Goal: Task Accomplishment & Management: Manage account settings

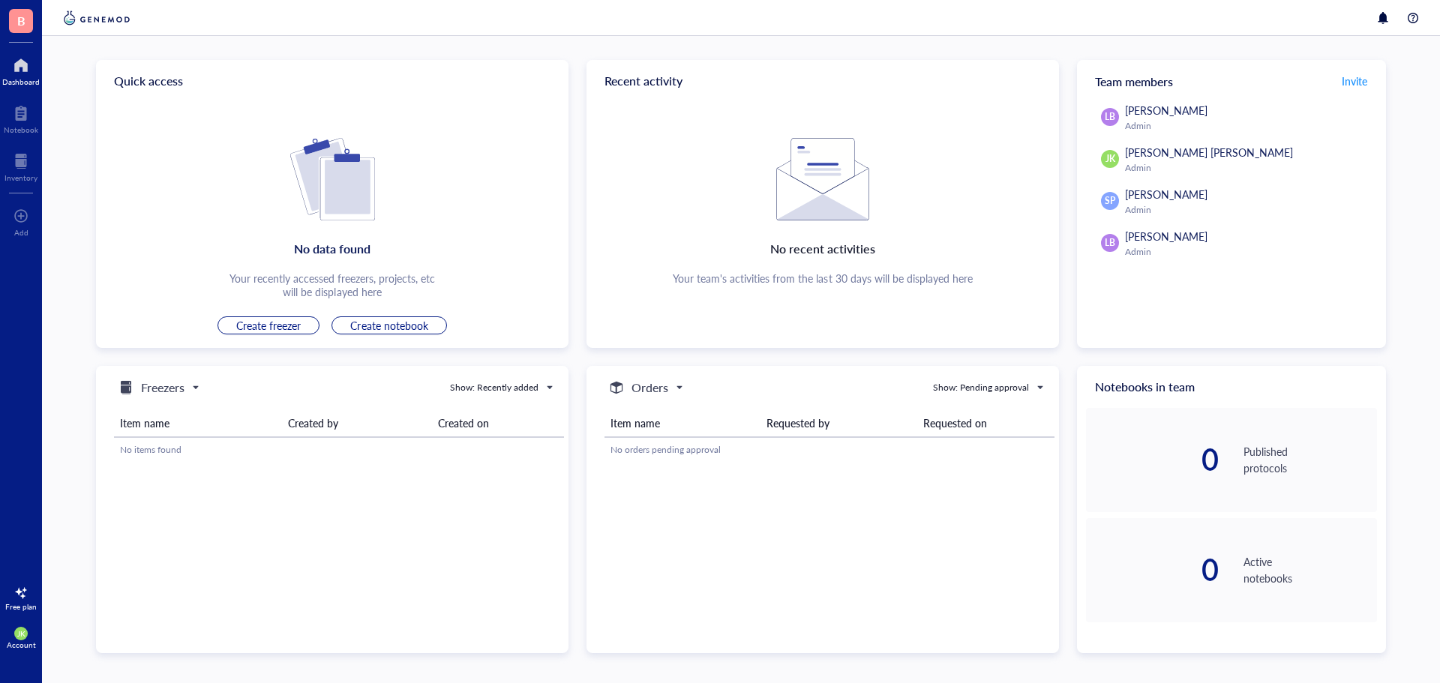
click at [865, 46] on div "Quick access No data found Your recently accessed freezers, projects, etc will …" at bounding box center [741, 359] width 1398 height 647
click at [21, 213] on div at bounding box center [20, 216] width 15 height 24
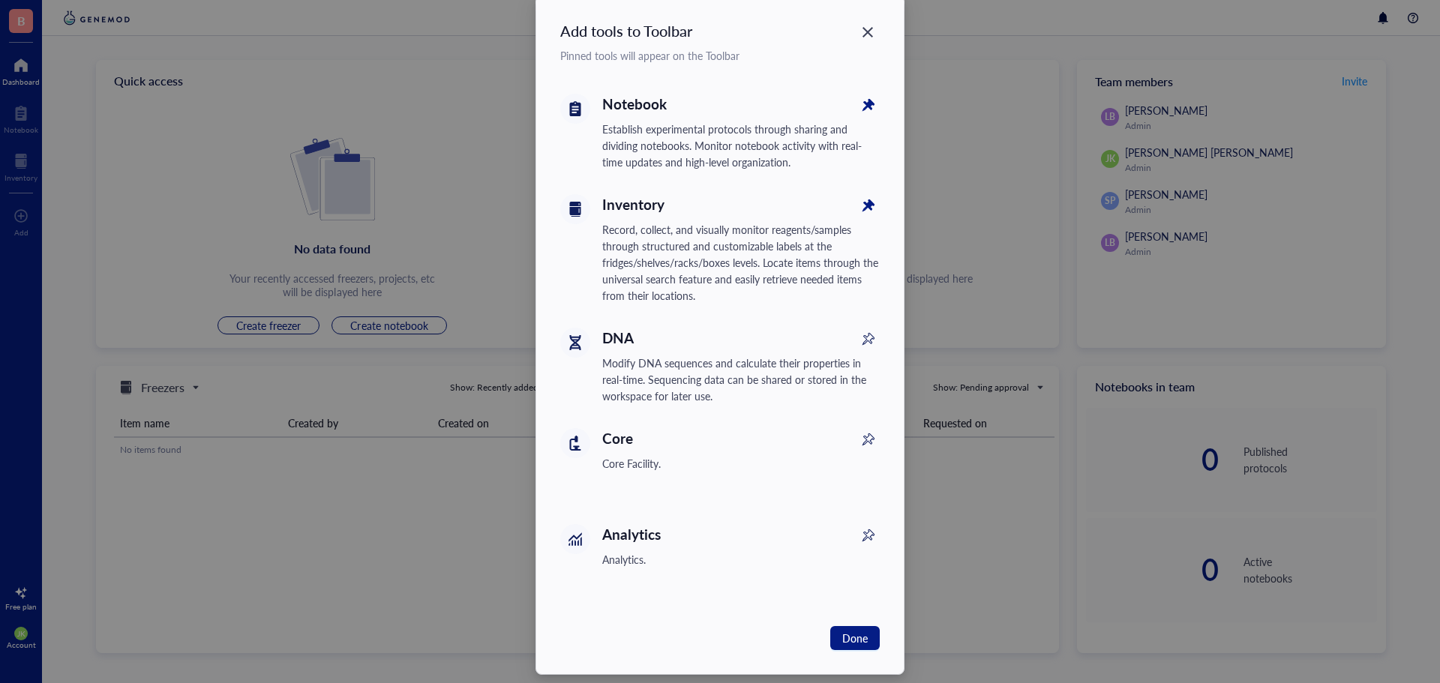
scroll to position [44, 0]
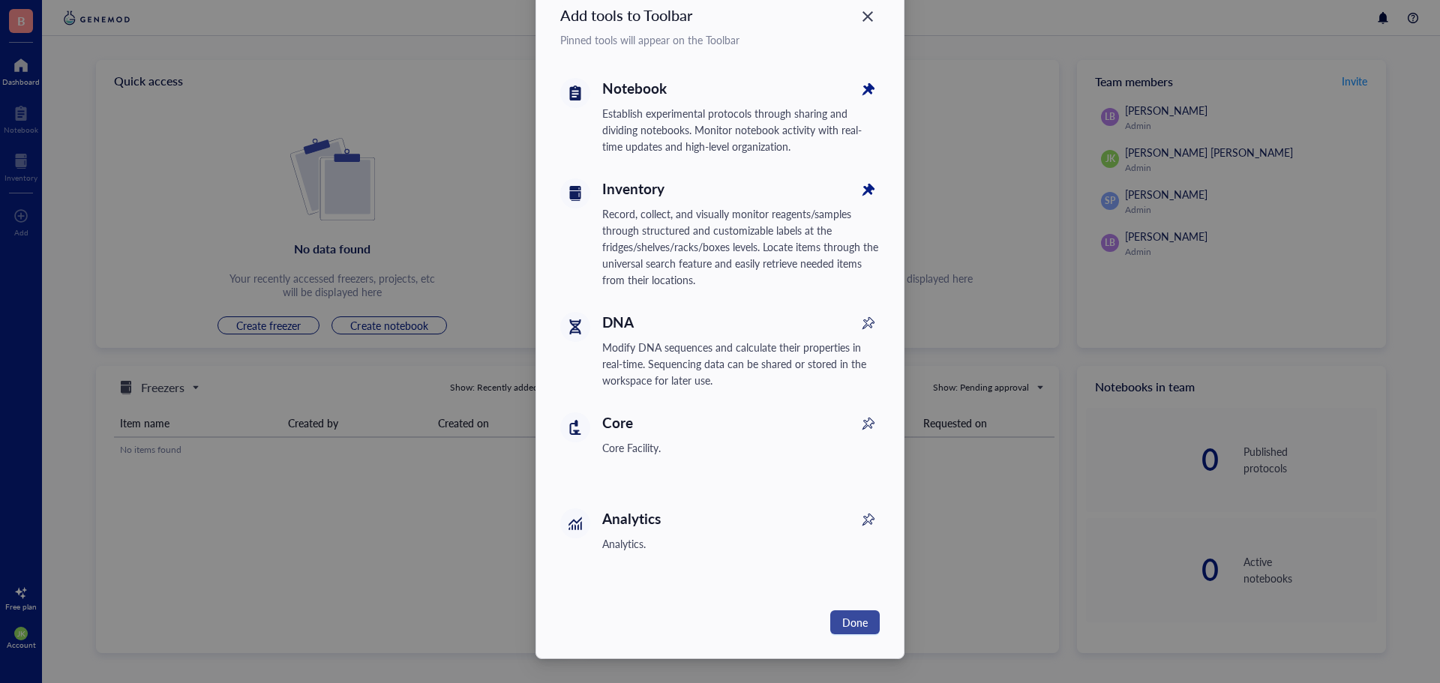
click at [856, 619] on span "Done" at bounding box center [854, 622] width 25 height 16
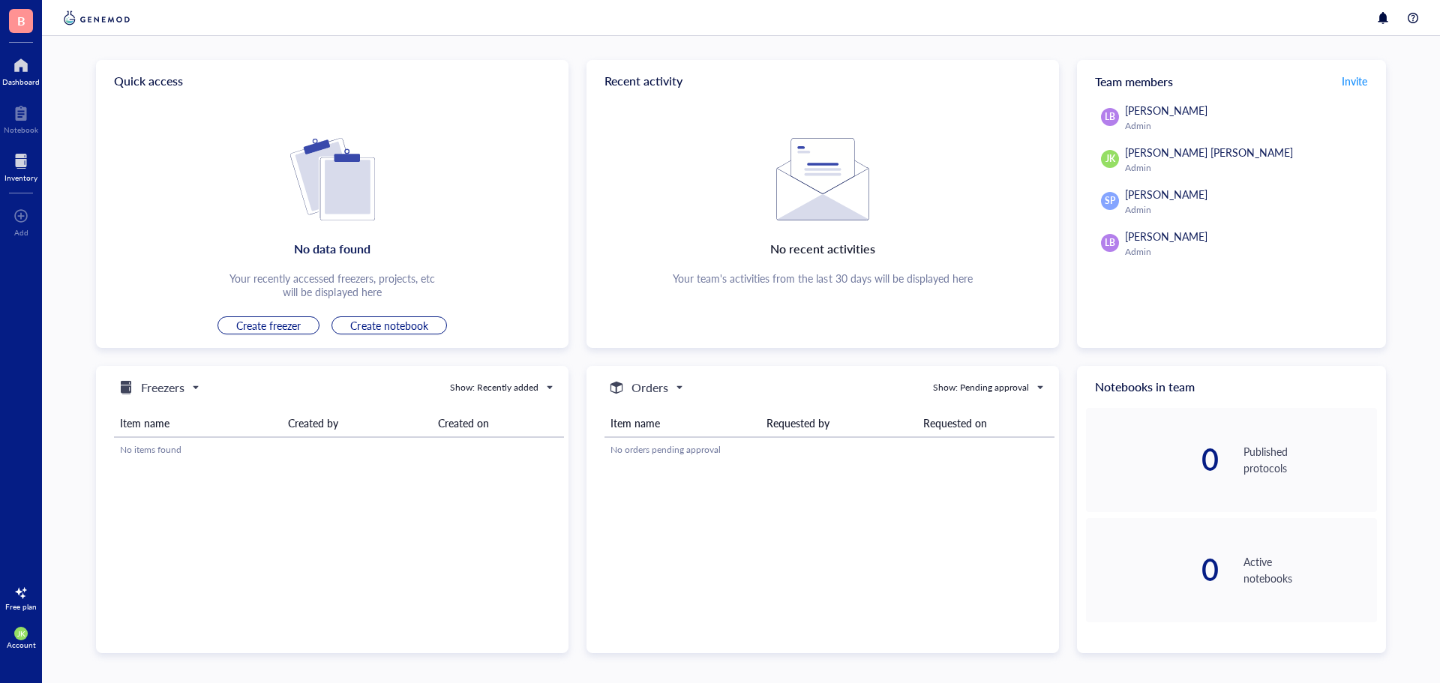
click at [22, 162] on div at bounding box center [20, 161] width 33 height 24
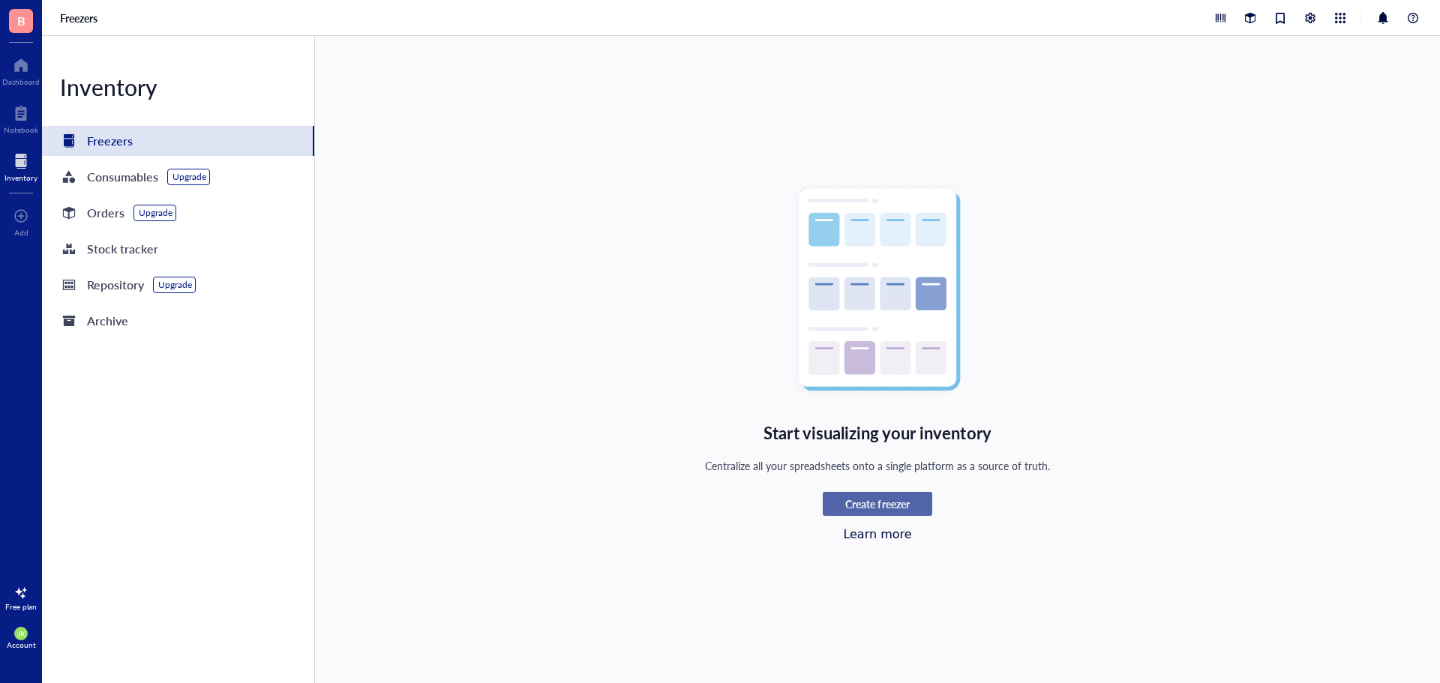
click at [914, 507] on div "Create freezer" at bounding box center [877, 503] width 91 height 13
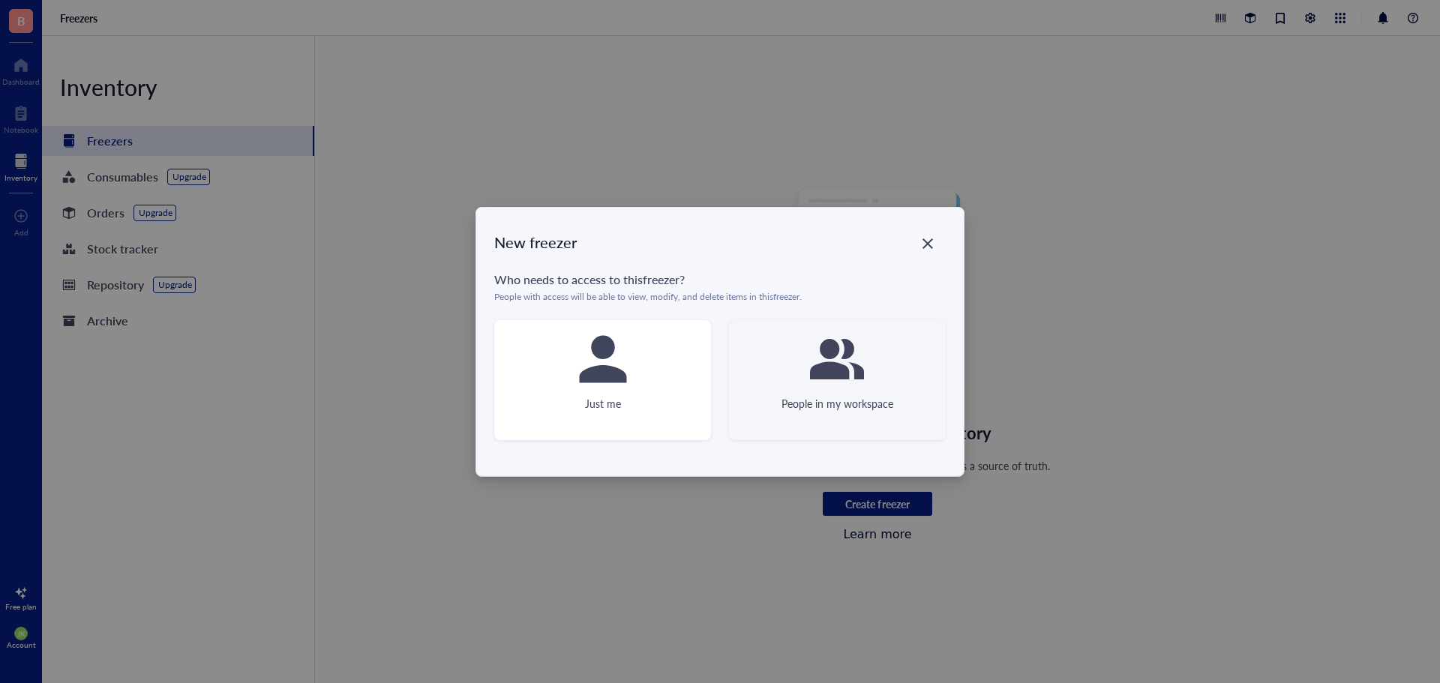
click at [812, 388] on div at bounding box center [837, 359] width 60 height 60
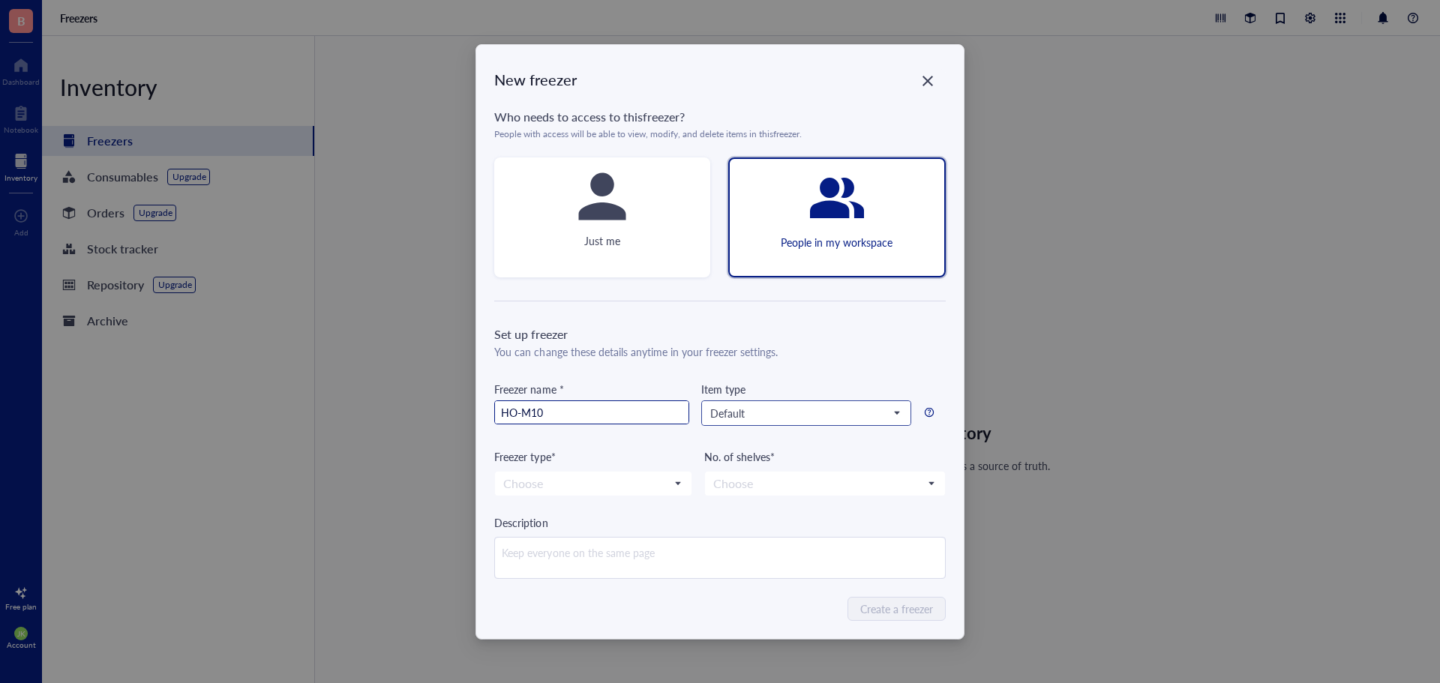
click at [892, 414] on span "Default" at bounding box center [804, 412] width 189 height 13
type input "HO-M10"
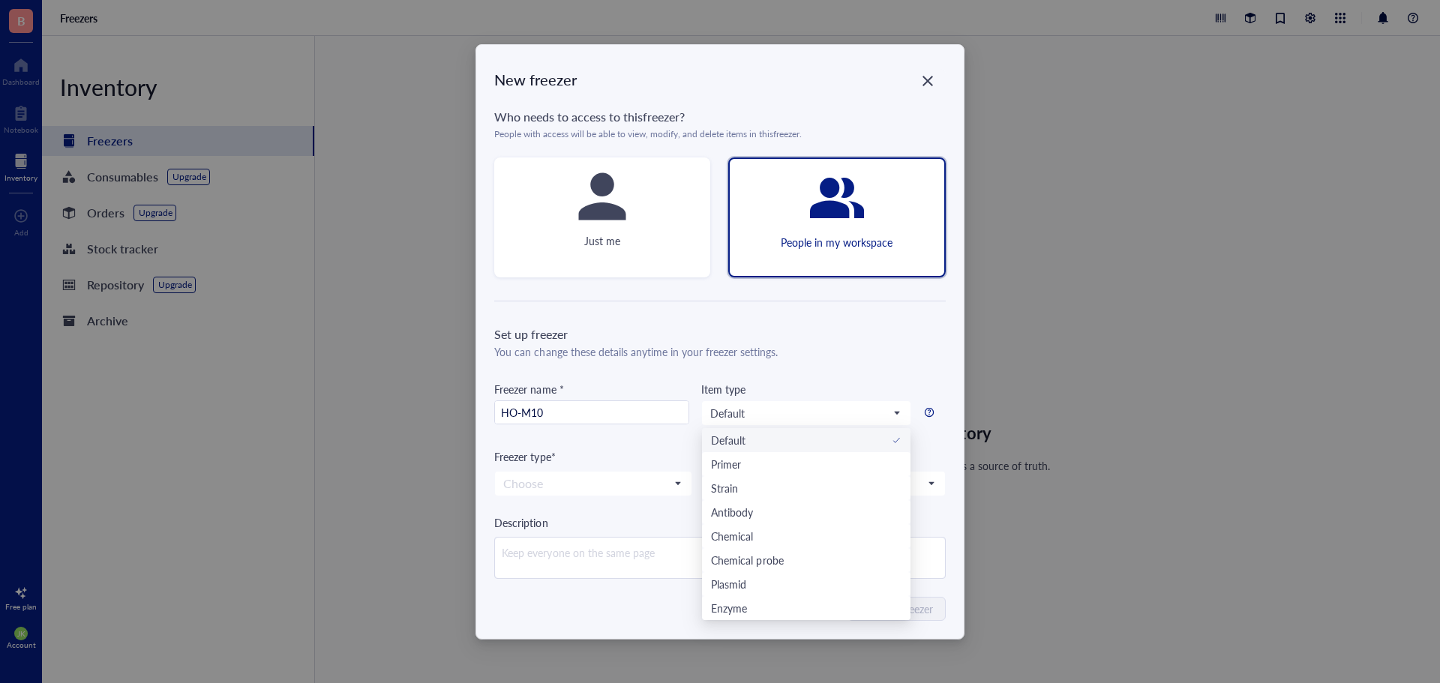
click at [643, 448] on div "Freezer type*" at bounding box center [593, 456] width 198 height 16
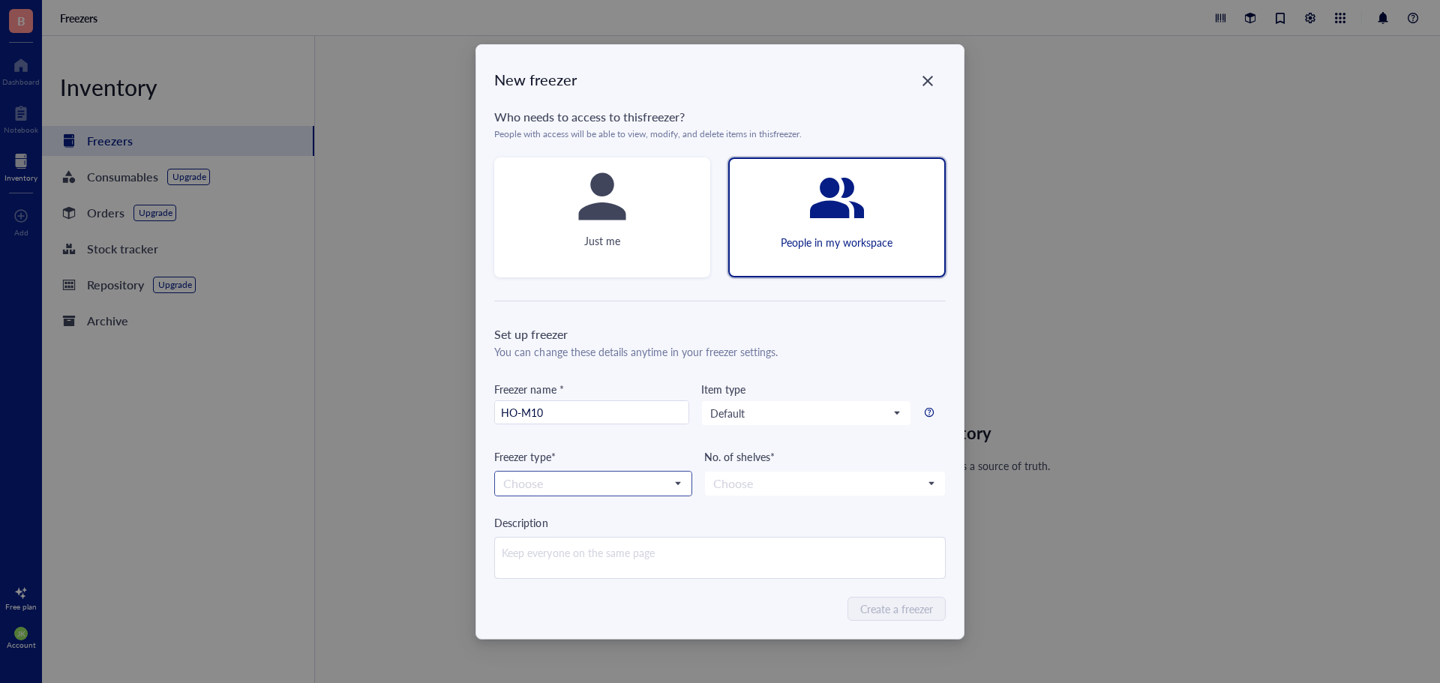
click at [610, 476] on input "search" at bounding box center [586, 483] width 166 height 22
click at [569, 509] on div "-80 °C" at bounding box center [593, 510] width 178 height 16
click at [754, 484] on input "search" at bounding box center [817, 483] width 209 height 22
click at [694, 451] on div "Freezer type* -80 °C -80 °C -20 °C 4 °C Deli fridge LN2 No. of shelves* Choose …" at bounding box center [719, 472] width 451 height 48
click at [801, 475] on input "search" at bounding box center [817, 483] width 209 height 22
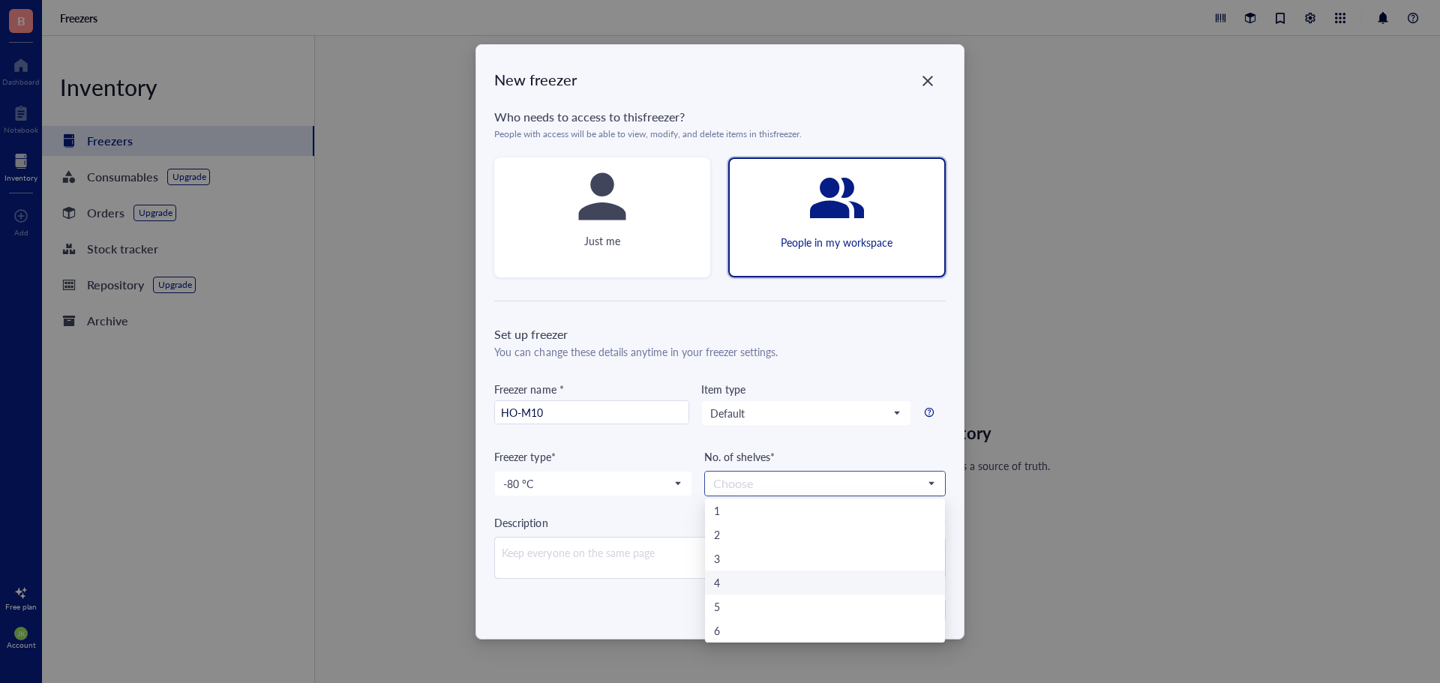
click at [754, 574] on div "4" at bounding box center [824, 582] width 221 height 16
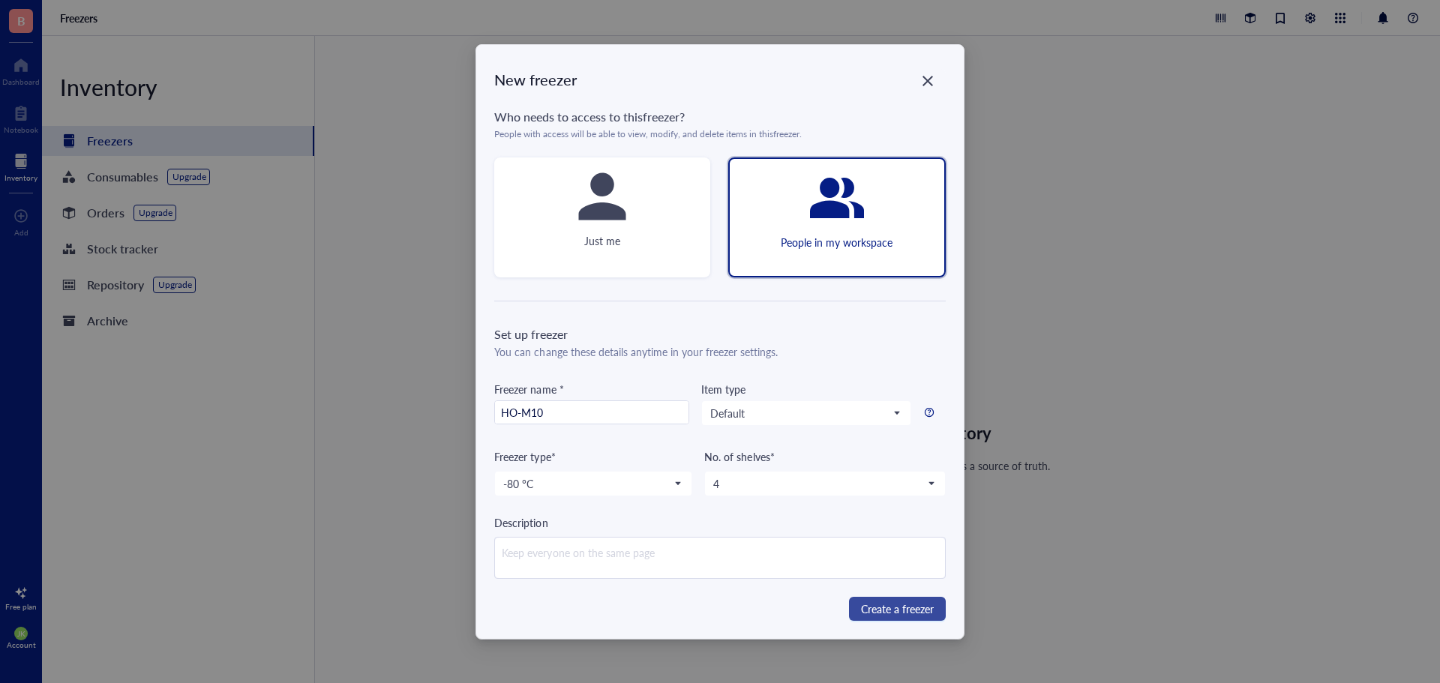
click at [888, 612] on span "Create a freezer" at bounding box center [897, 609] width 73 height 16
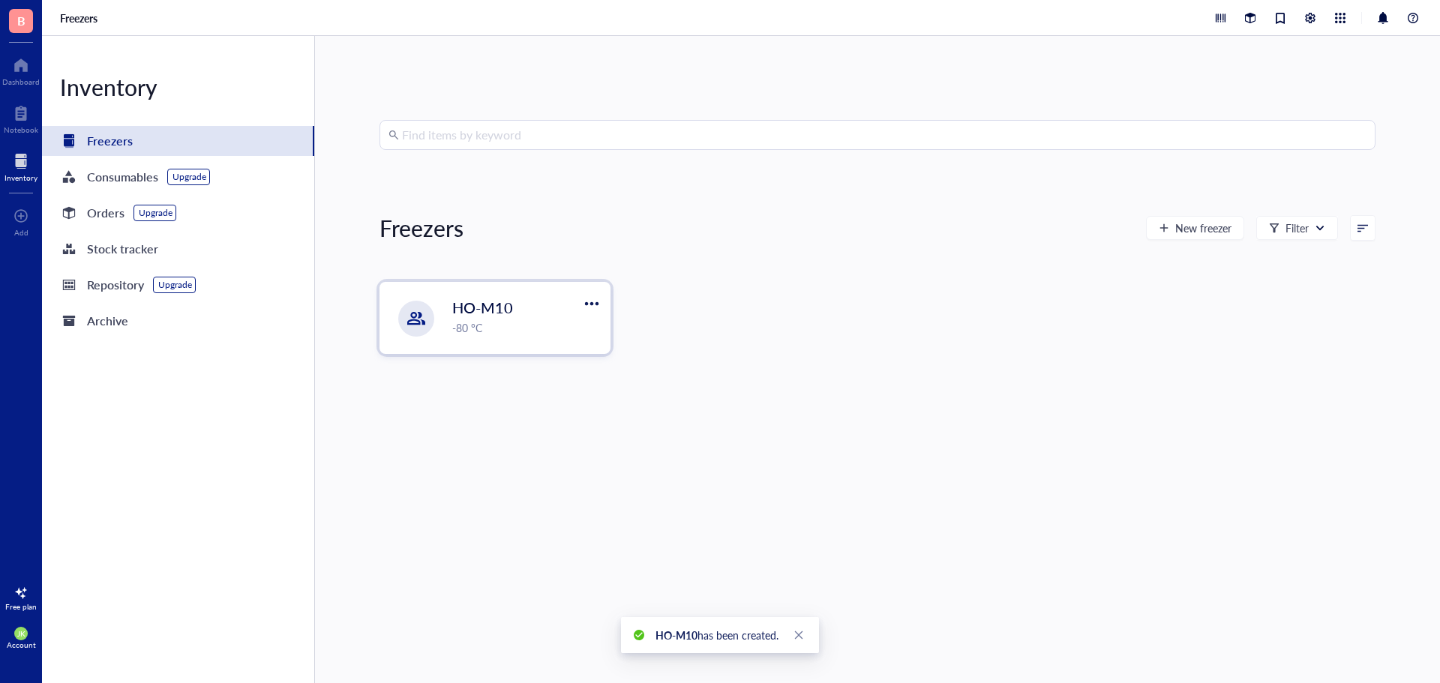
click at [509, 319] on div "HO-M10 -80 °C" at bounding box center [526, 316] width 148 height 39
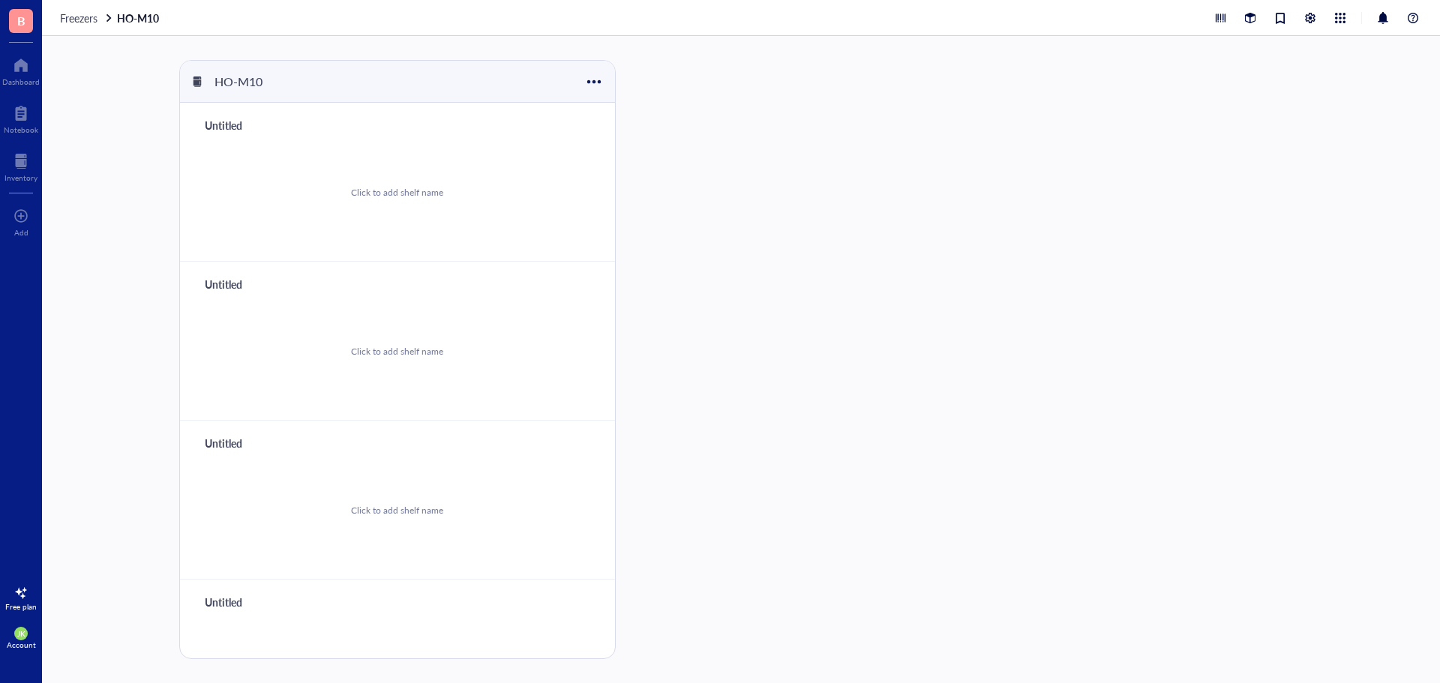
click at [391, 196] on div "Click to add shelf name" at bounding box center [397, 192] width 92 height 13
type input "1. oddíl"
click at [719, 295] on div at bounding box center [684, 359] width 101 height 599
click at [520, 133] on button "Add storage" at bounding box center [532, 125] width 82 height 18
click at [520, 148] on span "Rack" at bounding box center [538, 150] width 85 height 16
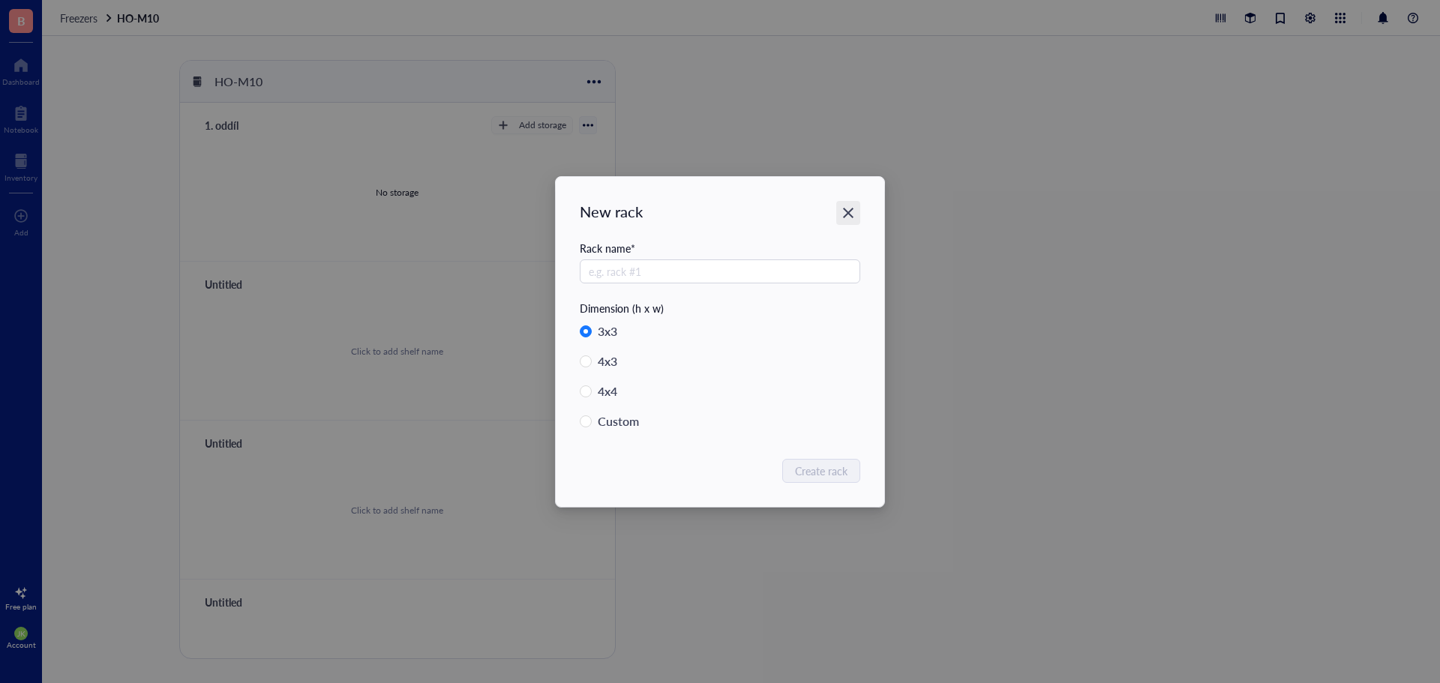
click at [845, 206] on icon "Close" at bounding box center [848, 212] width 14 height 14
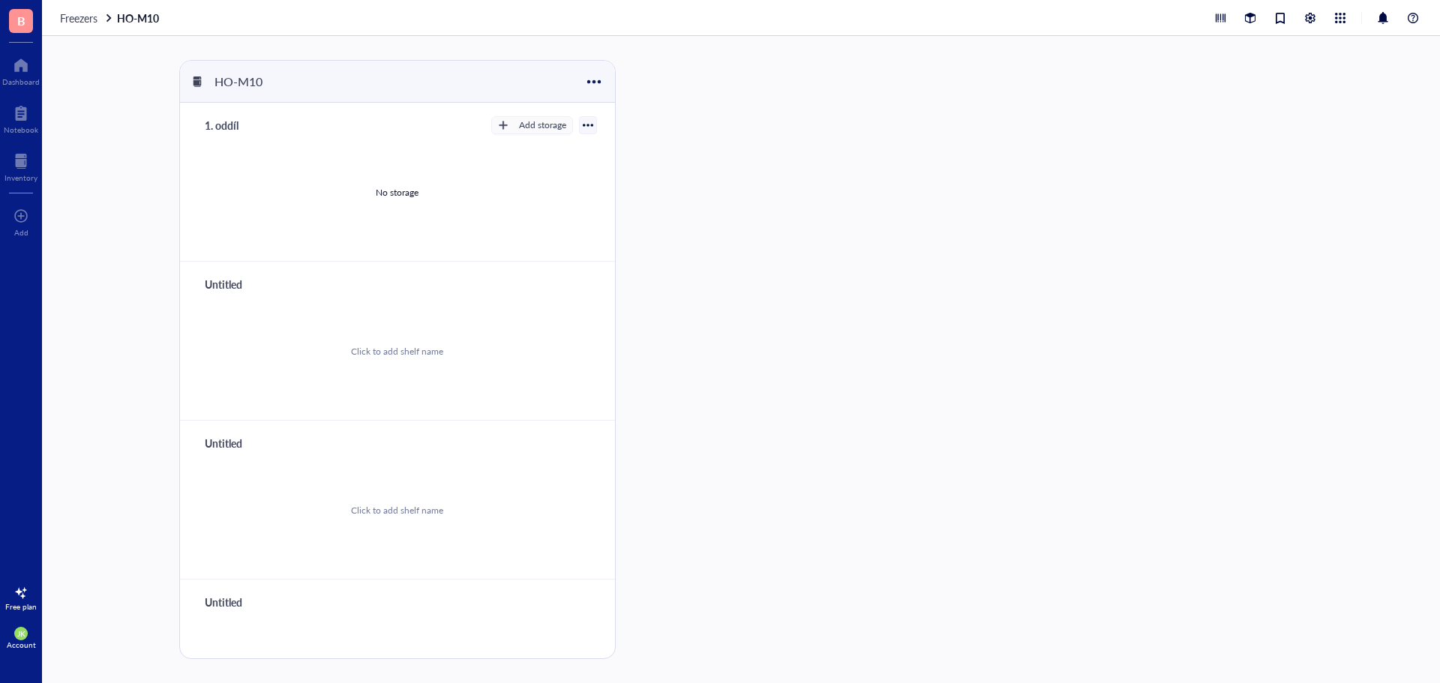
click at [235, 280] on div "Untitled" at bounding box center [243, 284] width 90 height 21
type input "2. oddíl"
click at [231, 440] on div "Untitled" at bounding box center [243, 443] width 90 height 21
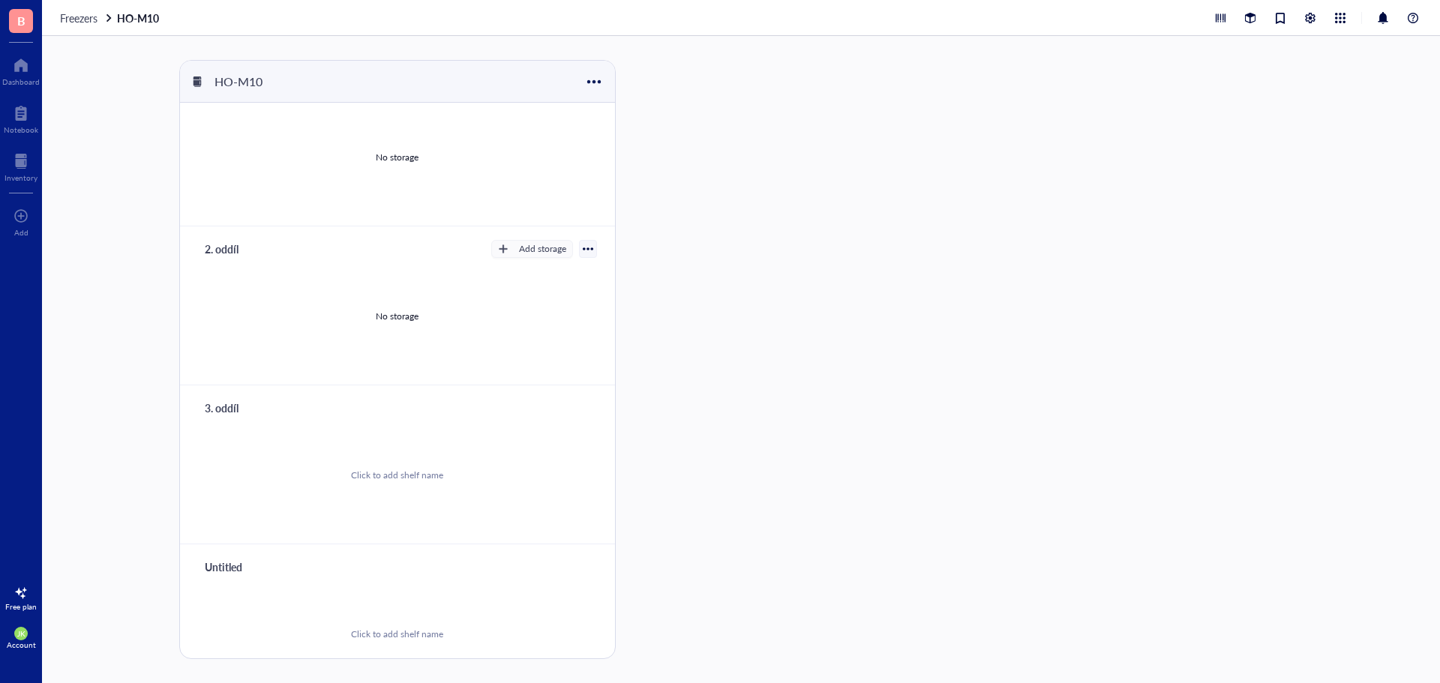
scroll to position [68, 0]
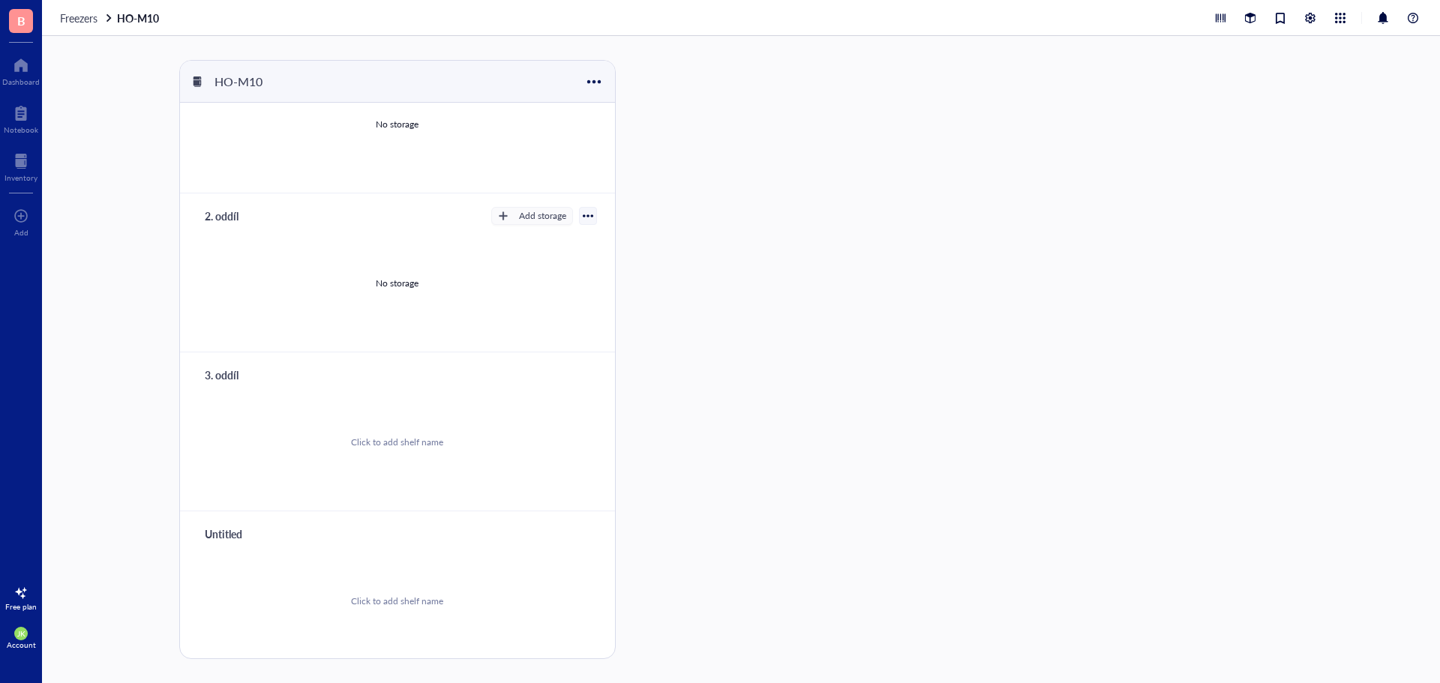
type input "3. oddíl"
click at [239, 532] on div "Untitled" at bounding box center [243, 533] width 90 height 21
type input "4. oddíl"
click at [121, 373] on div "HO-M10 1. oddíl Add storage Rack Category No storage 2. oddíl Add storage No st…" at bounding box center [741, 359] width 1398 height 647
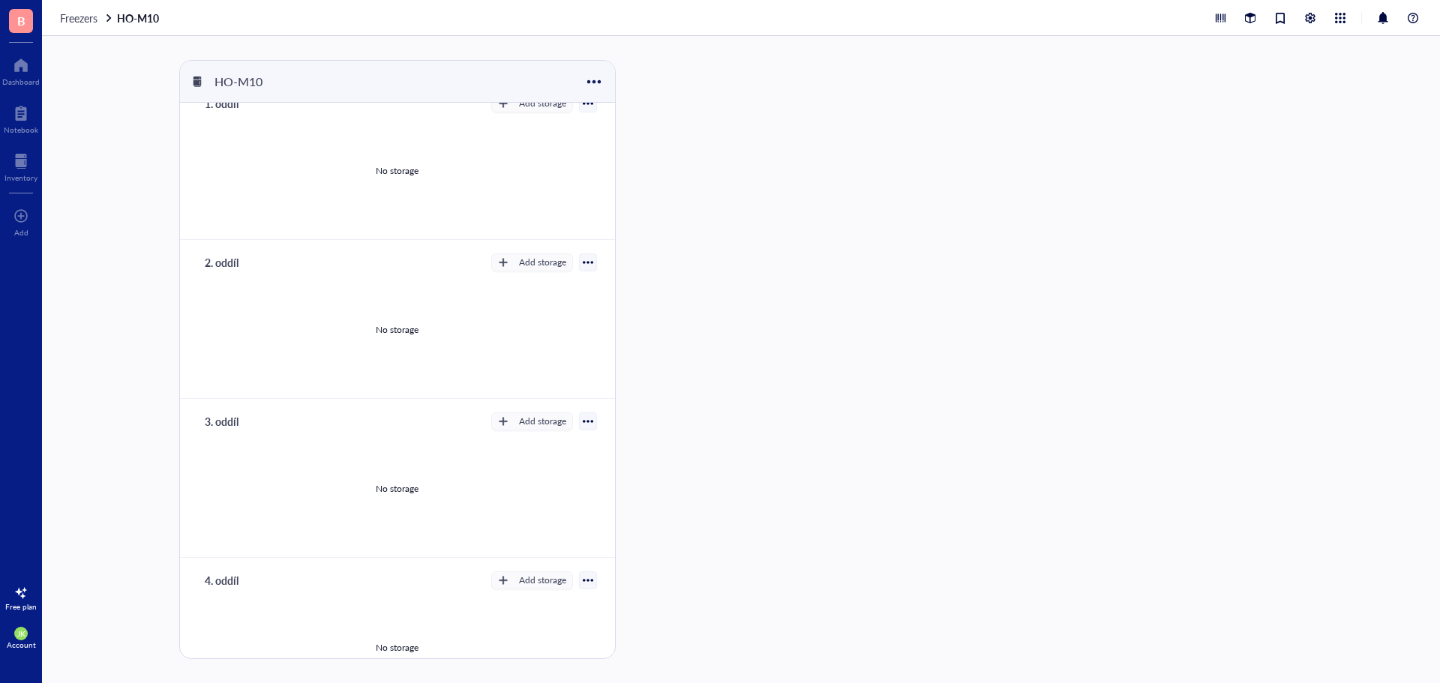
scroll to position [0, 0]
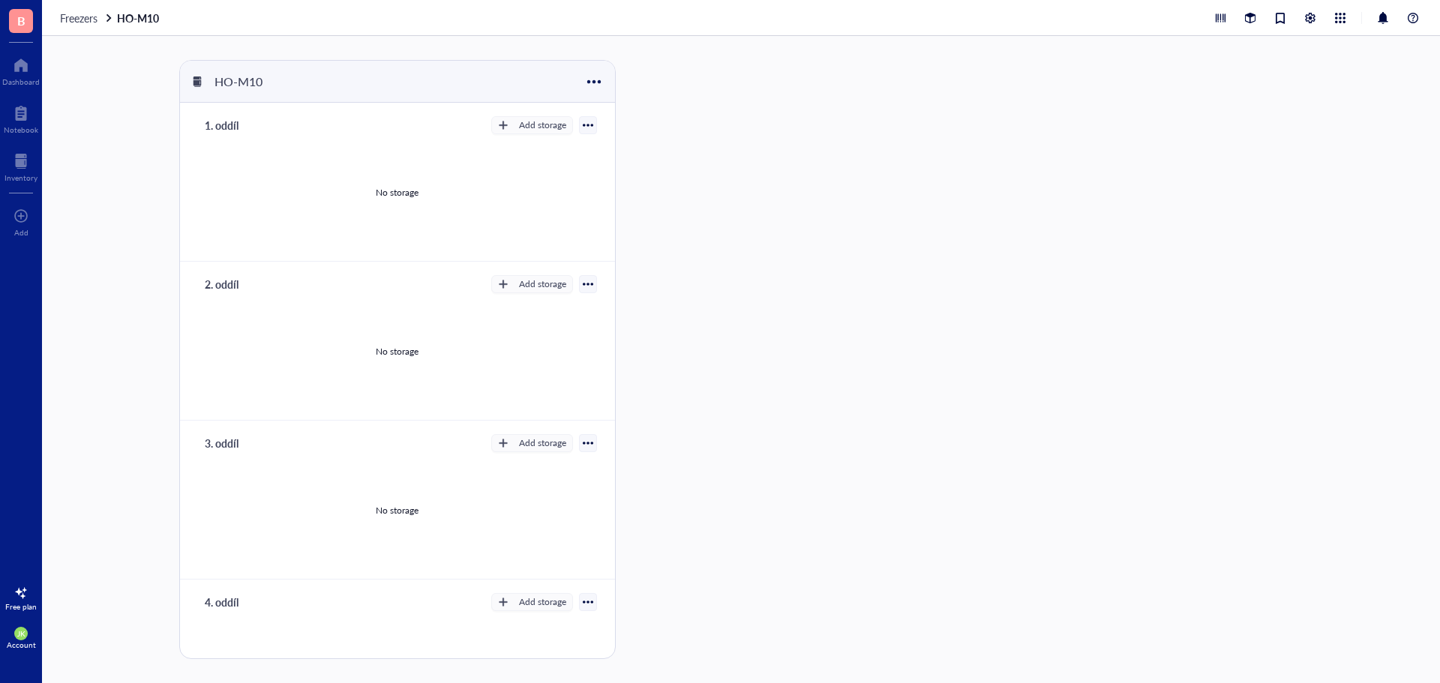
click at [584, 125] on div at bounding box center [588, 125] width 10 height 10
click at [535, 178] on div "Export" at bounding box center [532, 174] width 94 height 13
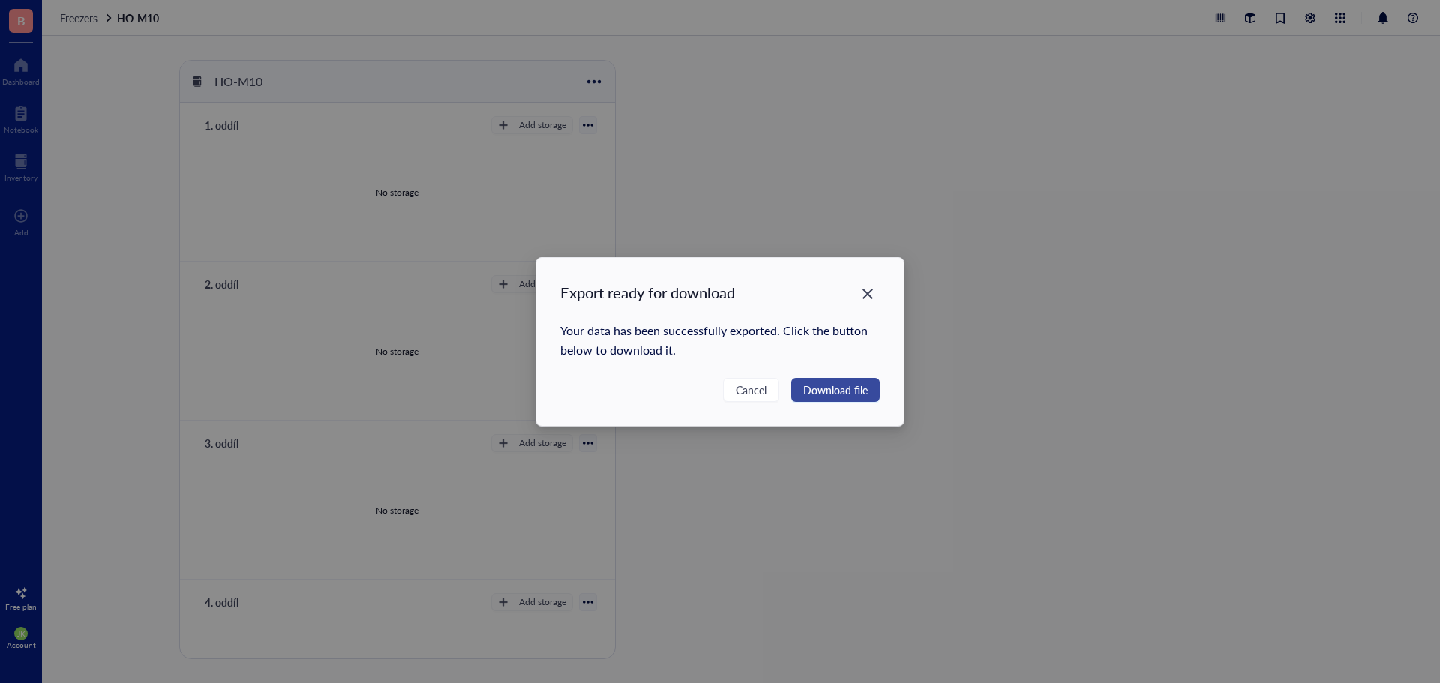
click at [835, 386] on span "Download file" at bounding box center [835, 390] width 64 height 16
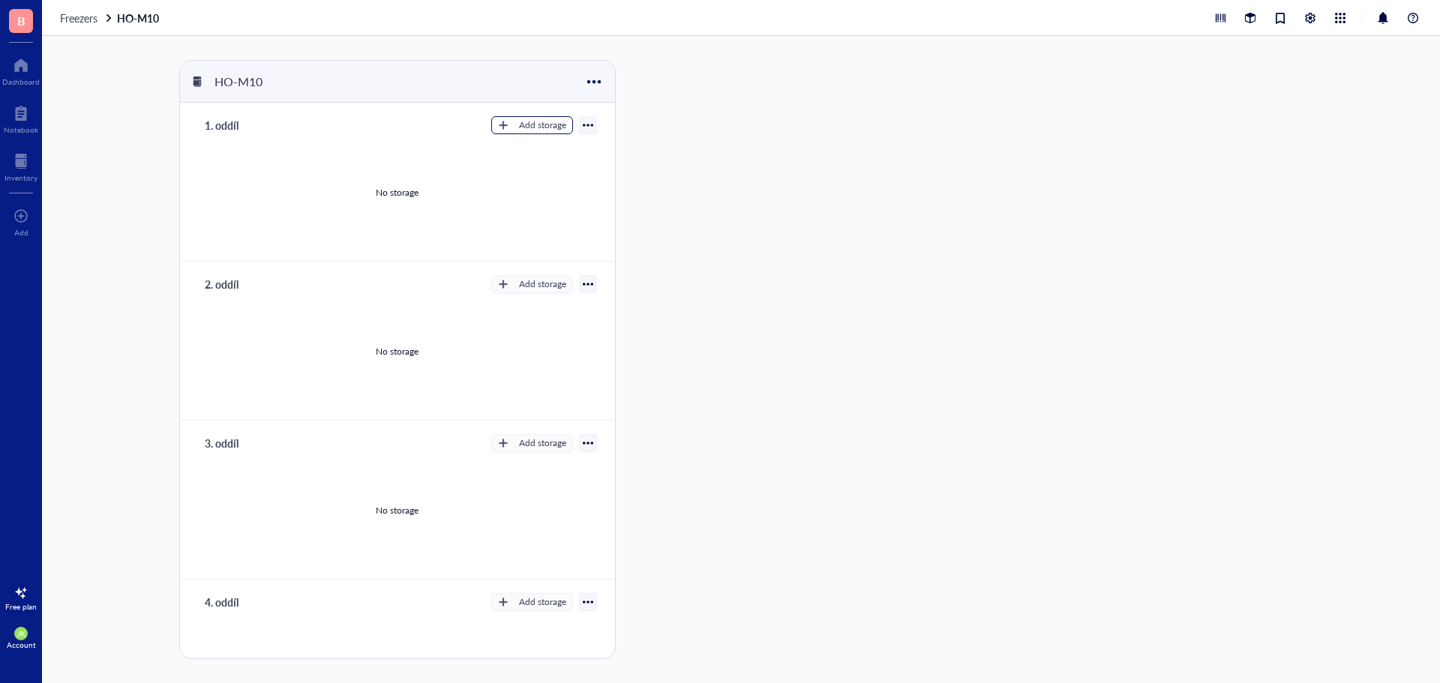
click at [546, 127] on div "Add storage" at bounding box center [542, 124] width 47 height 13
click at [557, 150] on span "Rack" at bounding box center [538, 150] width 85 height 16
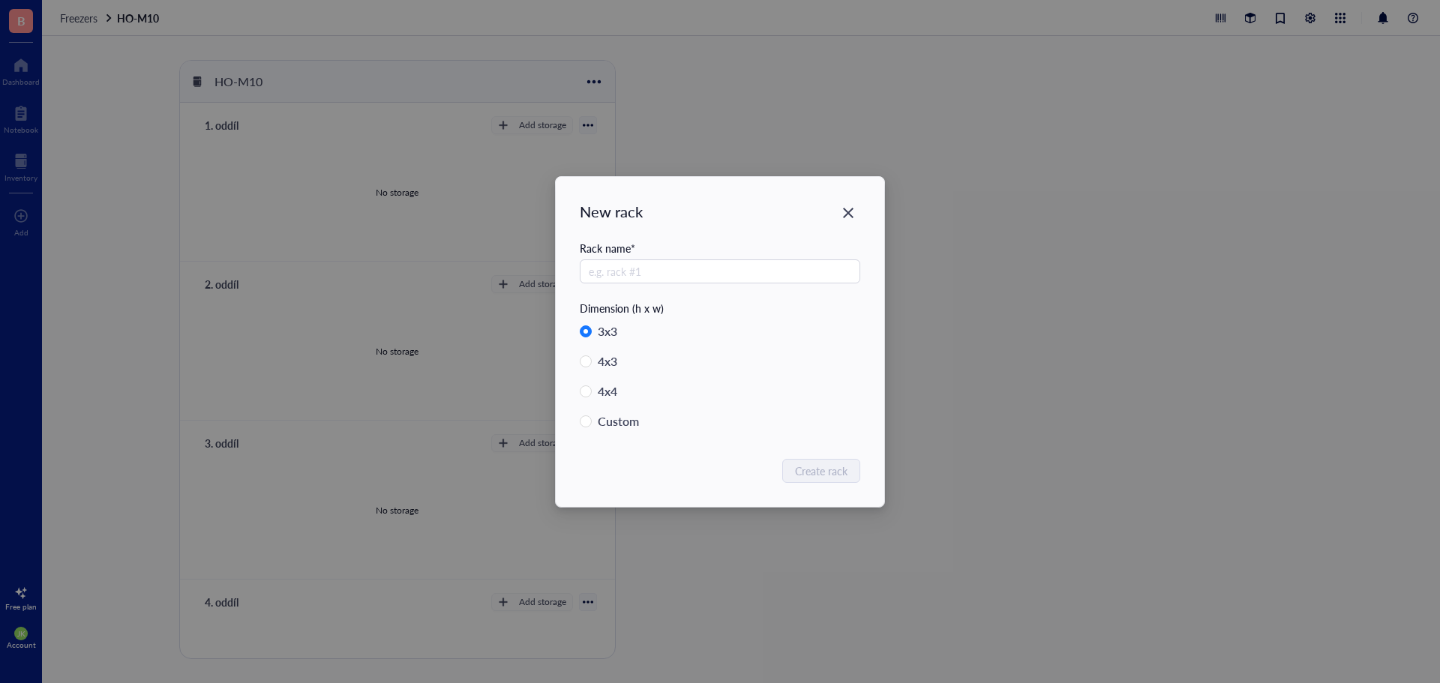
click at [630, 421] on div "Custom" at bounding box center [618, 421] width 41 height 21
click at [592, 421] on input "Custom" at bounding box center [586, 421] width 12 height 12
radio input "true"
radio input "false"
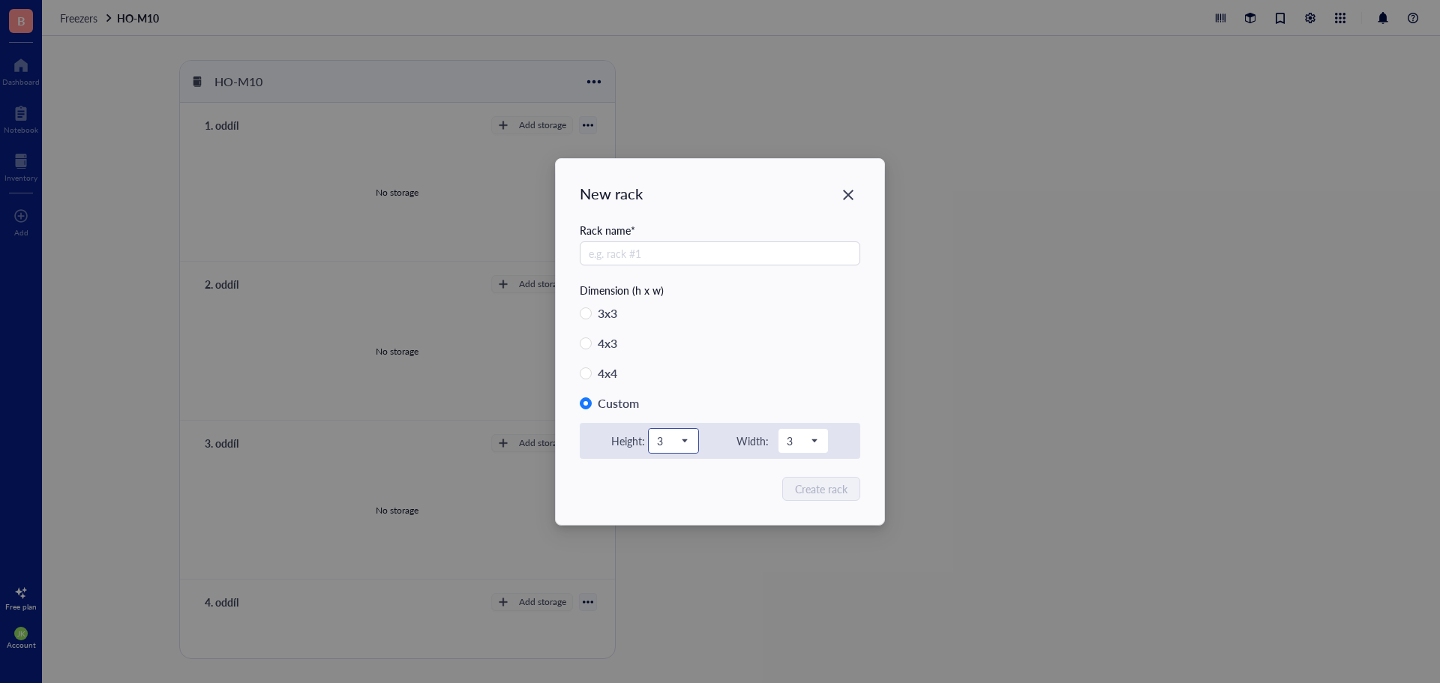
click at [691, 446] on div "3" at bounding box center [673, 441] width 49 height 24
click at [664, 556] on div "5" at bounding box center [673, 564] width 31 height 16
click at [821, 442] on div "3" at bounding box center [802, 441] width 49 height 24
click at [785, 555] on div "5" at bounding box center [802, 564] width 49 height 24
click at [648, 248] on input "text" at bounding box center [720, 253] width 280 height 24
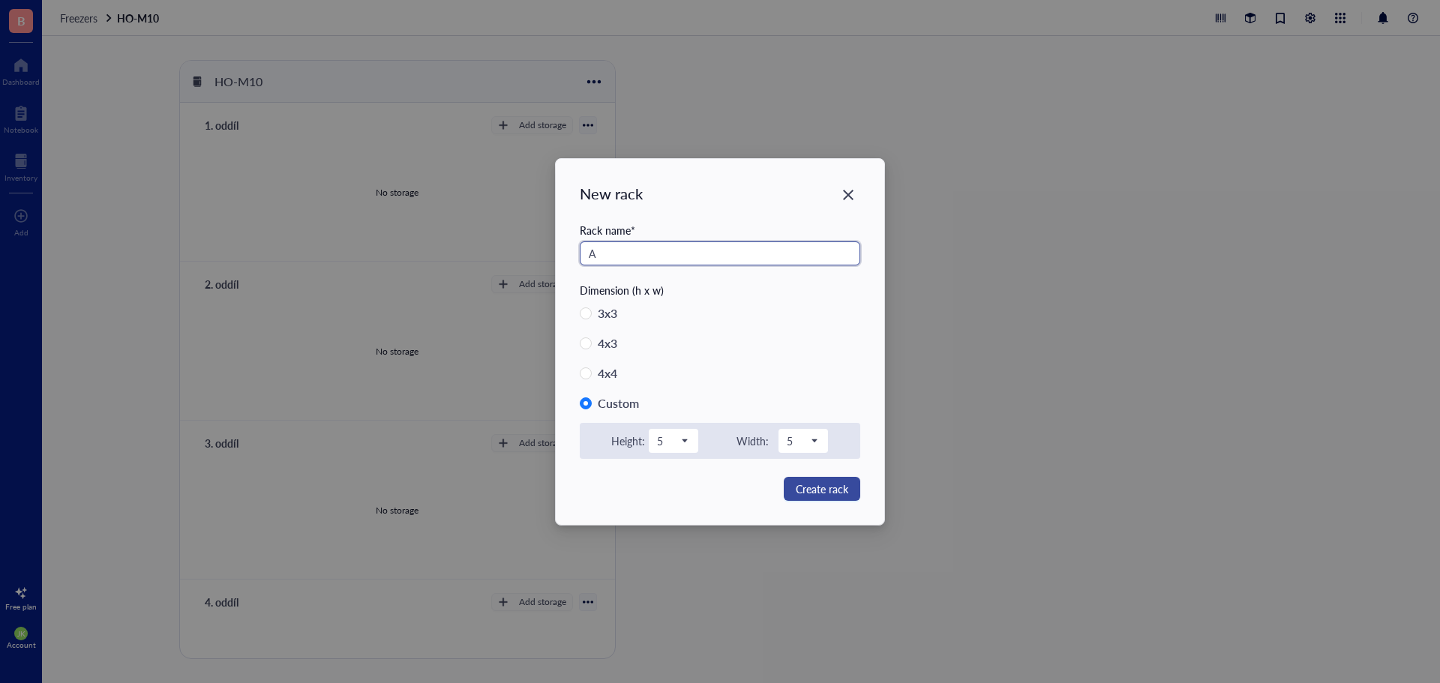
type input "A"
click at [840, 495] on span "Create rack" at bounding box center [822, 489] width 52 height 16
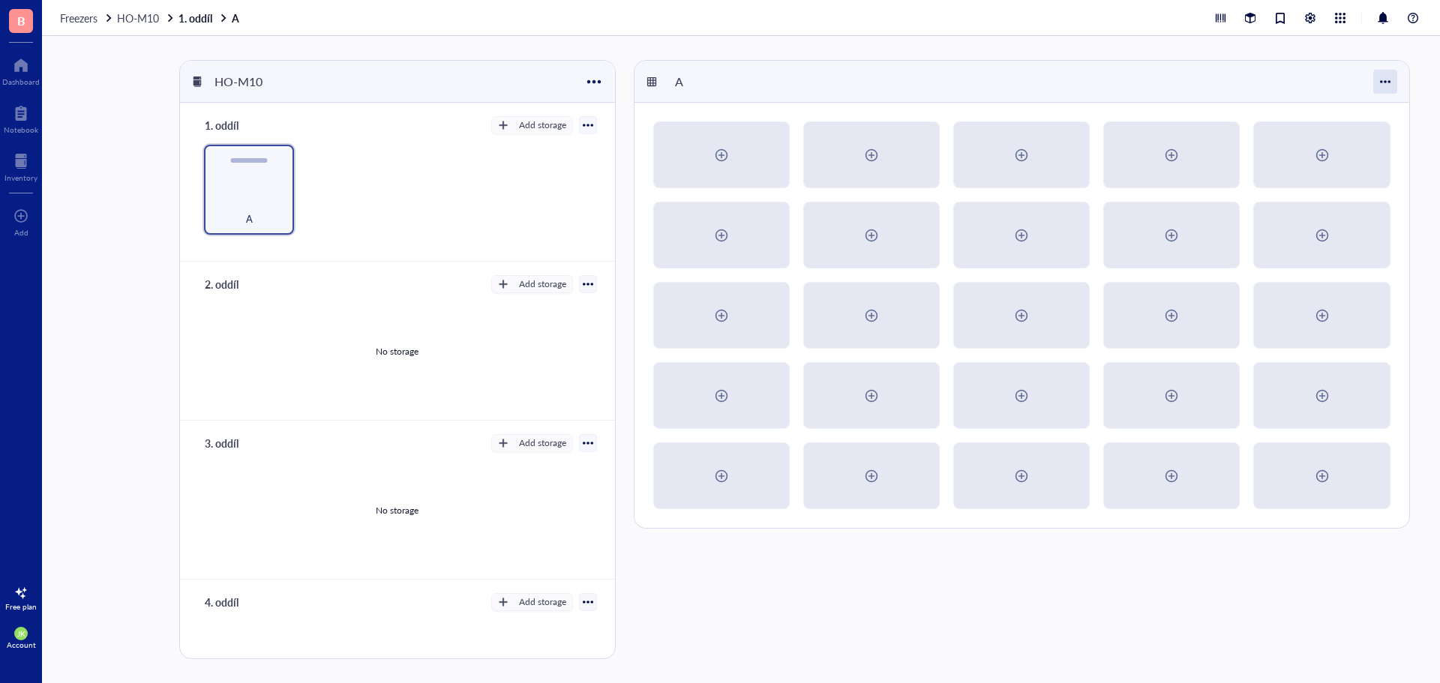
click at [1379, 80] on div at bounding box center [1385, 82] width 24 height 24
click at [1228, 83] on div "A" at bounding box center [1021, 82] width 775 height 42
click at [775, 167] on div at bounding box center [721, 155] width 133 height 64
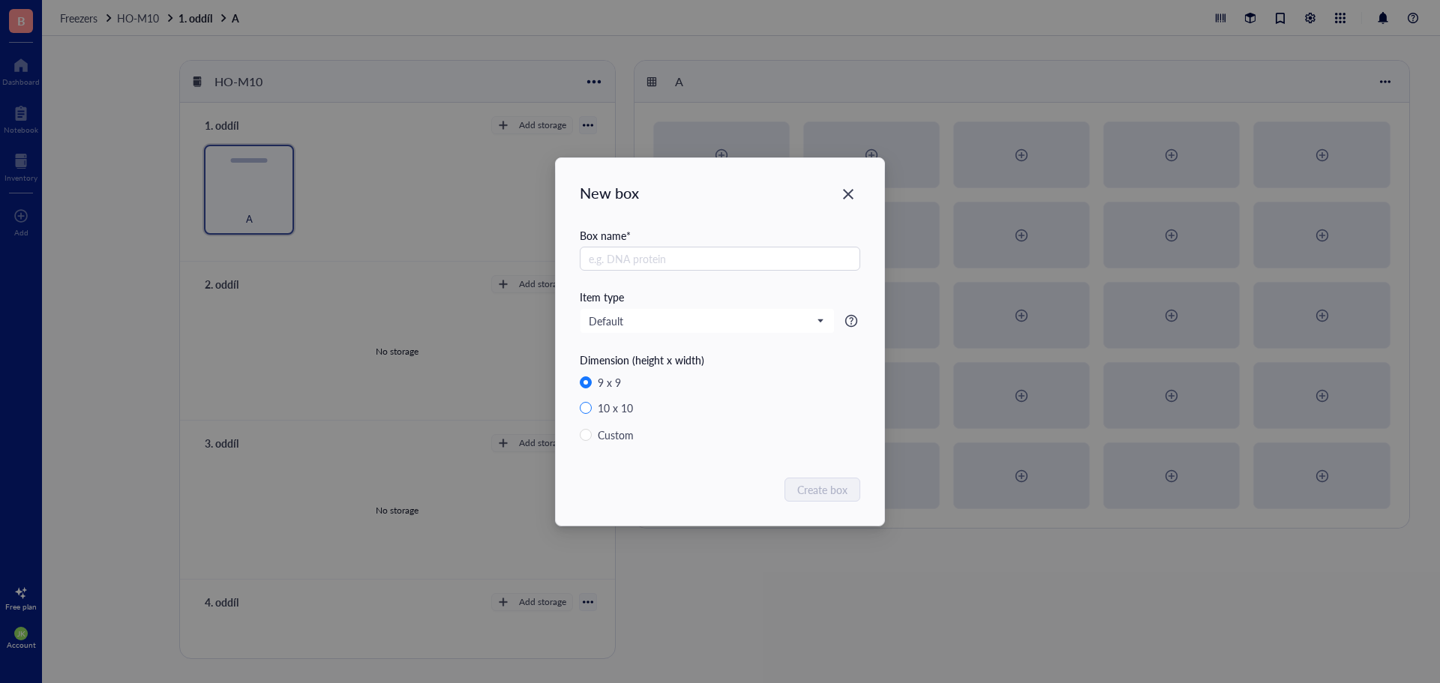
click at [619, 400] on div "10 x 10" at bounding box center [615, 408] width 35 height 16
click at [592, 402] on input "10 x 10" at bounding box center [586, 408] width 12 height 12
radio input "true"
radio input "false"
click at [658, 255] on input "text" at bounding box center [720, 259] width 280 height 24
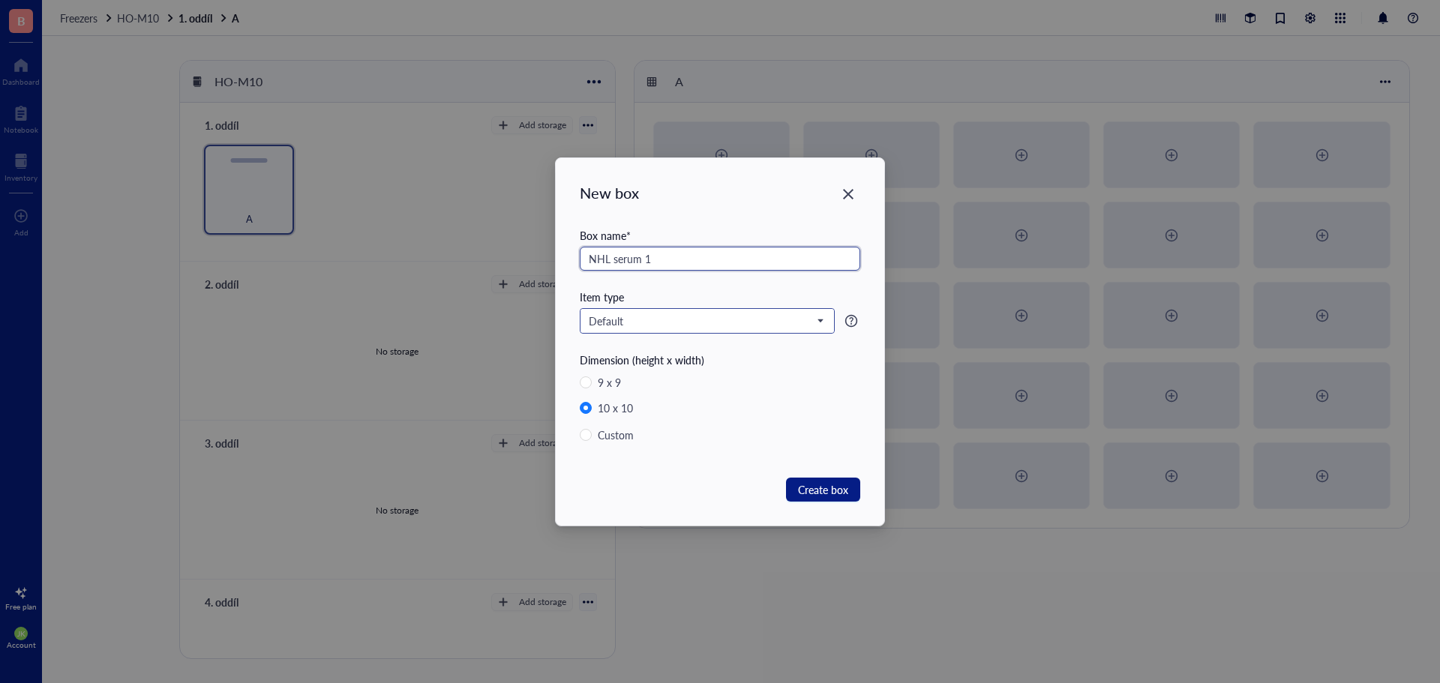
click at [794, 320] on span "Default" at bounding box center [706, 320] width 234 height 13
type input "NHL serum 1"
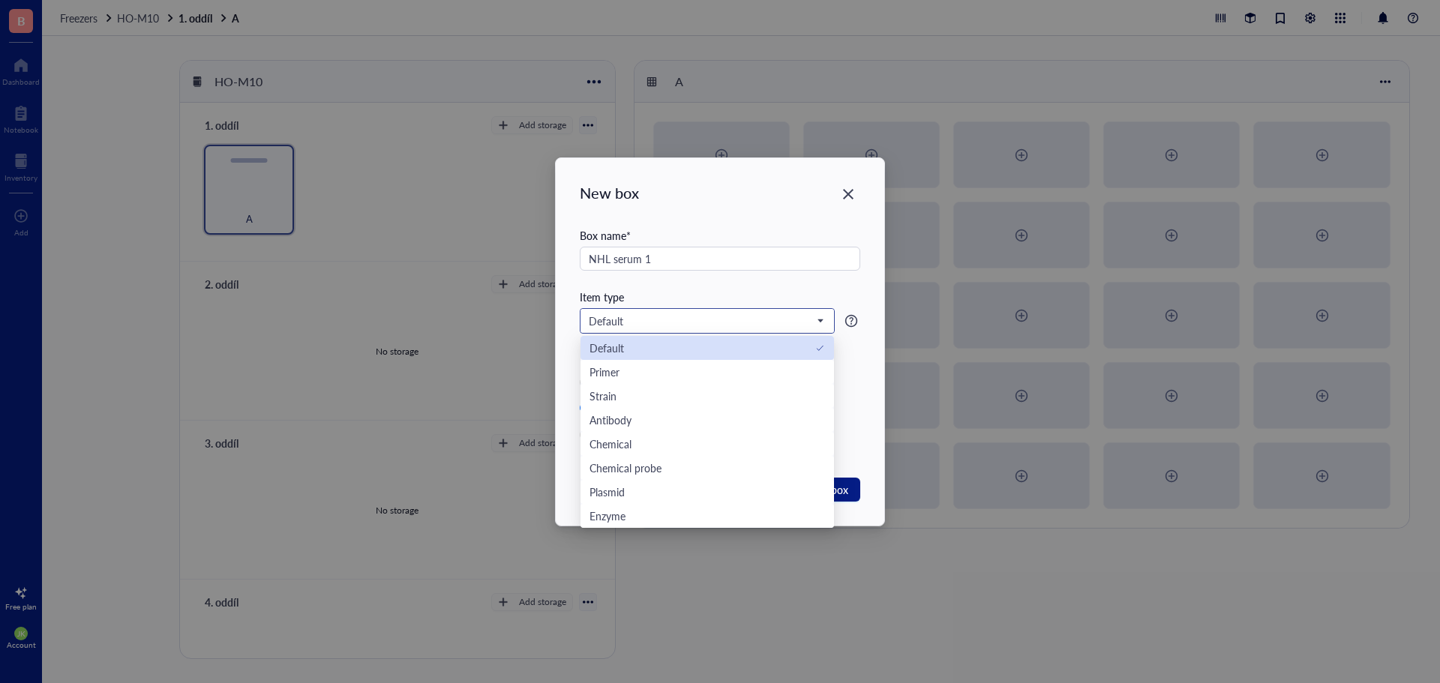
click at [625, 353] on div "Default" at bounding box center [706, 348] width 235 height 16
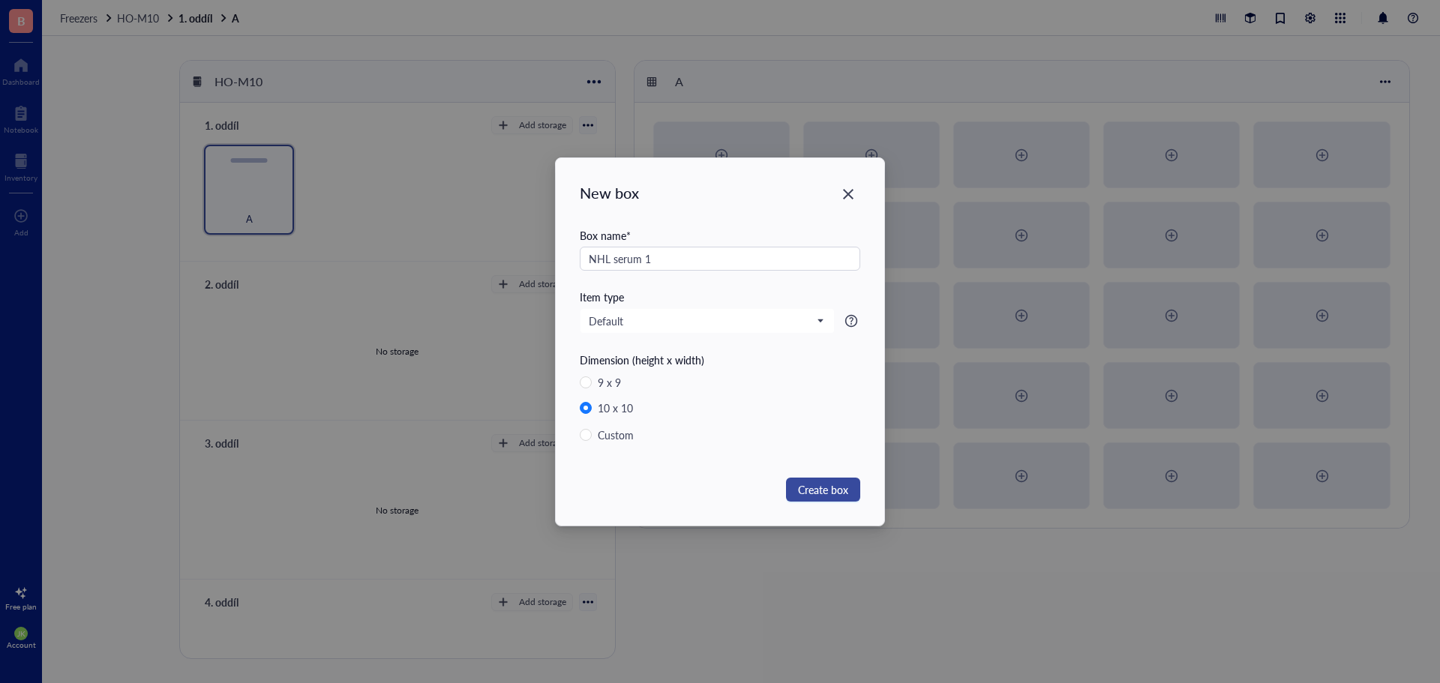
click at [829, 481] on button "Create box" at bounding box center [823, 490] width 74 height 24
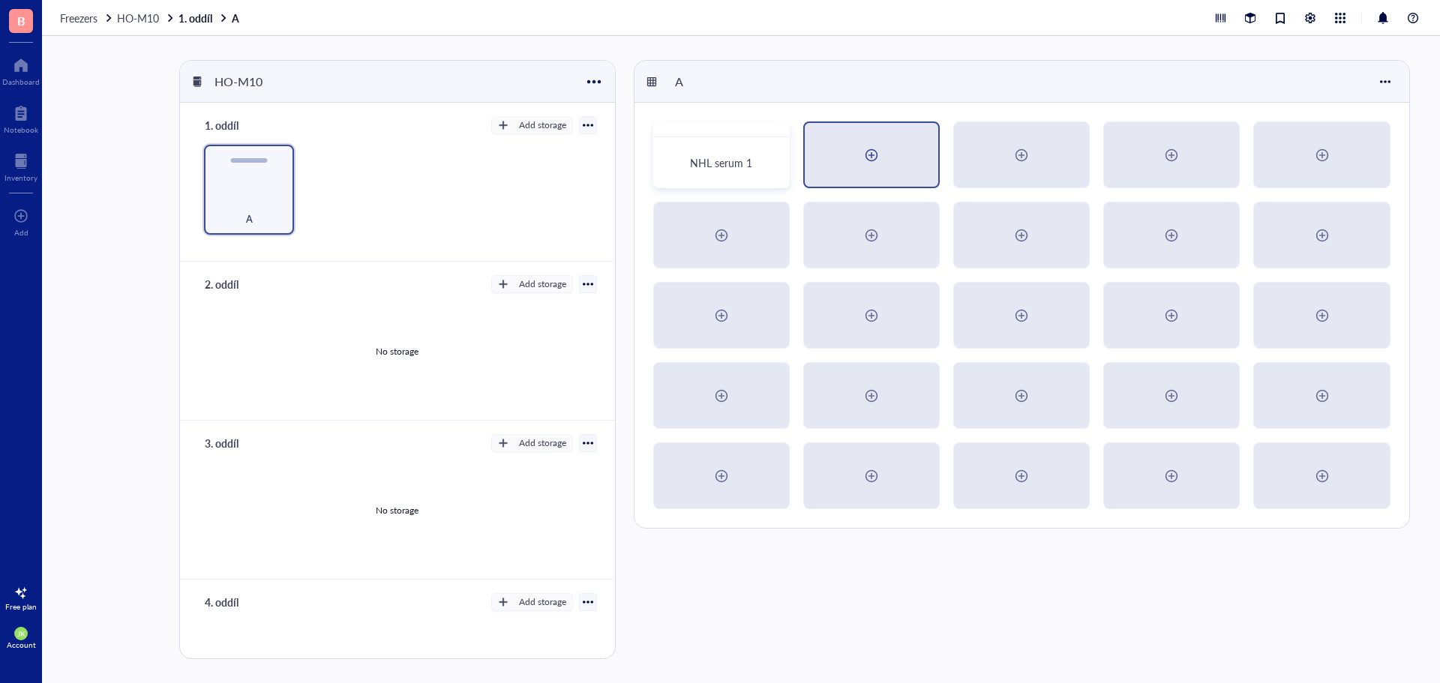
click at [842, 163] on div at bounding box center [871, 155] width 133 height 64
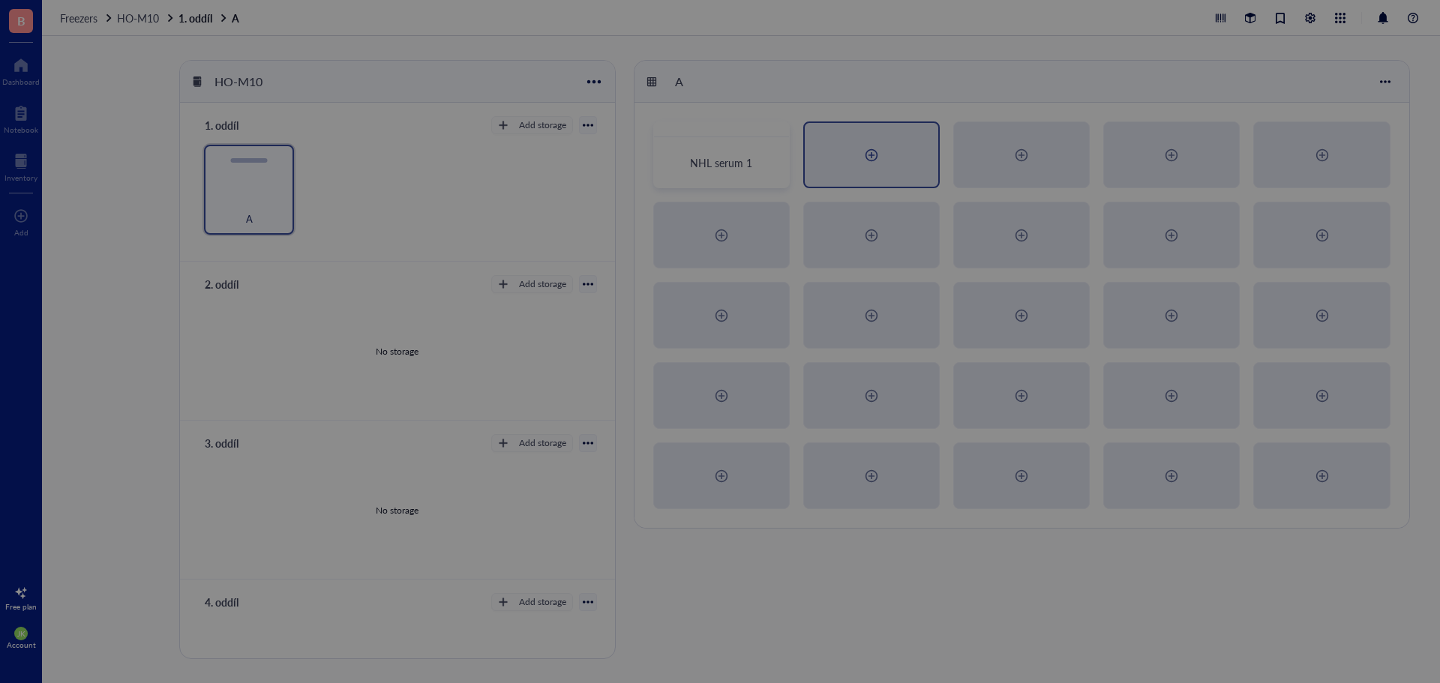
radio input "false"
radio input "true"
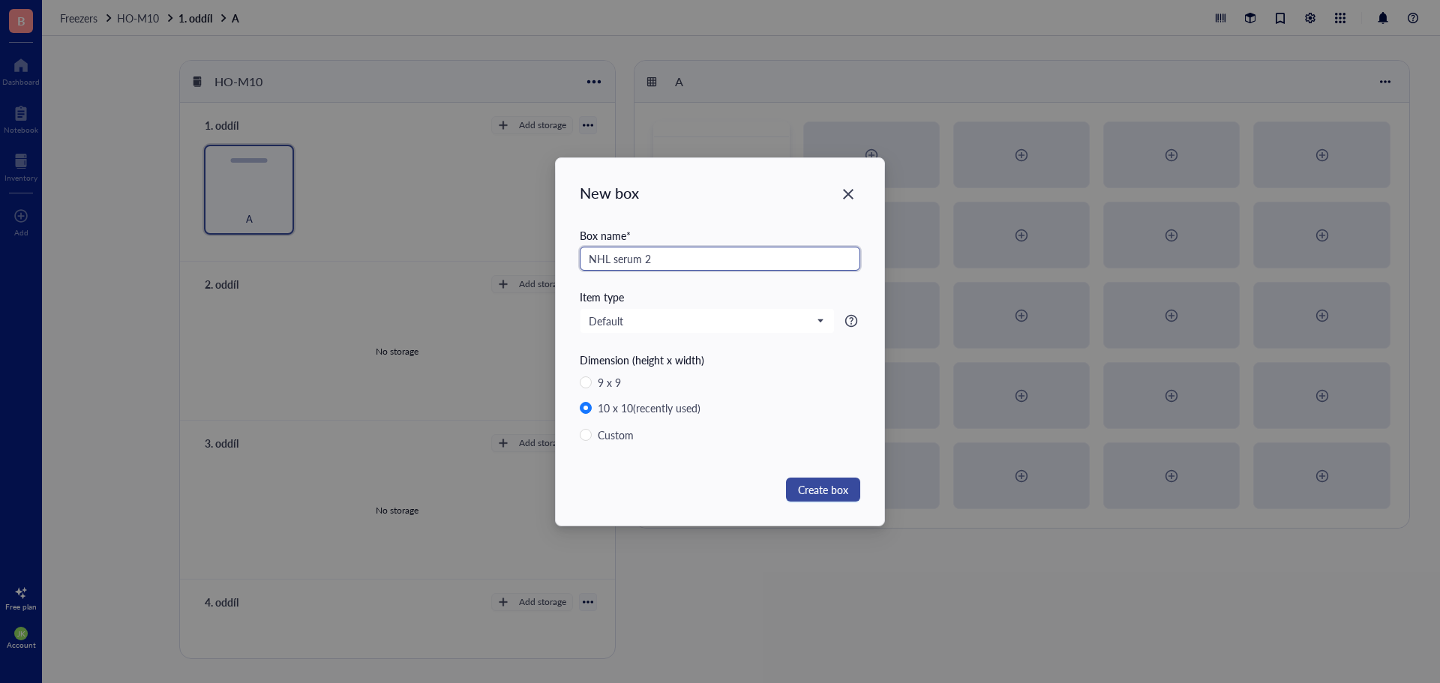
type input "NHL serum 2"
click at [832, 486] on span "Create box" at bounding box center [823, 489] width 50 height 16
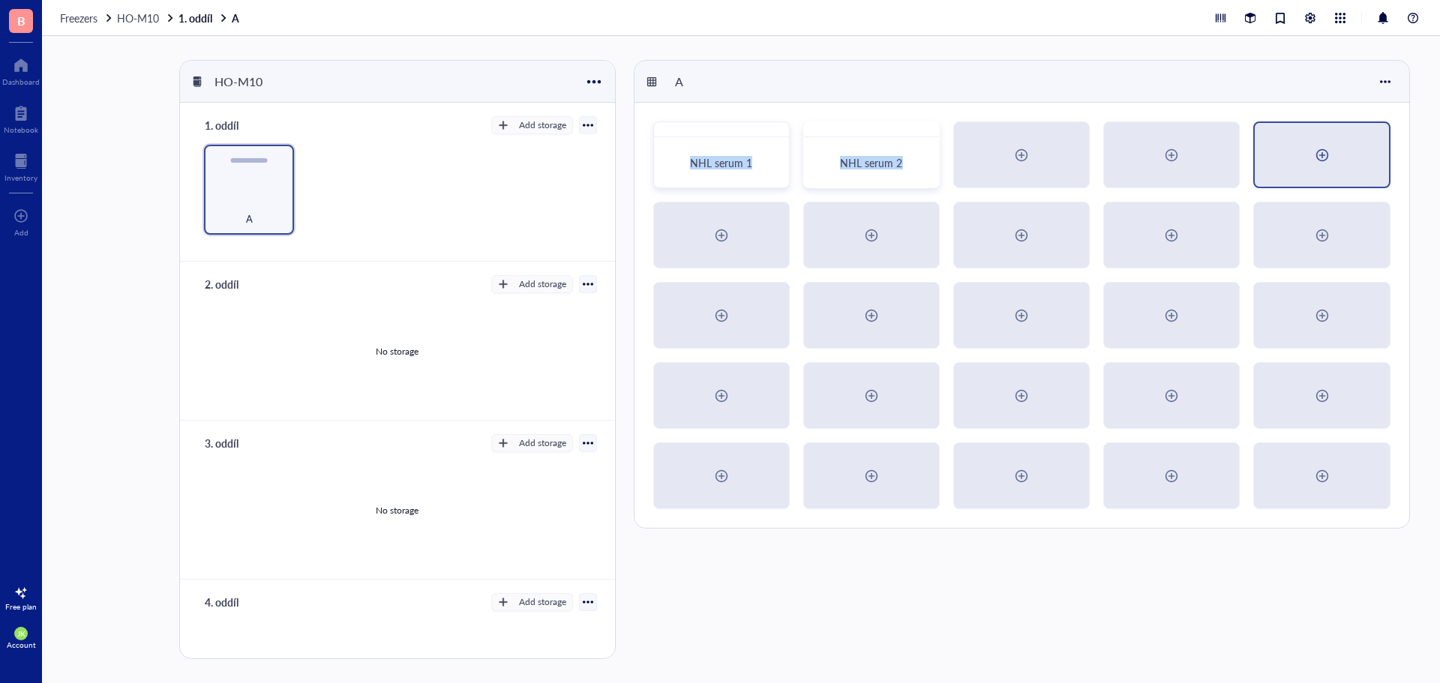
drag, startPoint x: 696, startPoint y: 151, endPoint x: 1383, endPoint y: 172, distance: 687.3
click at [1383, 172] on div "NHL serum 1 NHL serum 2" at bounding box center [1021, 315] width 775 height 425
click at [745, 160] on span "NHL serum 1" at bounding box center [721, 162] width 62 height 15
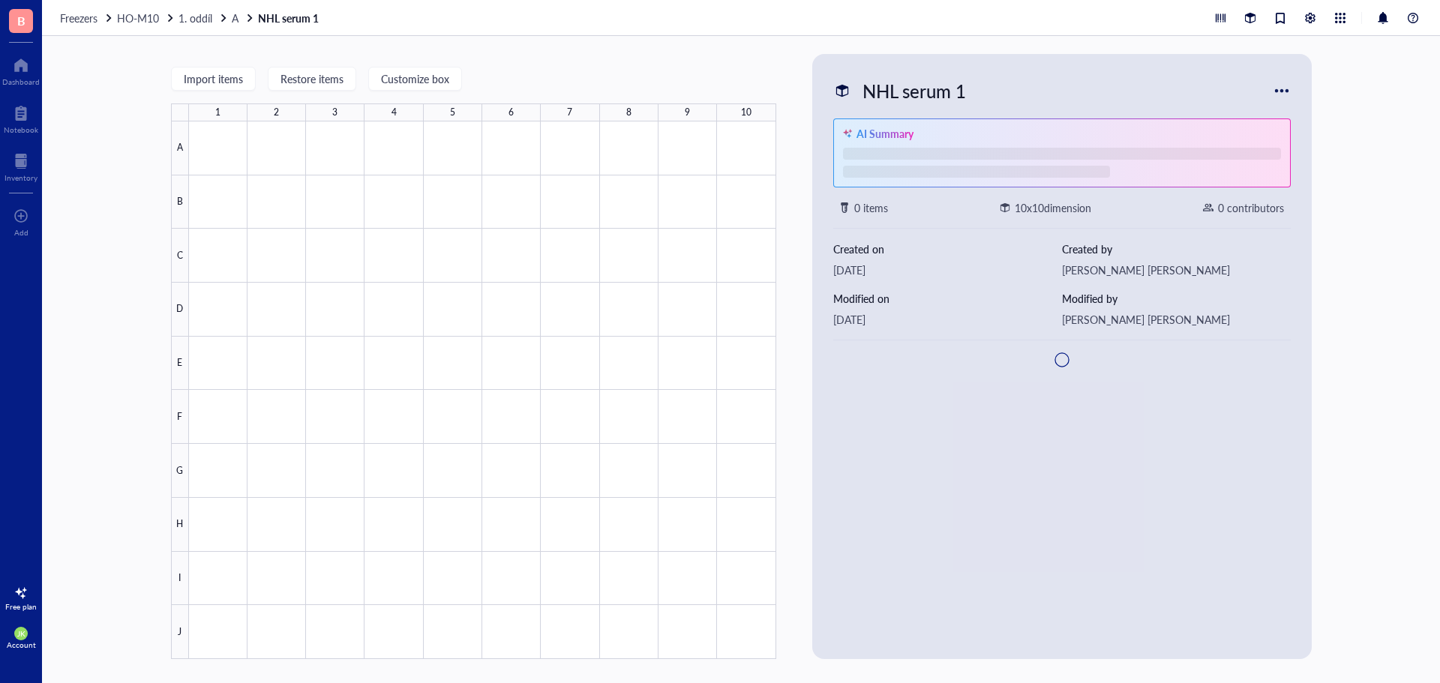
type textarea "Keep everyone on the same page…"
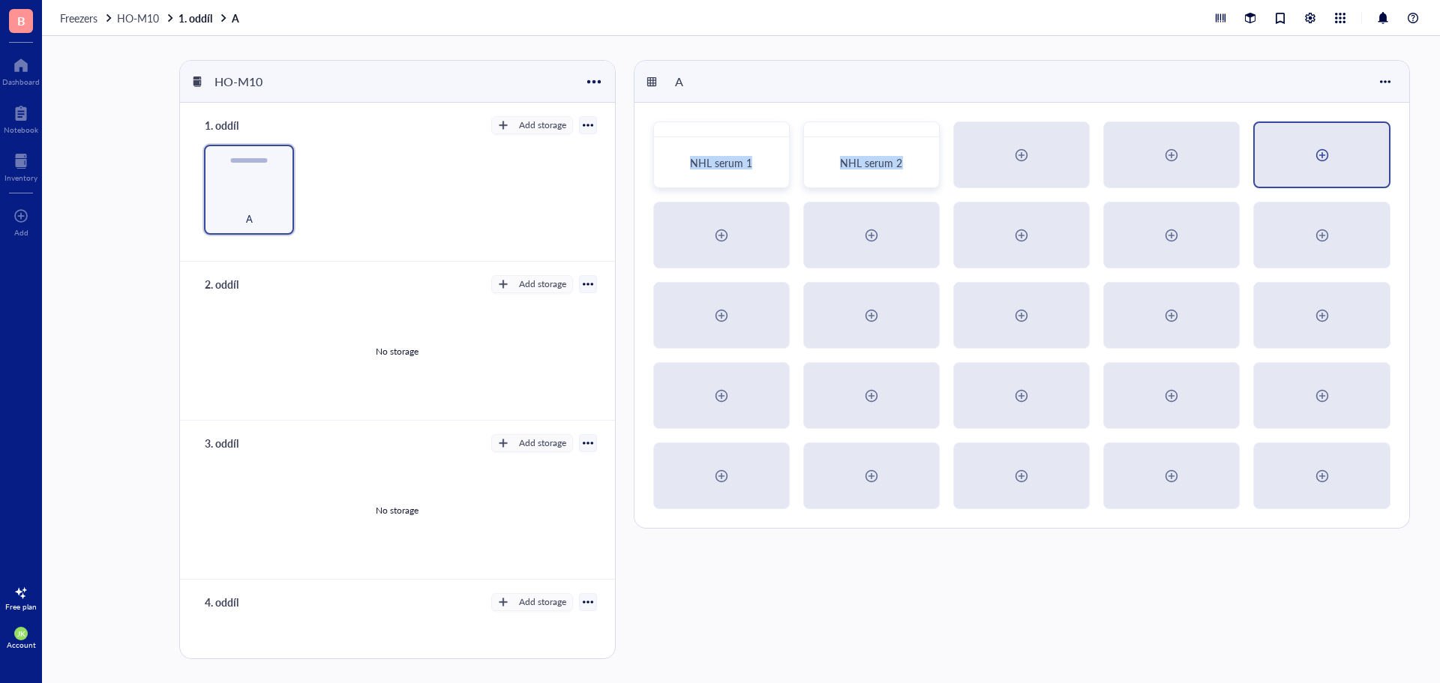
drag, startPoint x: 773, startPoint y: 134, endPoint x: 1273, endPoint y: 171, distance: 501.6
click at [1273, 171] on div "NHL serum 1 NHL serum 2" at bounding box center [1021, 315] width 775 height 425
click at [787, 106] on div "NHL serum 1 NHL serum 2" at bounding box center [1021, 315] width 775 height 425
click at [1336, 149] on div at bounding box center [1321, 155] width 133 height 64
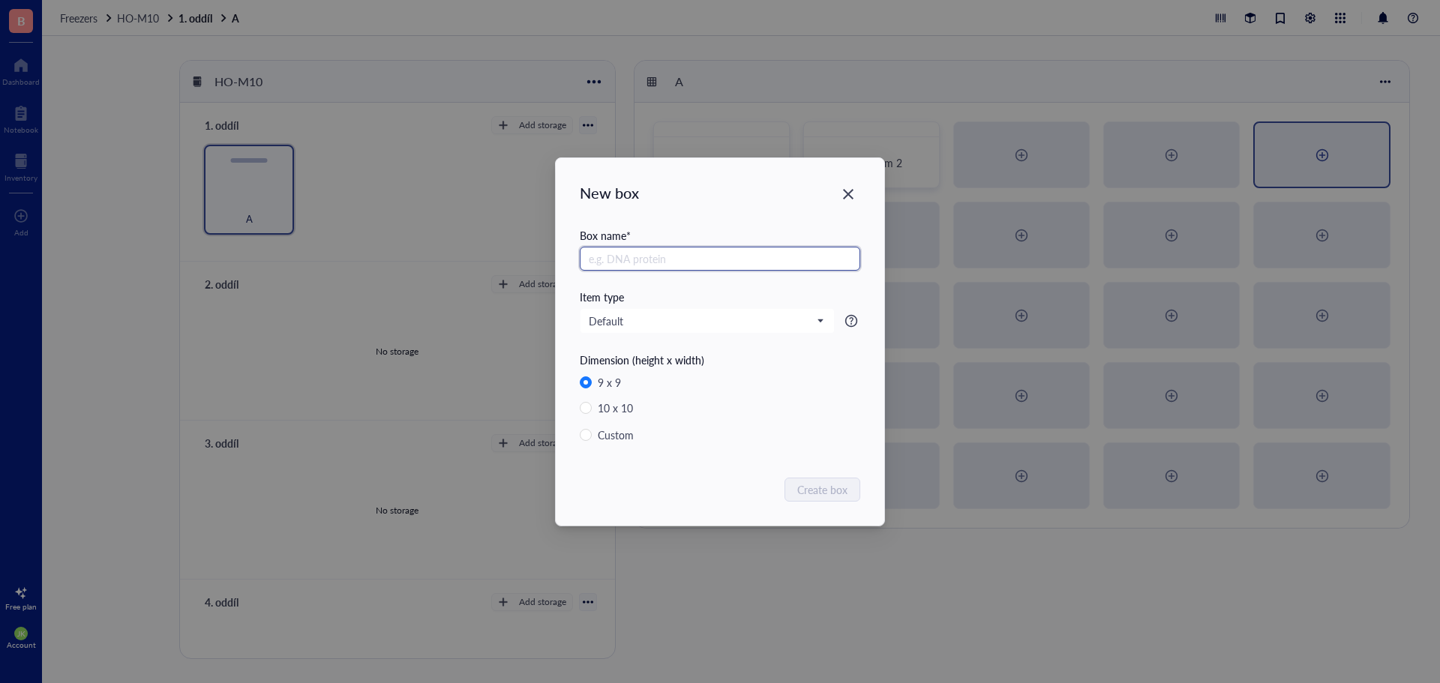
radio input "false"
radio input "true"
type input "NHL serum 1"
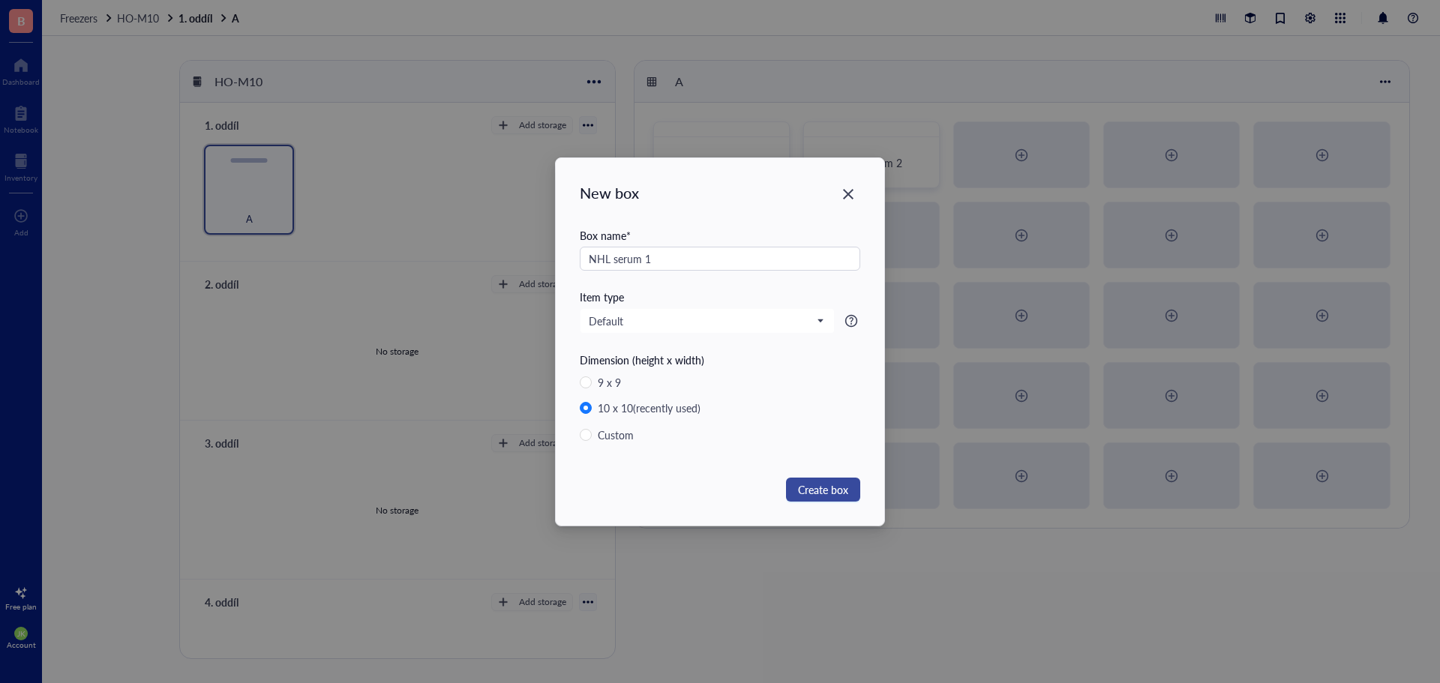
click at [838, 492] on span "Create box" at bounding box center [823, 489] width 50 height 16
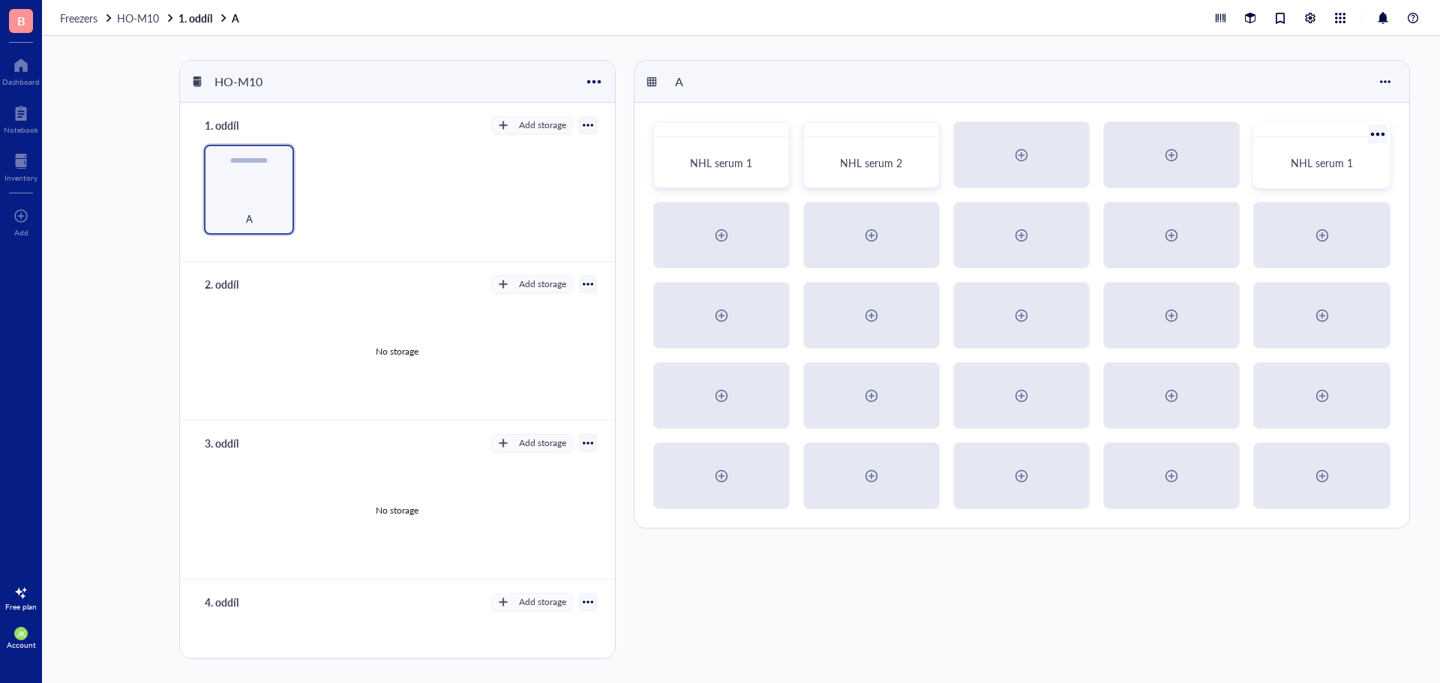
click at [1310, 149] on div "NHL serum 1" at bounding box center [1321, 162] width 123 height 38
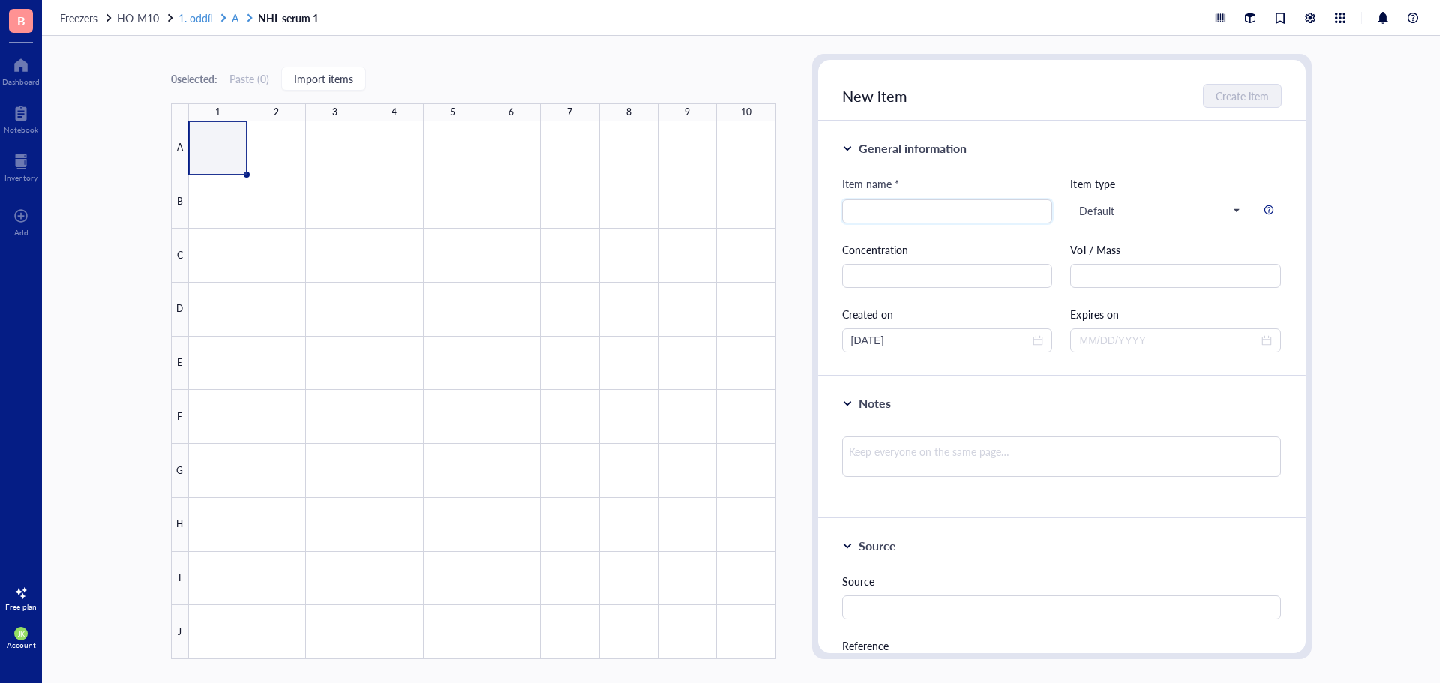
click at [206, 21] on span "1. oddíl" at bounding box center [195, 17] width 34 height 15
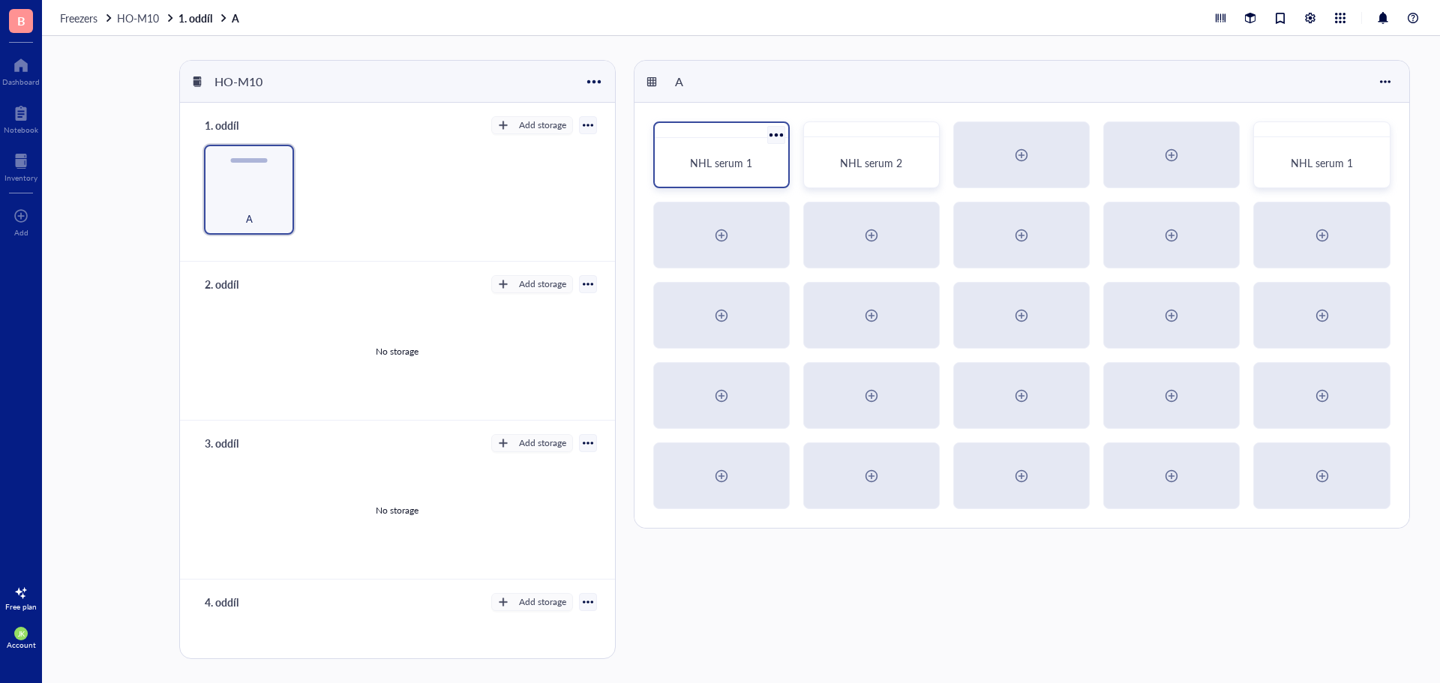
click at [735, 160] on span "NHL serum 1" at bounding box center [721, 162] width 62 height 15
click at [770, 136] on div at bounding box center [776, 135] width 22 height 22
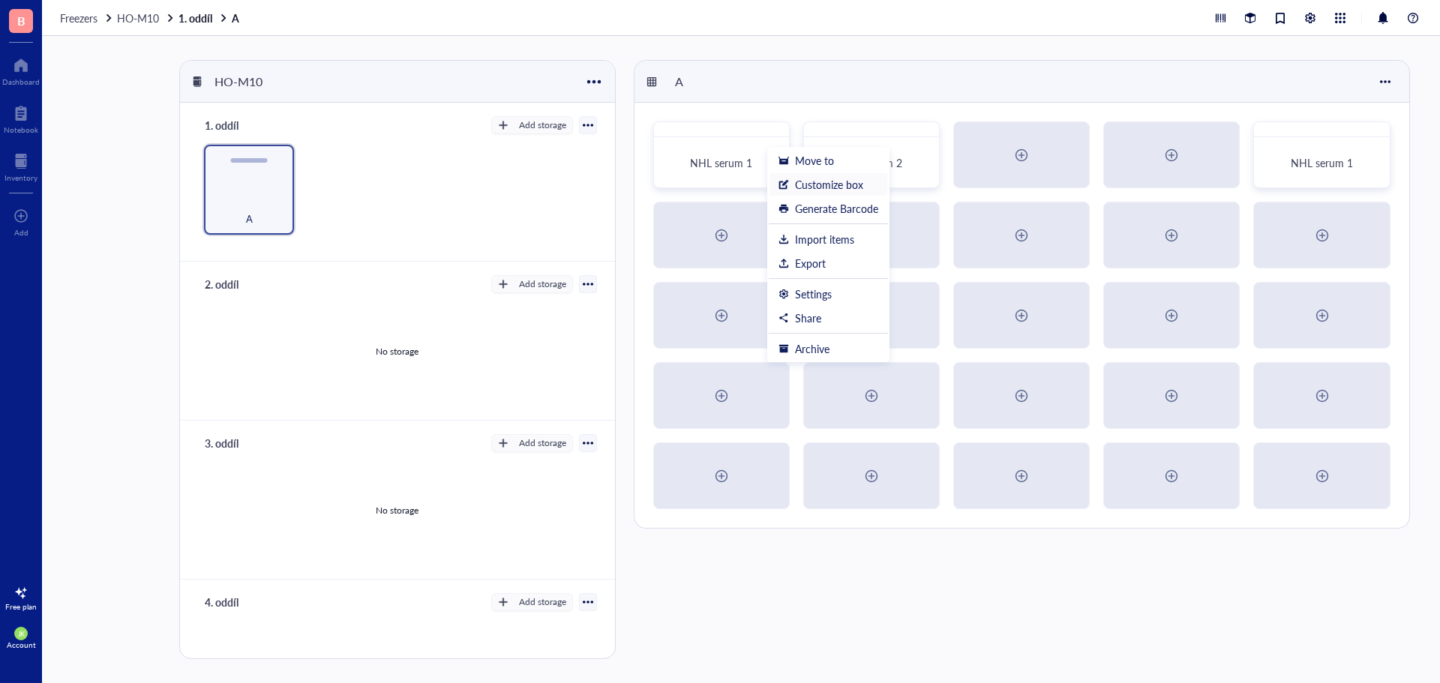
click at [850, 182] on div "Customize box" at bounding box center [829, 184] width 68 height 13
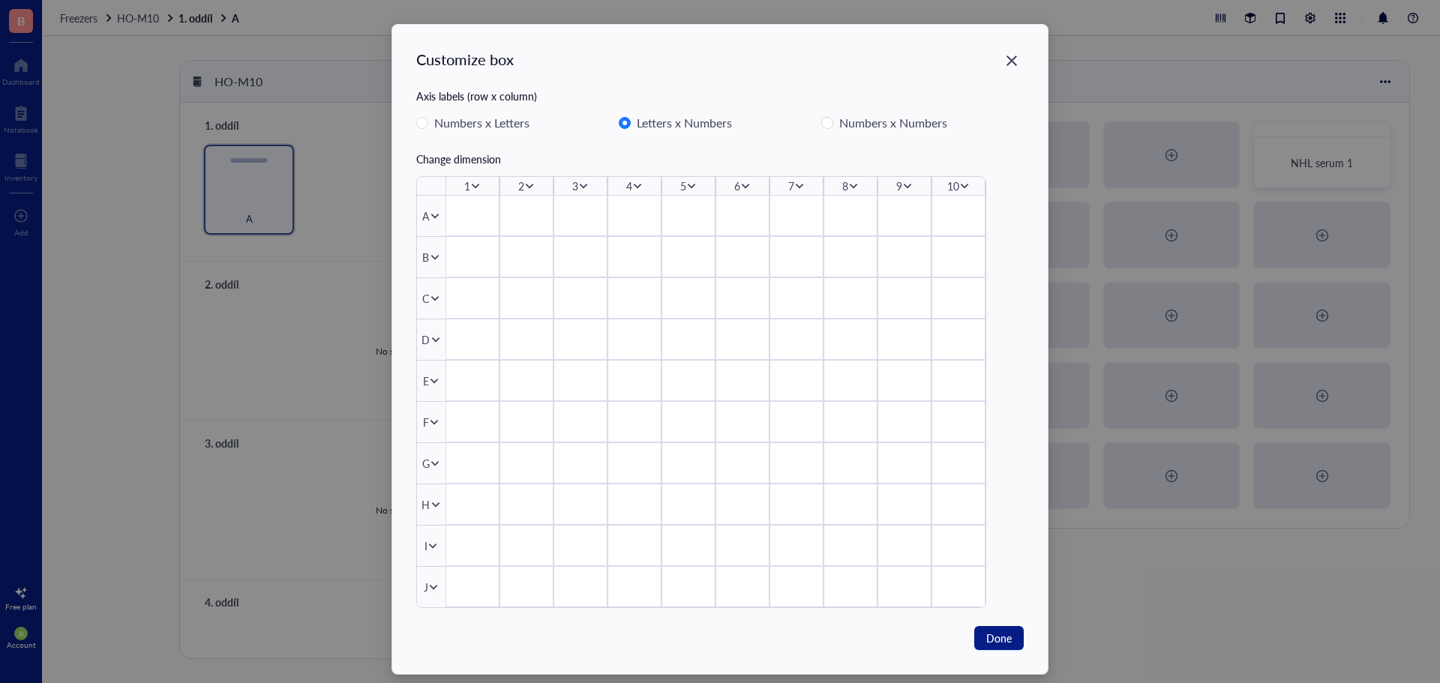
scroll to position [16, 0]
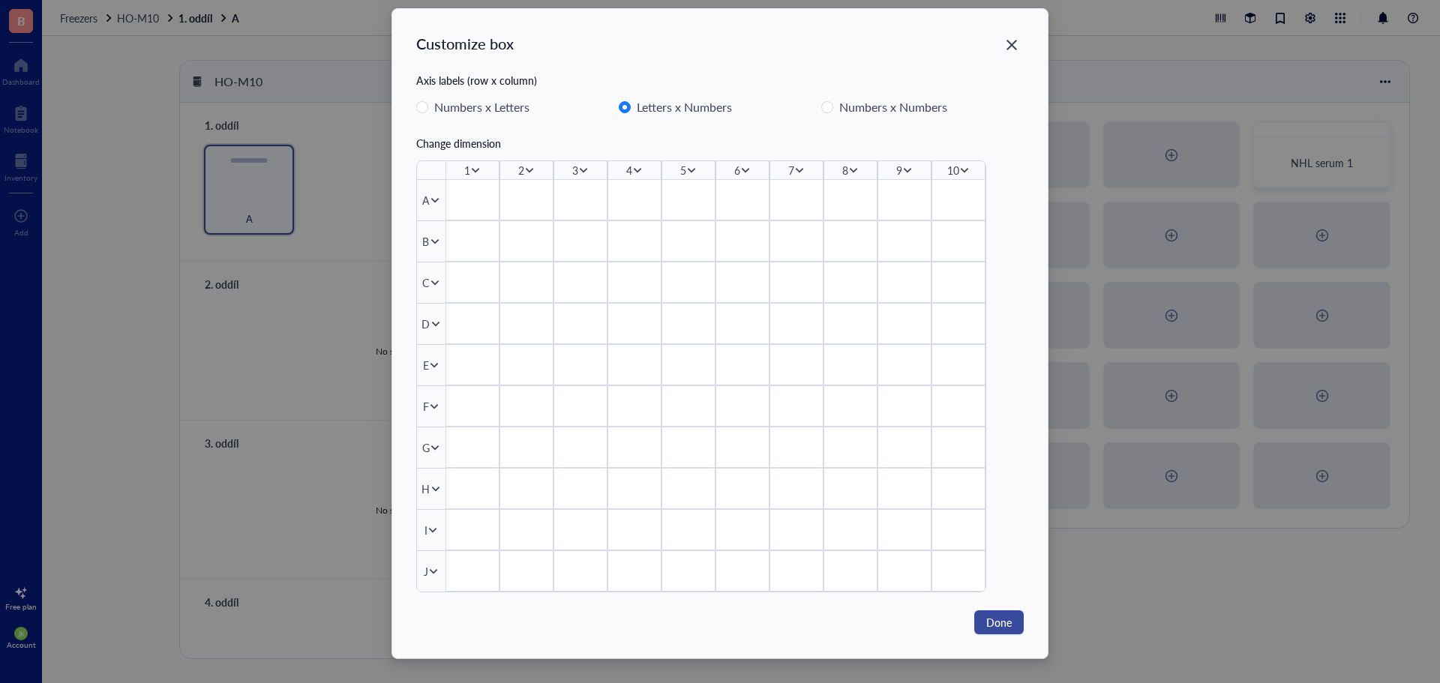
click at [1016, 634] on button "Done" at bounding box center [998, 622] width 49 height 24
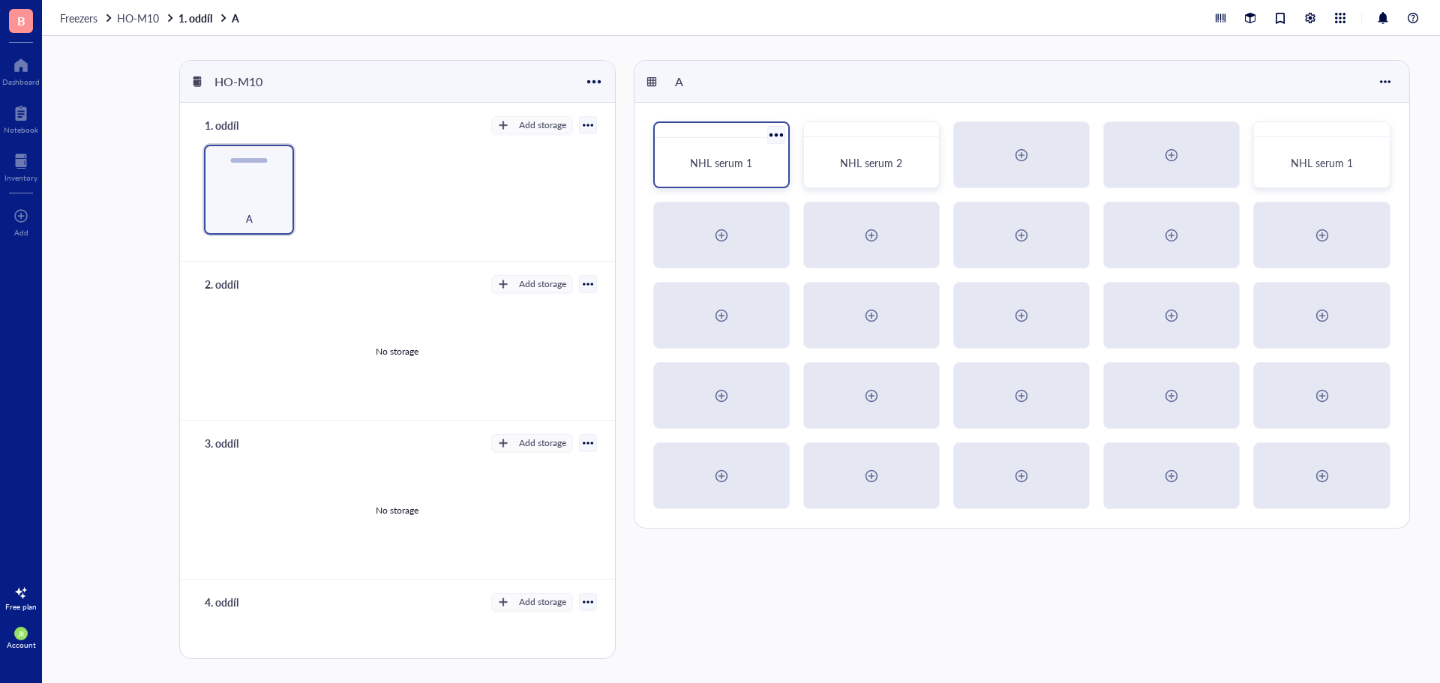
click at [717, 161] on span "NHL serum 1" at bounding box center [721, 162] width 62 height 15
click at [778, 134] on div at bounding box center [776, 135] width 22 height 22
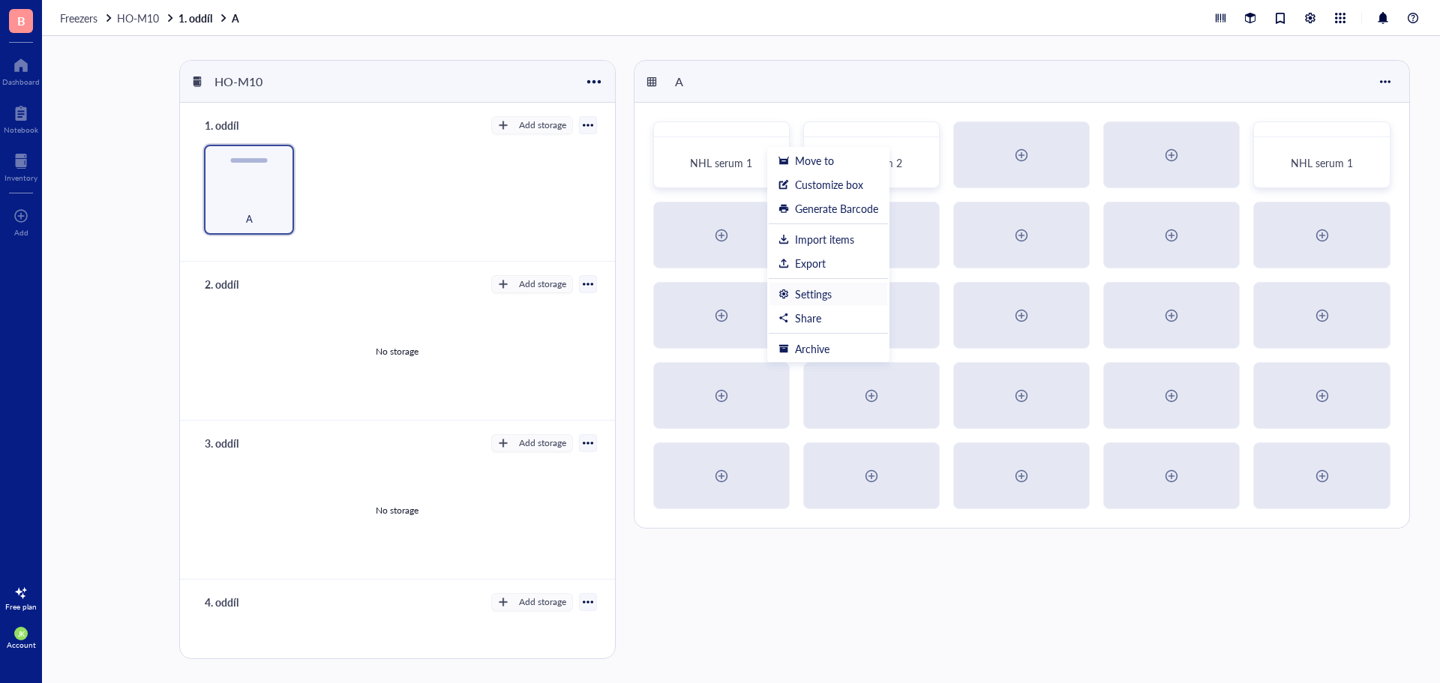
click at [823, 295] on div "Settings" at bounding box center [813, 293] width 37 height 13
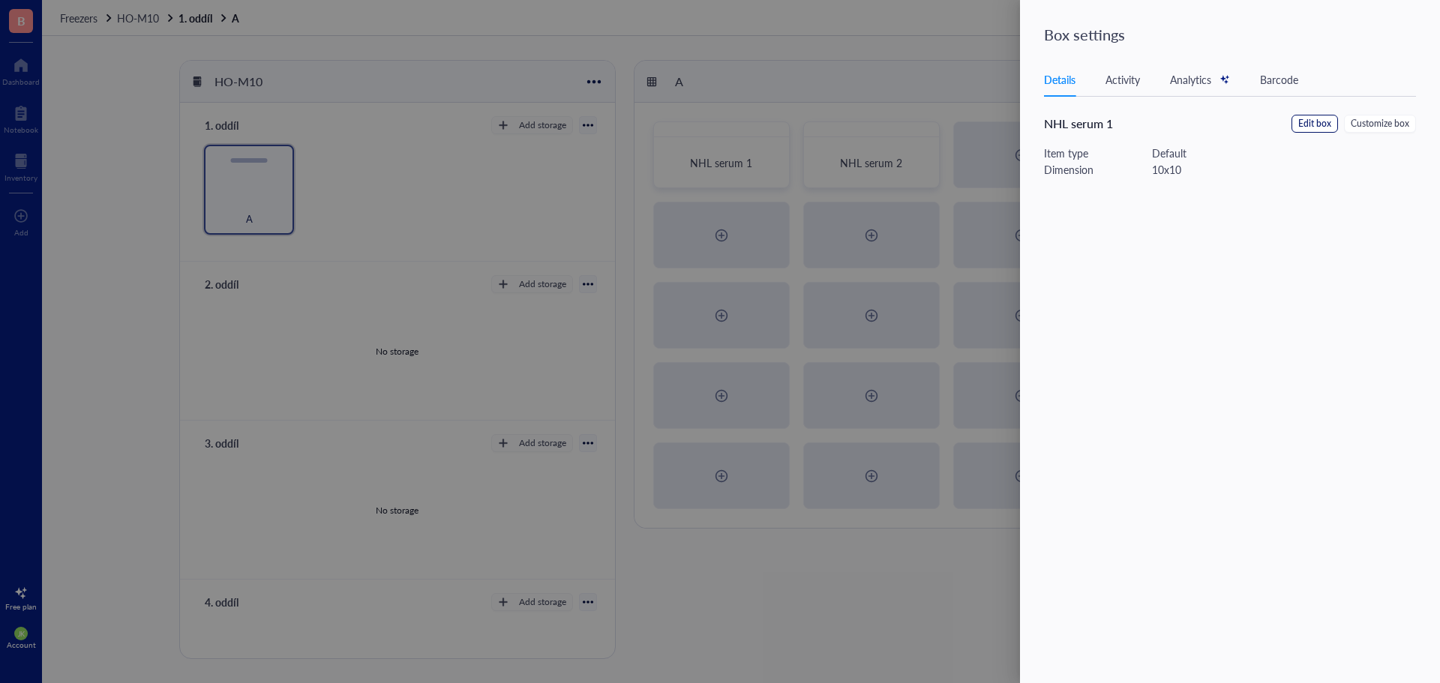
click at [1320, 124] on span "Edit box" at bounding box center [1314, 124] width 33 height 14
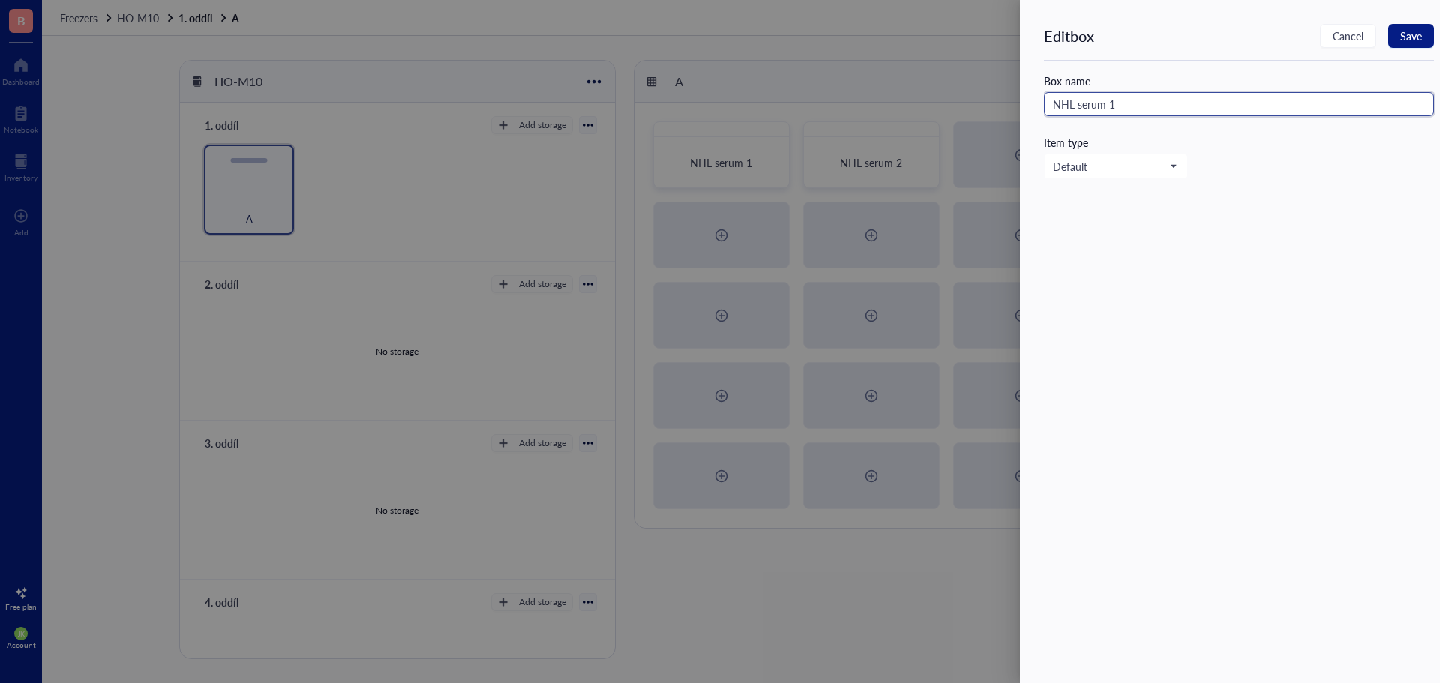
click at [1149, 107] on input "NHL serum 1" at bounding box center [1239, 104] width 390 height 24
type input "NHL serum 5"
click at [1411, 38] on span "Save" at bounding box center [1411, 36] width 22 height 12
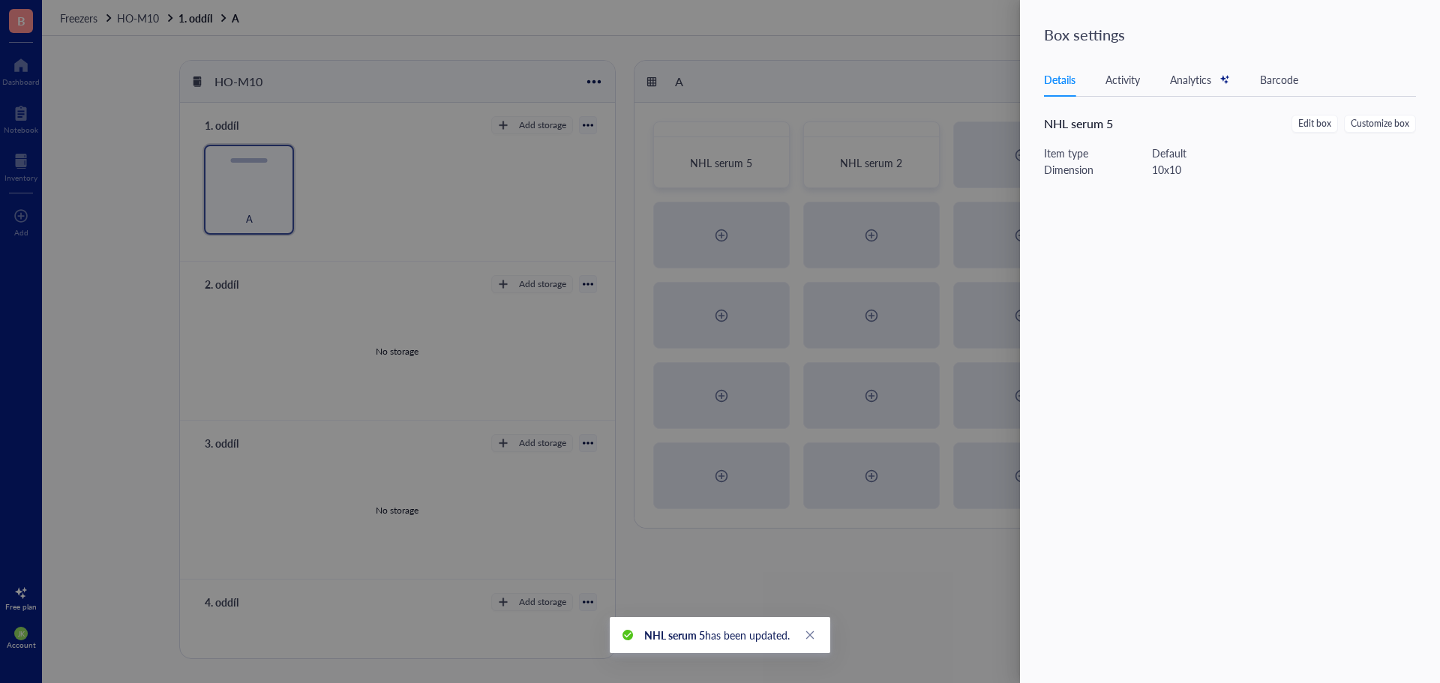
click at [892, 160] on div at bounding box center [720, 341] width 1440 height 683
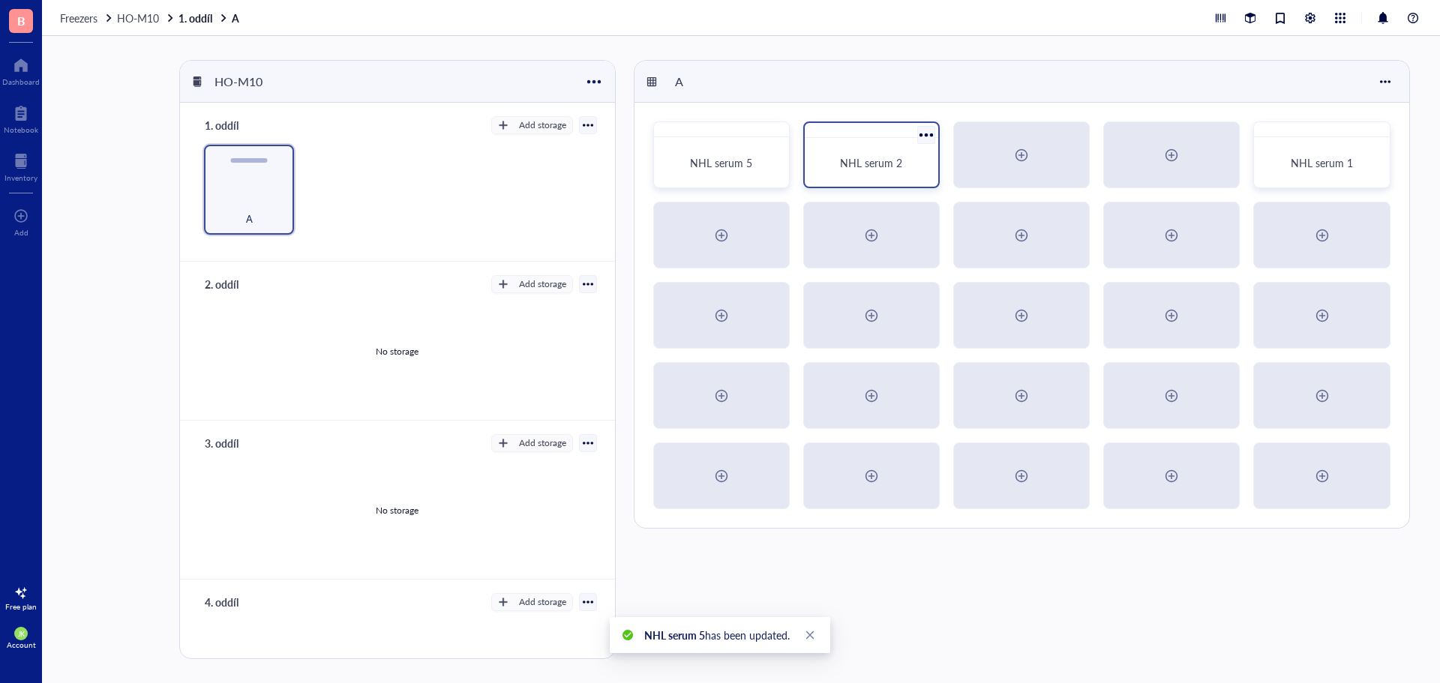
click at [907, 153] on div "NHL serum 2" at bounding box center [871, 162] width 121 height 37
click at [925, 136] on div at bounding box center [926, 135] width 22 height 22
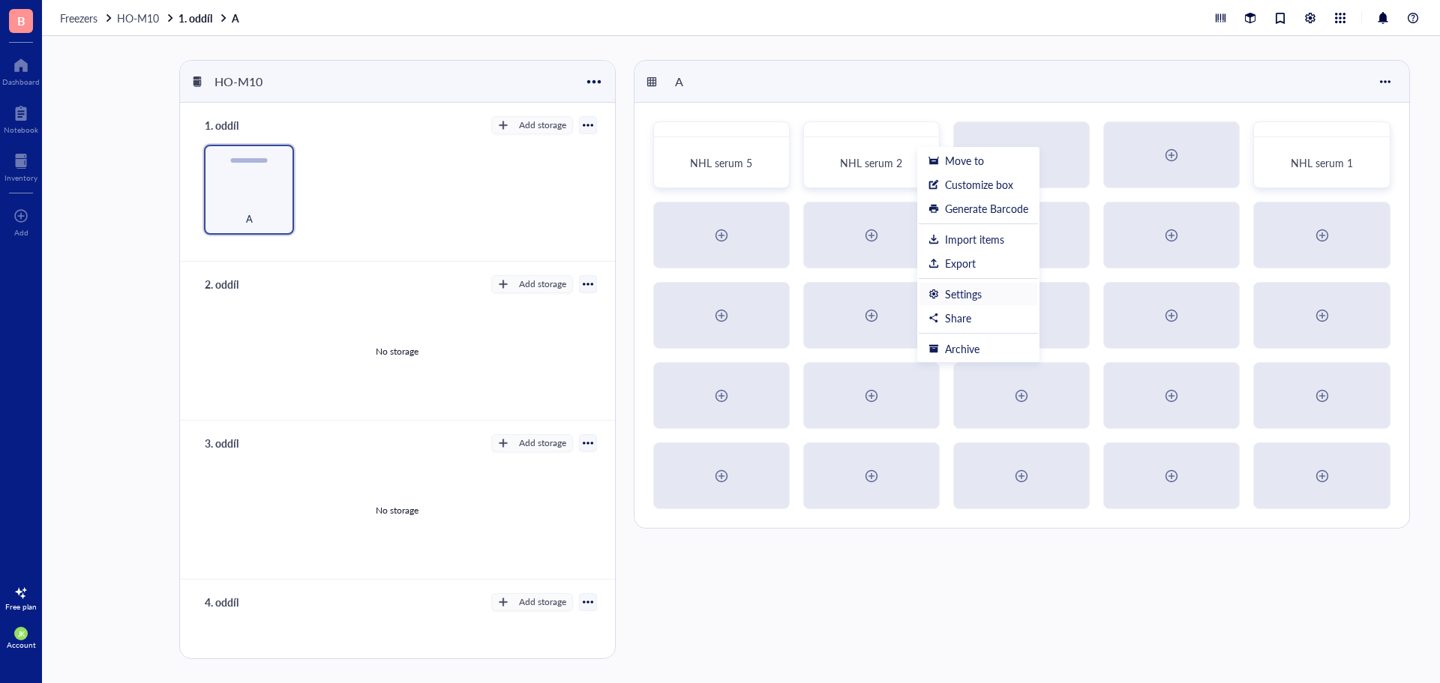
click at [982, 289] on div "Settings" at bounding box center [978, 293] width 100 height 13
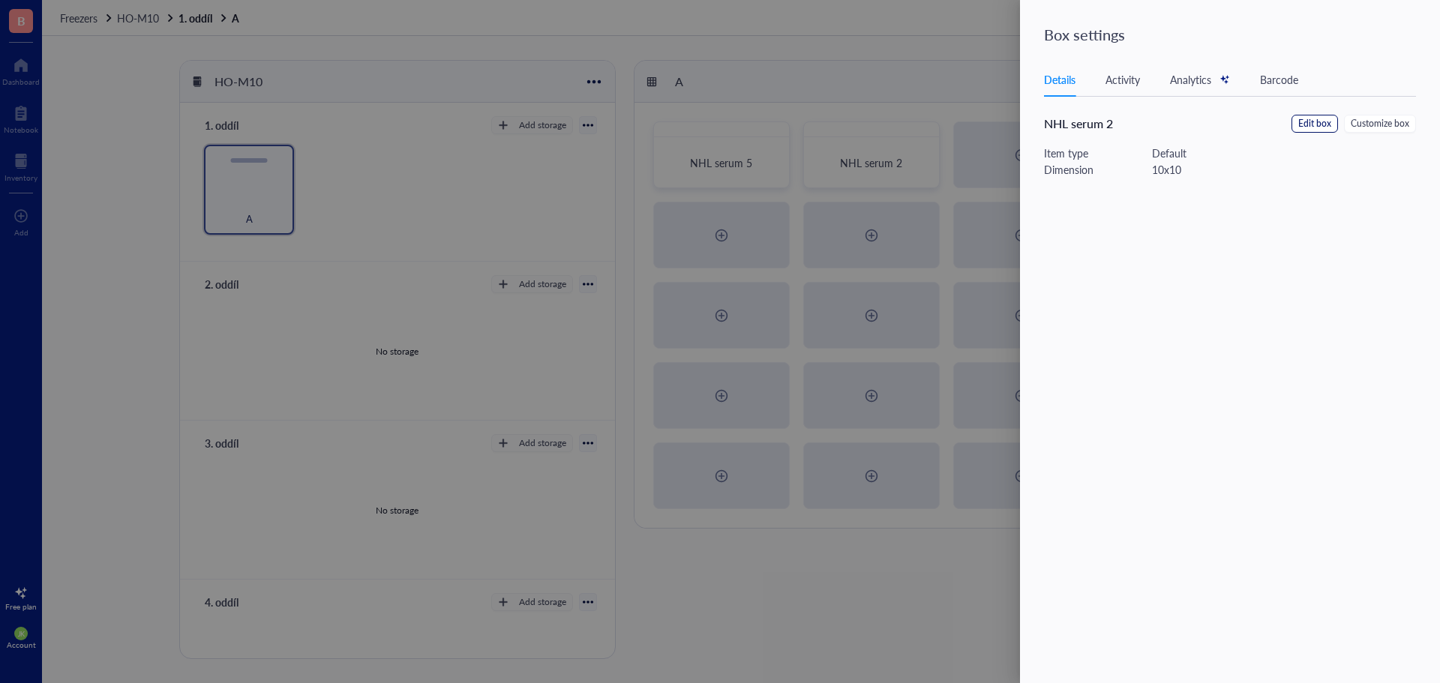
click at [1310, 117] on span "Edit box" at bounding box center [1314, 124] width 33 height 14
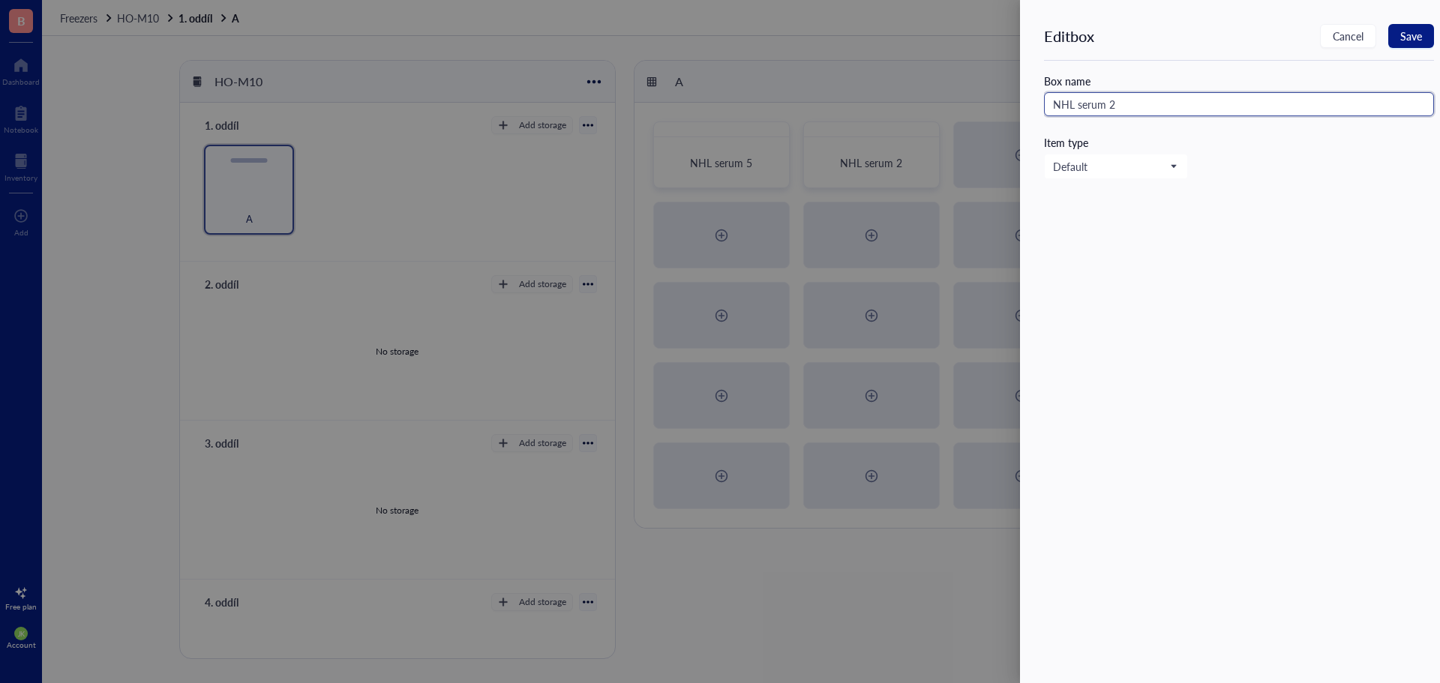
click at [1132, 106] on input "NHL serum 2" at bounding box center [1239, 104] width 390 height 24
type input "NHL serum 4"
click at [1427, 38] on button "Save" at bounding box center [1411, 36] width 46 height 24
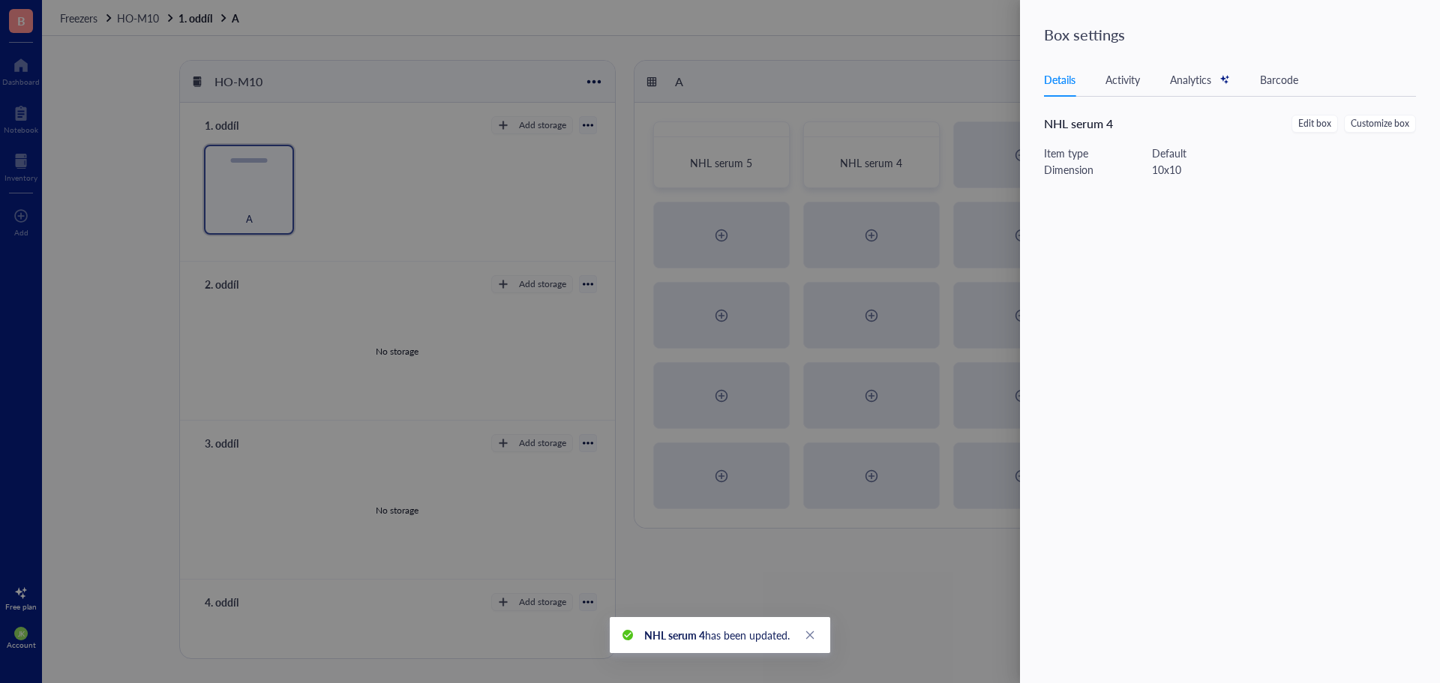
click at [981, 152] on div at bounding box center [720, 341] width 1440 height 683
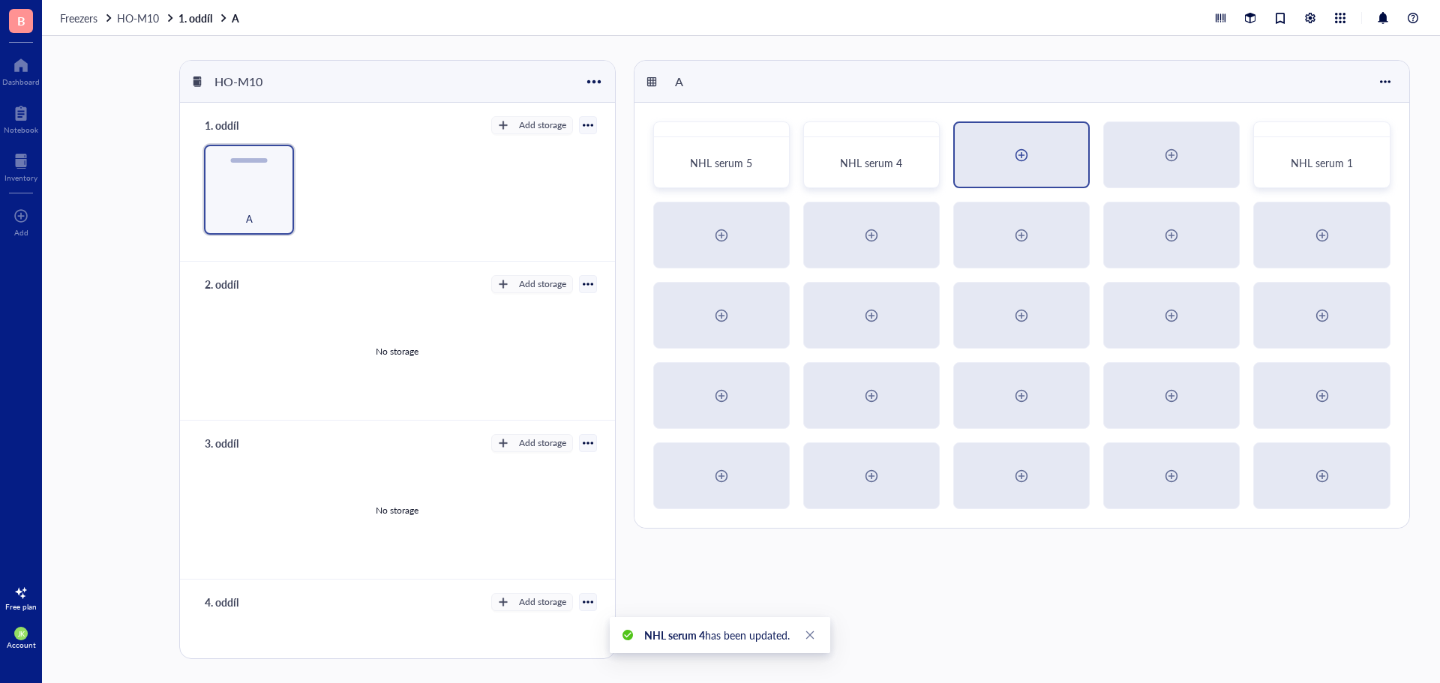
click at [1043, 169] on div at bounding box center [1021, 155] width 133 height 64
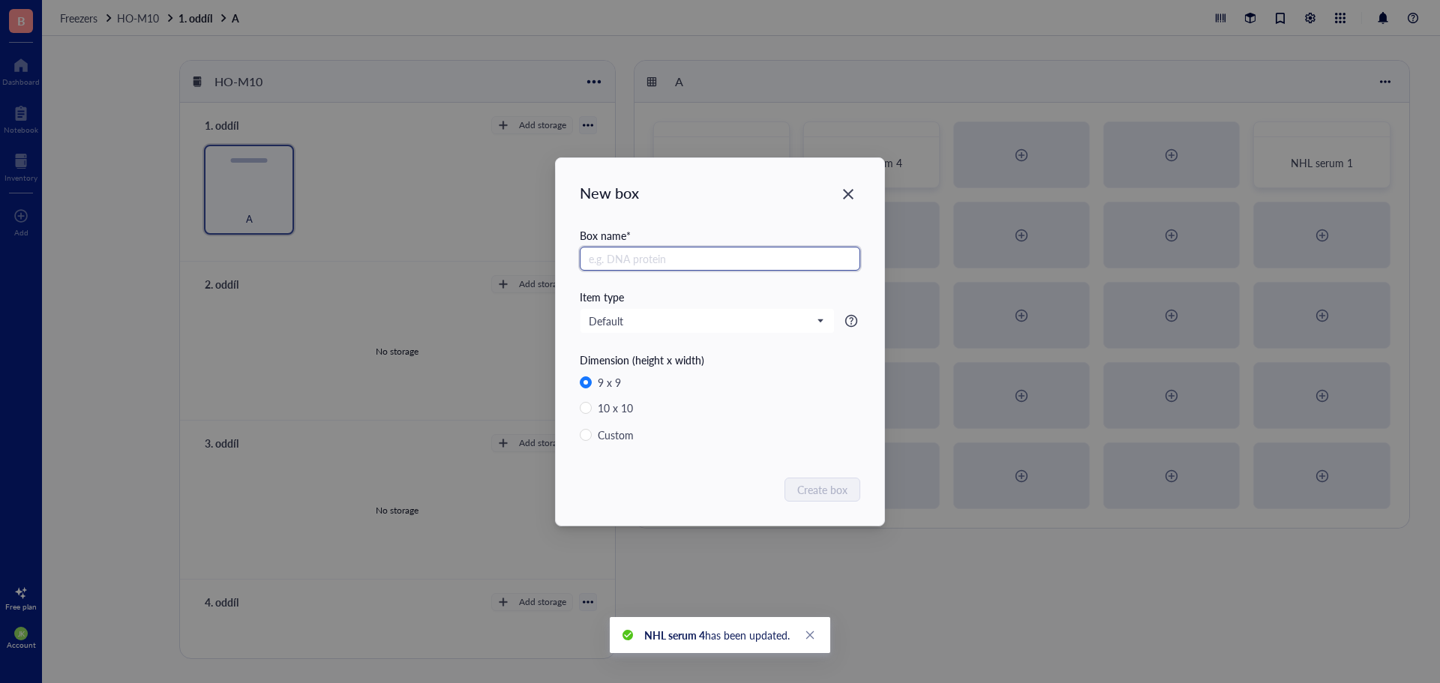
radio input "false"
radio input "true"
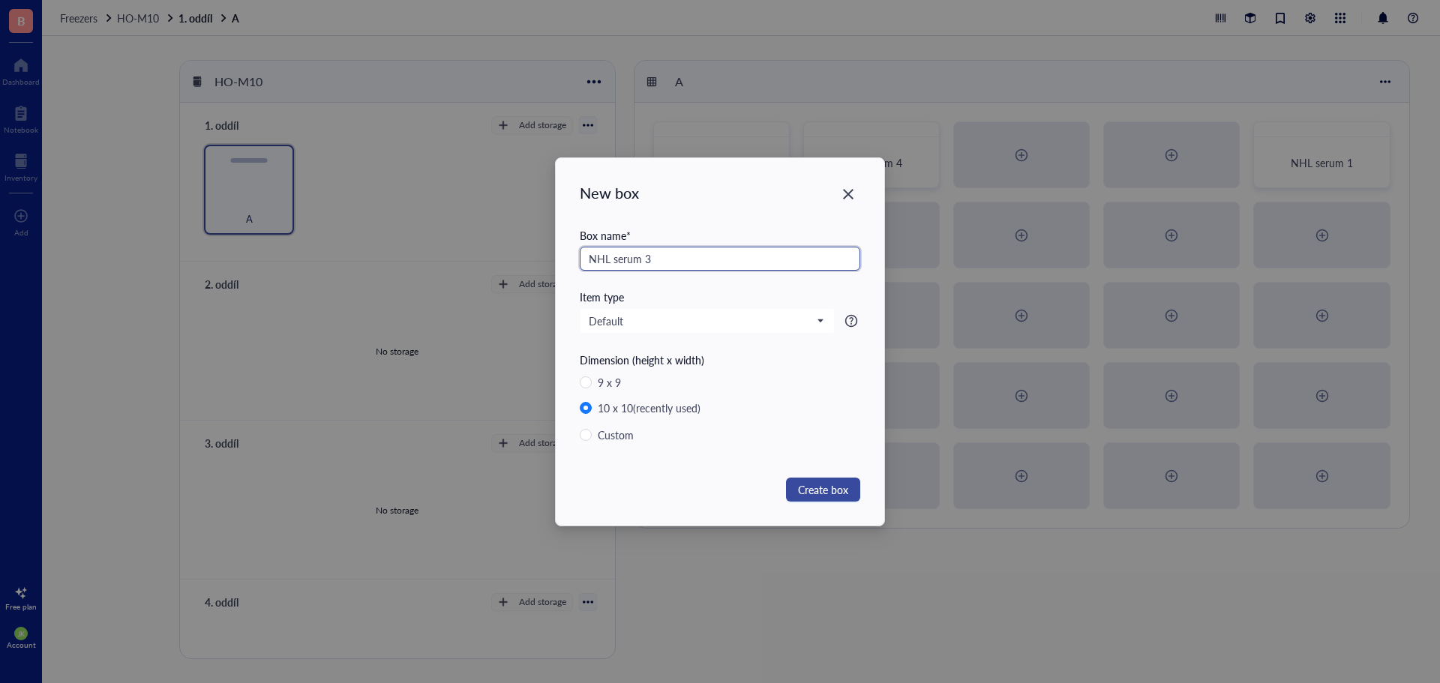
type input "NHL serum 3"
click at [842, 499] on button "Create box" at bounding box center [823, 490] width 74 height 24
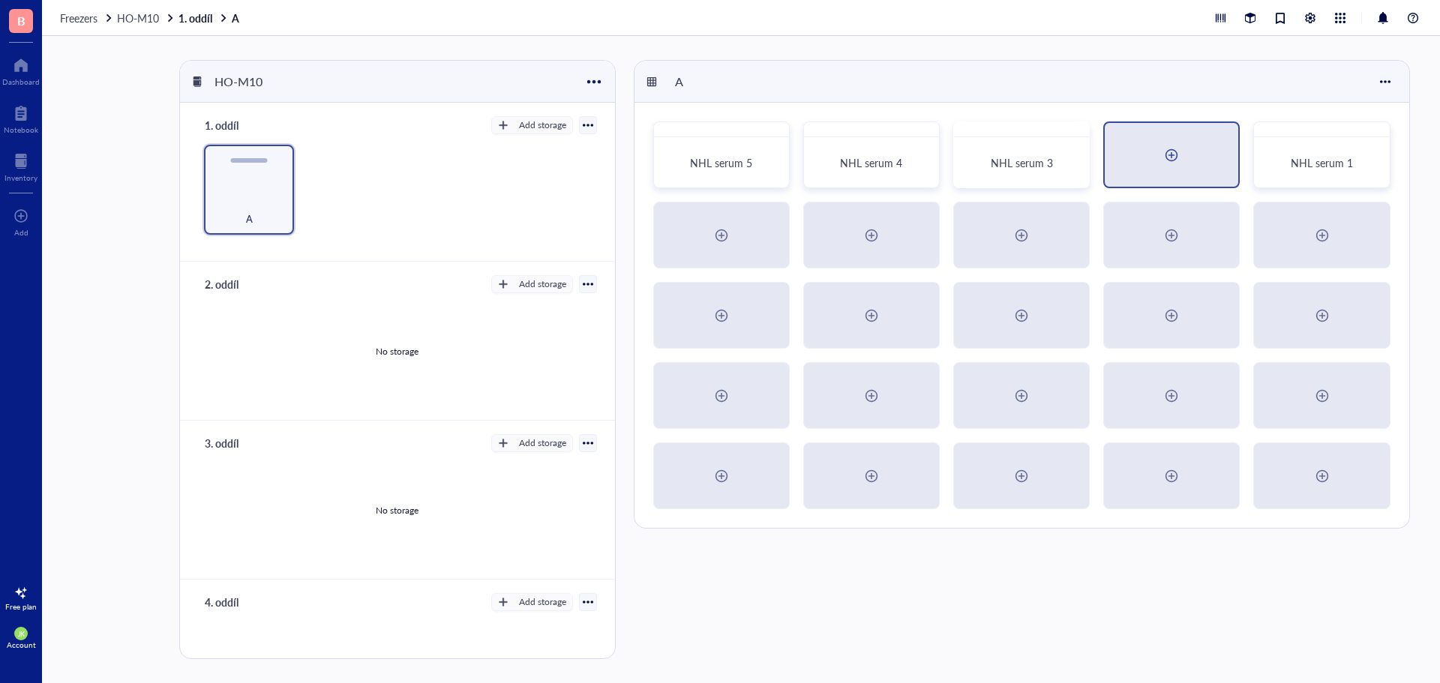
click at [1177, 162] on div at bounding box center [1171, 155] width 24 height 24
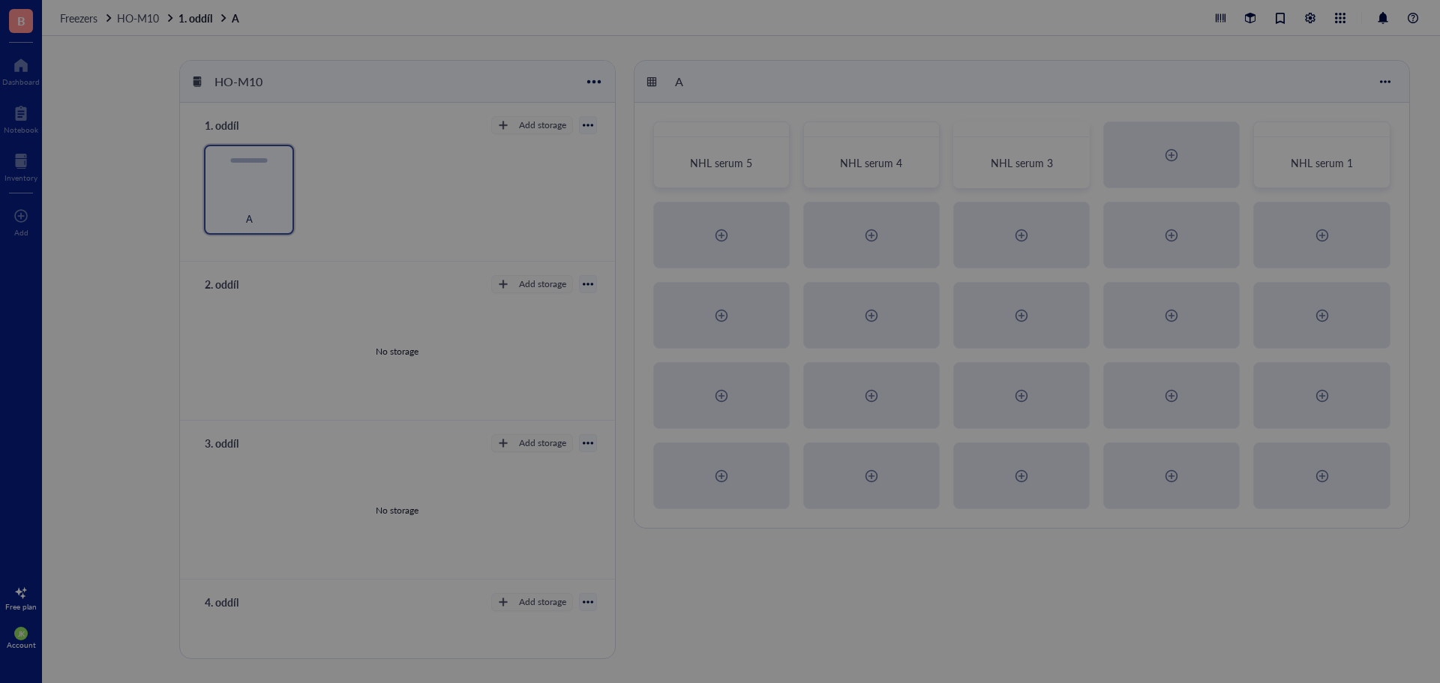
radio input "false"
radio input "true"
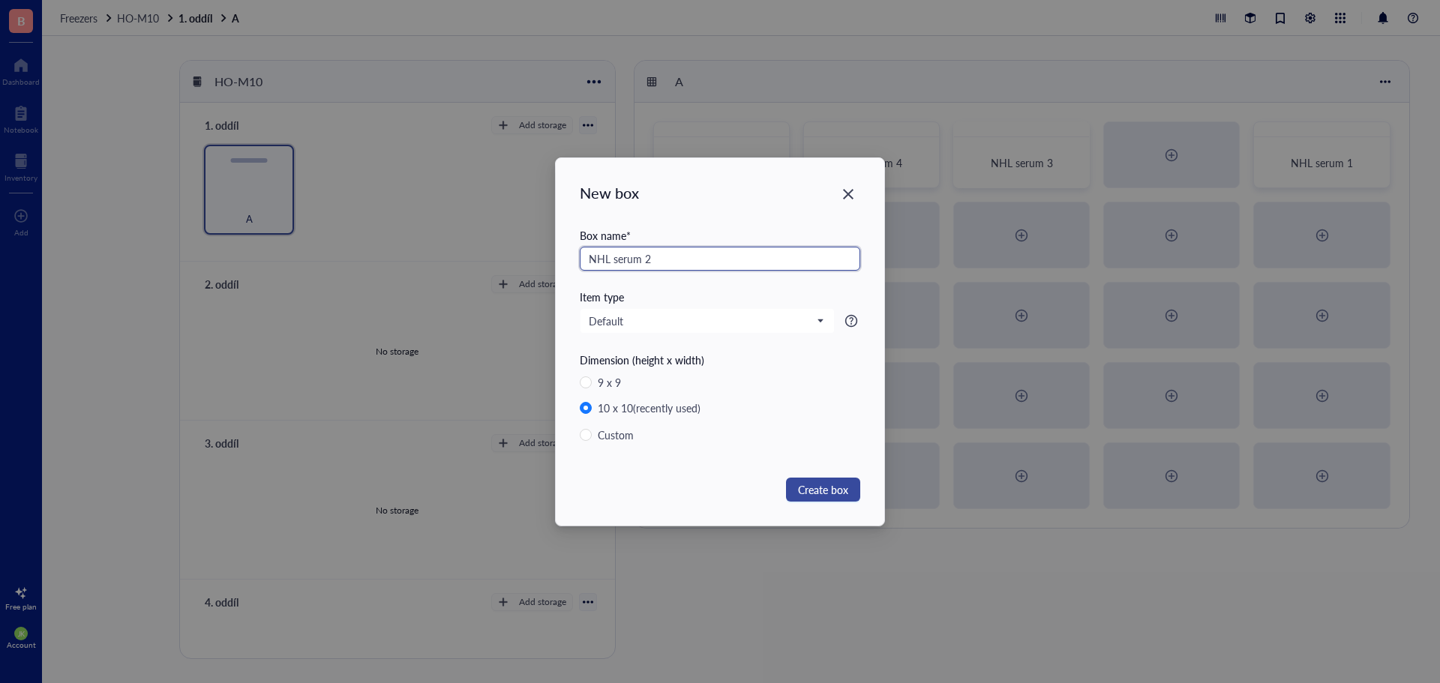
type input "NHL serum 2"
click at [831, 493] on span "Create box" at bounding box center [823, 489] width 50 height 16
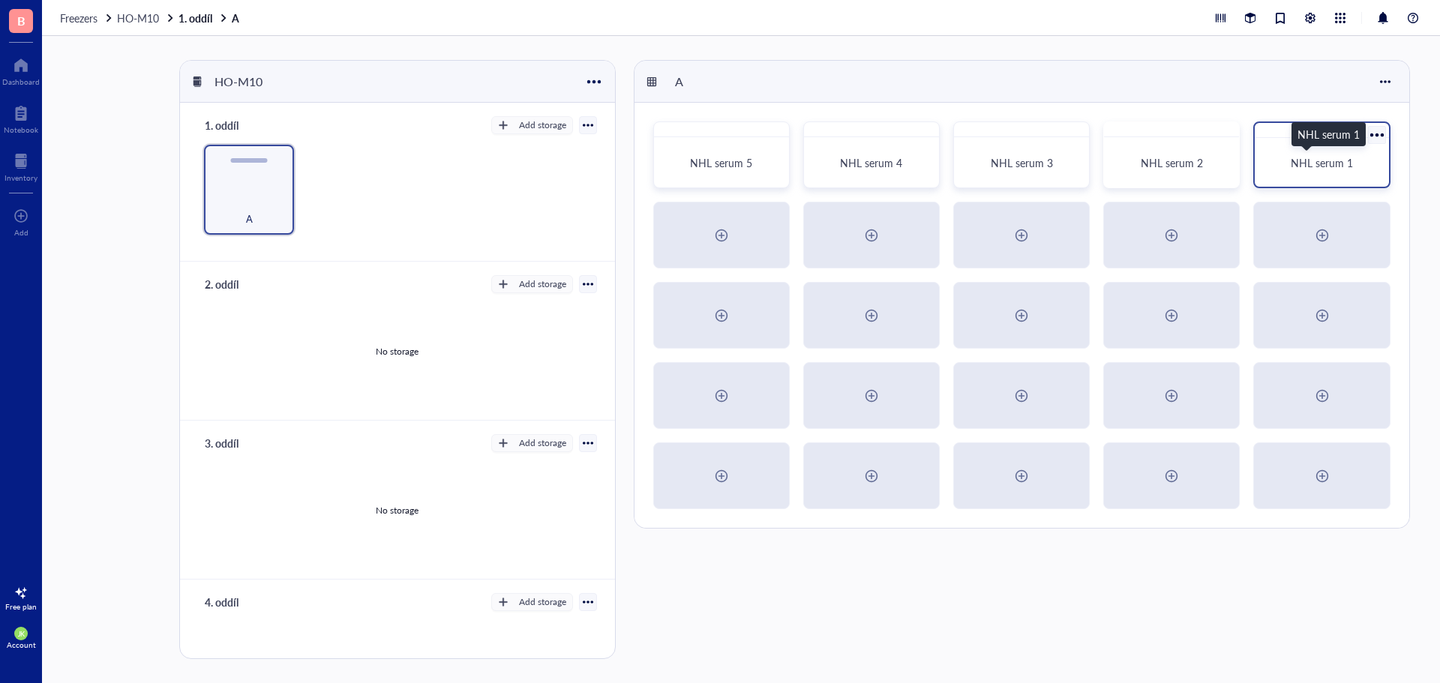
click at [1317, 159] on span "NHL serum 1" at bounding box center [1322, 162] width 62 height 15
click at [1377, 136] on div at bounding box center [1377, 135] width 22 height 22
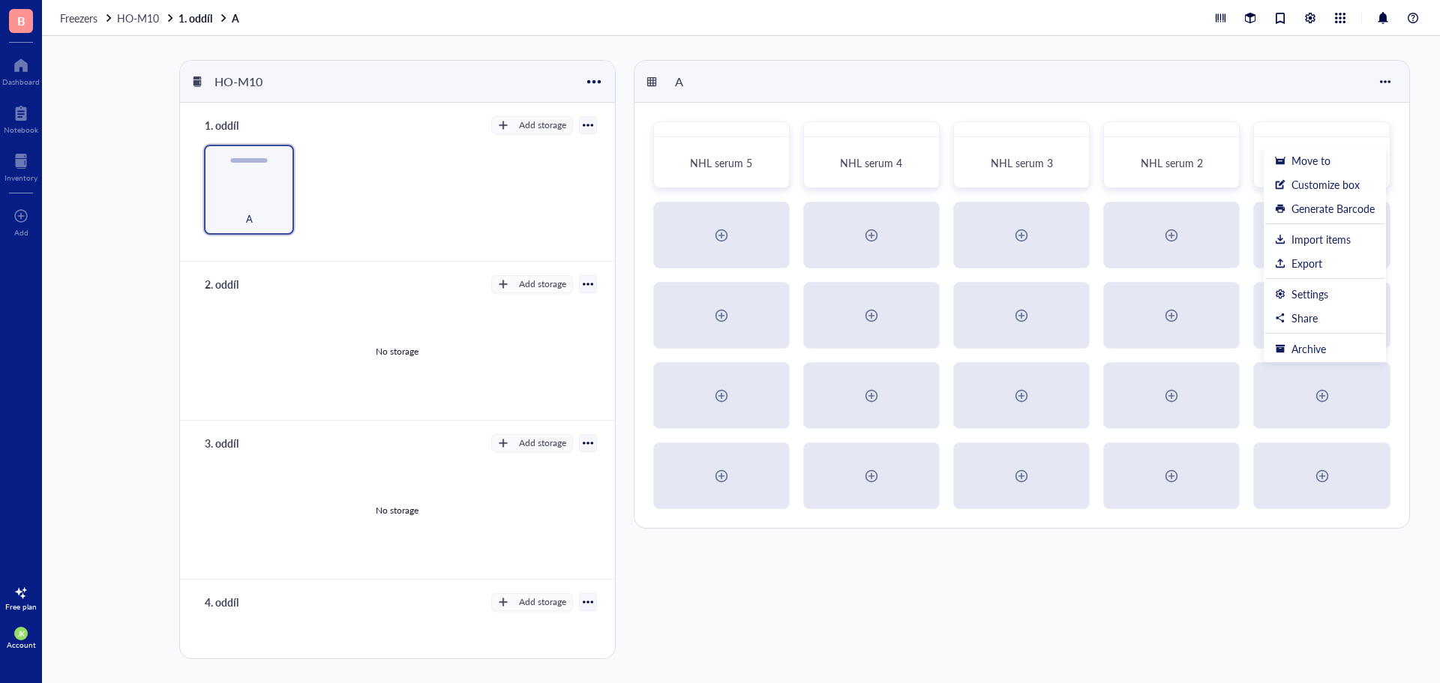
click at [1206, 619] on div "A NHL serum 5 NHL serum 4 NHL serum 3 NHL serum 2 NHL serum 1 Move to Customize…" at bounding box center [1025, 359] width 782 height 599
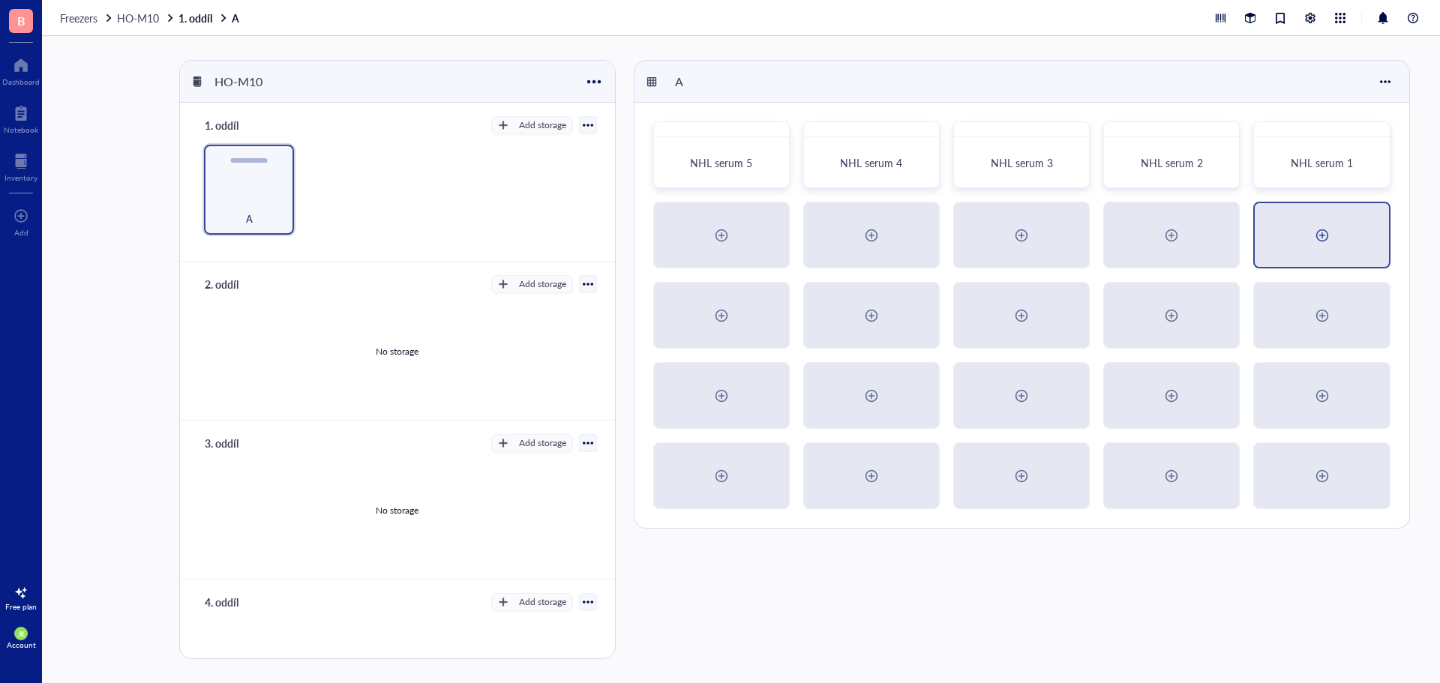
click at [1322, 236] on div at bounding box center [1322, 235] width 24 height 24
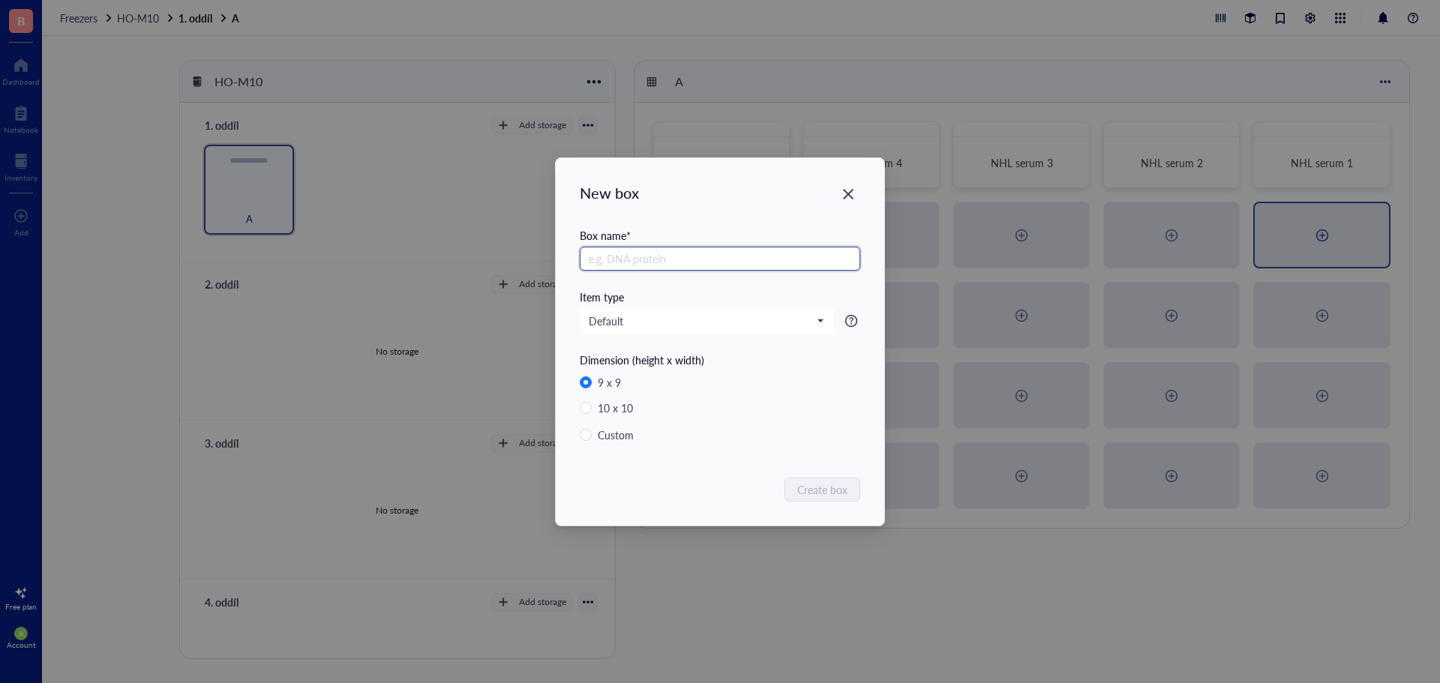
radio input "false"
radio input "true"
type input "NHL serum"
type input "6"
paste input "NHL serum"
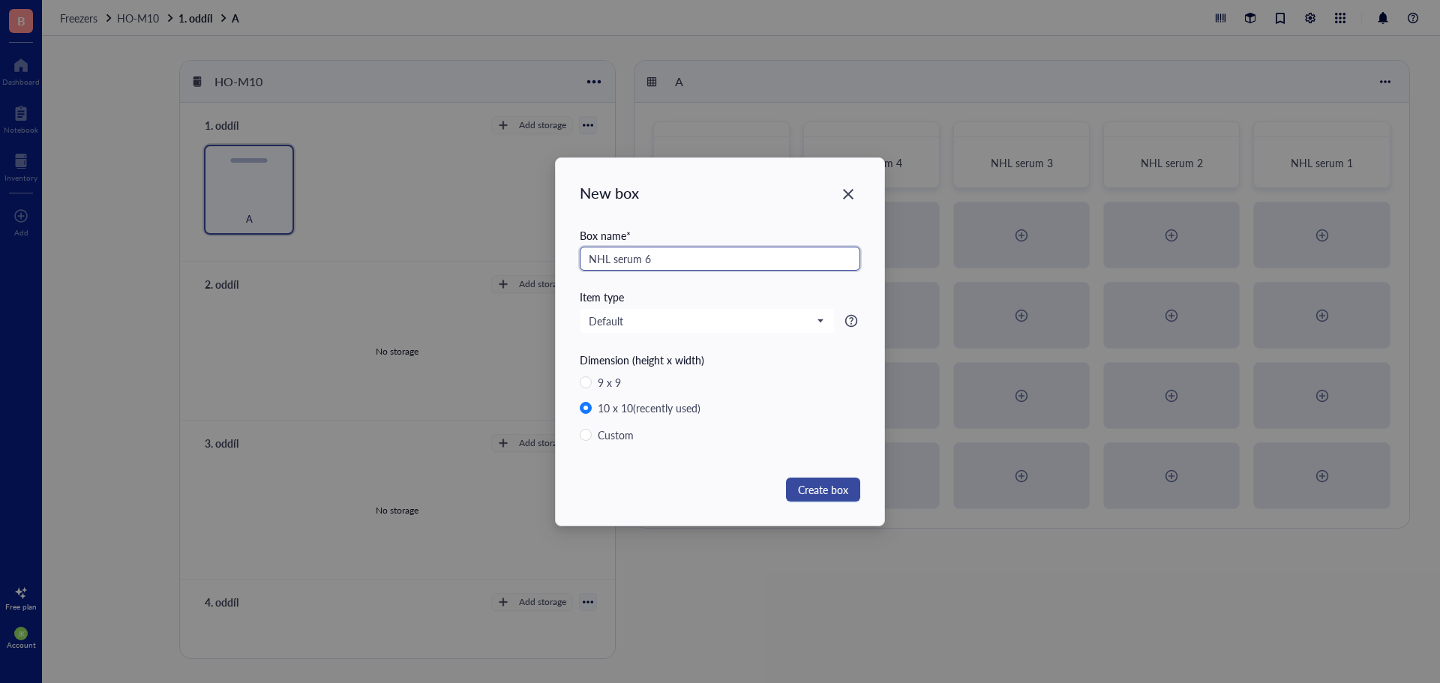
type input "NHL serum 6"
click at [852, 489] on button "Create box" at bounding box center [823, 490] width 74 height 24
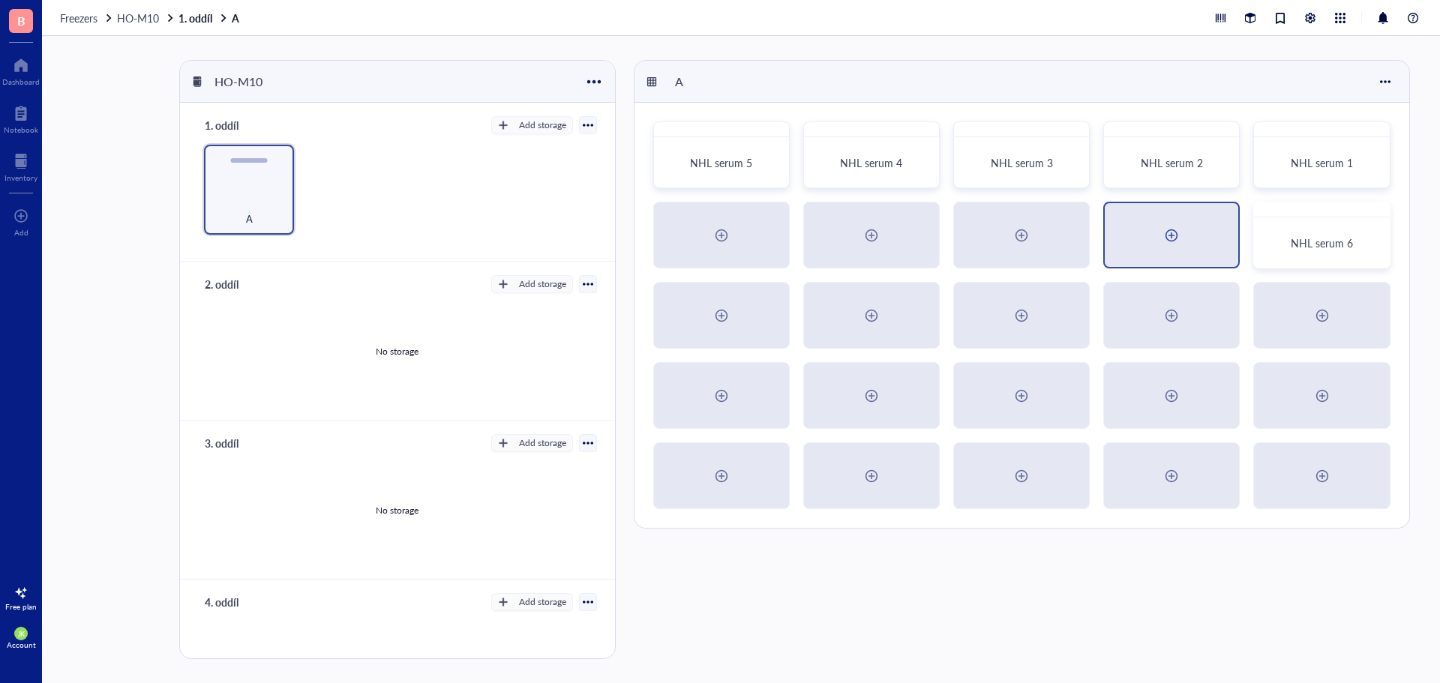
click at [1174, 232] on div at bounding box center [1171, 235] width 24 height 24
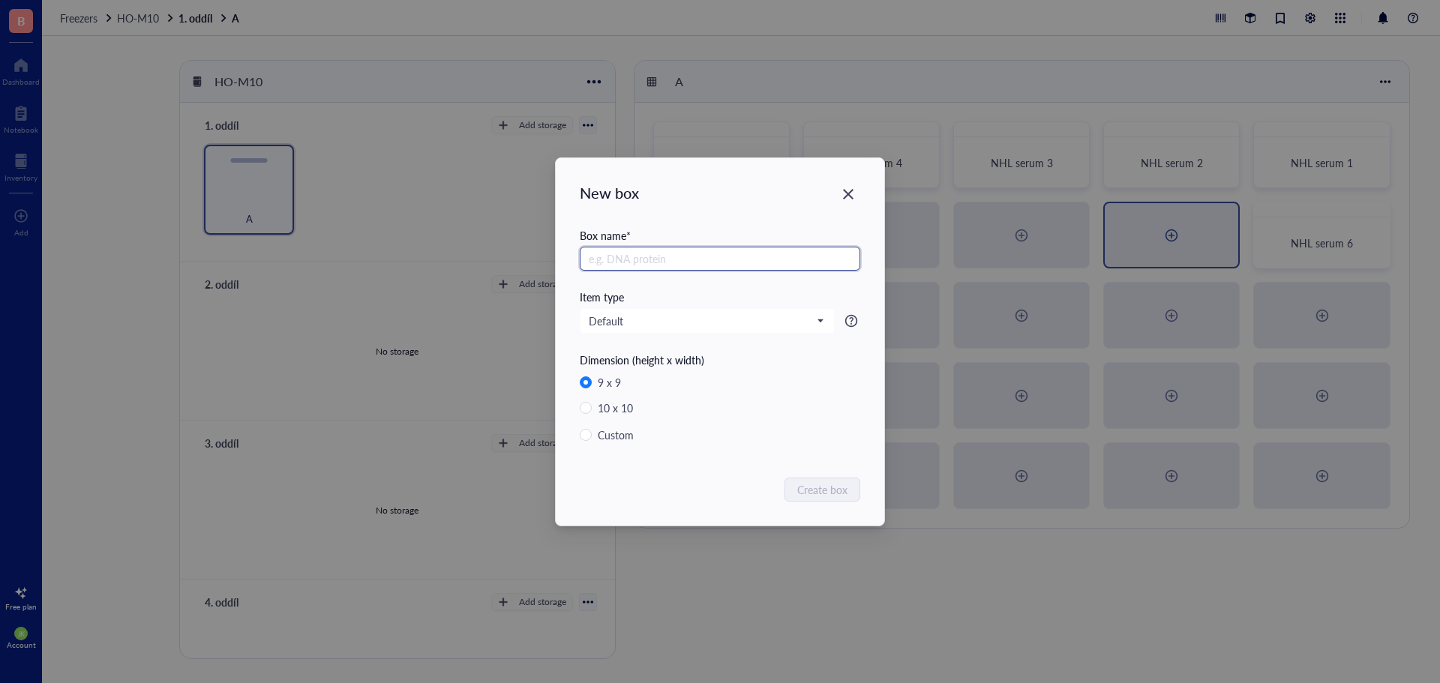
radio input "false"
radio input "true"
paste input "NHL serum"
type input "NHL serum 7"
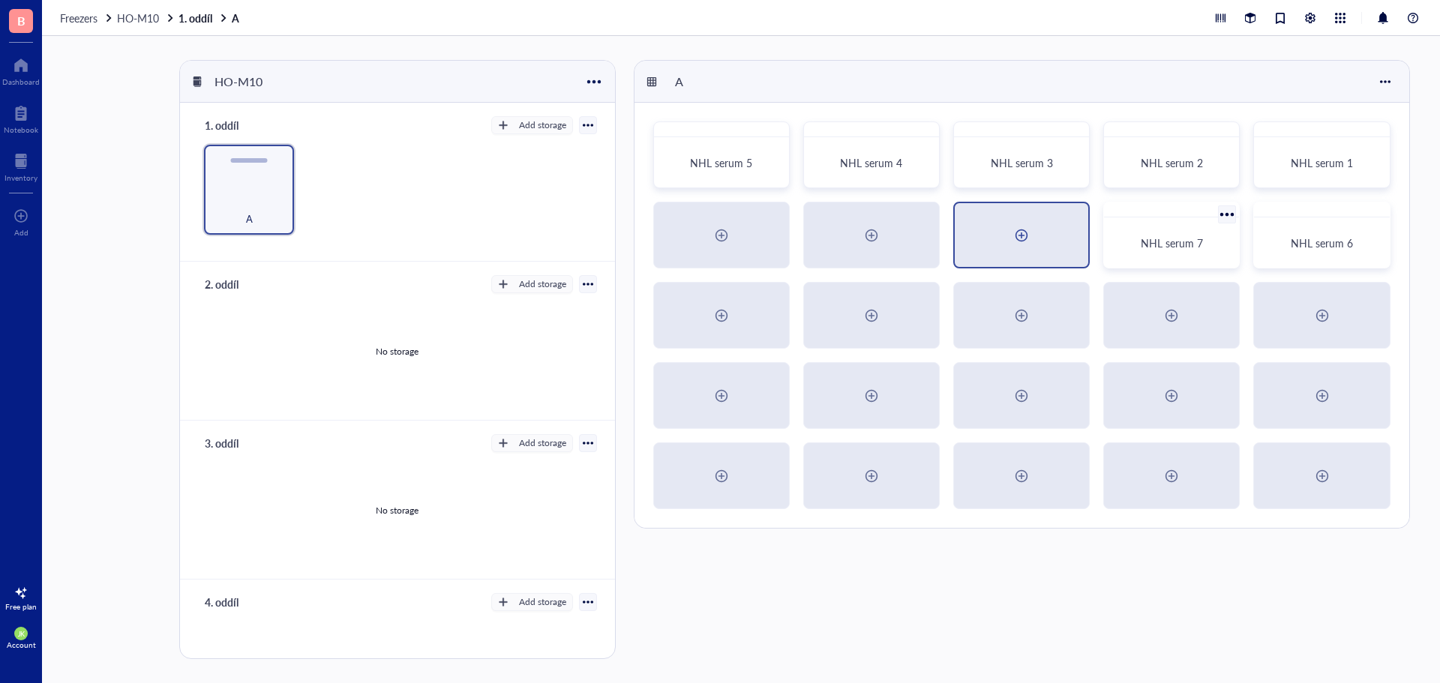
click at [1032, 233] on div at bounding box center [1021, 235] width 24 height 24
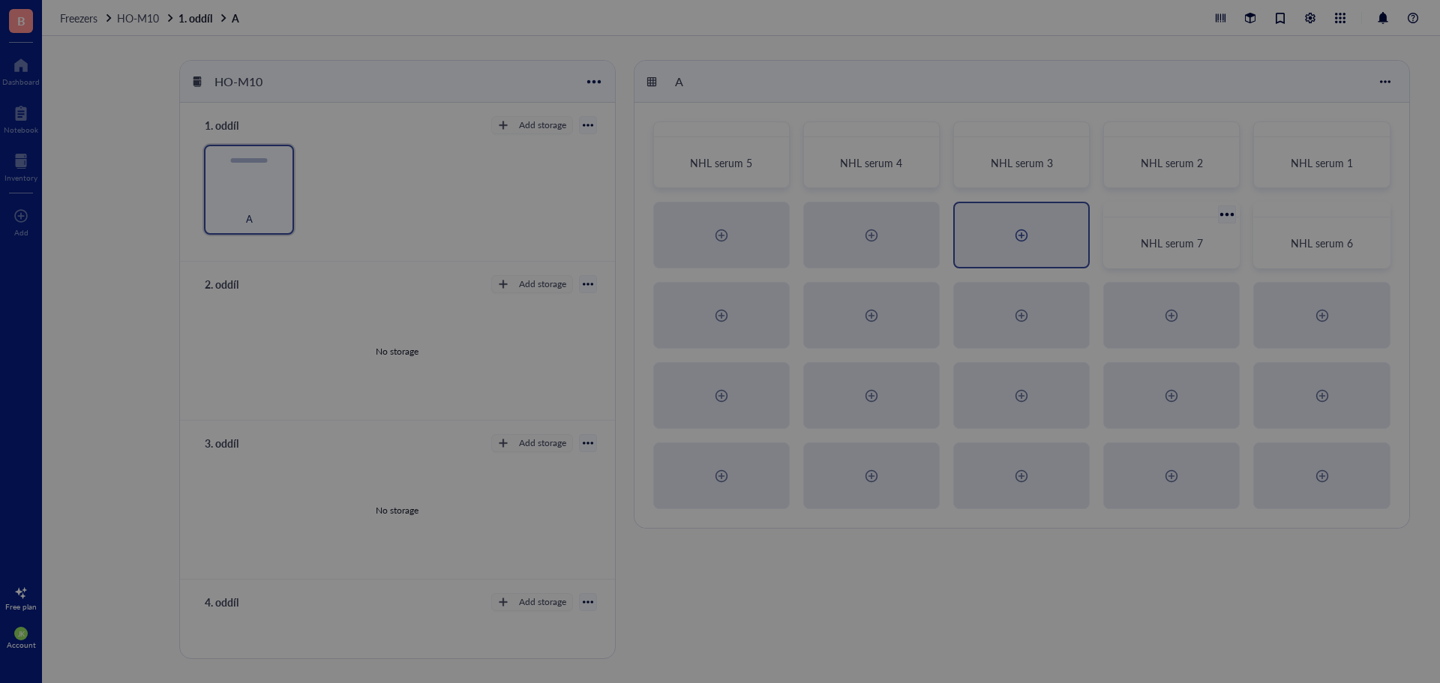
radio input "false"
radio input "true"
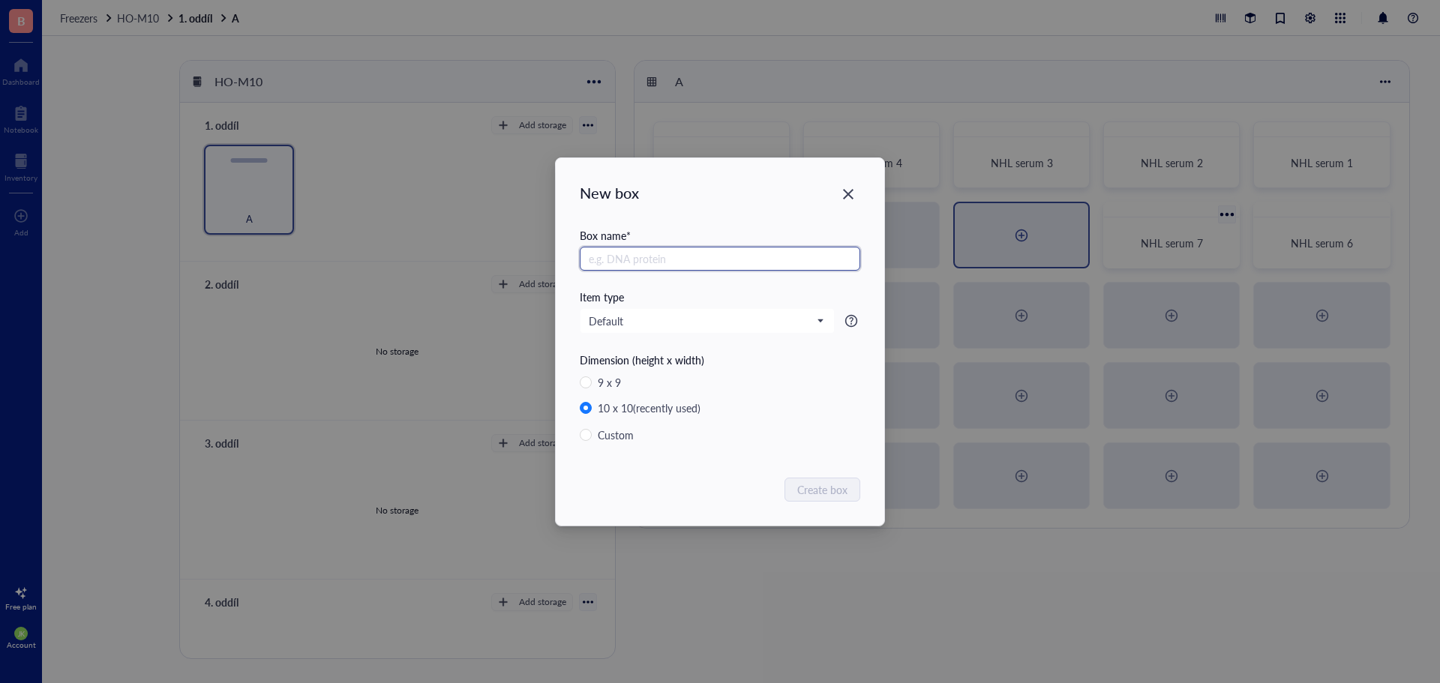
paste input "NHL serum"
type input "NHL serum 8"
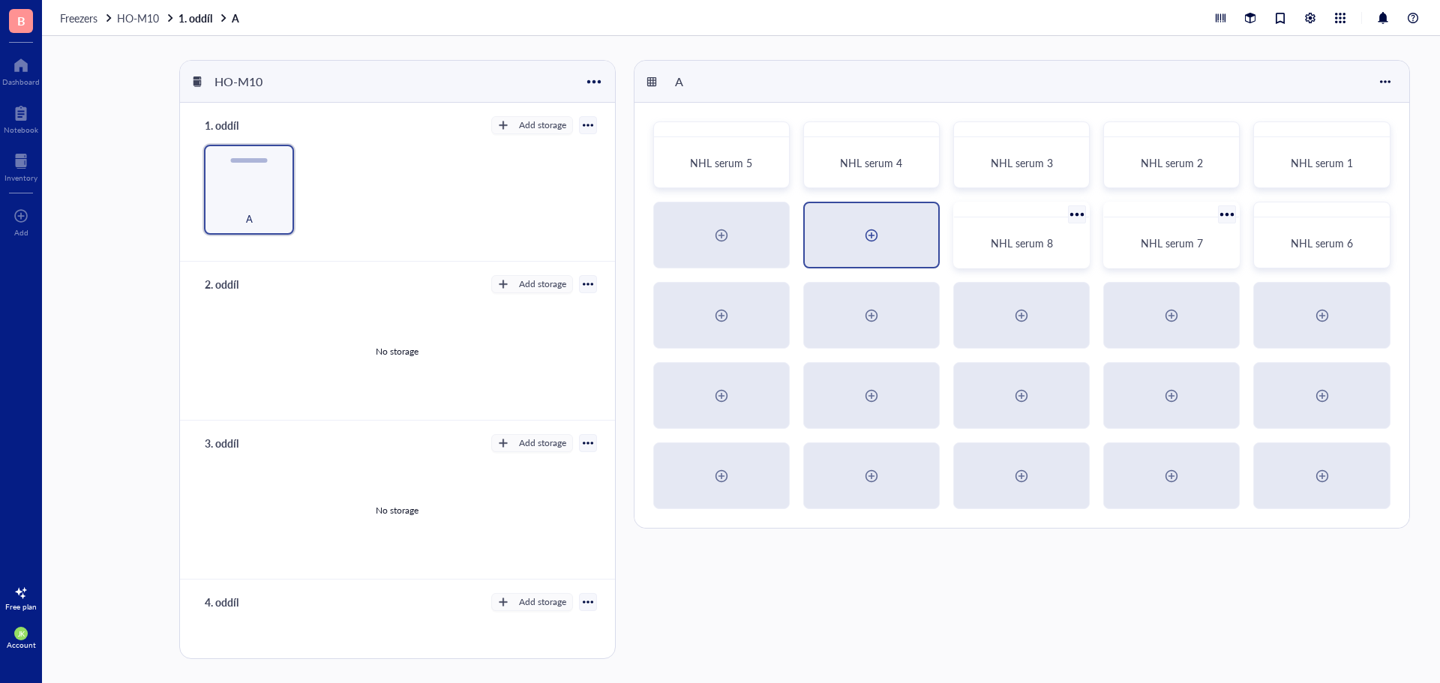
click at [868, 242] on div at bounding box center [871, 235] width 24 height 24
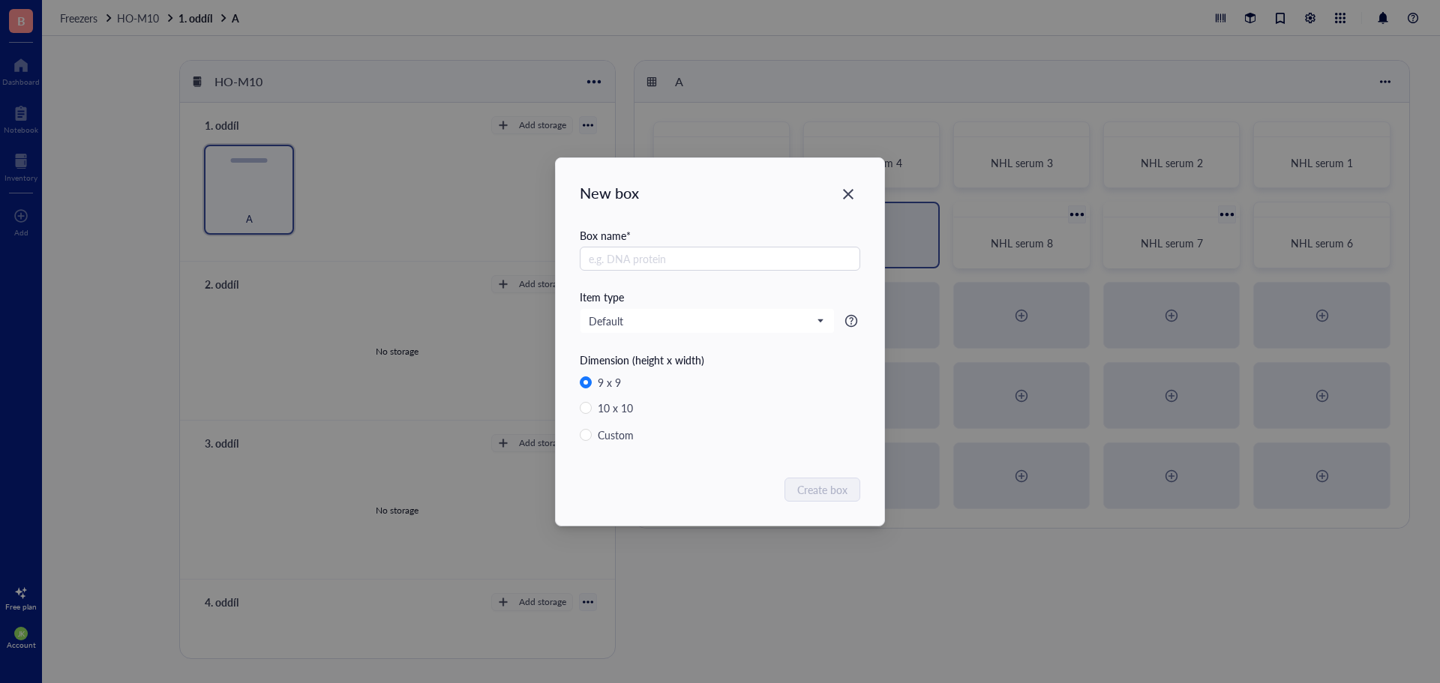
radio input "false"
radio input "true"
type input "NHL serum 9"
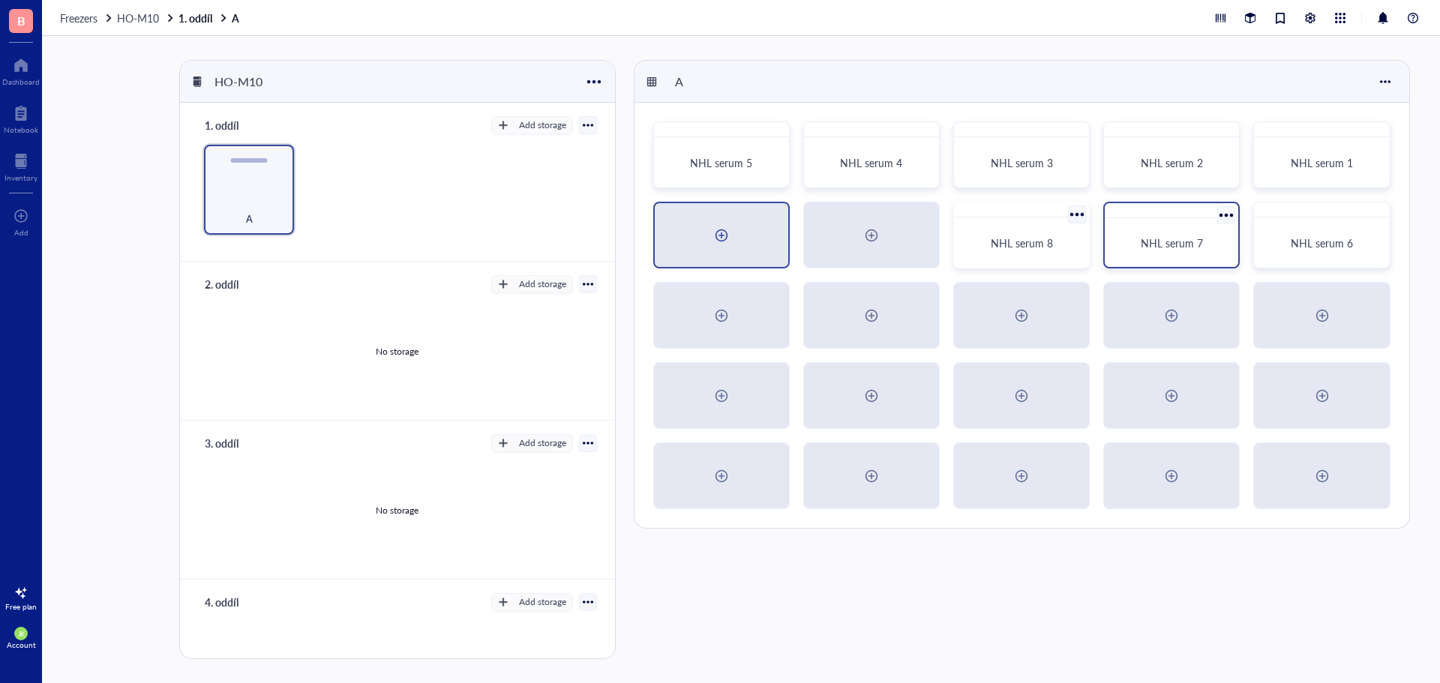
click at [716, 241] on div at bounding box center [721, 235] width 24 height 24
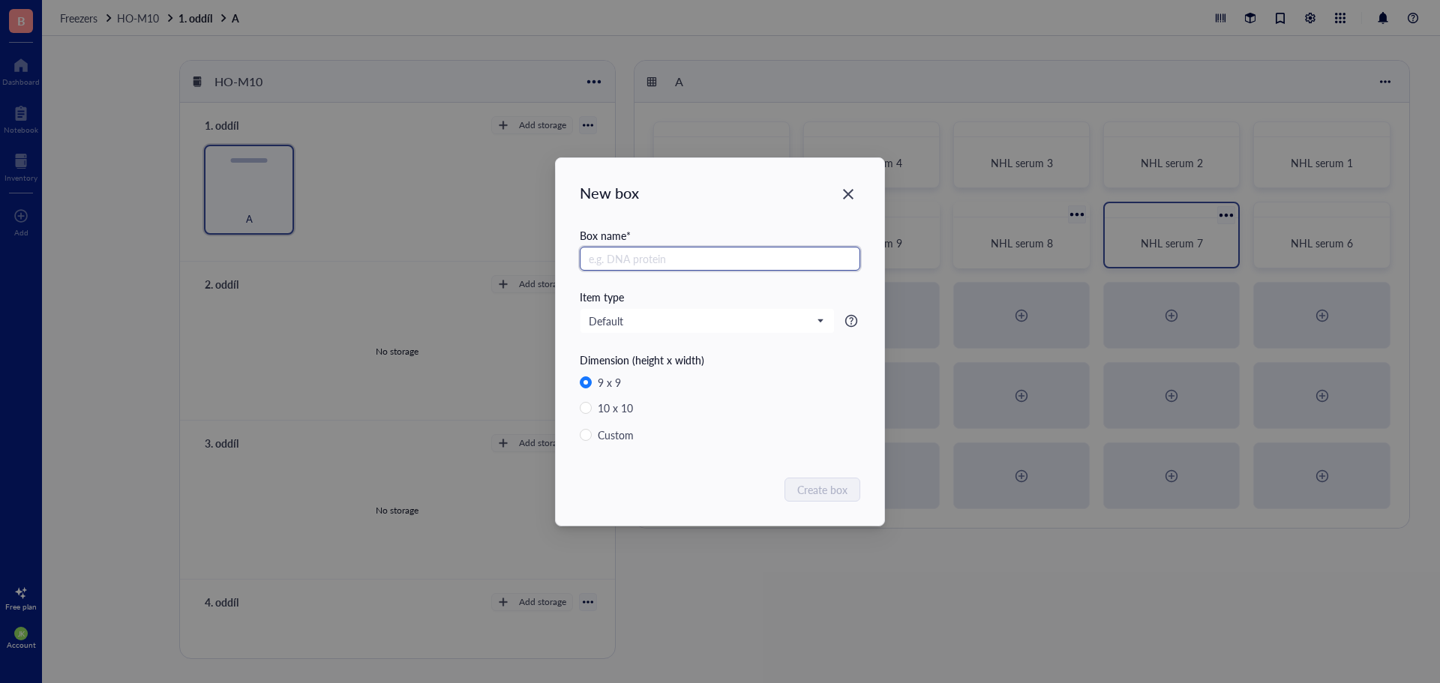
radio input "false"
radio input "true"
paste input "NHL serum"
type input "NHL serum 10"
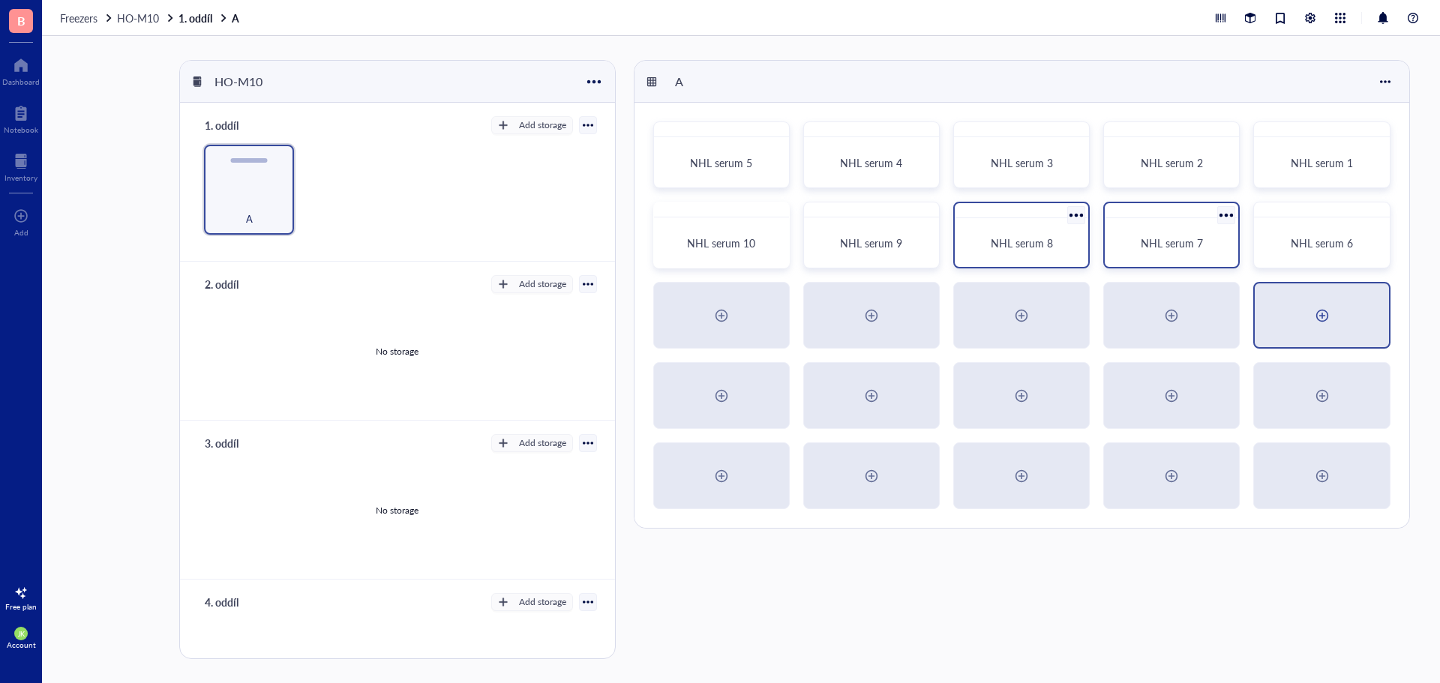
click at [1336, 311] on div at bounding box center [1321, 315] width 133 height 64
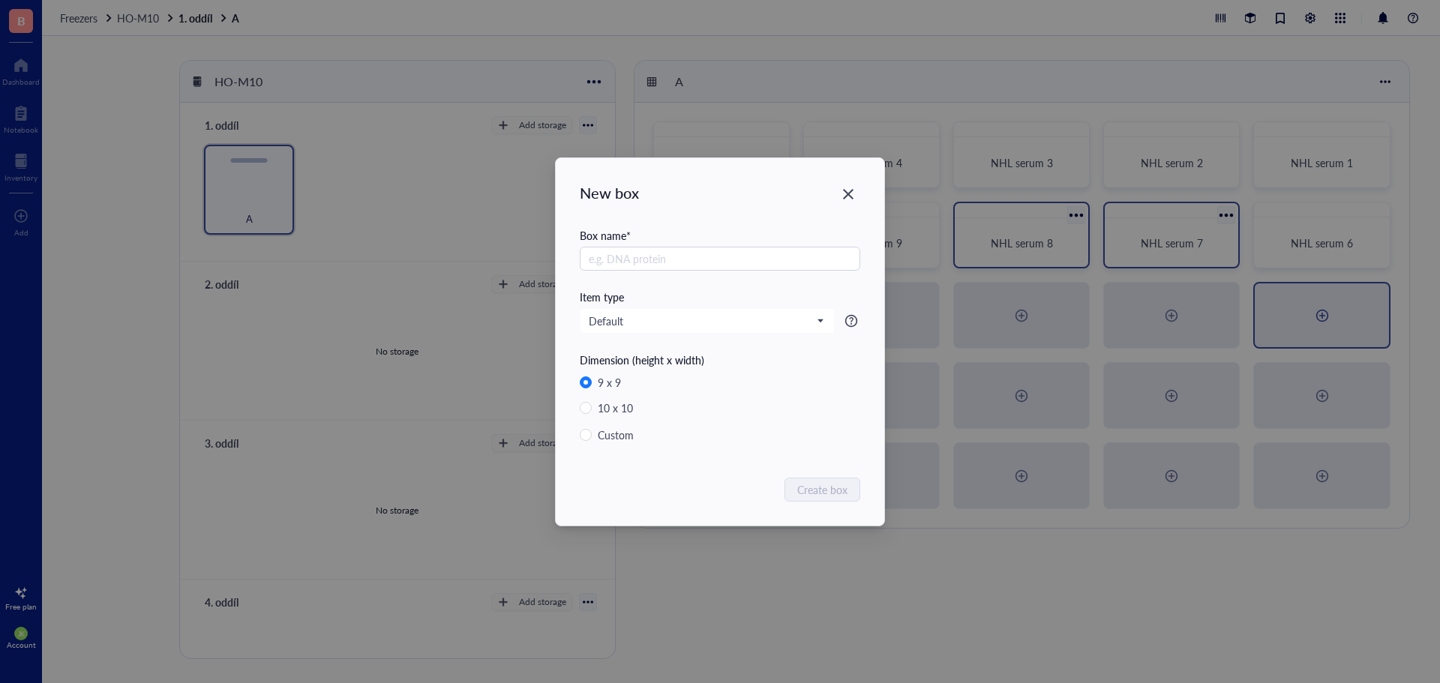
radio input "false"
radio input "true"
type input "NHL serum 11"
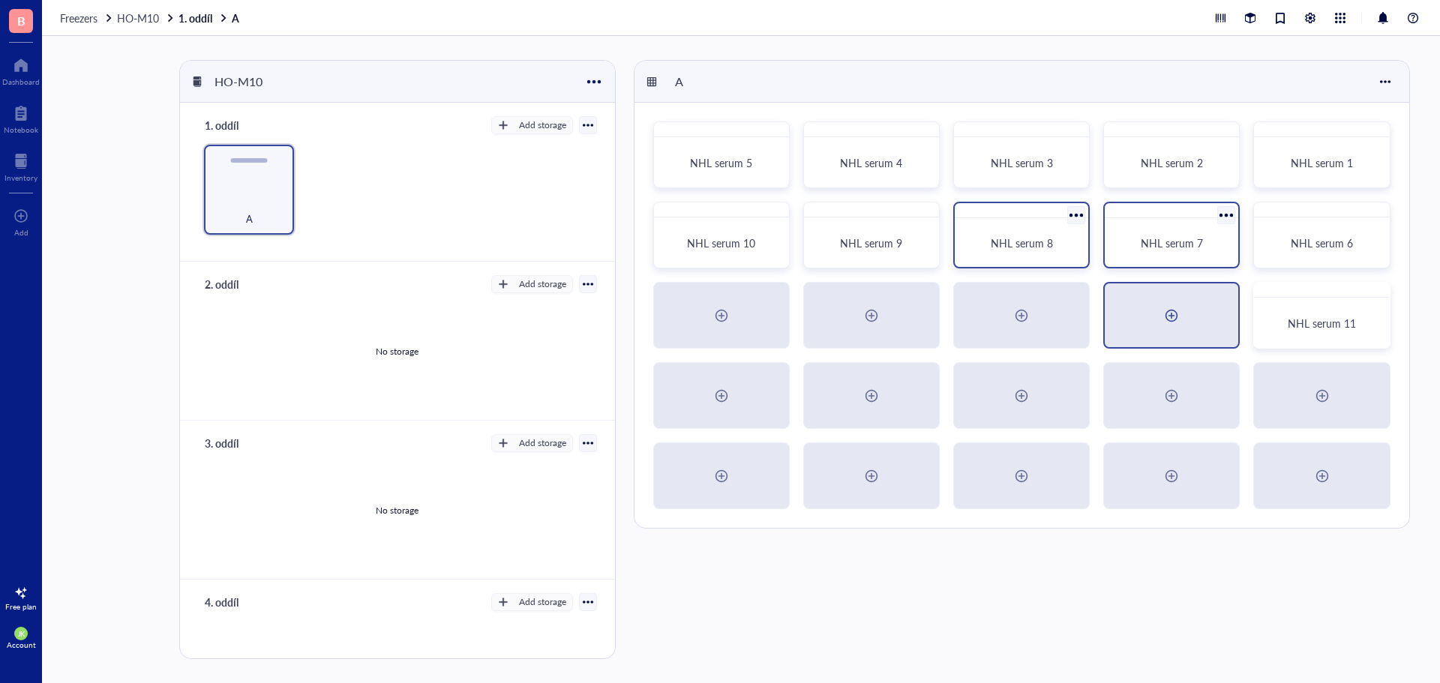
click at [1174, 314] on div at bounding box center [1171, 316] width 24 height 24
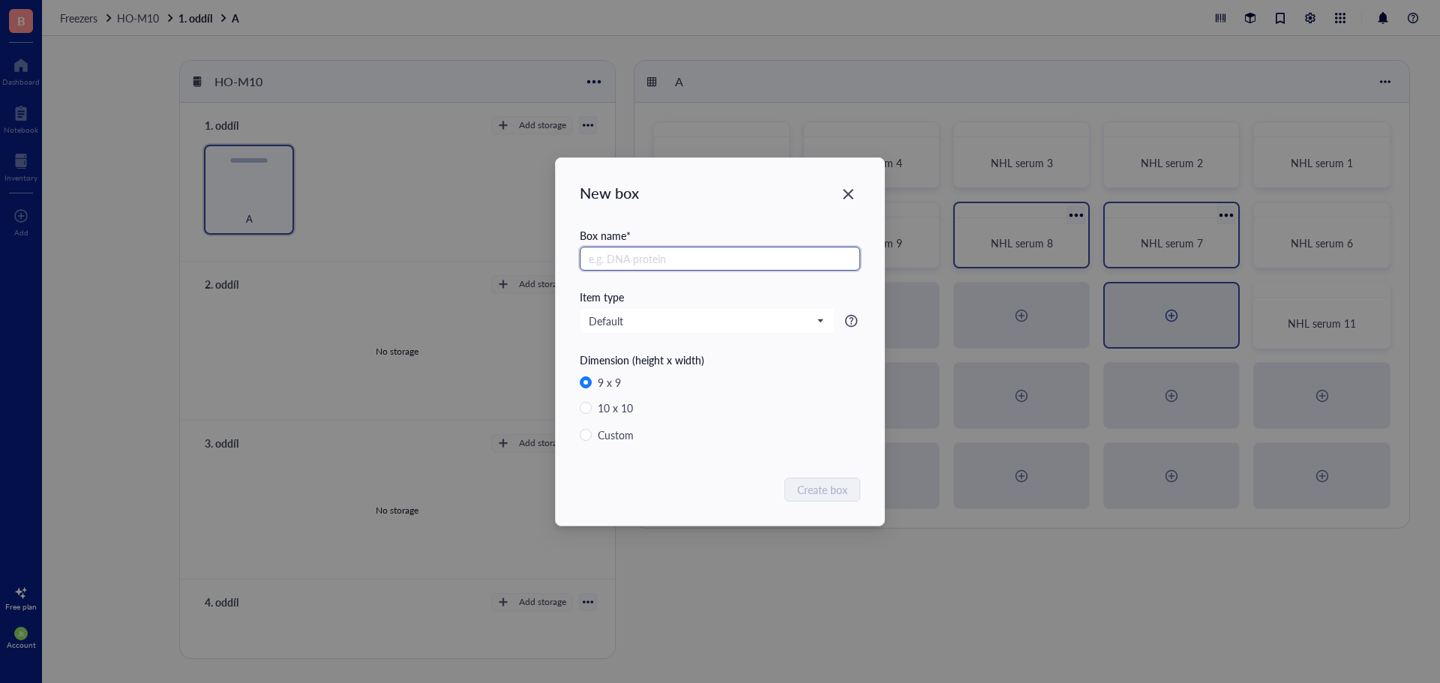
radio input "false"
radio input "true"
paste input "NHL serum"
type input "NHL serum 12"
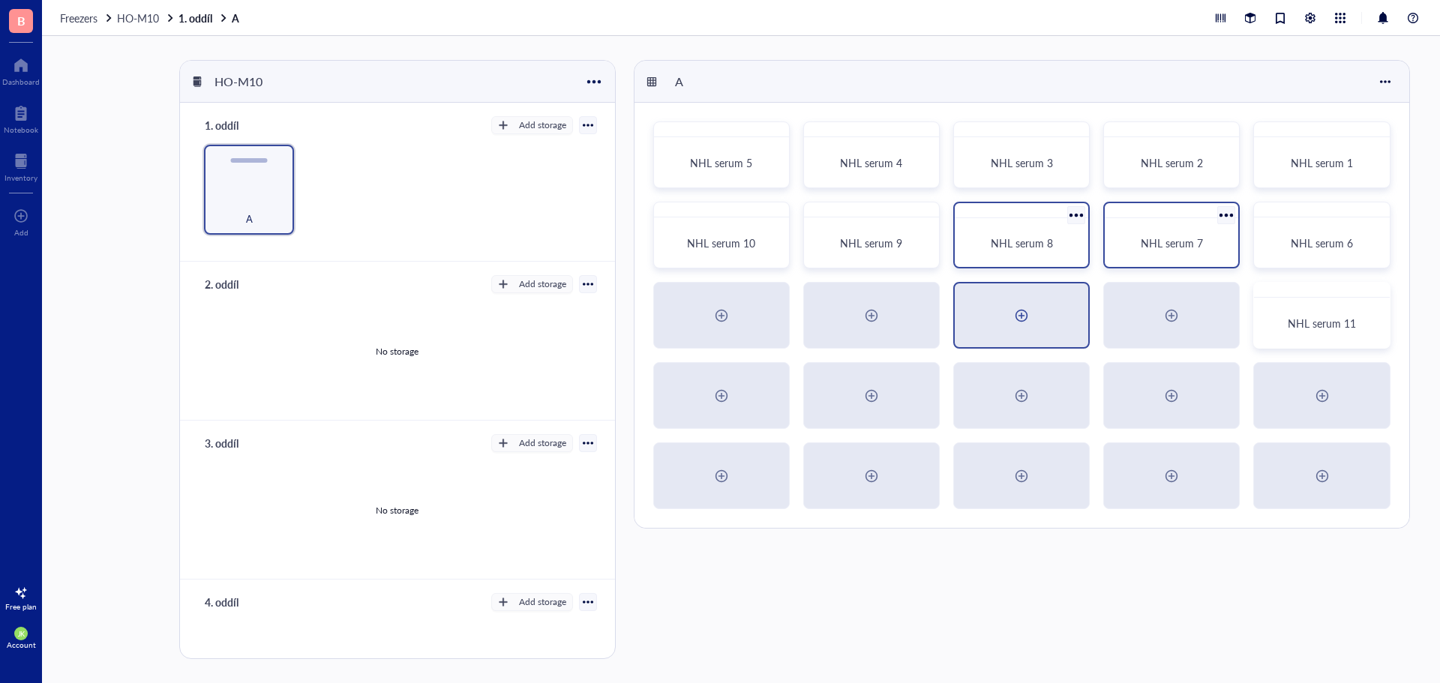
click at [1004, 314] on div at bounding box center [1021, 315] width 133 height 64
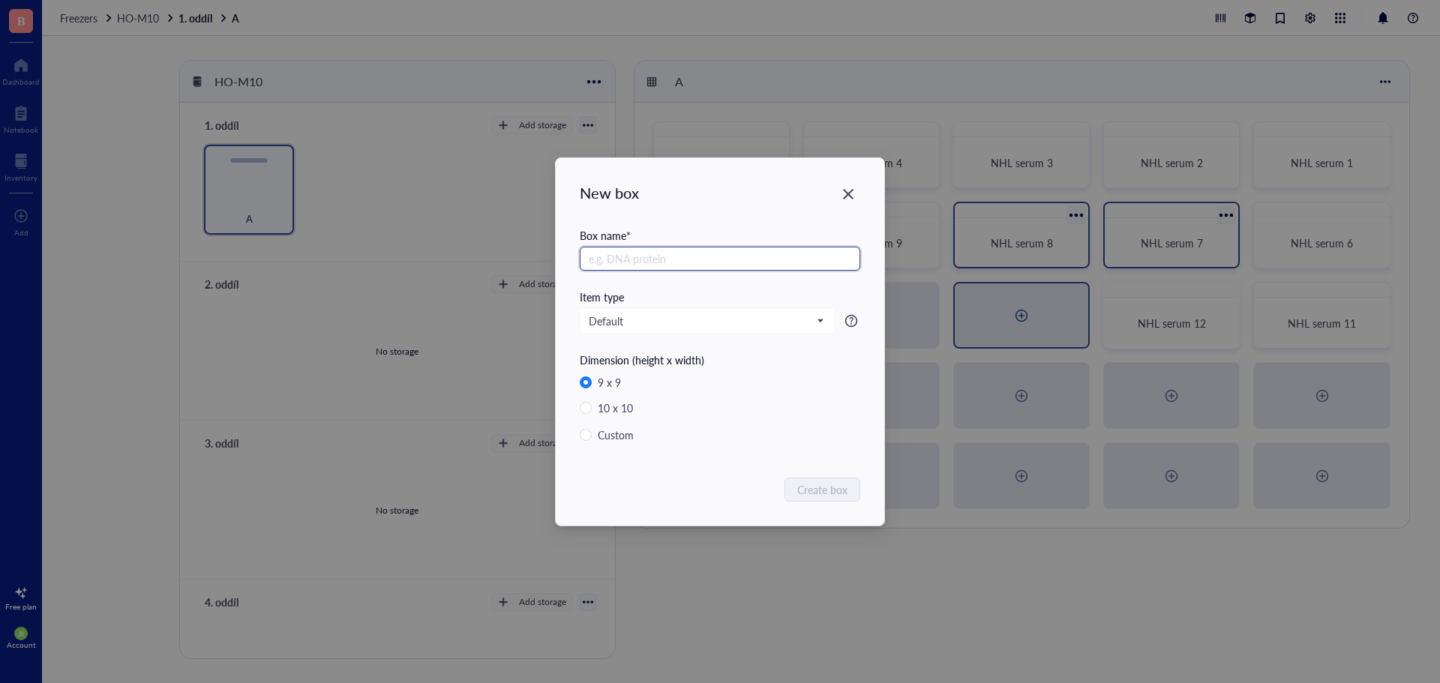
radio input "false"
radio input "true"
paste input "NHL serum"
type input "NHL serum 13"
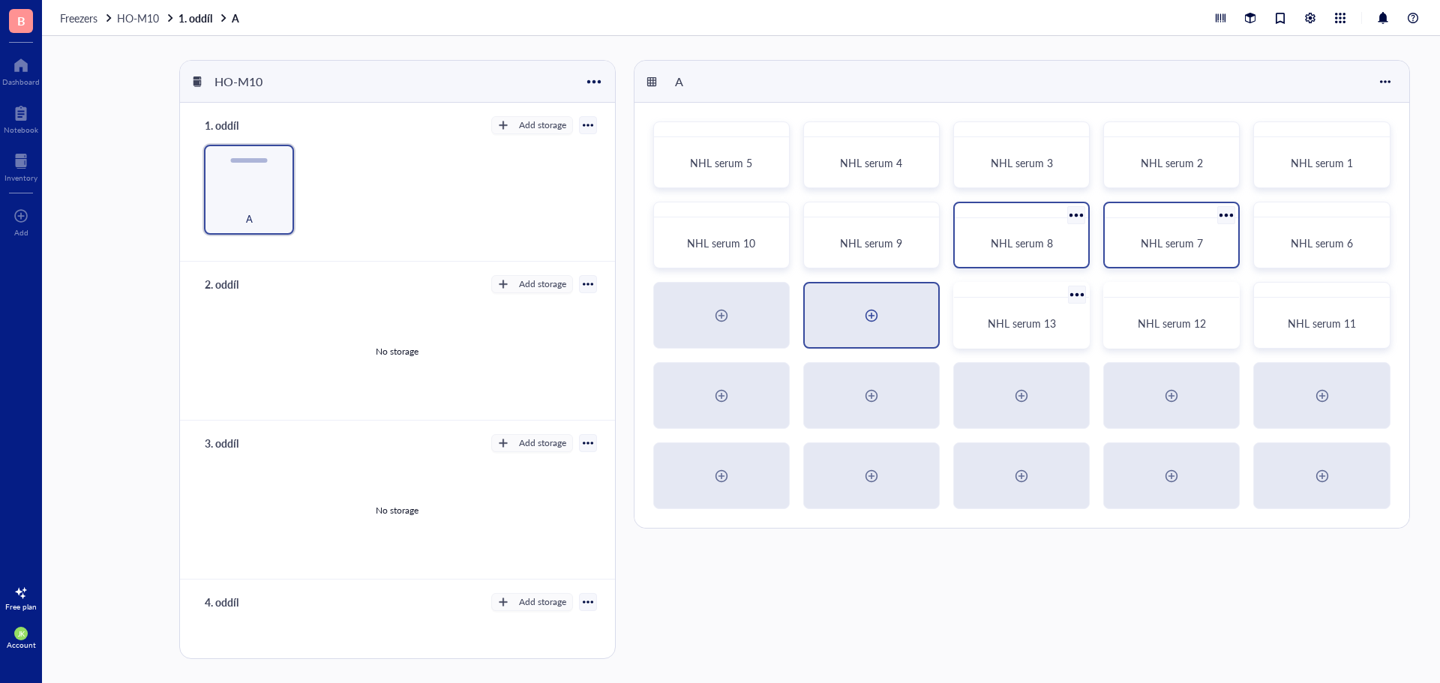
click at [852, 324] on div at bounding box center [871, 315] width 133 height 64
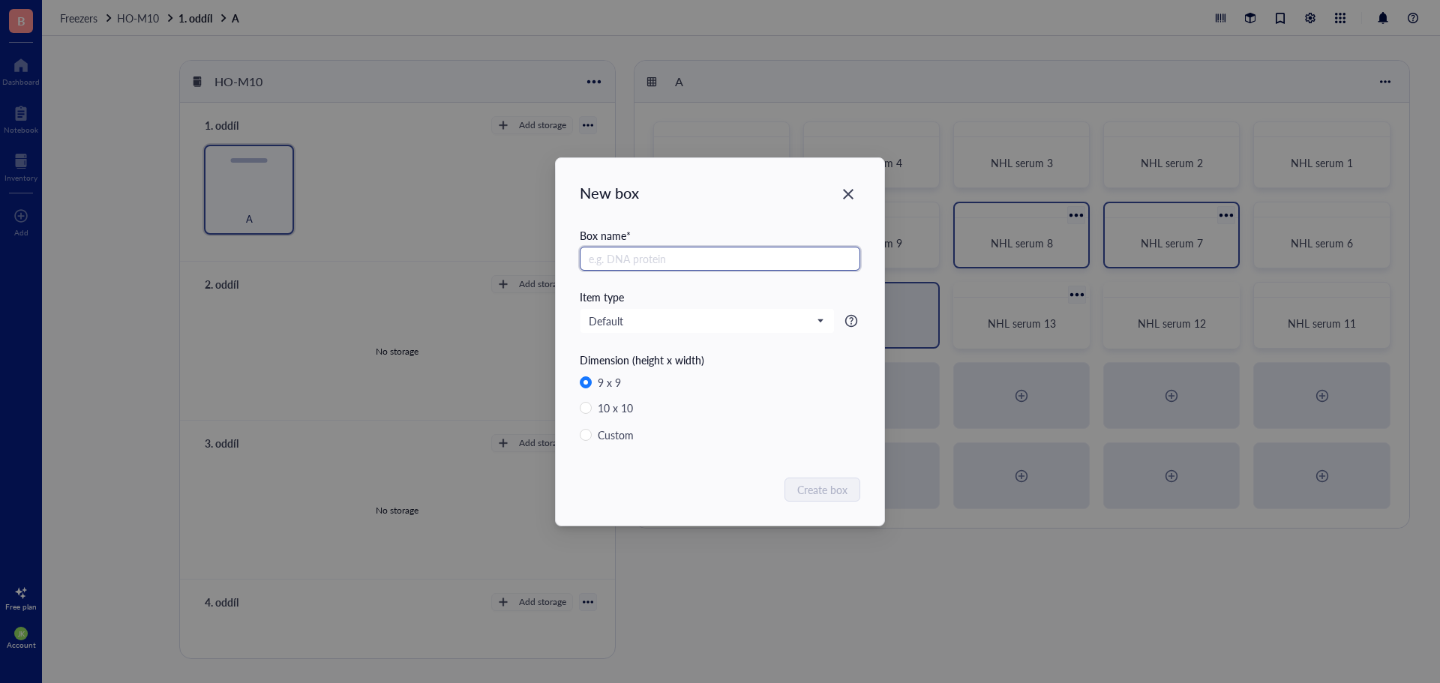
radio input "false"
radio input "true"
paste input "NHL serum"
type input "NHL serum 14"
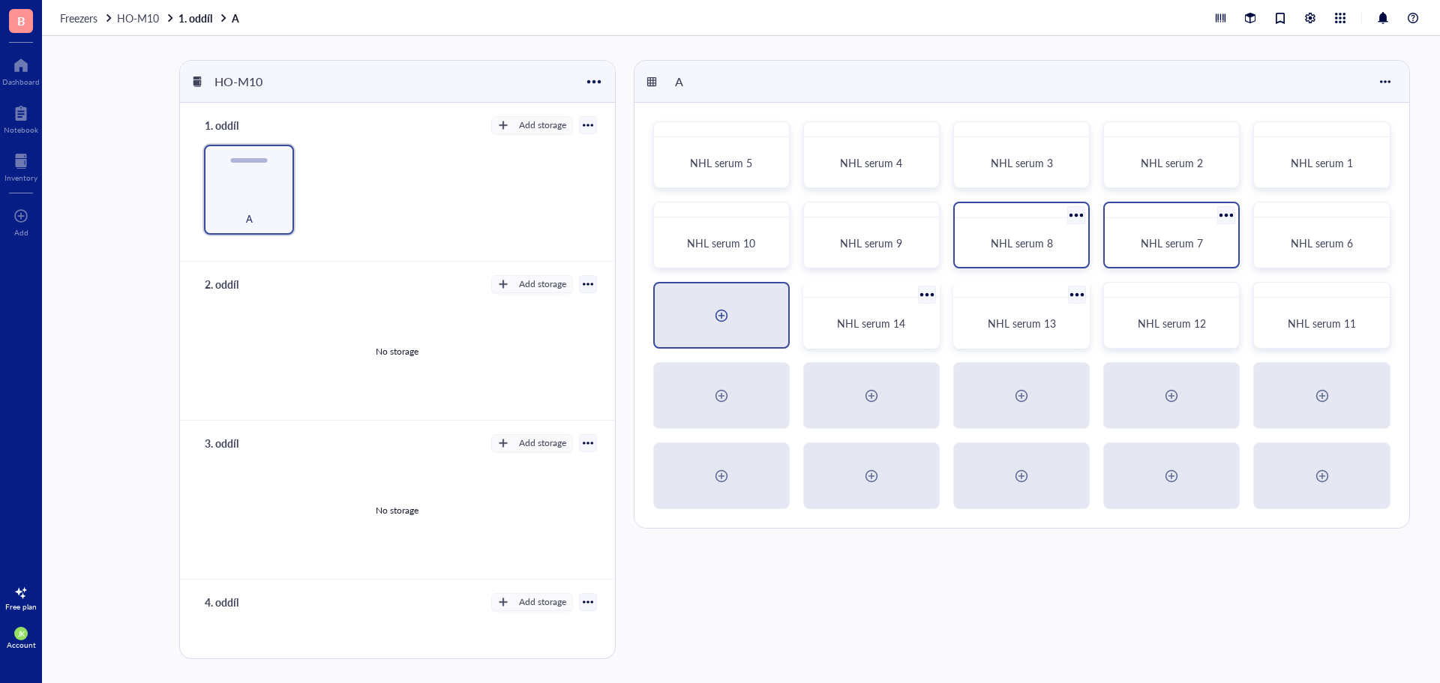
click at [716, 308] on div at bounding box center [721, 316] width 24 height 24
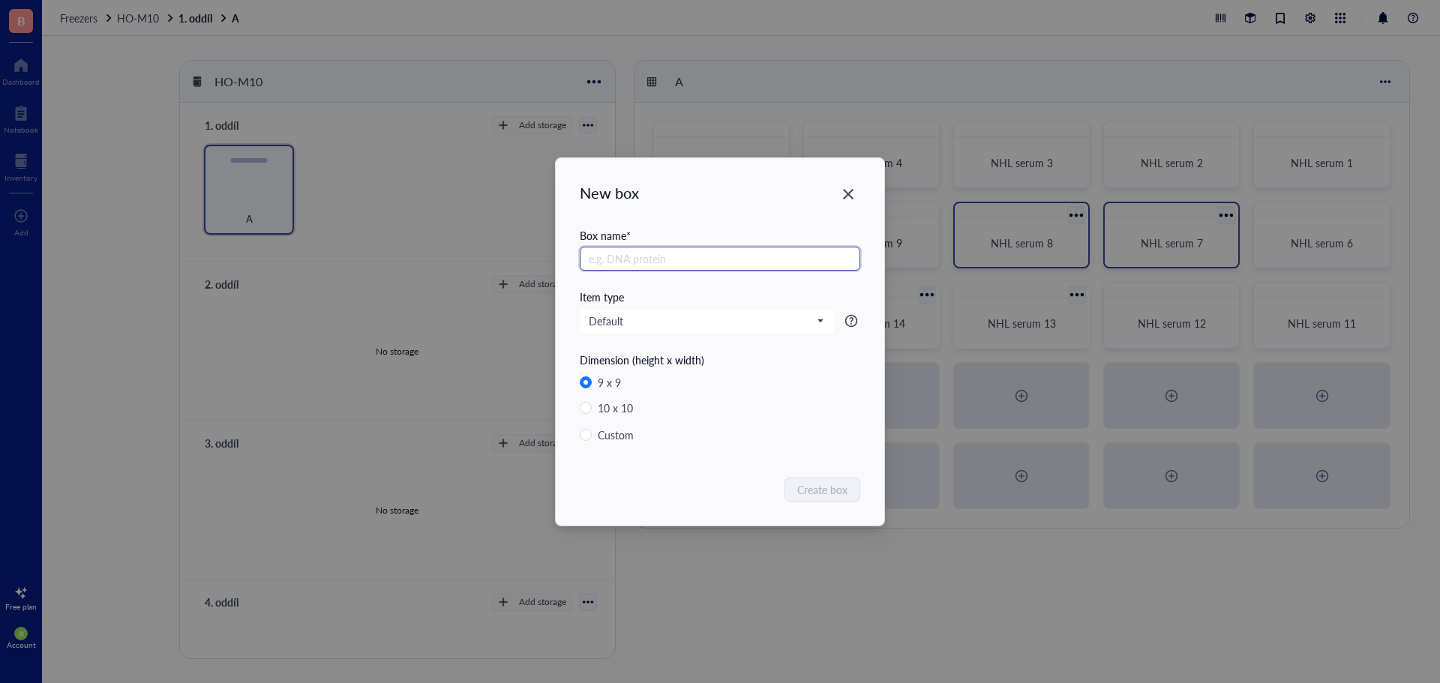
radio input "false"
radio input "true"
paste input "NHL serum"
type input "NHL serum 15"
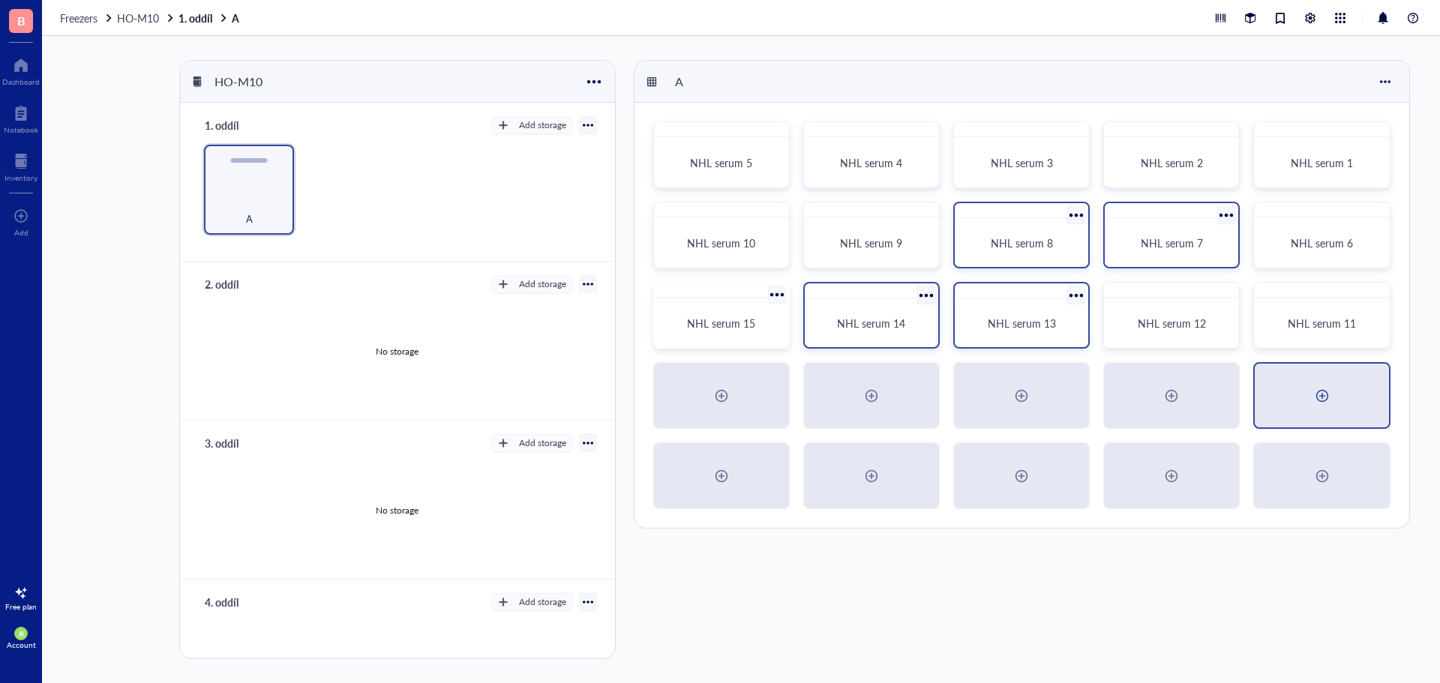
click at [1322, 408] on div at bounding box center [1321, 396] width 133 height 64
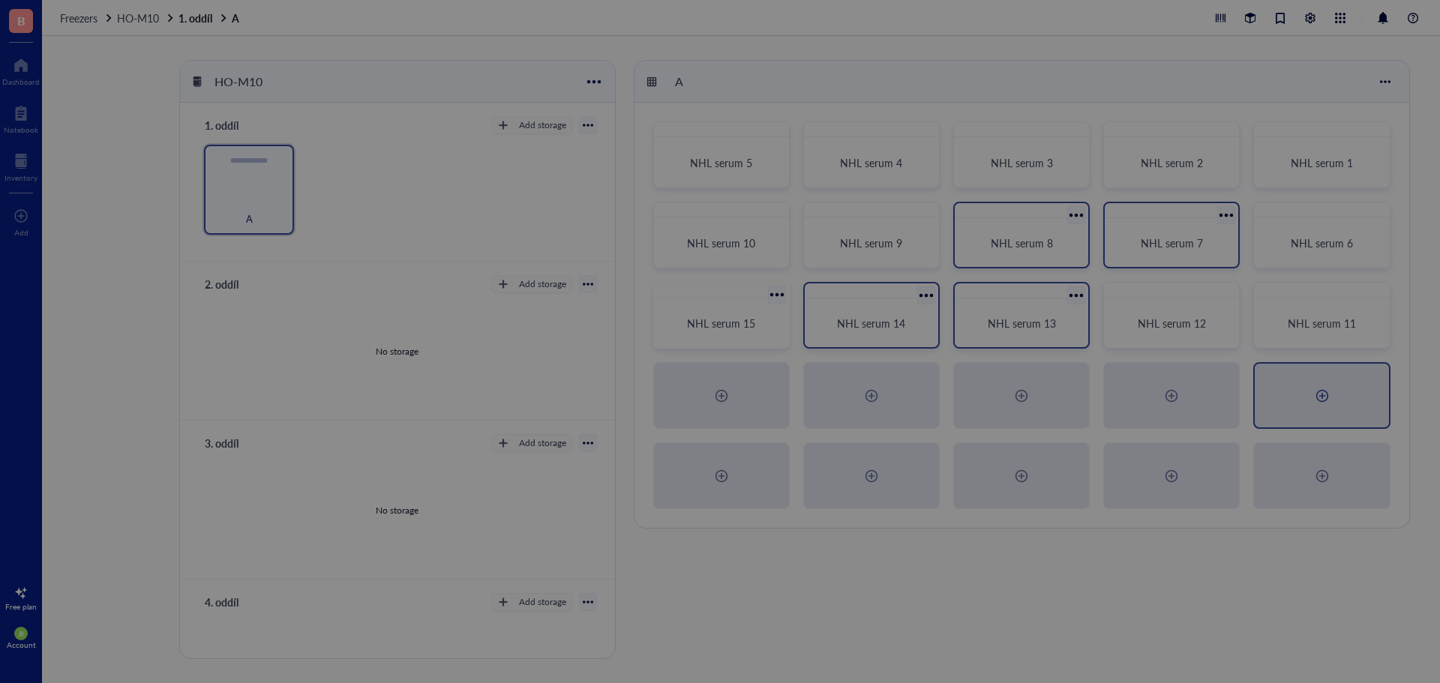
radio input "false"
radio input "true"
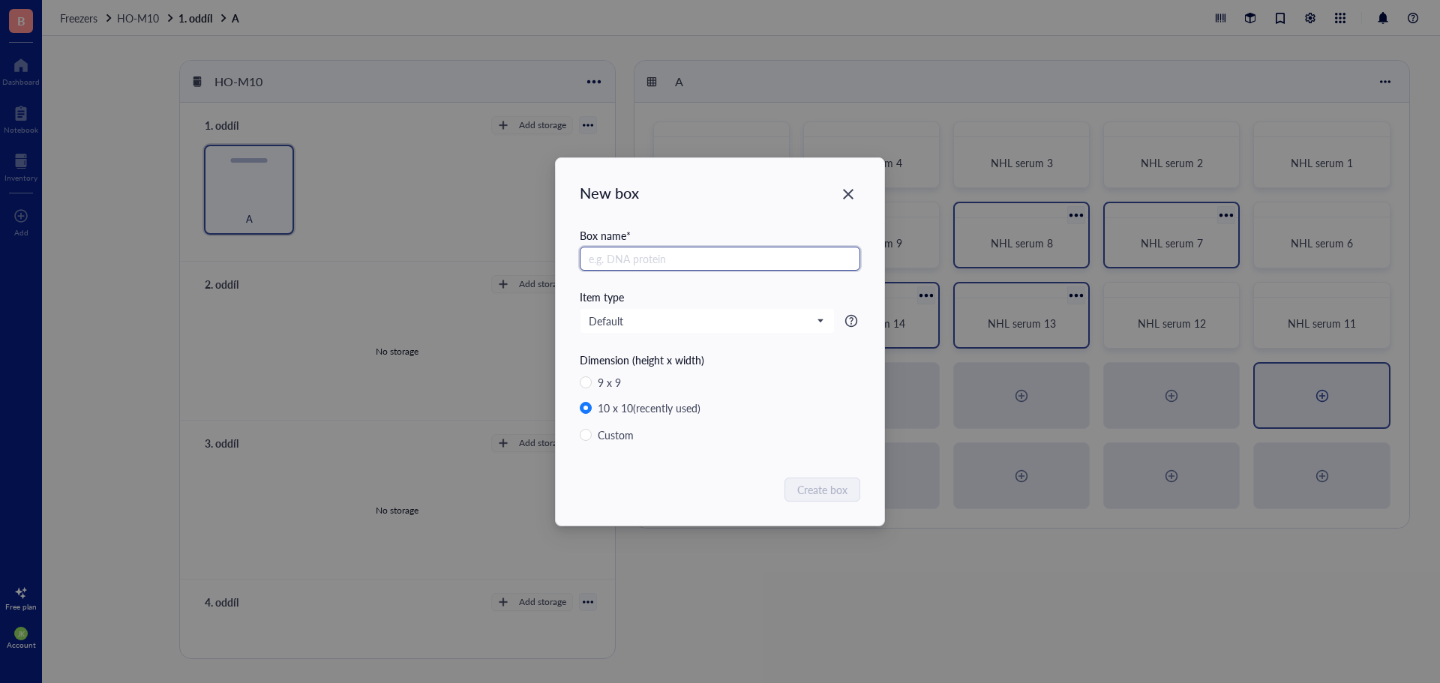
paste input "NHL serum"
type input "NHL serum 16"
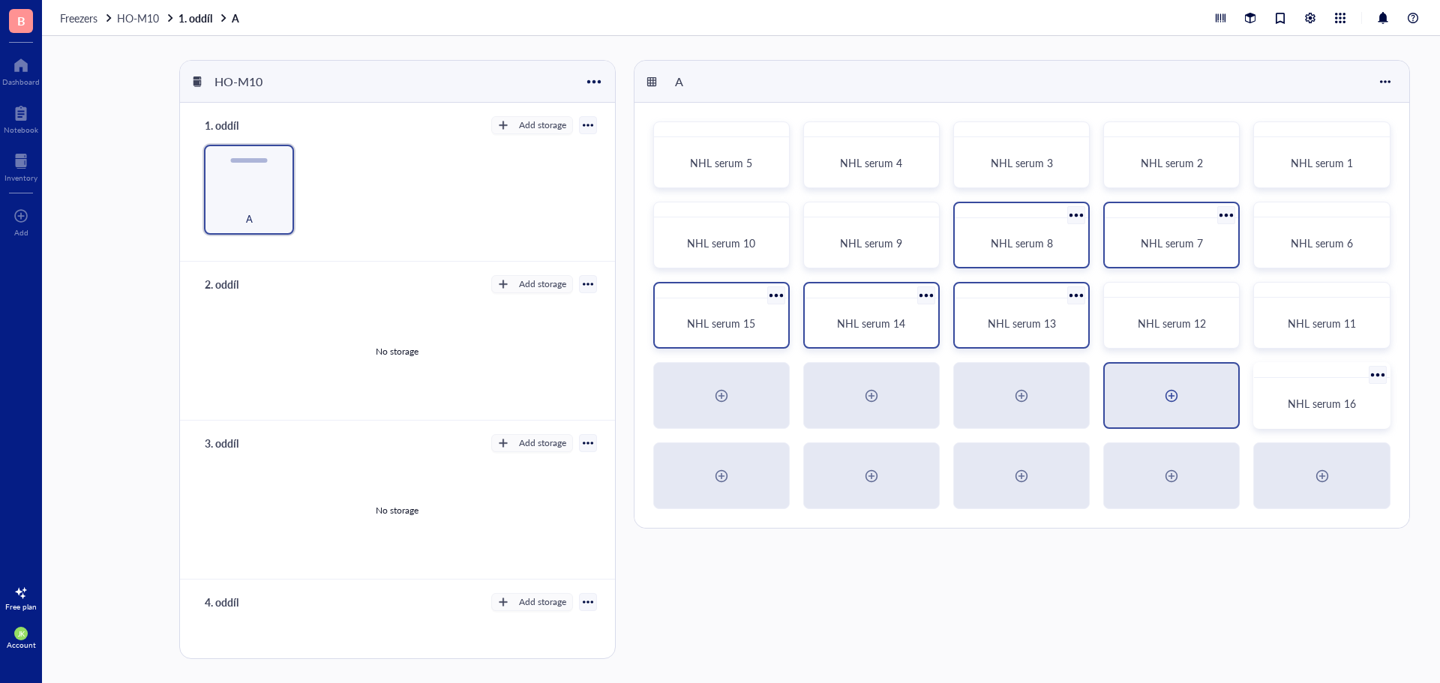
click at [1186, 402] on div at bounding box center [1171, 396] width 133 height 64
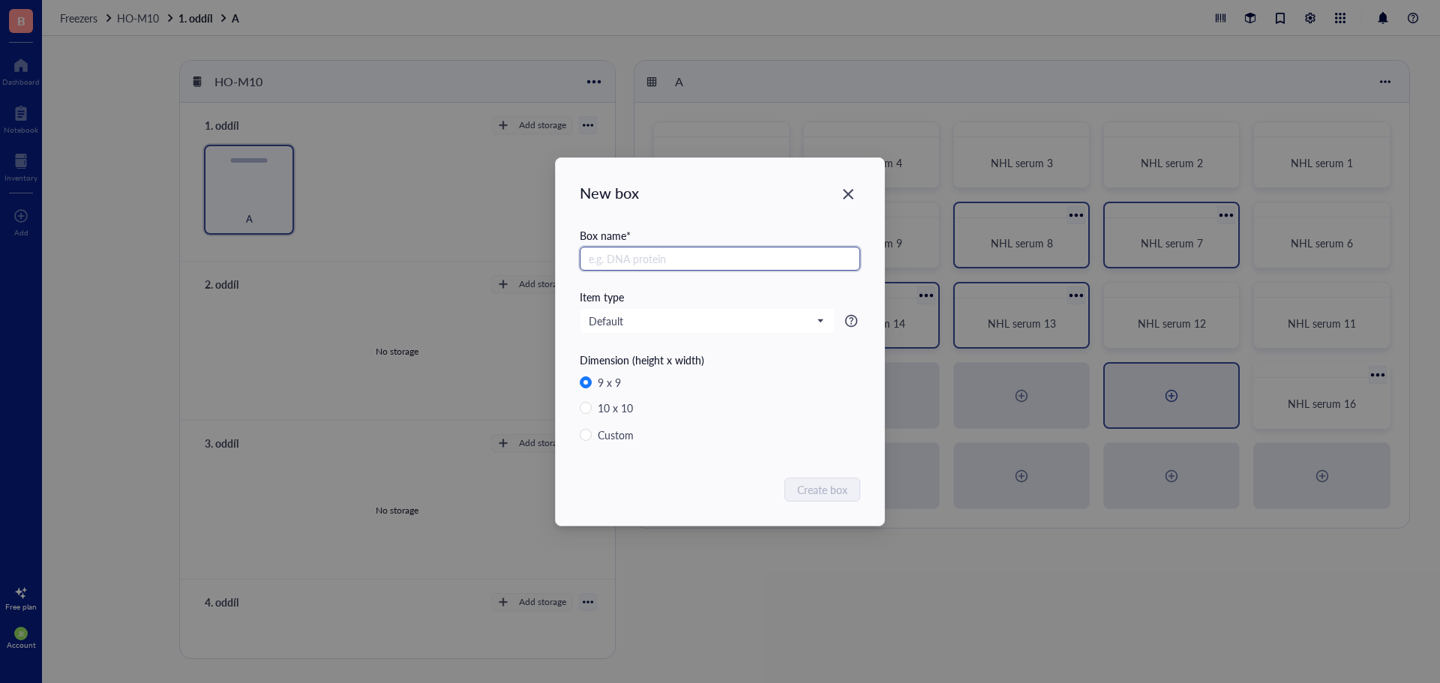
radio input "false"
radio input "true"
paste input "NHL serum"
type input "NHL serum 17"
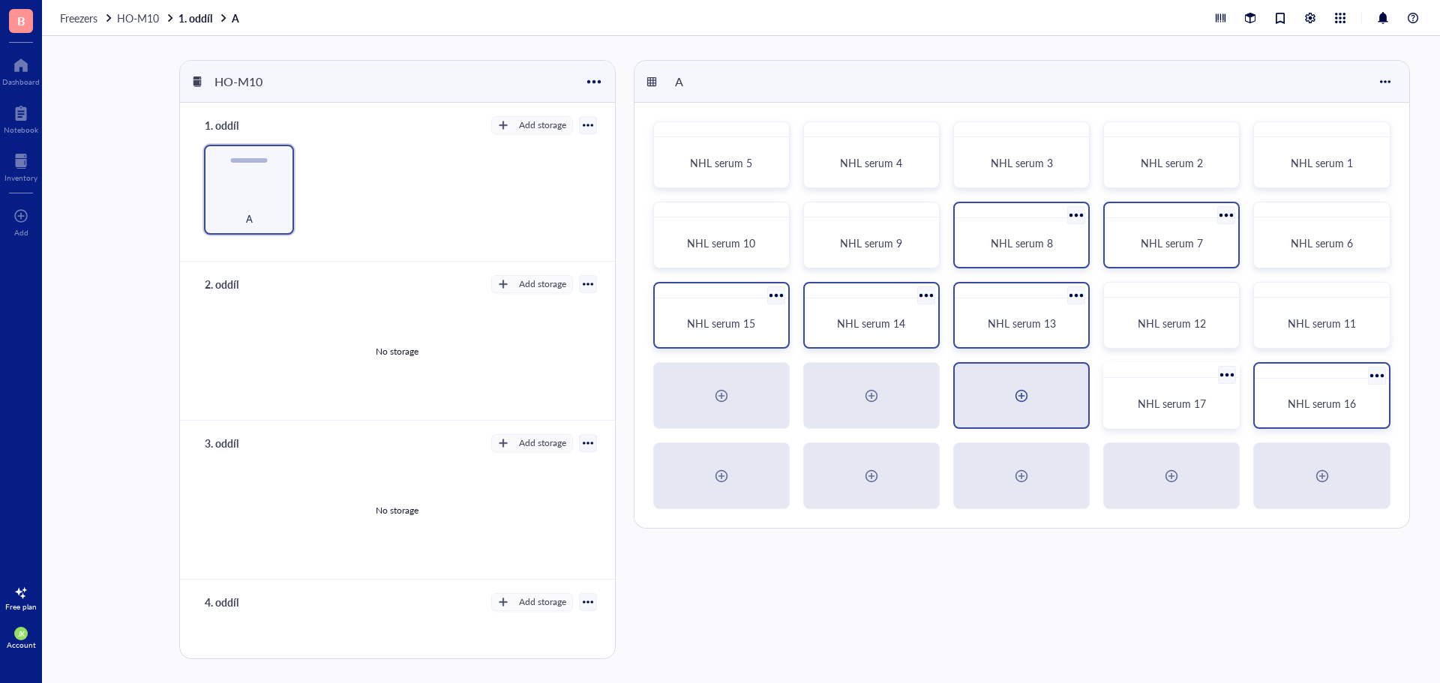
click at [1046, 397] on div at bounding box center [1021, 396] width 133 height 64
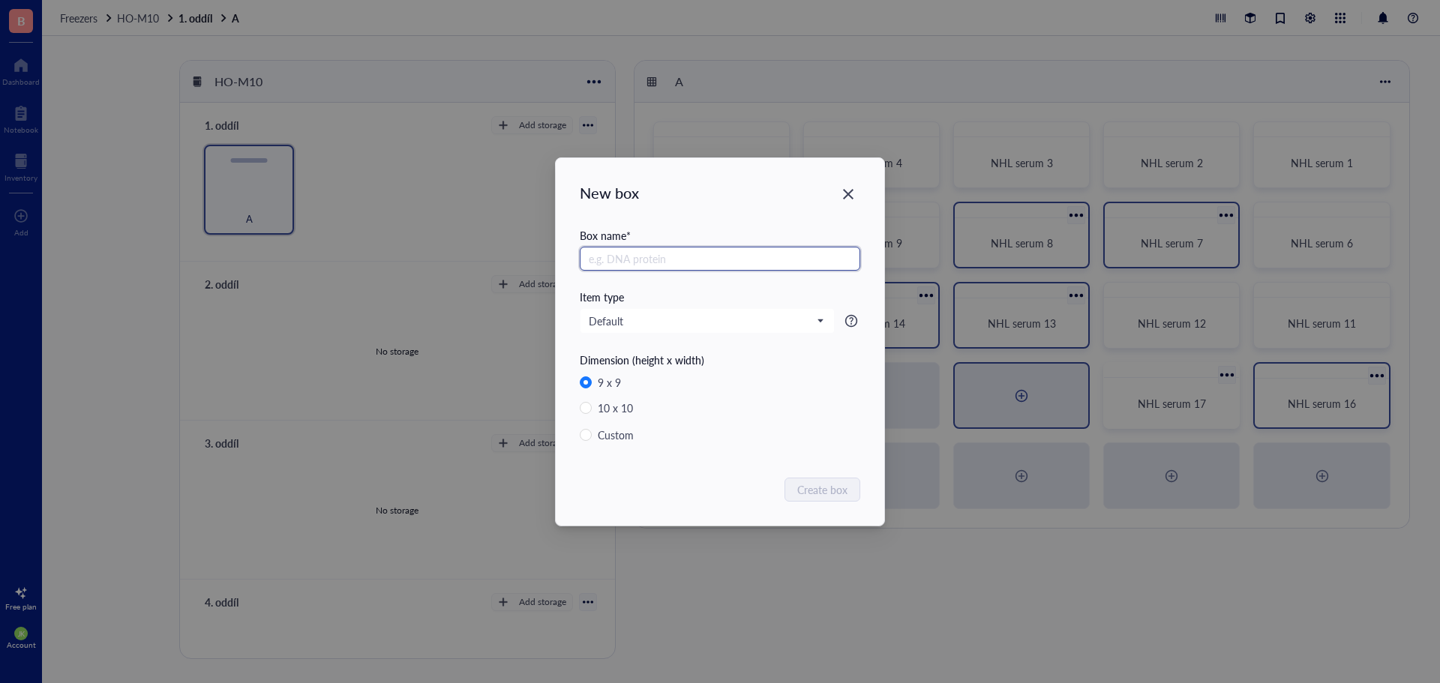
radio input "false"
radio input "true"
paste input "NHL serum"
type input "NHL serum 18"
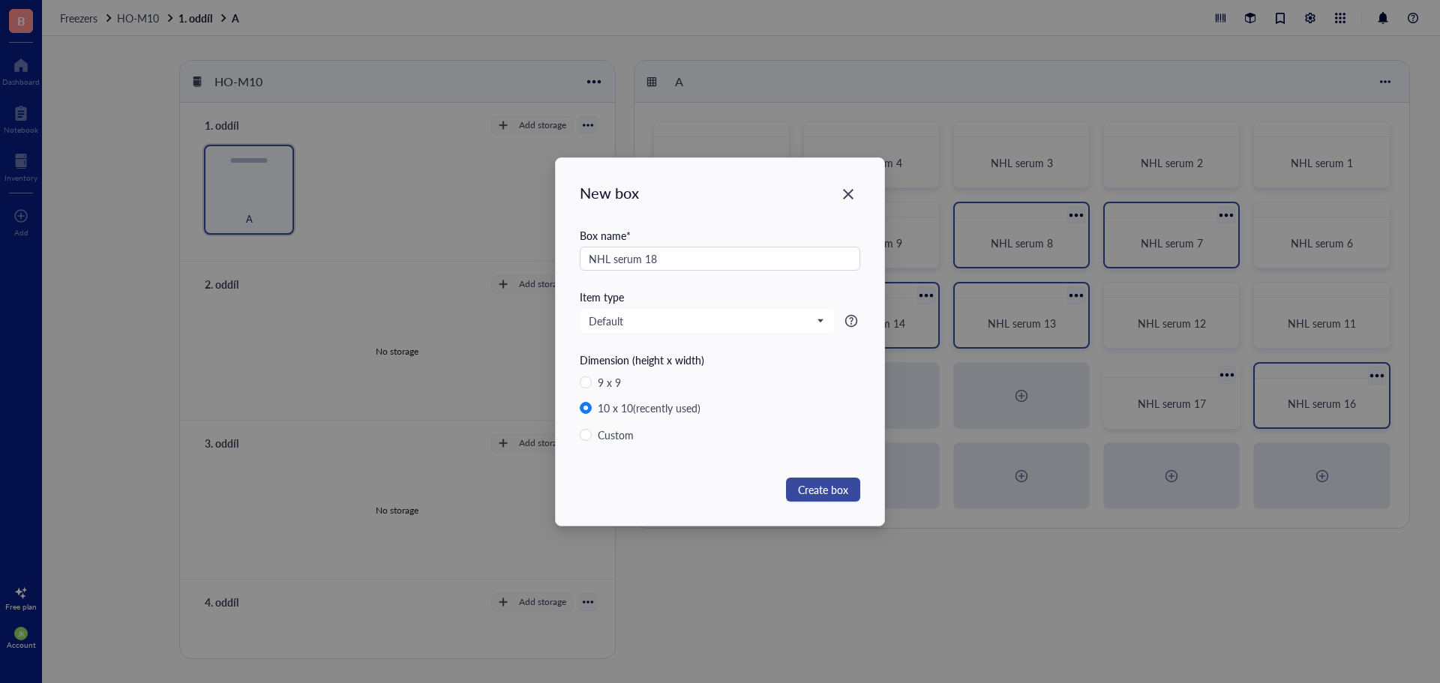
click at [829, 493] on span "Create box" at bounding box center [823, 489] width 50 height 16
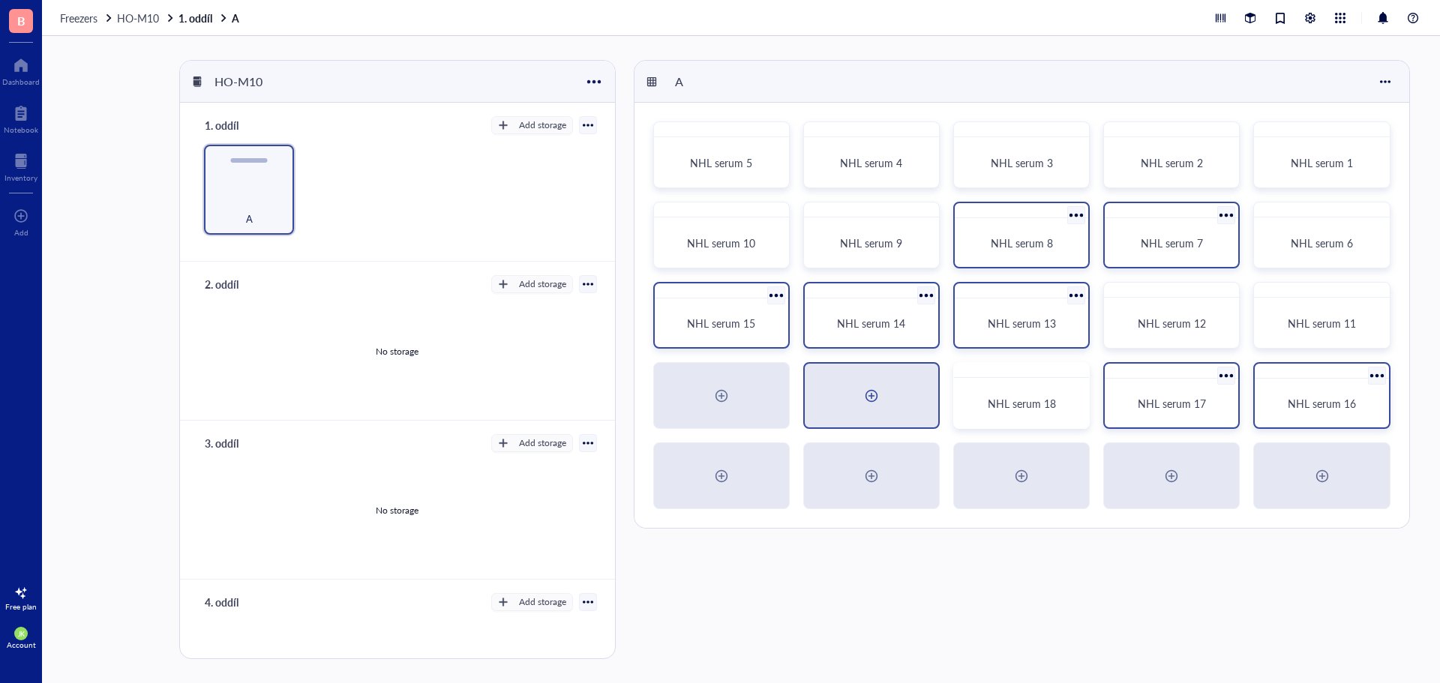
click at [885, 400] on div at bounding box center [871, 396] width 133 height 64
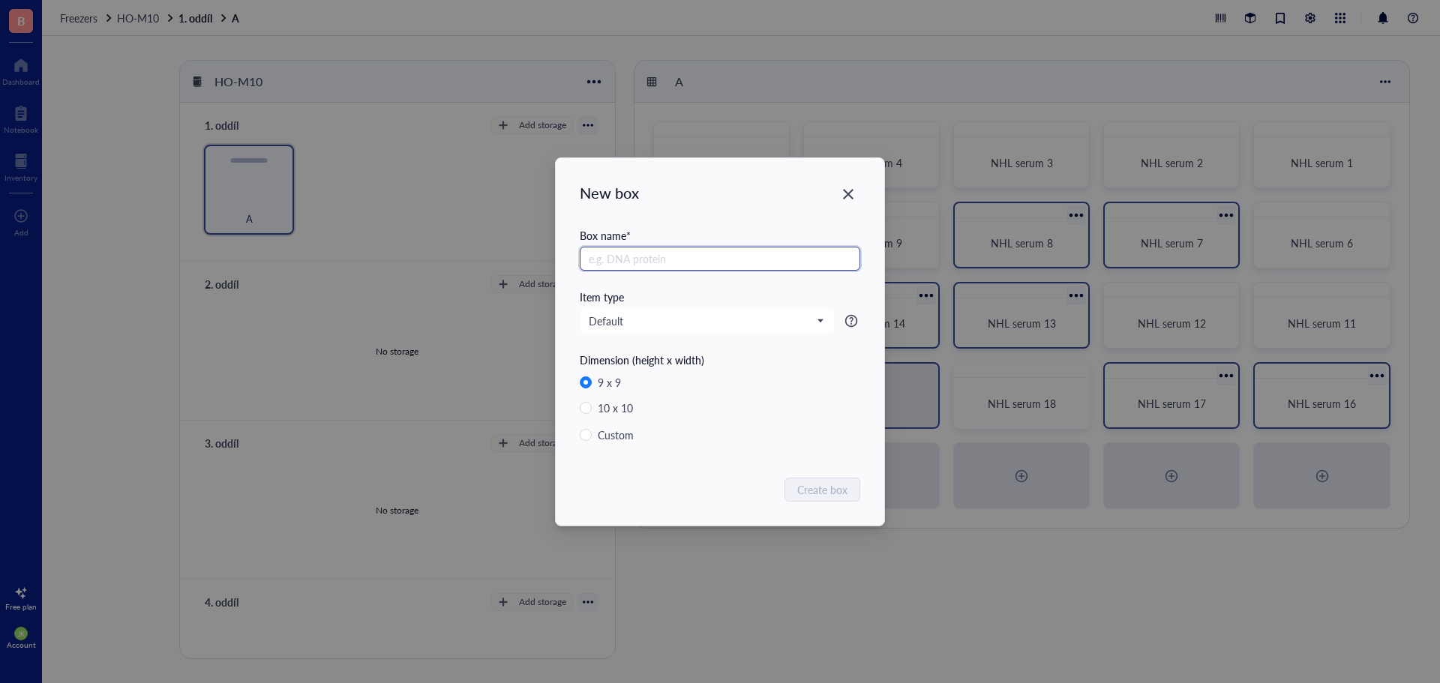
radio input "false"
radio input "true"
paste input "NHL serum"
type input "NHL serum 19"
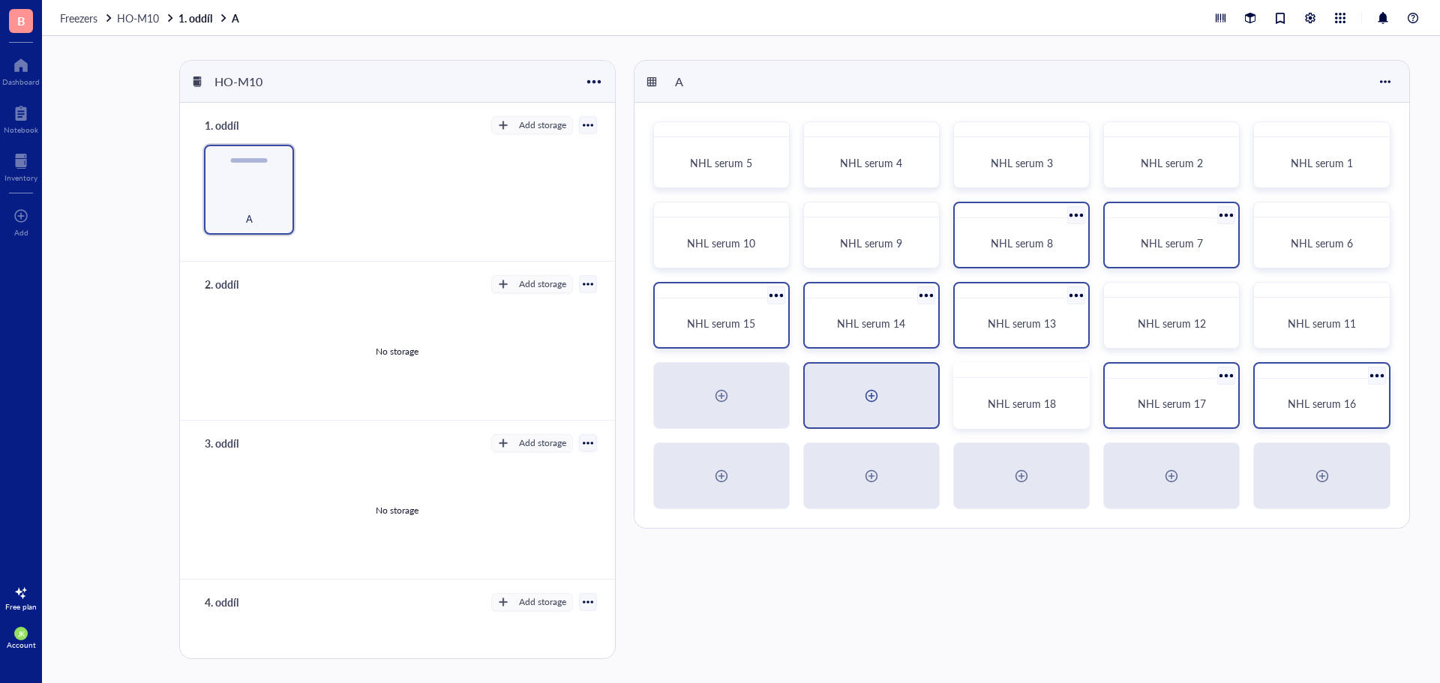
click at [878, 400] on div at bounding box center [871, 396] width 24 height 24
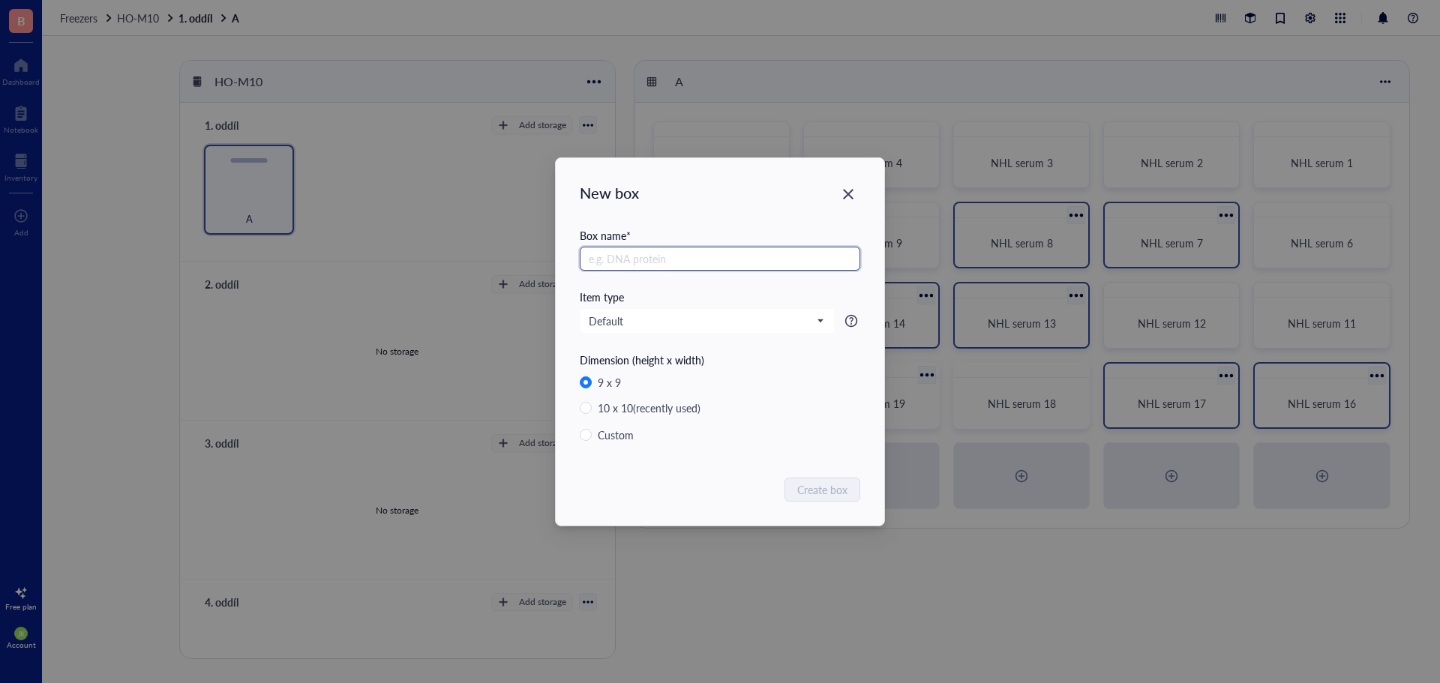
radio input "false"
radio input "true"
paste input "NHL serum"
type input "NHL serum 20"
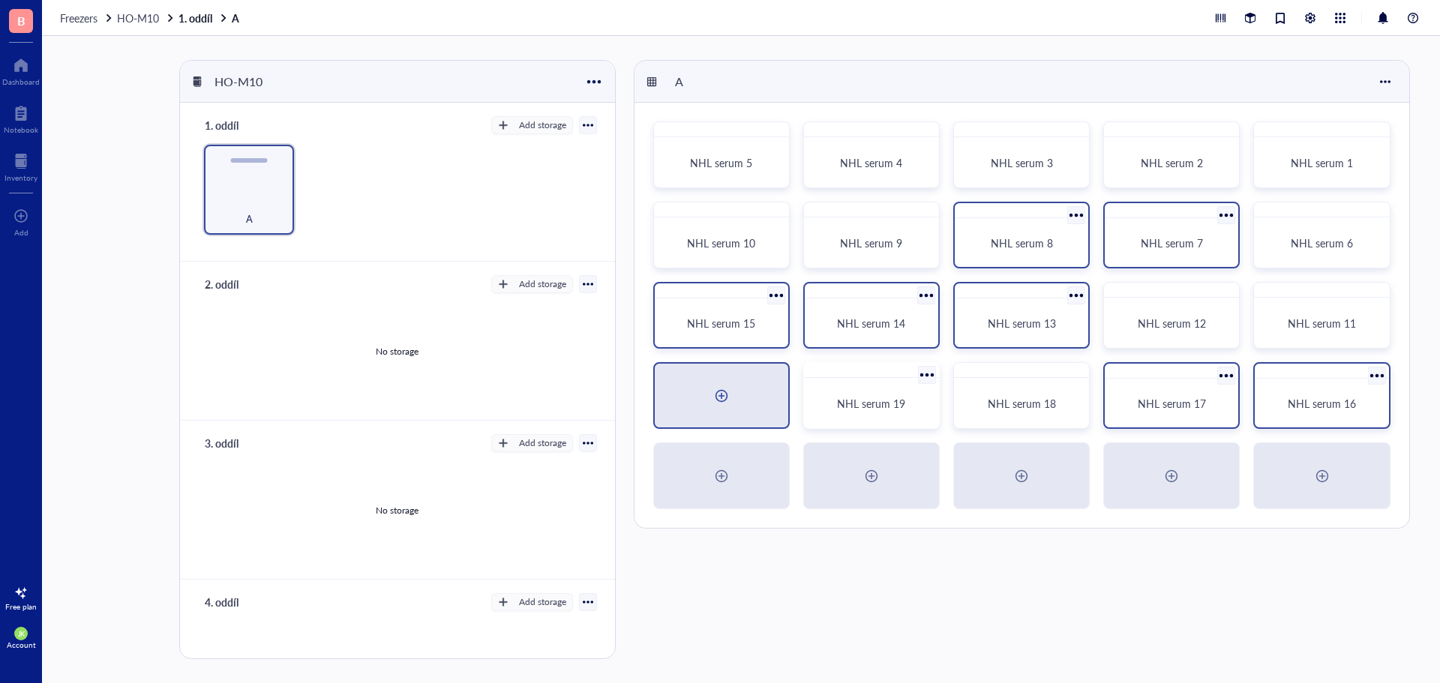
click at [713, 398] on div at bounding box center [721, 396] width 24 height 24
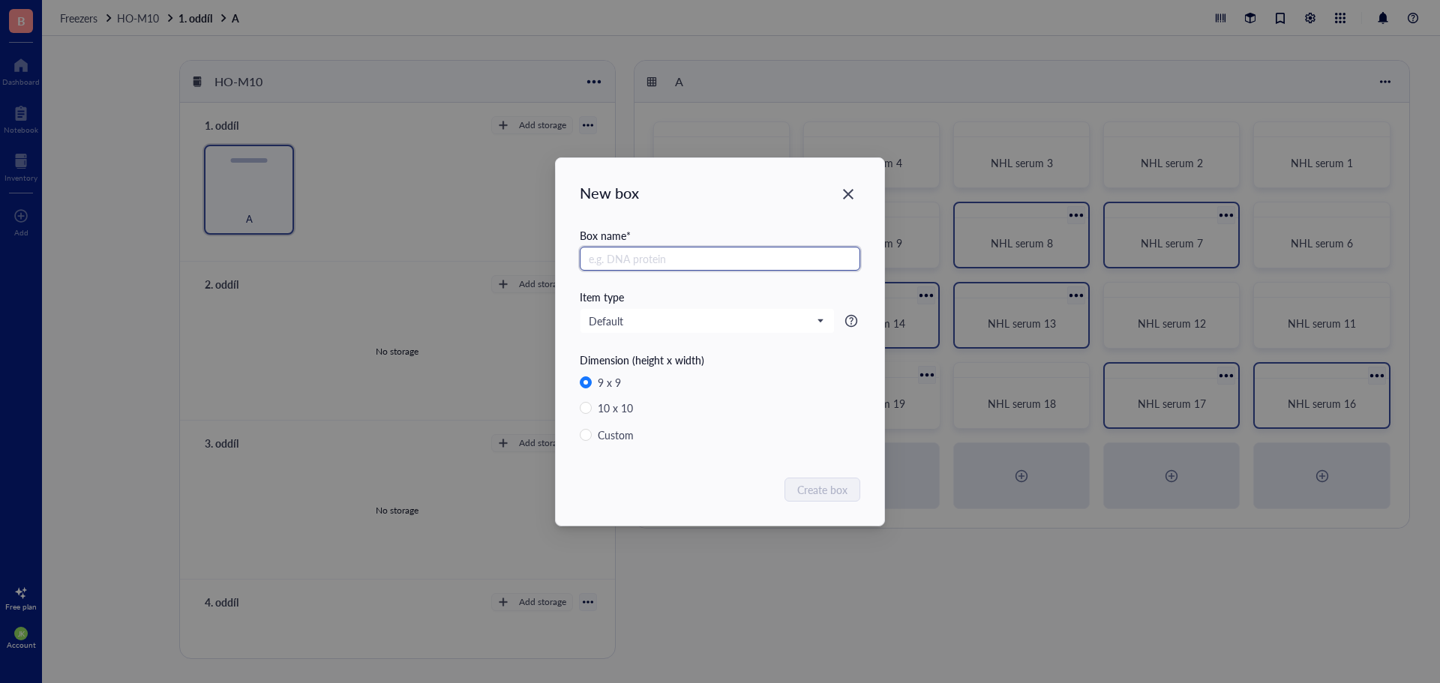
radio input "false"
radio input "true"
type input "v20"
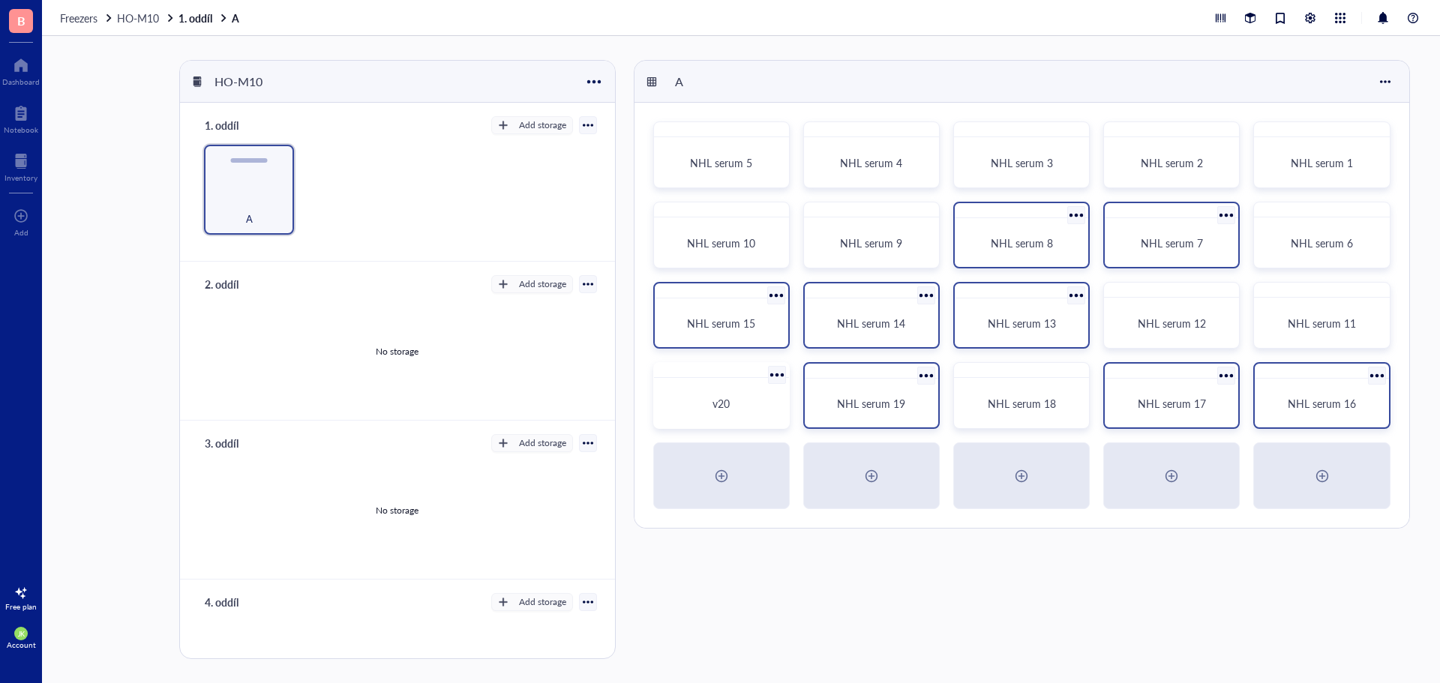
click at [774, 374] on div at bounding box center [777, 375] width 22 height 22
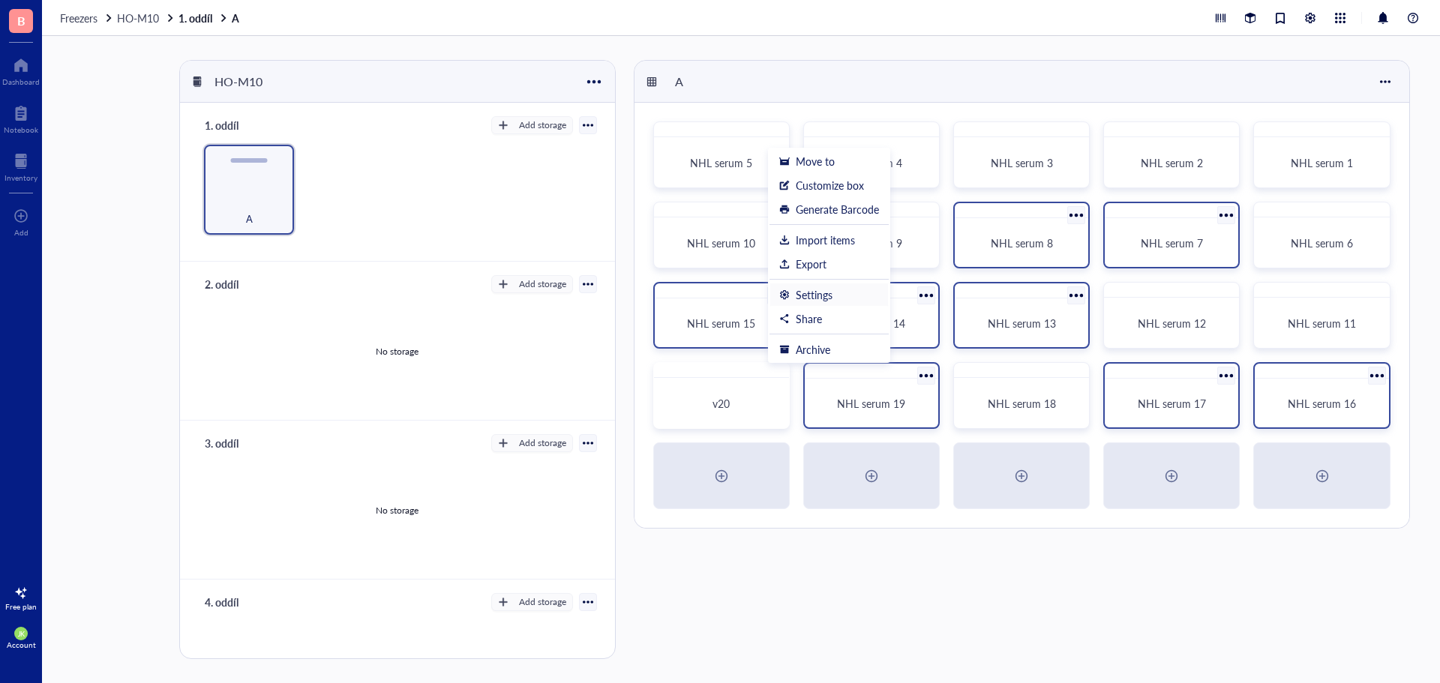
click at [851, 297] on div "Settings" at bounding box center [829, 294] width 100 height 13
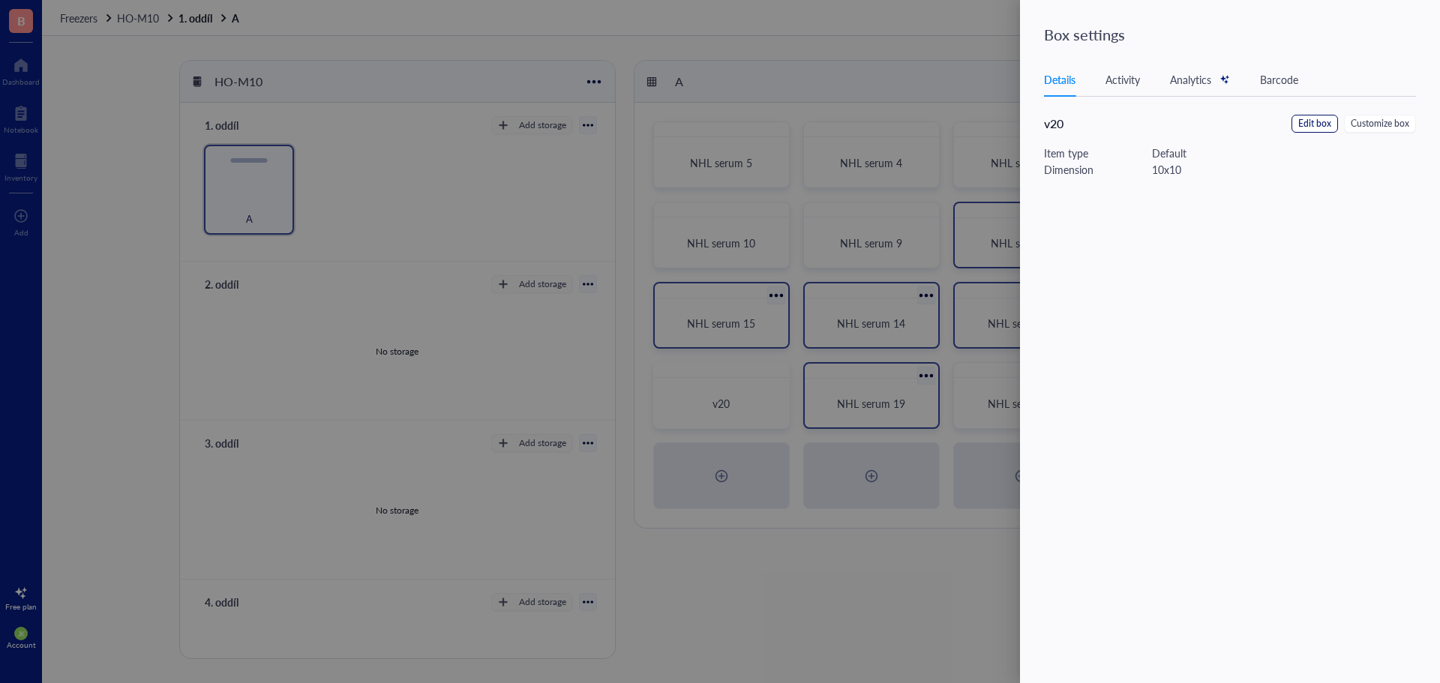
click at [1330, 127] on span "Edit box" at bounding box center [1314, 124] width 33 height 14
drag, startPoint x: 1146, startPoint y: 106, endPoint x: 1030, endPoint y: 107, distance: 116.3
click at [1030, 107] on div "Edit box Cancel Save Box name v20 Item type Default" at bounding box center [1230, 341] width 420 height 683
paste input "NHL serum"
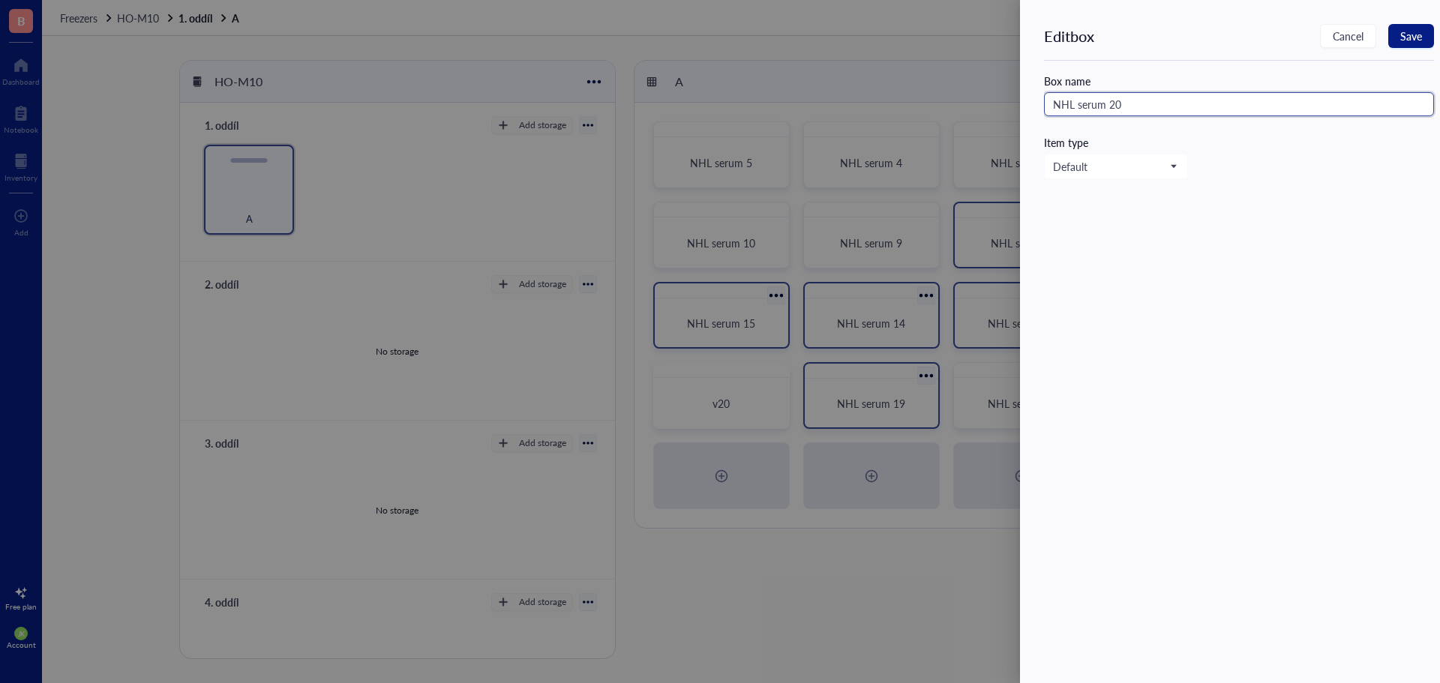
type input "NHL serum 20"
click at [1423, 34] on button "Save" at bounding box center [1411, 36] width 46 height 24
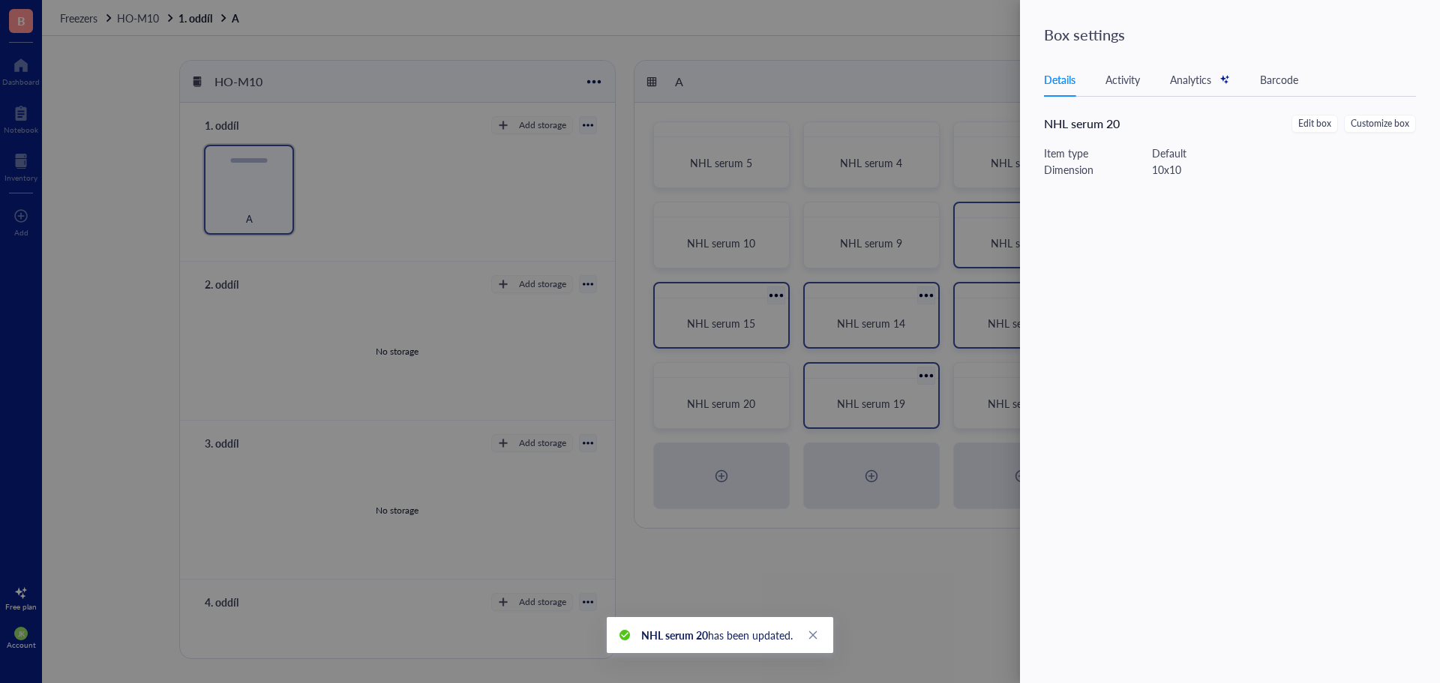
click at [901, 554] on div at bounding box center [720, 341] width 1440 height 683
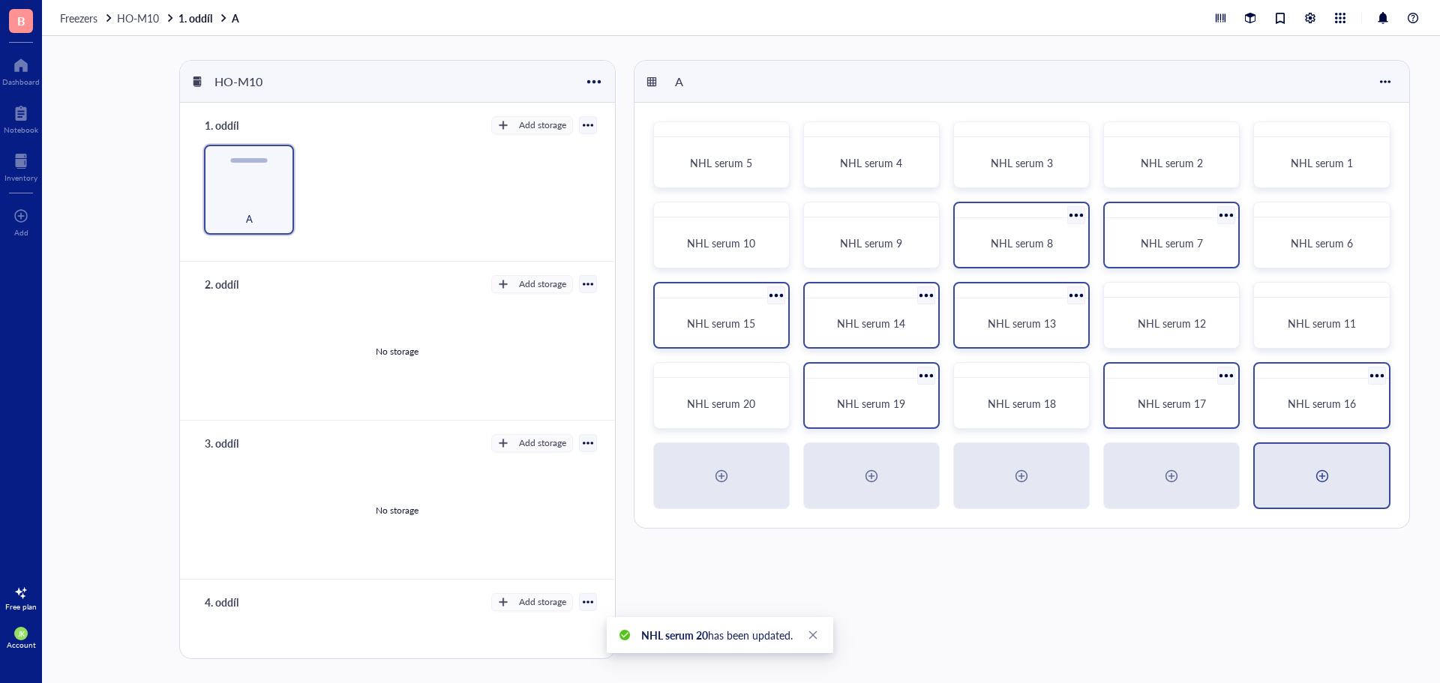
click at [1323, 475] on div at bounding box center [1322, 476] width 24 height 24
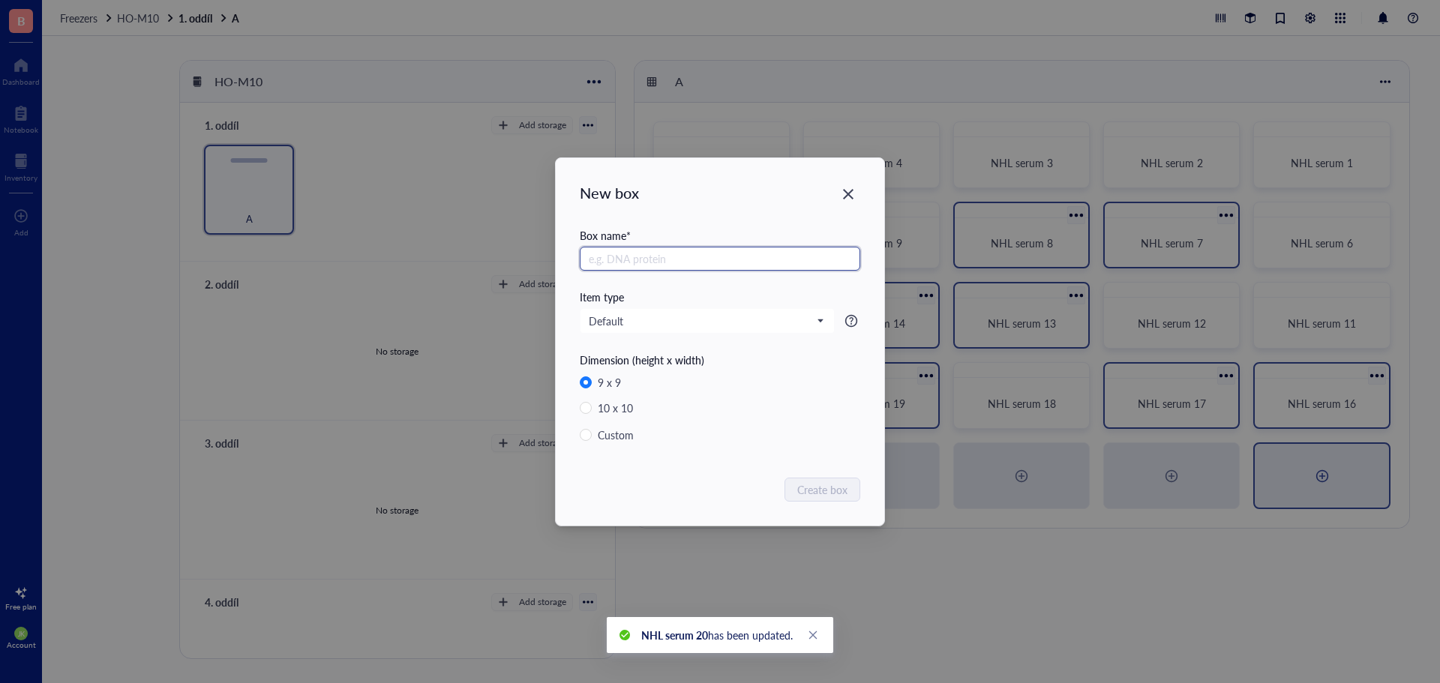
radio input "false"
radio input "true"
paste input "NHL serum"
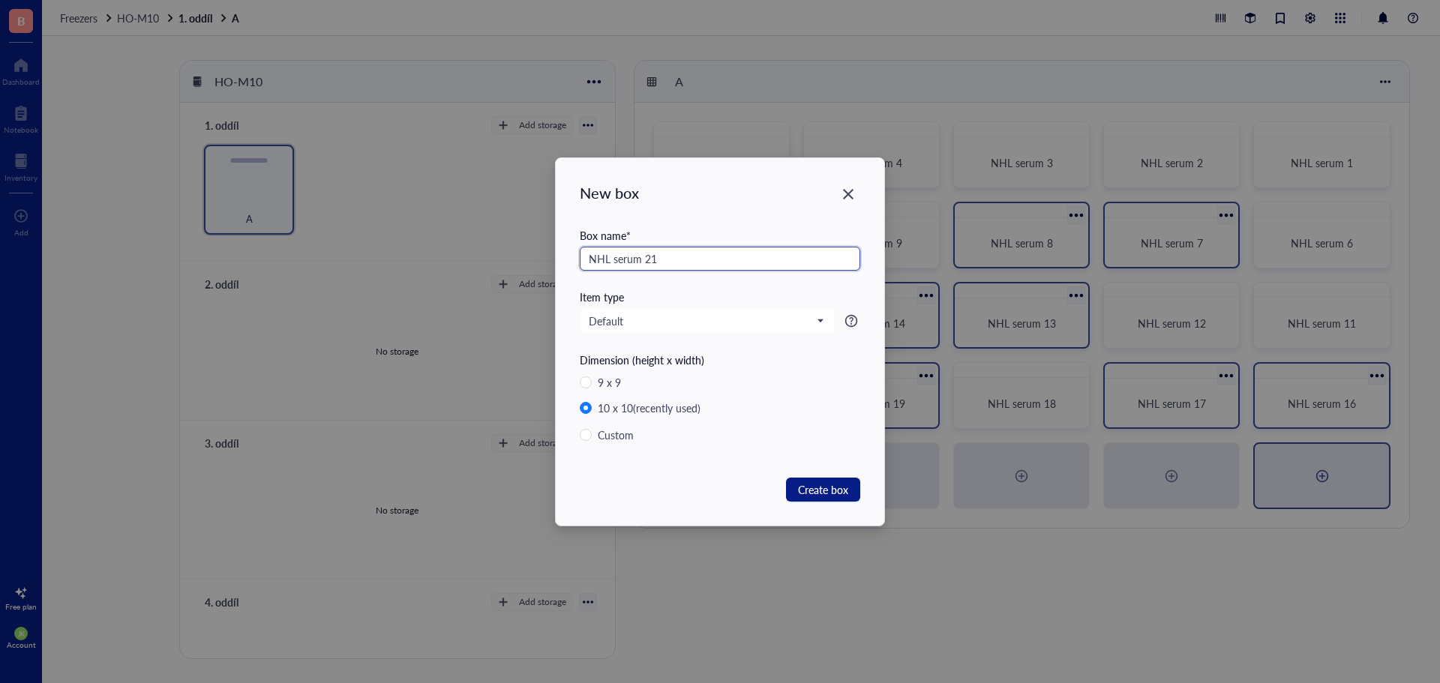
type input "NHL serum 21"
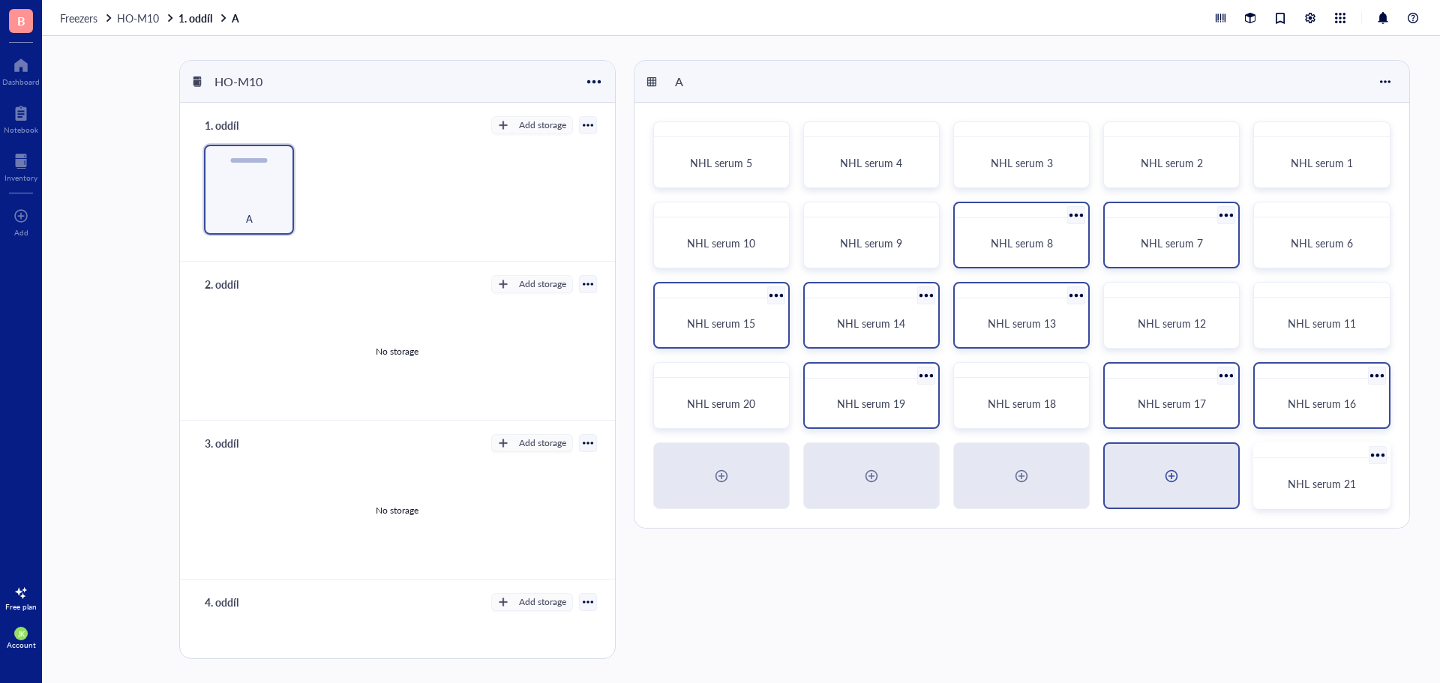
click at [1160, 473] on div at bounding box center [1171, 476] width 24 height 24
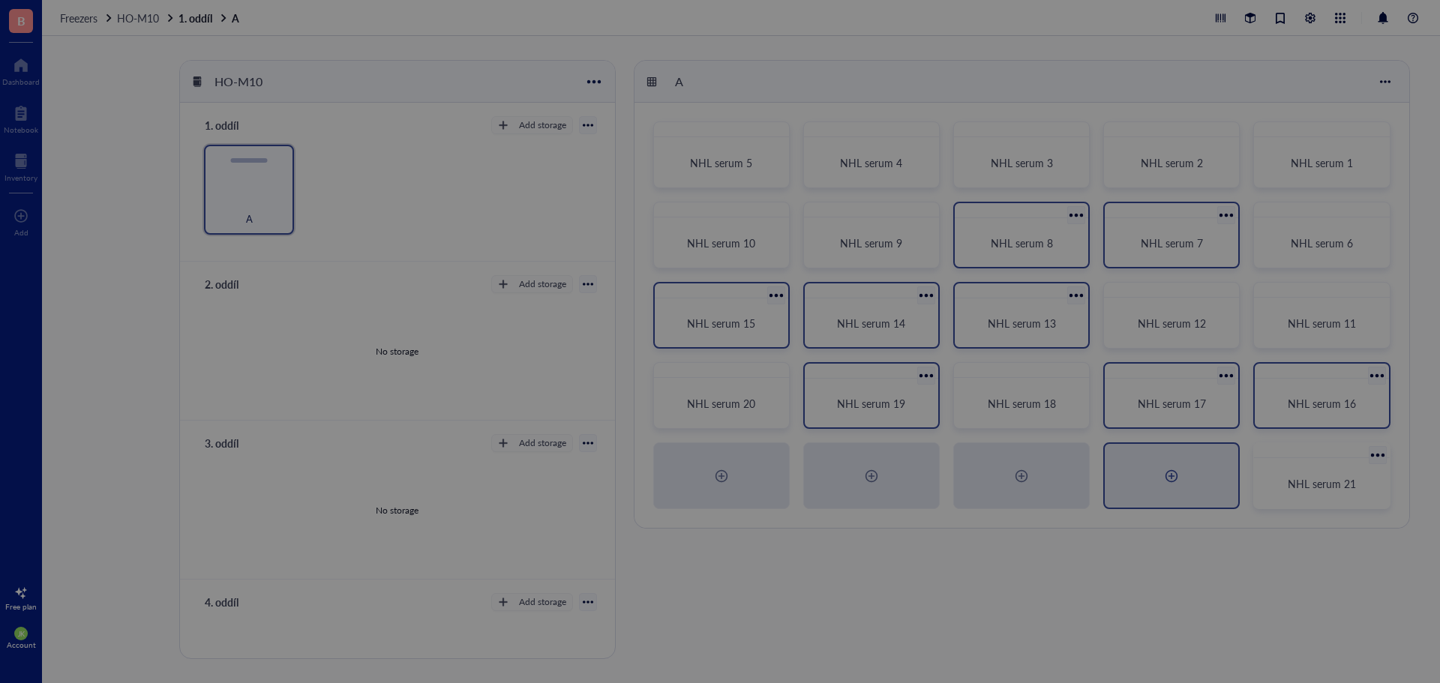
radio input "false"
radio input "true"
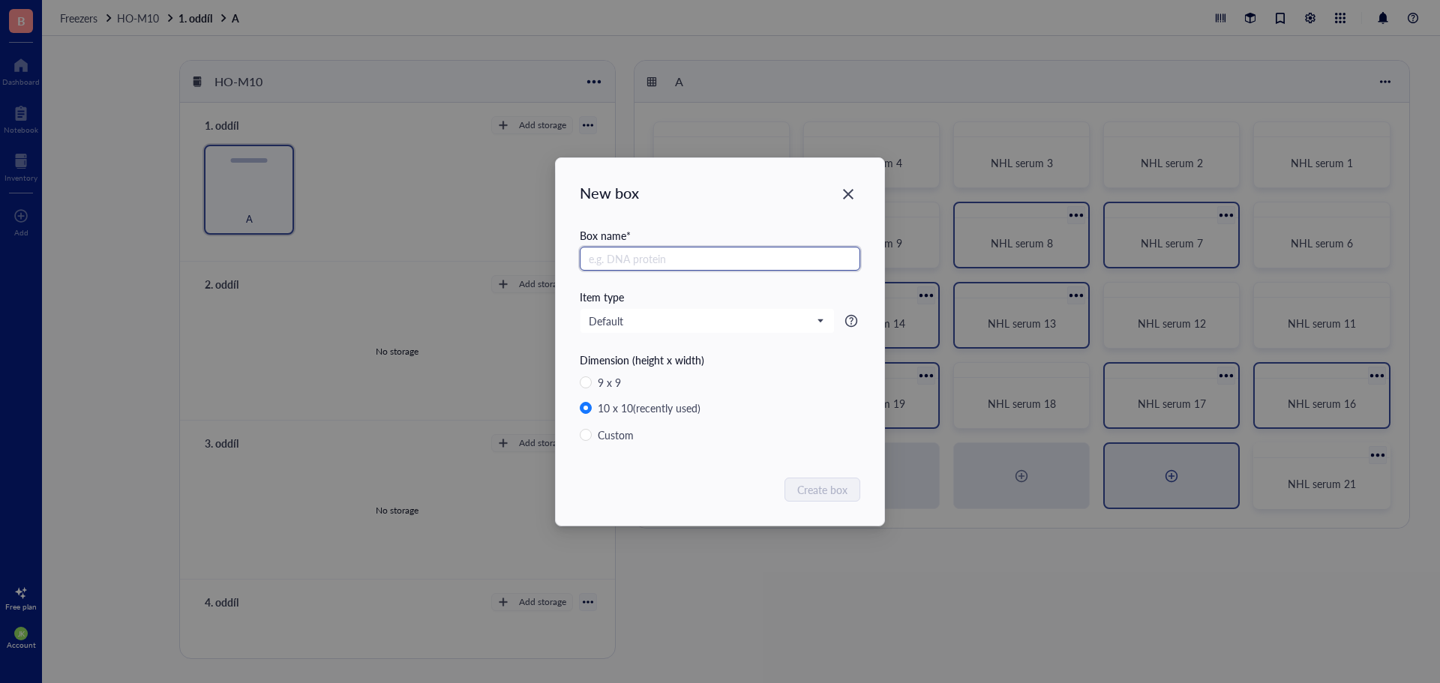
paste input "NHL serum"
type input "NHL serum 22"
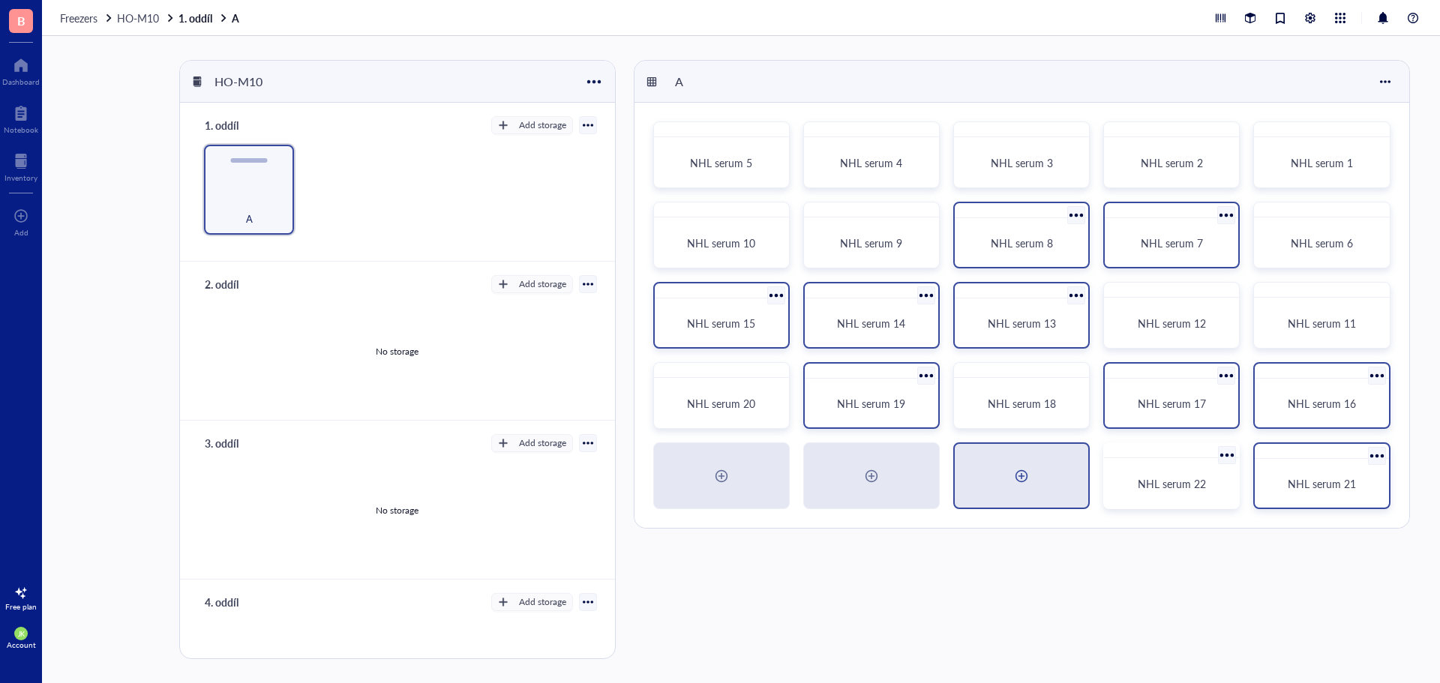
click at [1012, 472] on div at bounding box center [1021, 476] width 24 height 24
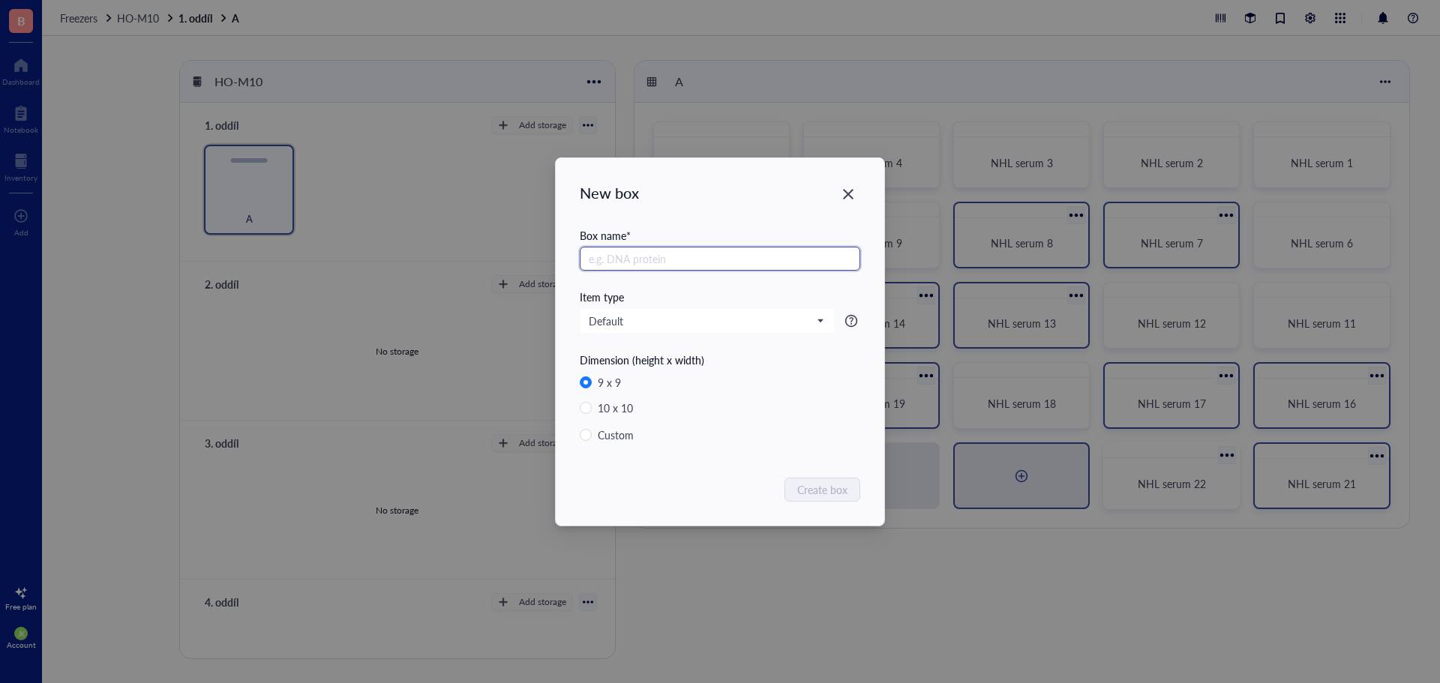
radio input "false"
radio input "true"
paste input "NHL serum"
type input "NHL serum 23"
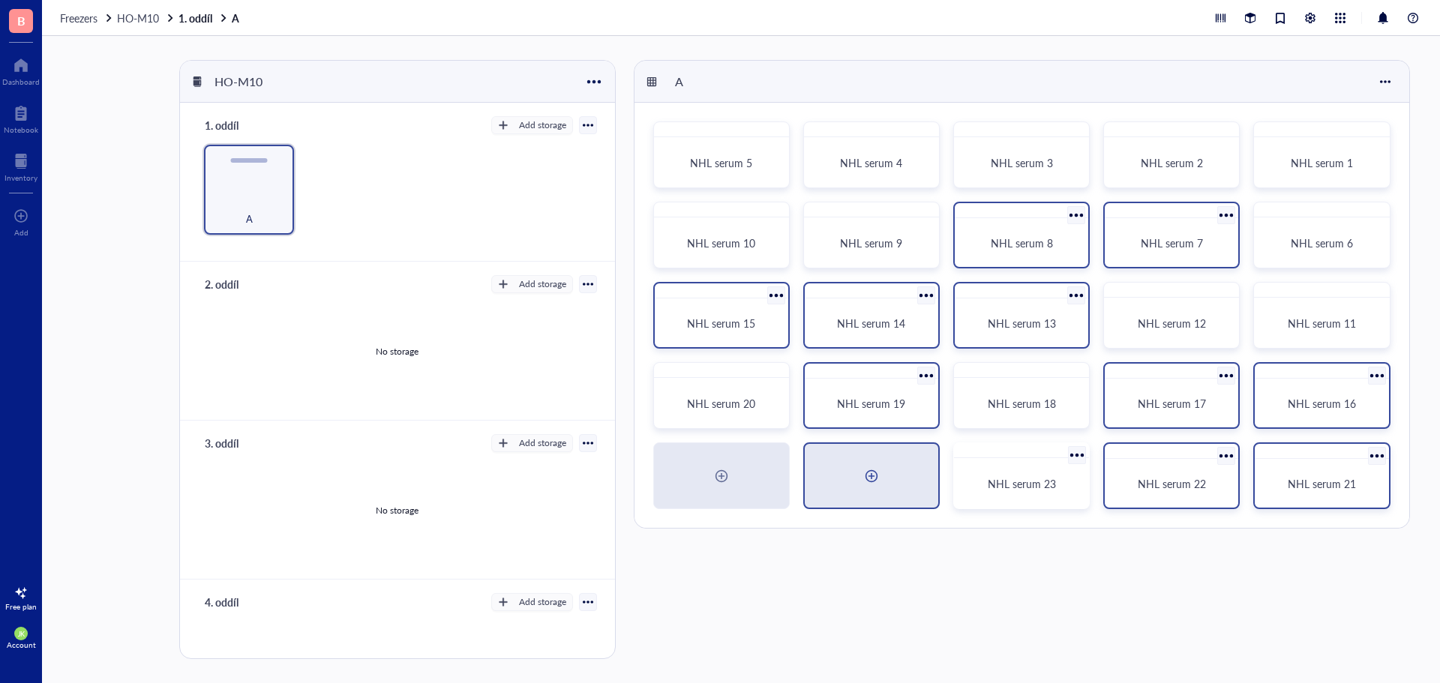
click at [846, 470] on div at bounding box center [871, 476] width 133 height 64
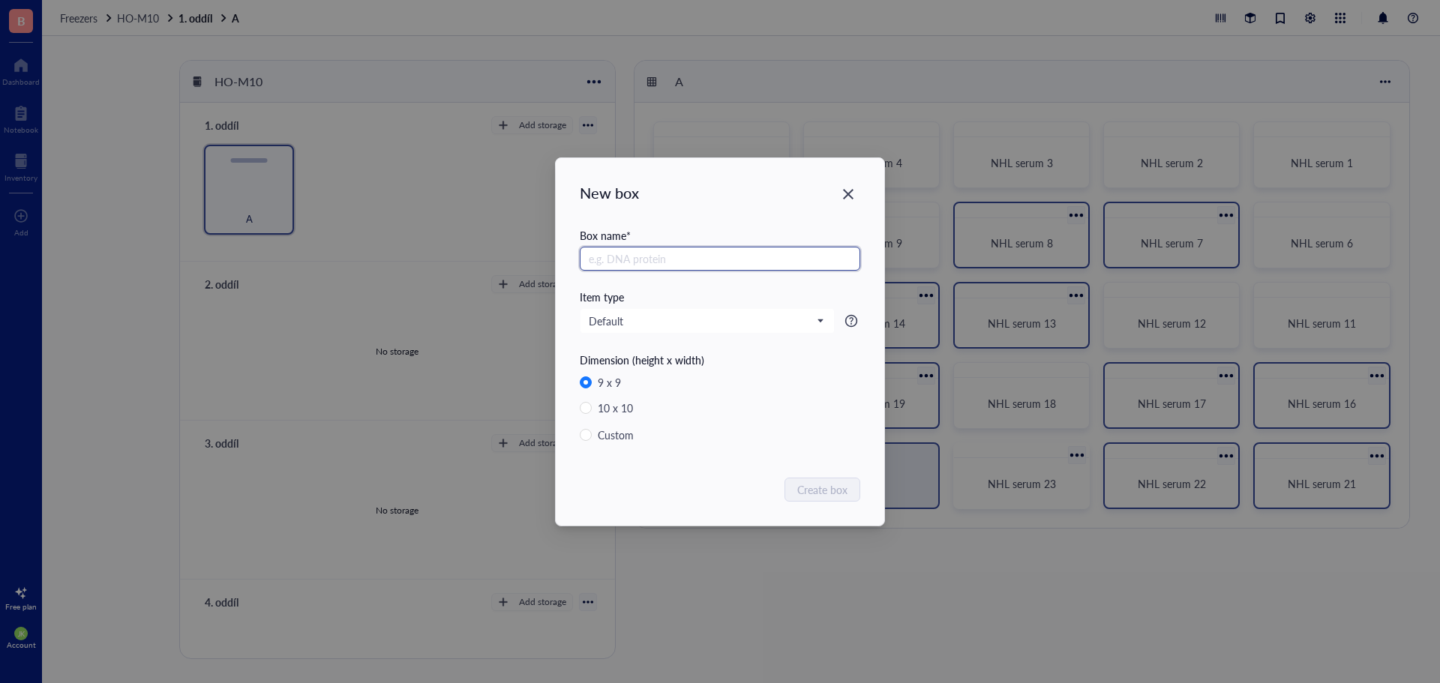
radio input "false"
radio input "true"
paste input "NHL serum"
type input "NHL serum 24"
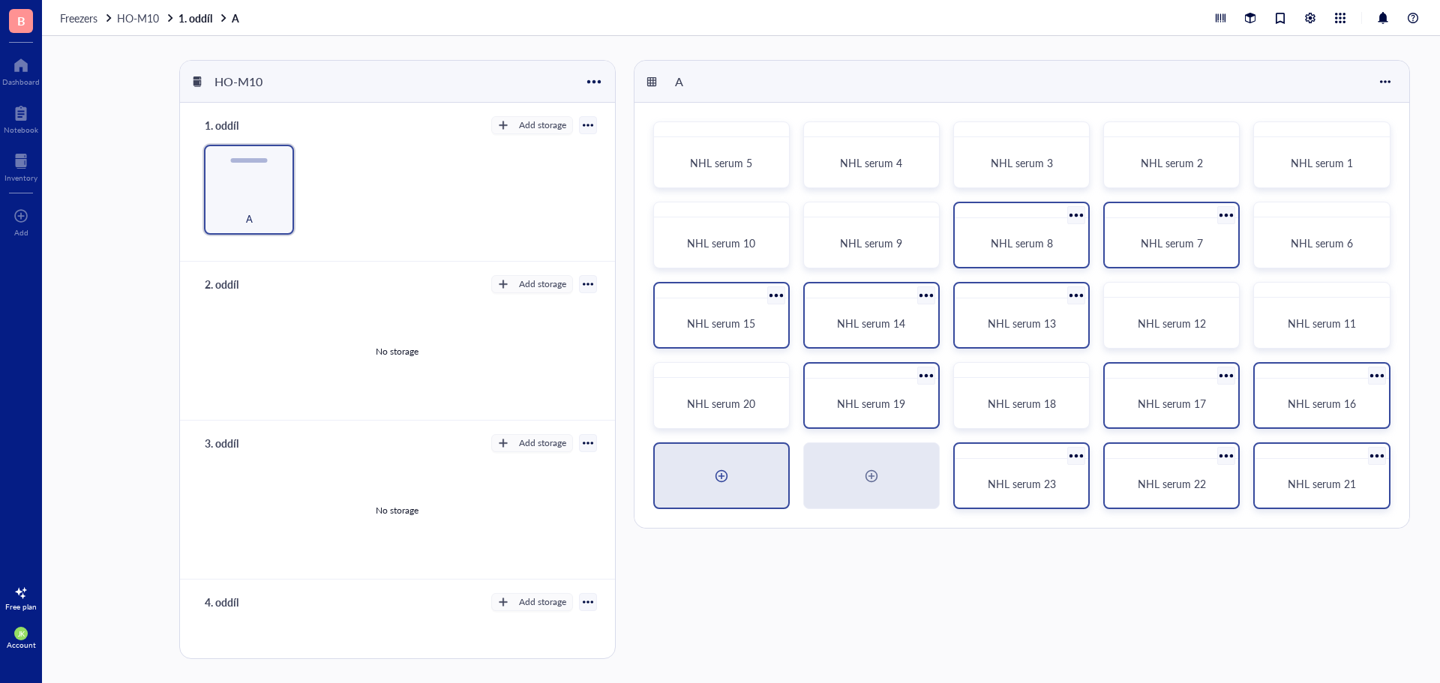
click at [694, 474] on div at bounding box center [721, 476] width 133 height 64
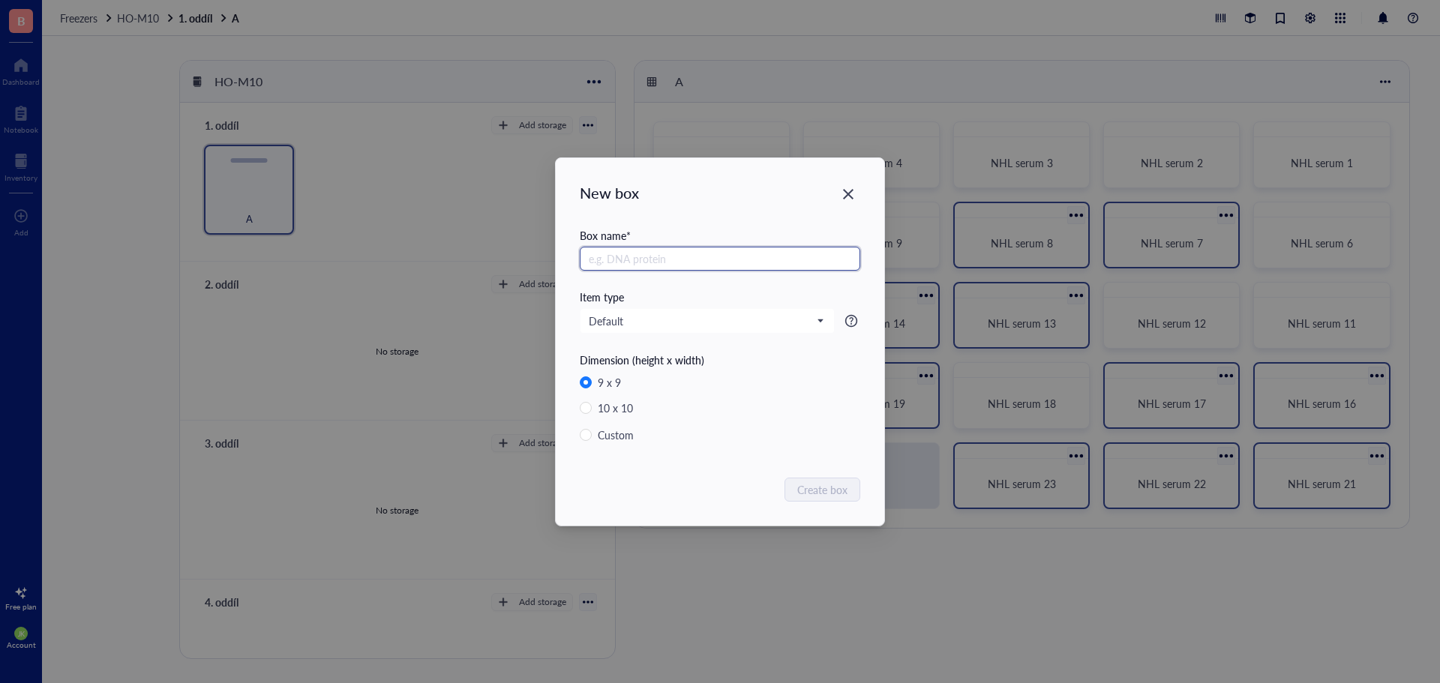
radio input "false"
radio input "true"
paste input "NHL serum"
type input "NHL serum 25"
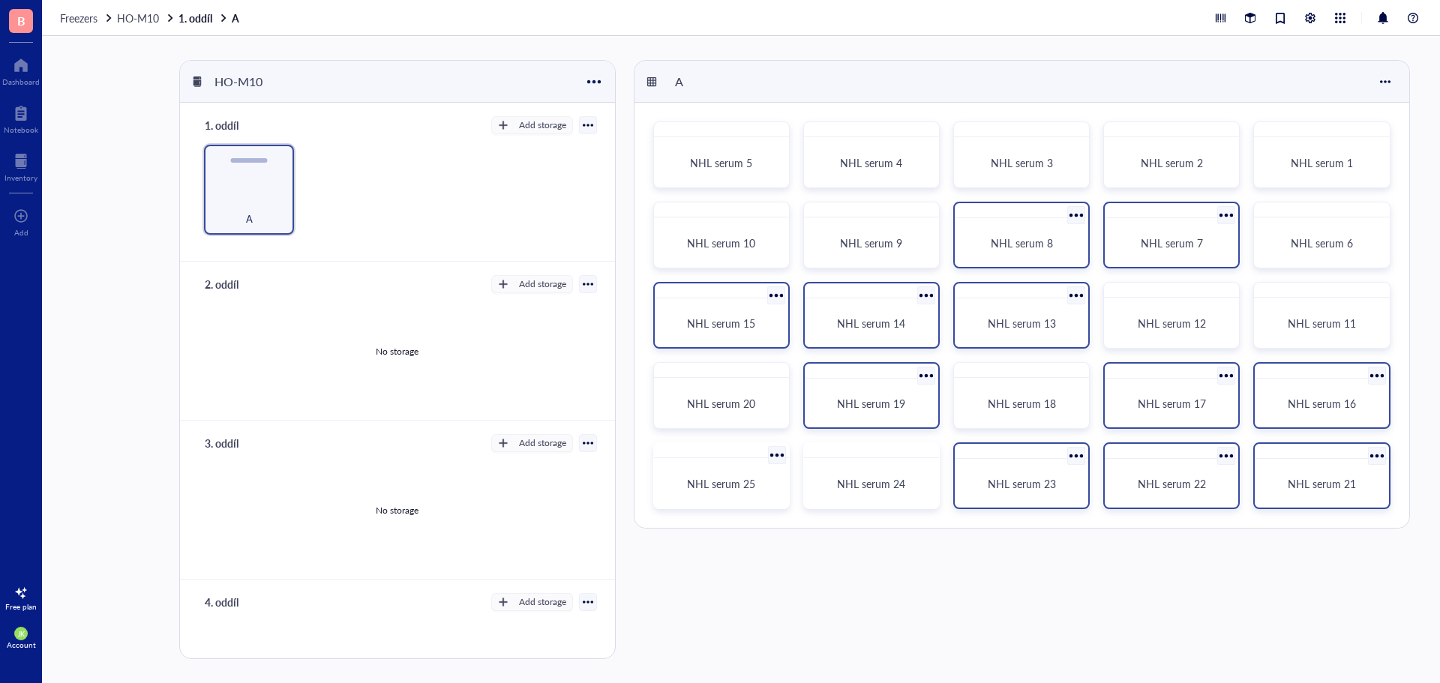
click at [677, 79] on div "A" at bounding box center [713, 81] width 90 height 25
type input "A - NHL serum 1 - 25"
click at [905, 85] on div "A - NHL serum 1 - 25" at bounding box center [1021, 82] width 775 height 42
click at [1392, 78] on div at bounding box center [1385, 82] width 24 height 24
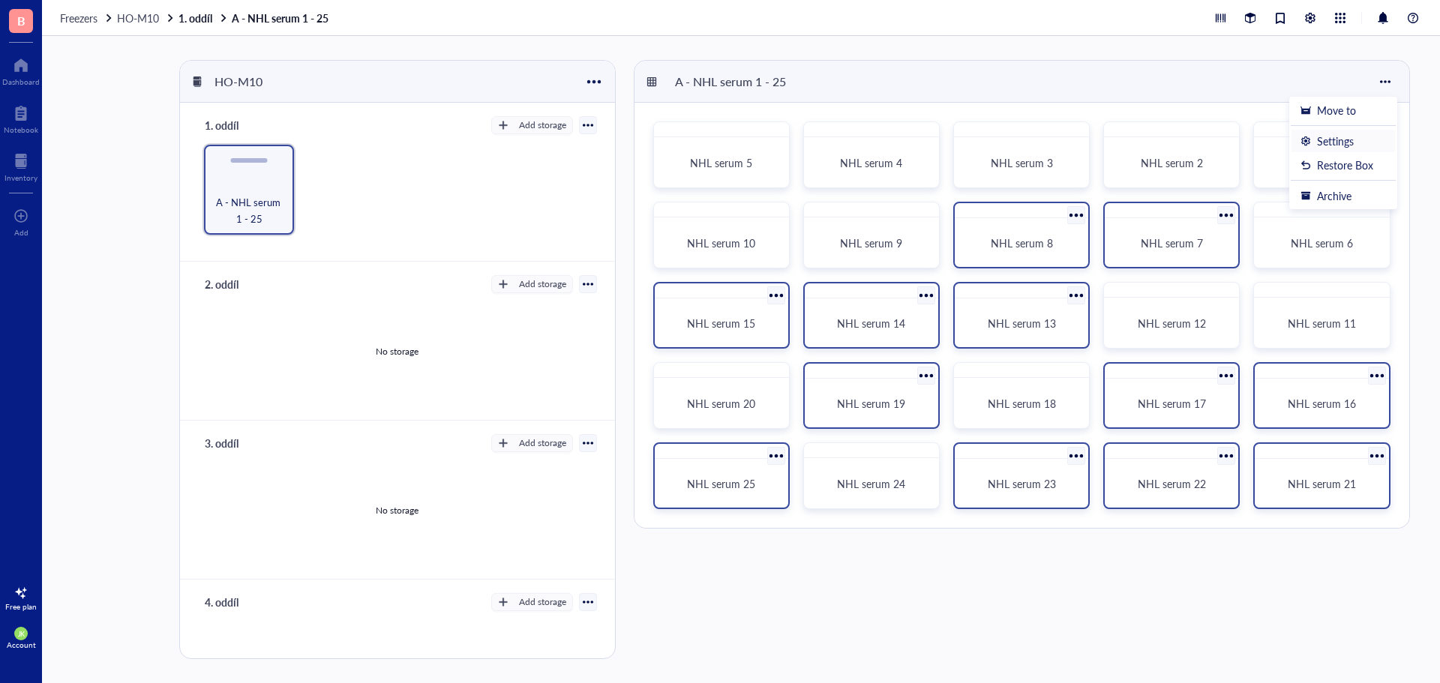
click at [1357, 140] on div "Settings" at bounding box center [1342, 140] width 85 height 13
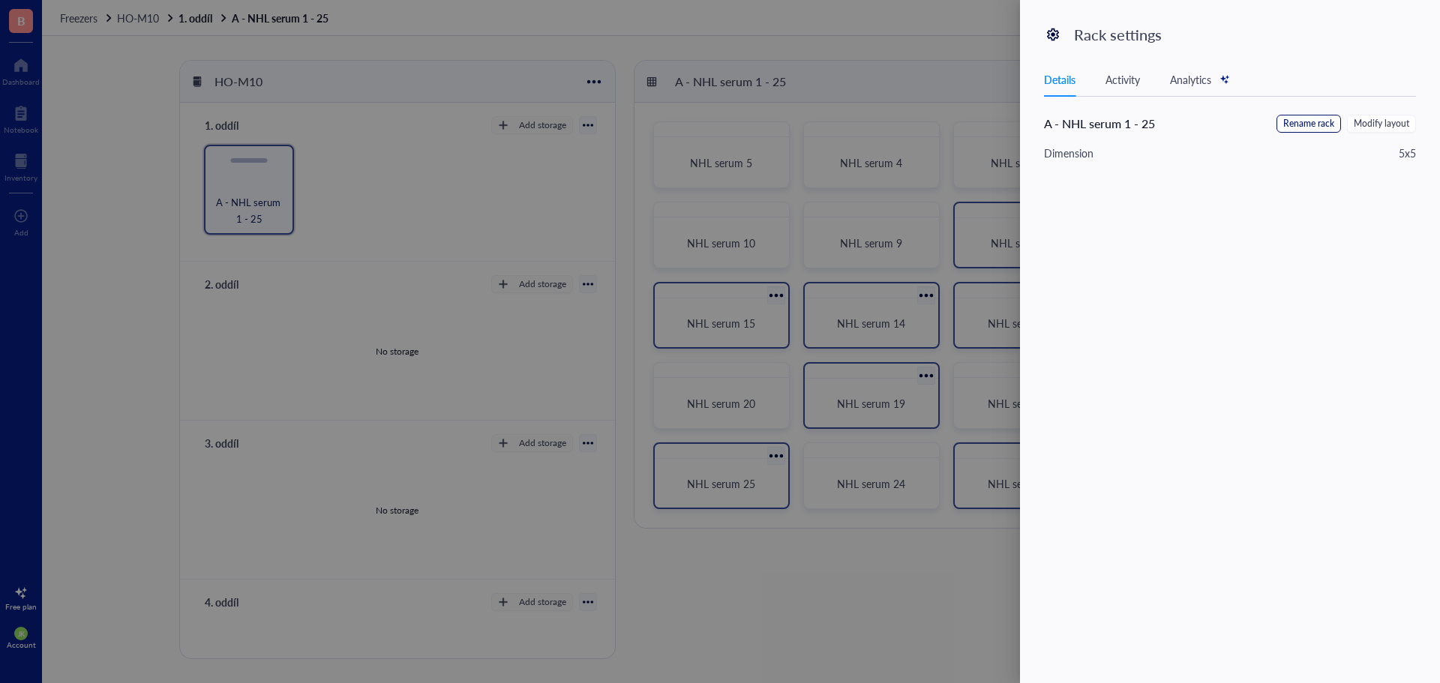
click at [1330, 120] on span "Rename rack" at bounding box center [1308, 124] width 51 height 14
click at [1125, 121] on input "A - NHL serum 1 - 25" at bounding box center [1119, 127] width 151 height 24
click at [1175, 129] on input "A - NHL serum (1 - 25" at bounding box center [1119, 127] width 151 height 24
type input "A - NHL serum (1 - 25)"
click at [1404, 116] on button "Save" at bounding box center [1393, 127] width 46 height 24
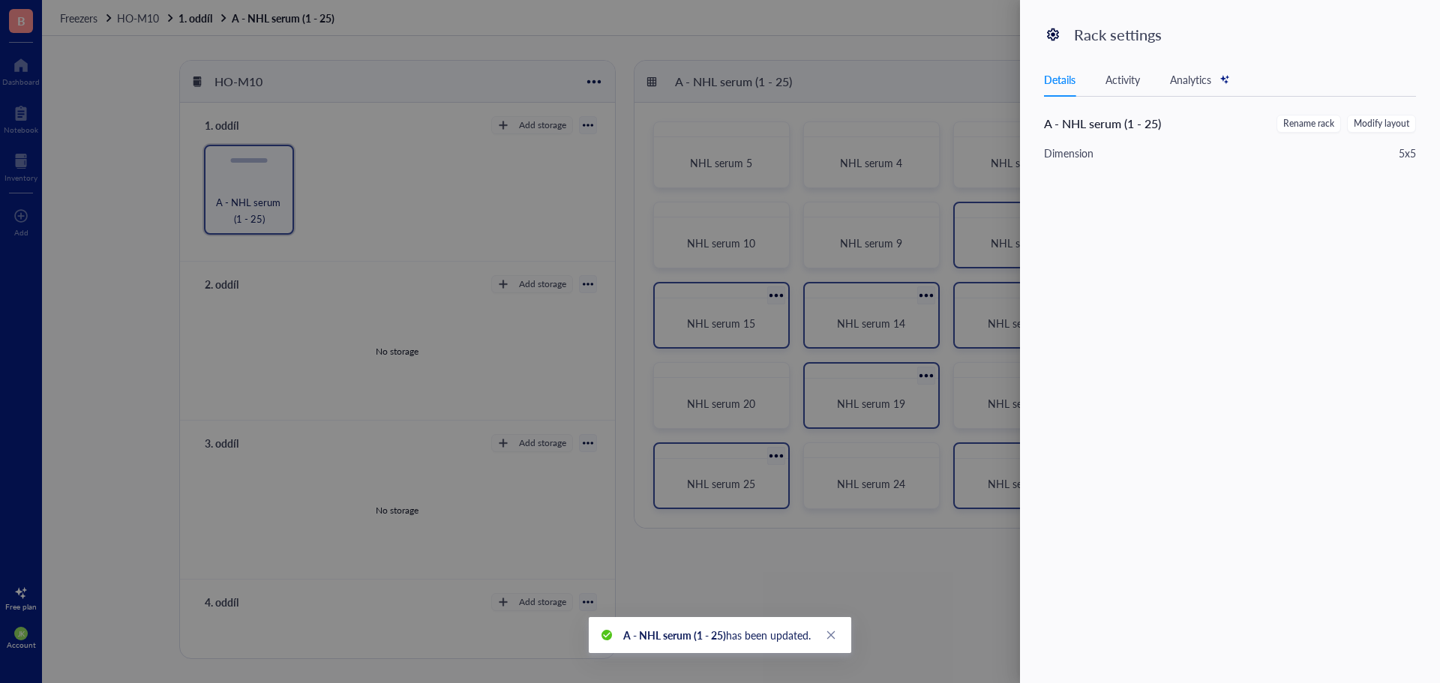
click at [871, 79] on div at bounding box center [720, 341] width 1440 height 683
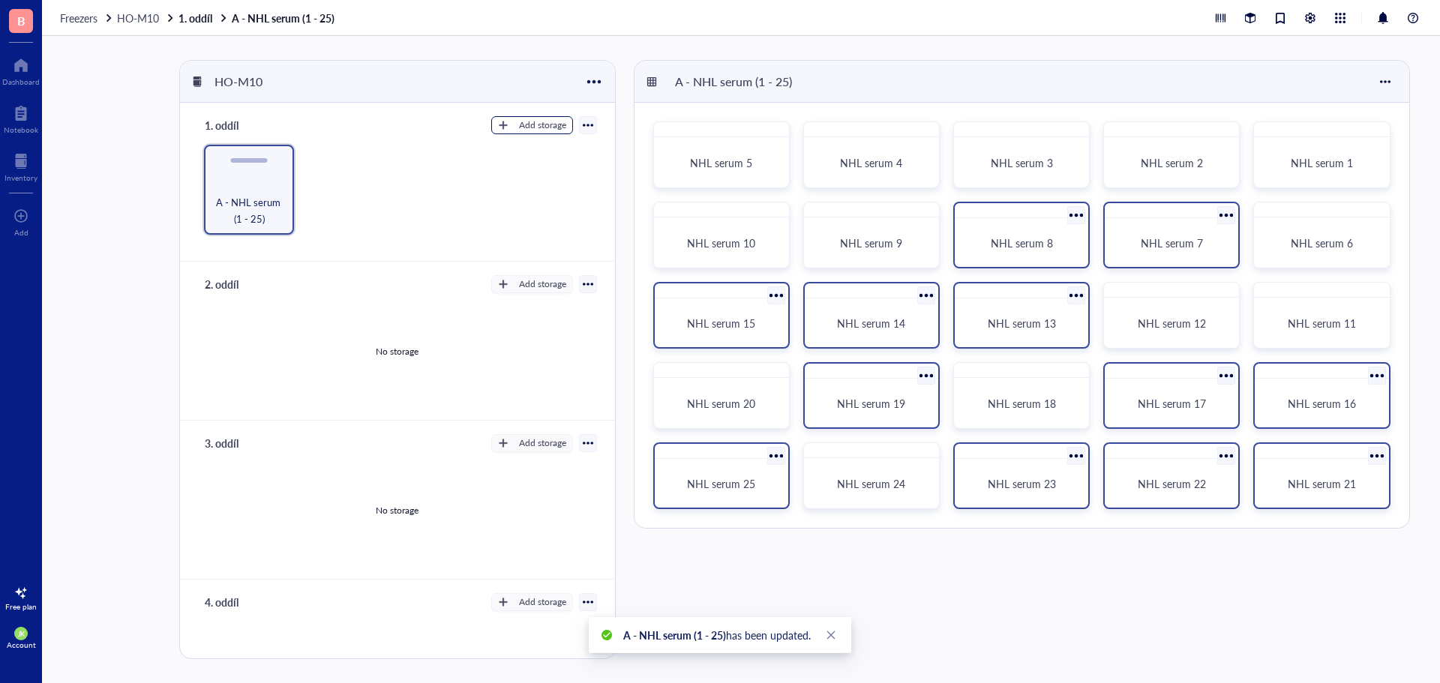
click at [519, 120] on div "Add storage" at bounding box center [542, 124] width 47 height 13
click at [532, 151] on span "Rack" at bounding box center [538, 150] width 85 height 16
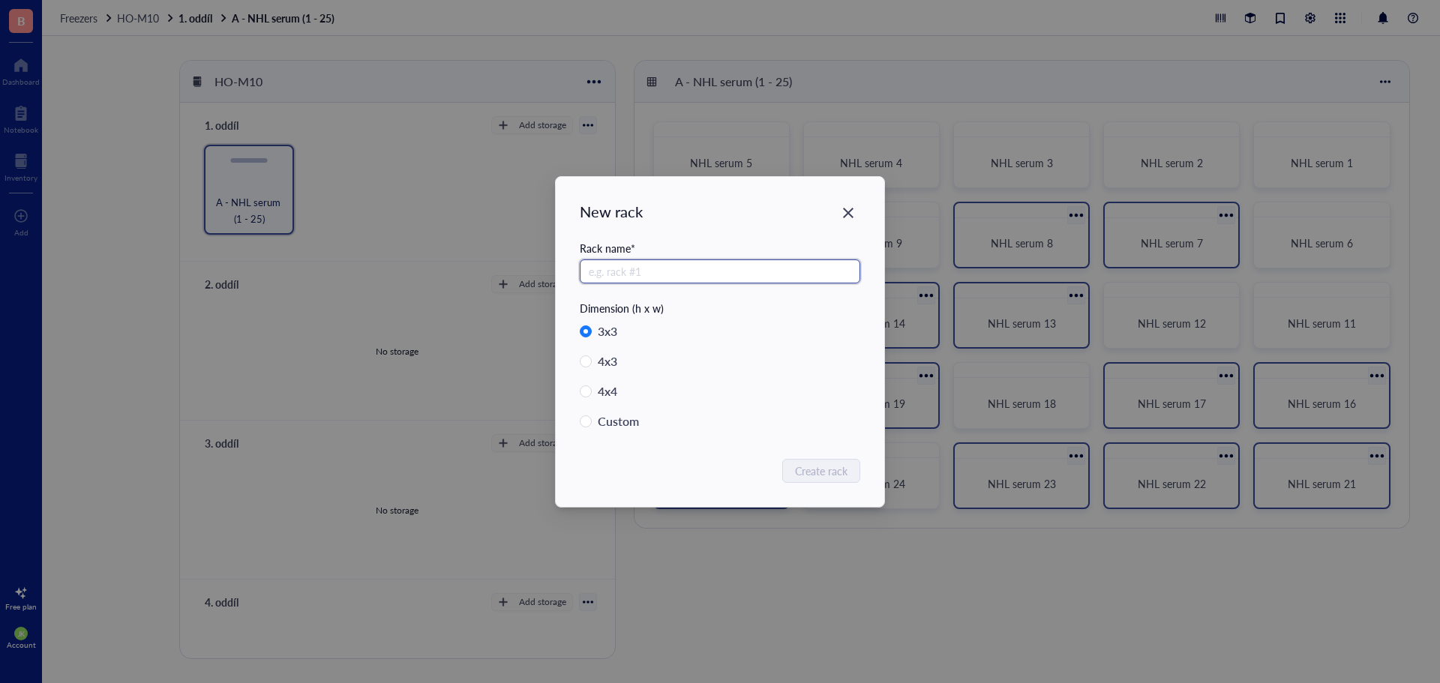
radio input "false"
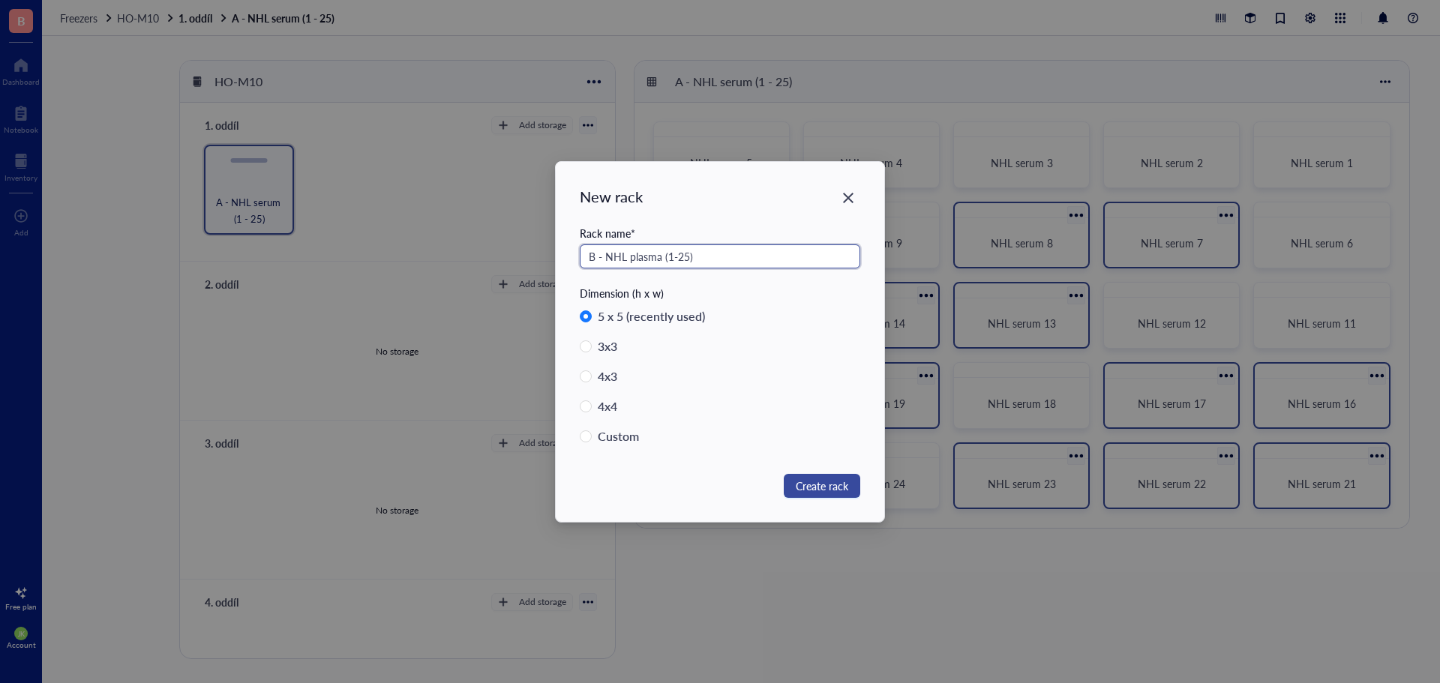
type input "B - NHL plasma (1-25)"
click at [813, 482] on span "Create rack" at bounding box center [822, 486] width 52 height 16
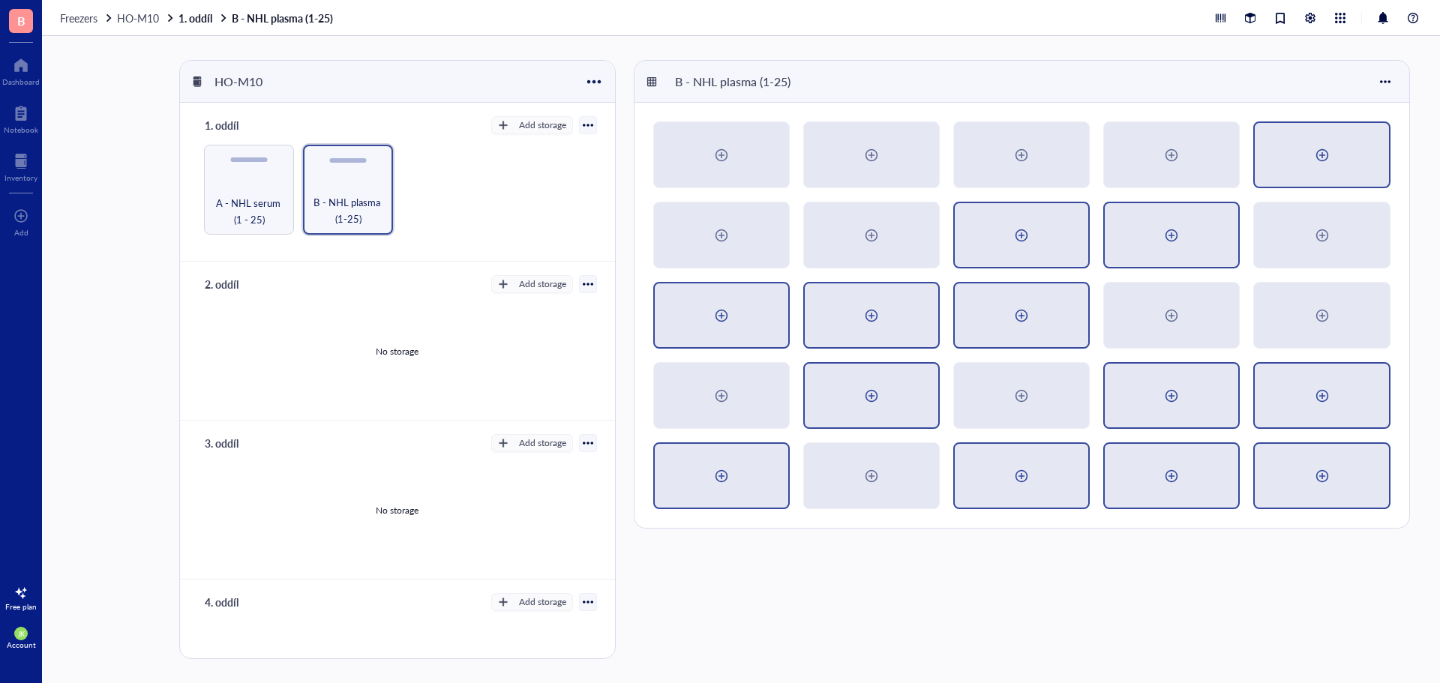
click at [1312, 159] on div at bounding box center [1322, 155] width 24 height 24
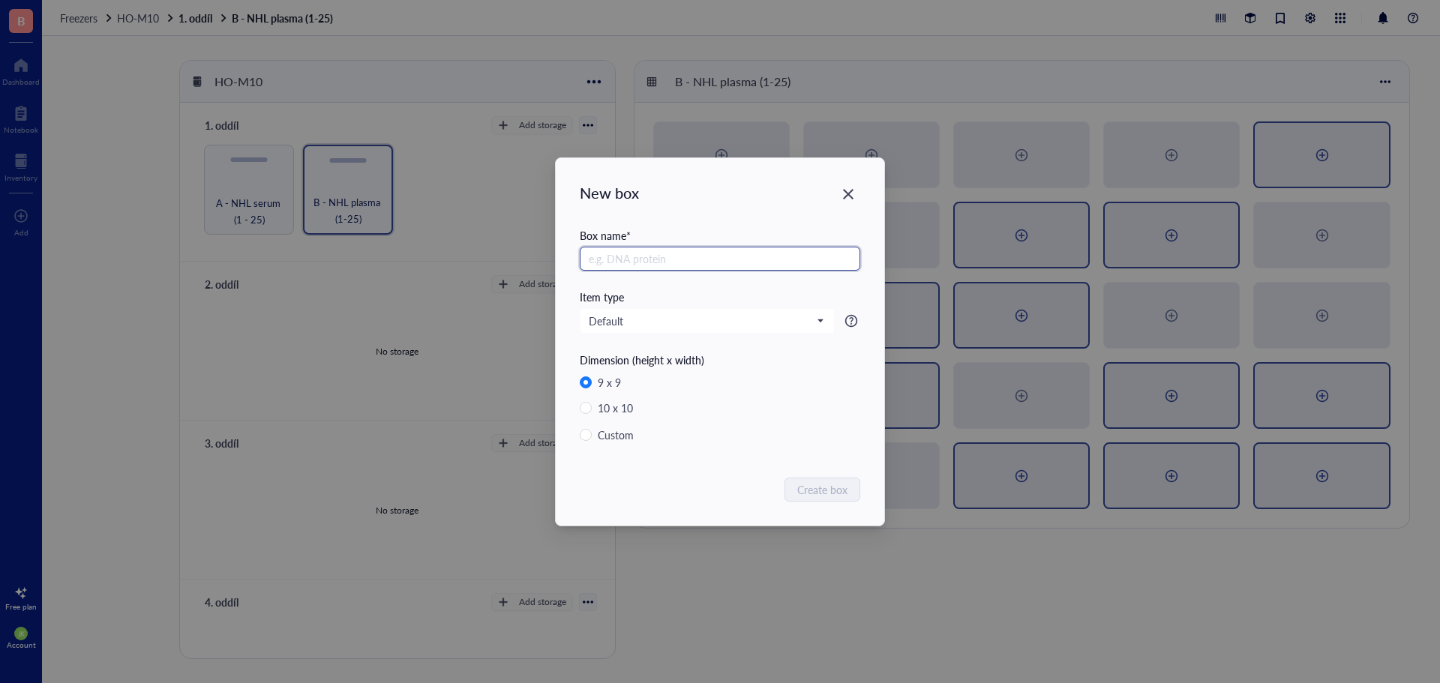
radio input "false"
radio input "true"
type input "NHL plasma 1"
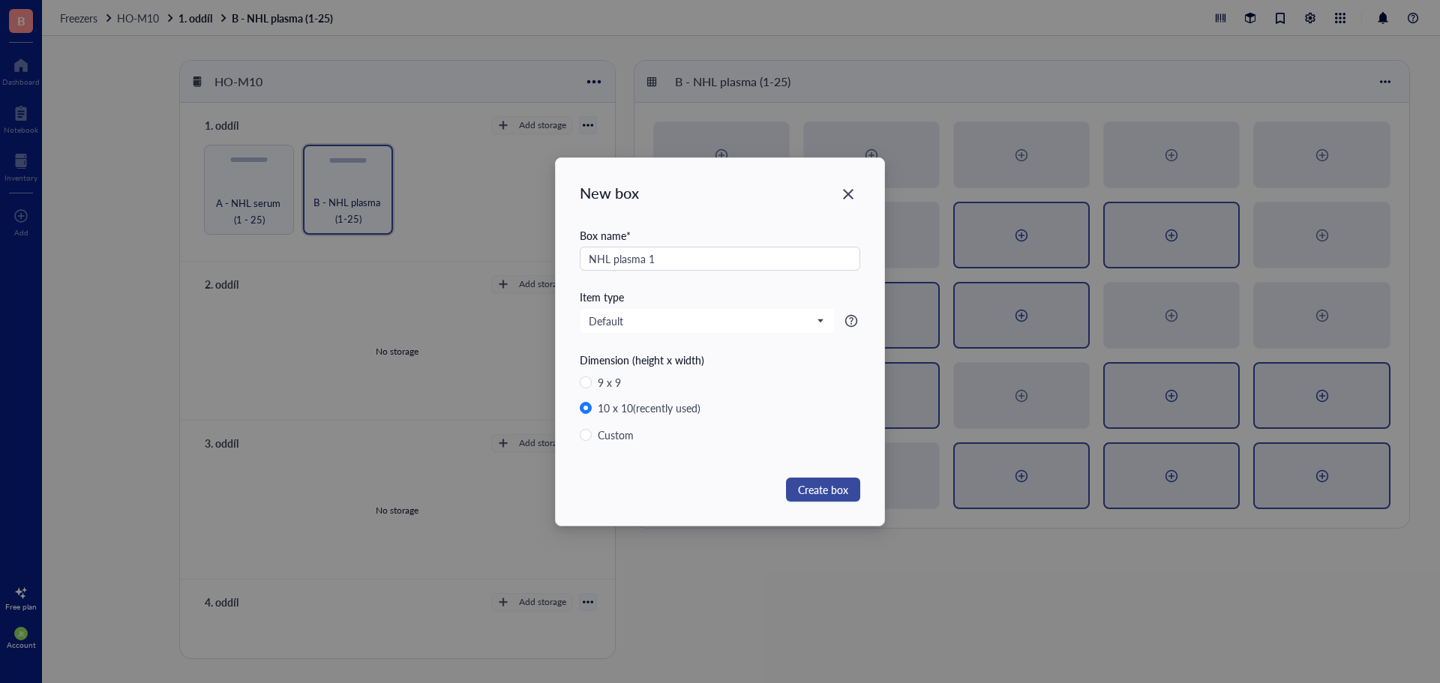
click at [844, 499] on button "Create box" at bounding box center [823, 490] width 74 height 24
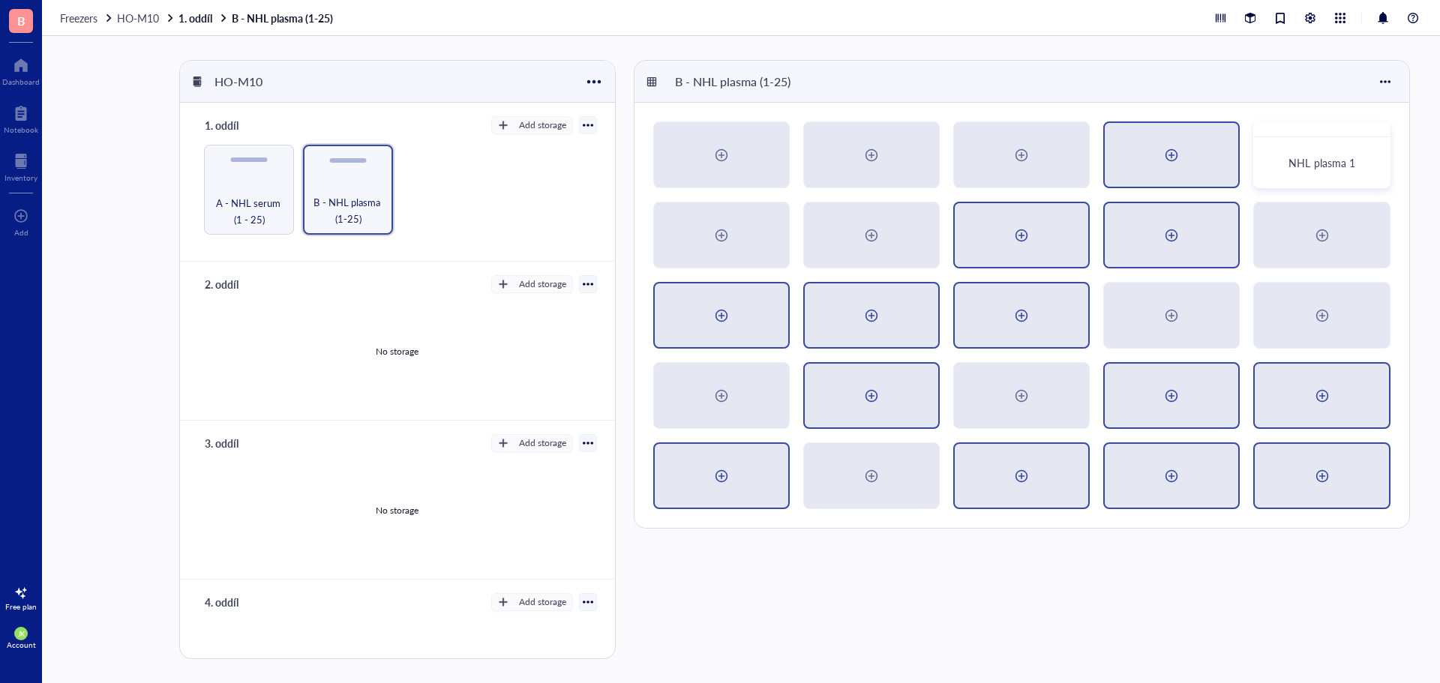
click at [1210, 155] on div at bounding box center [1171, 155] width 133 height 64
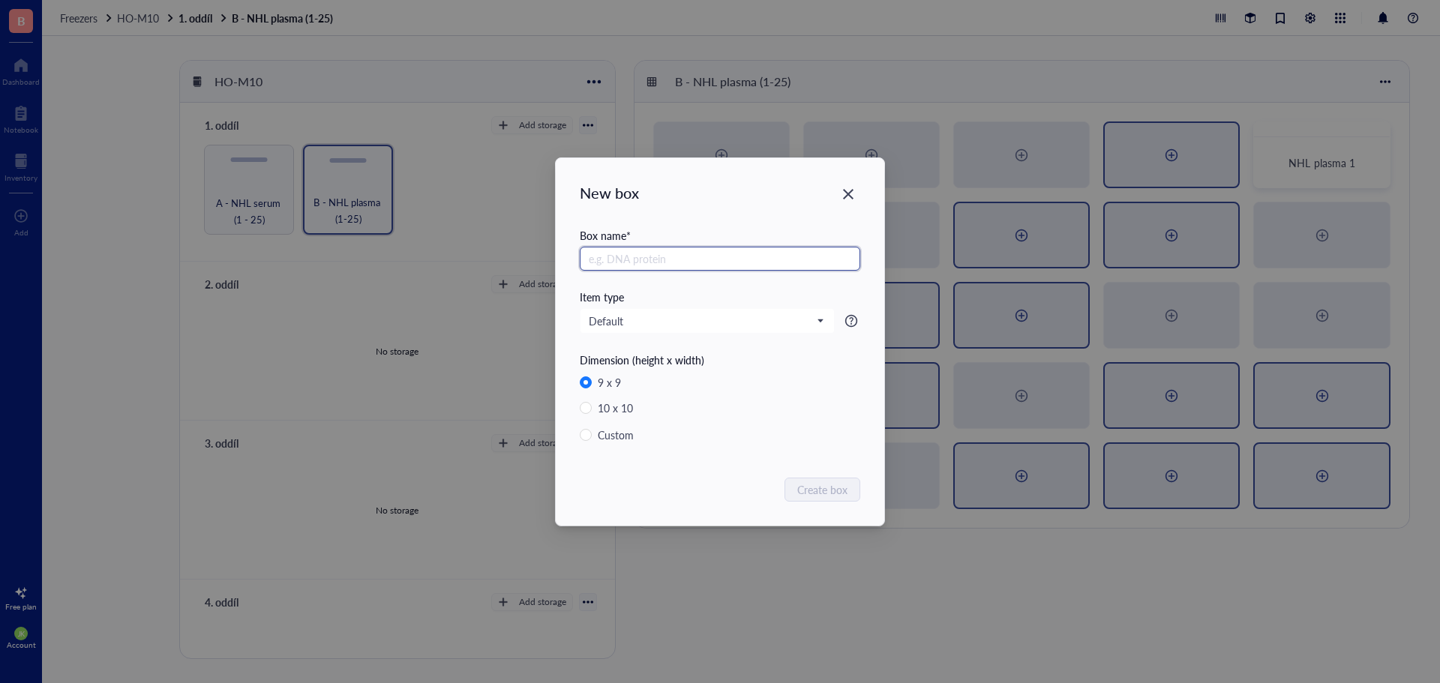
radio input "false"
radio input "true"
paste input "NHL plasma"
type input "NHL plasma 2"
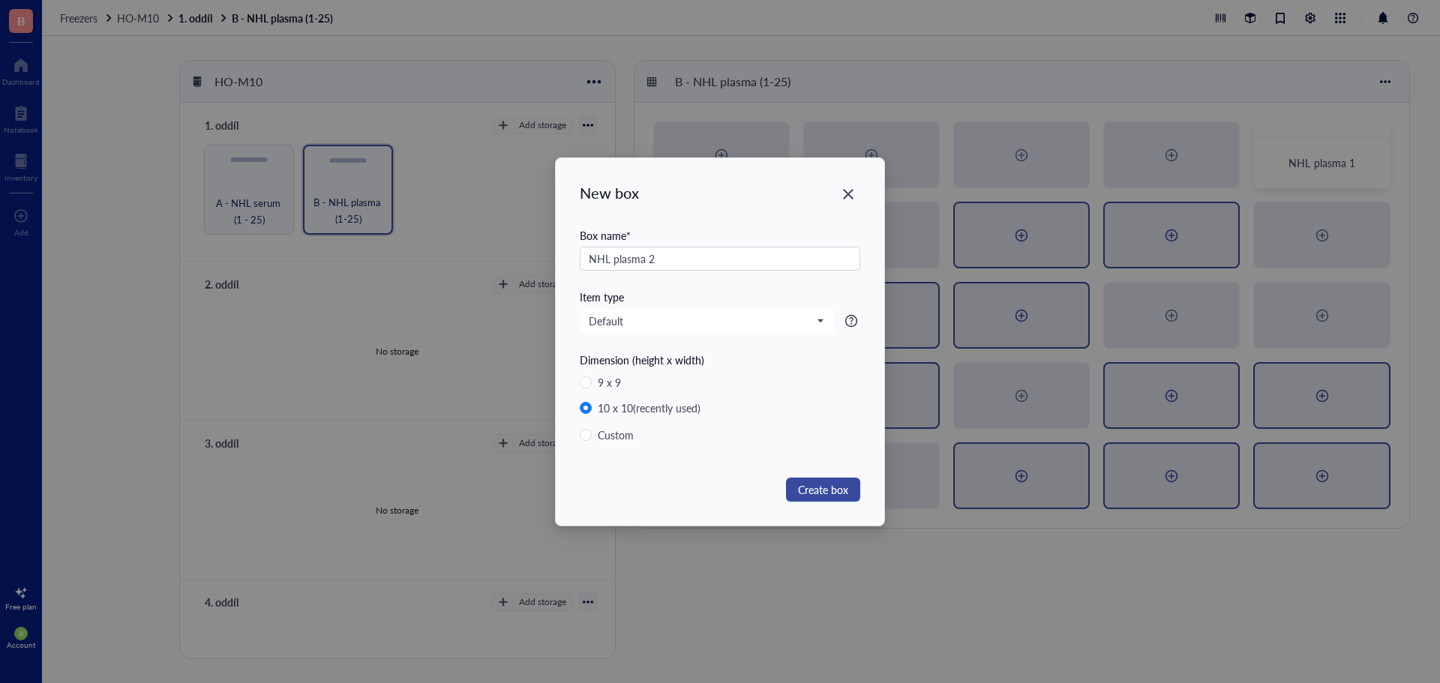
click at [835, 496] on span "Create box" at bounding box center [823, 489] width 50 height 16
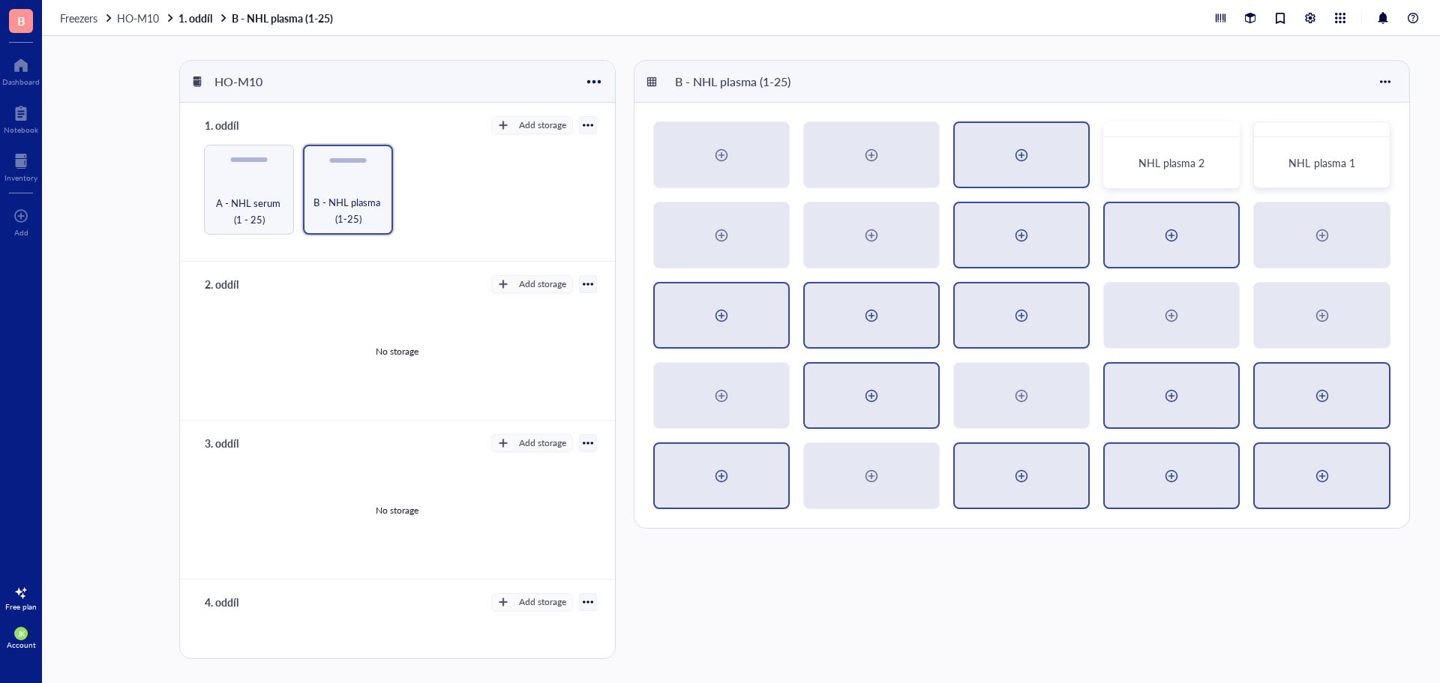
click at [1021, 162] on div at bounding box center [1021, 155] width 24 height 24
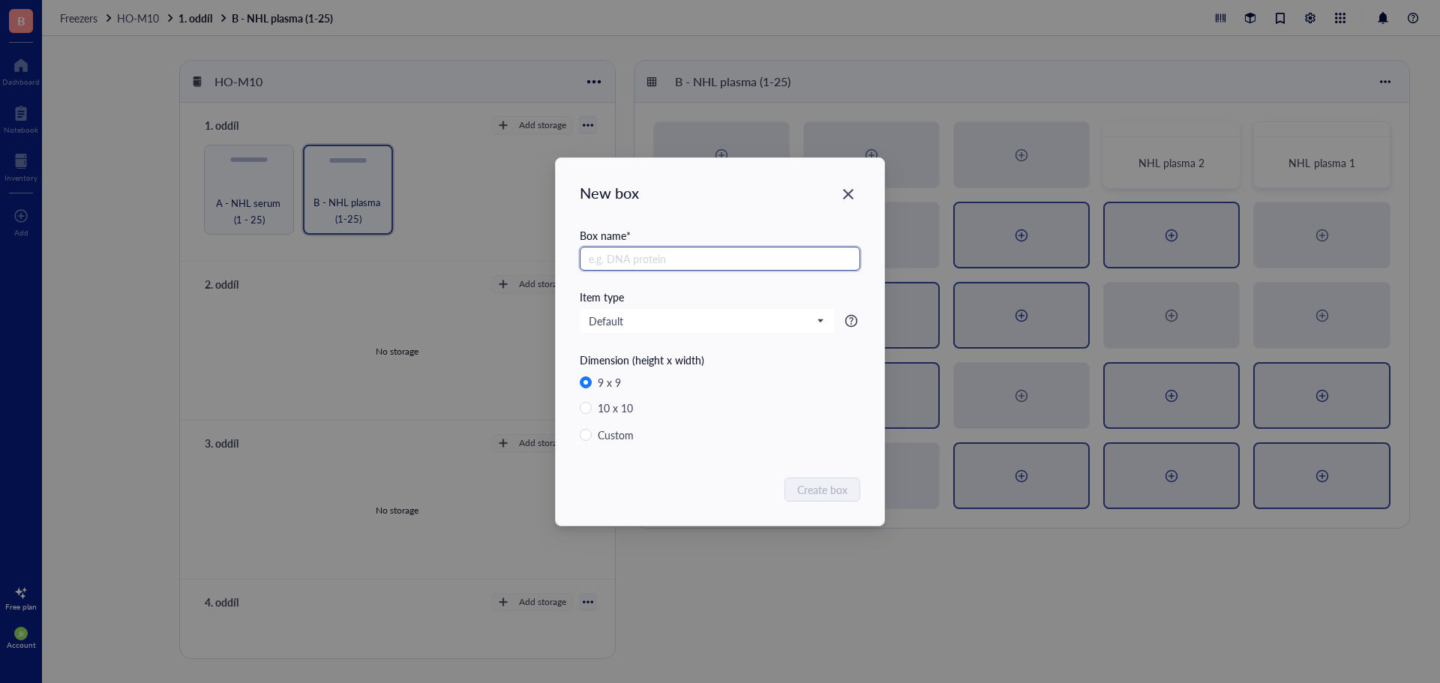
radio input "false"
radio input "true"
paste input "NHL plasma"
type input "NHL plasma 3"
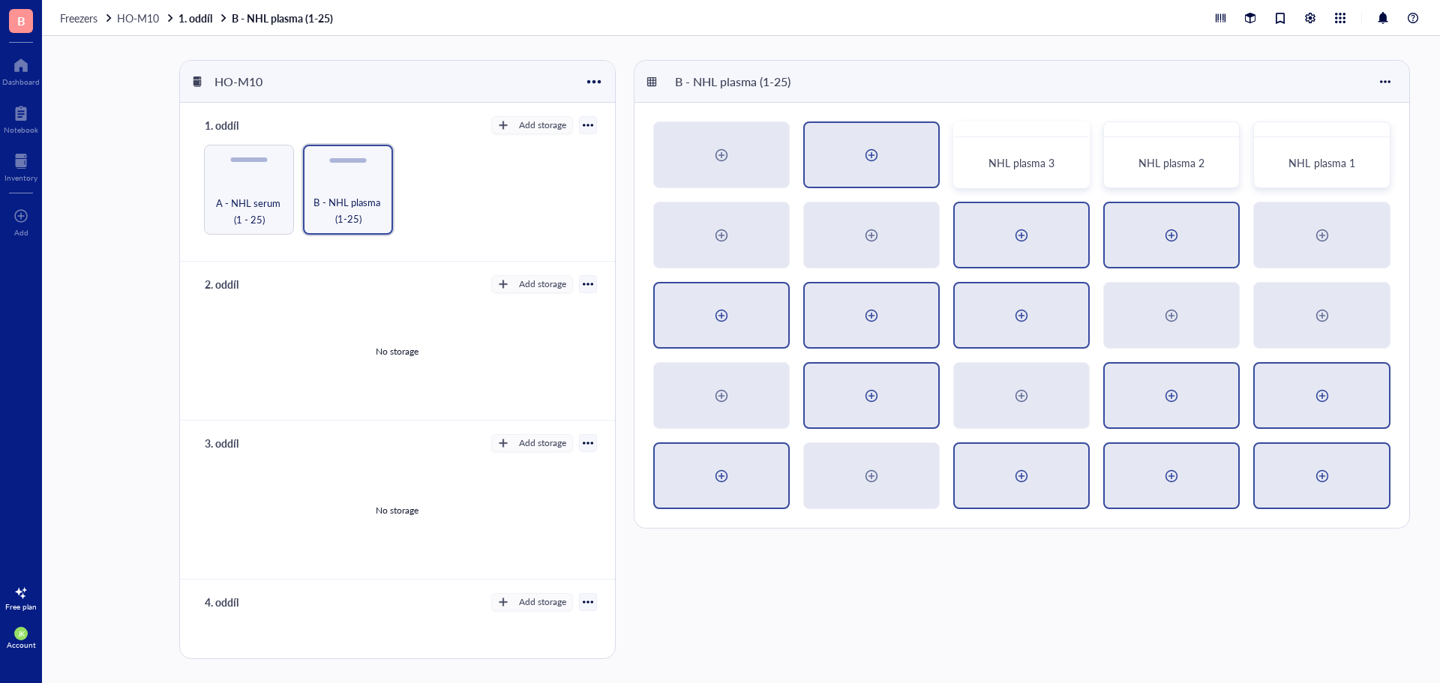
click at [869, 161] on div at bounding box center [871, 155] width 24 height 24
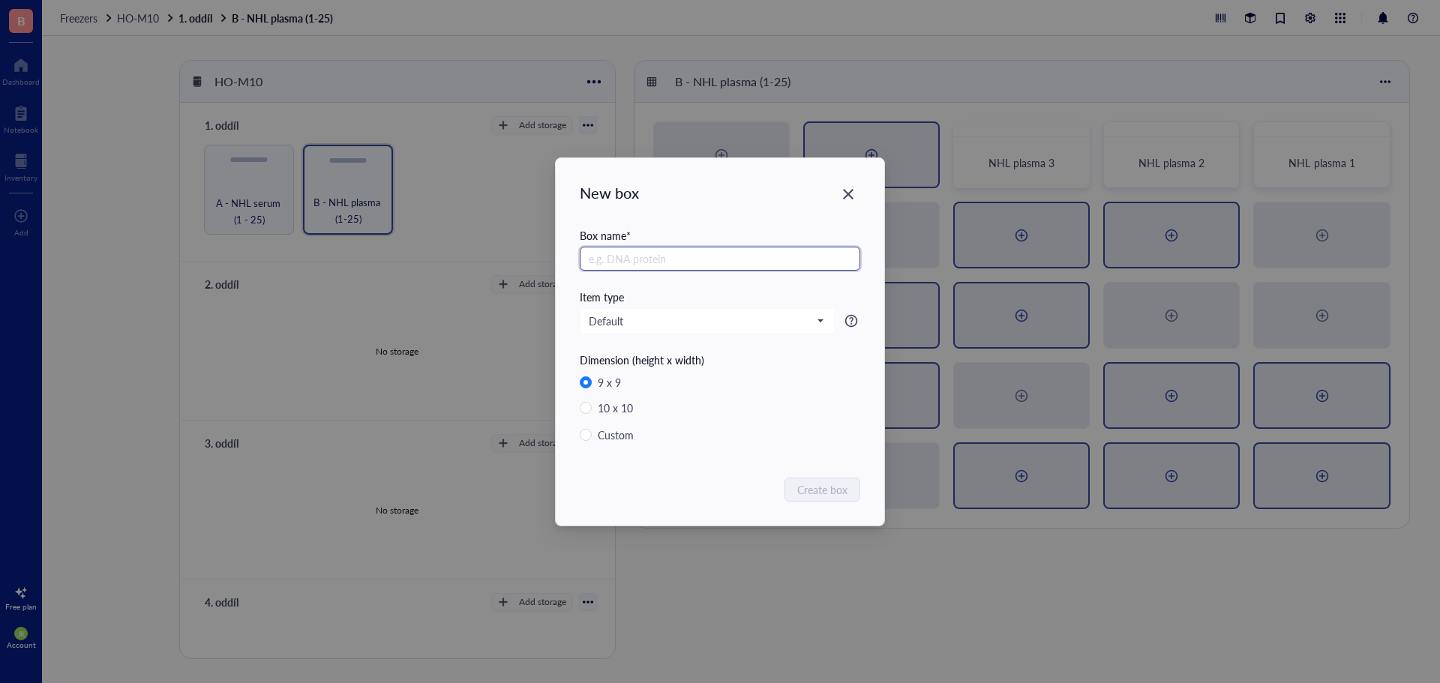
radio input "false"
radio input "true"
paste input "NHL plasma"
type input "NHL plasma 4"
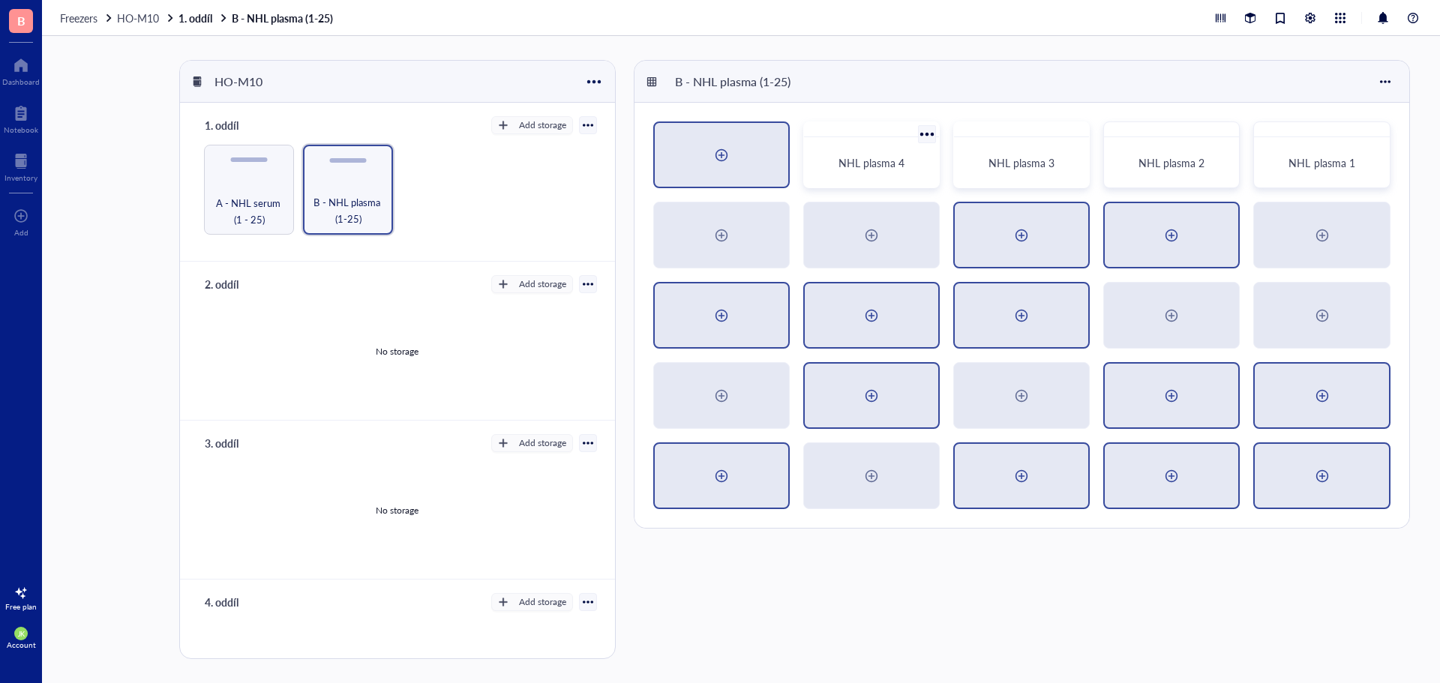
click at [736, 160] on div at bounding box center [721, 155] width 133 height 64
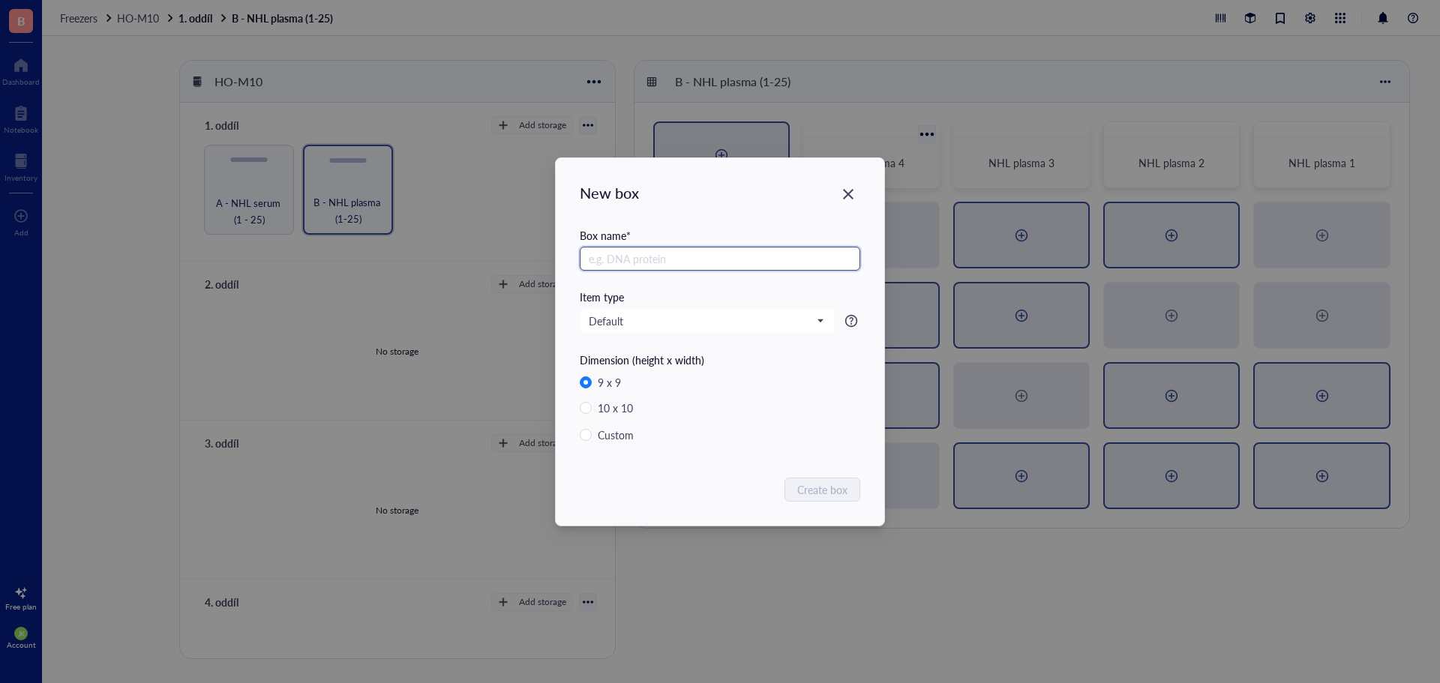
radio input "false"
radio input "true"
paste input "NHL plasma"
type input "NHL plasma 5"
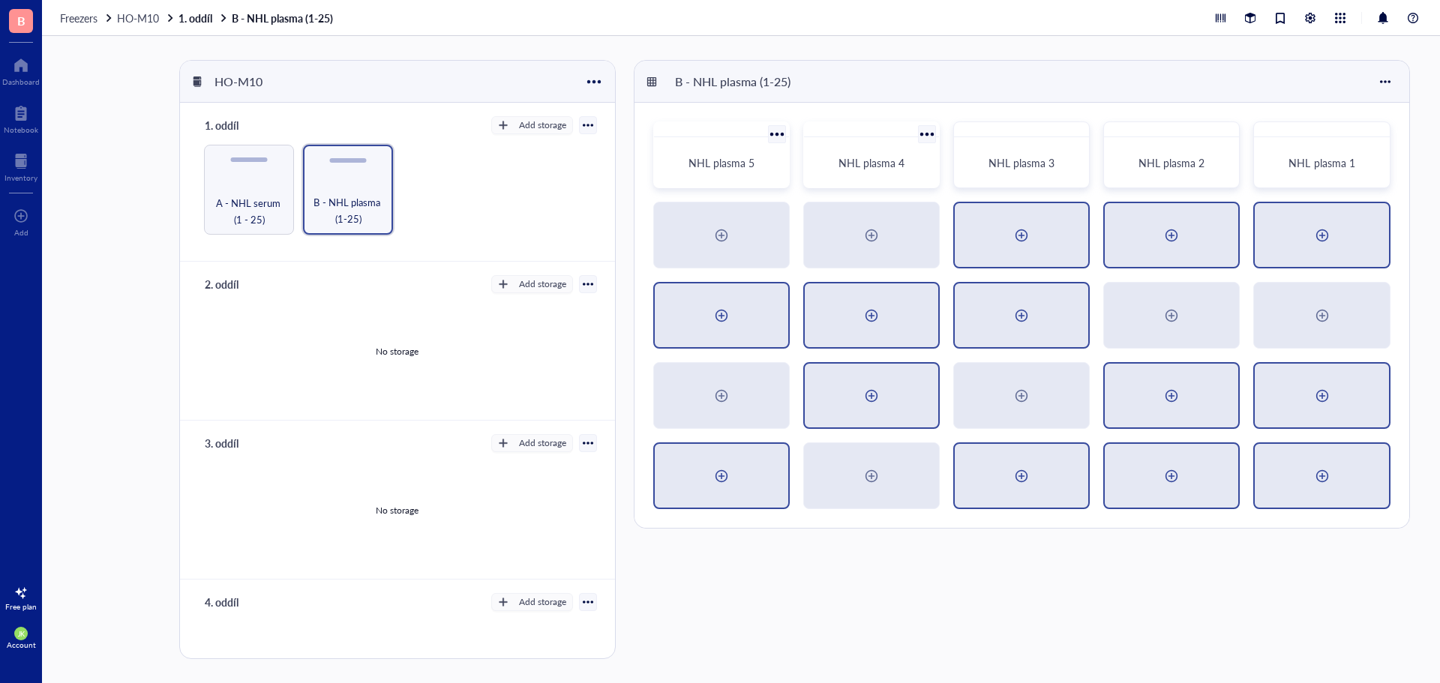
click at [1348, 245] on div at bounding box center [1321, 235] width 133 height 64
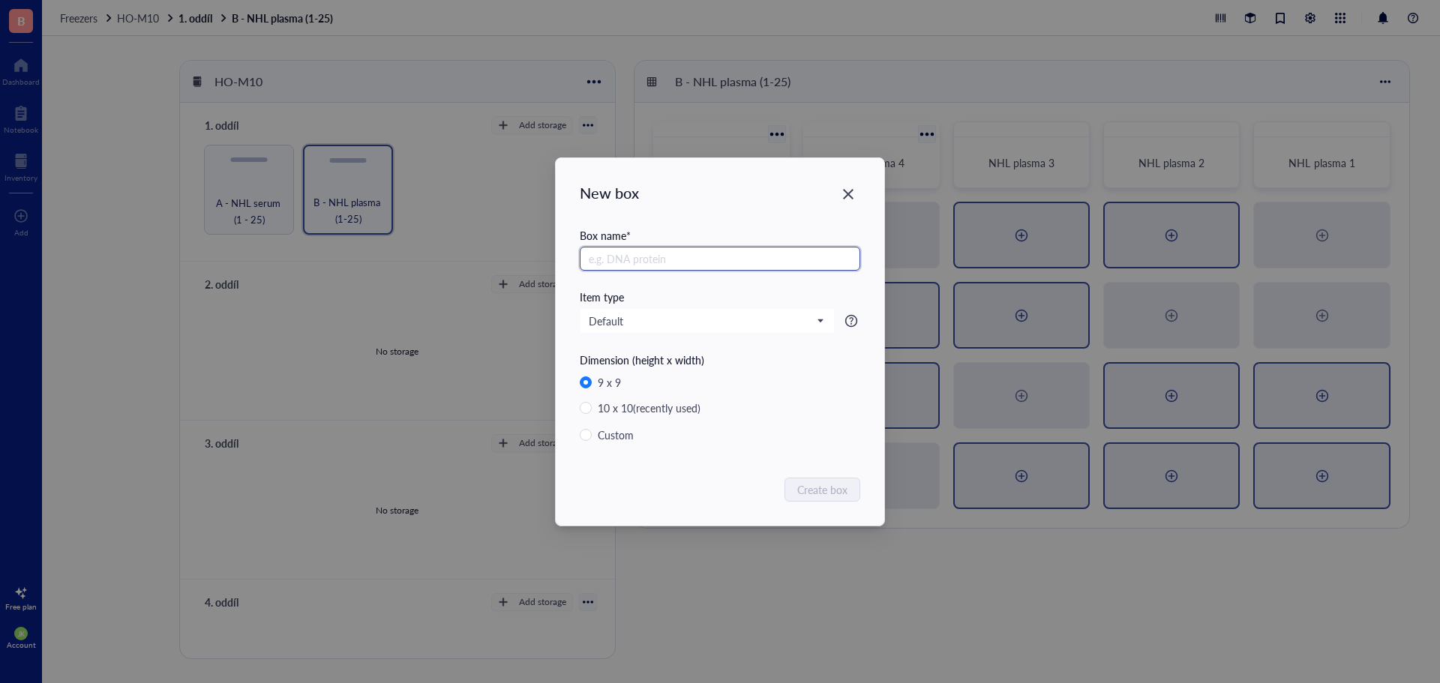
radio input "false"
radio input "true"
paste input "NHL plasma"
type input "NHL plasma 6"
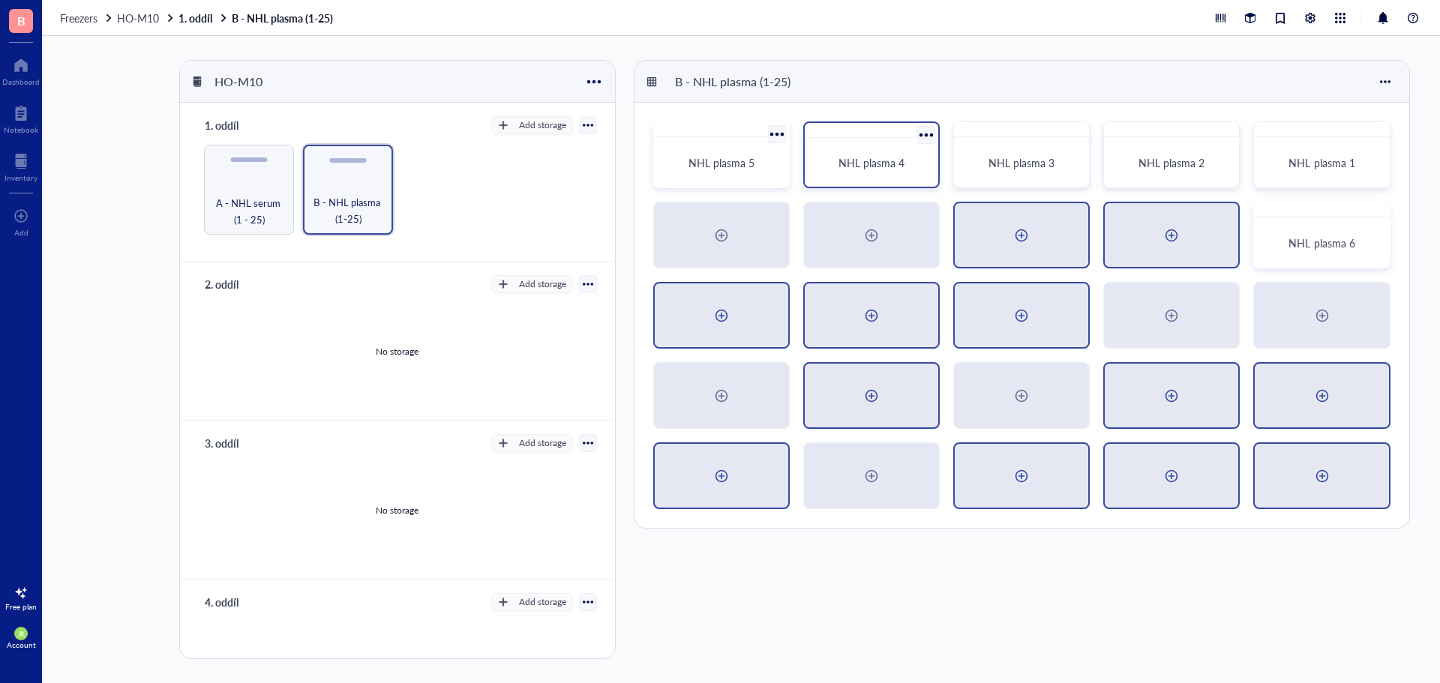
click at [1168, 241] on div at bounding box center [1171, 235] width 24 height 24
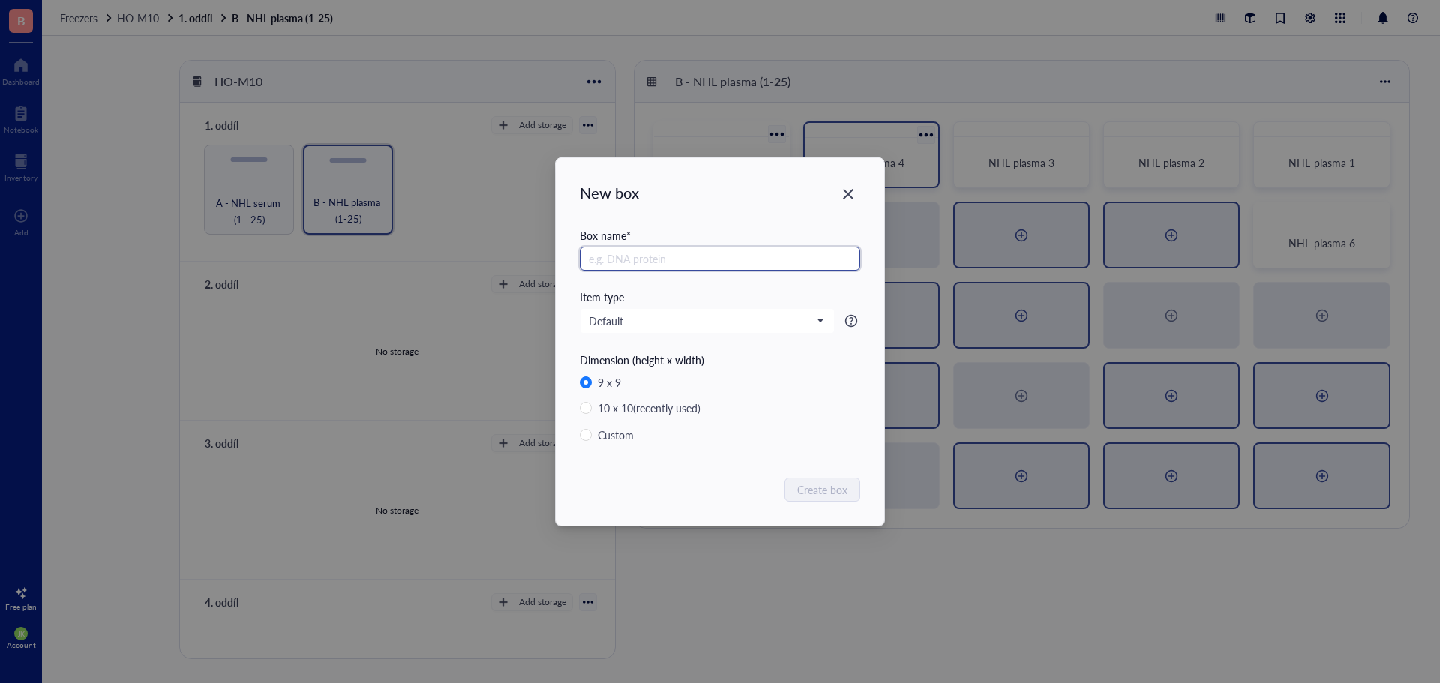
radio input "false"
radio input "true"
paste input "NHL plasma"
type input "NHL plasma 7"
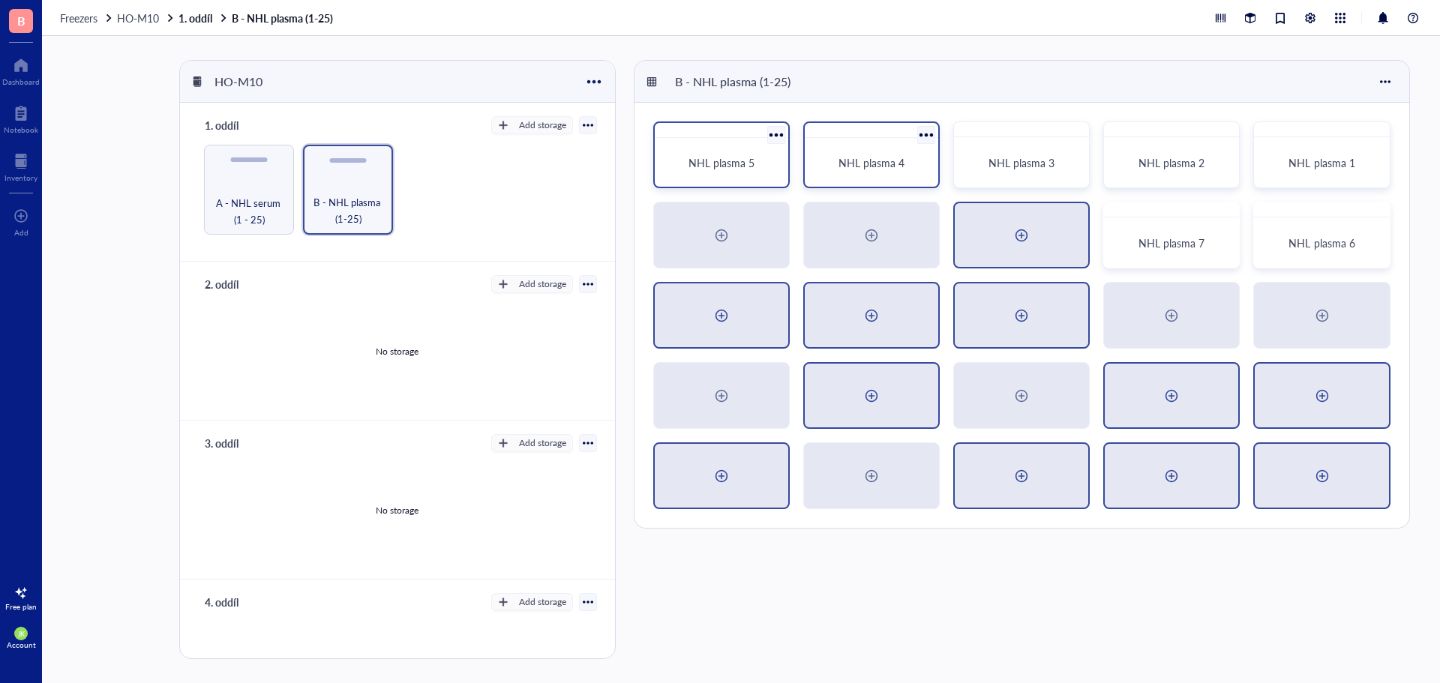
click at [1042, 241] on div at bounding box center [1021, 235] width 133 height 64
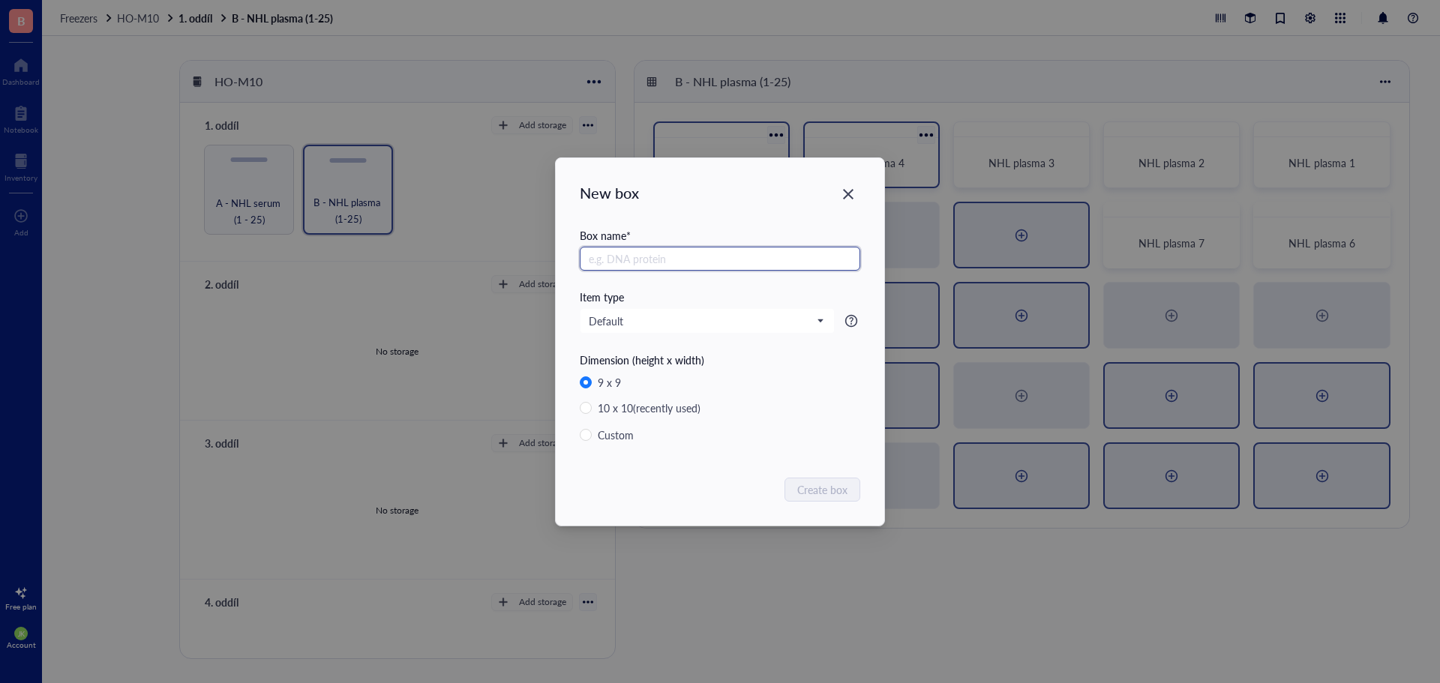
radio input "false"
radio input "true"
paste input "NHL plasma"
type input "NHL plasma 8"
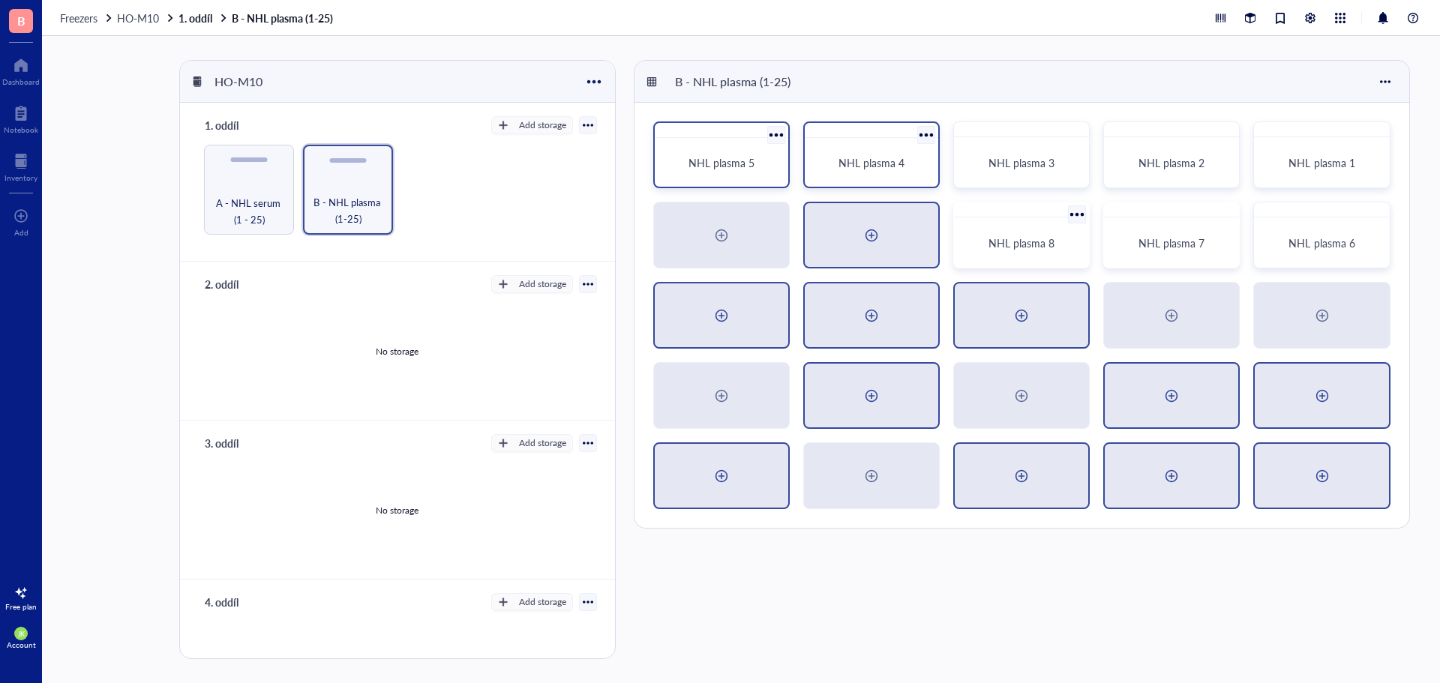
click at [885, 253] on div at bounding box center [871, 235] width 133 height 64
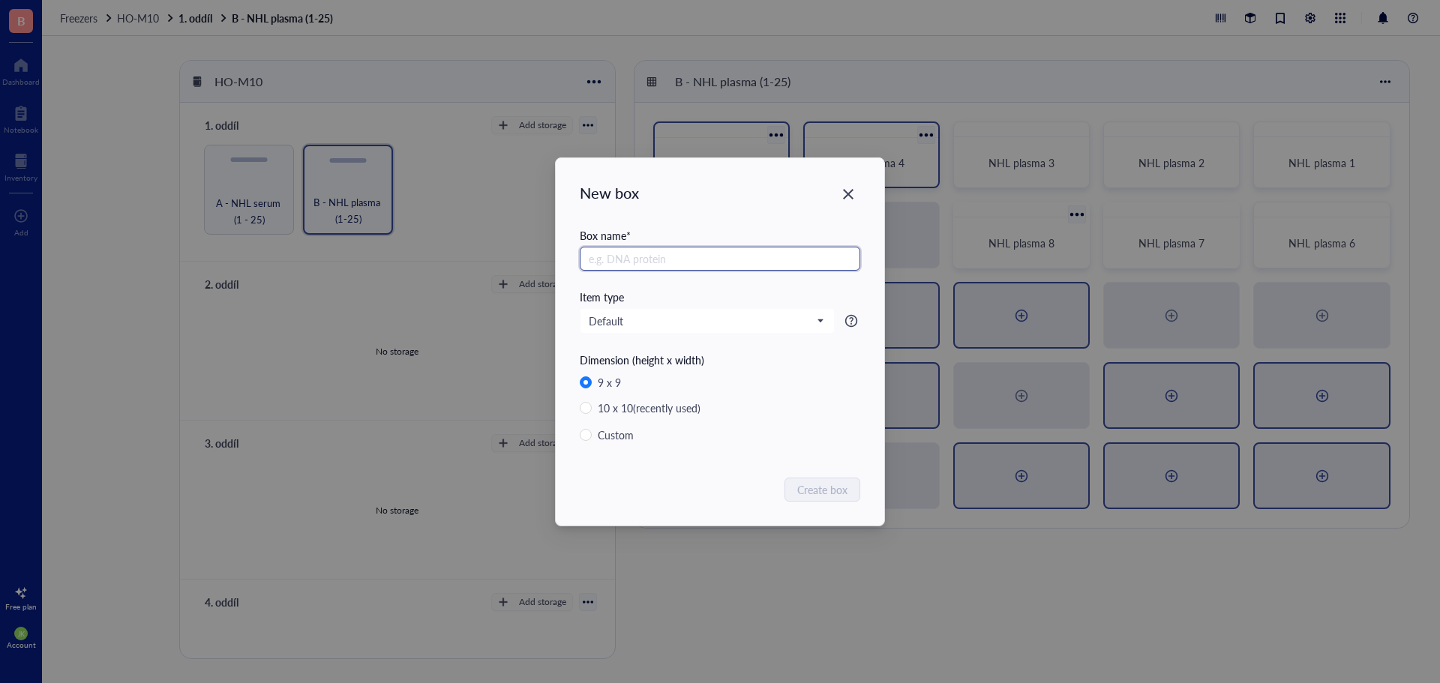
radio input "false"
radio input "true"
paste input "NHL plasma"
type input "NHL plasma 9"
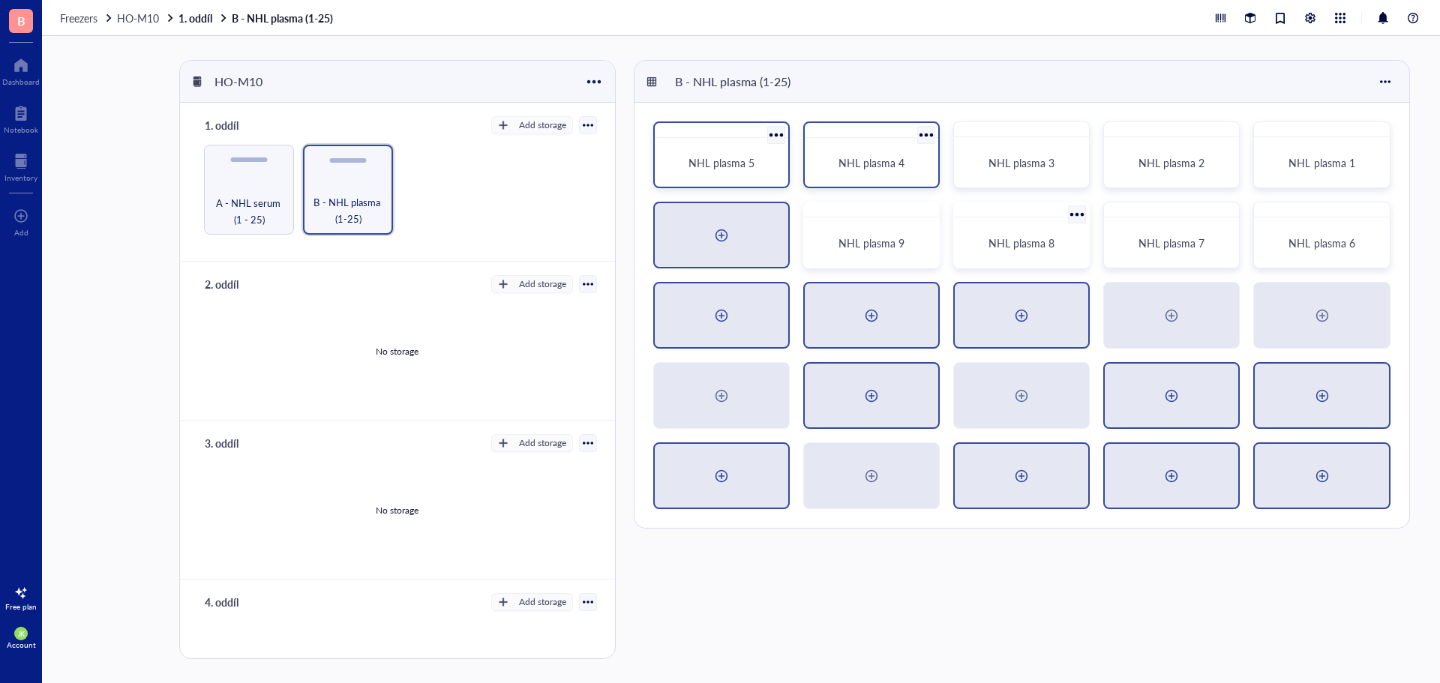
click at [751, 237] on div at bounding box center [721, 235] width 133 height 64
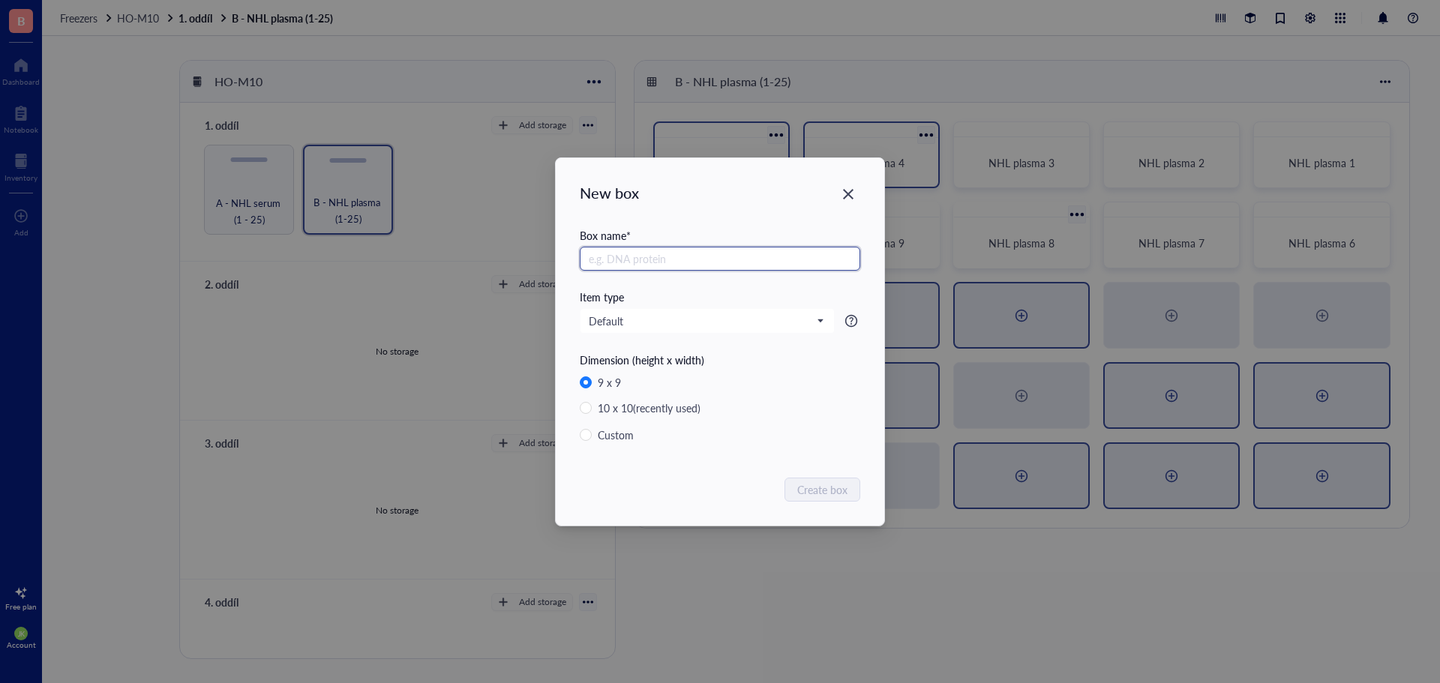
radio input "false"
radio input "true"
paste input "NHL plasma"
type input "NHL plasma 10"
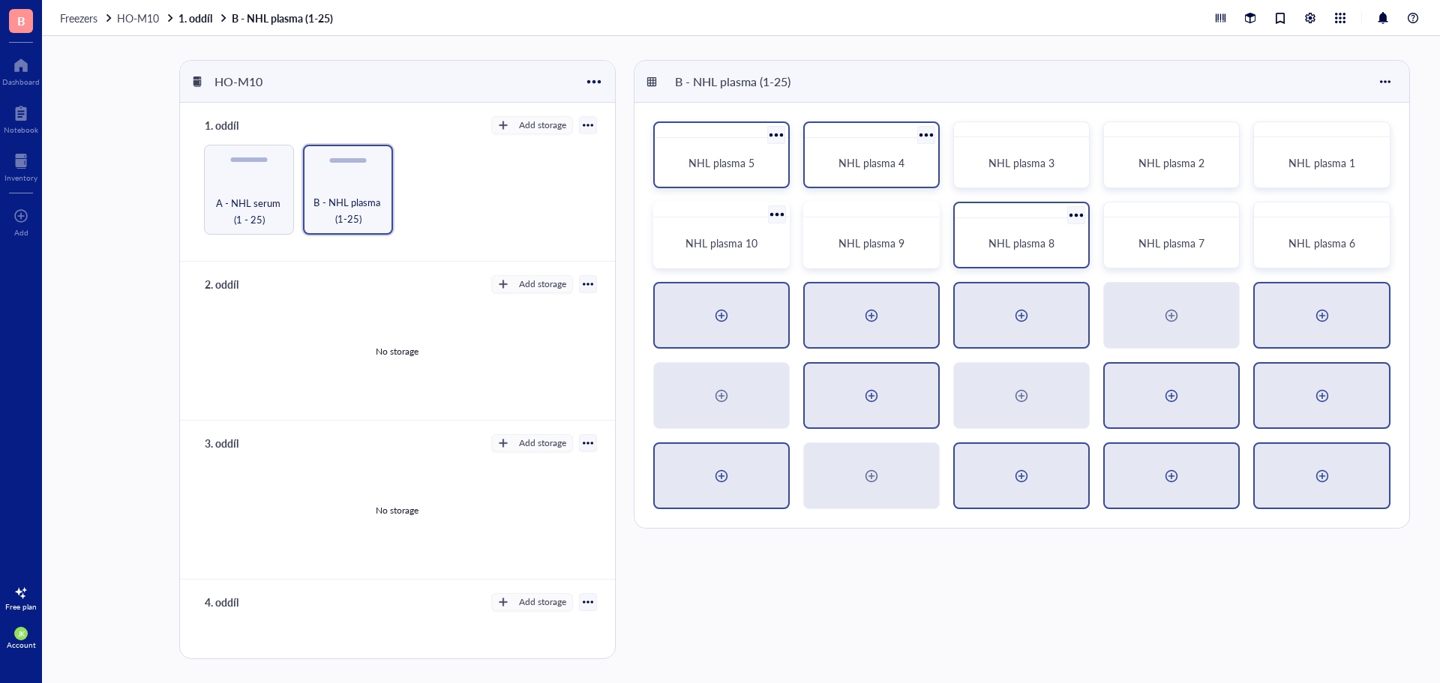
click at [1330, 316] on div at bounding box center [1322, 316] width 24 height 24
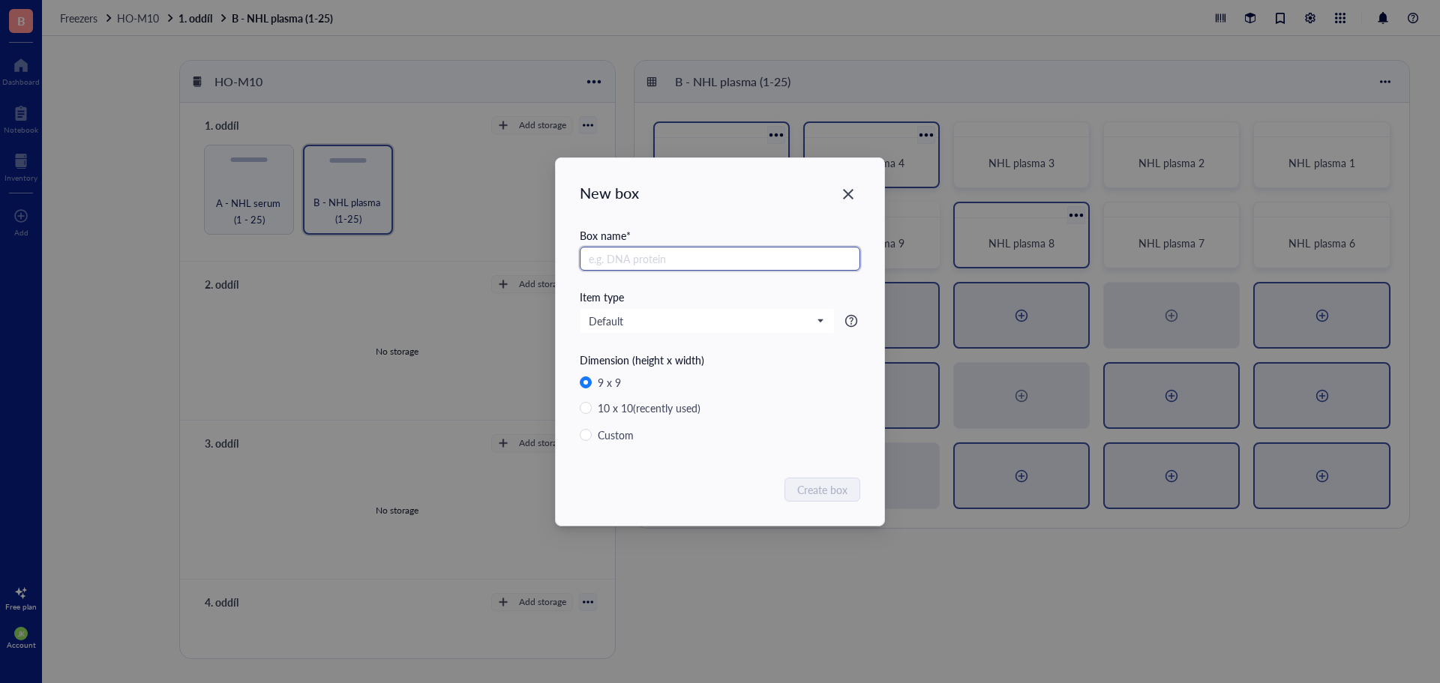
radio input "false"
radio input "true"
paste input "NHL plasma"
type input "NHL plasma 11"
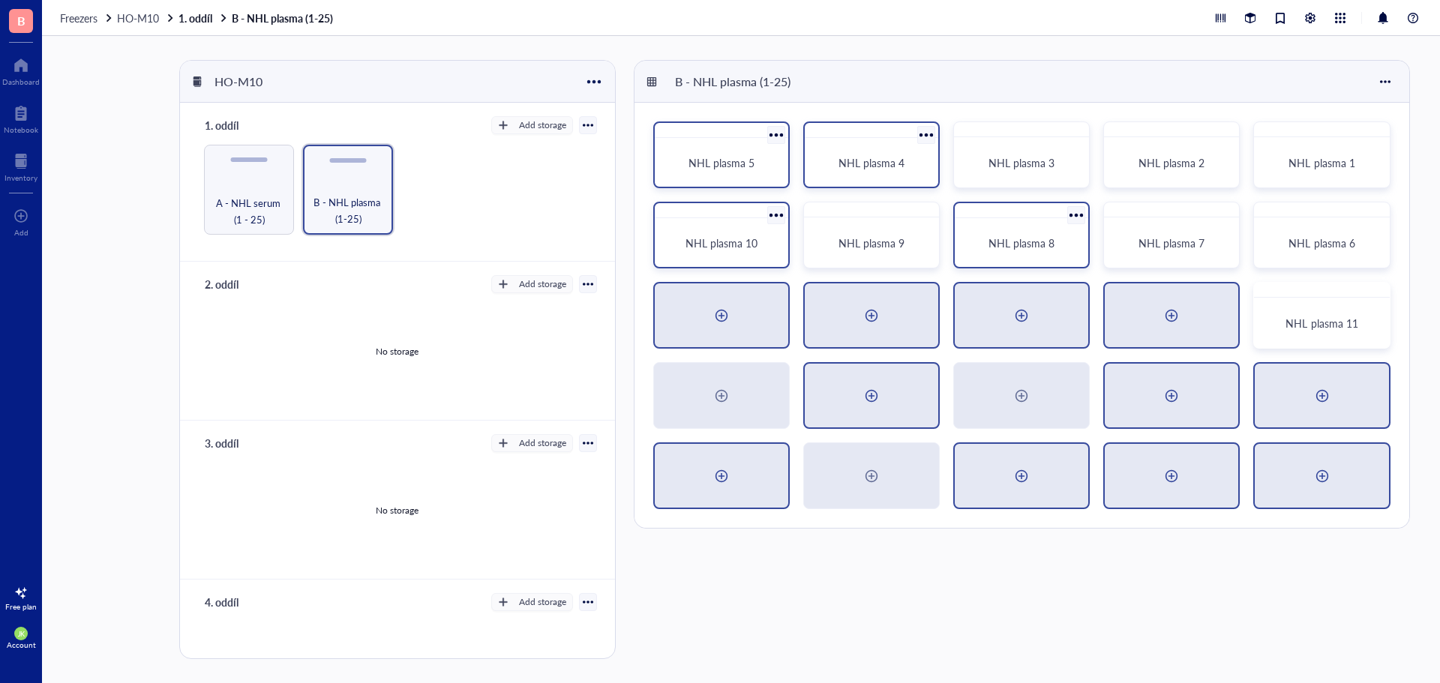
click at [1176, 317] on div at bounding box center [1171, 316] width 24 height 24
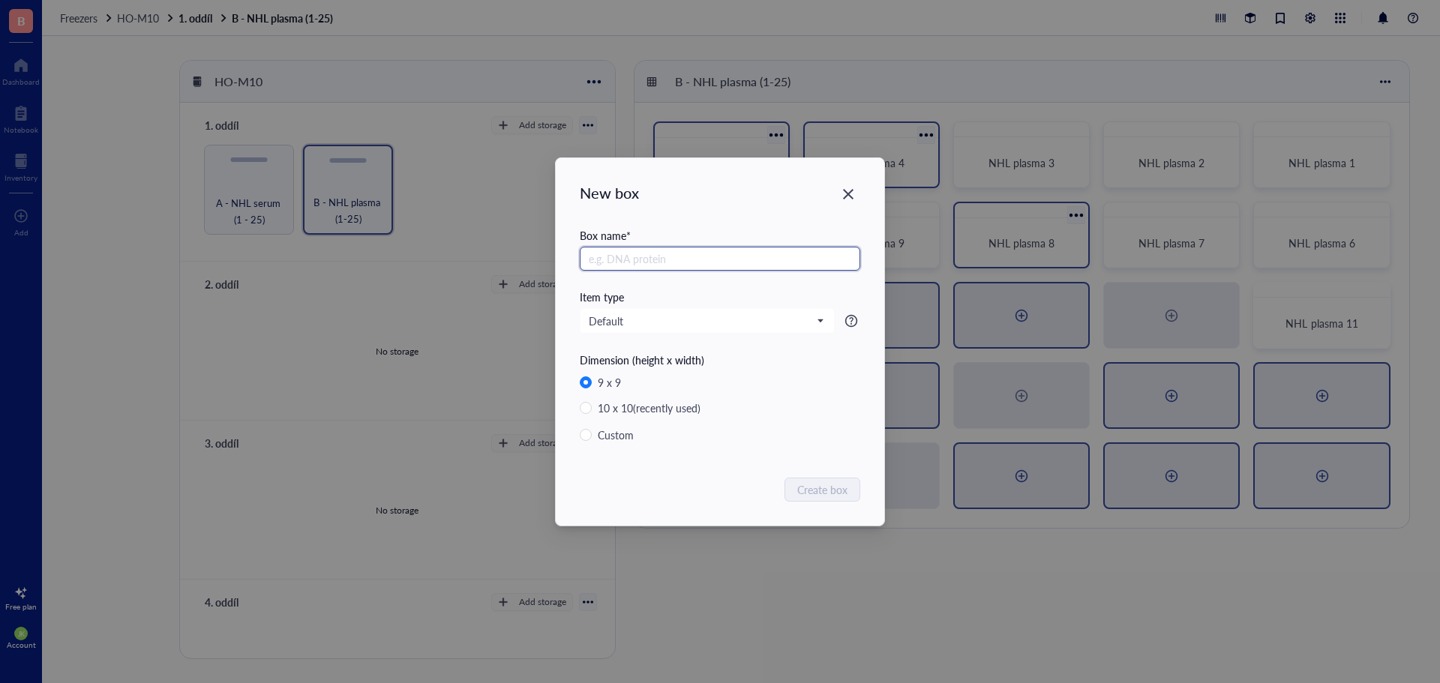
radio input "false"
radio input "true"
paste input "NHL plasma"
type input "NHL plasma 12"
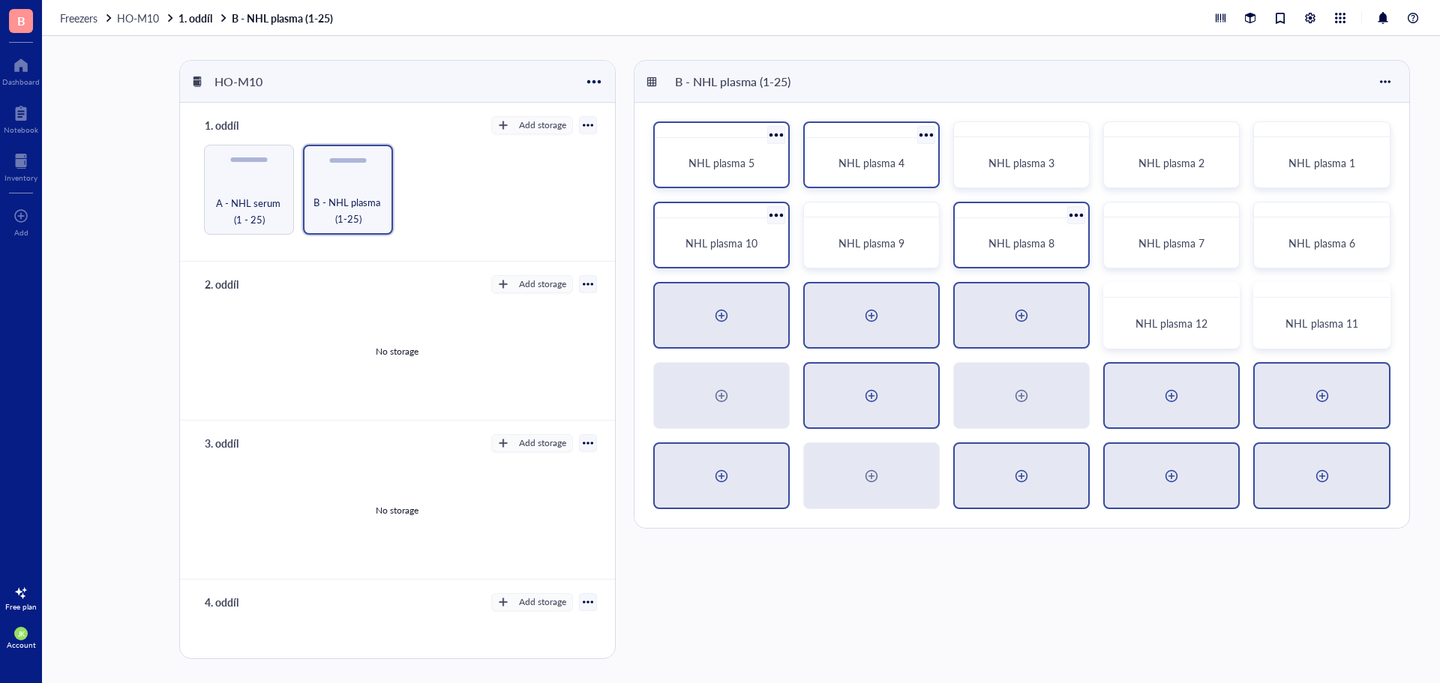
click at [1019, 318] on div at bounding box center [1021, 316] width 24 height 24
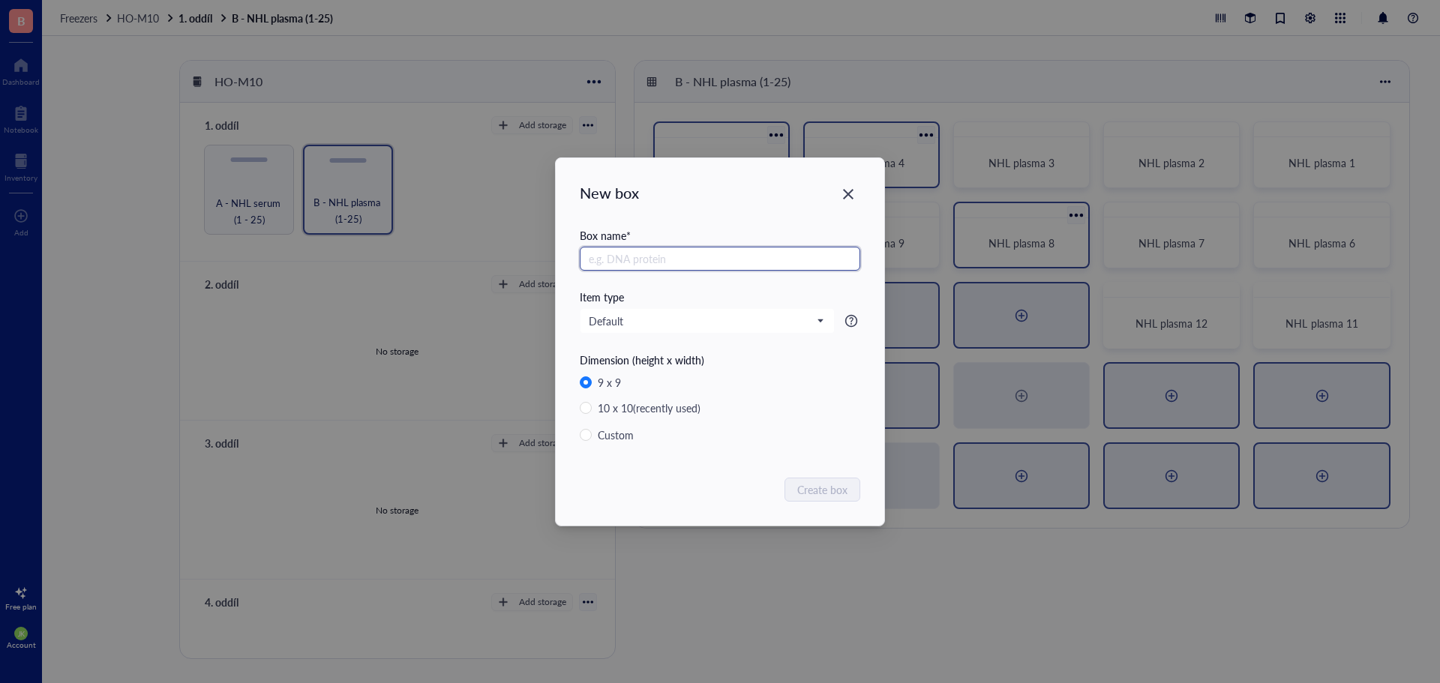
radio input "false"
radio input "true"
paste input "NHL plasma"
type input "NHL plasma 13"
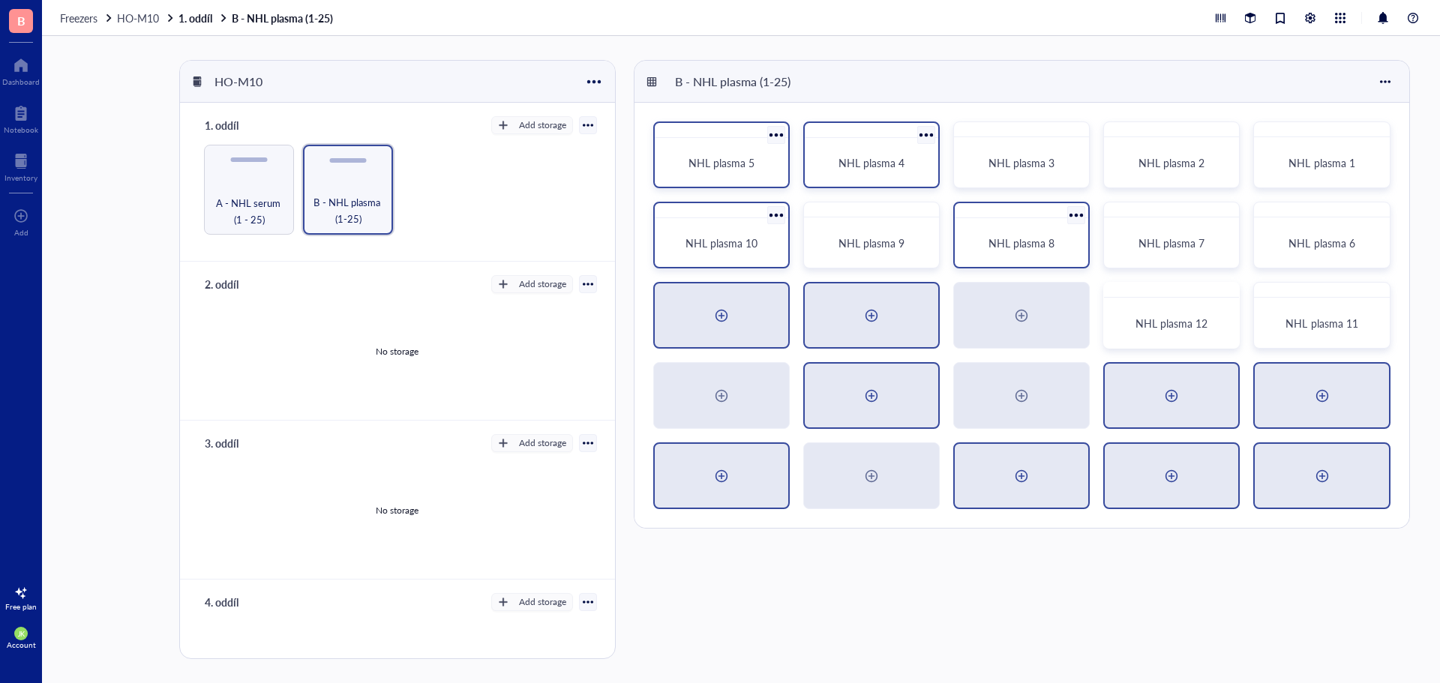
click at [861, 319] on div at bounding box center [871, 316] width 24 height 24
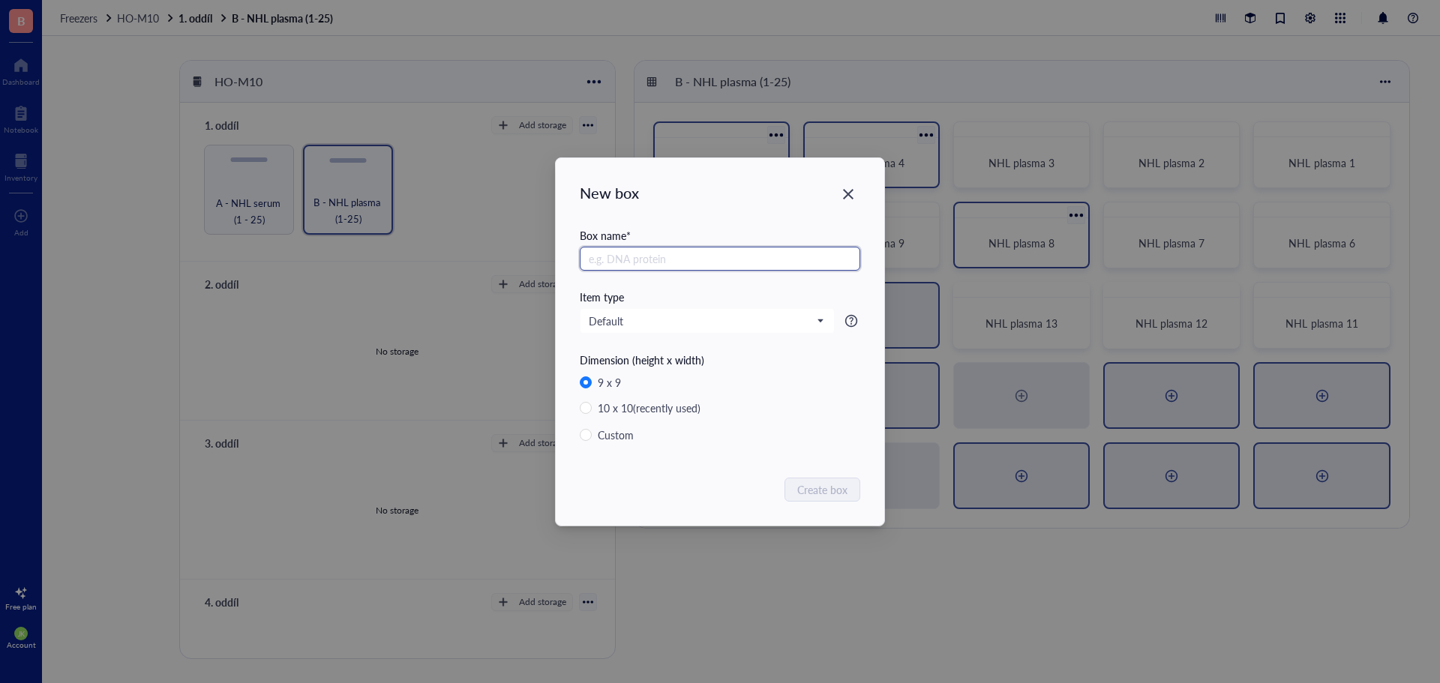
radio input "false"
radio input "true"
paste input "NHL plasma"
type input "NHL plasma 14"
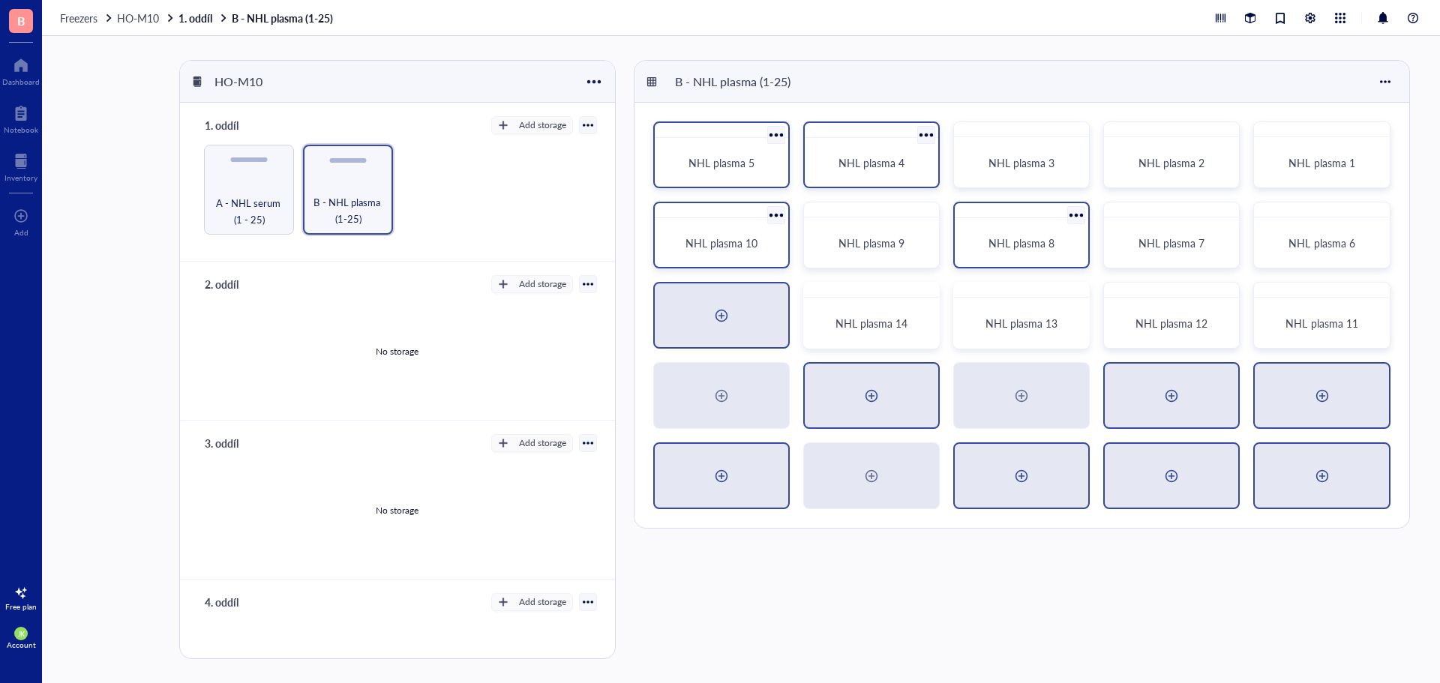
click at [724, 320] on div at bounding box center [721, 316] width 24 height 24
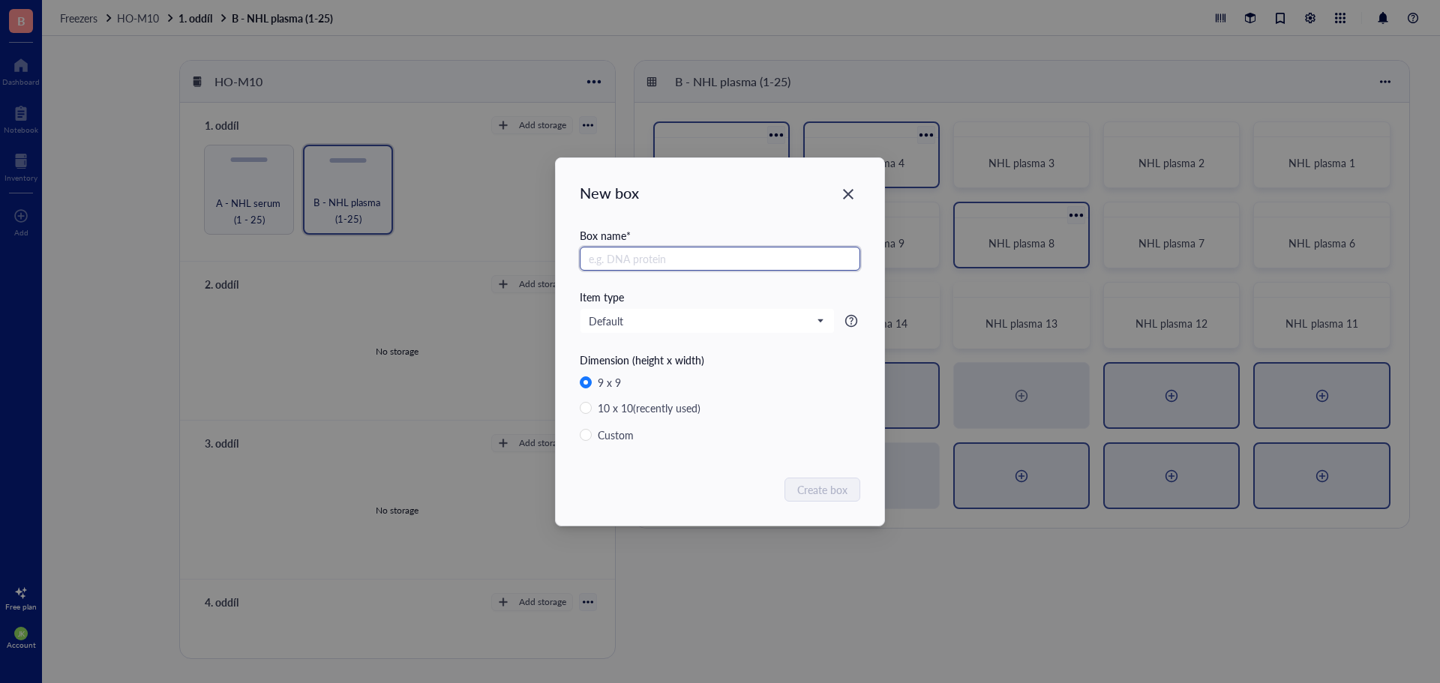
radio input "false"
radio input "true"
paste input "NHL plasma"
type input "NHL plasma 15"
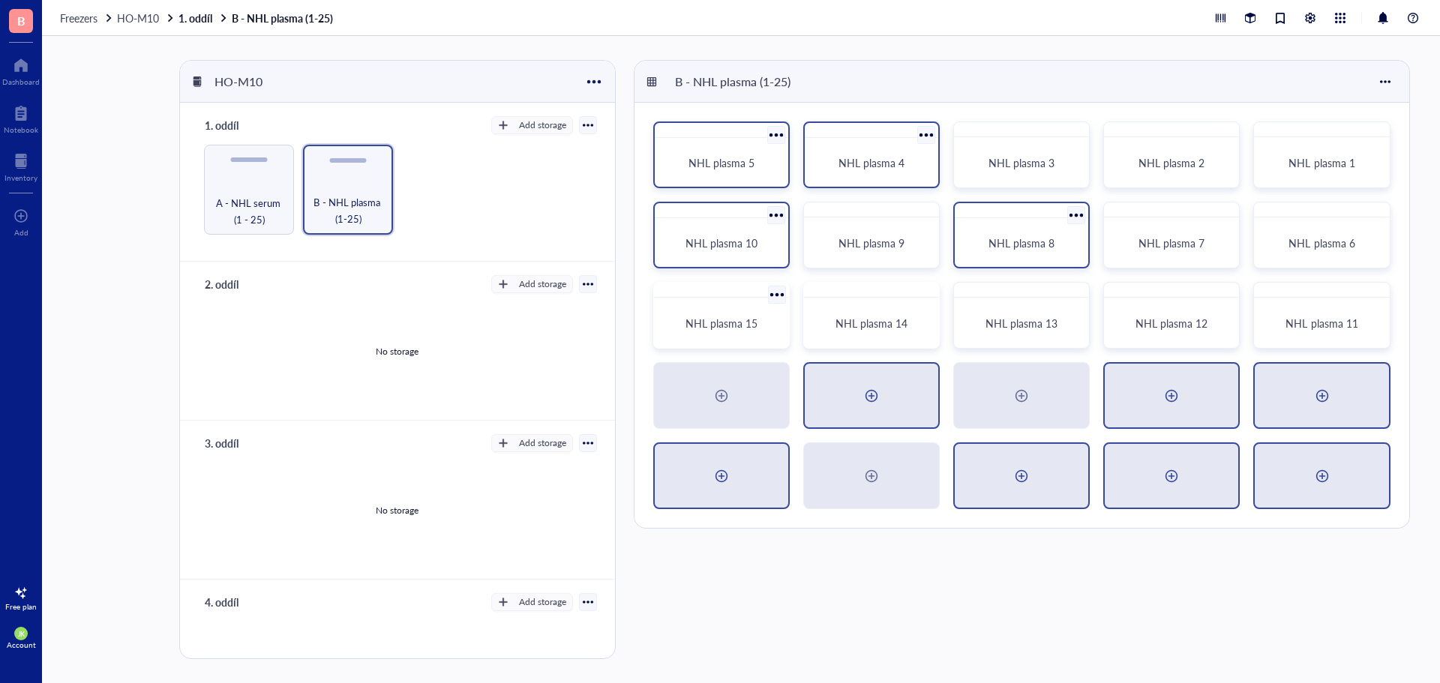
click at [1310, 409] on div at bounding box center [1321, 396] width 133 height 64
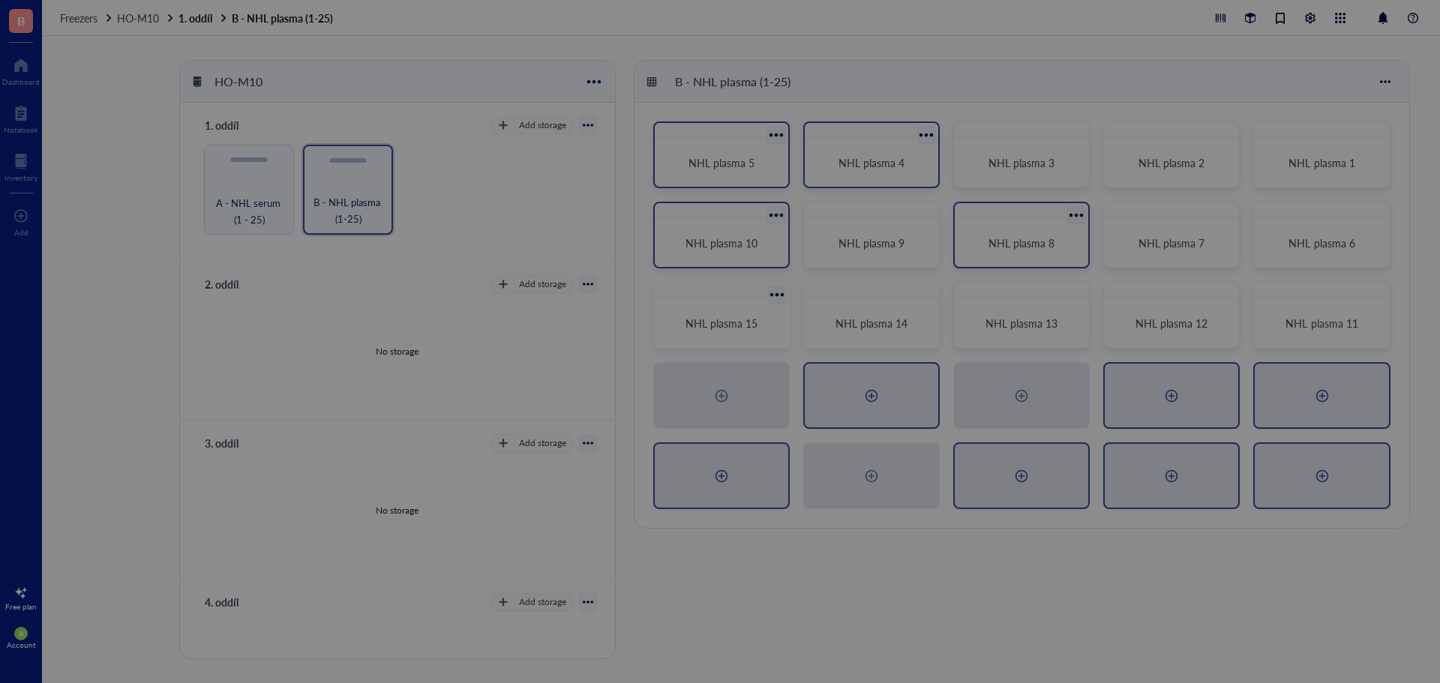
radio input "false"
radio input "true"
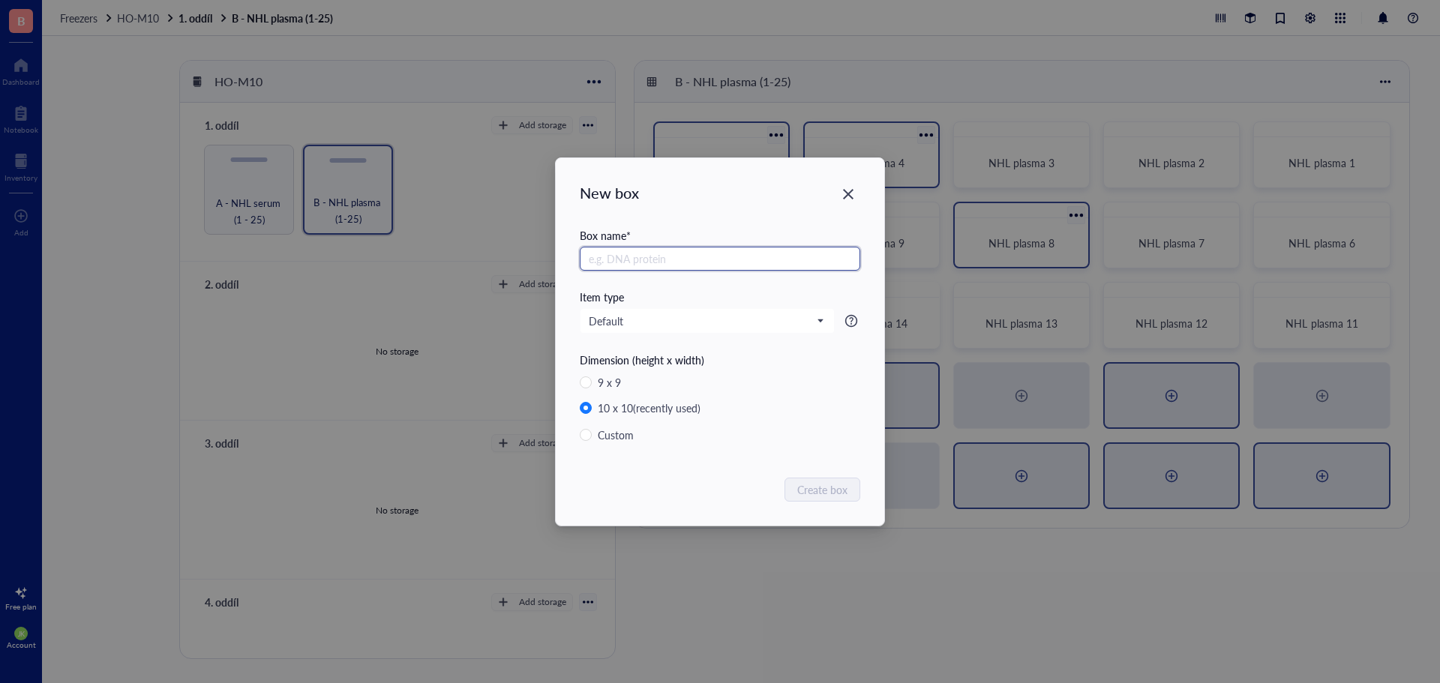
paste input "NHL plasma"
type input "NHL plasma 16"
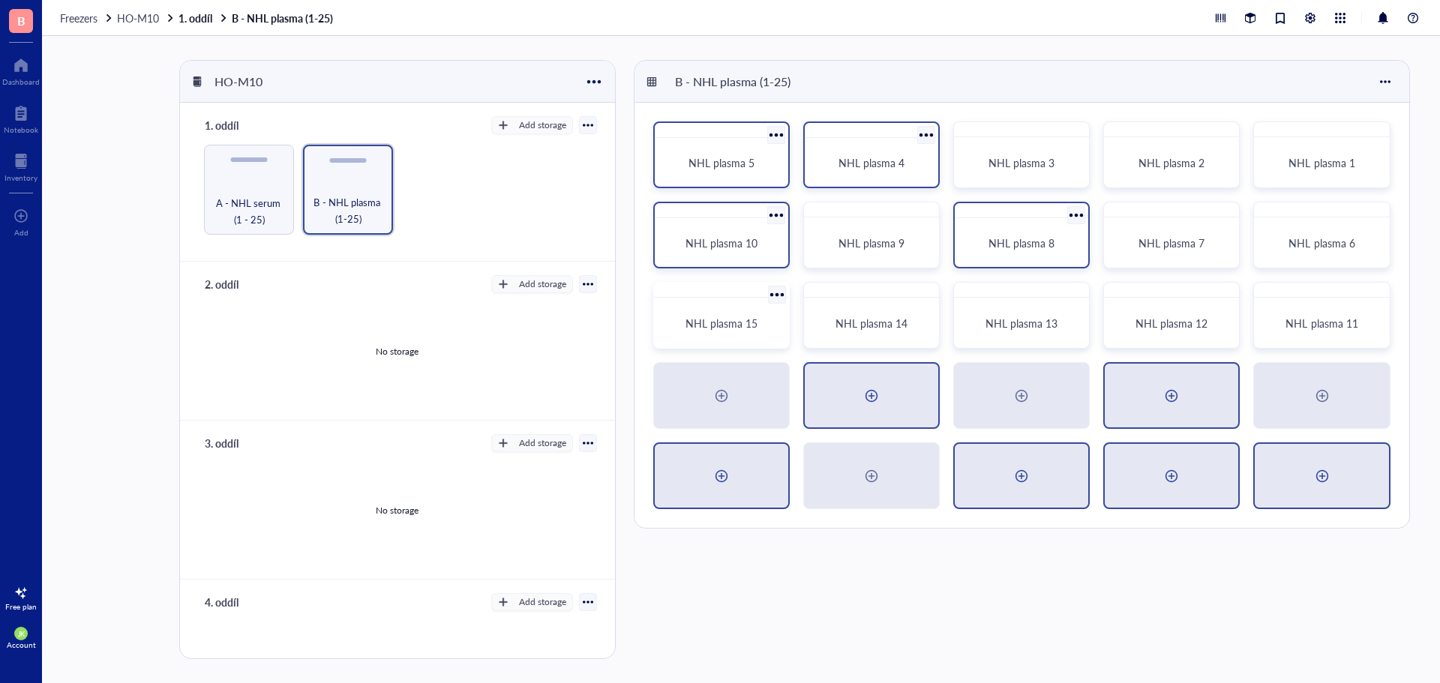
click at [1174, 406] on div at bounding box center [1171, 396] width 24 height 24
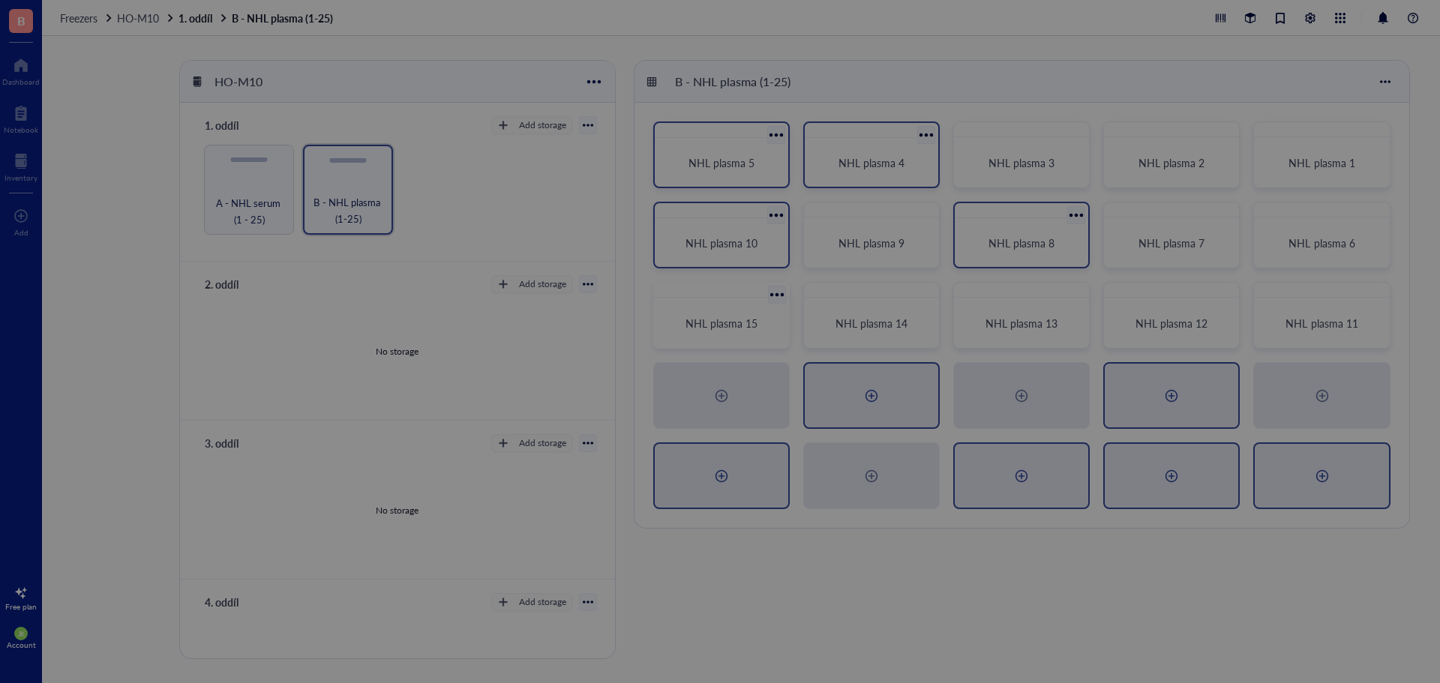
radio input "false"
radio input "true"
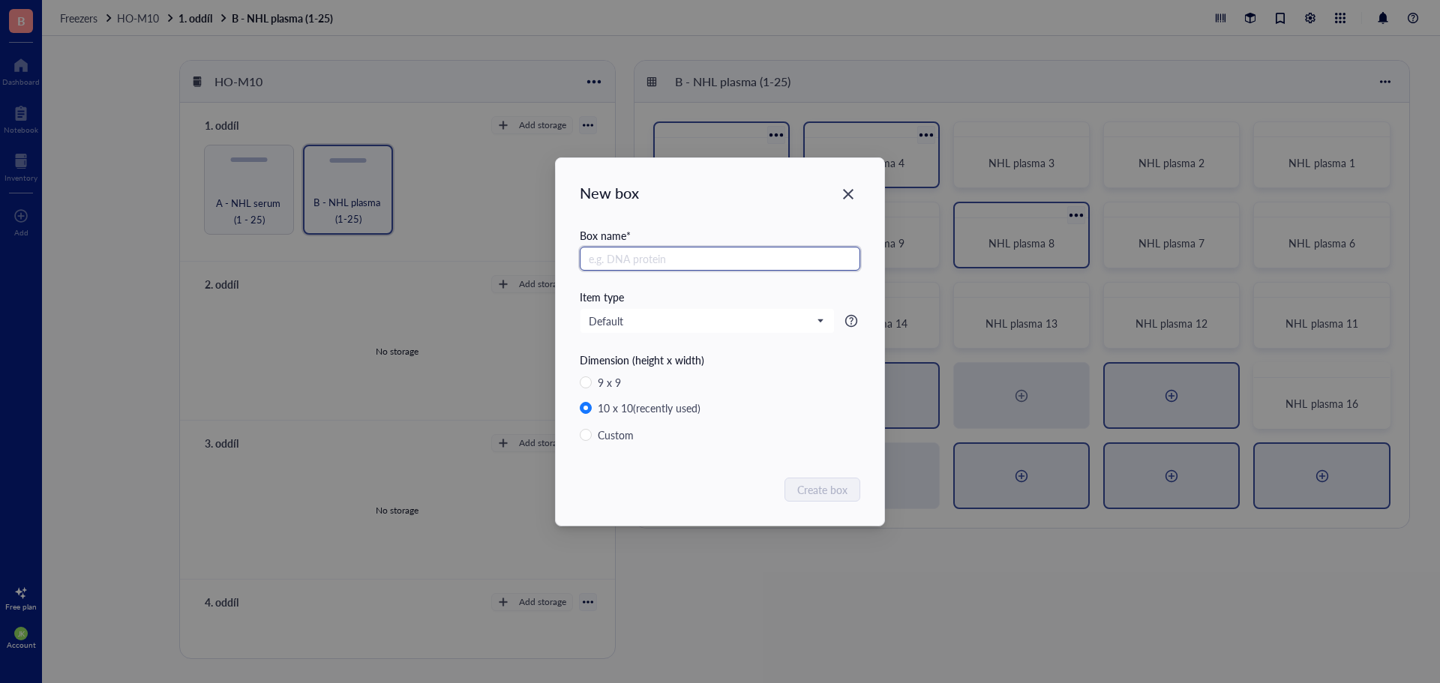
paste input "NHL plasma"
type input "NHL plasma 17"
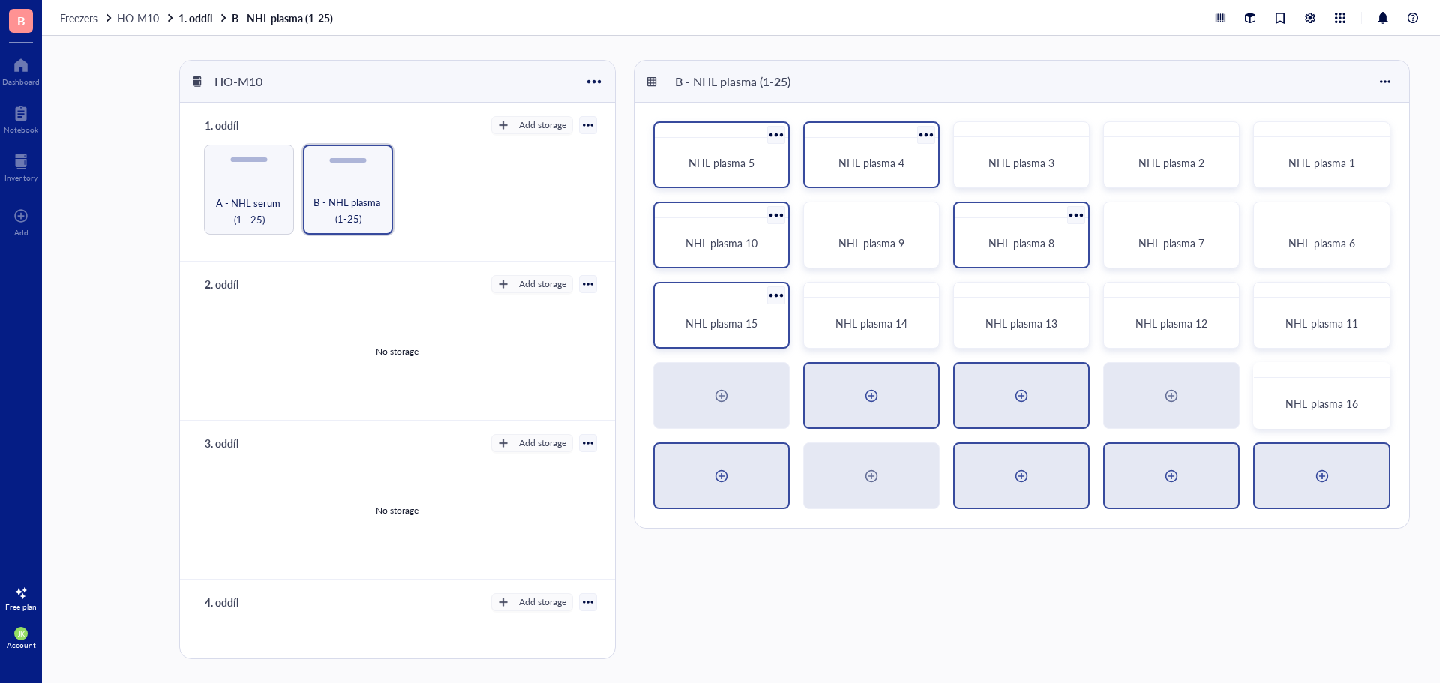
click at [1031, 395] on div at bounding box center [1021, 396] width 24 height 24
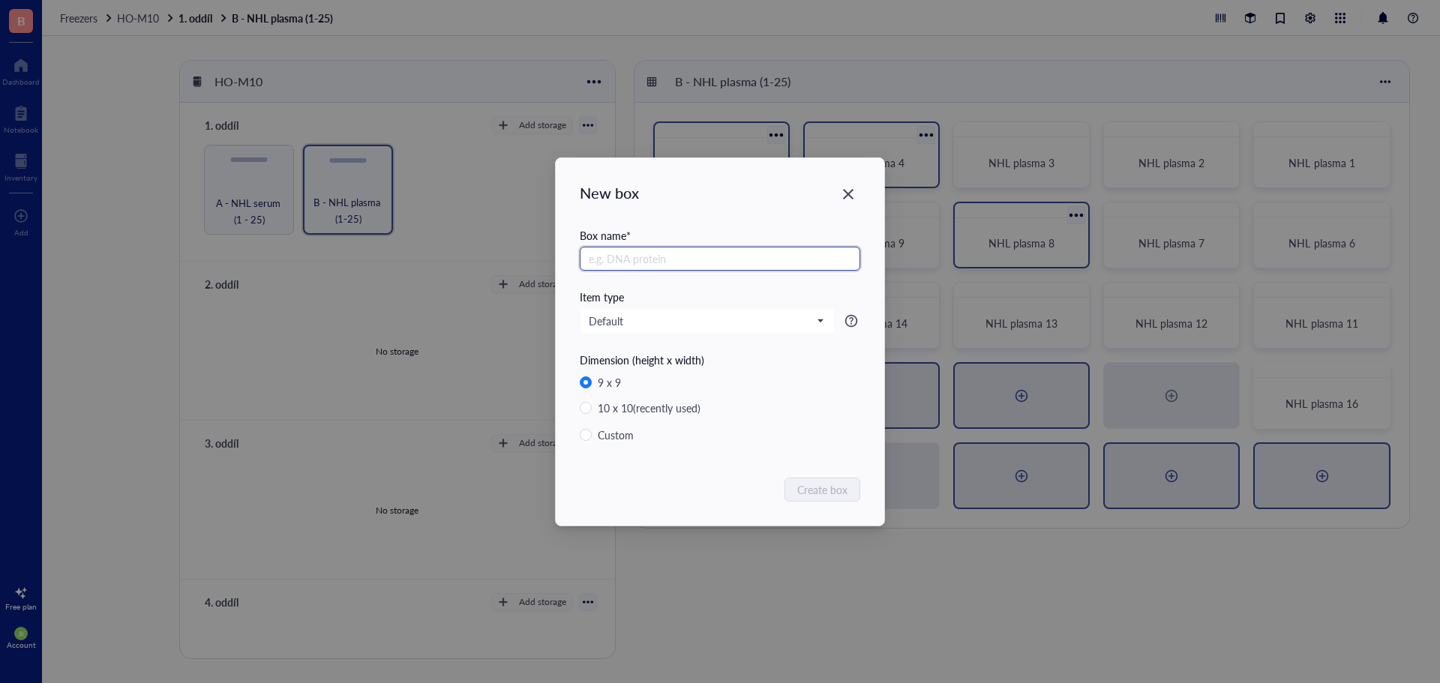
radio input "false"
radio input "true"
paste input "NHL plasma"
type input "NHL plasma 18"
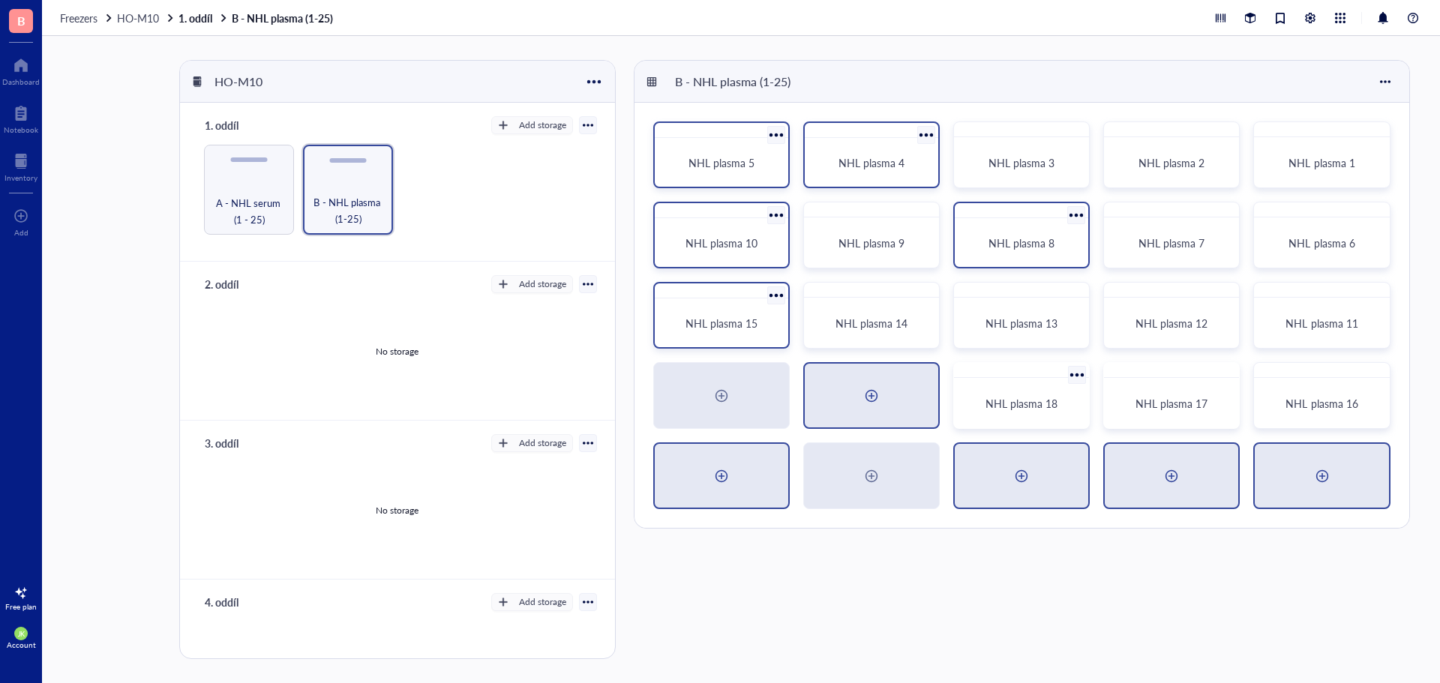
click at [865, 401] on div at bounding box center [871, 396] width 24 height 24
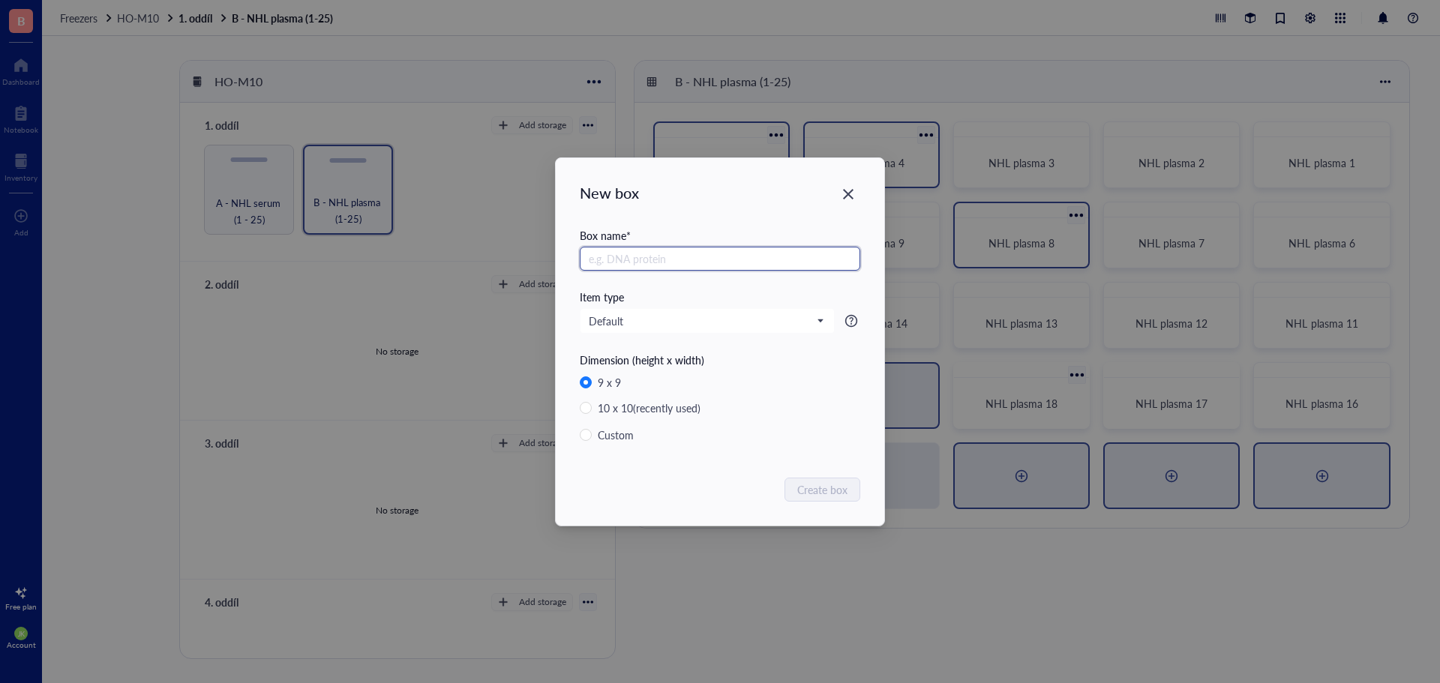
radio input "false"
radio input "true"
paste input "NHL plasma"
type input "NHL plasma 19"
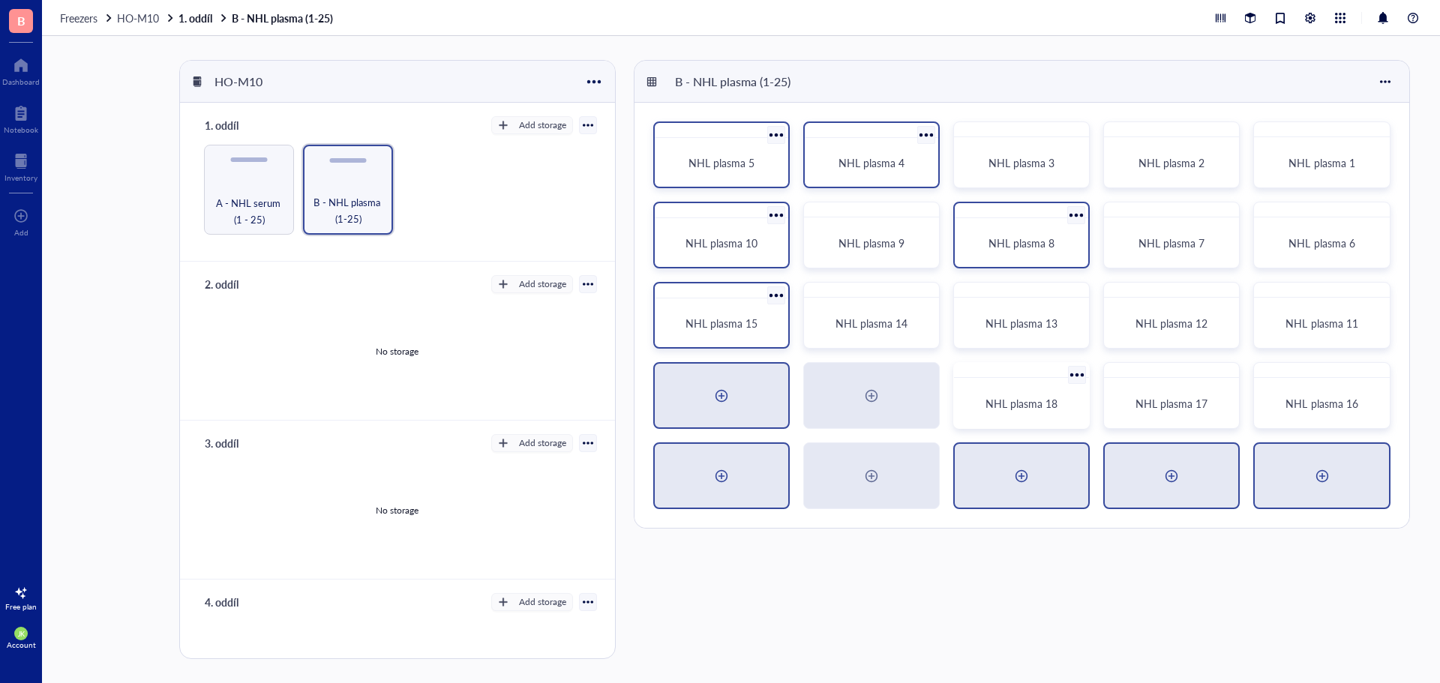
click at [755, 391] on div at bounding box center [721, 396] width 133 height 64
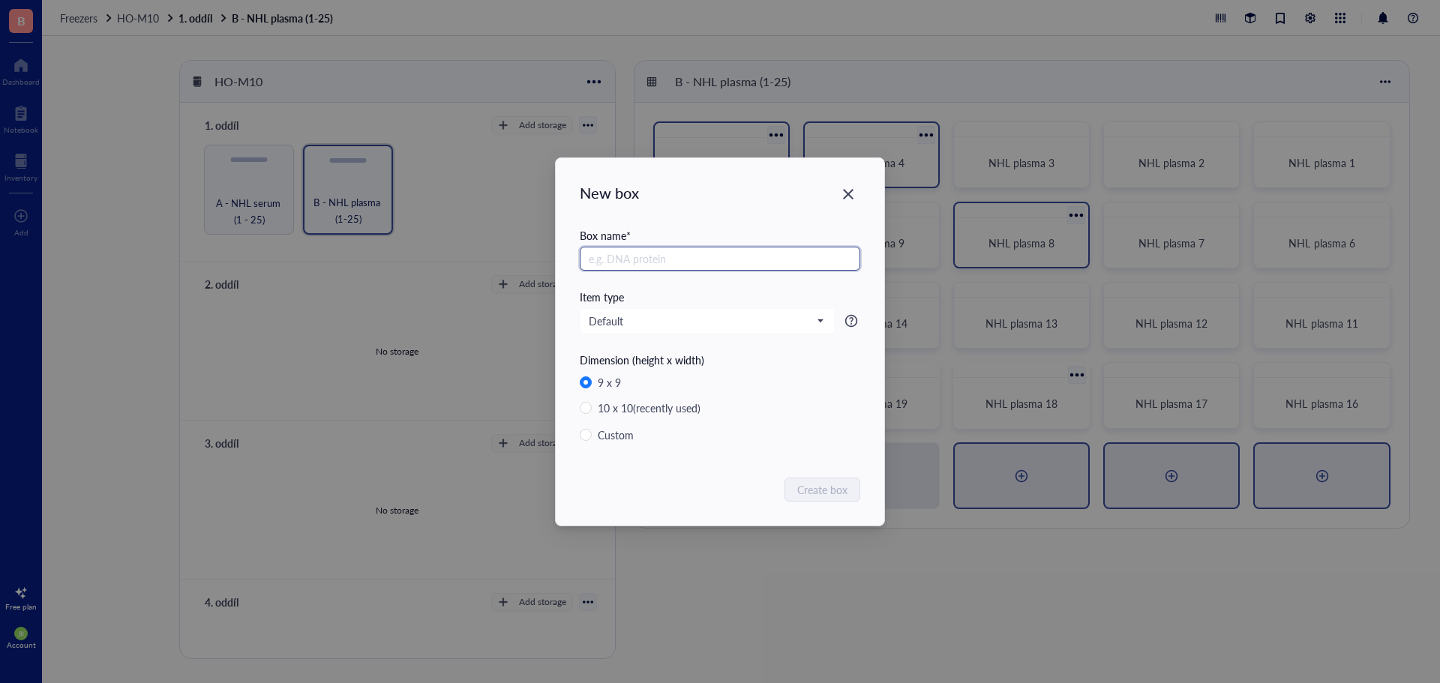
radio input "false"
radio input "true"
paste input "NHL plasma"
type input "NHL plasma 20"
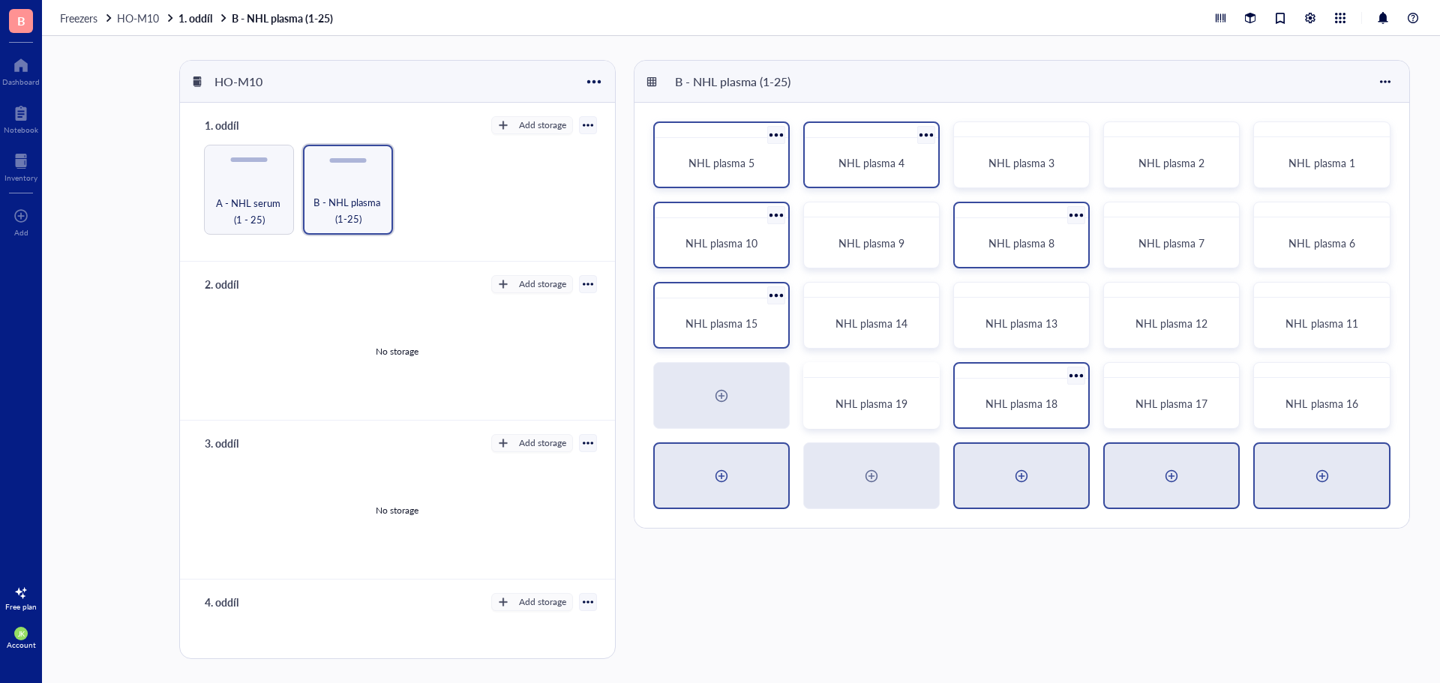
click at [1348, 475] on div at bounding box center [1321, 476] width 133 height 64
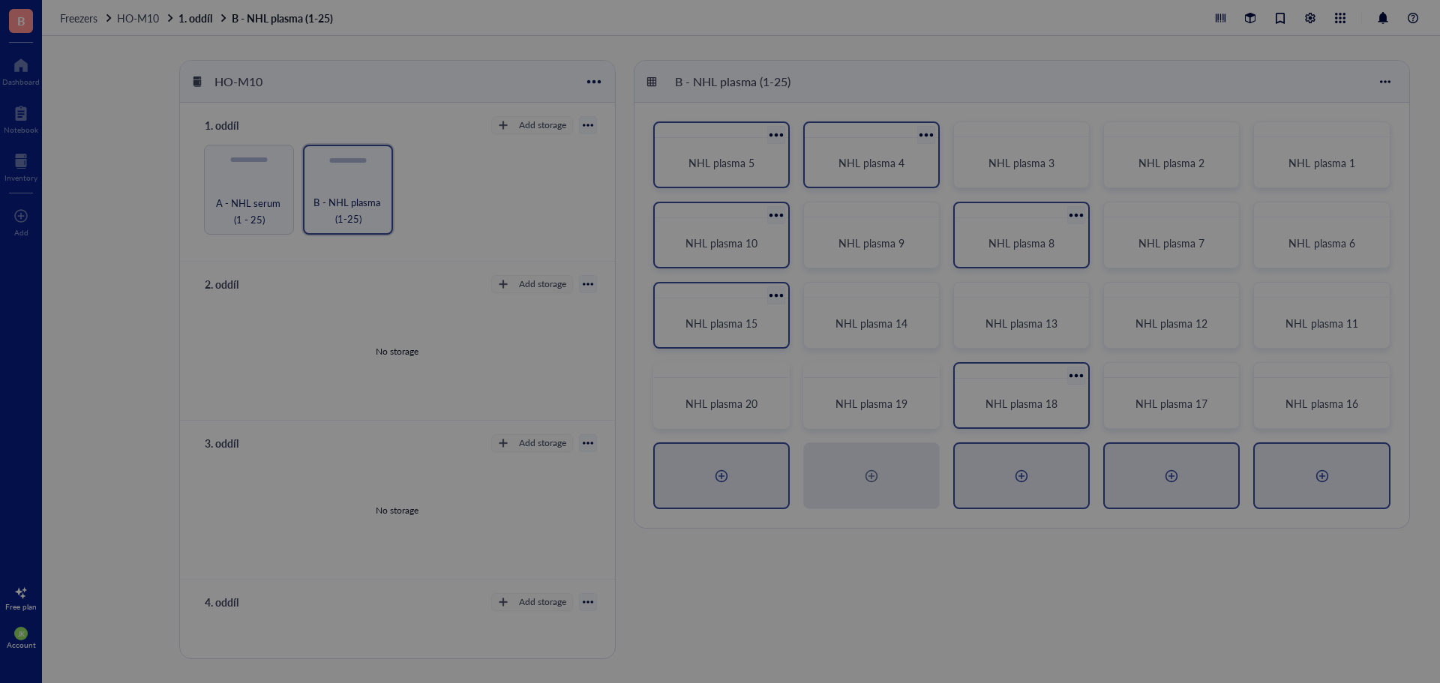
radio input "false"
radio input "true"
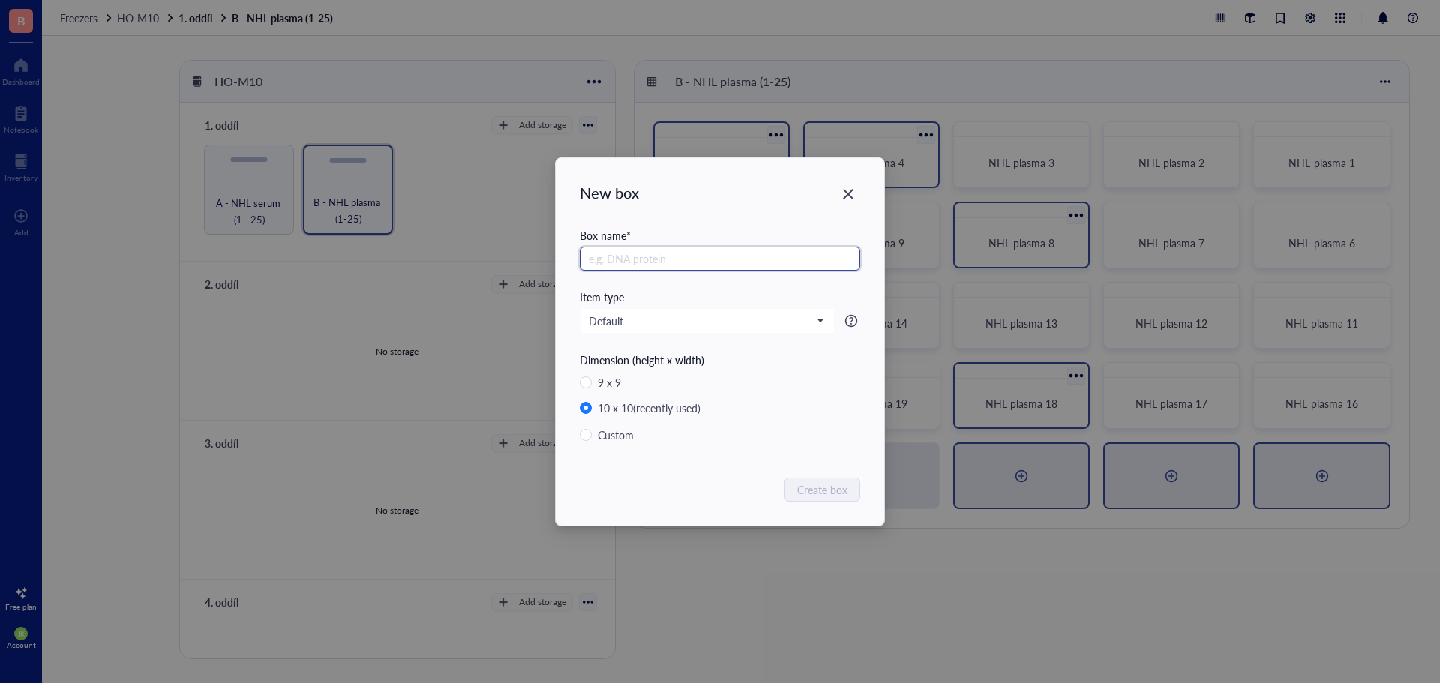
paste input "NHL plasma"
type input "NHL plasma 21"
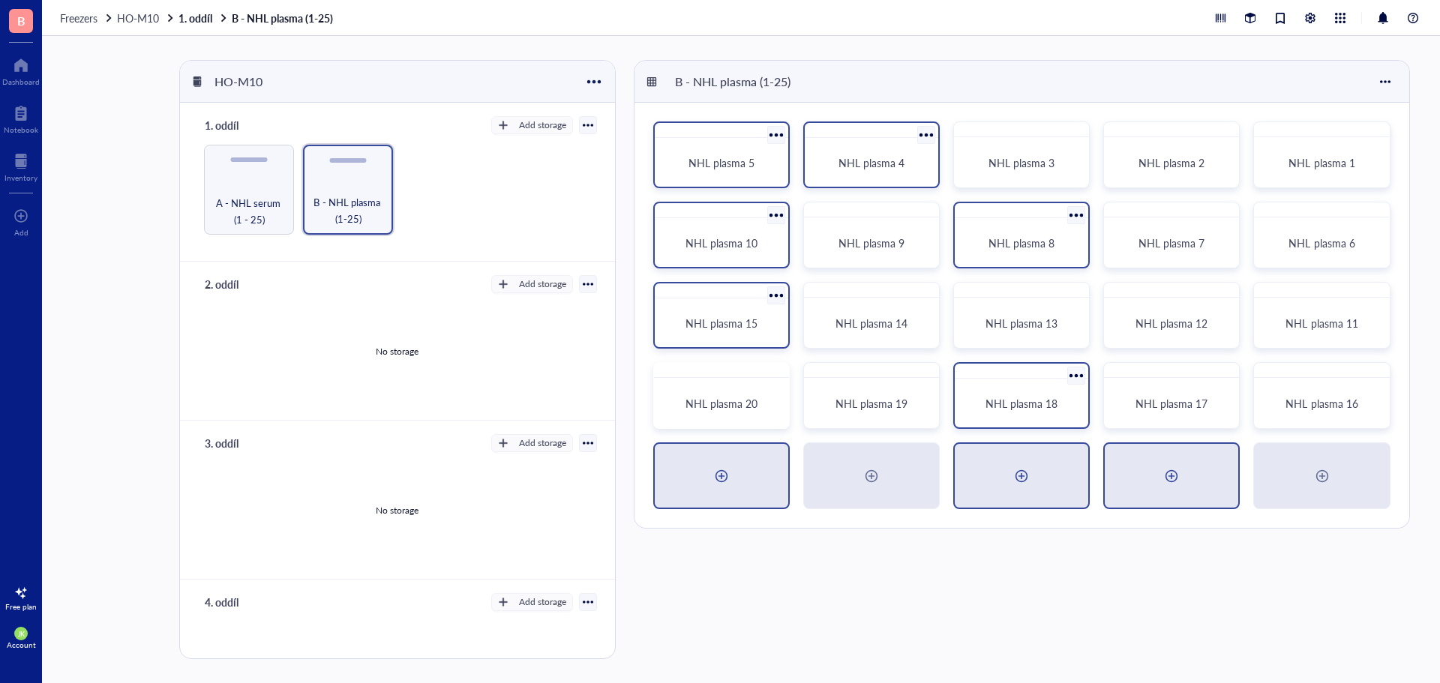
click at [1180, 483] on div at bounding box center [1171, 476] width 24 height 24
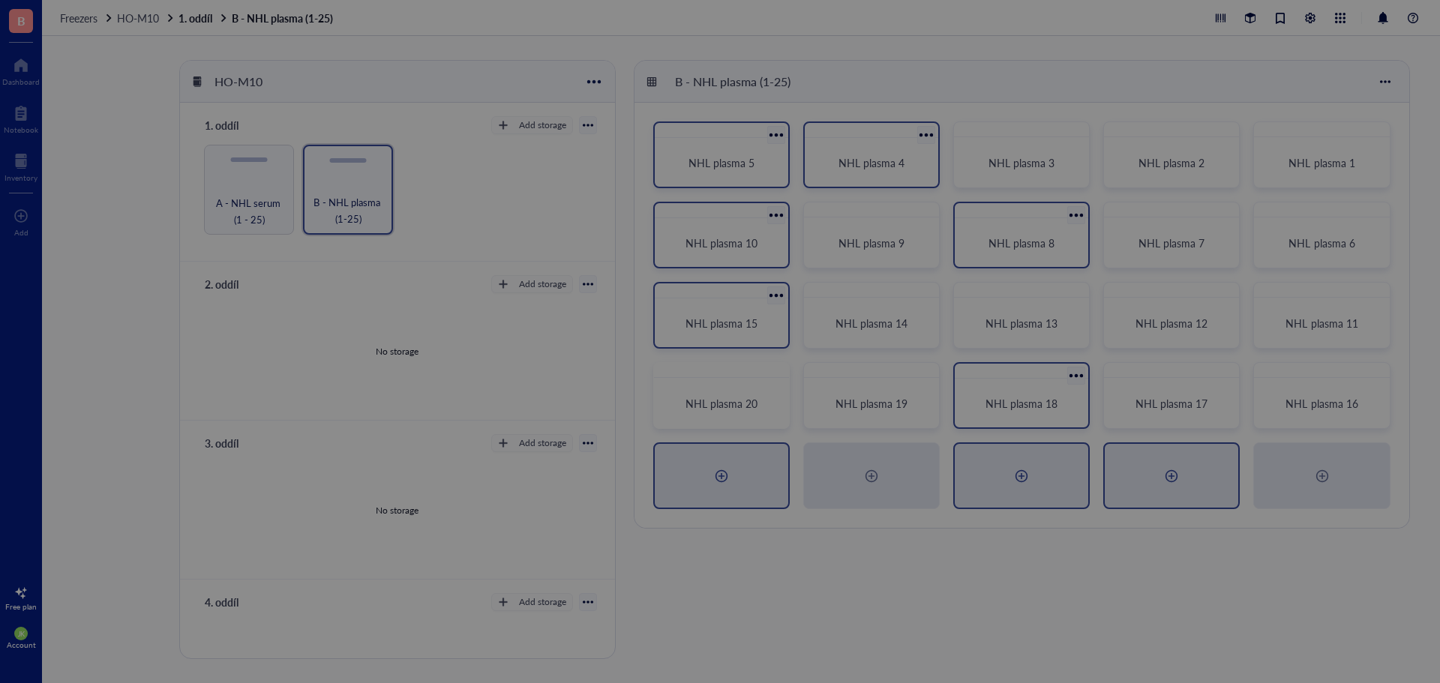
radio input "false"
radio input "true"
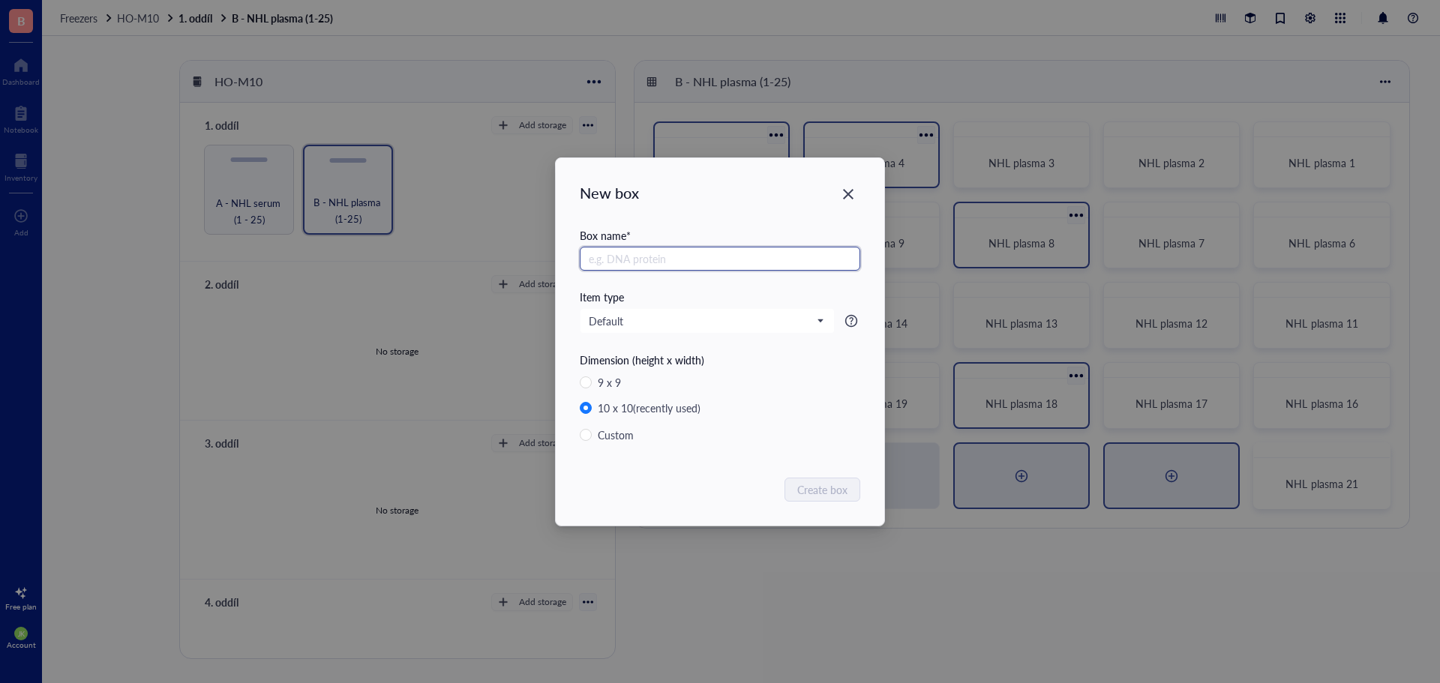
paste input "NHL plasma"
type input "NHL plasma 22"
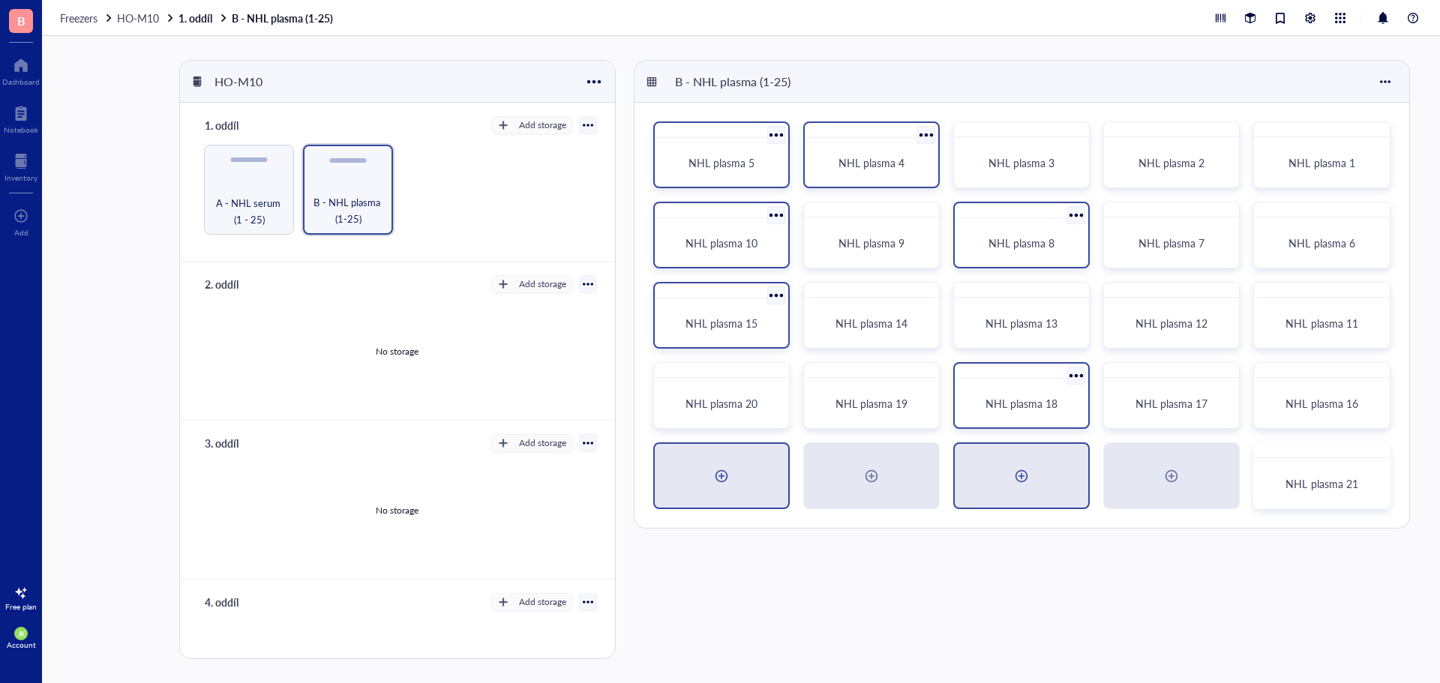
click at [1039, 493] on div at bounding box center [1021, 476] width 133 height 64
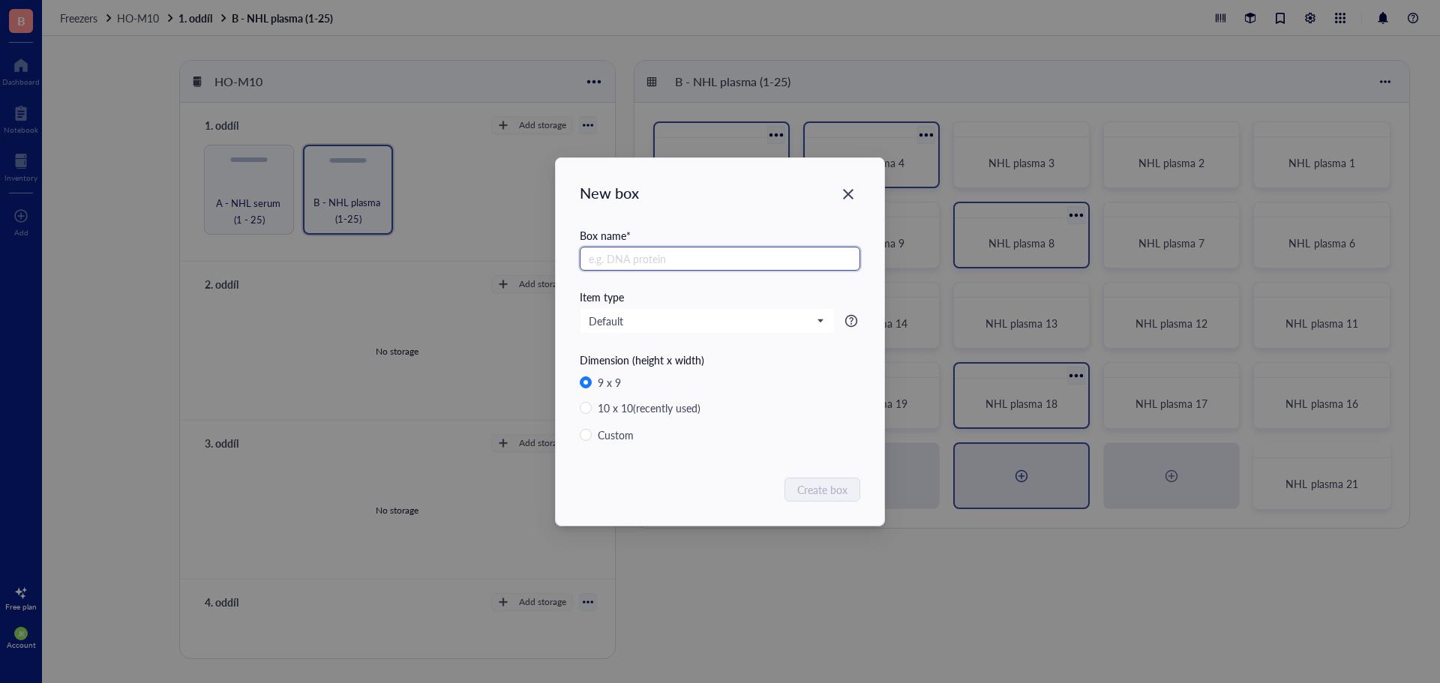
radio input "false"
radio input "true"
paste input "NHL plasma"
type input "NHL plasma 23"
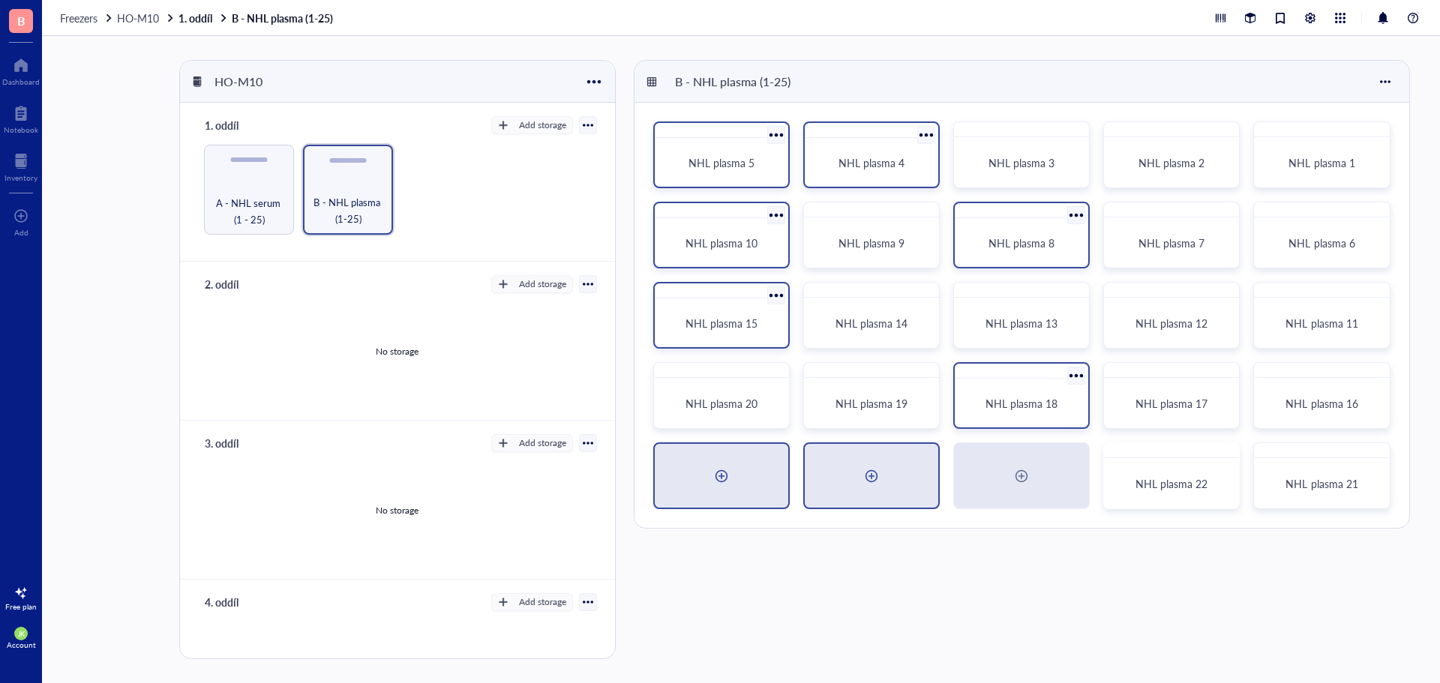
click at [886, 493] on div at bounding box center [871, 476] width 133 height 64
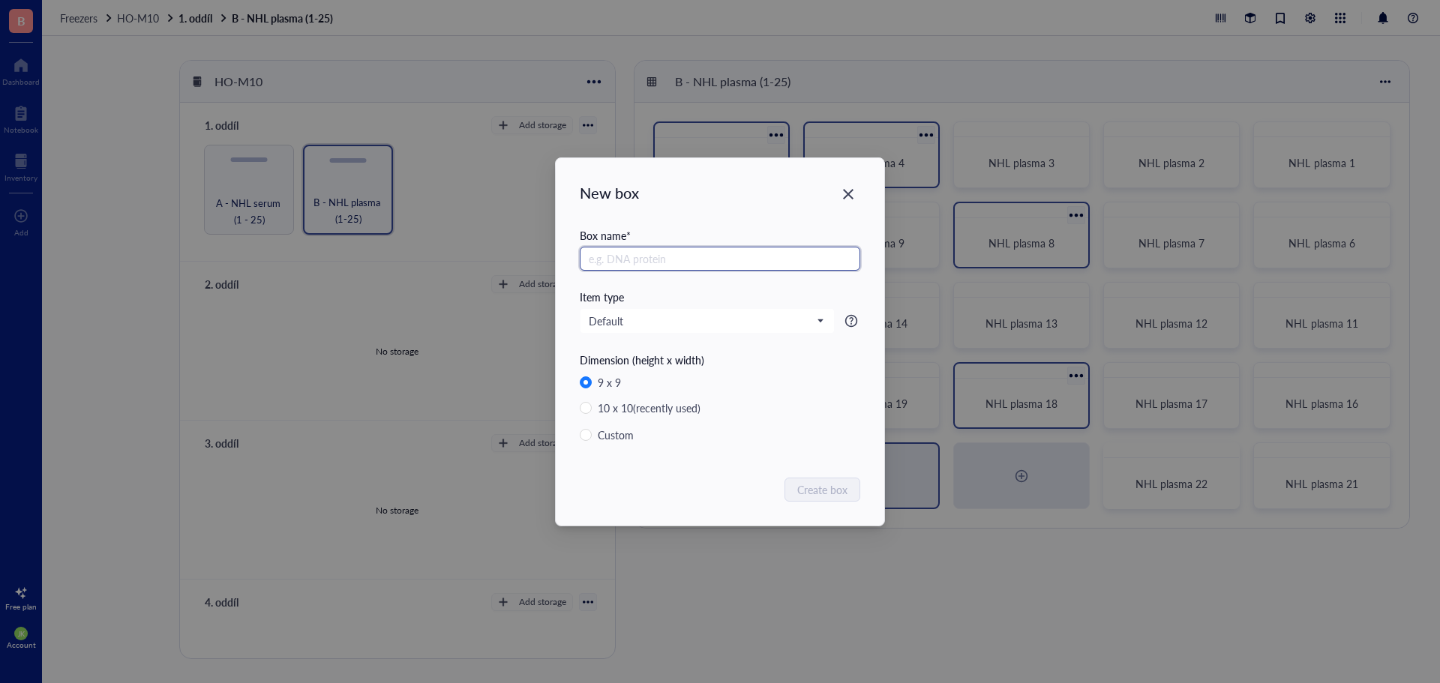
radio input "false"
radio input "true"
paste input "NHL plasma"
type input "NHL plasma 24"
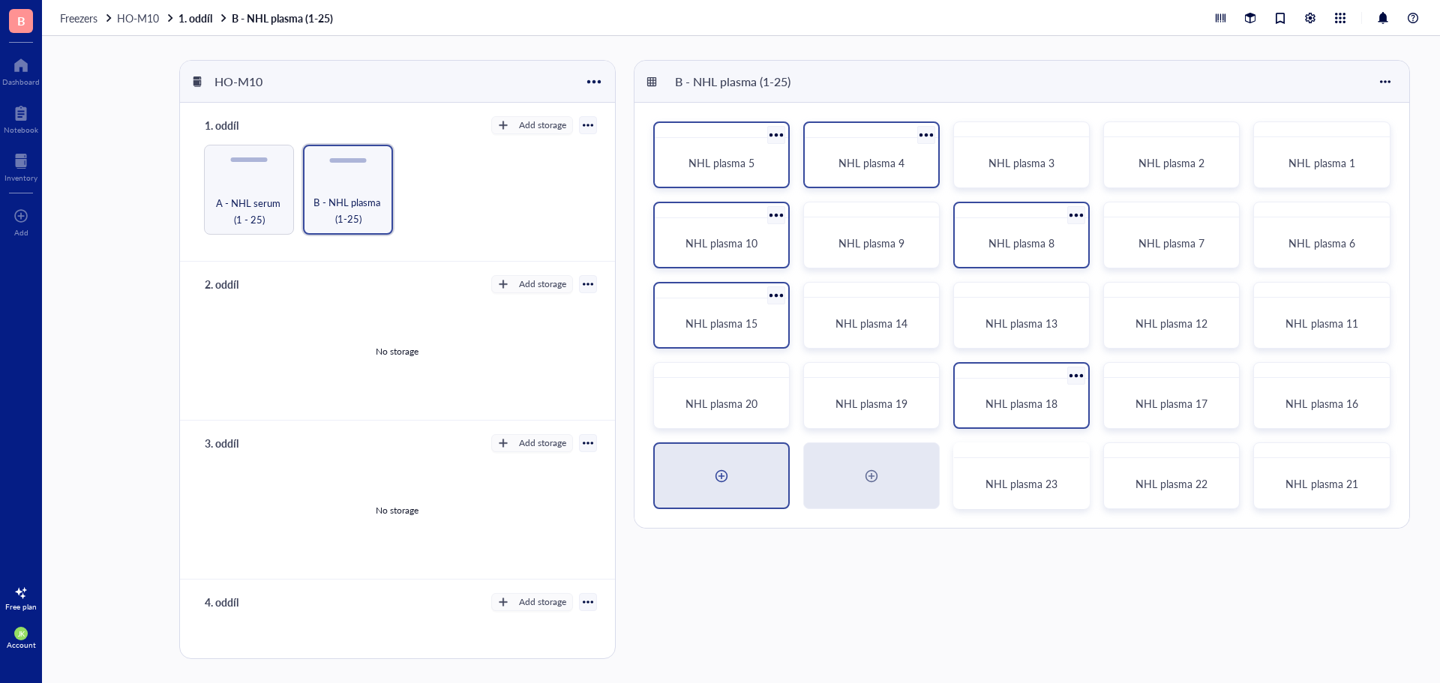
click at [761, 465] on div at bounding box center [721, 476] width 133 height 64
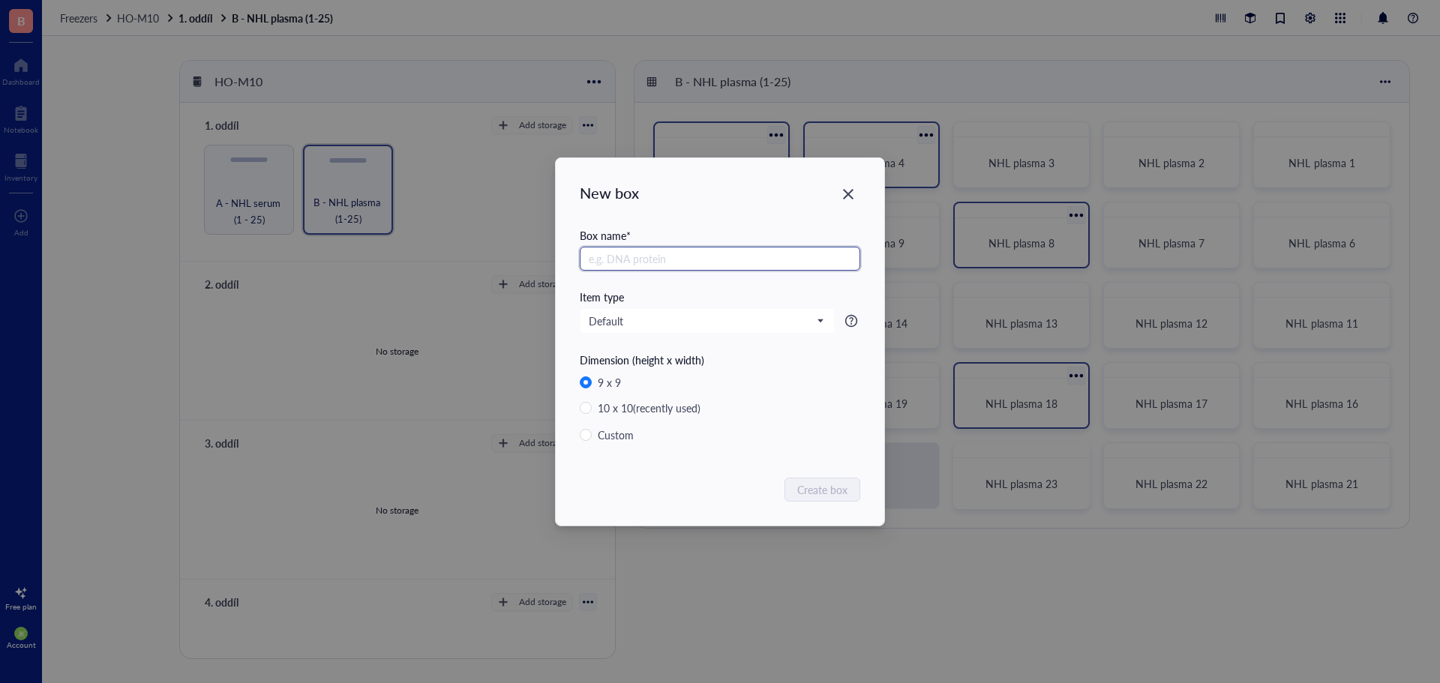
radio input "false"
radio input "true"
paste input "NHL plasma"
type input "NHL plasma 25"
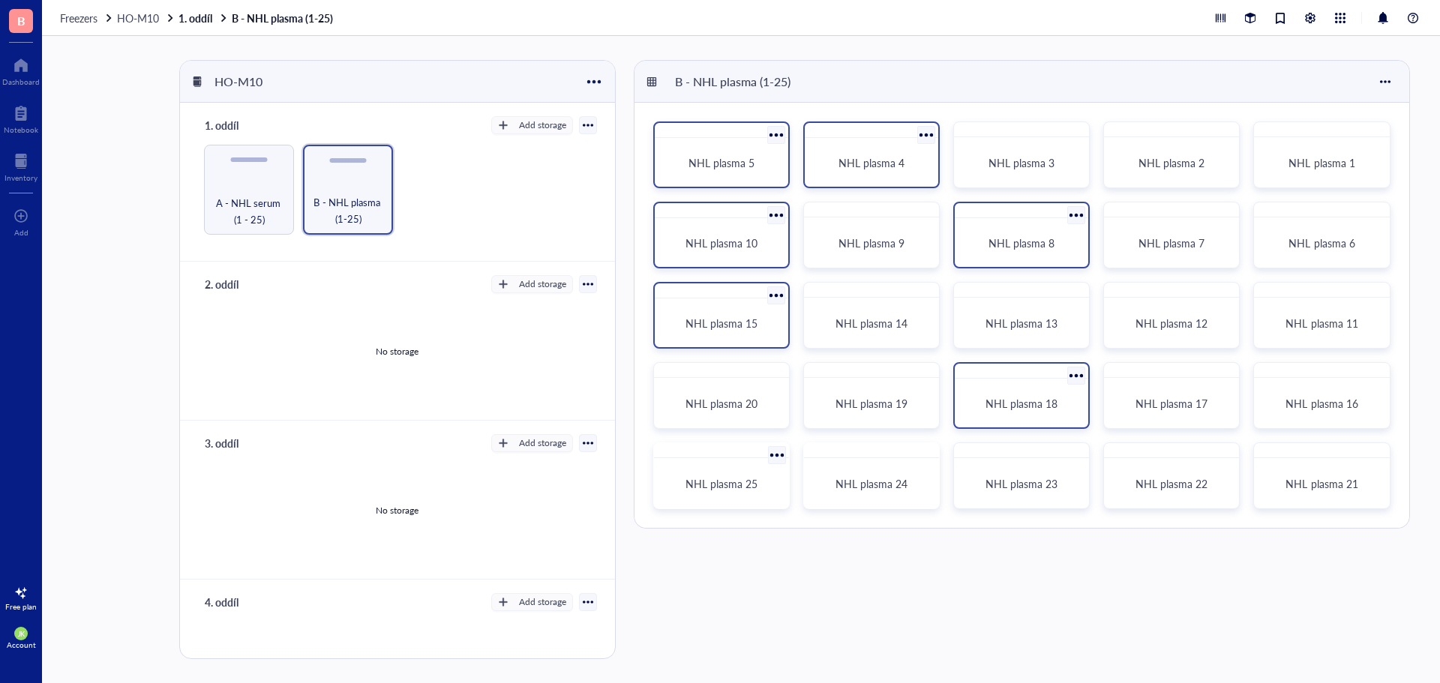
click at [481, 184] on div "A - NHL serum (1 - 25) B - NHL plasma (1-25)" at bounding box center [397, 190] width 398 height 90
click at [501, 125] on div "button" at bounding box center [503, 125] width 10 height 10
click at [512, 146] on span "Rack" at bounding box center [538, 150] width 85 height 16
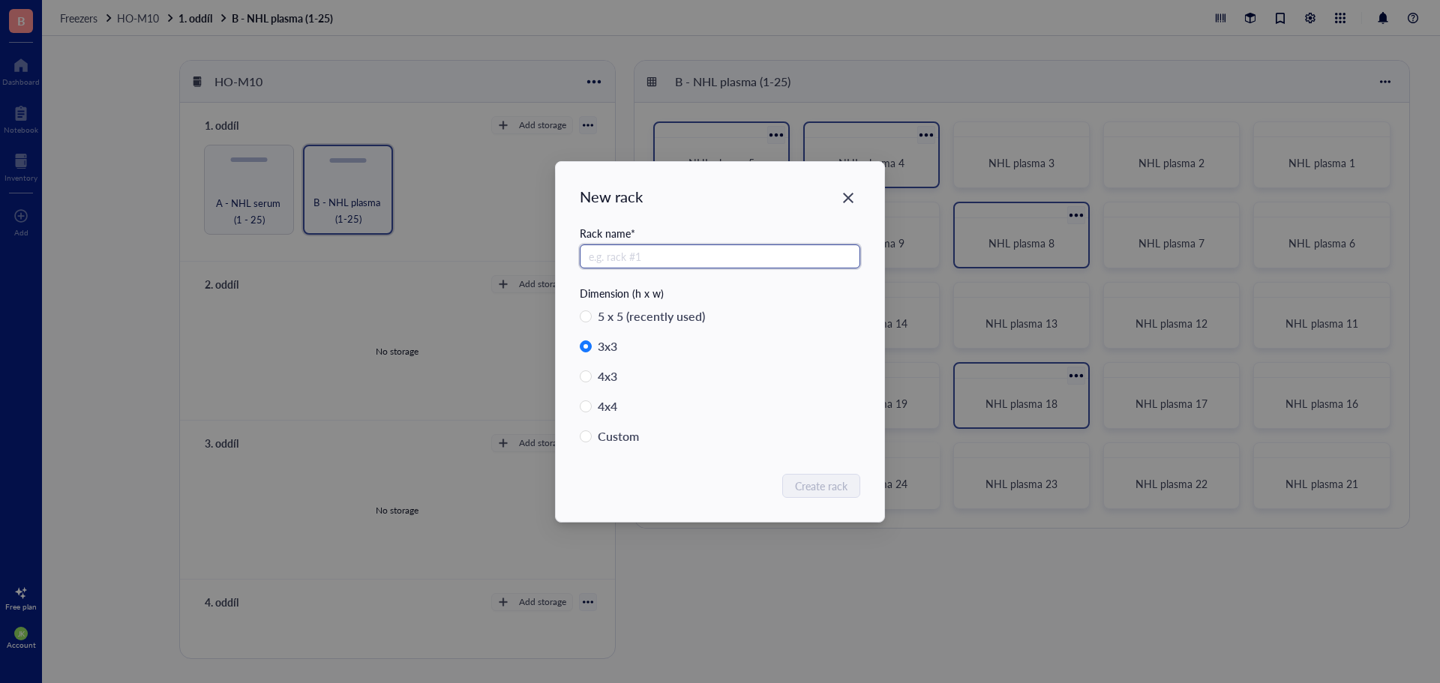
radio input "true"
radio input "false"
type input "C"
click at [835, 493] on span "Create rack" at bounding box center [822, 486] width 52 height 16
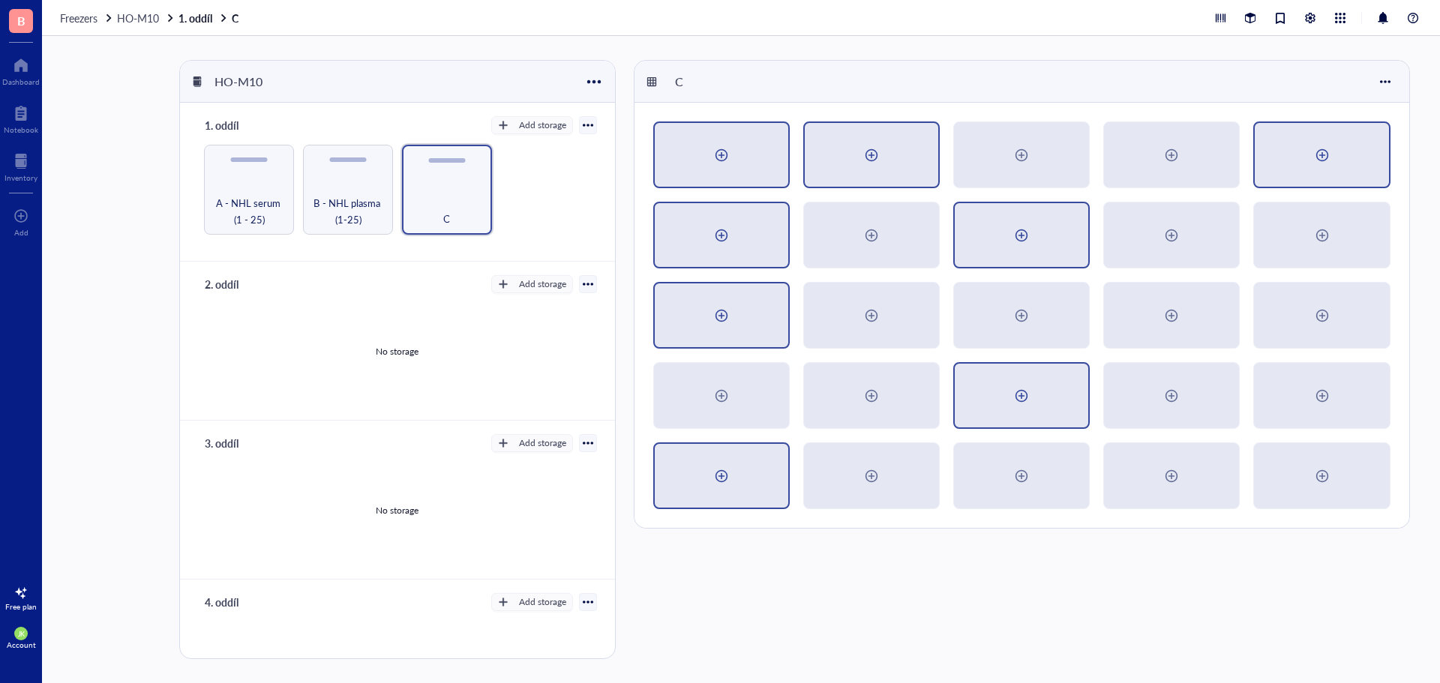
click at [1306, 153] on div at bounding box center [1321, 155] width 133 height 64
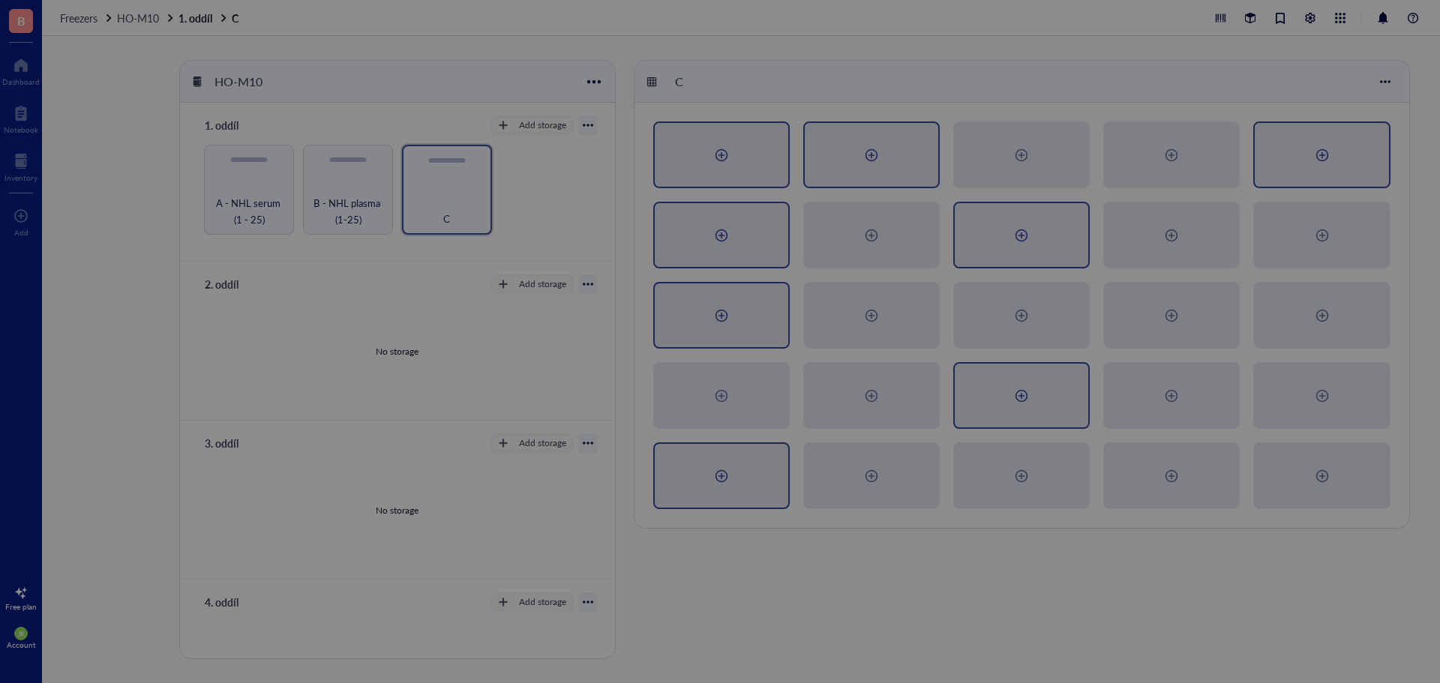
radio input "false"
radio input "true"
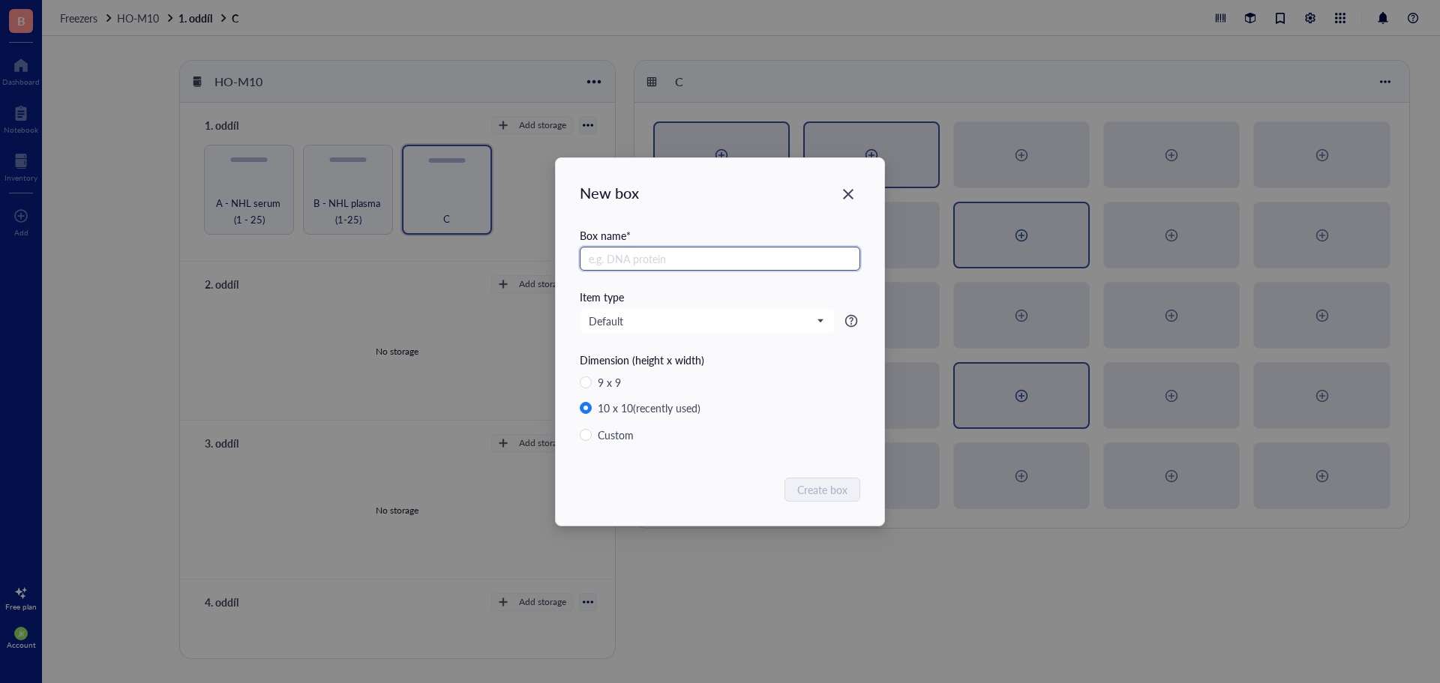
paste input "NHL plasma"
type input "NHL plasma 26"
click at [840, 490] on span "Create box" at bounding box center [823, 489] width 50 height 16
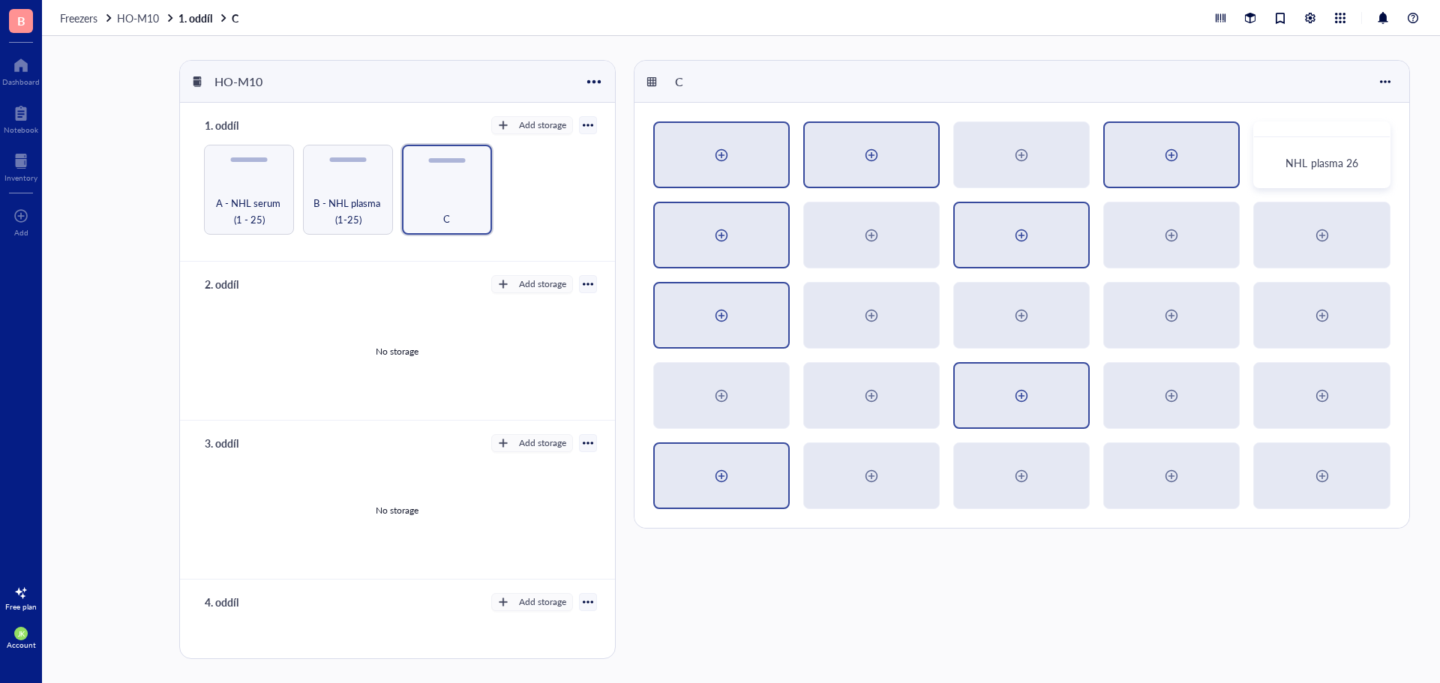
click at [1166, 156] on div at bounding box center [1171, 155] width 24 height 24
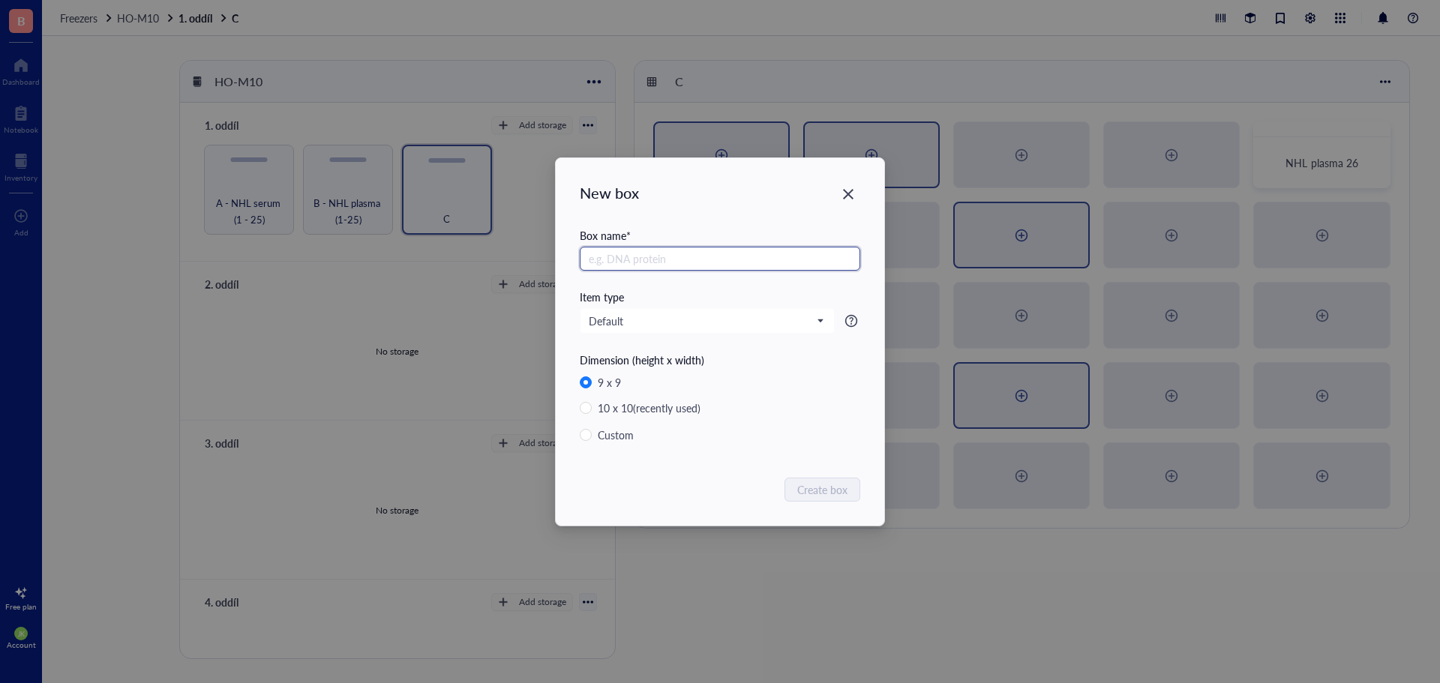
radio input "false"
radio input "true"
paste input "NHL plasma"
type input "NHL plasma 27"
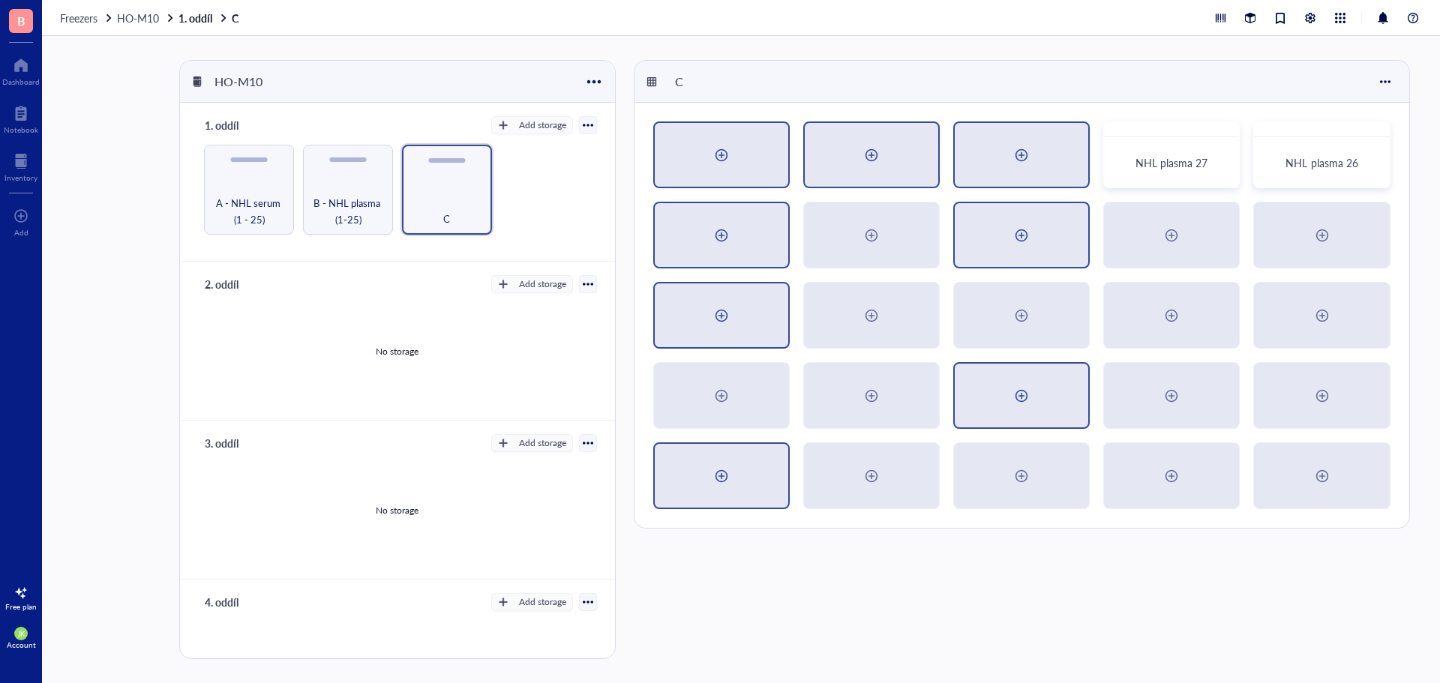
click at [1012, 162] on div at bounding box center [1021, 155] width 24 height 24
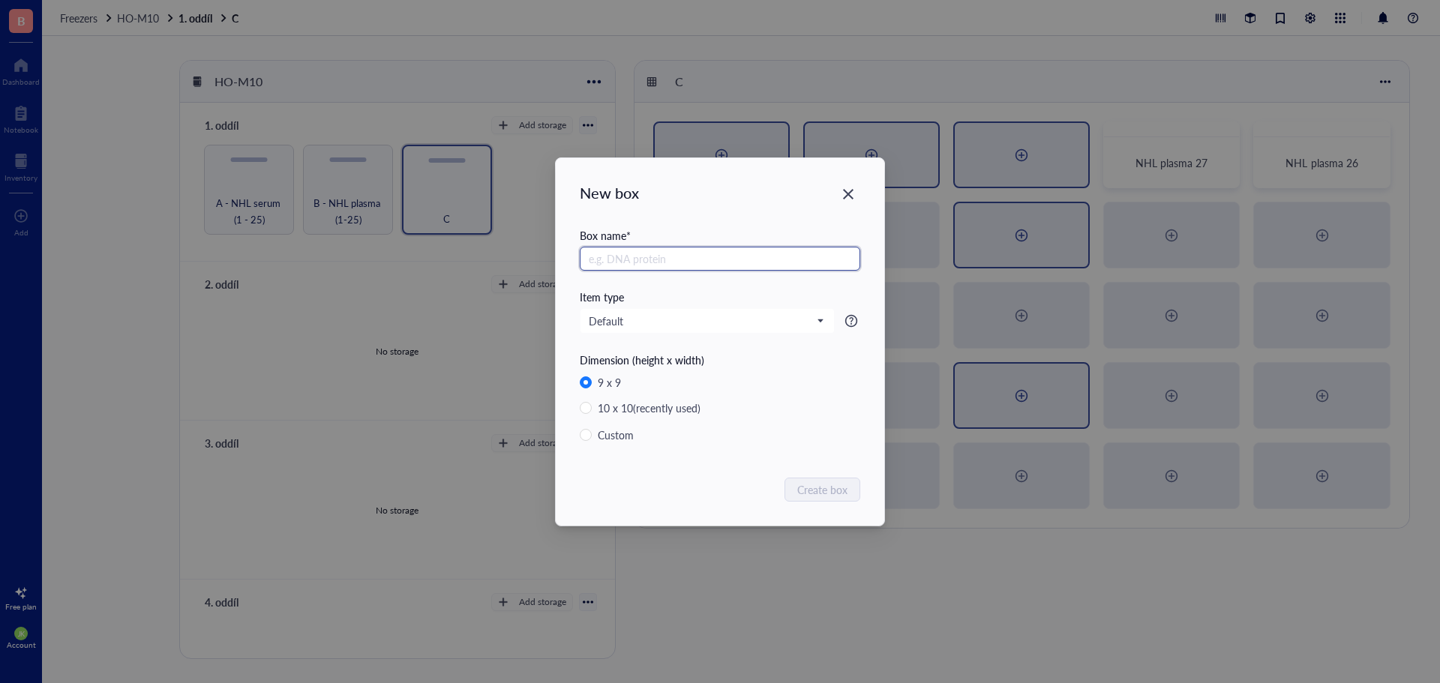
radio input "false"
radio input "true"
paste input "NHL plasma"
type input "NHL plasma 28"
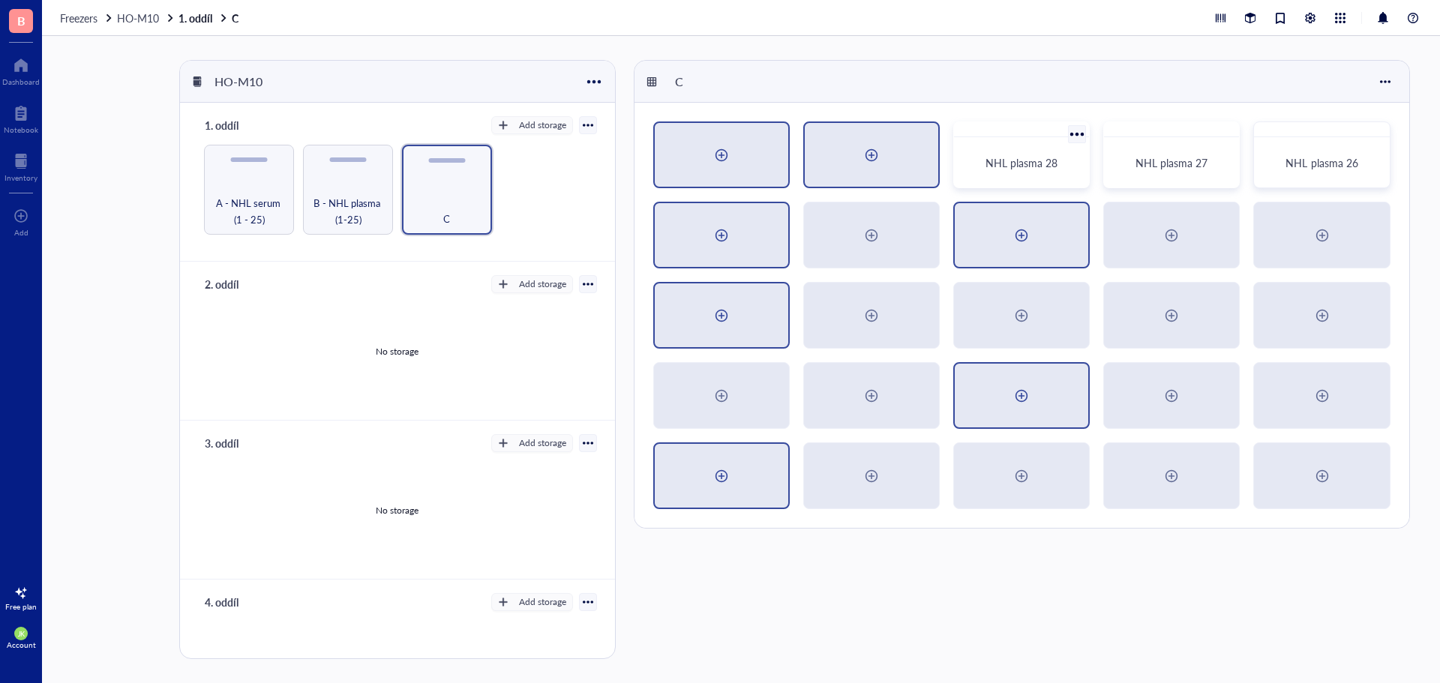
click at [868, 157] on div at bounding box center [871, 155] width 24 height 24
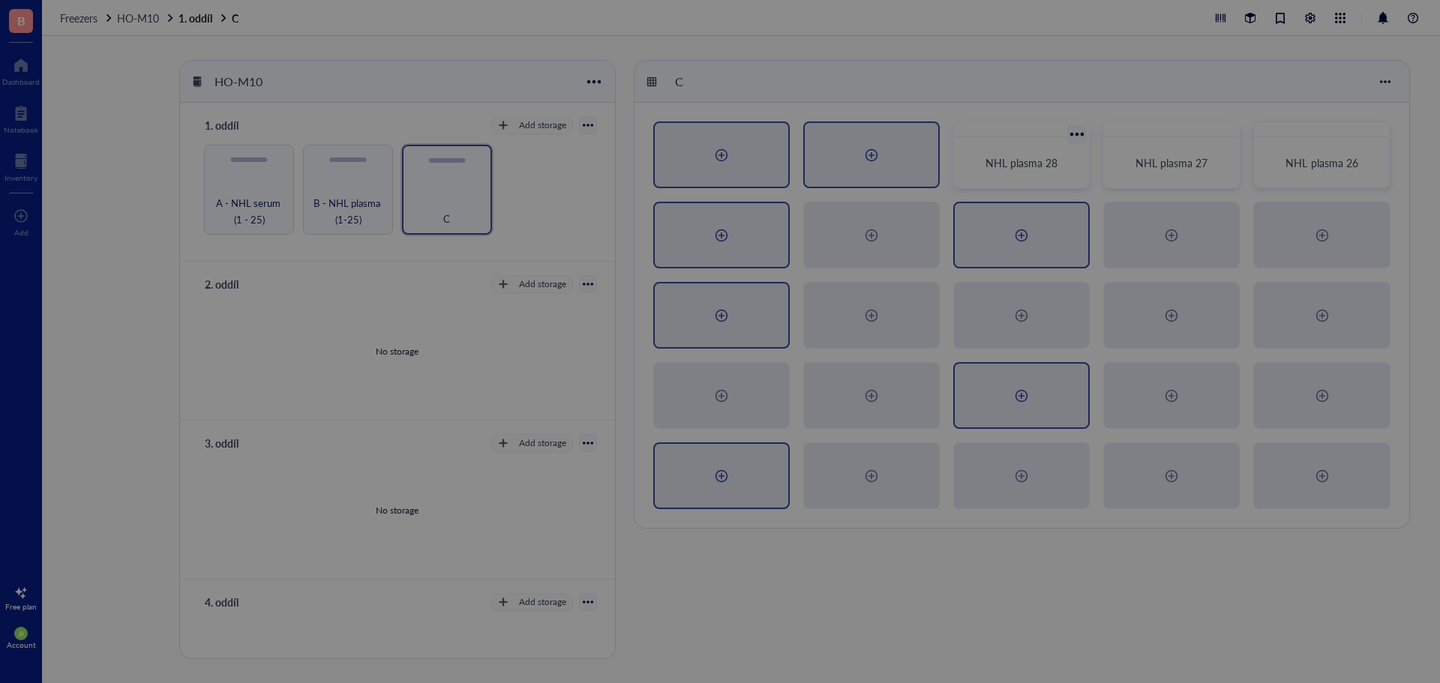
radio input "false"
radio input "true"
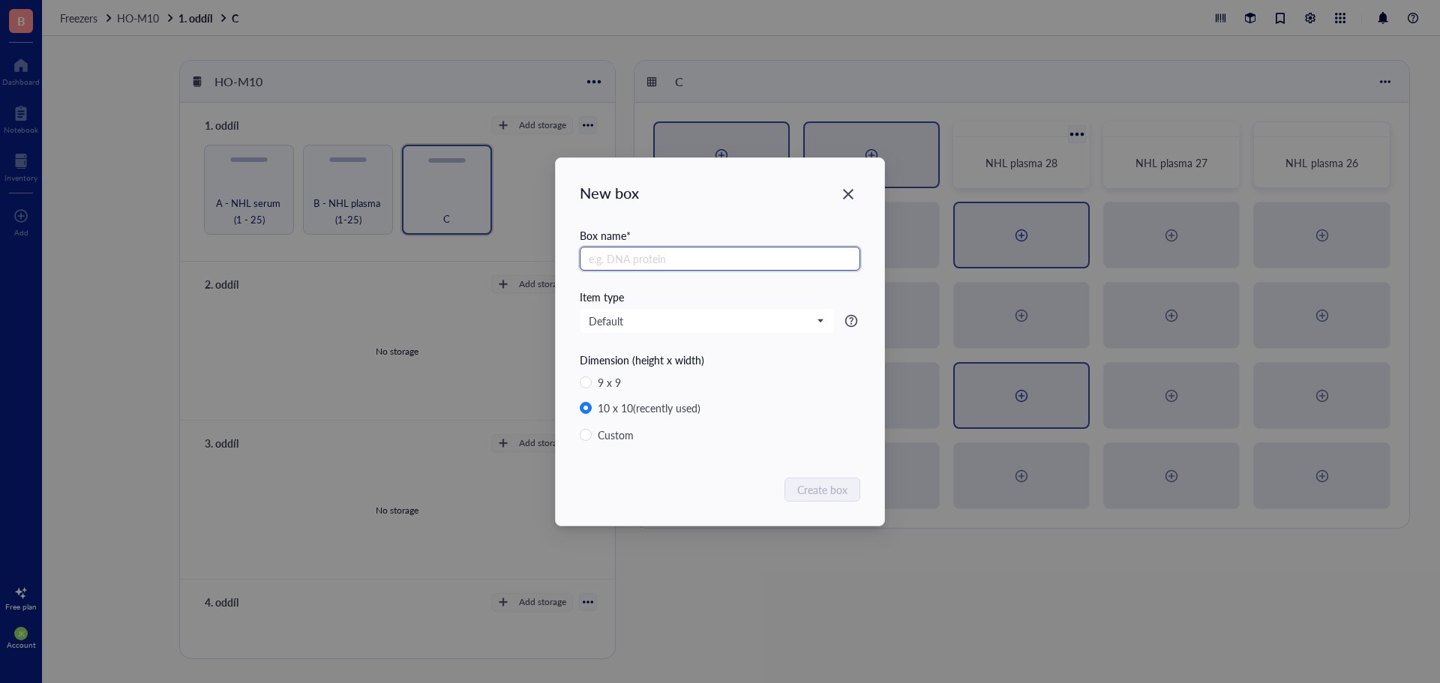
paste input "NHL plasma"
type input "NHL plasma 29"
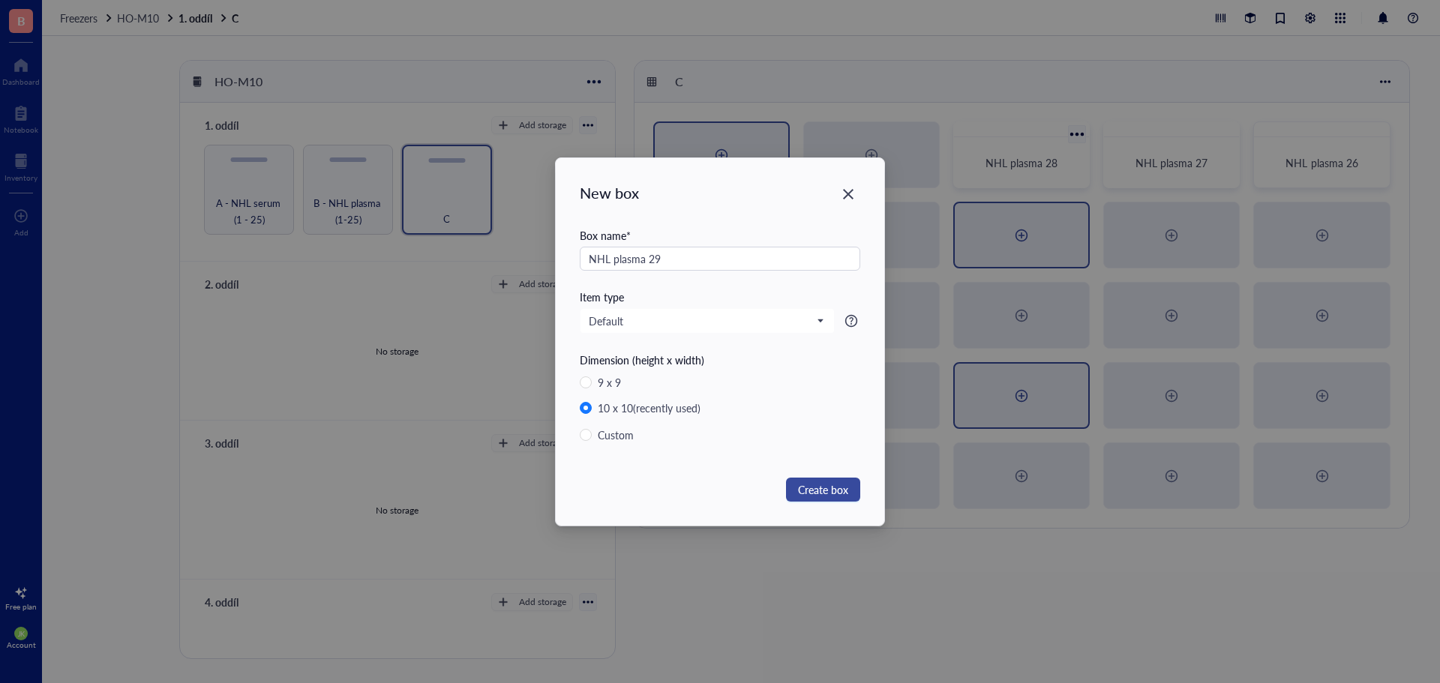
click at [850, 499] on button "Create box" at bounding box center [823, 490] width 74 height 24
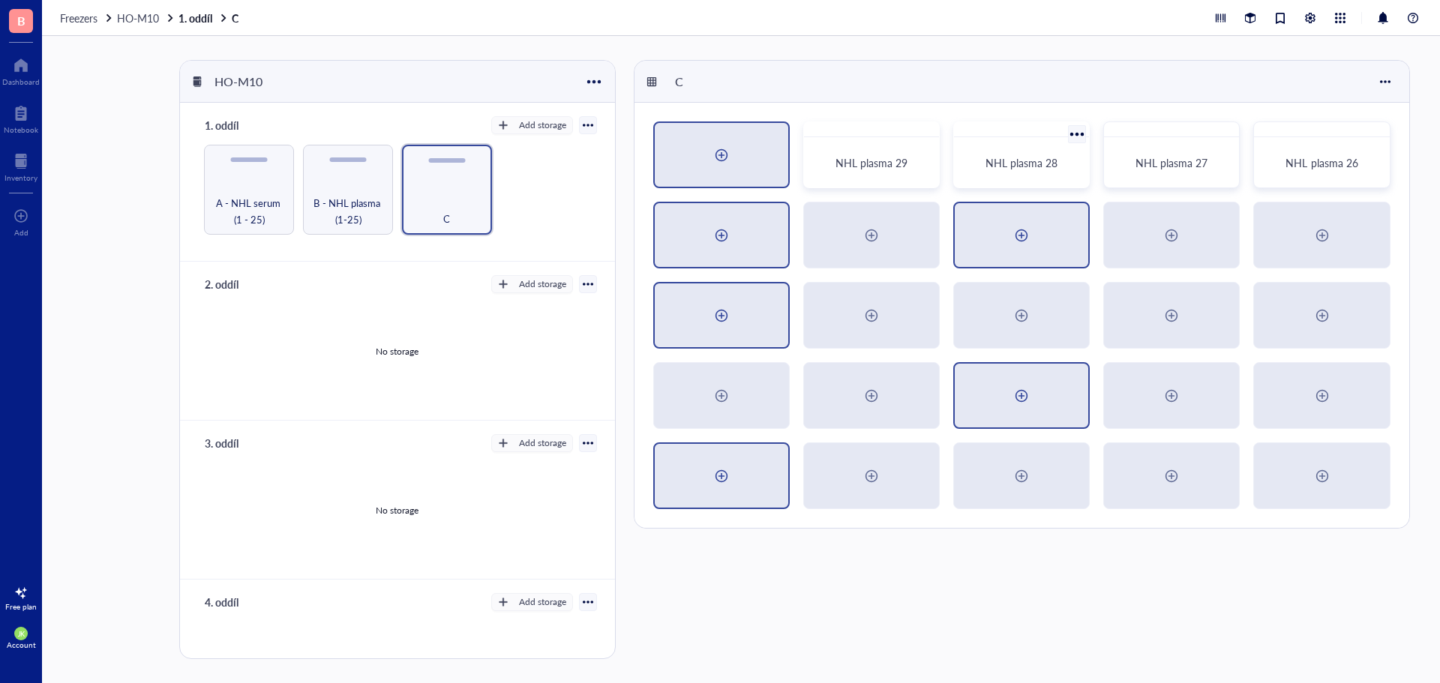
click at [736, 148] on div at bounding box center [721, 155] width 133 height 64
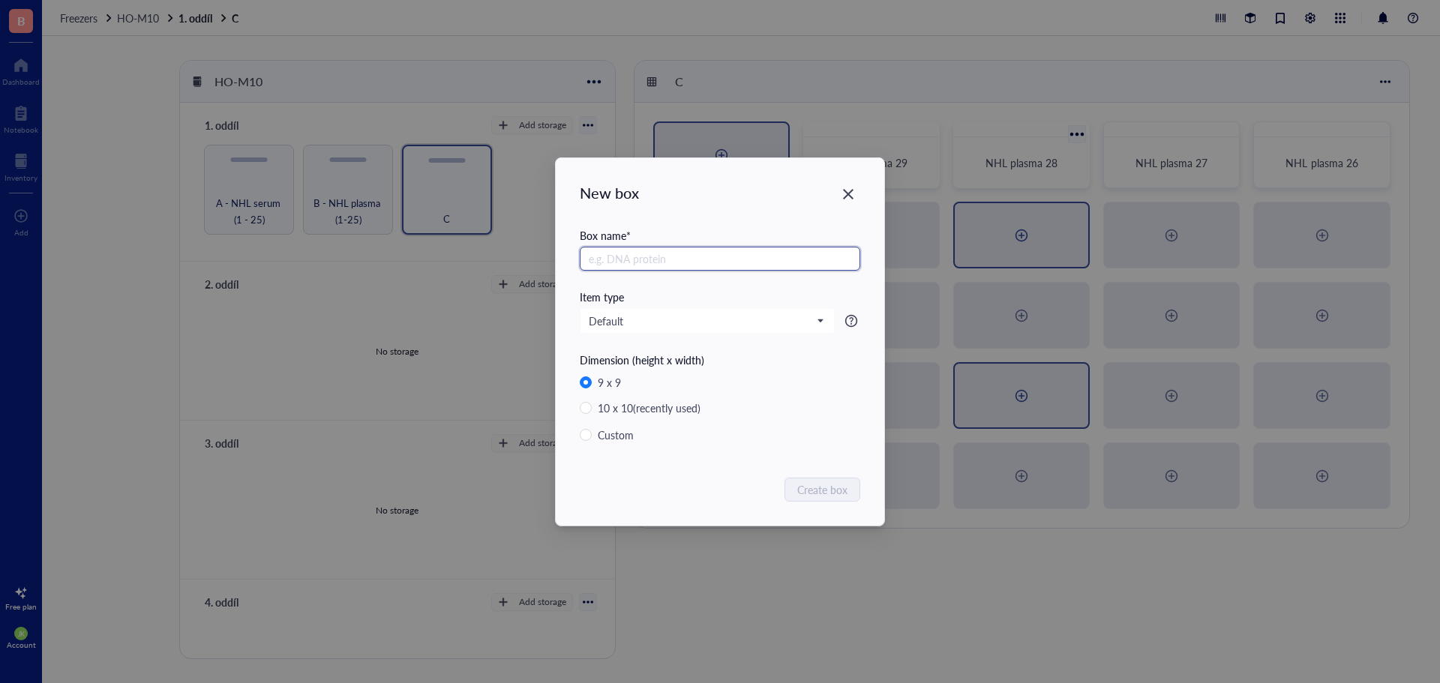
radio input "false"
radio input "true"
paste input "NHL plasma"
type input "NHL plasma 30"
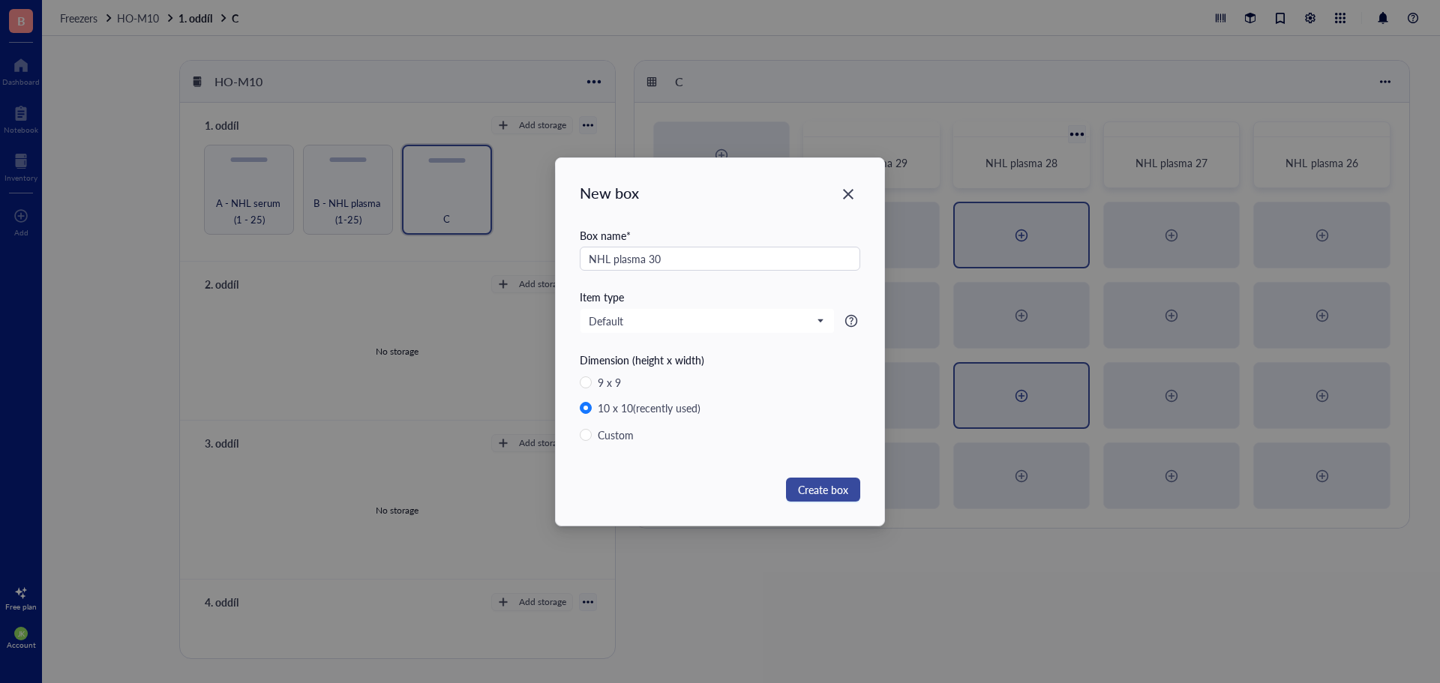
click at [830, 488] on span "Create box" at bounding box center [823, 489] width 50 height 16
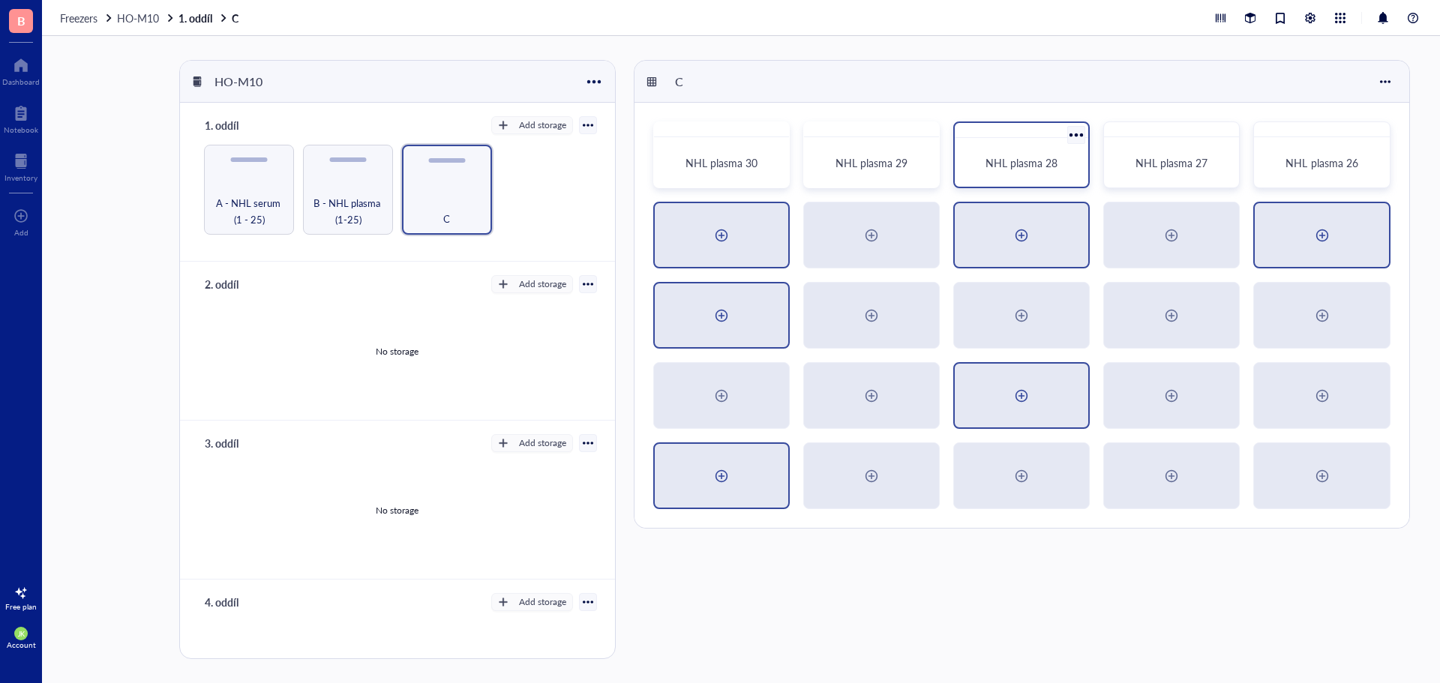
click at [1354, 238] on div at bounding box center [1321, 235] width 133 height 64
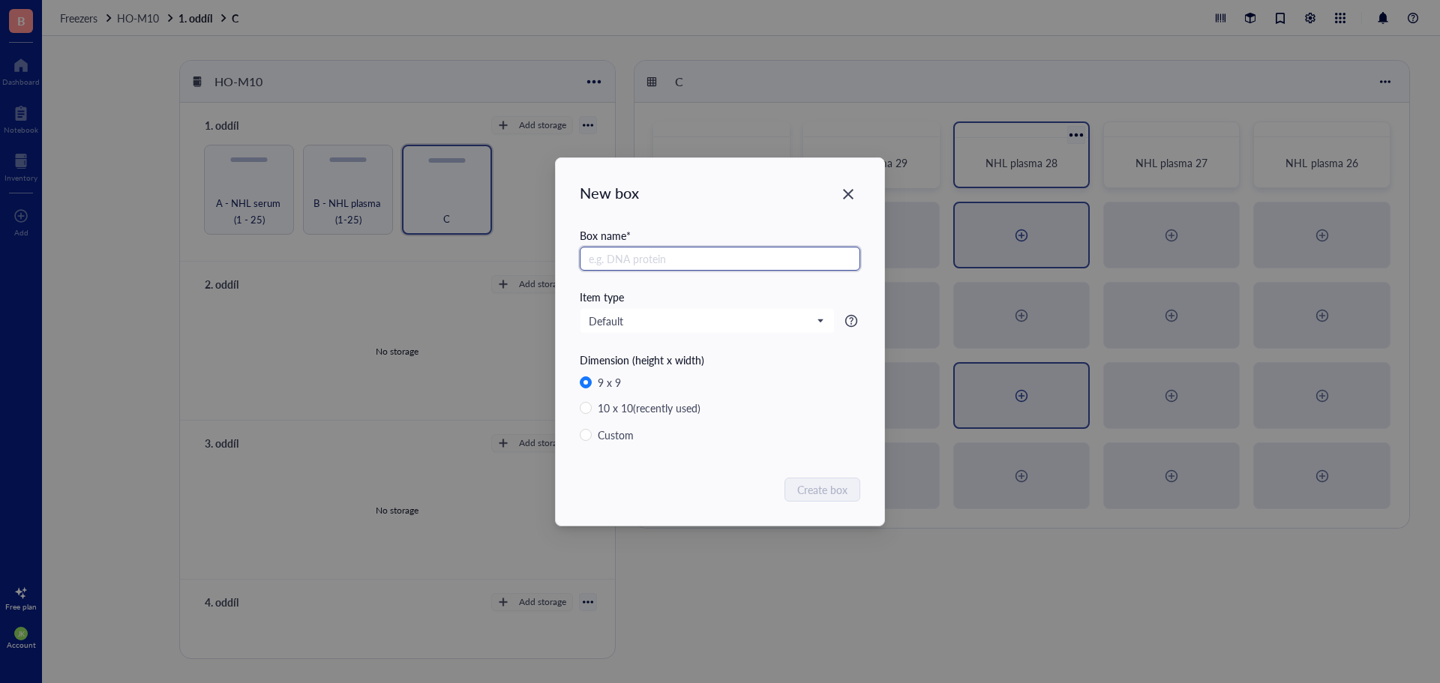
radio input "false"
radio input "true"
paste input "NHL plasma"
type input "NHL plasma 31"
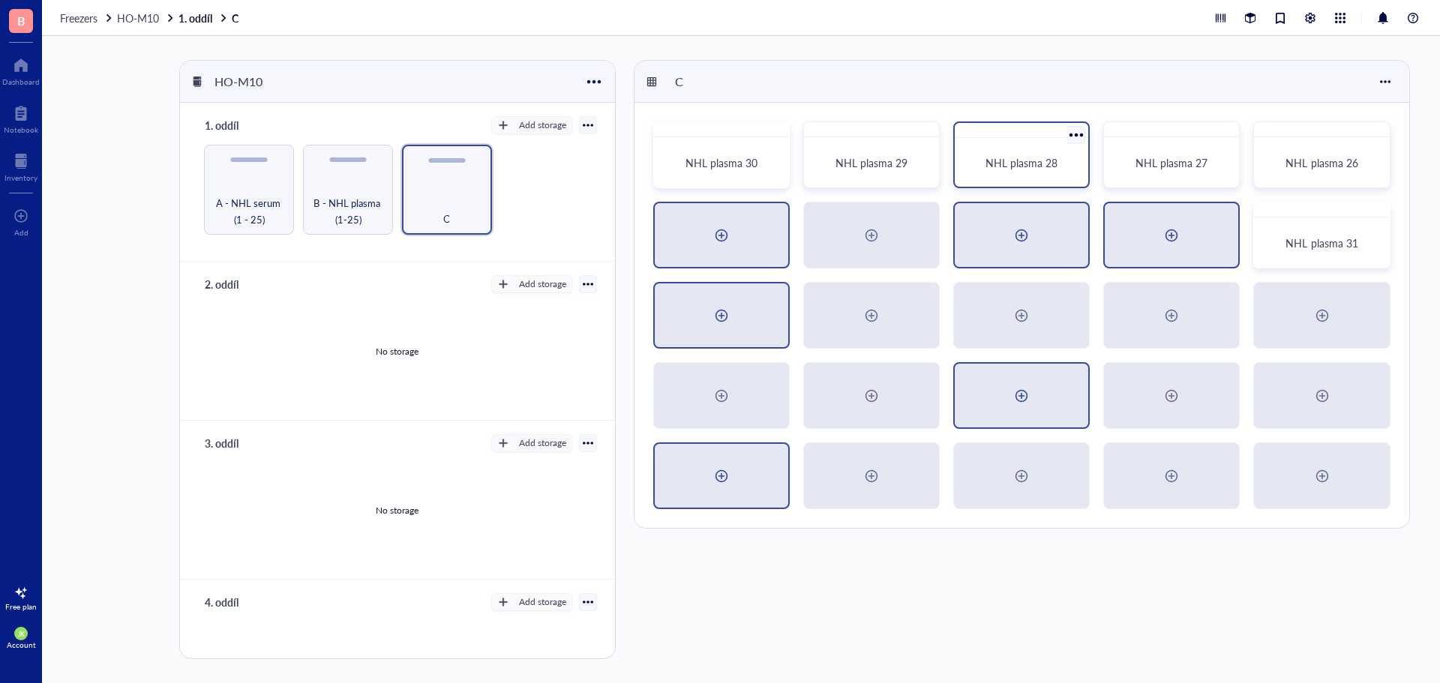
click at [1144, 228] on div at bounding box center [1171, 235] width 133 height 64
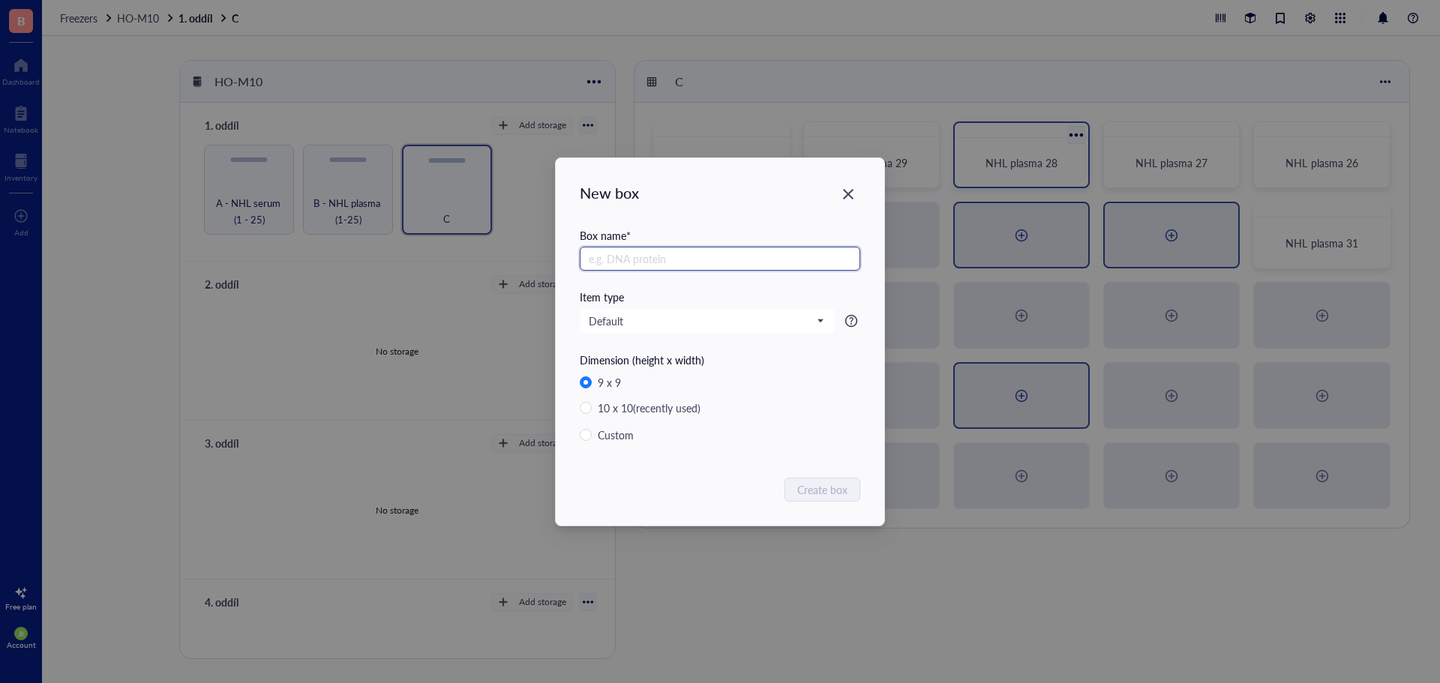
radio input "false"
radio input "true"
paste input "NHL plasma"
type input "NHL plasma 32"
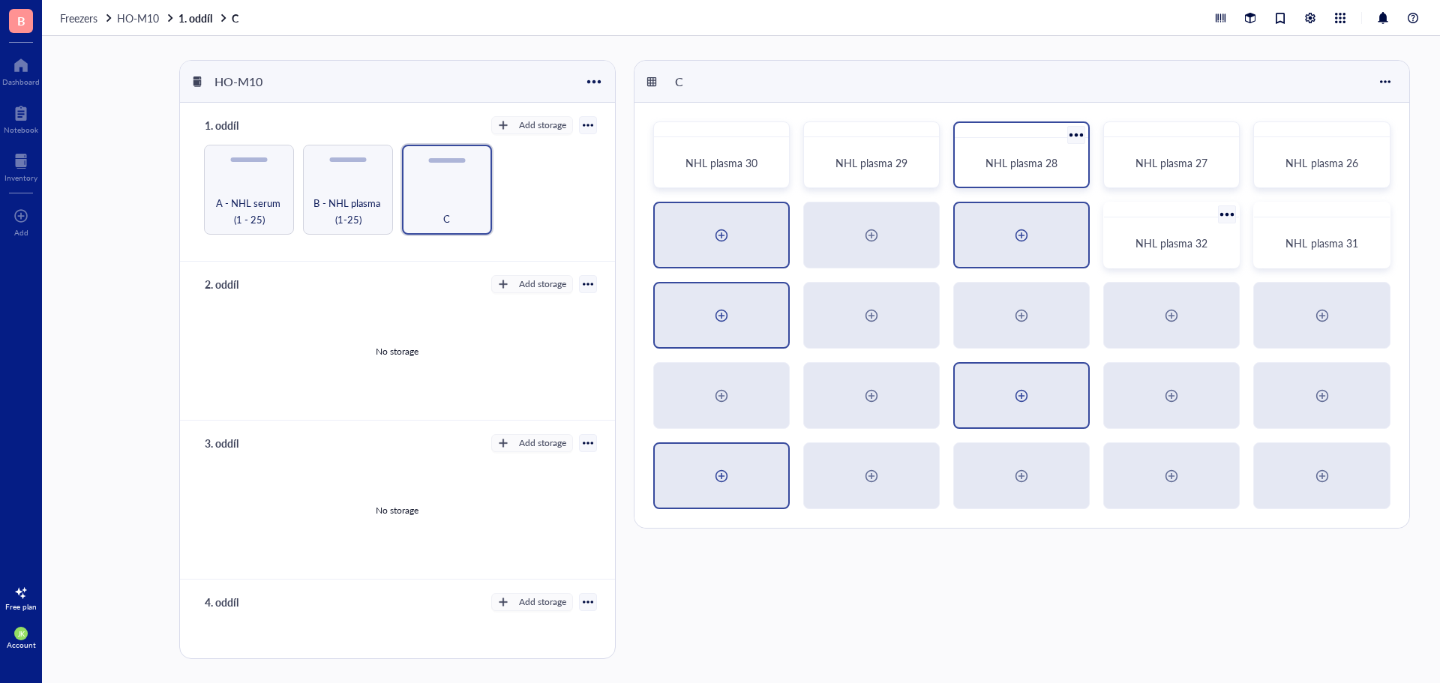
click at [1033, 235] on div at bounding box center [1021, 235] width 24 height 24
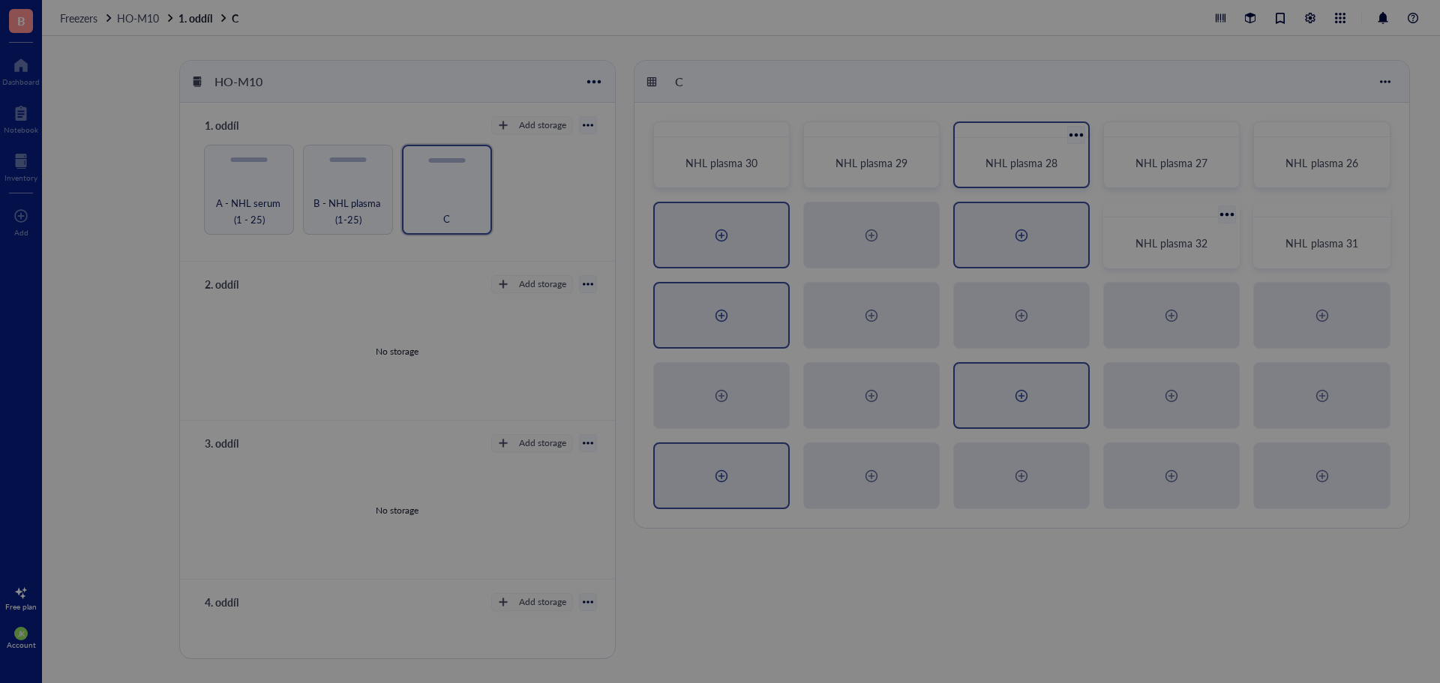
radio input "false"
radio input "true"
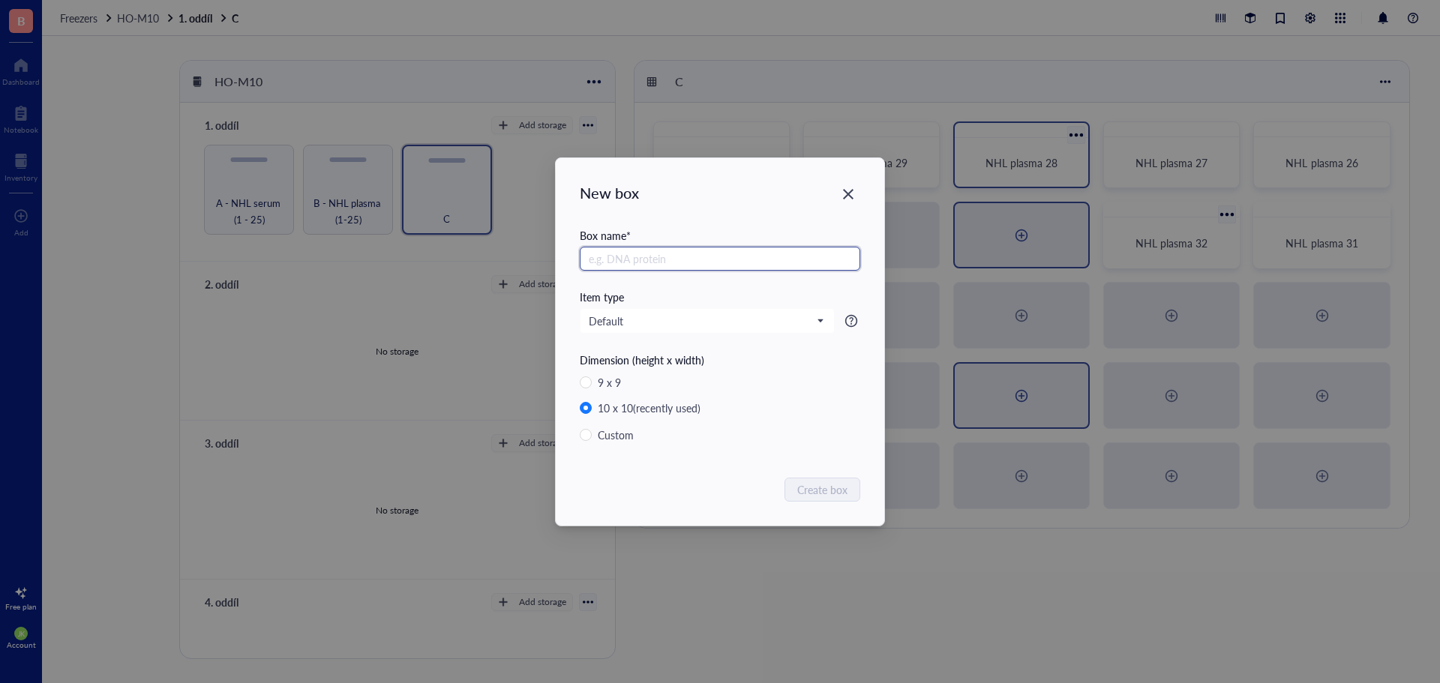
paste input "NHL plasma"
type input "NHL plasma 33"
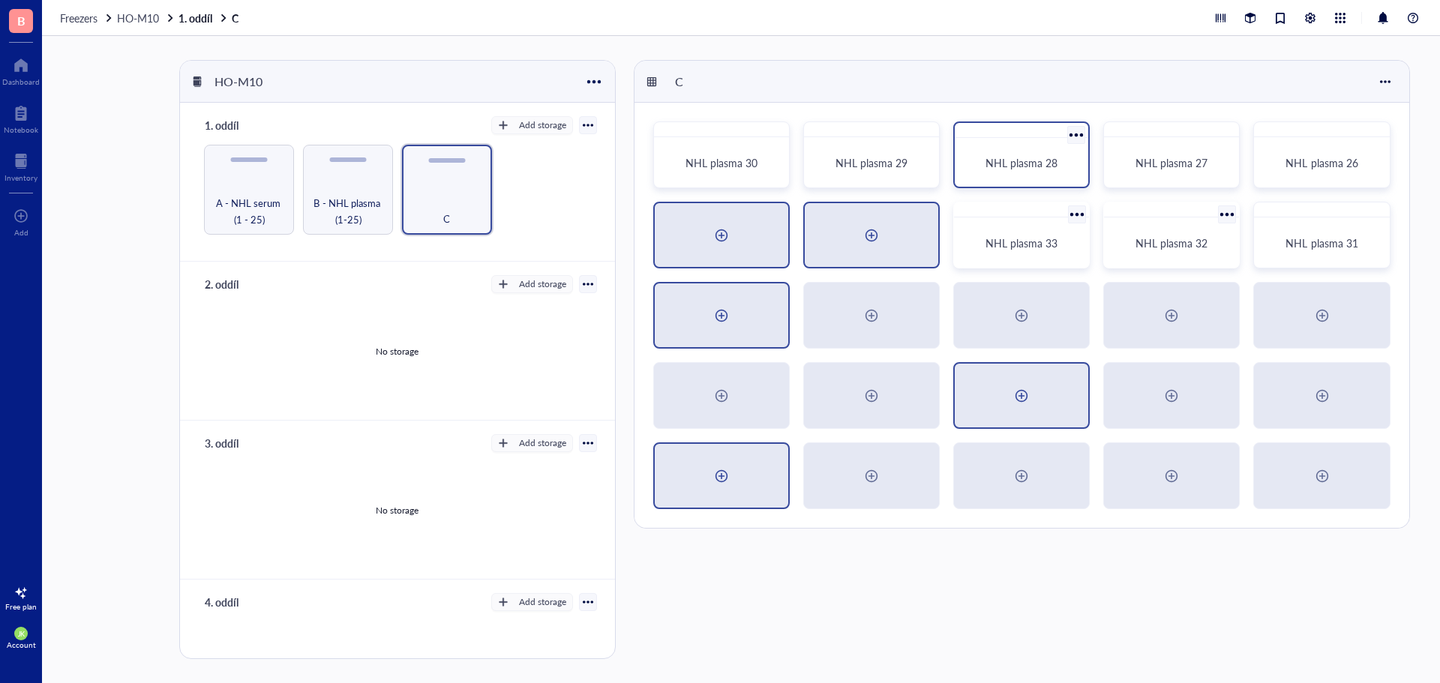
click at [905, 240] on div at bounding box center [871, 235] width 133 height 64
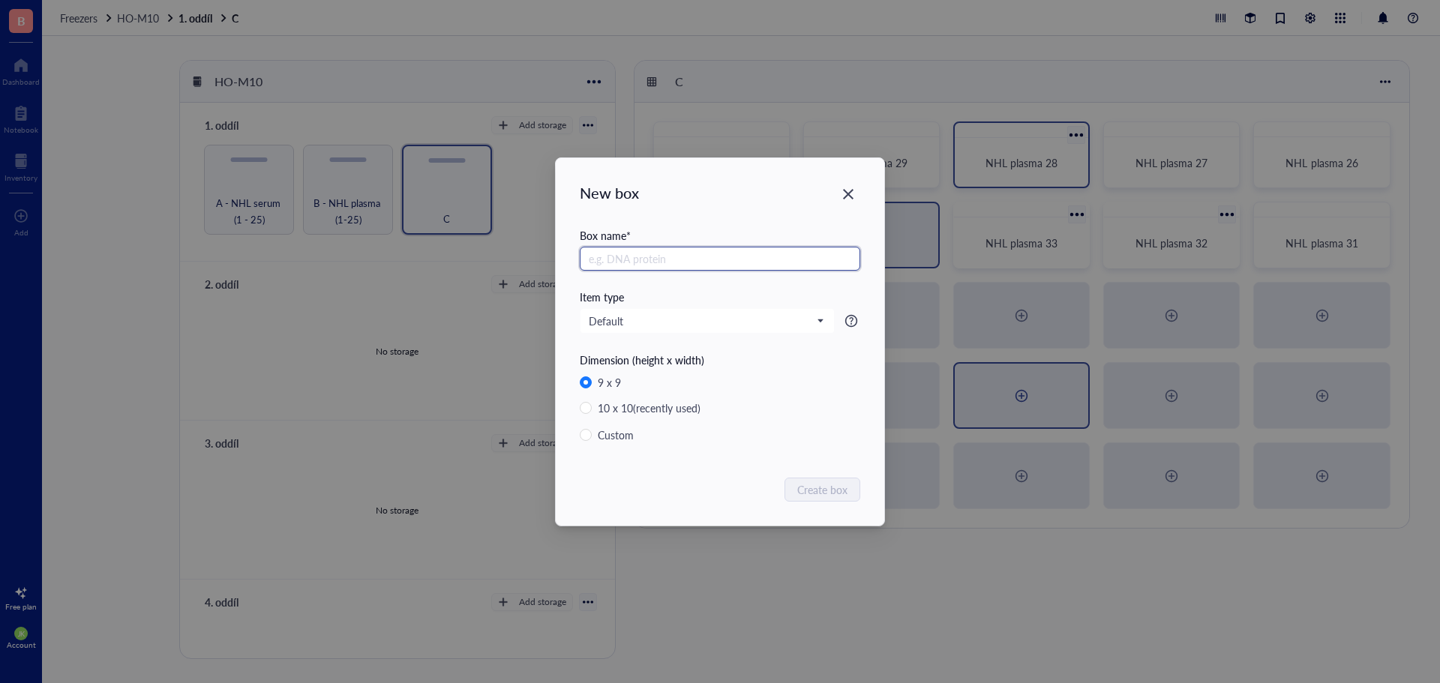
paste input "NHL plasma"
type input "NHL plasma"
radio input "false"
radio input "true"
type input "NHL plasma 34"
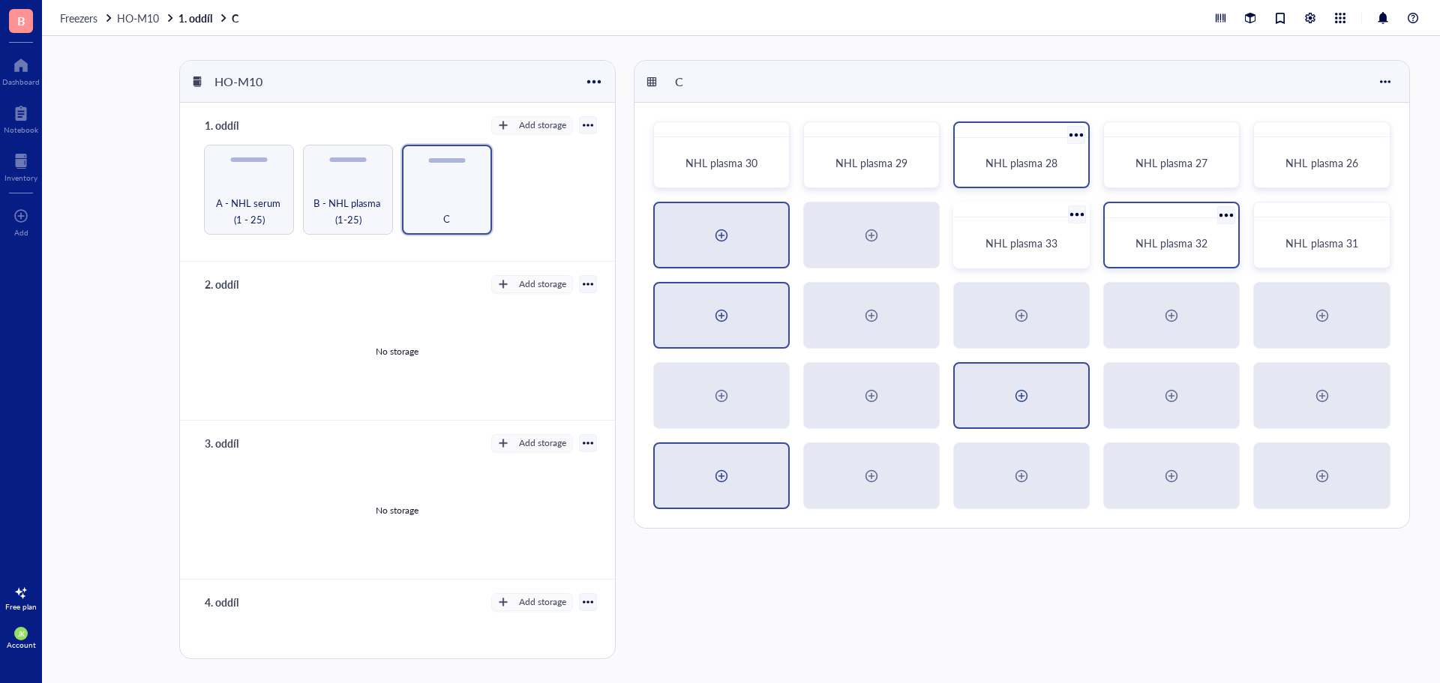
click at [740, 238] on div at bounding box center [721, 235] width 133 height 64
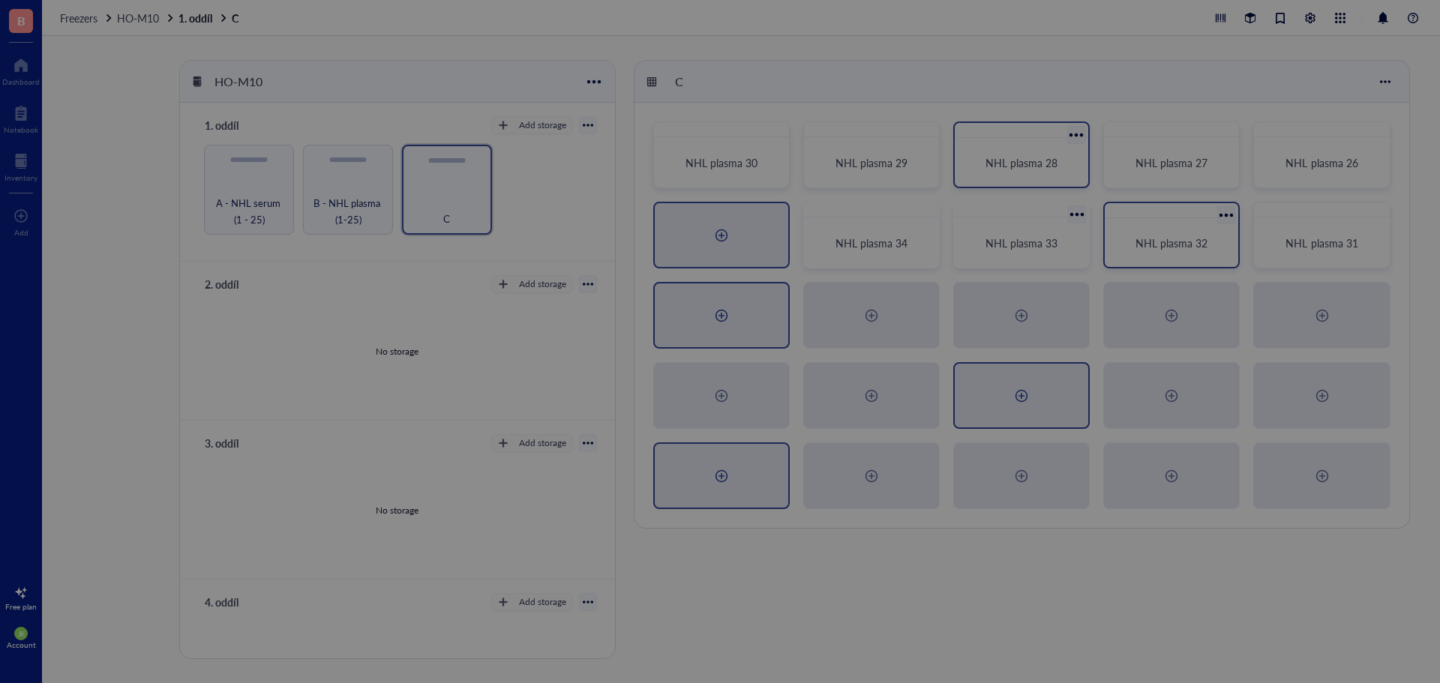
radio input "false"
radio input "true"
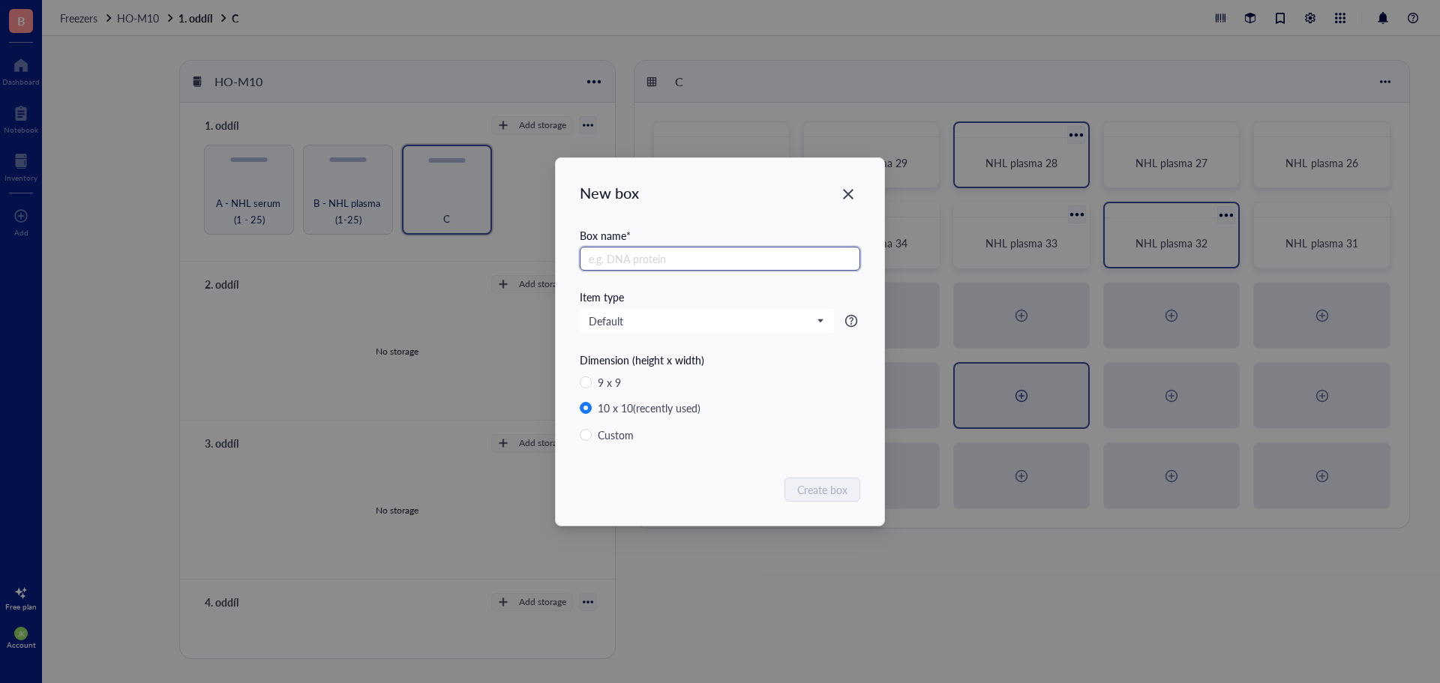
paste input "NHL plasma"
type input "NHL plasma 35"
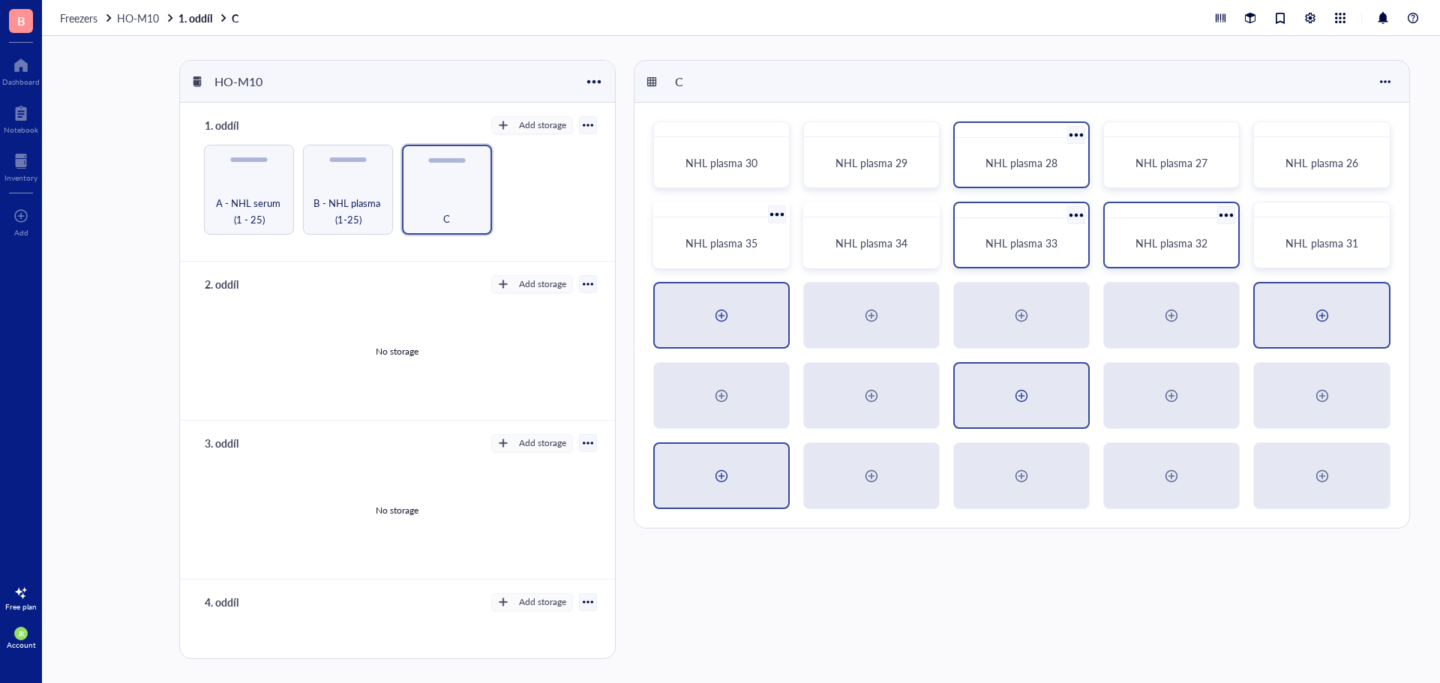
click at [1291, 325] on div at bounding box center [1321, 315] width 133 height 64
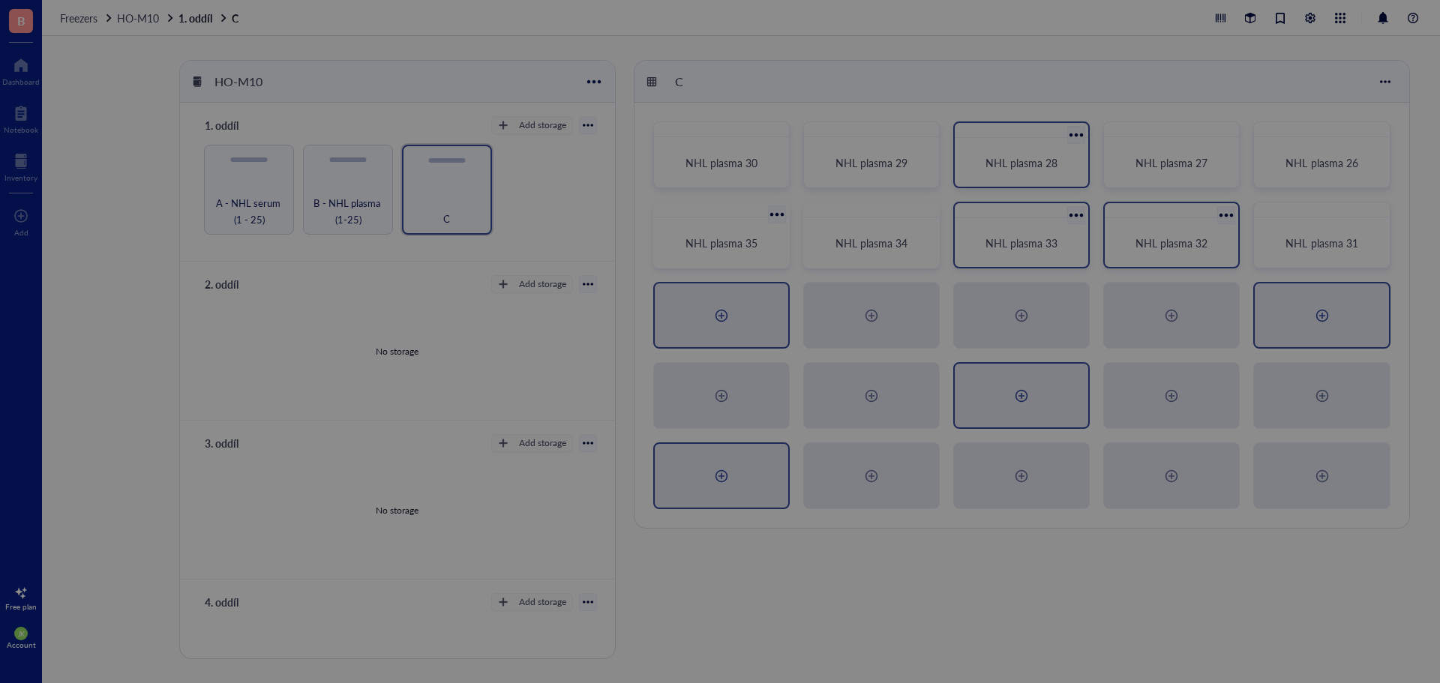
radio input "false"
radio input "true"
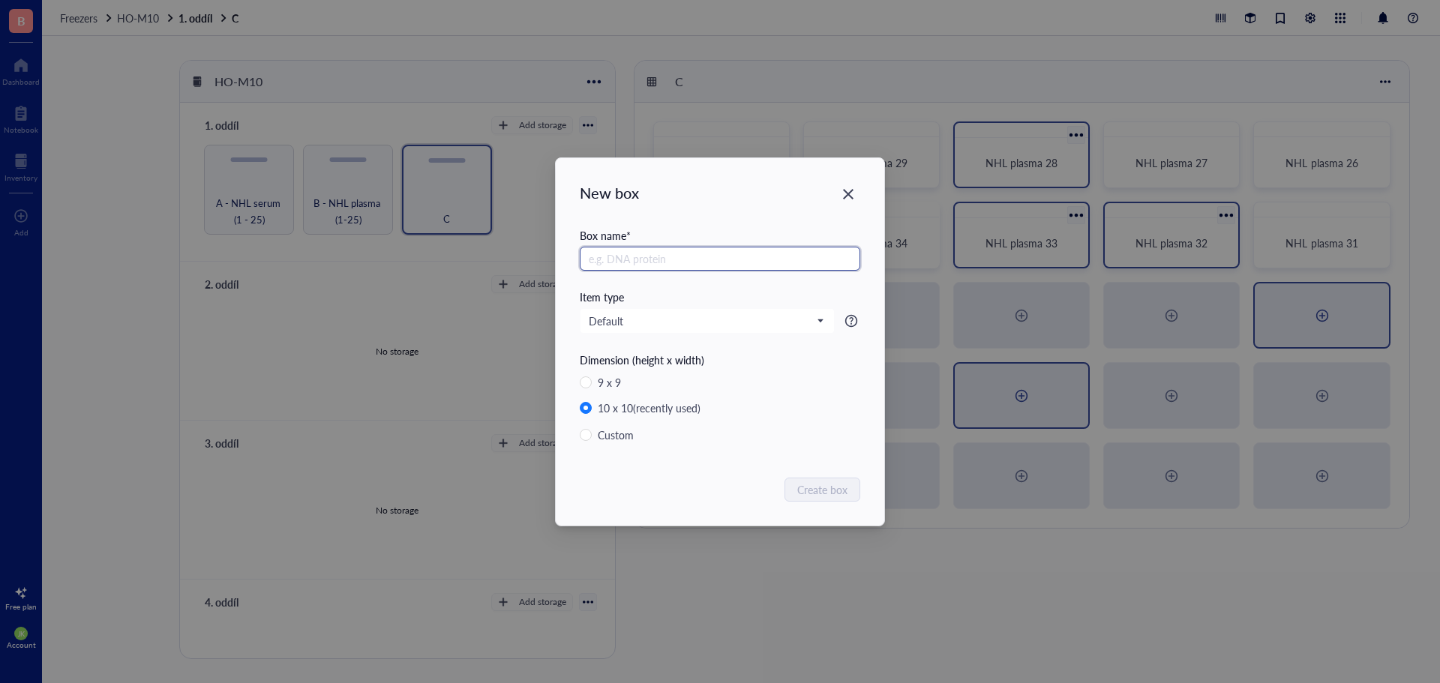
paste input "NHL plasma"
type input "NHL plasma 36"
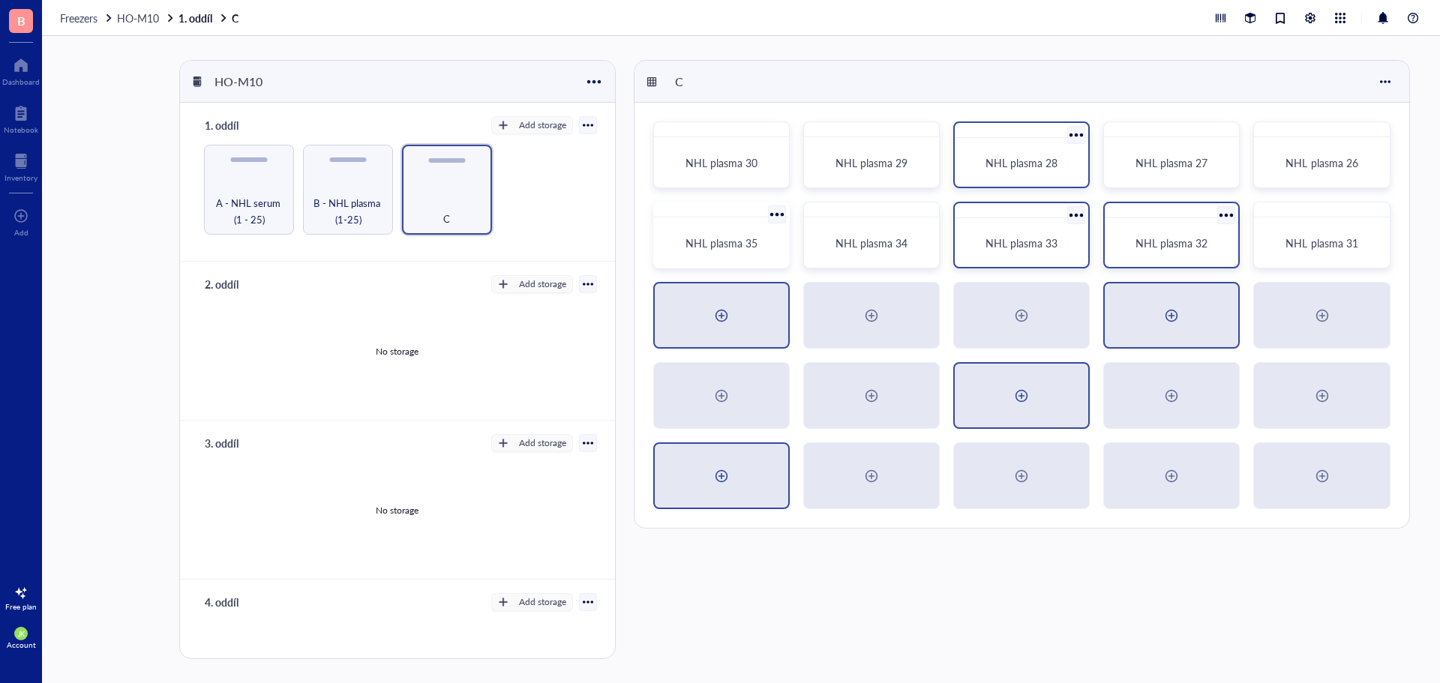
click at [1161, 315] on div at bounding box center [1171, 316] width 24 height 24
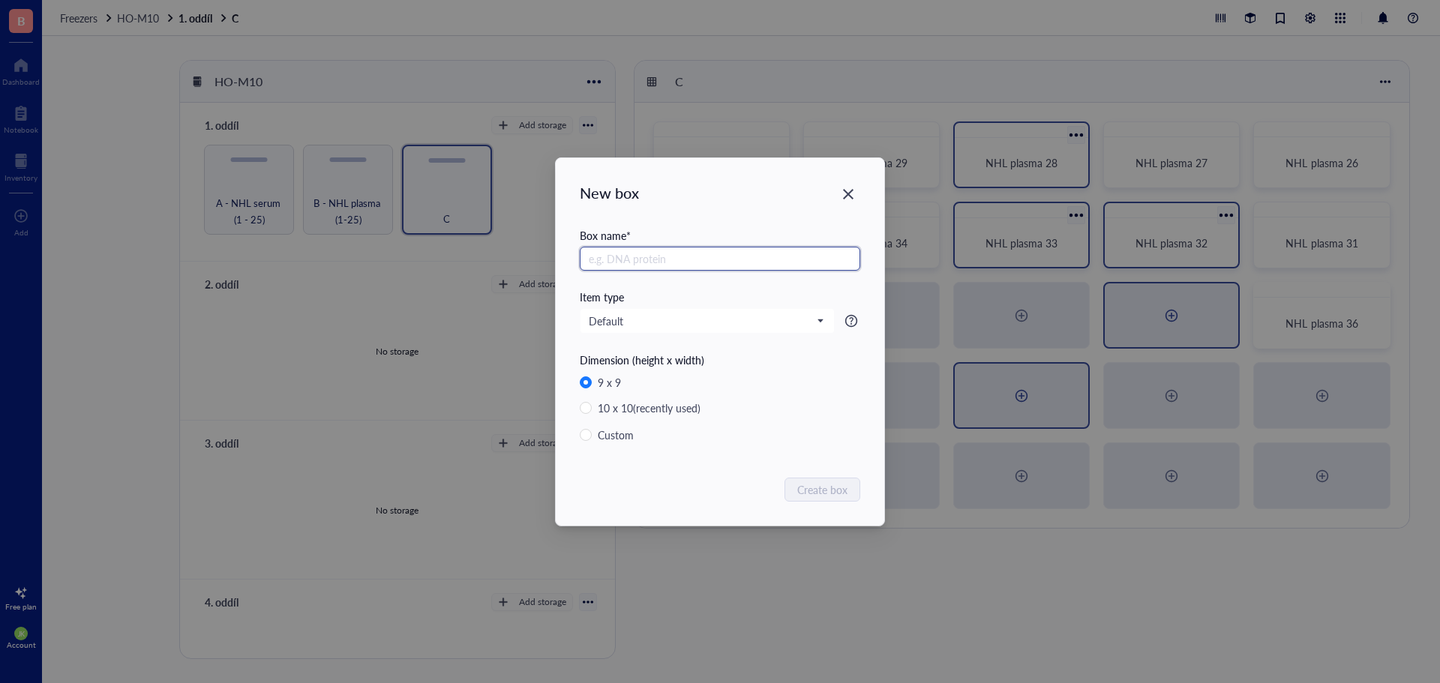
radio input "false"
radio input "true"
paste input "NHL plasma"
type input "NHL plasma 37"
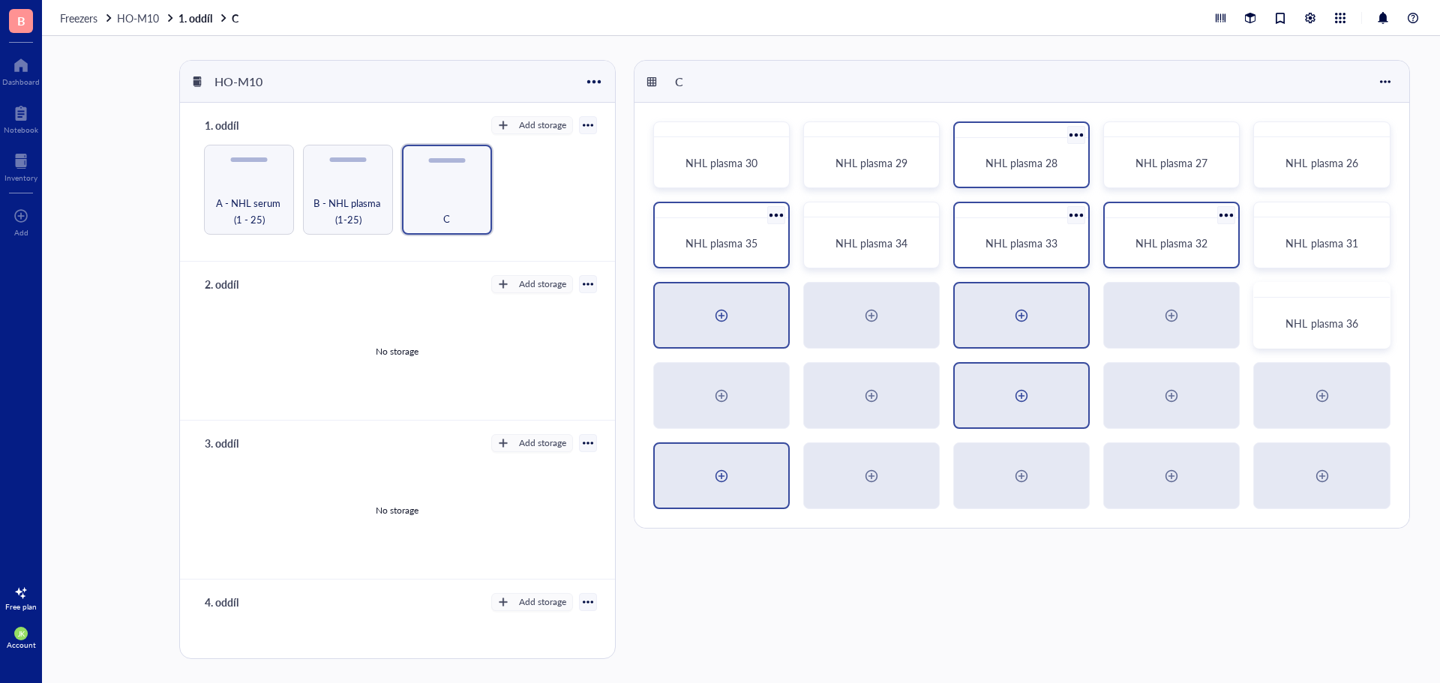
click at [997, 333] on div at bounding box center [1021, 315] width 133 height 64
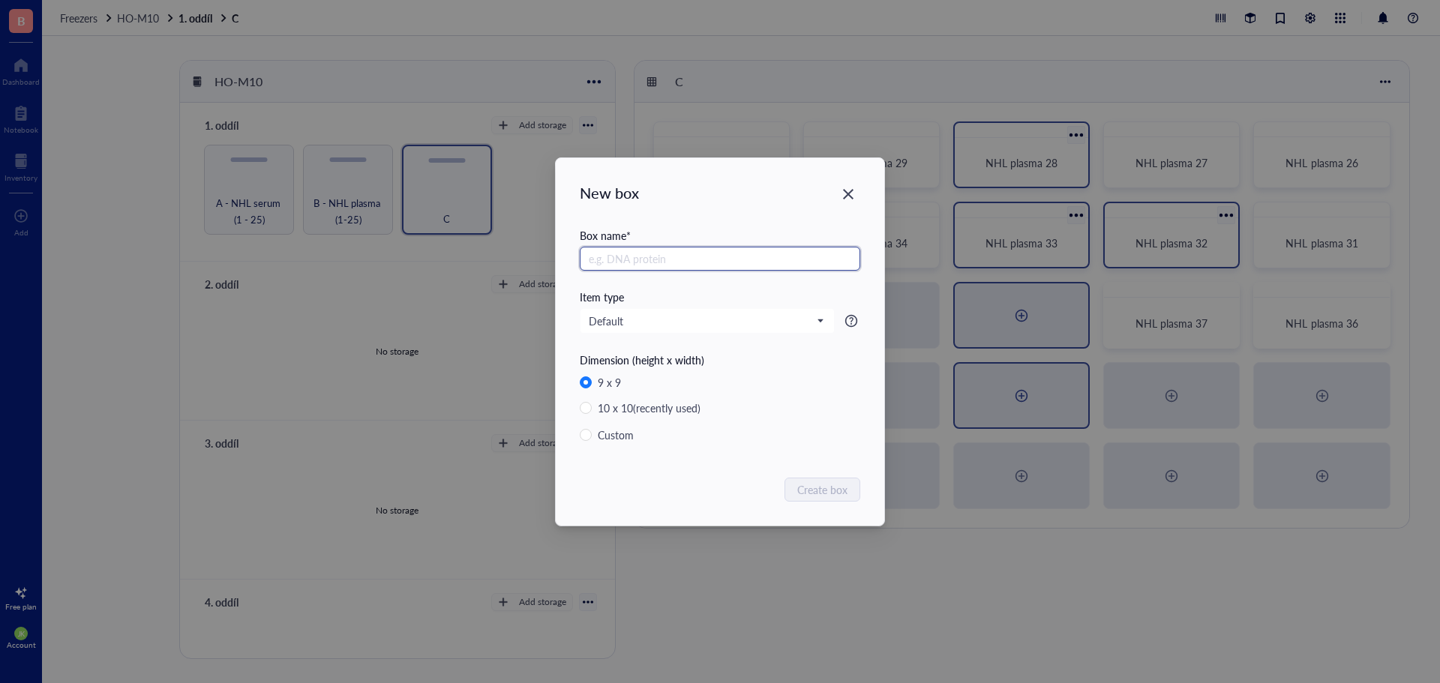
radio input "false"
radio input "true"
paste input "NHL plasma"
type input "NHL plasma 38"
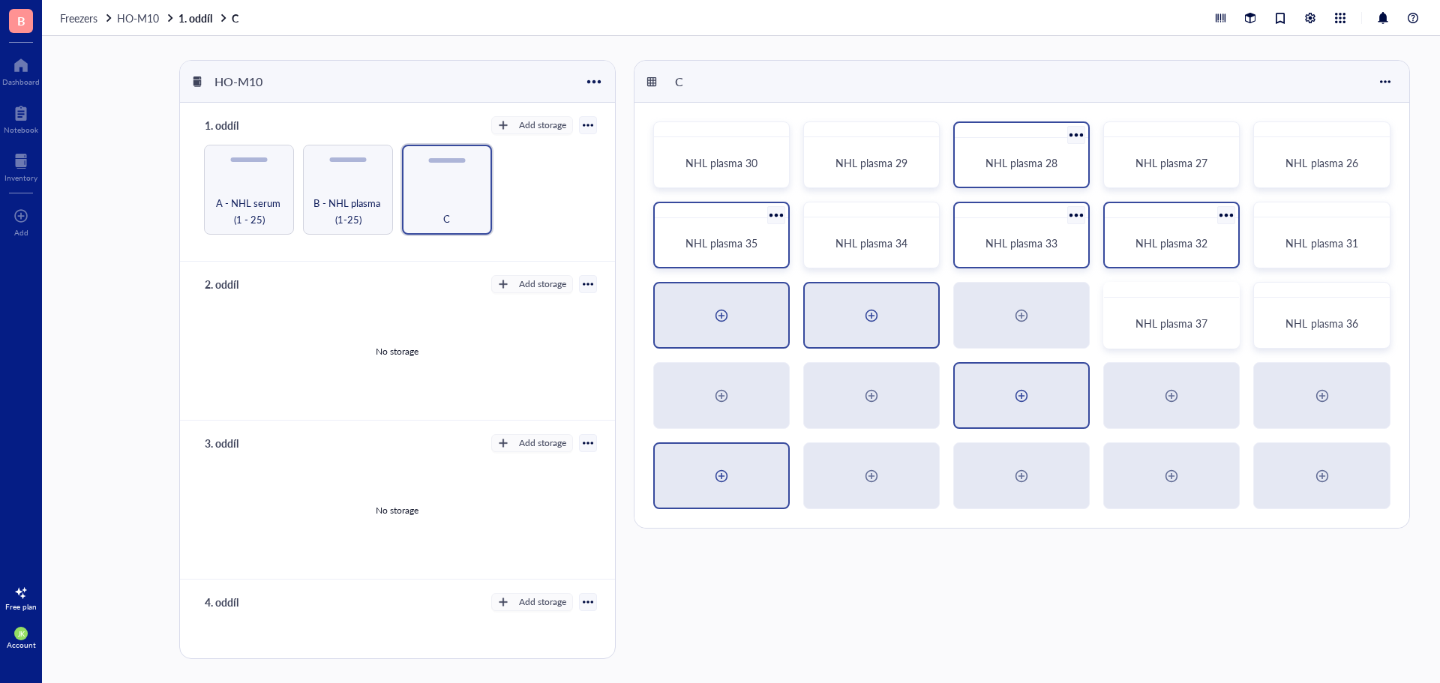
click at [903, 326] on div at bounding box center [871, 315] width 133 height 64
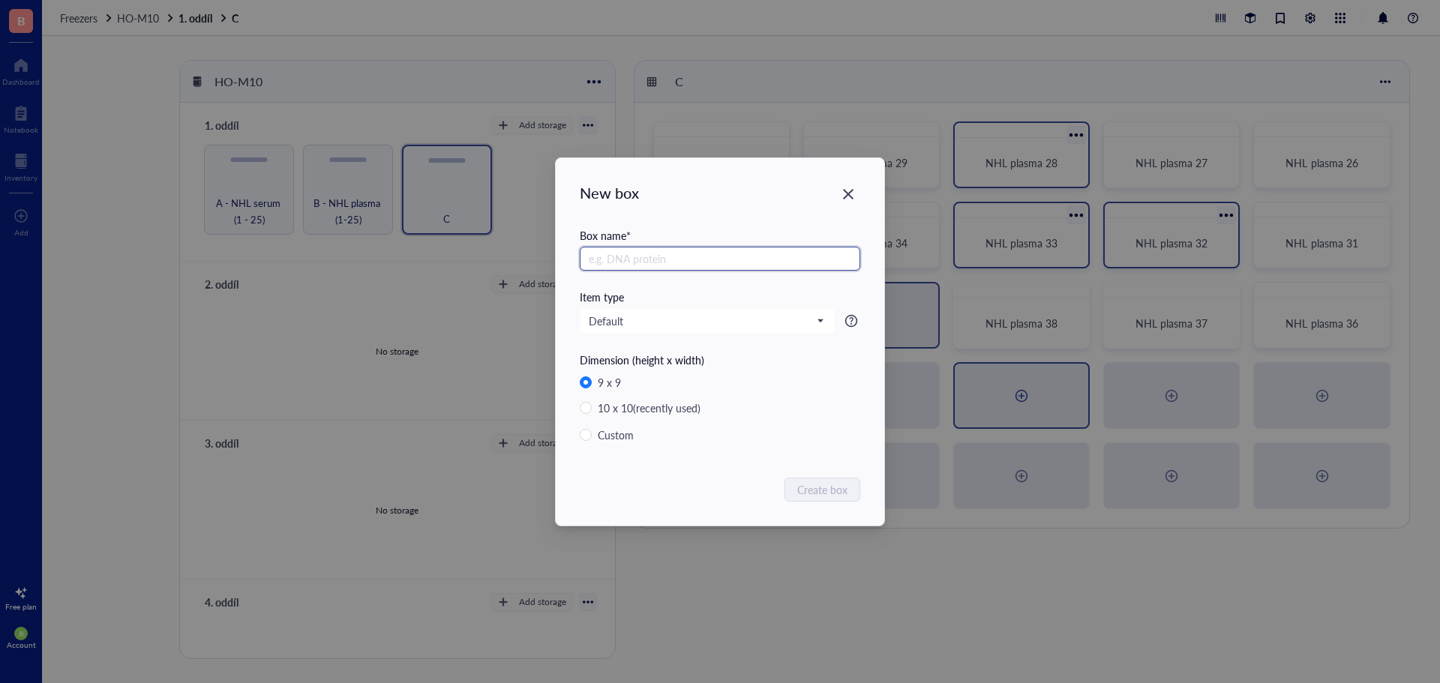
paste input "NHL plasma"
type input "NHL plasma"
radio input "false"
radio input "true"
type input "NHL plasma 39"
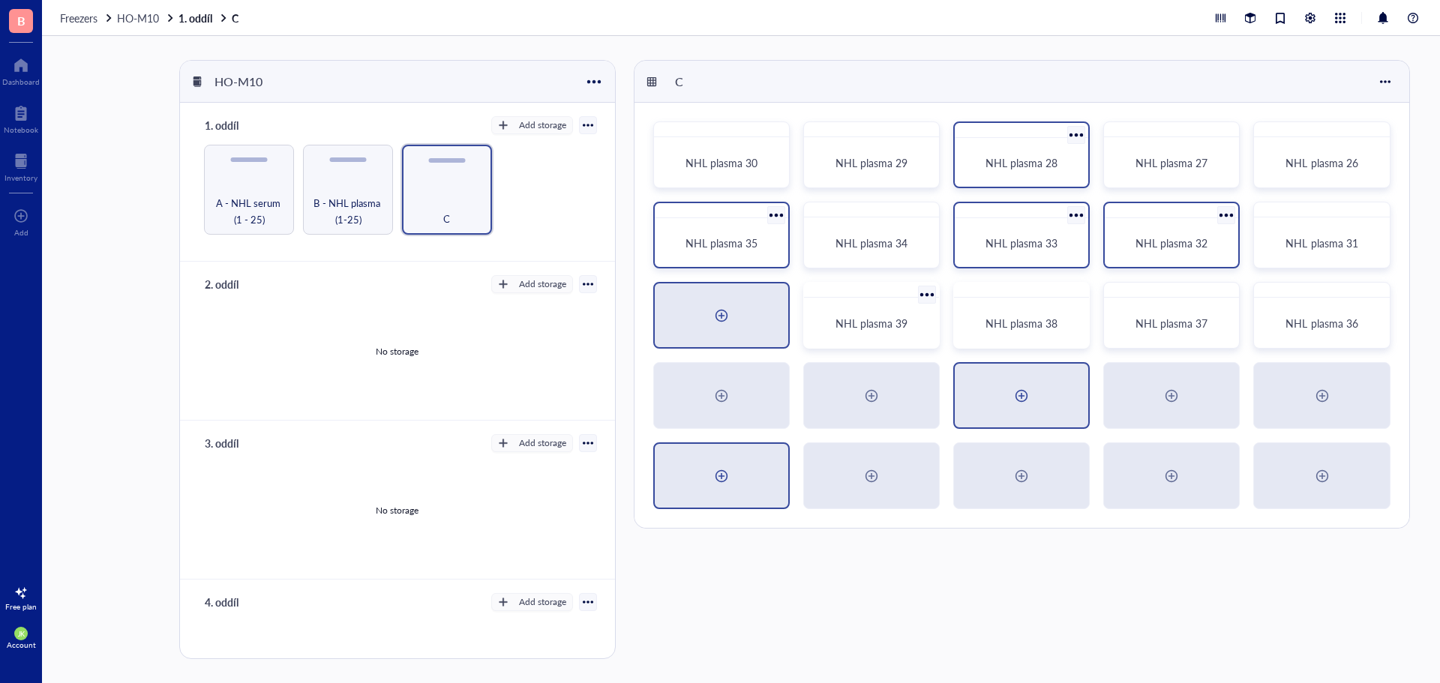
click at [745, 328] on div at bounding box center [721, 315] width 133 height 64
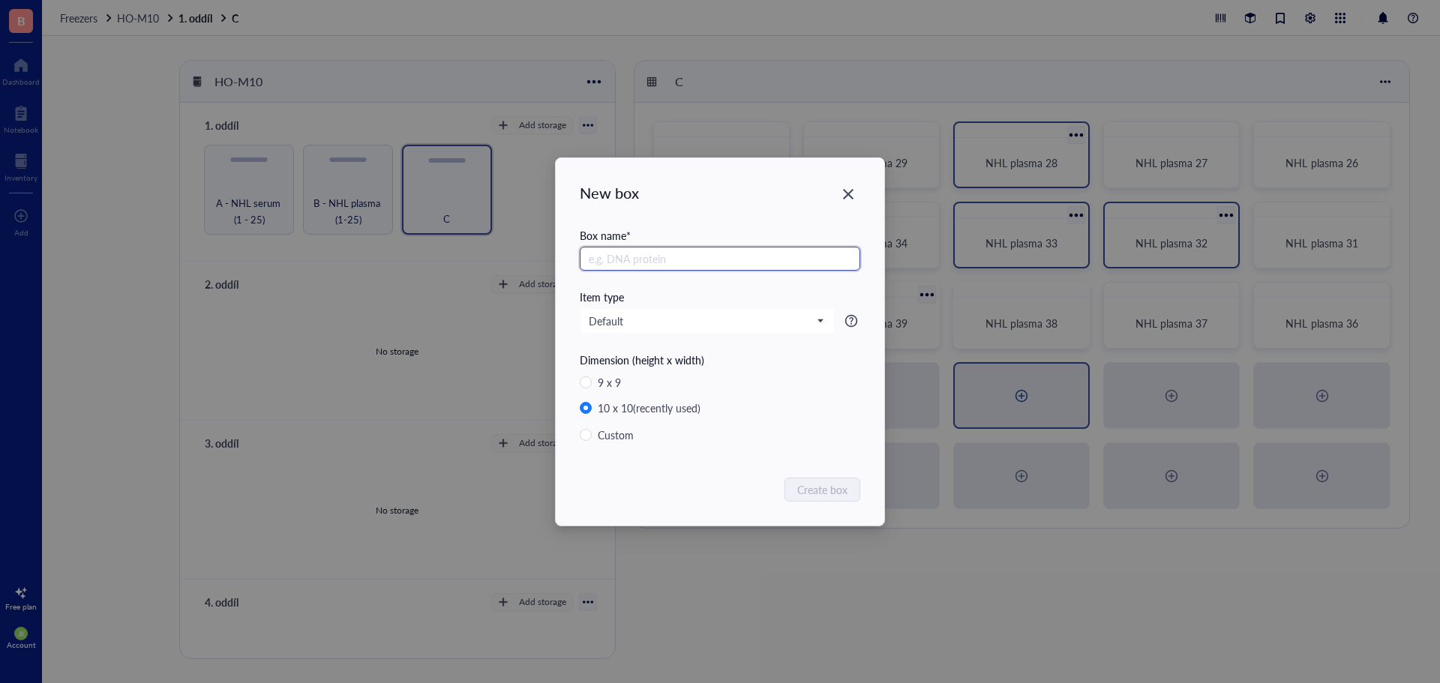
paste input "NHL plasma"
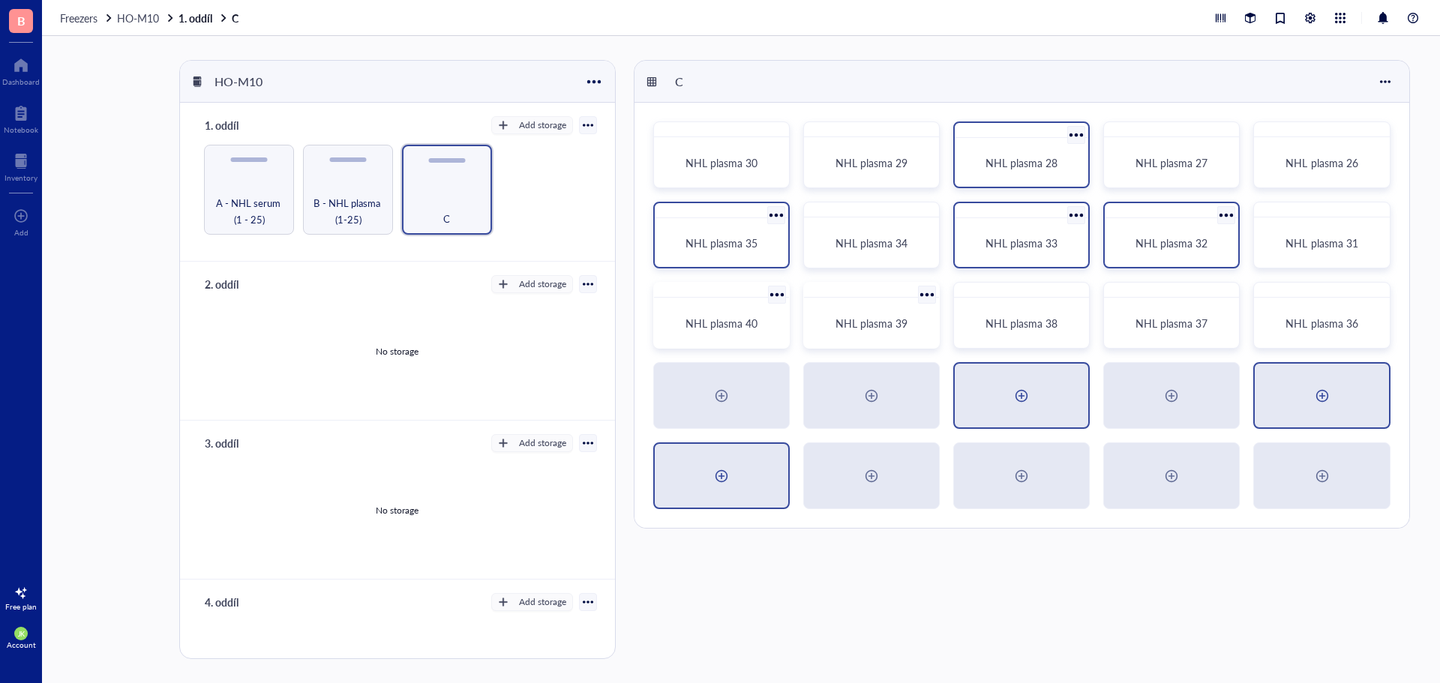
click at [1355, 406] on div at bounding box center [1321, 396] width 133 height 64
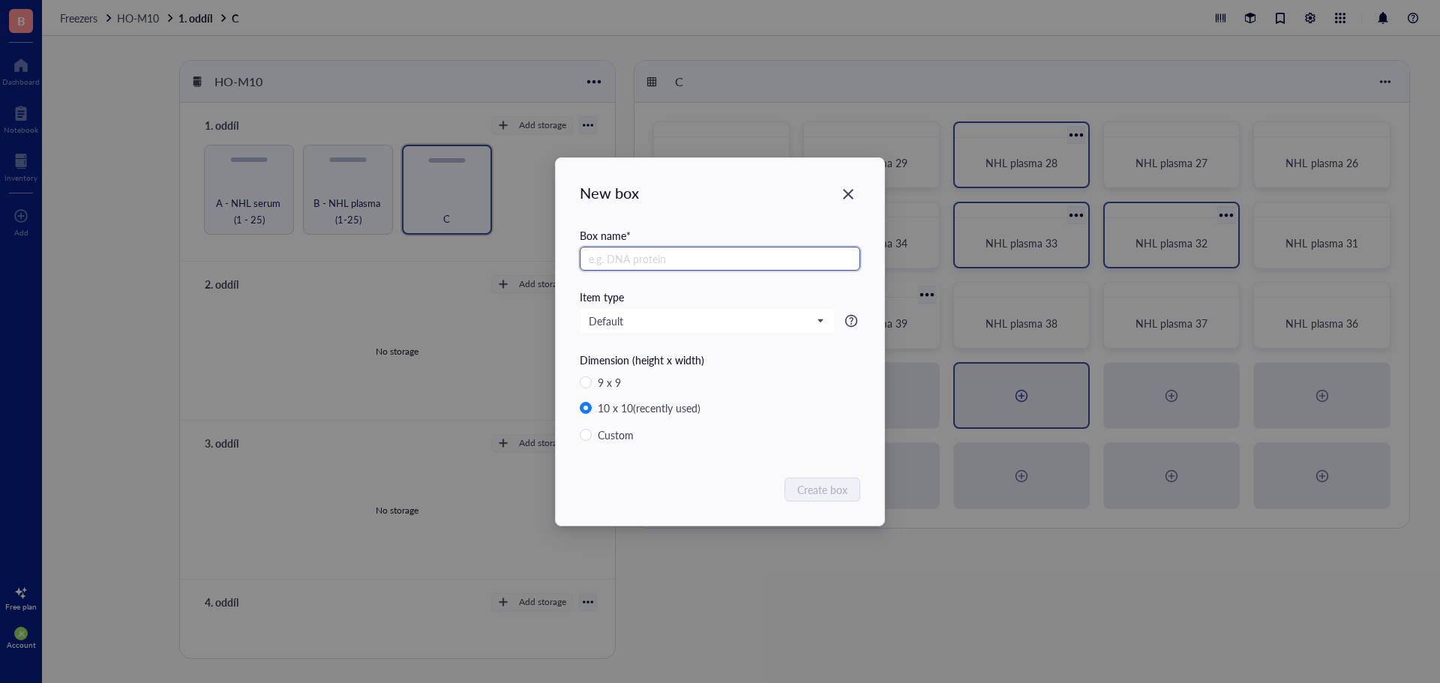
paste input "NHL plasma"
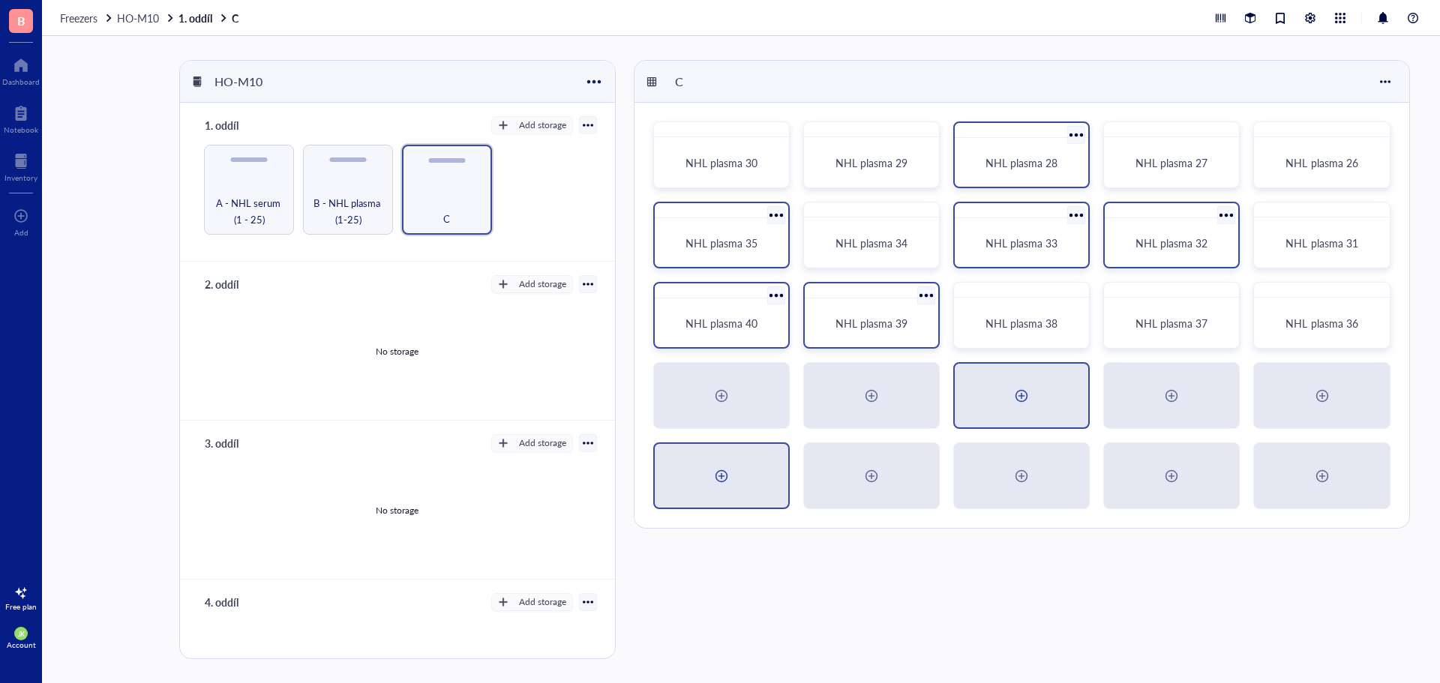
click at [1020, 384] on div at bounding box center [1021, 396] width 24 height 24
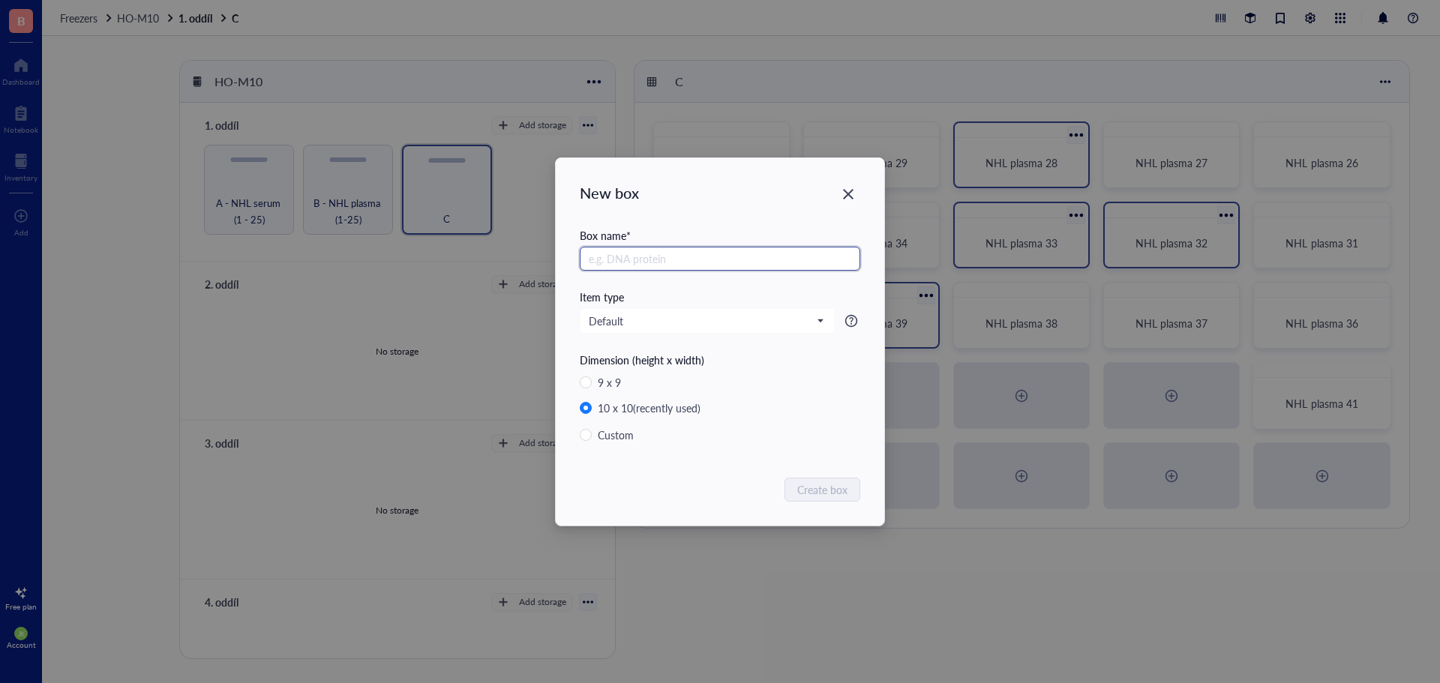
paste input "NHL plasma"
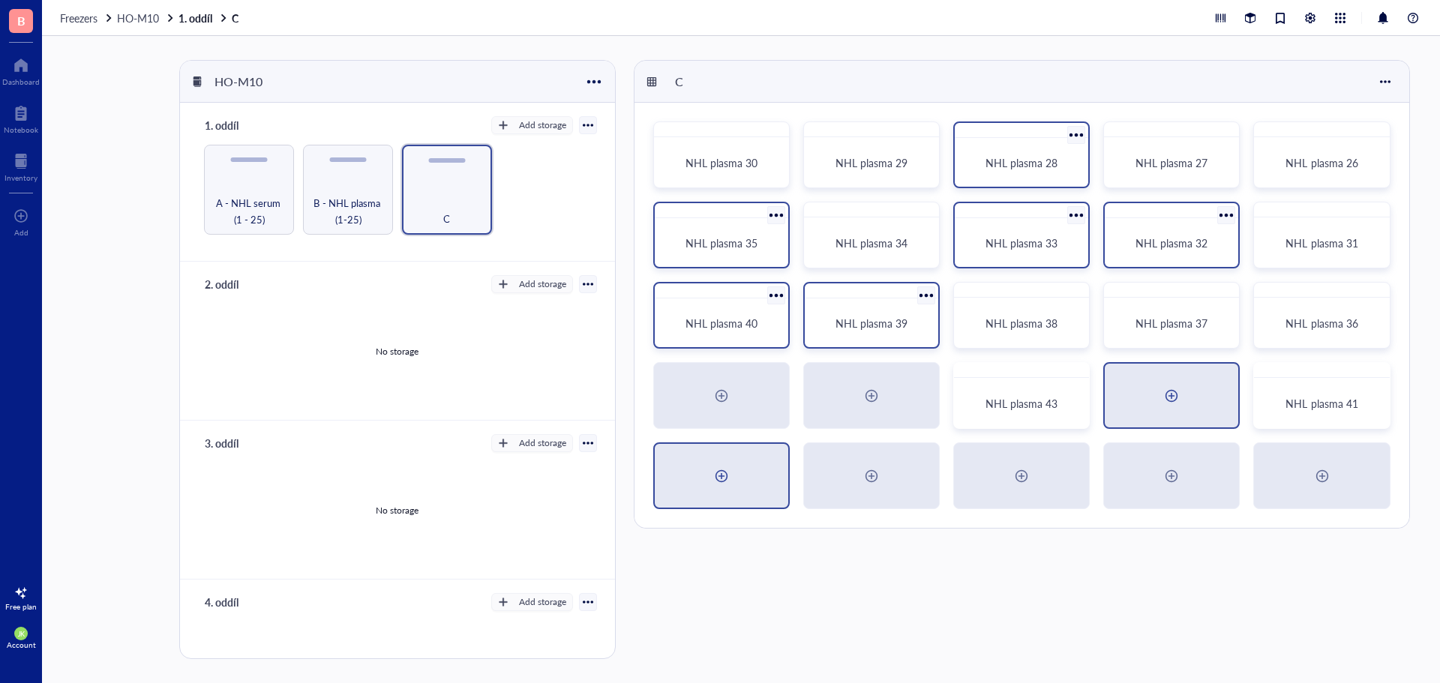
click at [1157, 396] on div at bounding box center [1171, 396] width 133 height 64
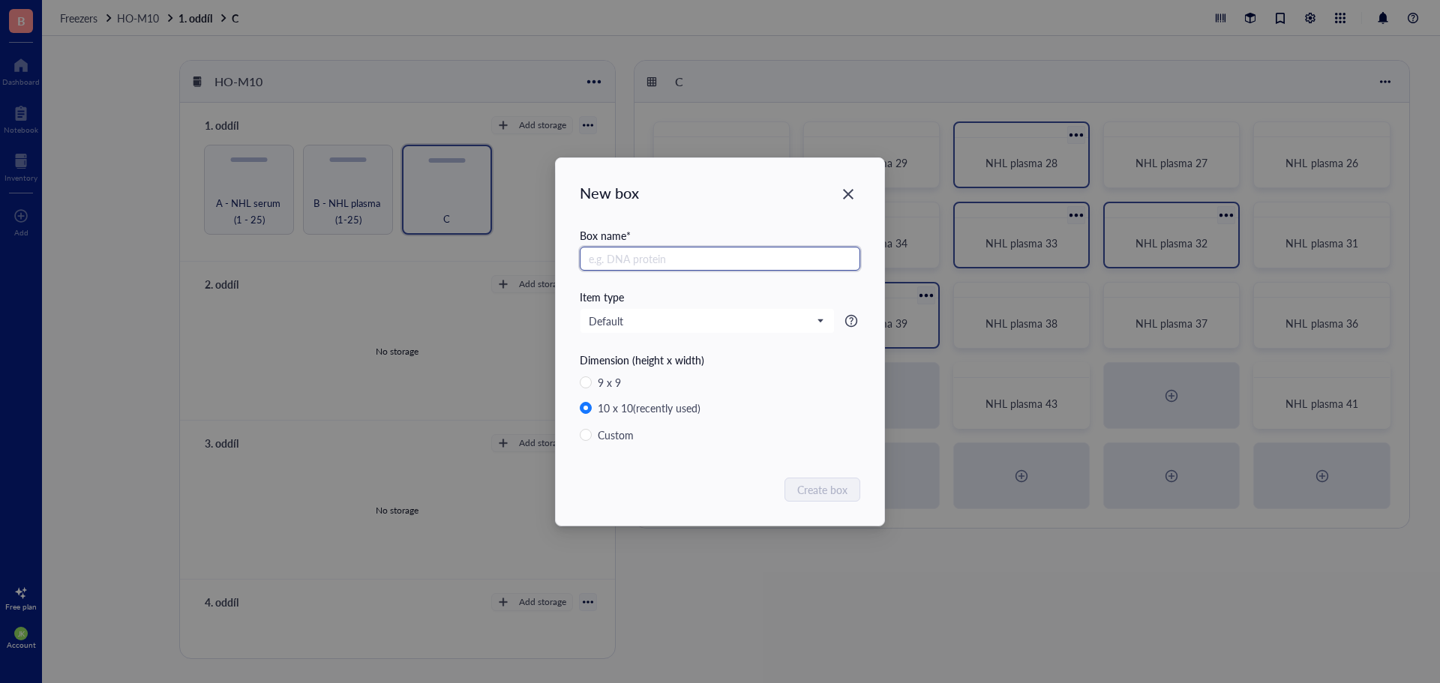
paste input "NHL plasma"
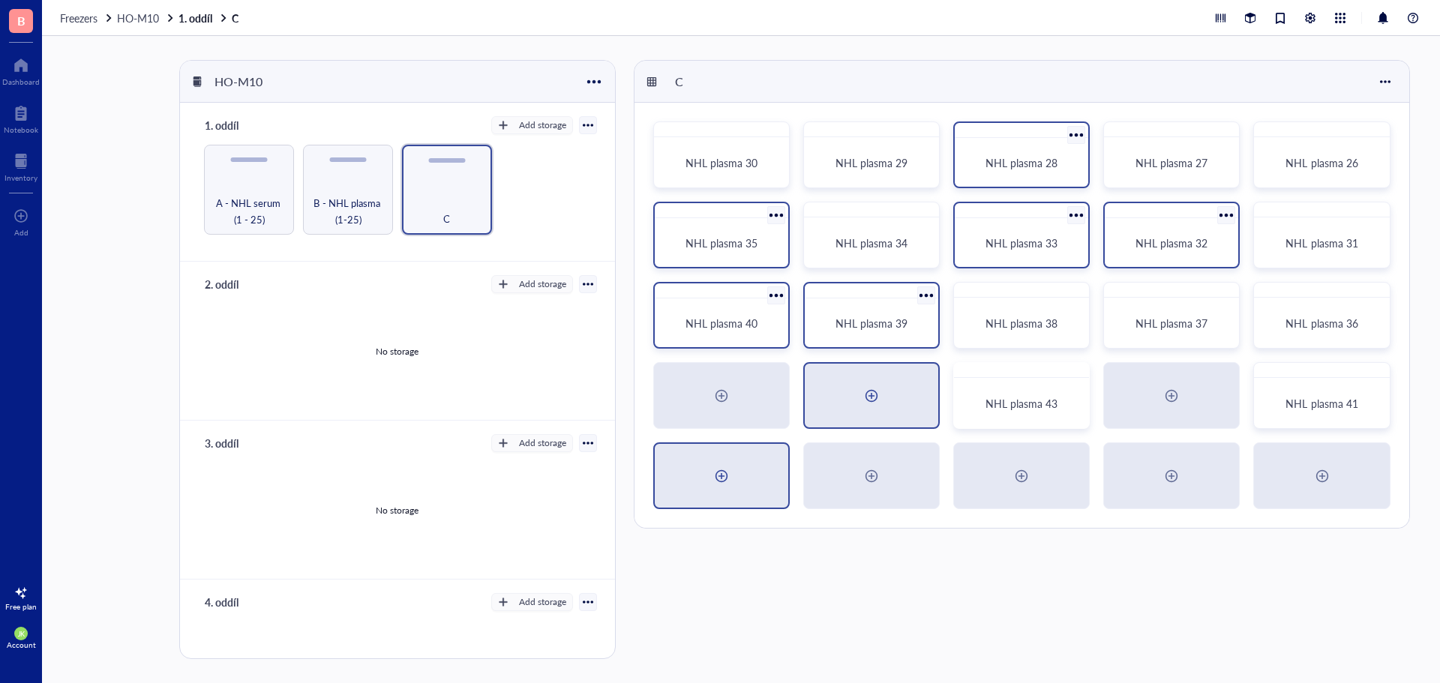
click at [909, 397] on div at bounding box center [871, 396] width 133 height 64
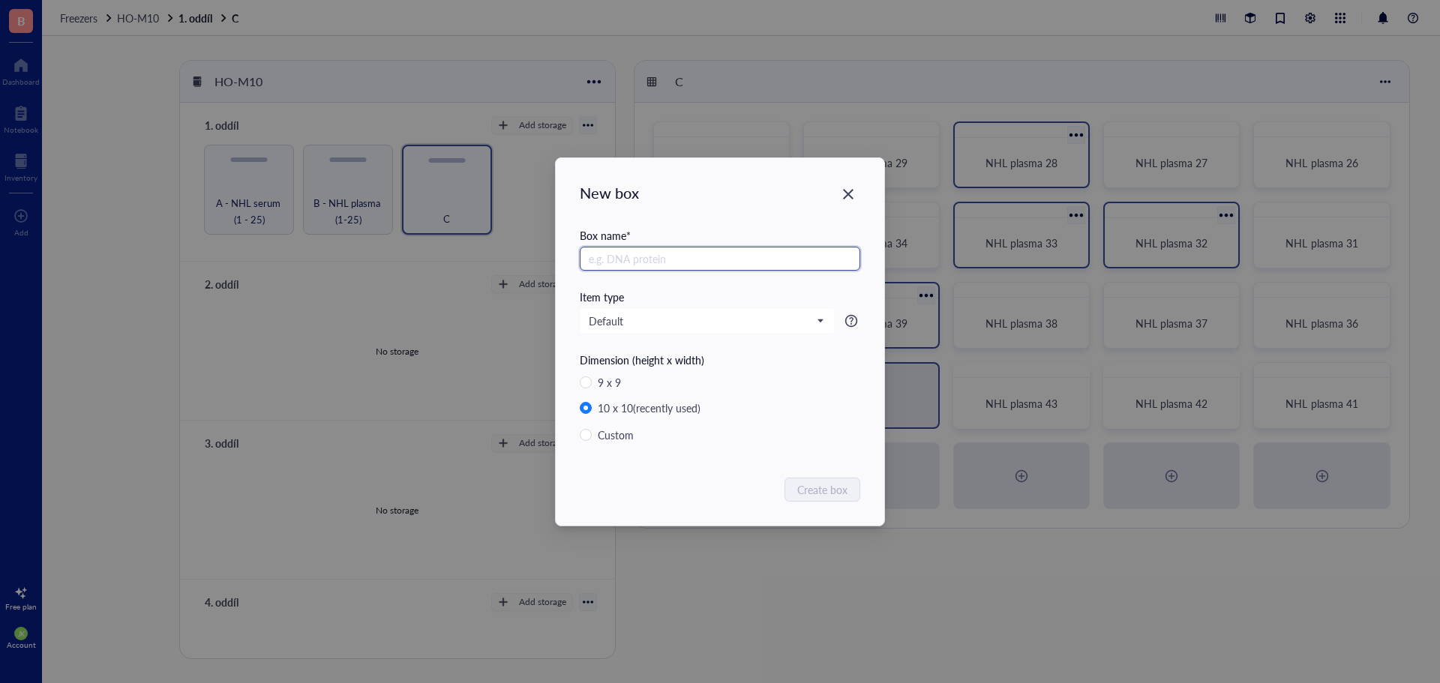
paste input "NHL plasma"
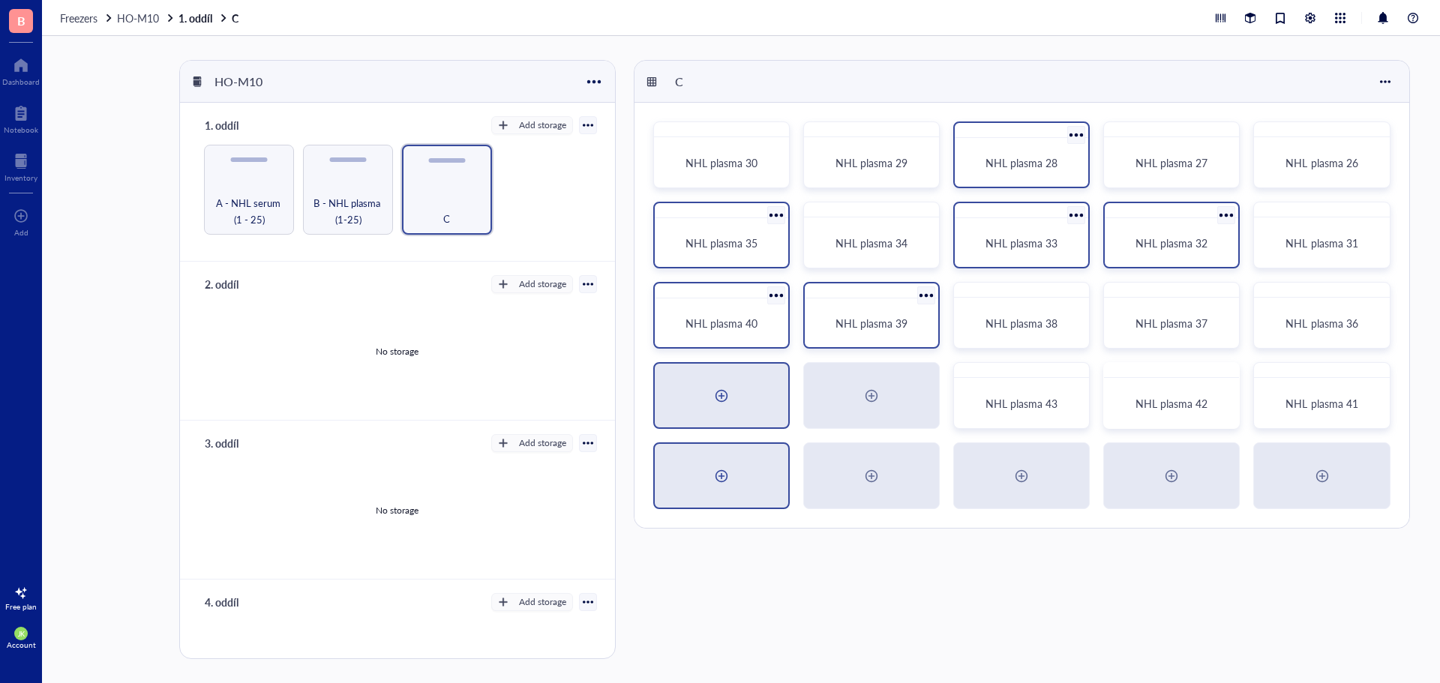
click at [726, 397] on div at bounding box center [721, 396] width 24 height 24
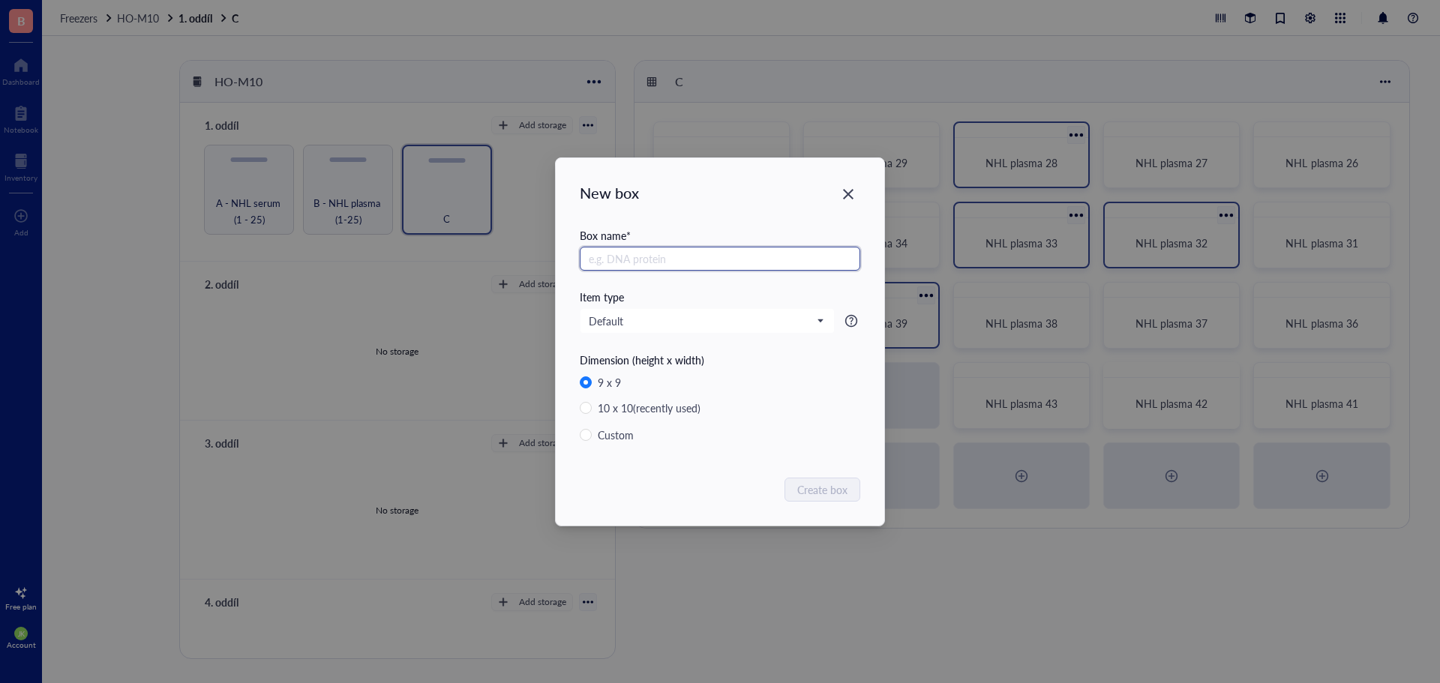
paste input "NHL plasma"
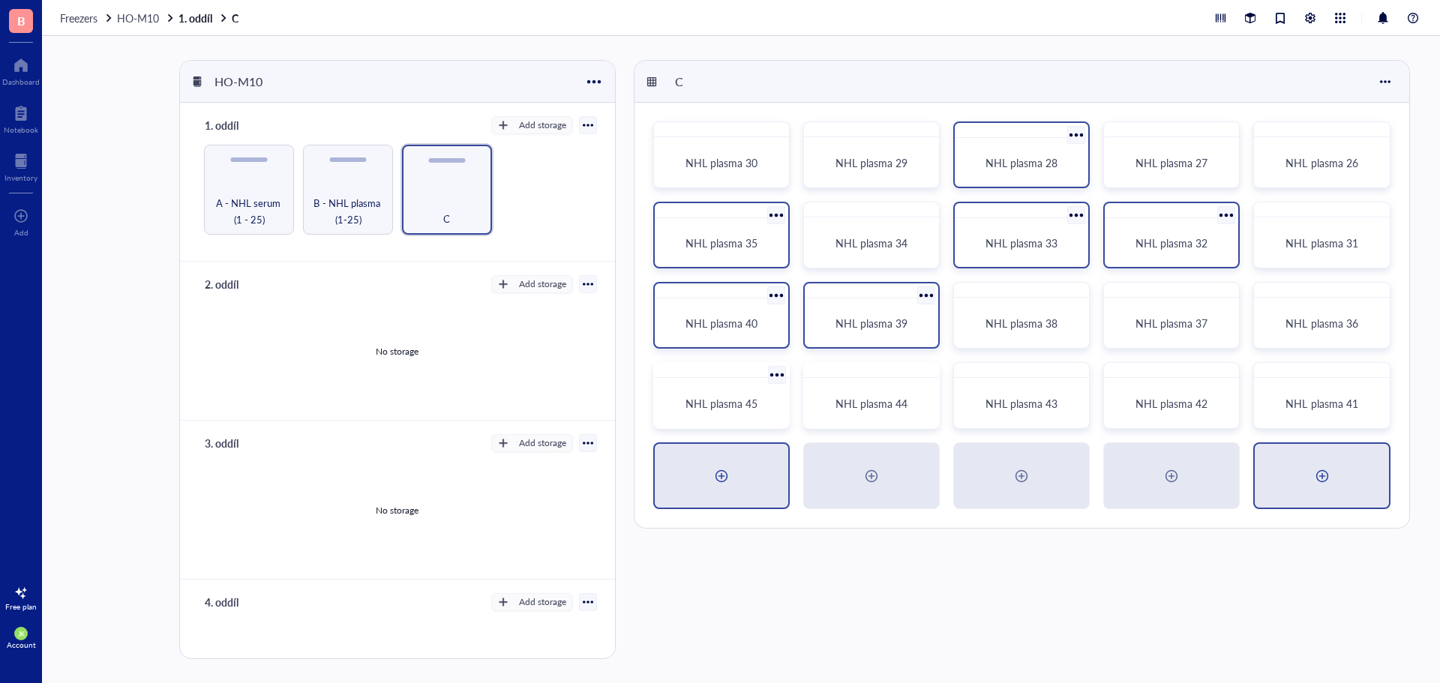
click at [1300, 467] on div at bounding box center [1321, 476] width 133 height 64
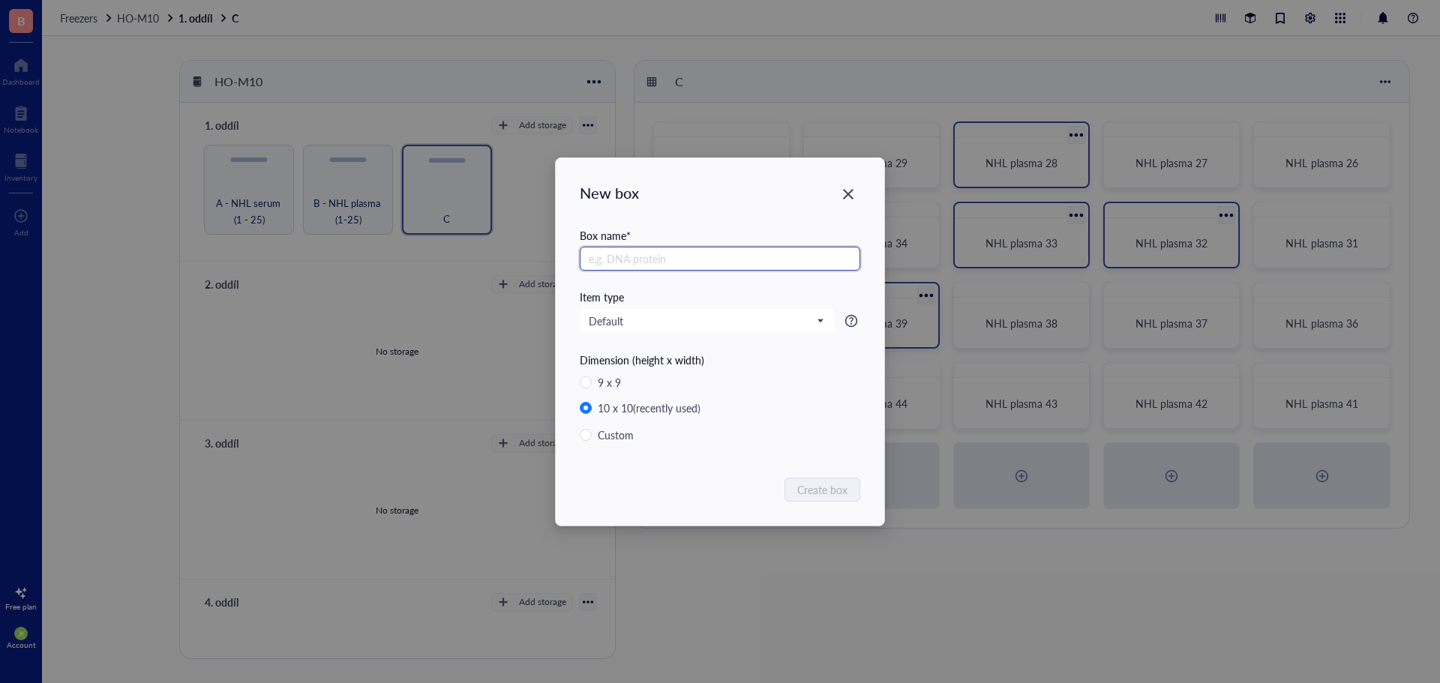
paste input "NHL plasma"
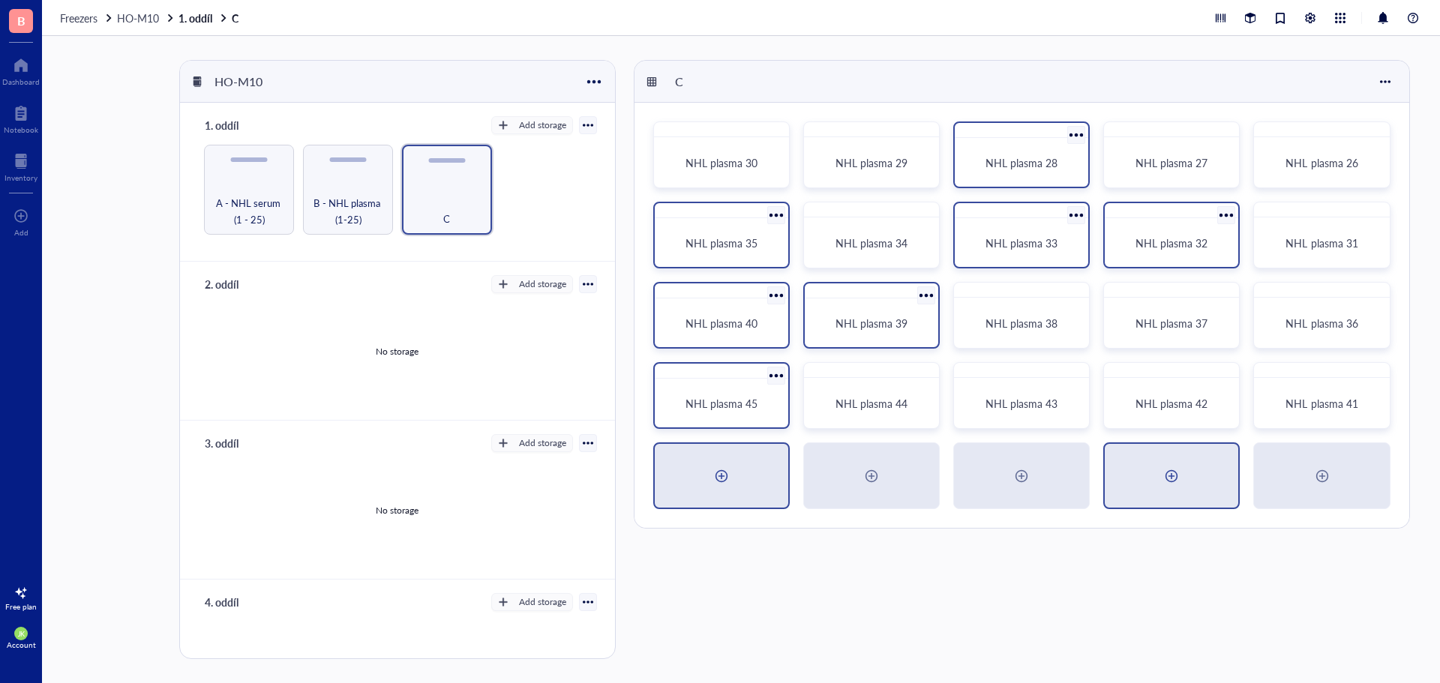
click at [1171, 480] on div at bounding box center [1171, 476] width 24 height 24
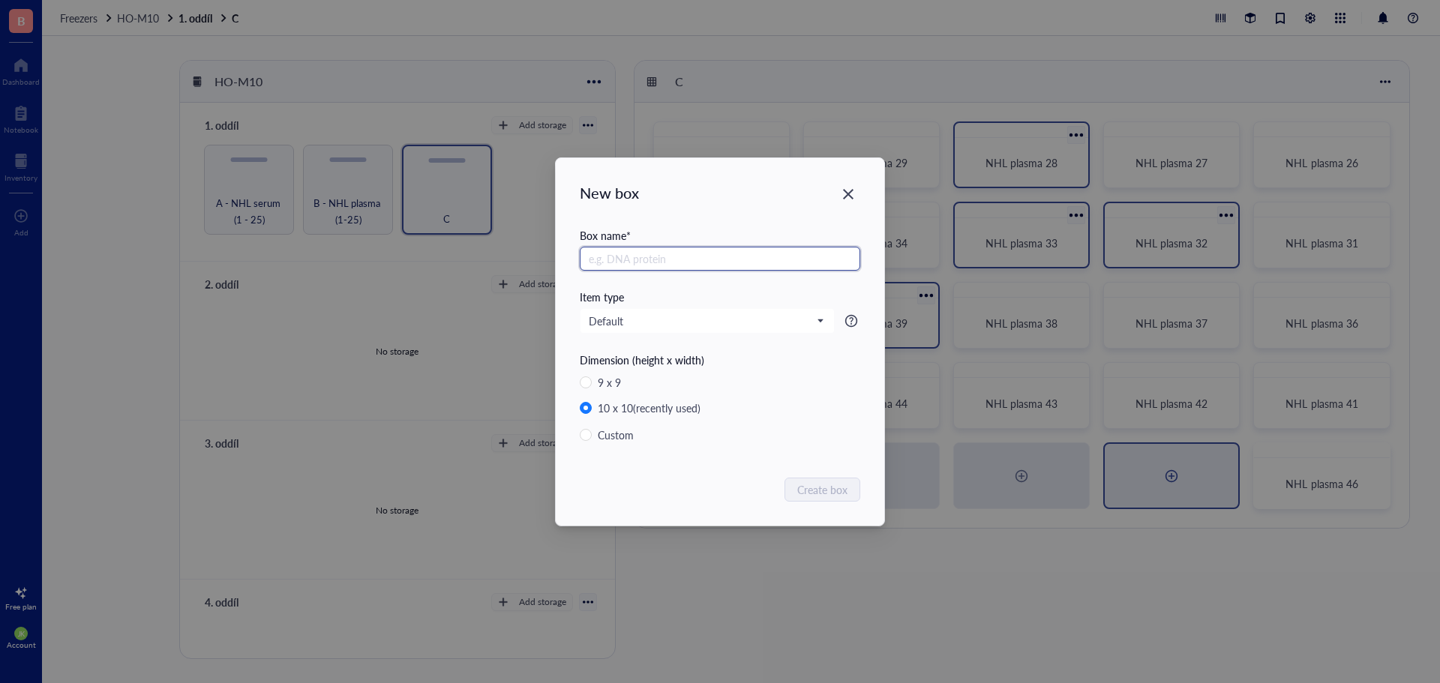
paste input "NHL plasma"
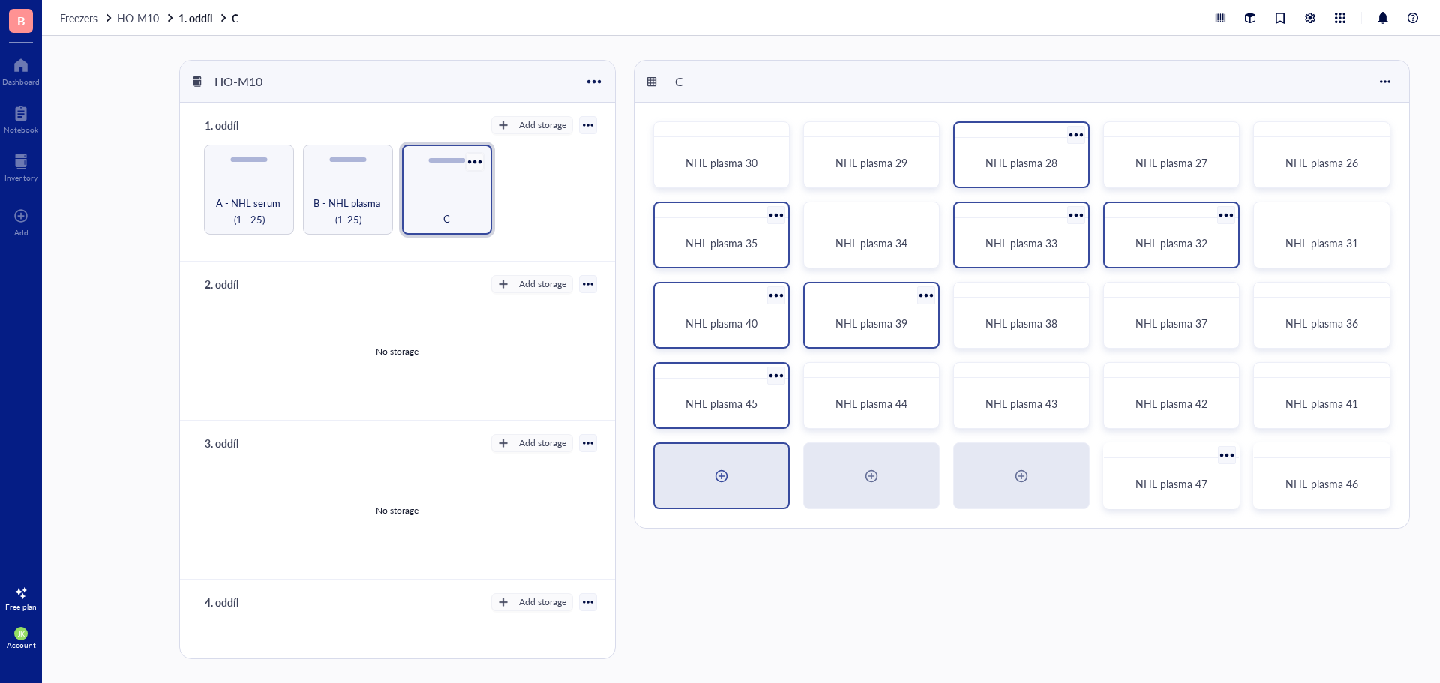
click at [469, 160] on div at bounding box center [474, 162] width 22 height 22
click at [486, 214] on div "Settings" at bounding box center [514, 218] width 85 height 13
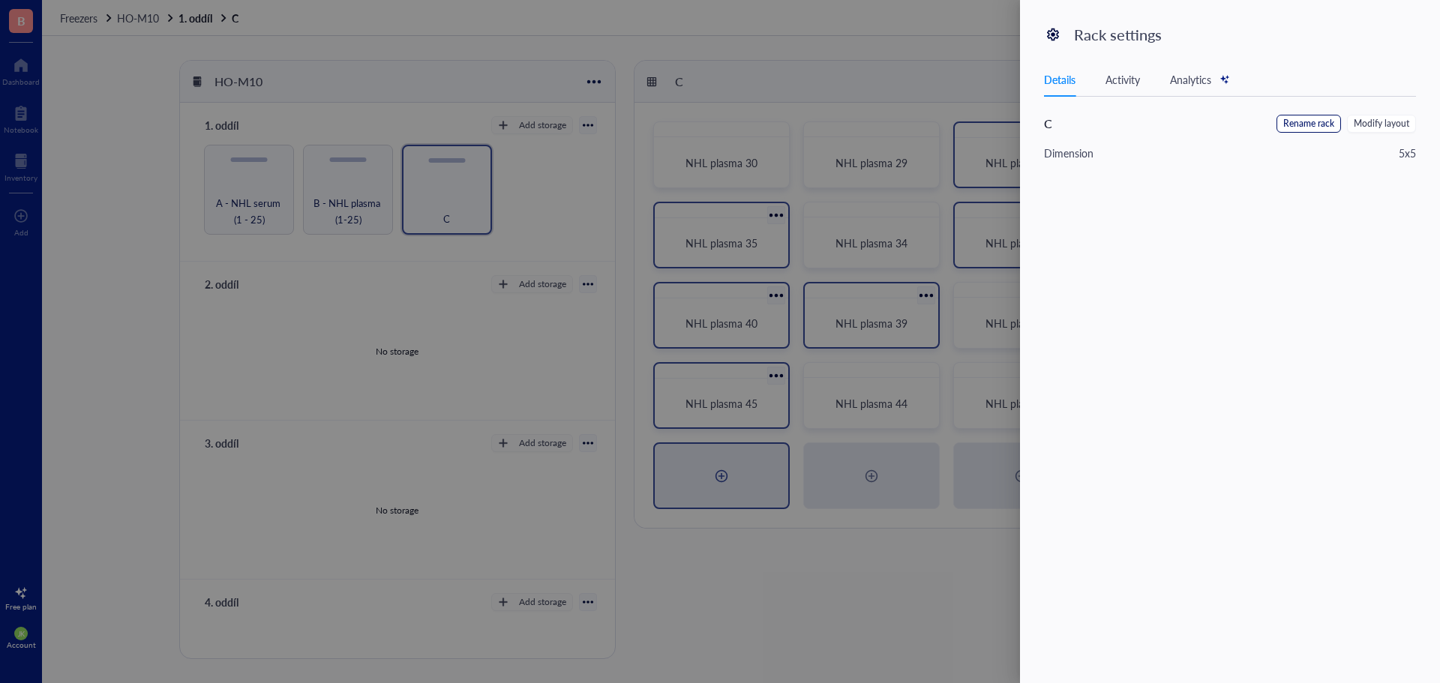
click at [1328, 127] on span "Rename rack" at bounding box center [1308, 124] width 51 height 14
click at [1109, 124] on input "C" at bounding box center [1119, 127] width 151 height 24
click at [1391, 130] on span "Save" at bounding box center [1393, 126] width 22 height 16
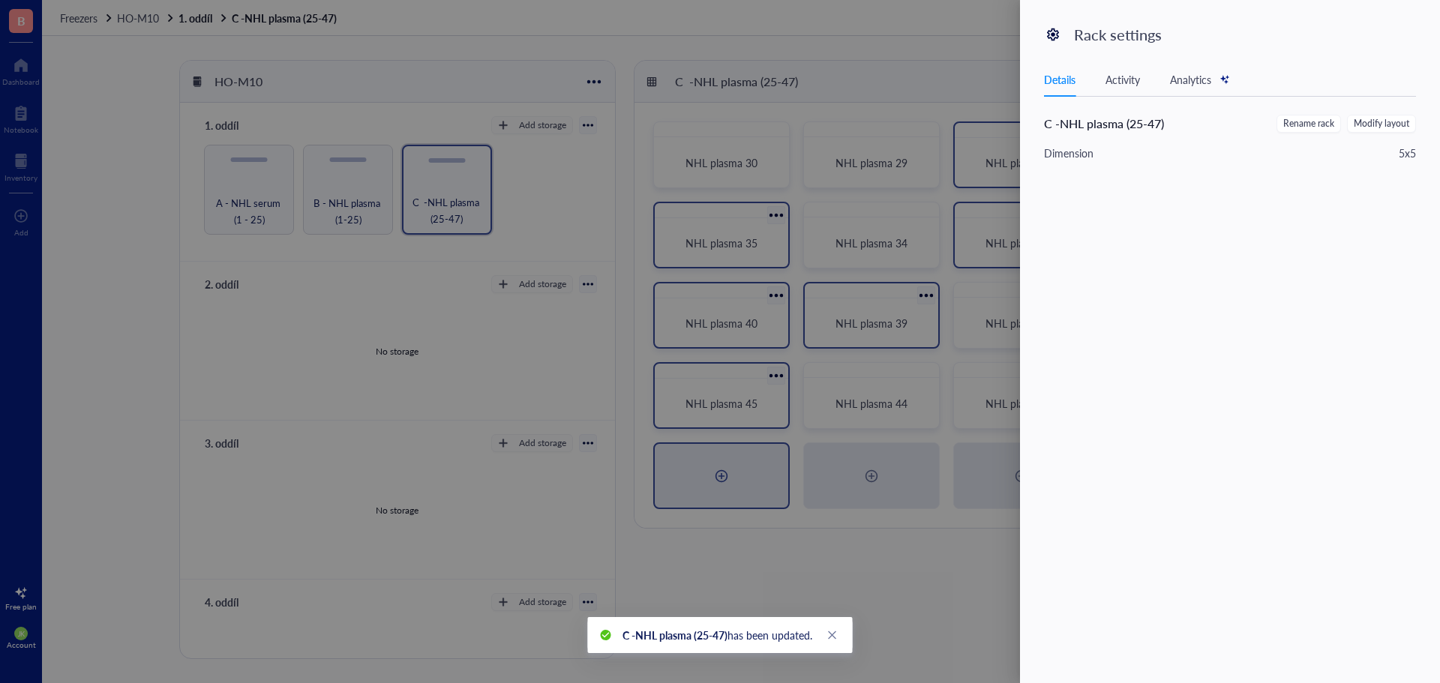
click at [629, 94] on div at bounding box center [720, 341] width 1440 height 683
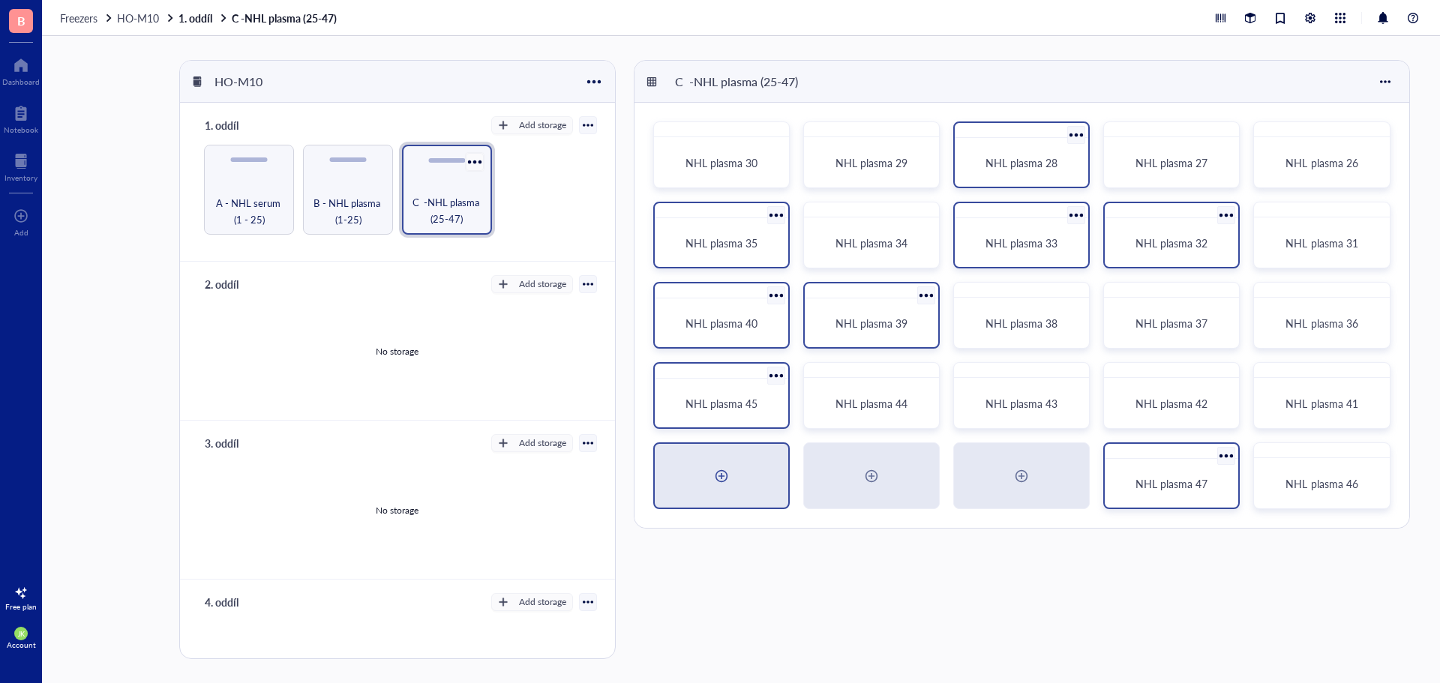
click at [463, 159] on div at bounding box center [474, 162] width 22 height 22
click at [490, 218] on div "Settings" at bounding box center [506, 218] width 37 height 13
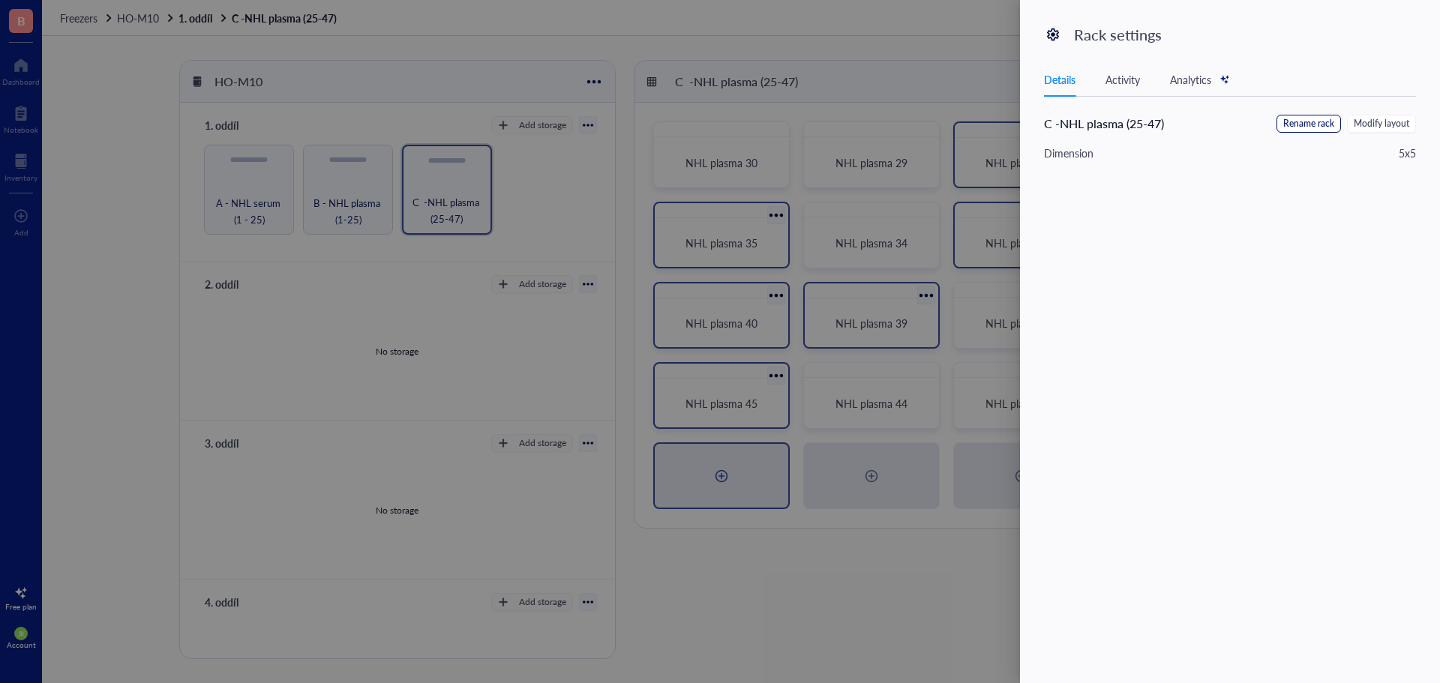
click at [1308, 125] on span "Rename rack" at bounding box center [1308, 124] width 51 height 14
click at [1069, 125] on input "C -NHL plasma (25-47)" at bounding box center [1119, 127] width 151 height 24
click at [1396, 120] on span "Save" at bounding box center [1393, 126] width 22 height 16
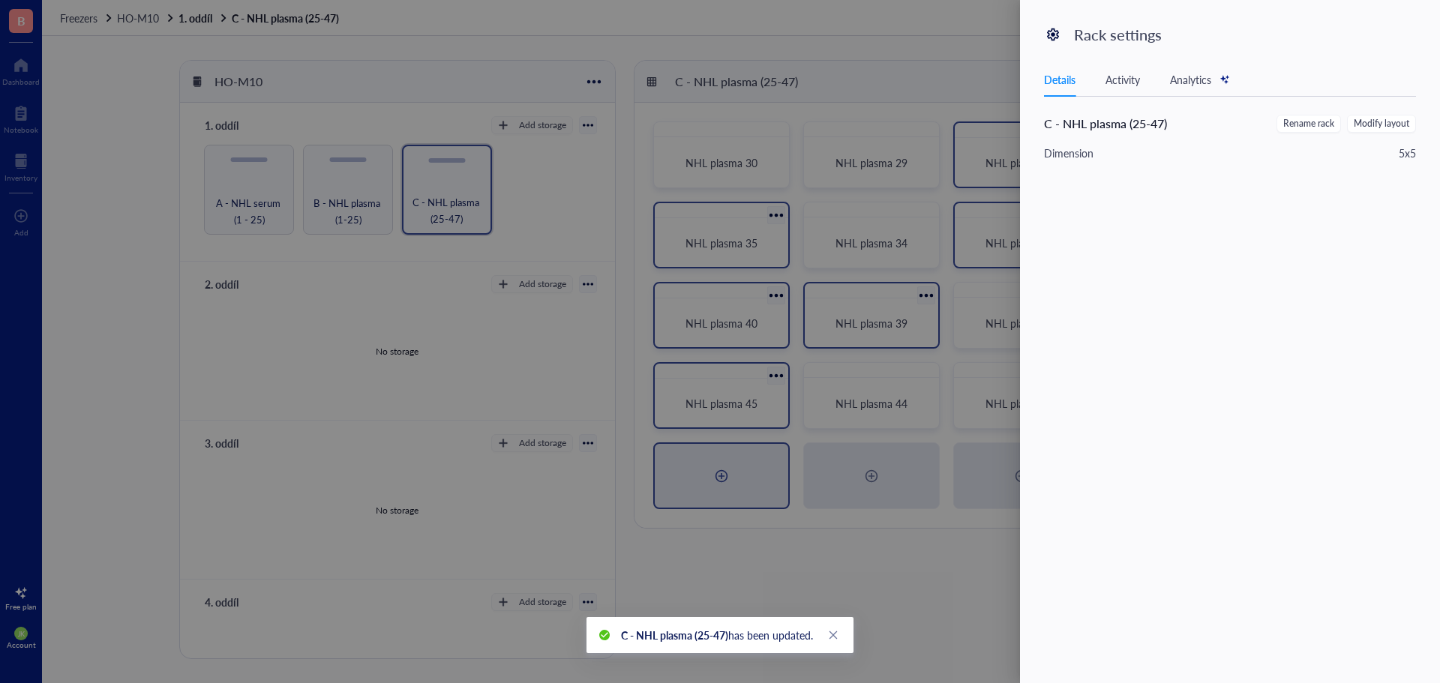
click at [936, 91] on div at bounding box center [720, 341] width 1440 height 683
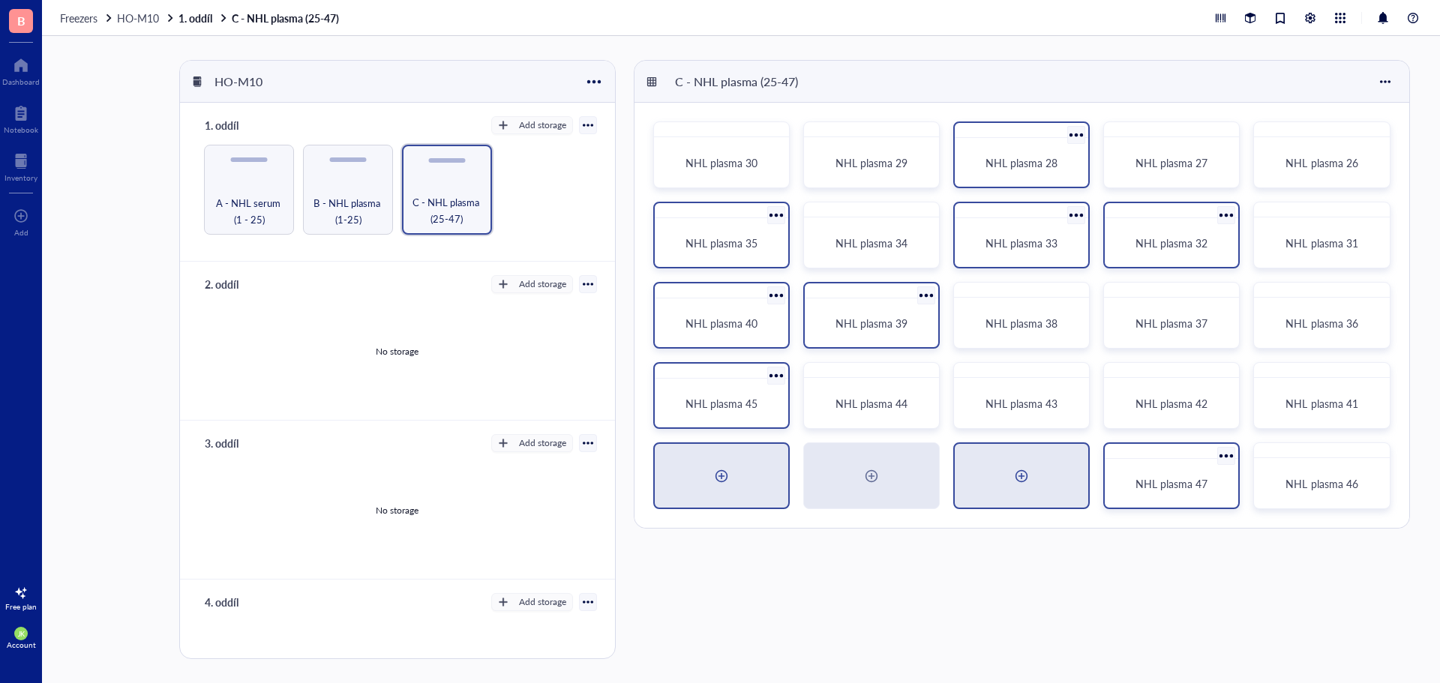
click at [1011, 476] on div at bounding box center [1021, 476] width 24 height 24
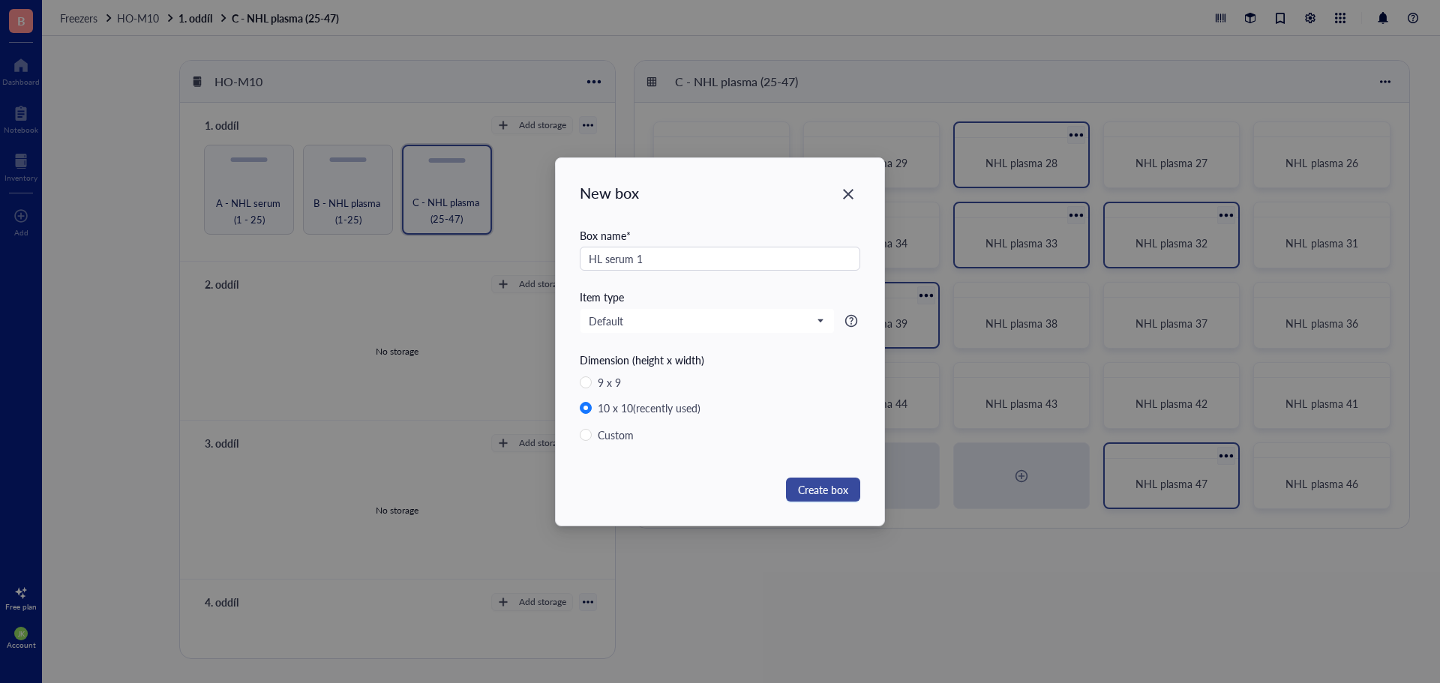
click at [839, 497] on span "Create box" at bounding box center [823, 489] width 50 height 16
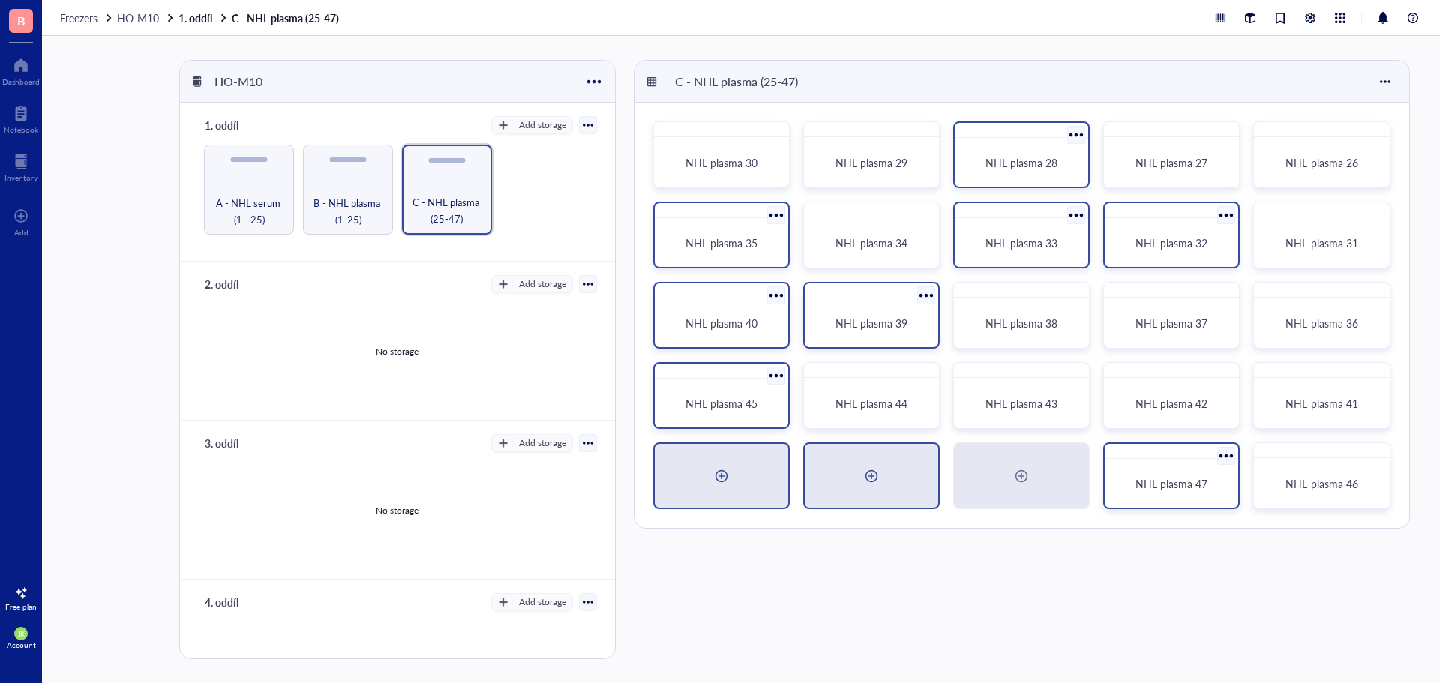
click at [854, 478] on div at bounding box center [871, 476] width 133 height 64
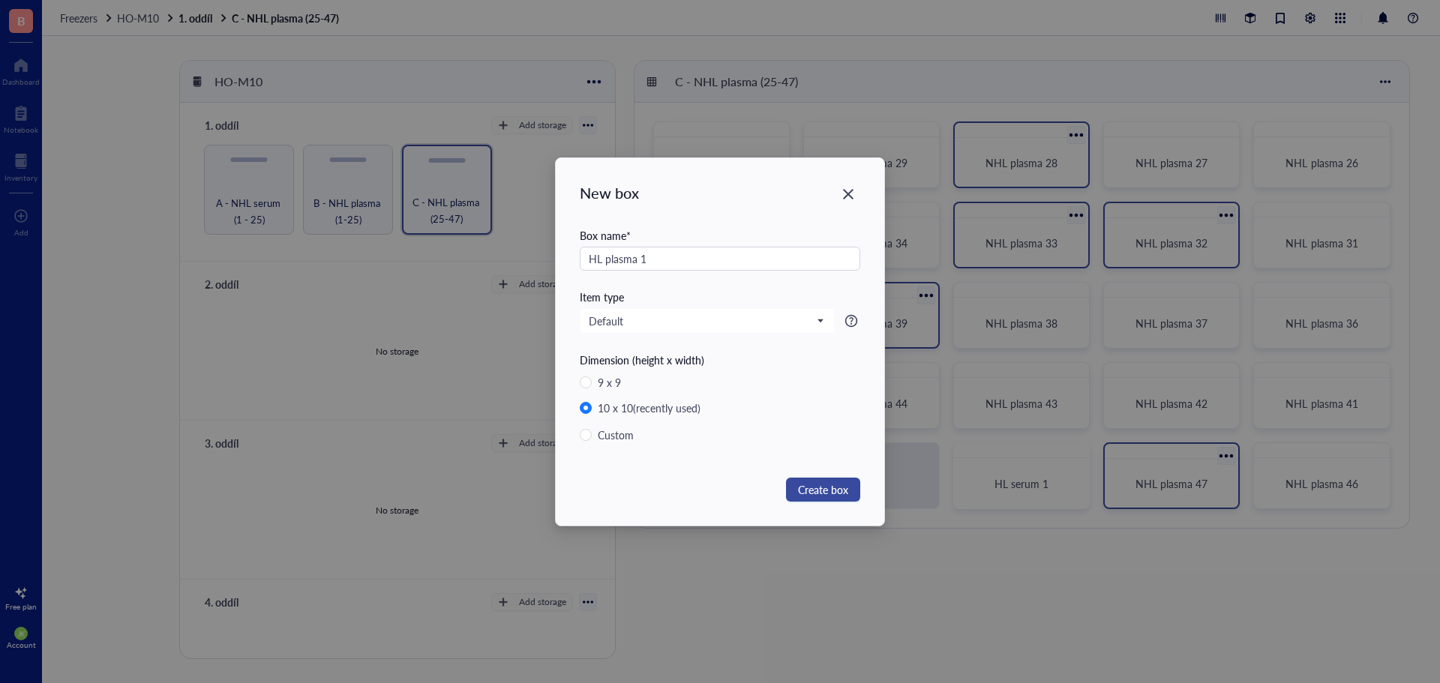
click at [841, 499] on button "Create box" at bounding box center [823, 490] width 74 height 24
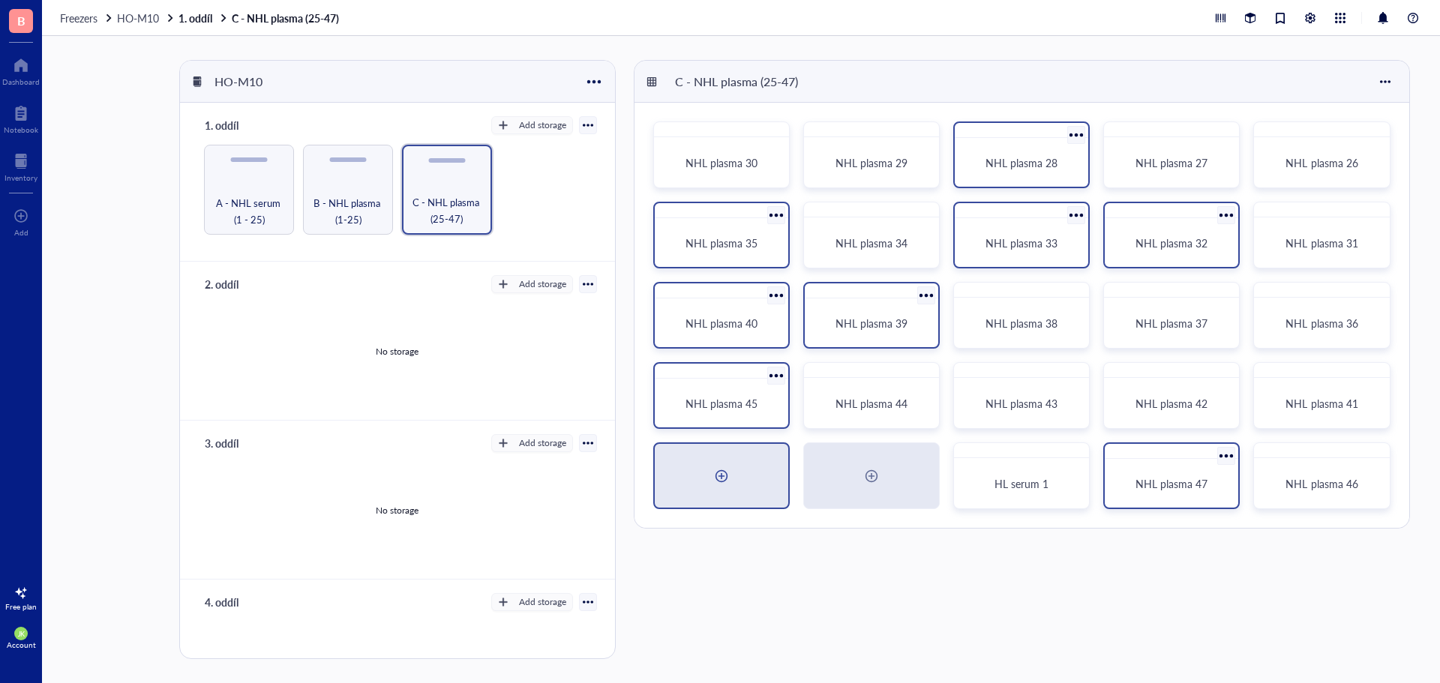
click at [734, 484] on div at bounding box center [721, 476] width 133 height 64
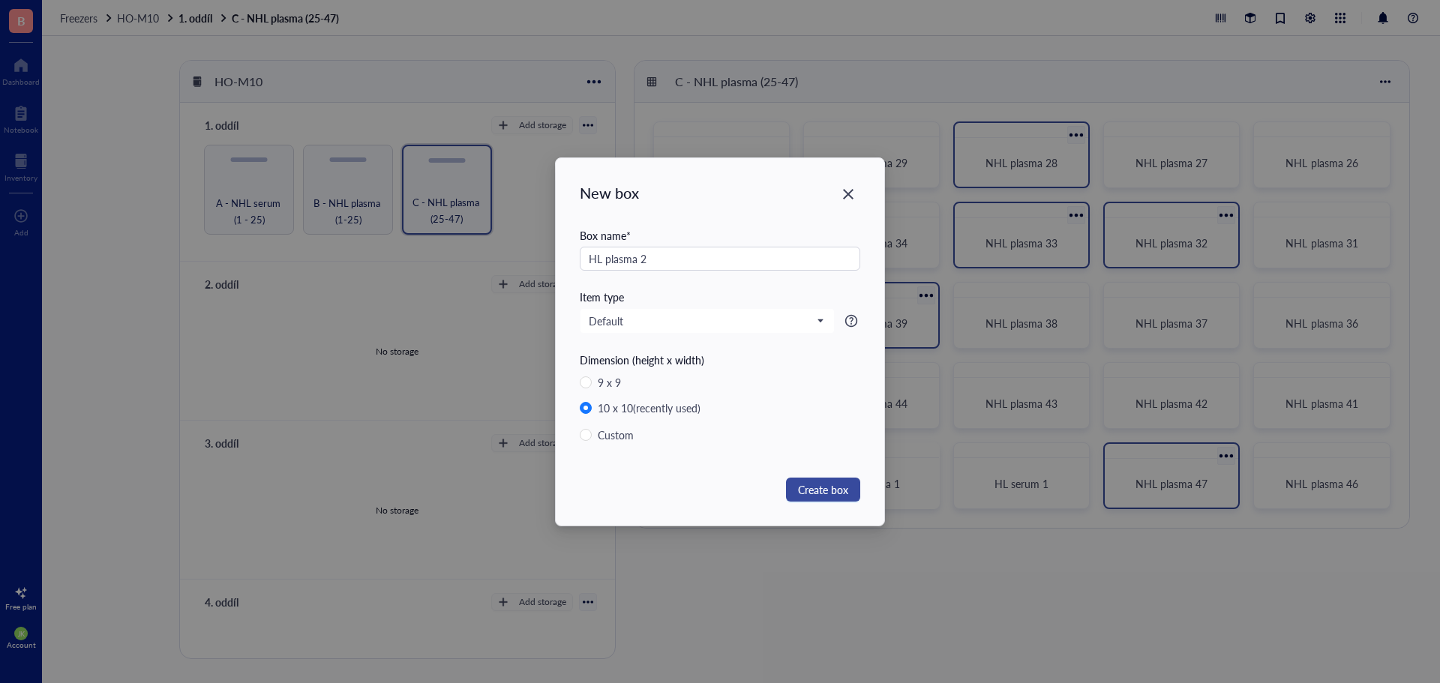
click at [853, 493] on button "Create box" at bounding box center [823, 490] width 74 height 24
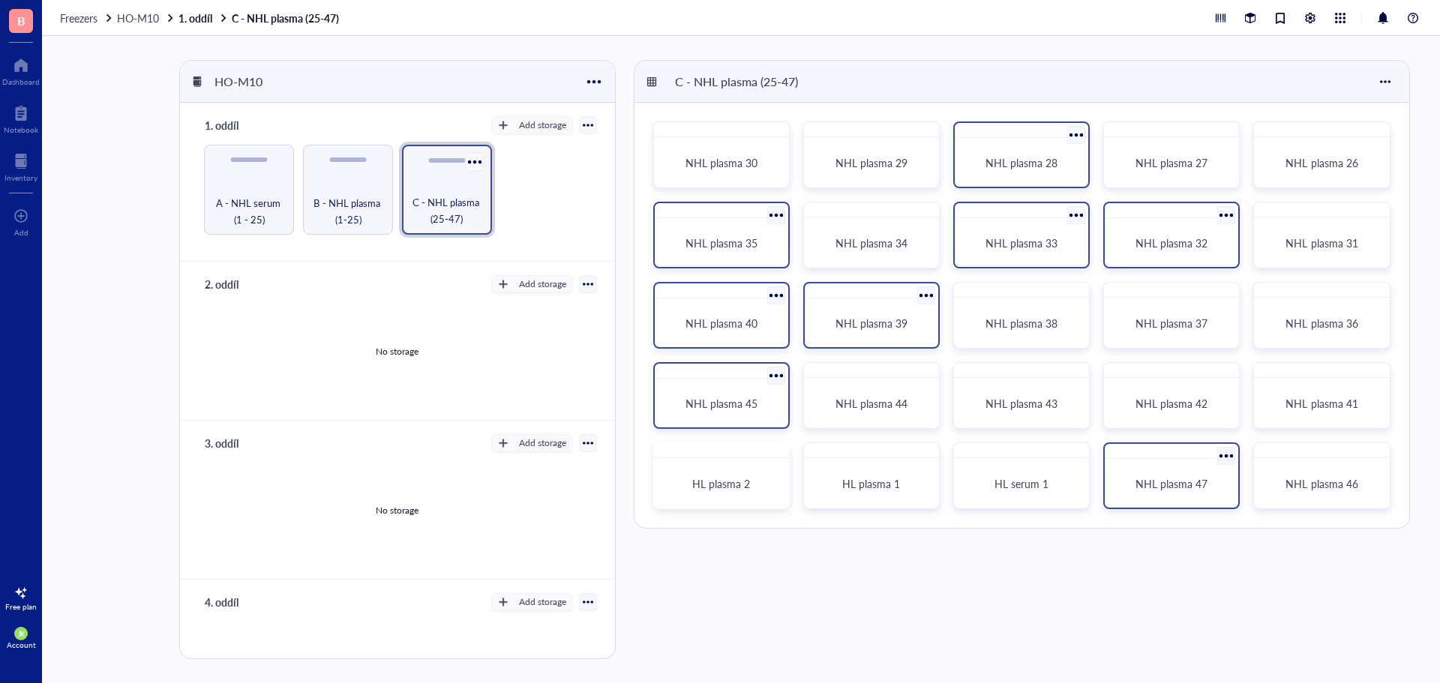
click at [478, 159] on div at bounding box center [474, 162] width 22 height 22
click at [526, 227] on li "Settings" at bounding box center [514, 219] width 105 height 24
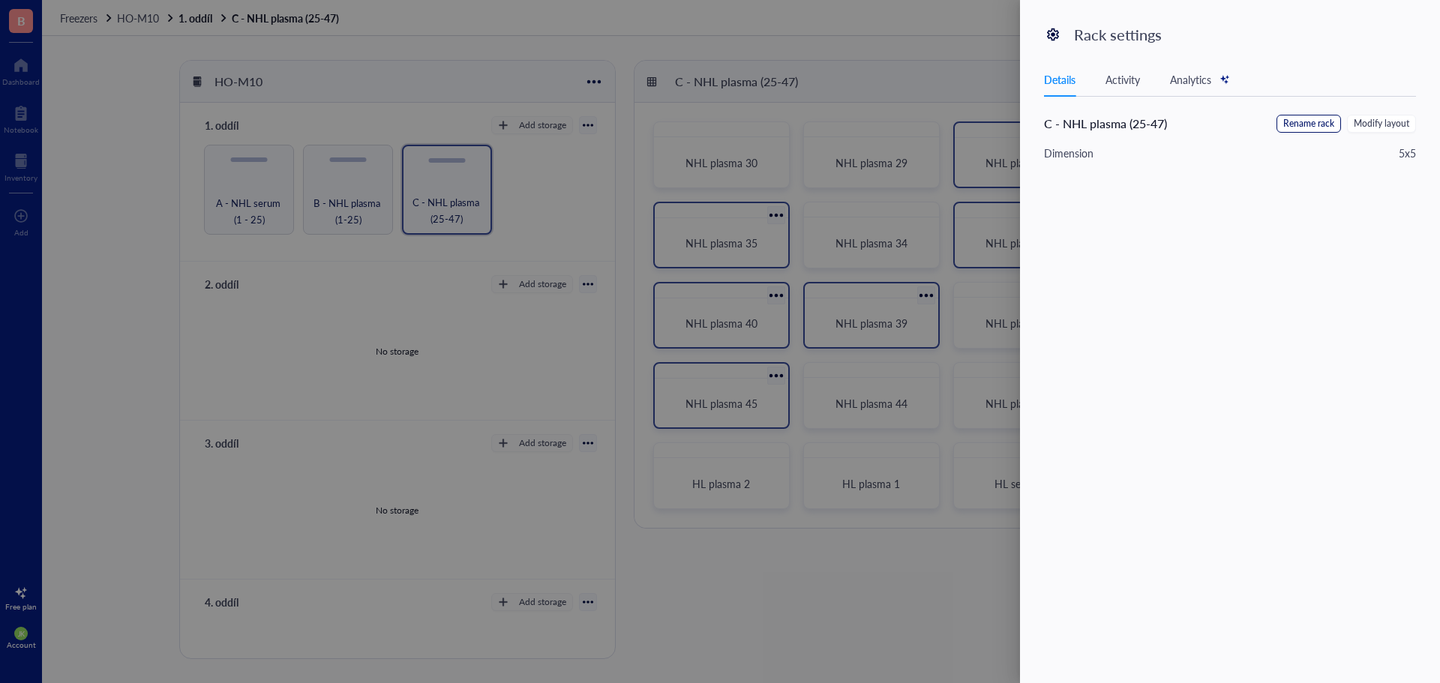
click at [1311, 125] on span "Rename rack" at bounding box center [1308, 124] width 51 height 14
drag, startPoint x: 1162, startPoint y: 127, endPoint x: 1123, endPoint y: 125, distance: 39.8
click at [1123, 125] on input "C - NHL plasma (25-47)" at bounding box center [1119, 127] width 151 height 24
click at [1390, 127] on span "Save" at bounding box center [1393, 126] width 22 height 16
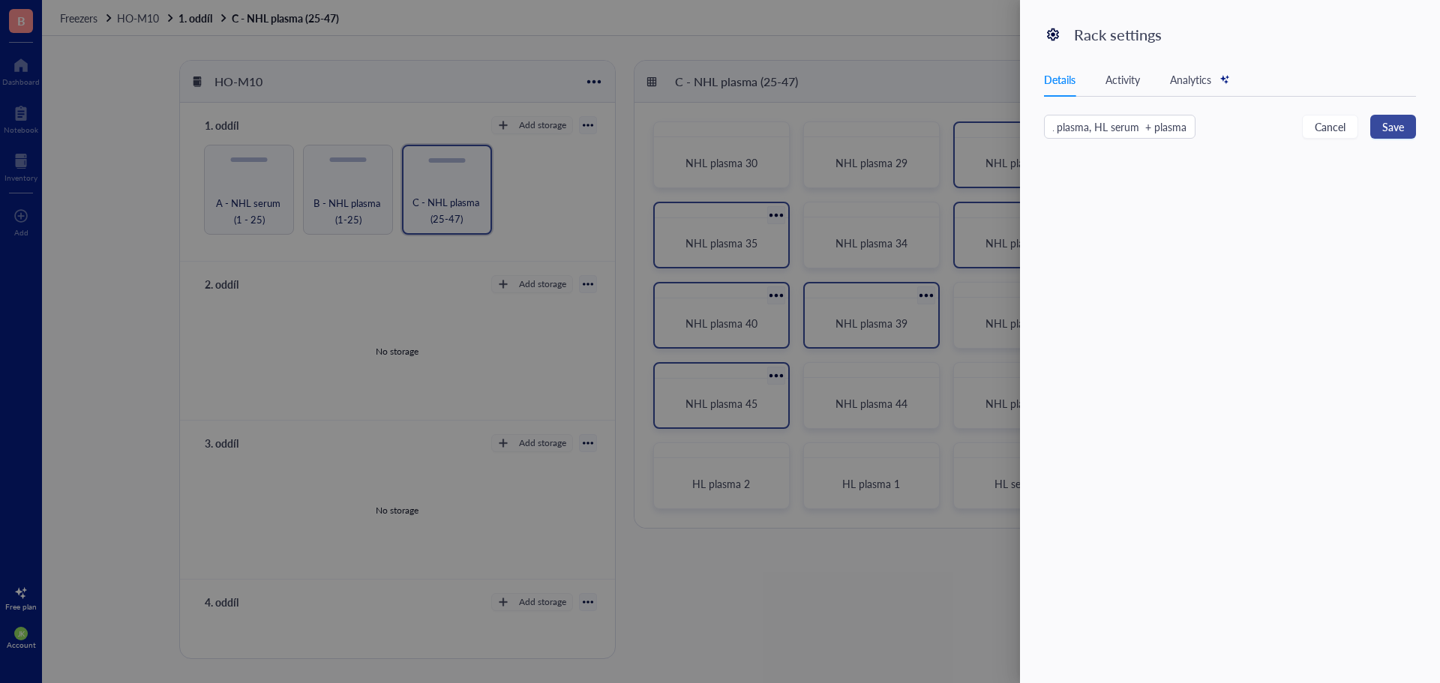
scroll to position [0, 0]
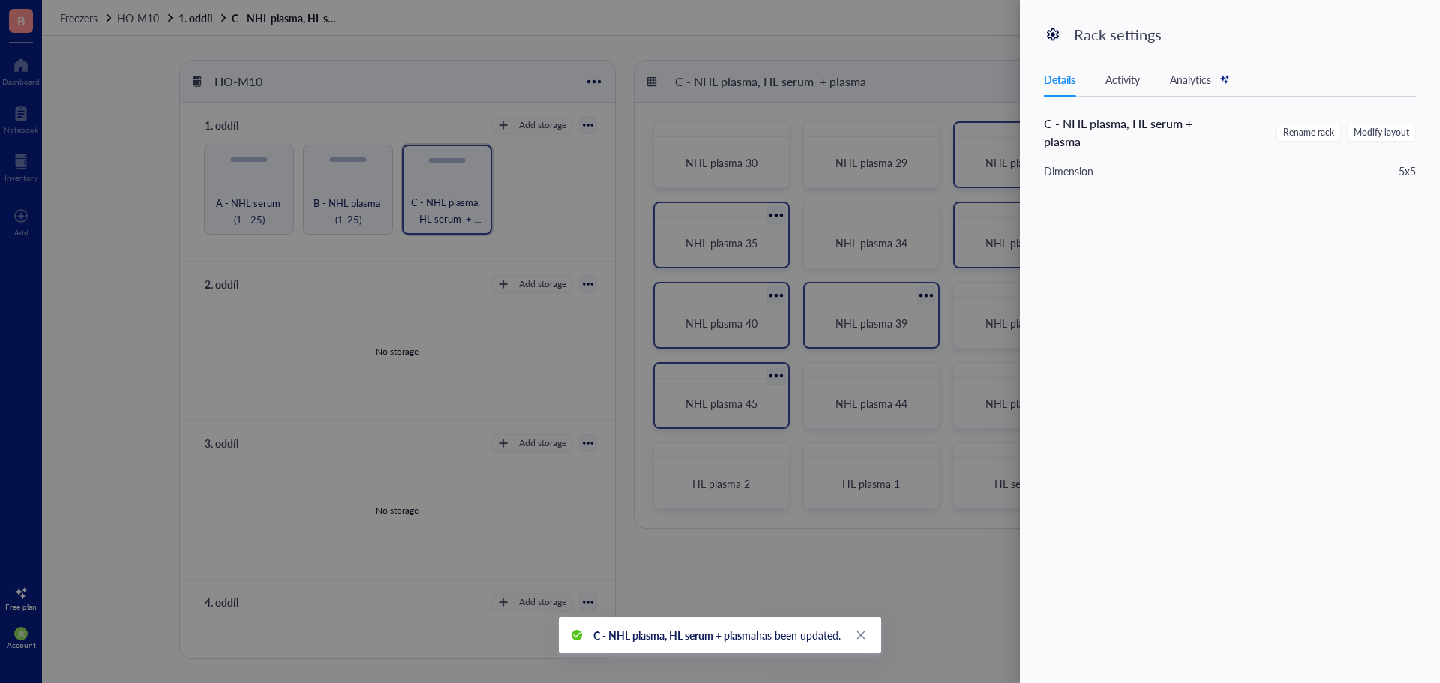
click at [376, 161] on div at bounding box center [720, 341] width 1440 height 683
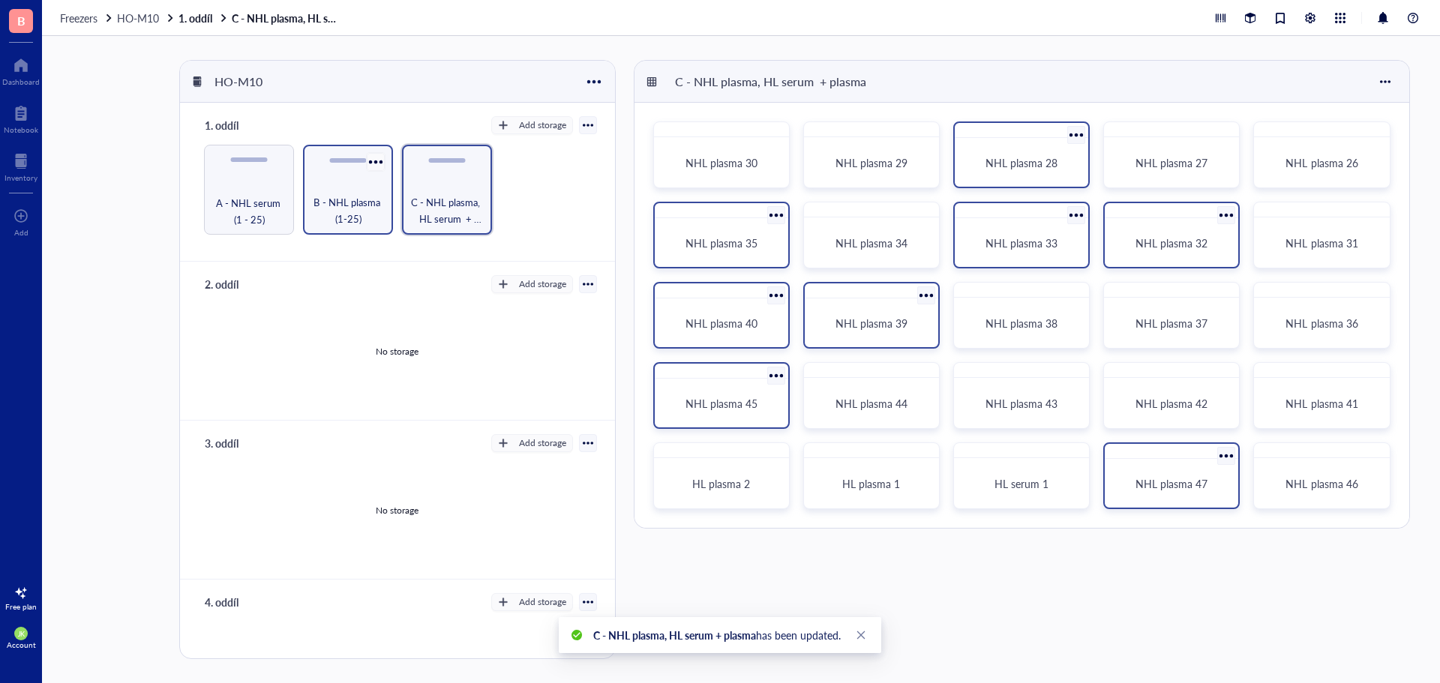
click at [376, 160] on div at bounding box center [375, 162] width 22 height 22
click at [391, 225] on div "Settings" at bounding box center [409, 218] width 37 height 13
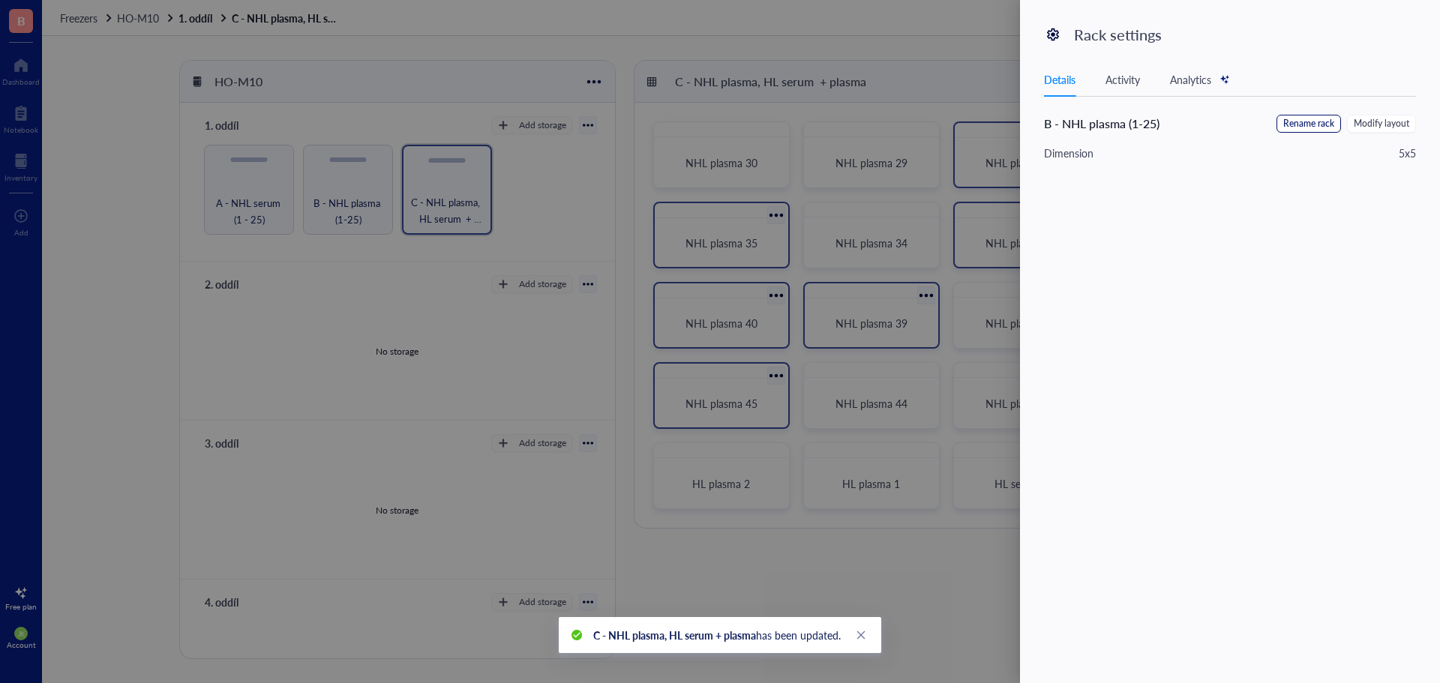
click at [1329, 125] on span "Rename rack" at bounding box center [1308, 124] width 51 height 14
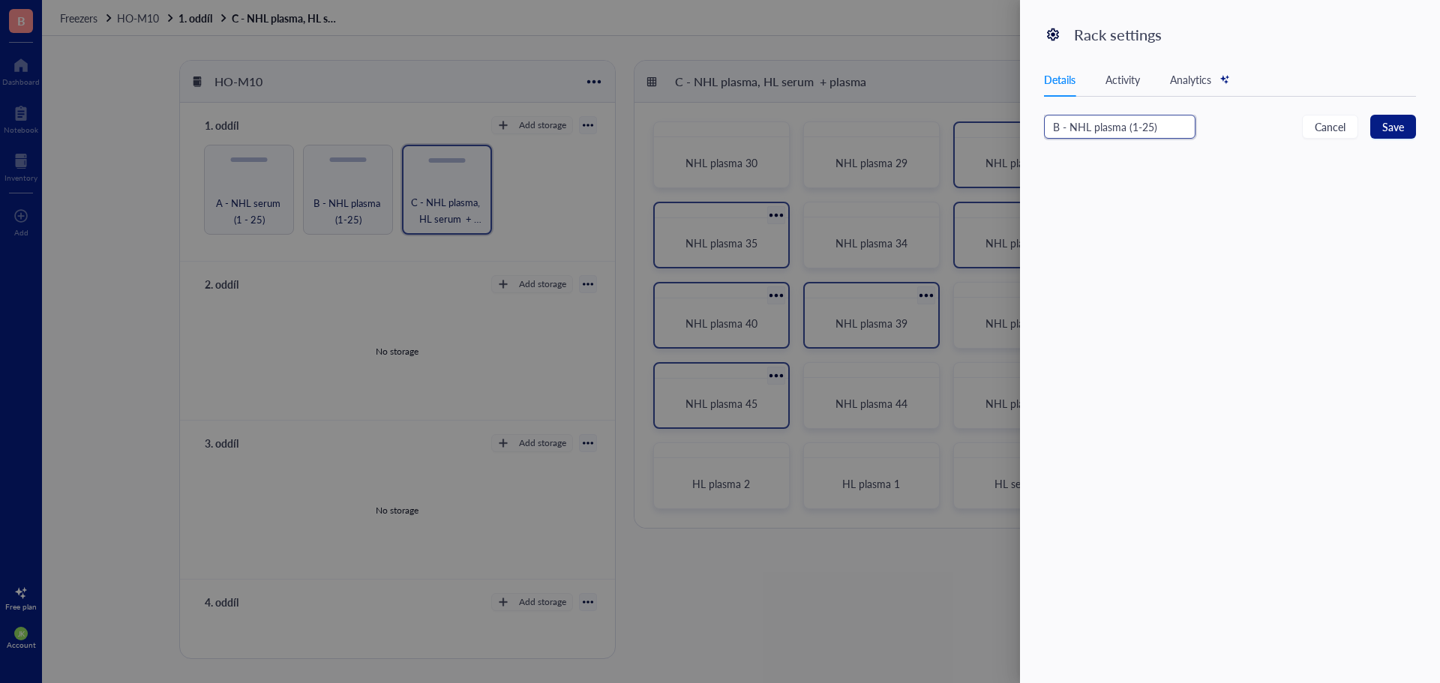
drag, startPoint x: 1176, startPoint y: 125, endPoint x: 1125, endPoint y: 125, distance: 51.0
click at [1125, 125] on input "B - NHL plasma (1-25)" at bounding box center [1119, 127] width 151 height 24
click at [1406, 127] on button "Save" at bounding box center [1393, 127] width 46 height 24
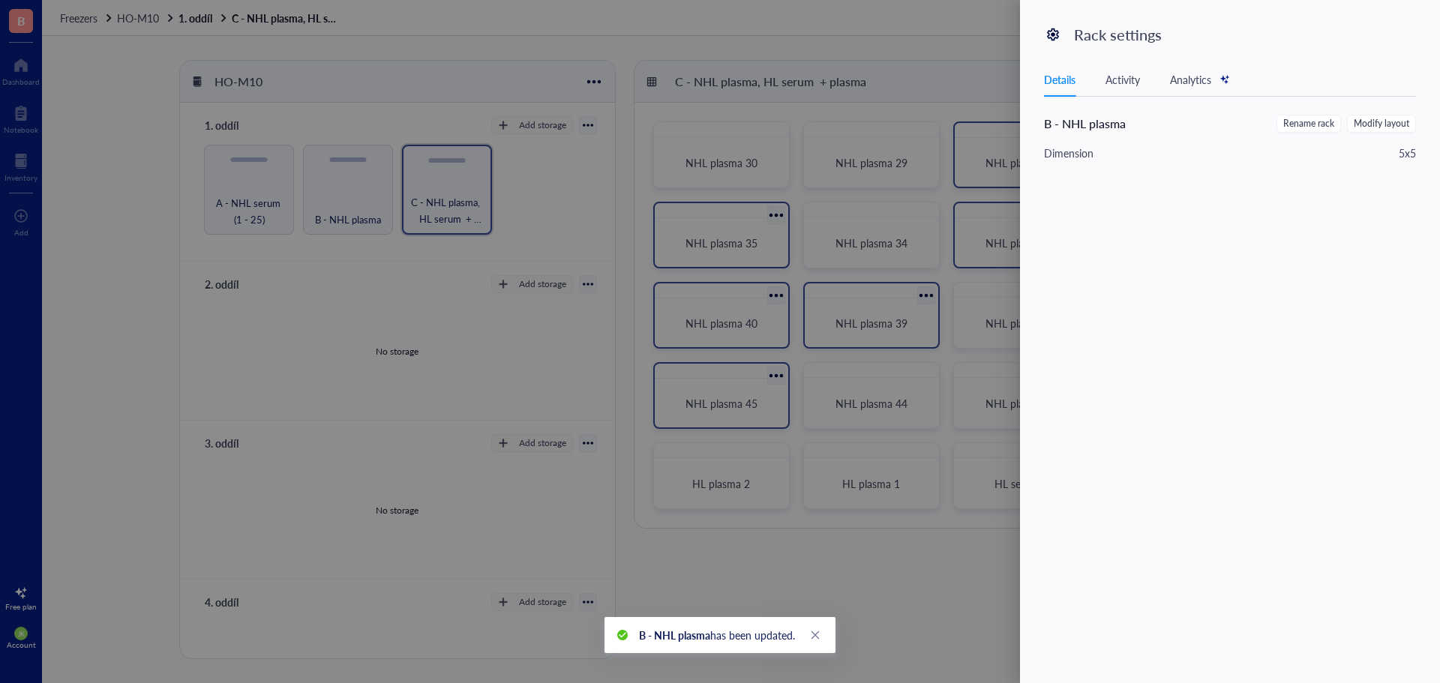
click at [249, 214] on div at bounding box center [720, 341] width 1440 height 683
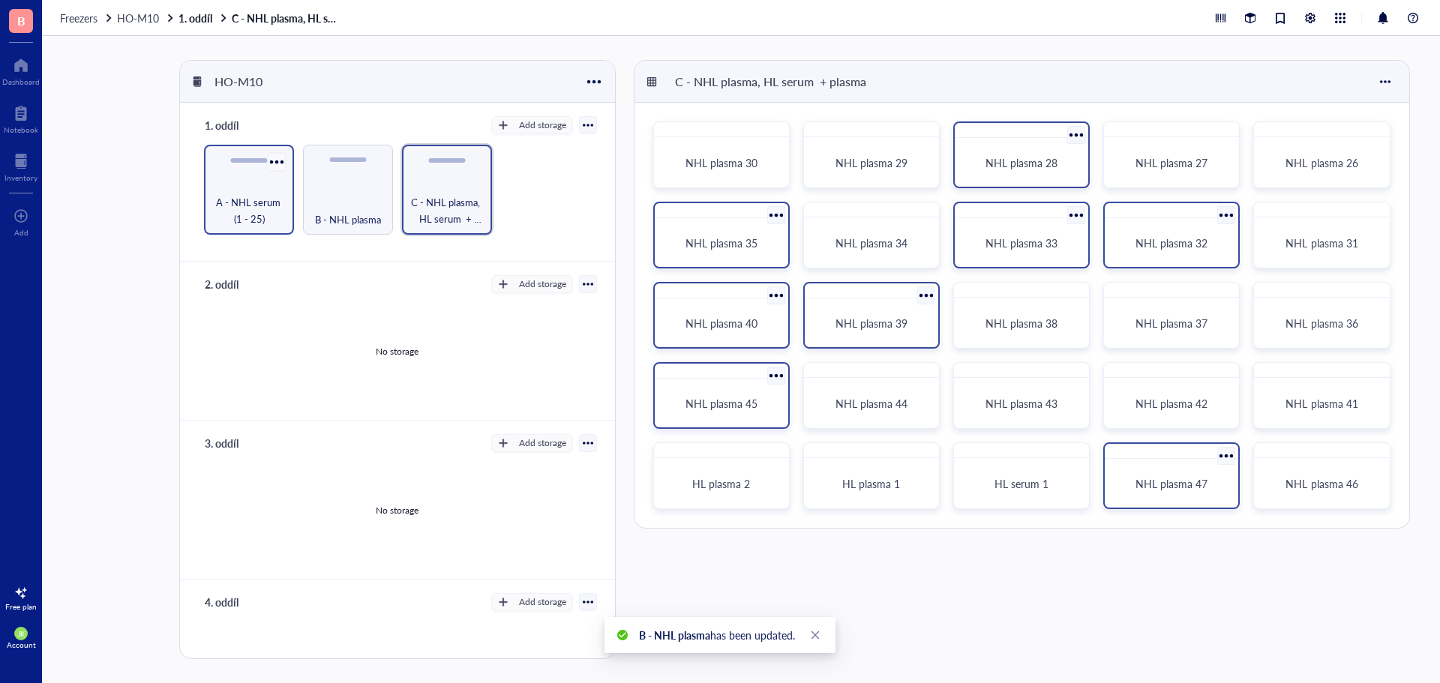
click at [279, 156] on div at bounding box center [276, 162] width 22 height 22
click at [305, 220] on div "Settings" at bounding box center [311, 218] width 37 height 13
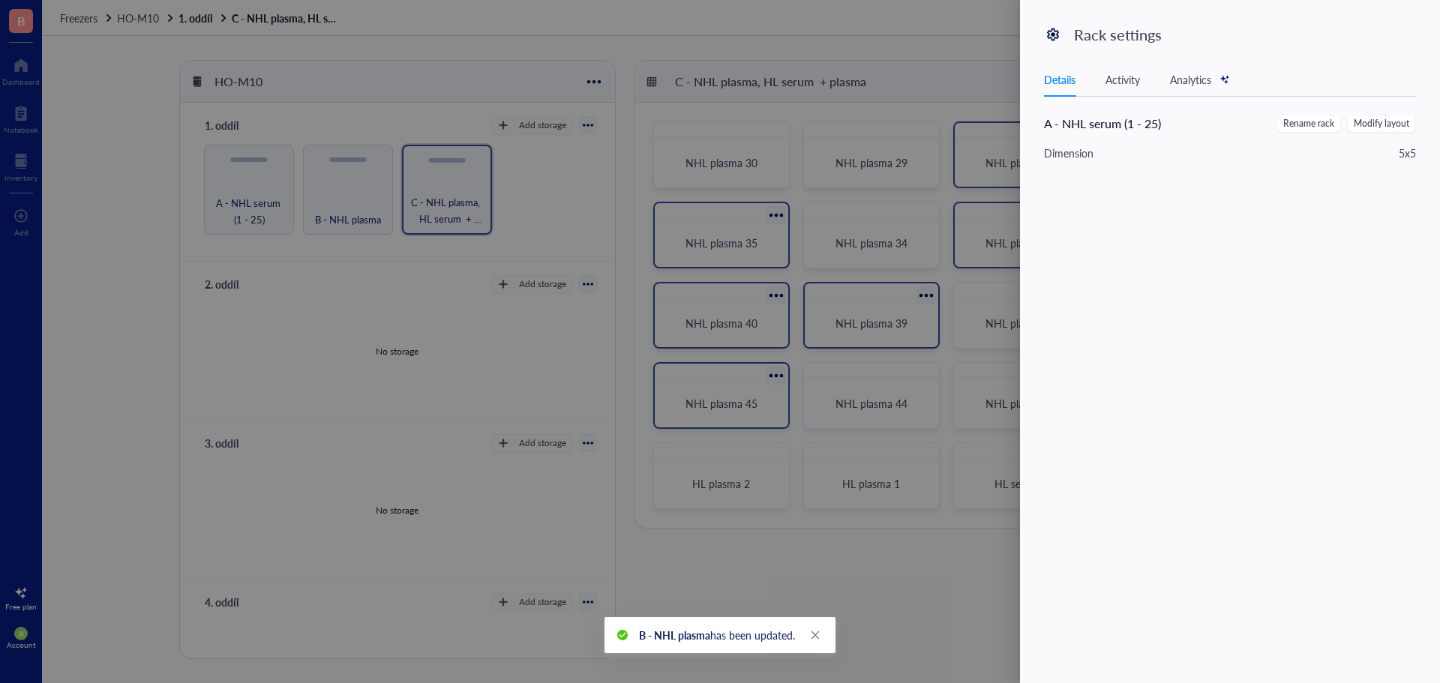
click at [1302, 127] on span "Rename rack" at bounding box center [1308, 124] width 51 height 14
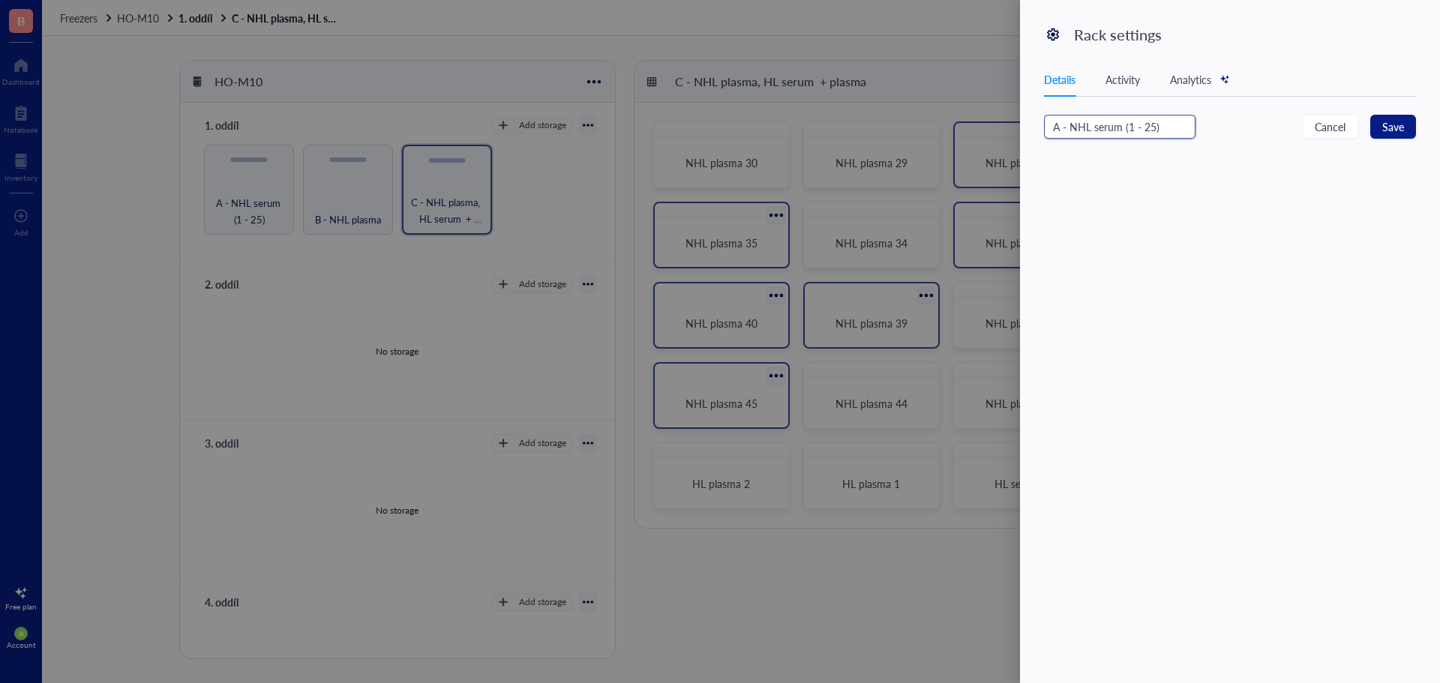
drag, startPoint x: 1163, startPoint y: 124, endPoint x: 1125, endPoint y: 132, distance: 39.1
click at [1125, 132] on input "A - NHL serum (1 - 25)" at bounding box center [1119, 127] width 151 height 24
click at [1390, 125] on span "Save" at bounding box center [1393, 126] width 22 height 16
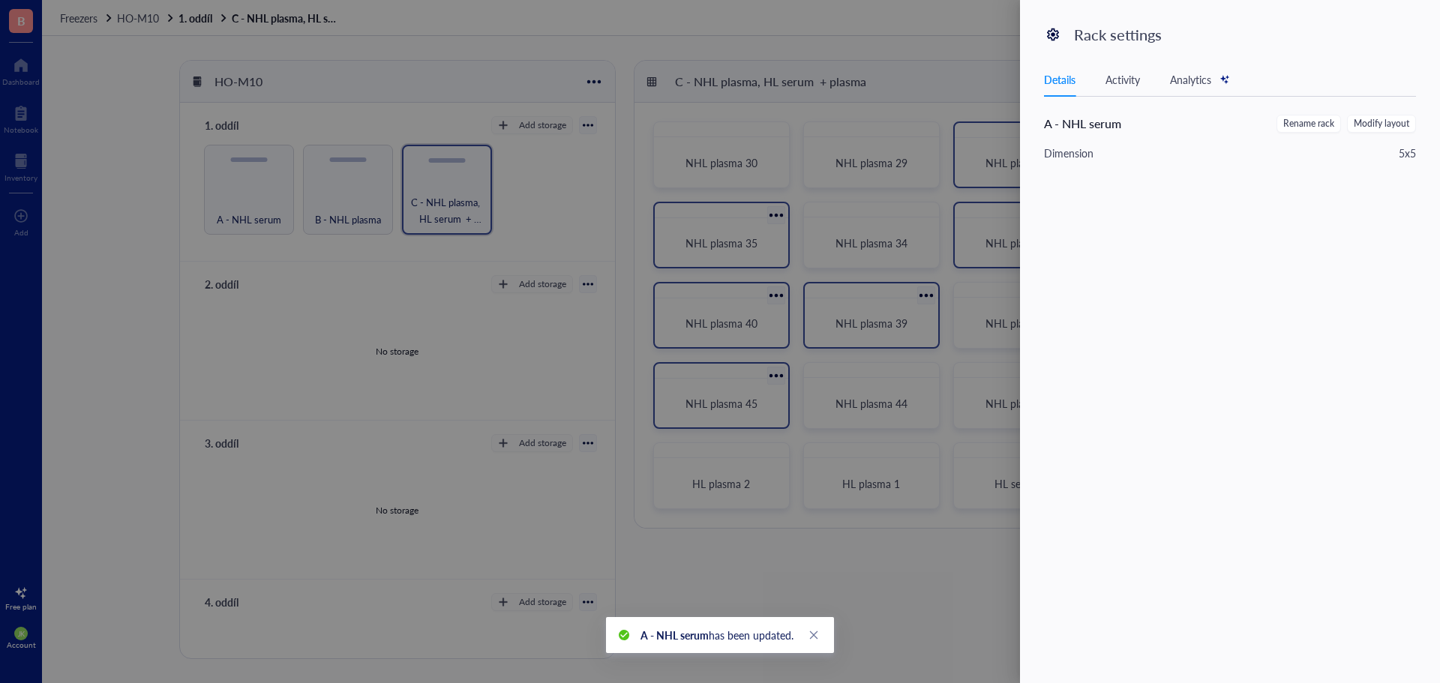
click at [637, 61] on div at bounding box center [720, 341] width 1440 height 683
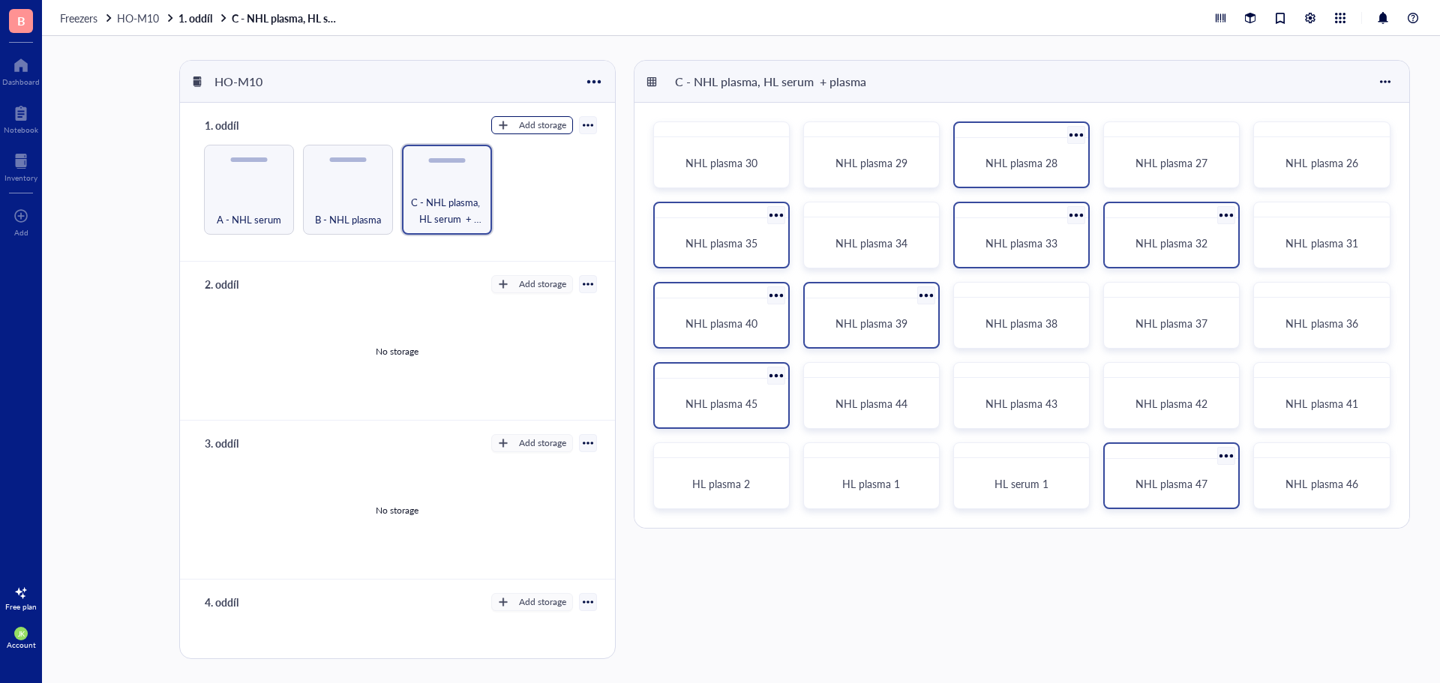
click at [544, 125] on div "Add storage" at bounding box center [542, 124] width 47 height 13
click at [533, 147] on span "Rack" at bounding box center [538, 150] width 85 height 16
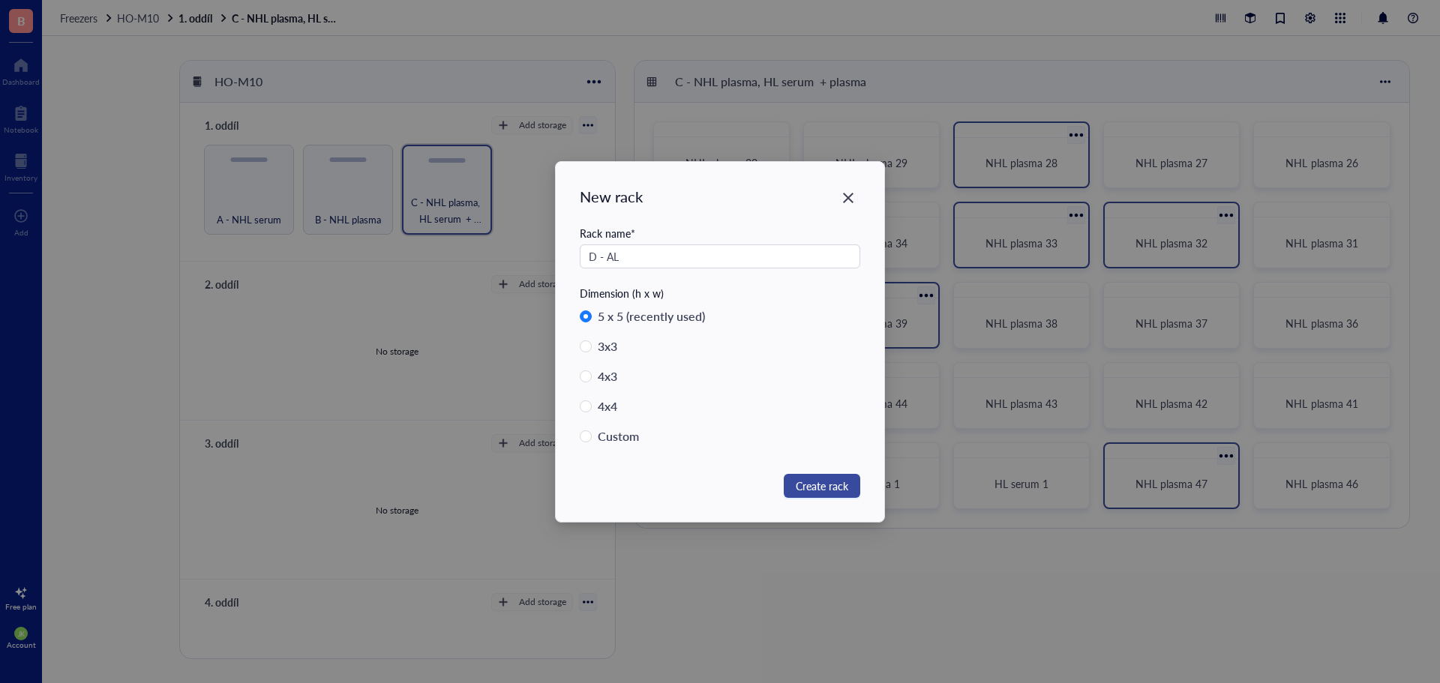
click at [828, 485] on span "Create rack" at bounding box center [822, 486] width 52 height 16
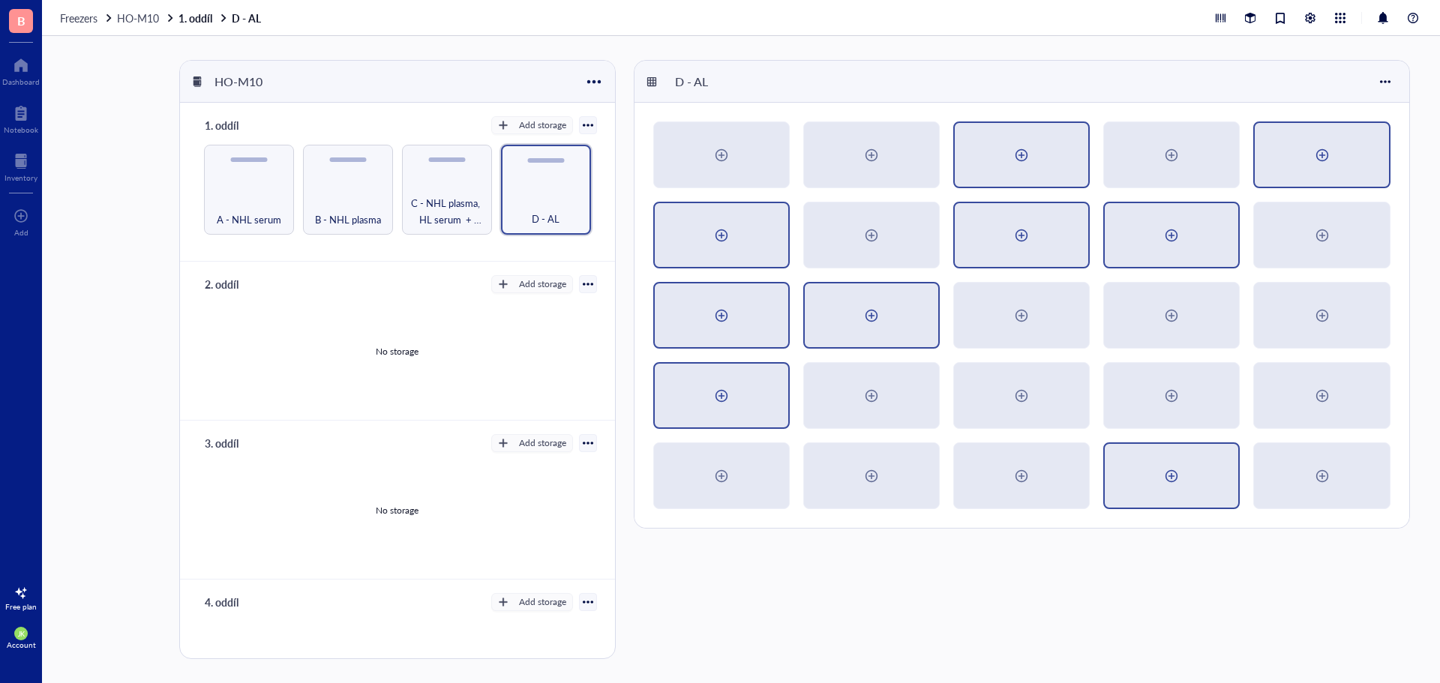
click at [1301, 149] on div at bounding box center [1321, 155] width 133 height 64
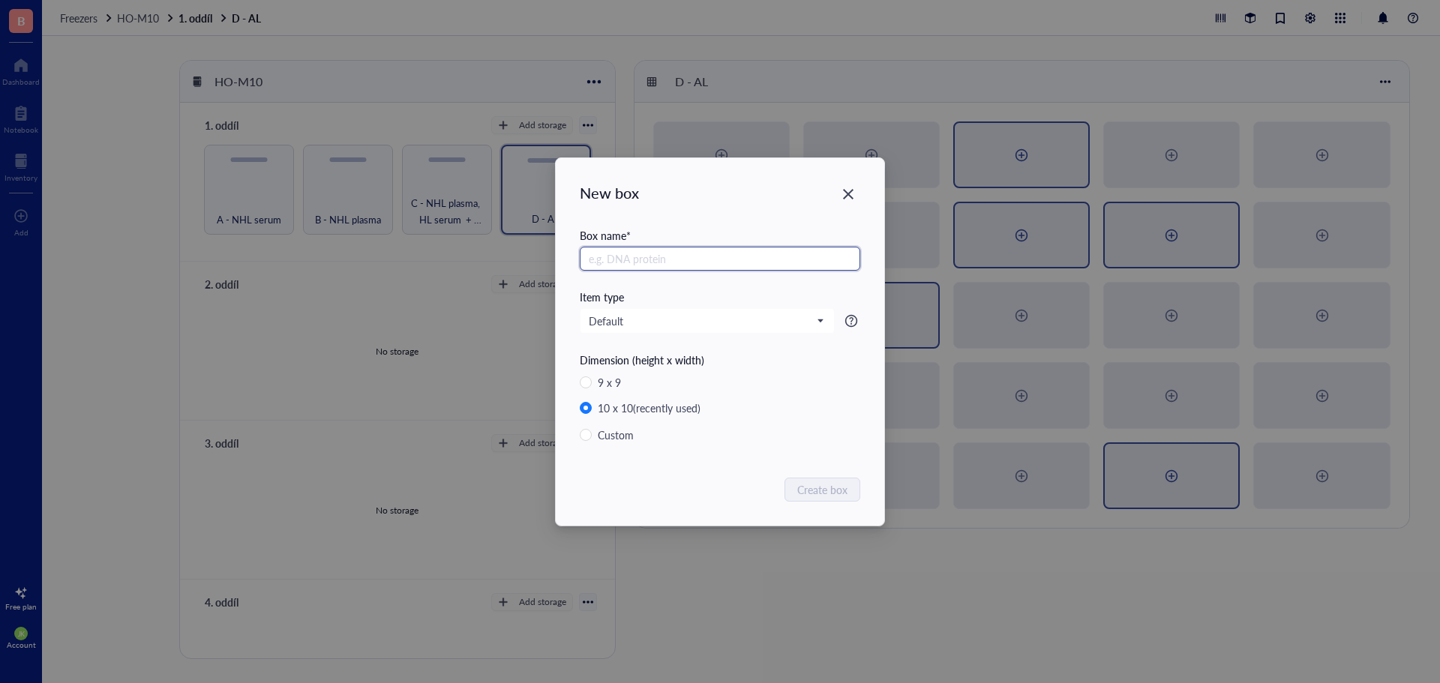
paste input "AL"
click at [808, 481] on span "Create box" at bounding box center [823, 489] width 50 height 16
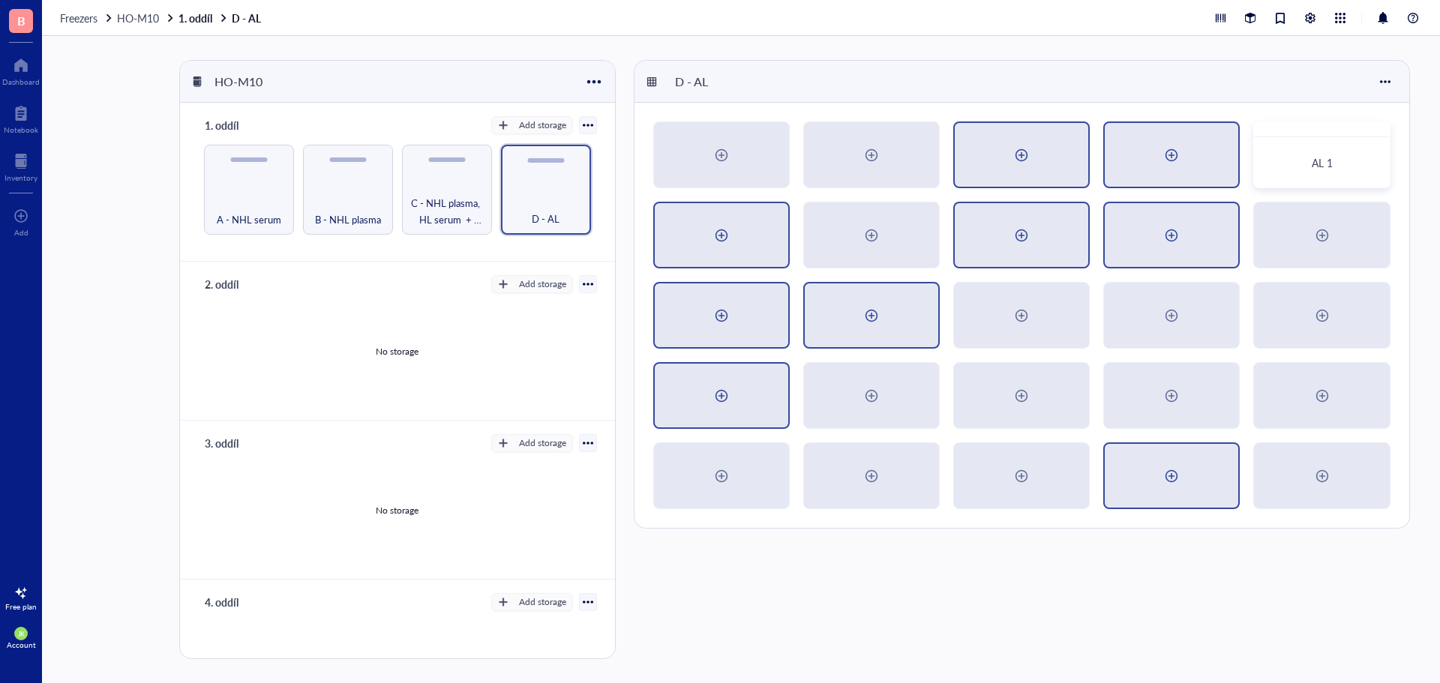
click at [1187, 161] on div at bounding box center [1171, 155] width 133 height 64
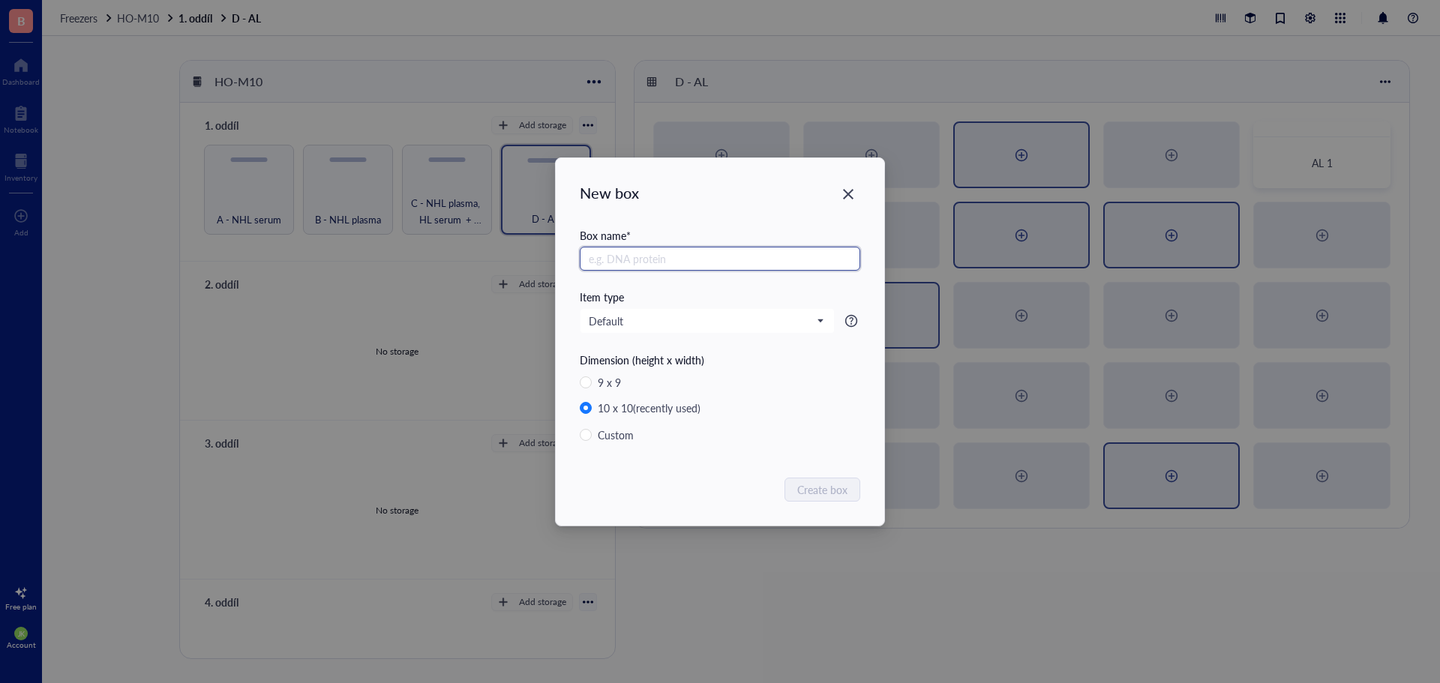
paste input "AL"
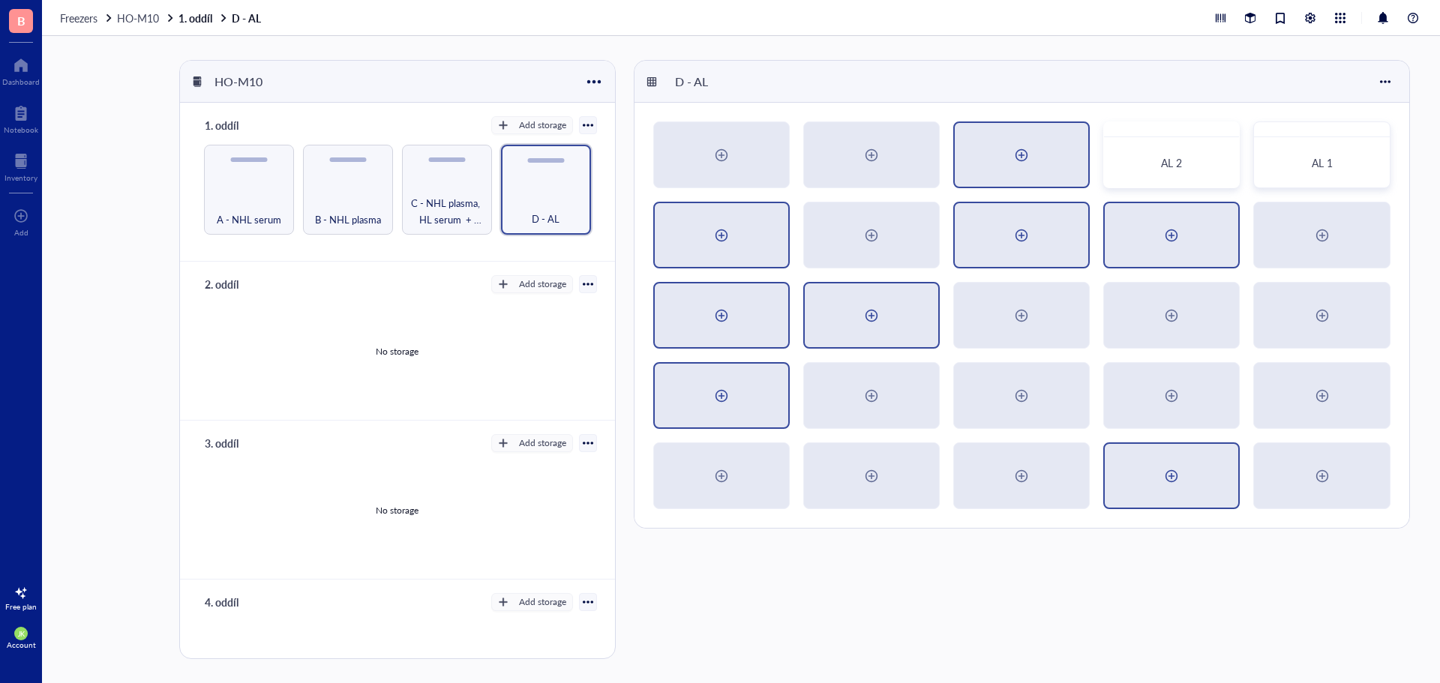
click at [1024, 156] on div at bounding box center [1021, 155] width 24 height 24
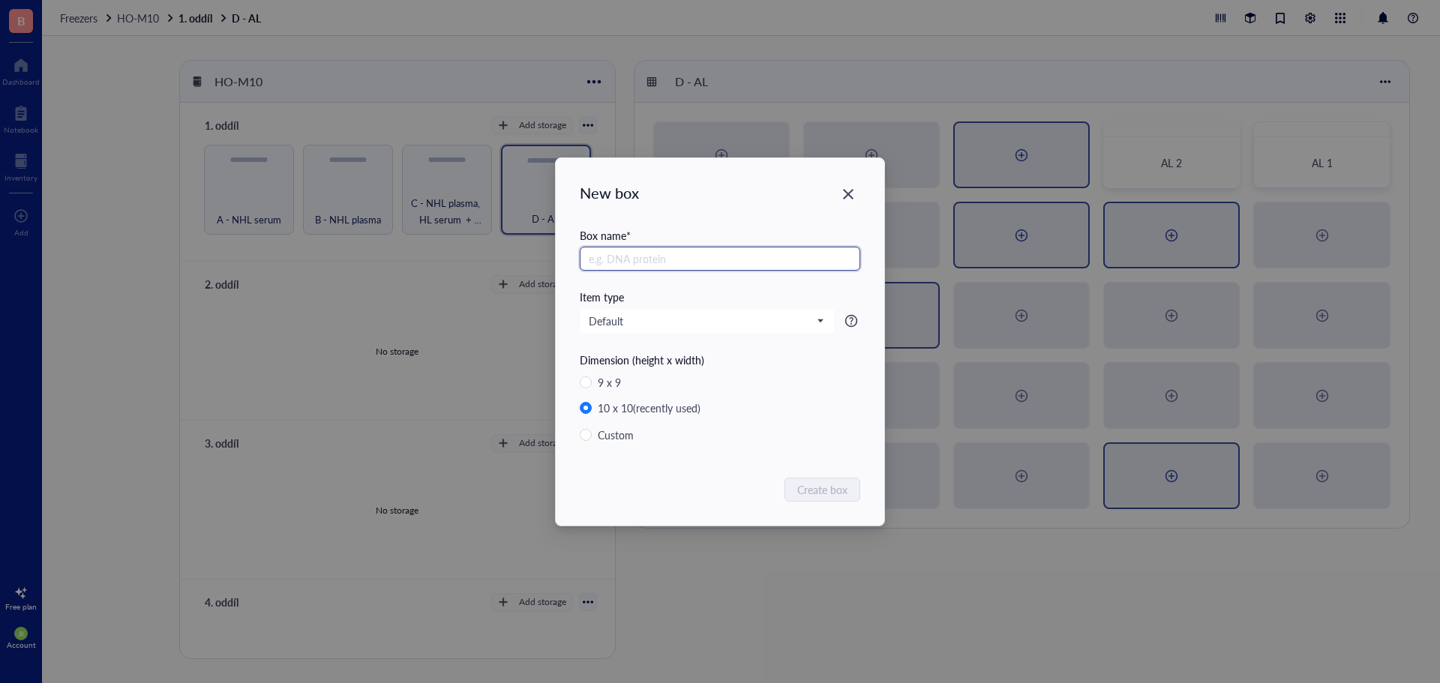
paste input "AL"
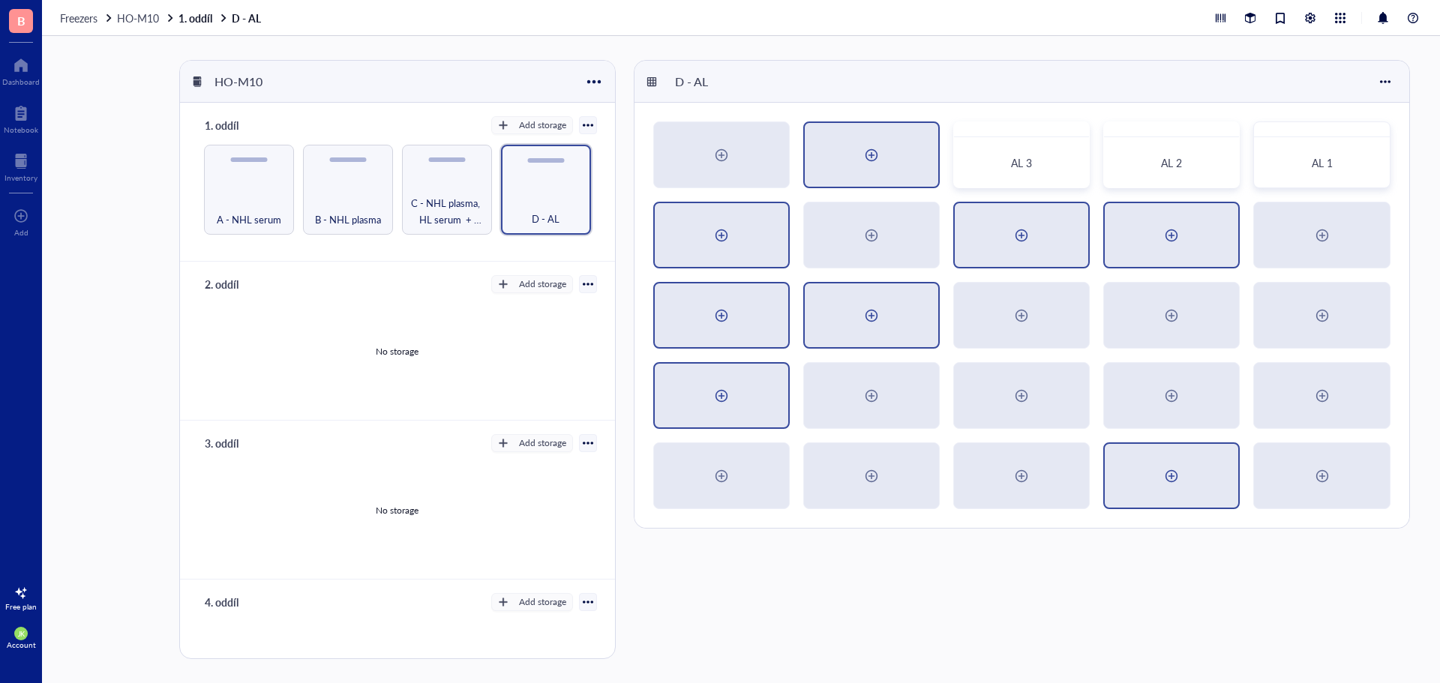
click at [891, 161] on div at bounding box center [871, 155] width 133 height 64
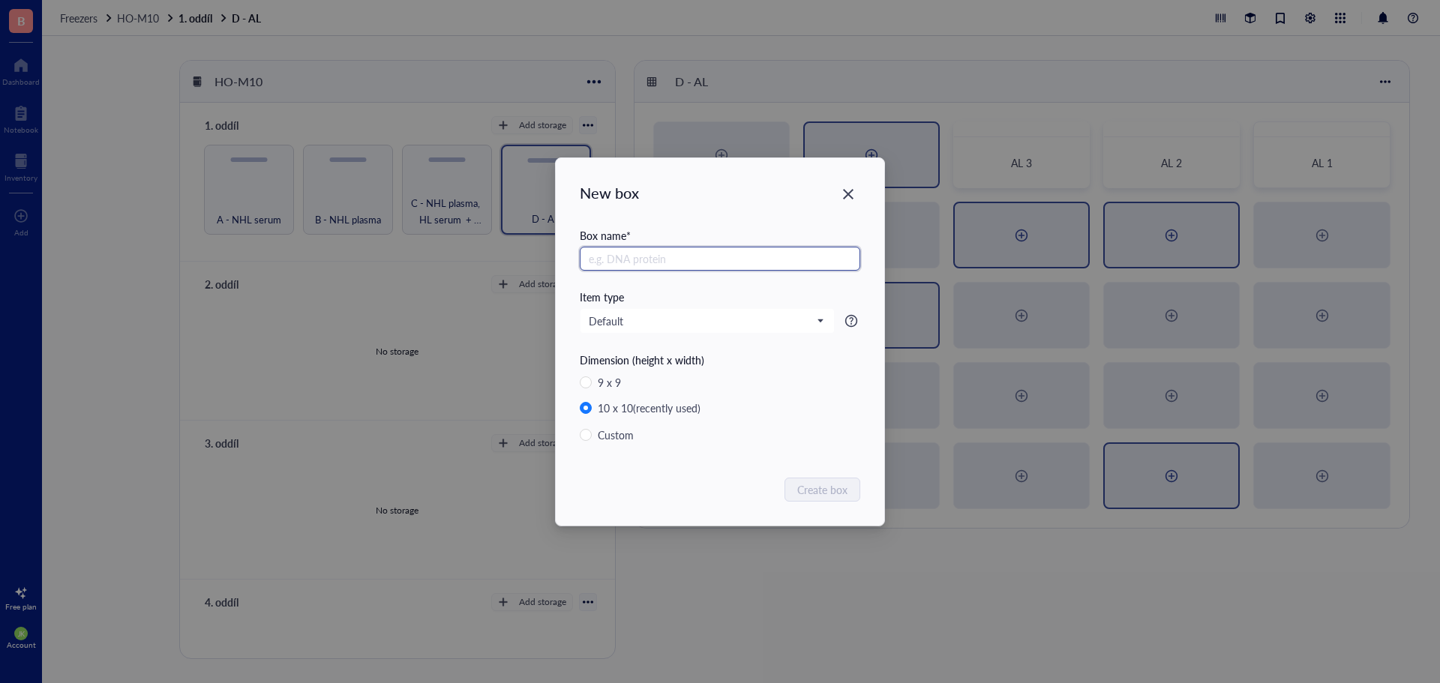
paste input "AL"
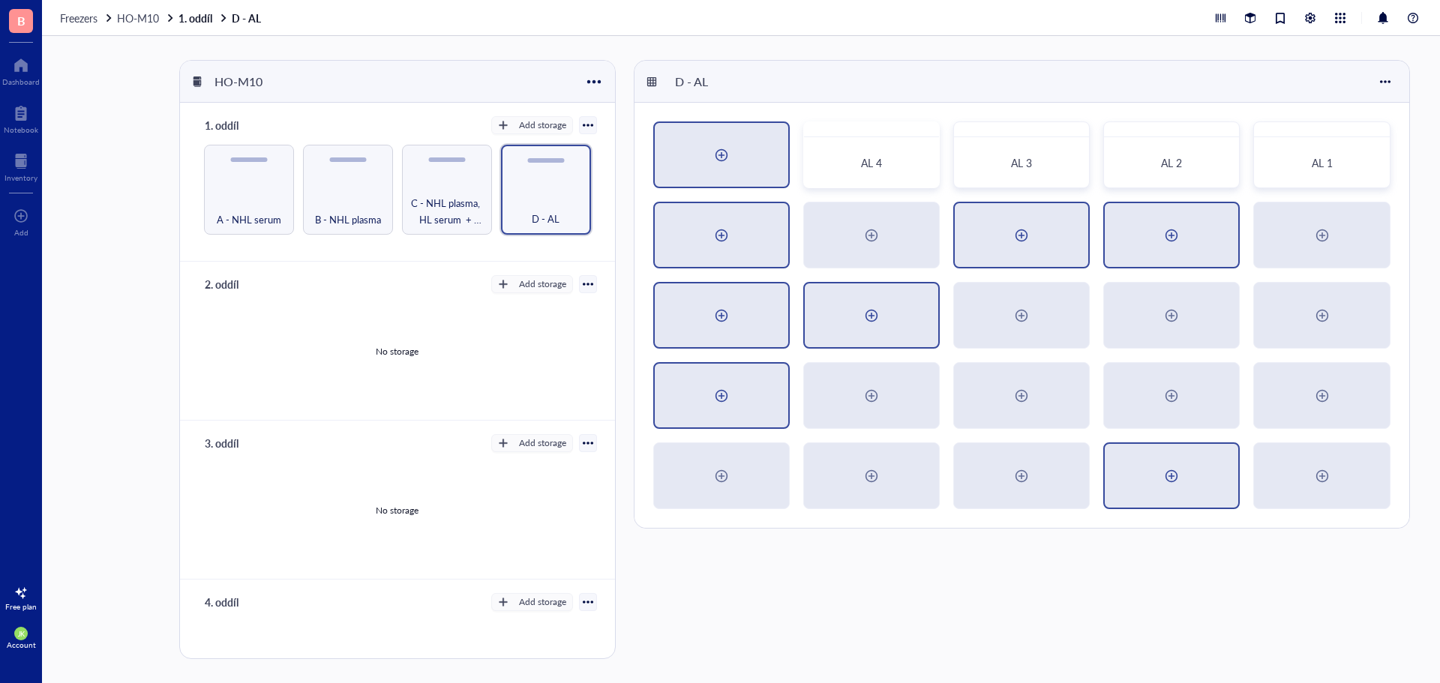
click at [742, 167] on div at bounding box center [721, 155] width 133 height 64
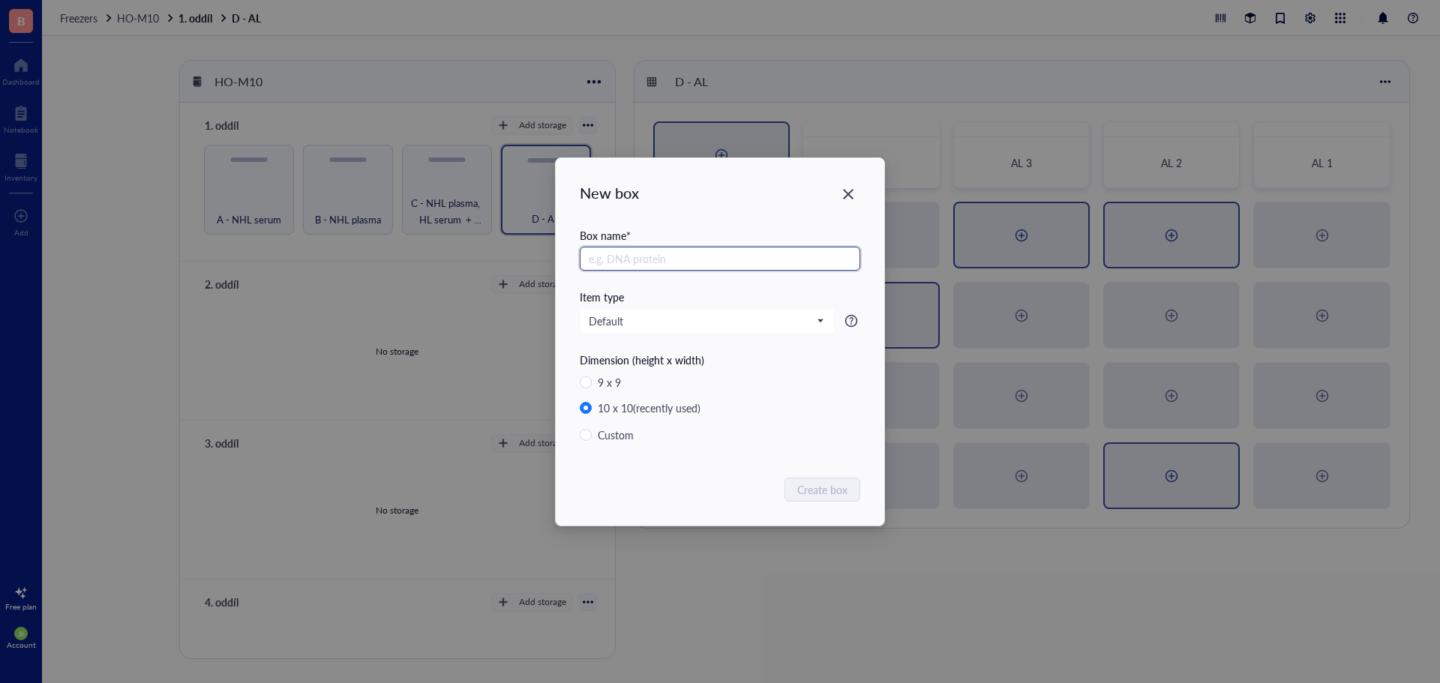
paste input "AL"
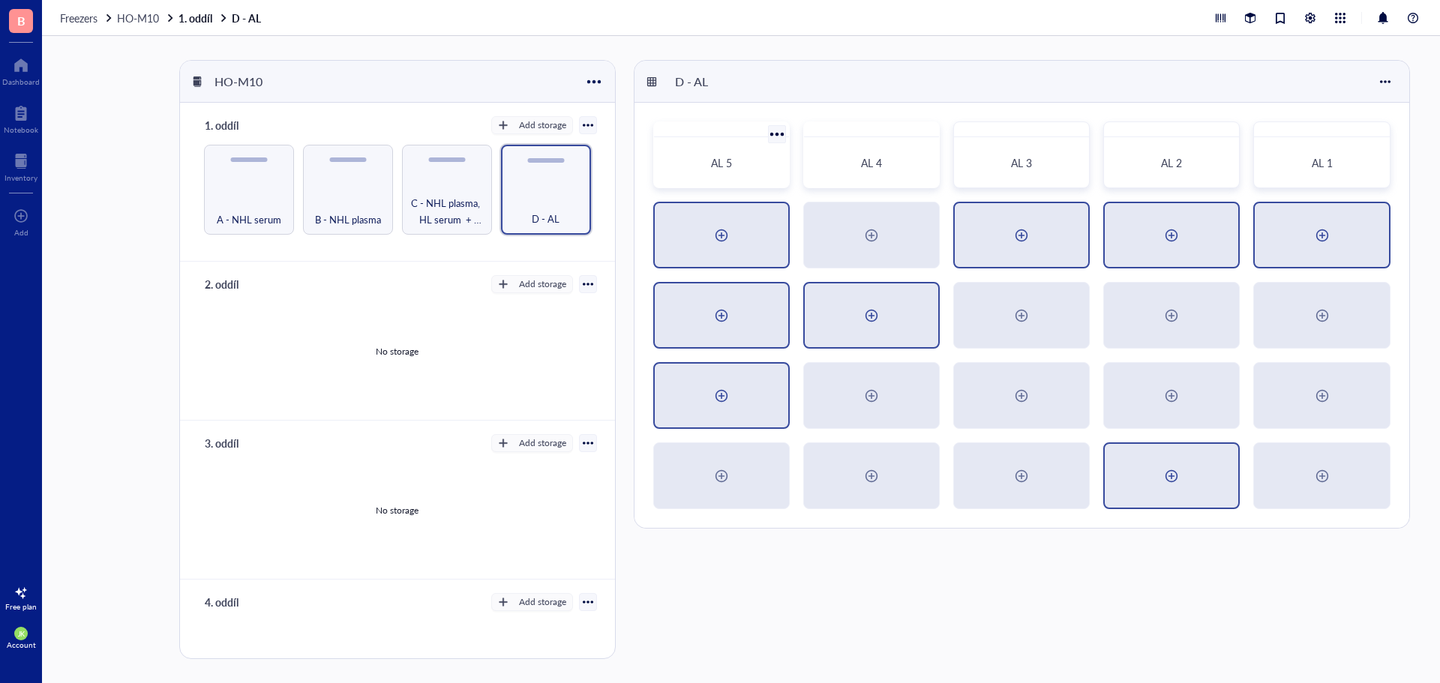
click at [1296, 231] on div at bounding box center [1321, 235] width 133 height 64
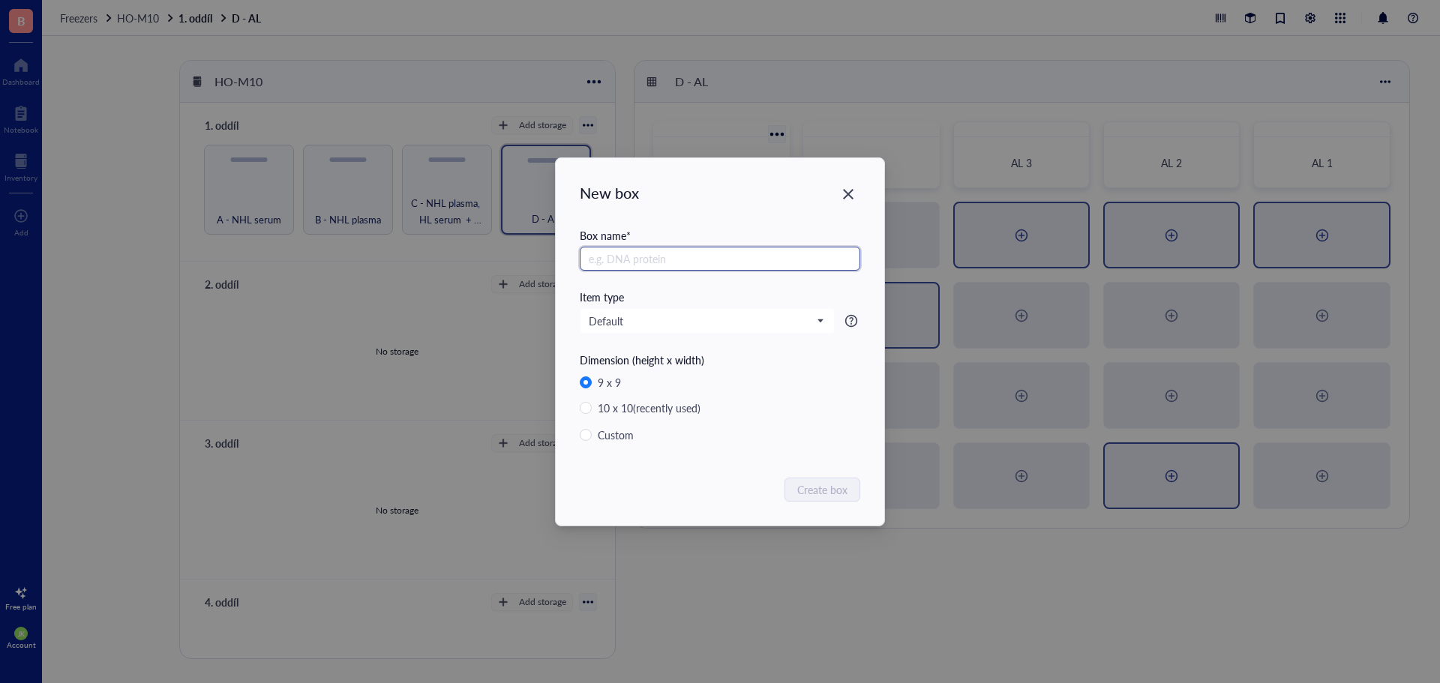
paste input "AL"
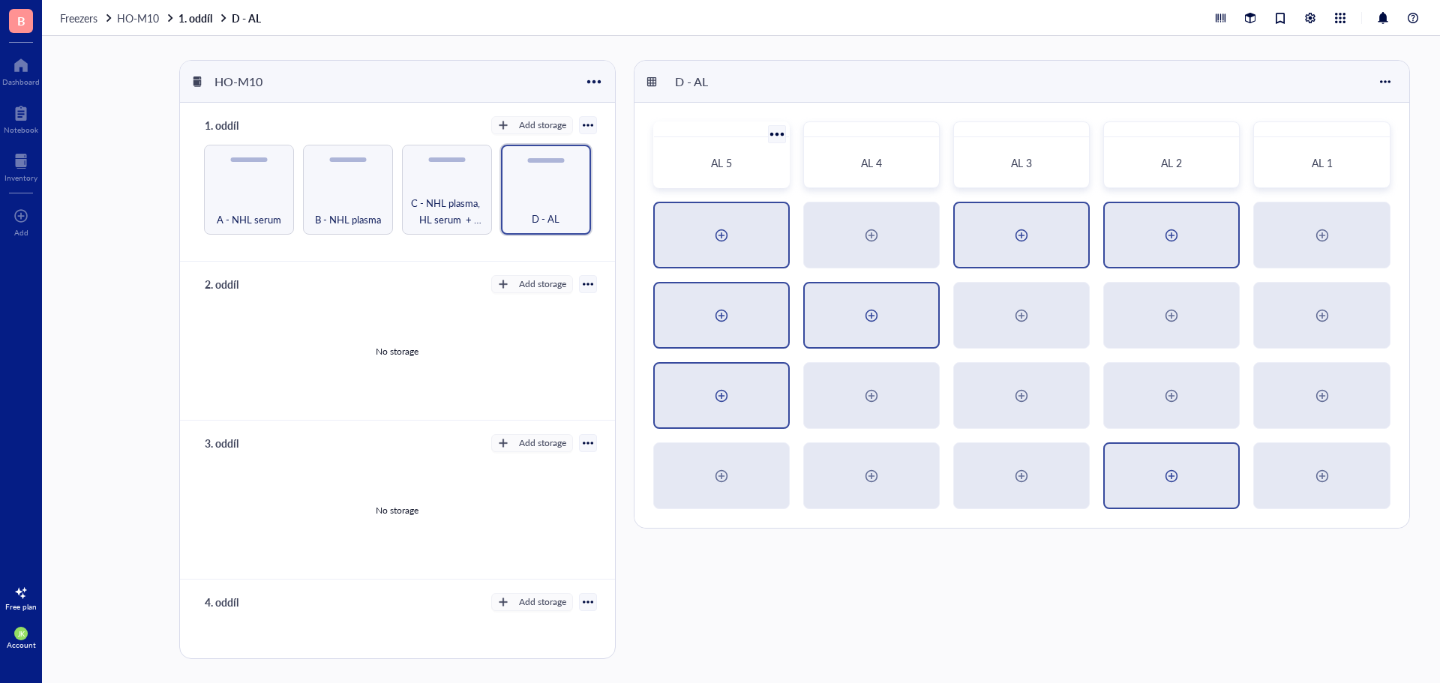
click at [1173, 241] on div at bounding box center [1171, 235] width 24 height 24
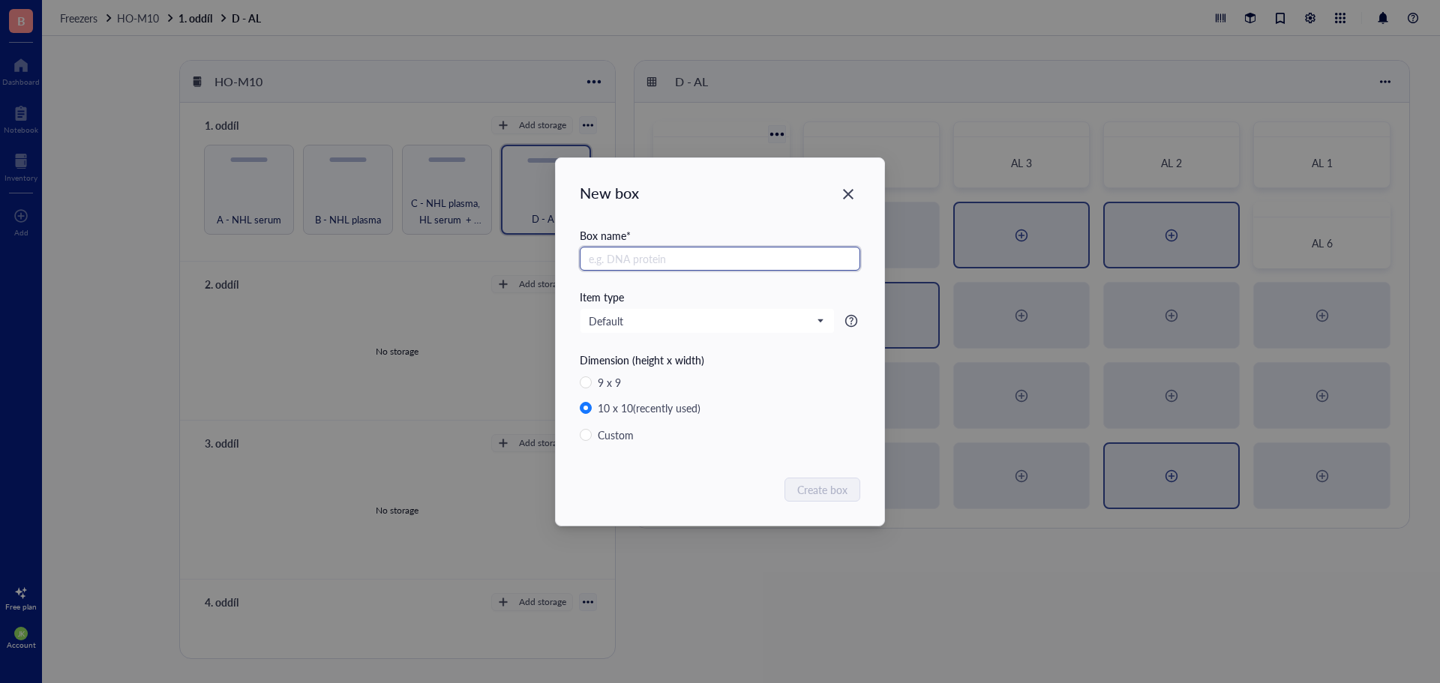
paste input "AL"
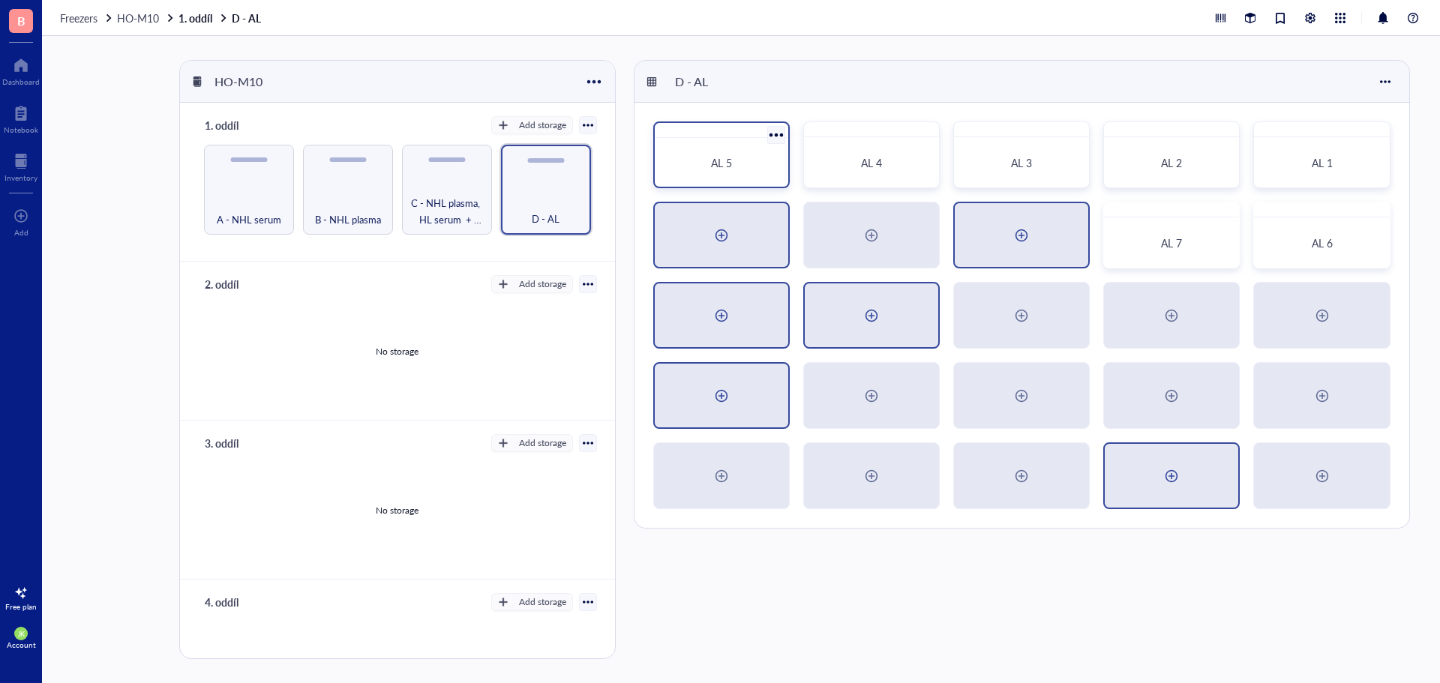
click at [1057, 239] on div at bounding box center [1021, 235] width 133 height 64
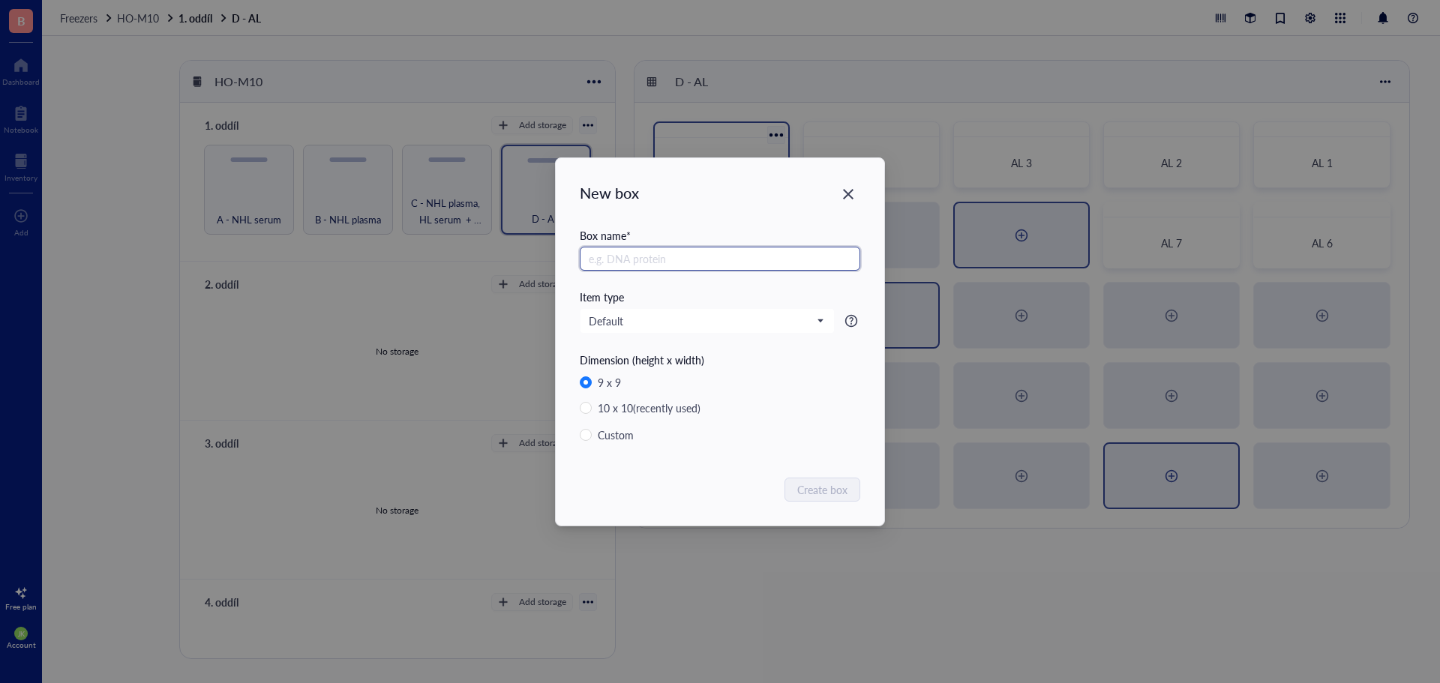
paste input "AL"
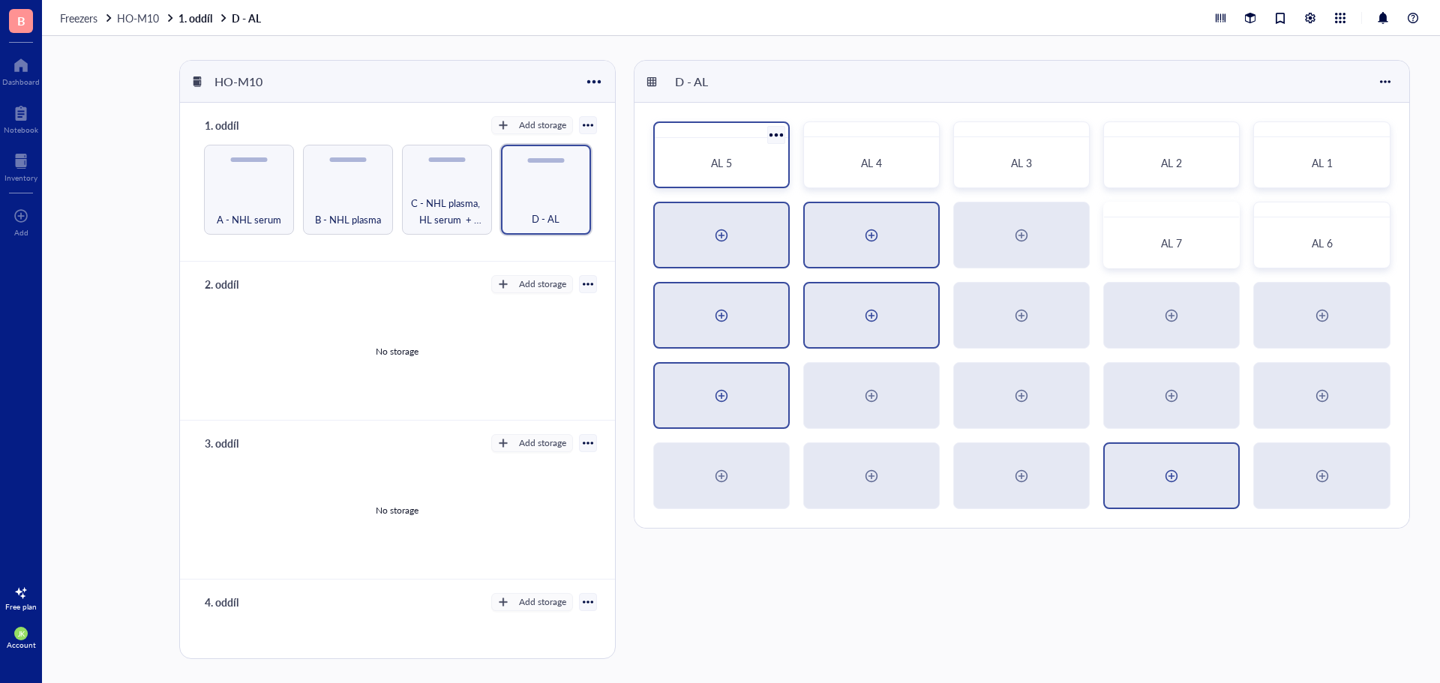
click at [865, 213] on div at bounding box center [871, 235] width 133 height 64
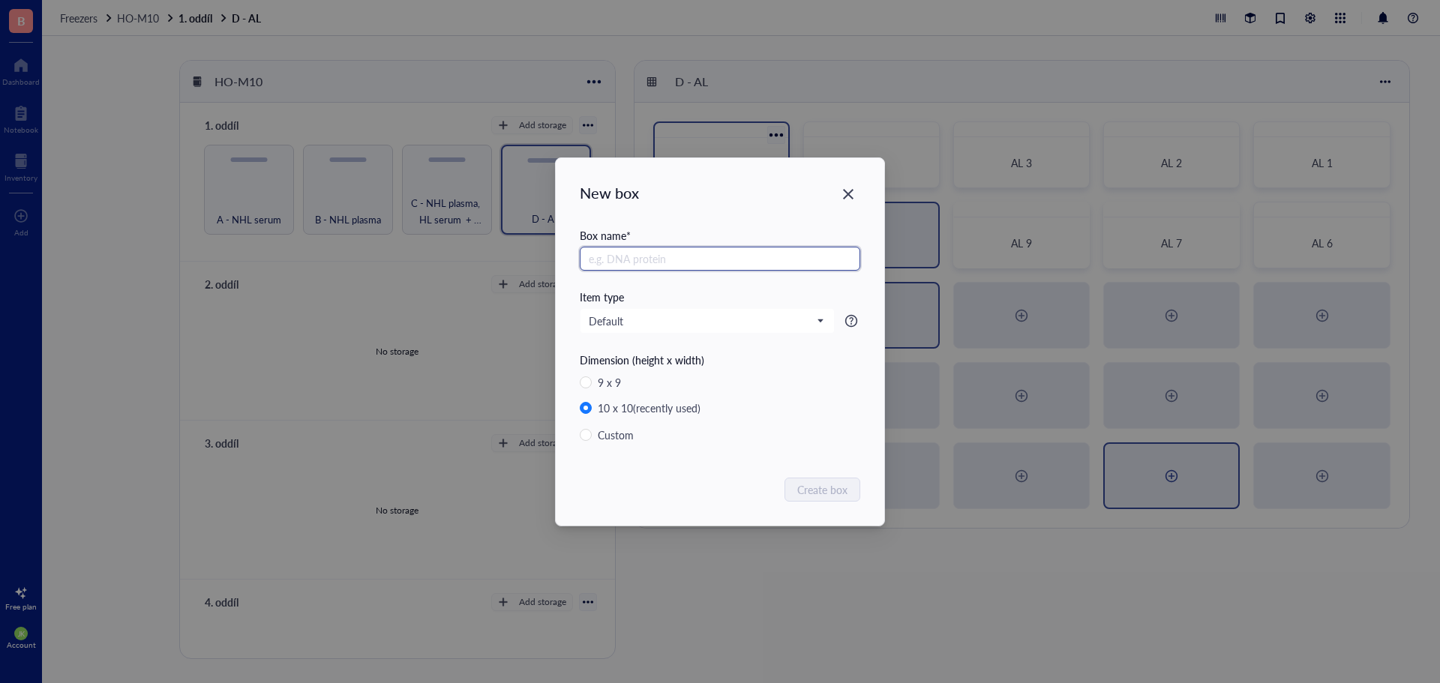
paste input "AL"
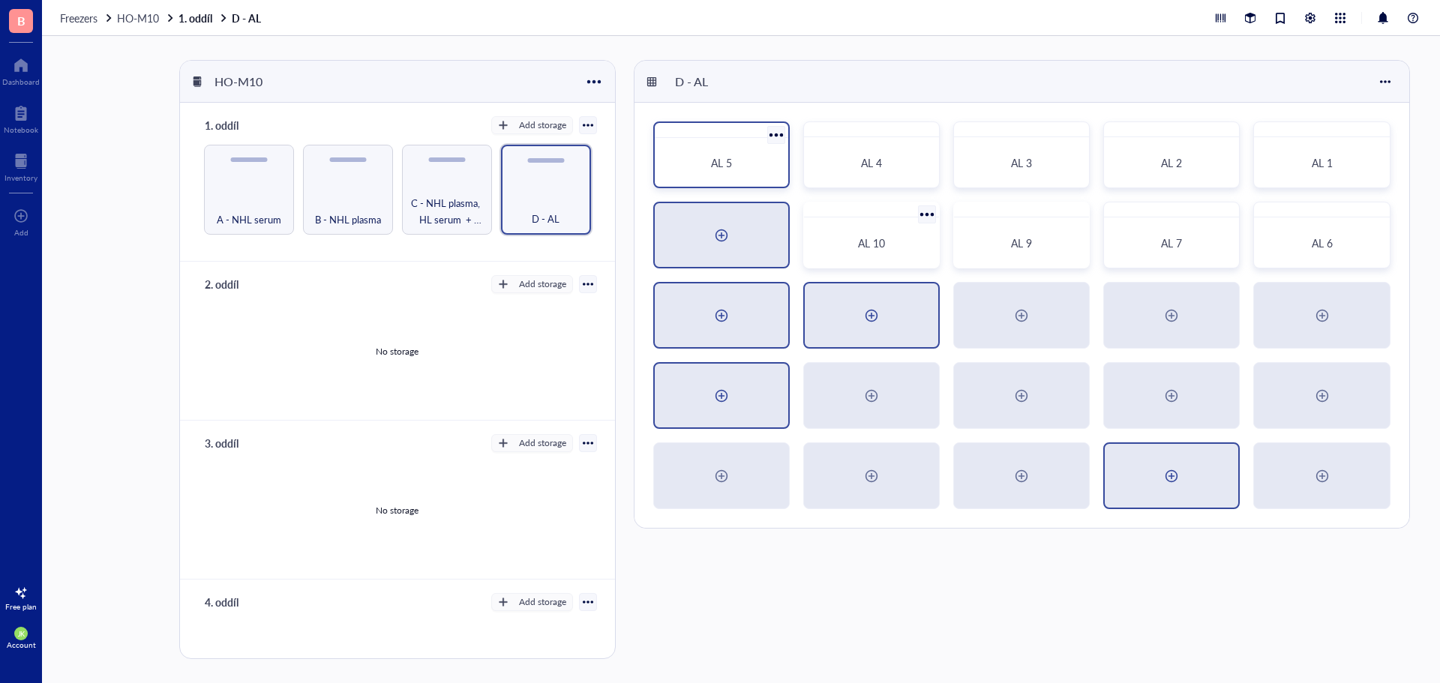
click at [762, 234] on div at bounding box center [721, 235] width 133 height 64
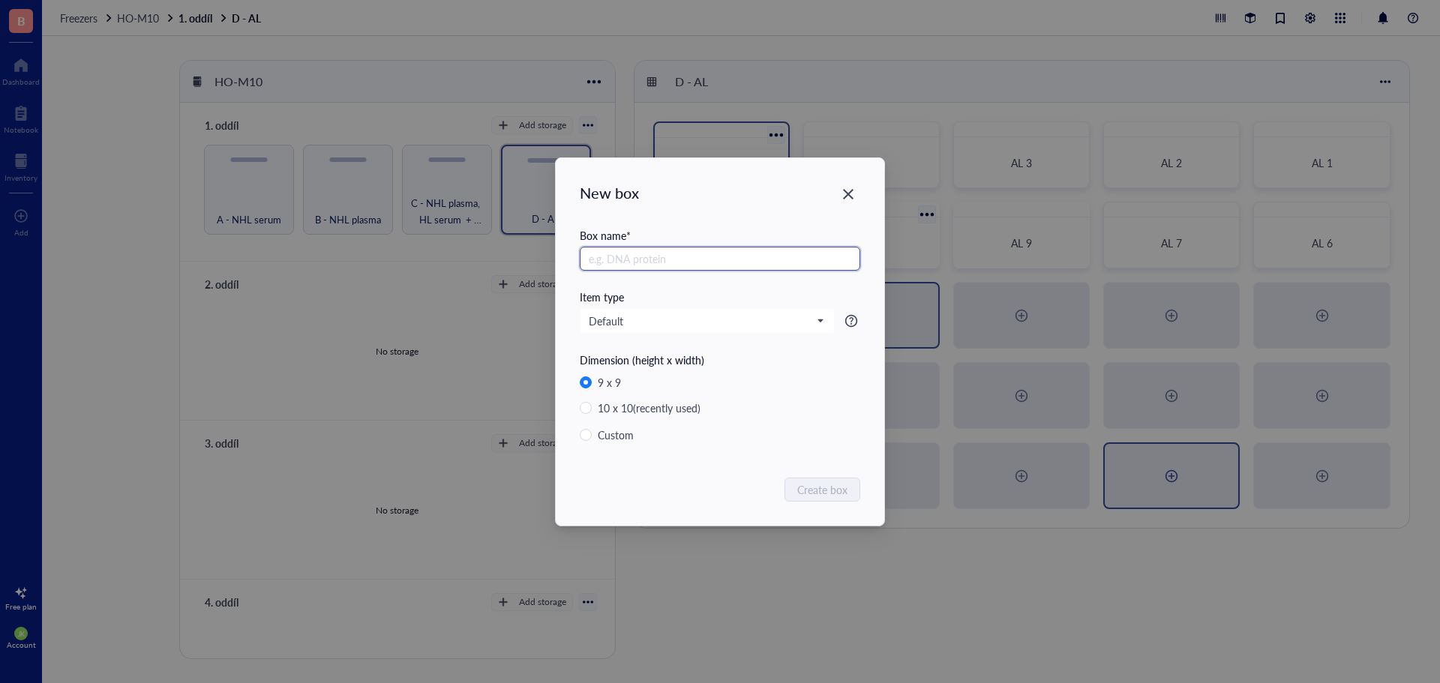
paste input "AL"
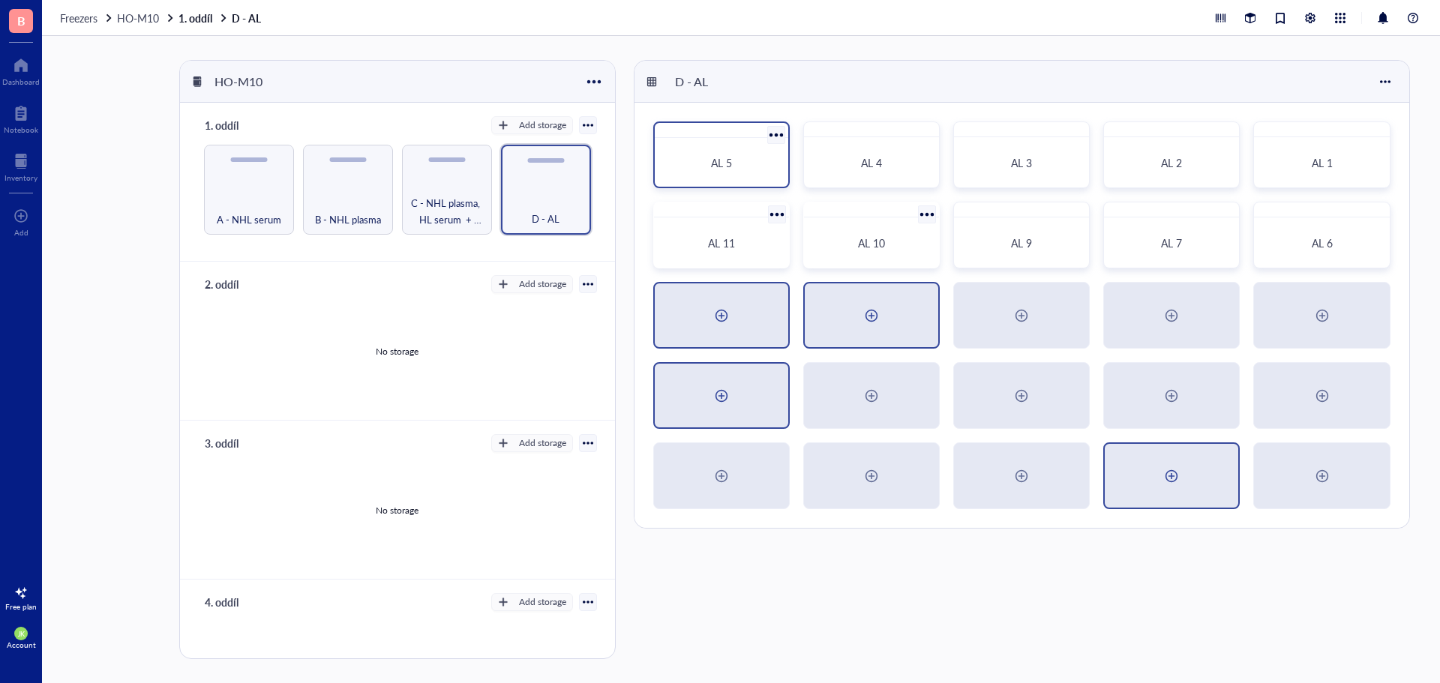
click at [769, 215] on div at bounding box center [777, 214] width 22 height 22
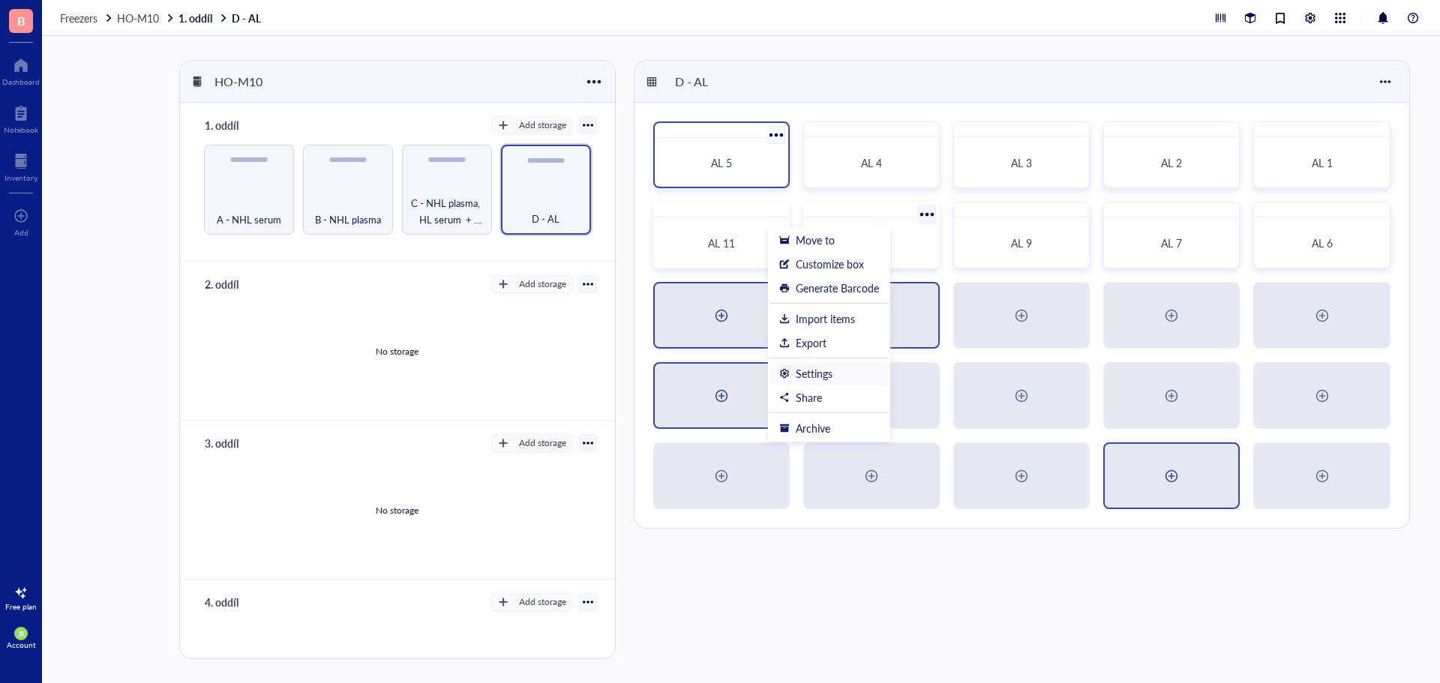
click at [823, 369] on div "Settings" at bounding box center [814, 373] width 37 height 13
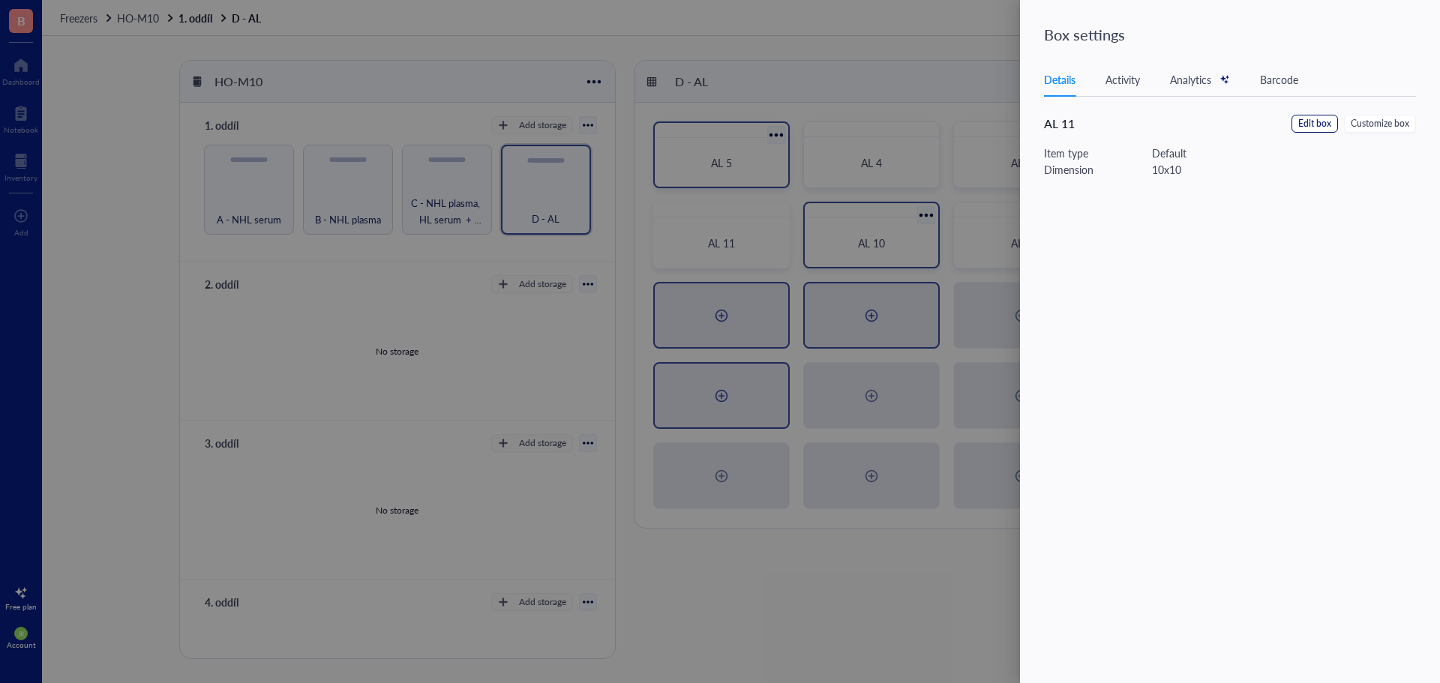
click at [1312, 121] on span "Edit box" at bounding box center [1314, 124] width 33 height 14
click at [1122, 94] on input "AL 11" at bounding box center [1239, 104] width 390 height 24
click at [1424, 35] on button "Save" at bounding box center [1411, 36] width 46 height 24
click at [949, 80] on div at bounding box center [720, 341] width 1440 height 683
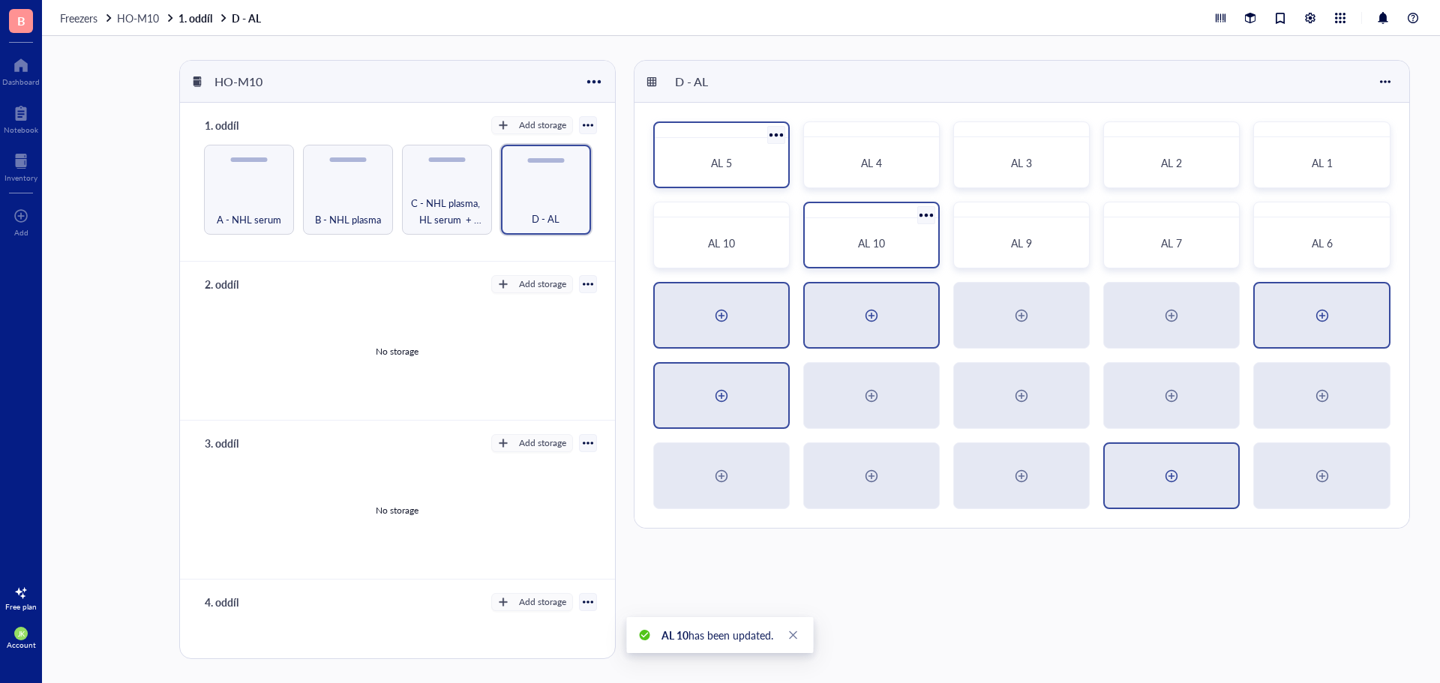
click at [1322, 311] on div at bounding box center [1322, 316] width 24 height 24
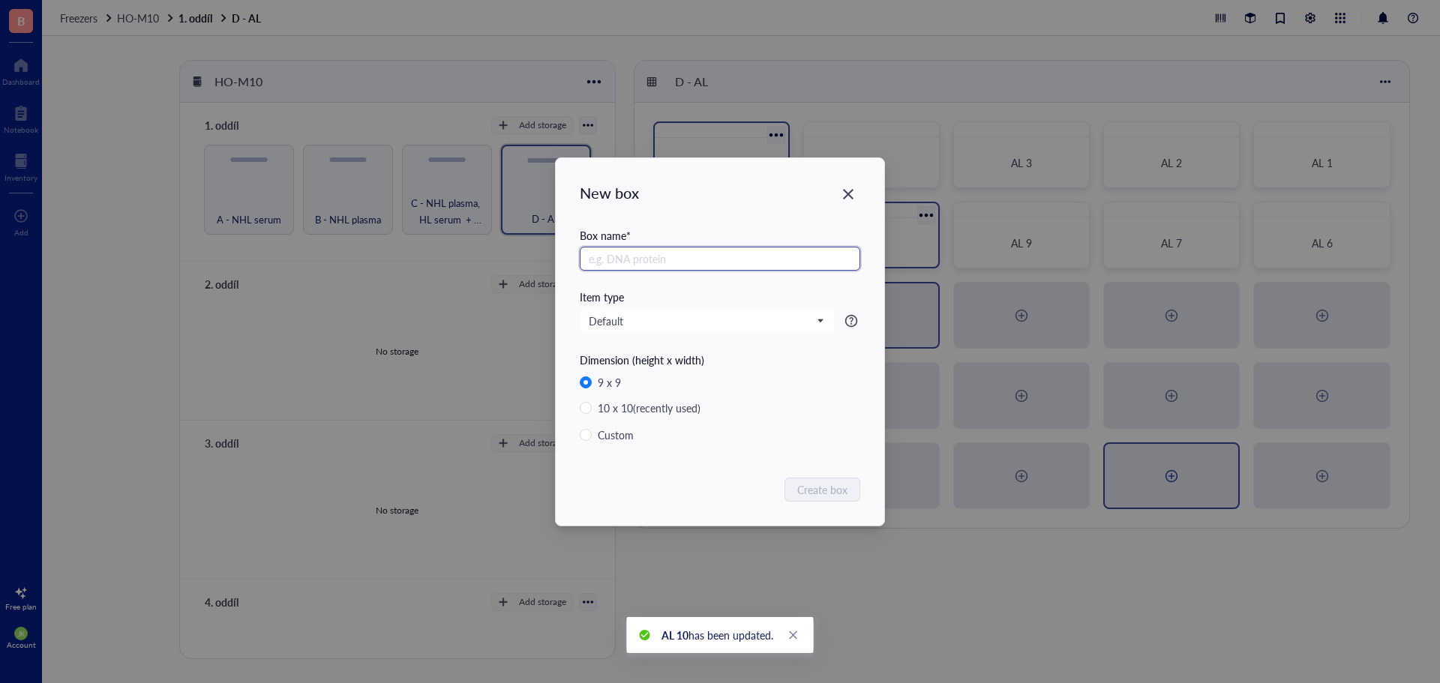
paste input "AL"
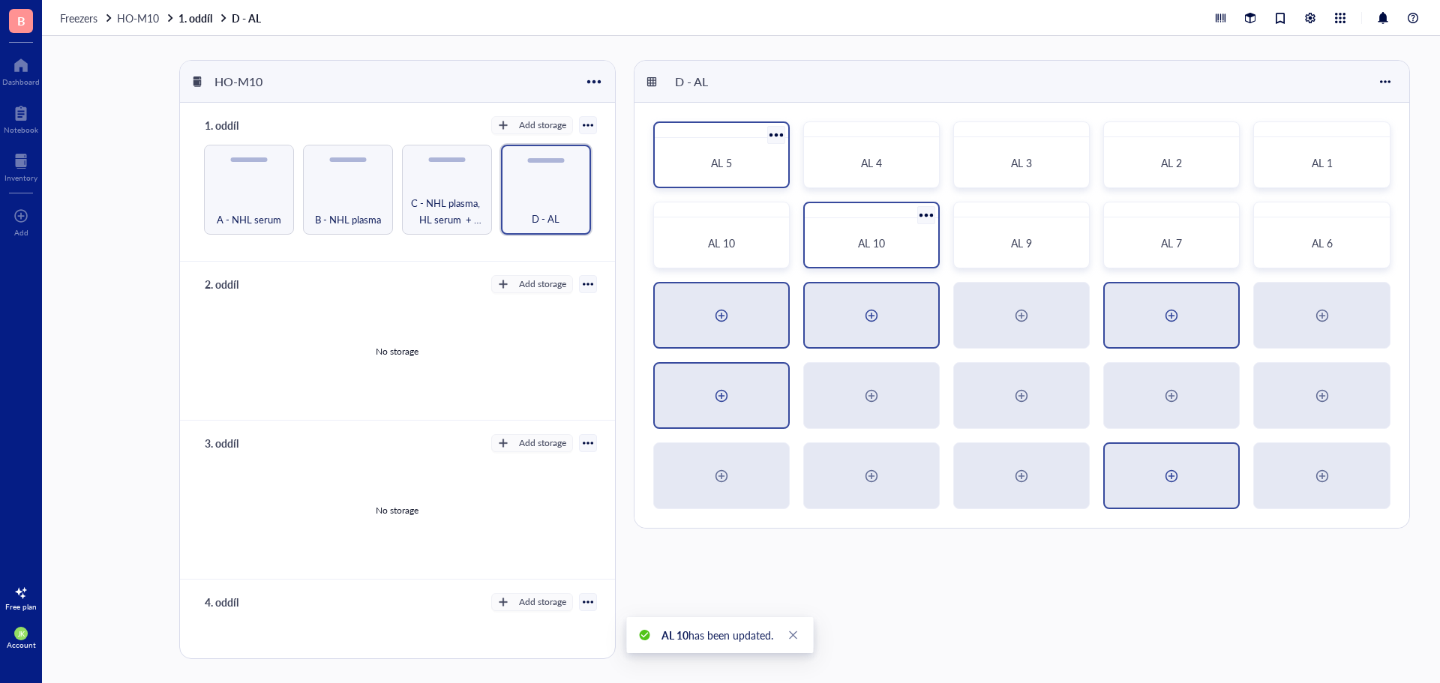
click at [1183, 322] on div at bounding box center [1171, 315] width 133 height 64
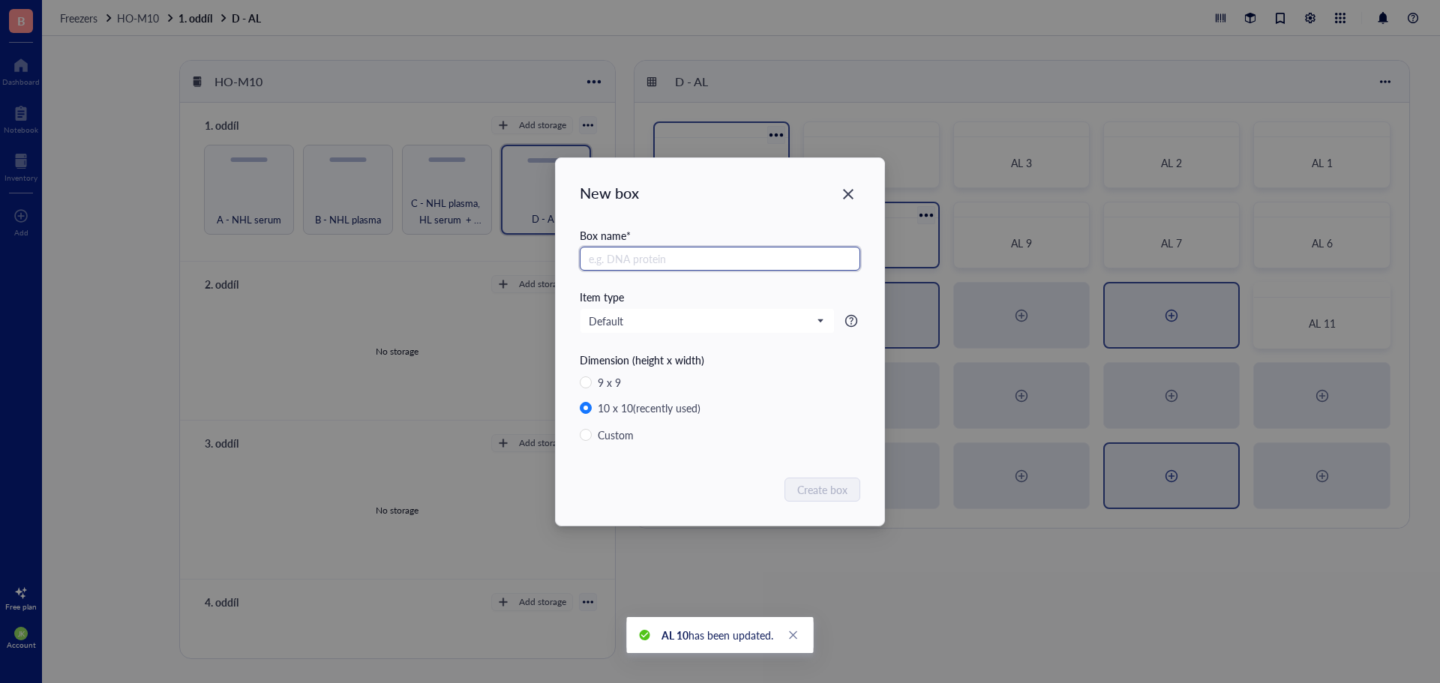
paste input "AL"
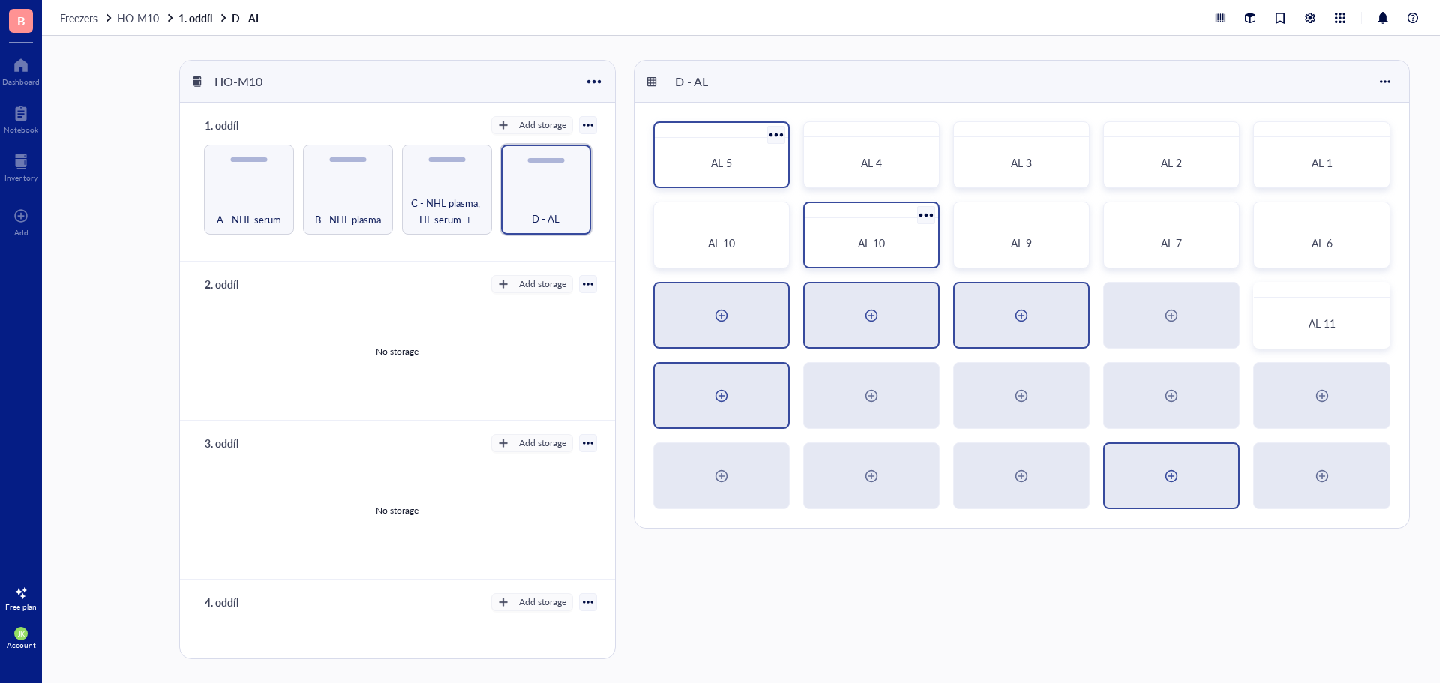
click at [1048, 321] on div at bounding box center [1021, 315] width 133 height 64
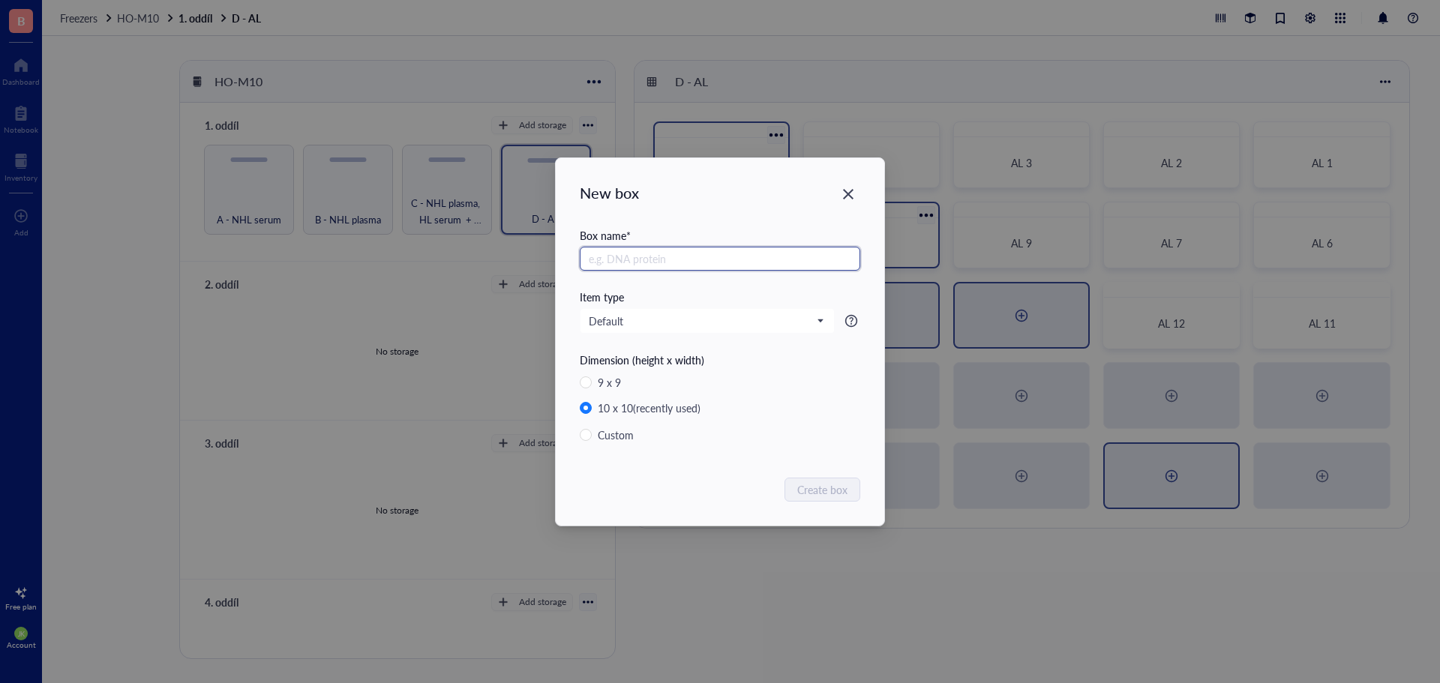
paste input "AL"
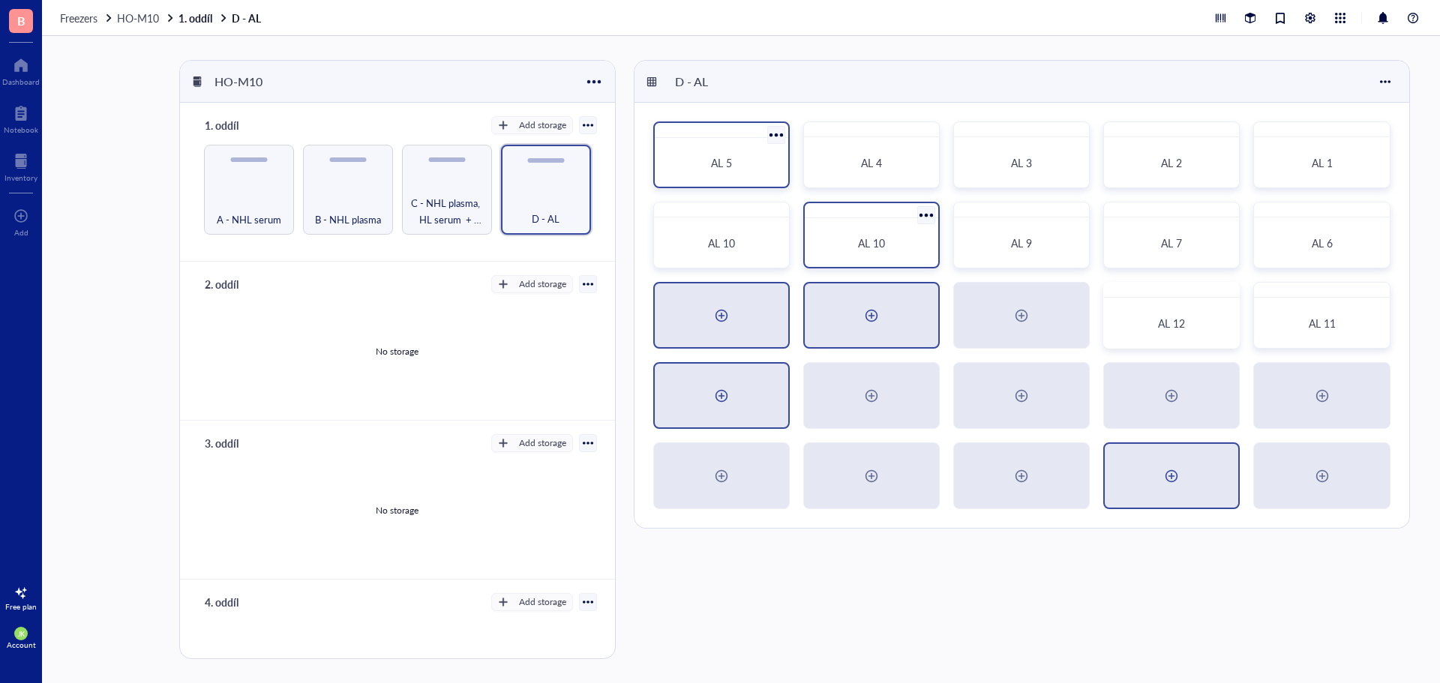
click at [886, 332] on div at bounding box center [871, 315] width 133 height 64
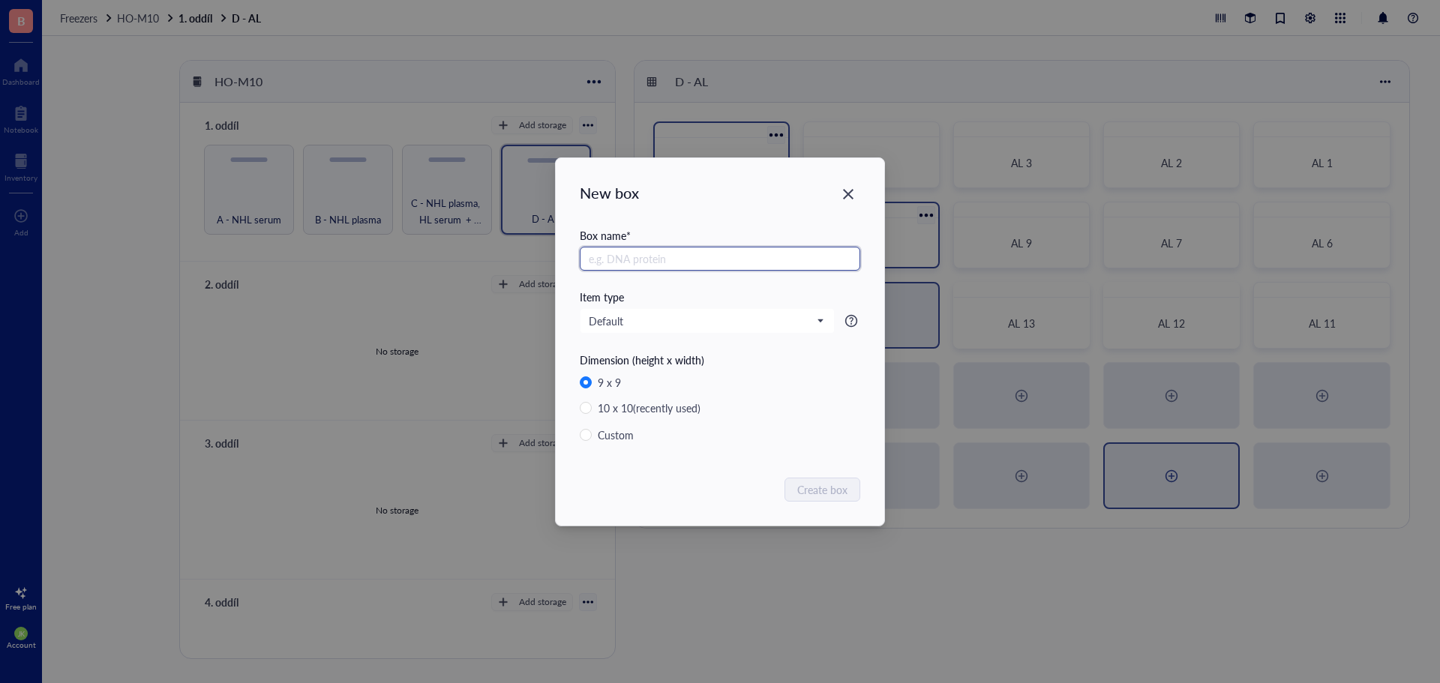
paste input "AL"
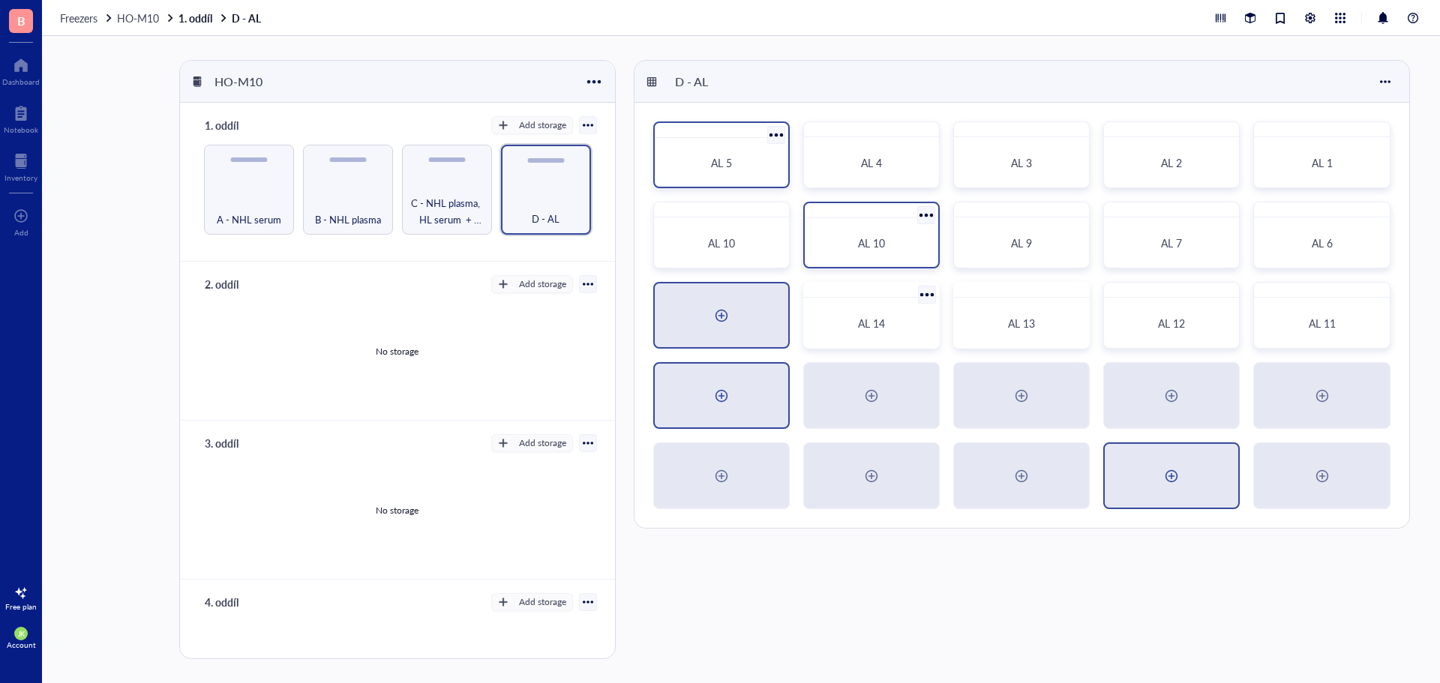
click at [776, 322] on div at bounding box center [721, 315] width 133 height 64
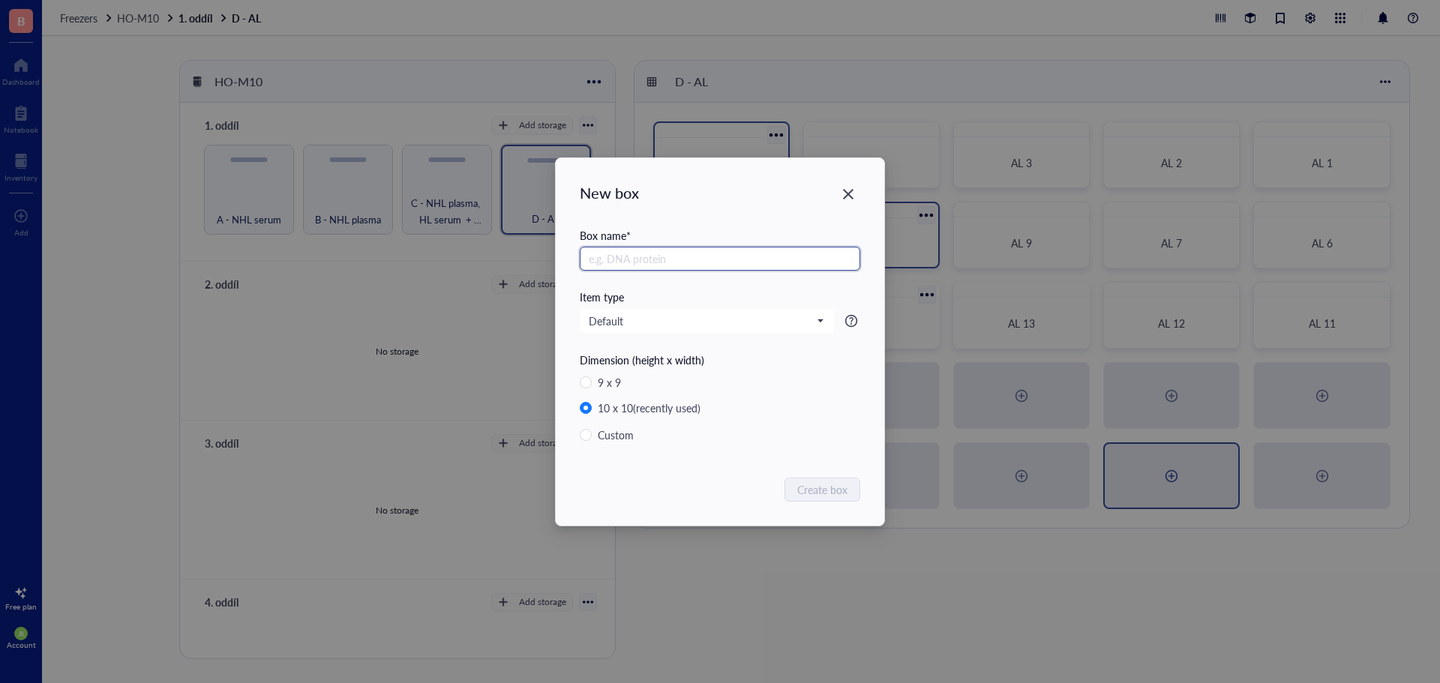
paste input "AL"
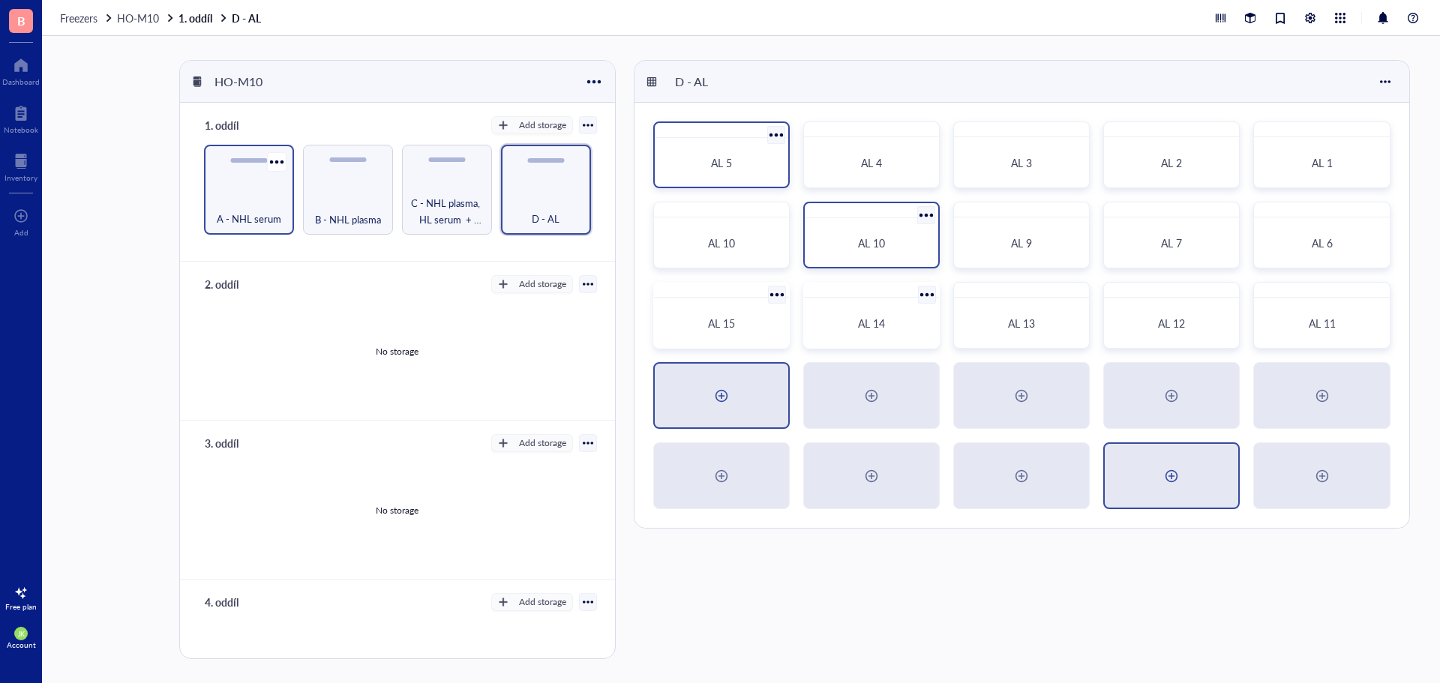
click at [207, 189] on div "A - NHL serum" at bounding box center [249, 190] width 90 height 90
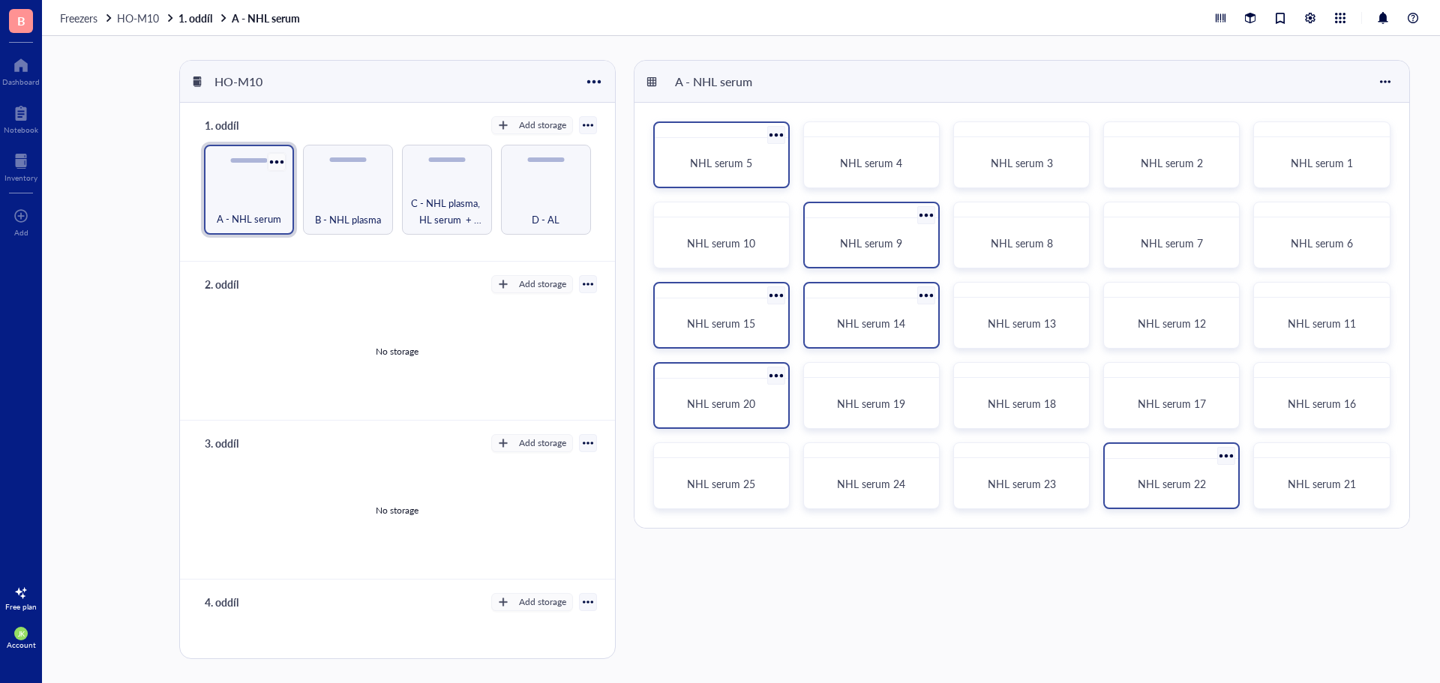
click at [278, 165] on div at bounding box center [276, 162] width 22 height 22
click at [324, 239] on div "Restore Box" at bounding box center [321, 242] width 56 height 13
click at [272, 161] on div at bounding box center [276, 162] width 22 height 22
click at [769, 129] on div at bounding box center [776, 135] width 22 height 22
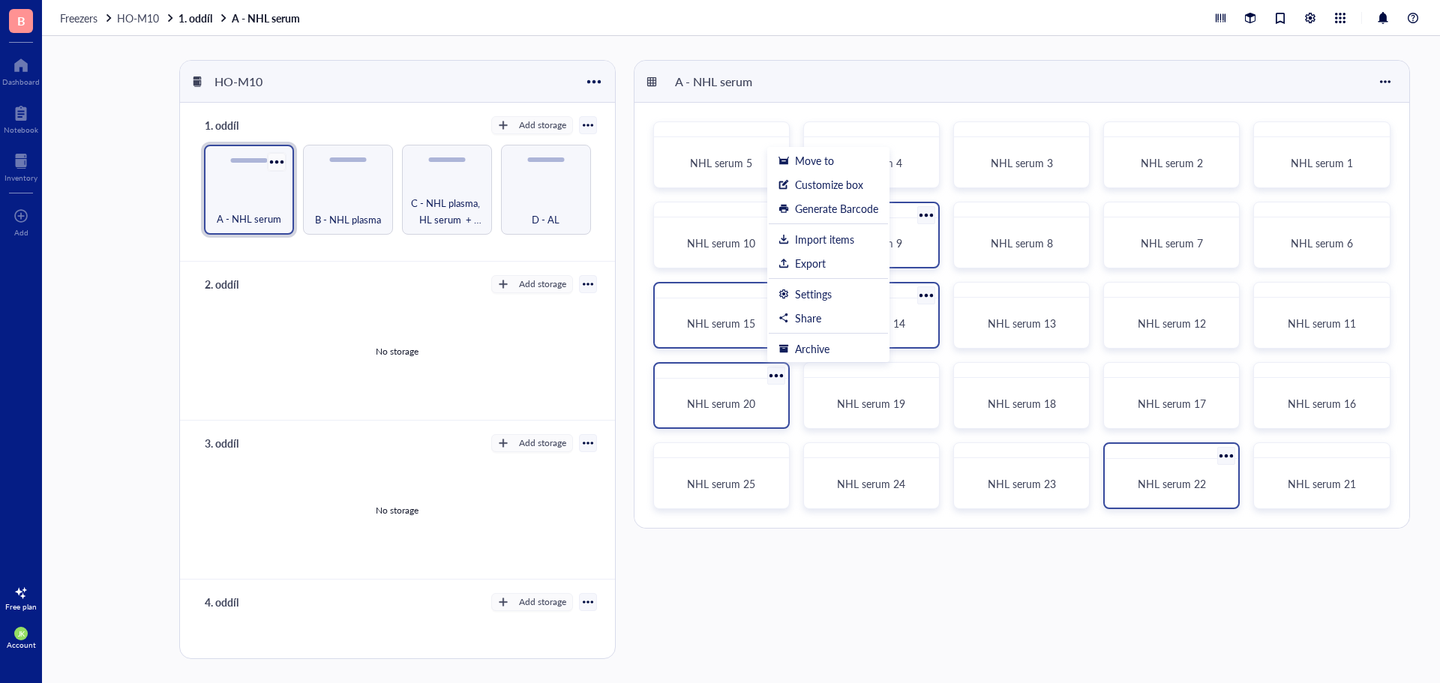
click at [275, 160] on div at bounding box center [276, 162] width 22 height 22
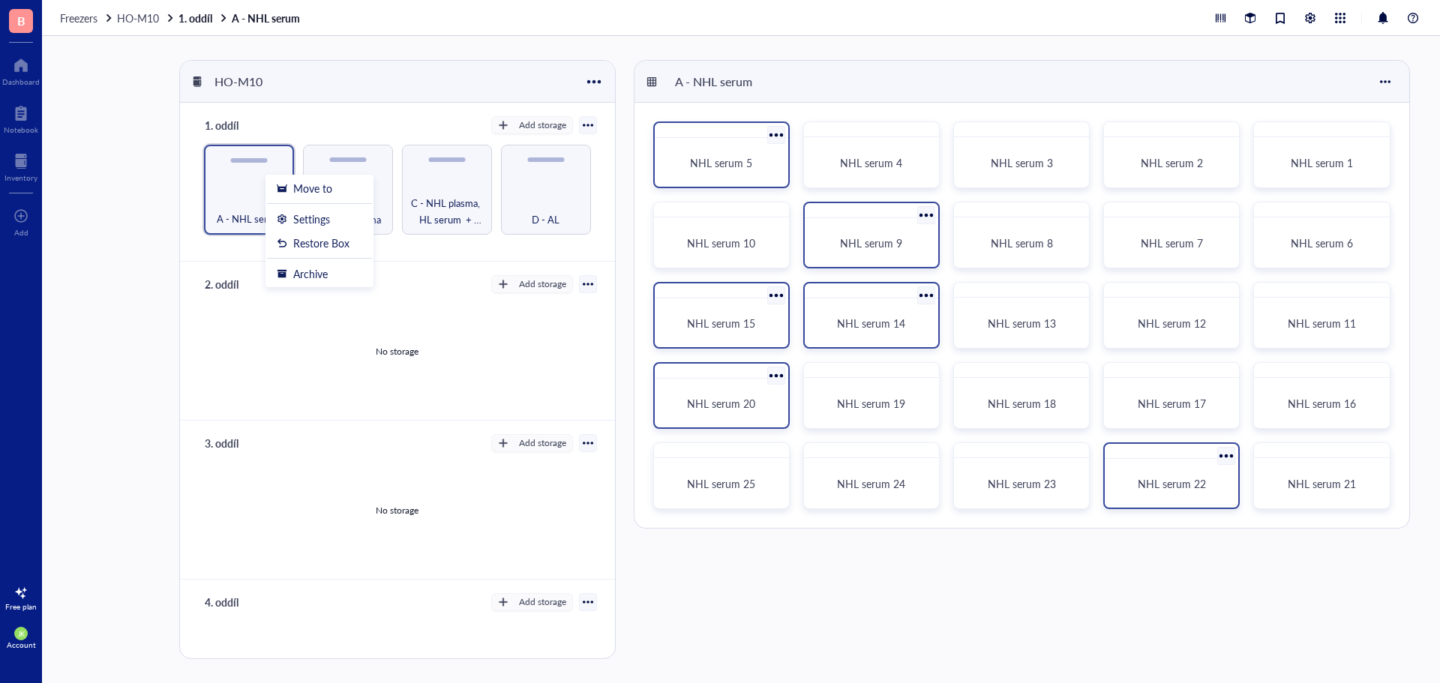
drag, startPoint x: 275, startPoint y: 160, endPoint x: 780, endPoint y: 130, distance: 505.6
click at [780, 130] on div "NHL serum 5" at bounding box center [721, 154] width 136 height 67
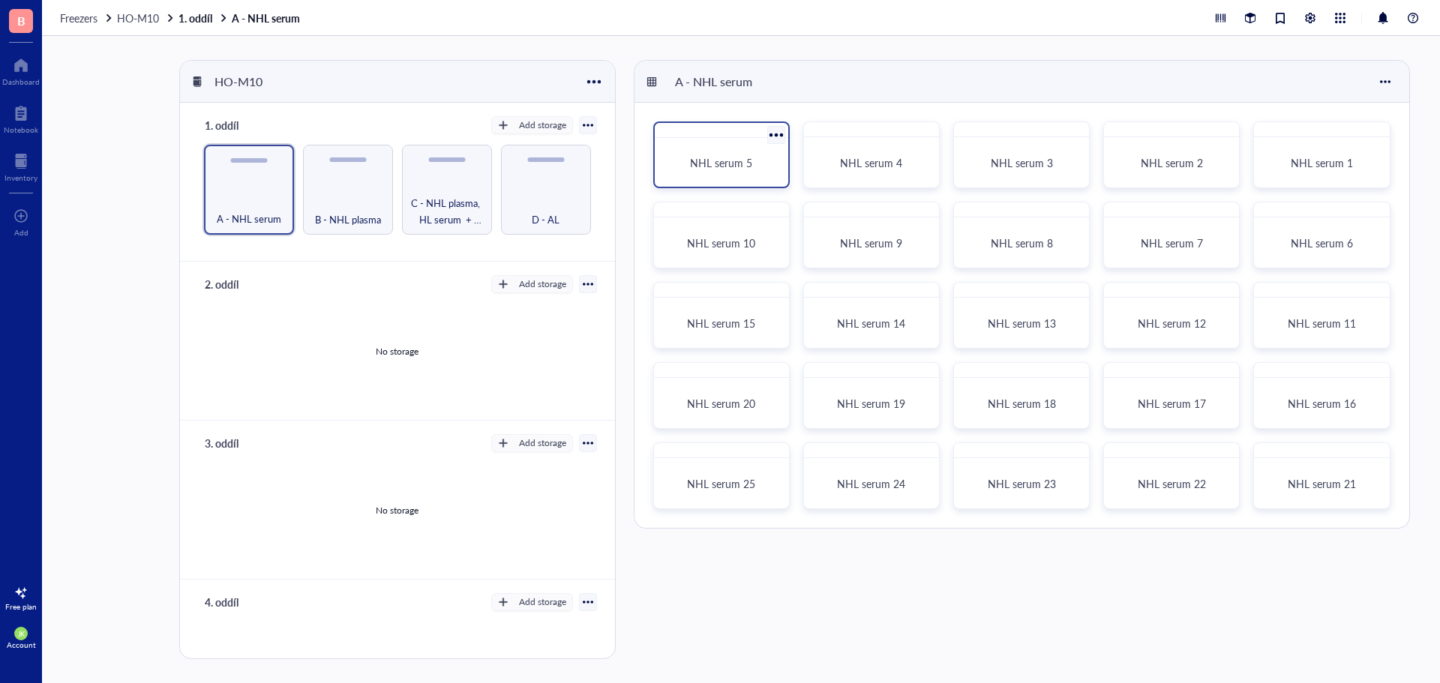
click at [783, 133] on div at bounding box center [776, 135] width 22 height 22
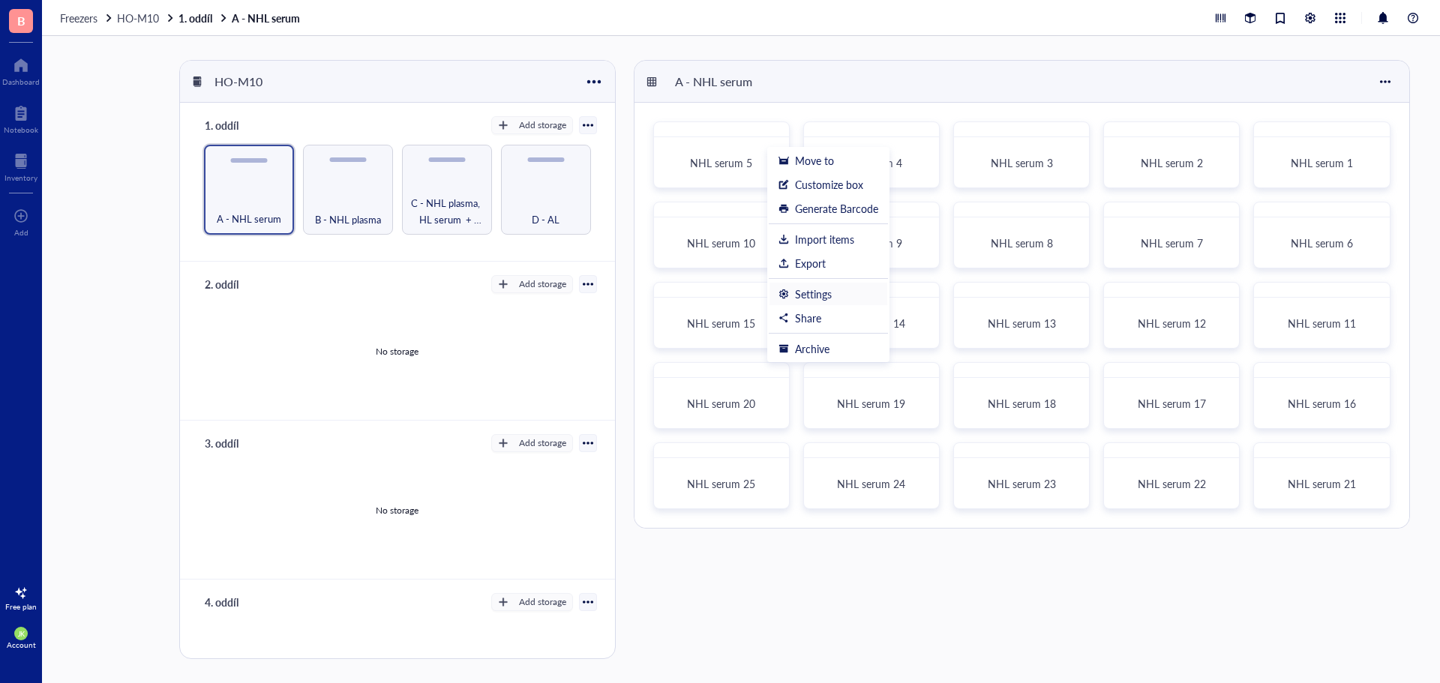
click at [838, 296] on div "Settings" at bounding box center [828, 293] width 100 height 13
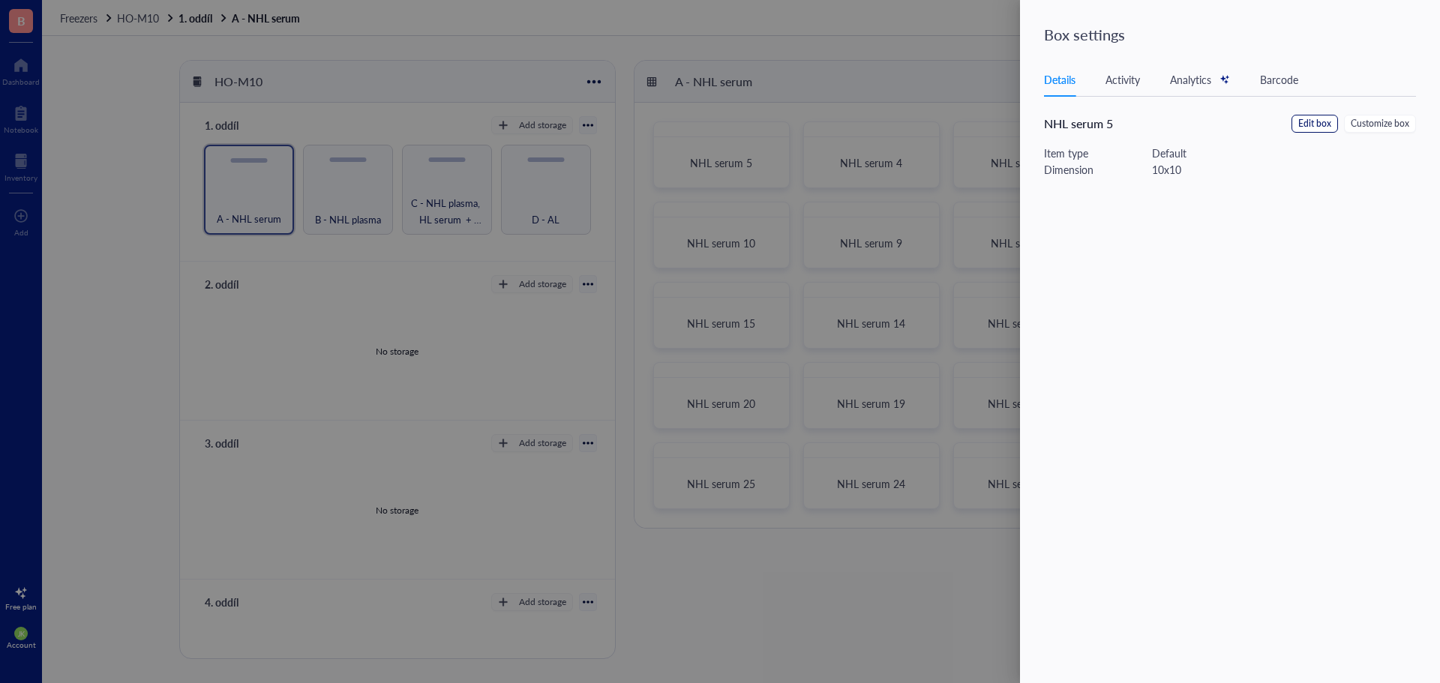
click at [1304, 119] on span "Edit box" at bounding box center [1314, 124] width 33 height 14
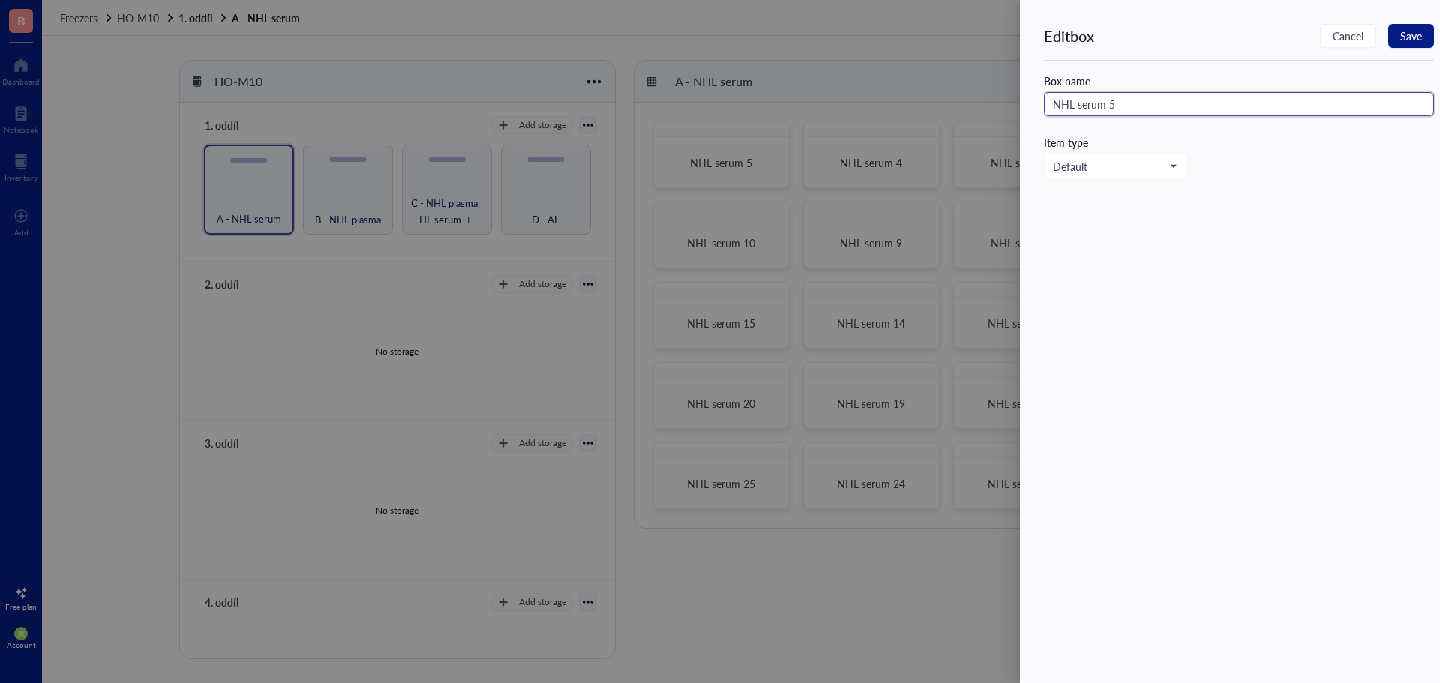
click at [1197, 110] on input "NHL serum 5" at bounding box center [1239, 104] width 390 height 24
click at [1424, 29] on button "Save" at bounding box center [1411, 36] width 46 height 24
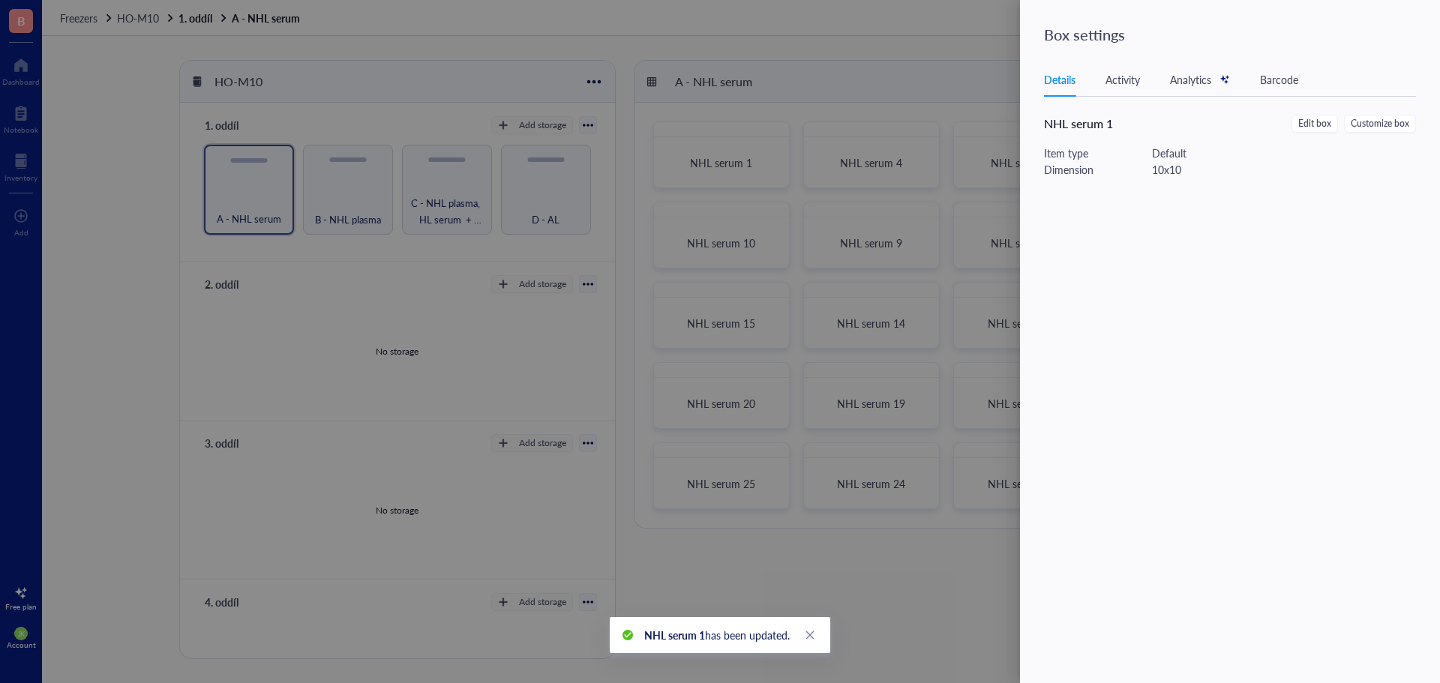
click at [854, 84] on div at bounding box center [720, 341] width 1440 height 683
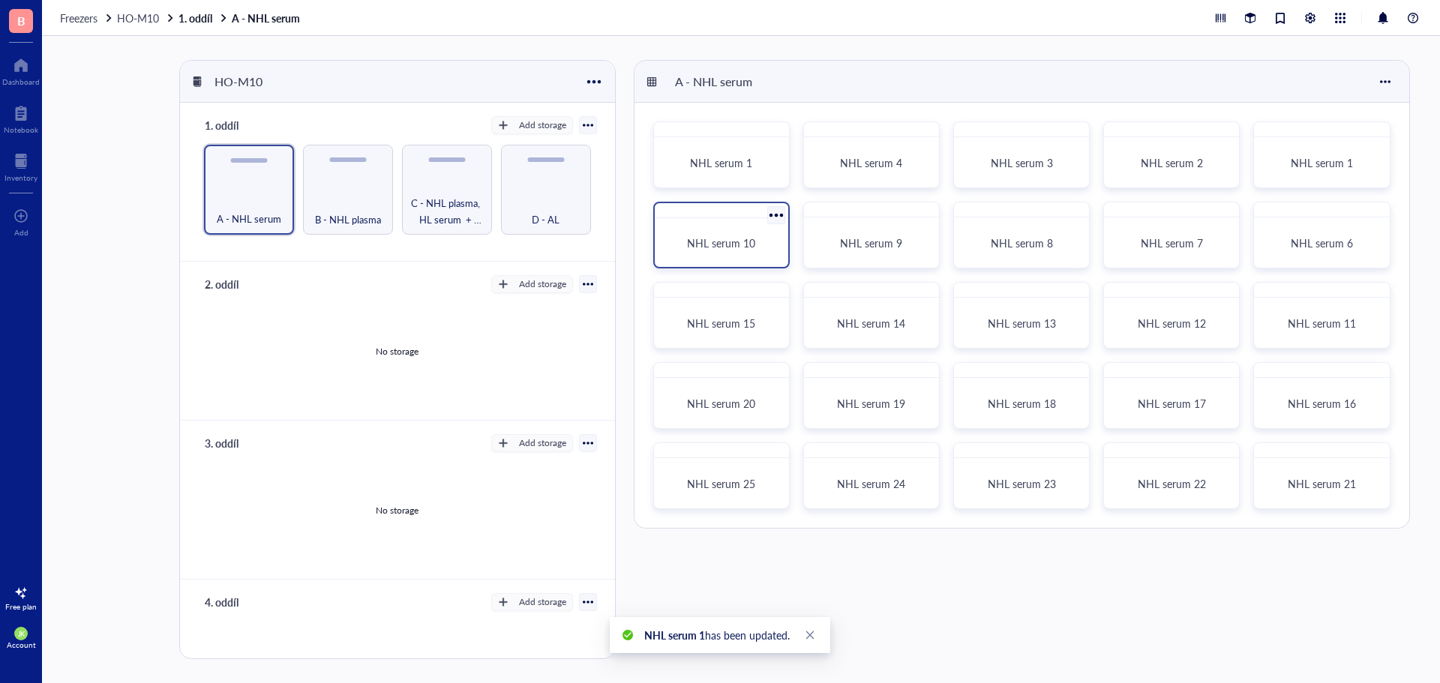
click at [775, 213] on div at bounding box center [776, 215] width 22 height 22
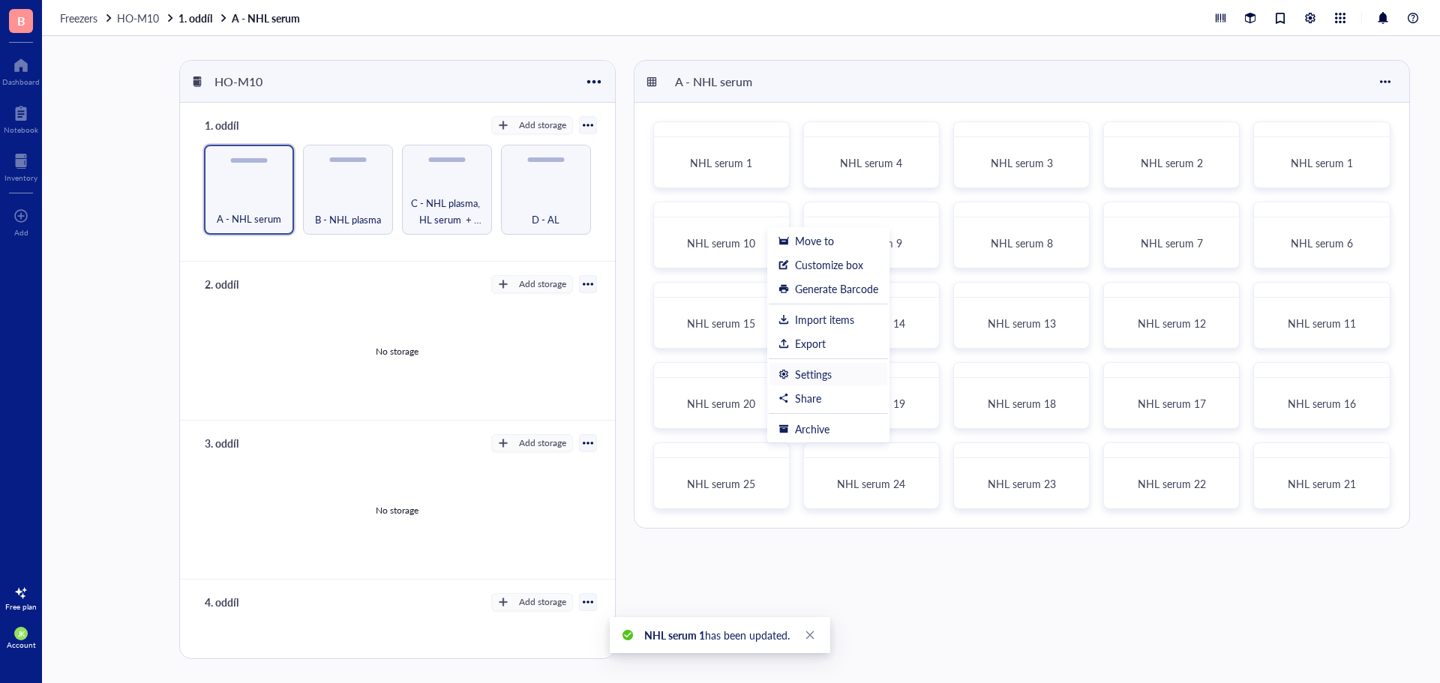
click at [820, 373] on div "Settings" at bounding box center [813, 373] width 37 height 13
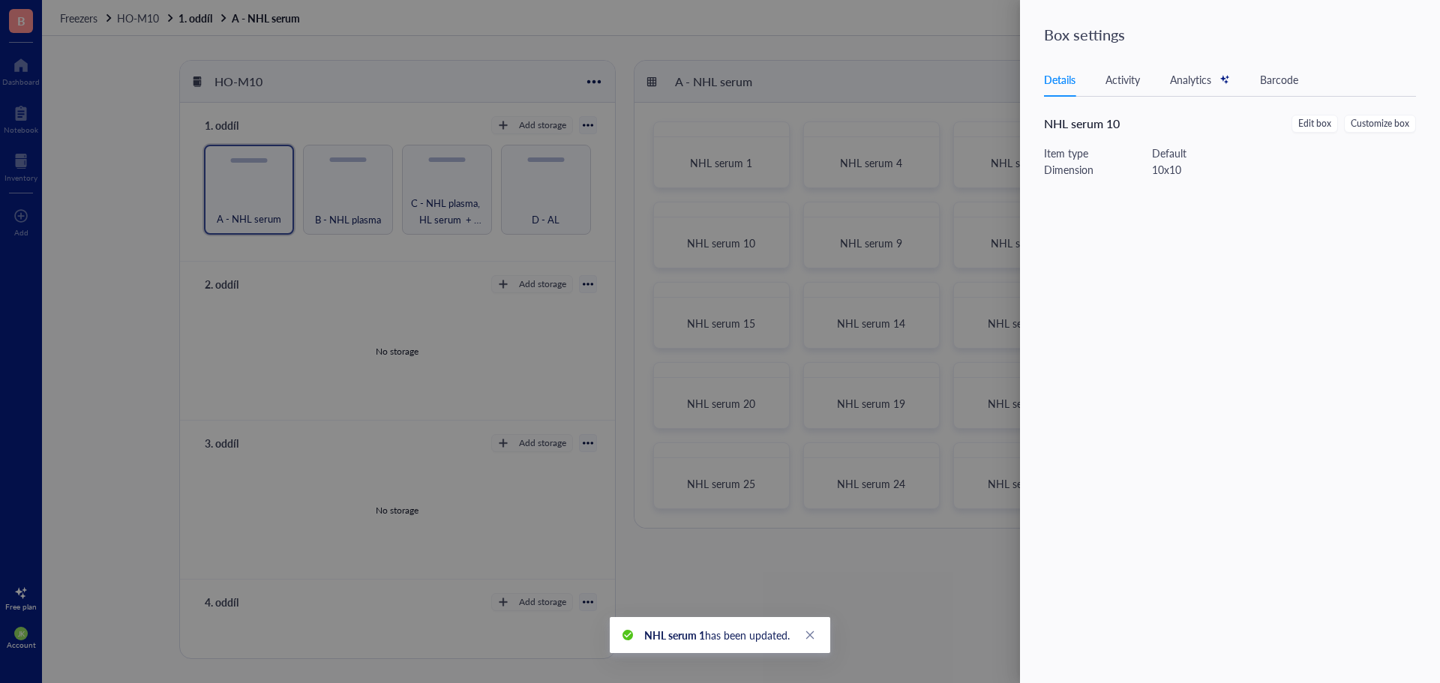
click at [1318, 112] on div "Details Activity Analytics Barcode NHL serum 10 Edit box Customize box Item typ…" at bounding box center [1239, 348] width 390 height 570
click at [1317, 118] on span "Edit box" at bounding box center [1314, 124] width 33 height 14
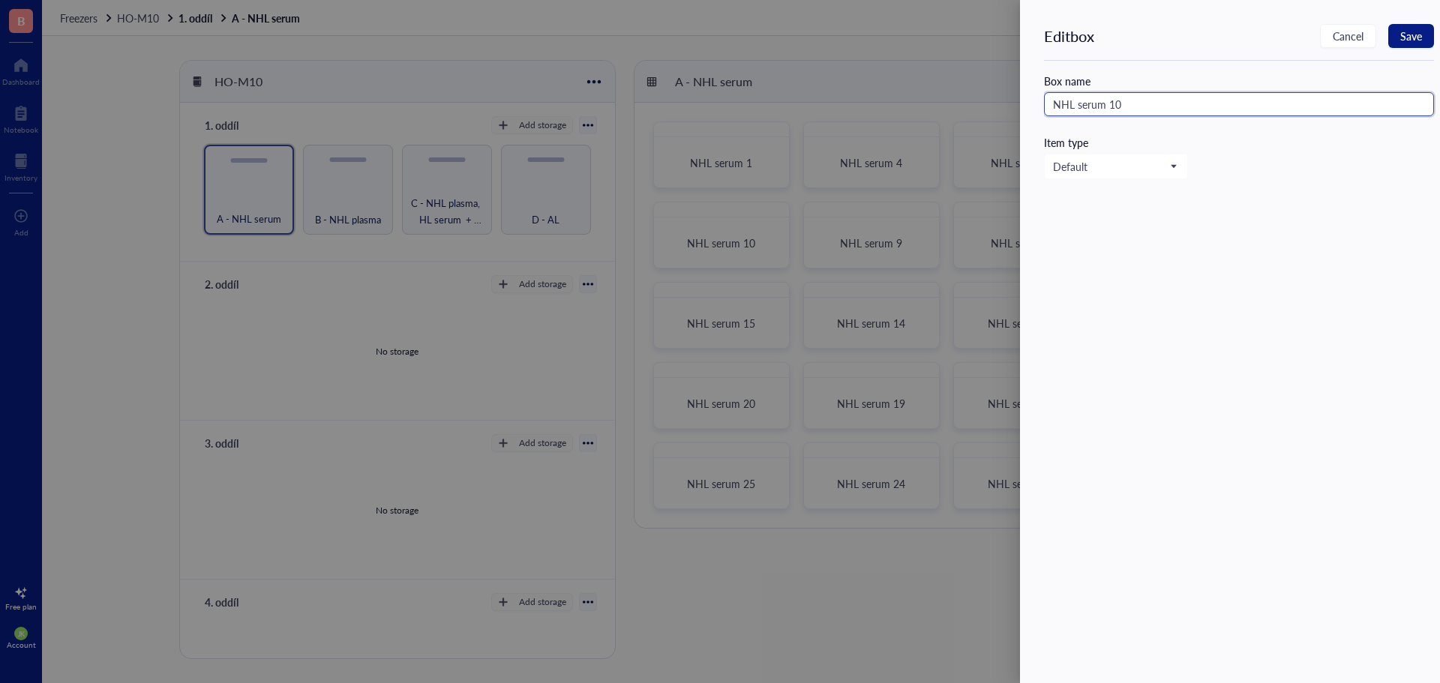
click at [1216, 96] on input "NHL serum 10" at bounding box center [1239, 104] width 390 height 24
click at [1415, 32] on span "Save" at bounding box center [1411, 36] width 22 height 12
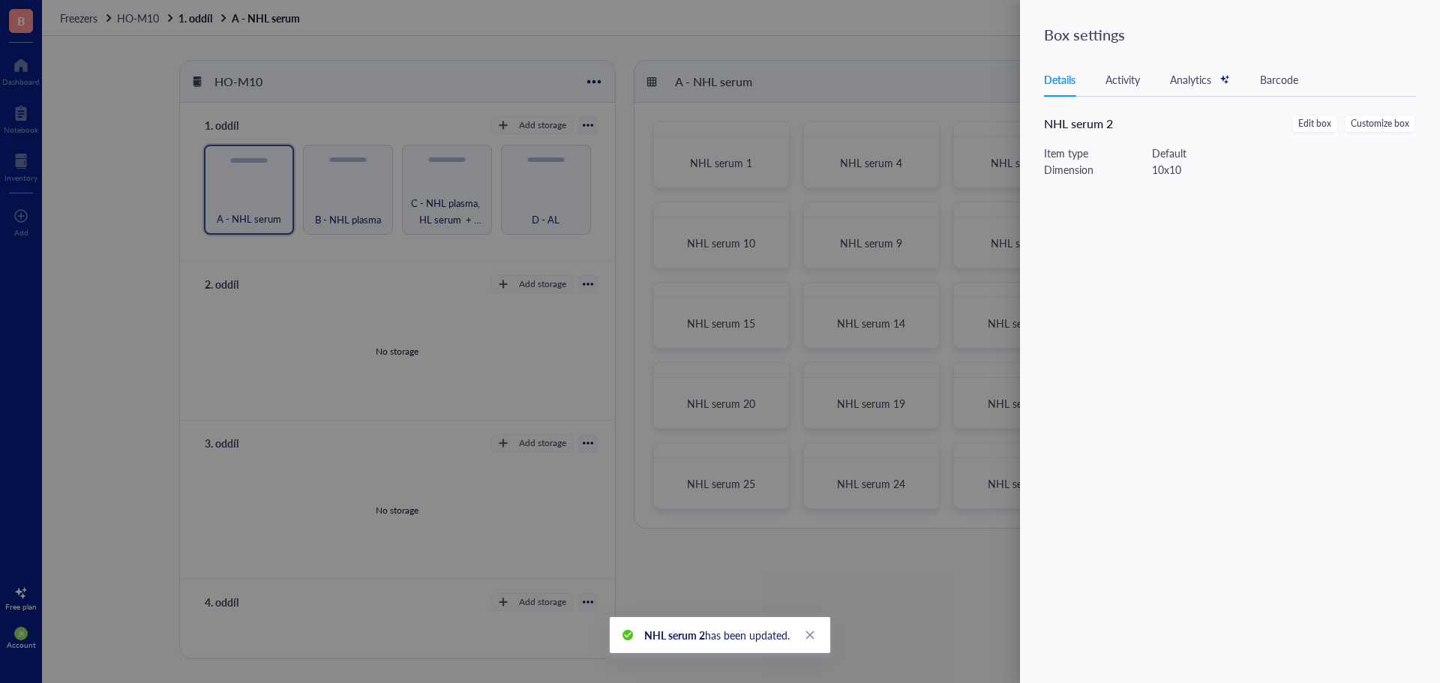
click at [777, 291] on div at bounding box center [720, 341] width 1440 height 683
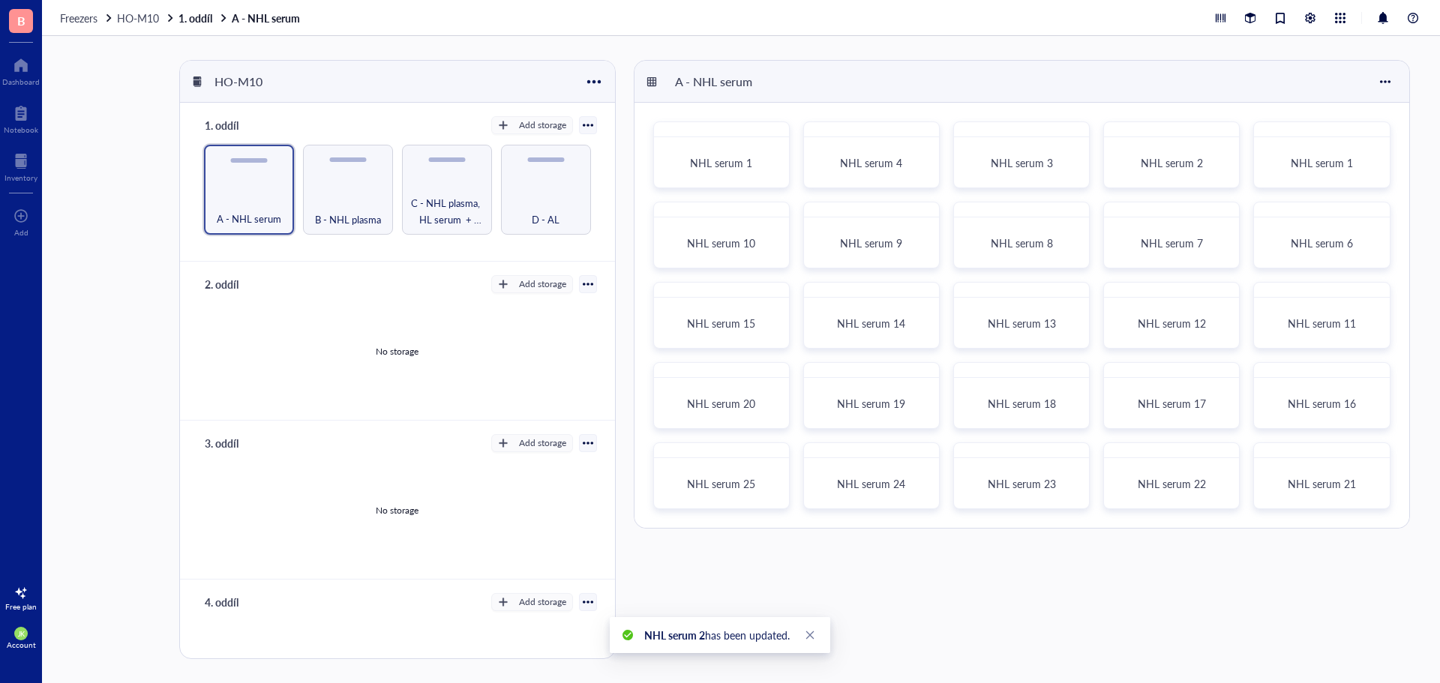
click at [775, 294] on div at bounding box center [777, 295] width 22 height 22
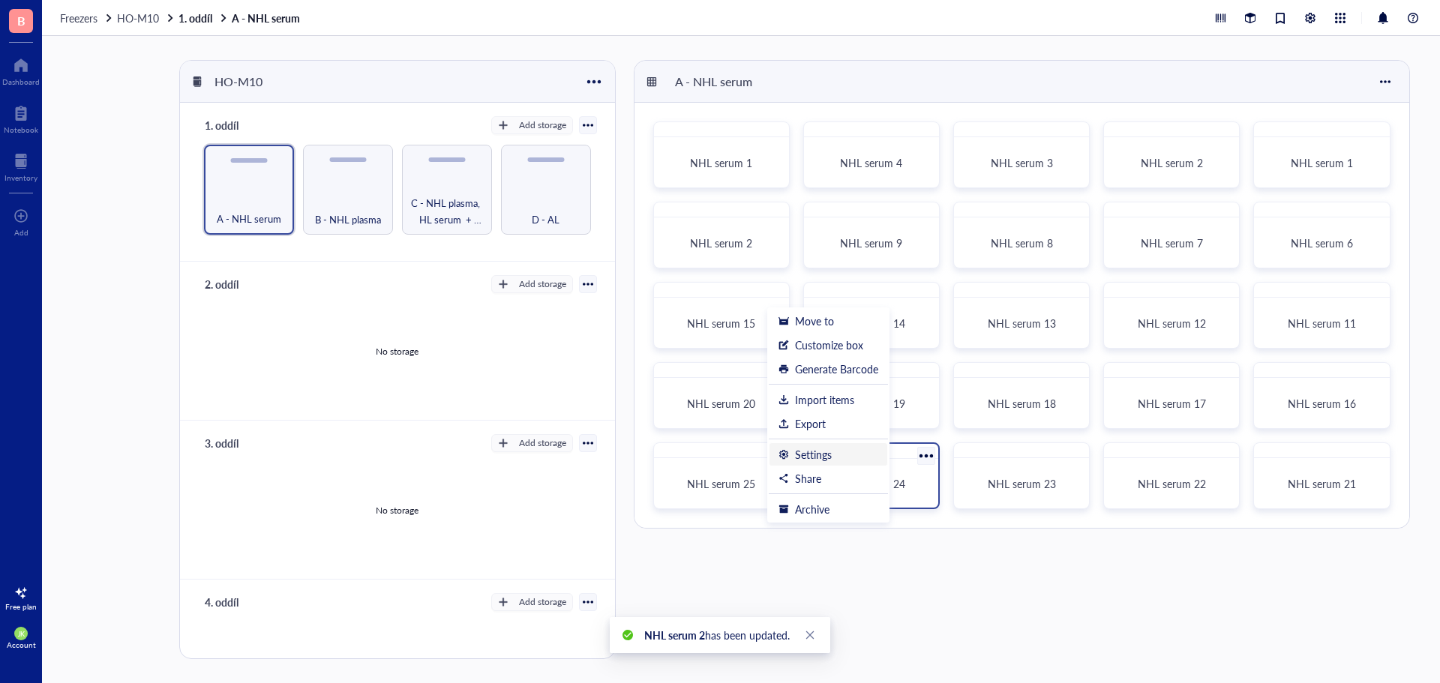
click at [818, 452] on div "Settings" at bounding box center [813, 454] width 37 height 13
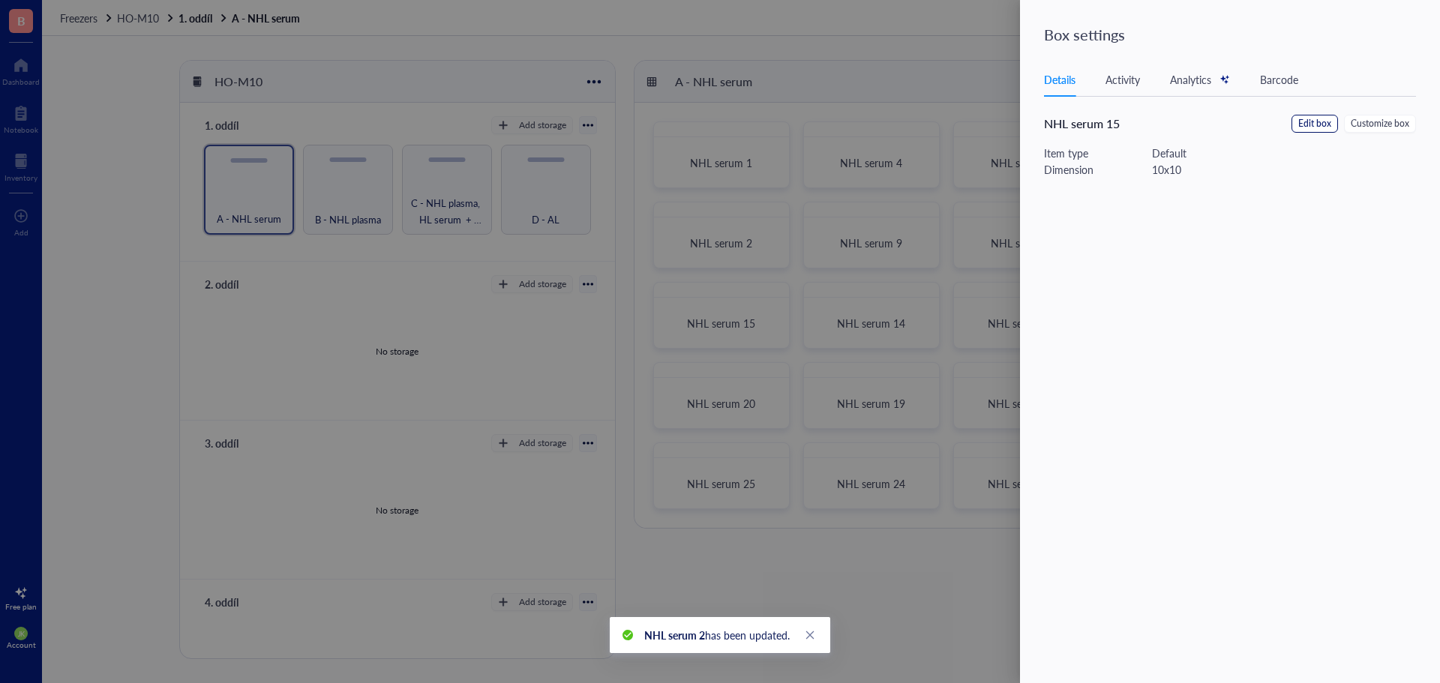
click at [1318, 121] on span "Edit box" at bounding box center [1314, 124] width 33 height 14
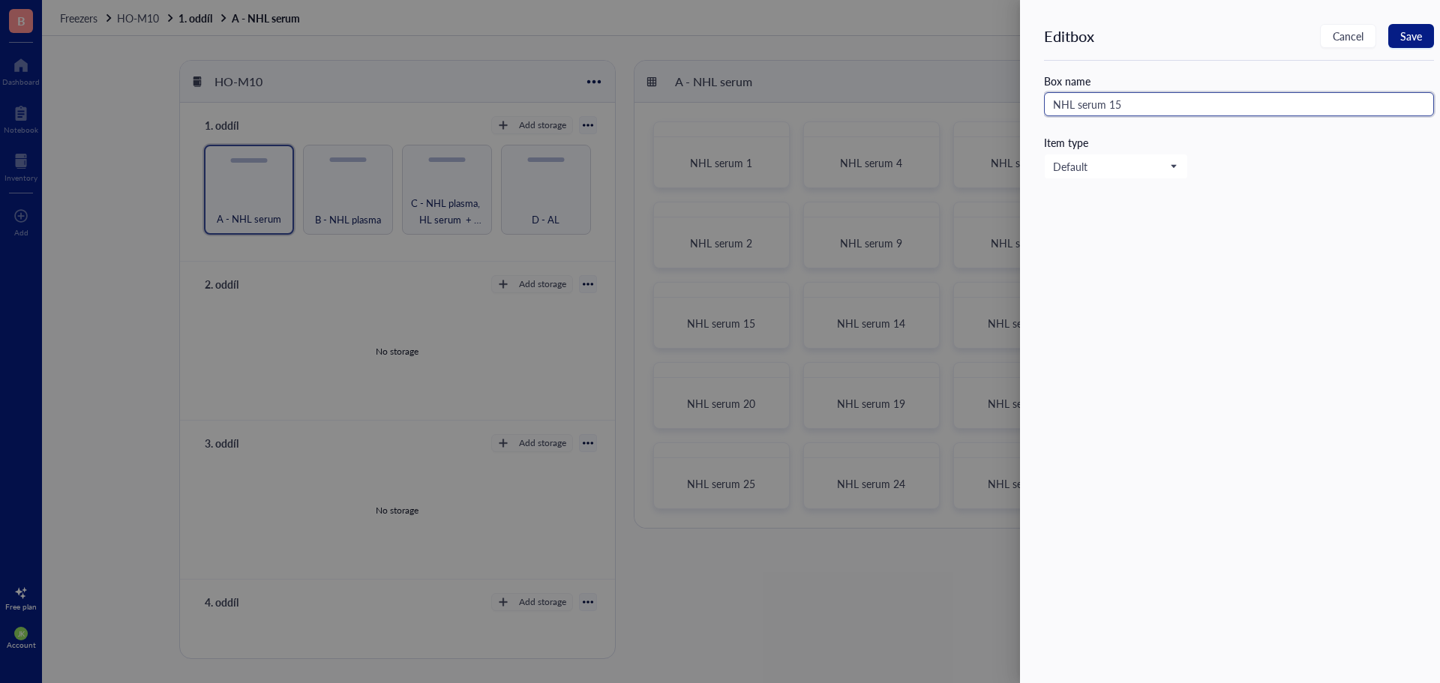
click at [1224, 104] on input "NHL serum 15" at bounding box center [1239, 104] width 390 height 24
click at [1413, 41] on span "Save" at bounding box center [1411, 36] width 22 height 12
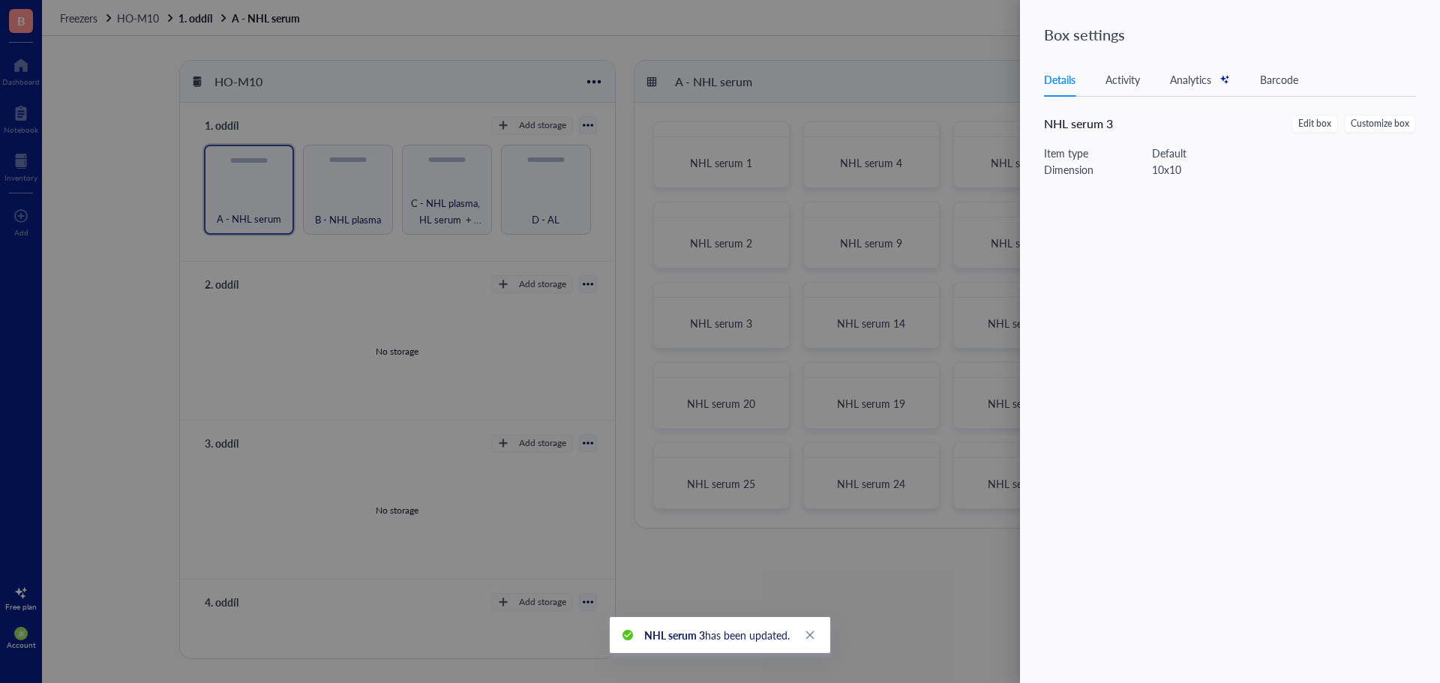
click at [780, 388] on div at bounding box center [720, 341] width 1440 height 683
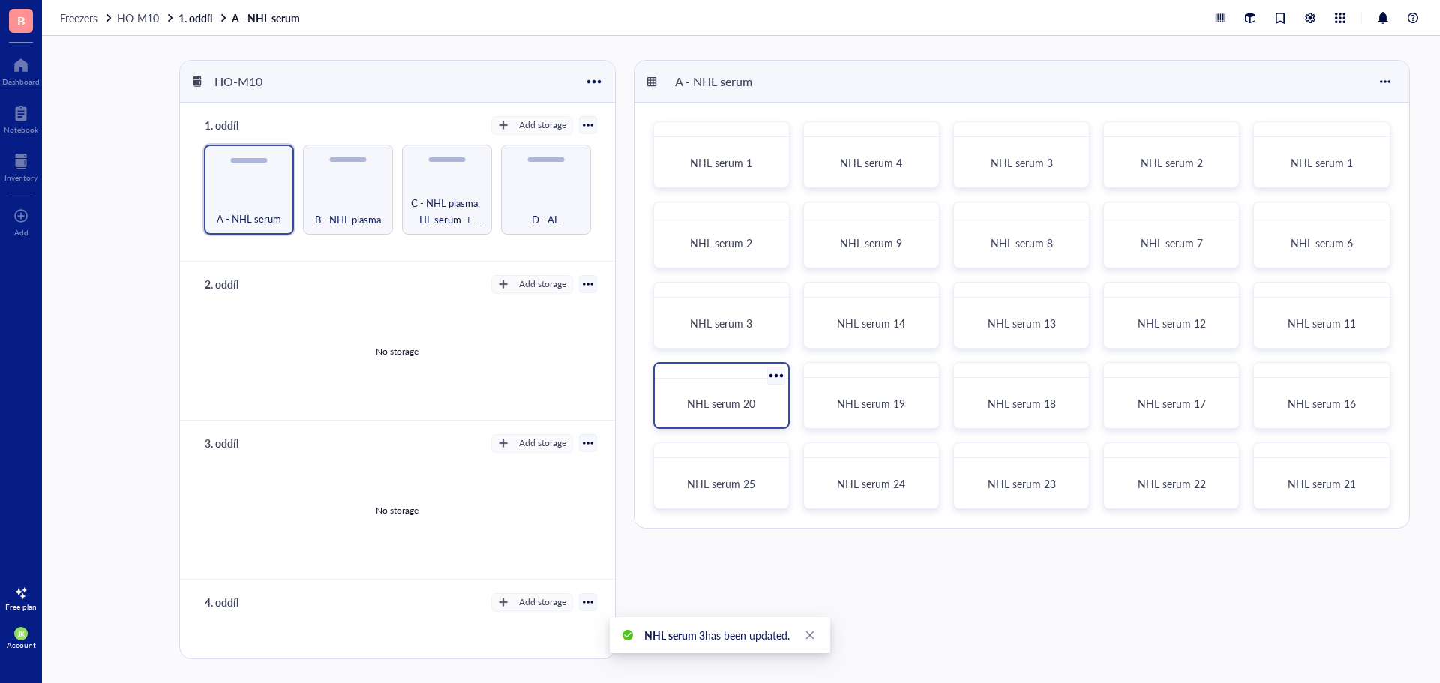
click at [779, 371] on div at bounding box center [776, 376] width 22 height 22
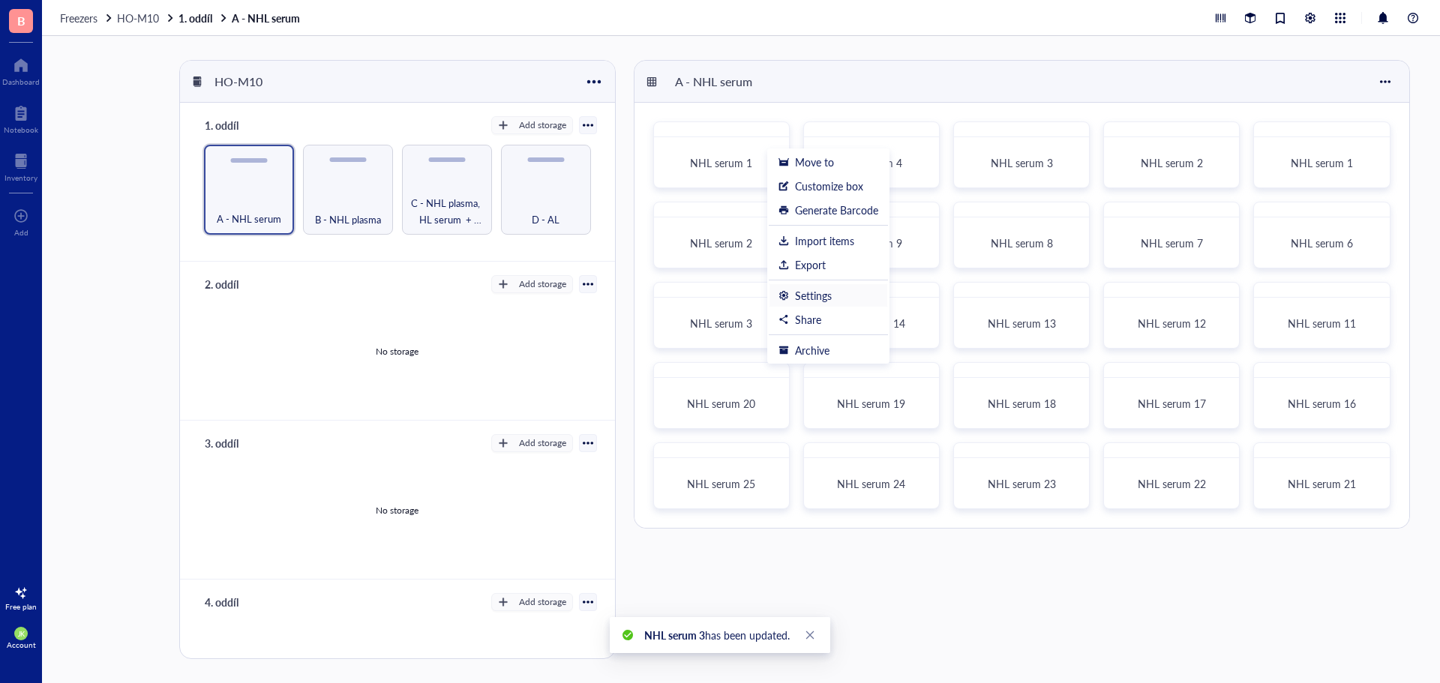
click at [811, 294] on div "Settings" at bounding box center [813, 295] width 37 height 13
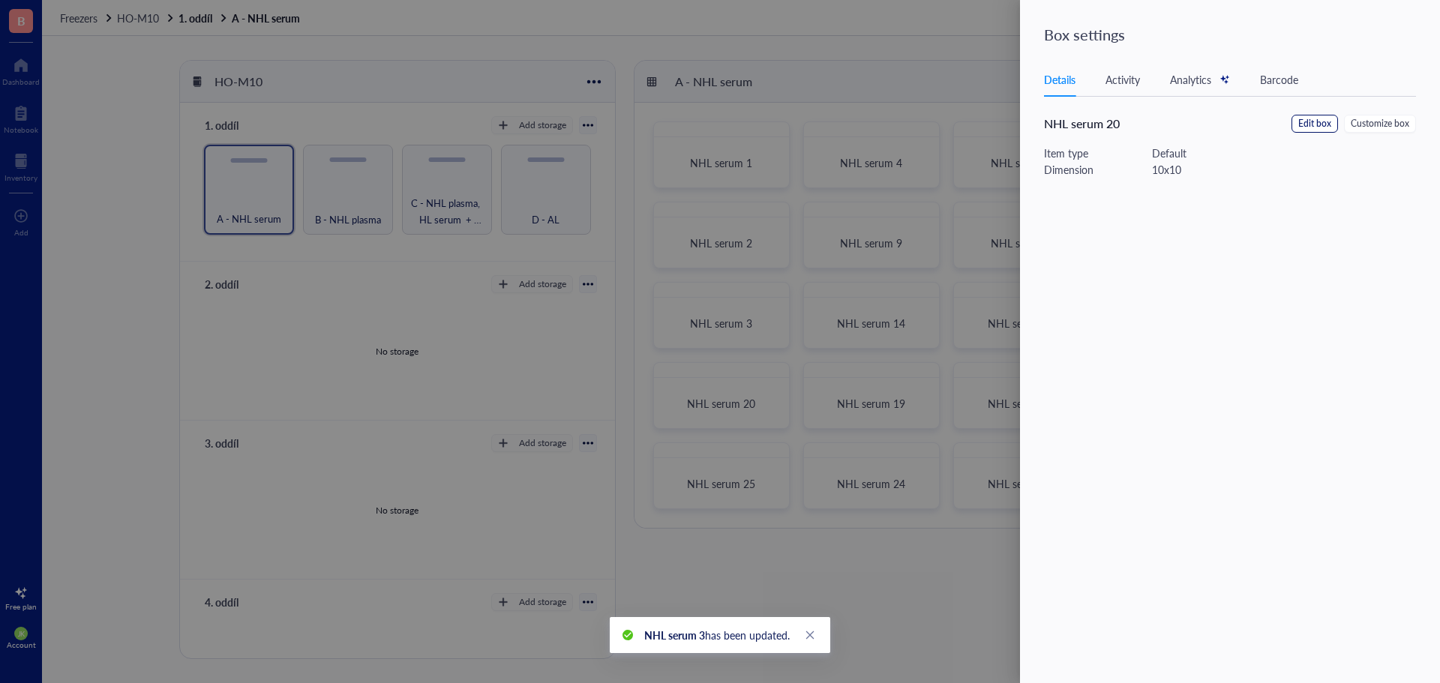
click at [1311, 120] on span "Edit box" at bounding box center [1314, 124] width 33 height 14
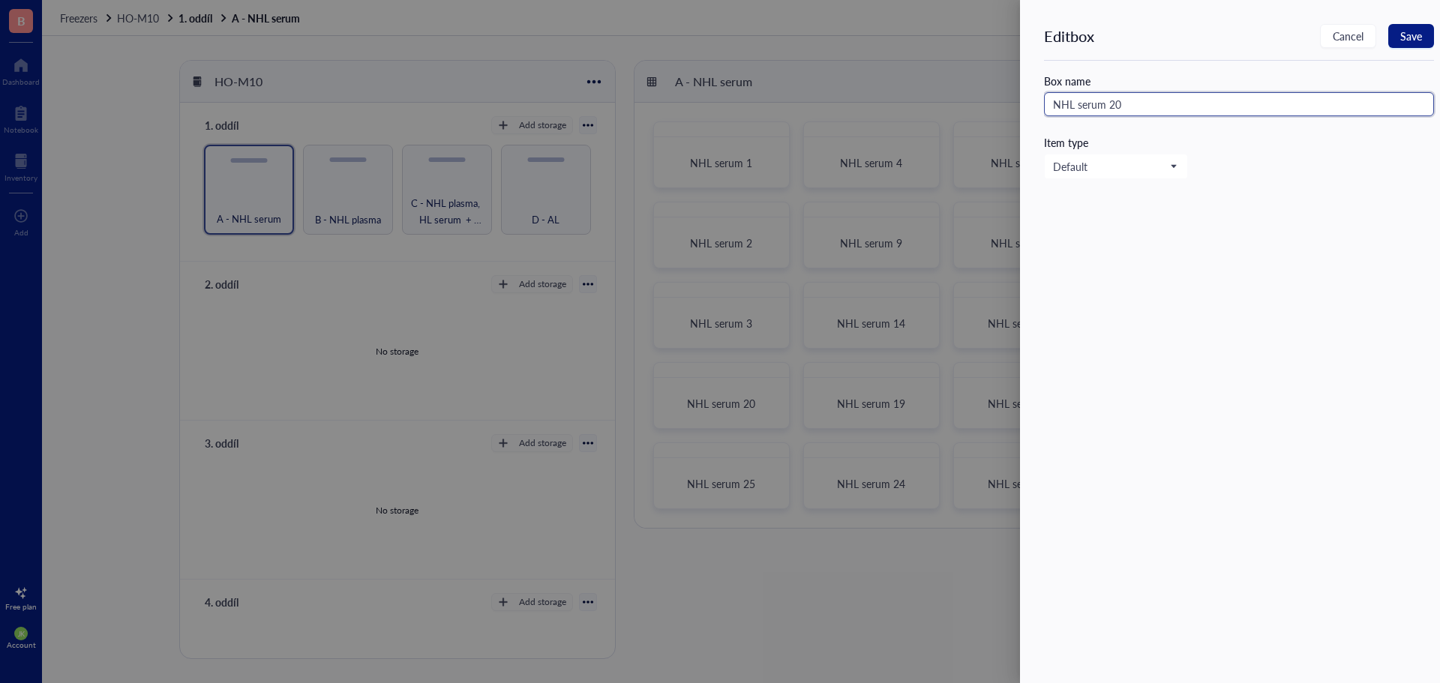
click at [1149, 100] on input "NHL serum 20" at bounding box center [1239, 104] width 390 height 24
click at [1405, 35] on span "Save" at bounding box center [1411, 36] width 22 height 12
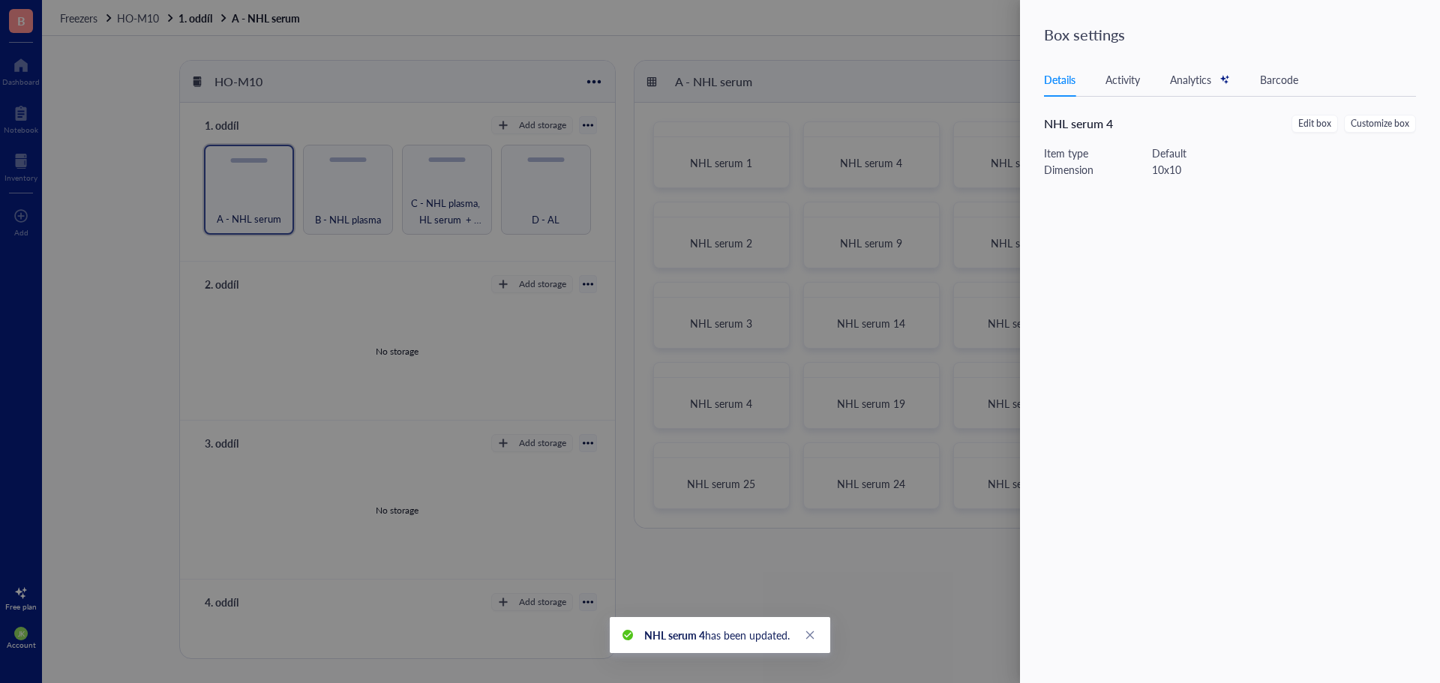
click at [775, 453] on div at bounding box center [720, 341] width 1440 height 683
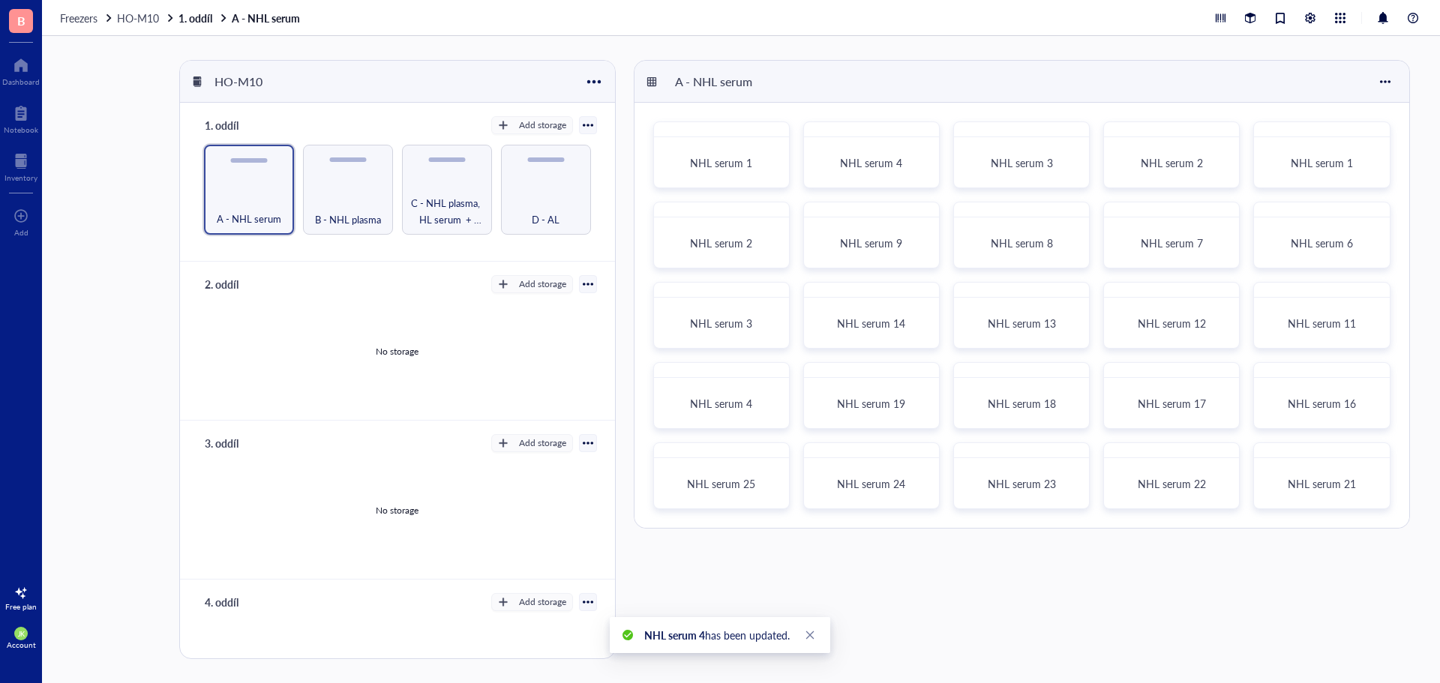
click at [775, 453] on div at bounding box center [777, 456] width 22 height 22
click at [827, 373] on div "Settings" at bounding box center [813, 375] width 37 height 13
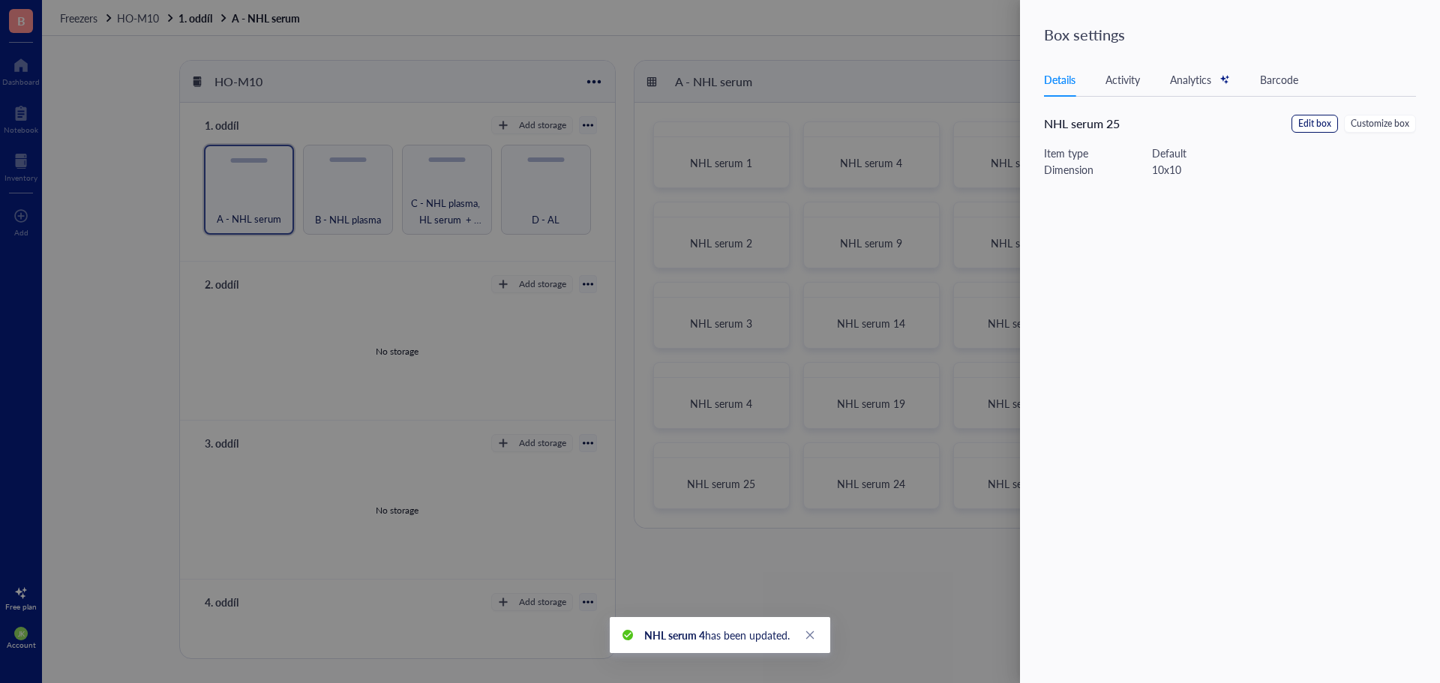
click at [1331, 122] on span "Edit box" at bounding box center [1314, 124] width 33 height 14
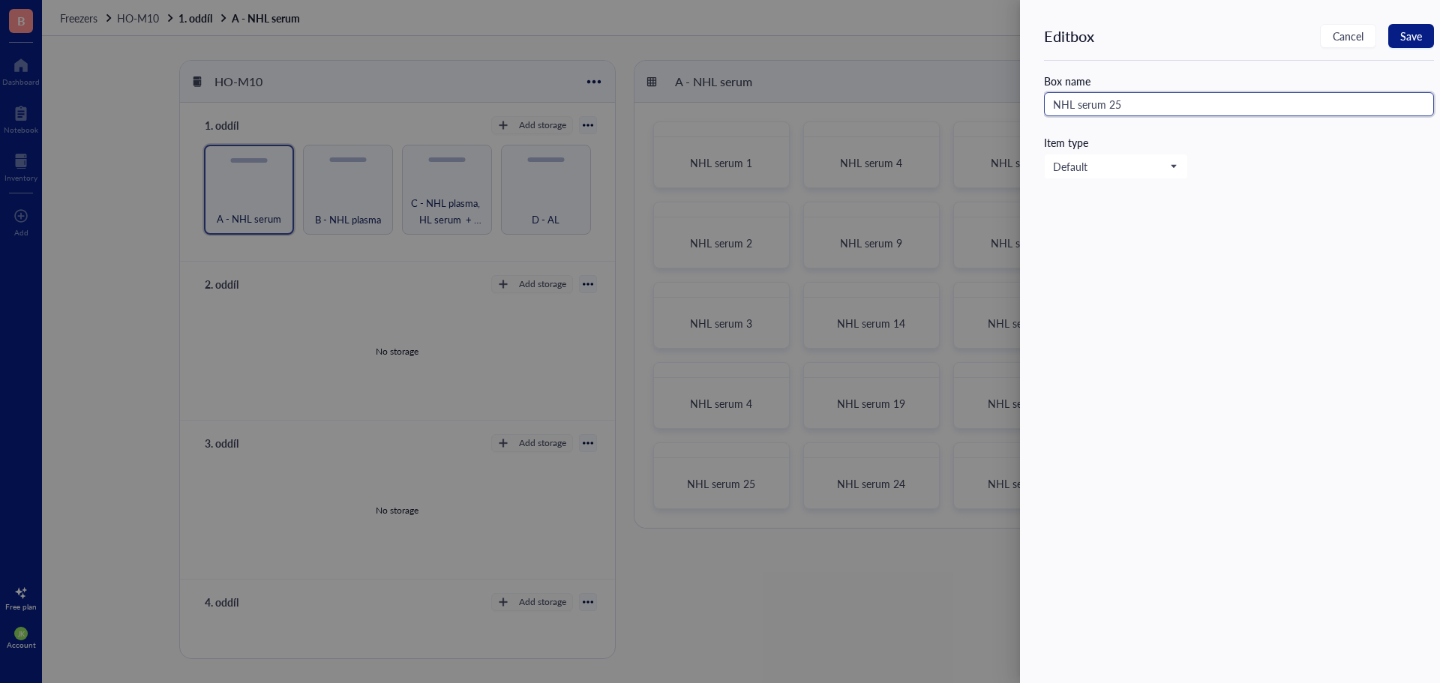
click at [1114, 109] on input "NHL serum 25" at bounding box center [1239, 104] width 390 height 24
click at [1408, 33] on span "Save" at bounding box center [1411, 36] width 22 height 12
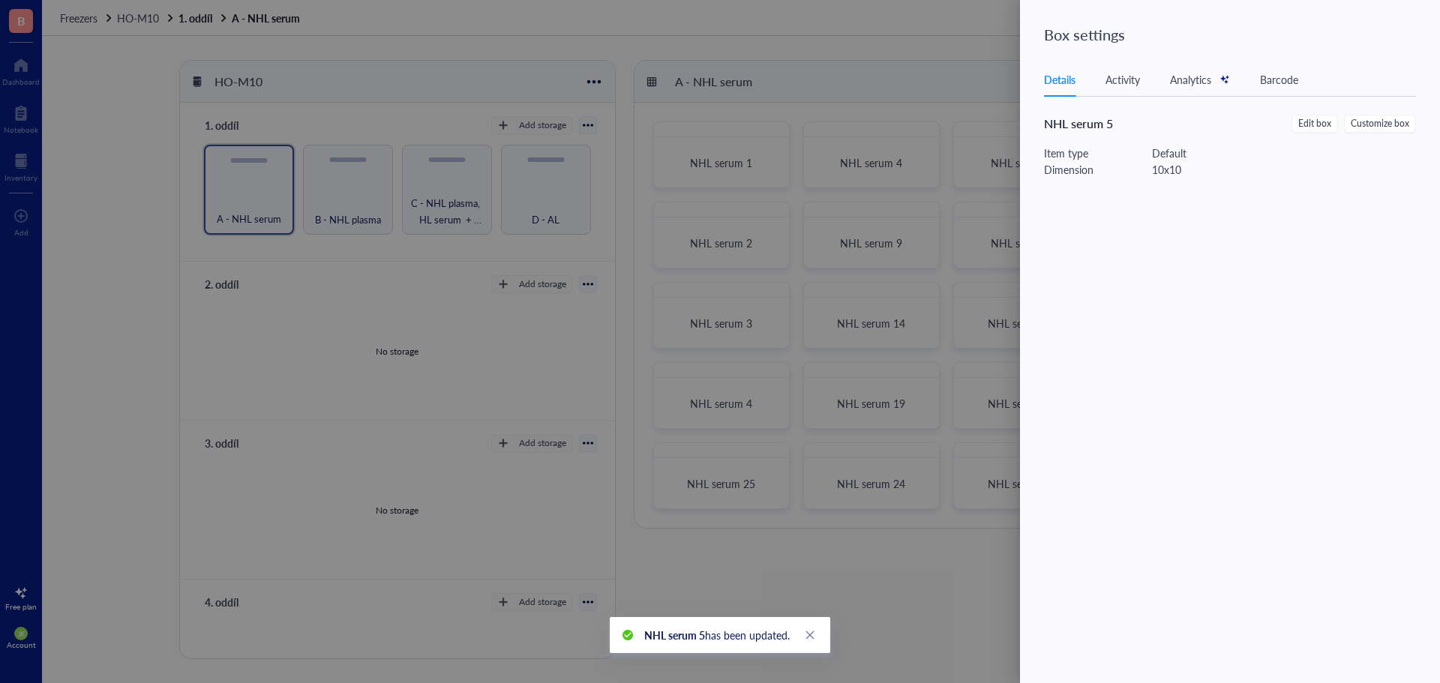
drag, startPoint x: 940, startPoint y: 142, endPoint x: 892, endPoint y: 132, distance: 49.9
click at [939, 142] on div at bounding box center [720, 341] width 1440 height 683
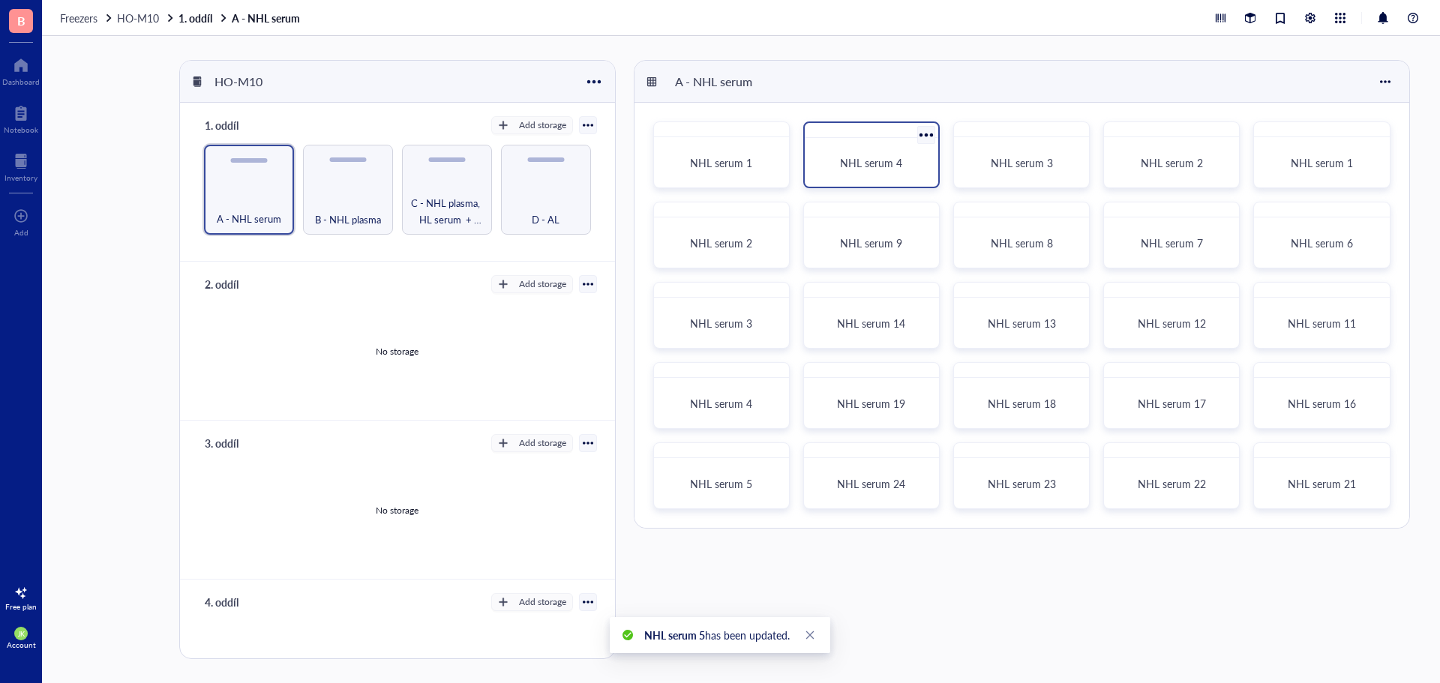
click at [925, 135] on div at bounding box center [926, 135] width 22 height 22
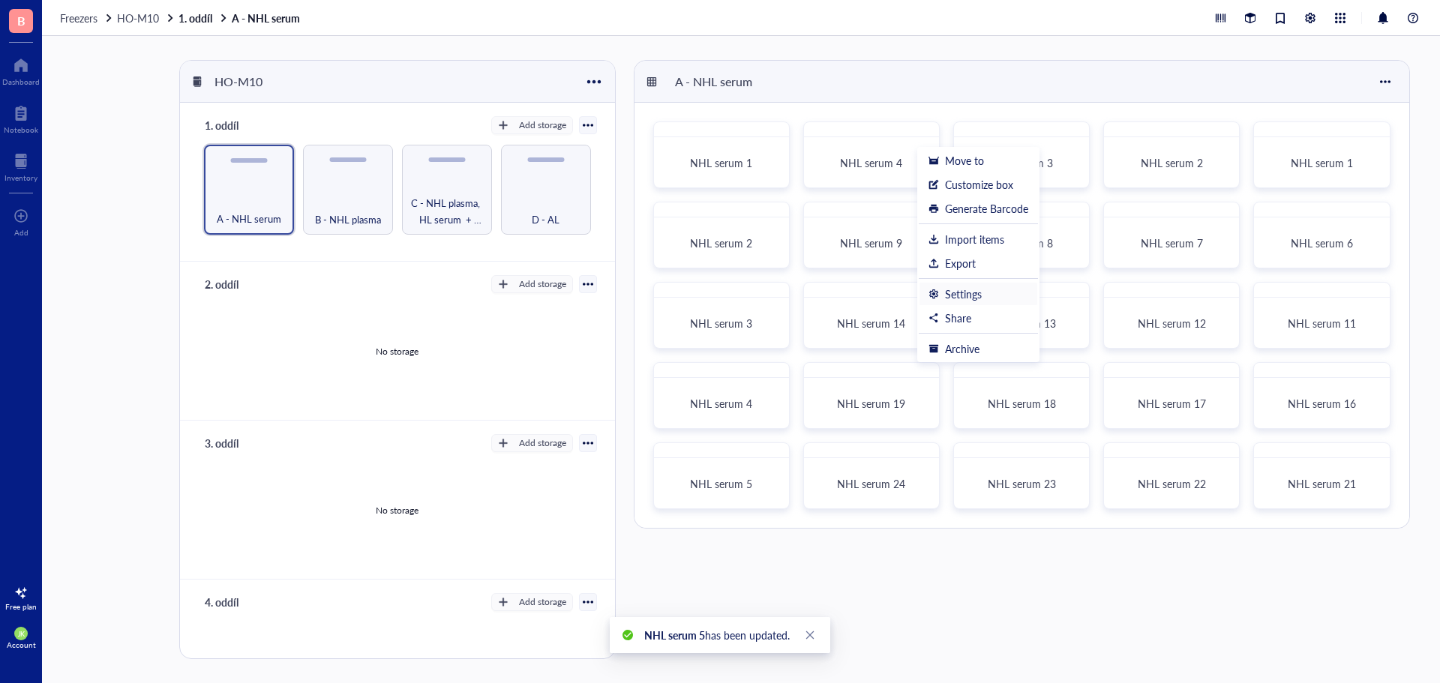
click at [969, 301] on li "Settings" at bounding box center [978, 294] width 119 height 24
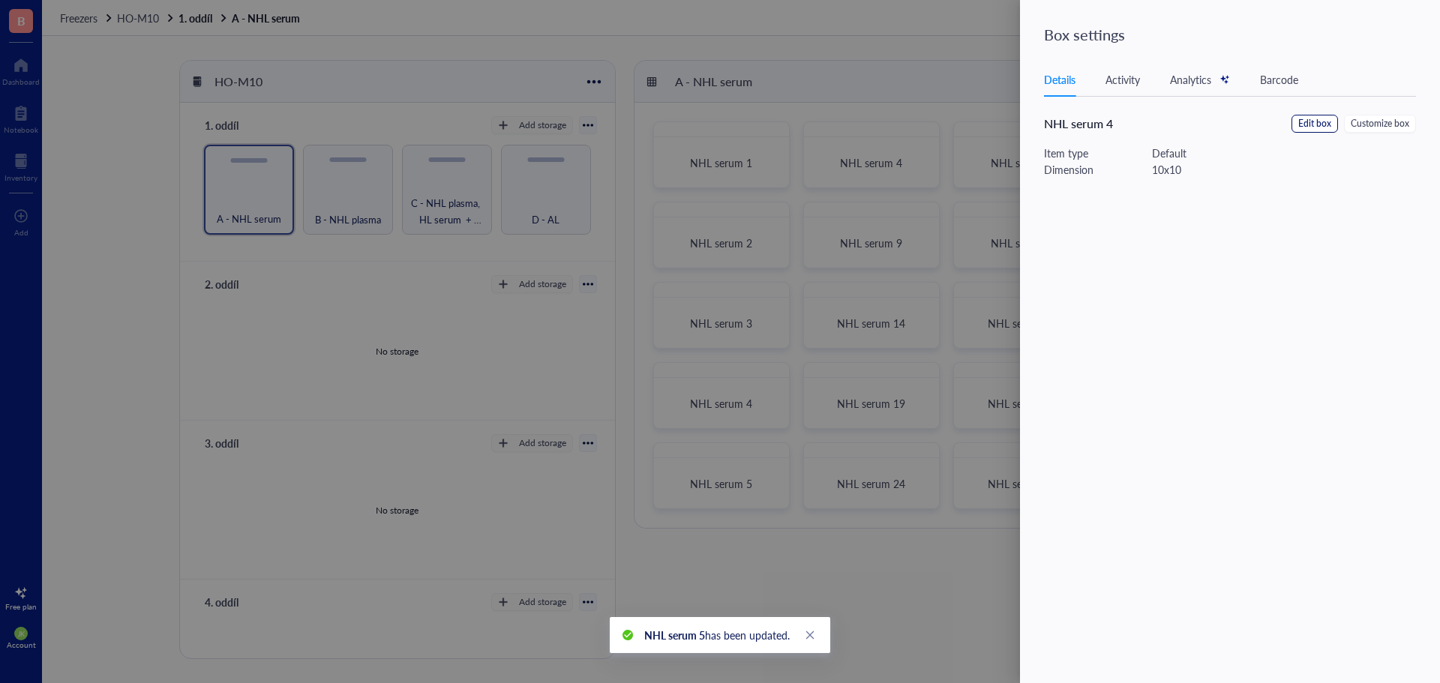
click at [1315, 119] on span "Edit box" at bounding box center [1314, 124] width 33 height 14
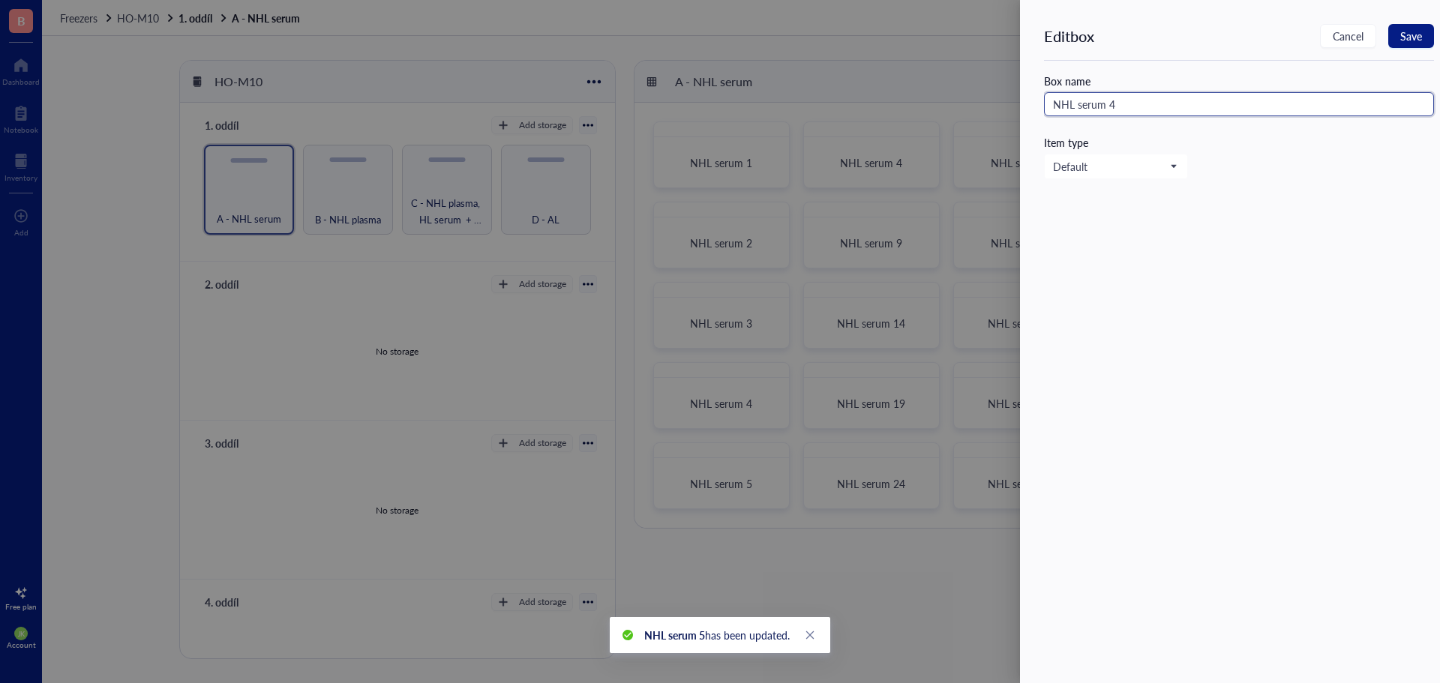
click at [1178, 112] on input "NHL serum 4" at bounding box center [1239, 104] width 390 height 24
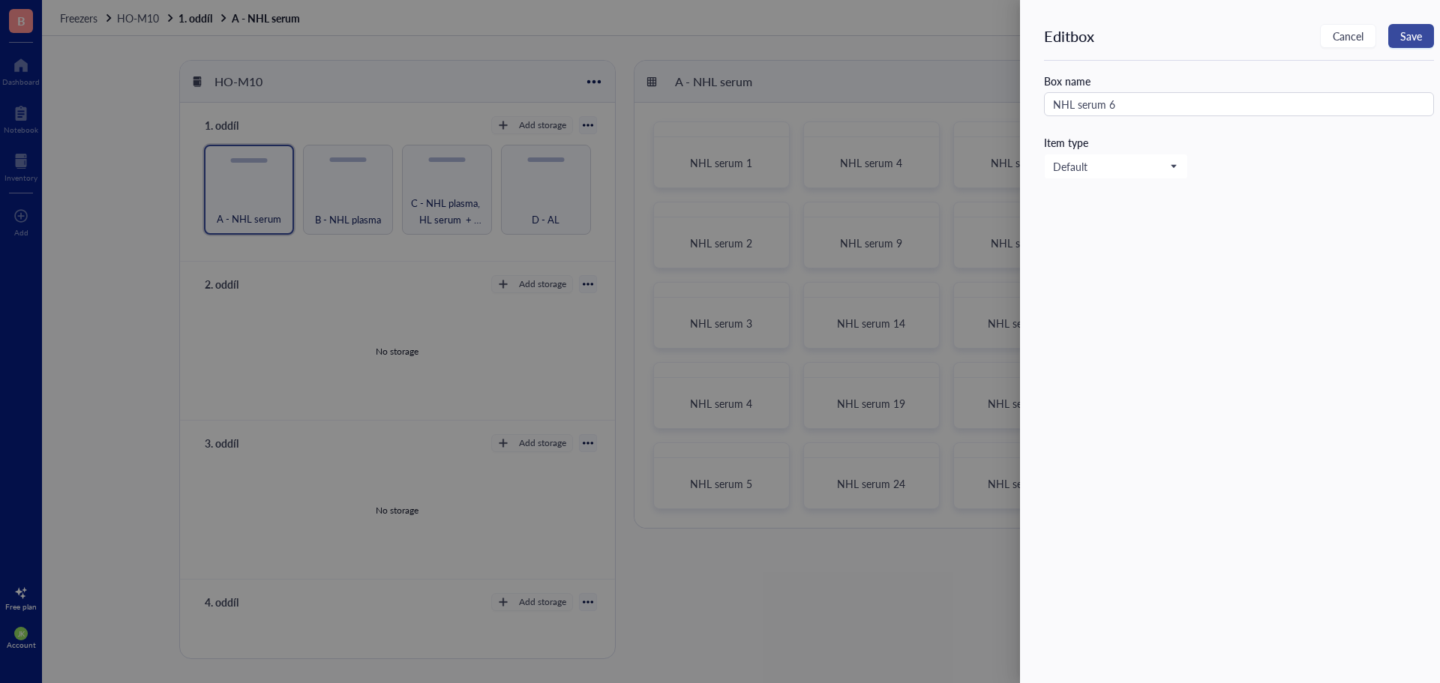
click at [1429, 32] on button "Save" at bounding box center [1411, 36] width 46 height 24
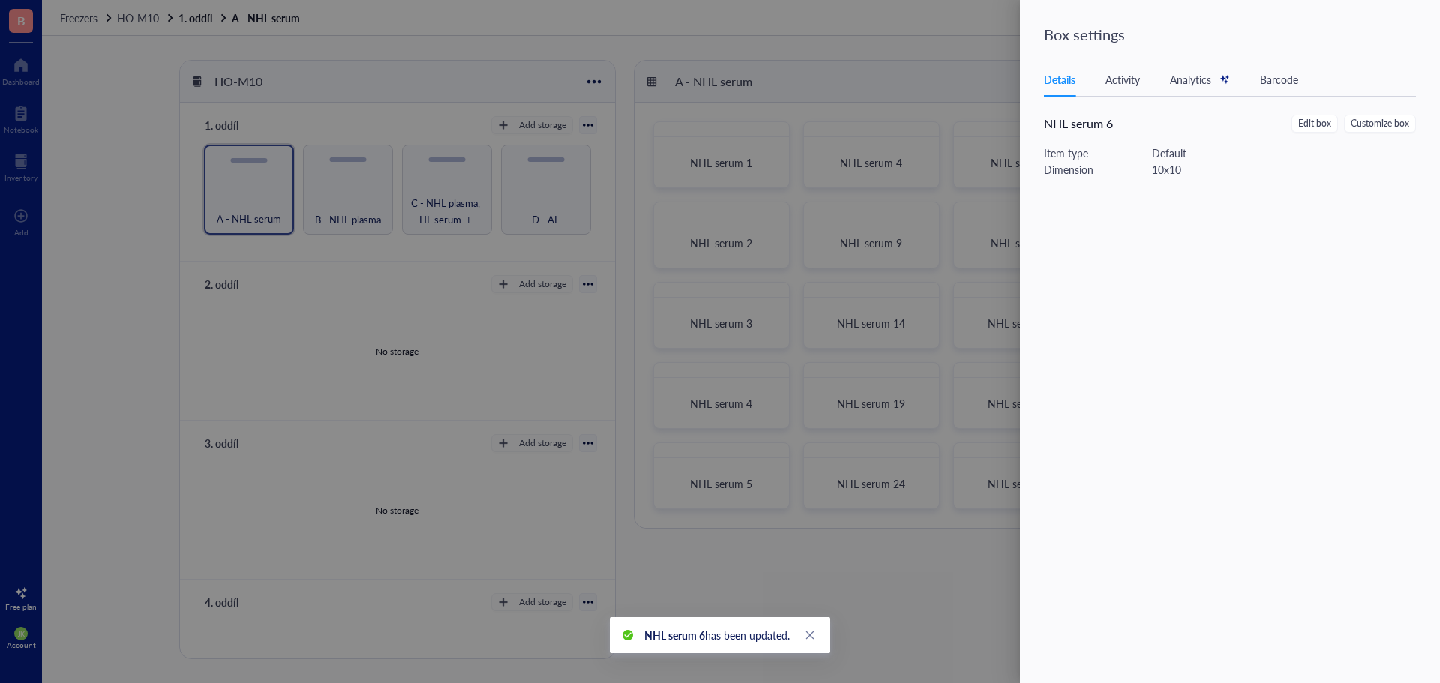
click at [922, 216] on div at bounding box center [720, 341] width 1440 height 683
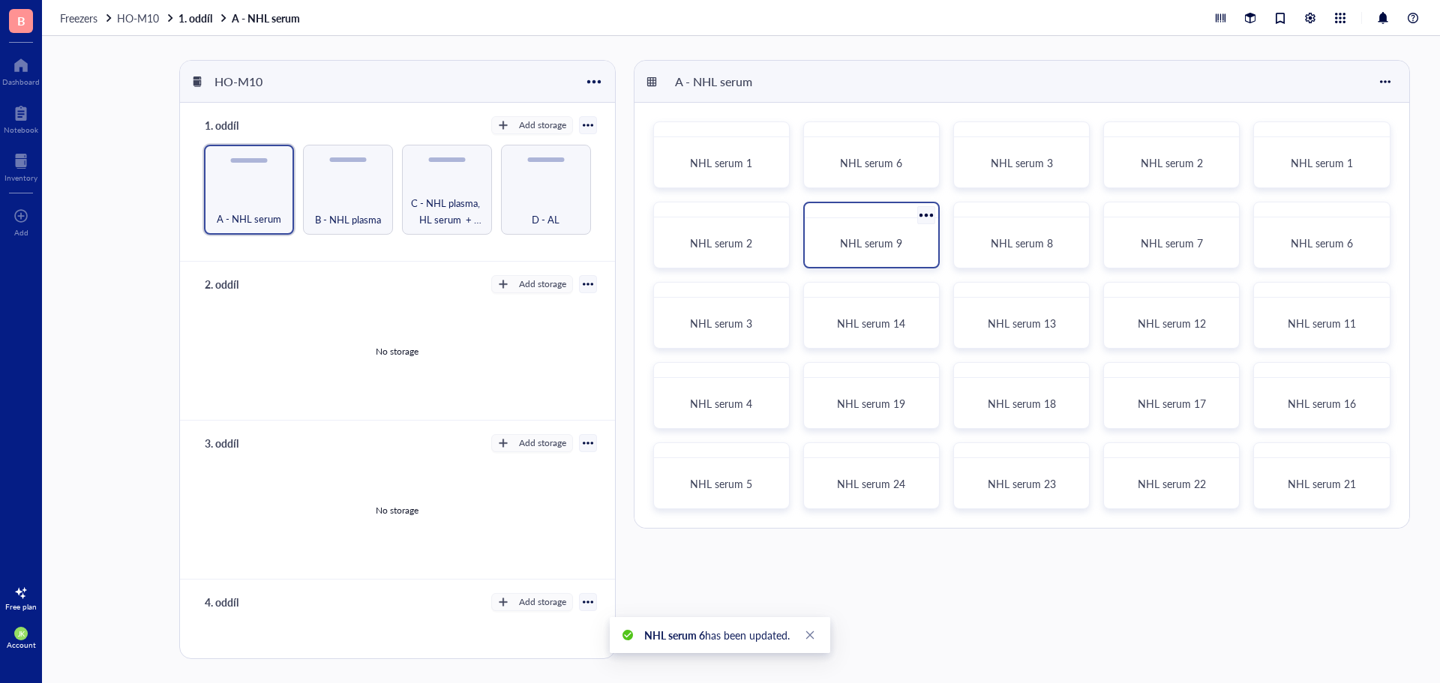
click at [925, 215] on div at bounding box center [926, 215] width 22 height 22
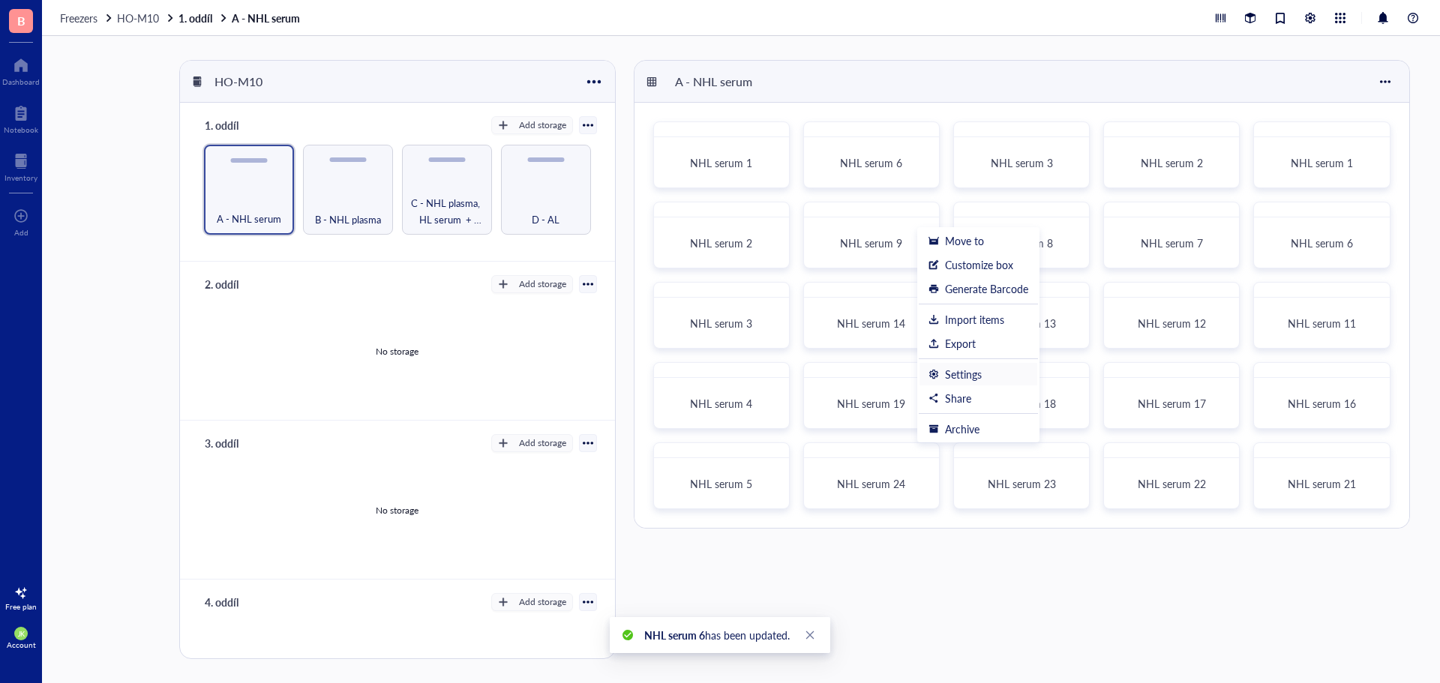
click at [981, 376] on div "Settings" at bounding box center [963, 373] width 37 height 13
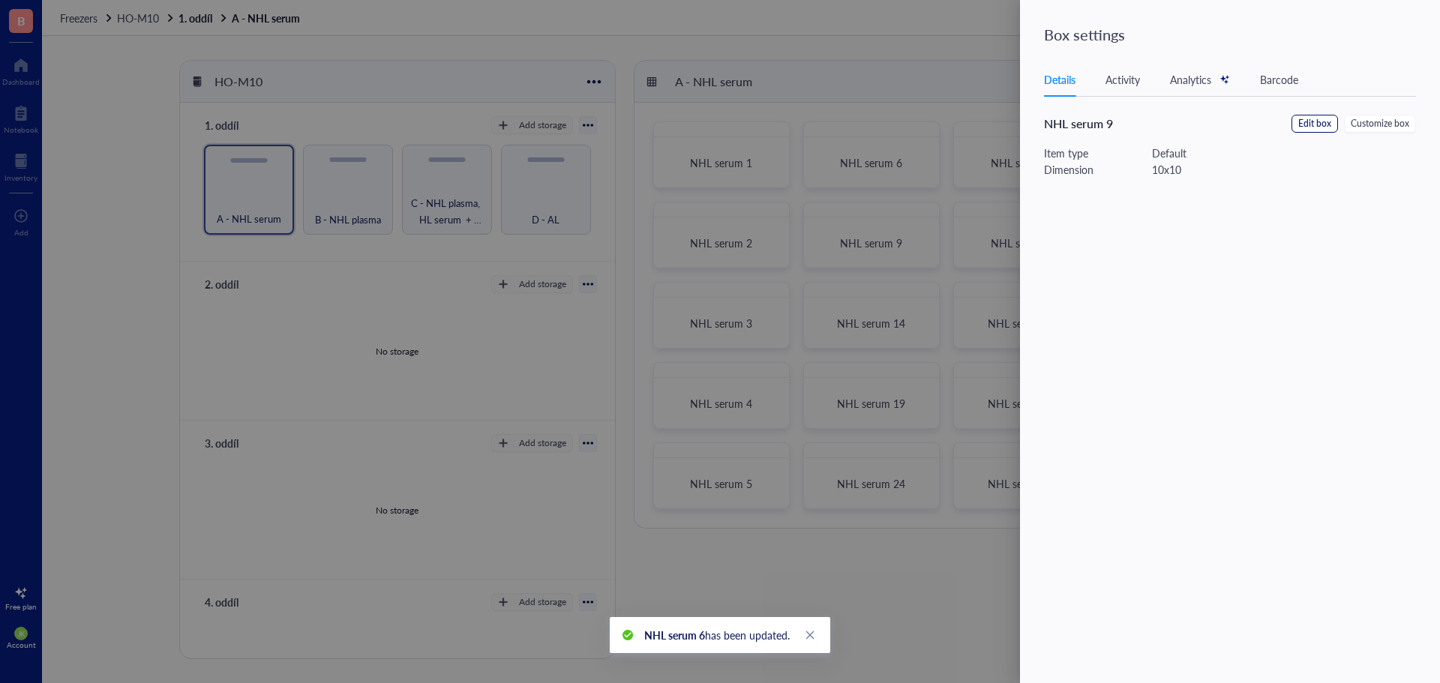
click at [1324, 127] on span "Edit box" at bounding box center [1314, 124] width 33 height 14
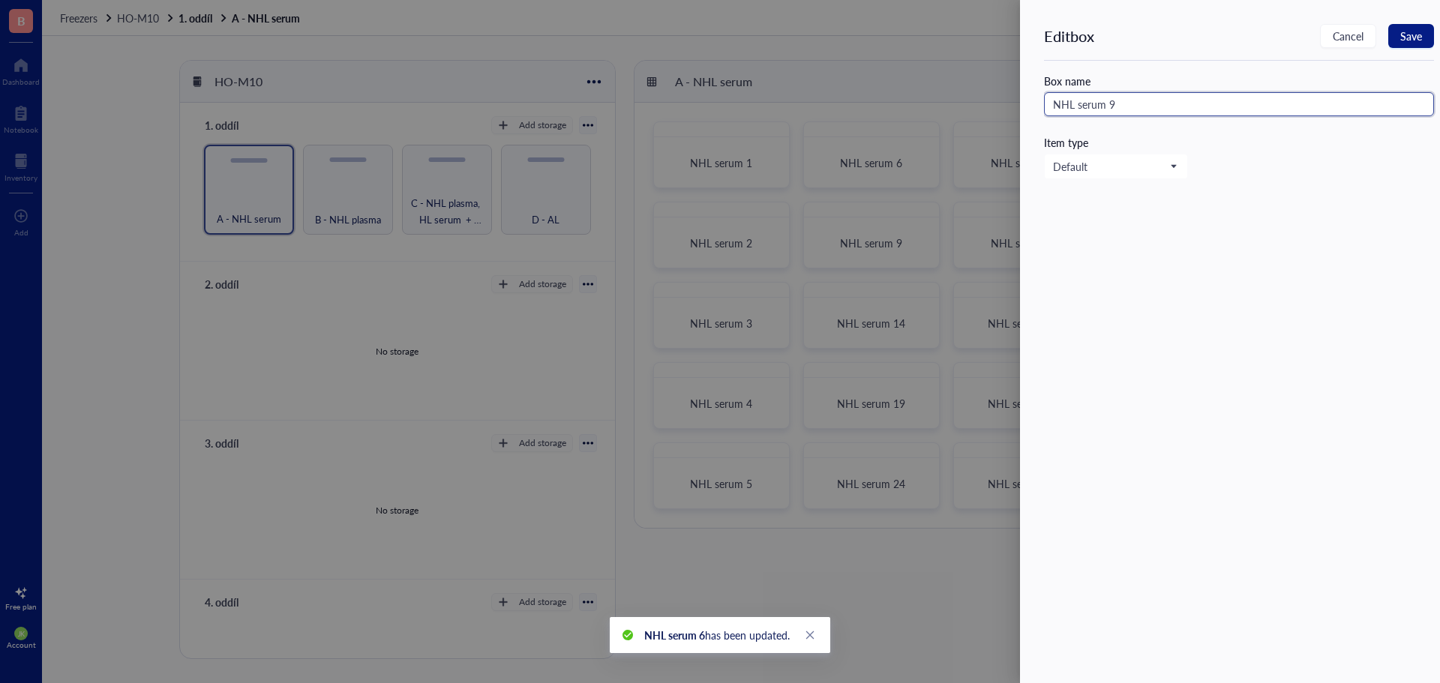
click at [1196, 111] on input "NHL serum 9" at bounding box center [1239, 104] width 390 height 24
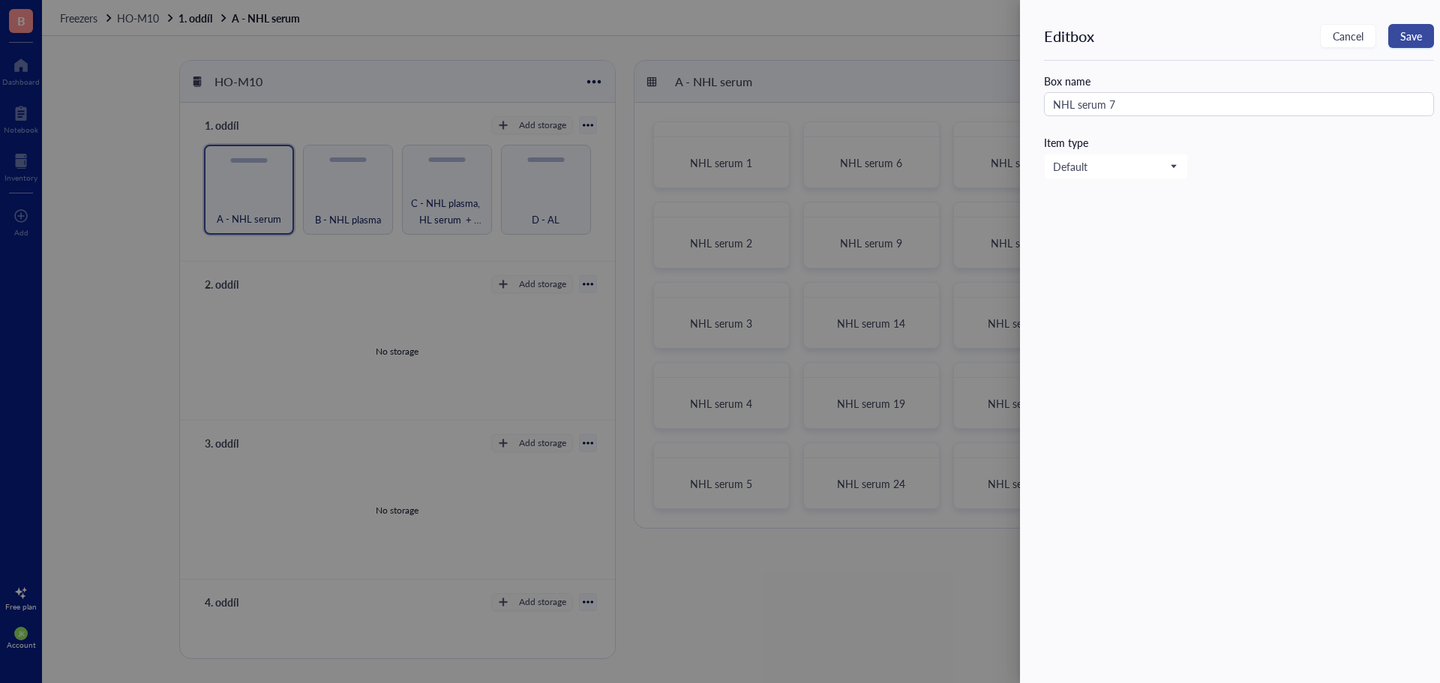
click at [1420, 30] on span "Save" at bounding box center [1411, 36] width 22 height 12
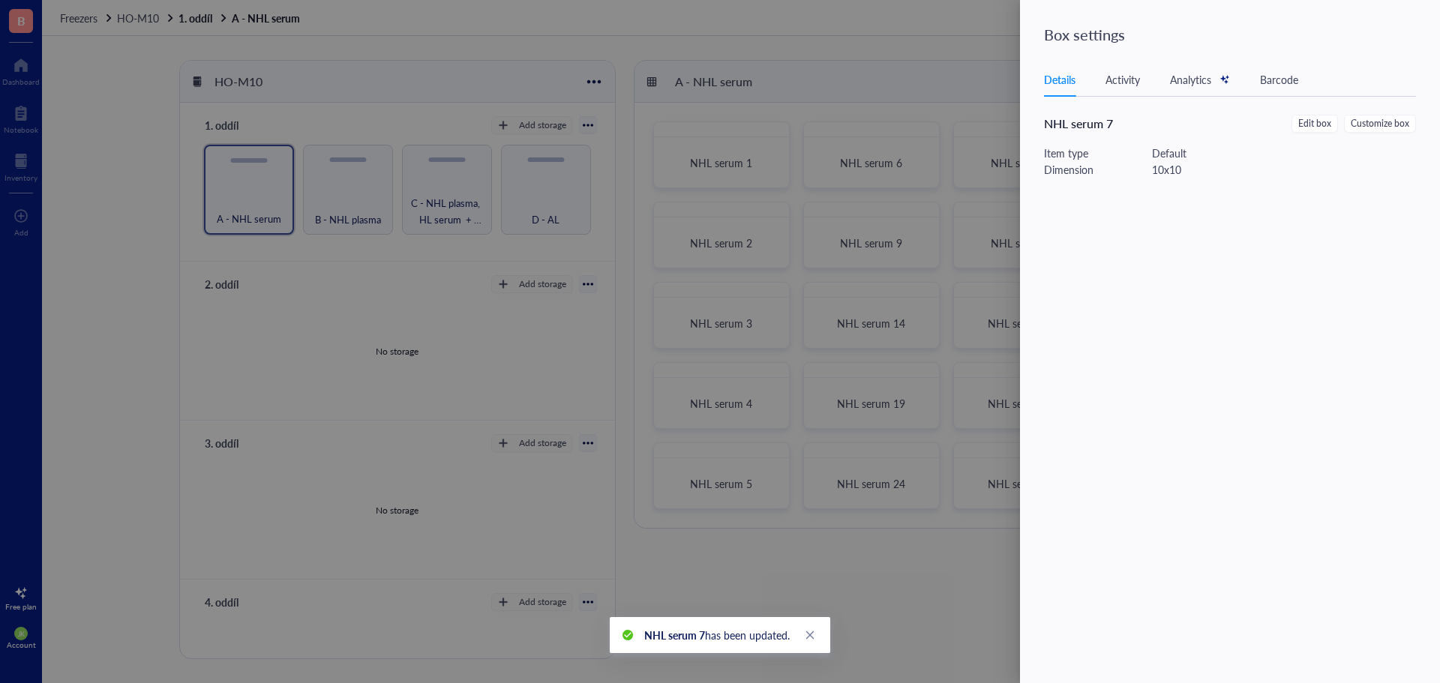
click at [923, 299] on div at bounding box center [720, 341] width 1440 height 683
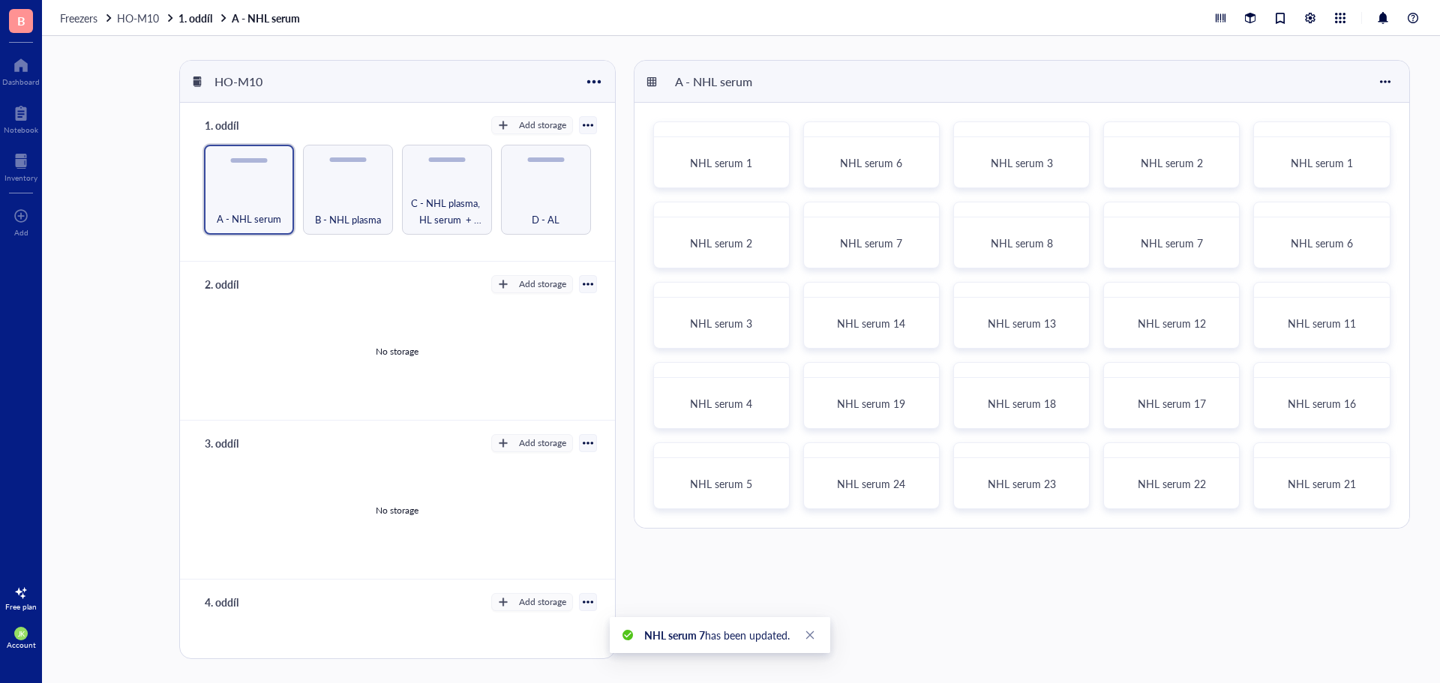
click at [927, 295] on div at bounding box center [927, 295] width 22 height 22
click at [978, 454] on div "Settings" at bounding box center [963, 454] width 37 height 13
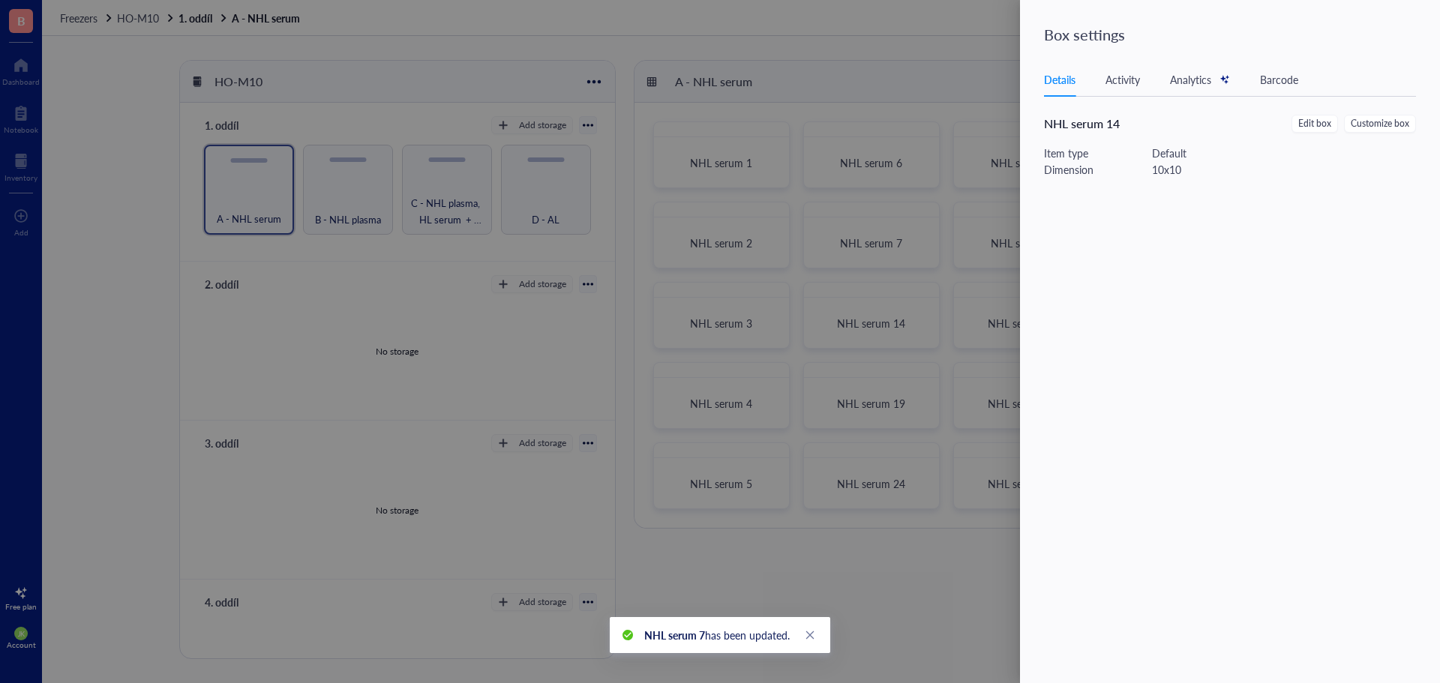
click at [1321, 123] on span "Edit box" at bounding box center [1314, 124] width 33 height 14
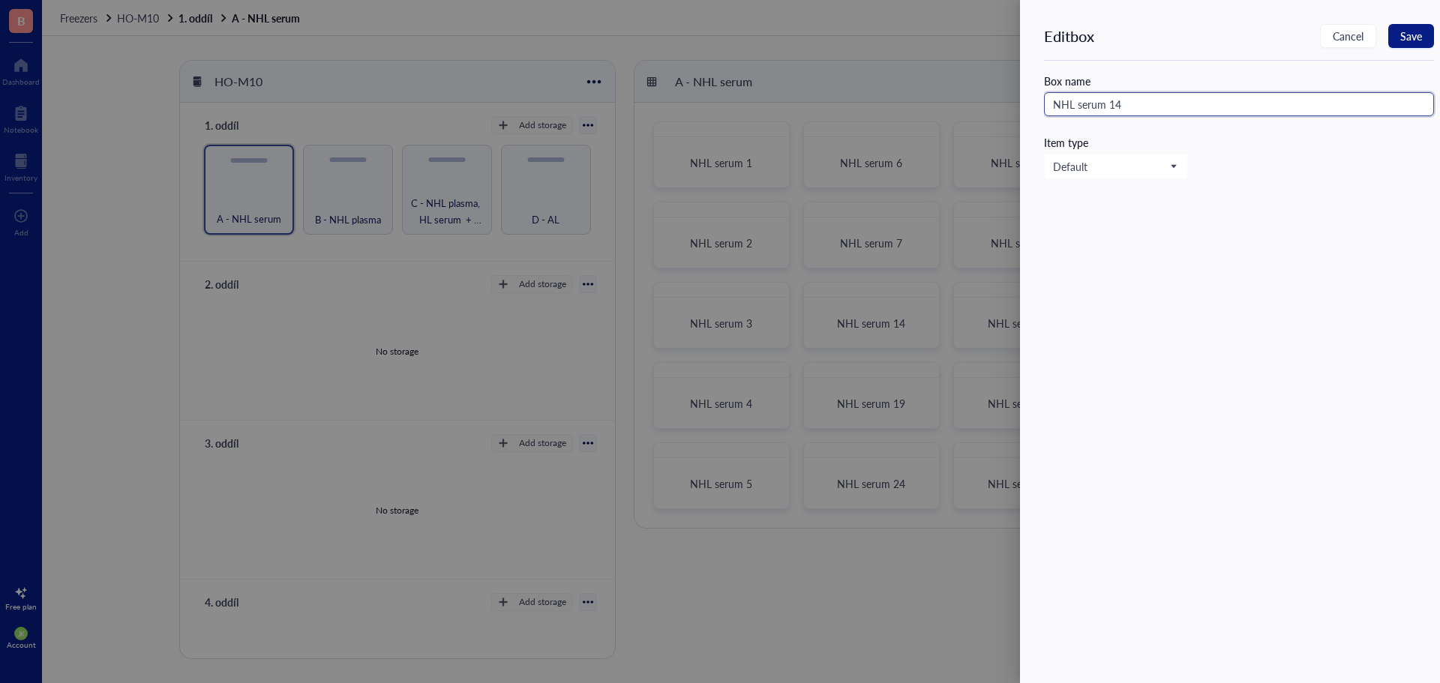
click at [1181, 107] on input "NHL serum 14" at bounding box center [1239, 104] width 390 height 24
click at [1414, 37] on span "Save" at bounding box center [1411, 36] width 22 height 12
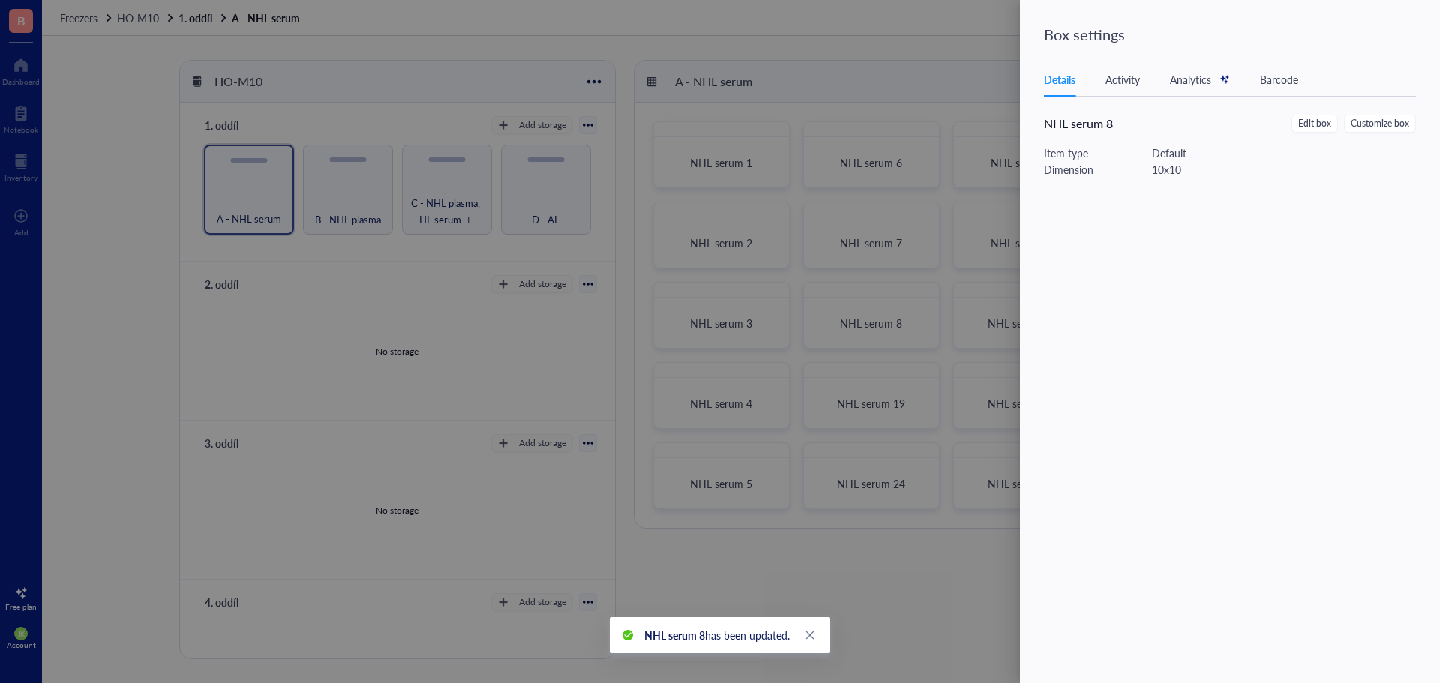
click at [922, 380] on div at bounding box center [720, 341] width 1440 height 683
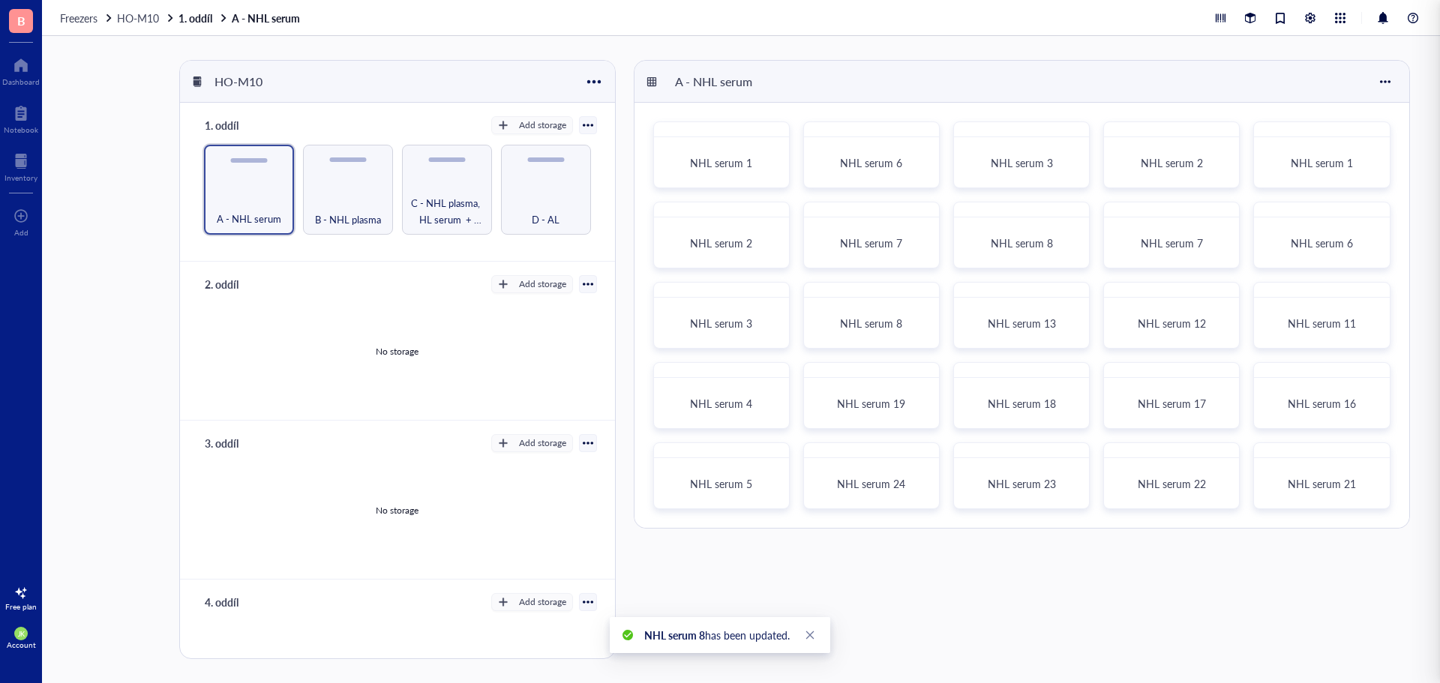
click at [931, 377] on div at bounding box center [927, 375] width 22 height 22
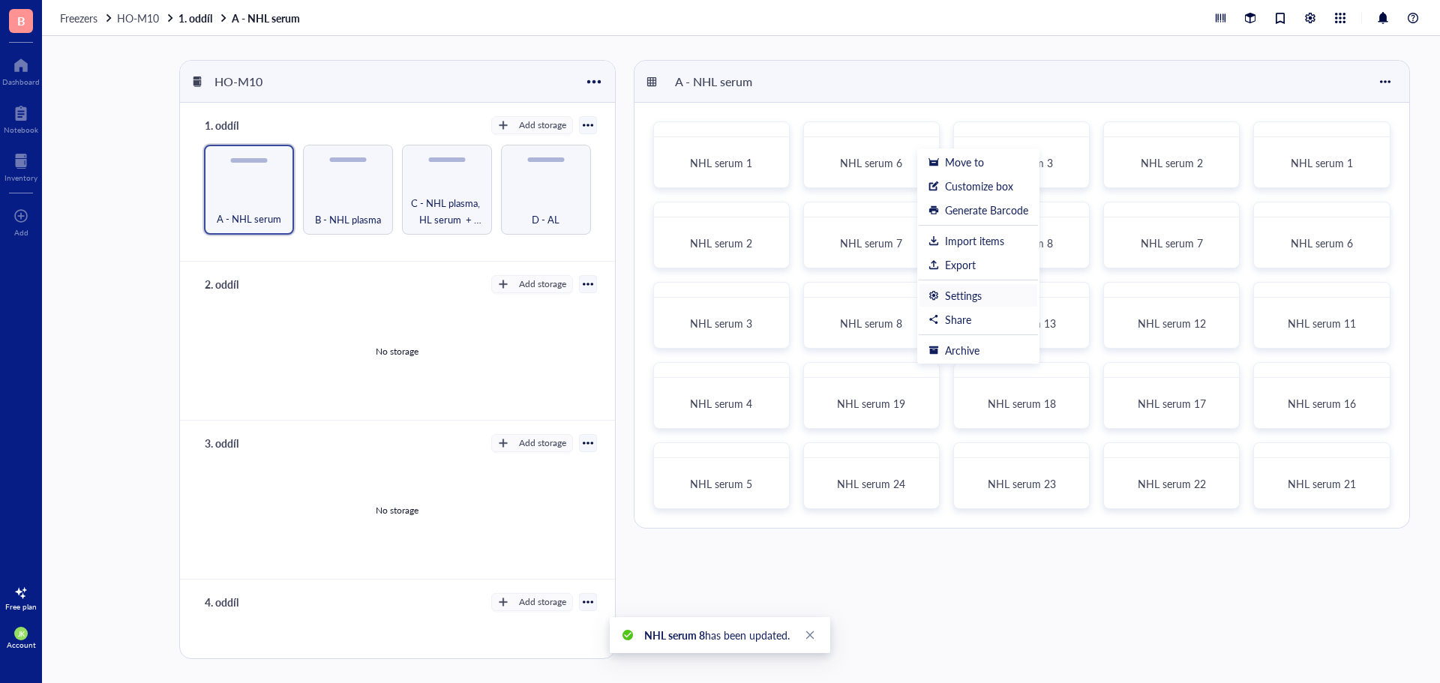
click at [970, 301] on div "Settings" at bounding box center [963, 295] width 37 height 13
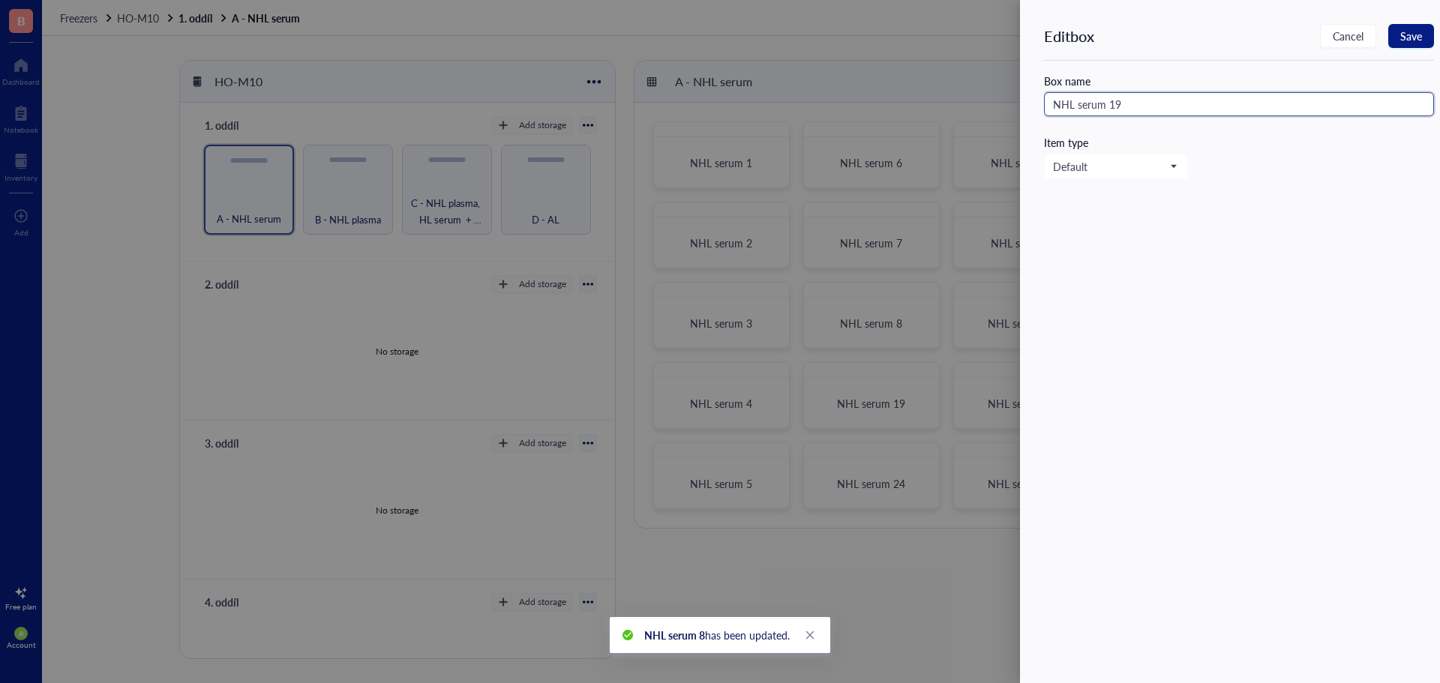
click at [1174, 108] on input "NHL serum 19" at bounding box center [1239, 104] width 390 height 24
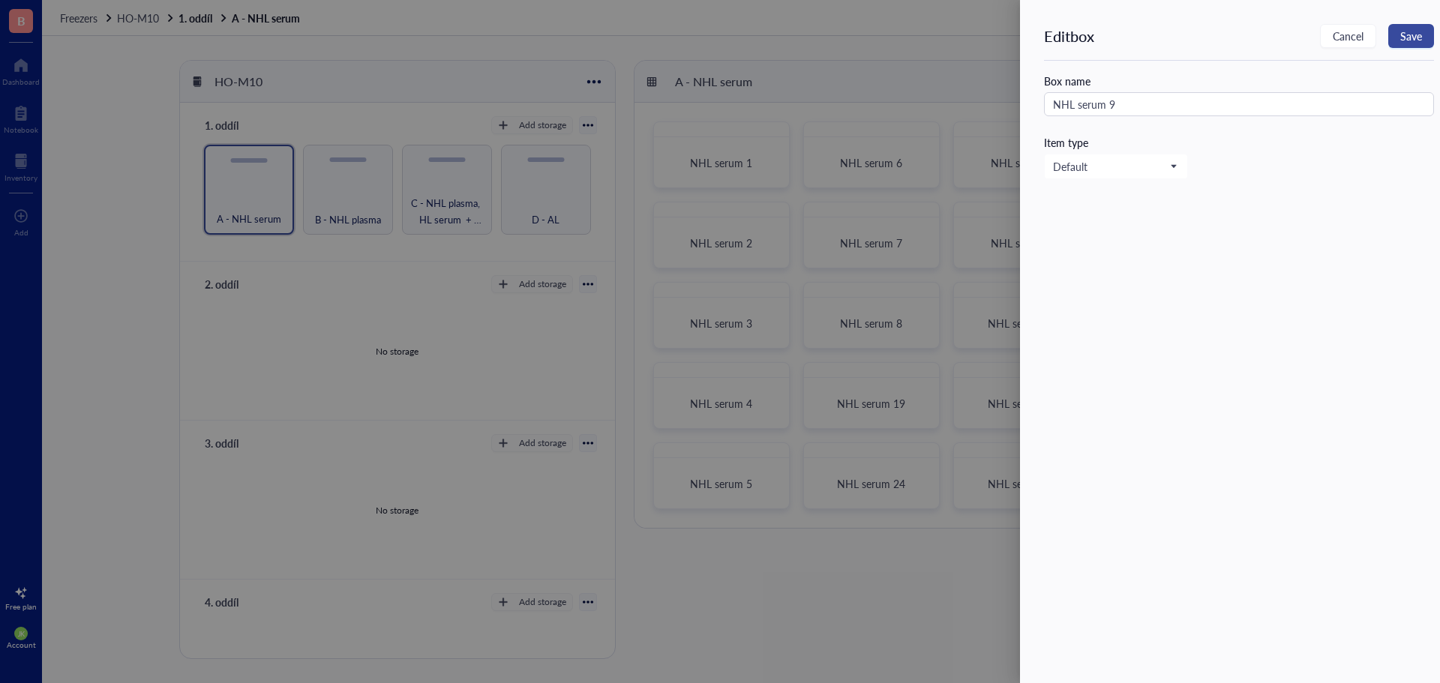
click at [1417, 34] on span "Save" at bounding box center [1411, 36] width 22 height 12
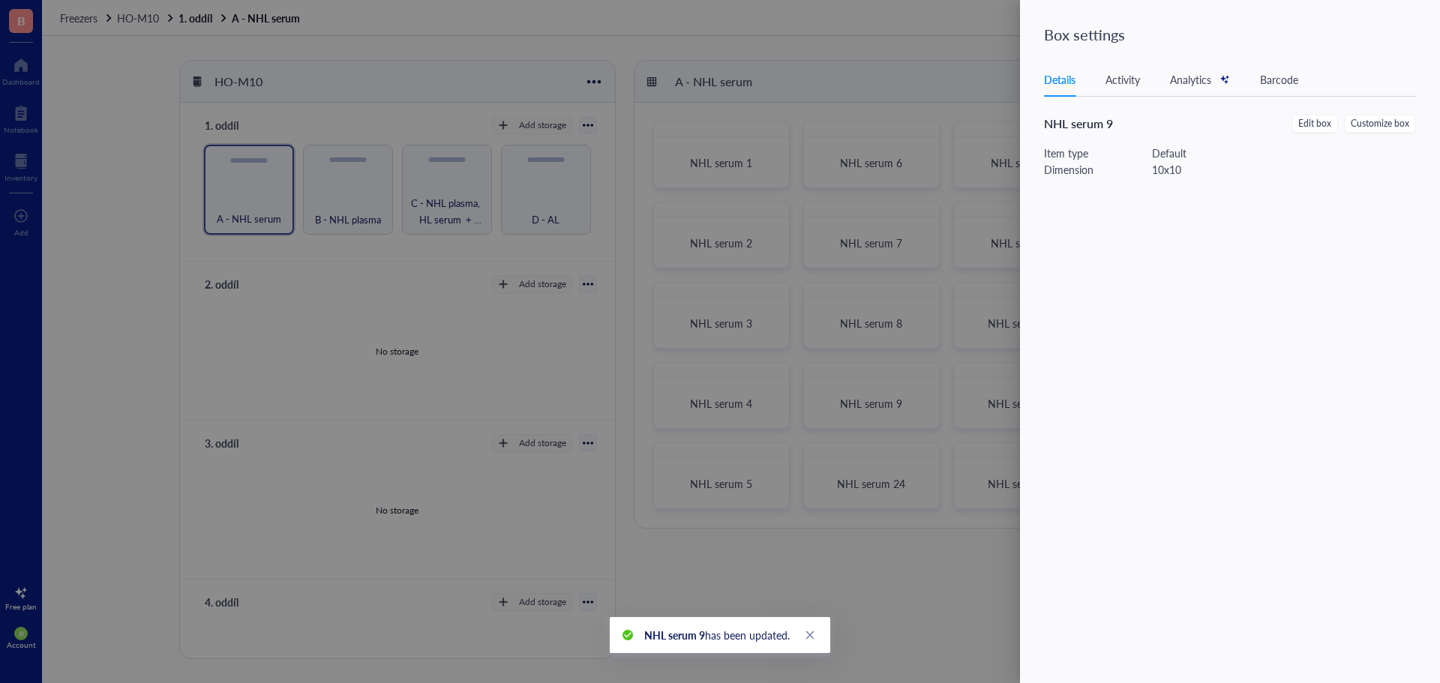
click at [918, 453] on div at bounding box center [720, 341] width 1440 height 683
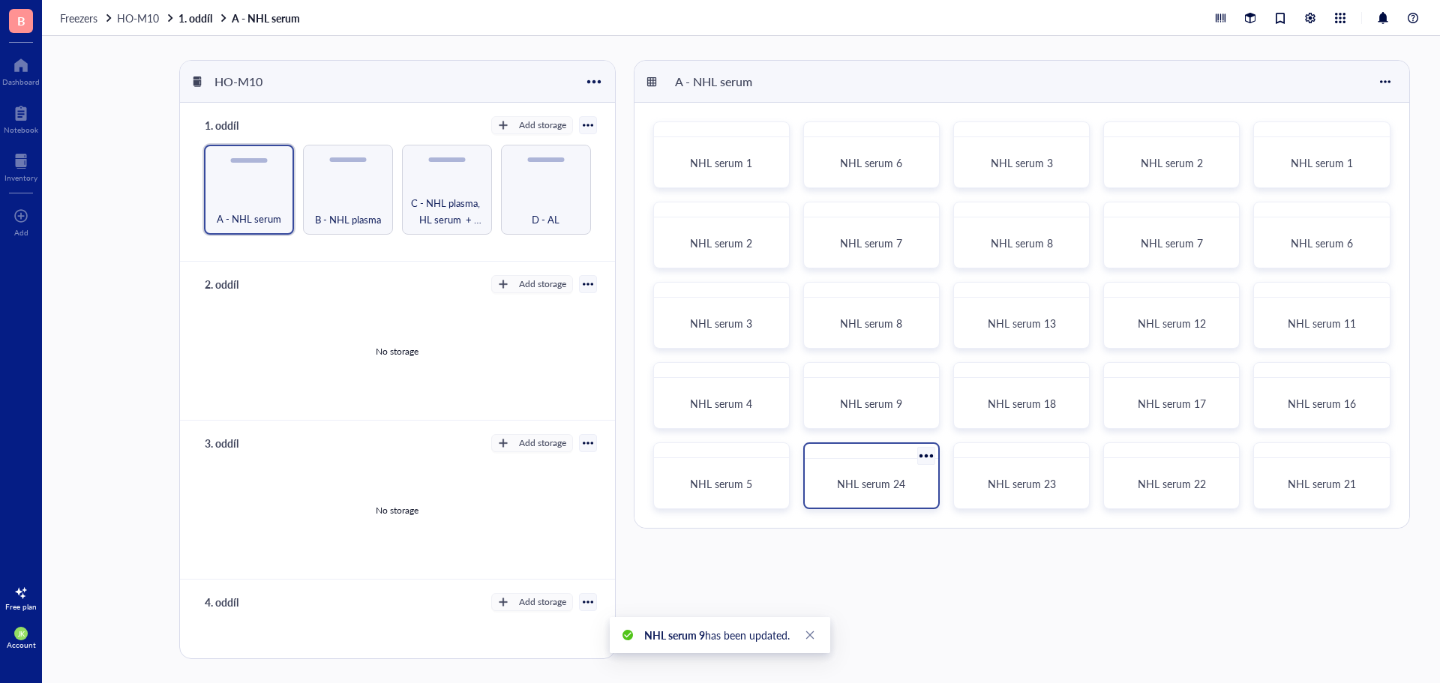
click at [923, 456] on div at bounding box center [926, 456] width 22 height 22
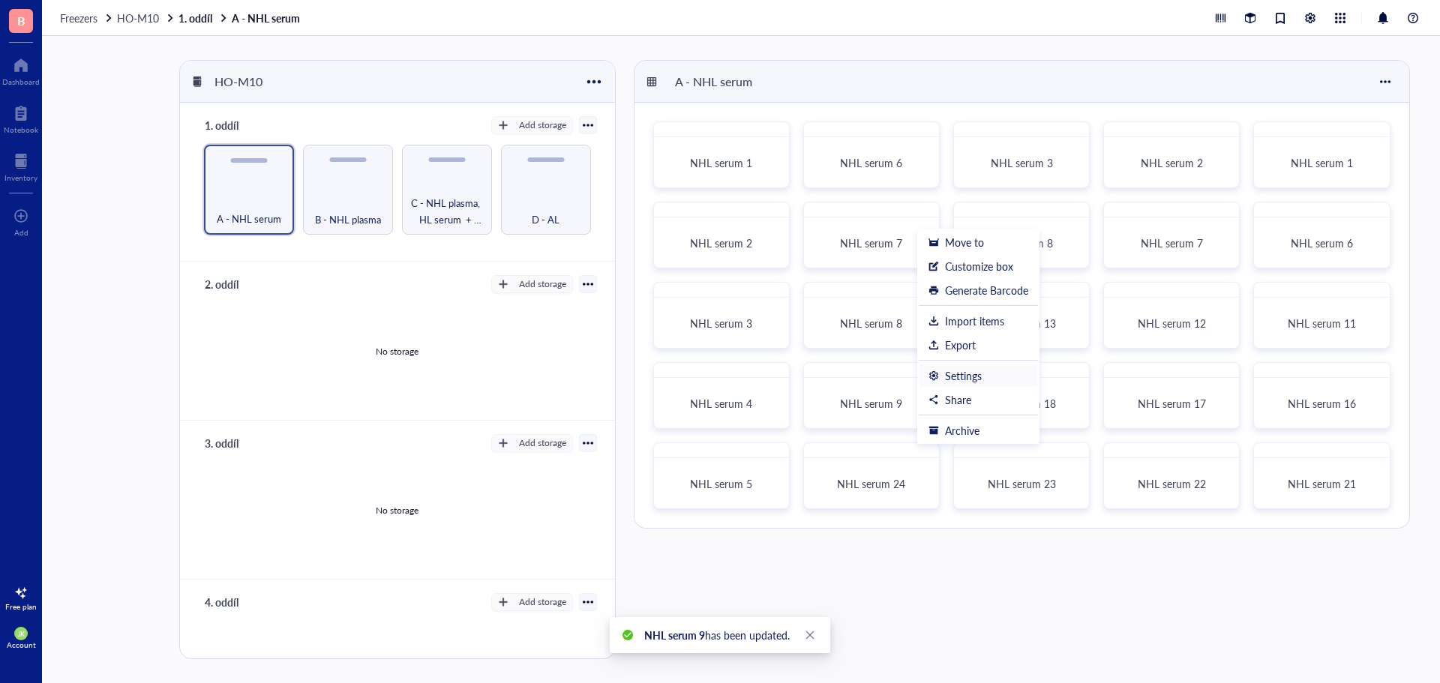
click at [974, 381] on div "Settings" at bounding box center [963, 375] width 37 height 13
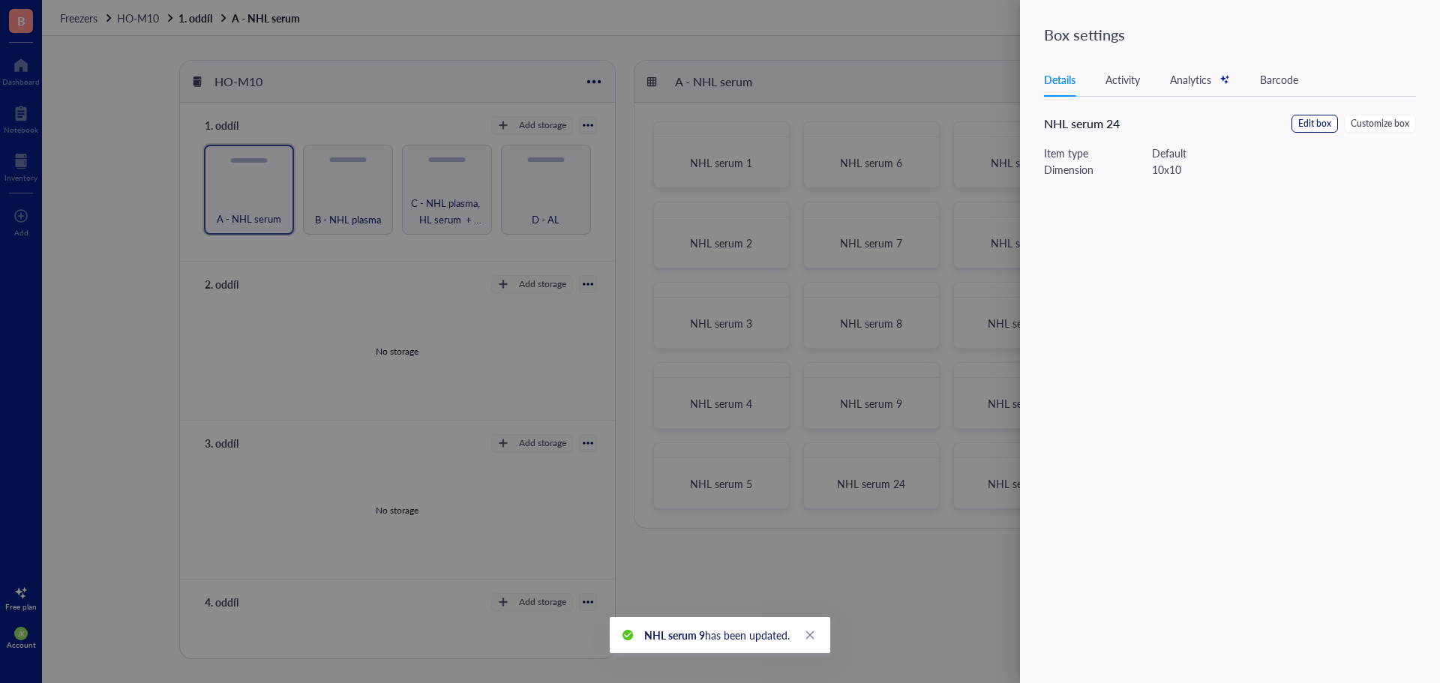
click at [1317, 124] on span "Edit box" at bounding box center [1314, 124] width 33 height 14
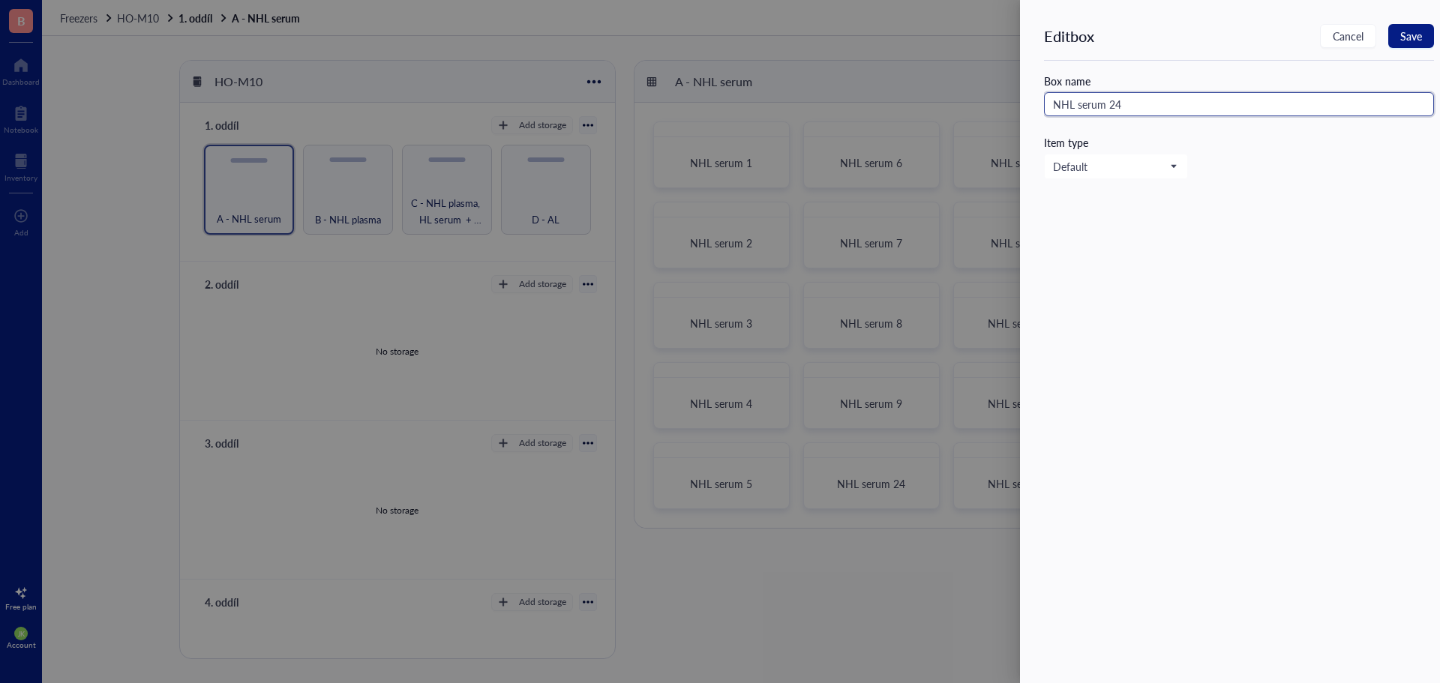
click at [1169, 100] on input "NHL serum 24" at bounding box center [1239, 104] width 390 height 24
click at [1420, 32] on span "Save" at bounding box center [1411, 36] width 22 height 12
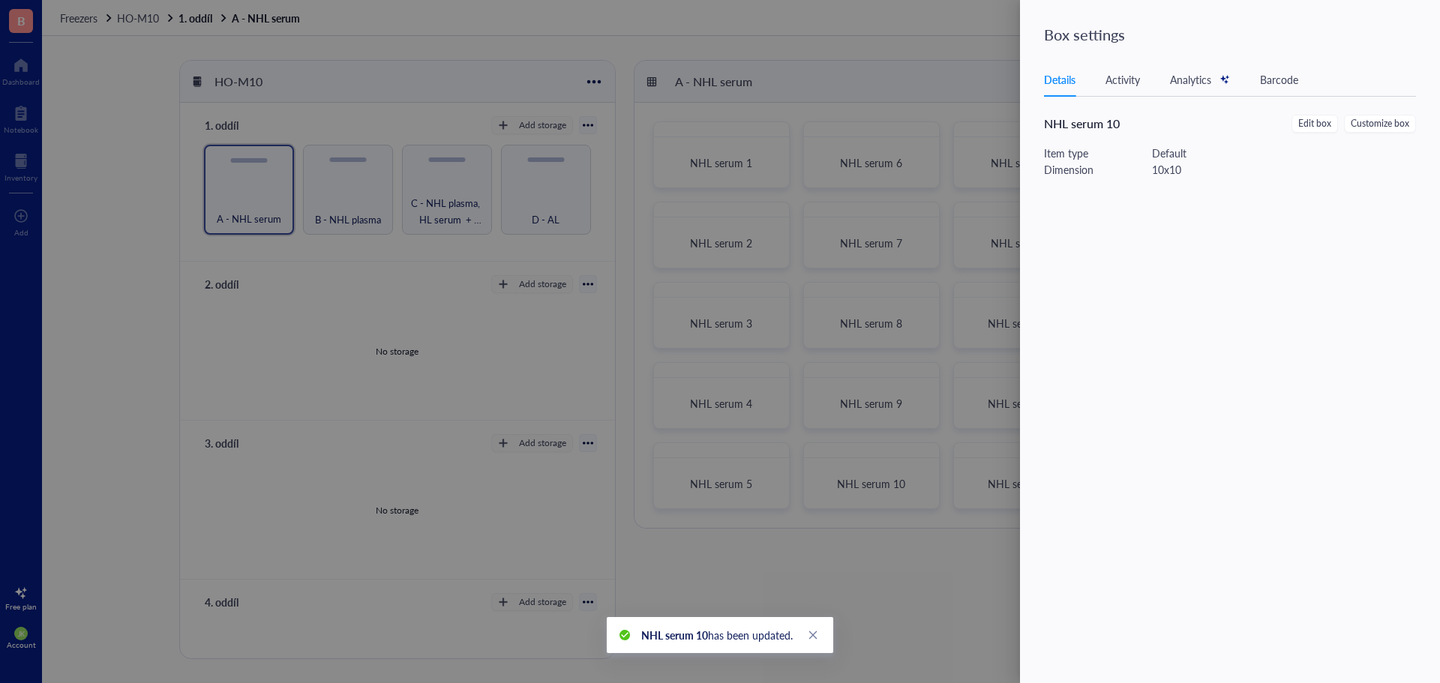
click at [931, 59] on div at bounding box center [720, 341] width 1440 height 683
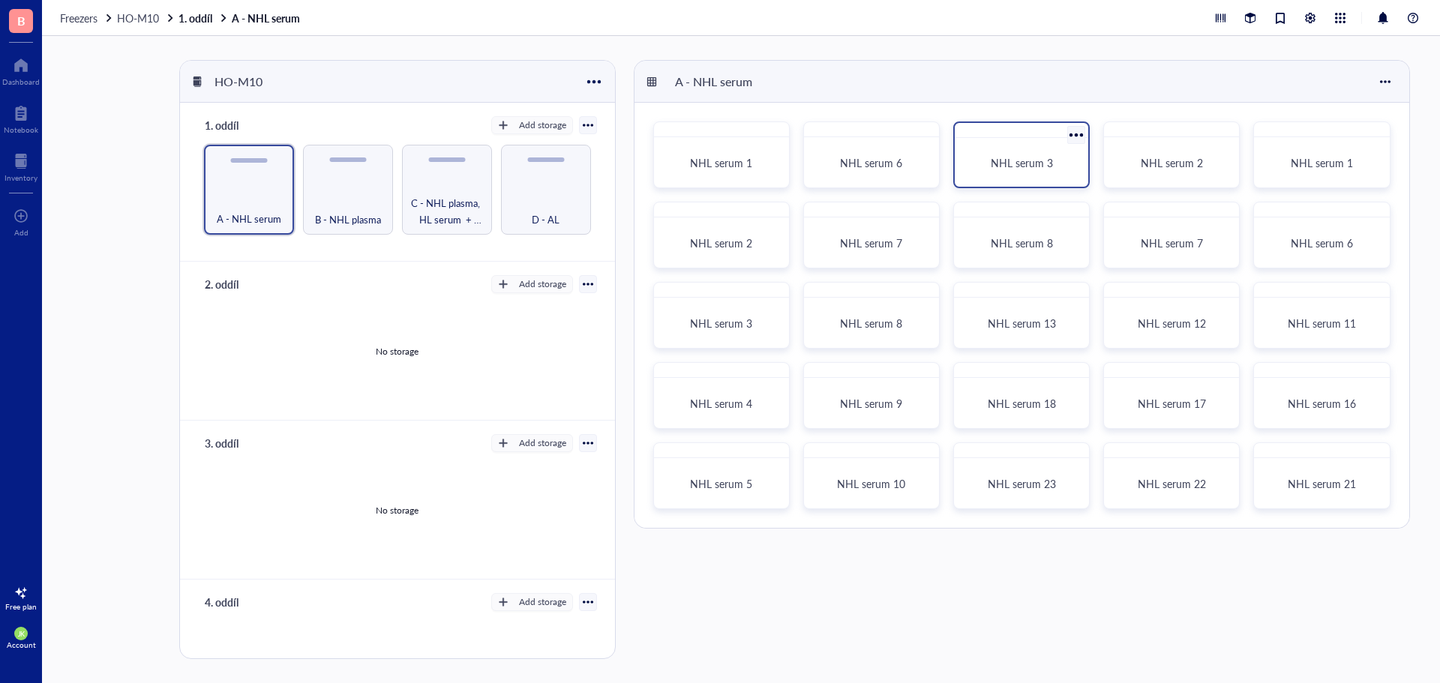
click at [1075, 134] on div at bounding box center [1077, 135] width 22 height 22
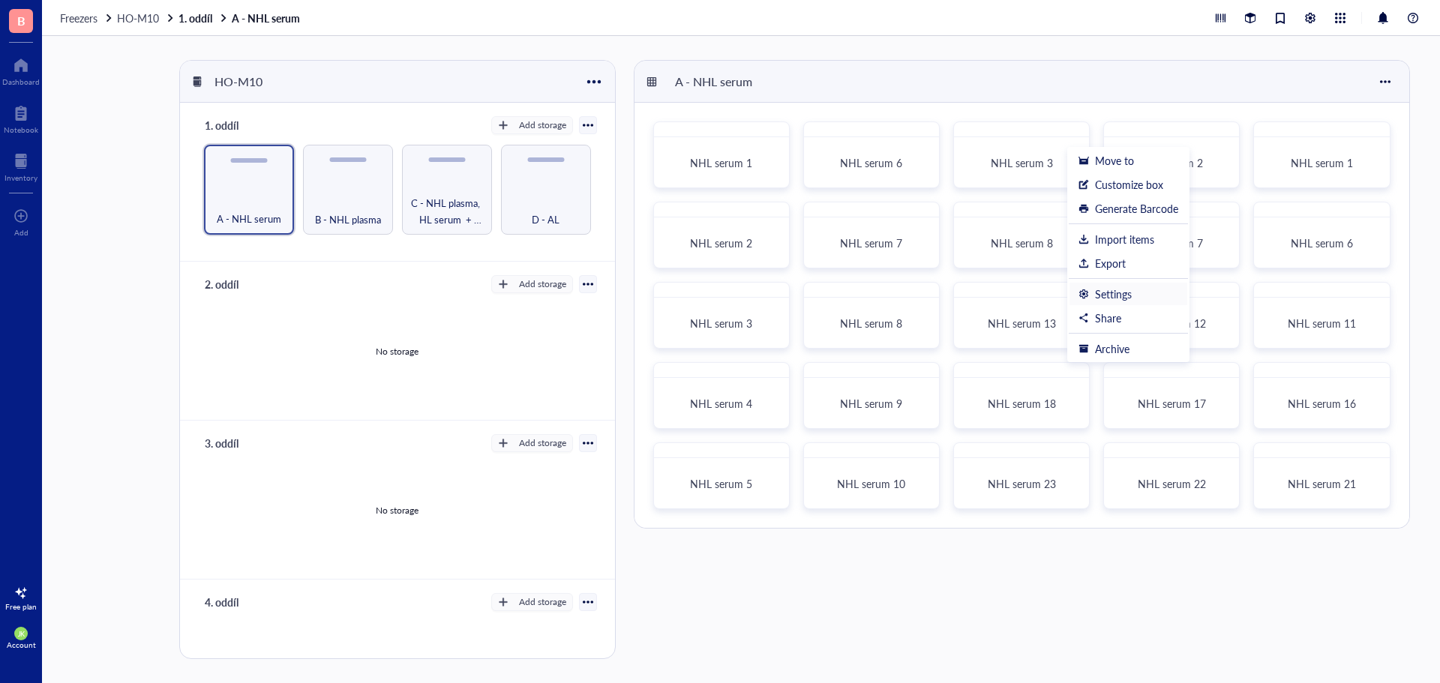
click at [1131, 290] on div "Settings" at bounding box center [1113, 293] width 37 height 13
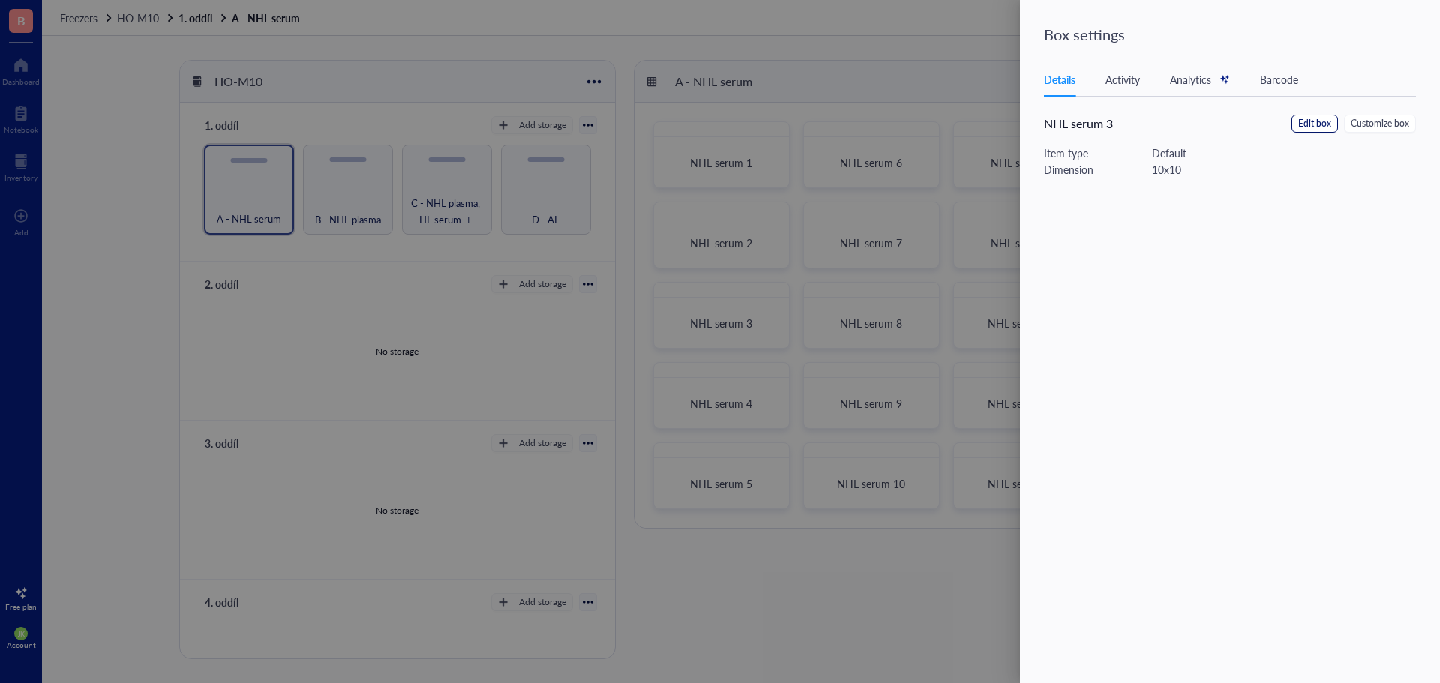
click at [1318, 121] on span "Edit box" at bounding box center [1314, 124] width 33 height 14
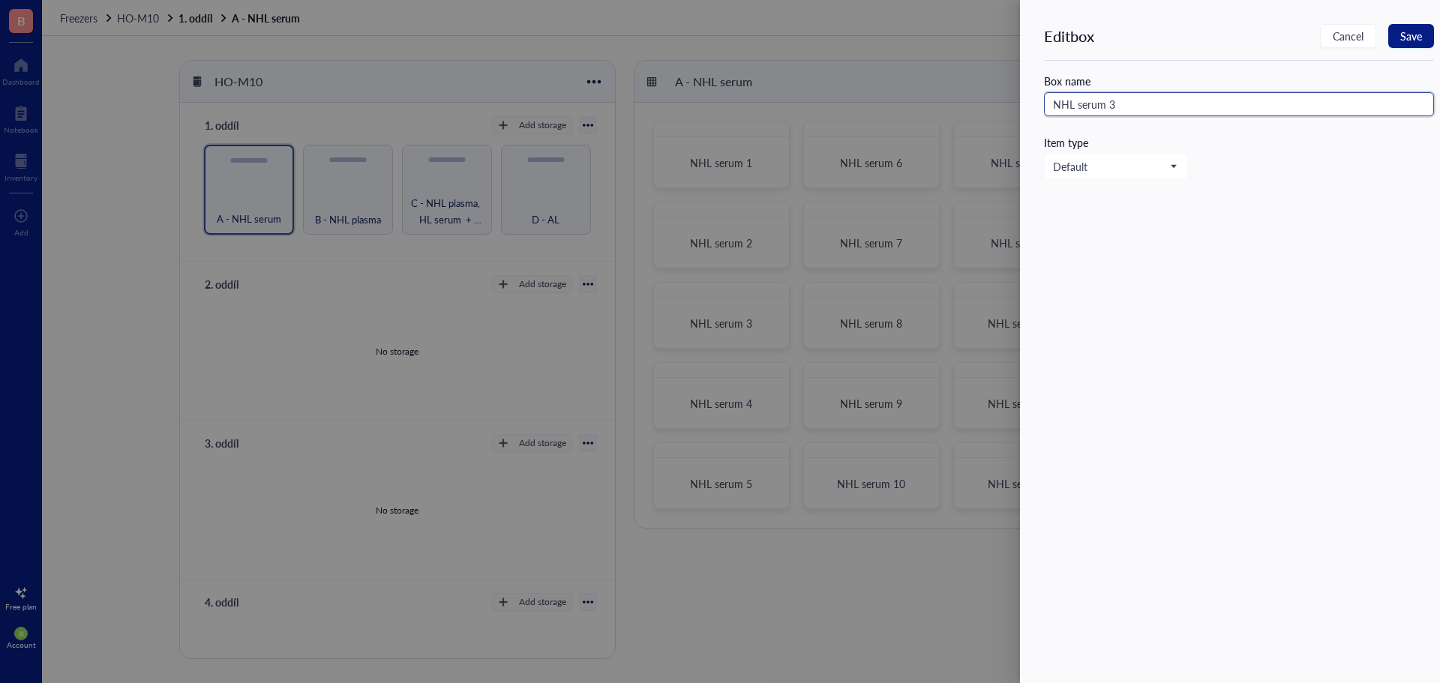
click at [1158, 101] on input "NHL serum 3" at bounding box center [1239, 104] width 390 height 24
click at [1411, 32] on span "Save" at bounding box center [1411, 36] width 22 height 12
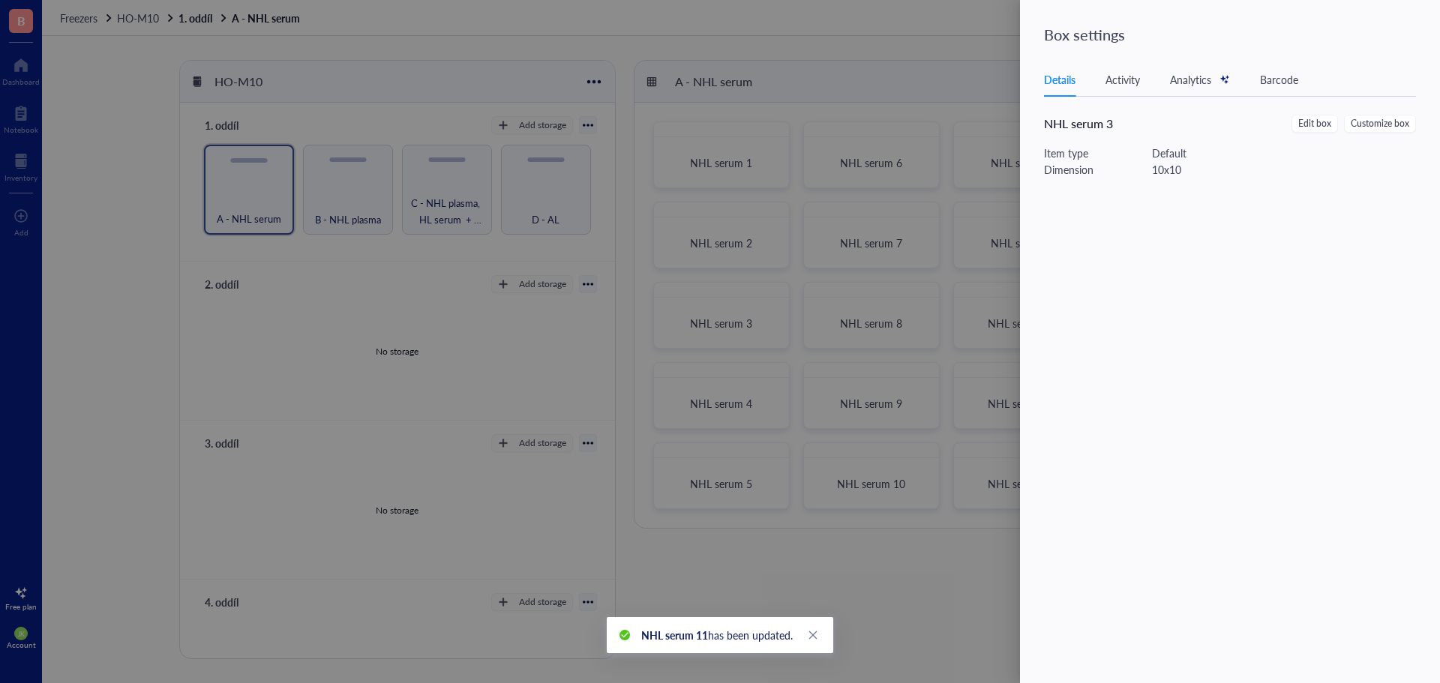
click at [935, 31] on div at bounding box center [720, 341] width 1440 height 683
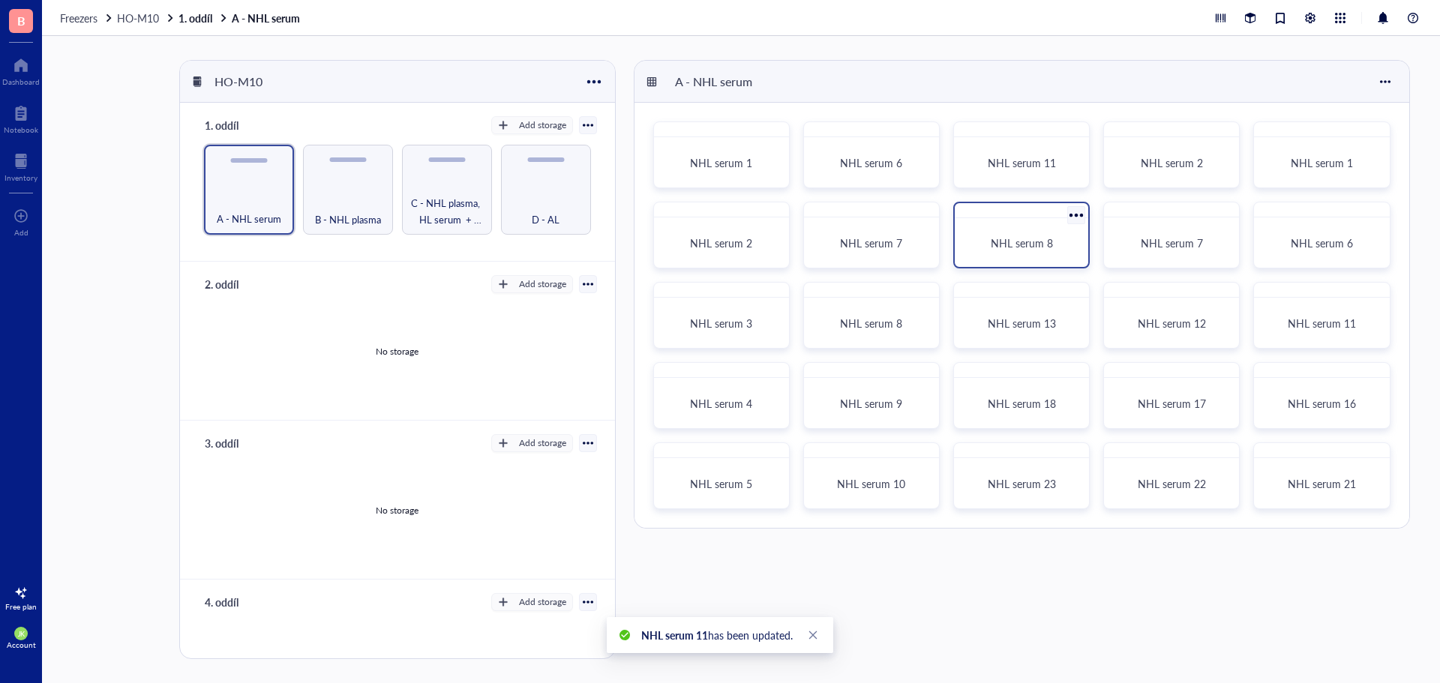
click at [1081, 215] on div at bounding box center [1077, 215] width 22 height 22
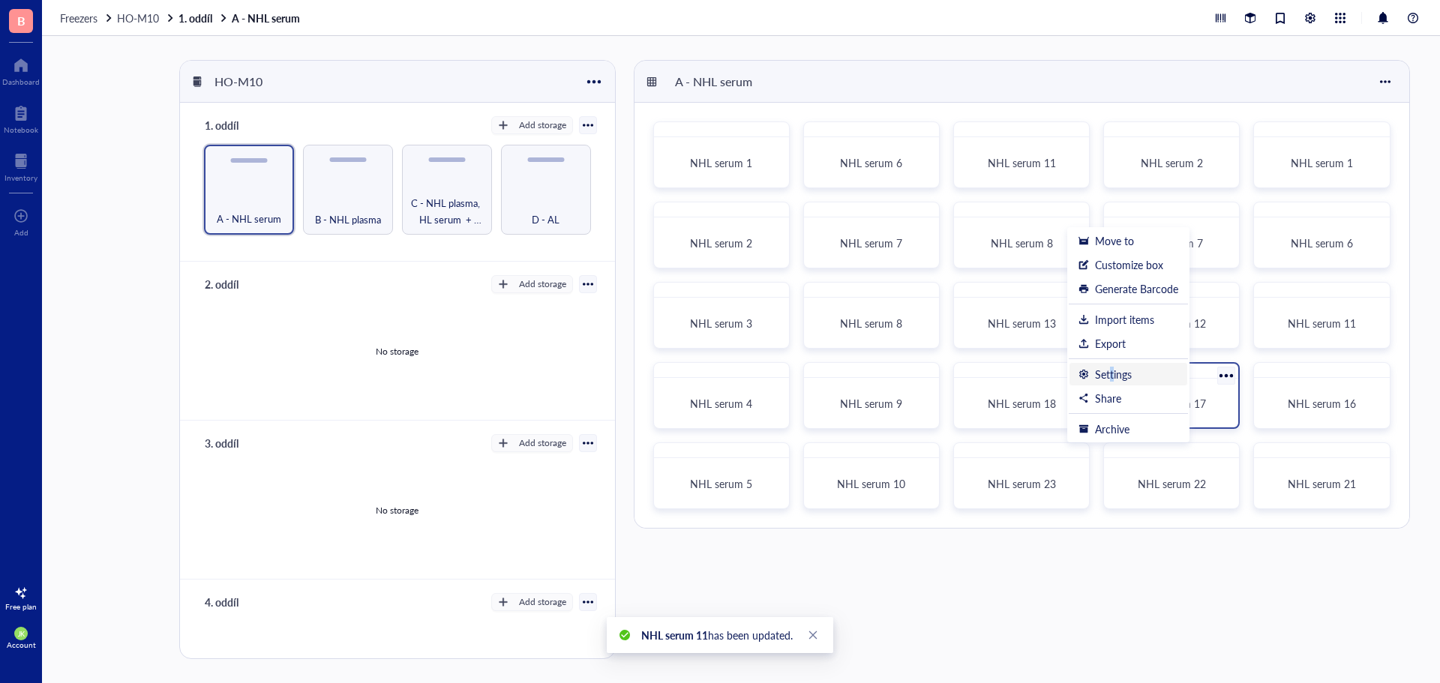
click at [1112, 373] on div "Settings" at bounding box center [1113, 373] width 37 height 13
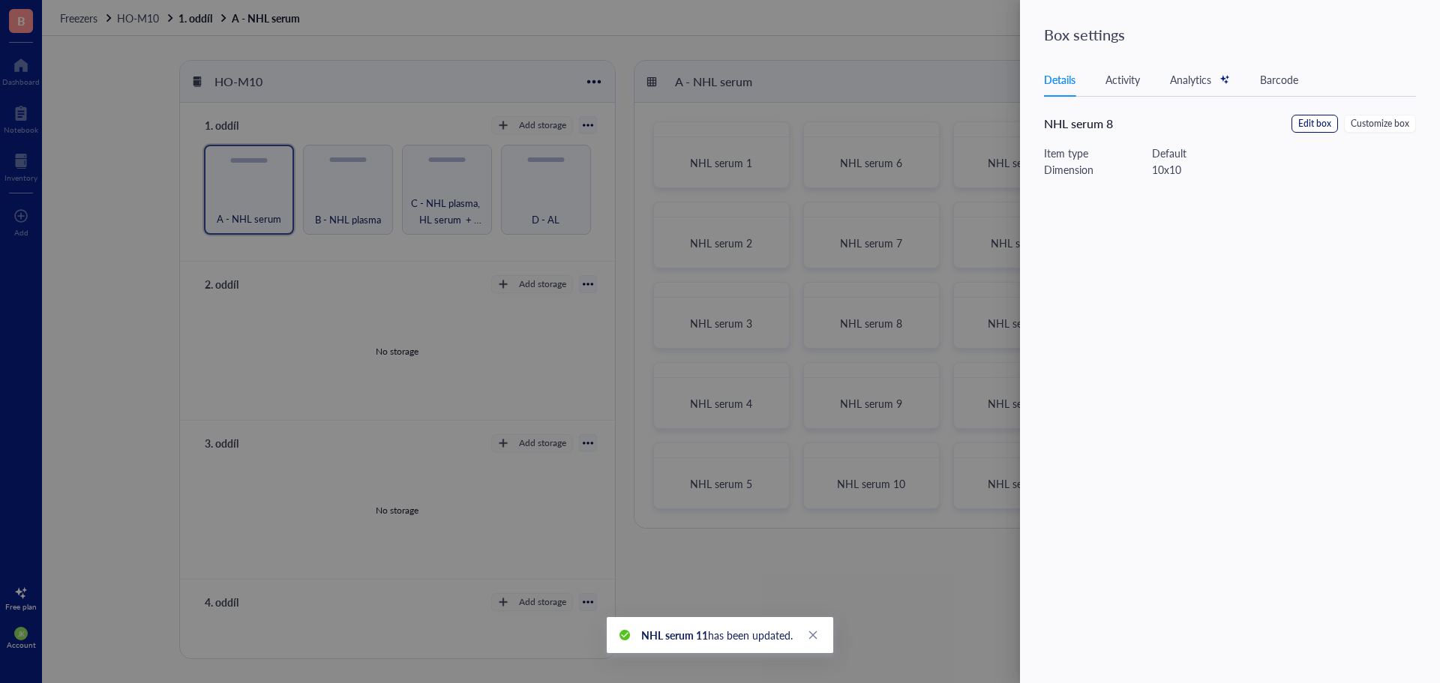
click at [1316, 127] on span "Edit box" at bounding box center [1314, 124] width 33 height 14
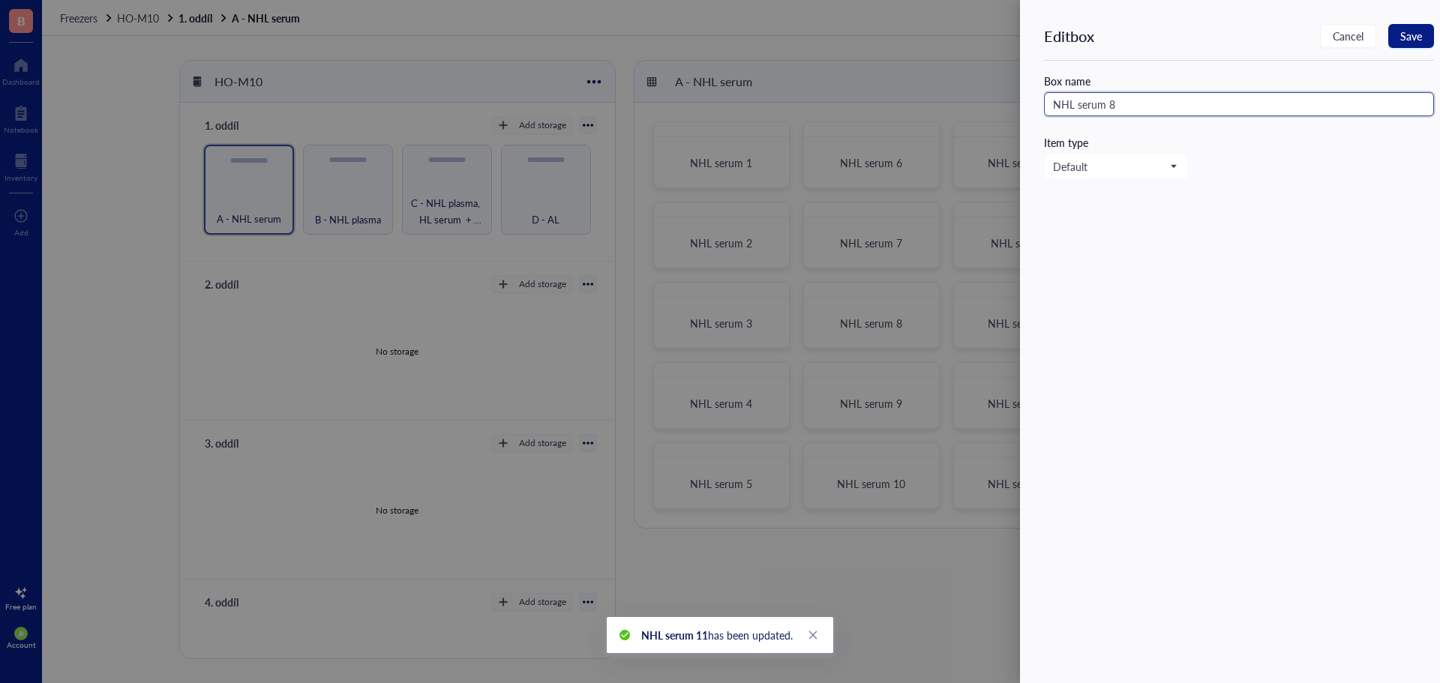
click at [1212, 103] on input "NHL serum 8" at bounding box center [1239, 104] width 390 height 24
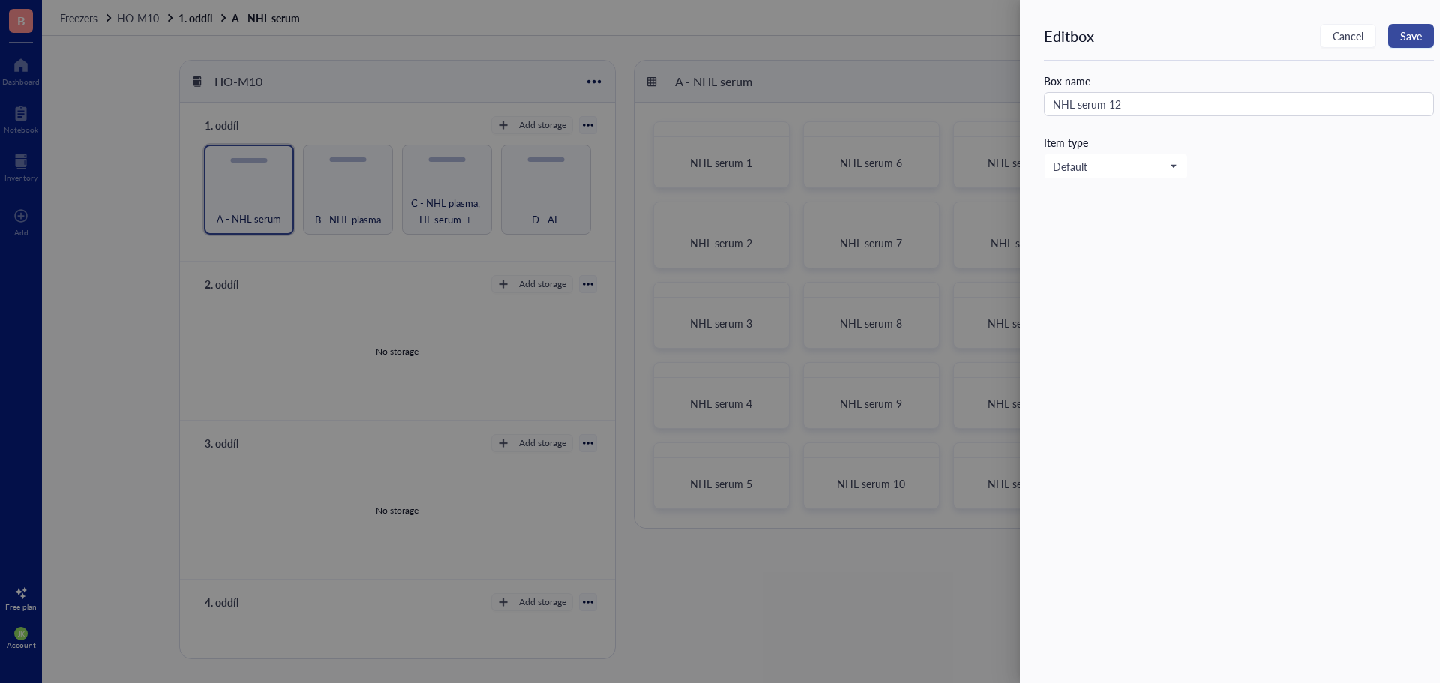
click at [1411, 37] on span "Save" at bounding box center [1411, 36] width 22 height 12
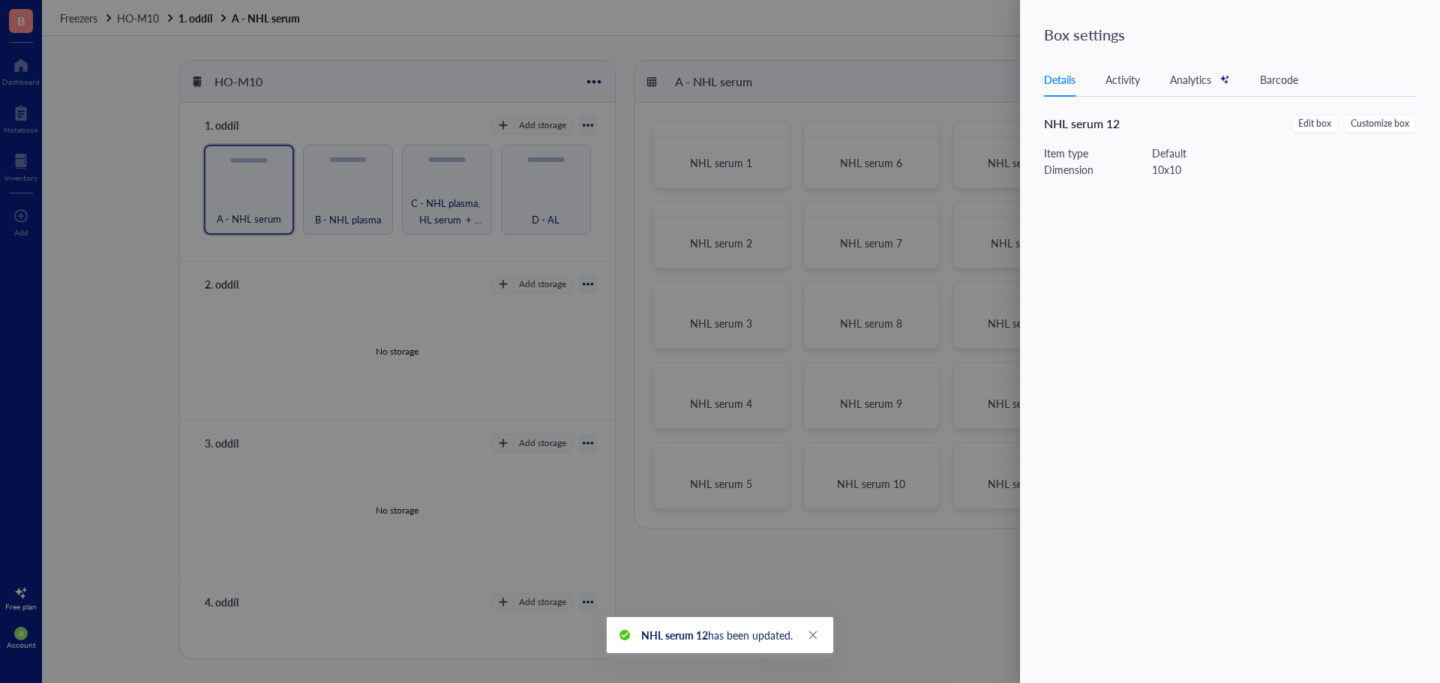
click at [1001, 18] on div at bounding box center [720, 341] width 1440 height 683
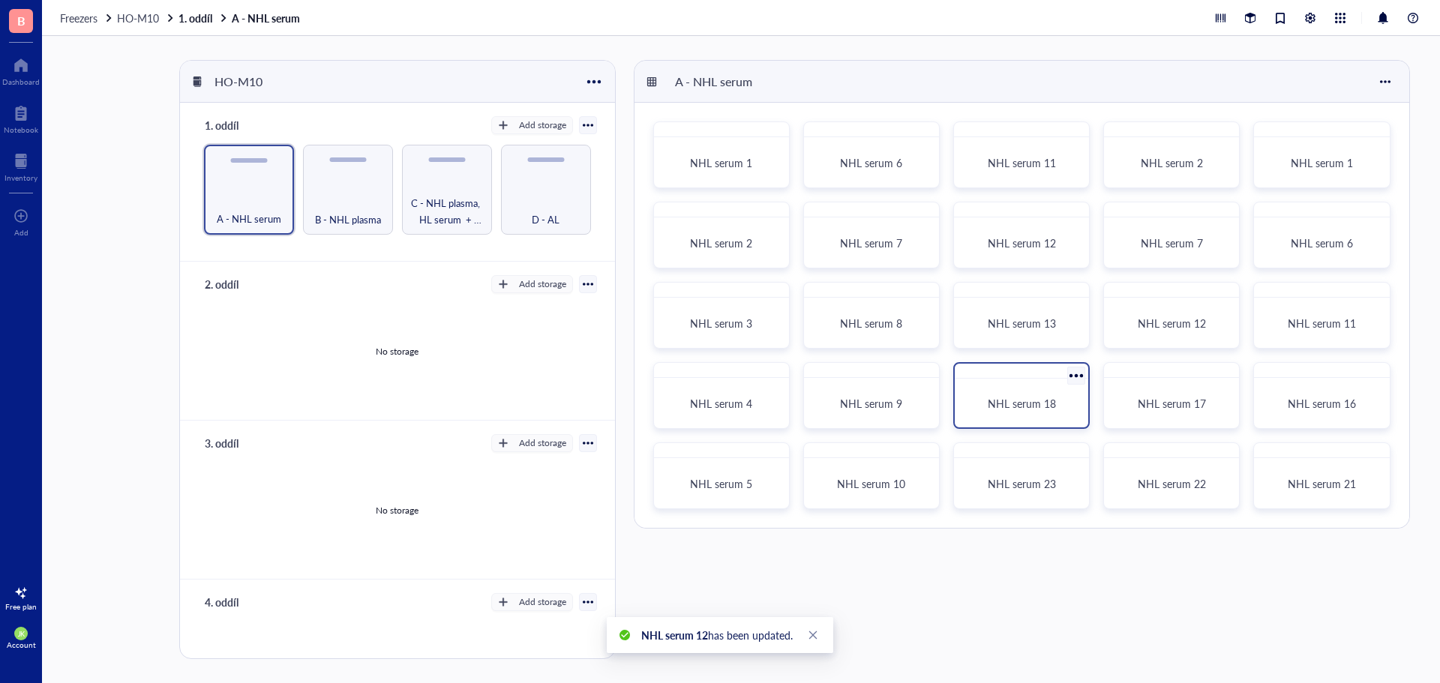
click at [1070, 376] on div at bounding box center [1077, 376] width 22 height 22
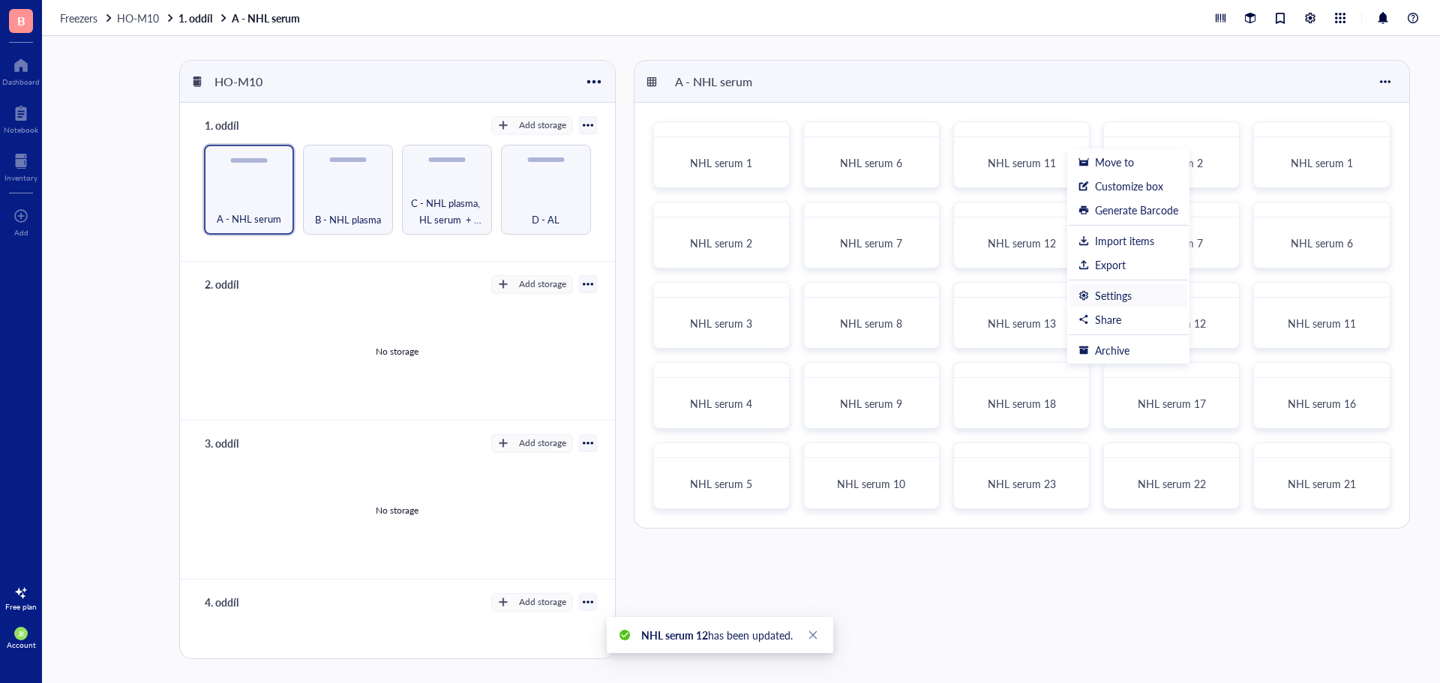
click at [1132, 295] on div "Settings" at bounding box center [1113, 295] width 37 height 13
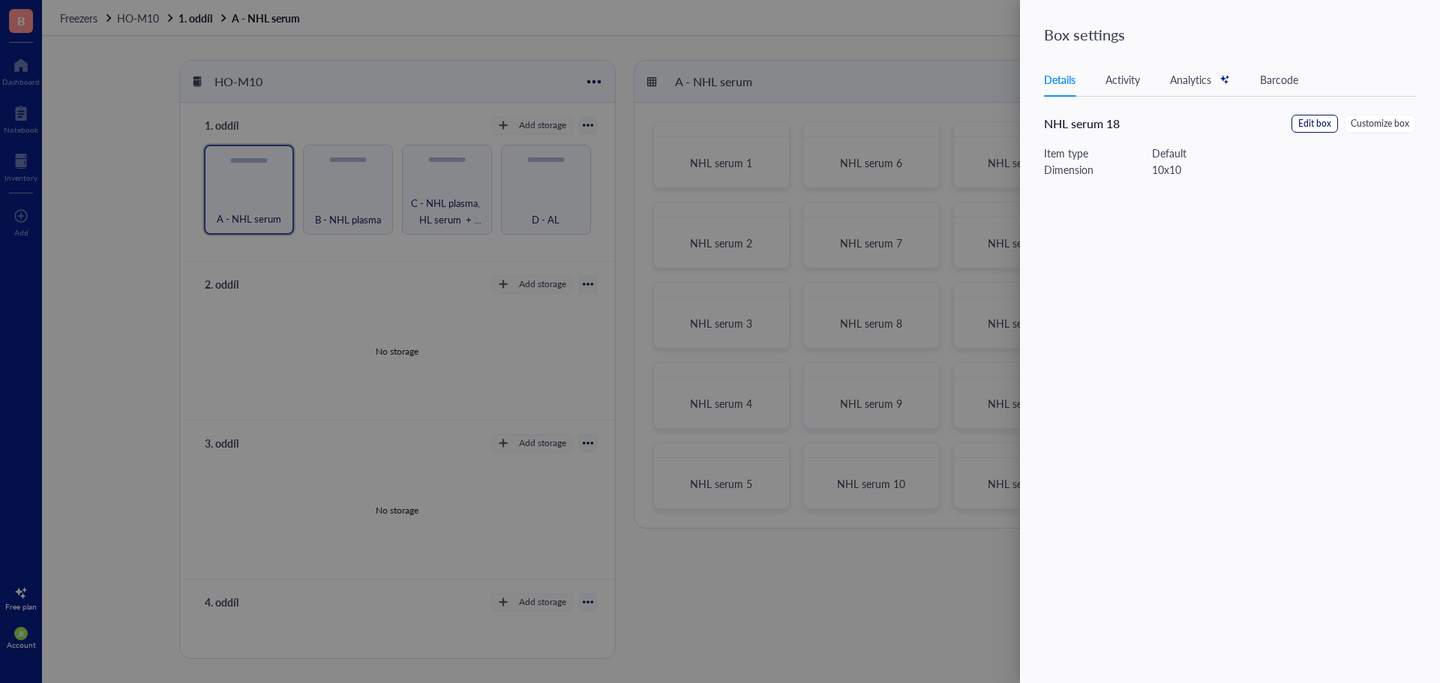
click at [1319, 121] on span "Edit box" at bounding box center [1314, 124] width 33 height 14
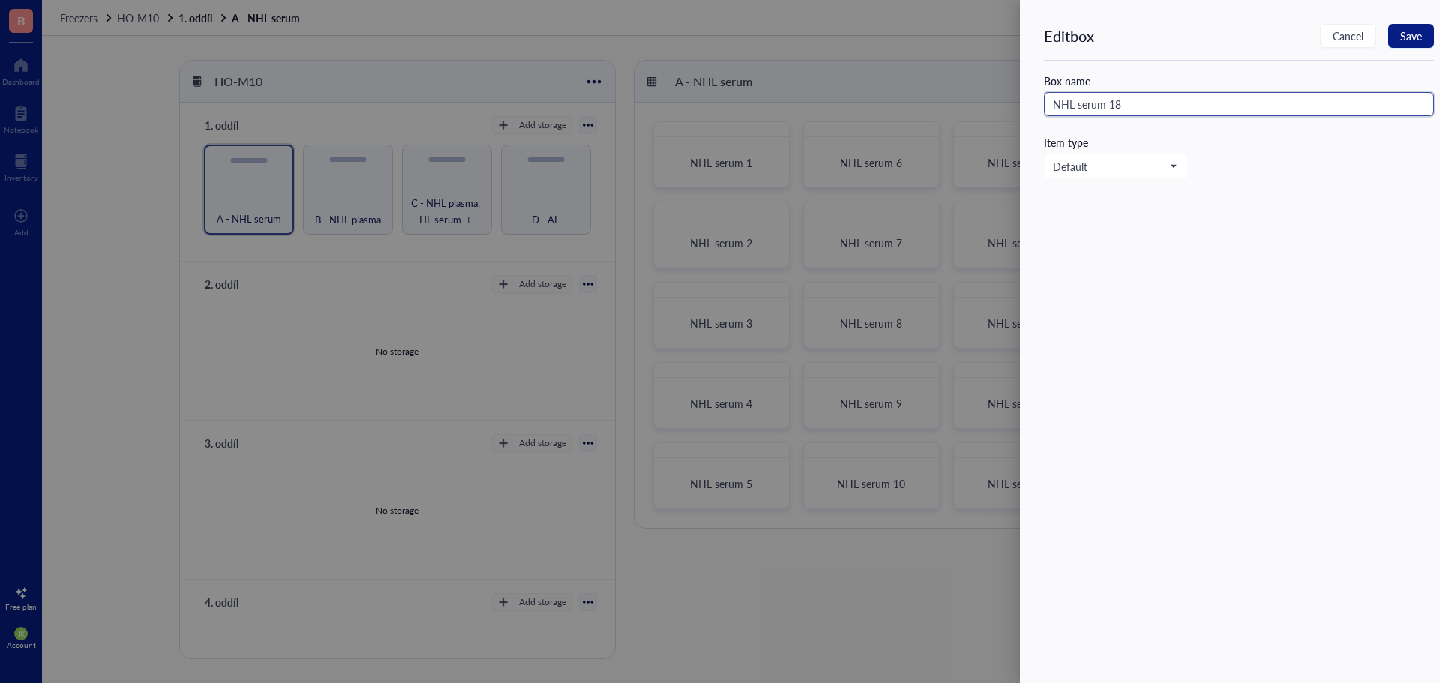
click at [1246, 98] on input "NHL serum 18" at bounding box center [1239, 104] width 390 height 24
click at [1421, 32] on span "Save" at bounding box center [1411, 36] width 22 height 12
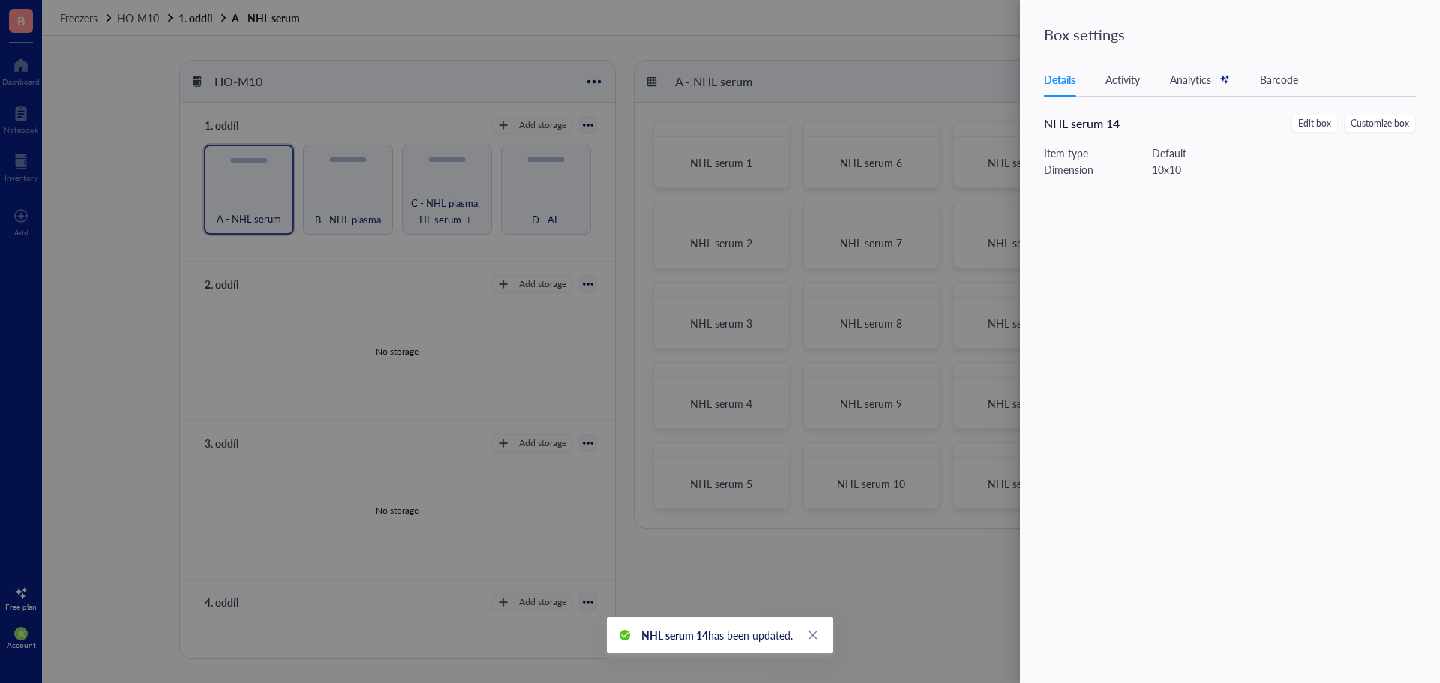
drag, startPoint x: 946, startPoint y: 571, endPoint x: 984, endPoint y: 544, distance: 46.8
click at [946, 572] on div at bounding box center [720, 341] width 1440 height 683
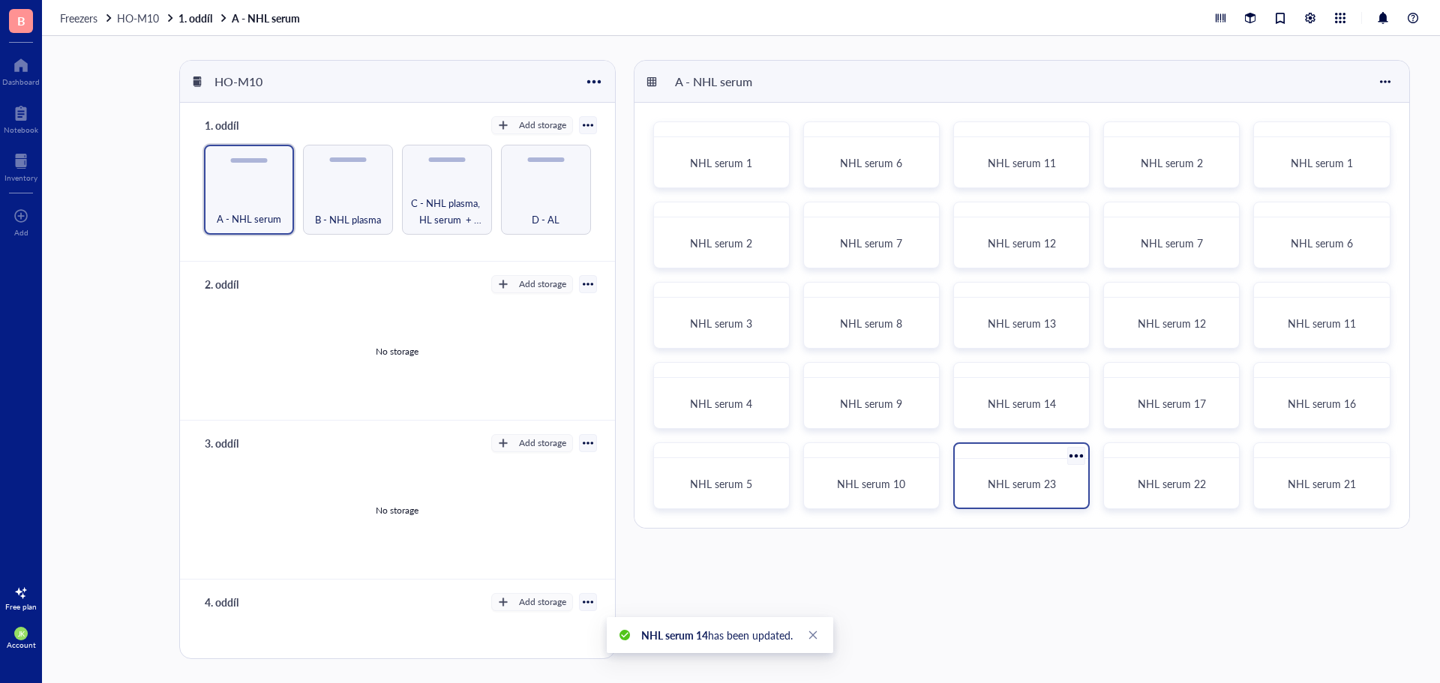
click at [1072, 453] on div at bounding box center [1077, 456] width 22 height 22
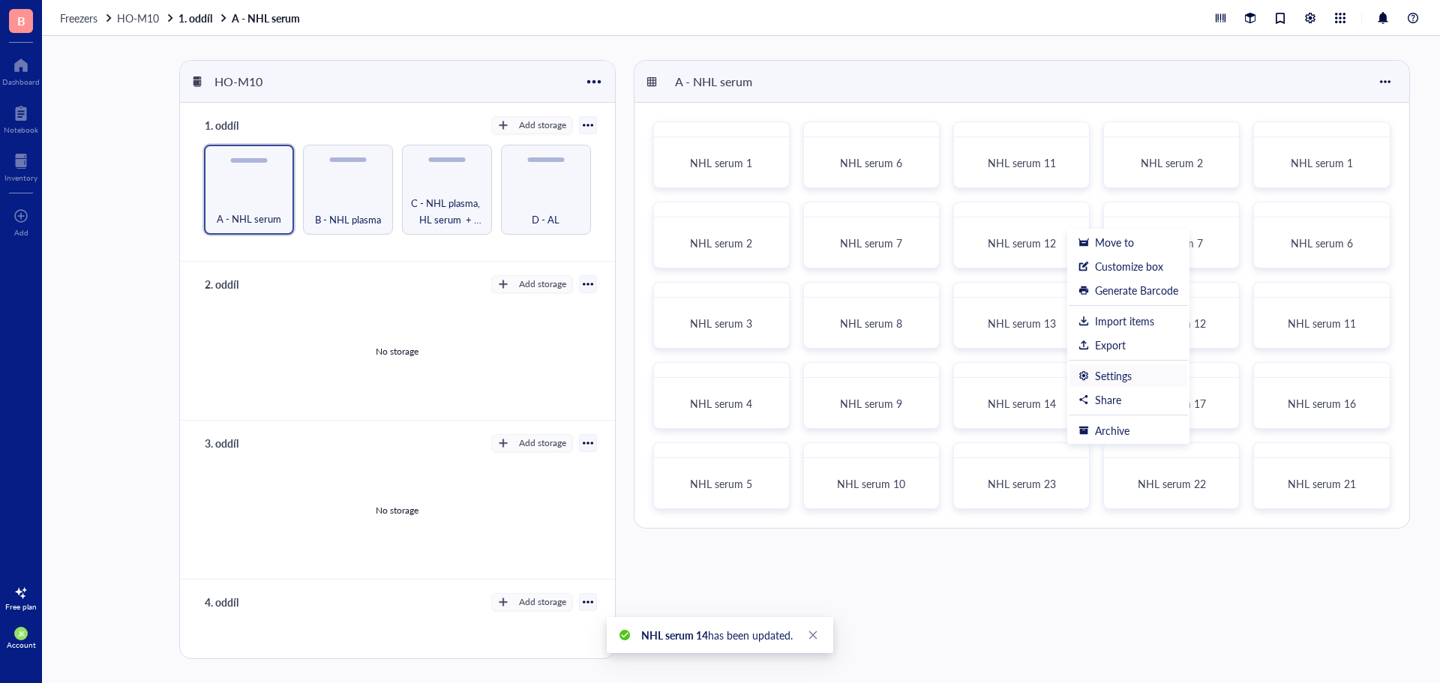
click at [1118, 377] on div "Settings" at bounding box center [1113, 375] width 37 height 13
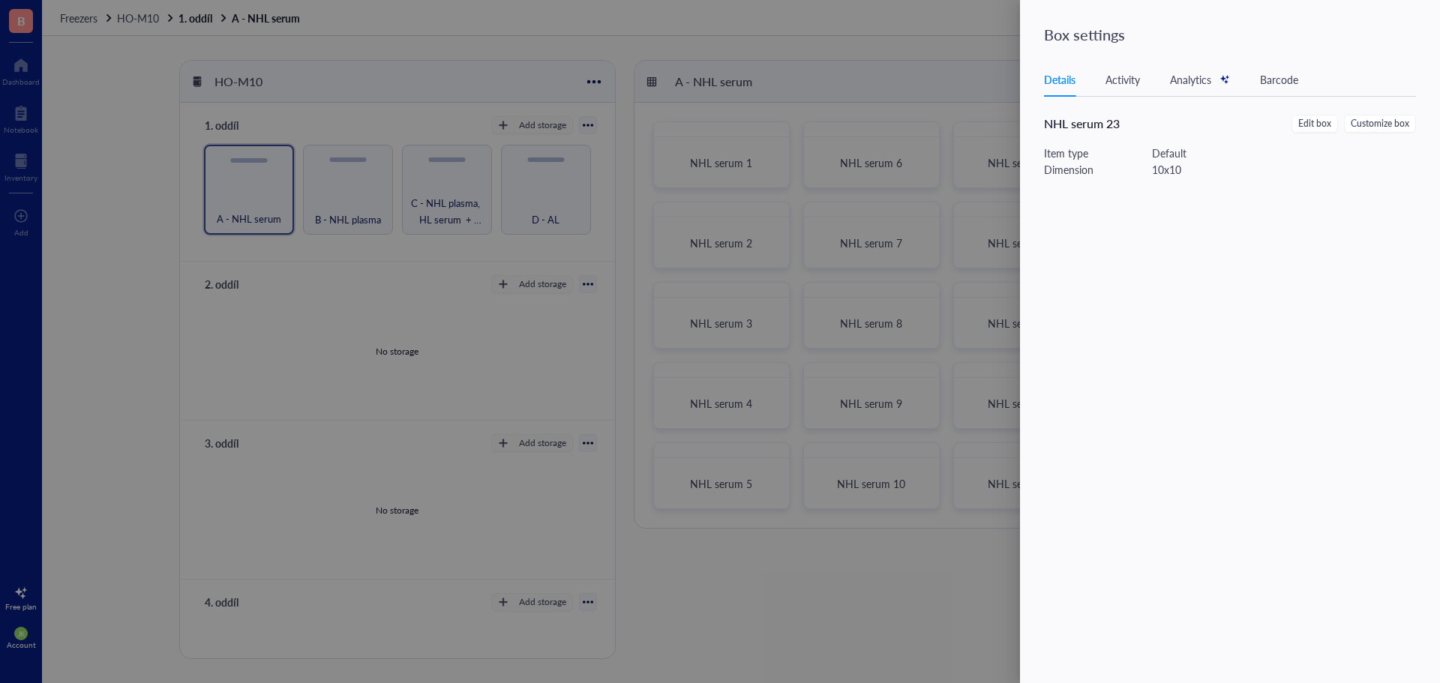
click at [1321, 121] on span "Edit box" at bounding box center [1314, 124] width 33 height 14
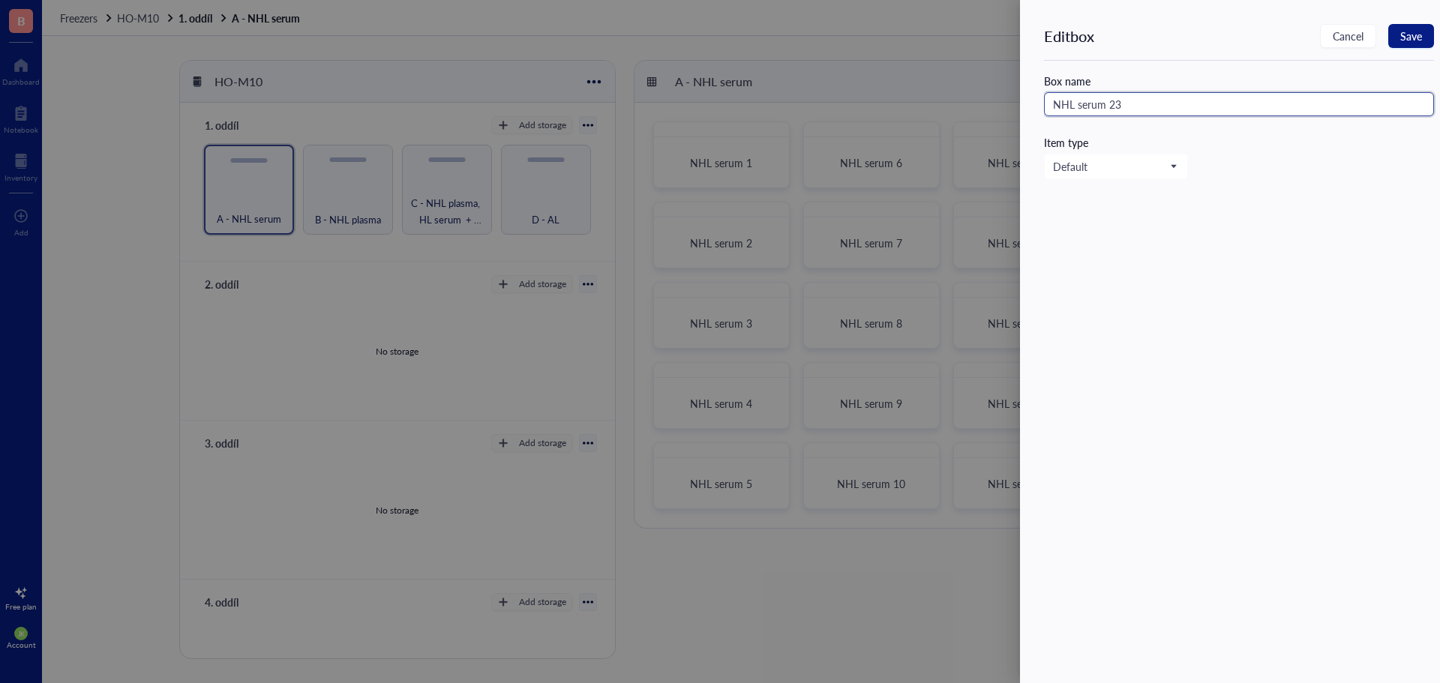
click at [1203, 102] on input "NHL serum 23" at bounding box center [1239, 104] width 390 height 24
click at [1418, 37] on span "Save" at bounding box center [1411, 36] width 22 height 12
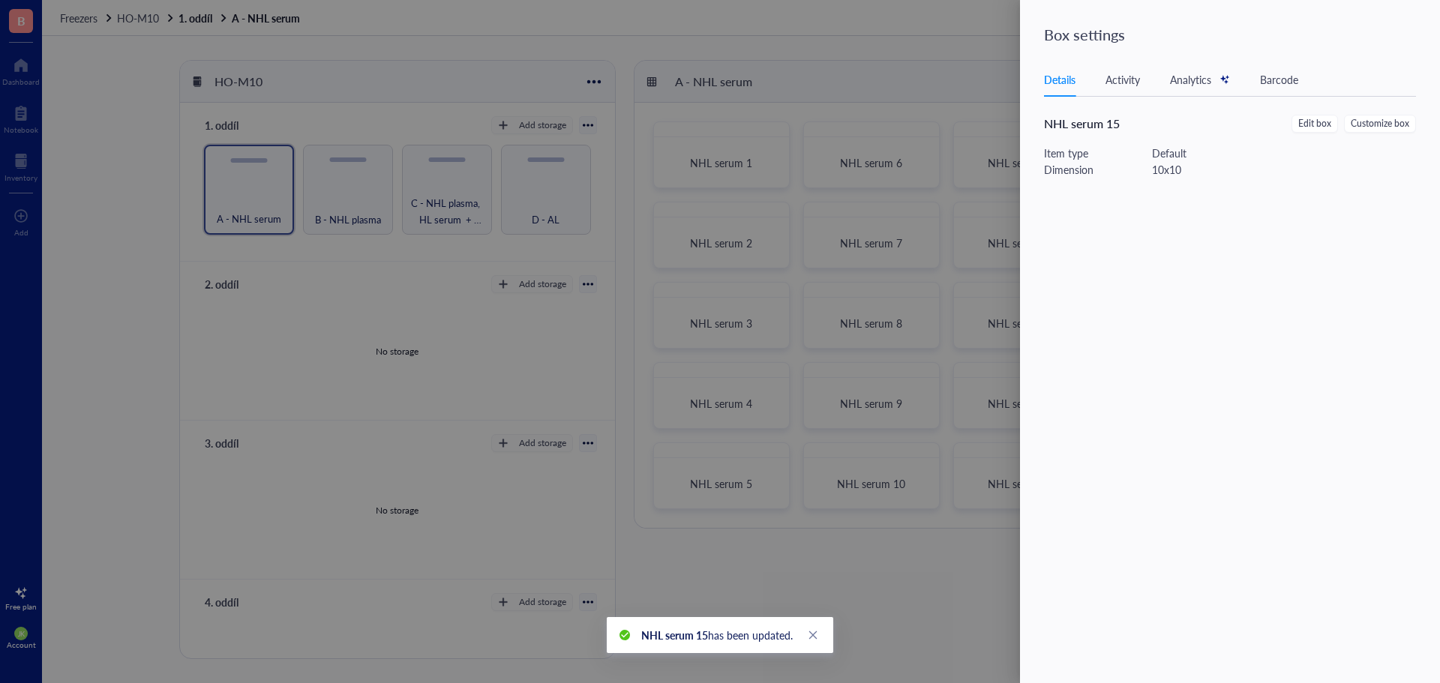
click at [955, 62] on div at bounding box center [720, 341] width 1440 height 683
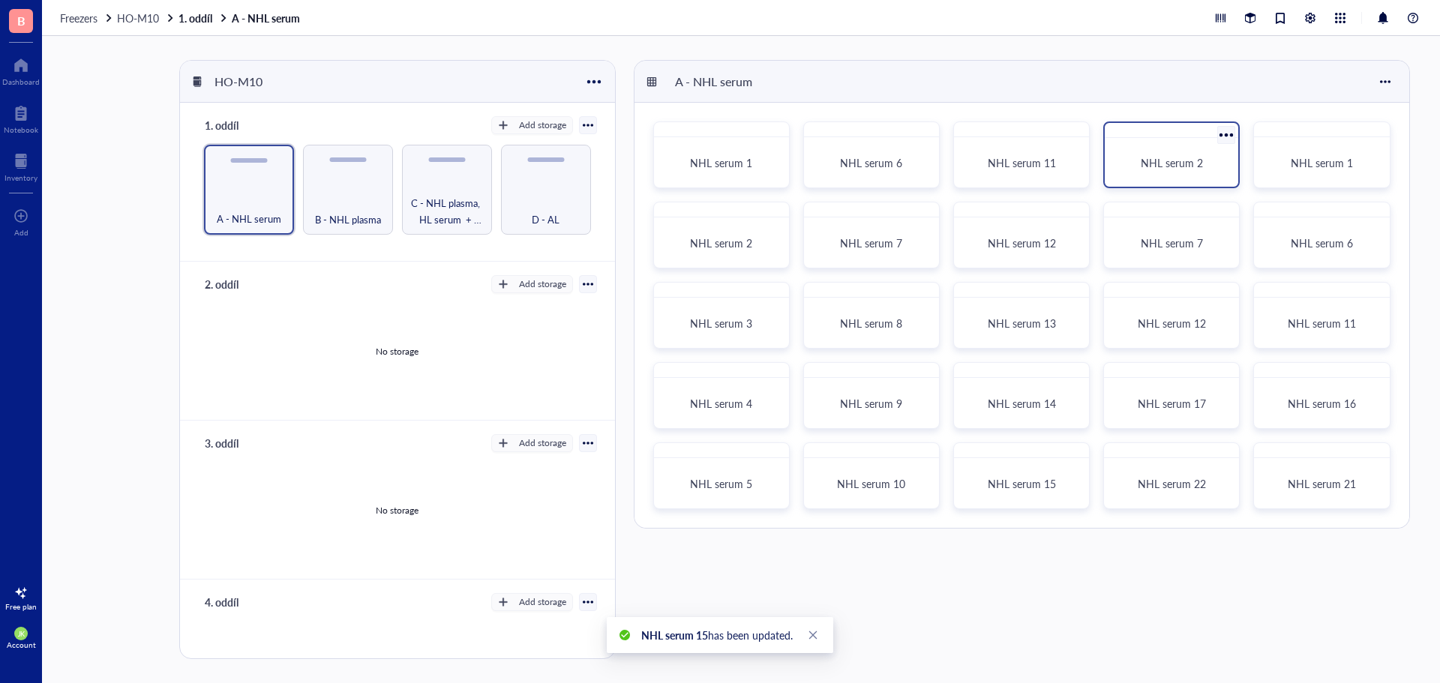
click at [1228, 131] on div at bounding box center [1227, 135] width 22 height 22
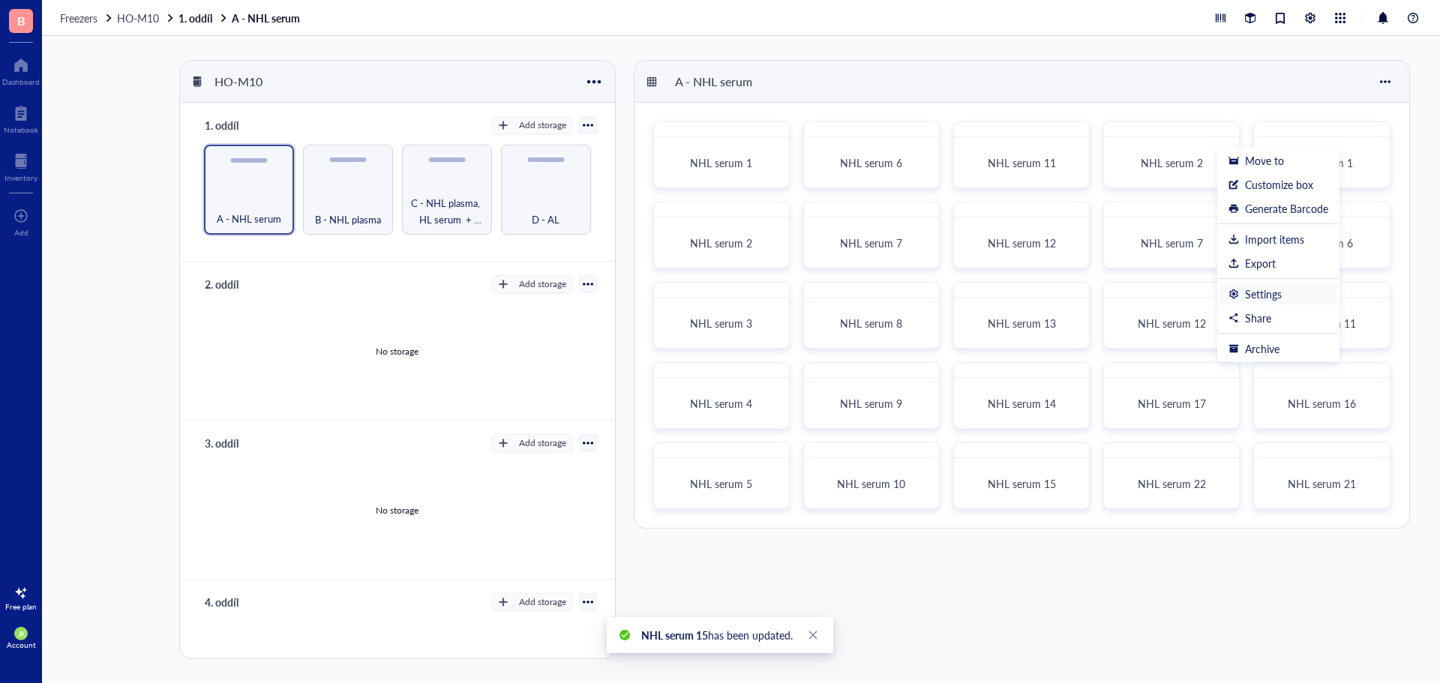
click at [1258, 288] on div "Settings" at bounding box center [1263, 293] width 37 height 13
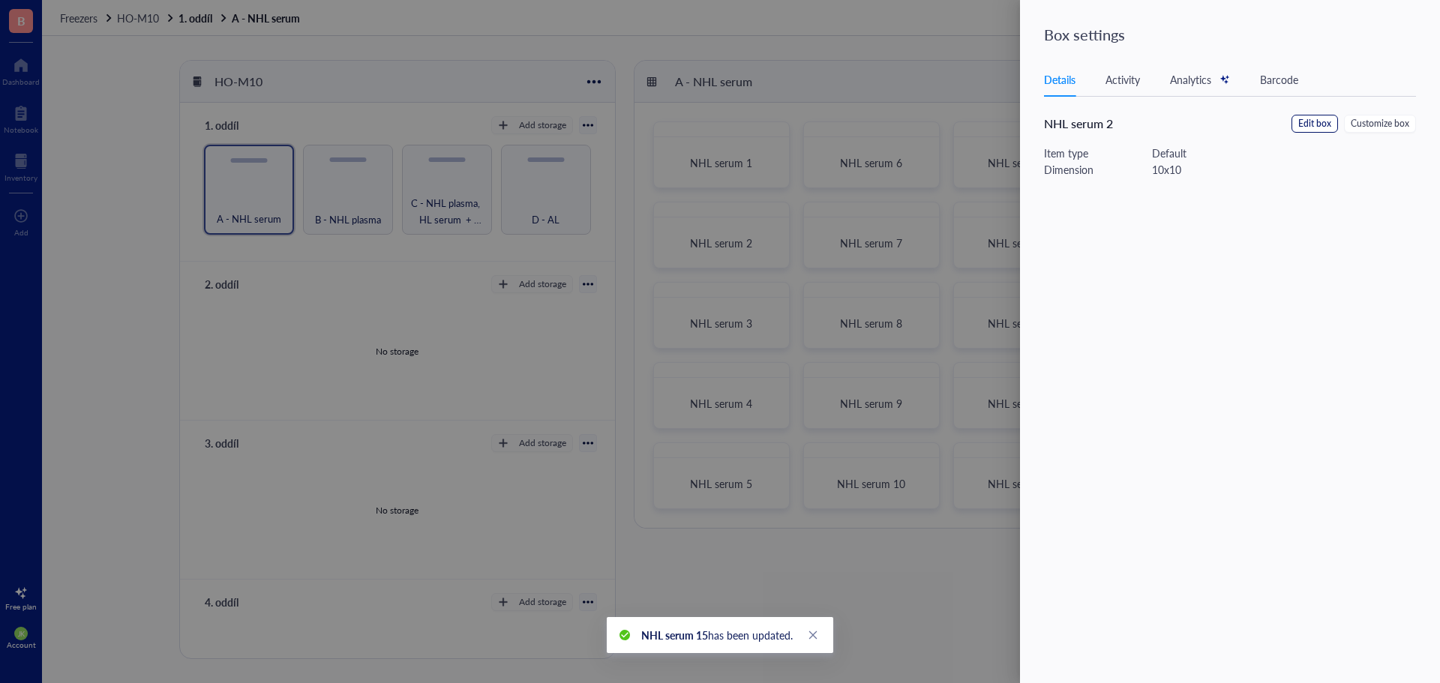
click at [1309, 121] on span "Edit box" at bounding box center [1314, 124] width 33 height 14
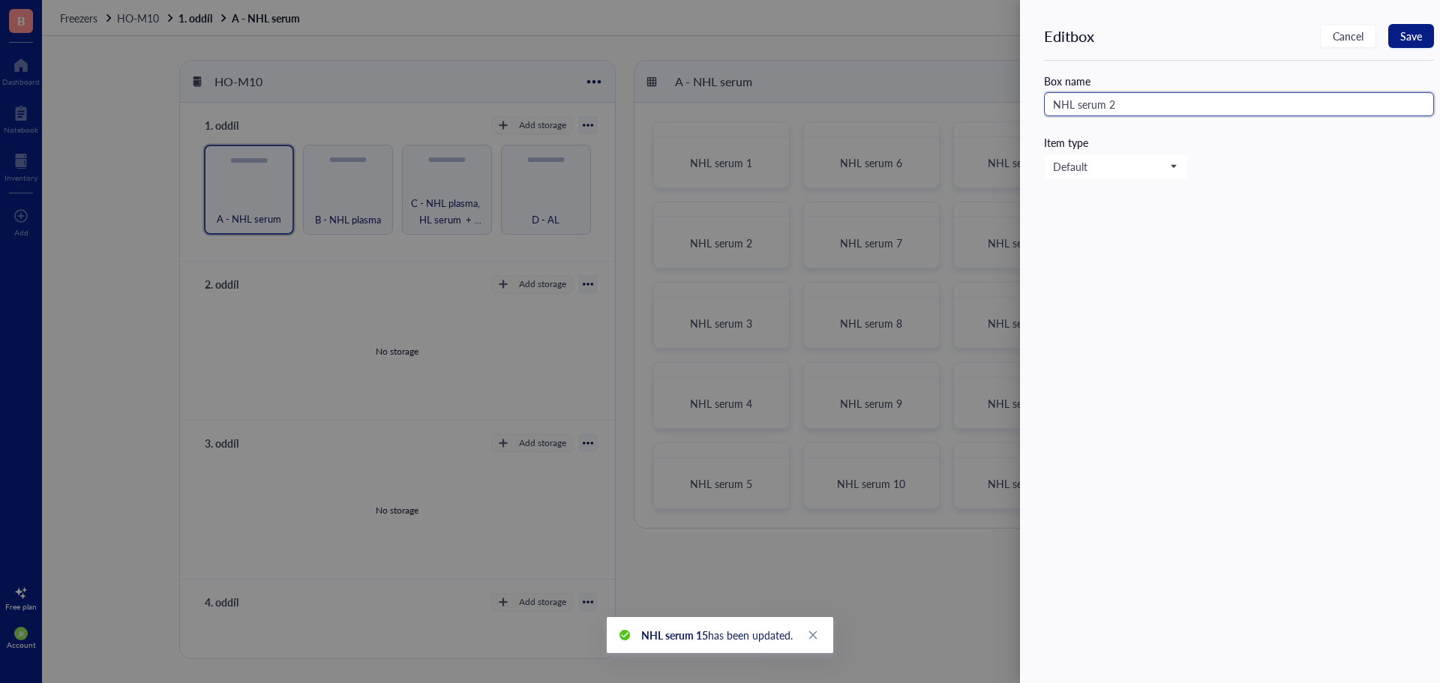
click at [1181, 112] on input "NHL serum 2" at bounding box center [1239, 104] width 390 height 24
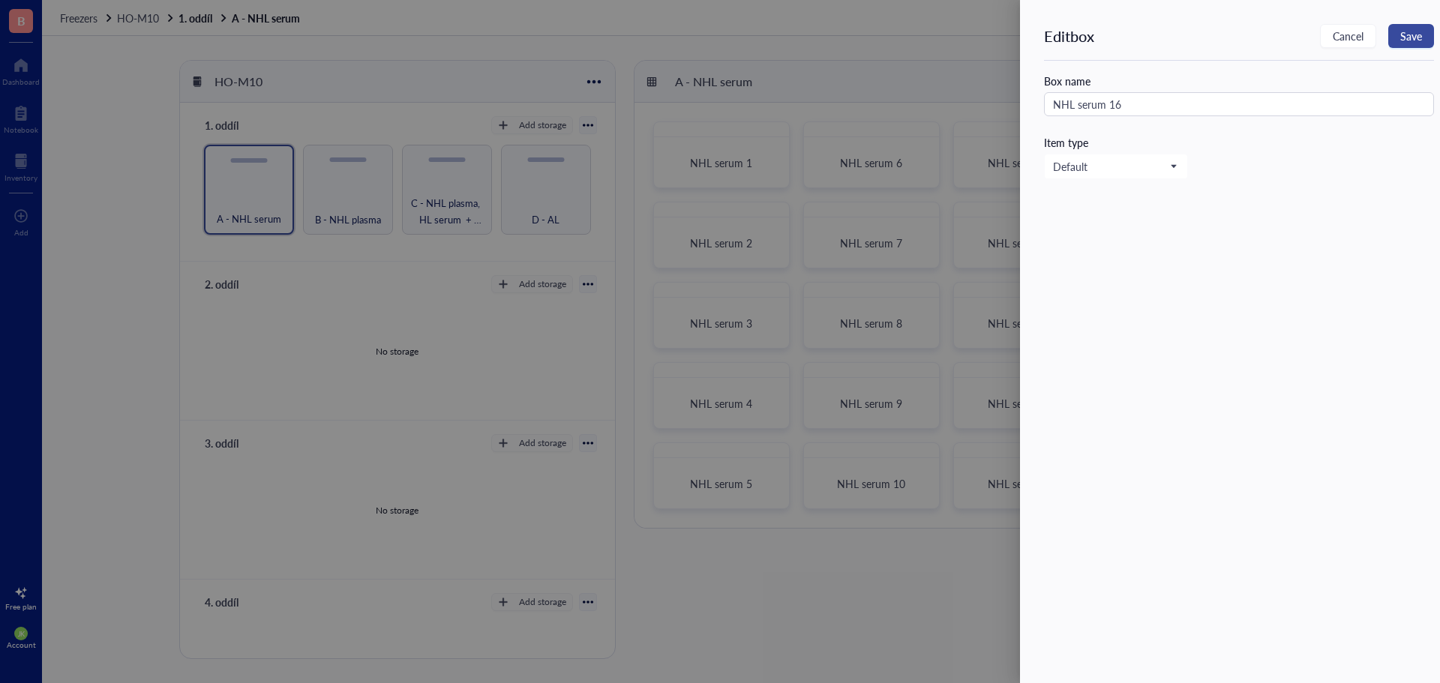
click at [1408, 31] on span "Save" at bounding box center [1411, 36] width 22 height 12
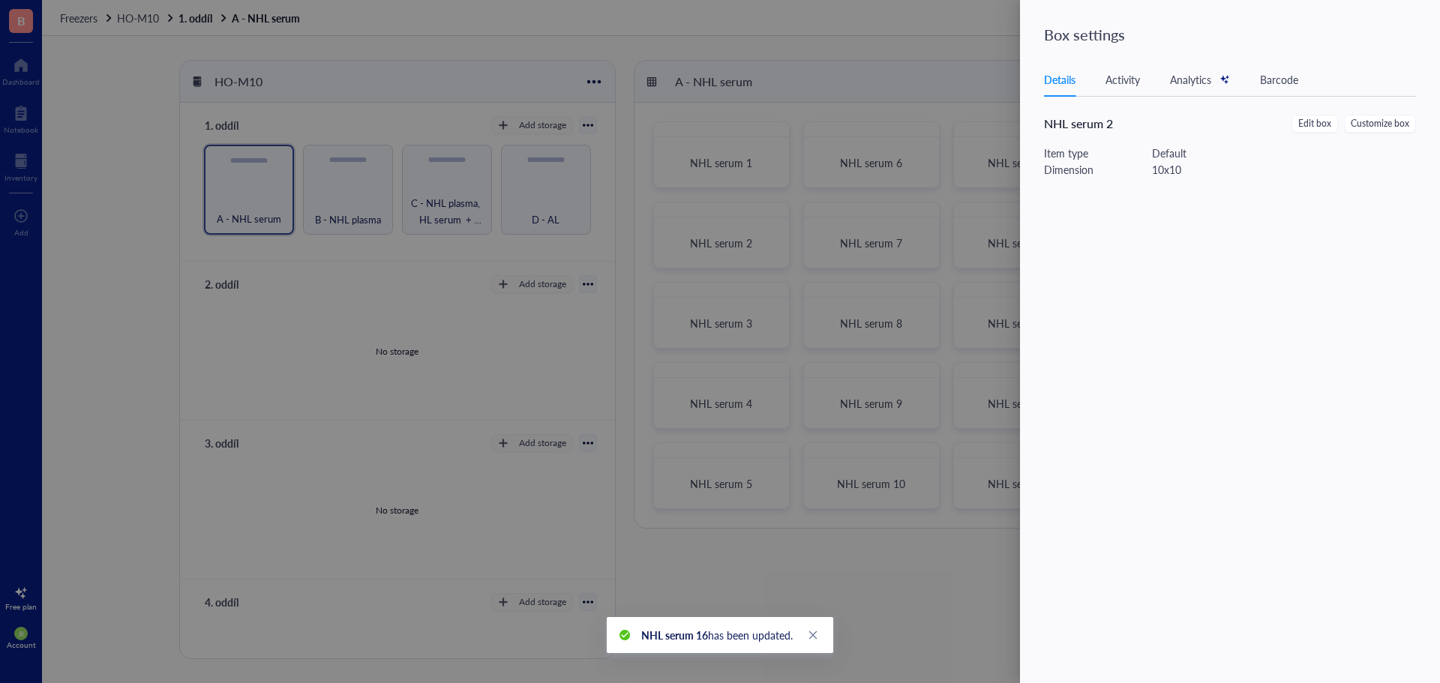
click at [952, 70] on div at bounding box center [720, 341] width 1440 height 683
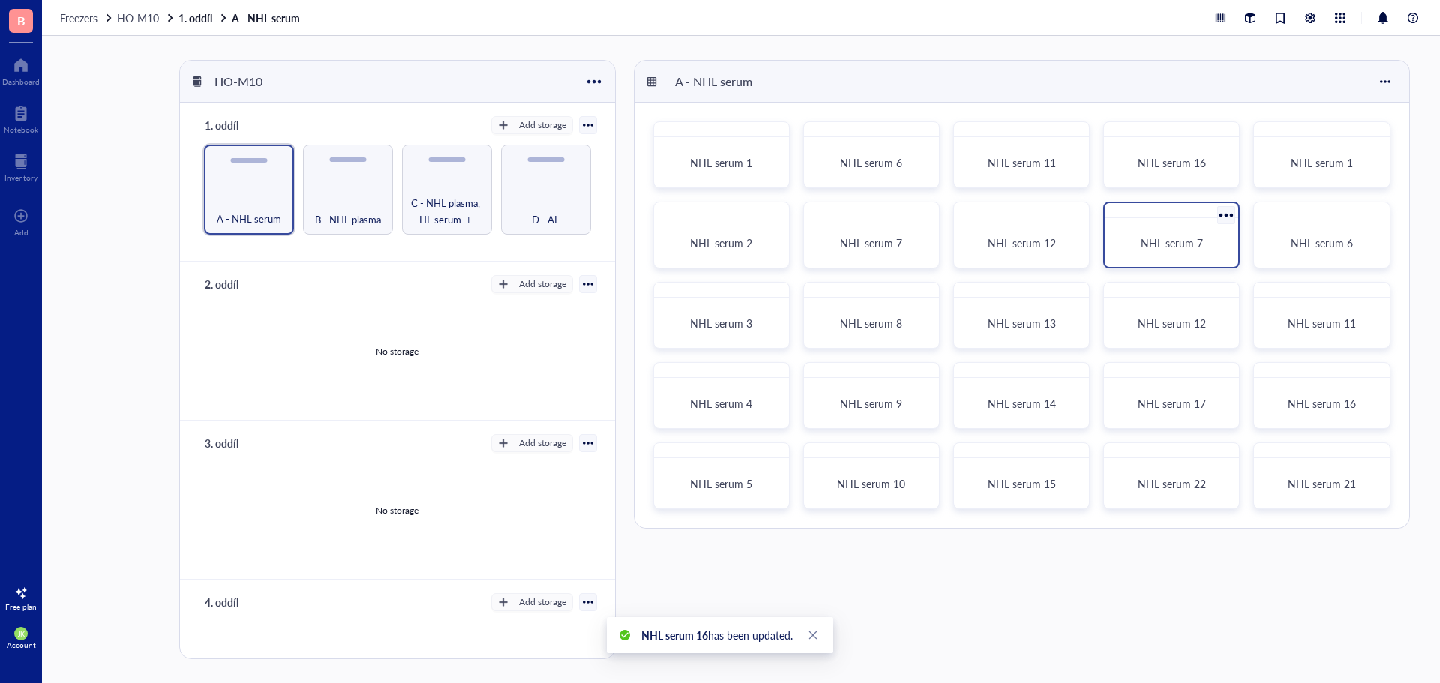
click at [1227, 214] on div at bounding box center [1227, 215] width 22 height 22
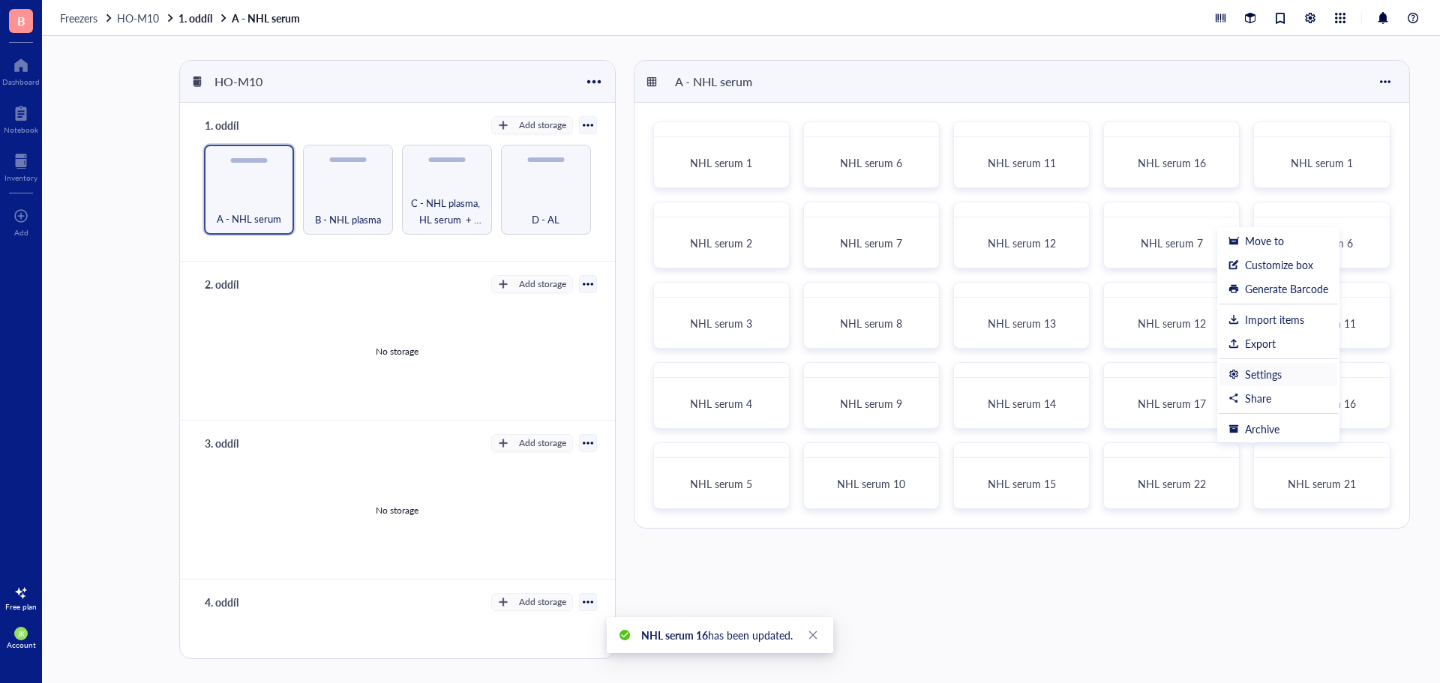
click at [1278, 371] on div "Settings" at bounding box center [1263, 373] width 37 height 13
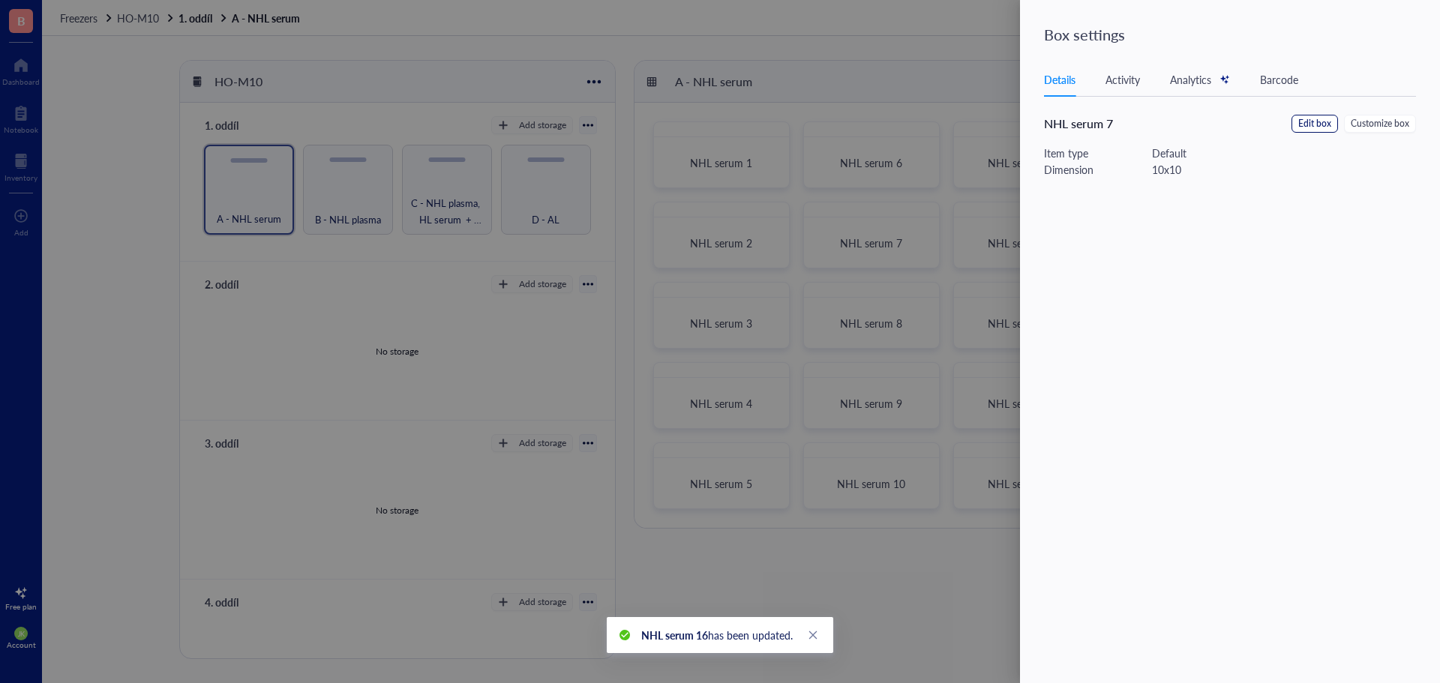
click at [1328, 121] on span "Edit box" at bounding box center [1314, 124] width 33 height 14
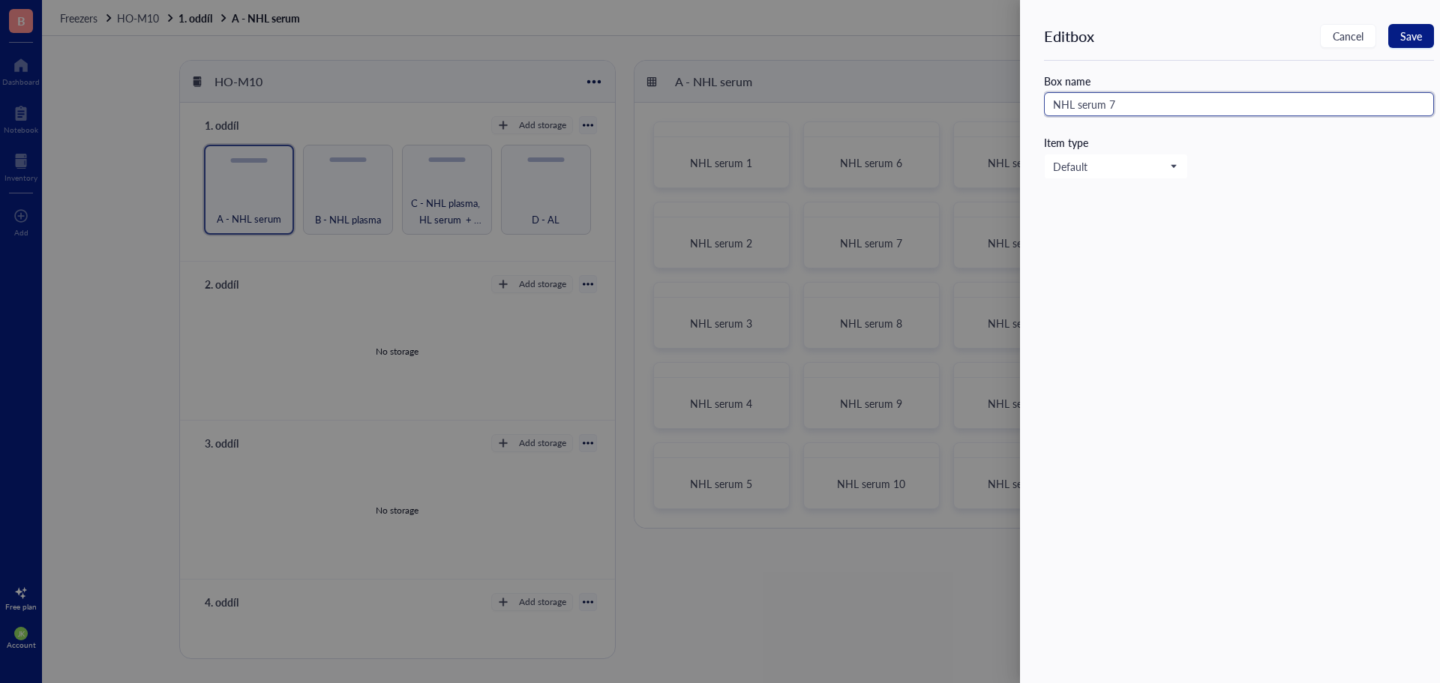
click at [1113, 101] on input "NHL serum 7" at bounding box center [1239, 104] width 390 height 24
click at [1413, 30] on span "Save" at bounding box center [1411, 36] width 22 height 12
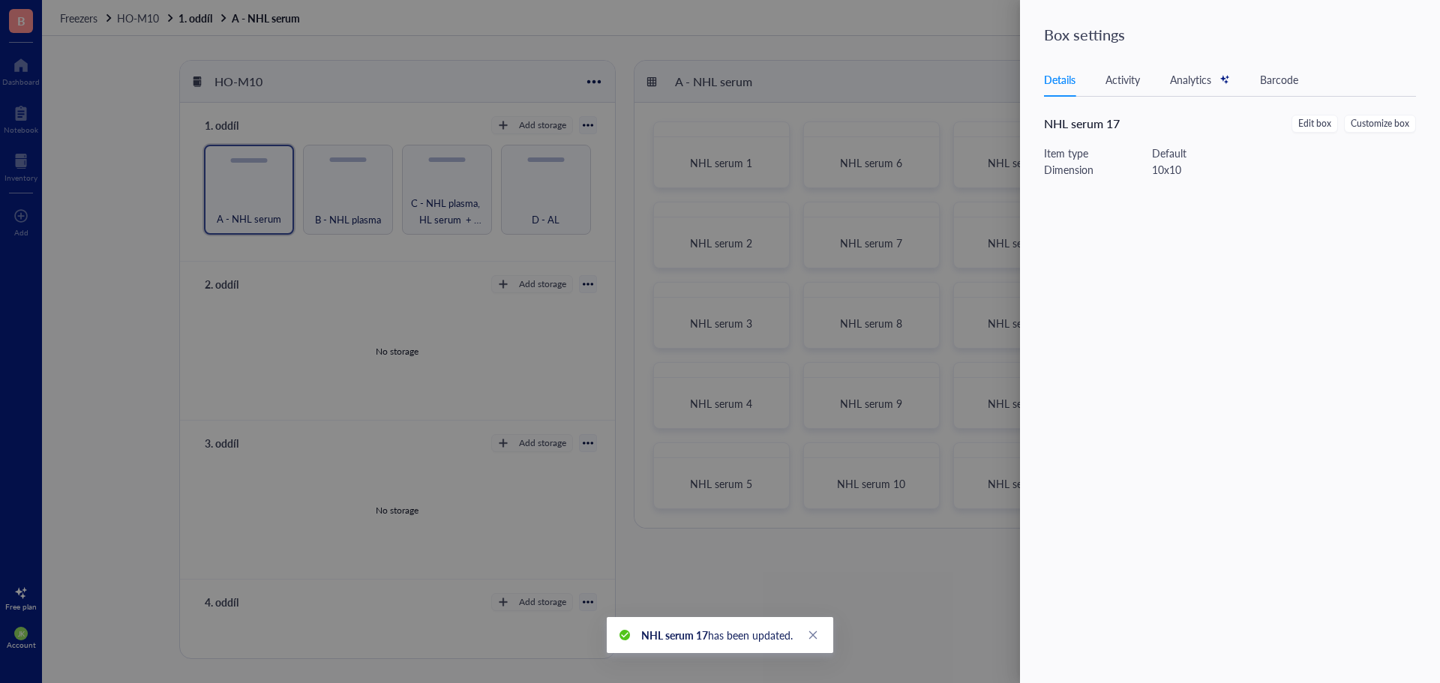
click at [964, 32] on div at bounding box center [720, 341] width 1440 height 683
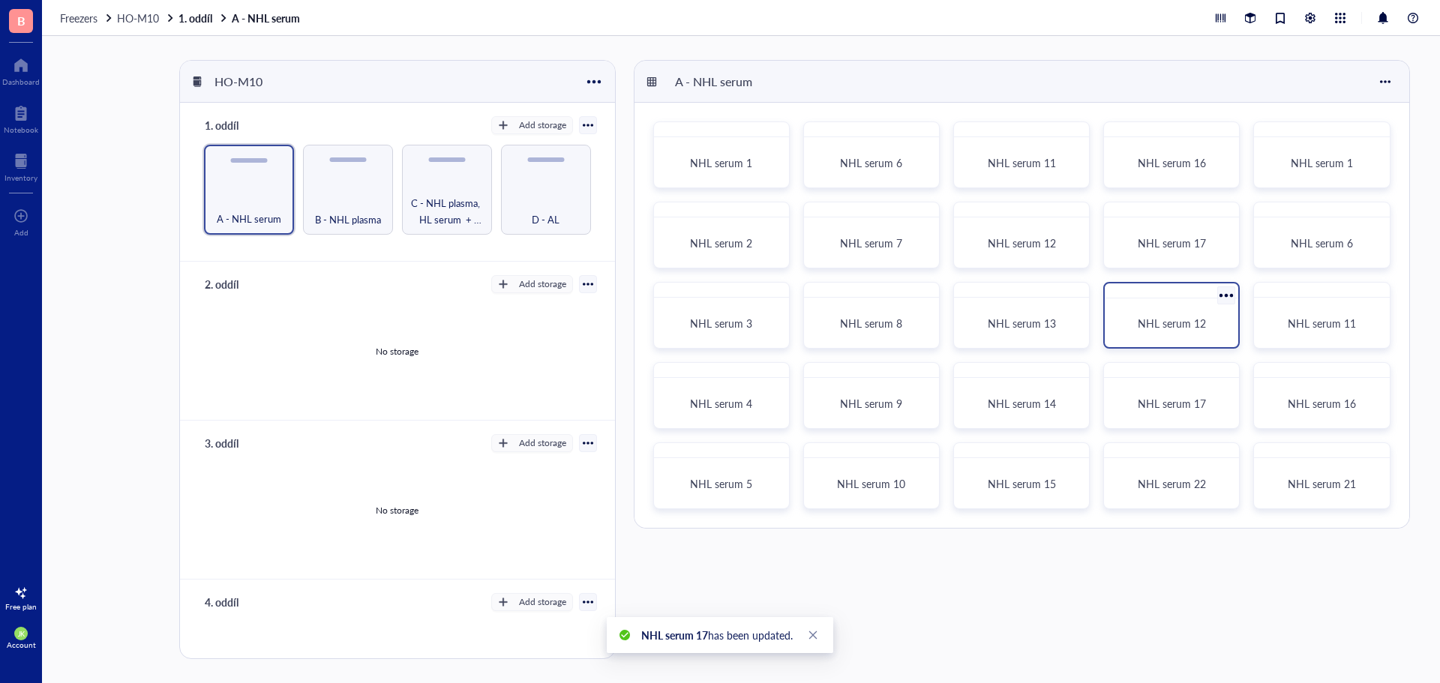
click at [1220, 298] on div at bounding box center [1227, 296] width 22 height 22
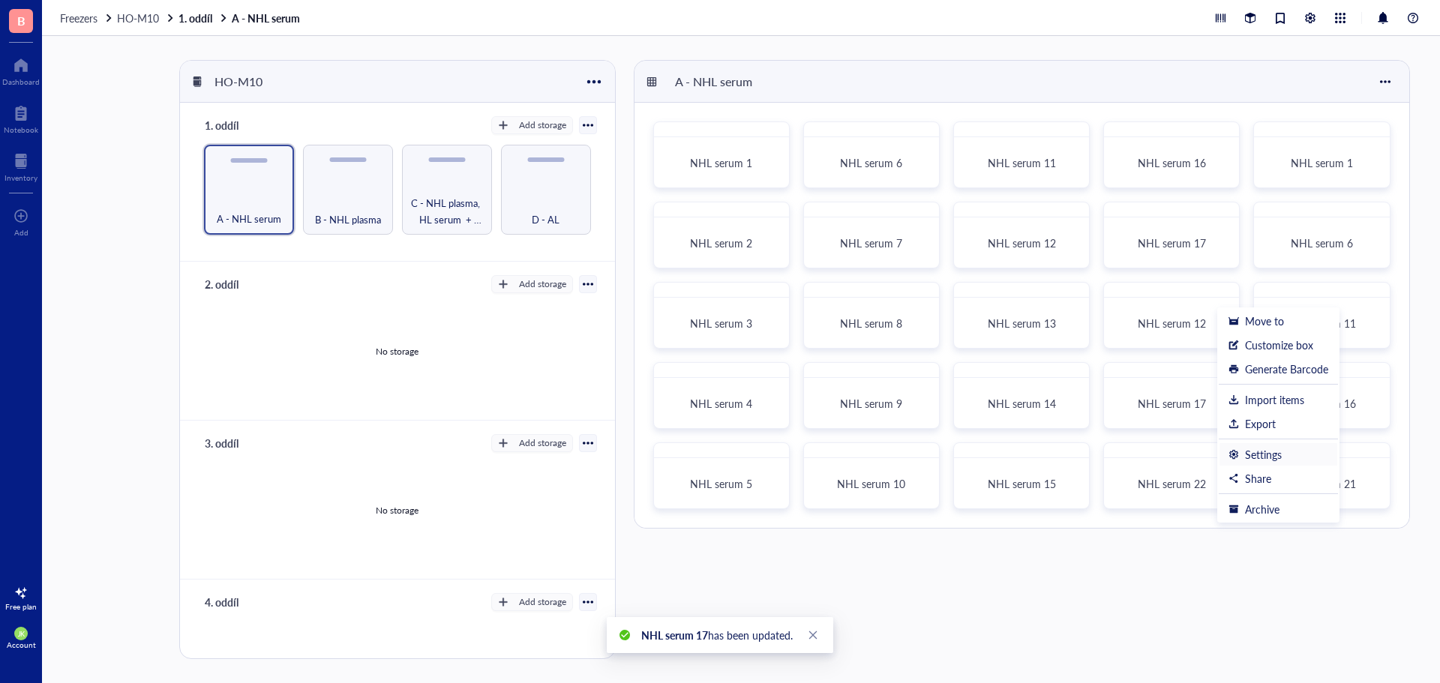
click at [1276, 458] on div "Settings" at bounding box center [1263, 454] width 37 height 13
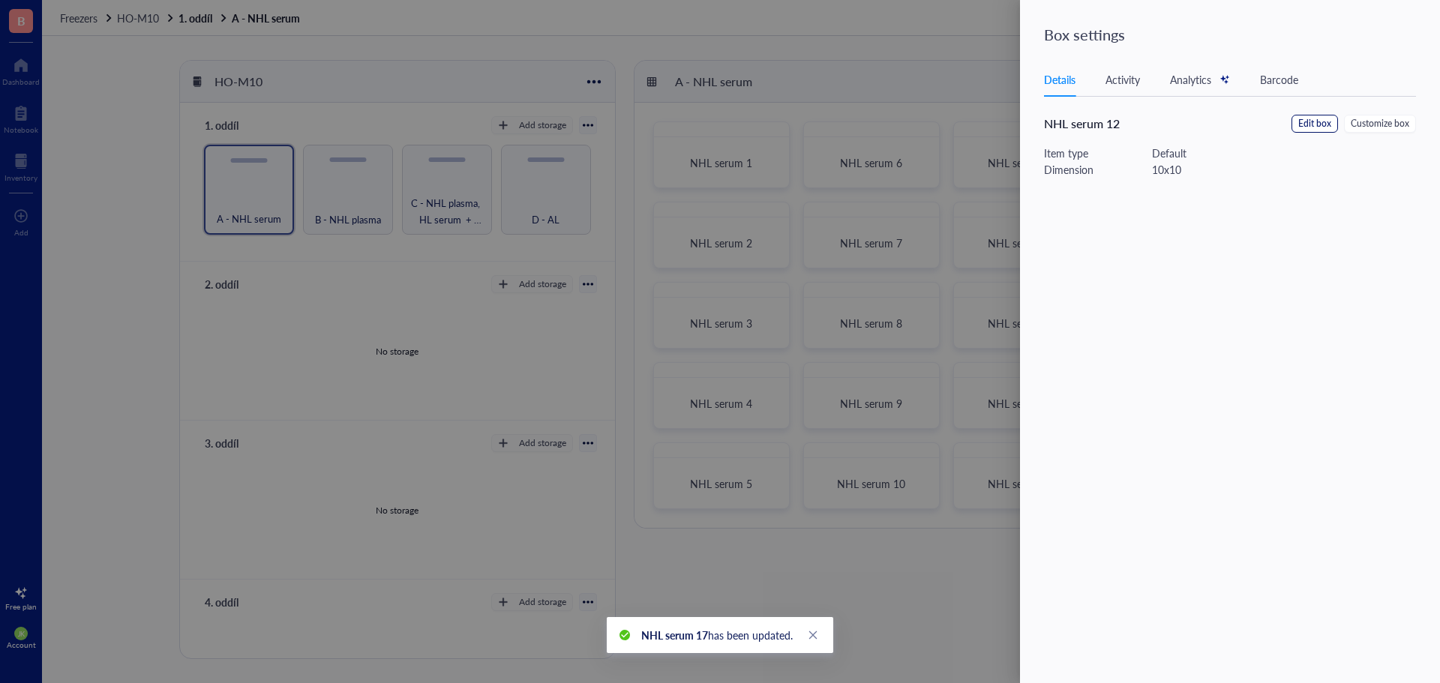
click at [1328, 127] on span "Edit box" at bounding box center [1314, 124] width 33 height 14
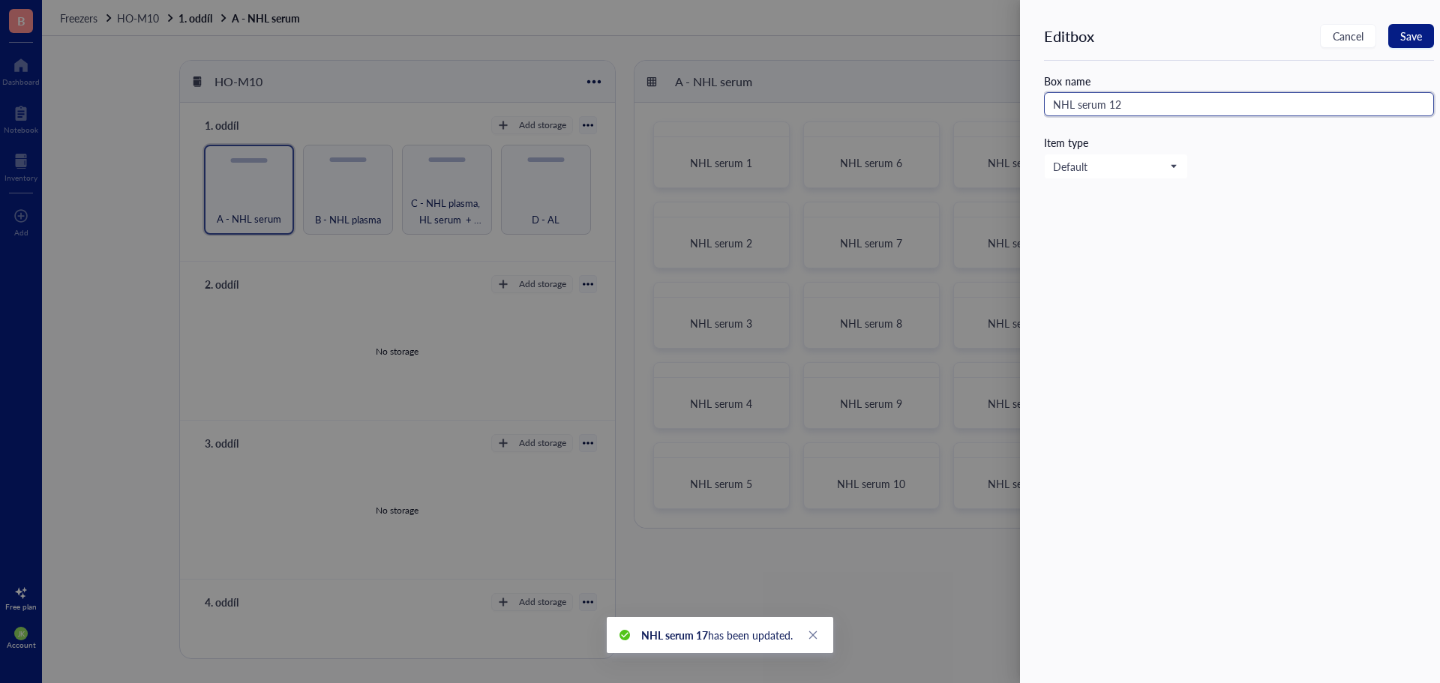
click at [1187, 106] on input "NHL serum 12" at bounding box center [1239, 104] width 390 height 24
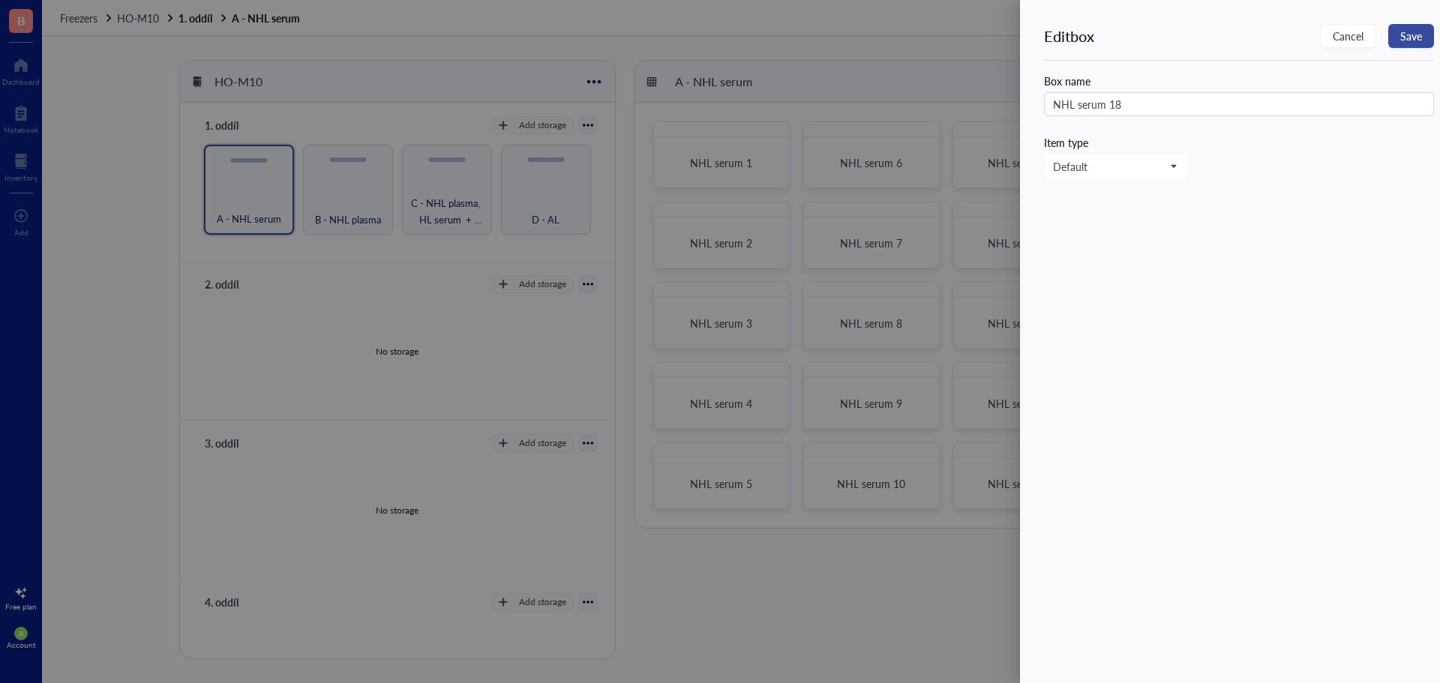
click at [1420, 41] on span "Save" at bounding box center [1411, 36] width 22 height 12
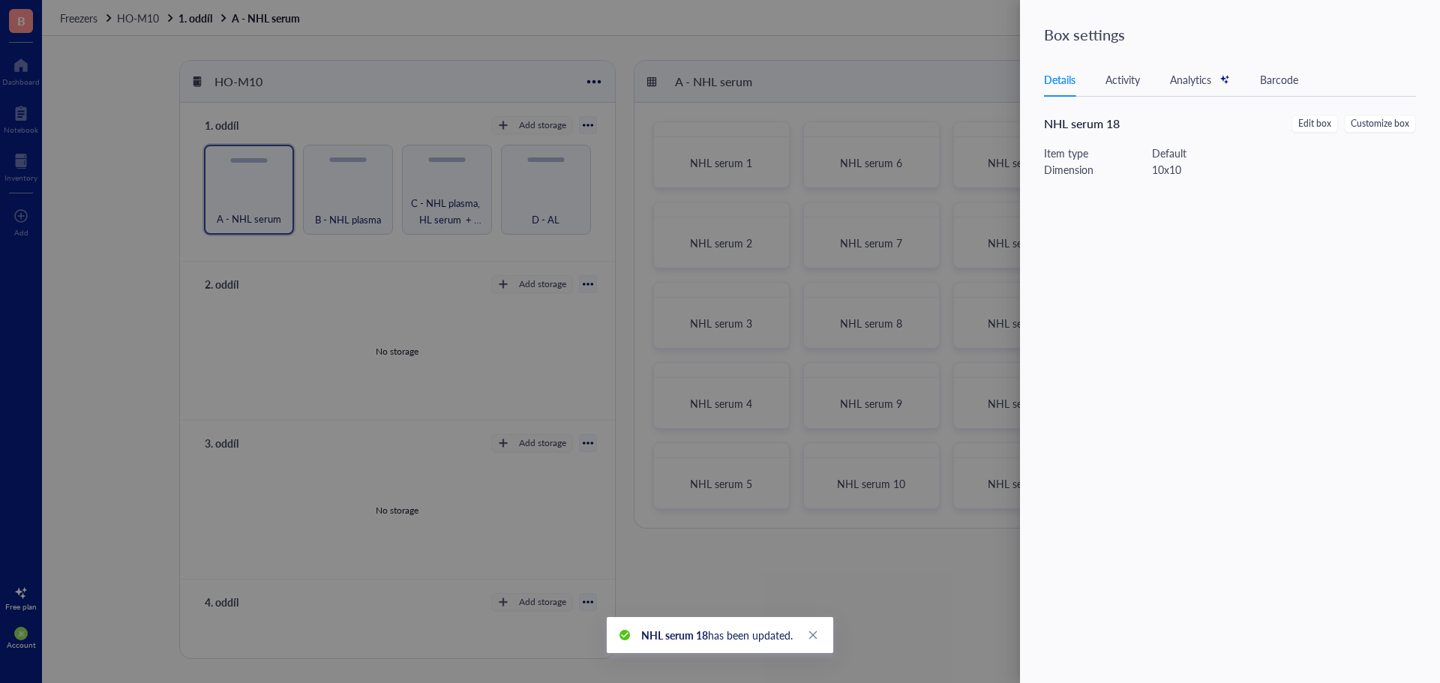
click at [958, 55] on div at bounding box center [720, 341] width 1440 height 683
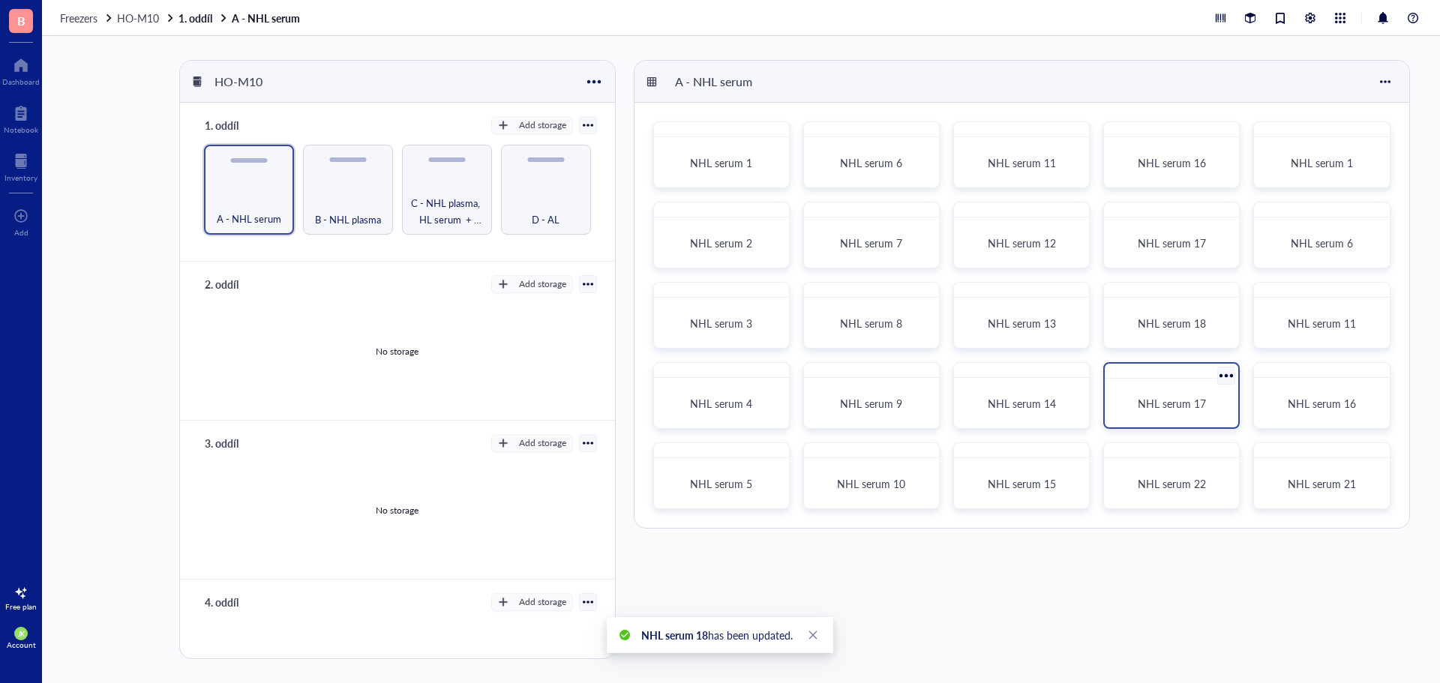
click at [1220, 376] on div at bounding box center [1227, 376] width 22 height 22
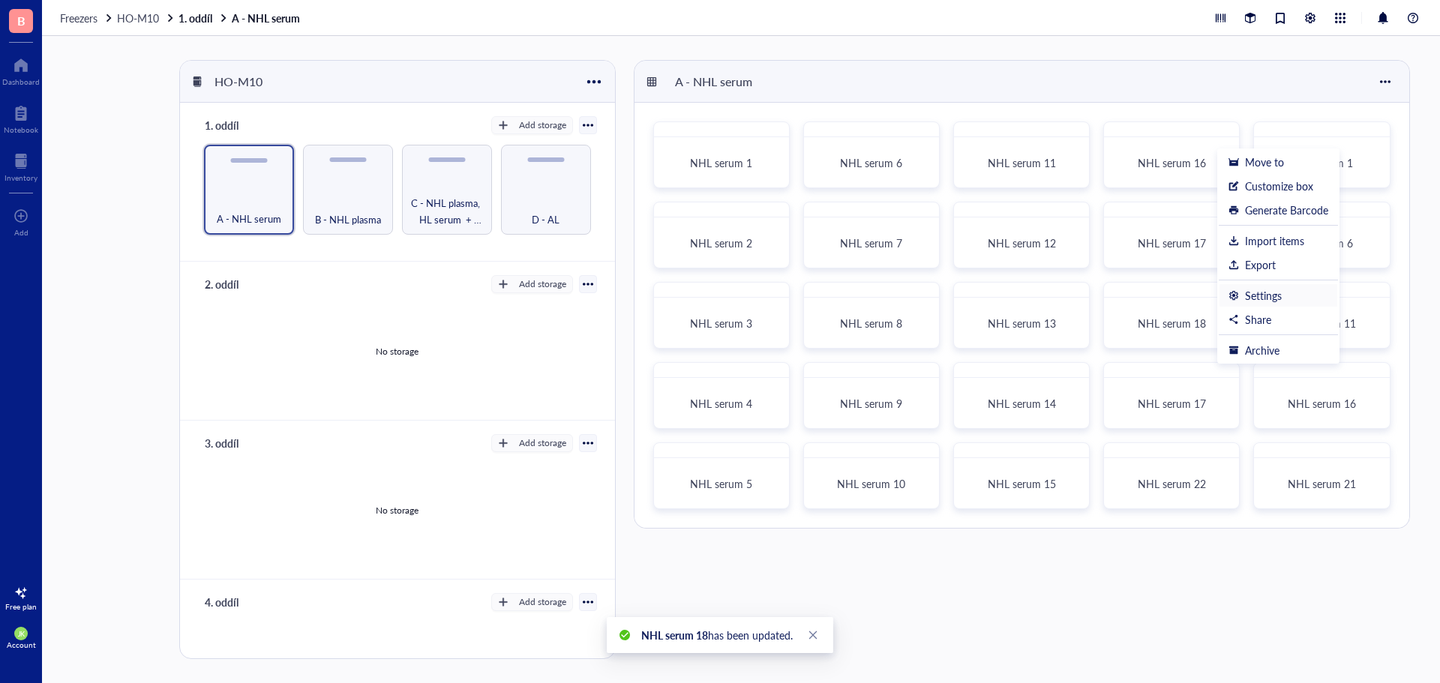
click at [1269, 298] on div "Settings" at bounding box center [1263, 295] width 37 height 13
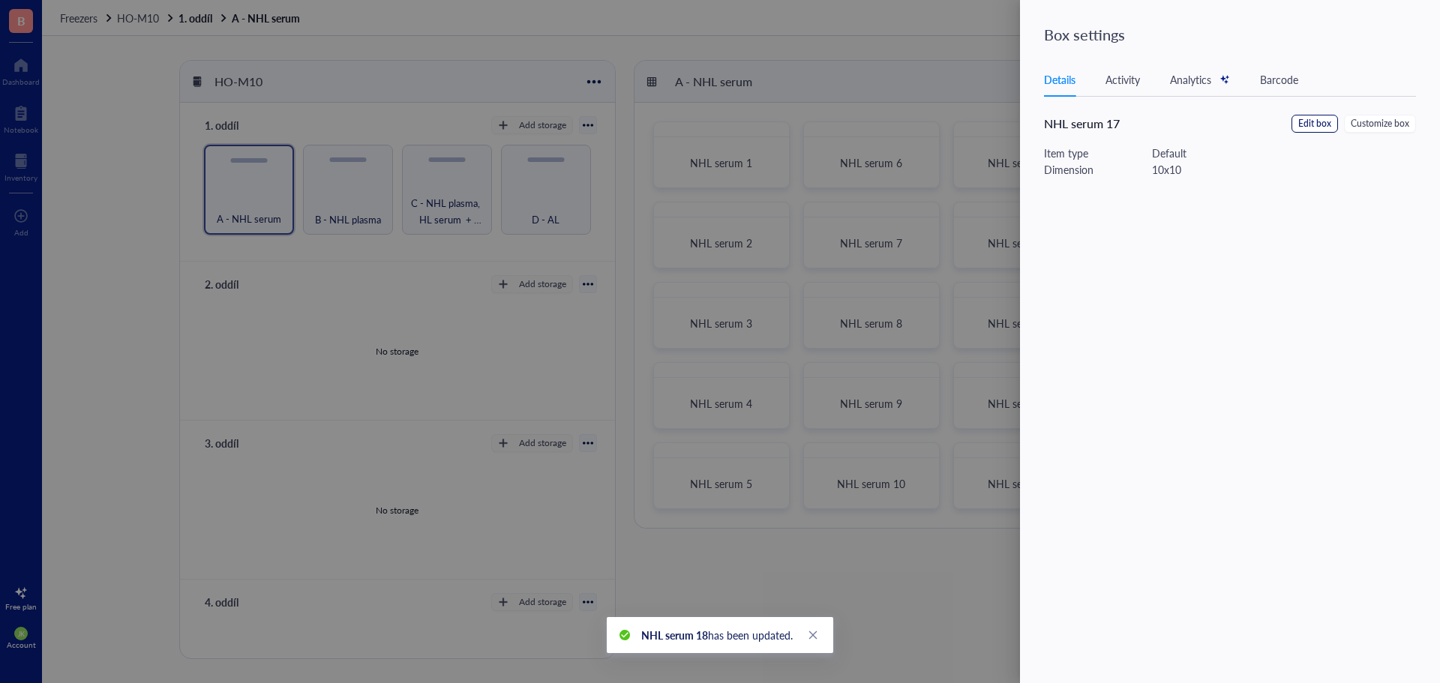
click at [1309, 117] on span "Edit box" at bounding box center [1314, 124] width 33 height 14
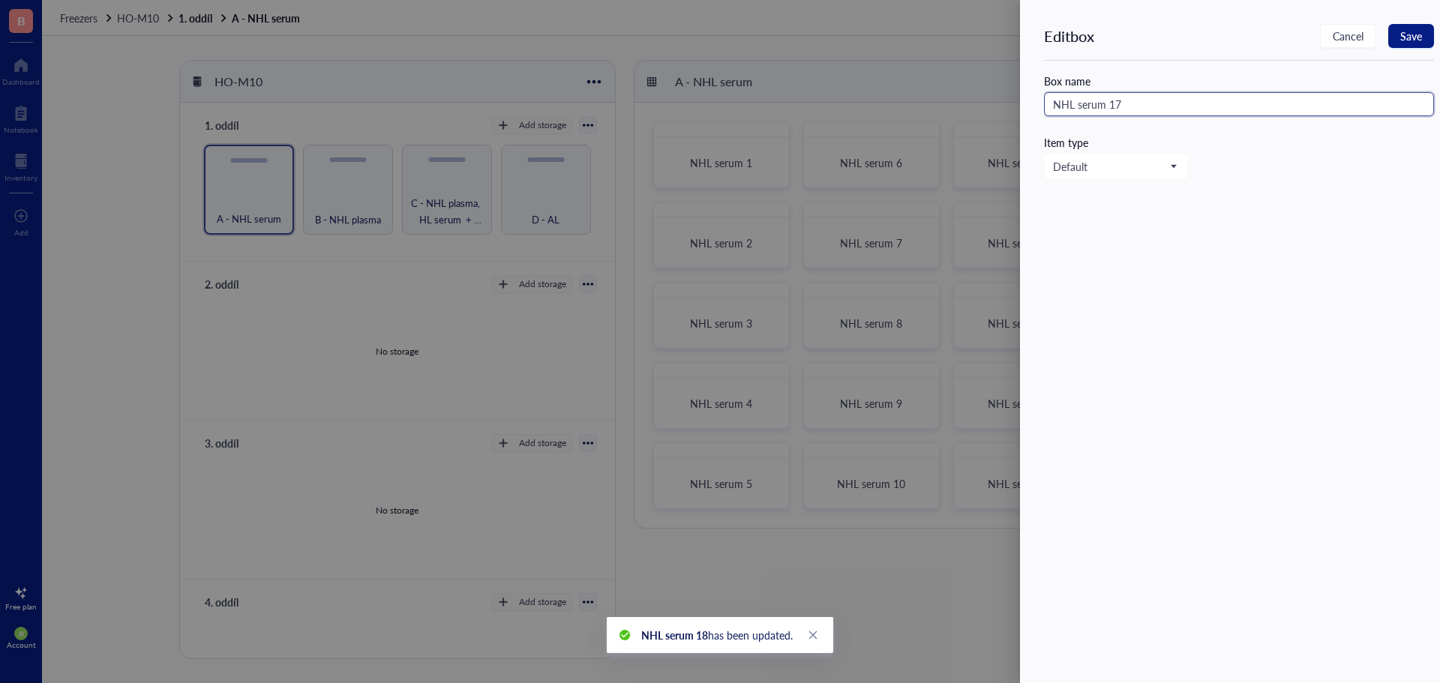
click at [1175, 107] on input "NHL serum 17" at bounding box center [1239, 104] width 390 height 24
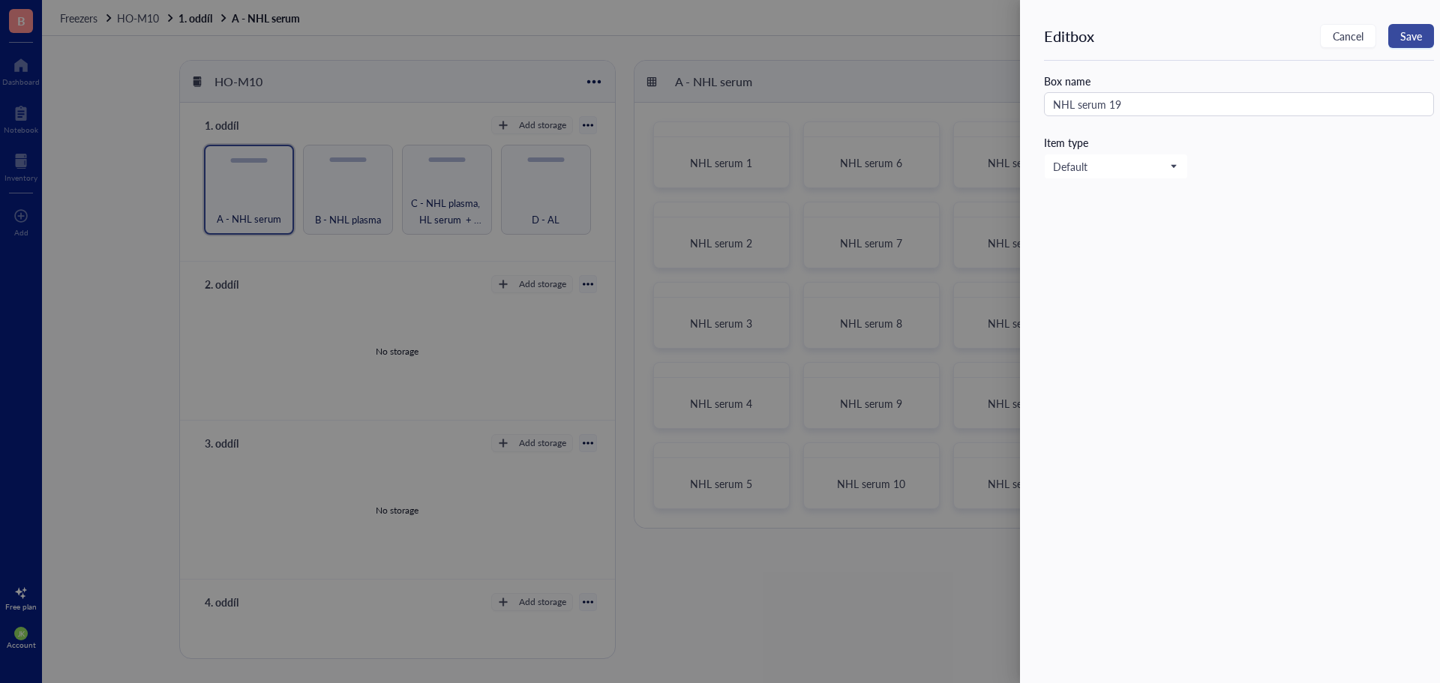
click at [1420, 39] on span "Save" at bounding box center [1411, 36] width 22 height 12
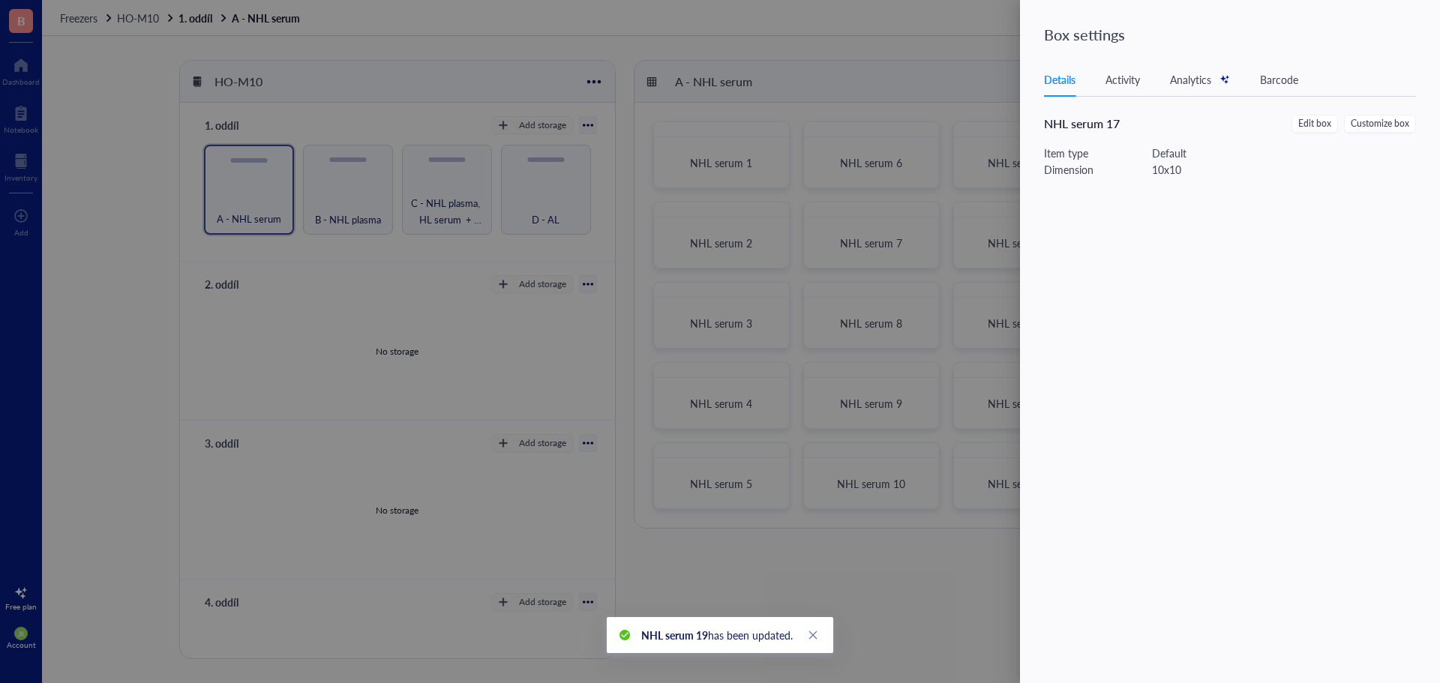
click at [955, 47] on div at bounding box center [720, 341] width 1440 height 683
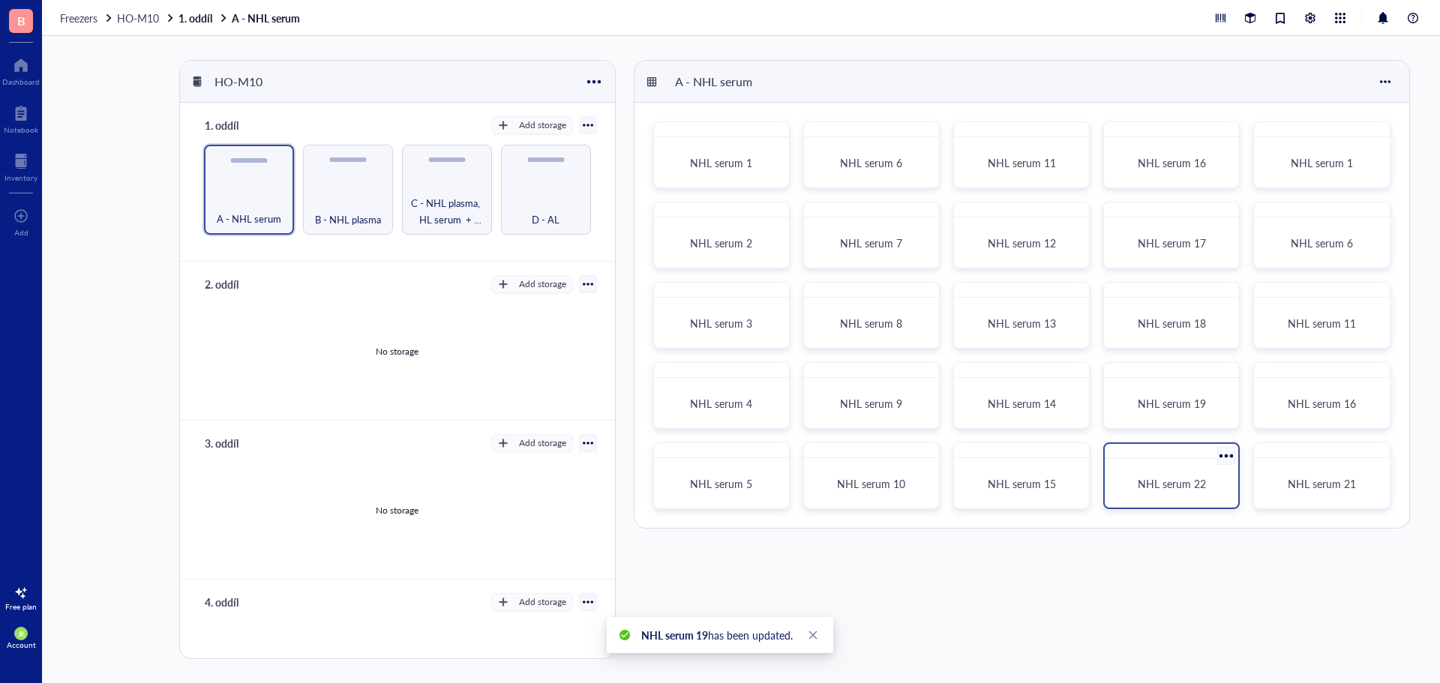
click at [1225, 458] on div at bounding box center [1227, 456] width 22 height 22
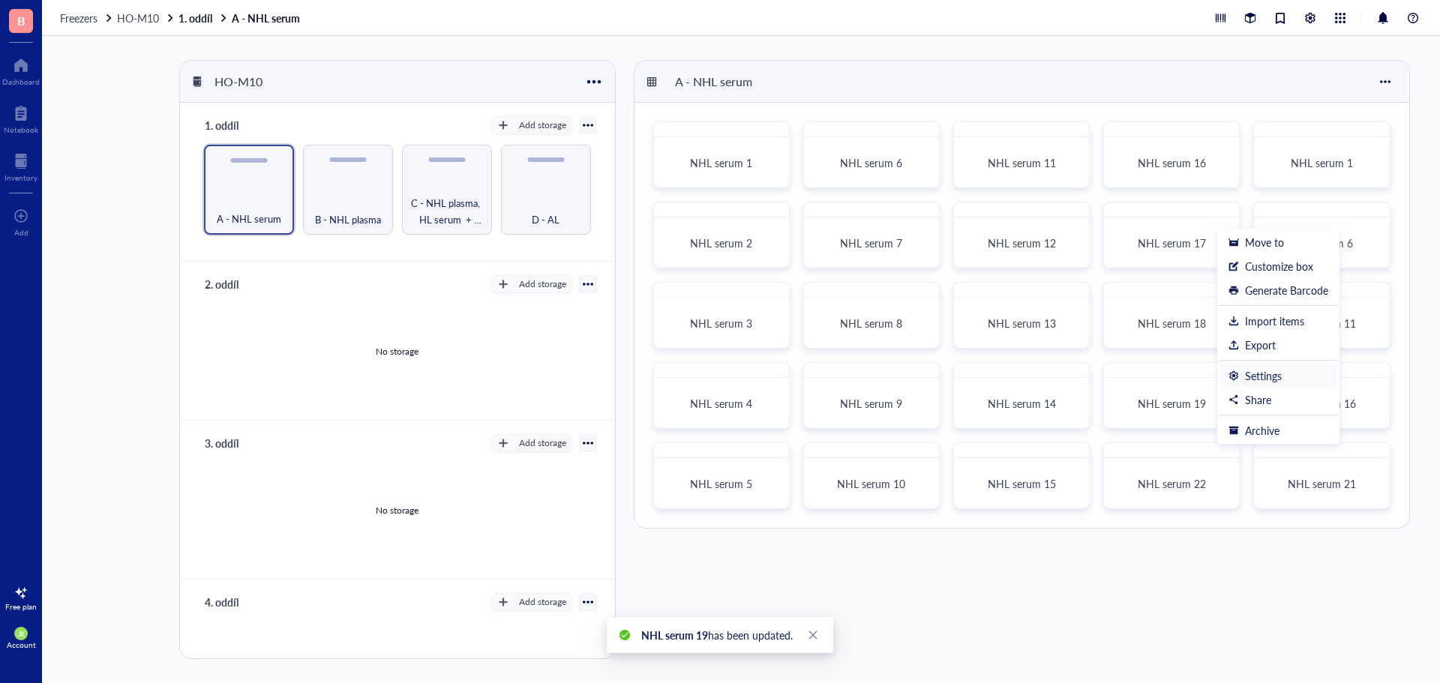
click at [1266, 375] on div "Settings" at bounding box center [1263, 375] width 37 height 13
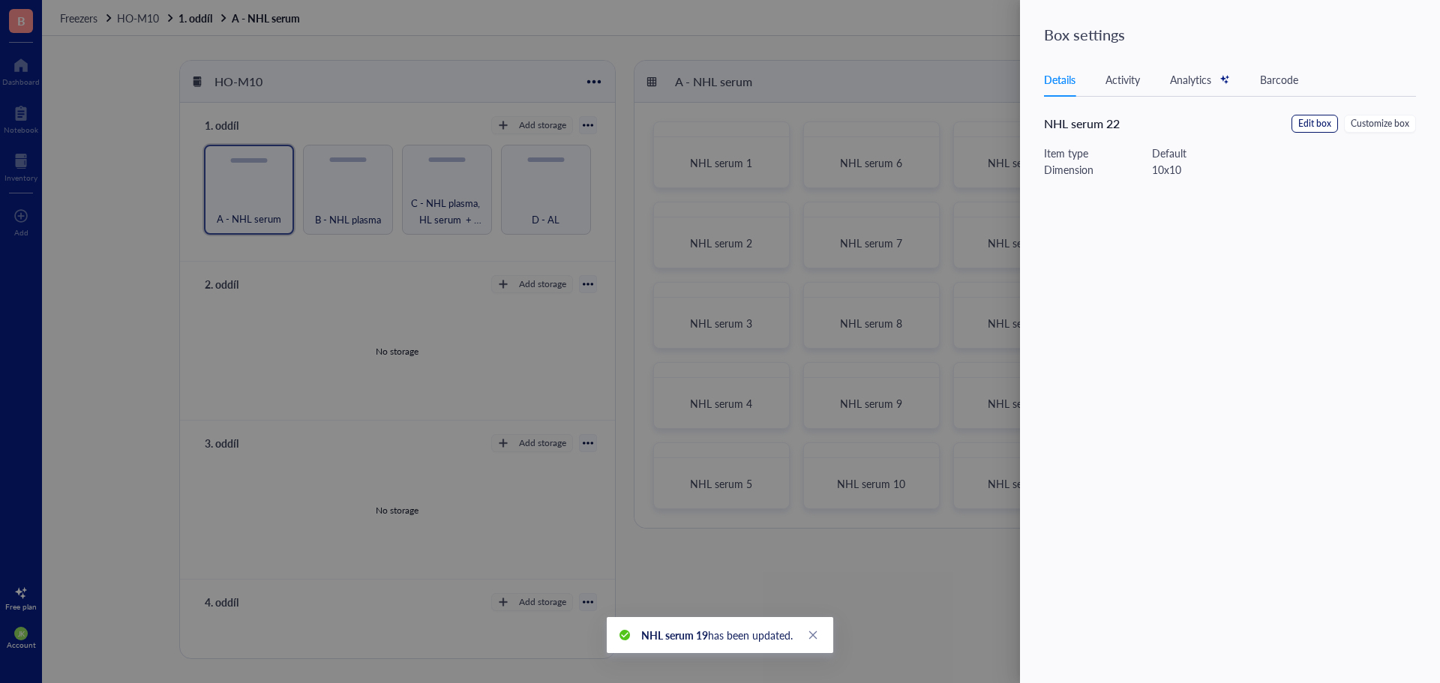
click at [1313, 124] on span "Edit box" at bounding box center [1314, 124] width 33 height 14
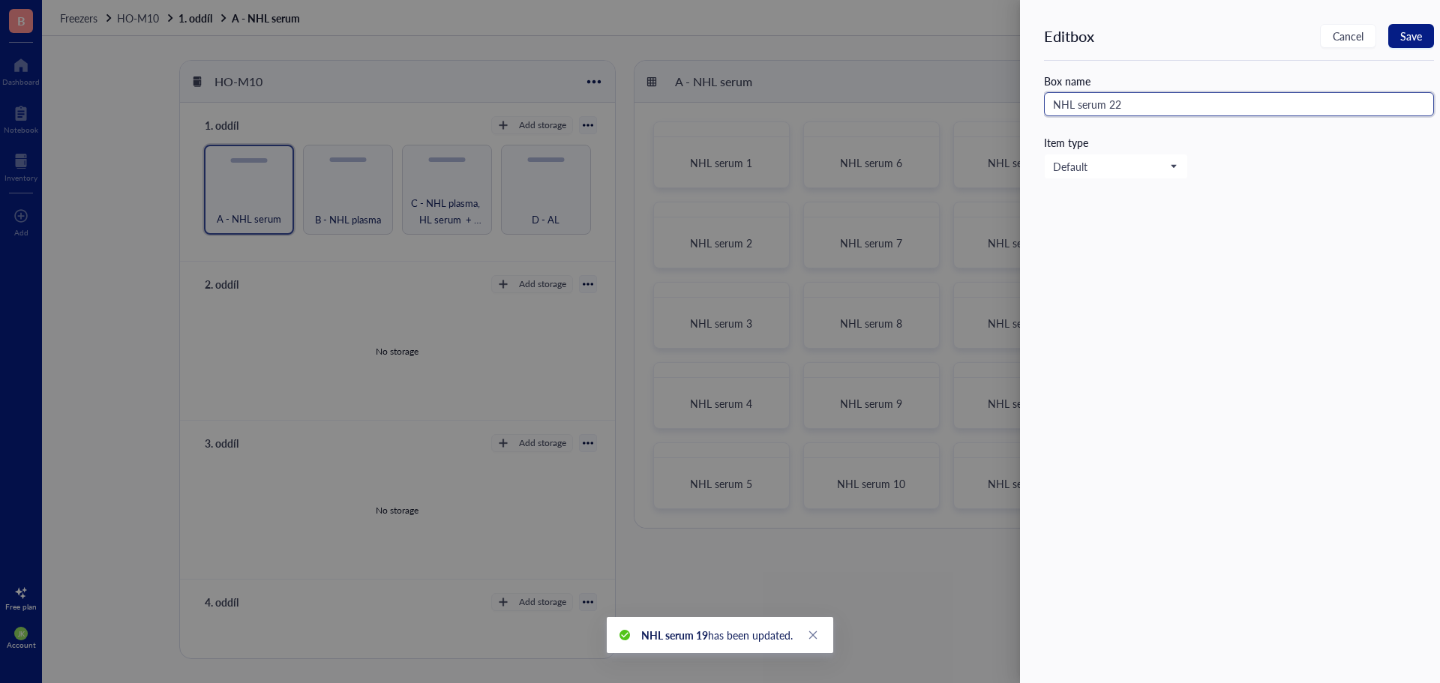
click at [1211, 106] on input "NHL serum 22" at bounding box center [1239, 104] width 390 height 24
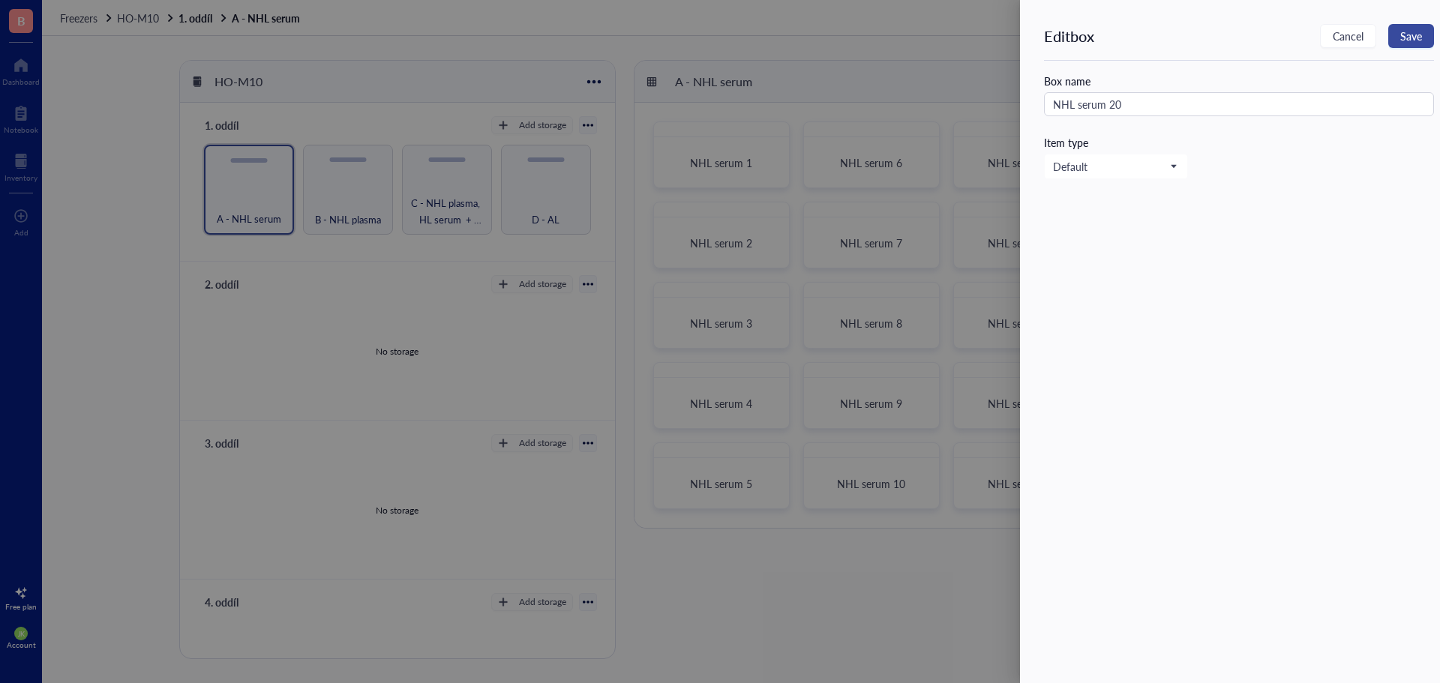
click at [1405, 37] on span "Save" at bounding box center [1411, 36] width 22 height 12
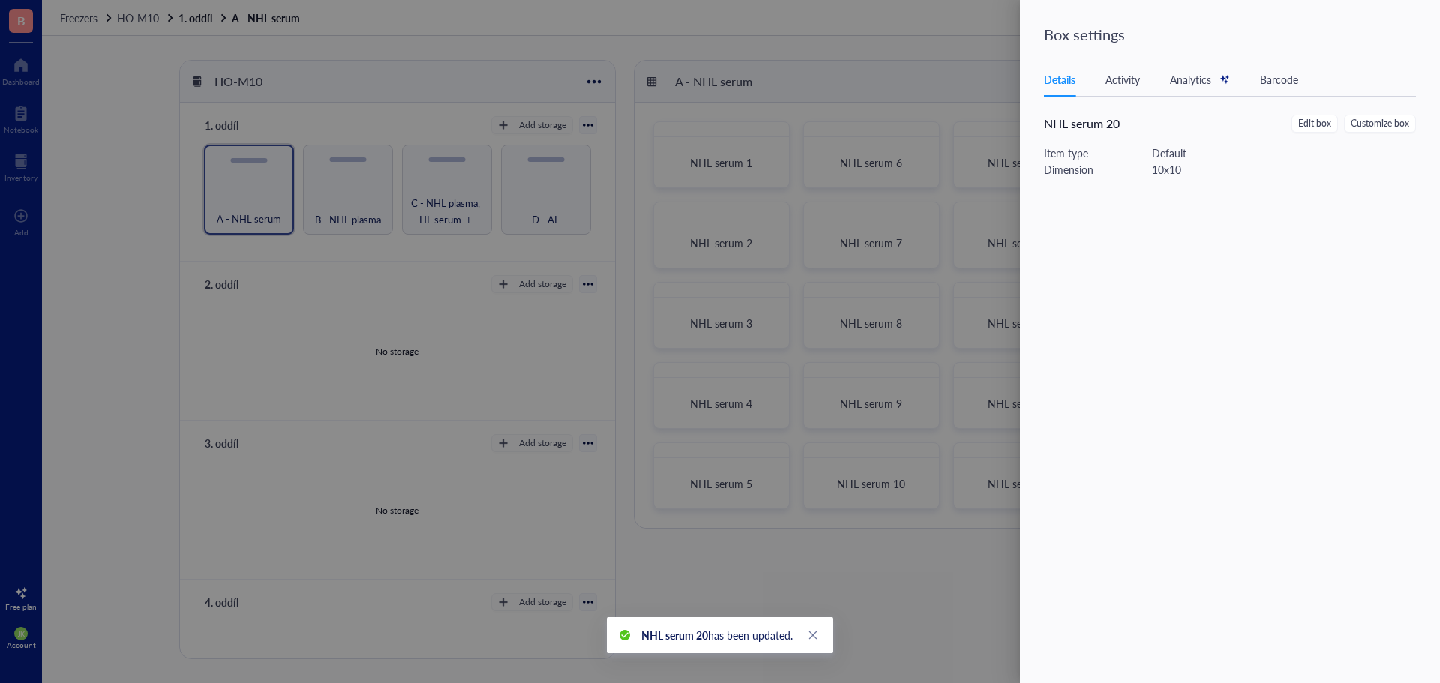
click at [970, 62] on div at bounding box center [720, 341] width 1440 height 683
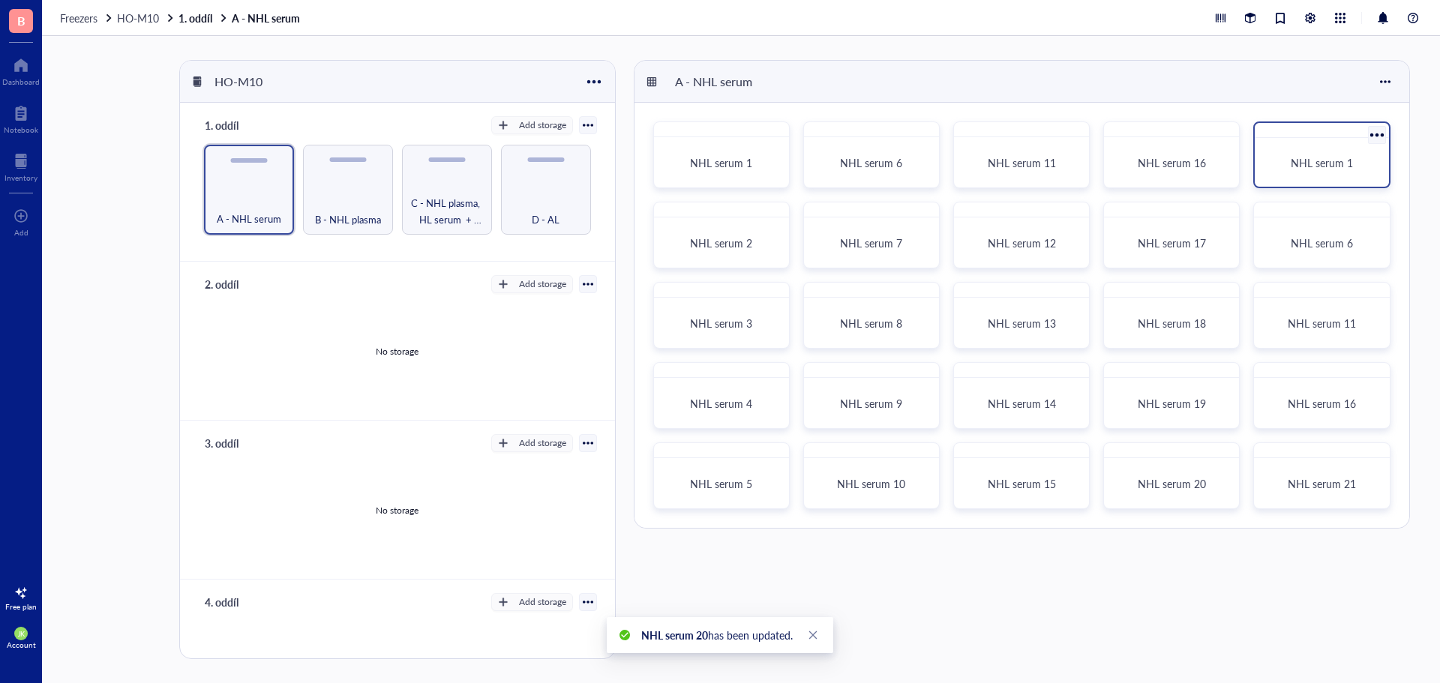
click at [1377, 131] on div at bounding box center [1377, 135] width 22 height 22
click at [1321, 290] on div "Settings" at bounding box center [1309, 293] width 37 height 13
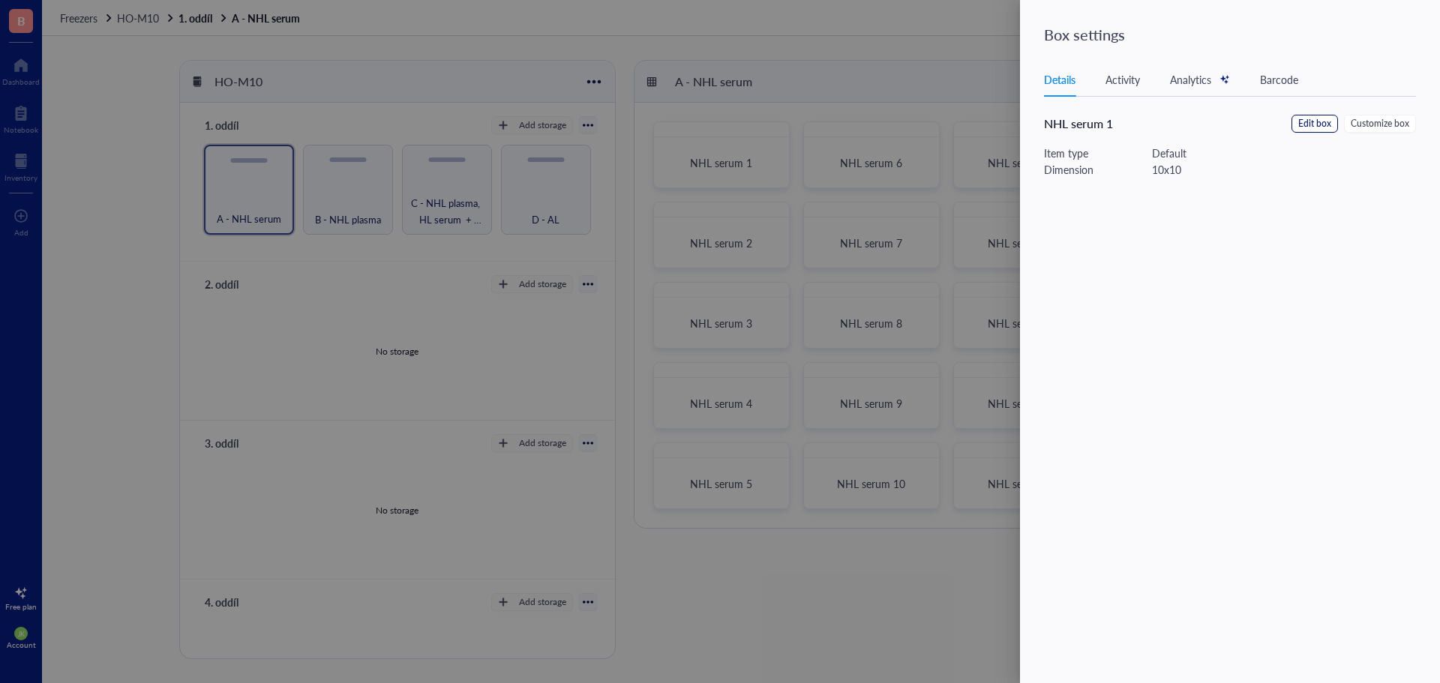
click at [1304, 123] on span "Edit box" at bounding box center [1314, 124] width 33 height 14
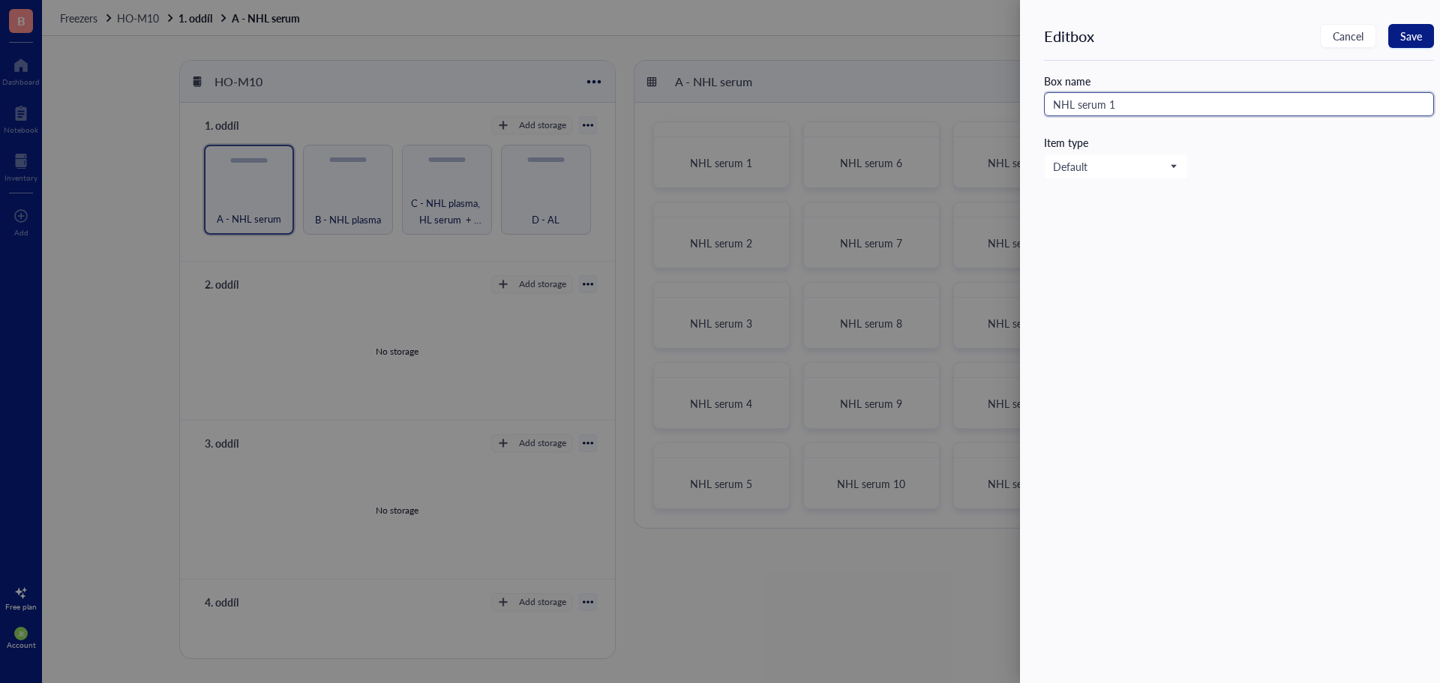
click at [1108, 98] on input "NHL serum 1" at bounding box center [1239, 104] width 390 height 24
click at [1406, 34] on span "Save" at bounding box center [1411, 36] width 22 height 12
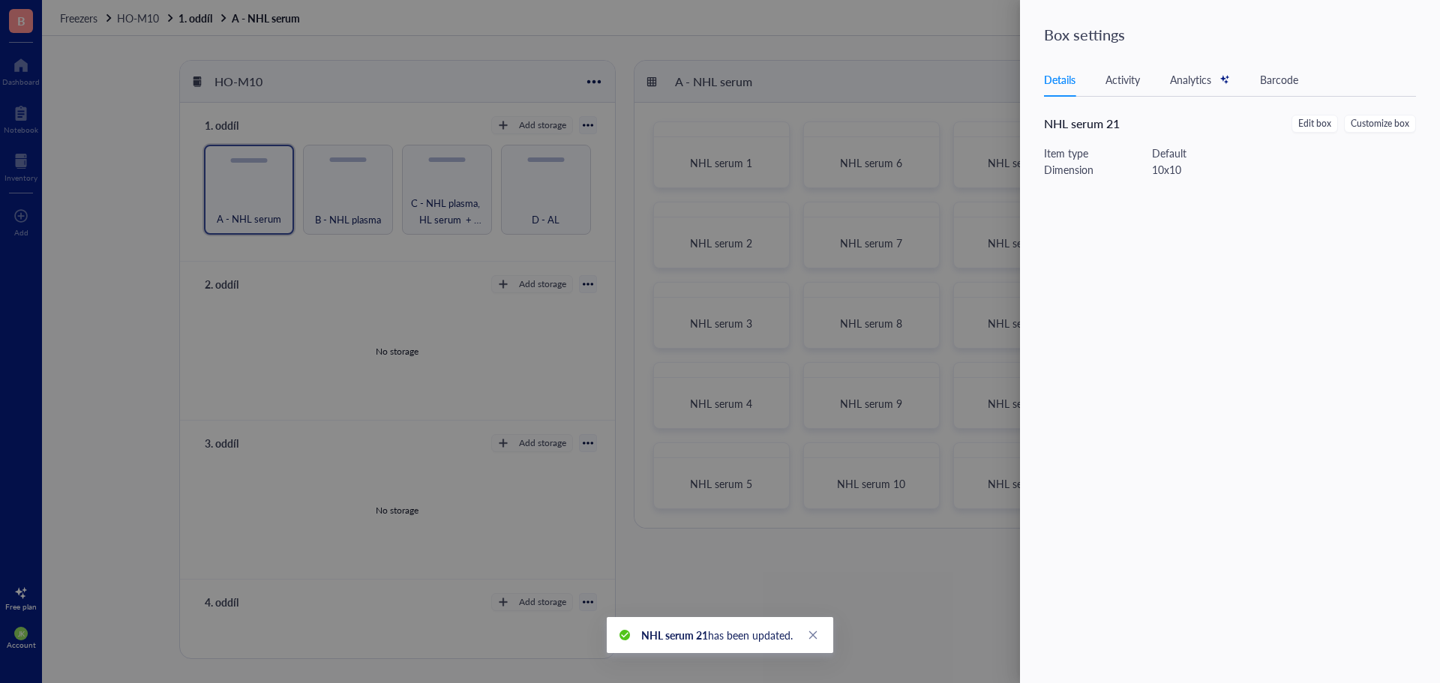
click at [982, 48] on div at bounding box center [720, 341] width 1440 height 683
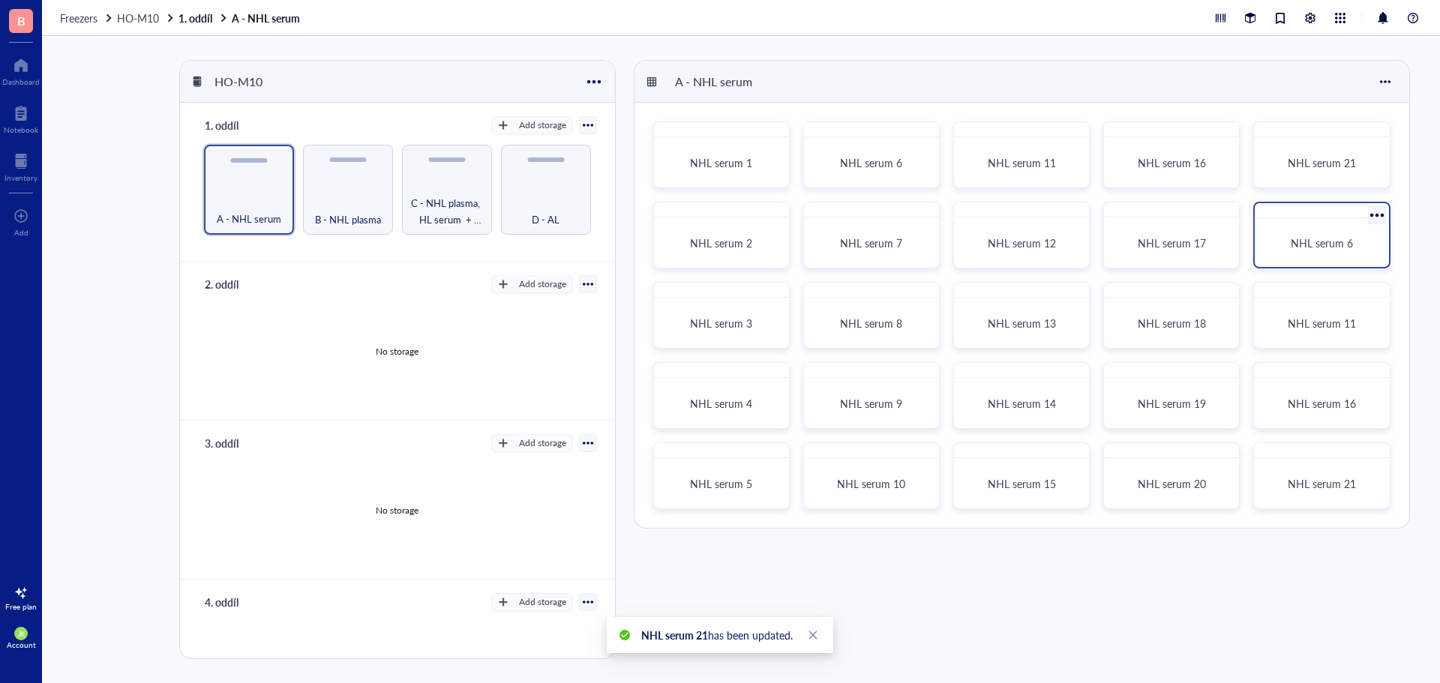
click at [1381, 215] on div at bounding box center [1377, 215] width 22 height 22
click at [1294, 379] on div "Settings" at bounding box center [1309, 373] width 37 height 13
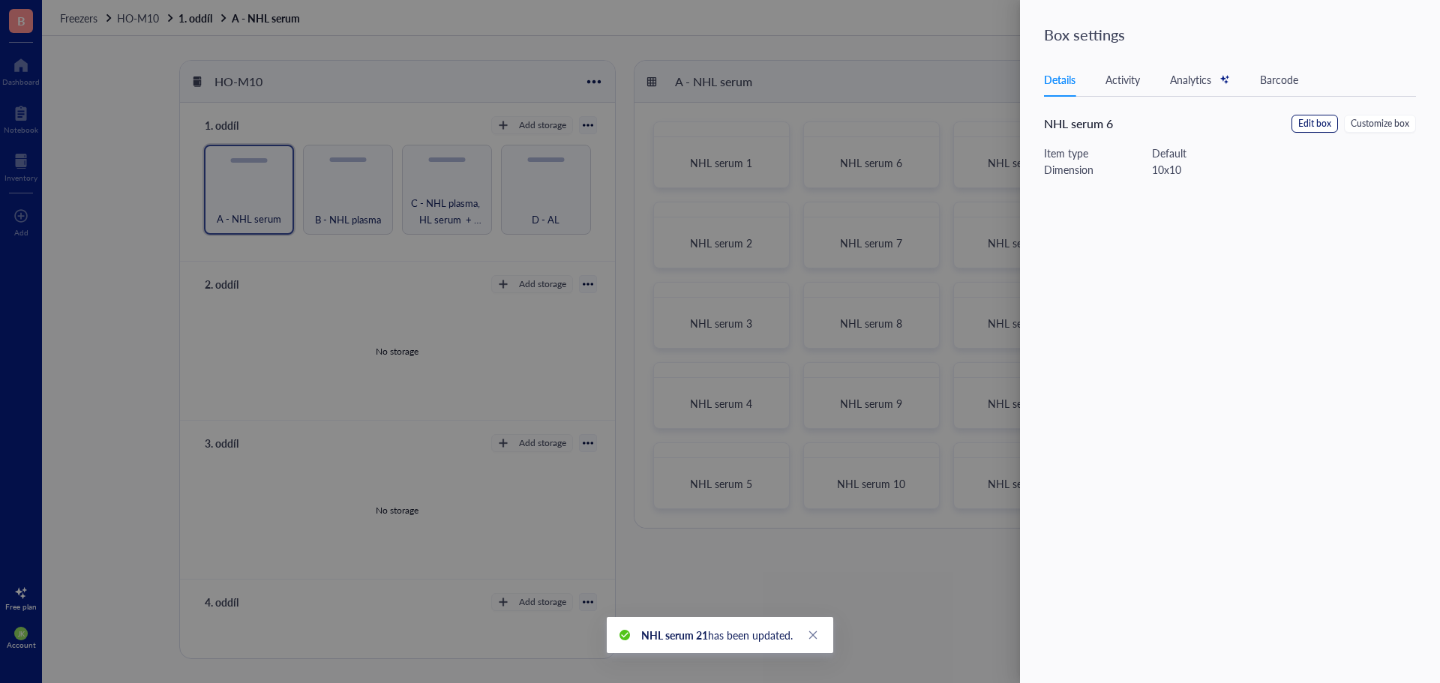
click at [1318, 120] on span "Edit box" at bounding box center [1314, 124] width 33 height 14
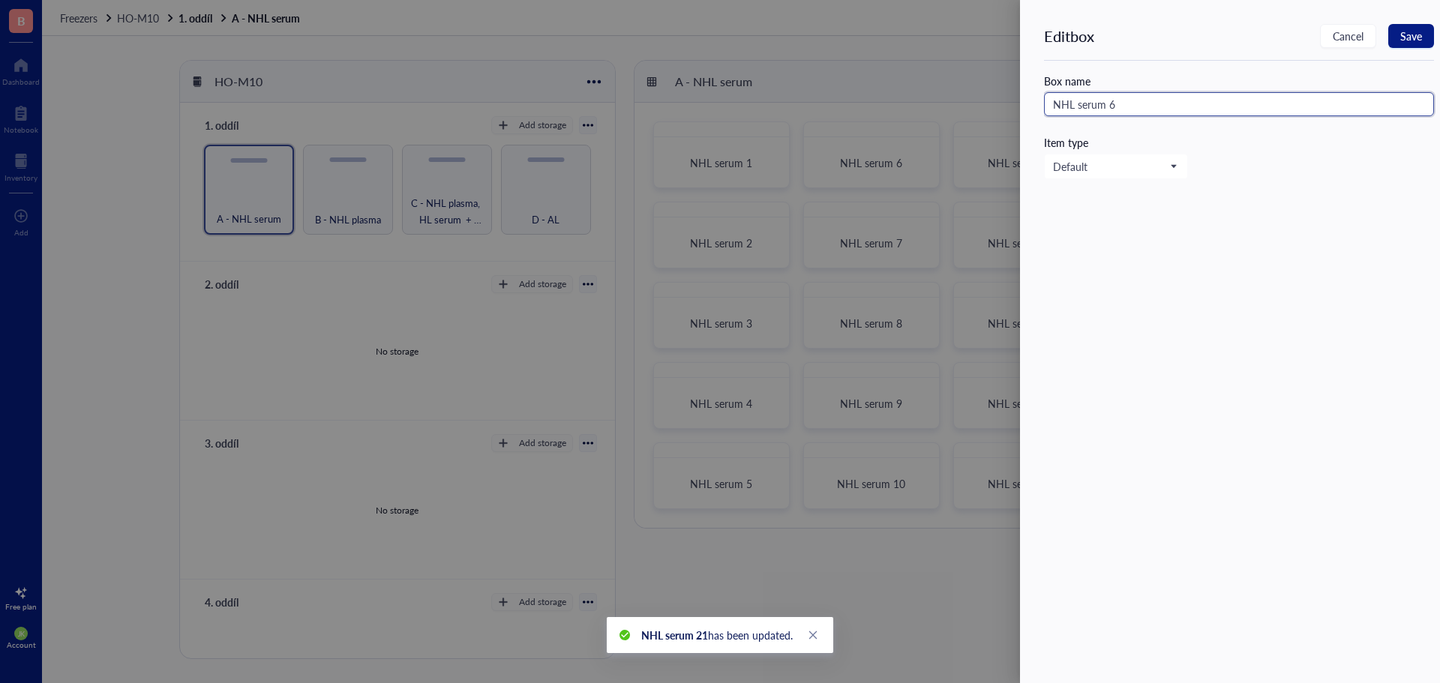
click at [1291, 109] on input "NHL serum 6" at bounding box center [1239, 104] width 390 height 24
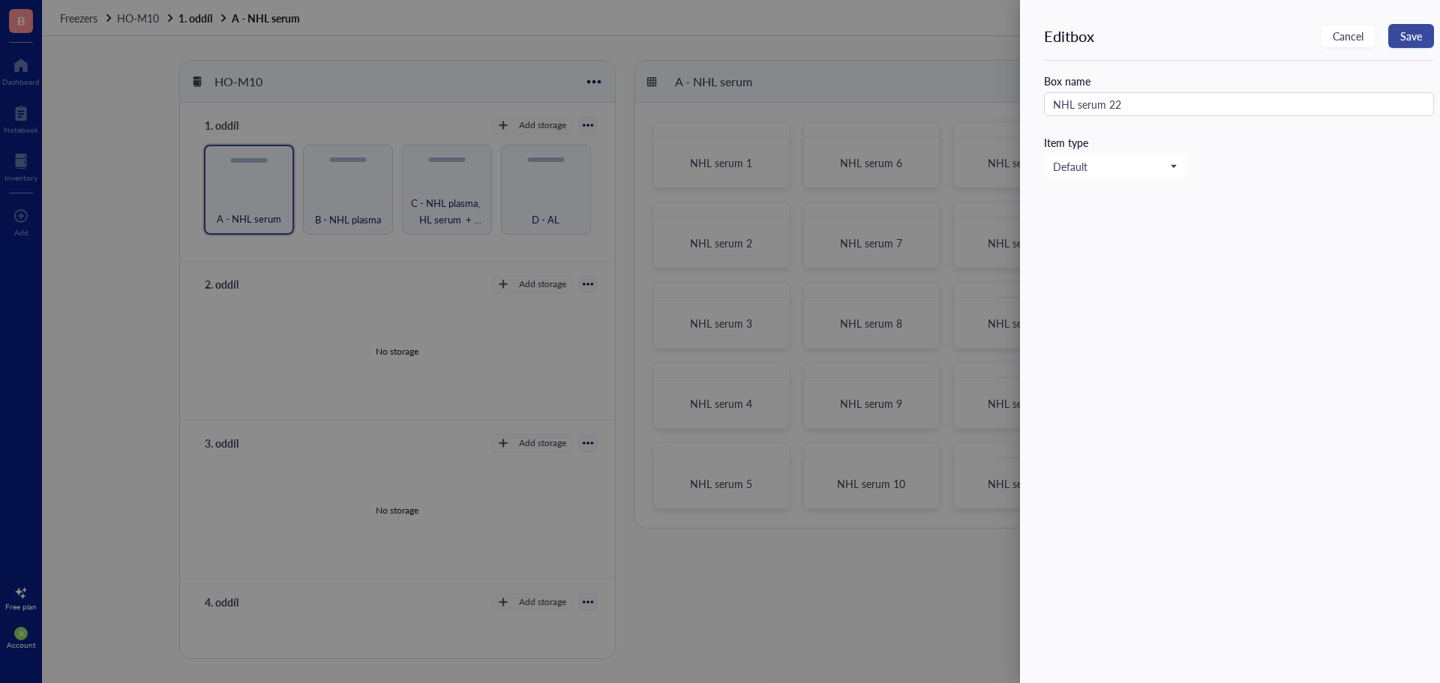
click at [1424, 31] on button "Save" at bounding box center [1411, 36] width 46 height 24
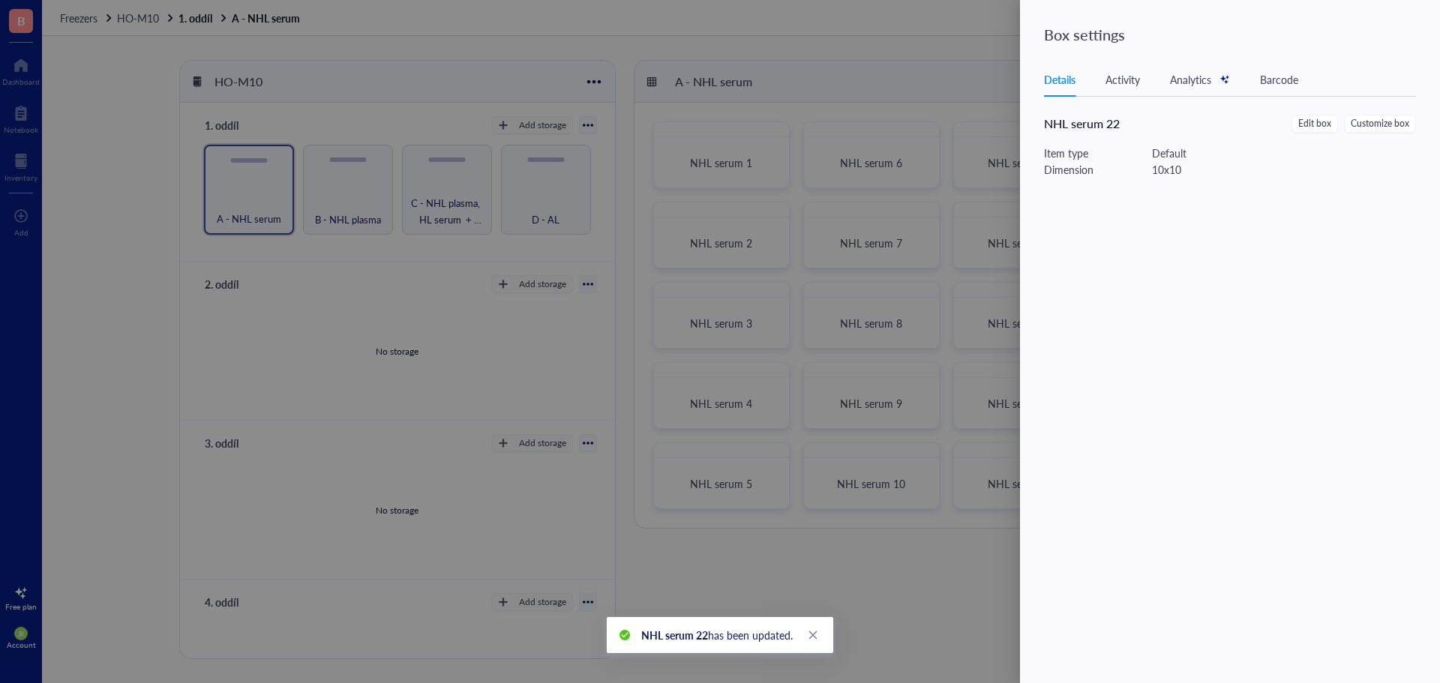
click at [995, 82] on div at bounding box center [720, 341] width 1440 height 683
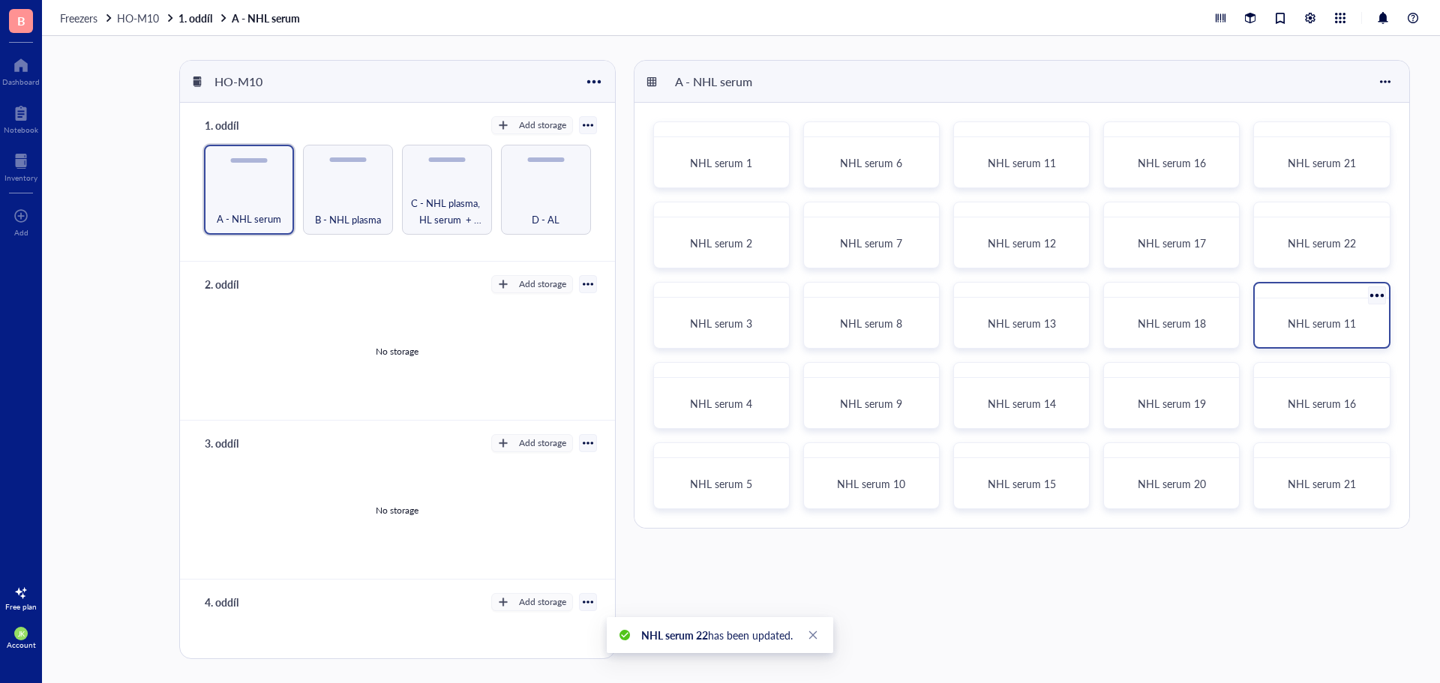
click at [1372, 297] on div at bounding box center [1377, 296] width 22 height 22
click at [1319, 451] on div "Settings" at bounding box center [1309, 454] width 37 height 13
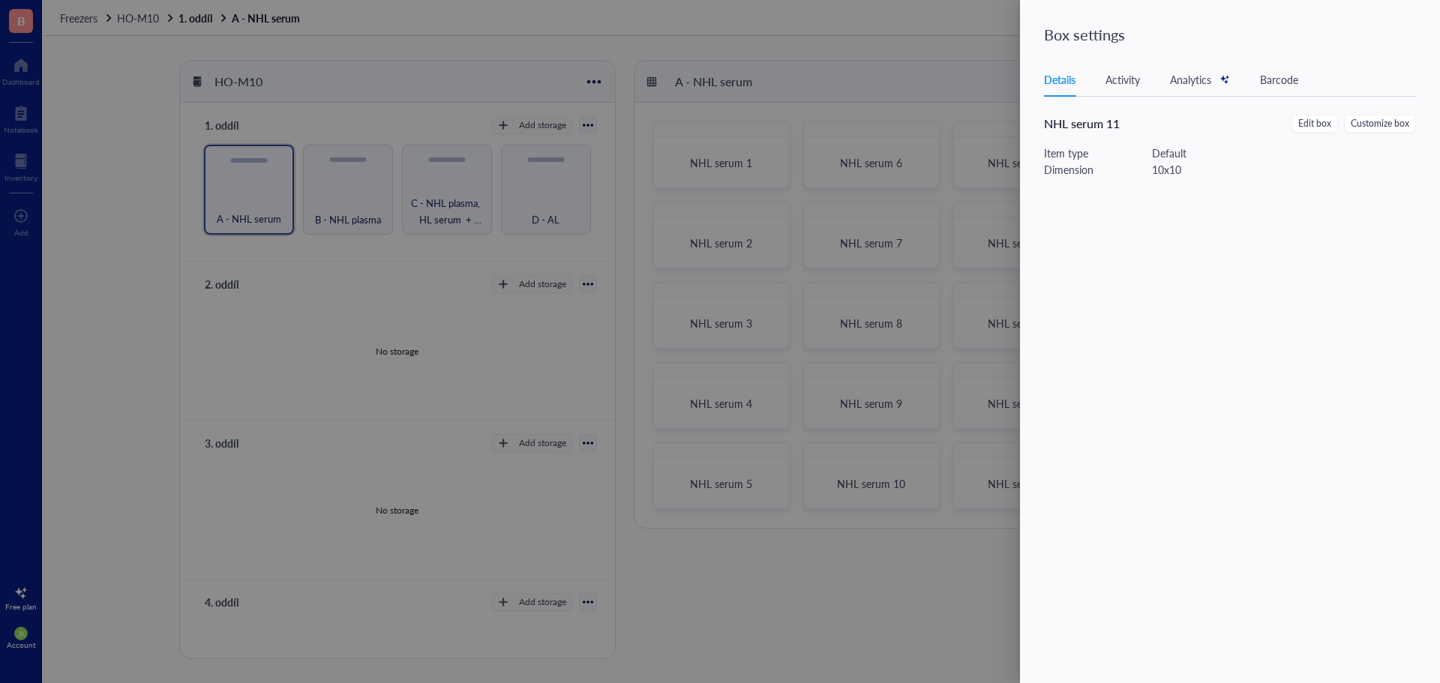
click at [1321, 133] on div "NHL serum 11 Edit box Customize box Item type Default Dimension 10 x 10" at bounding box center [1239, 158] width 390 height 87
click at [1324, 126] on span "Edit box" at bounding box center [1314, 124] width 33 height 14
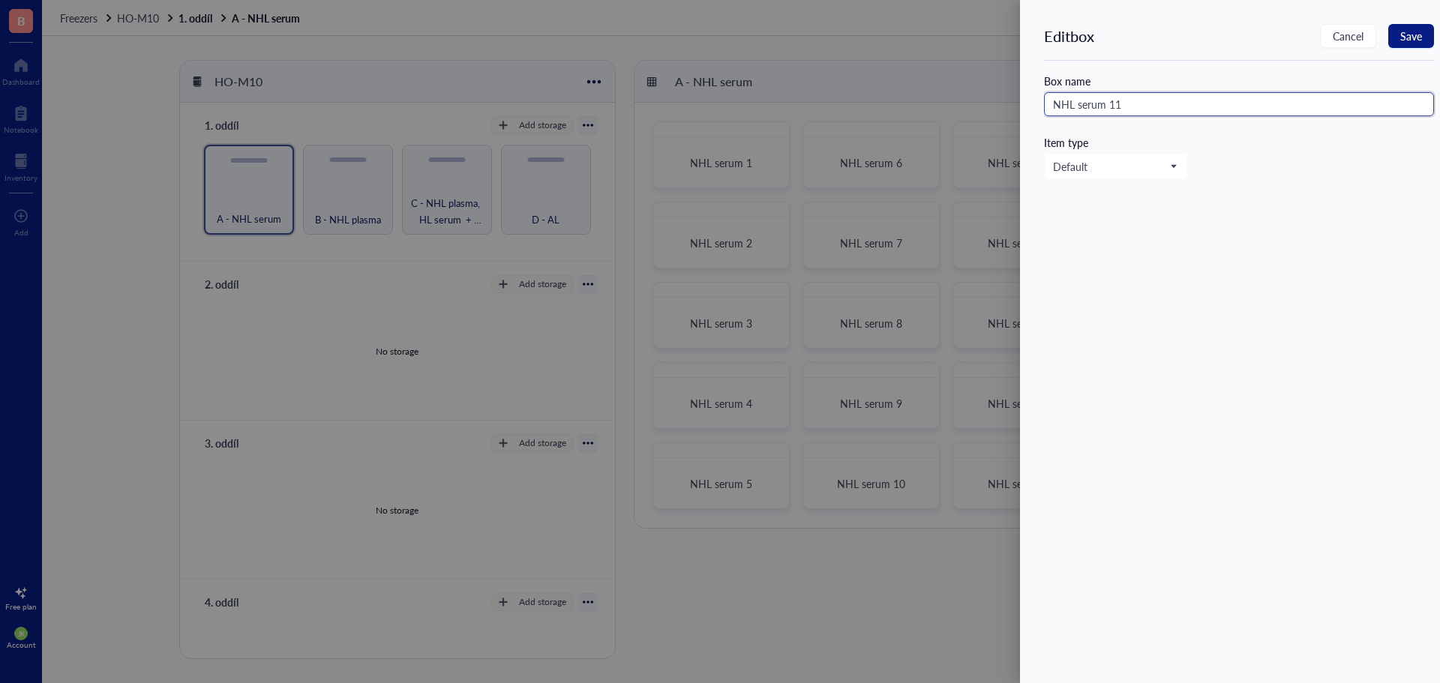
click at [1312, 112] on input "NHL serum 11" at bounding box center [1239, 104] width 390 height 24
click at [1416, 36] on span "Save" at bounding box center [1411, 36] width 22 height 12
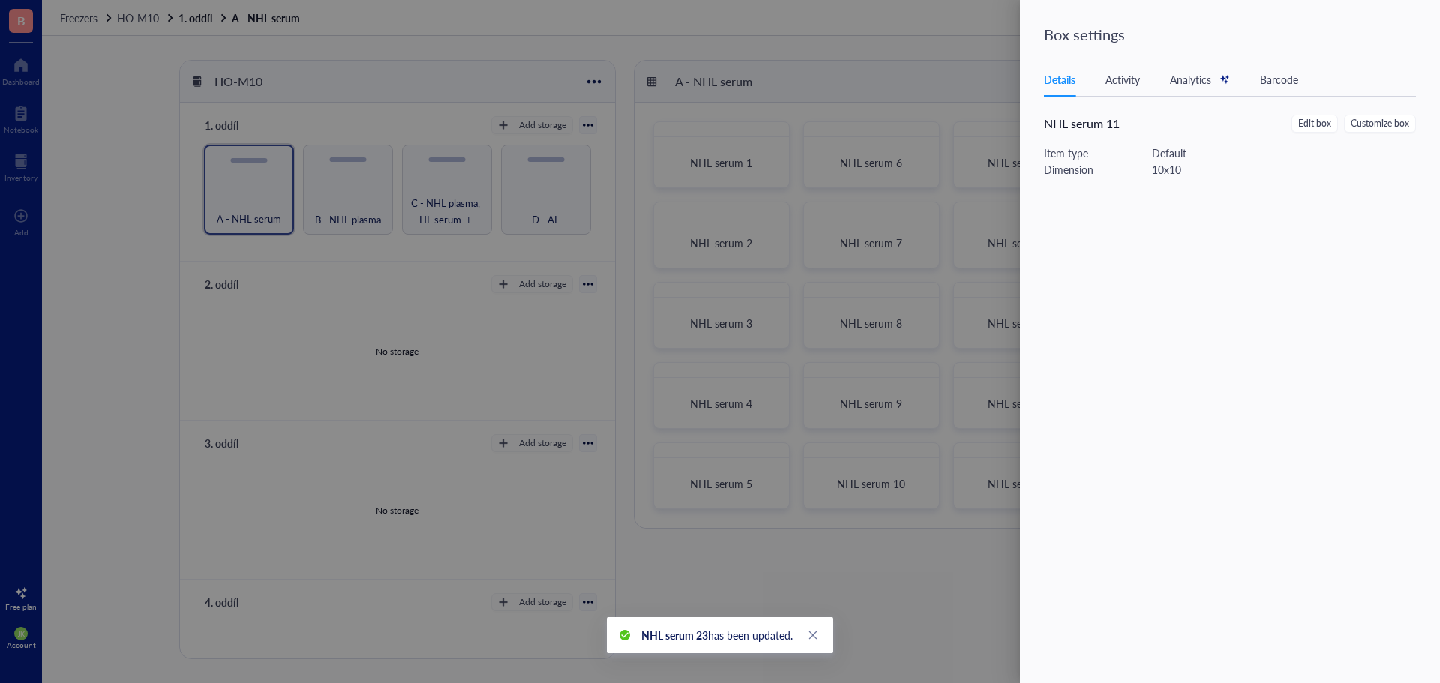
click at [984, 79] on div at bounding box center [720, 341] width 1440 height 683
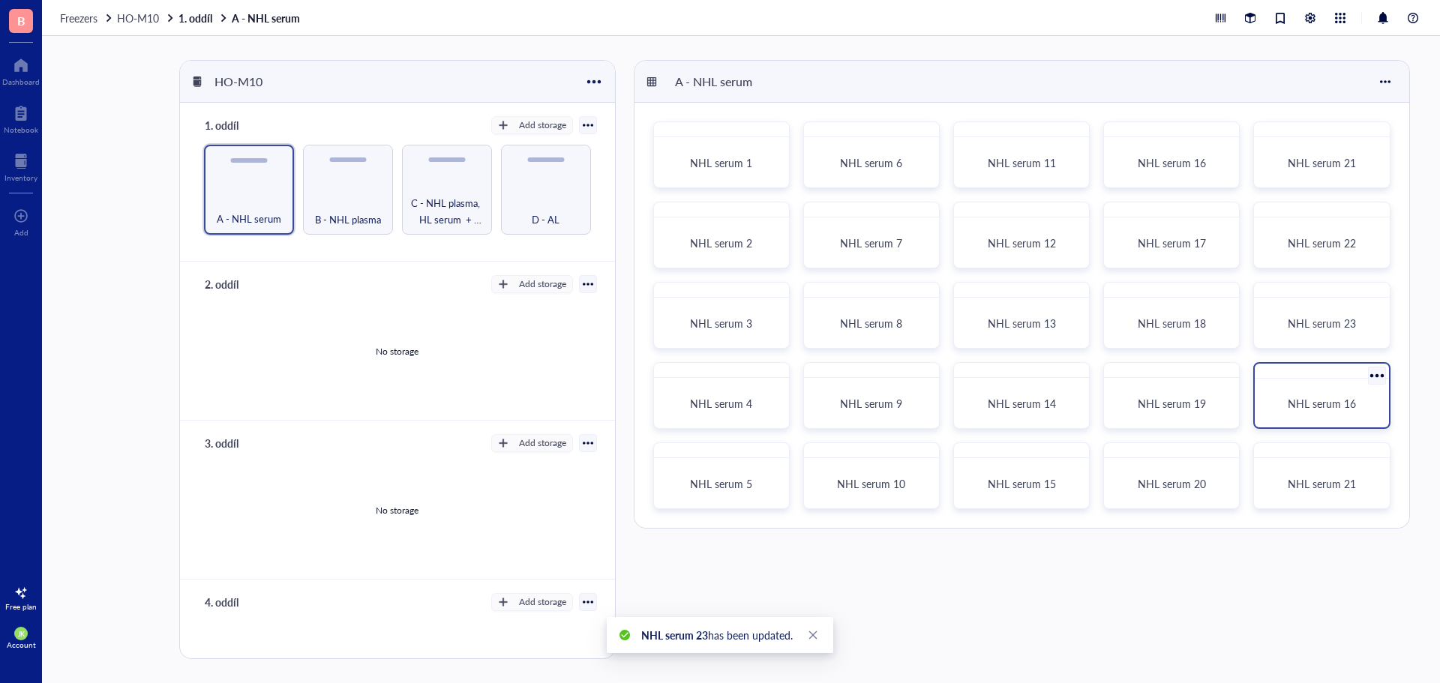
click at [1375, 376] on div at bounding box center [1377, 376] width 22 height 22
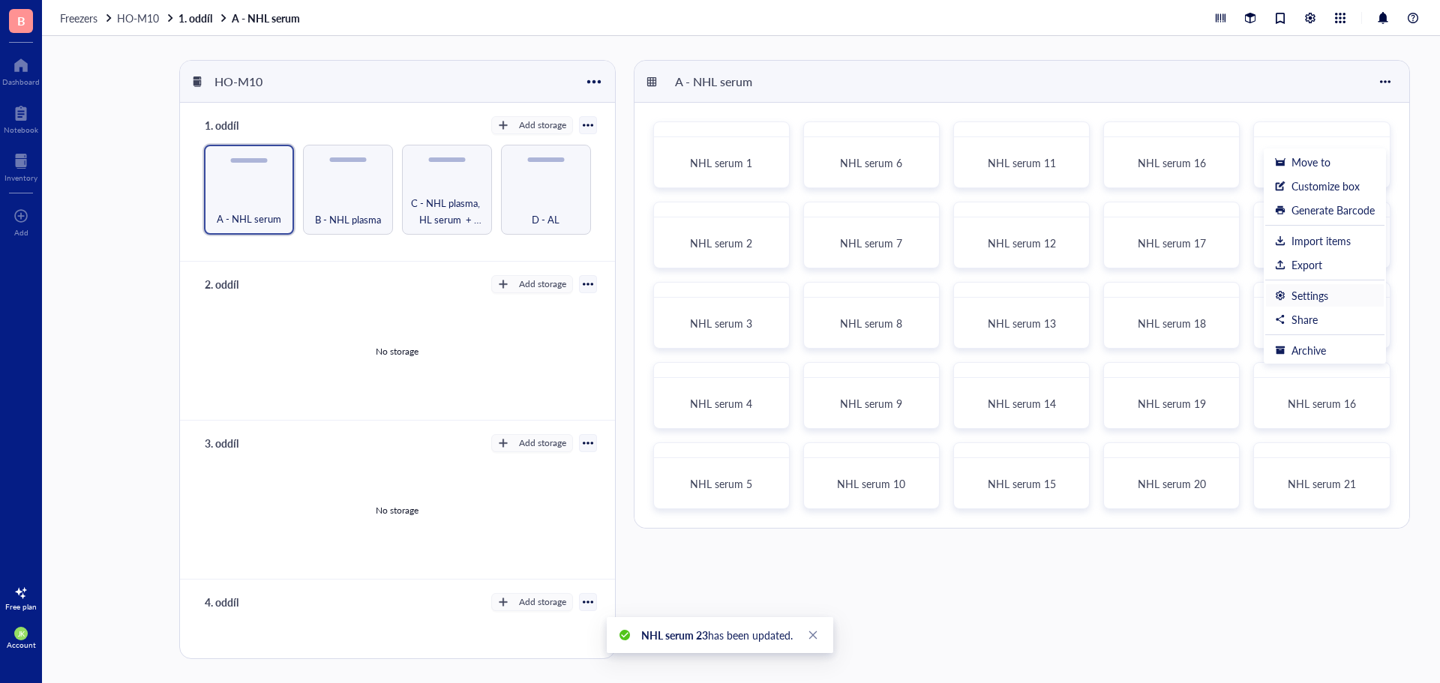
click at [1341, 297] on div "Settings" at bounding box center [1325, 295] width 100 height 13
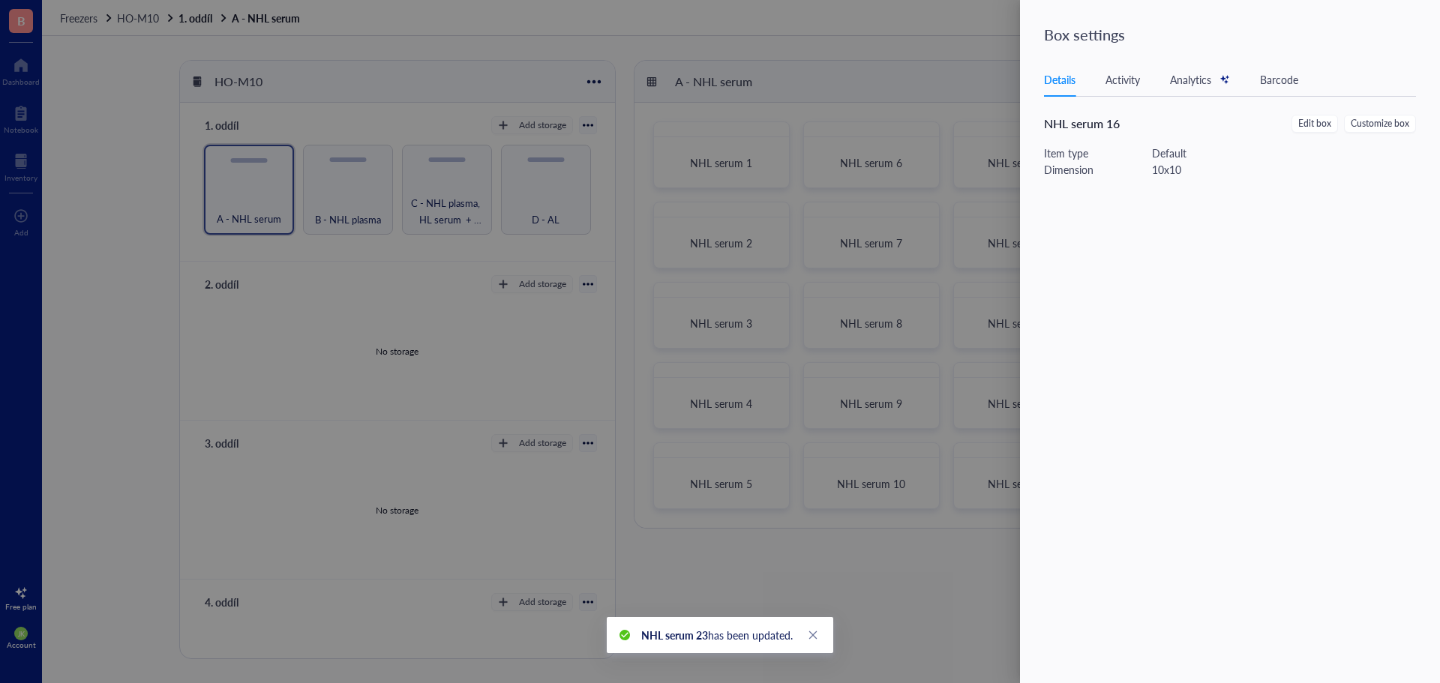
click at [1330, 123] on span "Edit box" at bounding box center [1314, 124] width 33 height 14
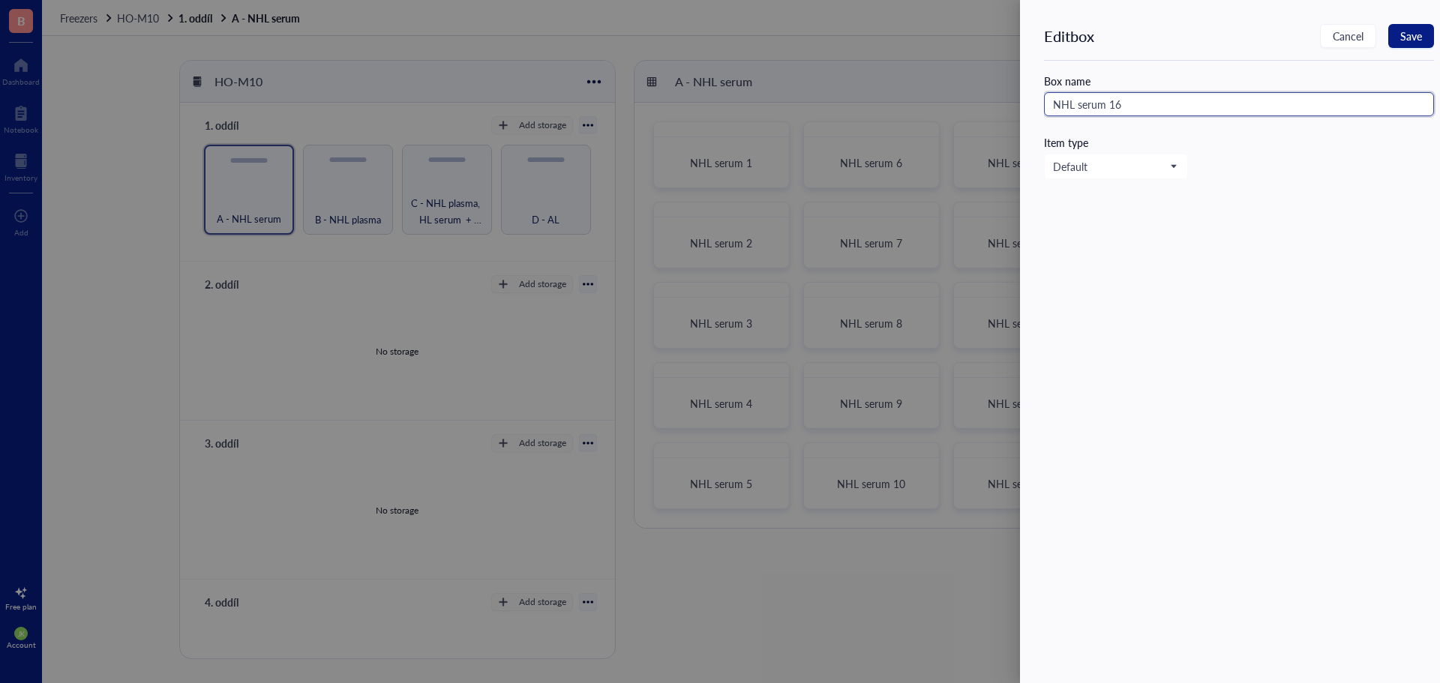
click at [1243, 95] on input "NHL serum 16" at bounding box center [1239, 104] width 390 height 24
click at [1412, 30] on span "Save" at bounding box center [1411, 36] width 22 height 12
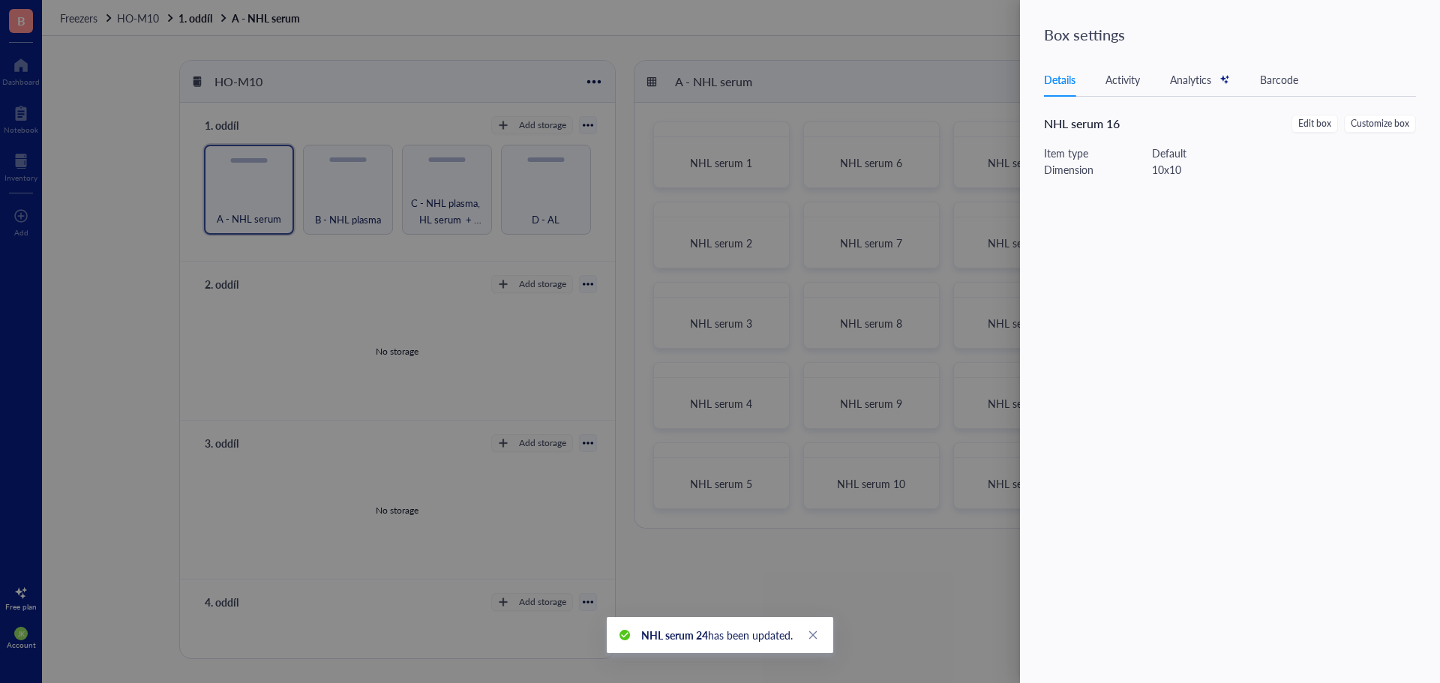
click at [958, 70] on div at bounding box center [720, 341] width 1440 height 683
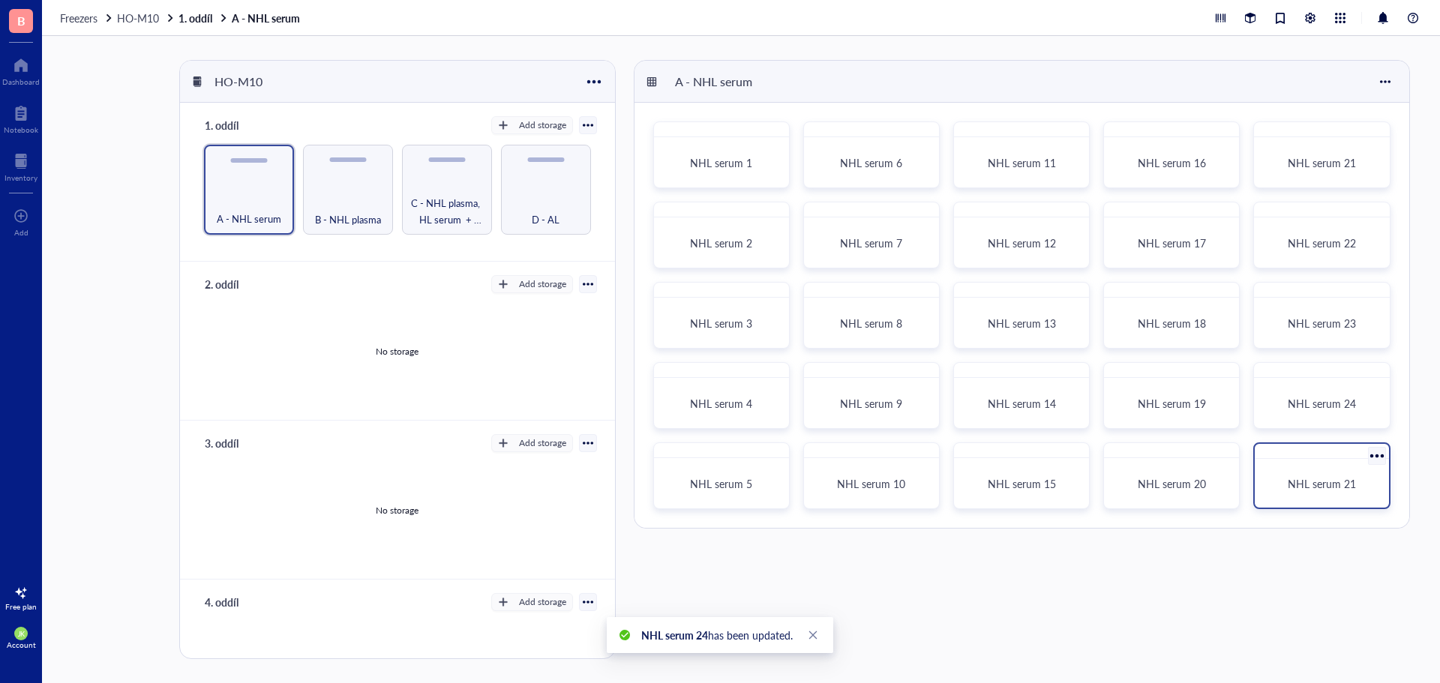
click at [1372, 456] on div at bounding box center [1377, 456] width 22 height 22
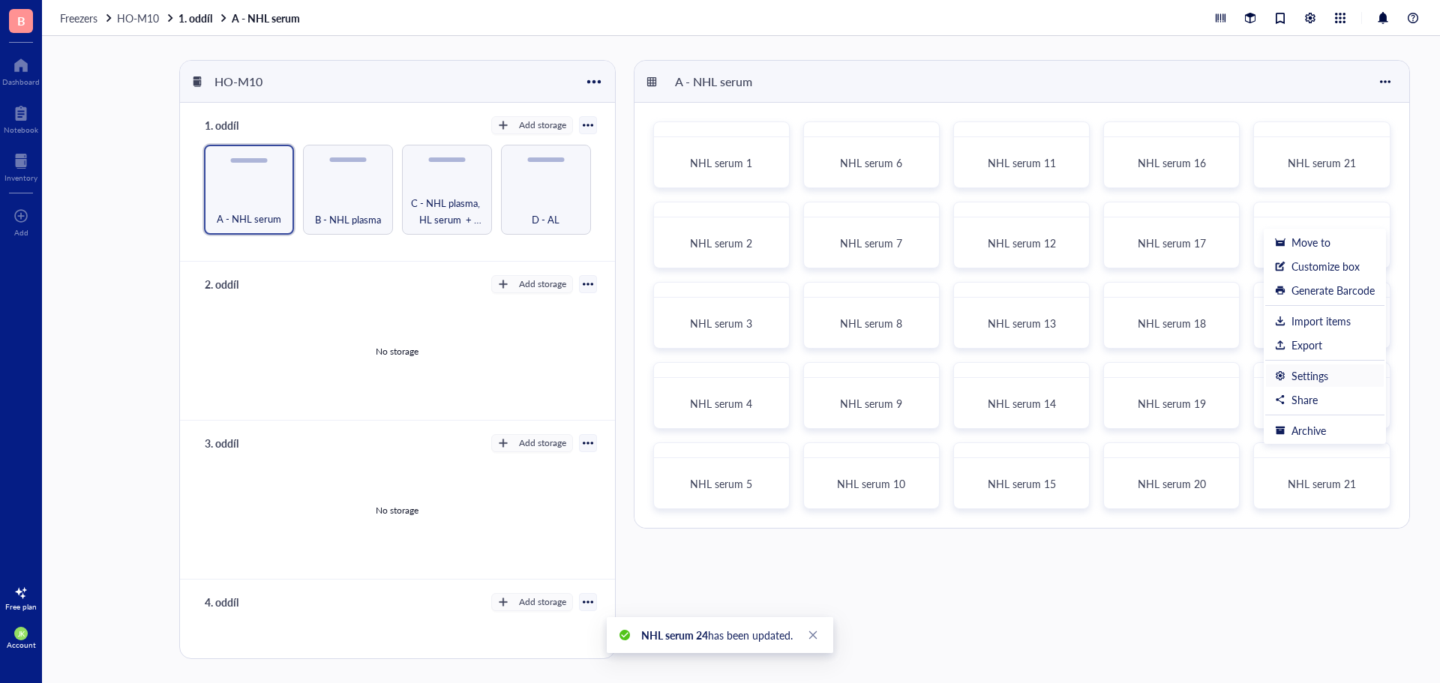
click at [1345, 380] on div "Settings" at bounding box center [1325, 375] width 100 height 13
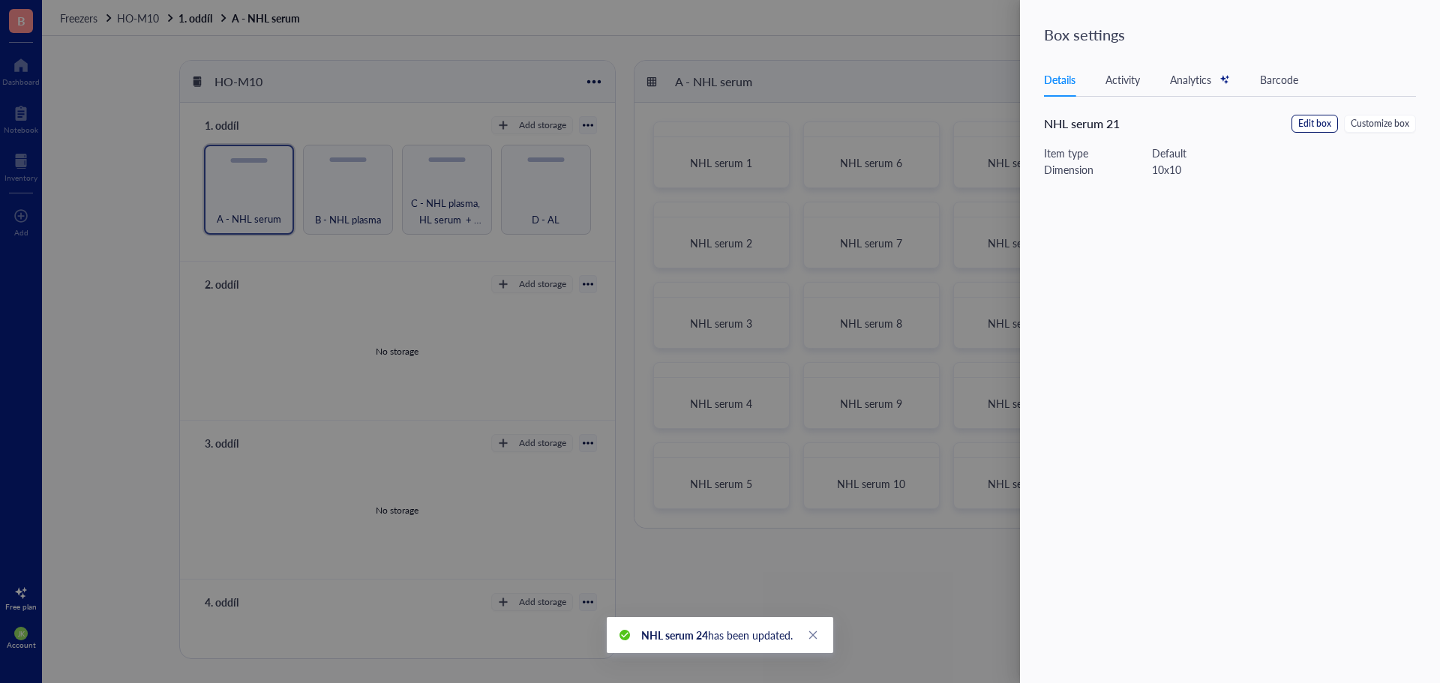
click at [1327, 123] on span "Edit box" at bounding box center [1314, 124] width 33 height 14
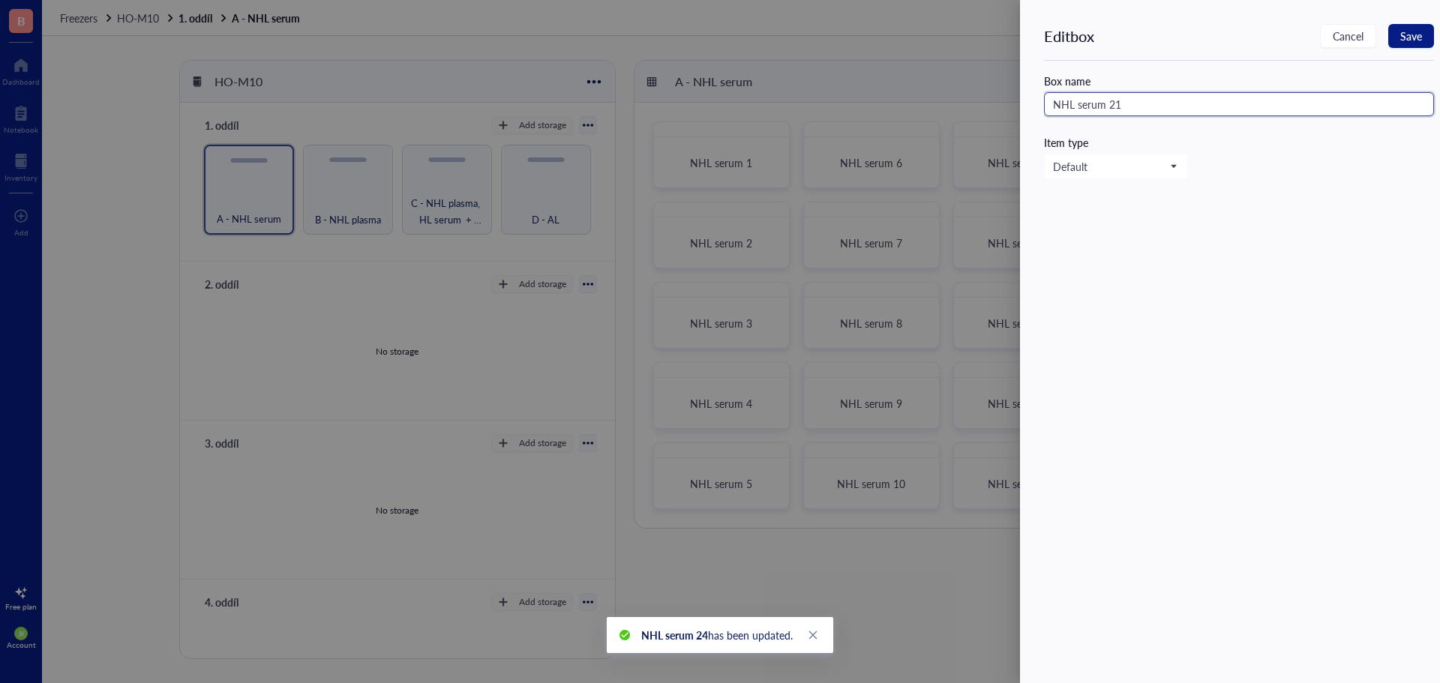
click at [1209, 109] on input "NHL serum 21" at bounding box center [1239, 104] width 390 height 24
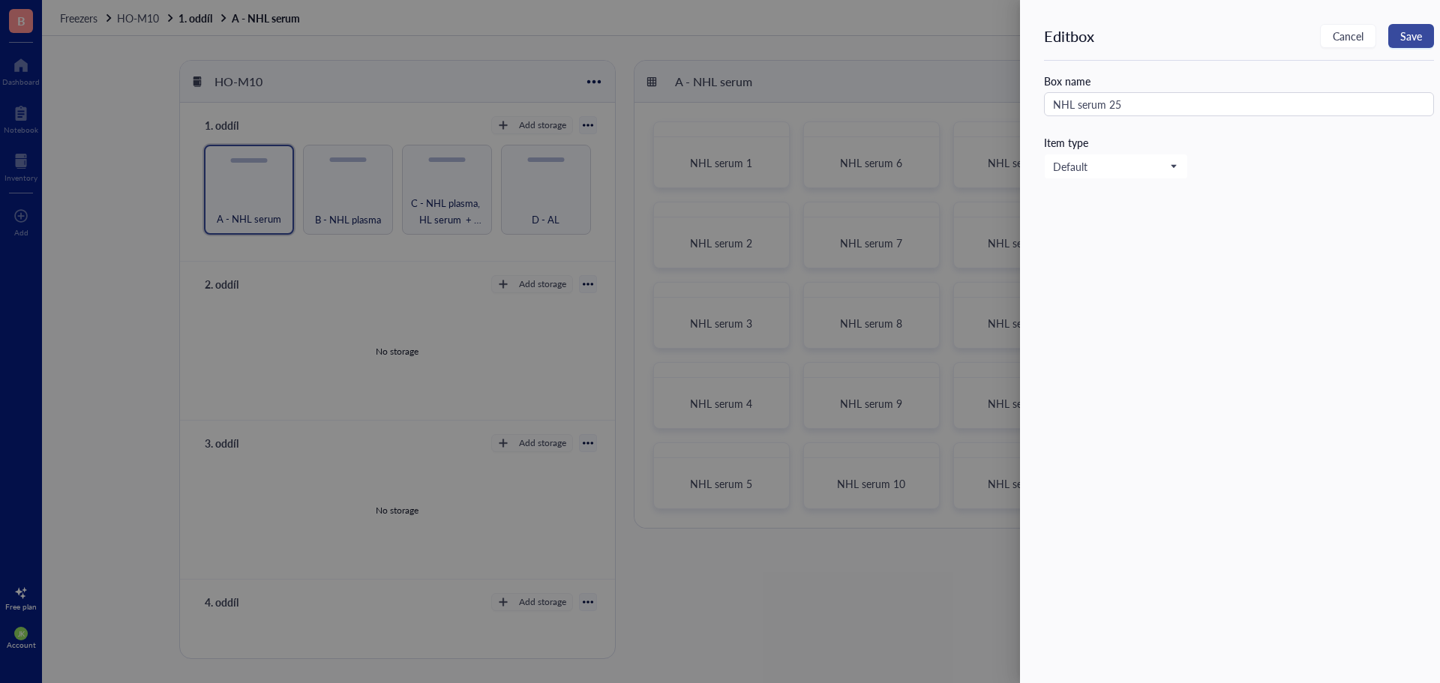
click at [1414, 31] on span "Save" at bounding box center [1411, 36] width 22 height 12
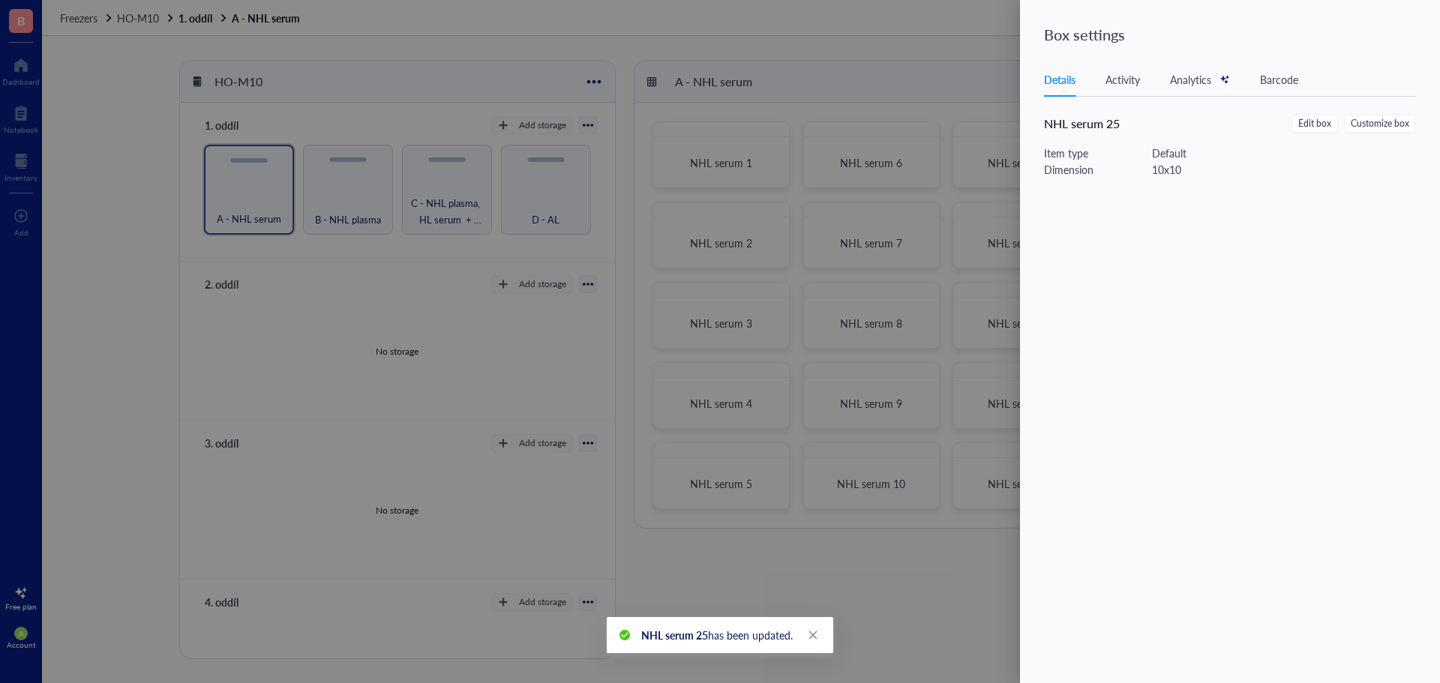
click at [957, 74] on div at bounding box center [720, 341] width 1440 height 683
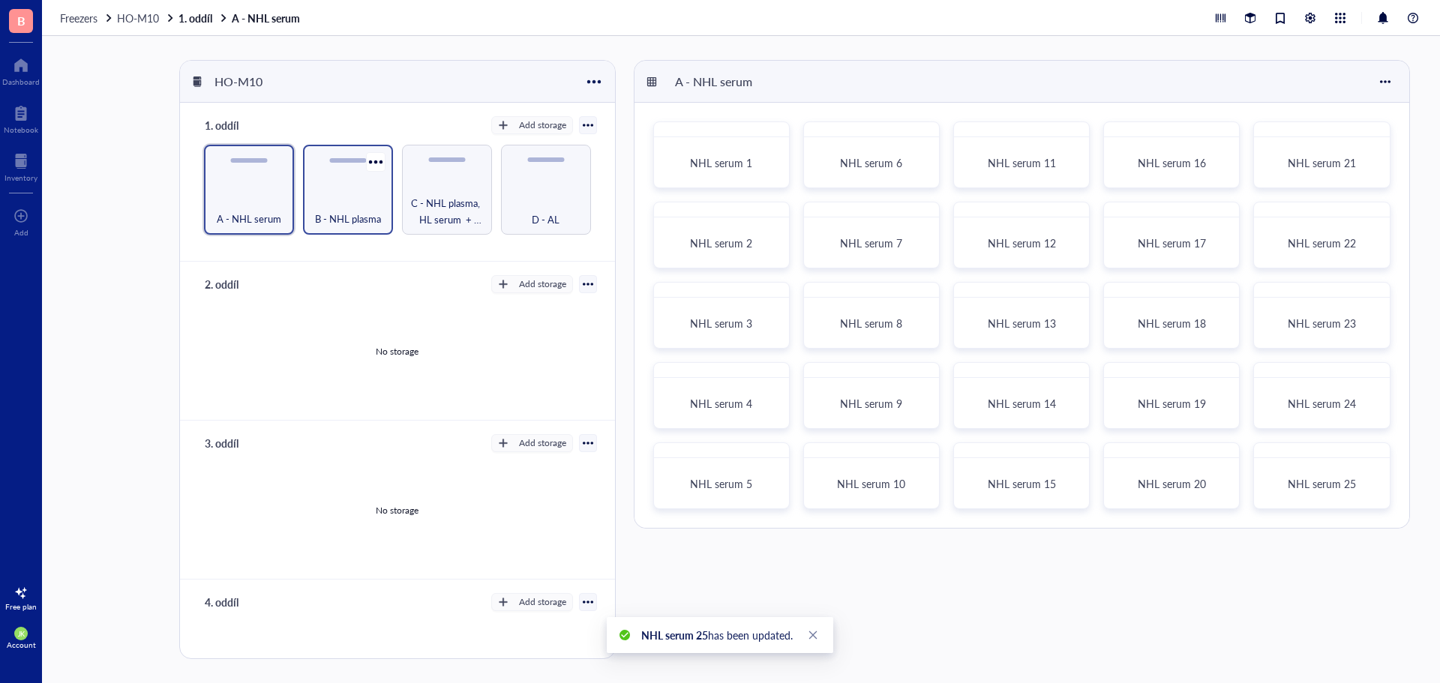
click at [335, 196] on div "B - NHL plasma" at bounding box center [347, 210] width 75 height 33
click at [774, 133] on div at bounding box center [776, 135] width 22 height 22
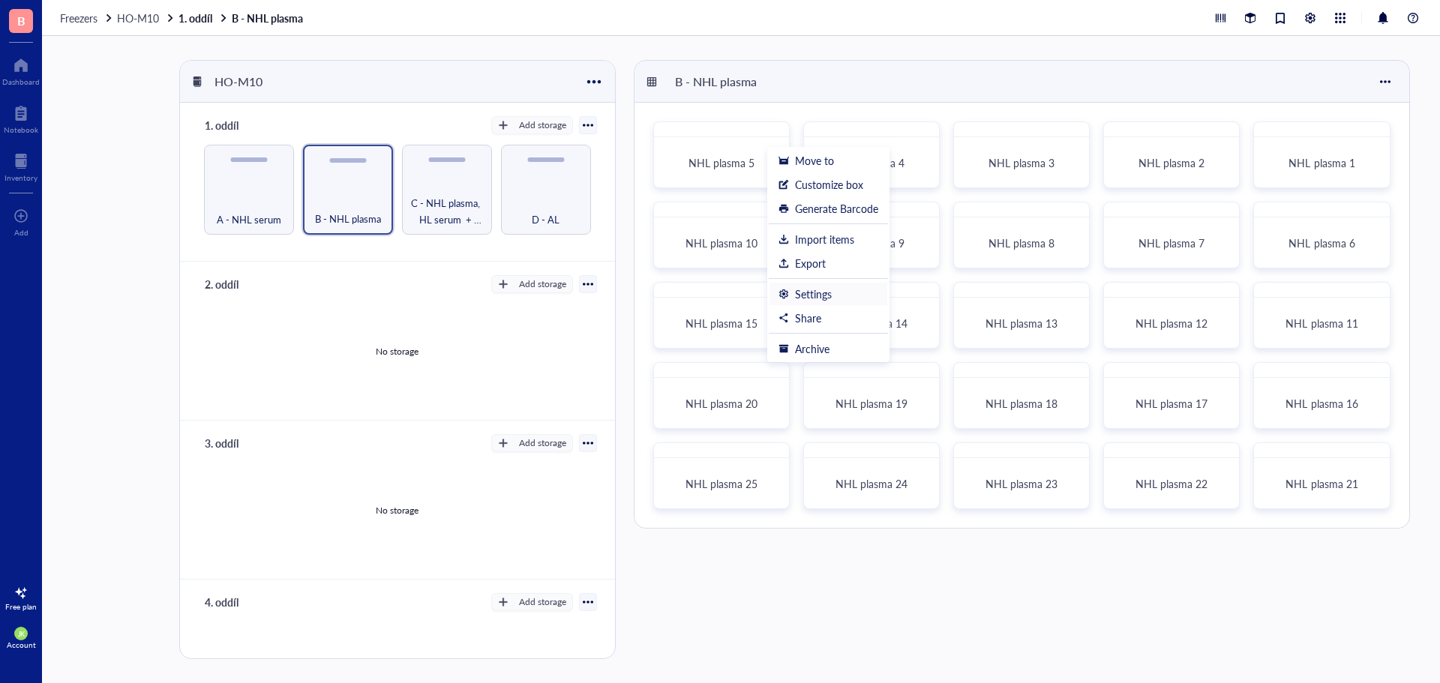
click at [829, 296] on div "Settings" at bounding box center [813, 293] width 37 height 13
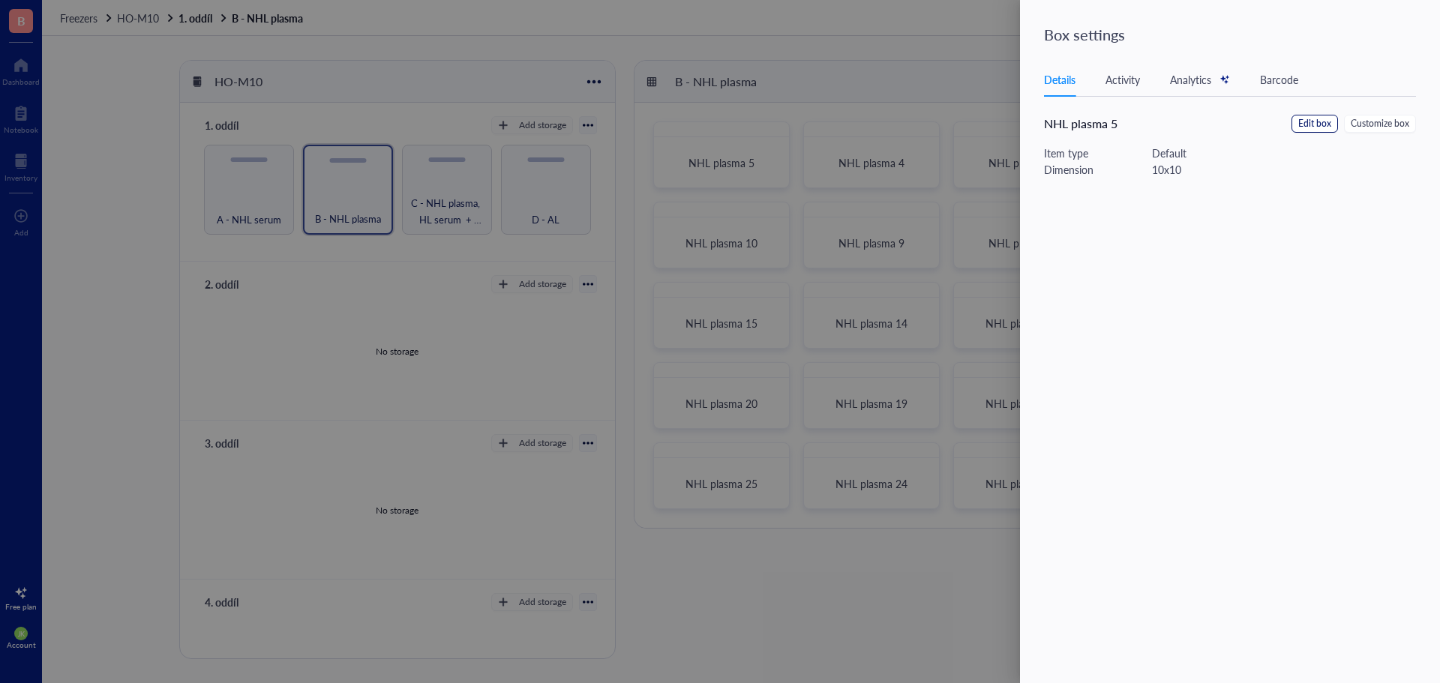
click at [1318, 127] on span "Edit box" at bounding box center [1314, 124] width 33 height 14
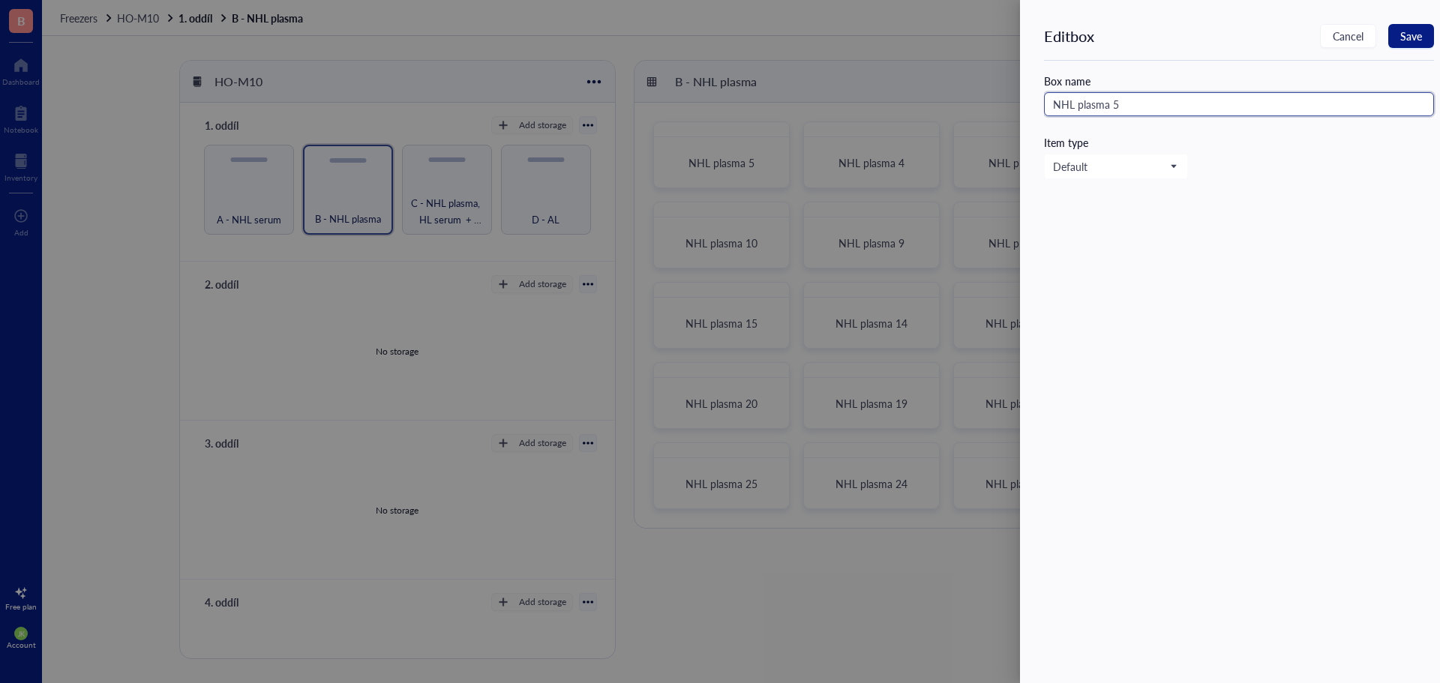
click at [1181, 94] on input "NHL plasma 5" at bounding box center [1239, 104] width 390 height 24
click at [1409, 31] on span "Save" at bounding box center [1411, 36] width 22 height 12
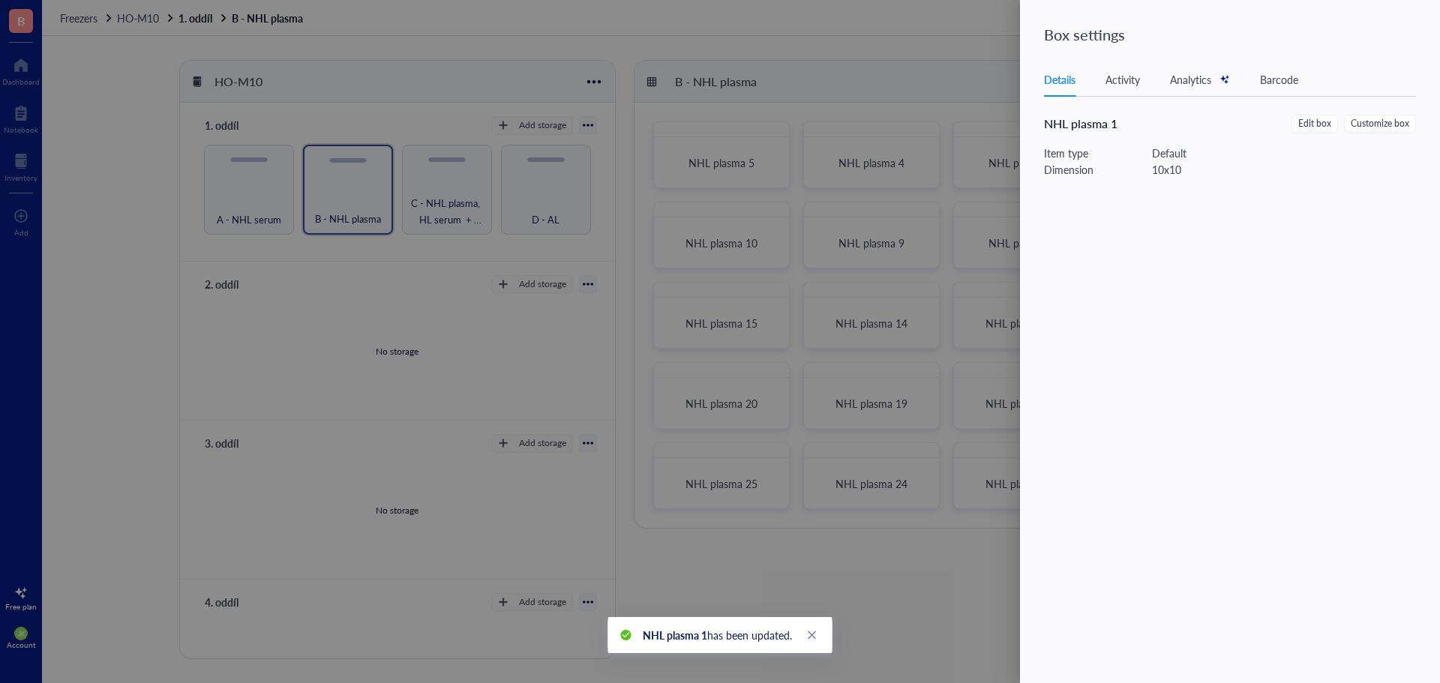
click at [777, 213] on div at bounding box center [720, 341] width 1440 height 683
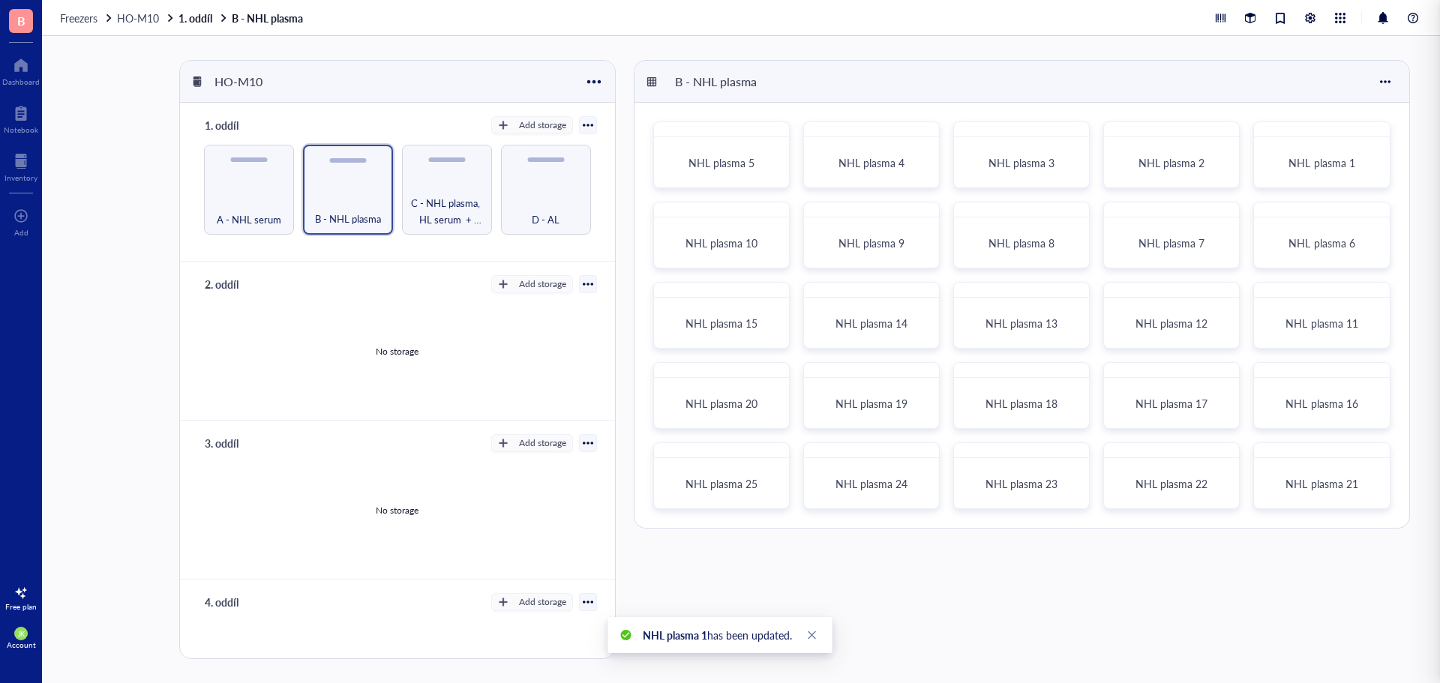
click at [777, 213] on div "NHL plasma 10" at bounding box center [721, 235] width 136 height 67
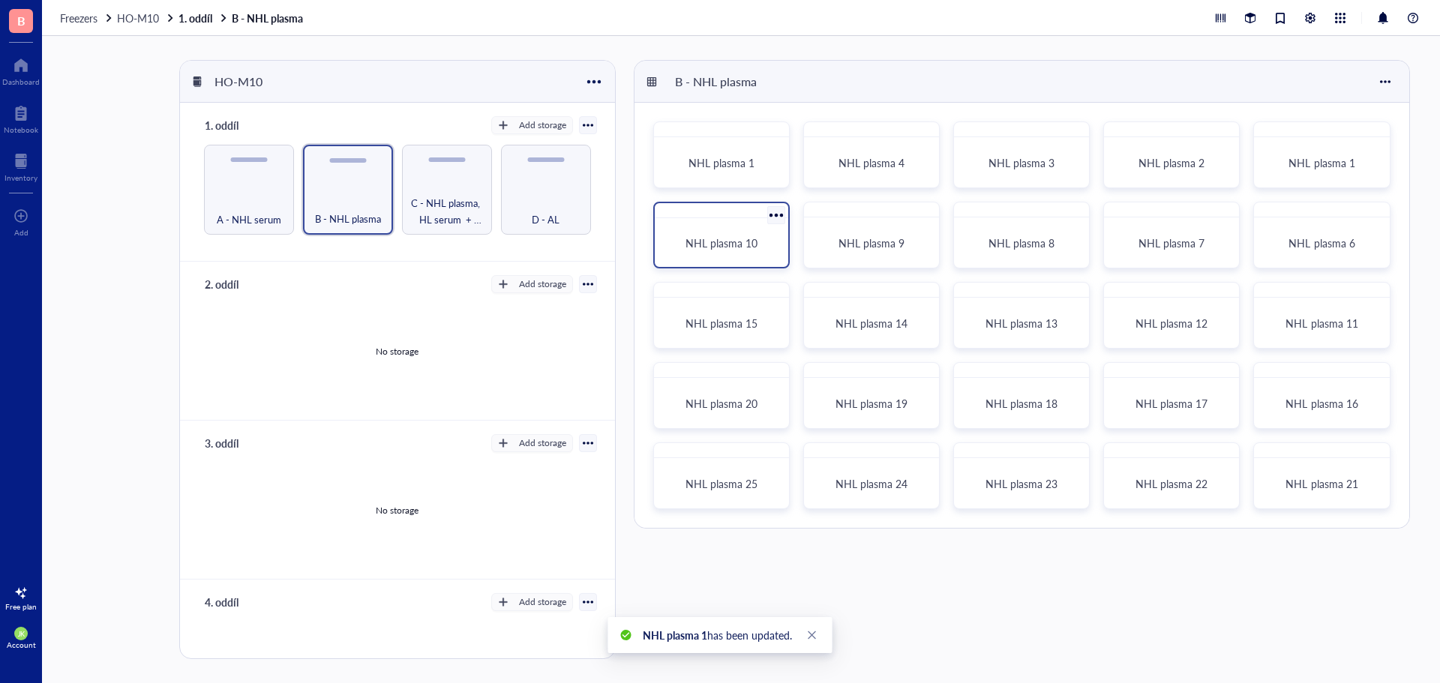
click at [778, 210] on div at bounding box center [776, 215] width 22 height 22
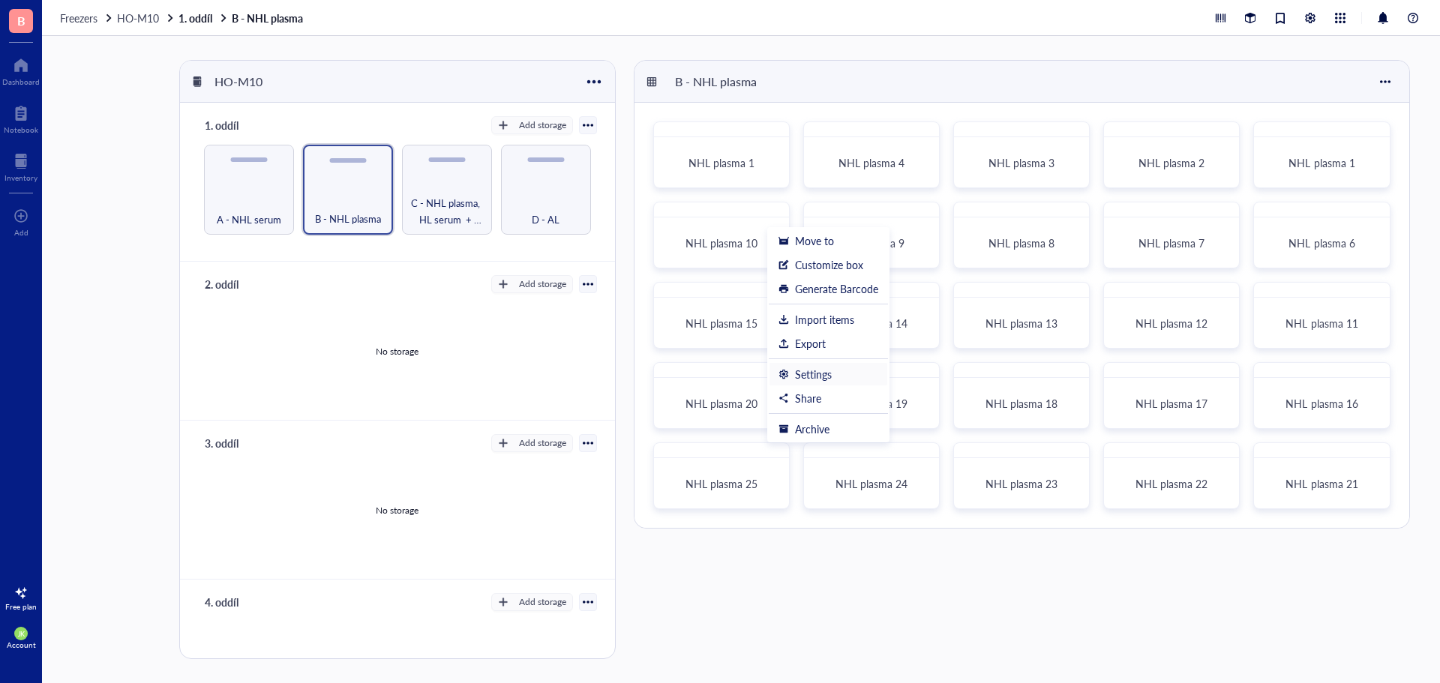
click at [827, 374] on div "Settings" at bounding box center [813, 373] width 37 height 13
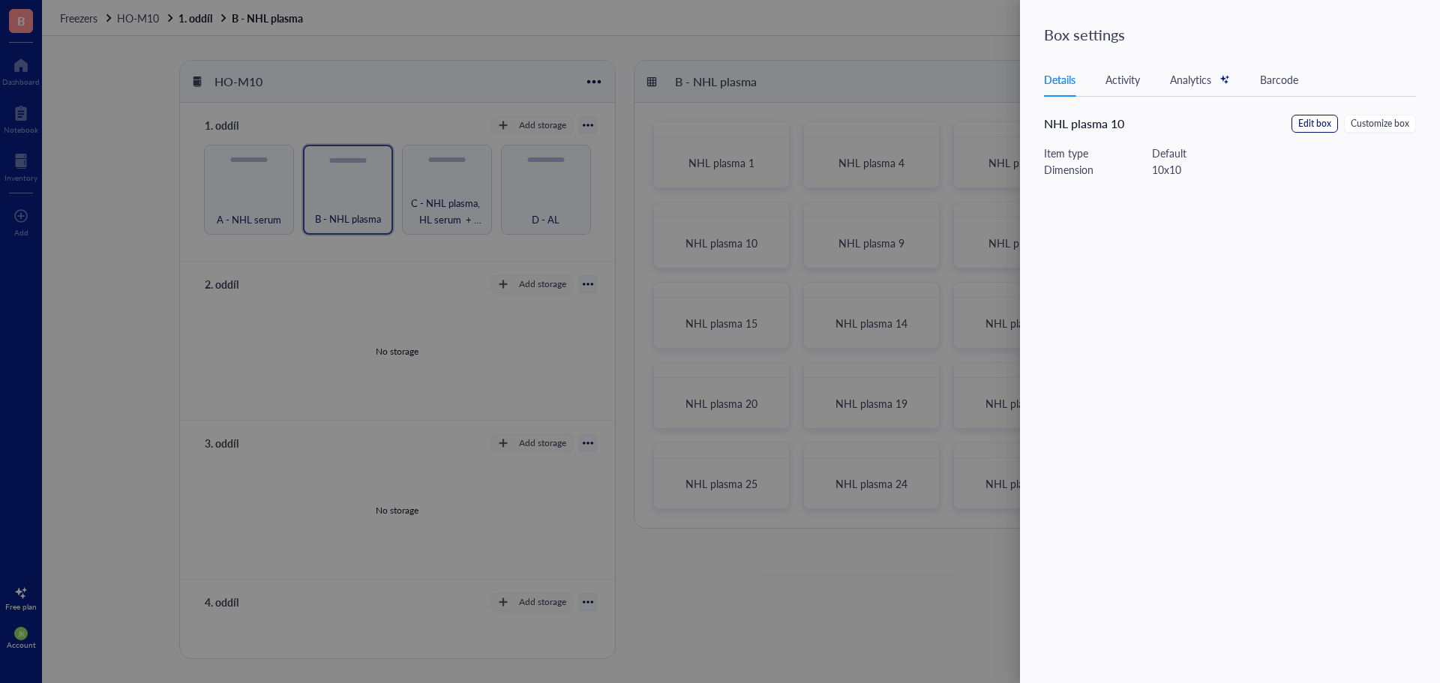
click at [1312, 124] on span "Edit box" at bounding box center [1314, 124] width 33 height 14
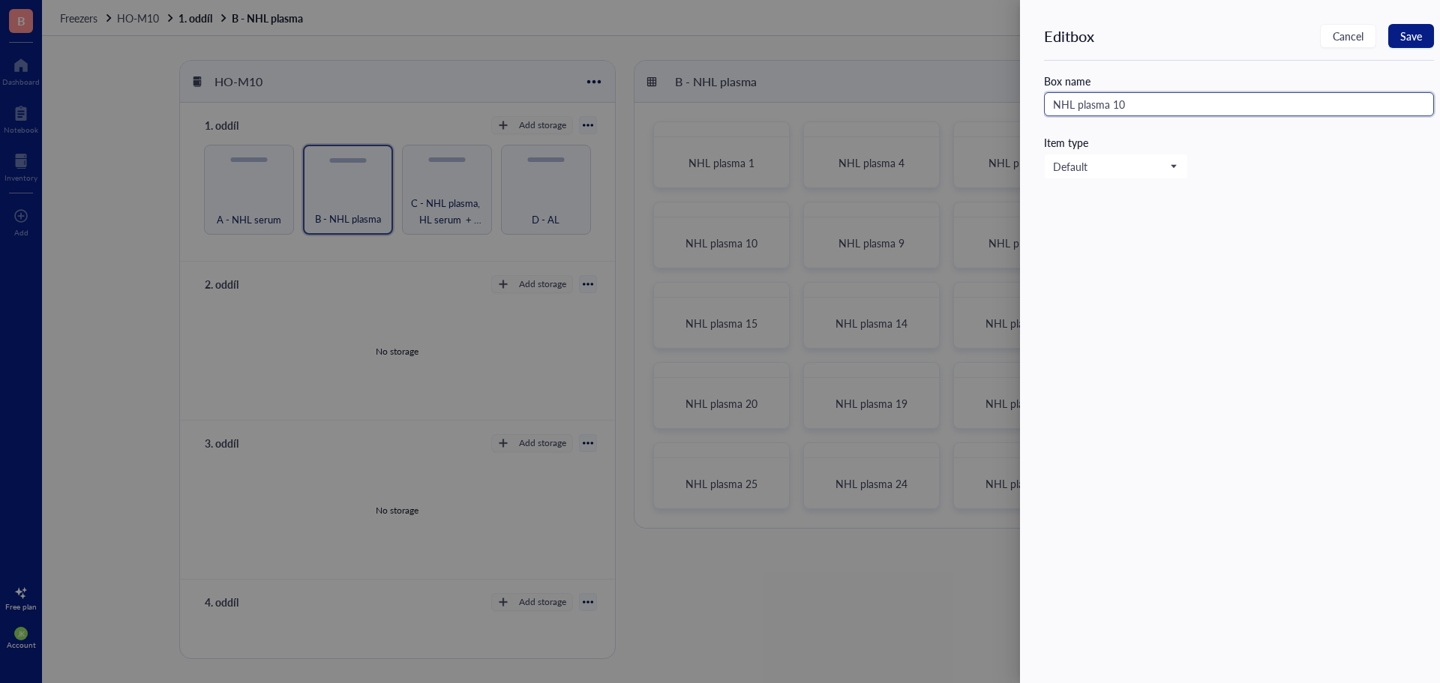
click at [1177, 99] on input "NHL plasma 10" at bounding box center [1239, 104] width 390 height 24
click at [1419, 31] on span "Save" at bounding box center [1411, 36] width 22 height 12
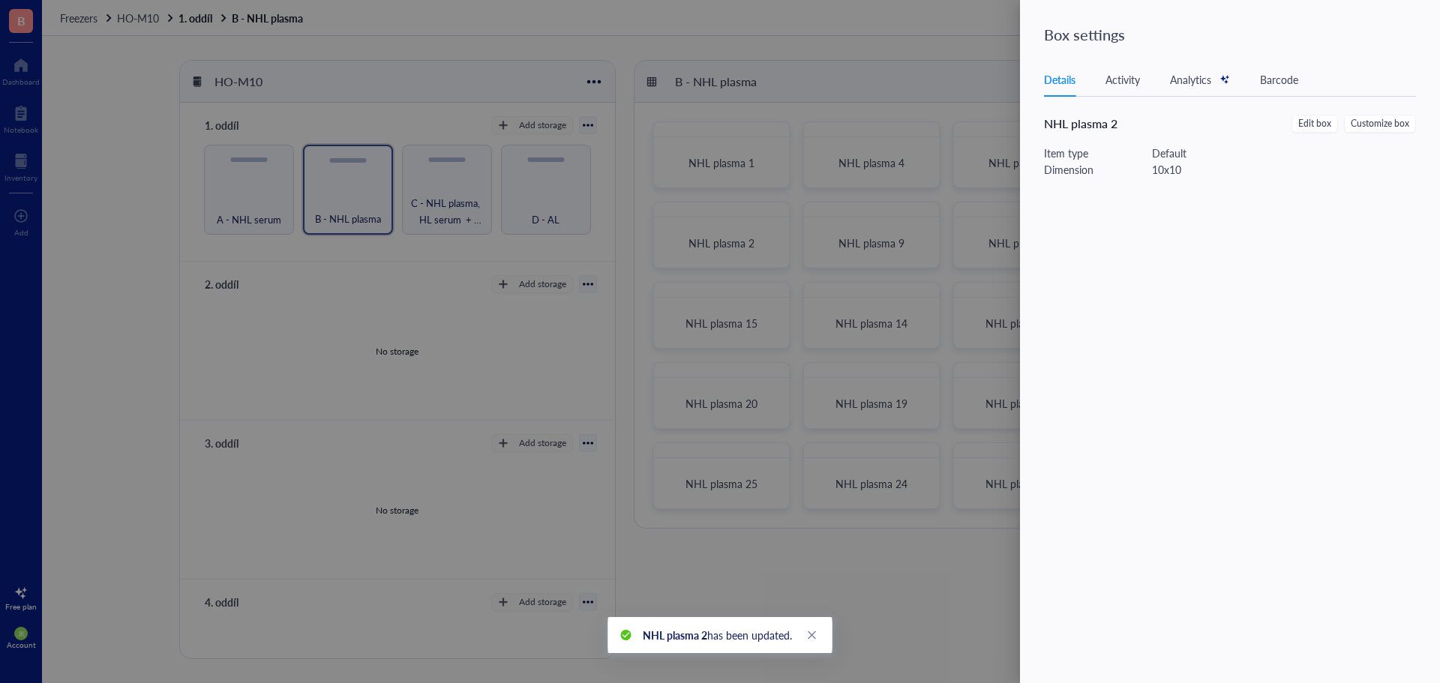
click at [792, 275] on div at bounding box center [720, 341] width 1440 height 683
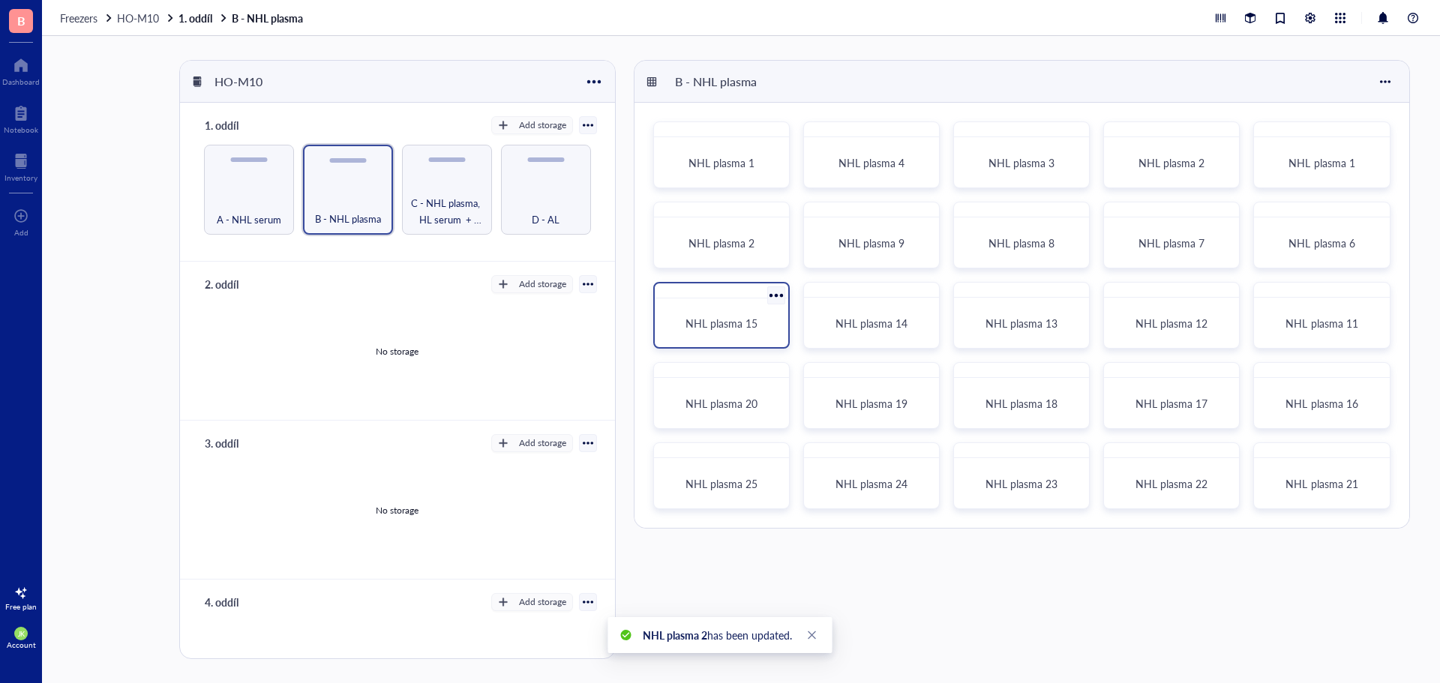
click at [776, 289] on div at bounding box center [776, 296] width 22 height 22
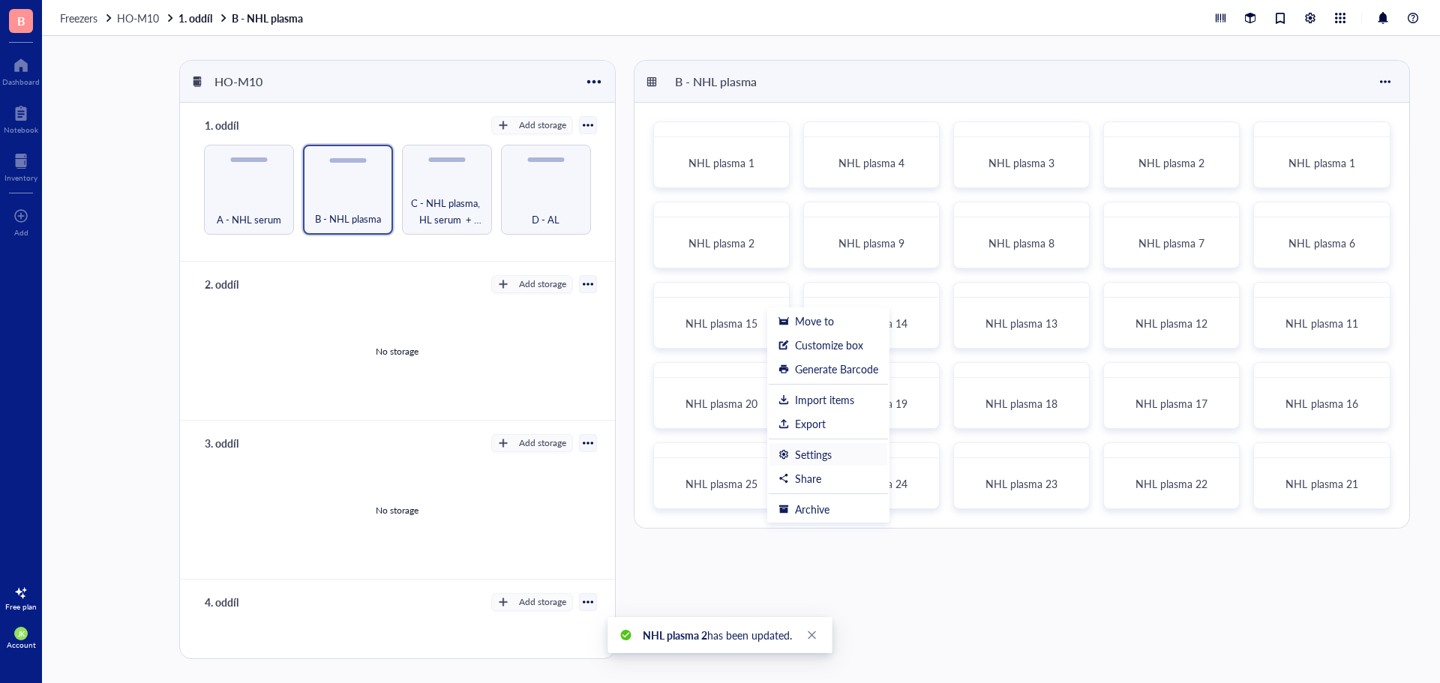
click at [822, 446] on li "Settings" at bounding box center [828, 454] width 119 height 24
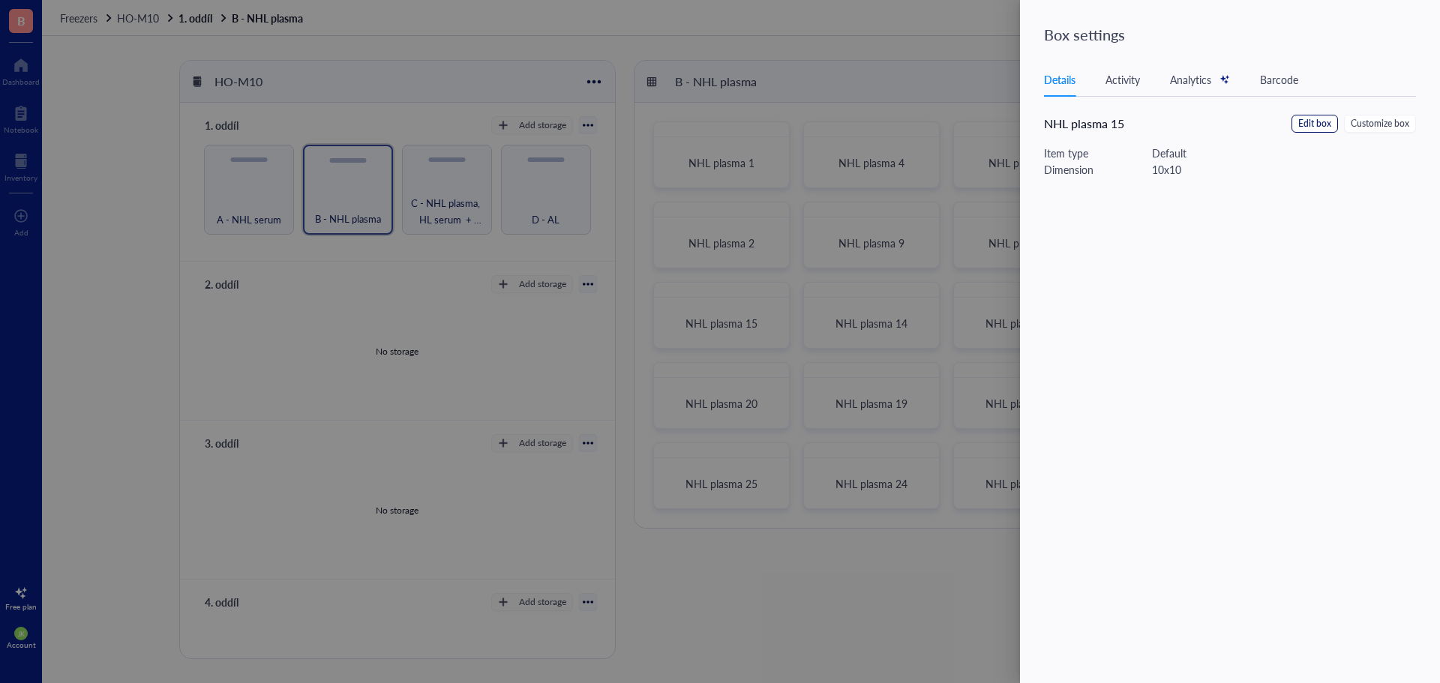
click at [1303, 123] on span "Edit box" at bounding box center [1314, 124] width 33 height 14
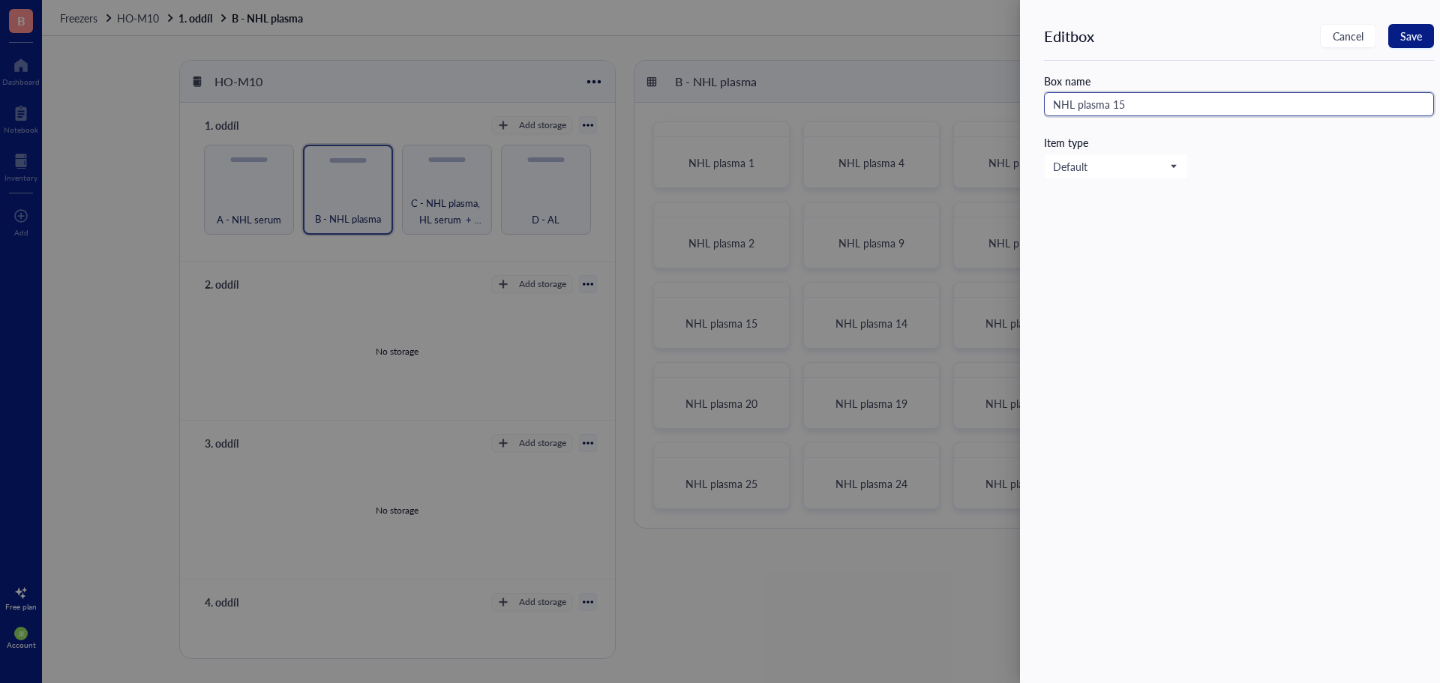
click at [1144, 101] on input "NHL plasma 15" at bounding box center [1239, 104] width 390 height 24
click at [1424, 34] on button "Save" at bounding box center [1411, 36] width 46 height 24
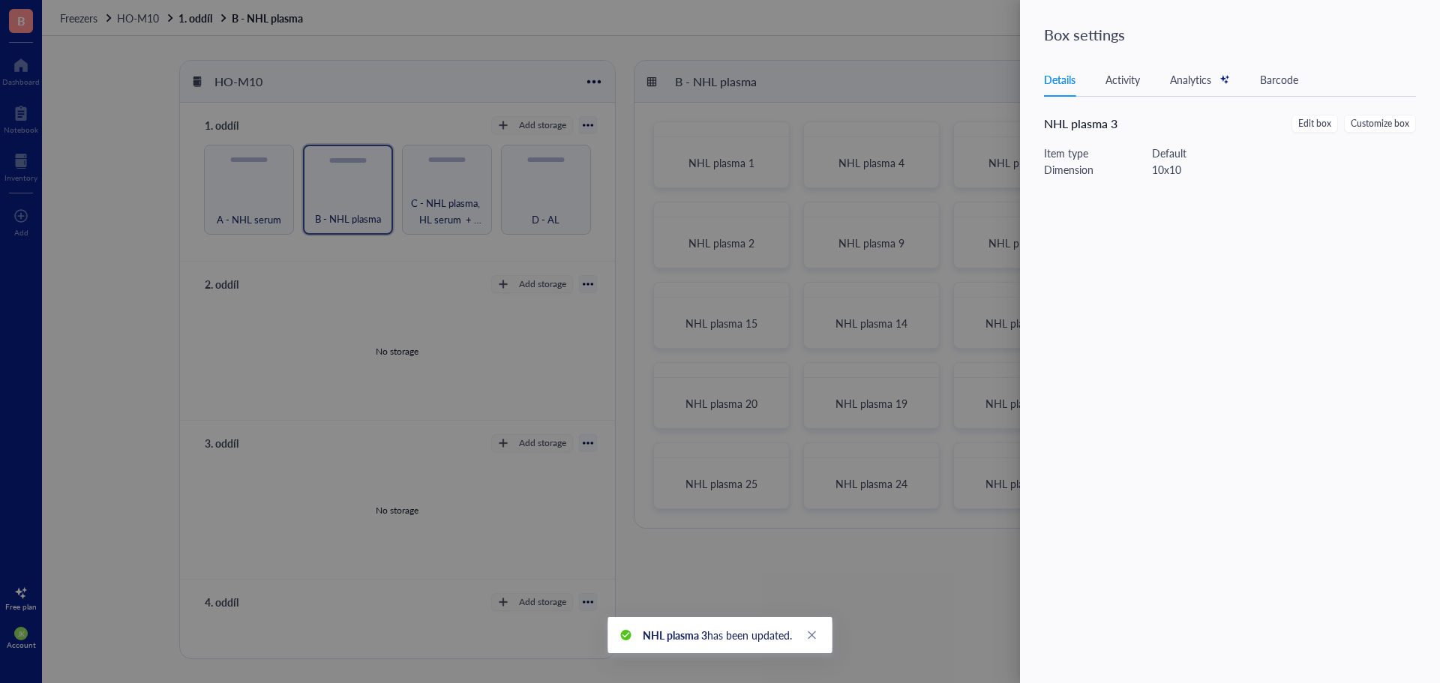
click at [771, 293] on div at bounding box center [720, 341] width 1440 height 683
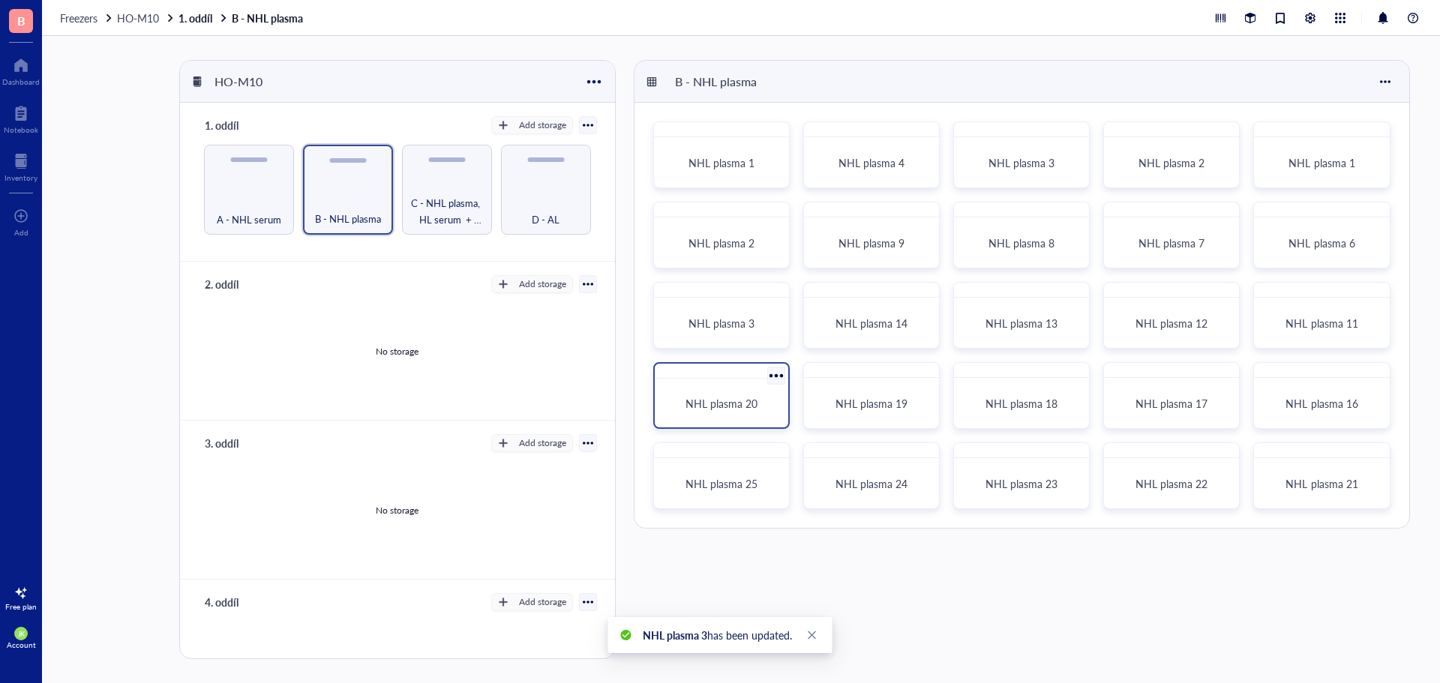
click at [774, 372] on div at bounding box center [776, 376] width 22 height 22
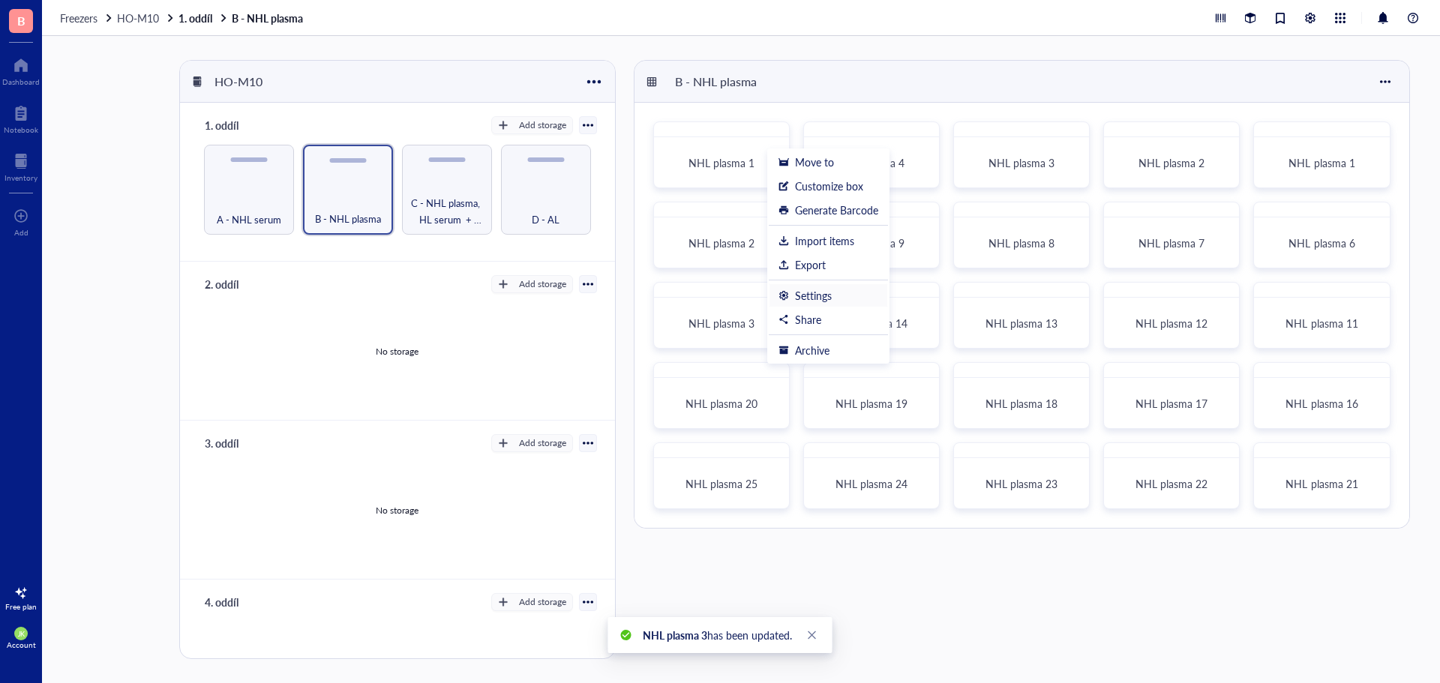
click at [811, 298] on div "Settings" at bounding box center [813, 295] width 37 height 13
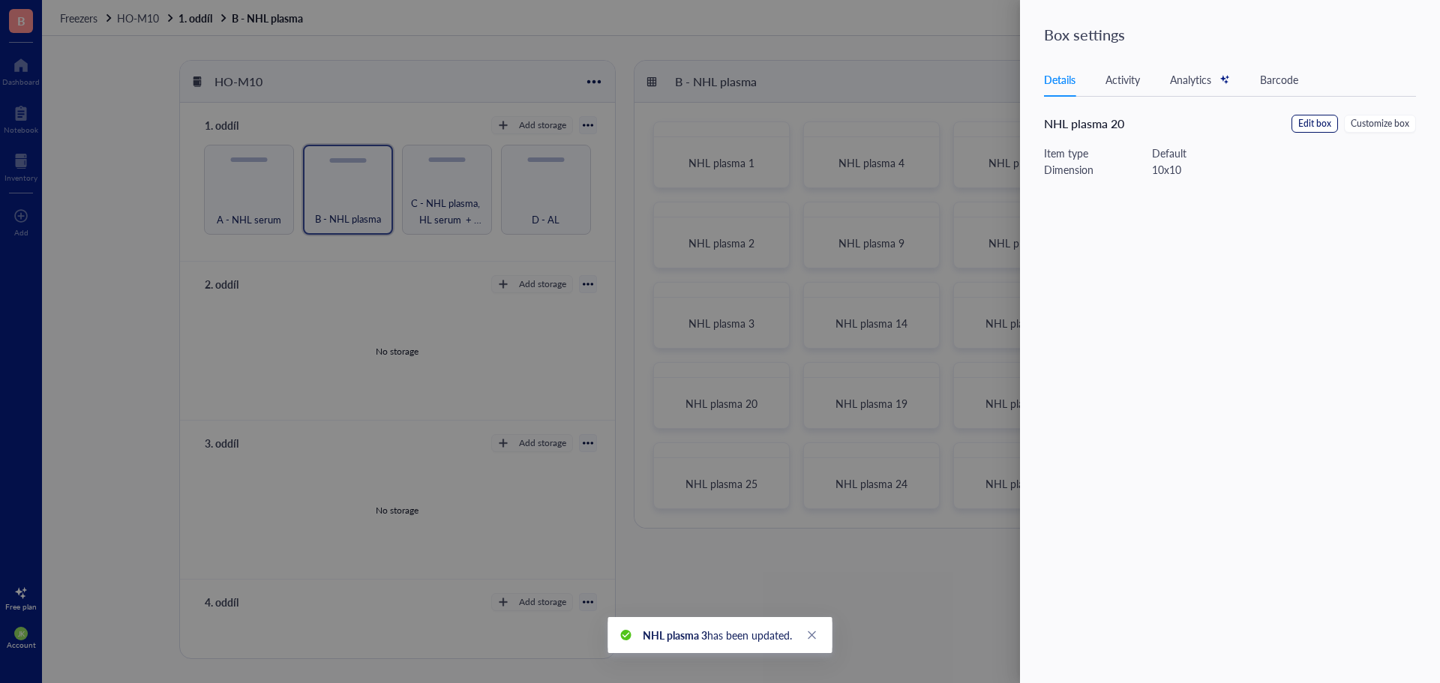
click at [1328, 120] on span "Edit box" at bounding box center [1314, 124] width 33 height 14
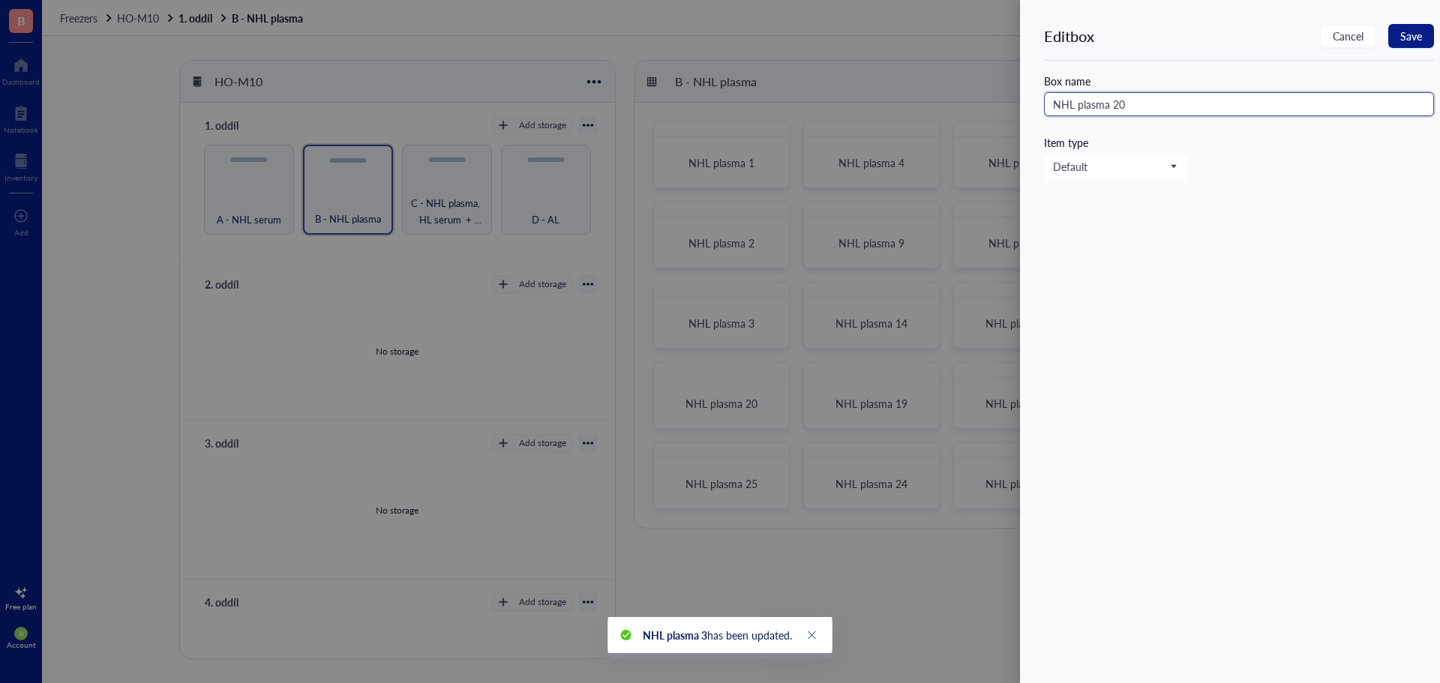
click at [1205, 106] on input "NHL plasma 20" at bounding box center [1239, 104] width 390 height 24
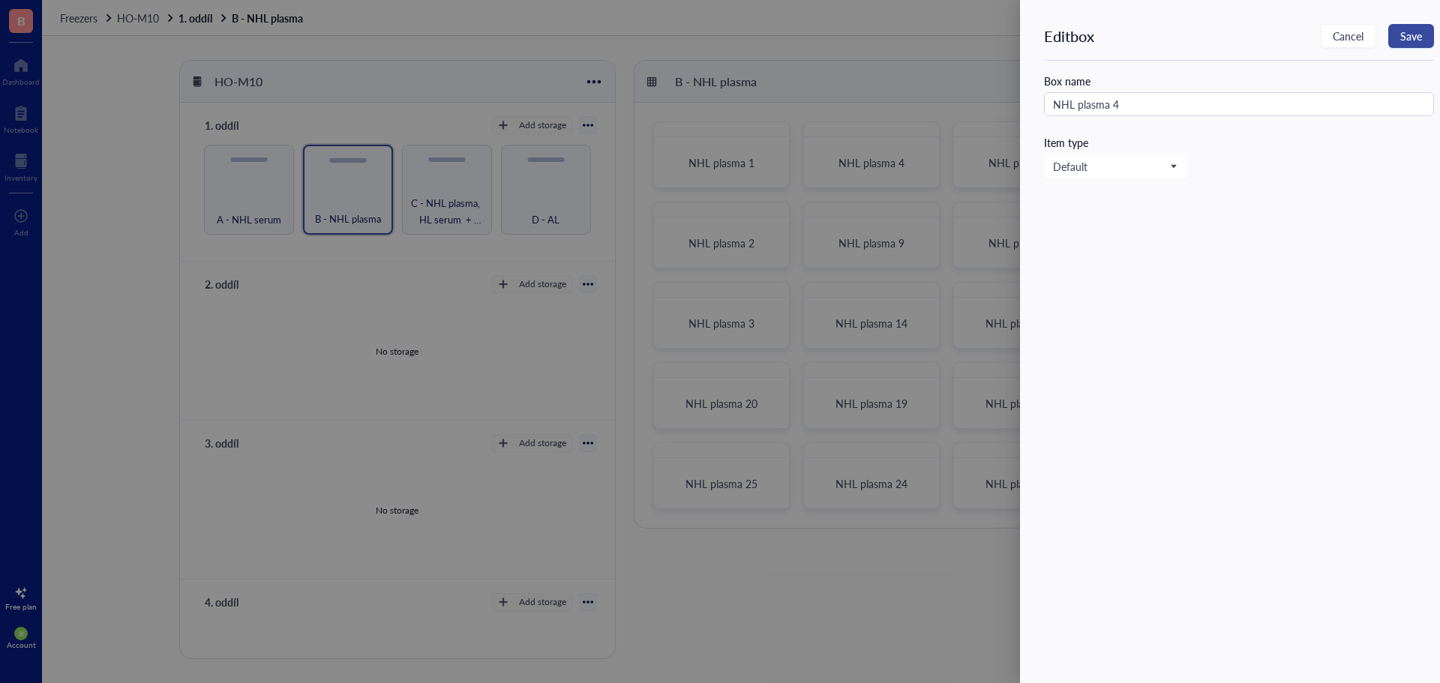
click at [1400, 40] on button "Save" at bounding box center [1411, 36] width 46 height 24
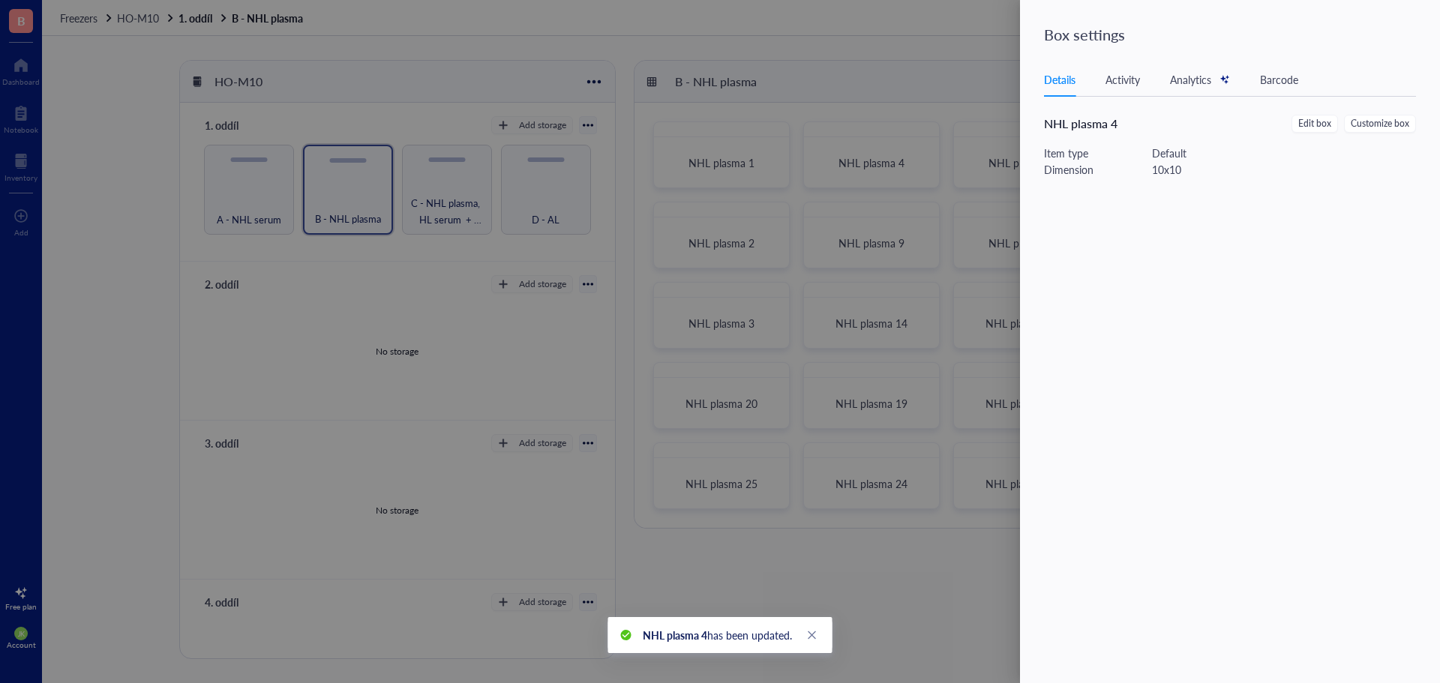
click at [776, 454] on div at bounding box center [720, 341] width 1440 height 683
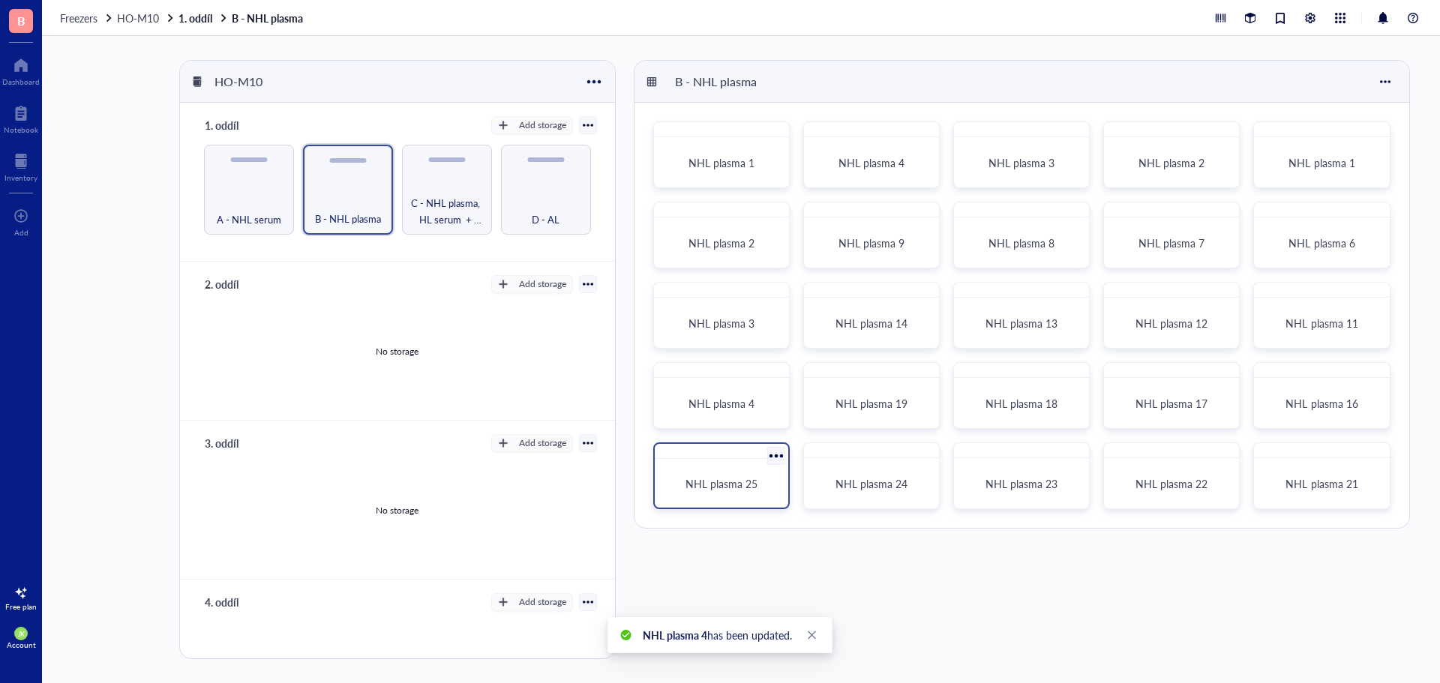
click at [775, 454] on div at bounding box center [776, 456] width 22 height 22
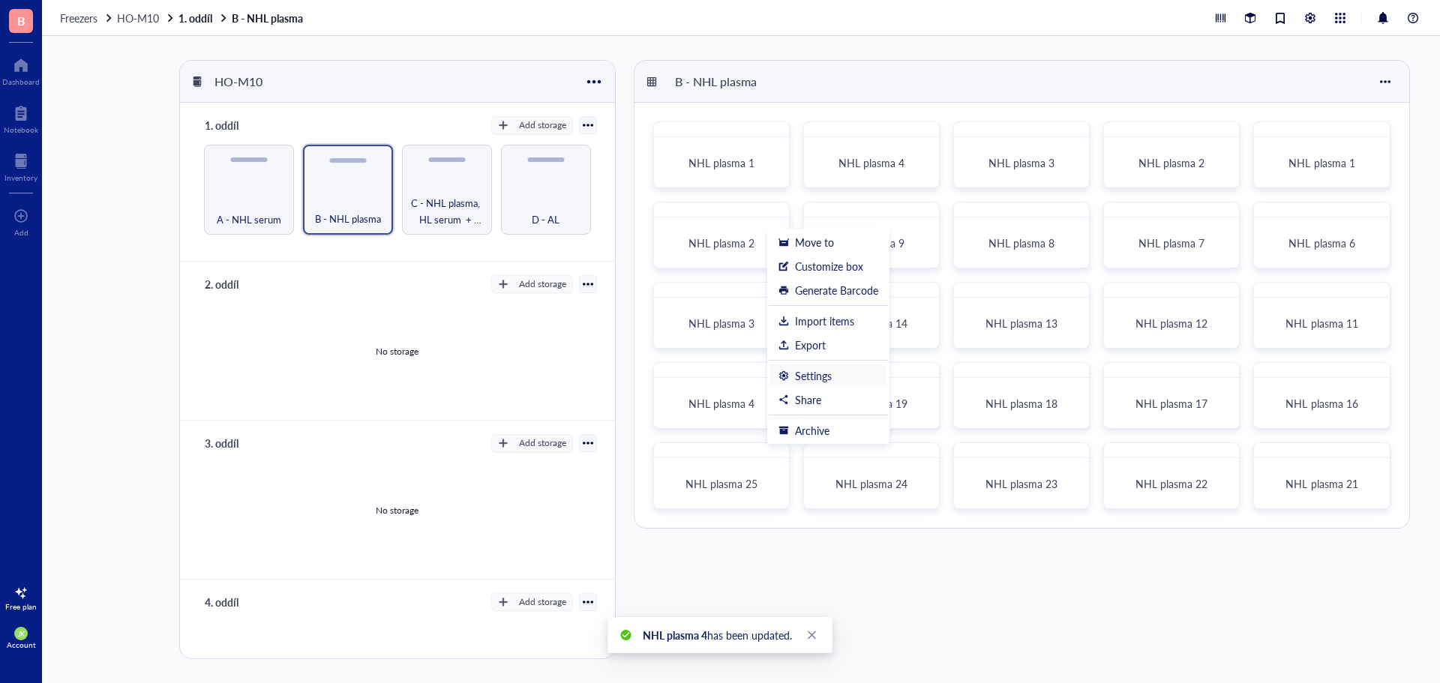
click at [841, 364] on li "Settings" at bounding box center [828, 376] width 119 height 24
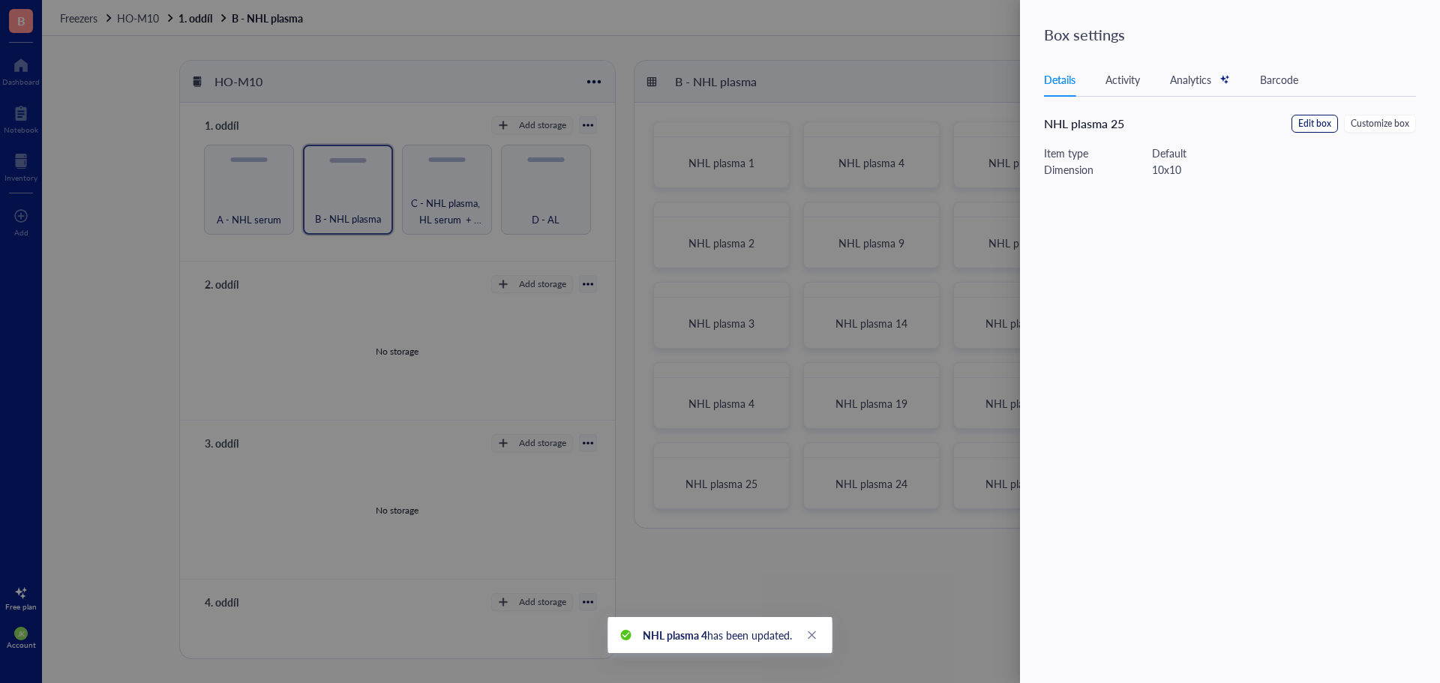
click at [1321, 118] on span "Edit box" at bounding box center [1314, 124] width 33 height 14
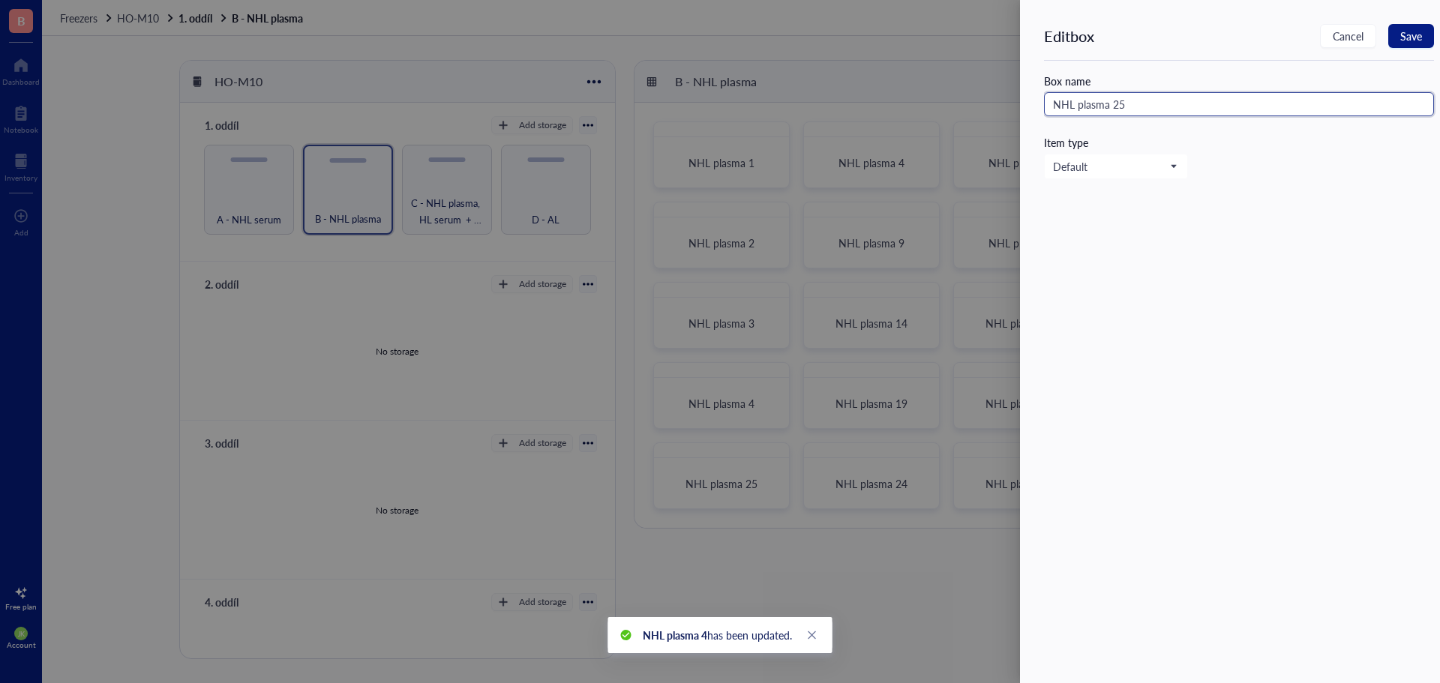
click at [1201, 108] on input "NHL plasma 25" at bounding box center [1239, 104] width 390 height 24
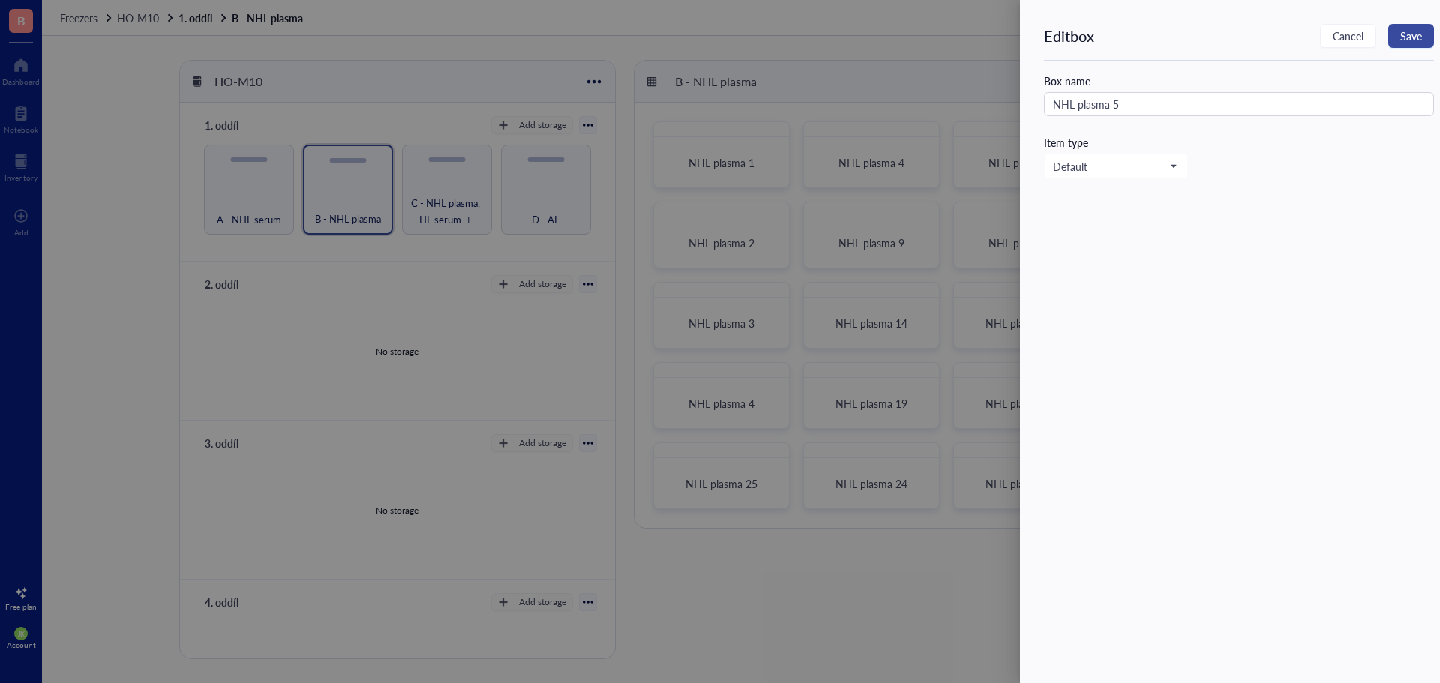
click at [1412, 34] on span "Save" at bounding box center [1411, 36] width 22 height 12
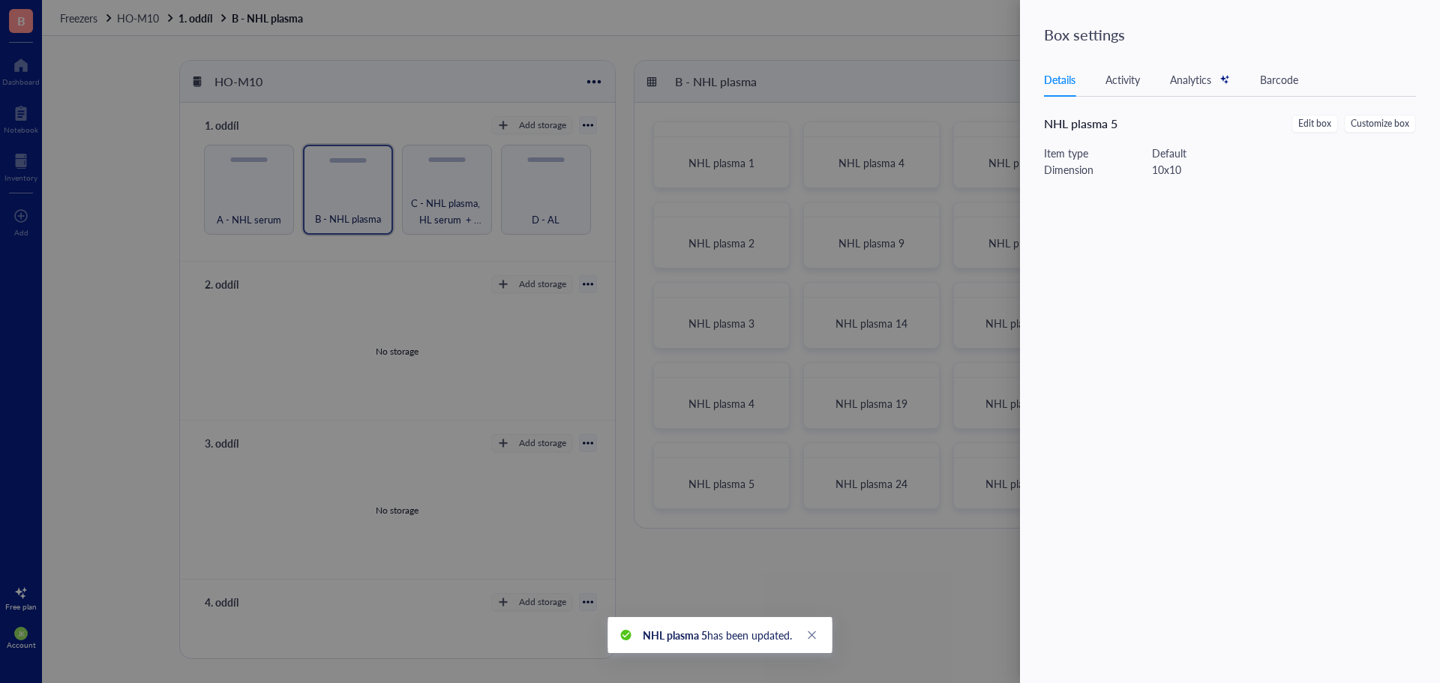
click at [969, 91] on div at bounding box center [720, 341] width 1440 height 683
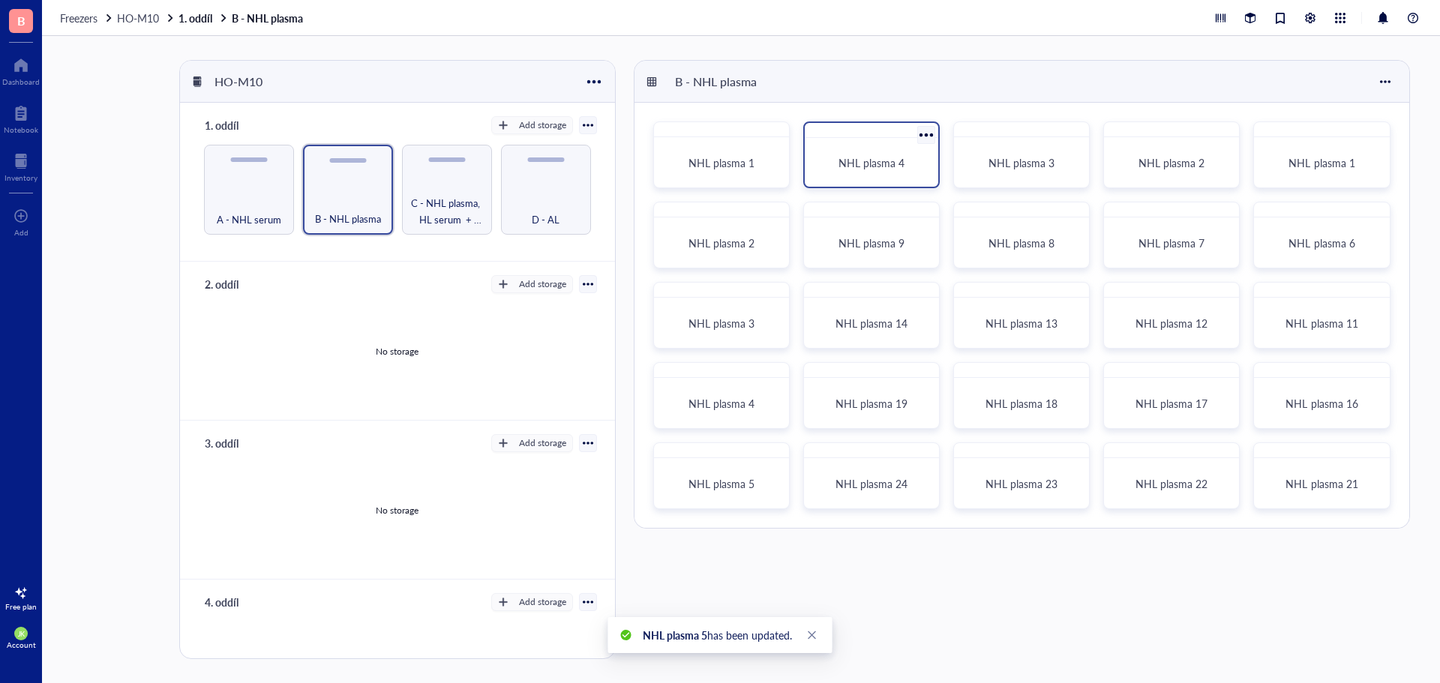
click at [931, 131] on div at bounding box center [926, 135] width 22 height 22
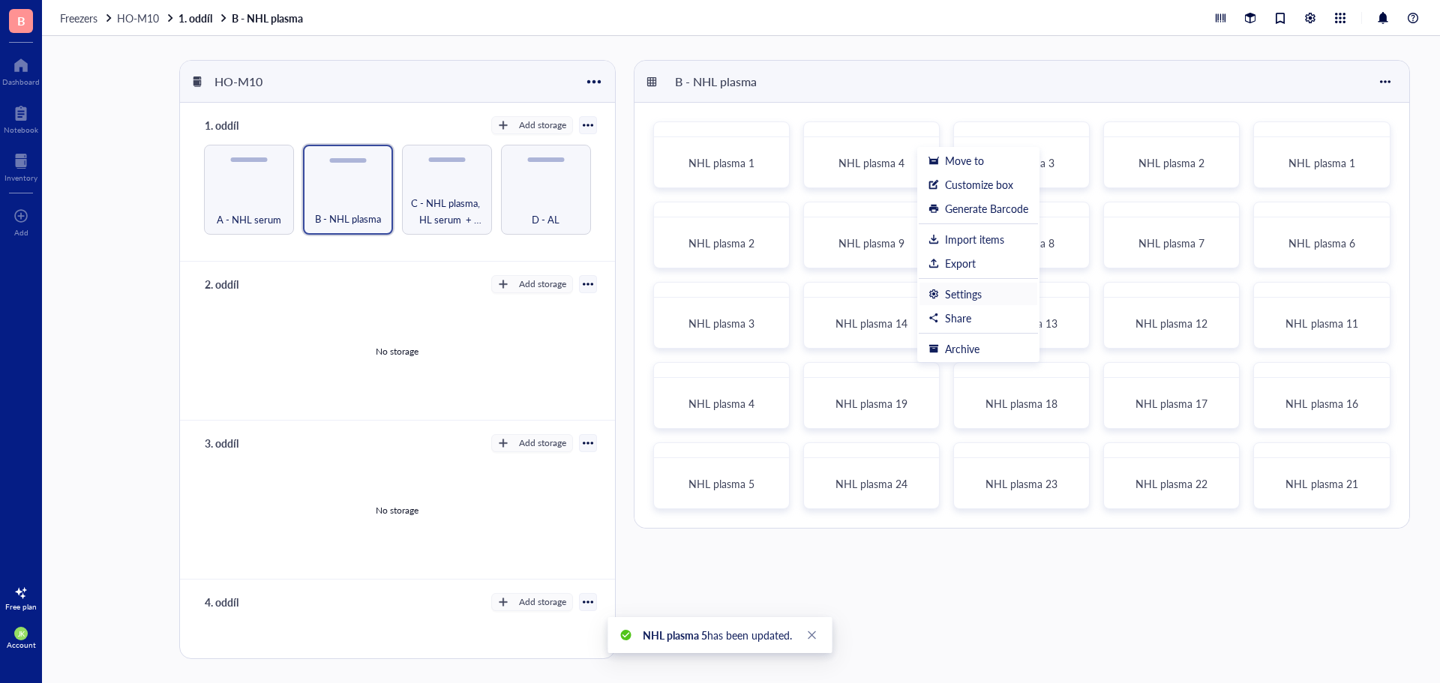
click at [952, 301] on li "Settings" at bounding box center [978, 294] width 119 height 24
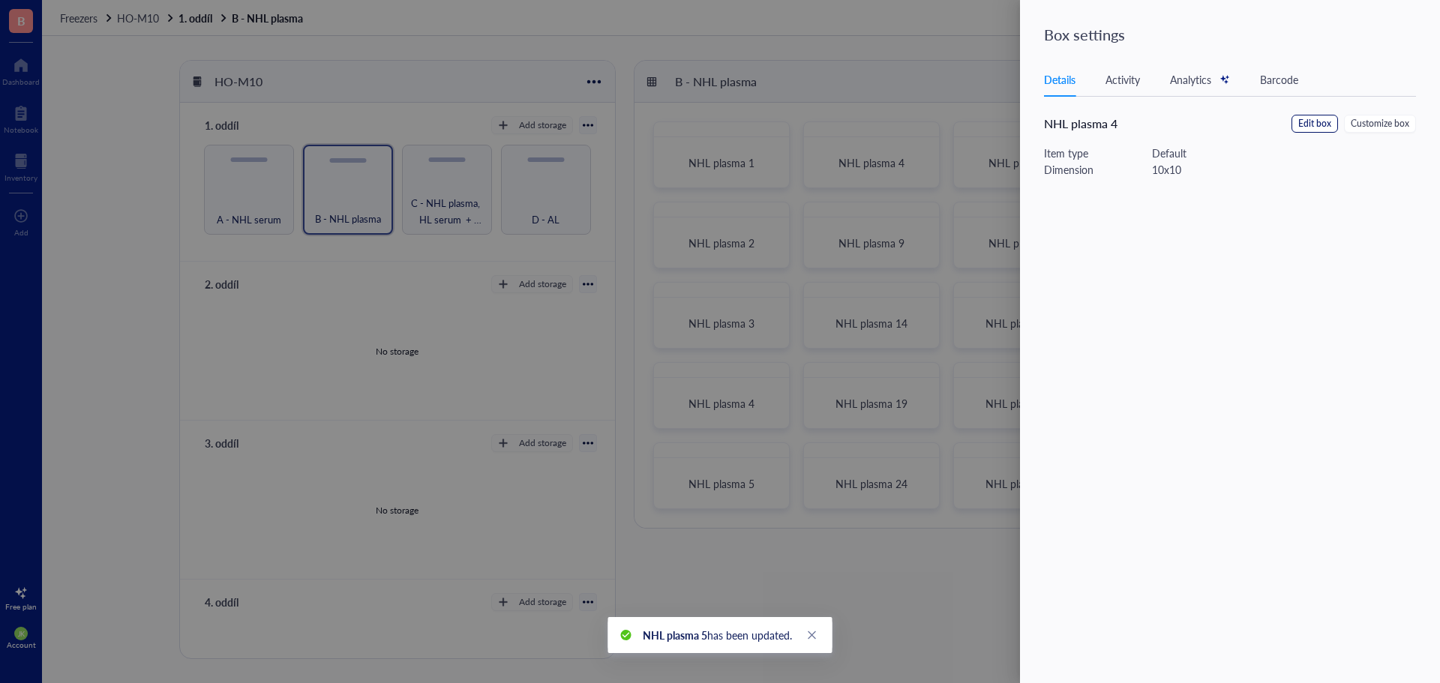
click at [1322, 121] on span "Edit box" at bounding box center [1314, 124] width 33 height 14
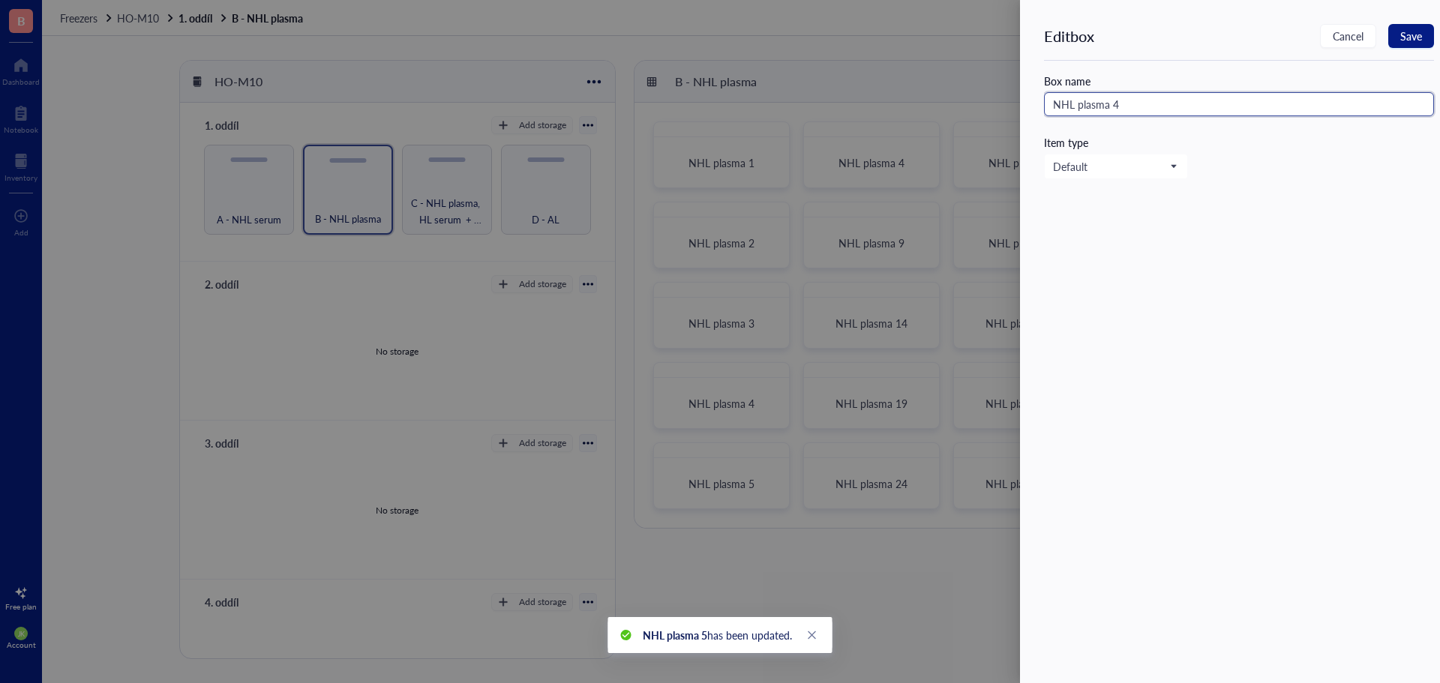
click at [1194, 112] on input "NHL plasma 4" at bounding box center [1239, 104] width 390 height 24
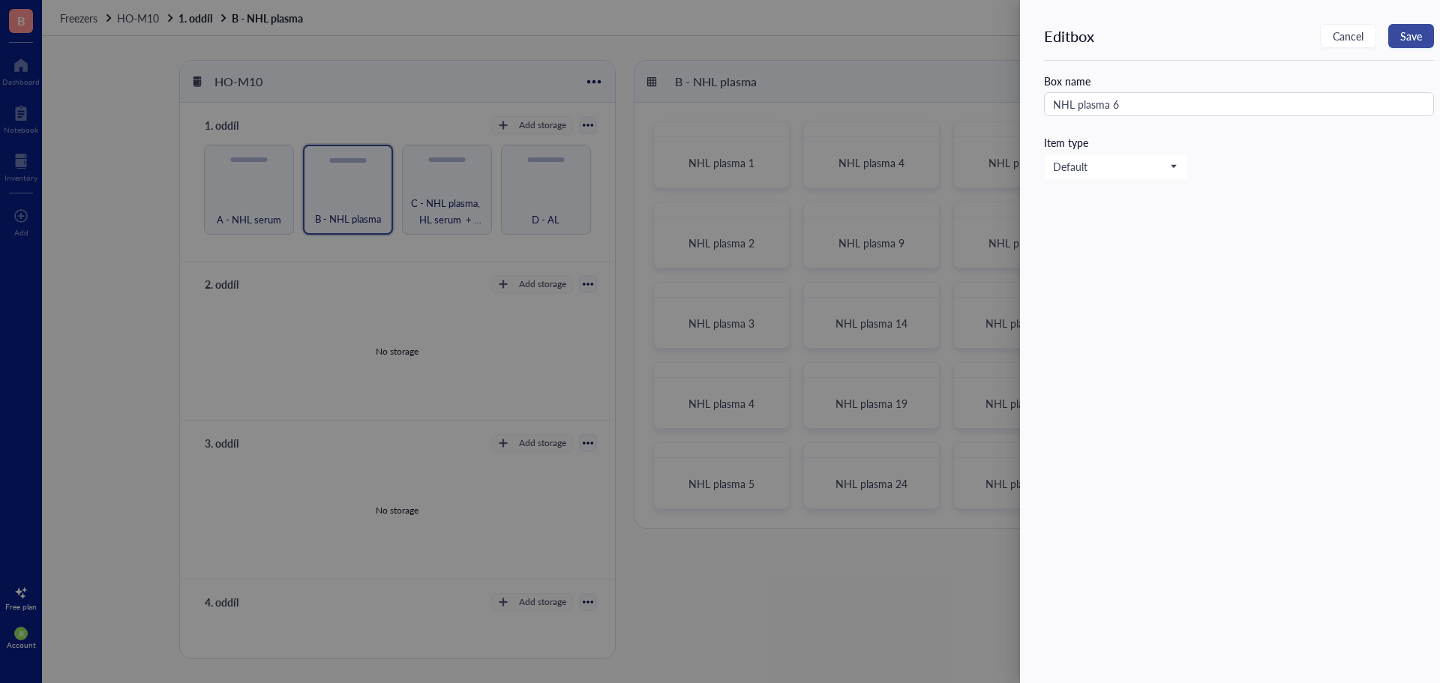
click at [1400, 31] on button "Save" at bounding box center [1411, 36] width 46 height 24
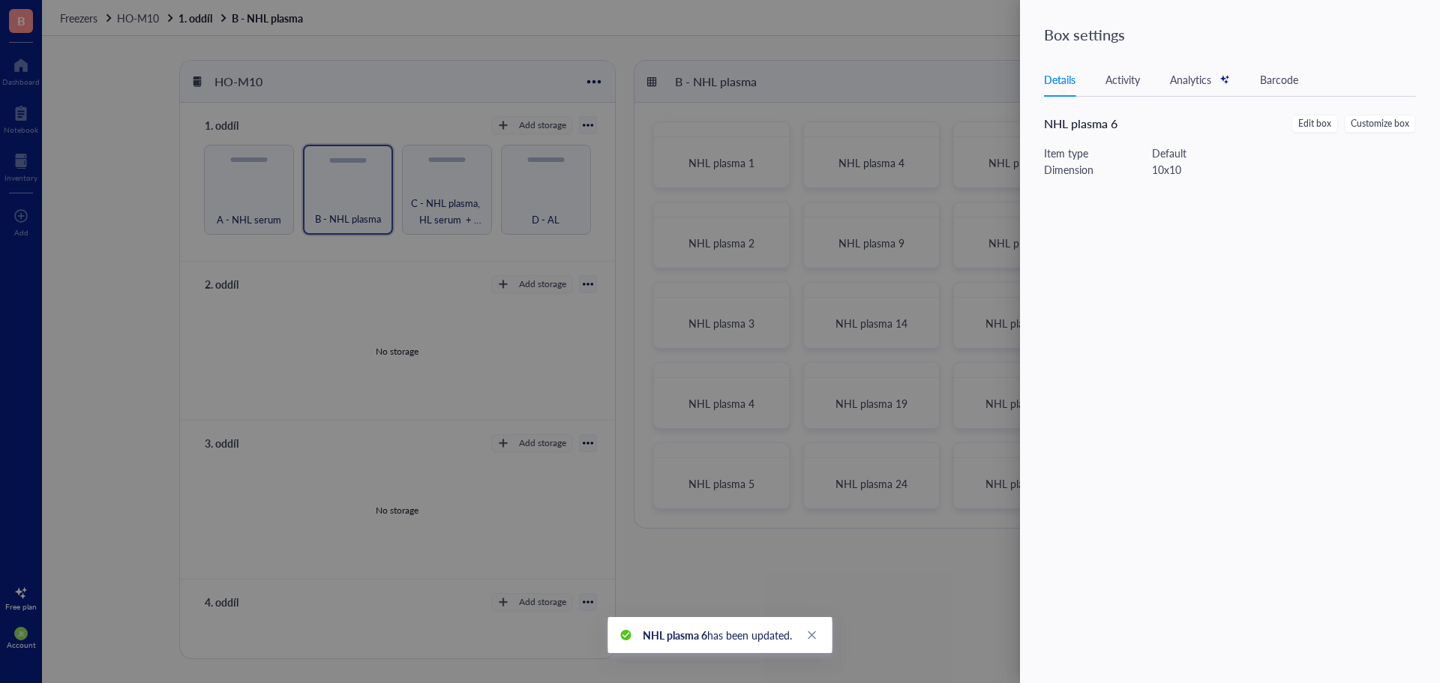
click at [920, 217] on div at bounding box center [720, 341] width 1440 height 683
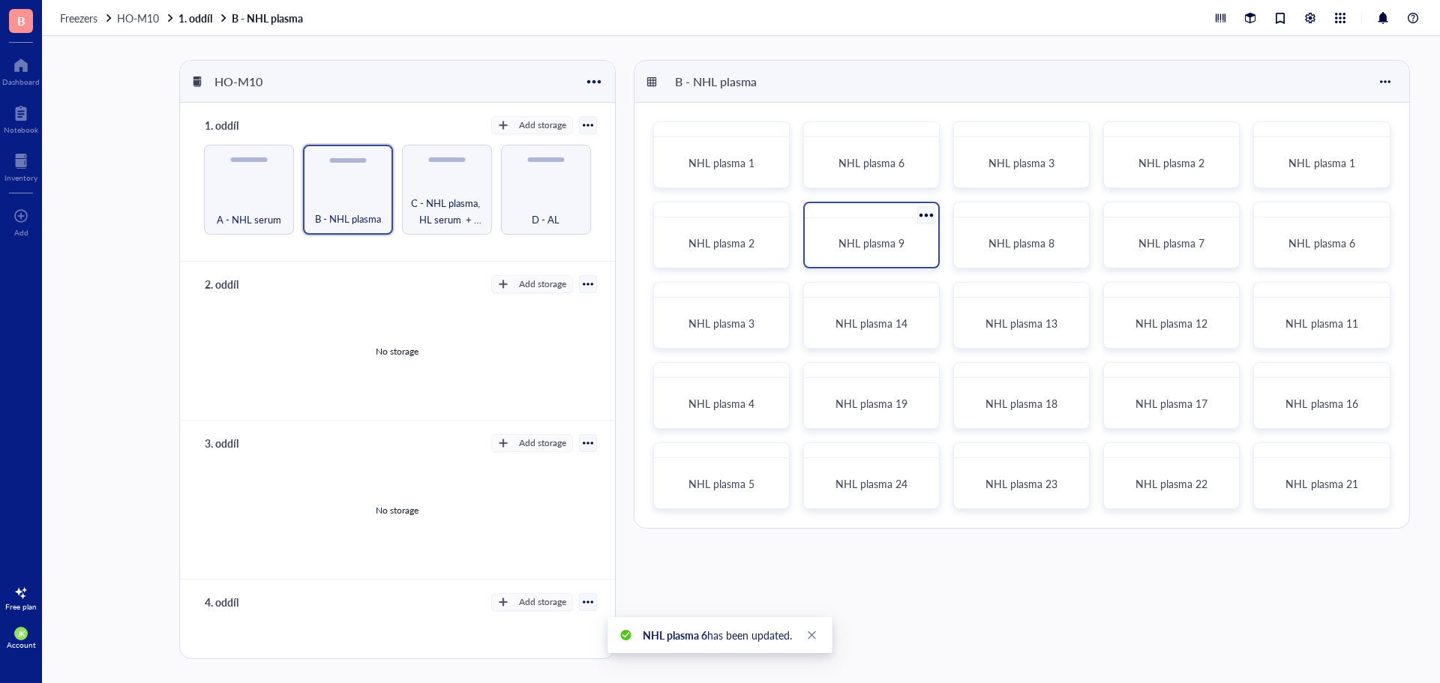
click at [925, 214] on div at bounding box center [926, 215] width 22 height 22
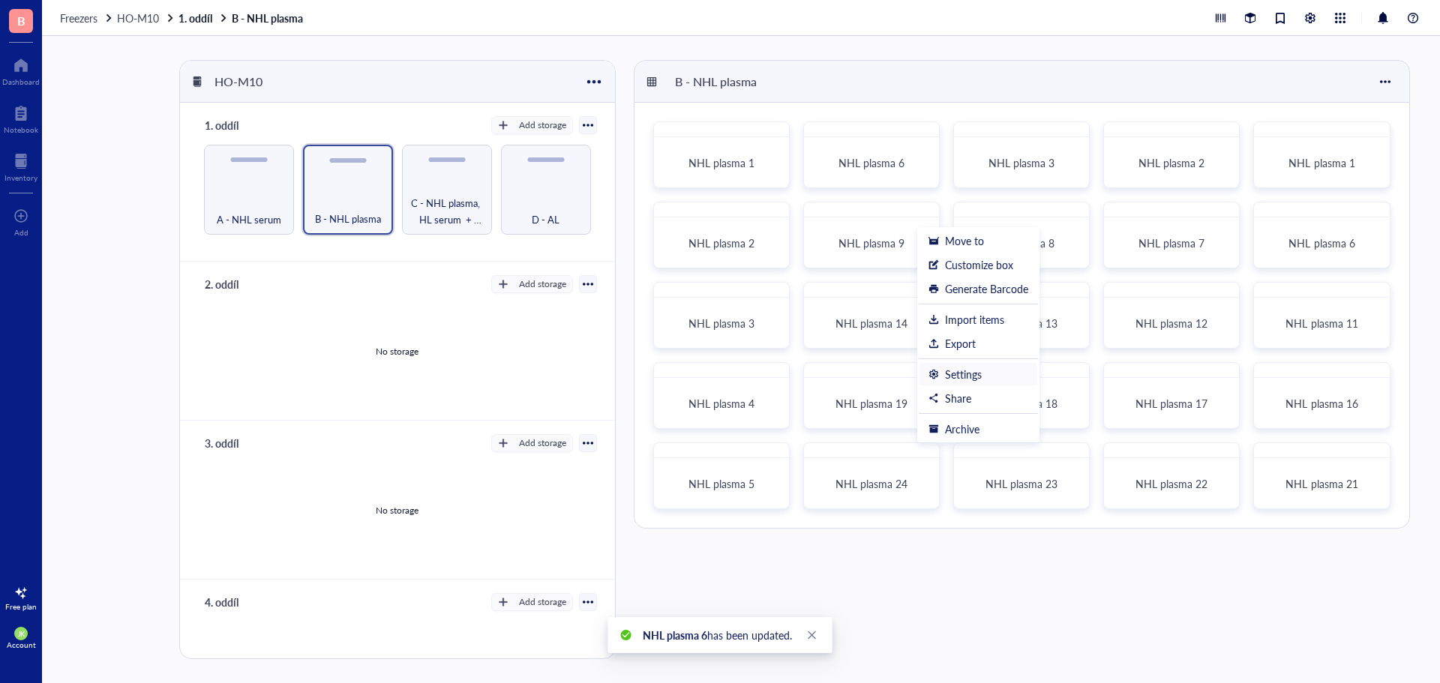
click at [979, 376] on div "Settings" at bounding box center [963, 373] width 37 height 13
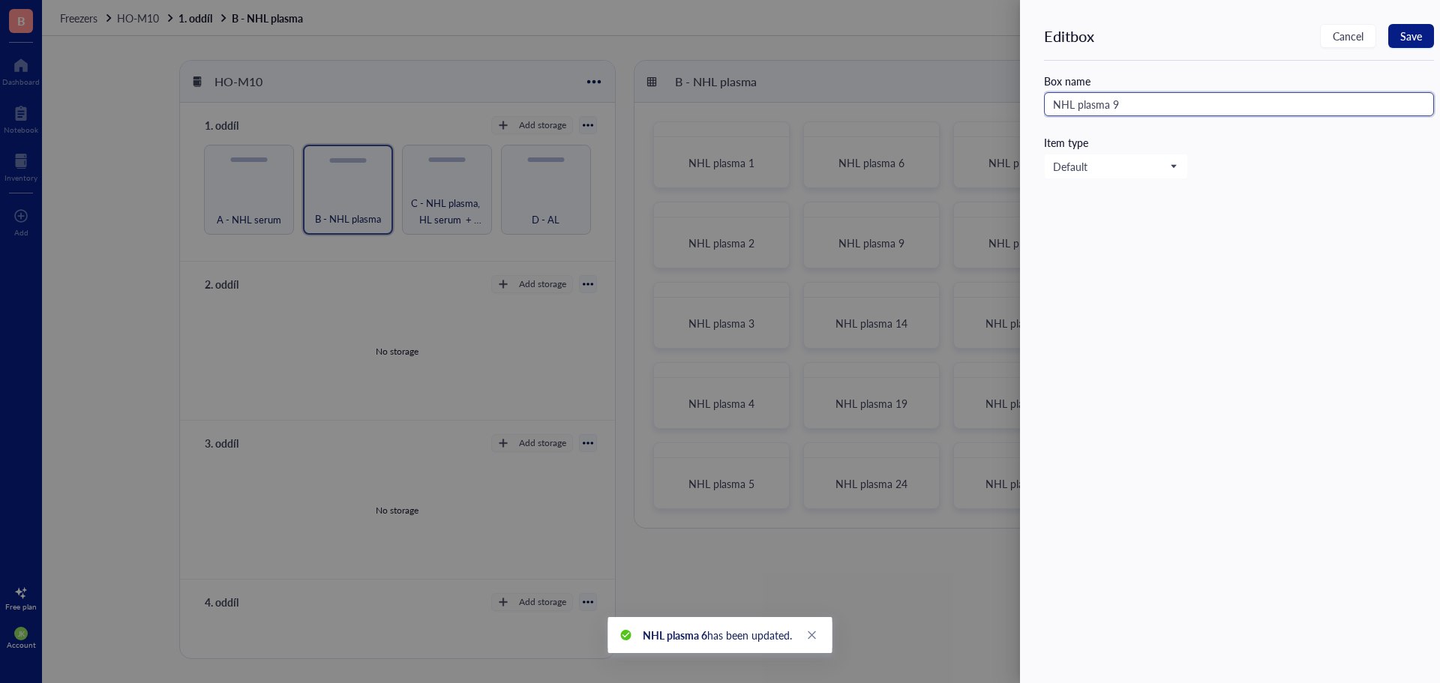
click at [1231, 113] on input "NHL plasma 9" at bounding box center [1239, 104] width 390 height 24
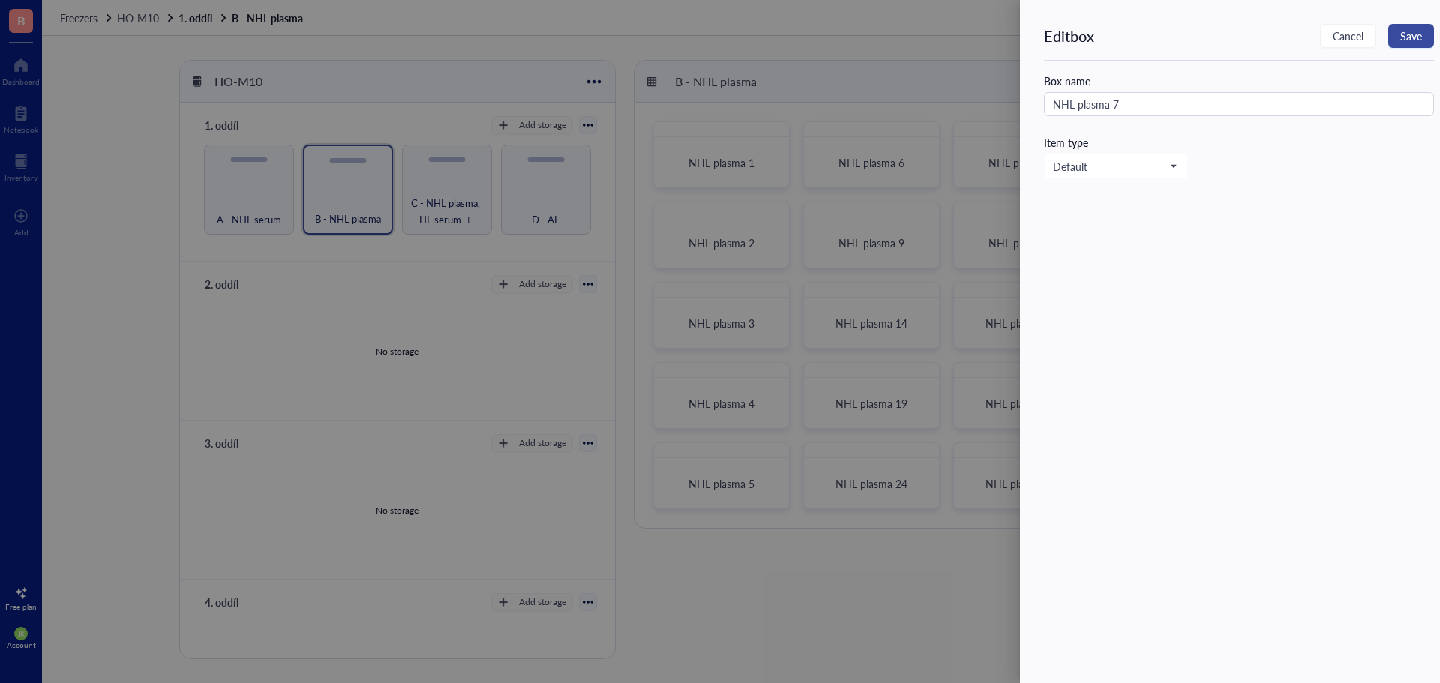
click at [1426, 31] on button "Save" at bounding box center [1411, 36] width 46 height 24
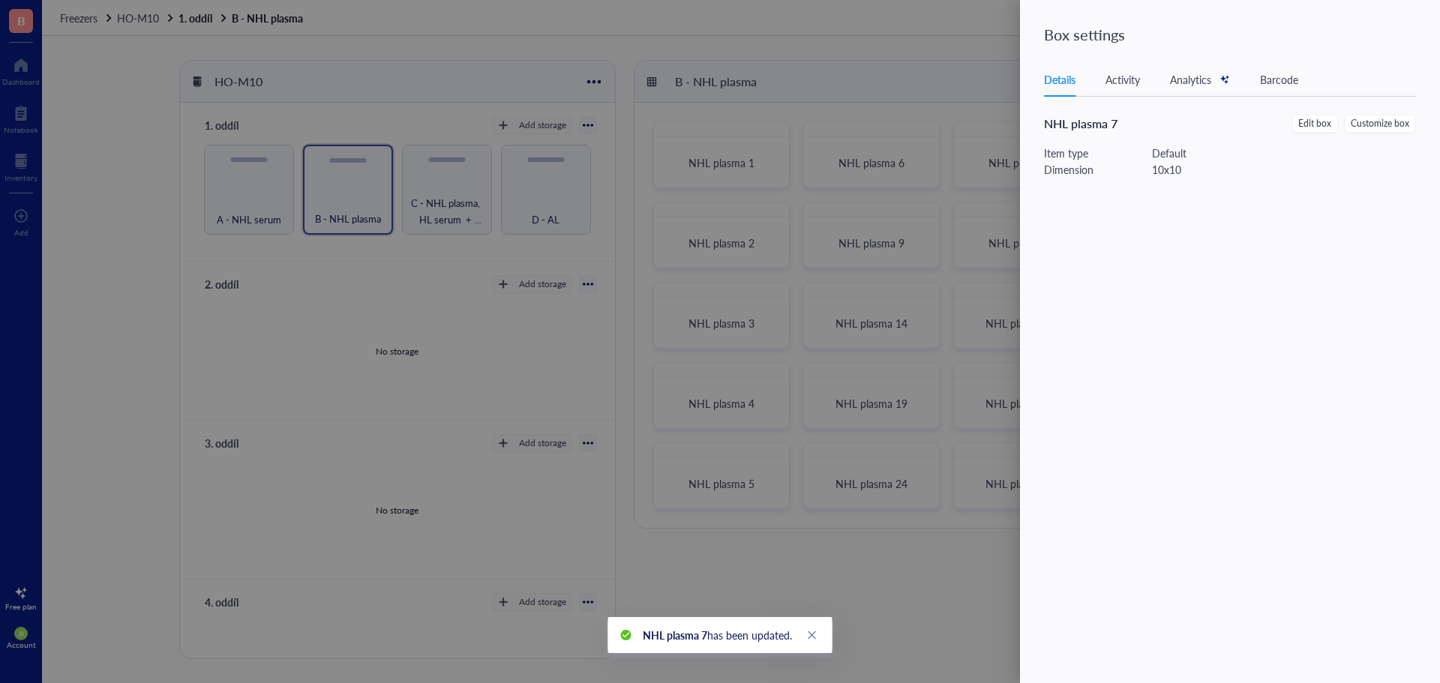
click at [928, 293] on div at bounding box center [720, 341] width 1440 height 683
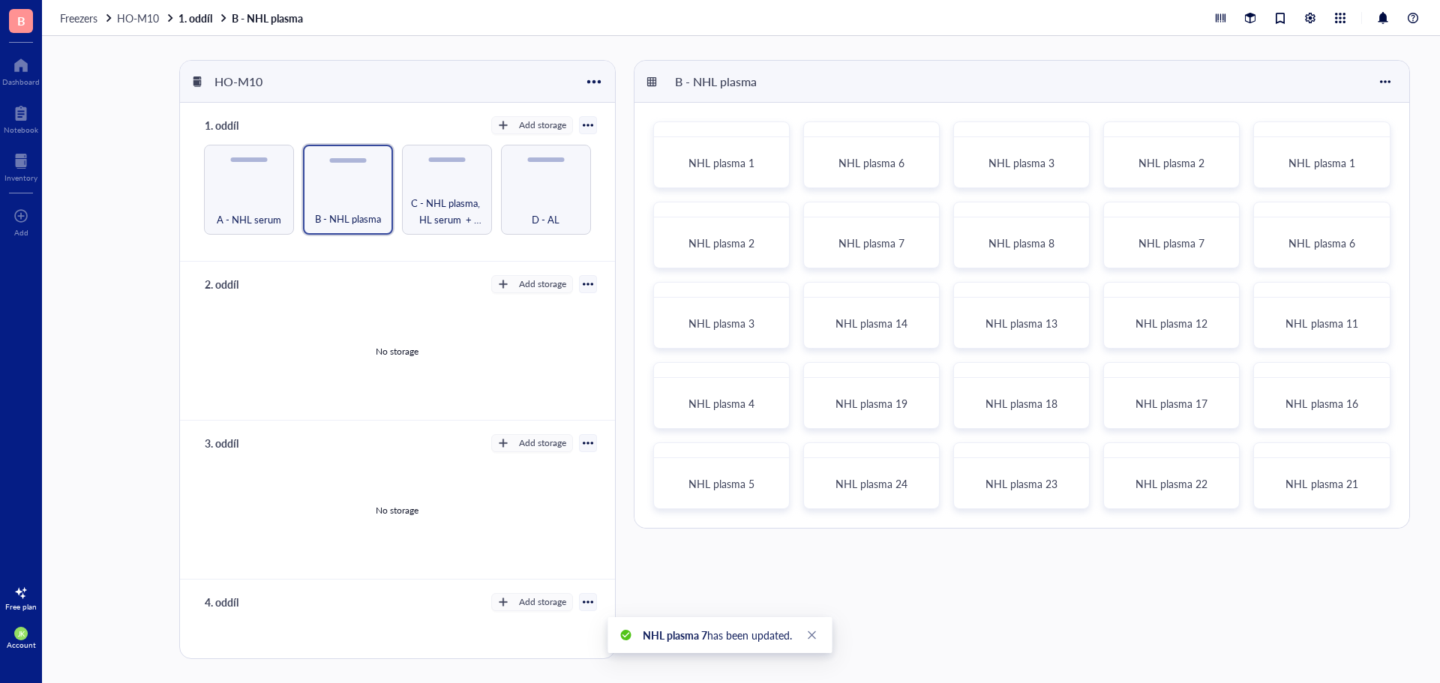
click at [928, 293] on div at bounding box center [927, 295] width 22 height 22
click at [997, 460] on div "Settings" at bounding box center [978, 454] width 100 height 13
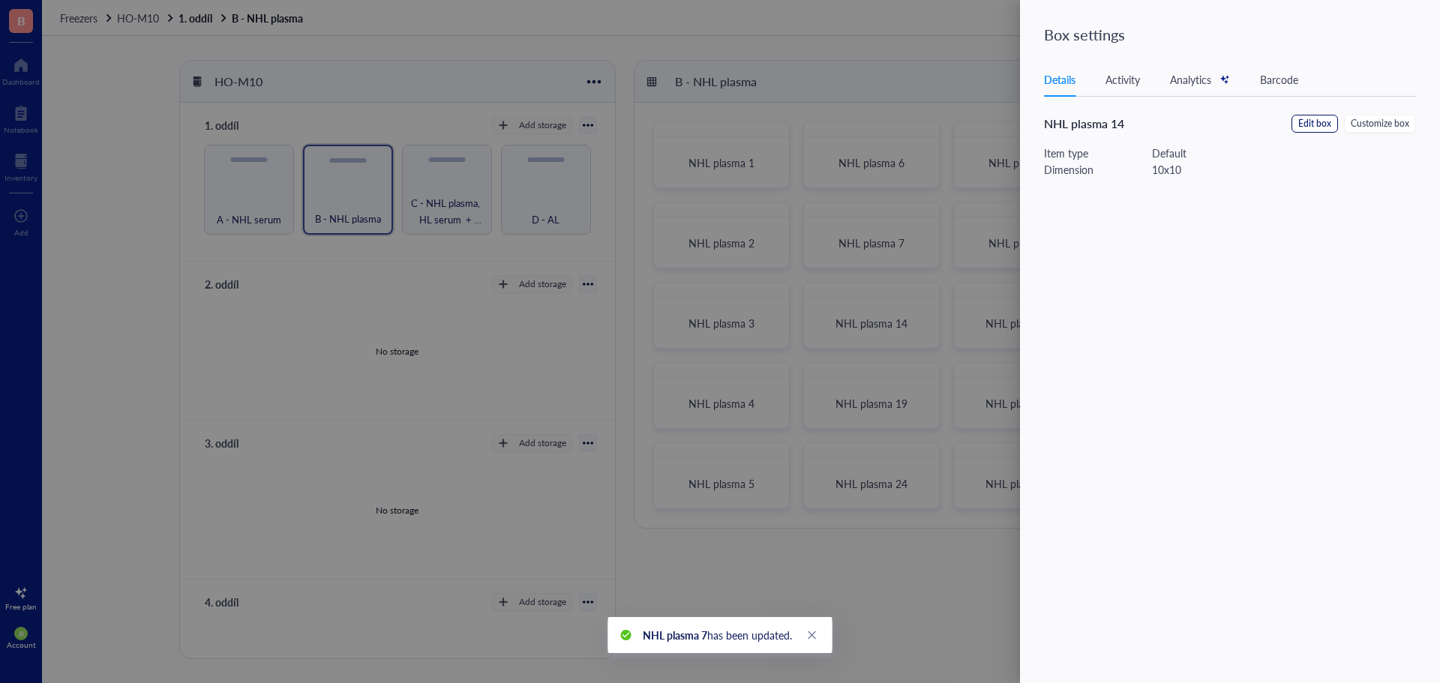
click at [1311, 118] on span "Edit box" at bounding box center [1314, 124] width 33 height 14
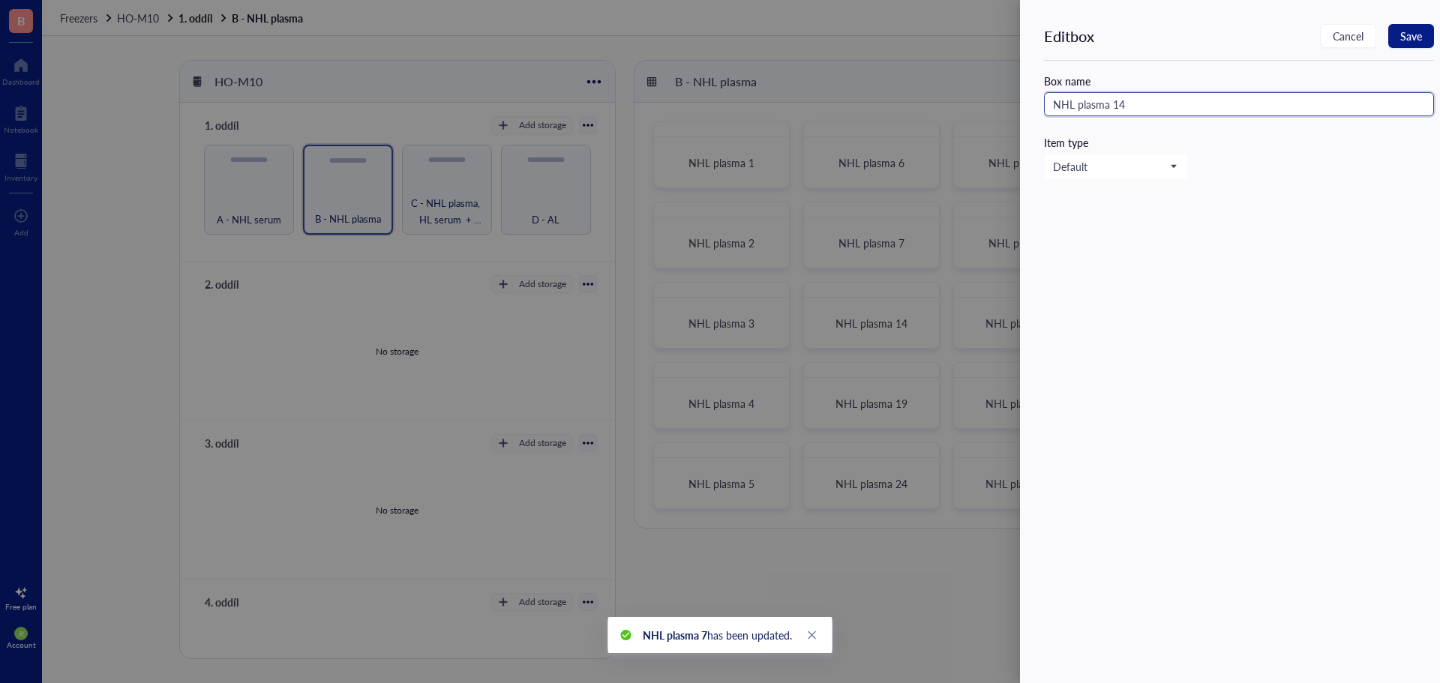
click at [1201, 109] on input "NHL plasma 14" at bounding box center [1239, 104] width 390 height 24
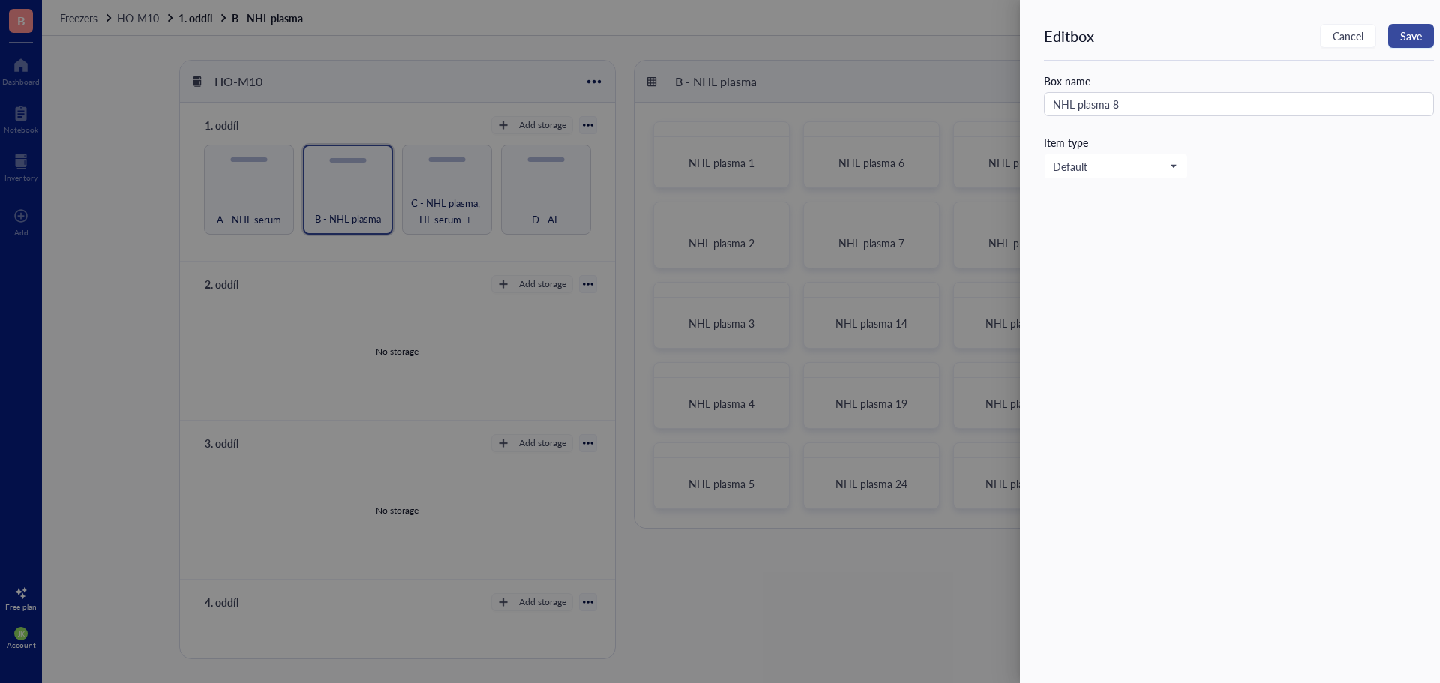
click at [1417, 34] on span "Save" at bounding box center [1411, 36] width 22 height 12
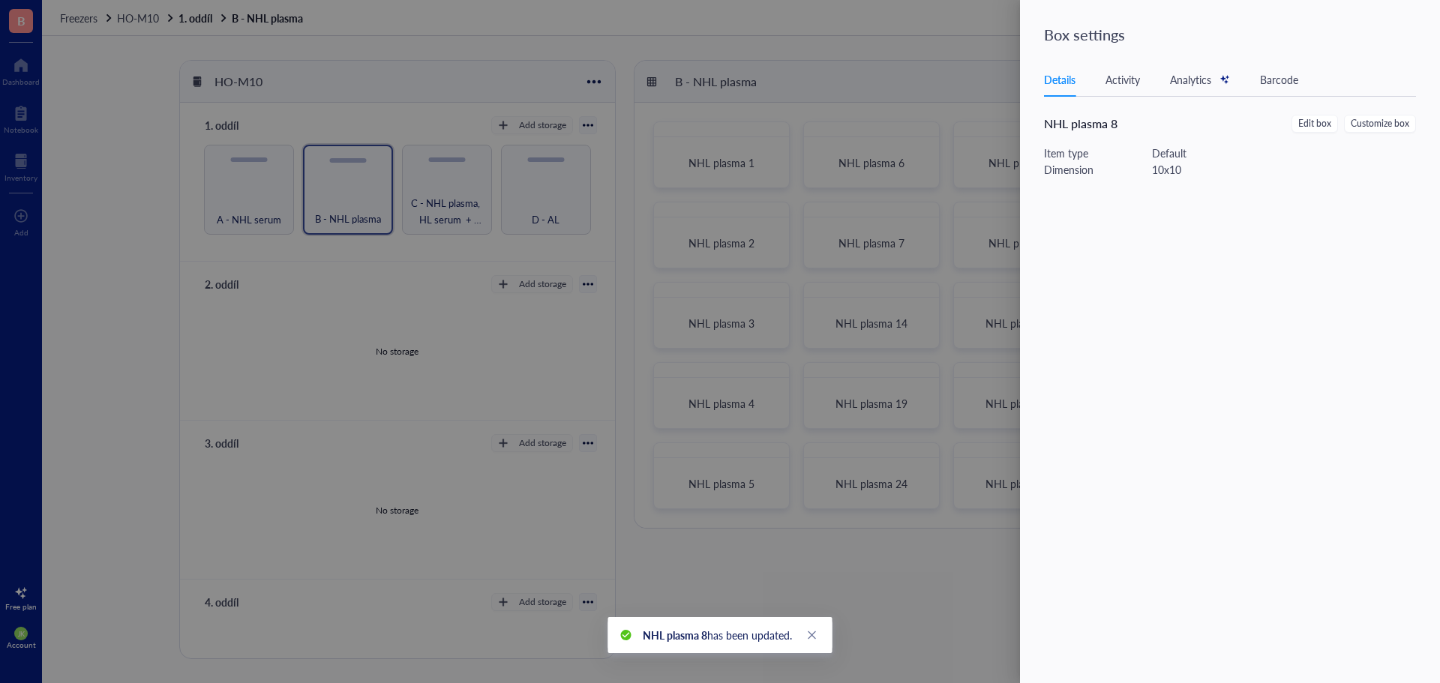
click at [930, 375] on div at bounding box center [720, 341] width 1440 height 683
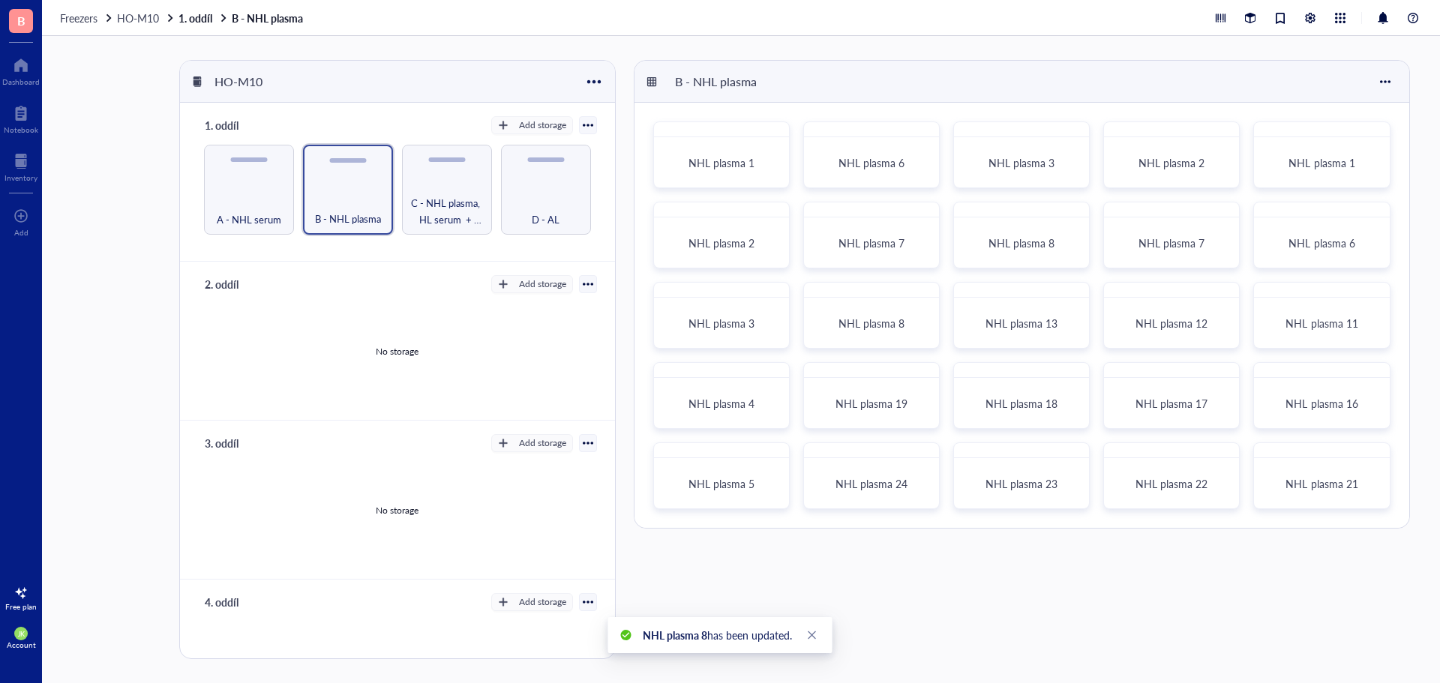
click at [930, 375] on div at bounding box center [927, 375] width 22 height 22
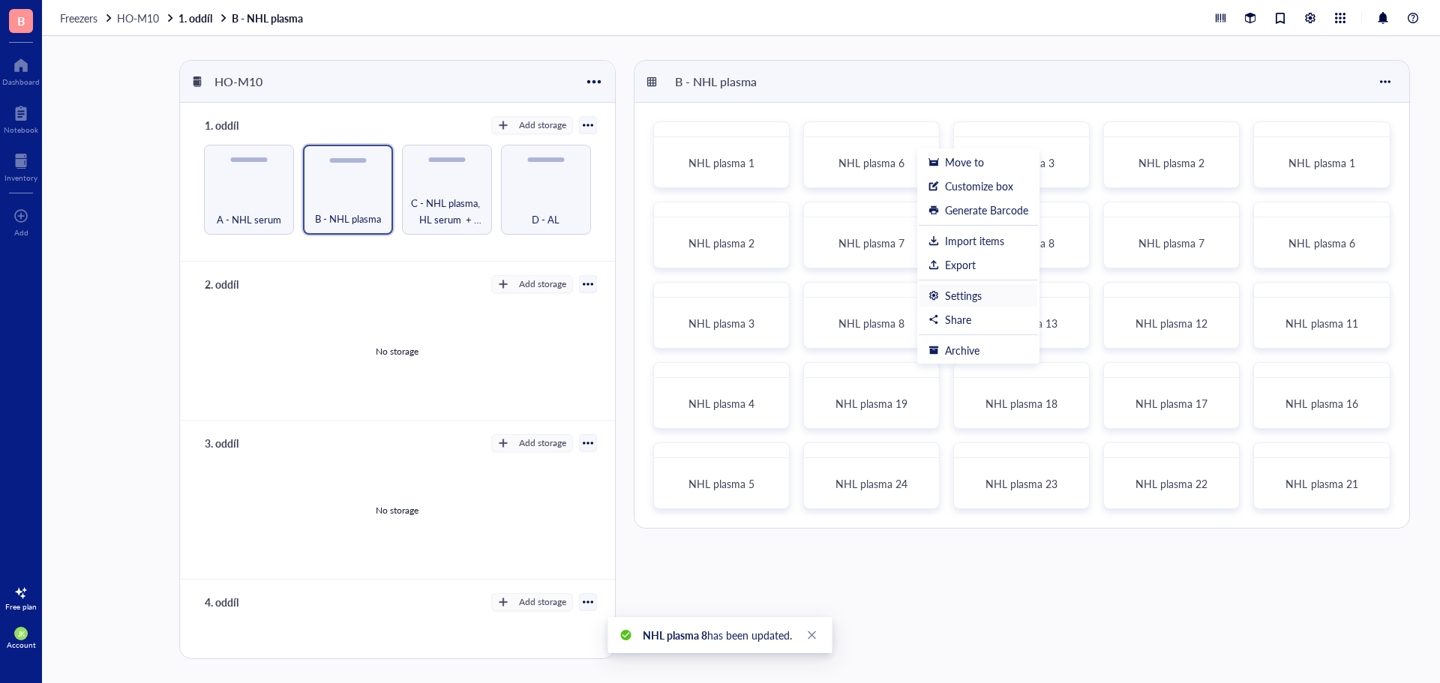
click at [981, 291] on div "Settings" at bounding box center [963, 295] width 37 height 13
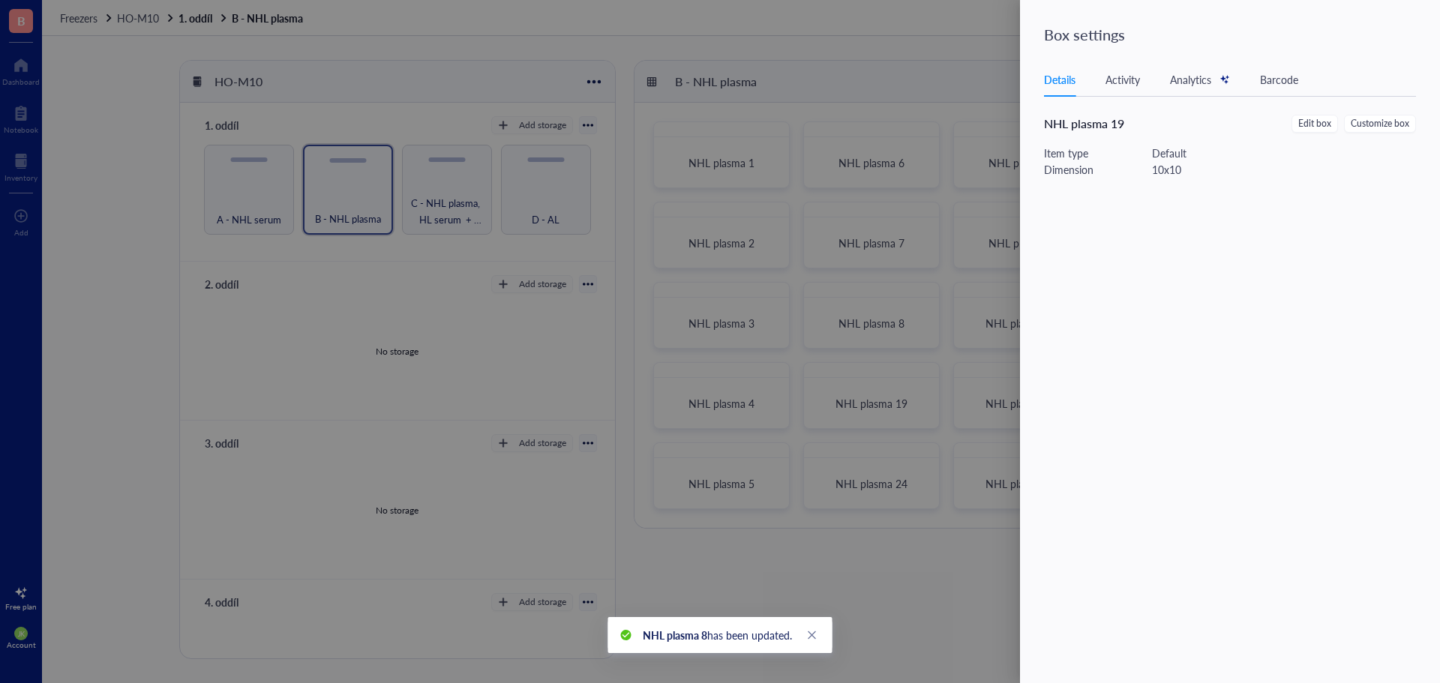
click at [1305, 114] on div "Details Activity Analytics Barcode NHL plasma 19 Edit box Customize box Item ty…" at bounding box center [1239, 348] width 390 height 570
click at [1306, 117] on span "Edit box" at bounding box center [1314, 124] width 33 height 14
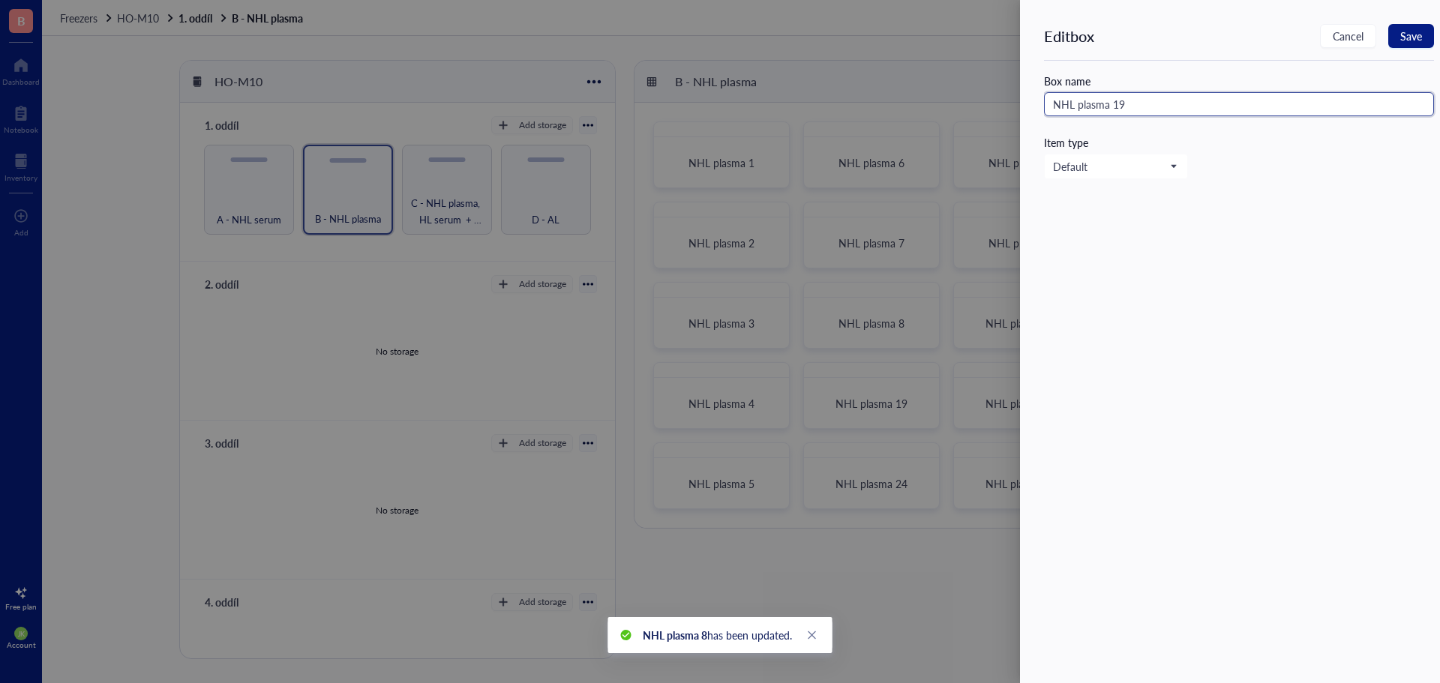
click at [1116, 102] on input "NHL plasma 19" at bounding box center [1239, 104] width 390 height 24
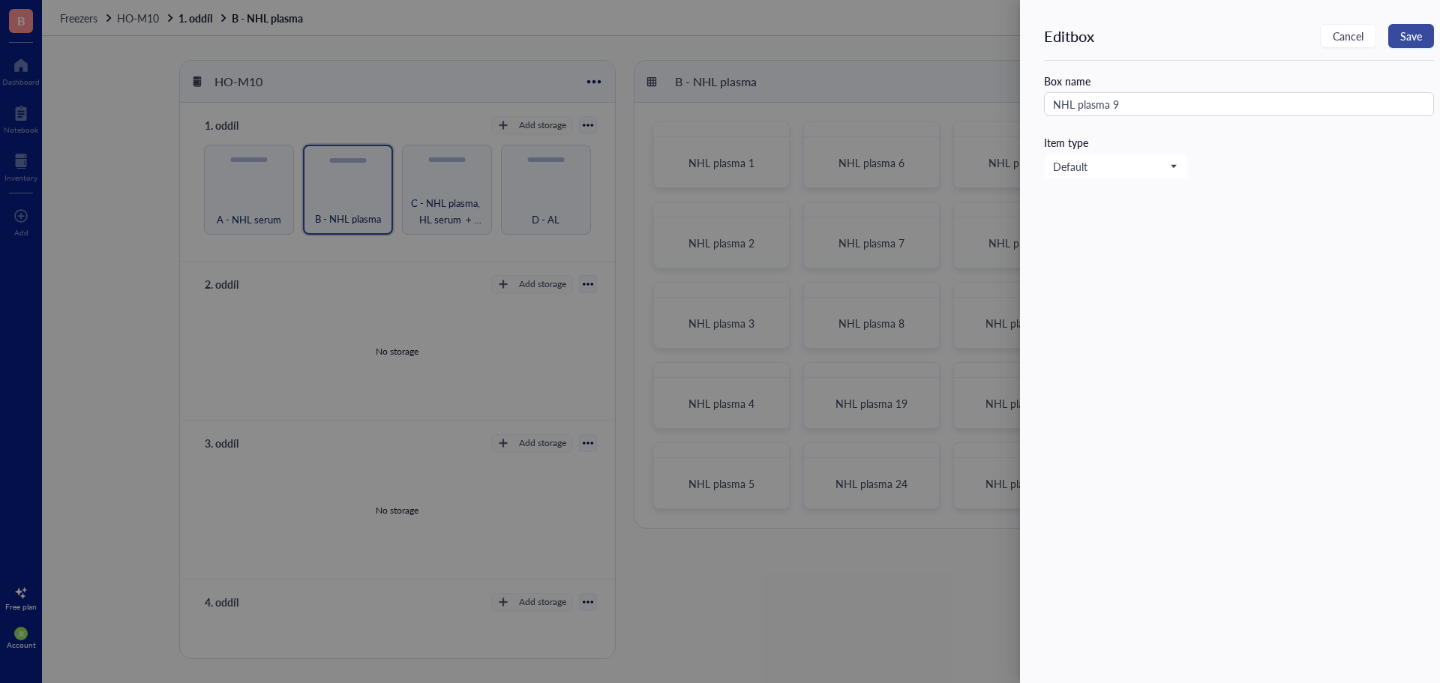
click at [1420, 30] on span "Save" at bounding box center [1411, 36] width 22 height 12
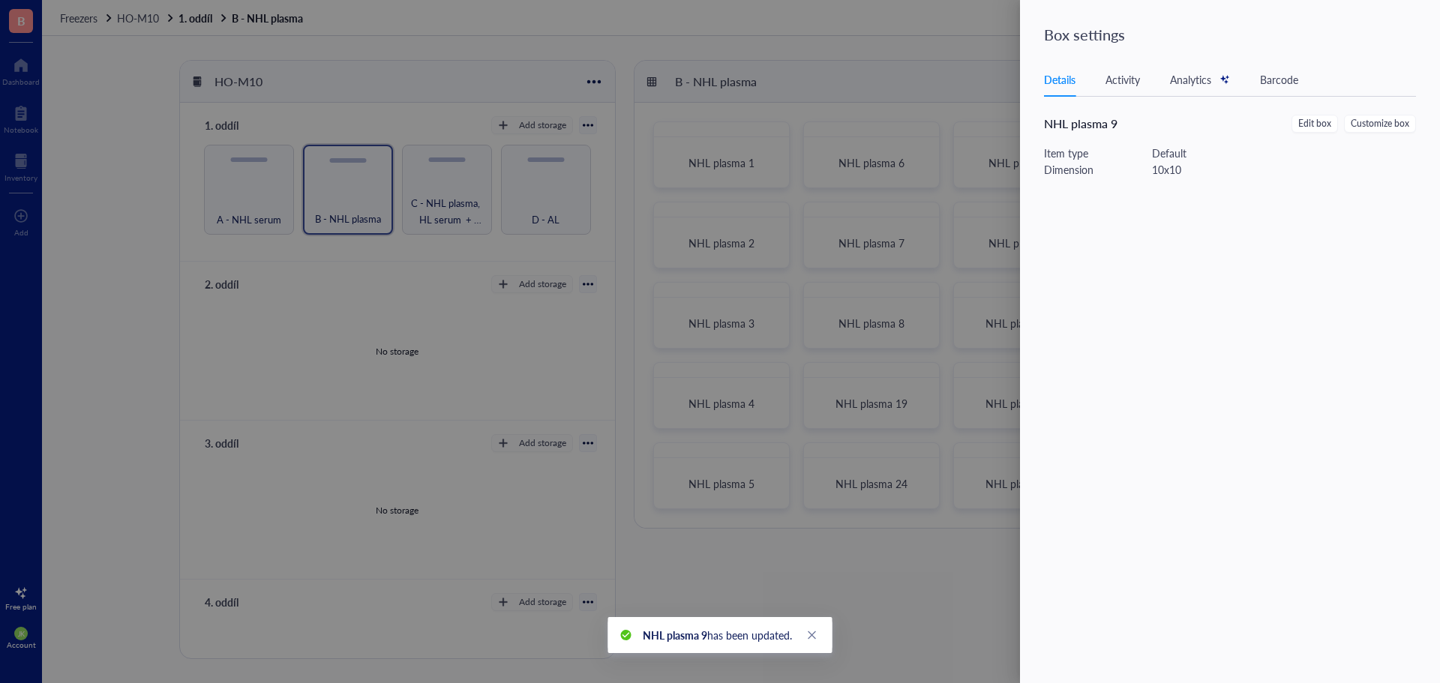
click at [928, 456] on div at bounding box center [720, 341] width 1440 height 683
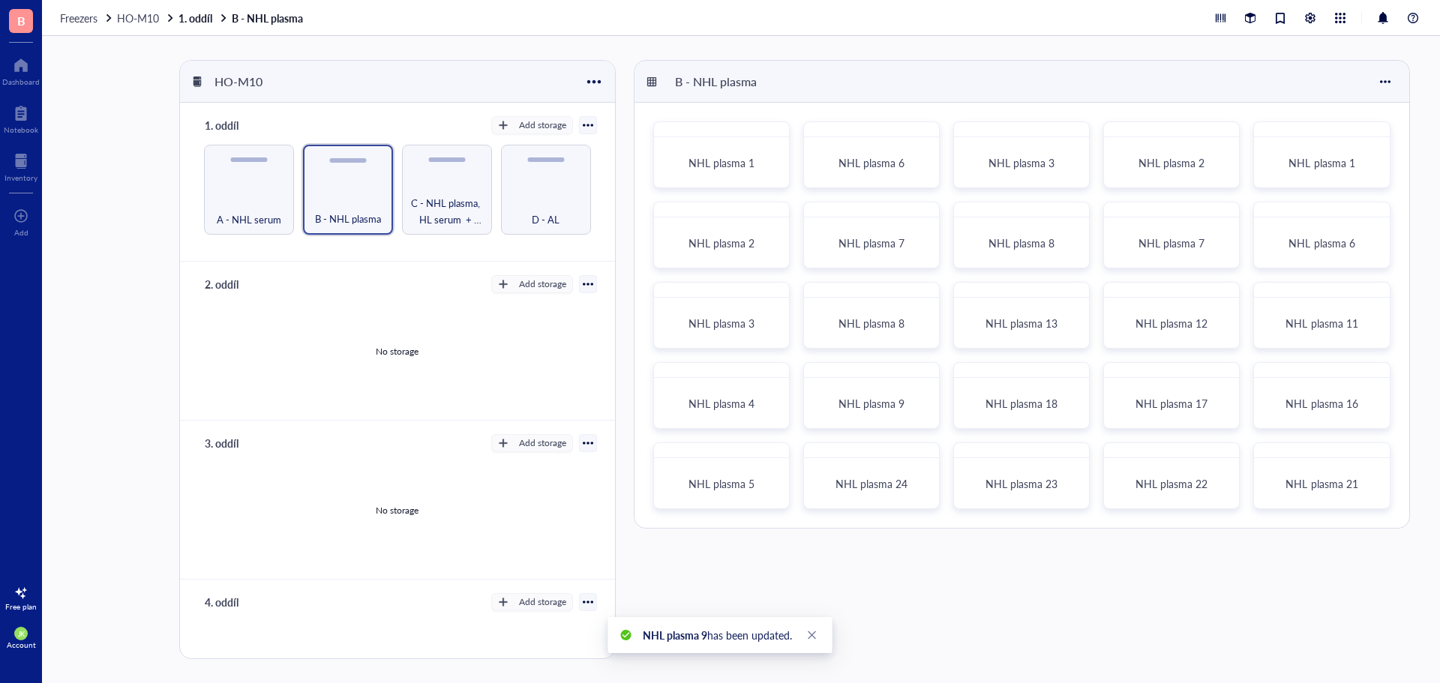
click at [929, 453] on div at bounding box center [927, 456] width 22 height 22
click at [953, 375] on div "Settings" at bounding box center [963, 375] width 37 height 13
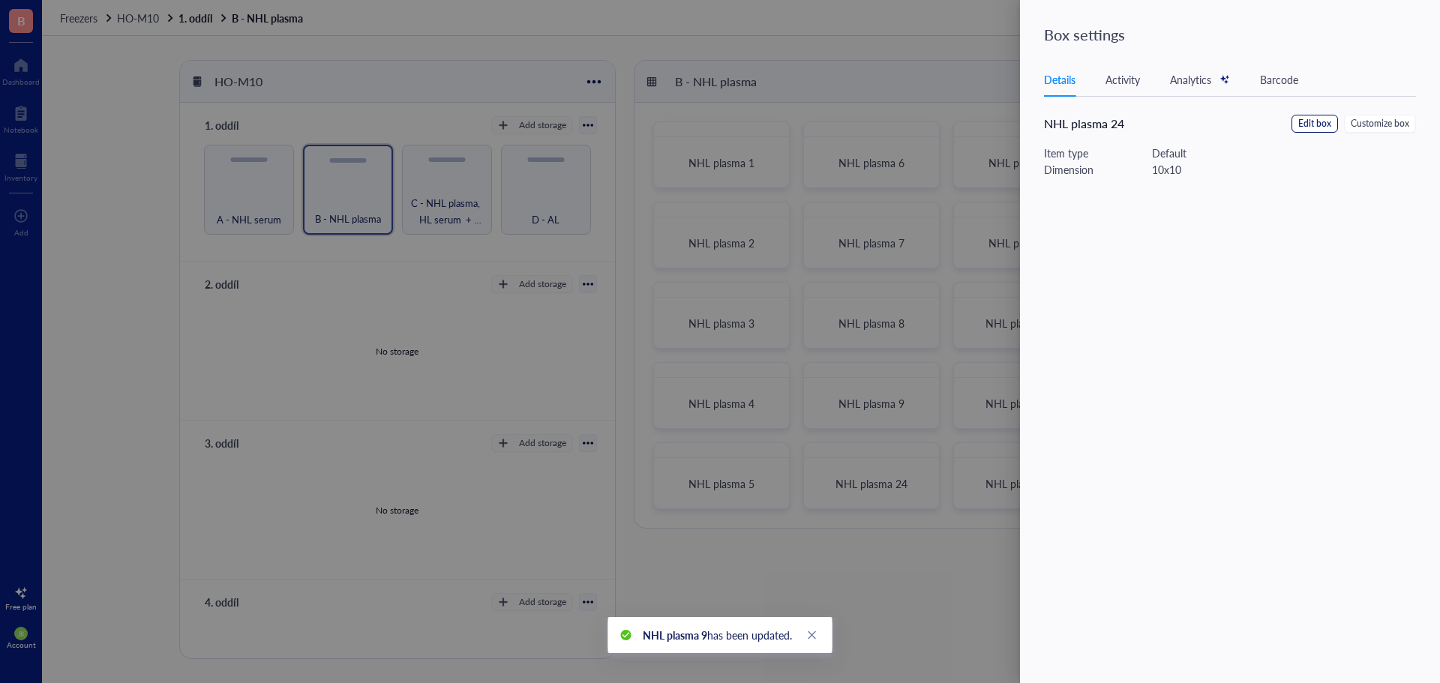
click at [1307, 121] on span "Edit box" at bounding box center [1314, 124] width 33 height 14
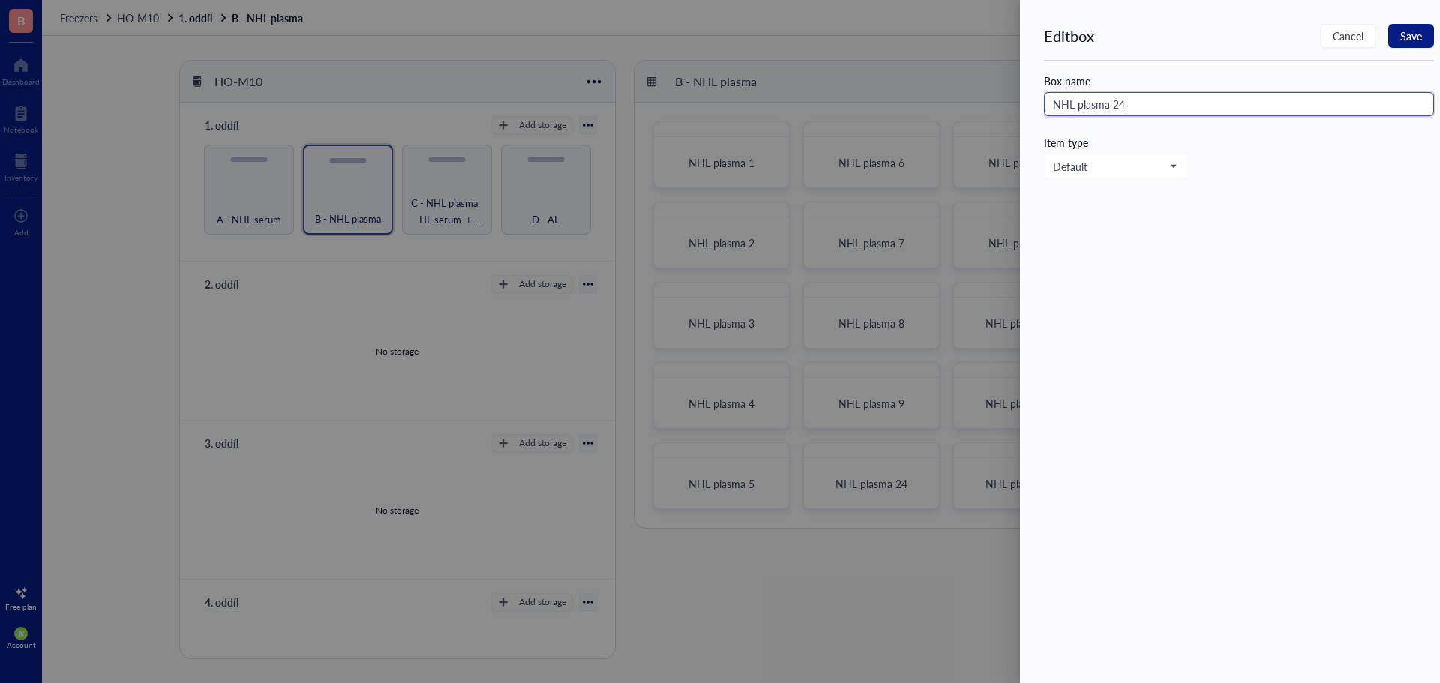
click at [1210, 113] on input "NHL plasma 24" at bounding box center [1239, 104] width 390 height 24
click at [1408, 31] on span "Save" at bounding box center [1411, 36] width 22 height 12
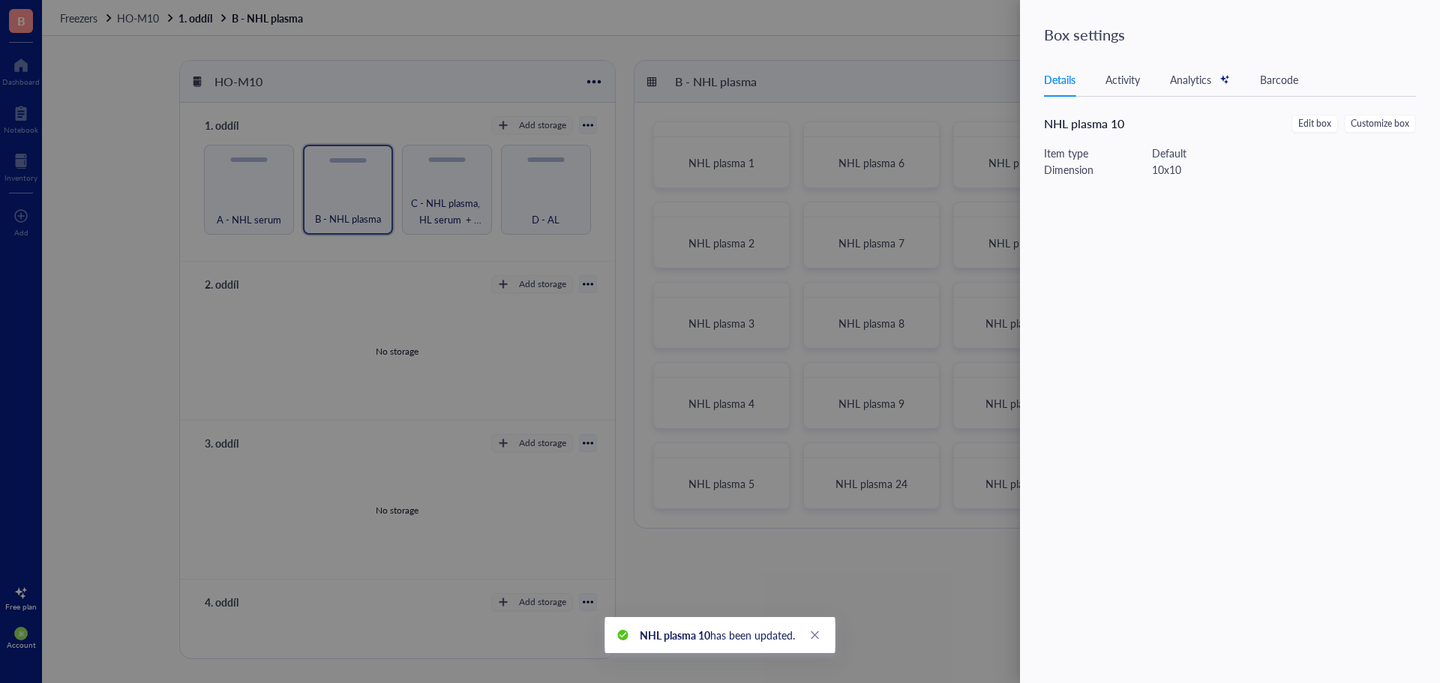
click at [954, 61] on div at bounding box center [720, 341] width 1440 height 683
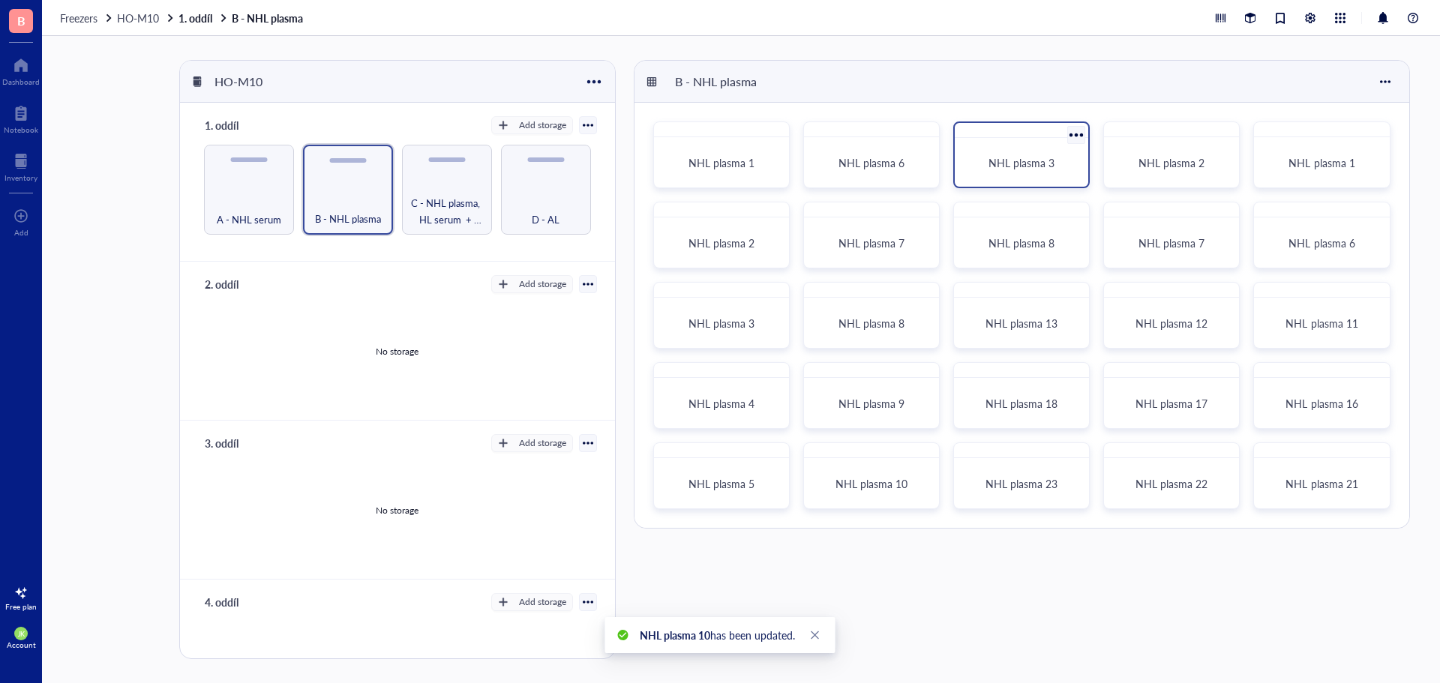
click at [1085, 133] on div at bounding box center [1077, 135] width 22 height 22
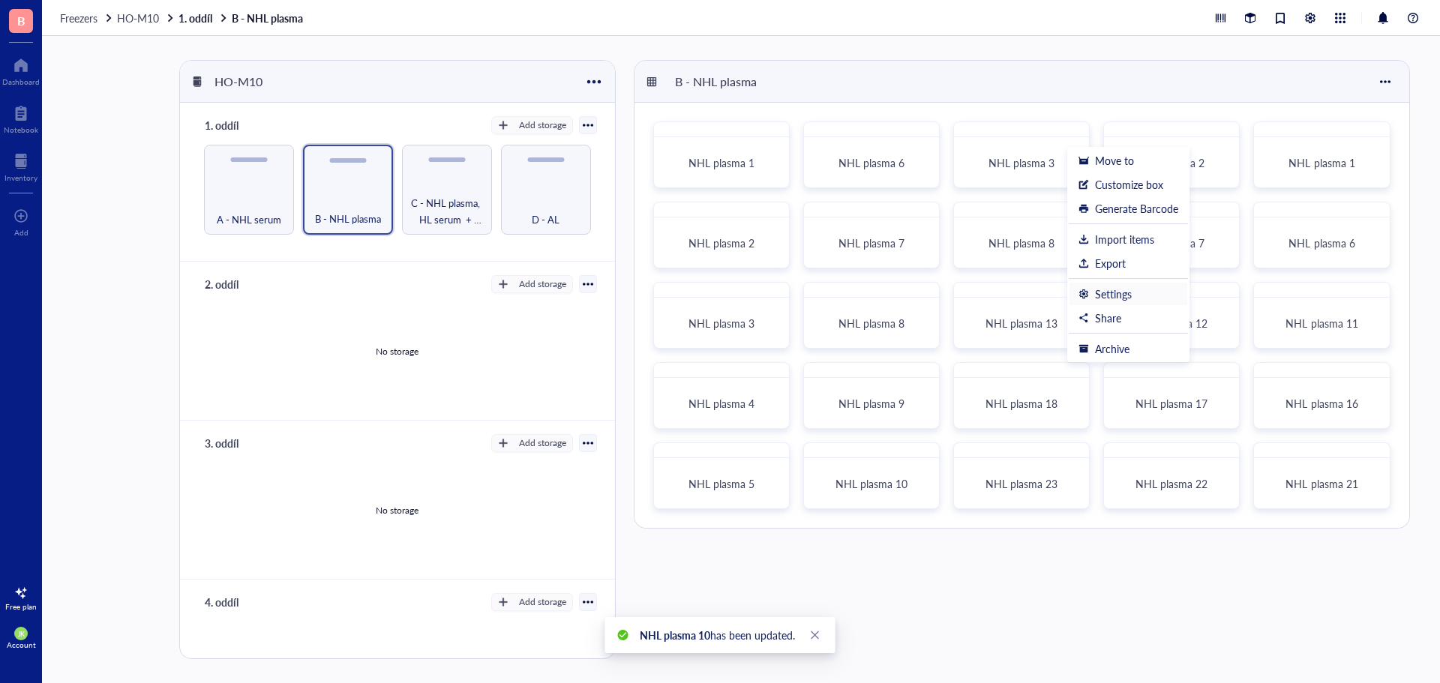
click at [1081, 290] on div at bounding box center [1083, 294] width 10 height 10
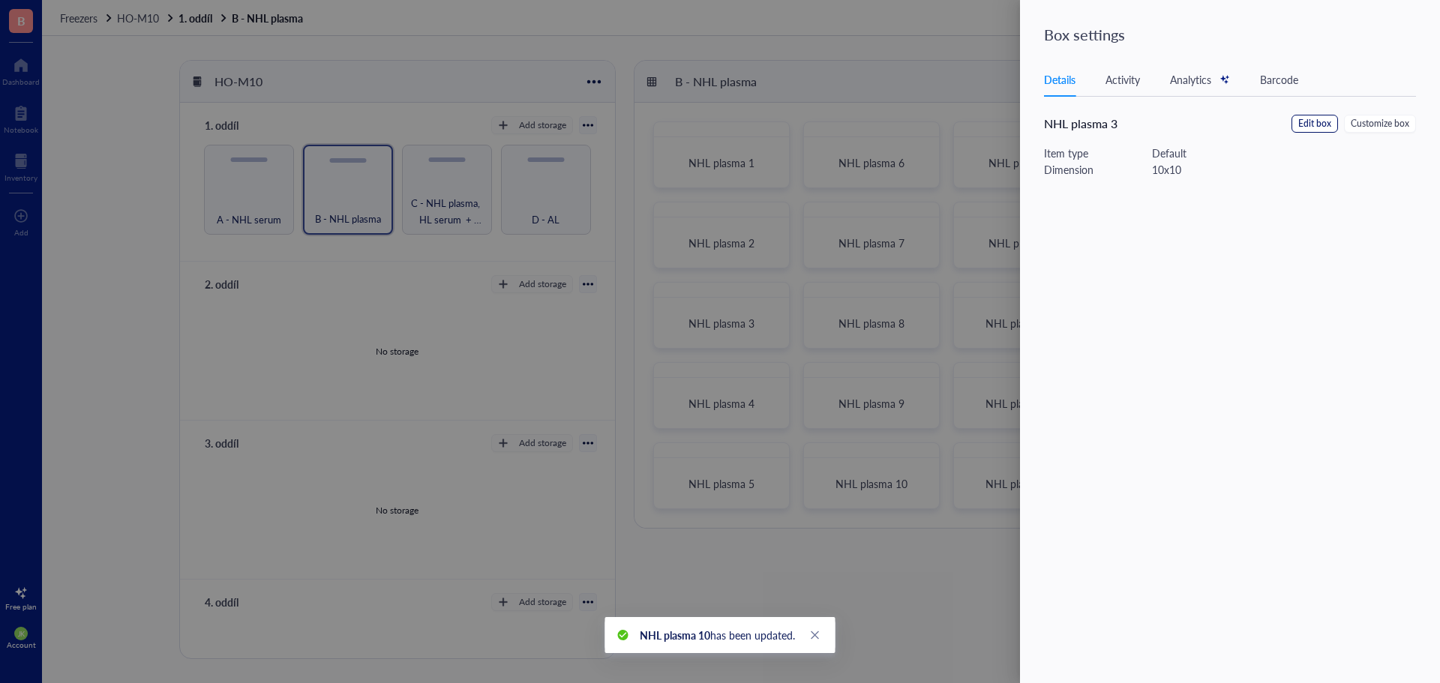
click at [1311, 119] on span "Edit box" at bounding box center [1314, 124] width 33 height 14
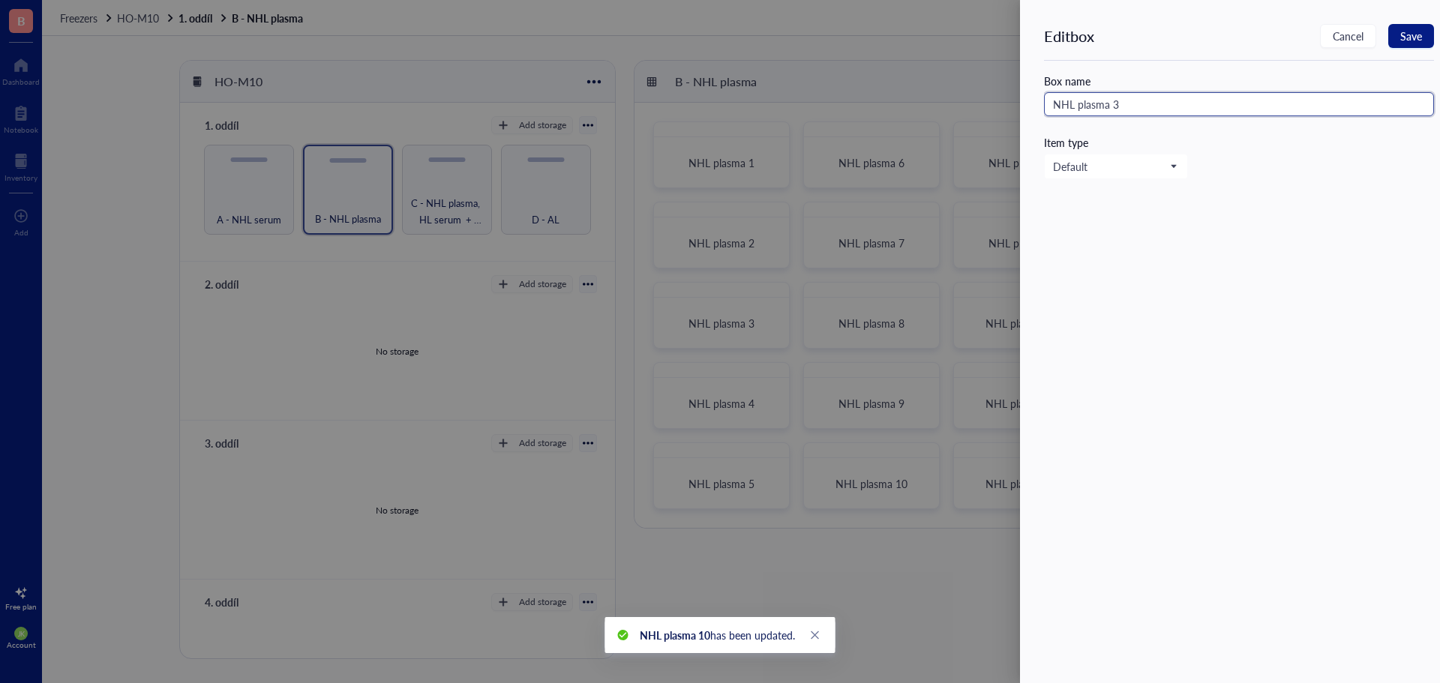
click at [1254, 110] on input "NHL plasma 3" at bounding box center [1239, 104] width 390 height 24
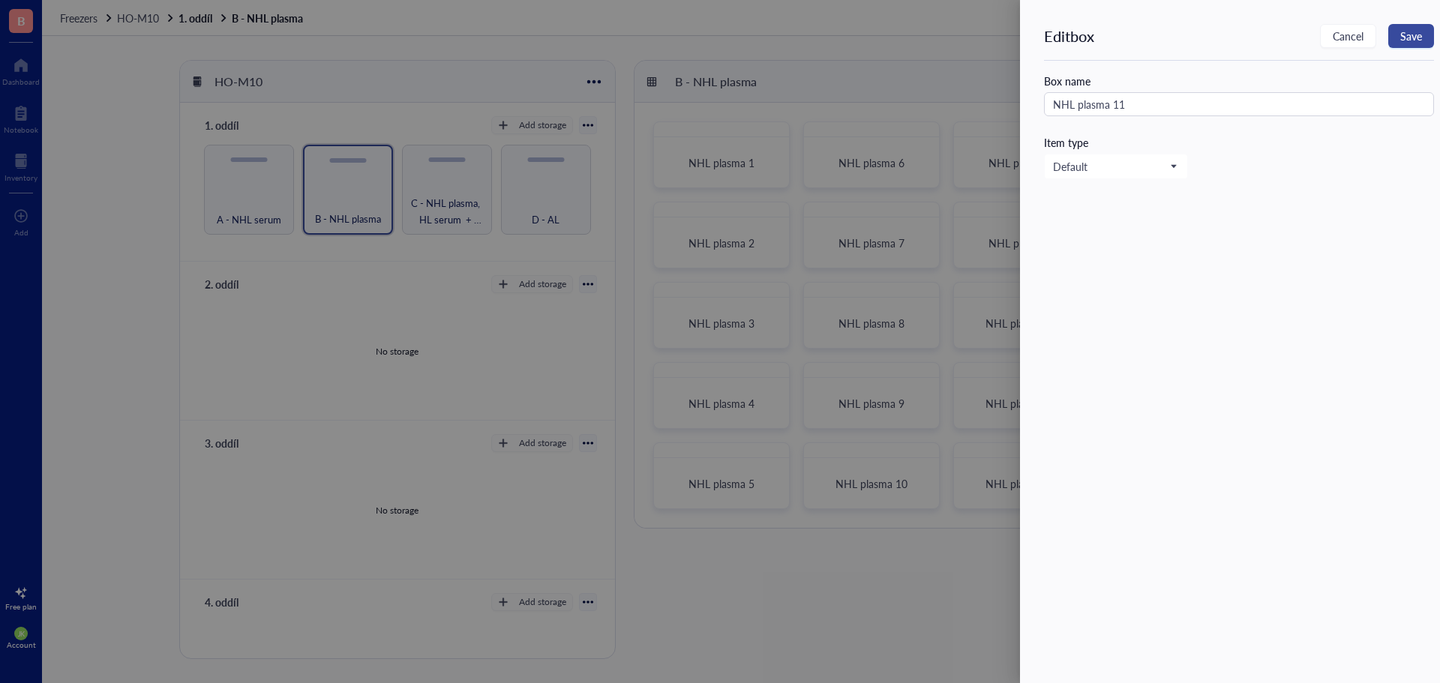
click at [1402, 30] on span "Save" at bounding box center [1411, 36] width 22 height 12
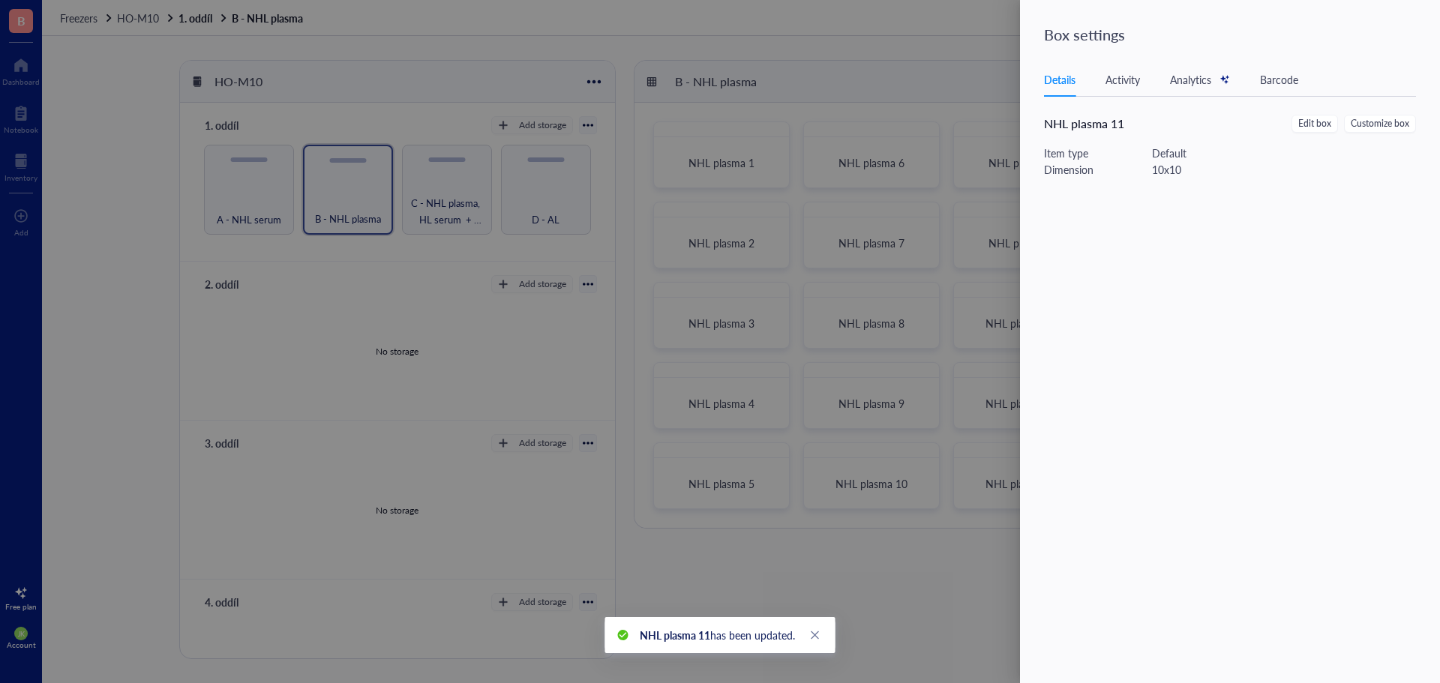
click at [1024, 64] on div "Box settings Details Activity Analytics Barcode NHL plasma 11 Edit box Customiz…" at bounding box center [1230, 341] width 420 height 683
click at [919, 77] on div at bounding box center [720, 341] width 1440 height 683
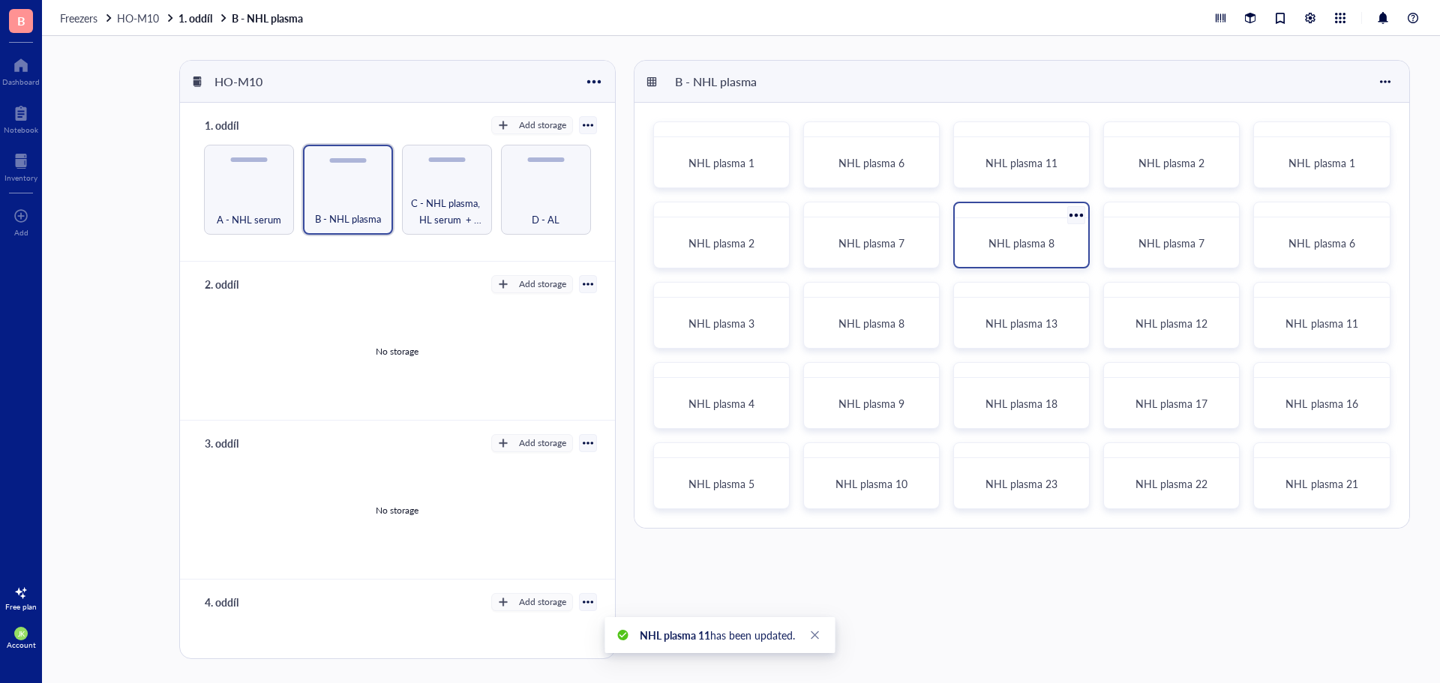
click at [1078, 210] on div at bounding box center [1077, 215] width 22 height 22
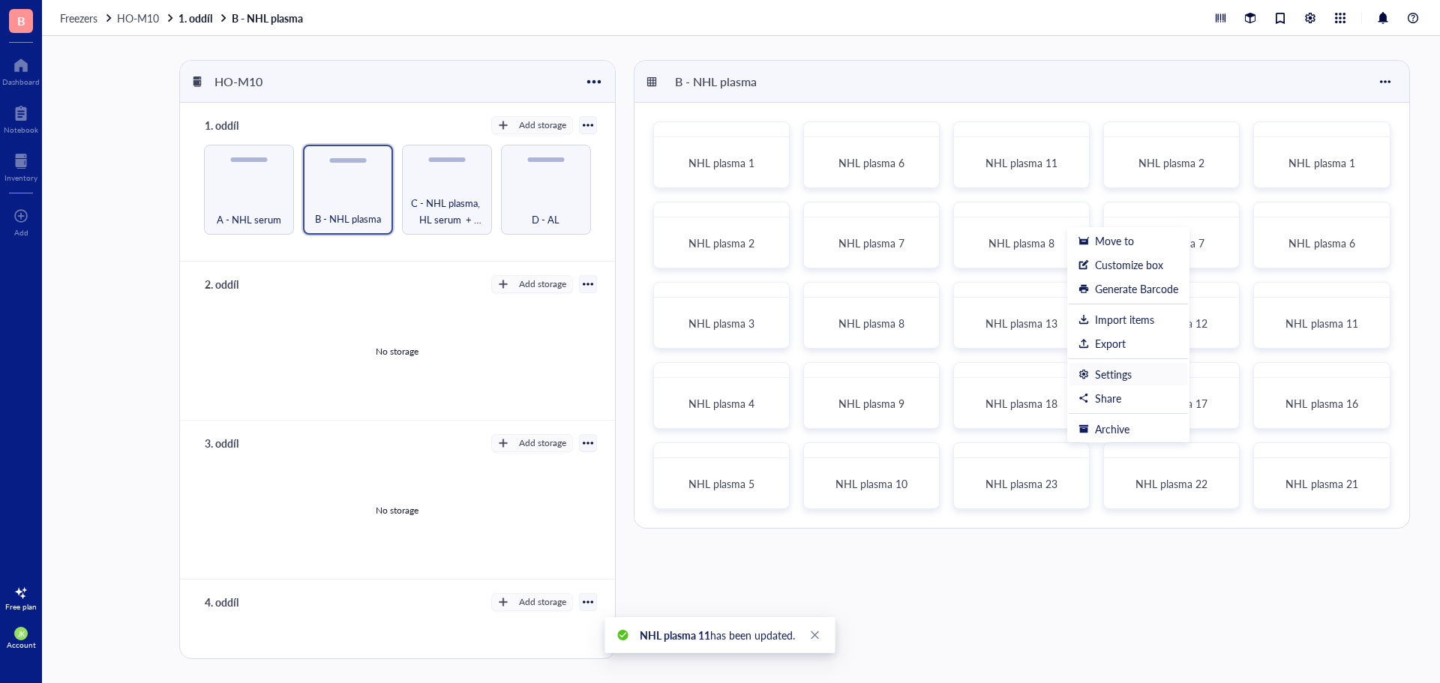
click at [1122, 376] on div "Settings" at bounding box center [1113, 373] width 37 height 13
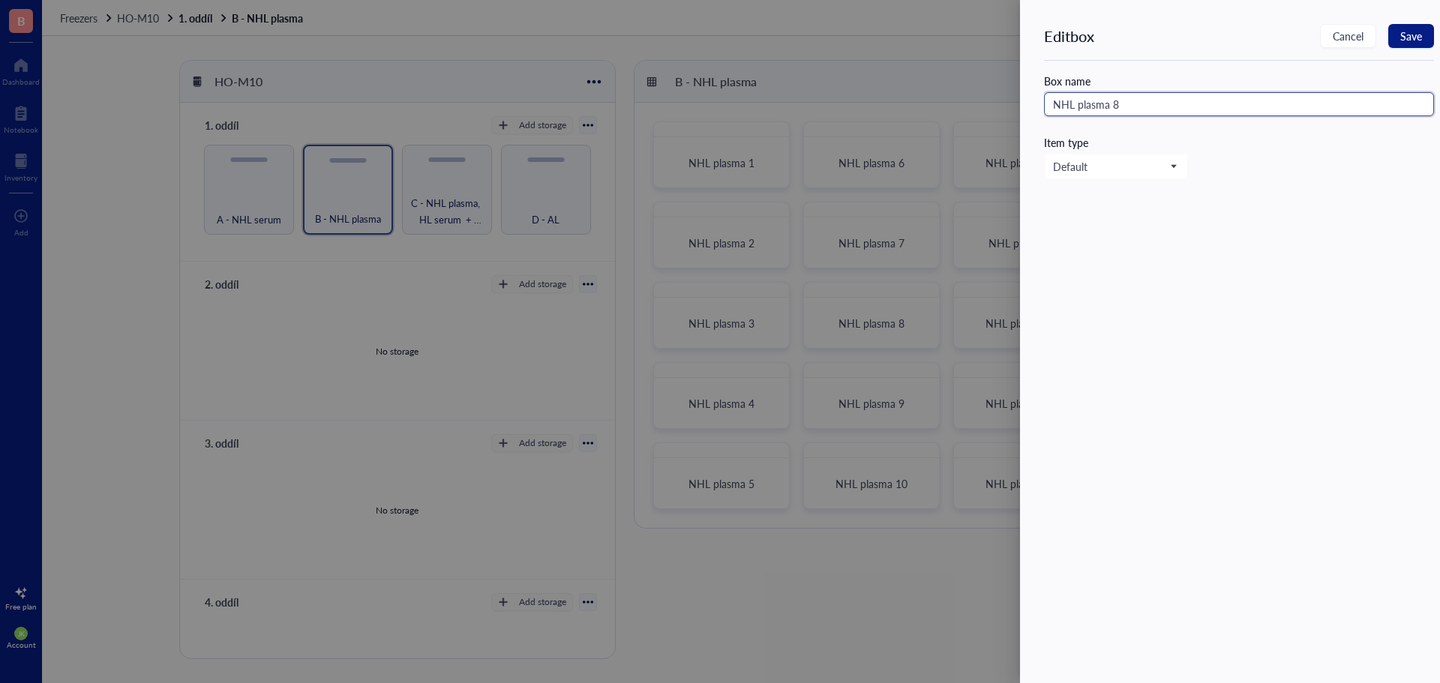
click at [1188, 112] on input "NHL plasma 8" at bounding box center [1239, 104] width 390 height 24
click at [1417, 30] on span "Save" at bounding box center [1411, 36] width 22 height 12
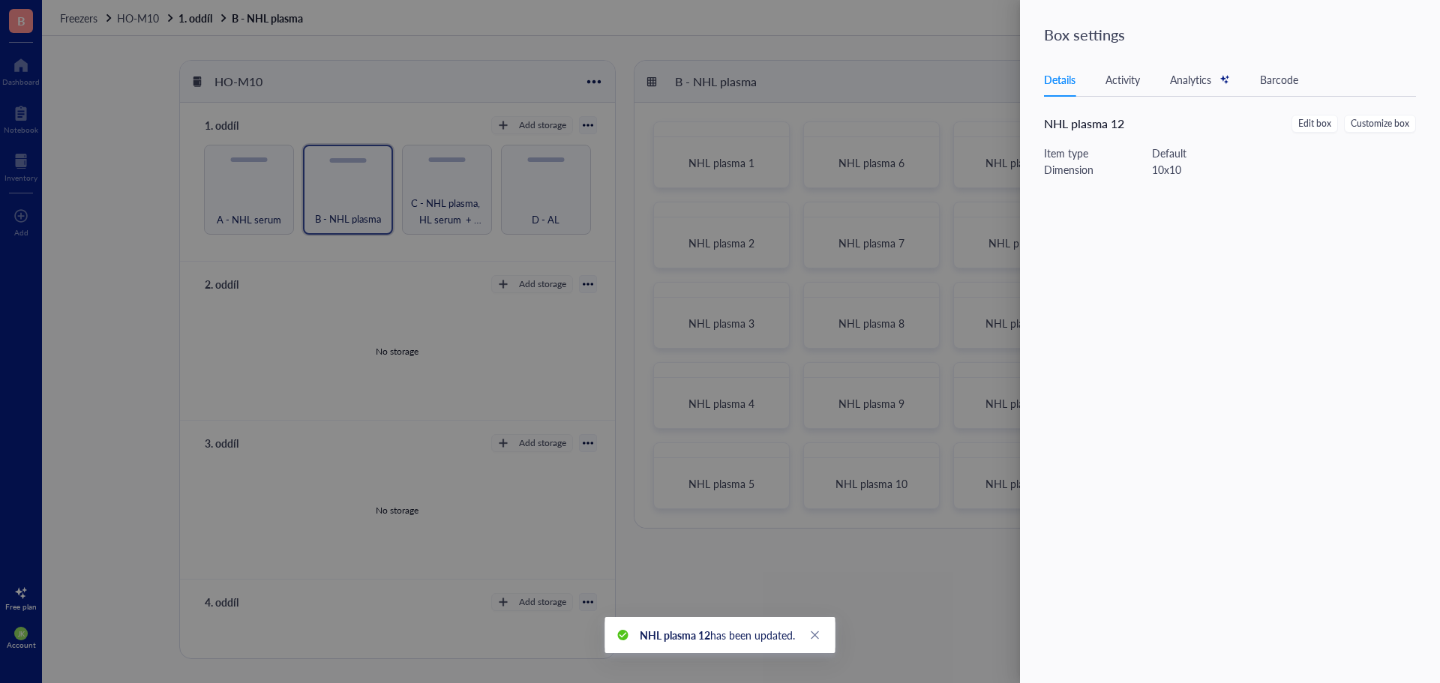
click at [968, 80] on div at bounding box center [720, 341] width 1440 height 683
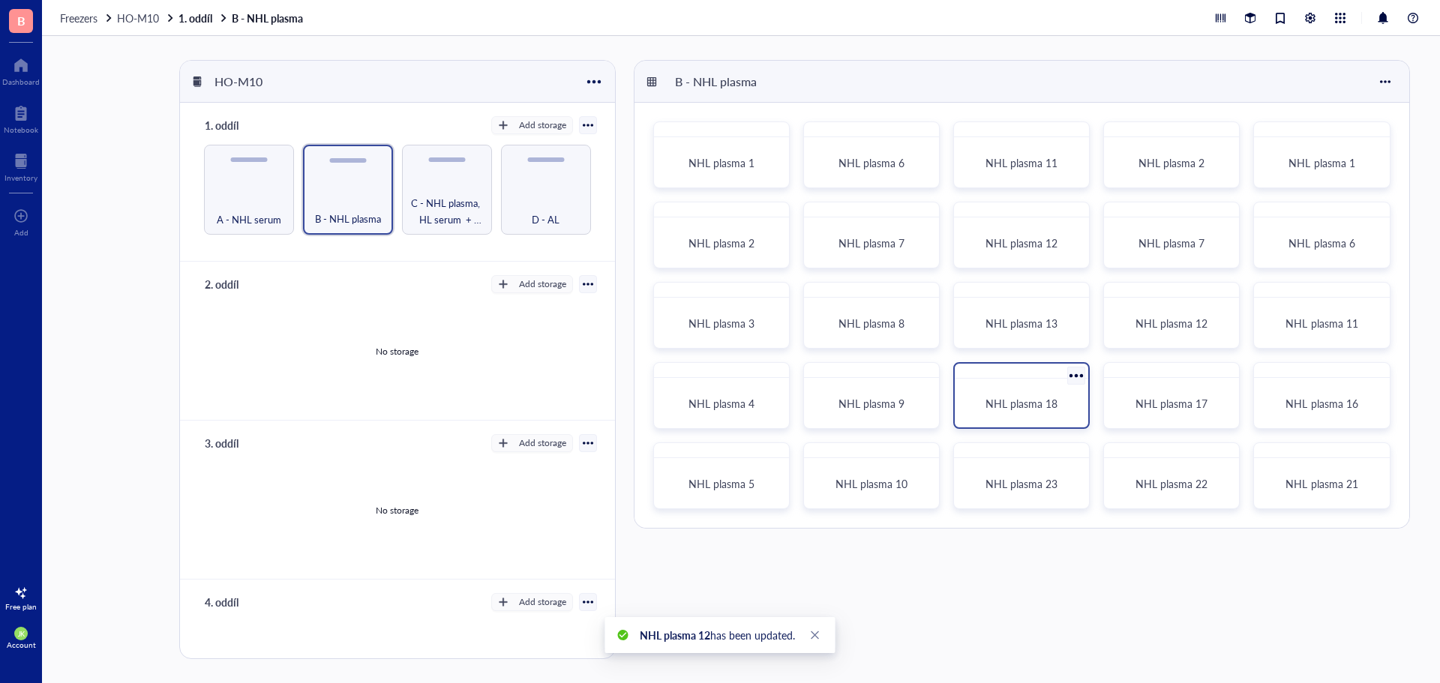
click at [1075, 379] on div at bounding box center [1077, 376] width 22 height 22
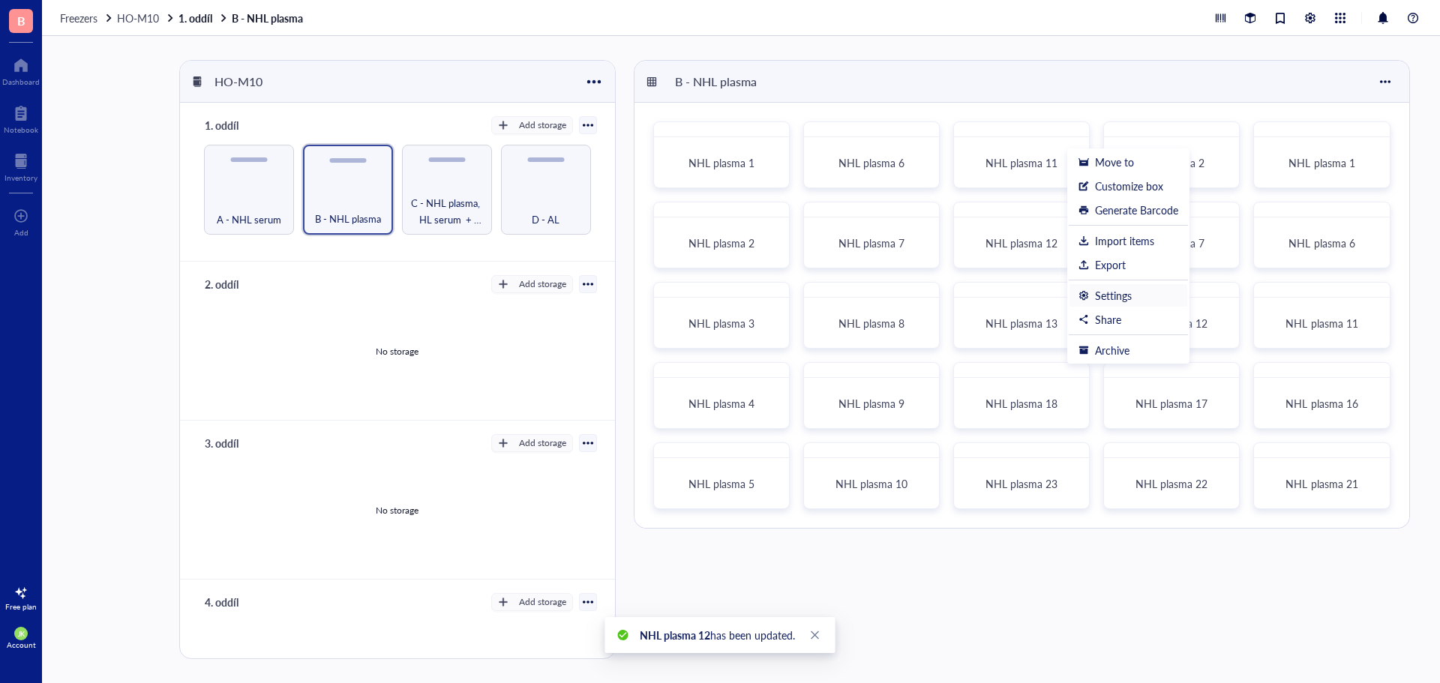
click at [1130, 298] on div "Settings" at bounding box center [1113, 295] width 37 height 13
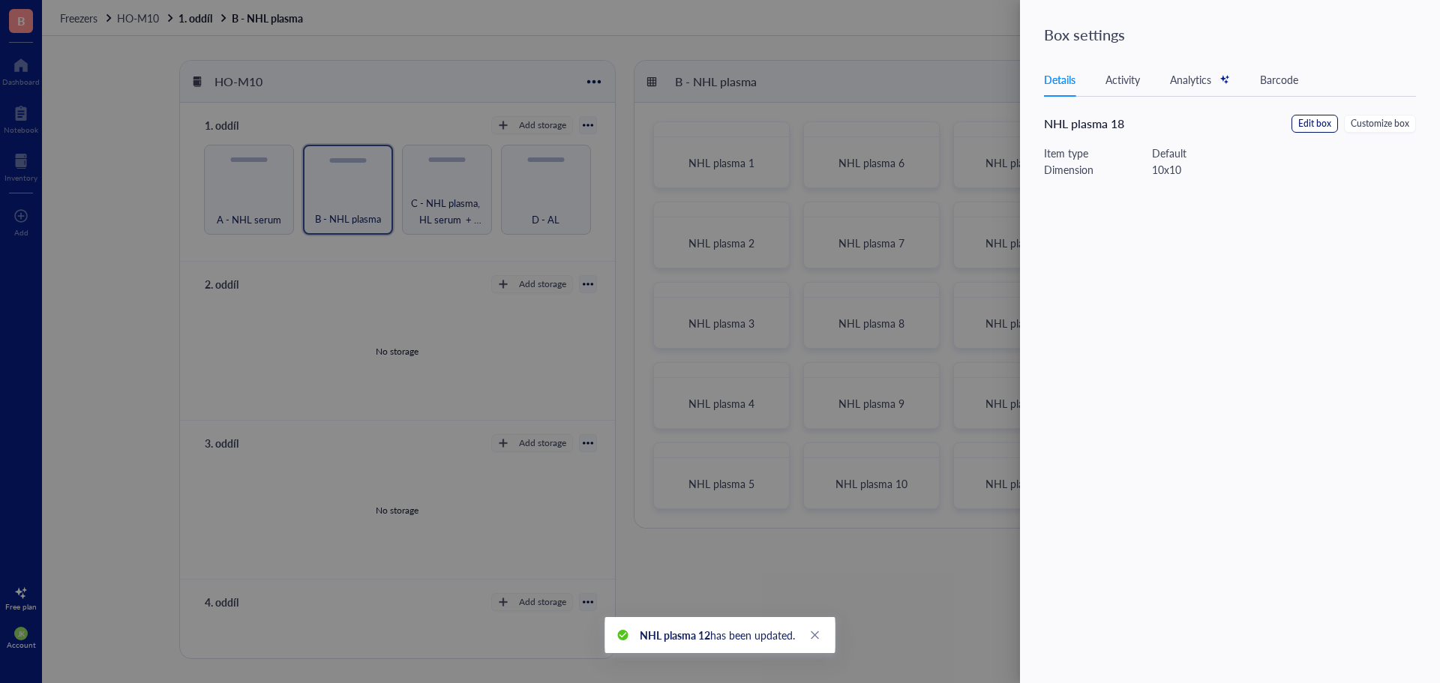
click at [1312, 126] on span "Edit box" at bounding box center [1314, 124] width 33 height 14
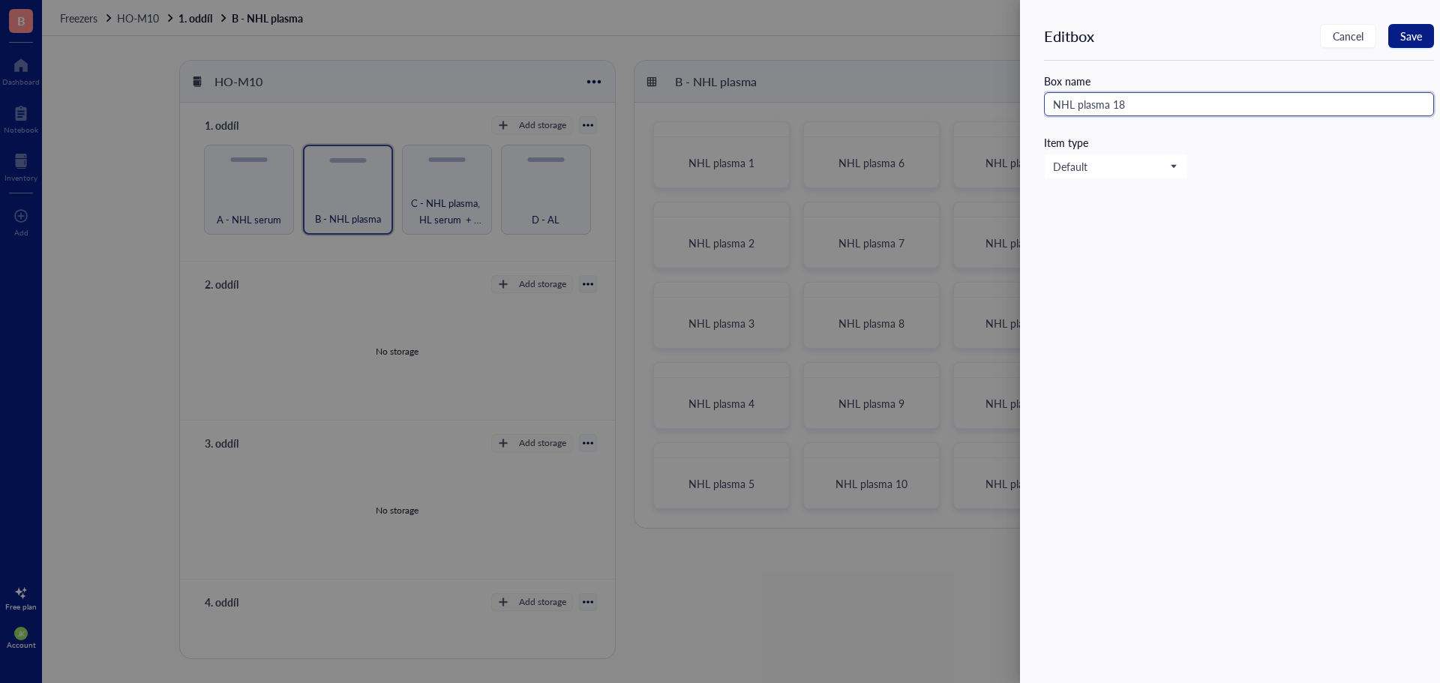
click at [1208, 97] on input "NHL plasma 18" at bounding box center [1239, 104] width 390 height 24
click at [1412, 42] on span "Save" at bounding box center [1411, 36] width 22 height 12
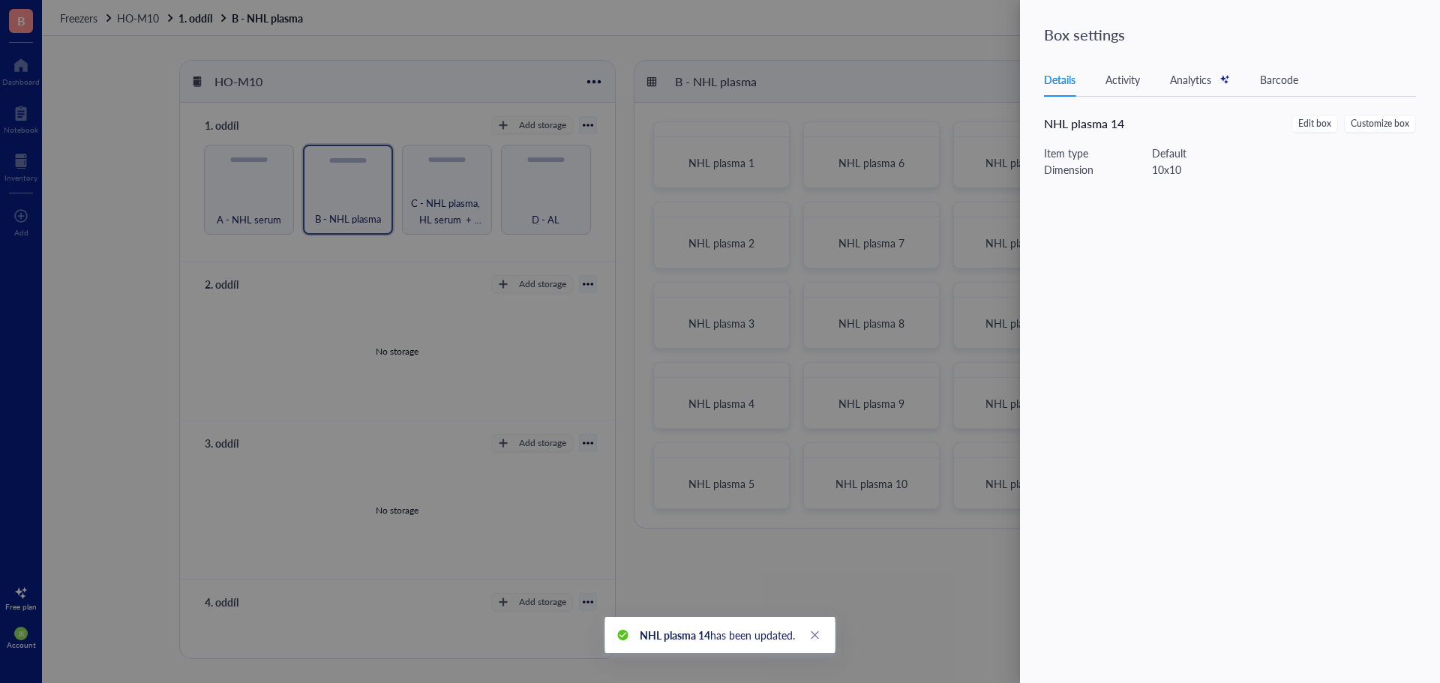
click at [944, 440] on div at bounding box center [720, 341] width 1440 height 683
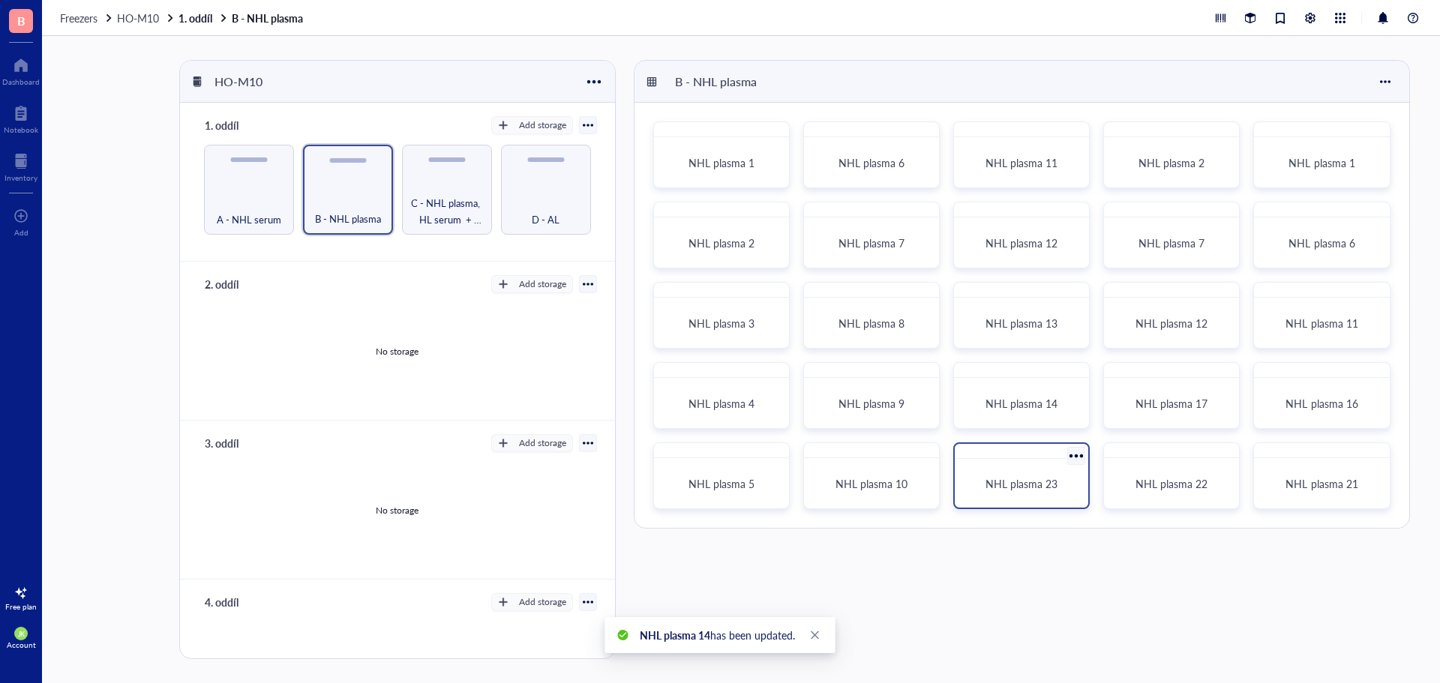
click at [1079, 449] on div at bounding box center [1077, 456] width 22 height 22
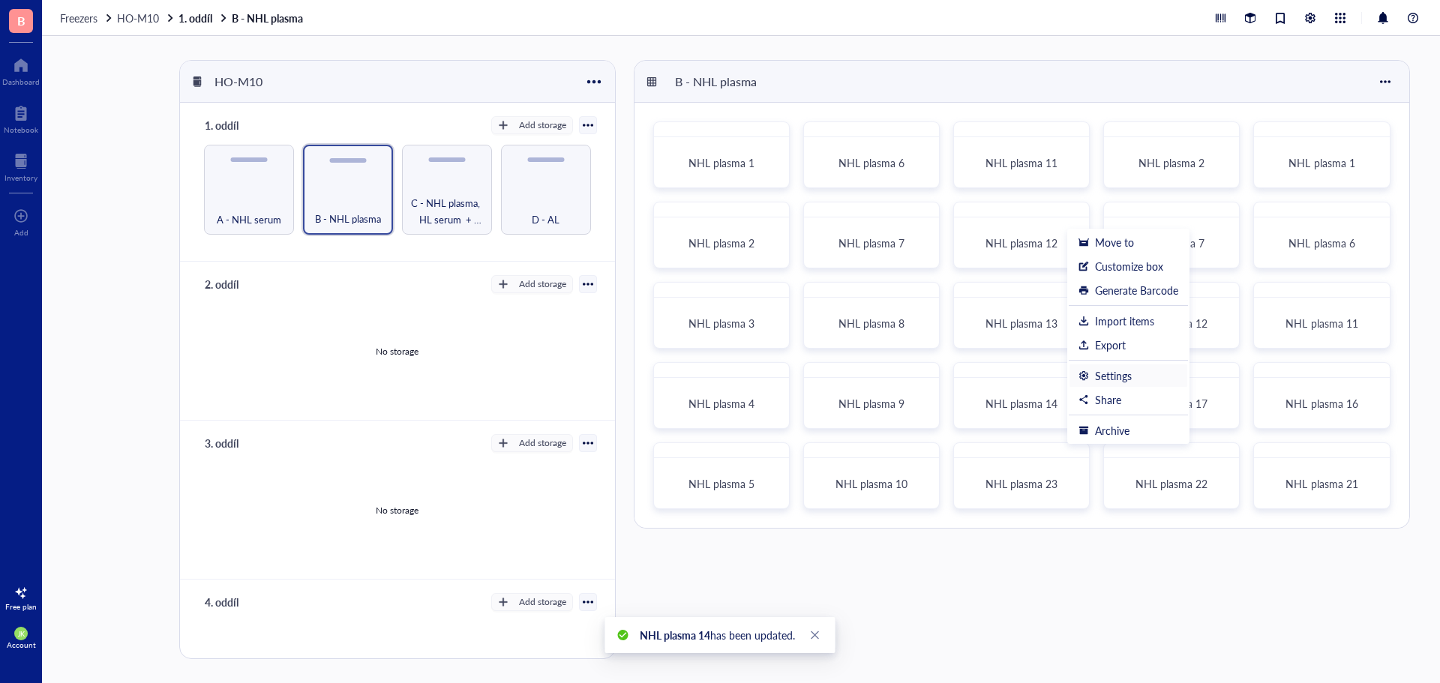
click at [1130, 379] on div "Settings" at bounding box center [1113, 375] width 37 height 13
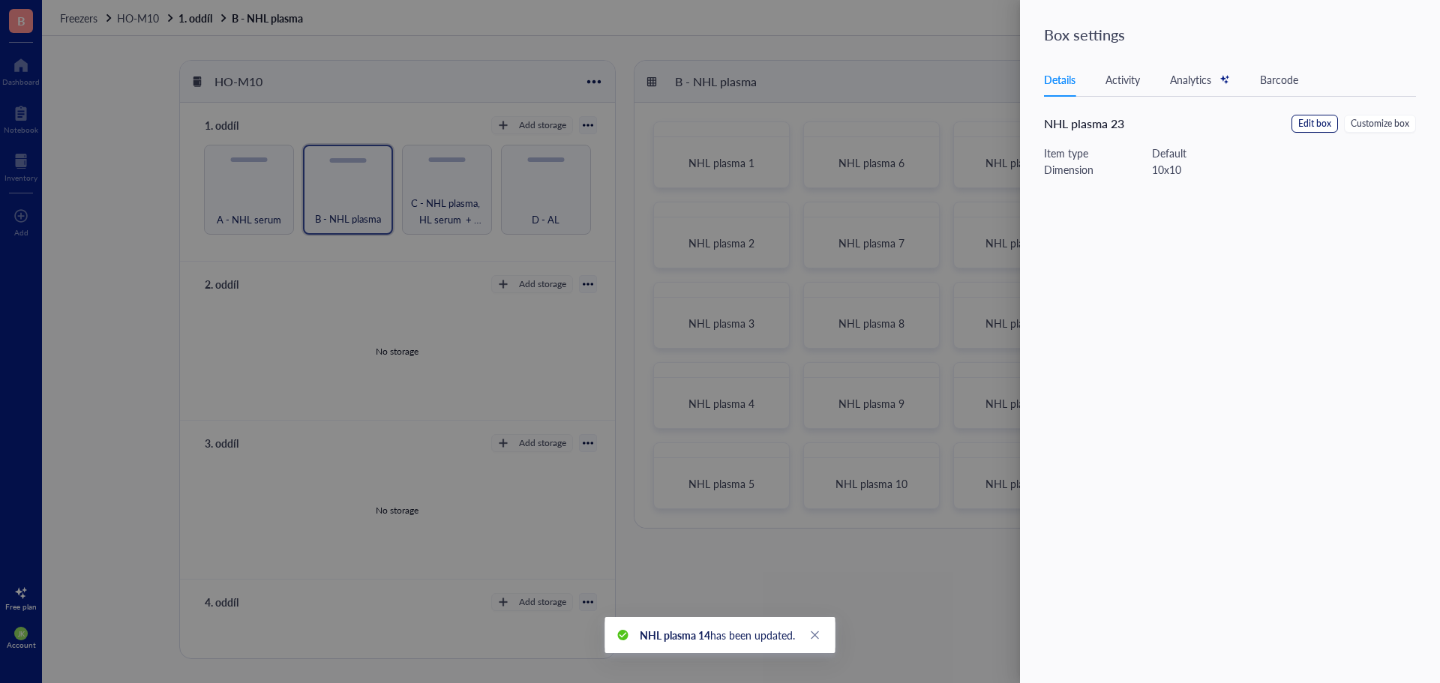
click at [1320, 121] on span "Edit box" at bounding box center [1314, 124] width 33 height 14
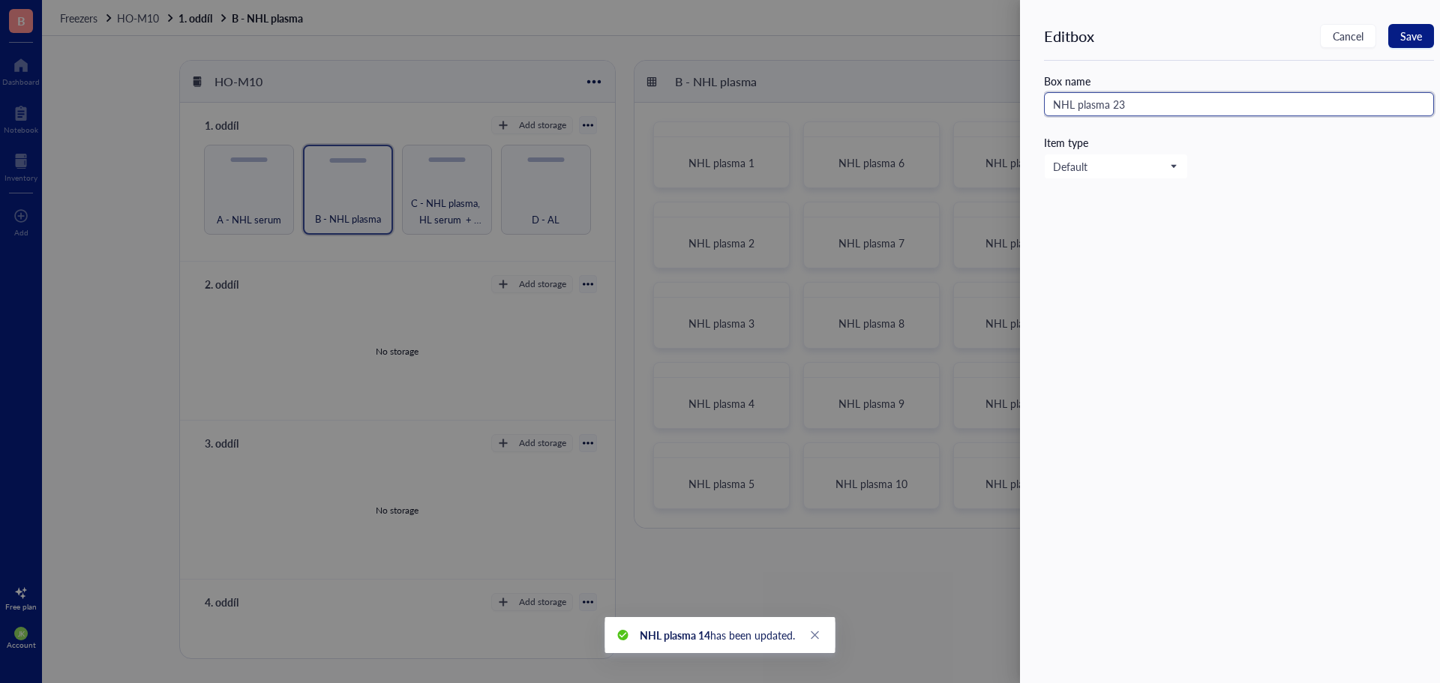
click at [1265, 112] on input "NHL plasma 23" at bounding box center [1239, 104] width 390 height 24
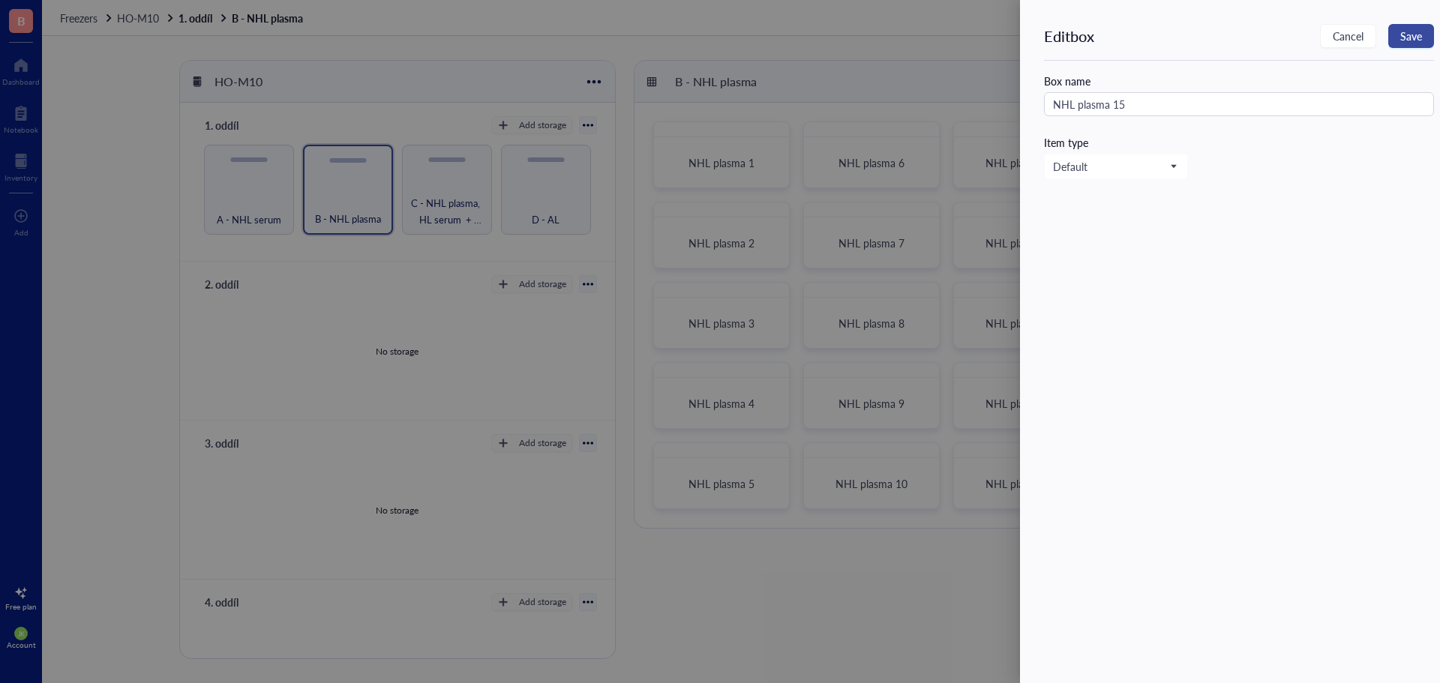
click at [1422, 34] on button "Save" at bounding box center [1411, 36] width 46 height 24
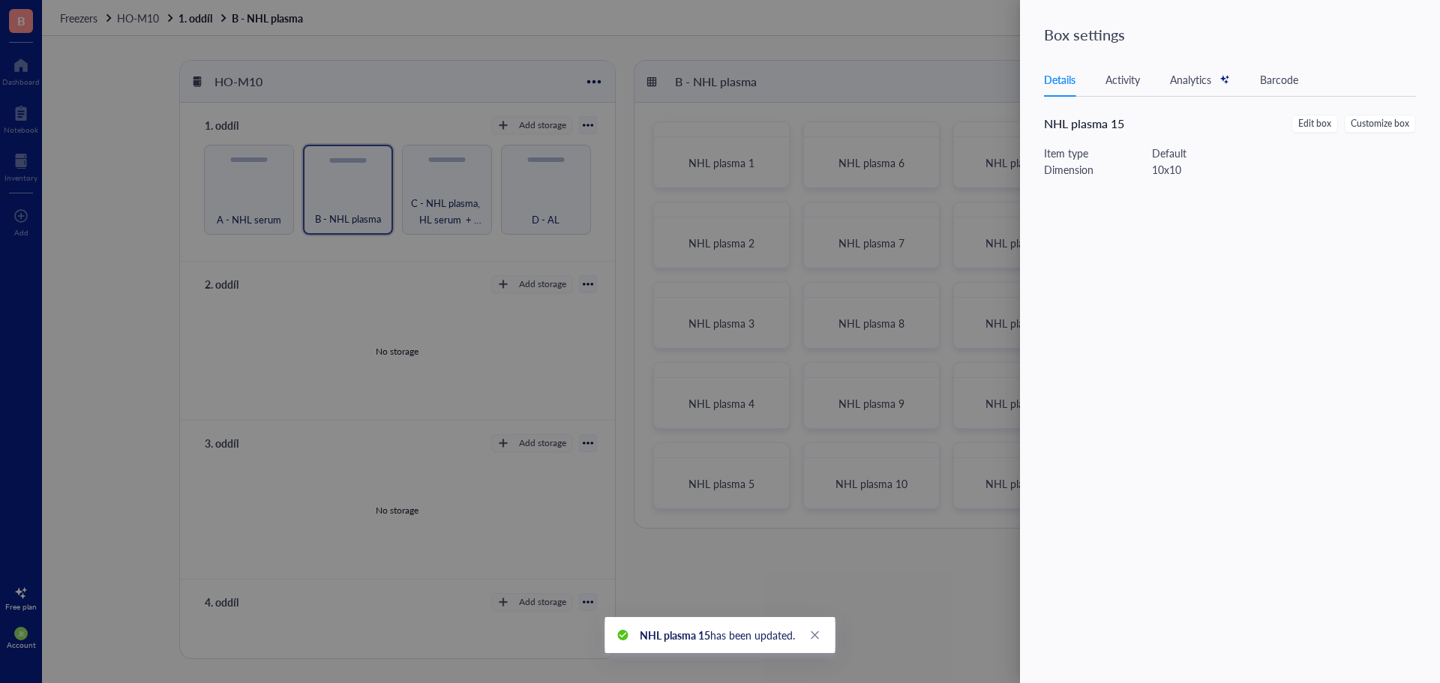
click at [939, 79] on div at bounding box center [720, 341] width 1440 height 683
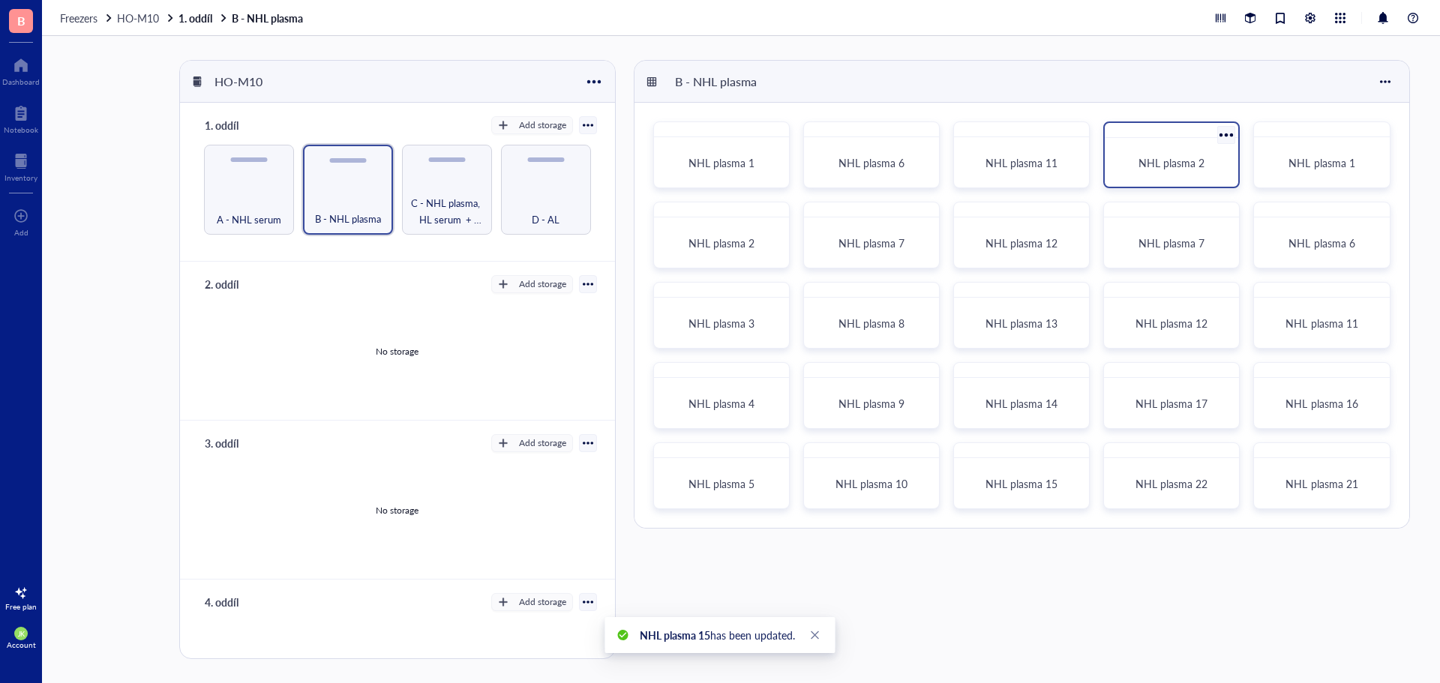
click at [1230, 133] on div at bounding box center [1227, 135] width 22 height 22
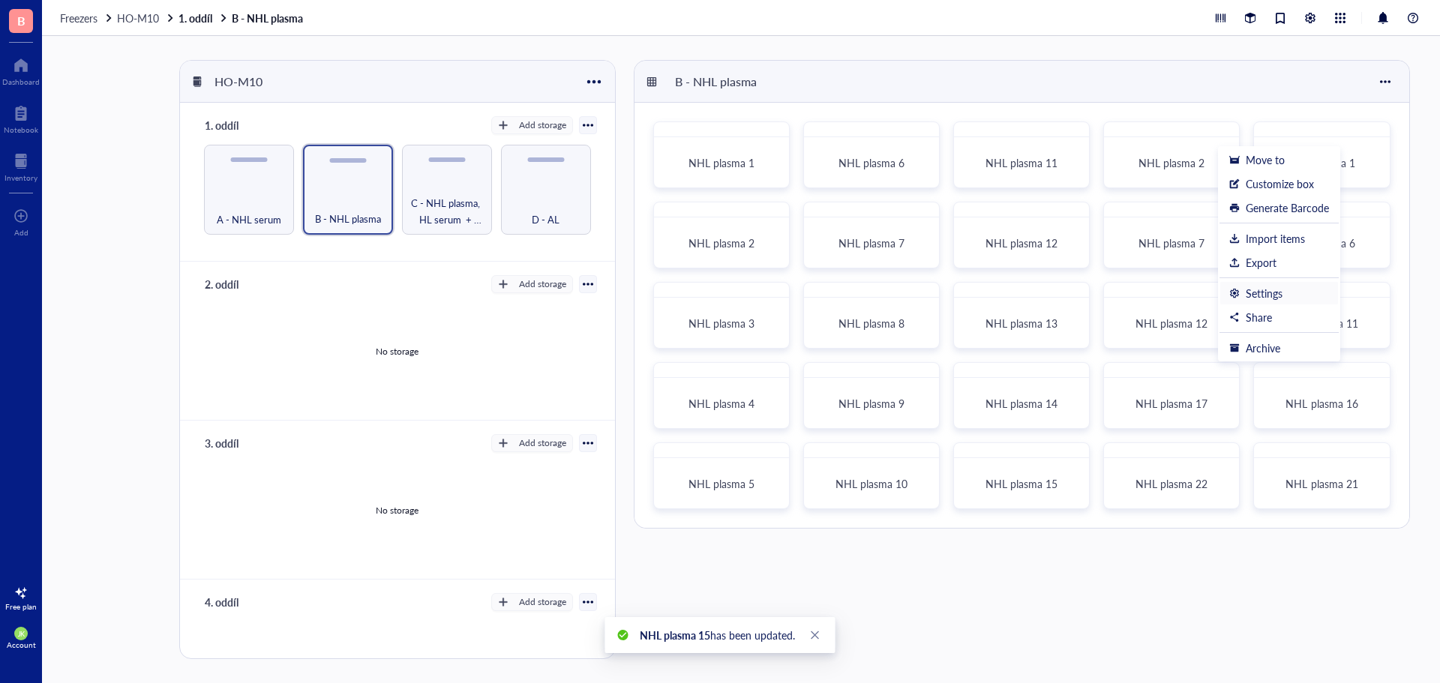
click at [1277, 292] on div "Settings" at bounding box center [1264, 292] width 37 height 13
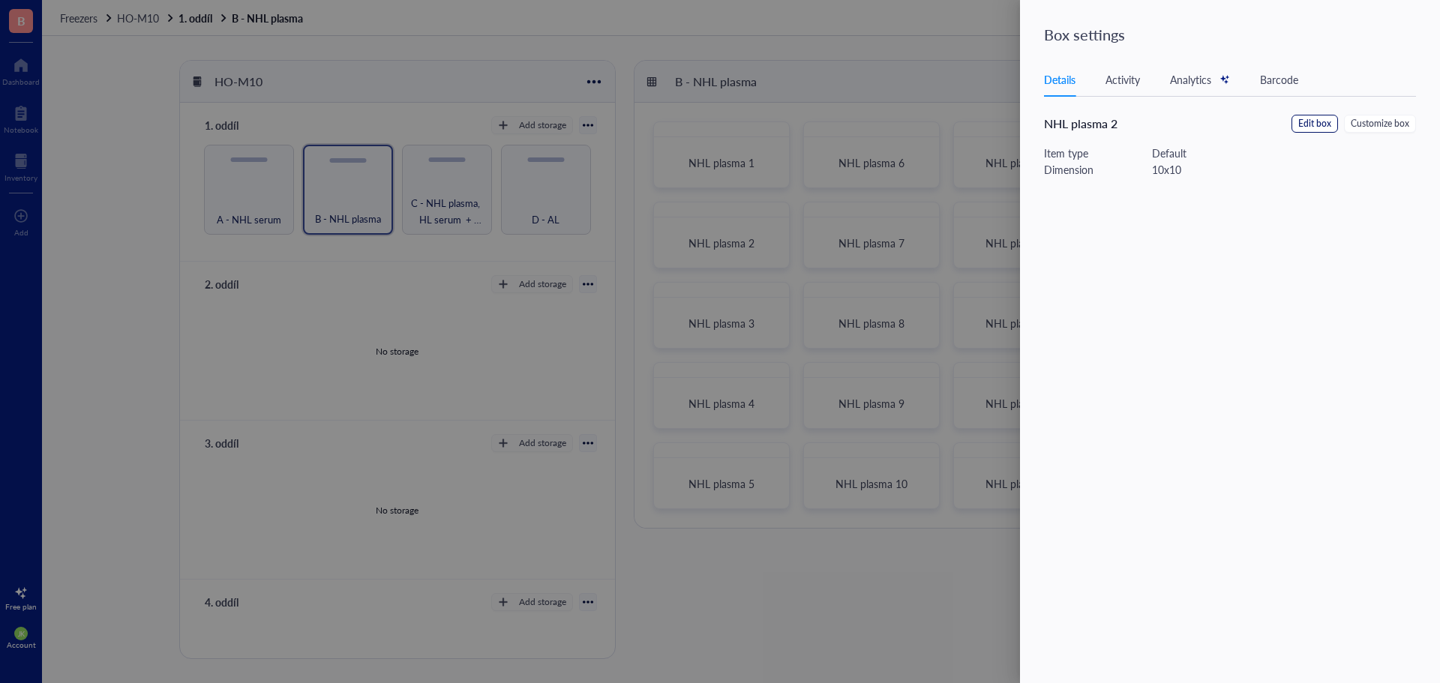
click at [1297, 119] on button "Edit box" at bounding box center [1314, 124] width 46 height 18
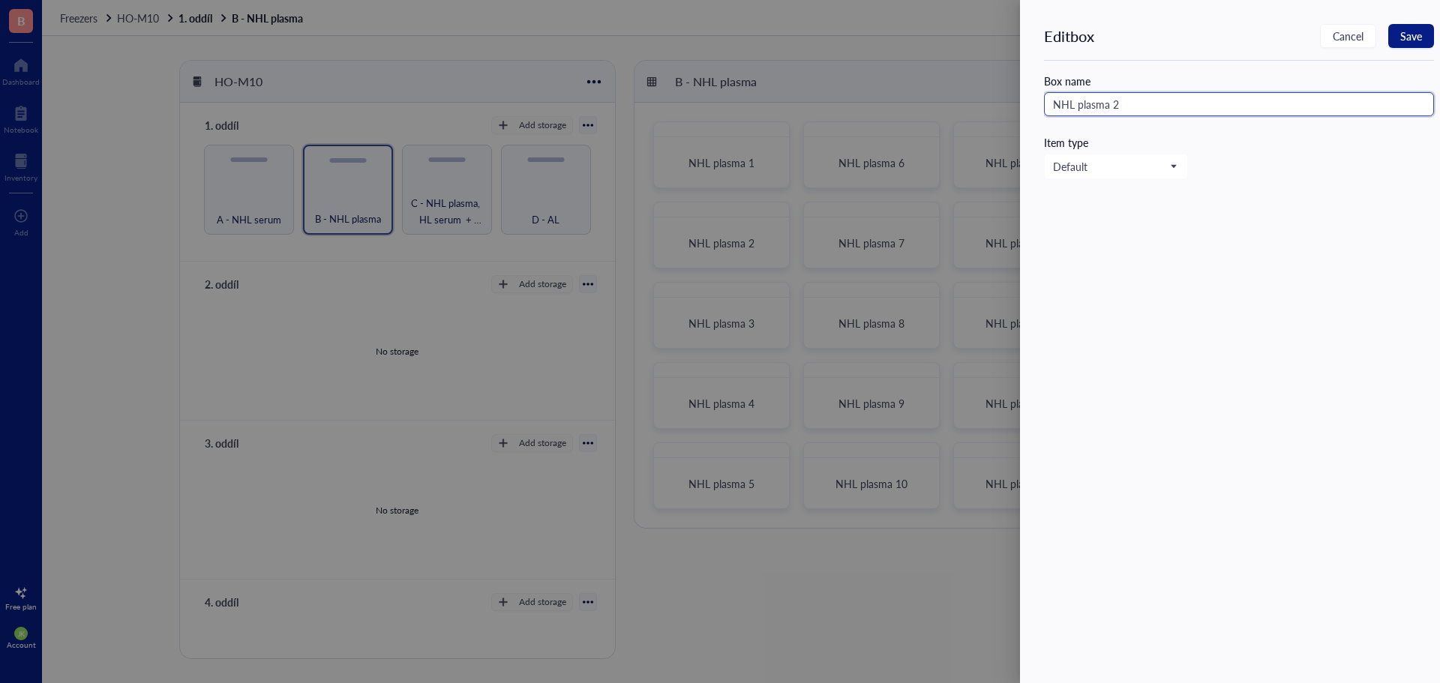
click at [1235, 105] on input "NHL plasma 2" at bounding box center [1239, 104] width 390 height 24
click at [1405, 24] on button "Save" at bounding box center [1411, 36] width 46 height 24
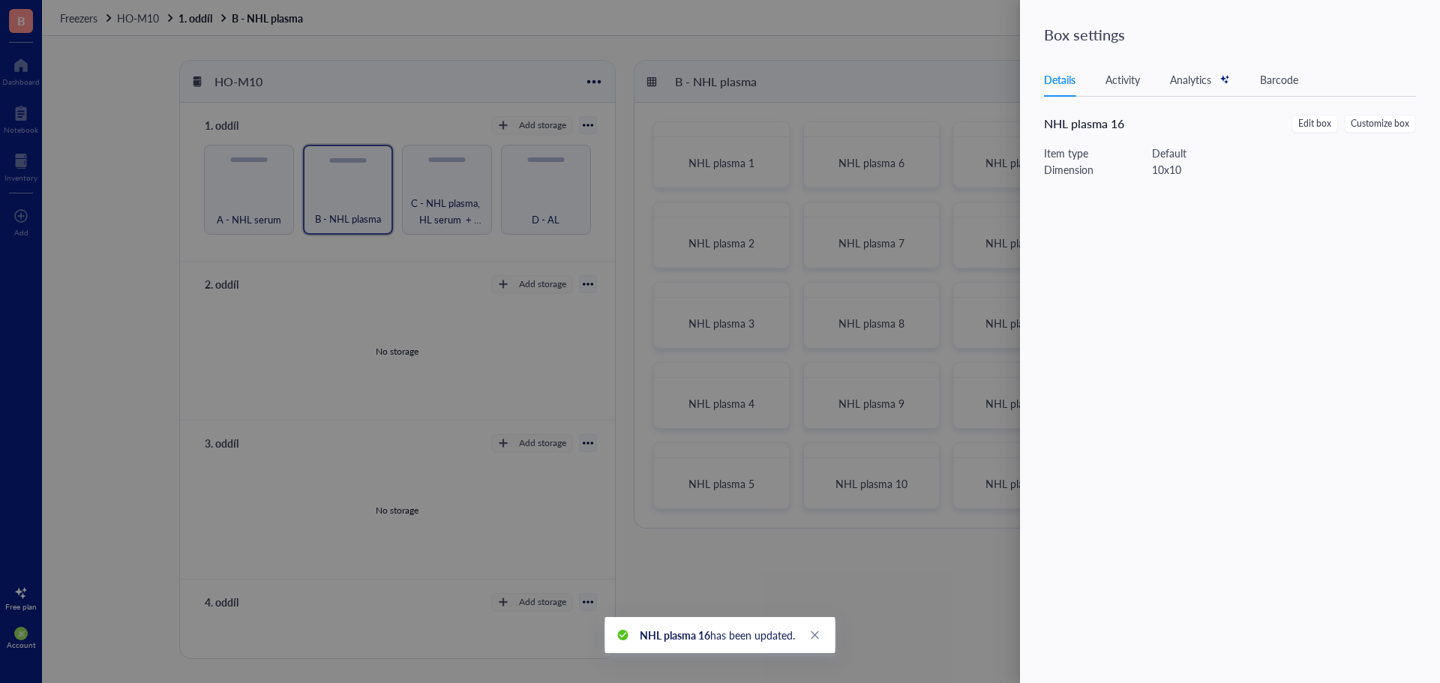
click at [882, 43] on div at bounding box center [720, 341] width 1440 height 683
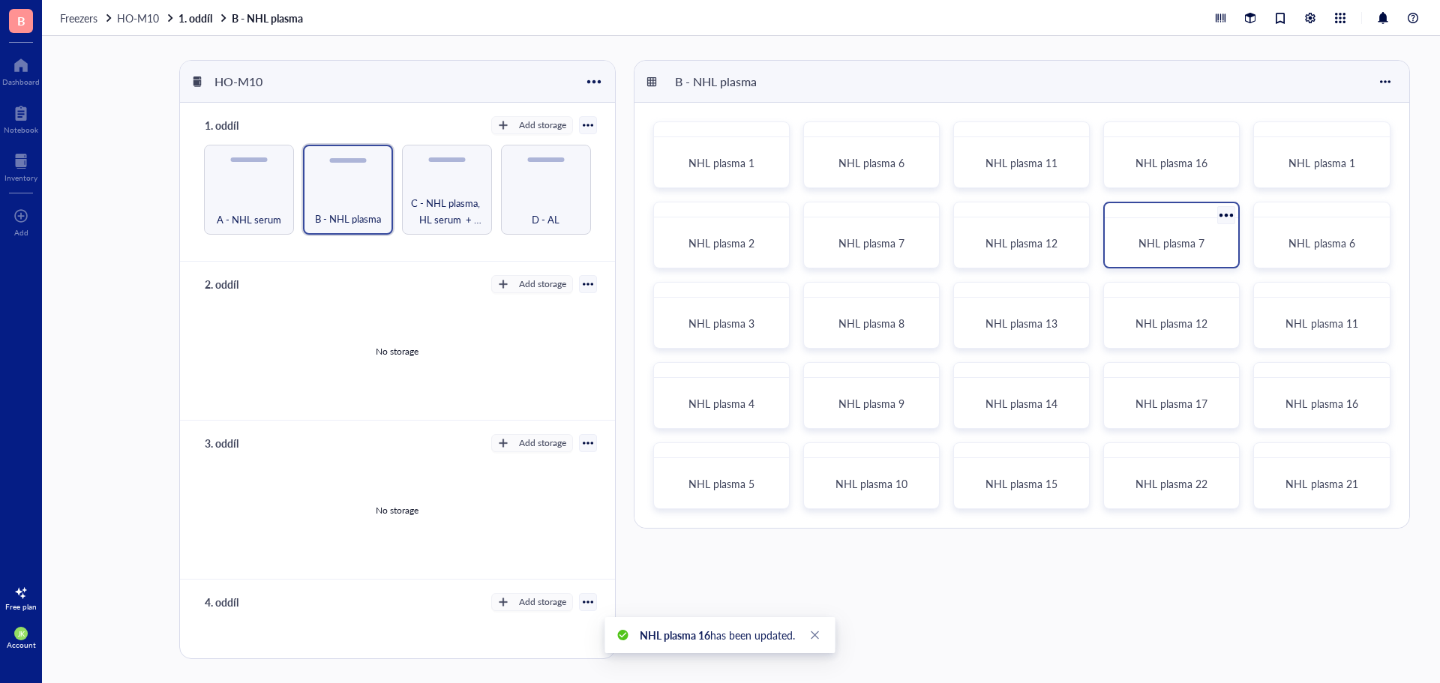
click at [1227, 210] on div at bounding box center [1227, 215] width 22 height 22
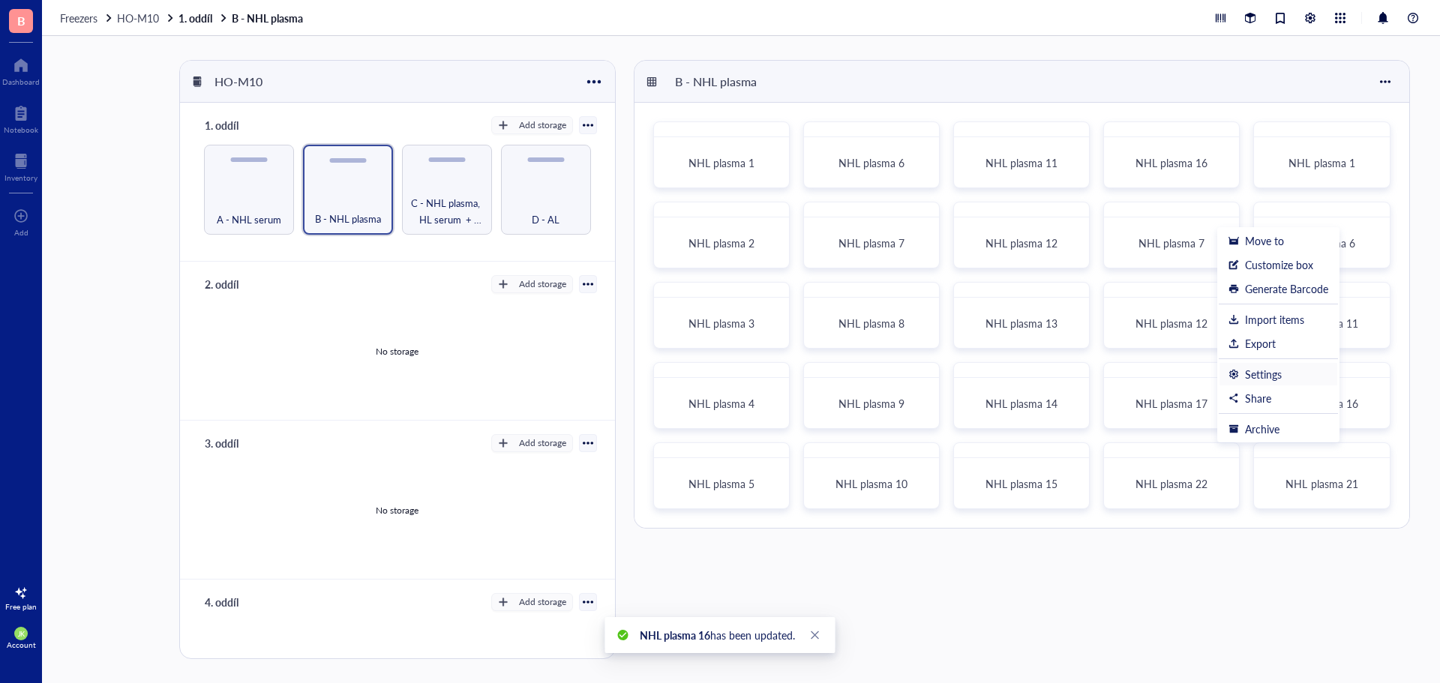
click at [1255, 377] on div "Settings" at bounding box center [1263, 373] width 37 height 13
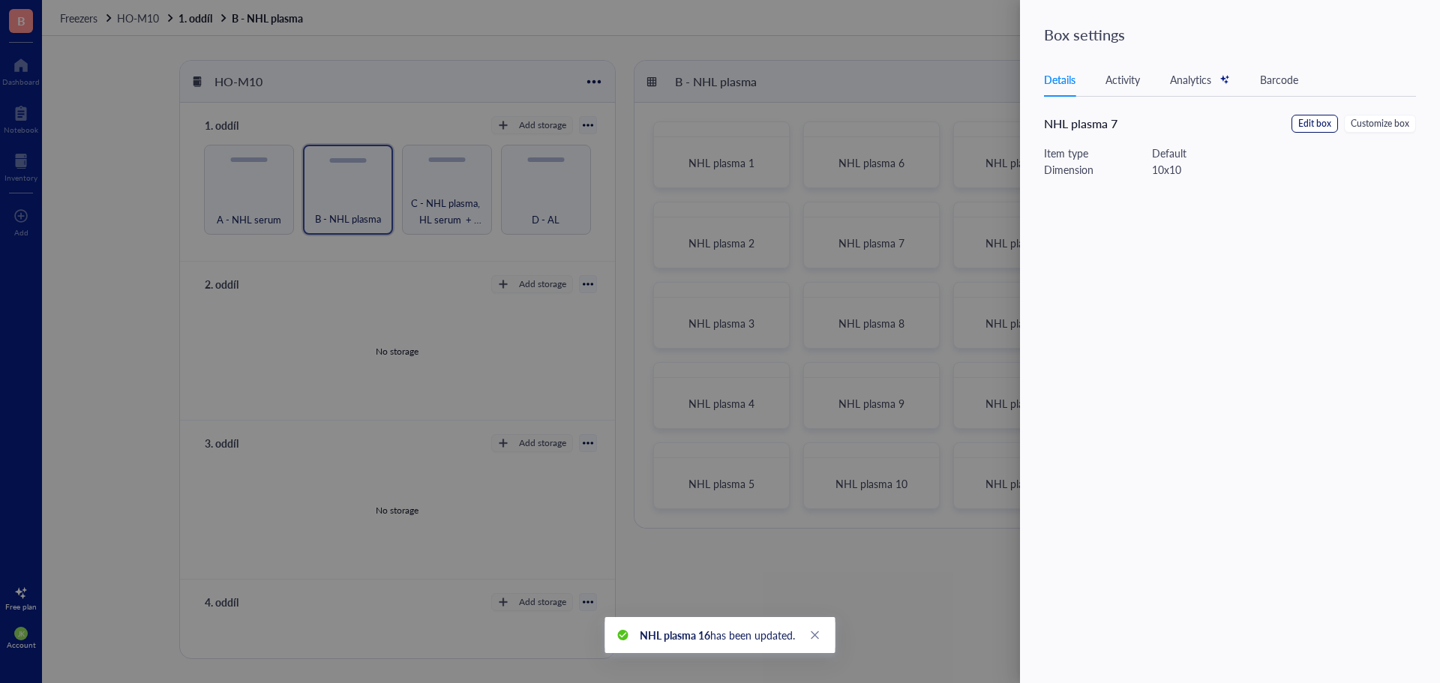
click at [1326, 124] on span "Edit box" at bounding box center [1314, 124] width 33 height 14
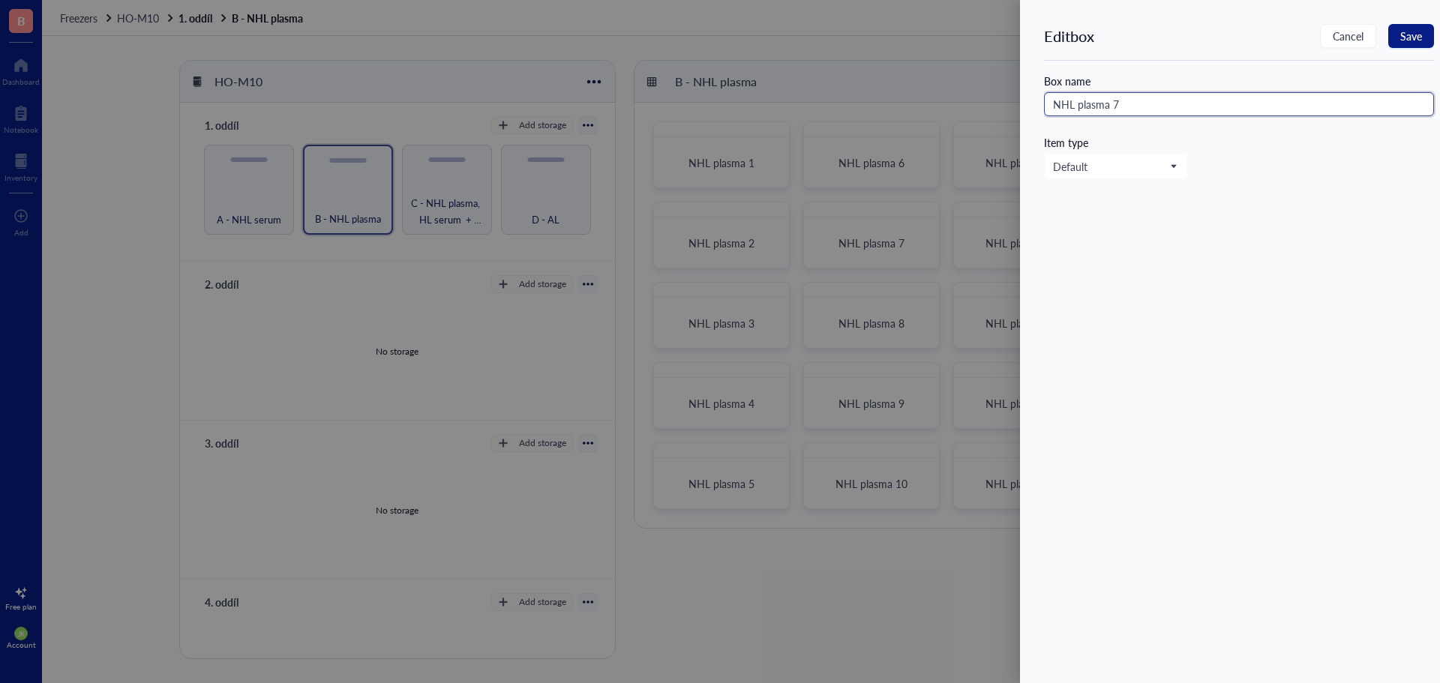
click at [1112, 106] on input "NHL plasma 7" at bounding box center [1239, 104] width 390 height 24
click at [1410, 30] on span "Save" at bounding box center [1411, 36] width 22 height 12
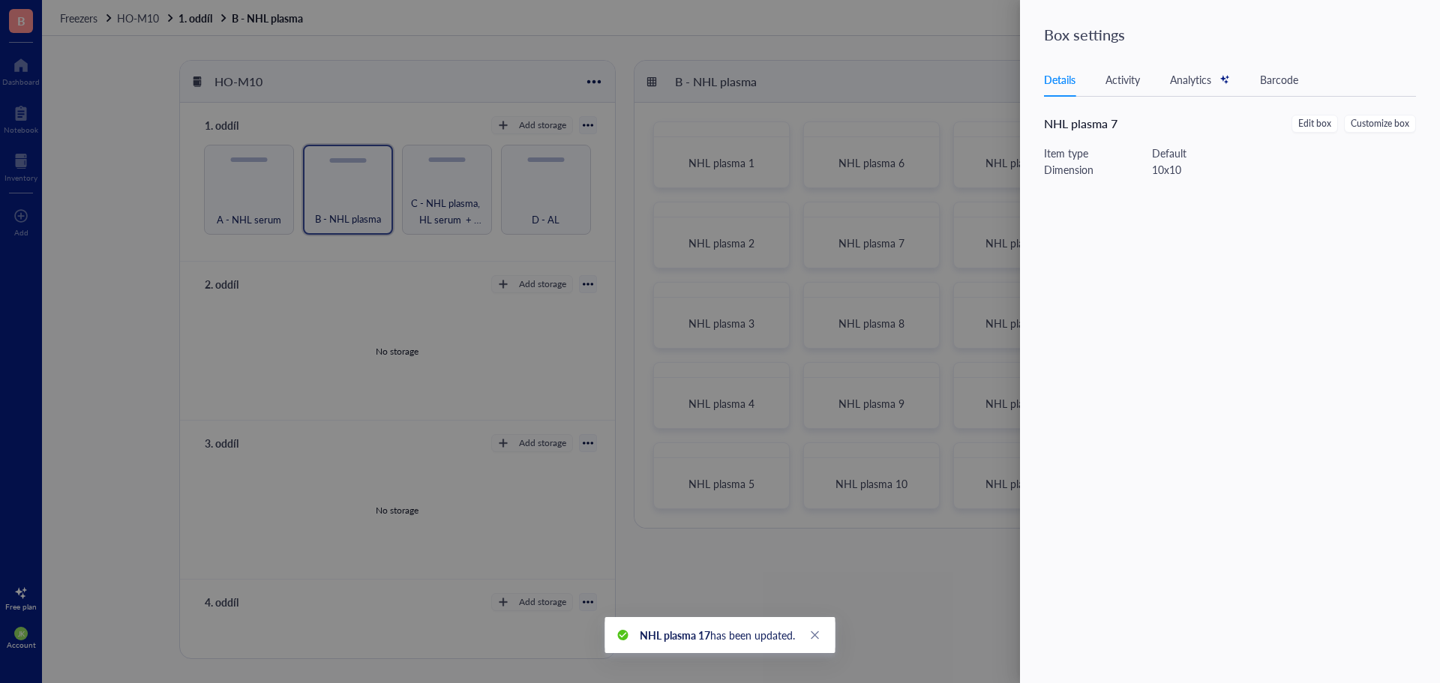
click at [949, 76] on div at bounding box center [720, 341] width 1440 height 683
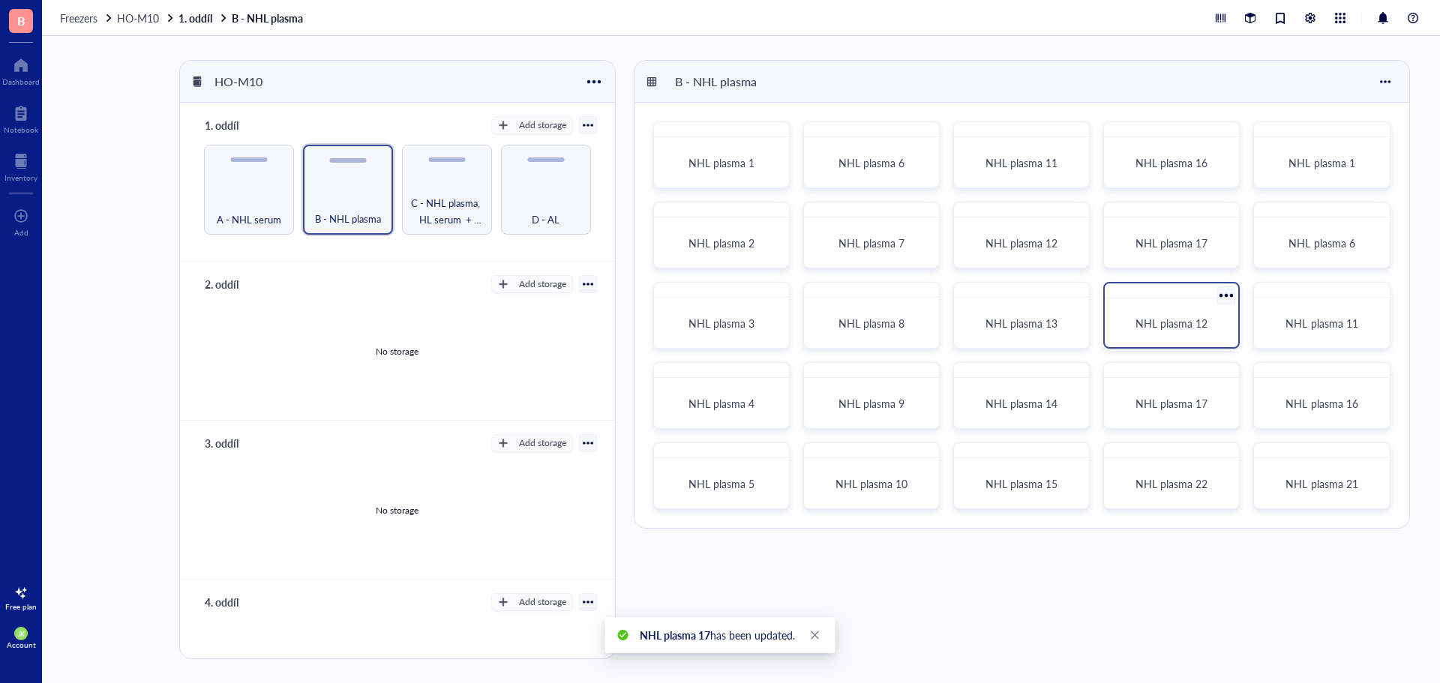
click at [1226, 295] on div at bounding box center [1227, 296] width 22 height 22
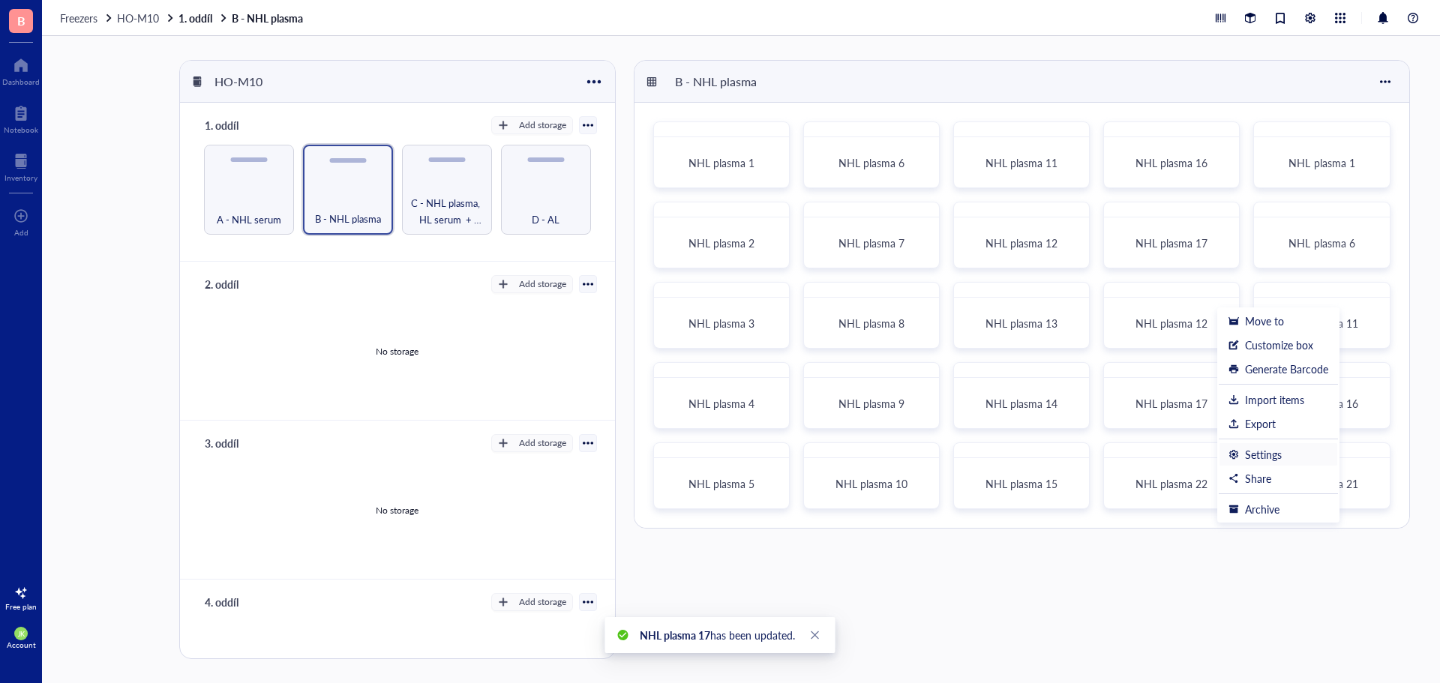
click at [1249, 453] on div "Settings" at bounding box center [1263, 454] width 37 height 13
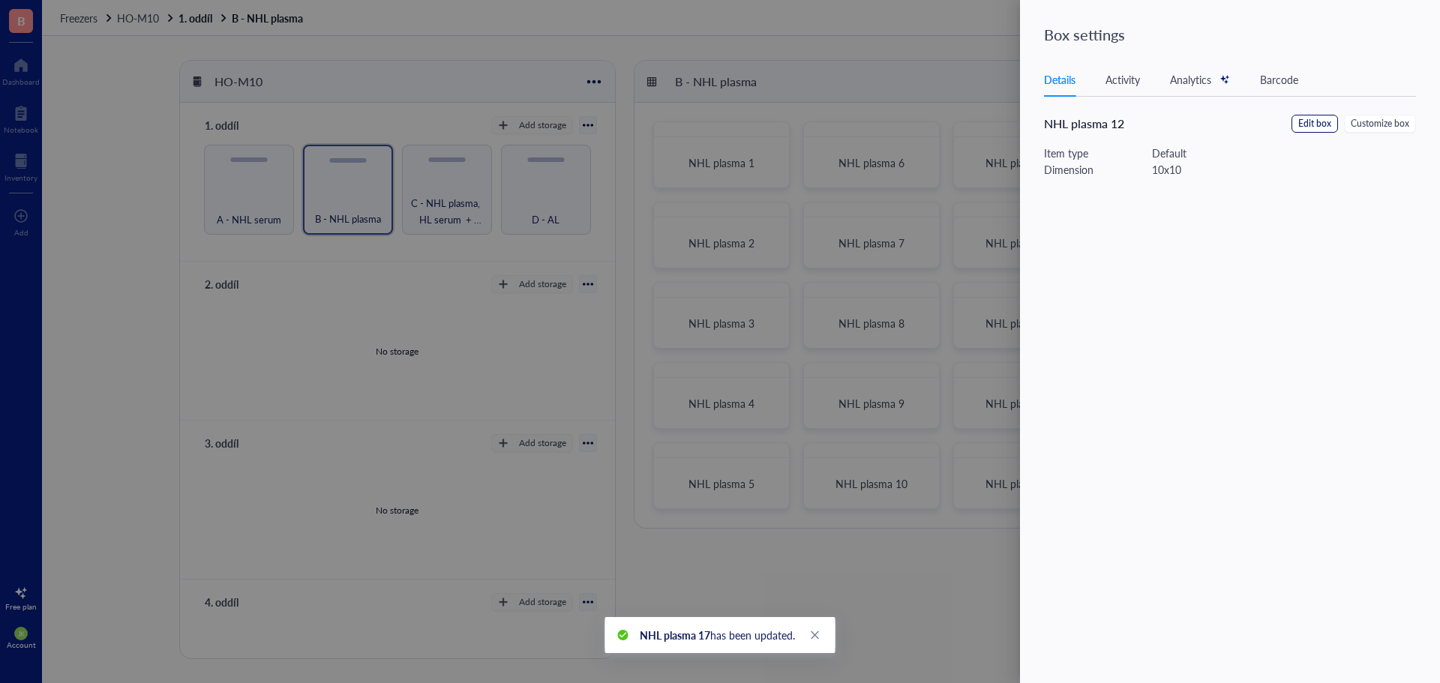
click at [1306, 120] on span "Edit box" at bounding box center [1314, 124] width 33 height 14
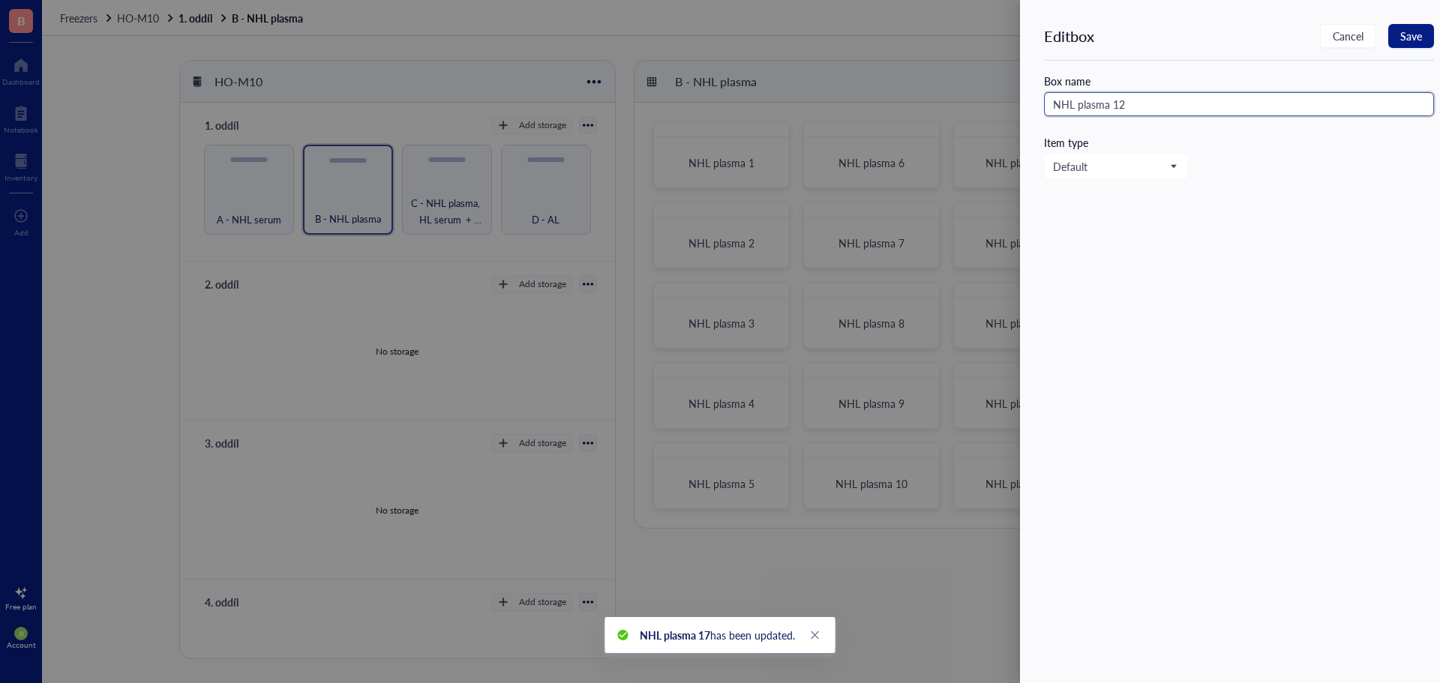
click at [1223, 108] on input "NHL plasma 12" at bounding box center [1239, 104] width 390 height 24
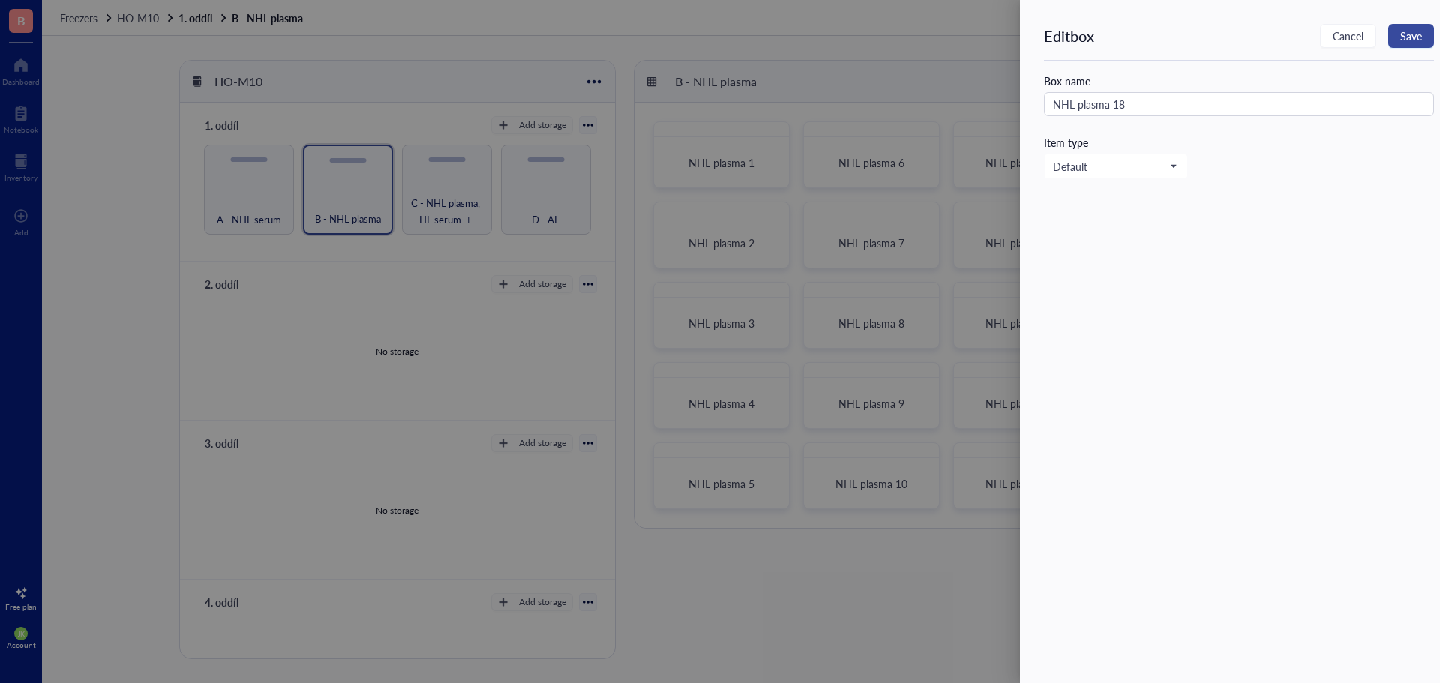
click at [1424, 43] on button "Save" at bounding box center [1411, 36] width 46 height 24
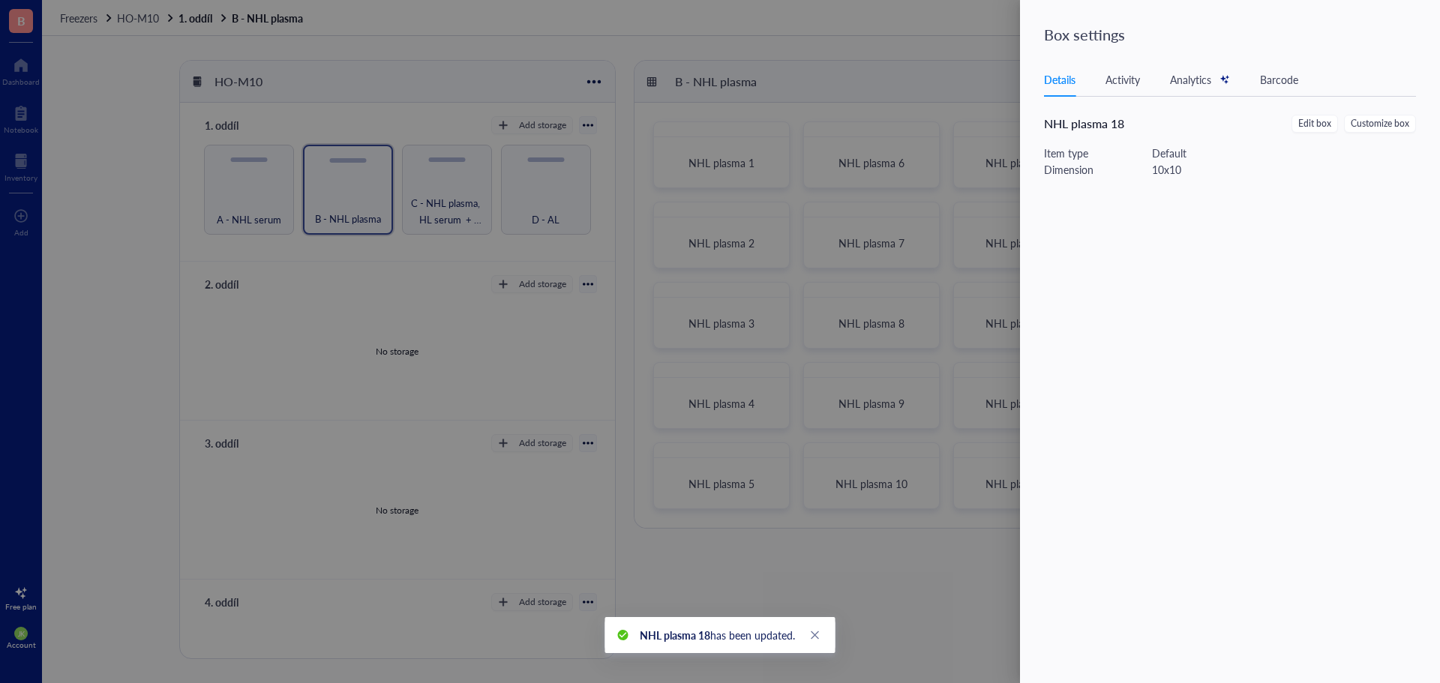
click at [925, 76] on div at bounding box center [720, 341] width 1440 height 683
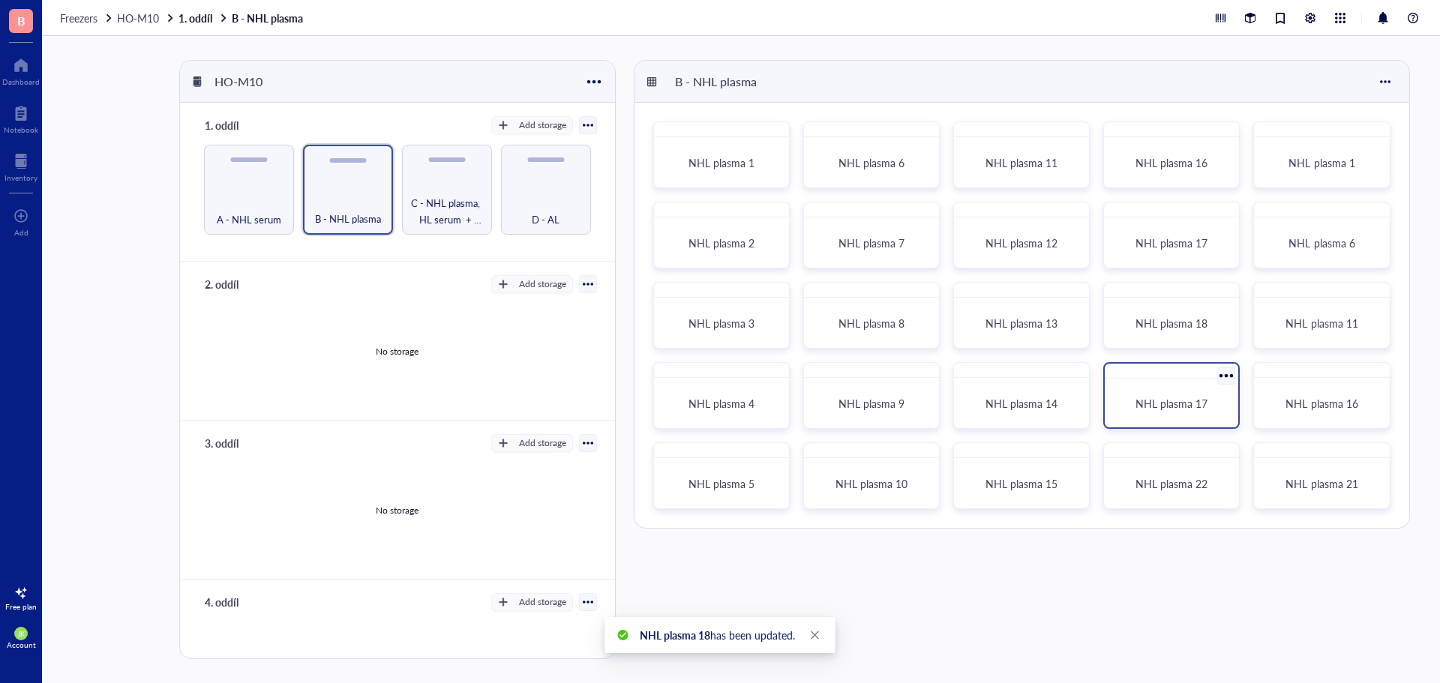
click at [1227, 374] on div at bounding box center [1227, 376] width 22 height 22
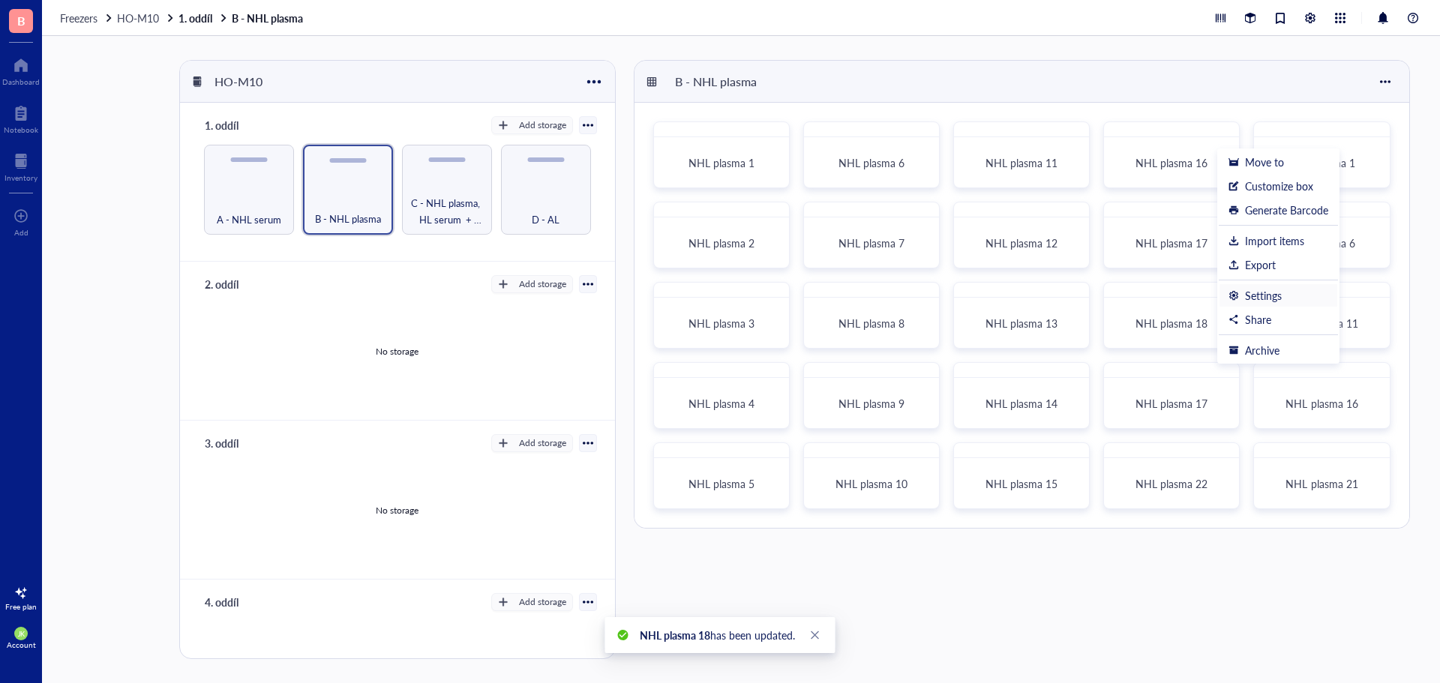
click at [1262, 293] on div "Settings" at bounding box center [1263, 295] width 37 height 13
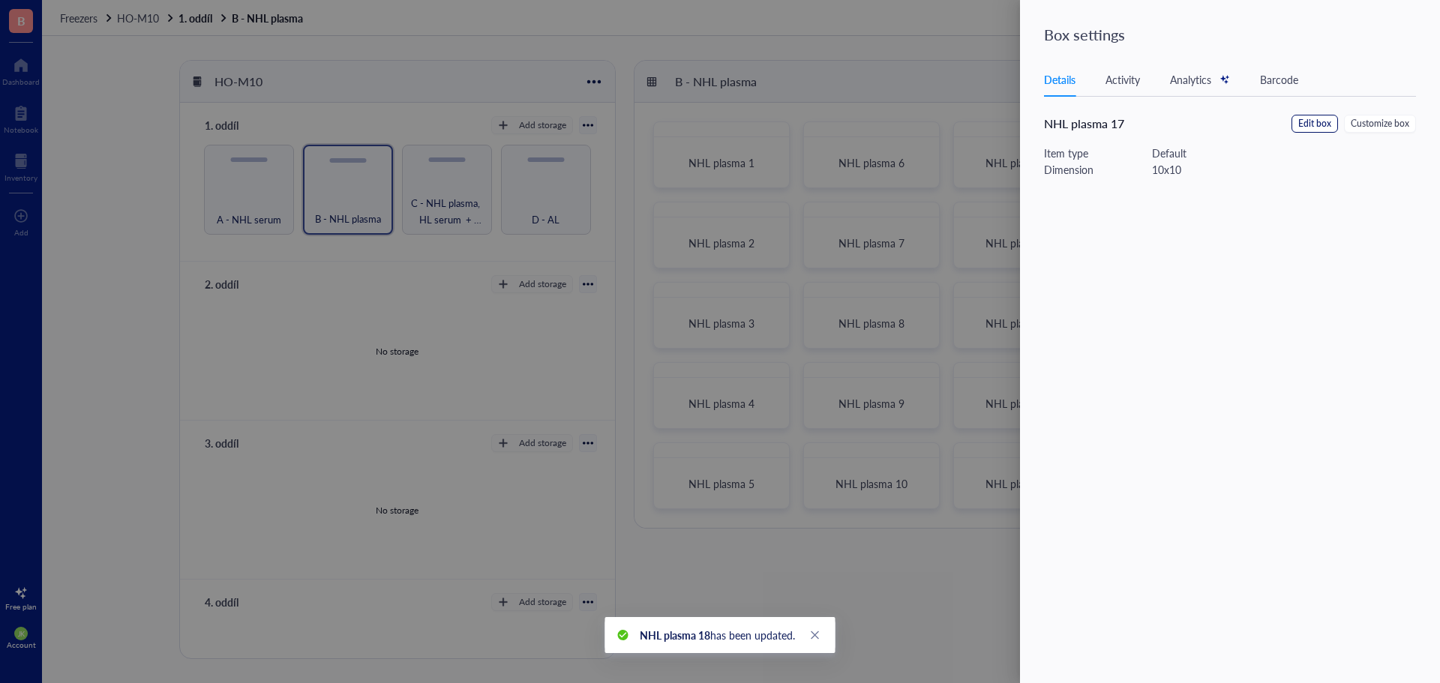
click at [1318, 125] on span "Edit box" at bounding box center [1314, 124] width 33 height 14
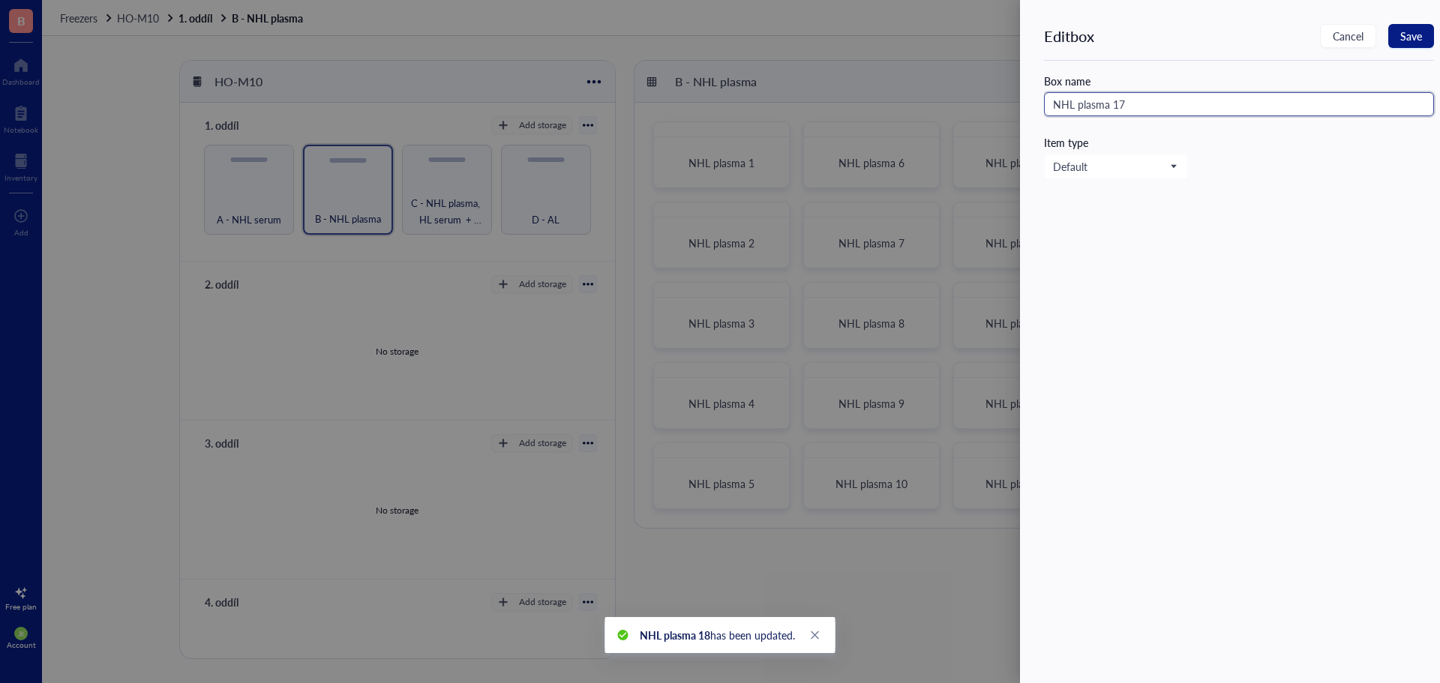
click at [1213, 106] on input "NHL plasma 17" at bounding box center [1239, 104] width 390 height 24
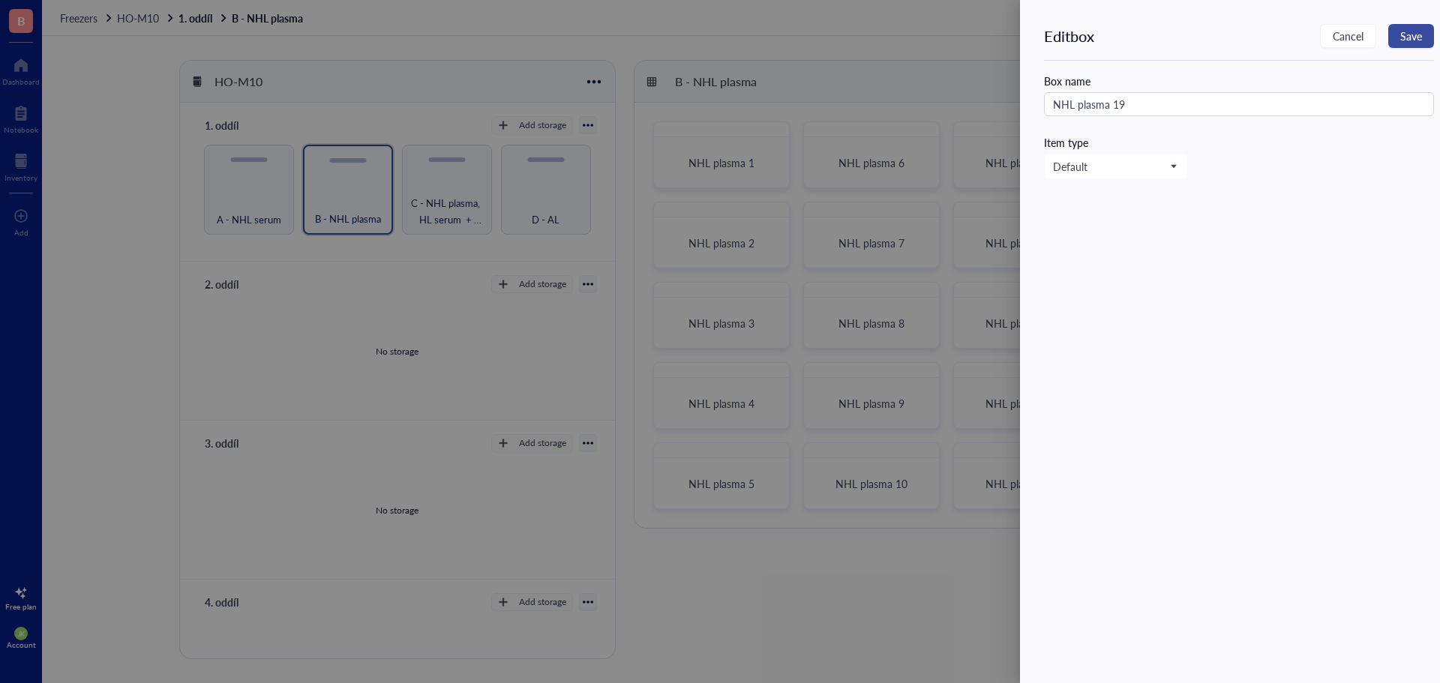
click at [1422, 31] on button "Save" at bounding box center [1411, 36] width 46 height 24
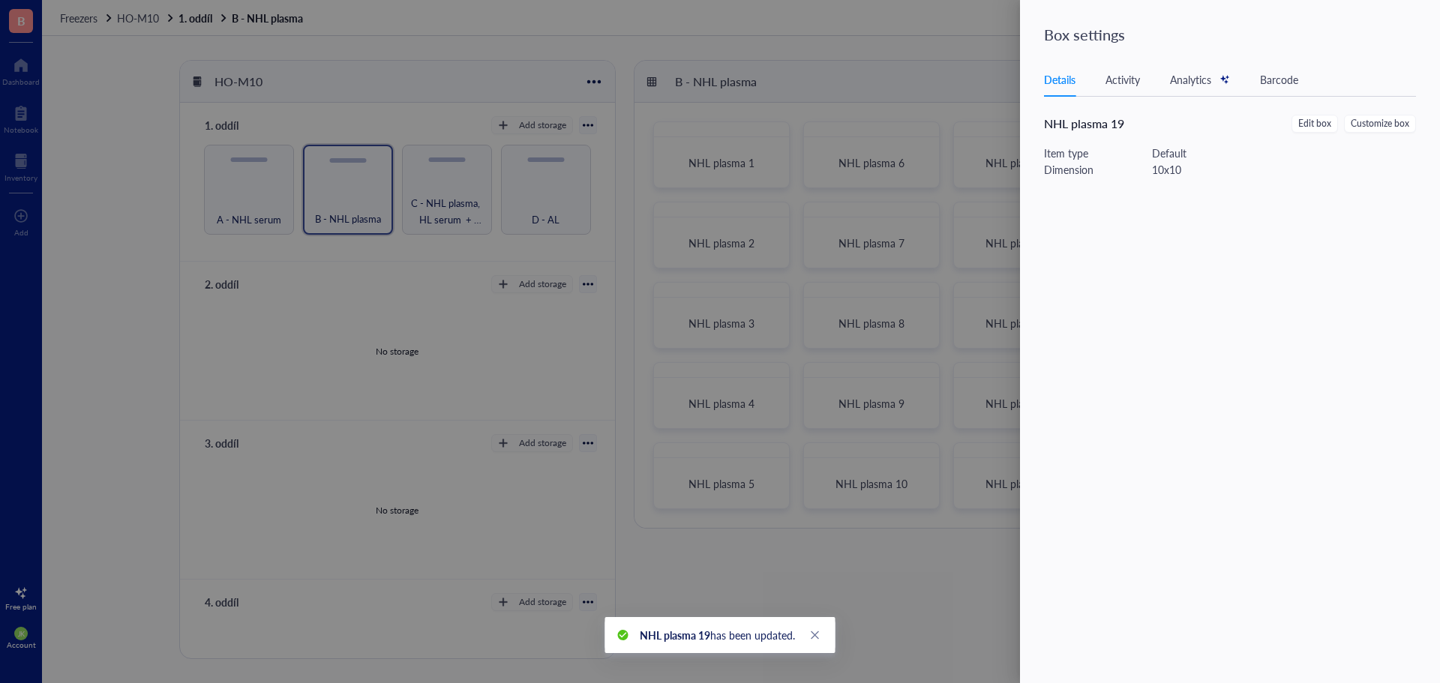
click at [871, 44] on div at bounding box center [720, 341] width 1440 height 683
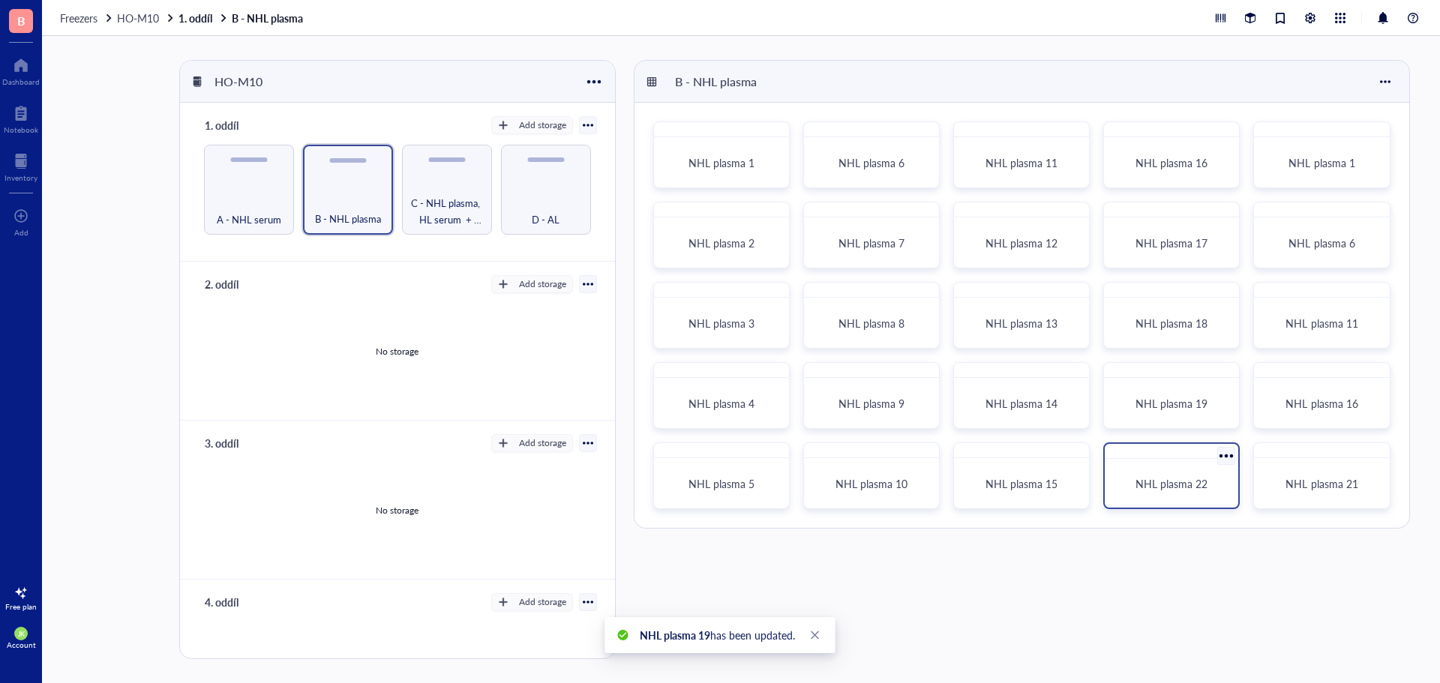
click at [1222, 453] on div at bounding box center [1227, 456] width 22 height 22
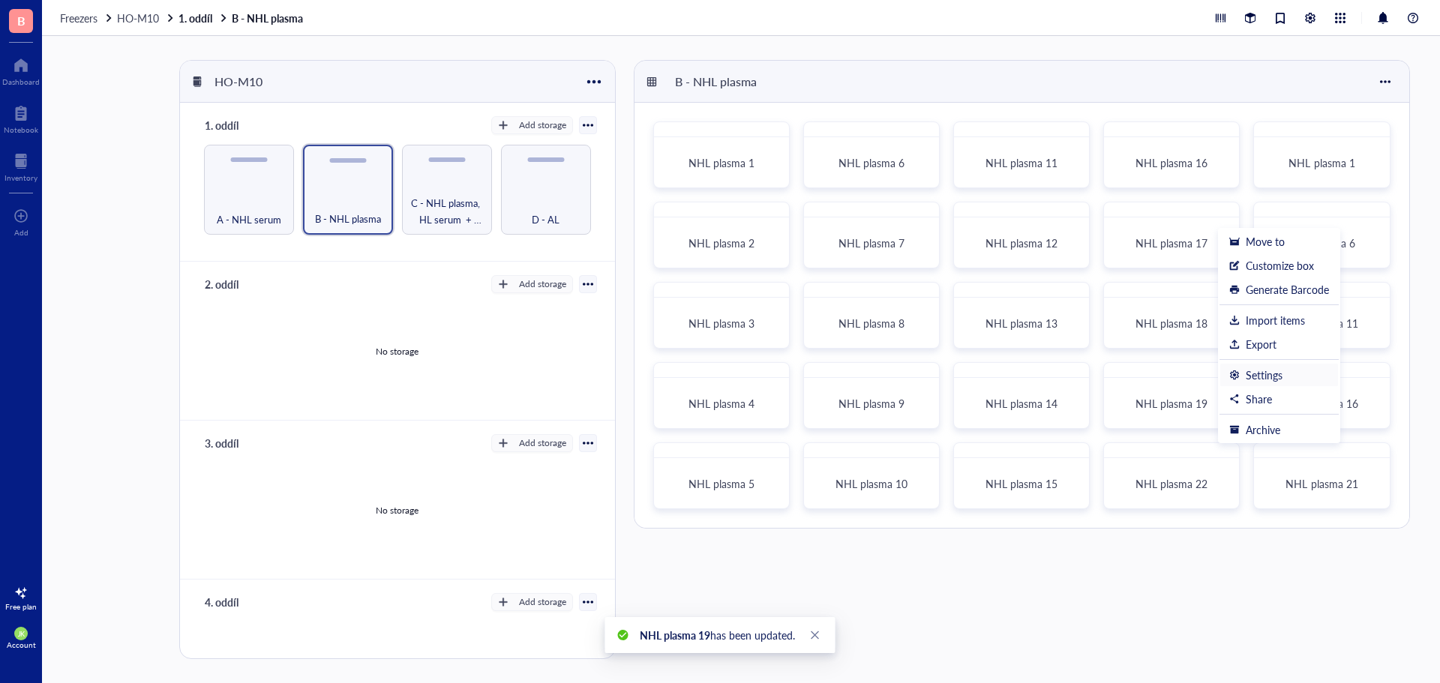
click at [1276, 382] on div "Settings" at bounding box center [1264, 374] width 37 height 13
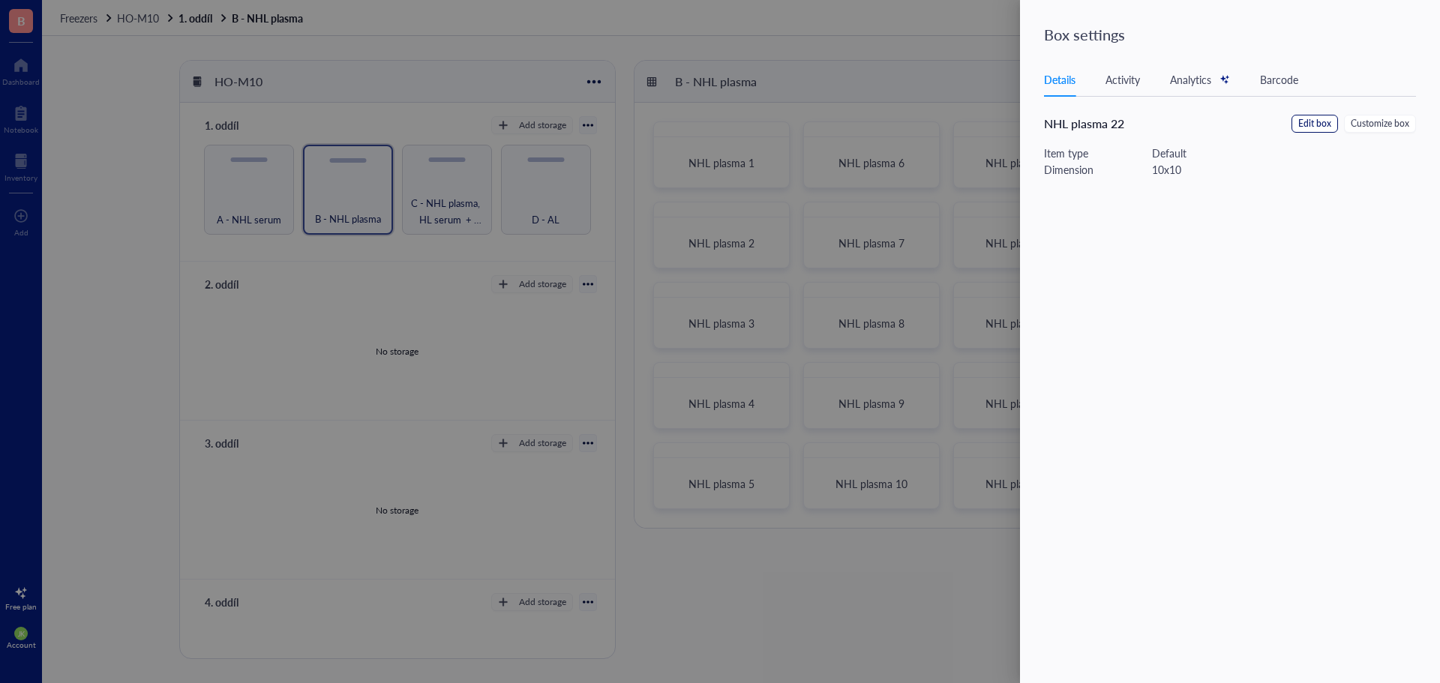
click at [1308, 126] on span "Edit box" at bounding box center [1314, 124] width 33 height 14
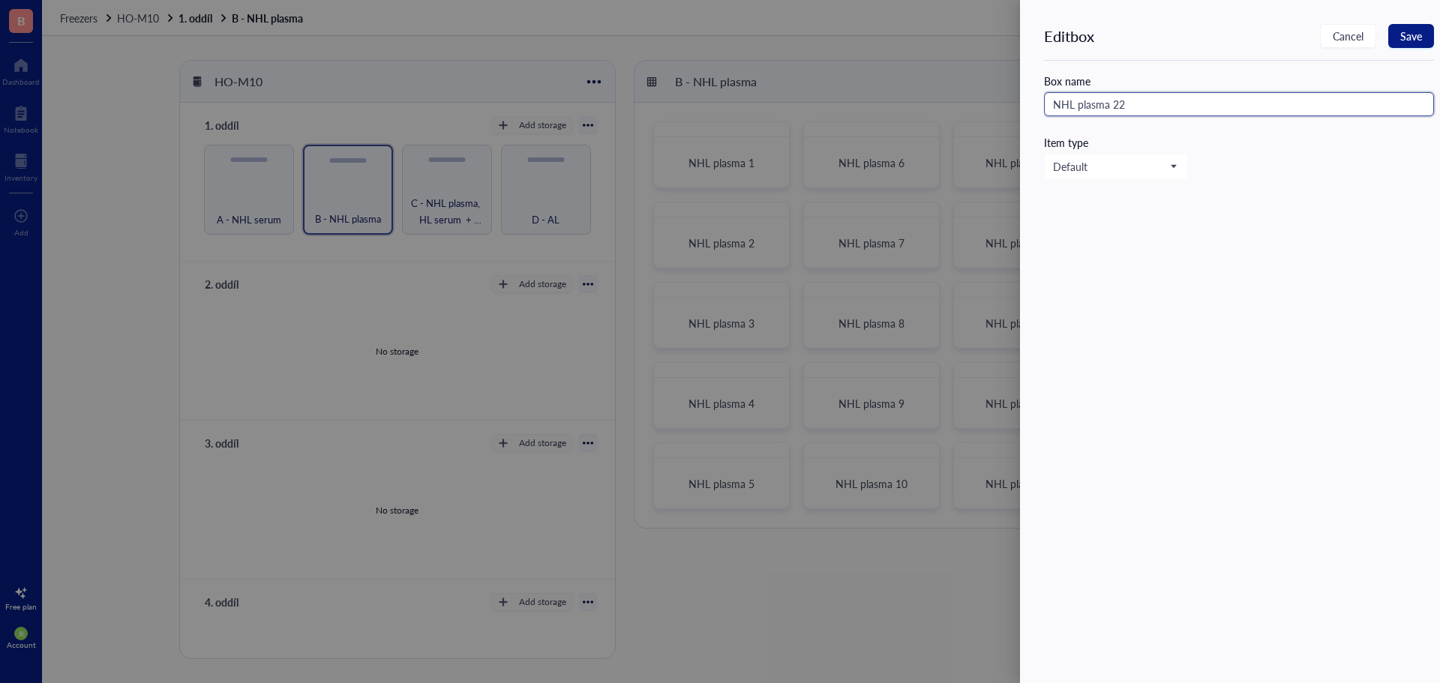
click at [1246, 105] on input "NHL plasma 22" at bounding box center [1239, 104] width 390 height 24
click at [1419, 34] on span "Save" at bounding box center [1411, 36] width 22 height 12
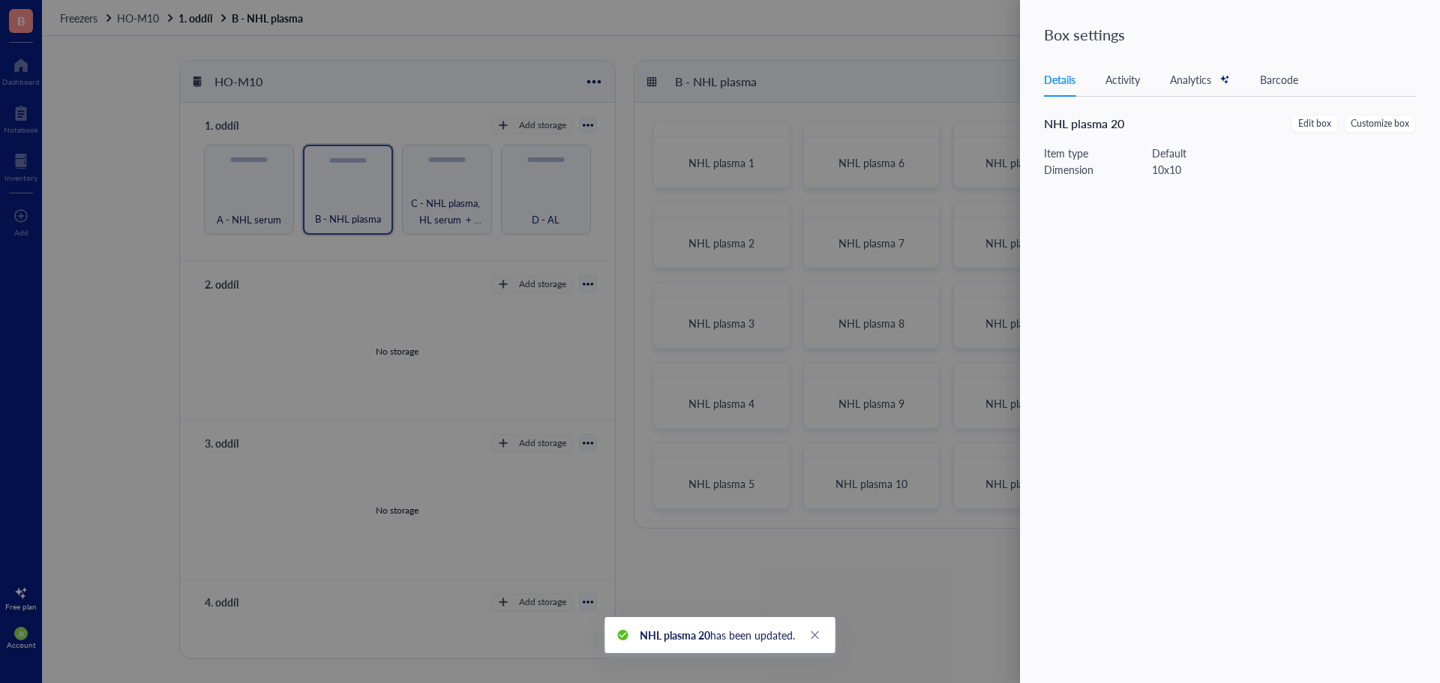
click at [972, 75] on div at bounding box center [720, 341] width 1440 height 683
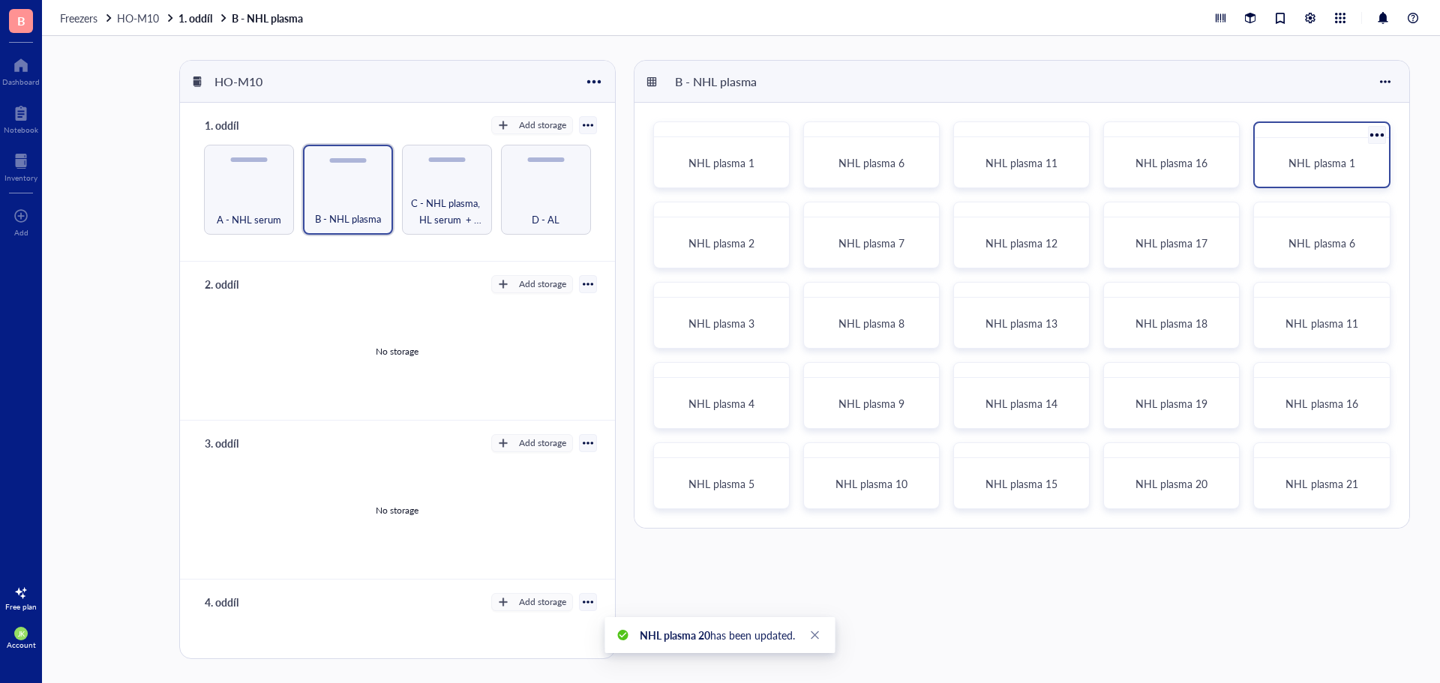
click at [1378, 134] on div at bounding box center [1377, 135] width 22 height 22
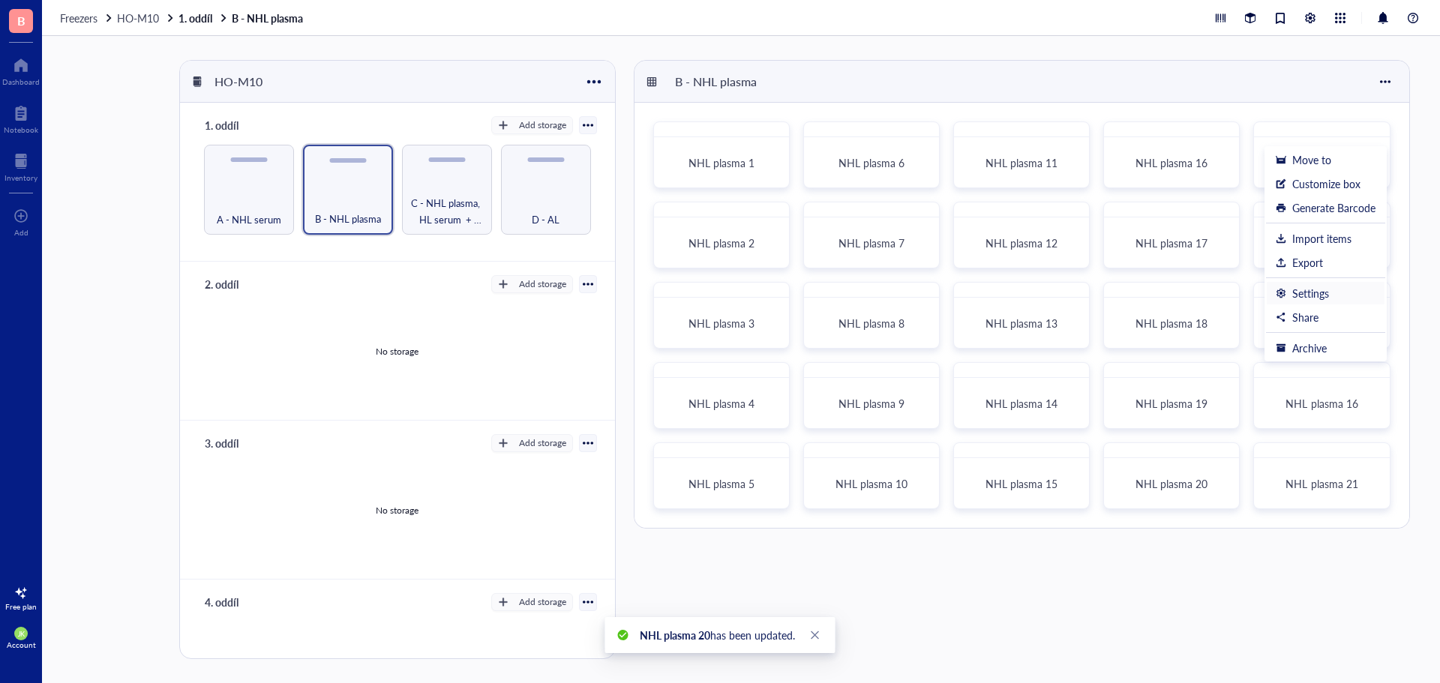
click at [1330, 297] on div "Settings" at bounding box center [1326, 292] width 100 height 13
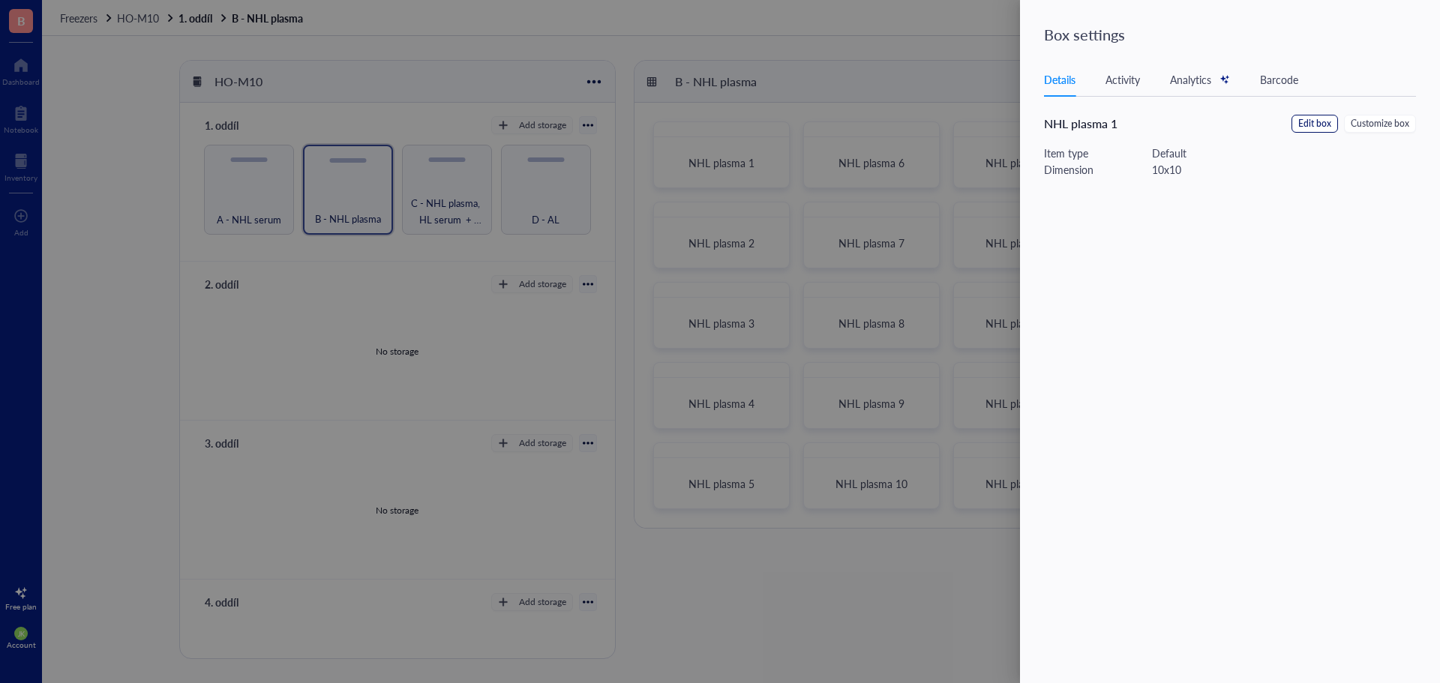
click at [1317, 126] on span "Edit box" at bounding box center [1314, 124] width 33 height 14
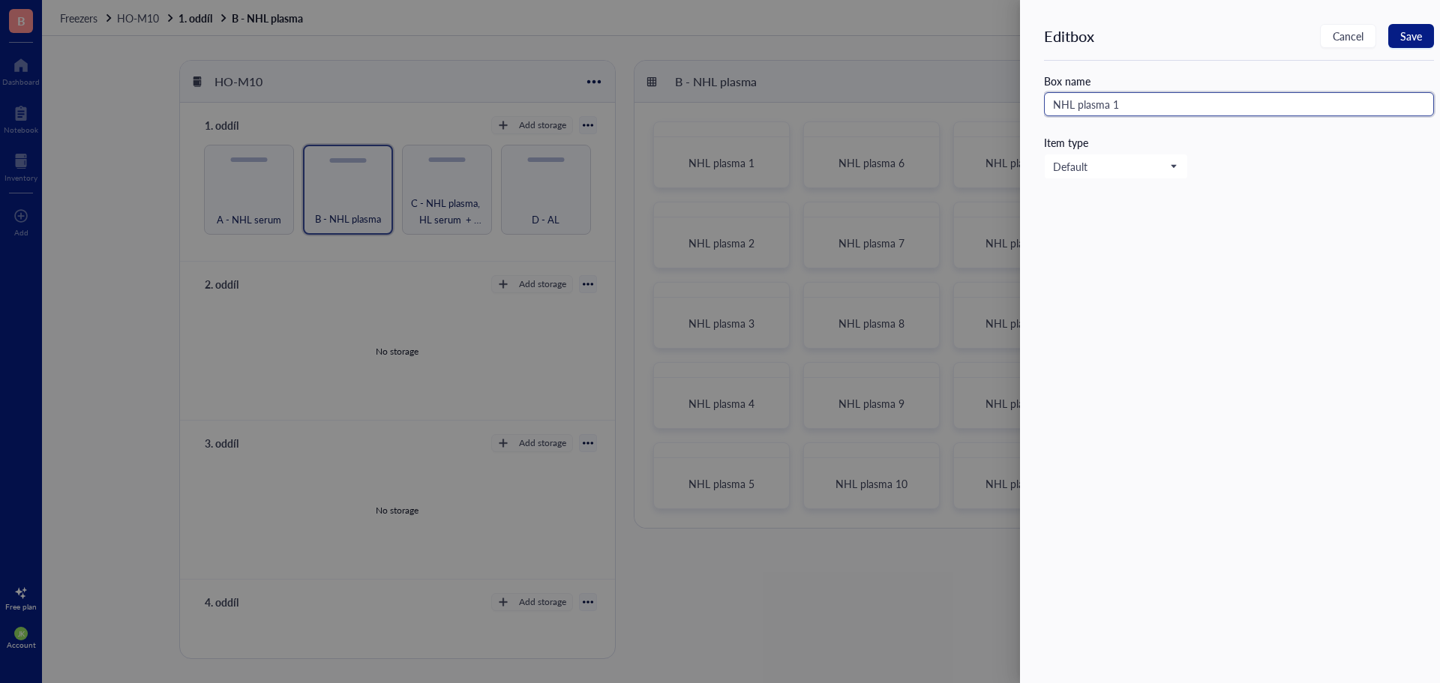
click at [1114, 102] on input "NHL plasma 1" at bounding box center [1239, 104] width 390 height 24
click at [1399, 35] on button "Save" at bounding box center [1411, 36] width 46 height 24
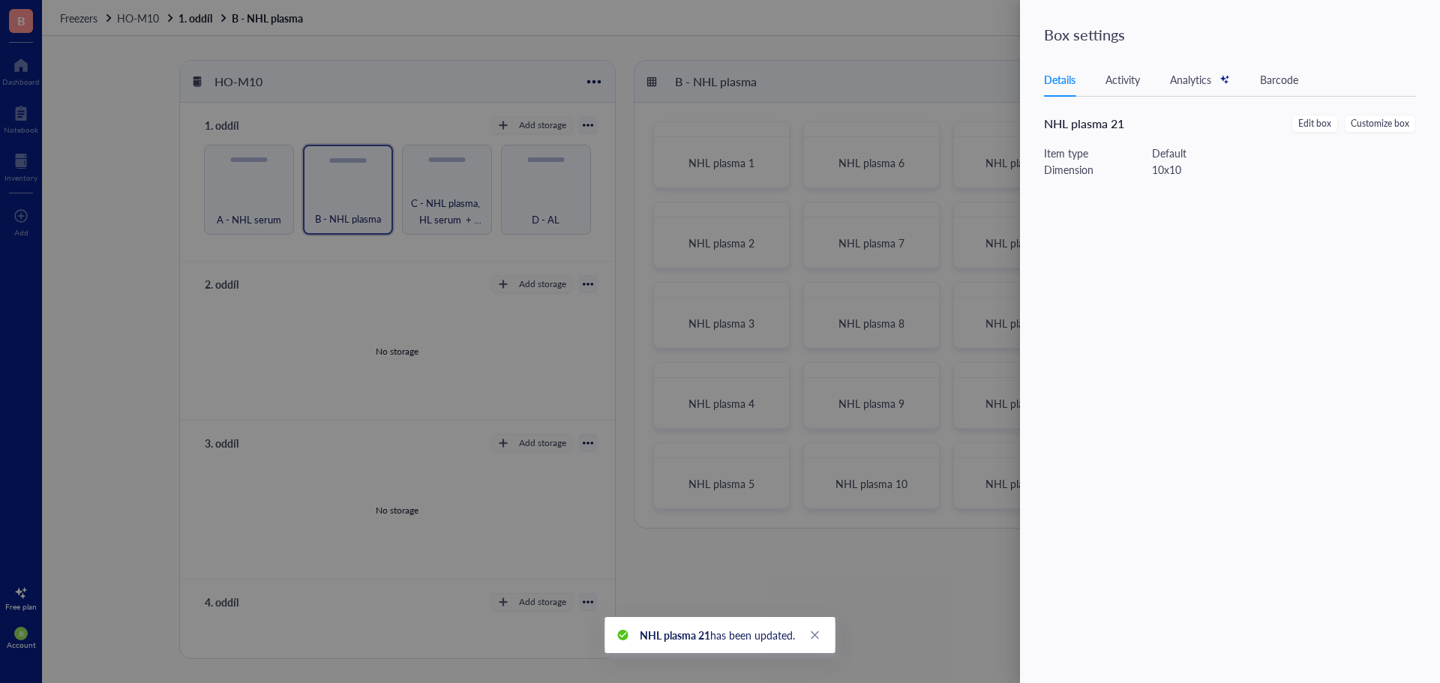
click at [1011, 47] on div at bounding box center [720, 341] width 1440 height 683
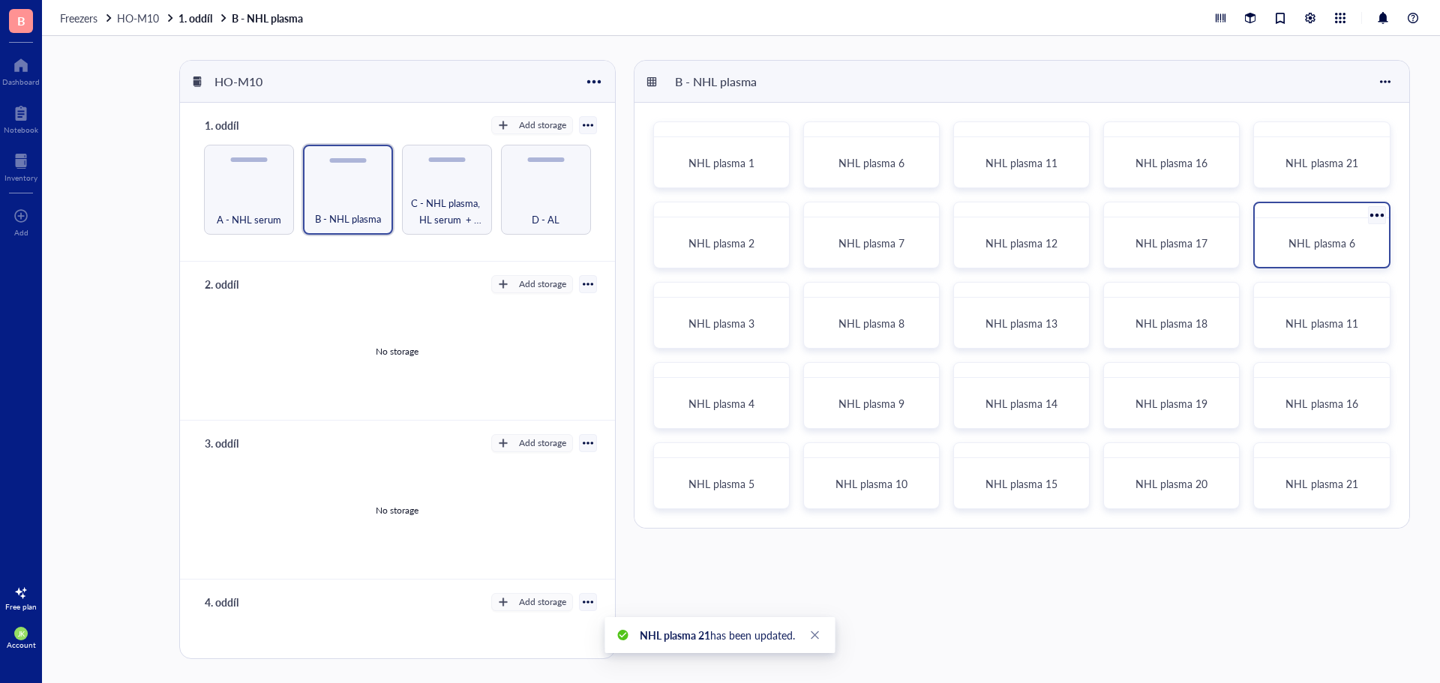
click at [1375, 219] on div at bounding box center [1377, 215] width 22 height 22
click at [1316, 364] on li "Settings" at bounding box center [1324, 374] width 119 height 24
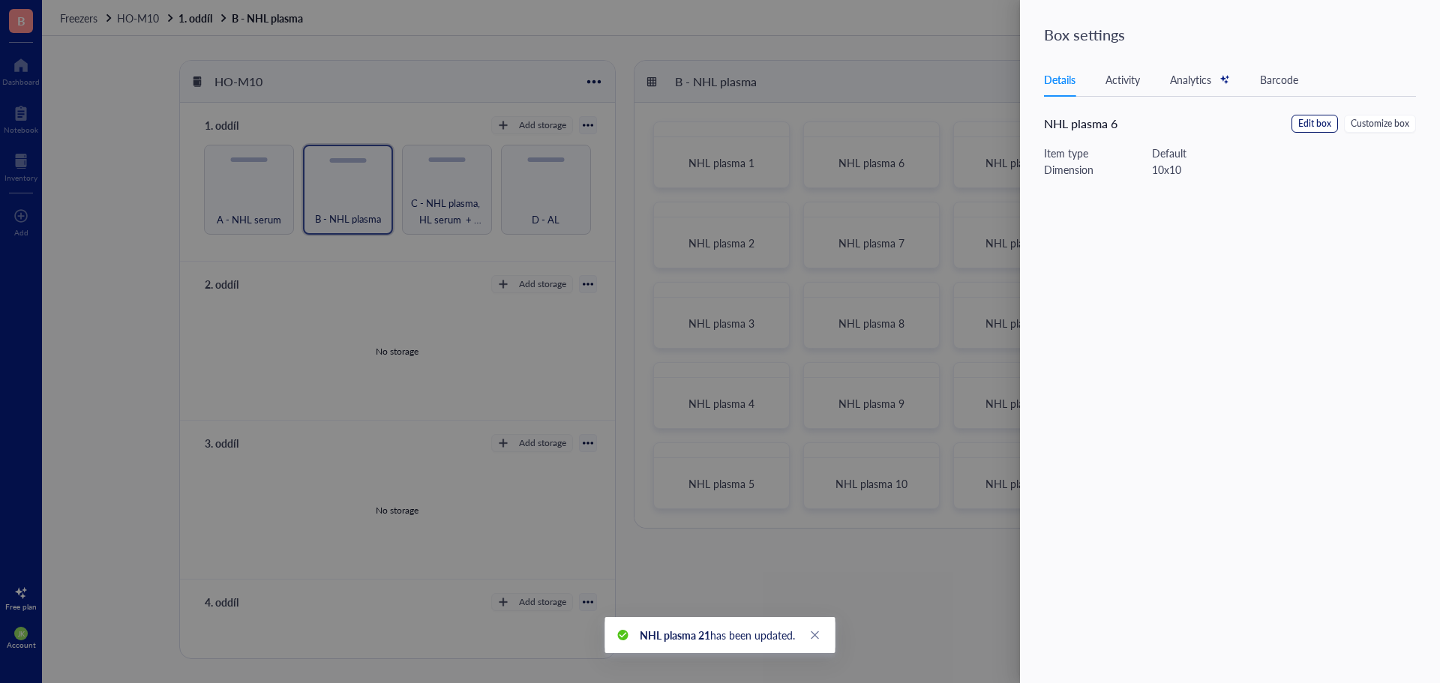
click at [1306, 119] on span "Edit box" at bounding box center [1314, 124] width 33 height 14
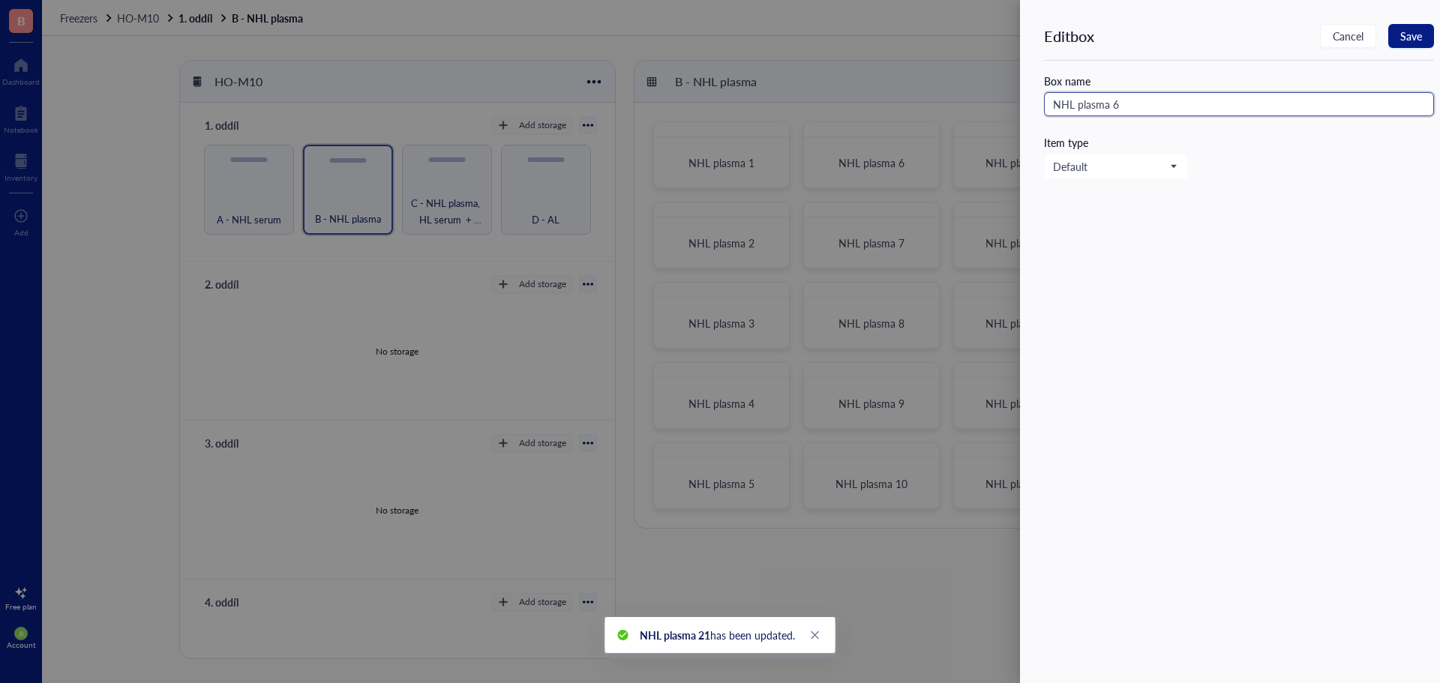
click at [1204, 105] on input "NHL plasma 6" at bounding box center [1239, 104] width 390 height 24
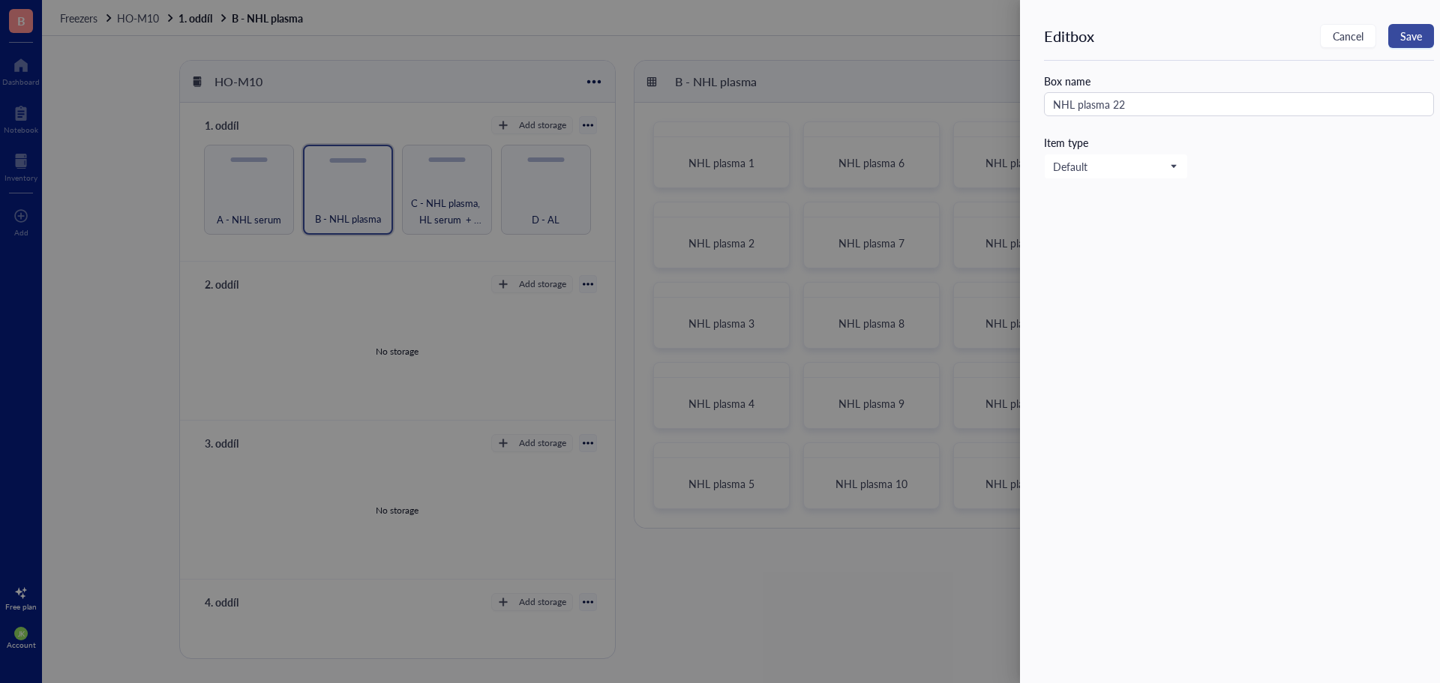
click at [1427, 31] on button "Save" at bounding box center [1411, 36] width 46 height 24
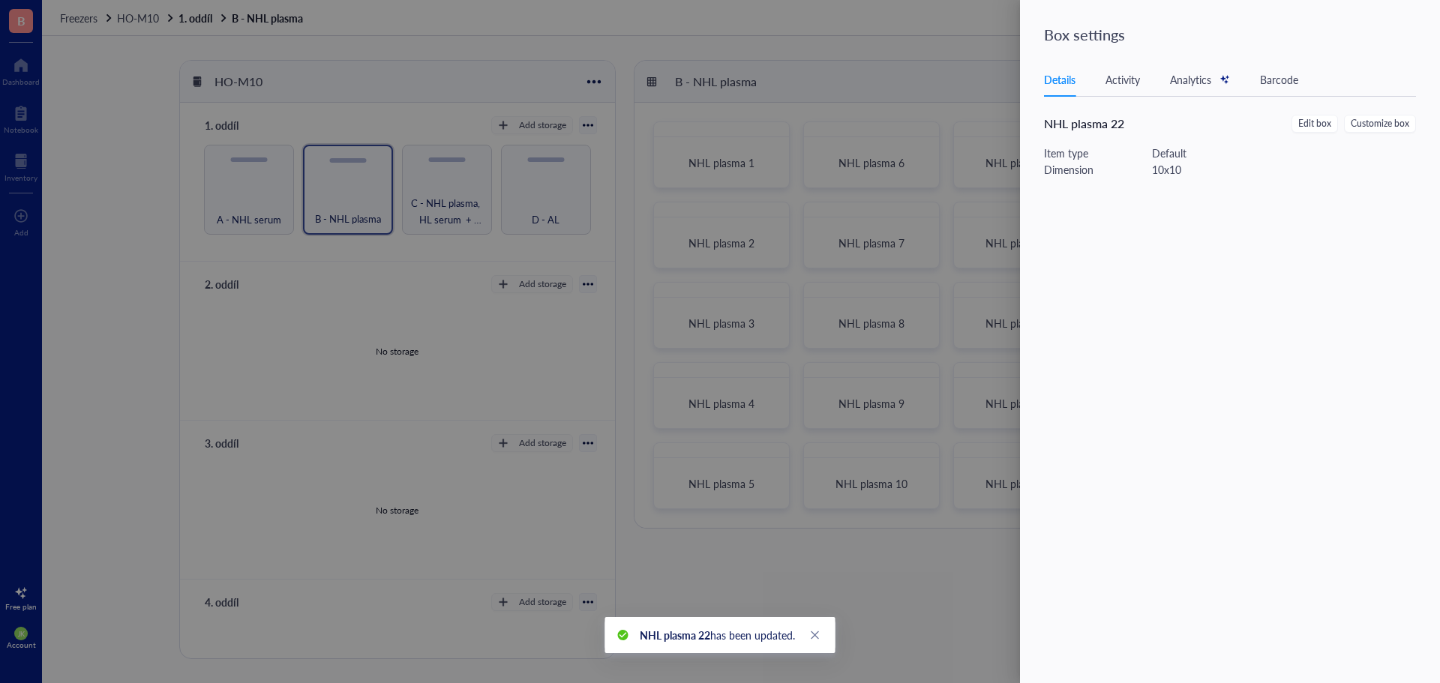
click at [916, 73] on div at bounding box center [720, 341] width 1440 height 683
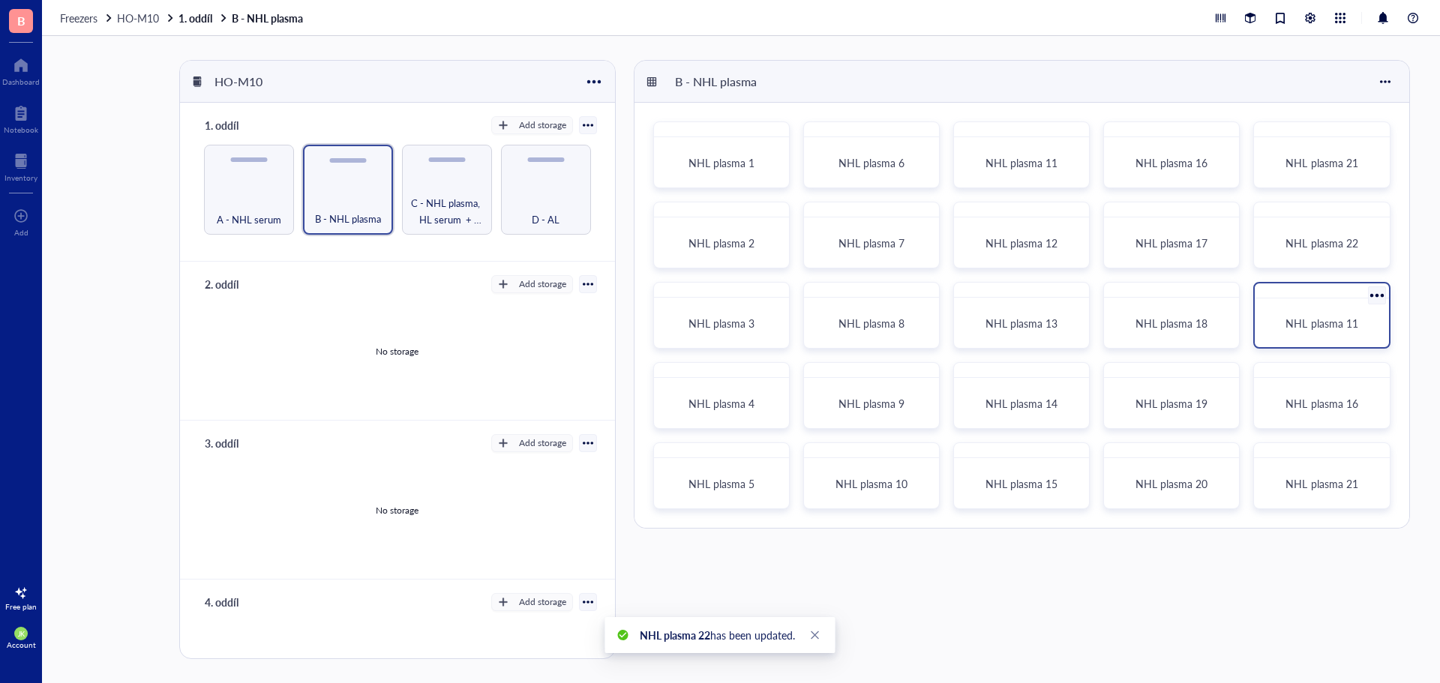
click at [1376, 295] on div at bounding box center [1377, 296] width 22 height 22
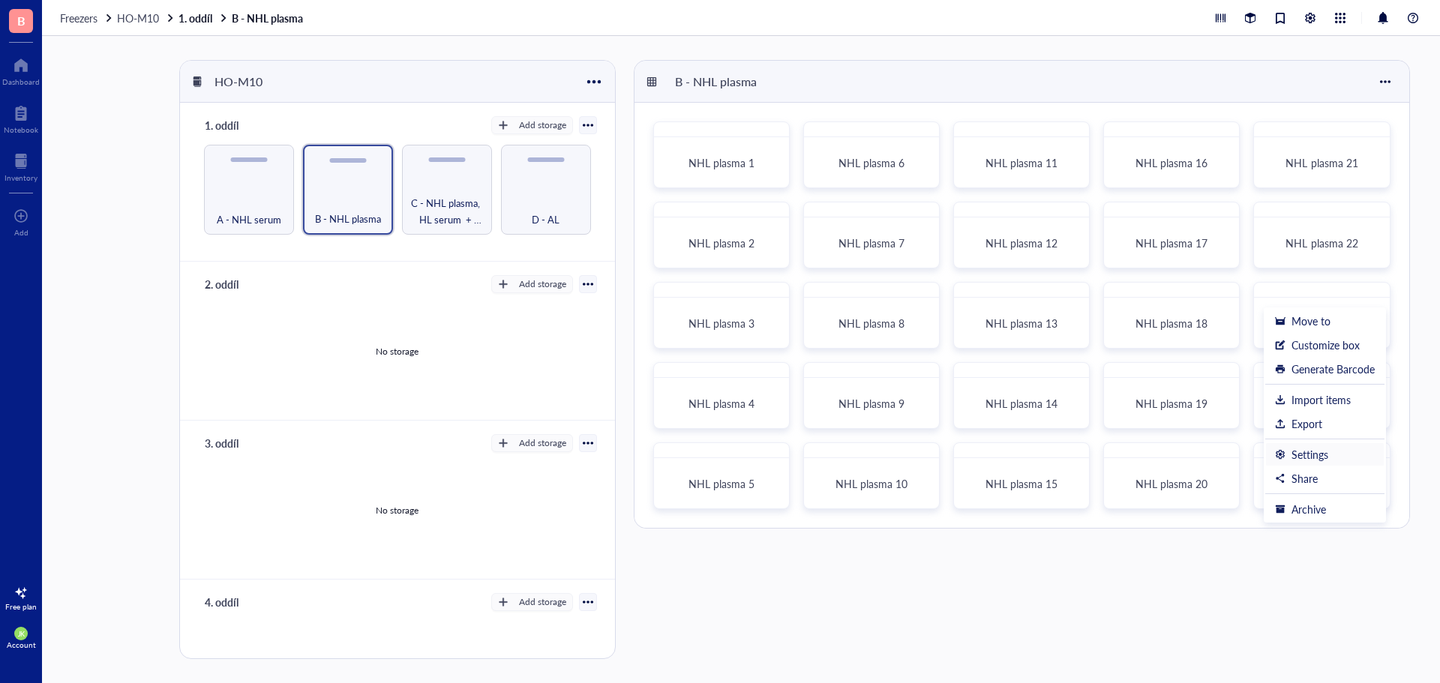
click at [1324, 456] on div "Settings" at bounding box center [1309, 454] width 37 height 13
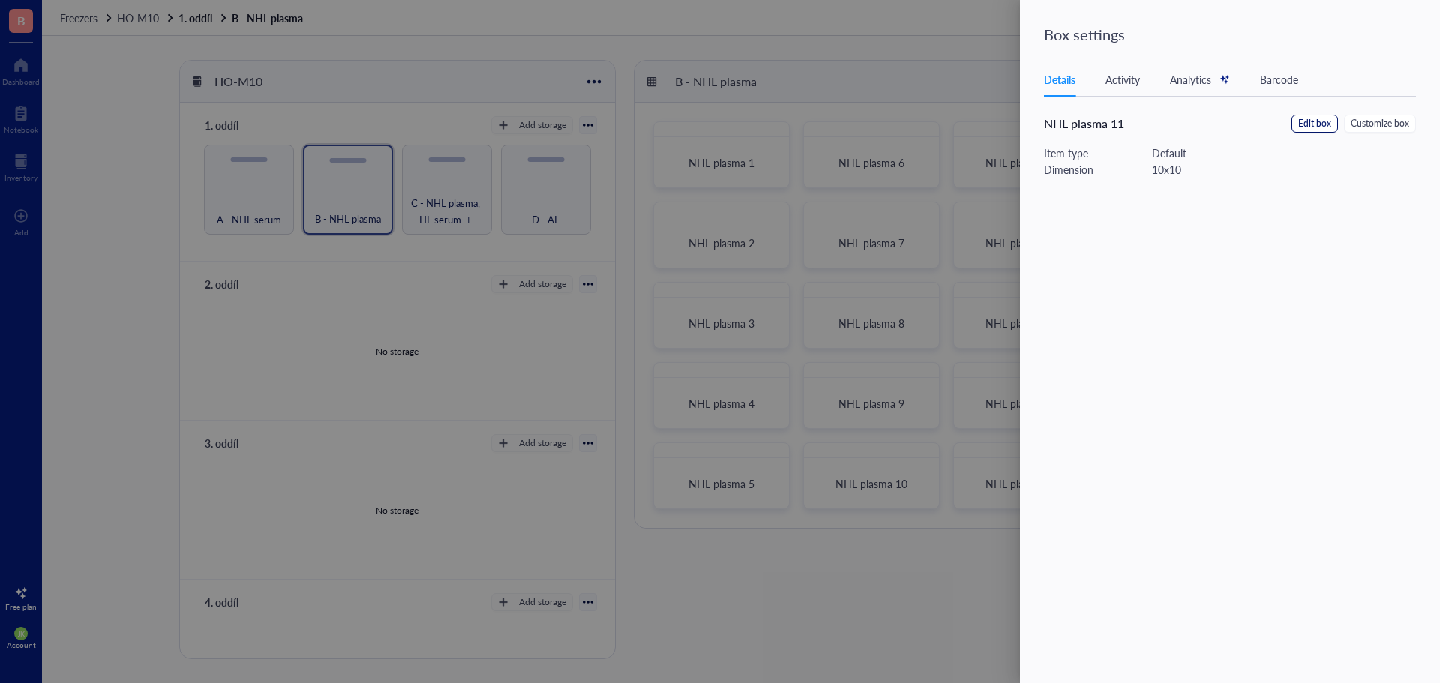
click at [1300, 122] on span "Edit box" at bounding box center [1314, 124] width 33 height 14
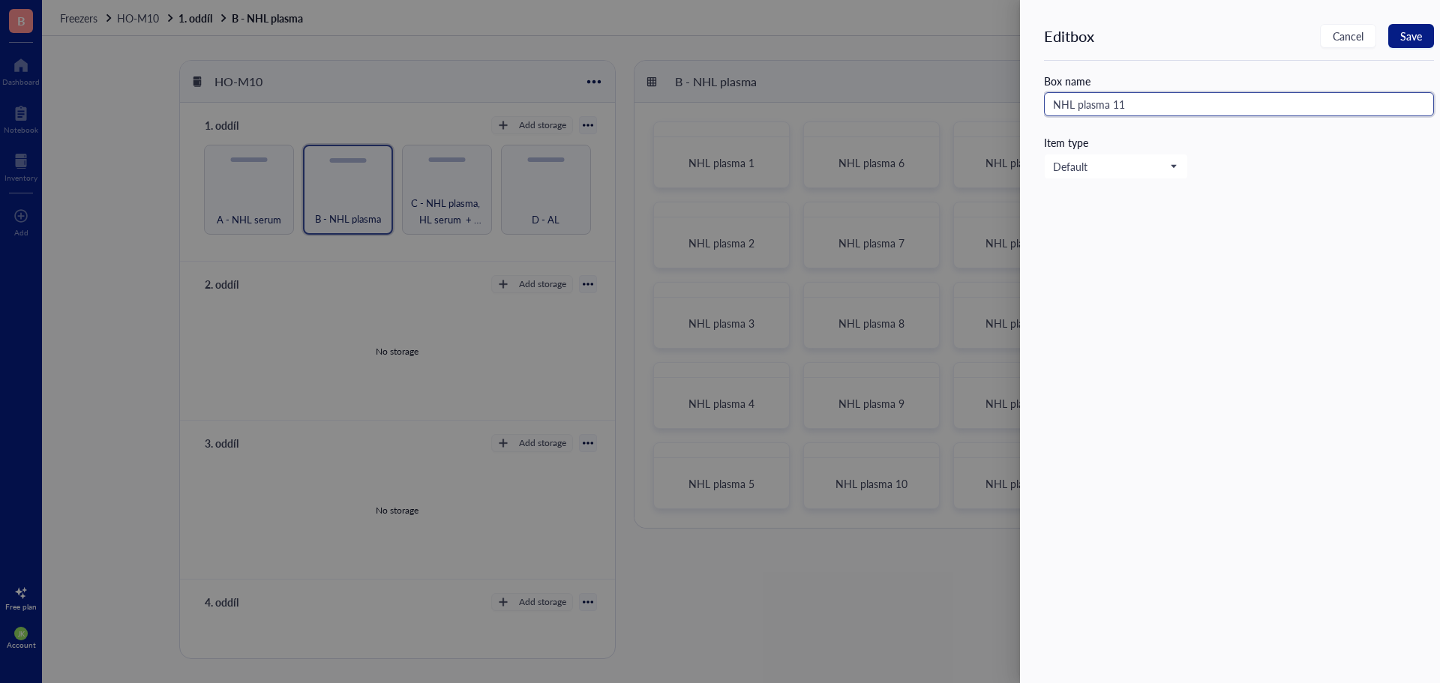
click at [1202, 102] on input "NHL plasma 11" at bounding box center [1239, 104] width 390 height 24
click at [1407, 26] on button "Save" at bounding box center [1411, 36] width 46 height 24
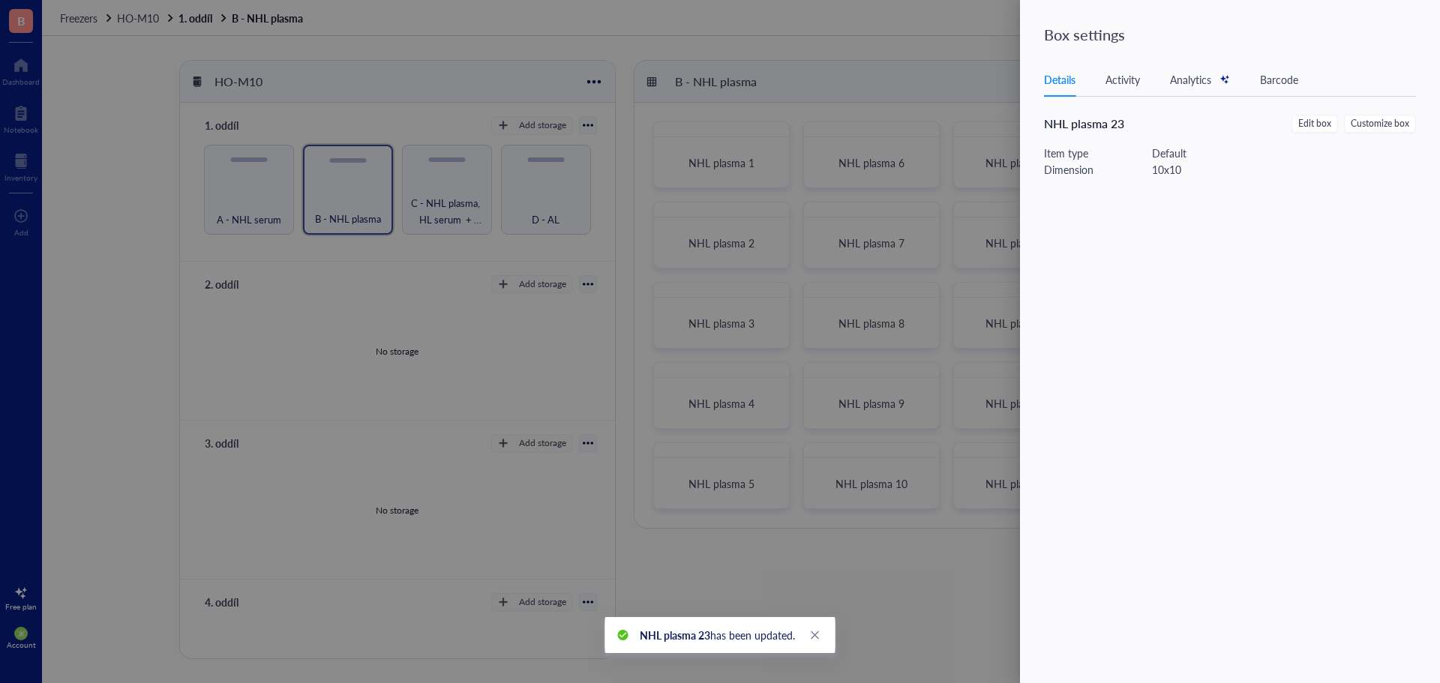
click at [928, 61] on div at bounding box center [720, 341] width 1440 height 683
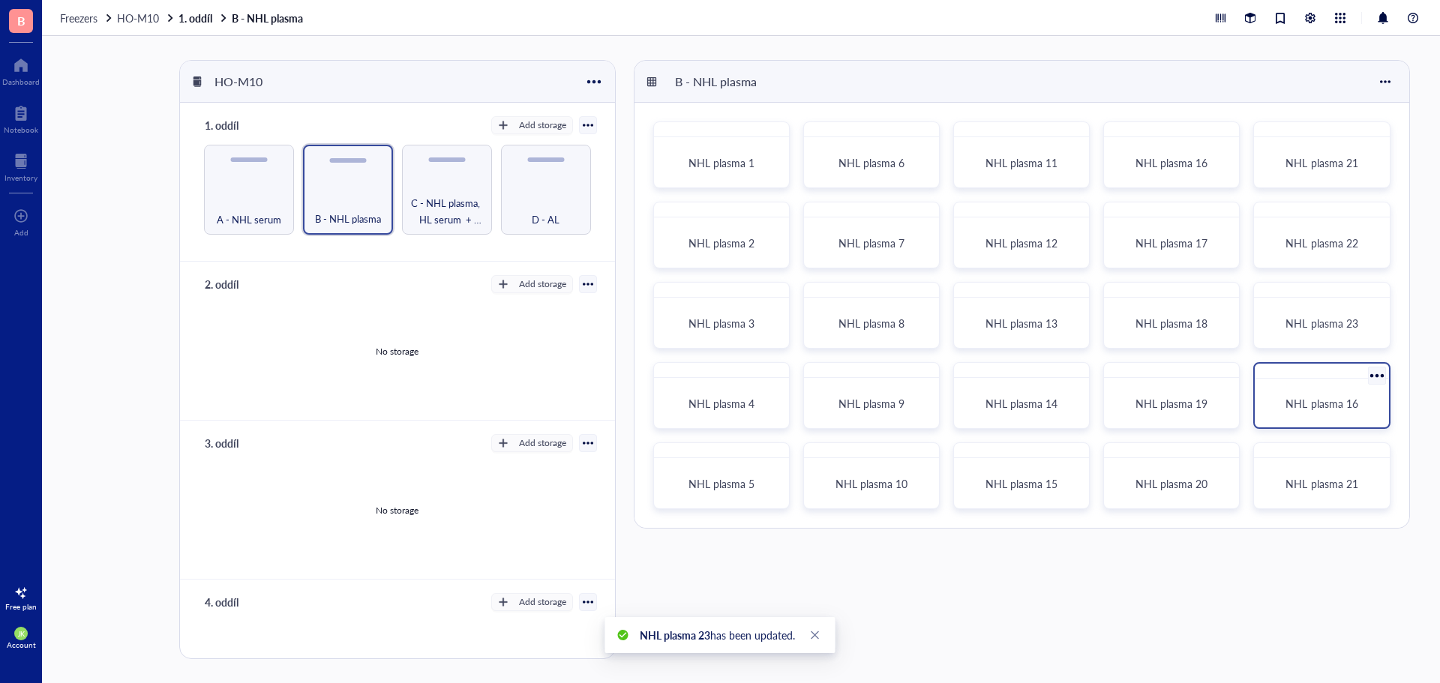
click at [1372, 373] on div at bounding box center [1377, 376] width 22 height 22
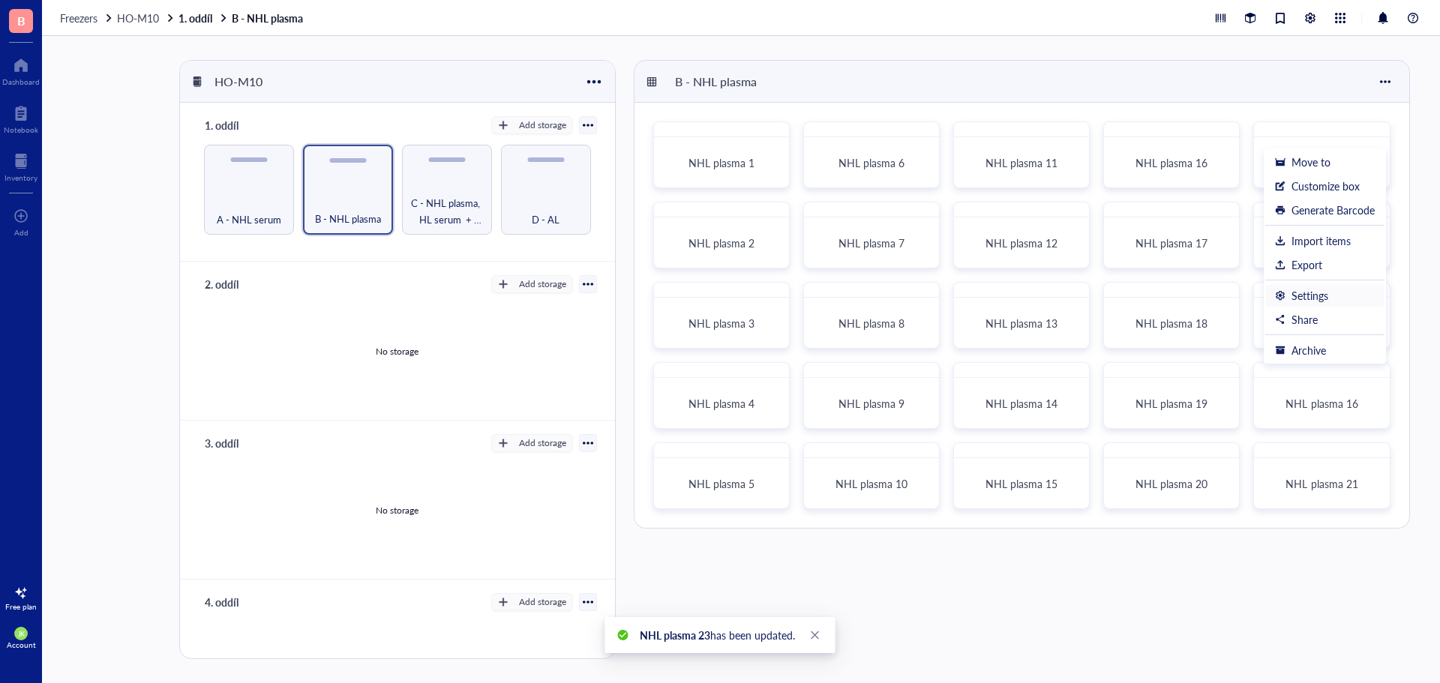
click at [1333, 300] on div "Settings" at bounding box center [1325, 295] width 100 height 13
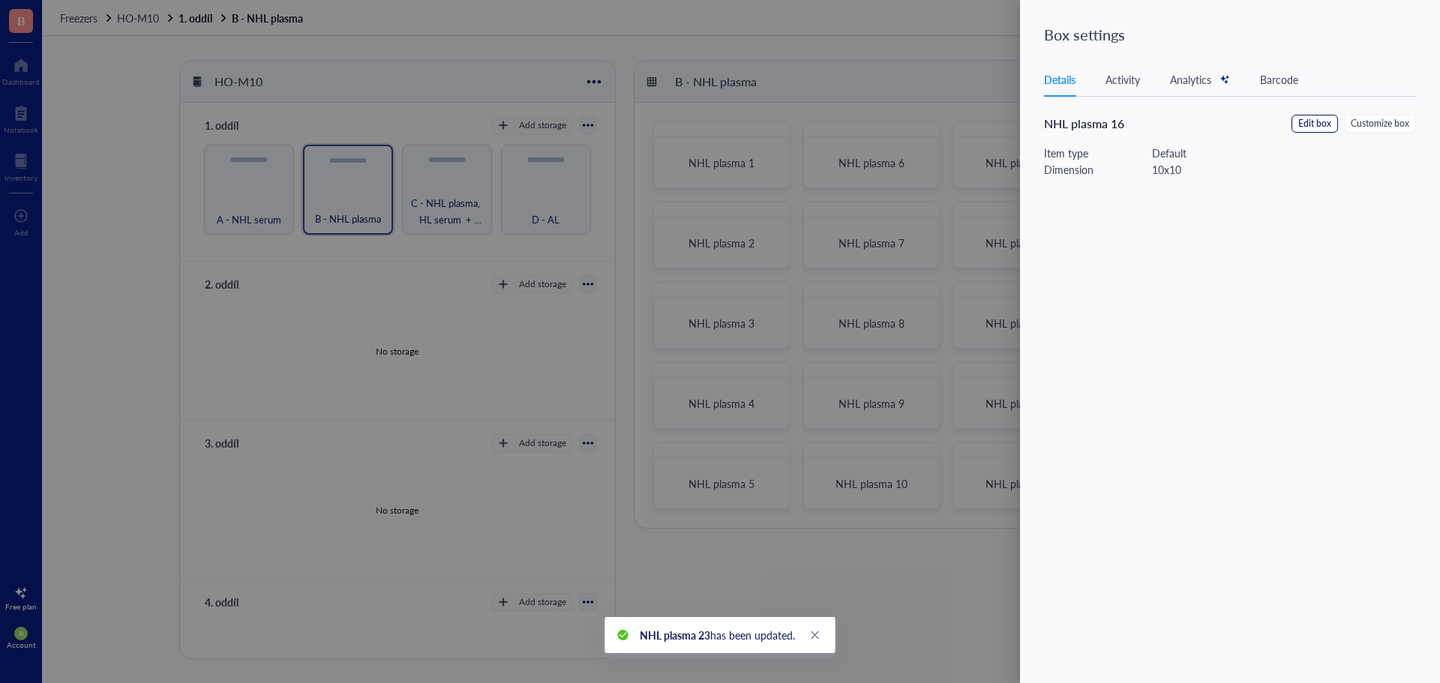
click at [1315, 120] on span "Edit box" at bounding box center [1314, 124] width 33 height 14
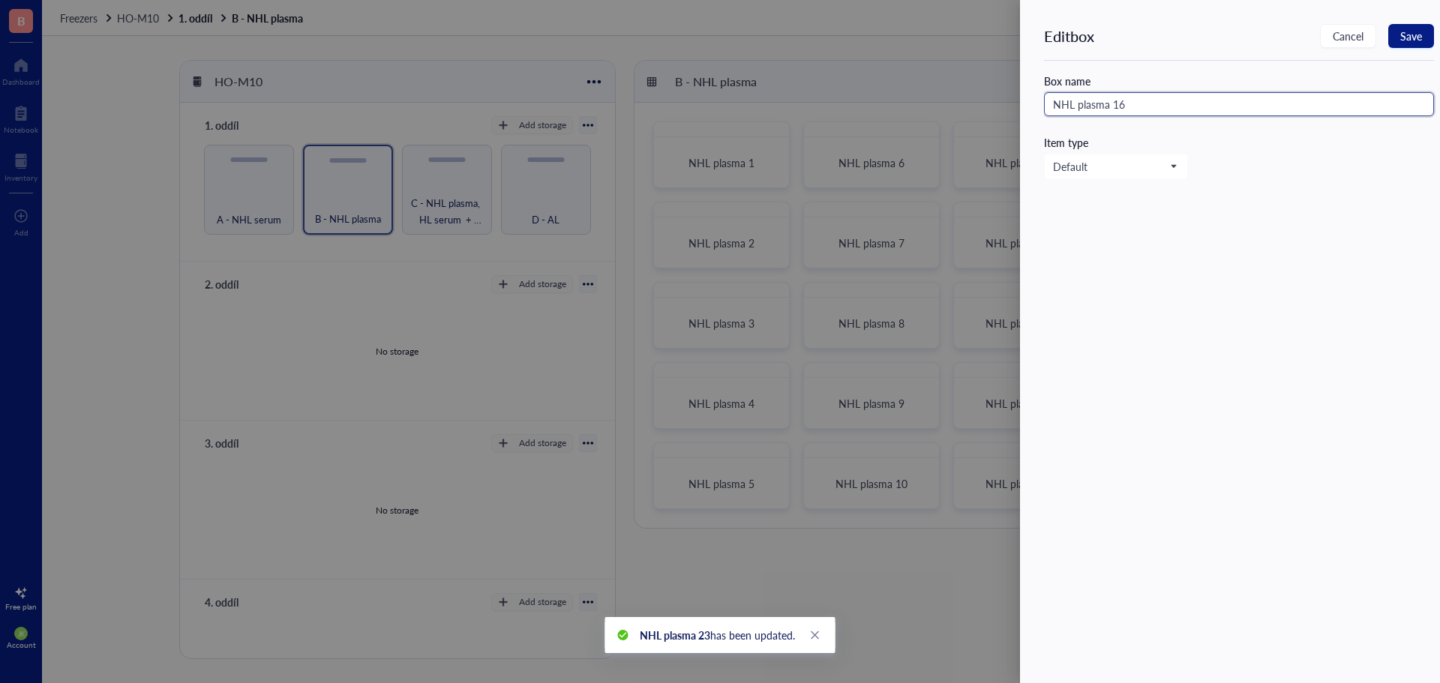
click at [1186, 102] on input "NHL plasma 16" at bounding box center [1239, 104] width 390 height 24
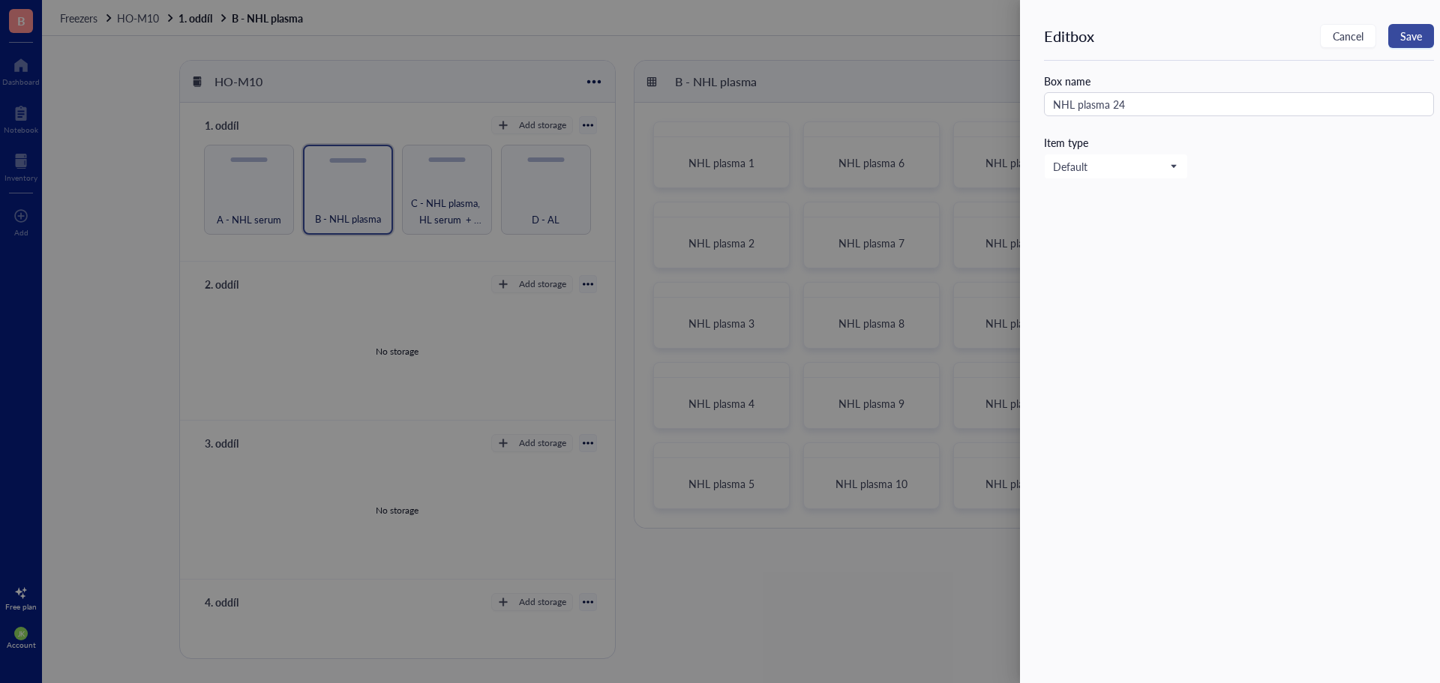
click at [1413, 37] on span "Save" at bounding box center [1411, 36] width 22 height 12
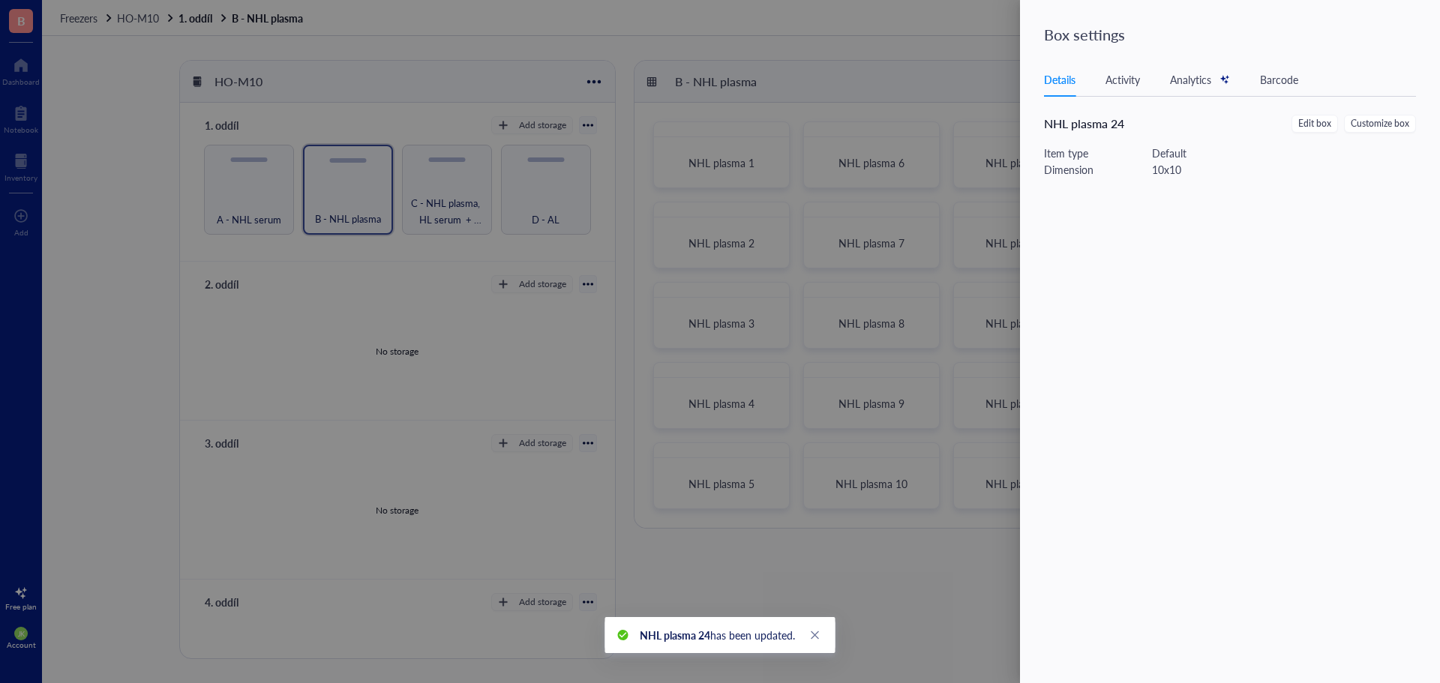
click at [959, 63] on div at bounding box center [720, 341] width 1440 height 683
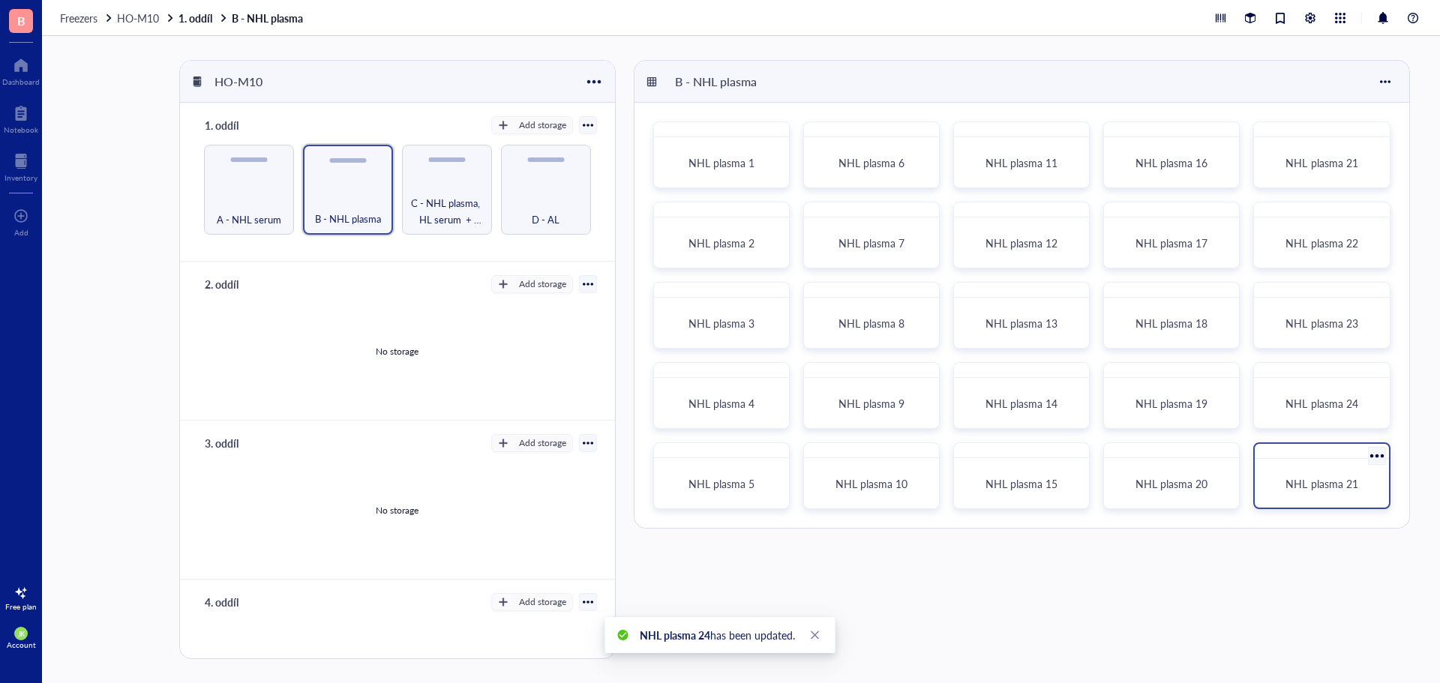
click at [1376, 446] on div at bounding box center [1377, 456] width 22 height 22
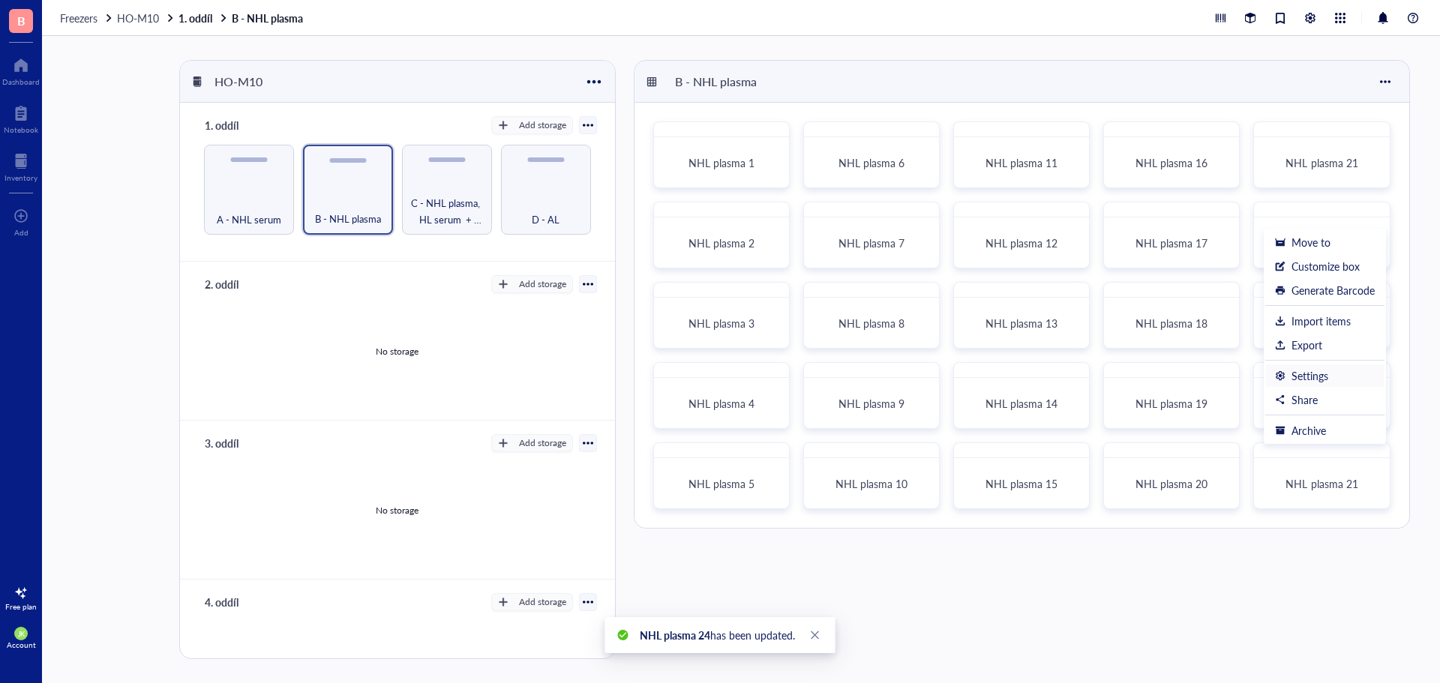
click at [1346, 382] on div "Settings" at bounding box center [1325, 375] width 100 height 13
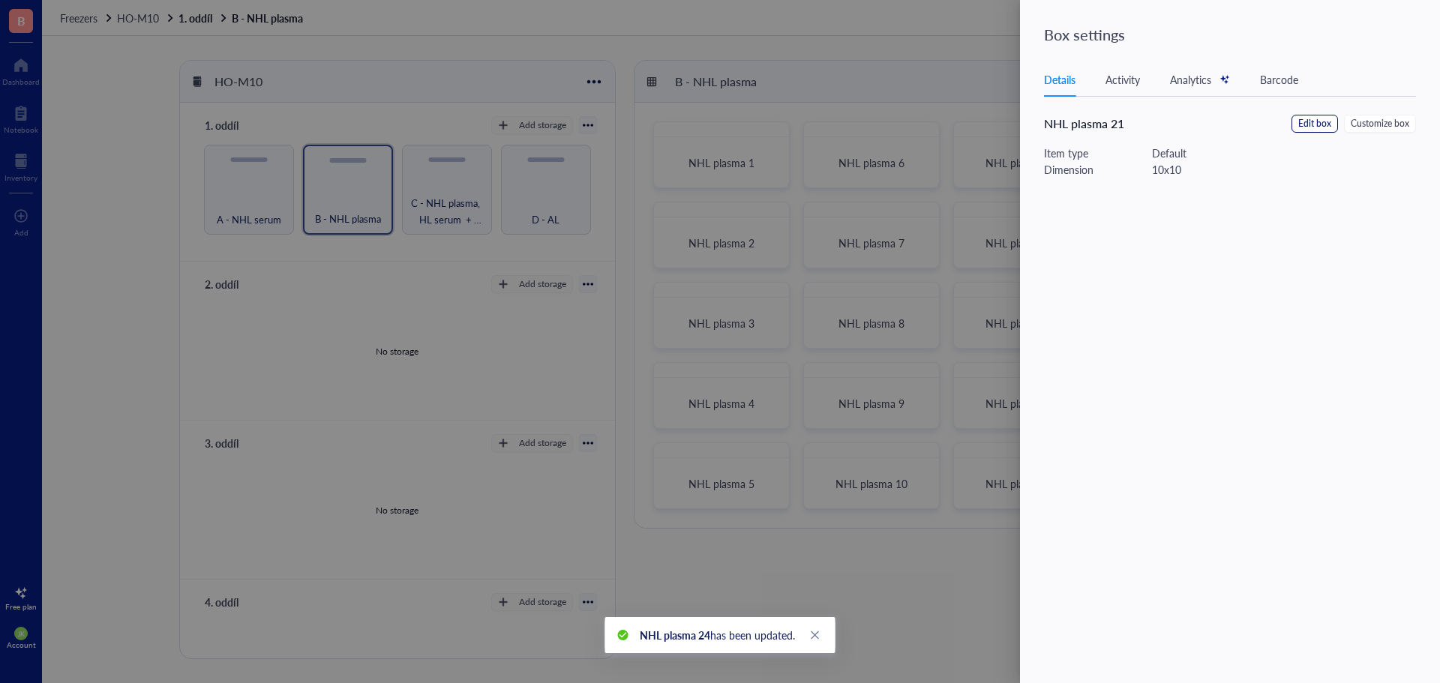
click at [1326, 122] on span "Edit box" at bounding box center [1314, 124] width 33 height 14
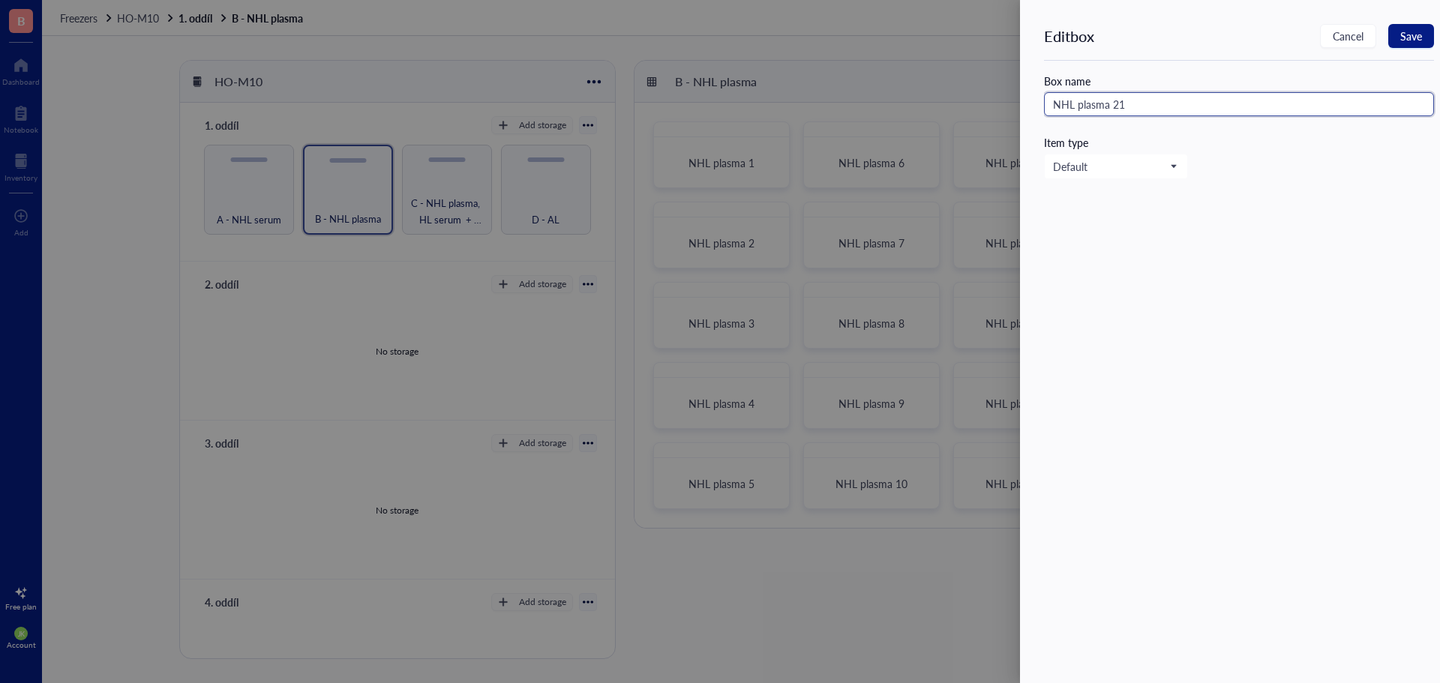
click at [1229, 105] on input "NHL plasma 21" at bounding box center [1239, 104] width 390 height 24
click at [1414, 42] on span "Save" at bounding box center [1411, 36] width 22 height 12
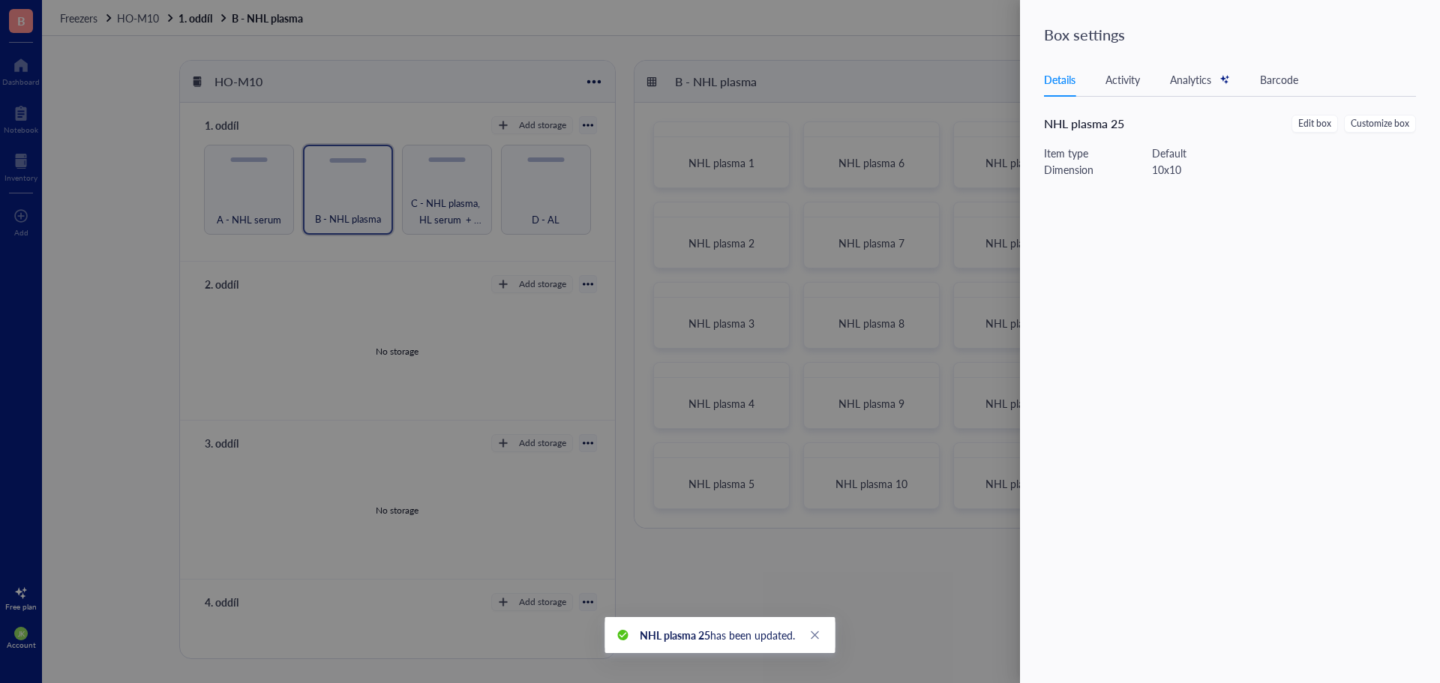
click at [433, 193] on div at bounding box center [720, 341] width 1440 height 683
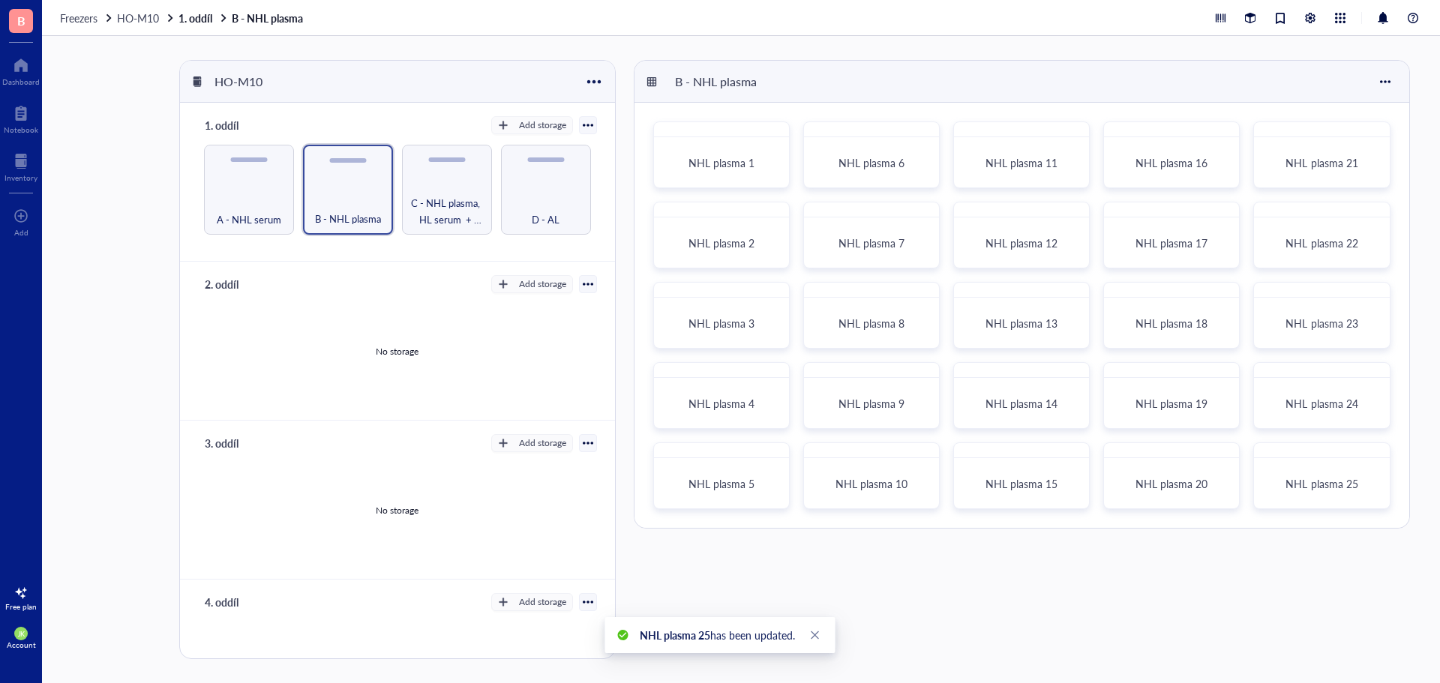
click at [433, 195] on span "C - NHL plasma, HL serum + plasma" at bounding box center [447, 211] width 76 height 33
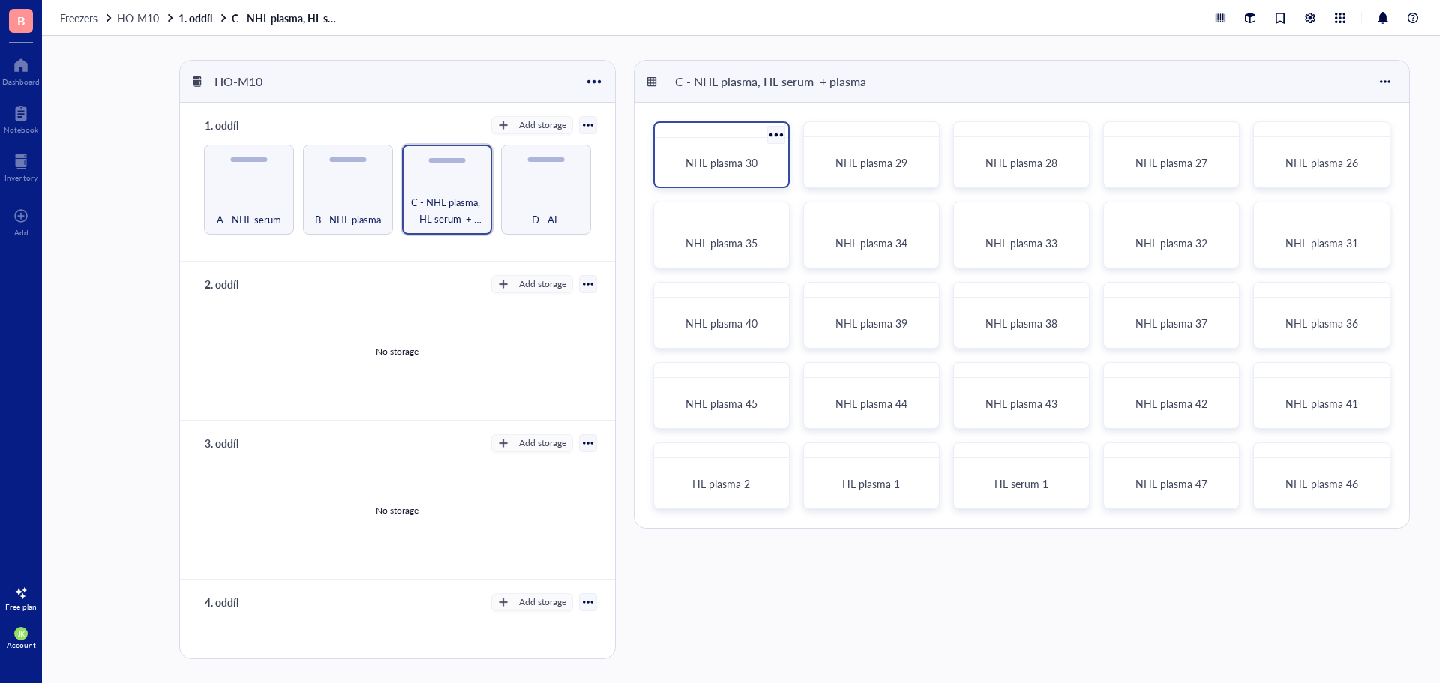
click at [779, 133] on div at bounding box center [776, 135] width 22 height 22
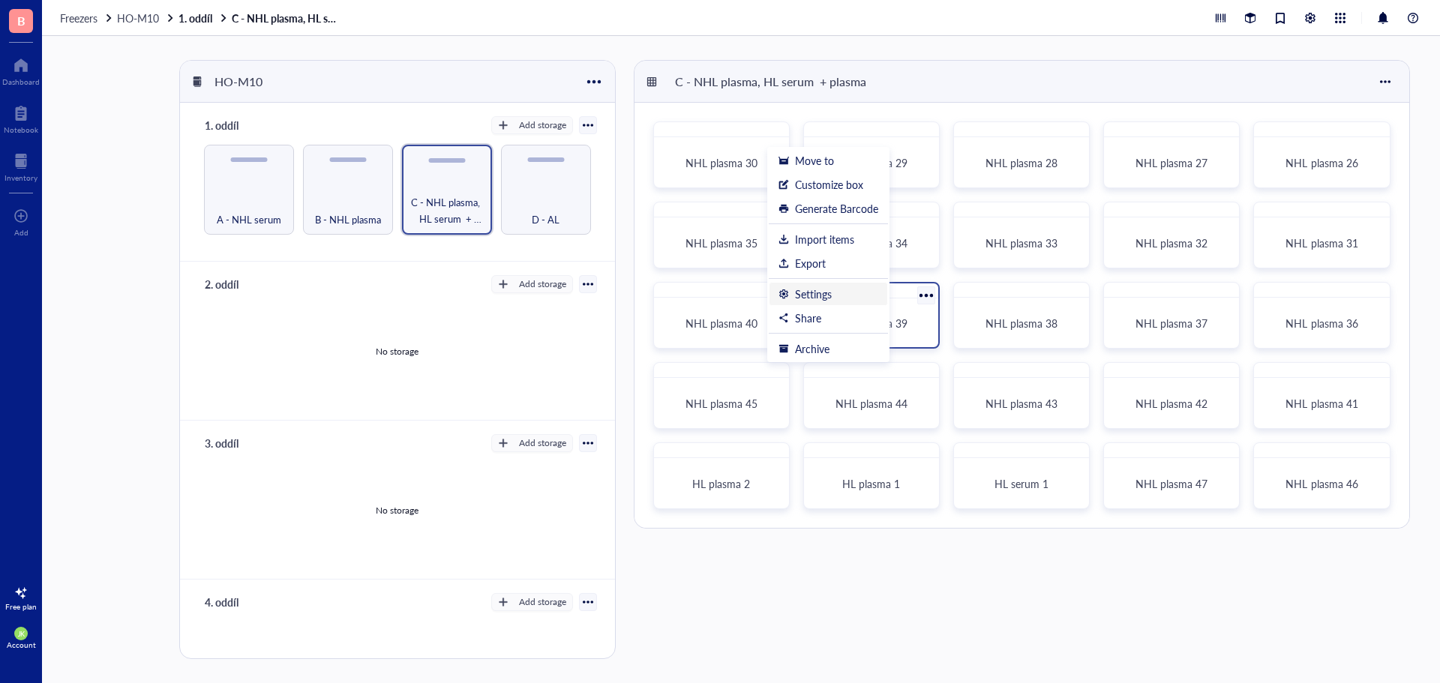
click at [860, 290] on div "Settings" at bounding box center [828, 293] width 100 height 13
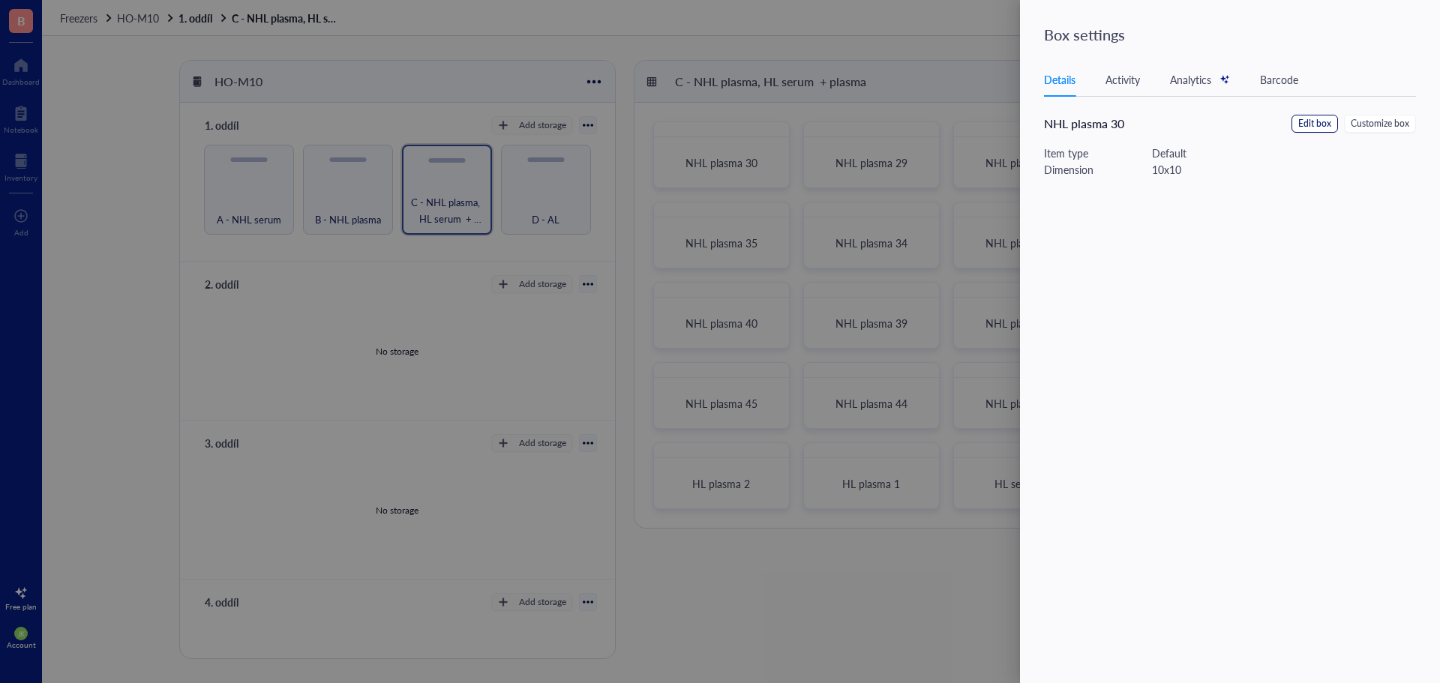
click at [1320, 127] on span "Edit box" at bounding box center [1314, 124] width 33 height 14
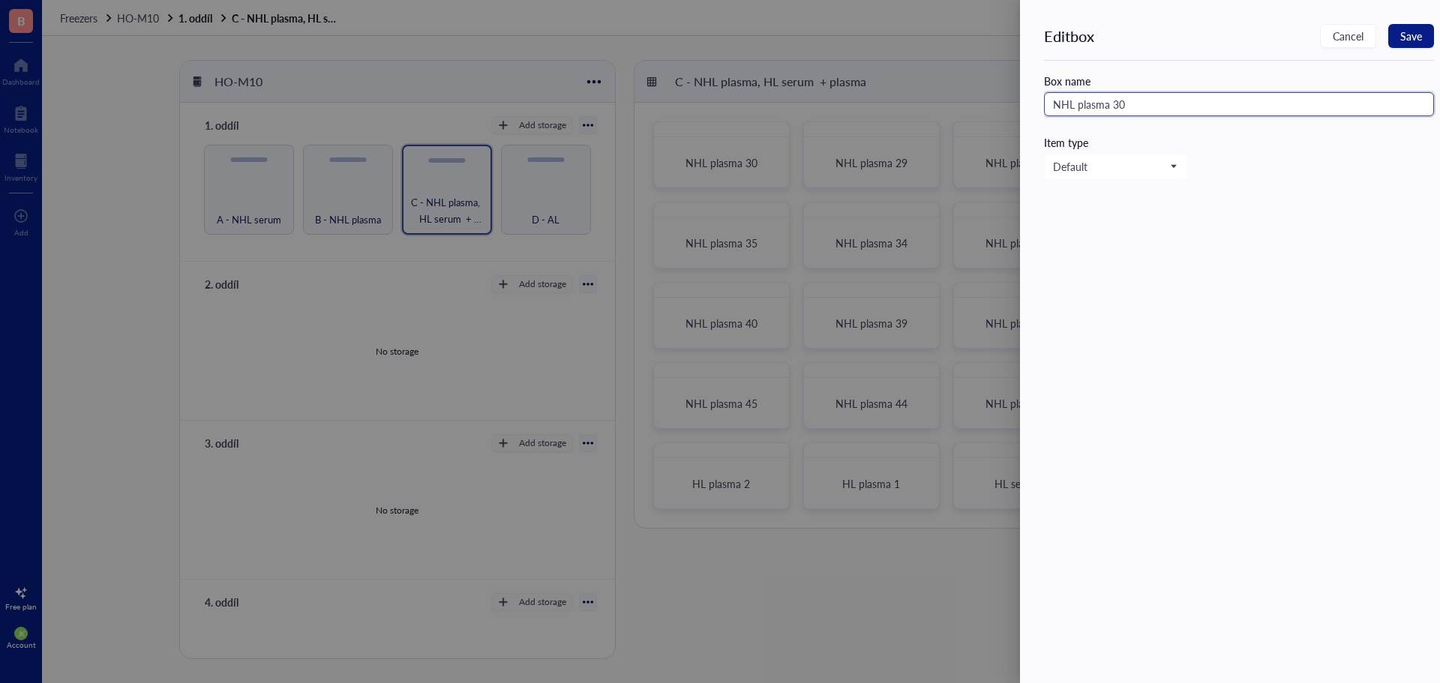
click at [1204, 103] on input "NHL plasma 30" at bounding box center [1239, 104] width 390 height 24
click at [1410, 40] on span "Save" at bounding box center [1411, 36] width 22 height 12
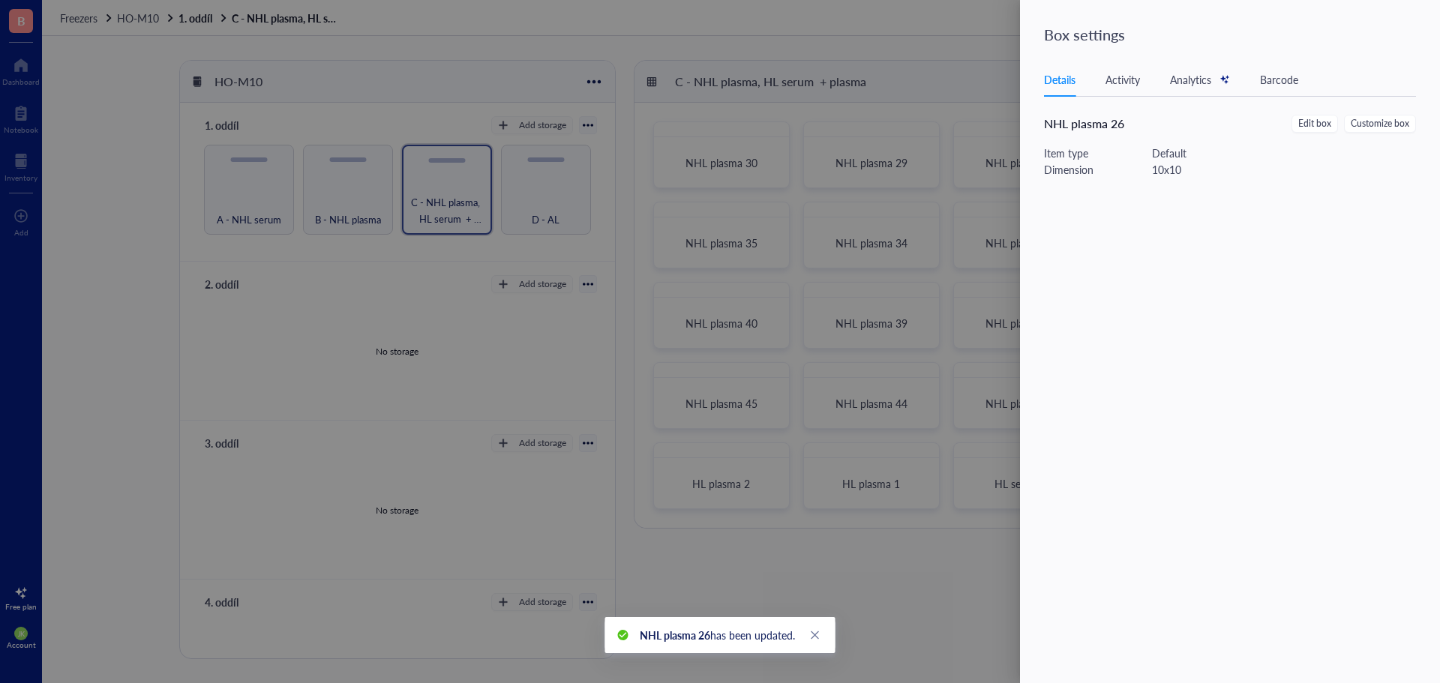
click at [771, 210] on div at bounding box center [720, 341] width 1440 height 683
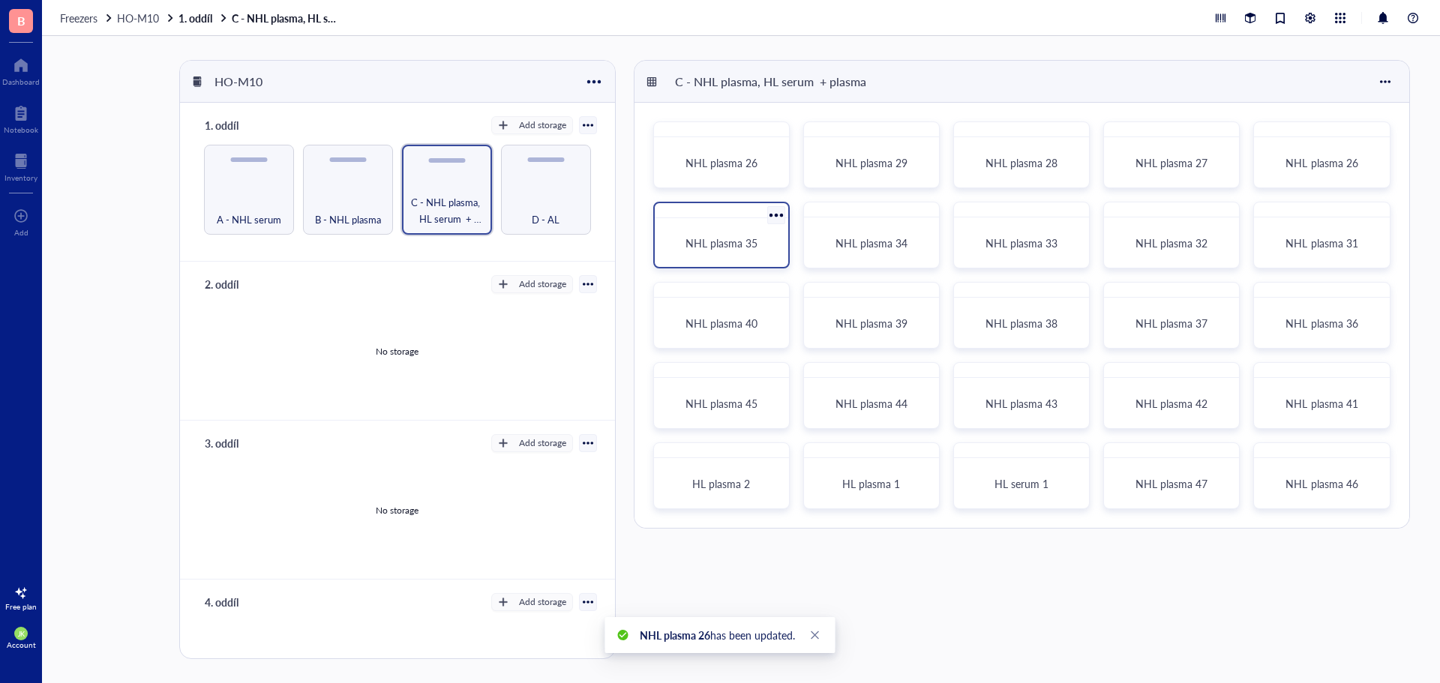
click at [774, 212] on div at bounding box center [776, 215] width 22 height 22
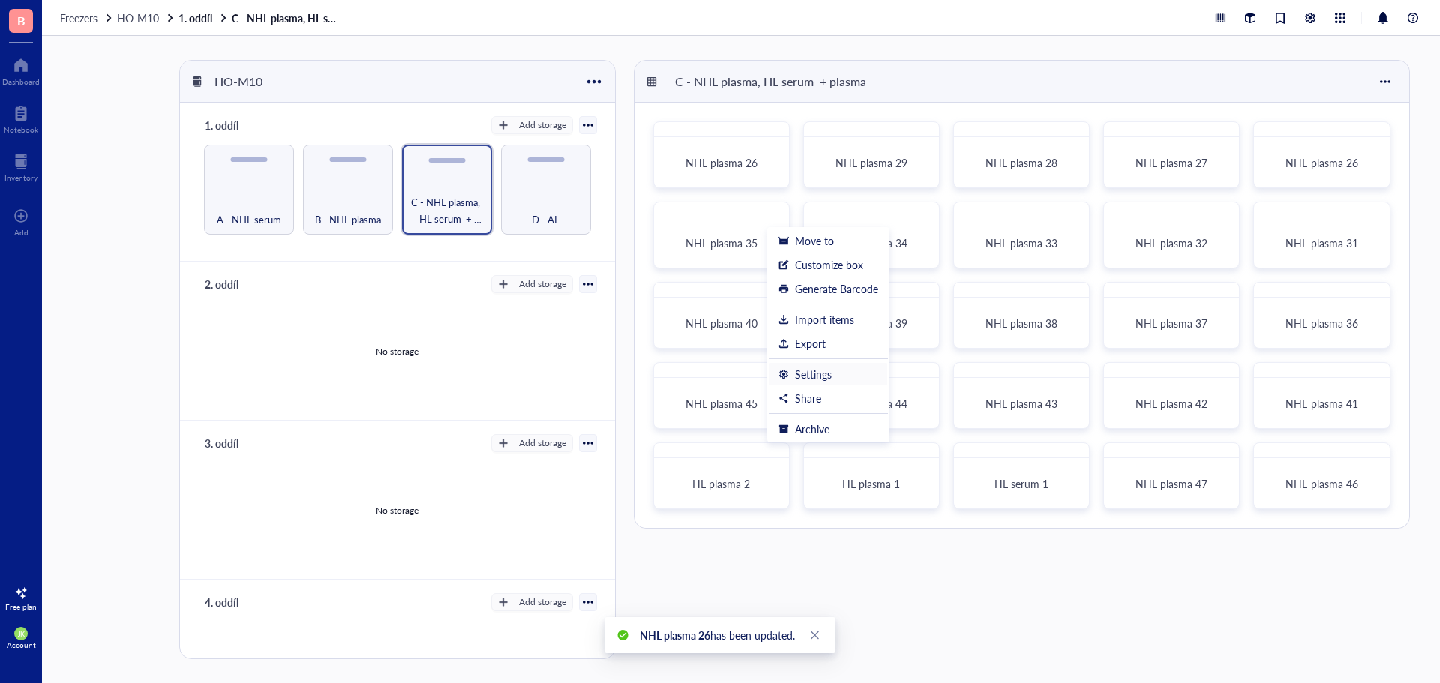
click at [812, 367] on div "Settings" at bounding box center [813, 373] width 37 height 13
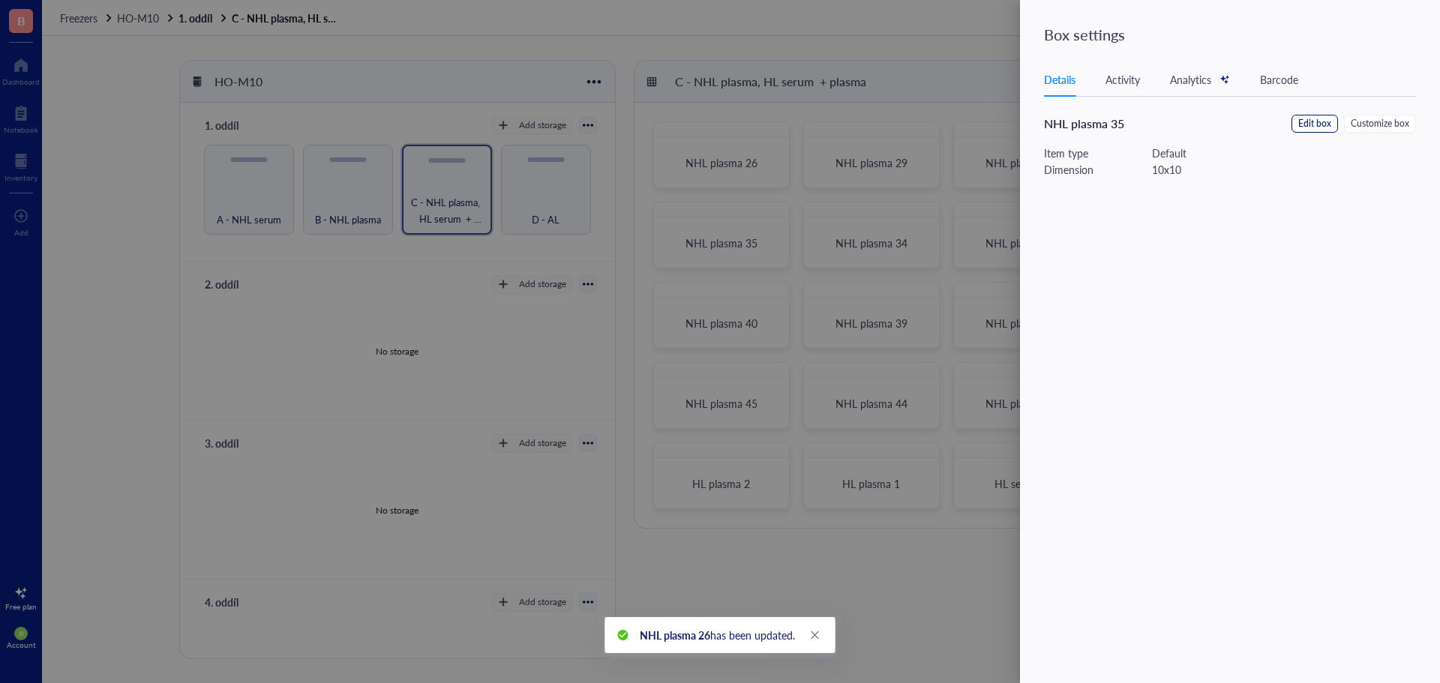
click at [1324, 115] on button "Edit box" at bounding box center [1314, 124] width 46 height 18
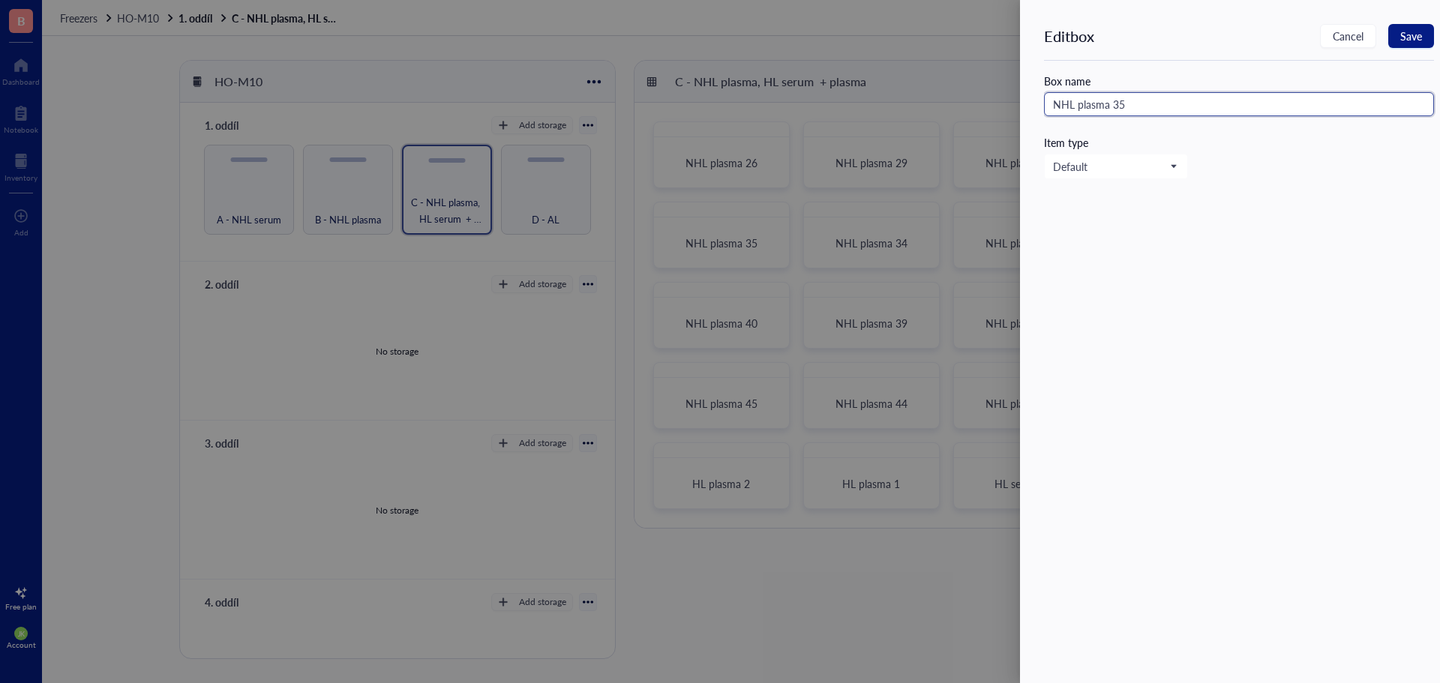
click at [1185, 94] on input "NHL plasma 35" at bounding box center [1239, 104] width 390 height 24
click at [1415, 37] on span "Save" at bounding box center [1411, 36] width 22 height 12
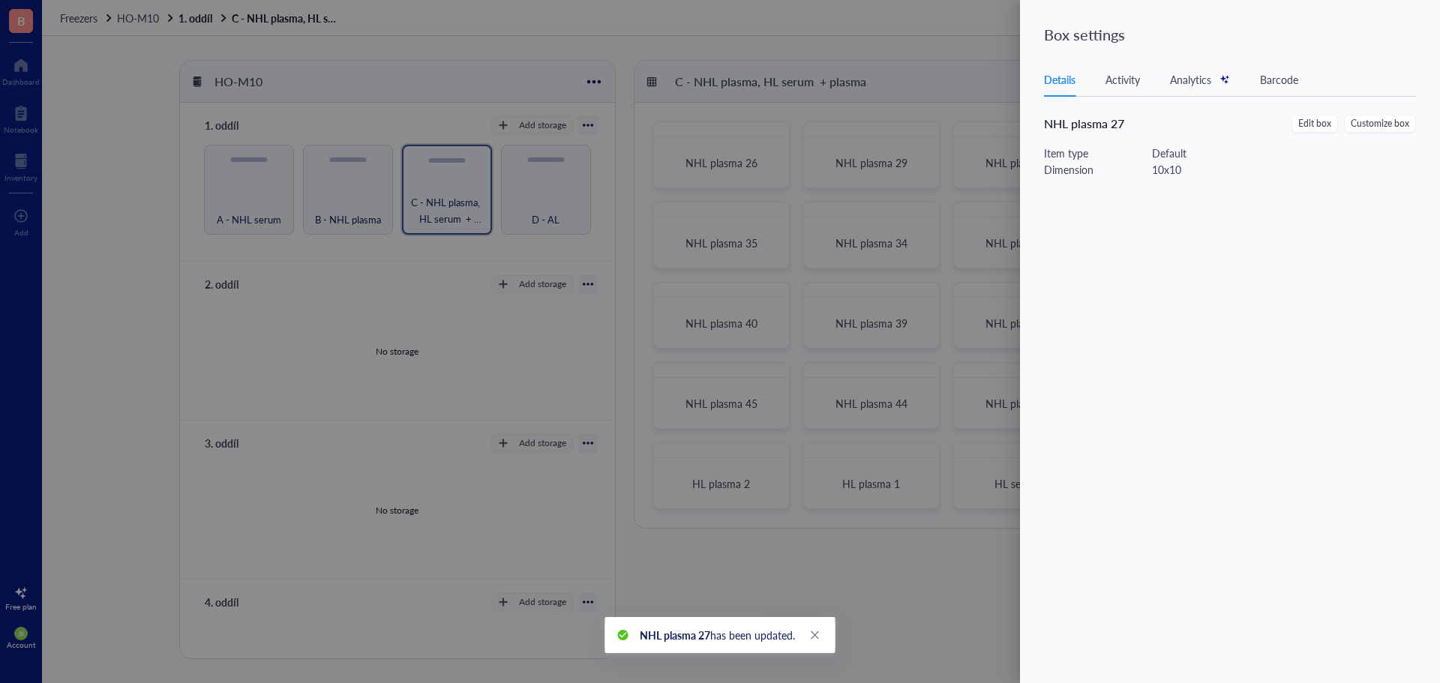
click at [758, 289] on div at bounding box center [720, 341] width 1440 height 683
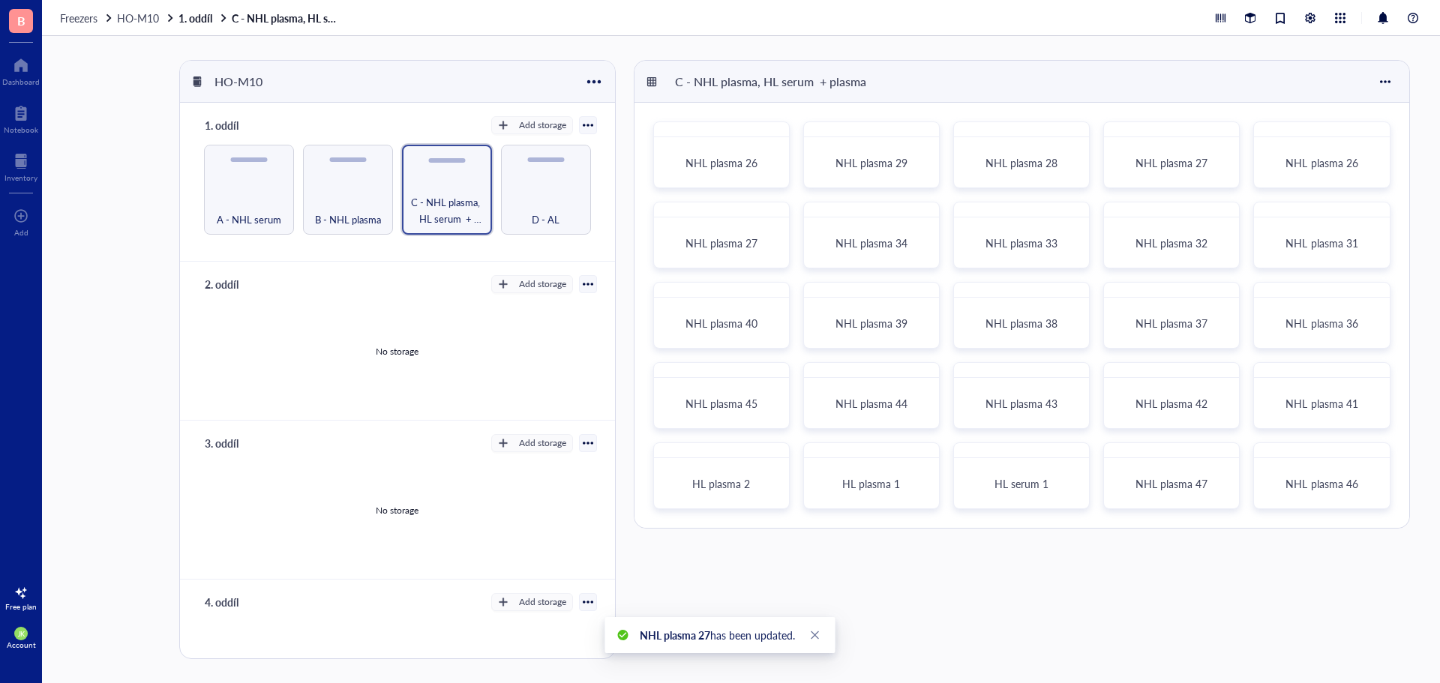
click at [775, 292] on div at bounding box center [777, 295] width 22 height 22
click at [807, 450] on div "Settings" at bounding box center [813, 454] width 37 height 13
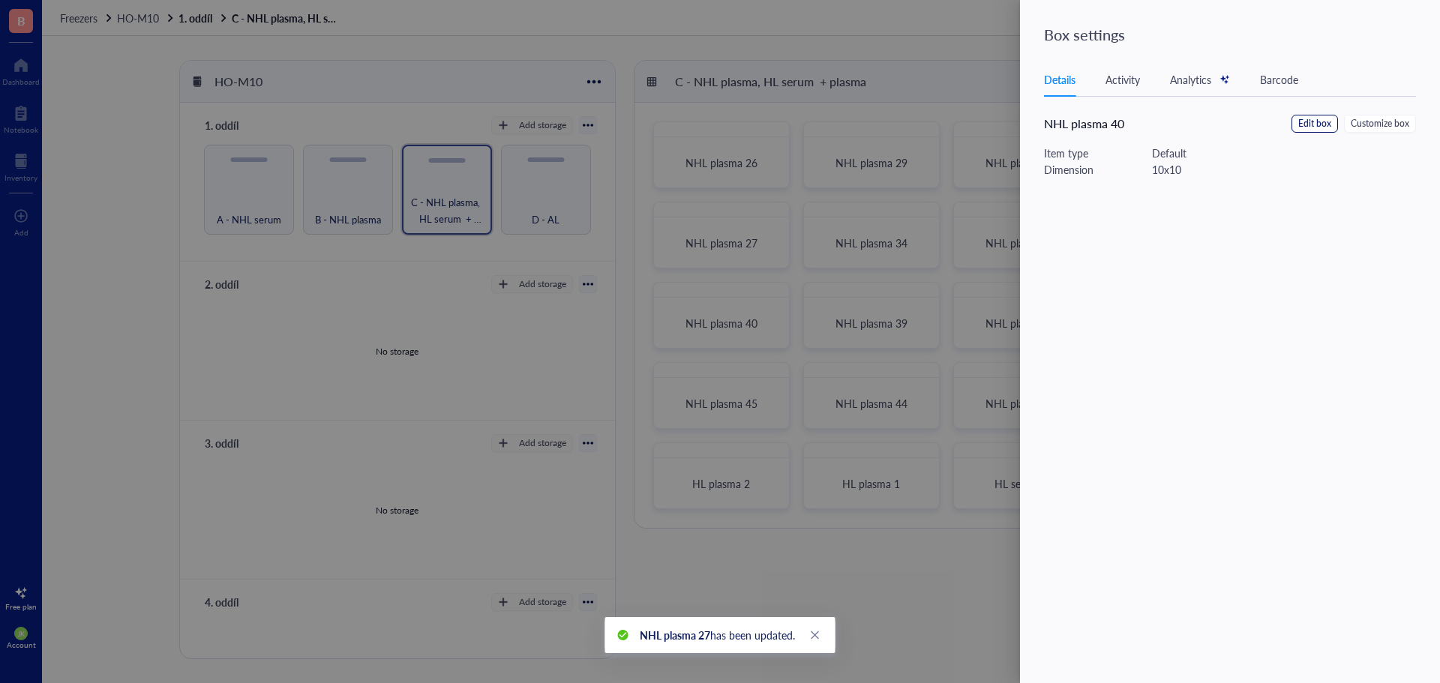
click at [1306, 121] on span "Edit box" at bounding box center [1314, 124] width 33 height 14
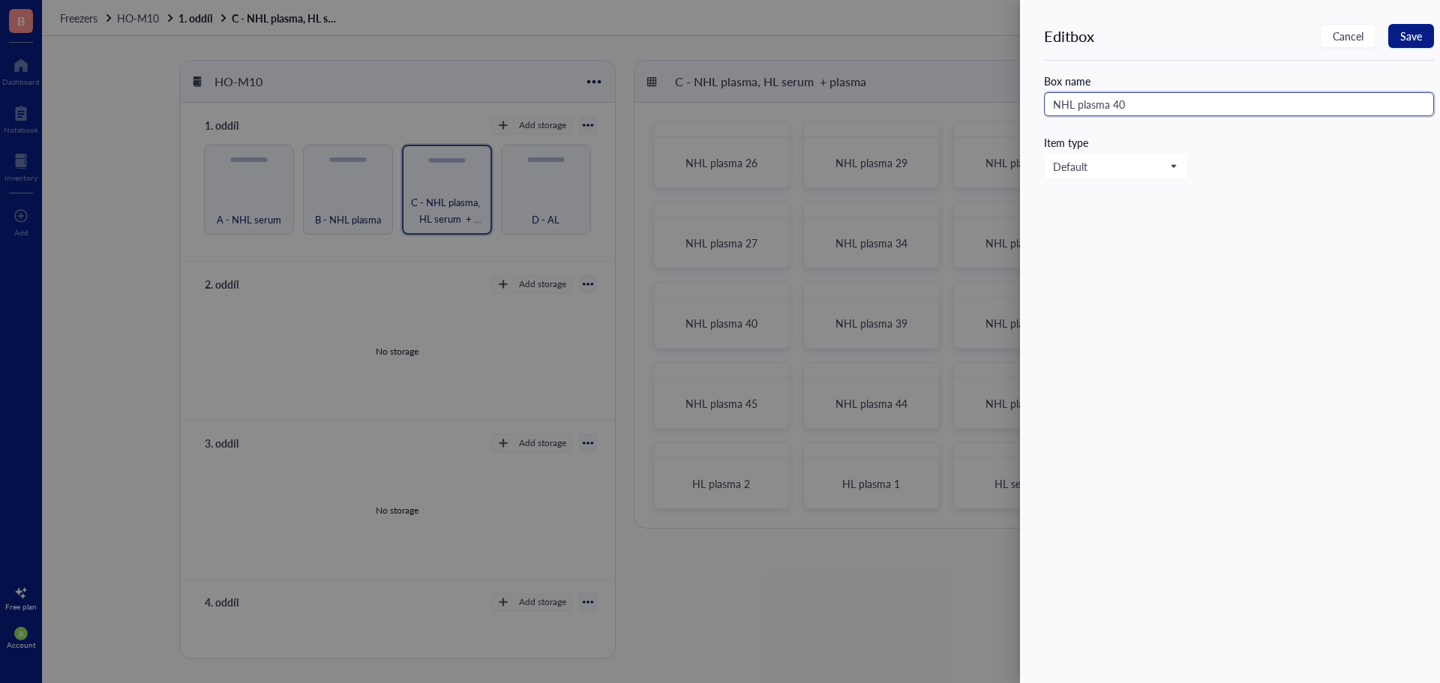
click at [1184, 100] on input "NHL plasma 40" at bounding box center [1239, 104] width 390 height 24
click at [1397, 34] on button "Save" at bounding box center [1411, 36] width 46 height 24
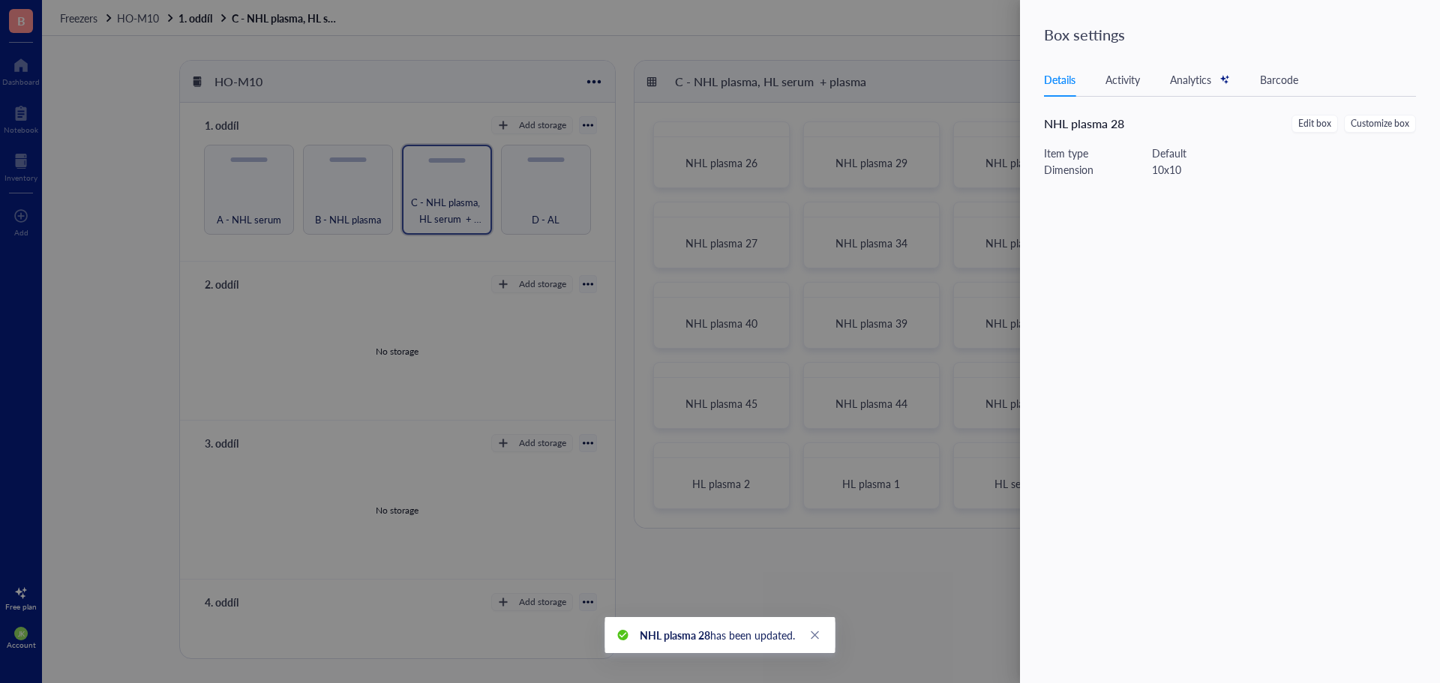
click at [769, 295] on div at bounding box center [720, 341] width 1440 height 683
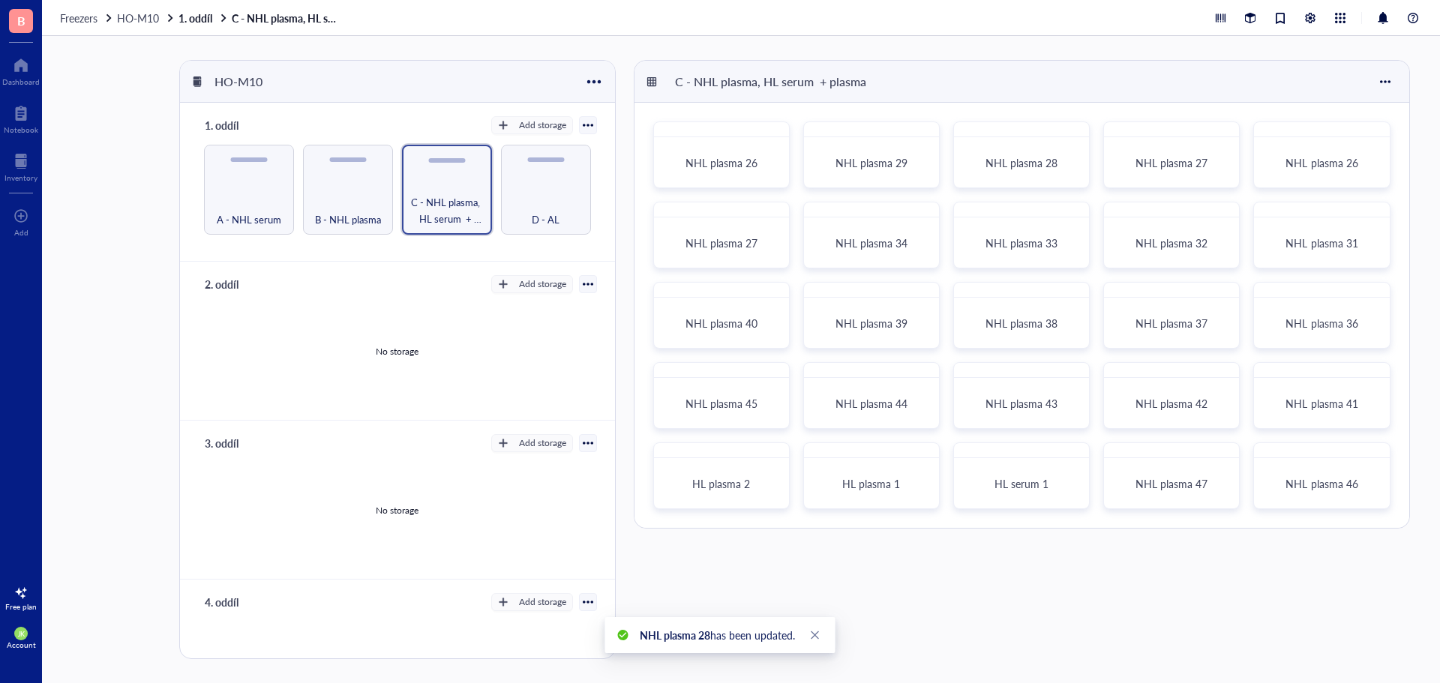
click at [775, 291] on div at bounding box center [777, 295] width 22 height 22
click at [817, 451] on div "Settings" at bounding box center [813, 454] width 37 height 13
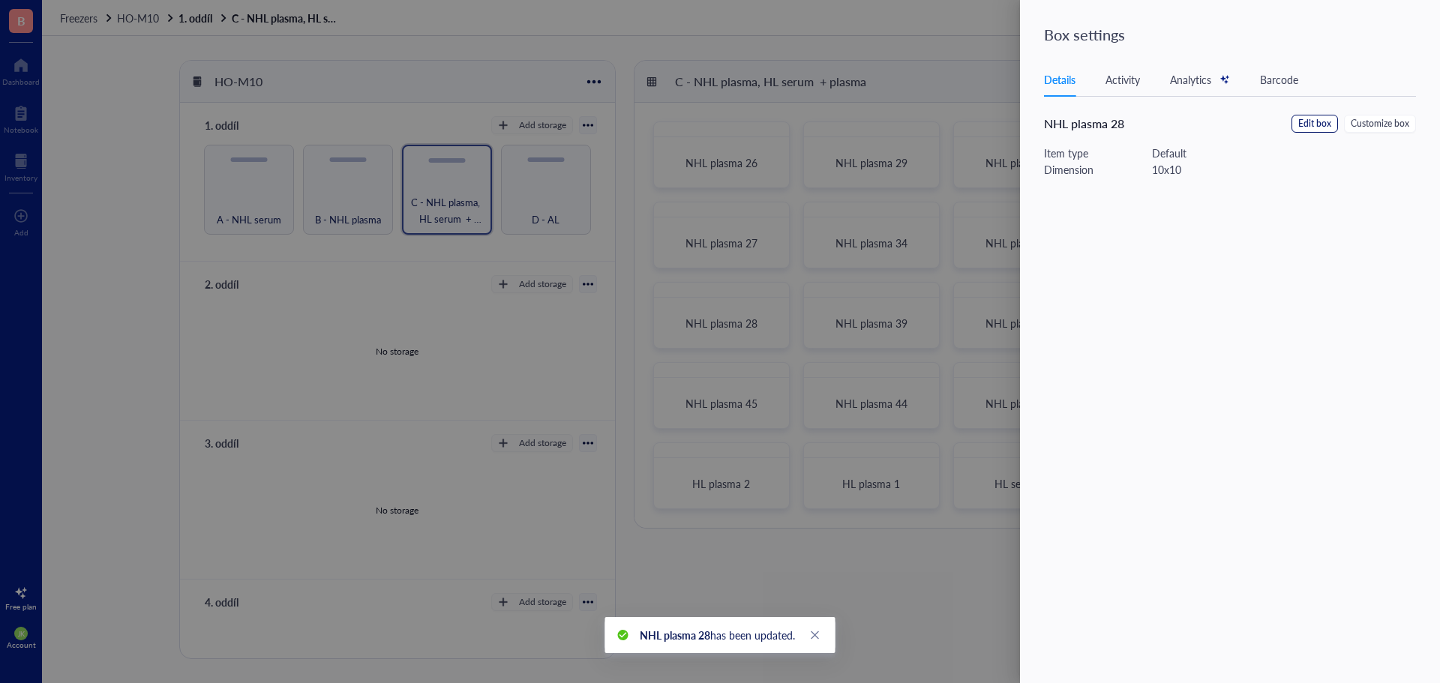
click at [1328, 126] on span "Edit box" at bounding box center [1314, 124] width 33 height 14
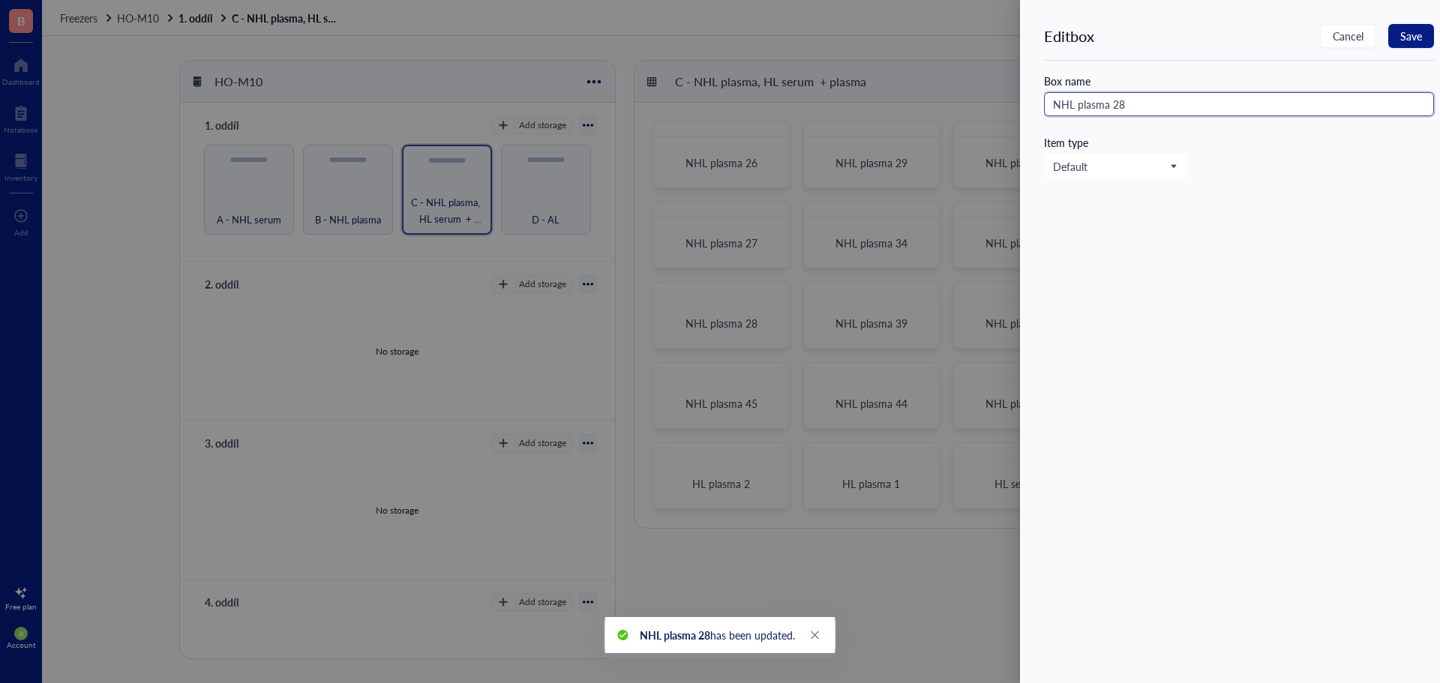
click at [1215, 102] on input "NHL plasma 28" at bounding box center [1239, 104] width 390 height 24
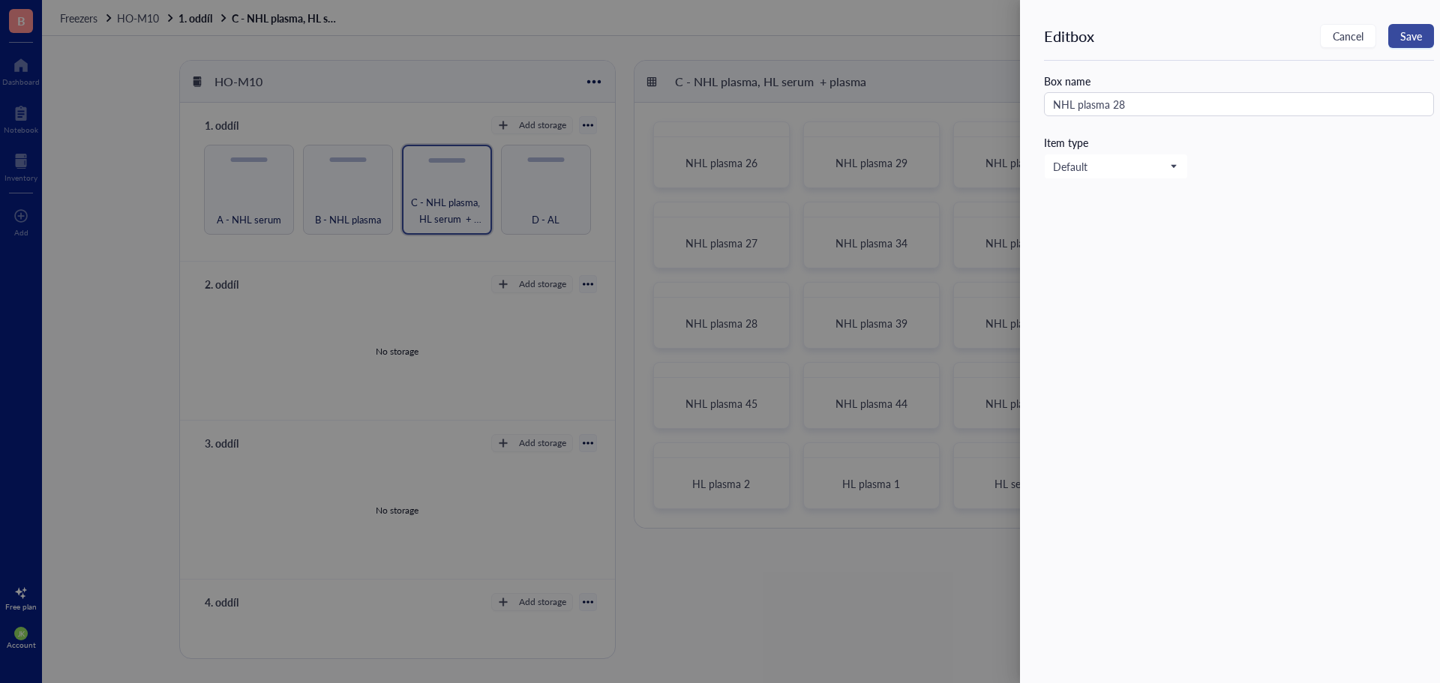
click at [1420, 31] on span "Save" at bounding box center [1411, 36] width 22 height 12
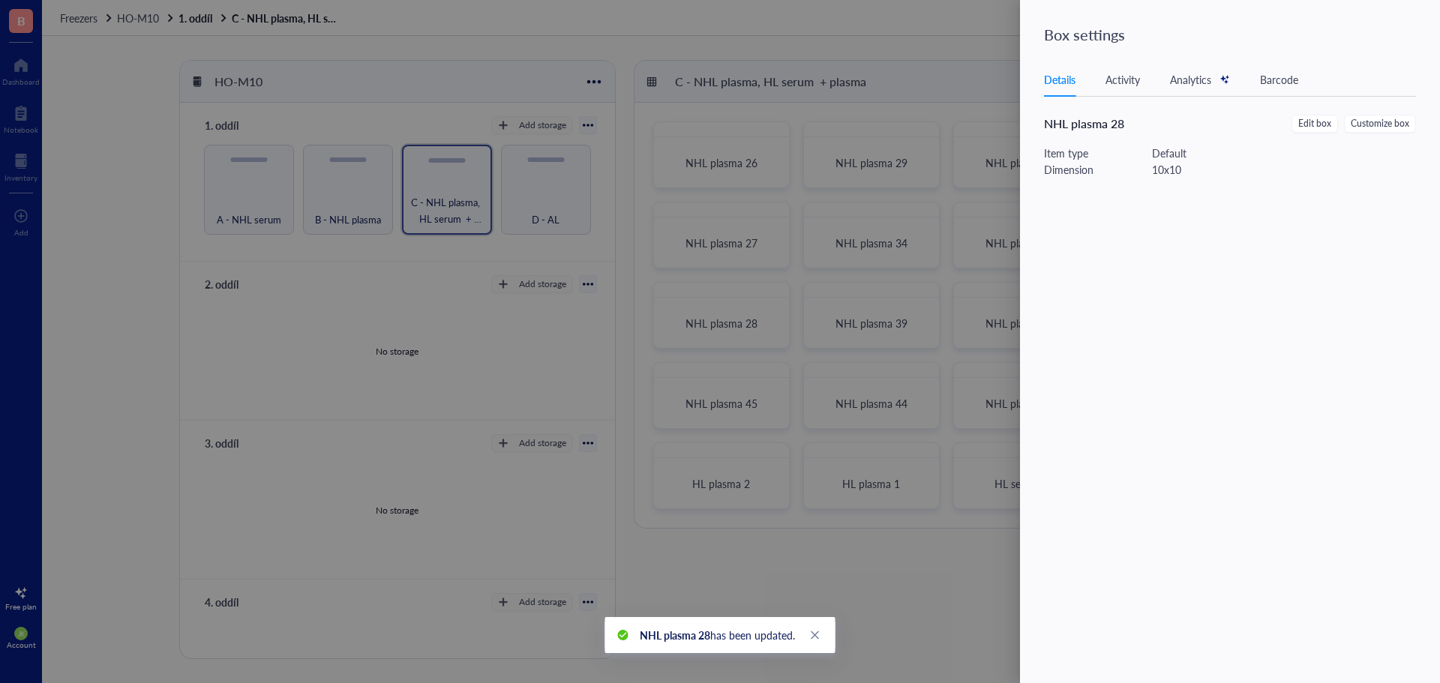
click at [772, 373] on div at bounding box center [720, 341] width 1440 height 683
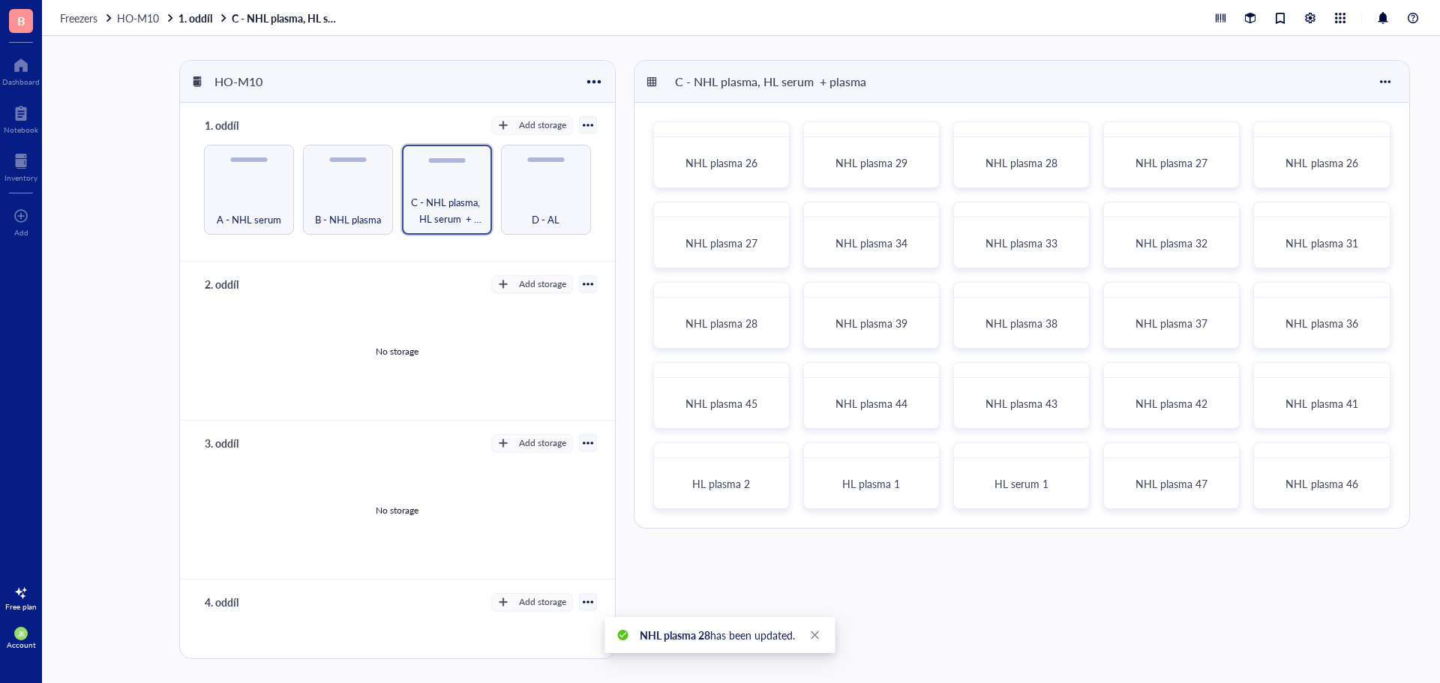
click at [772, 373] on div at bounding box center [777, 375] width 22 height 22
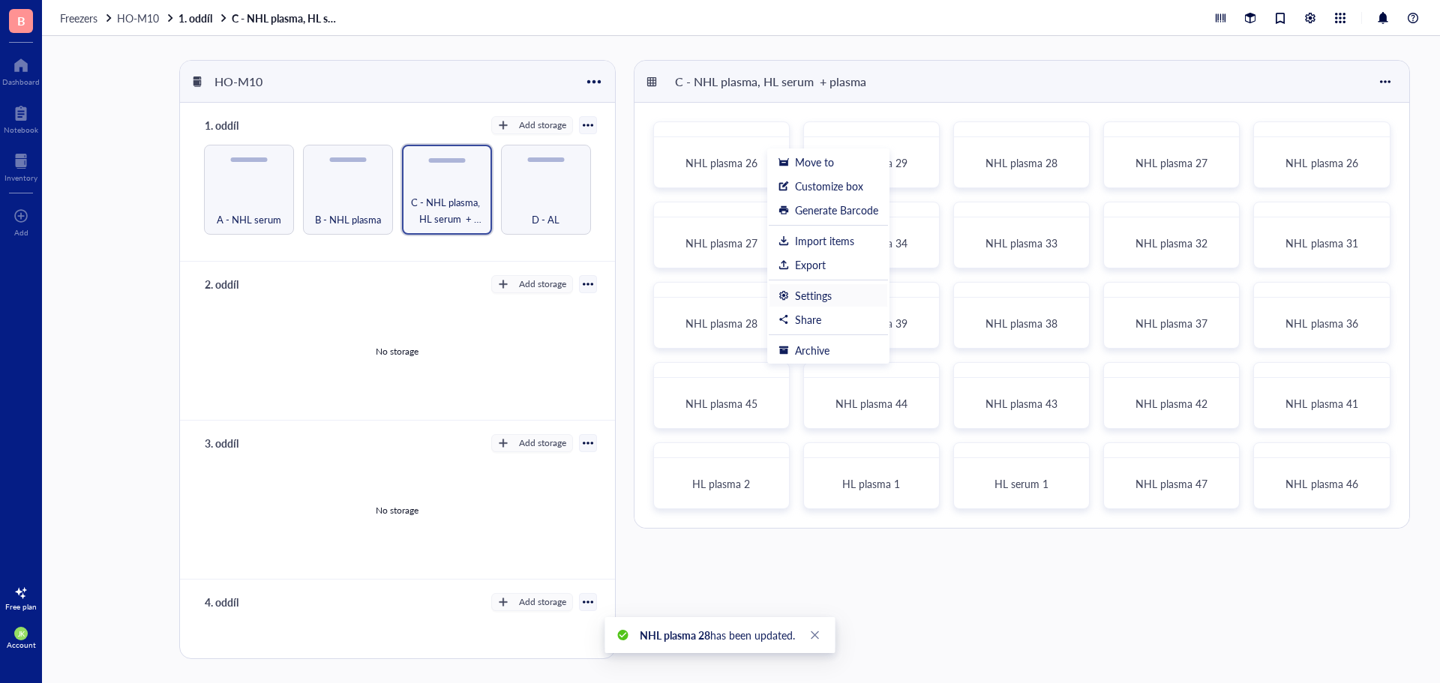
click at [836, 287] on li "Settings" at bounding box center [828, 295] width 119 height 24
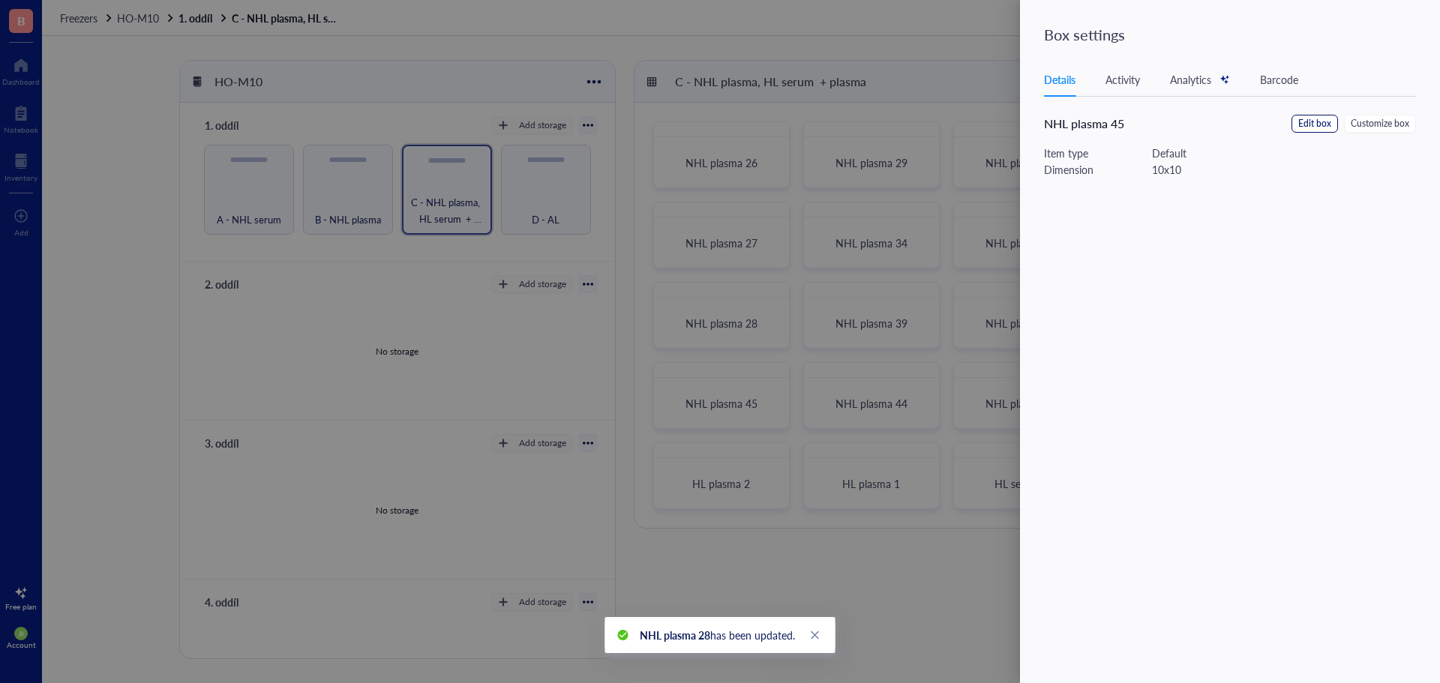
click at [1328, 127] on span "Edit box" at bounding box center [1314, 124] width 33 height 14
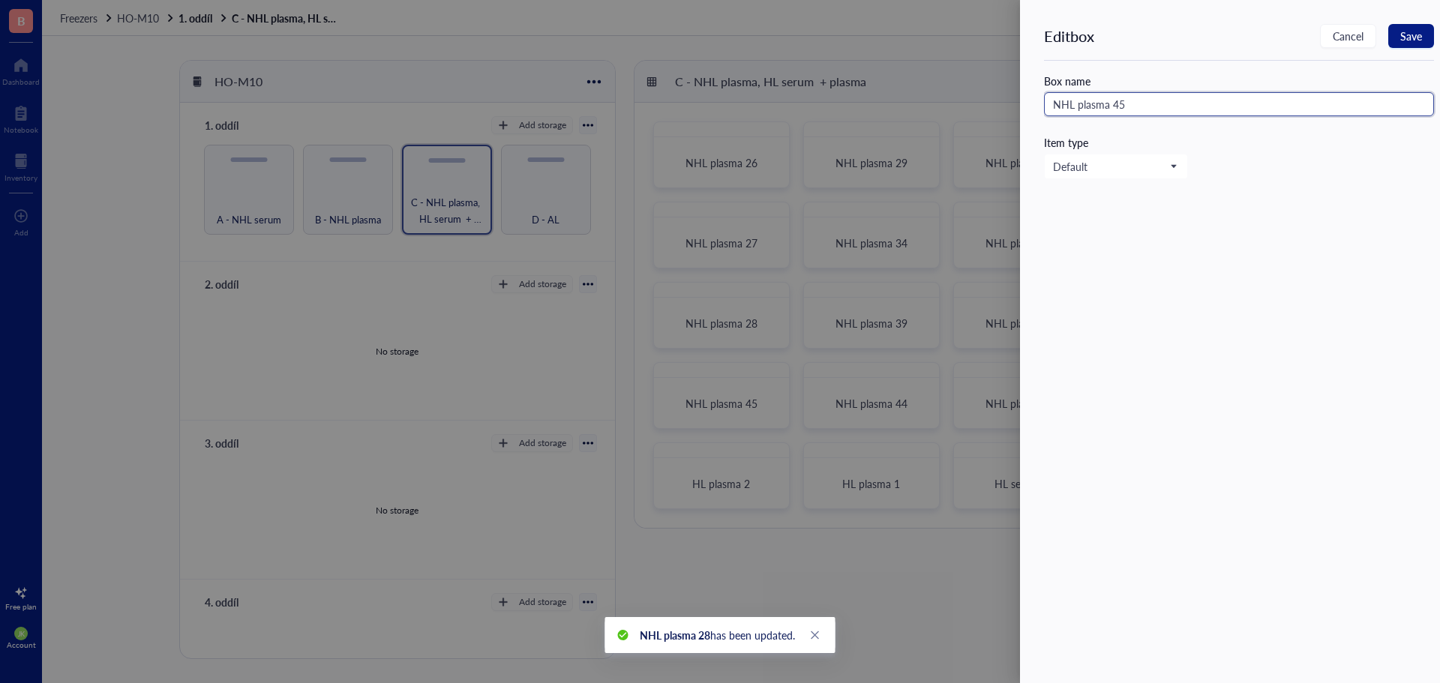
click at [1300, 106] on input "NHL plasma 45" at bounding box center [1239, 104] width 390 height 24
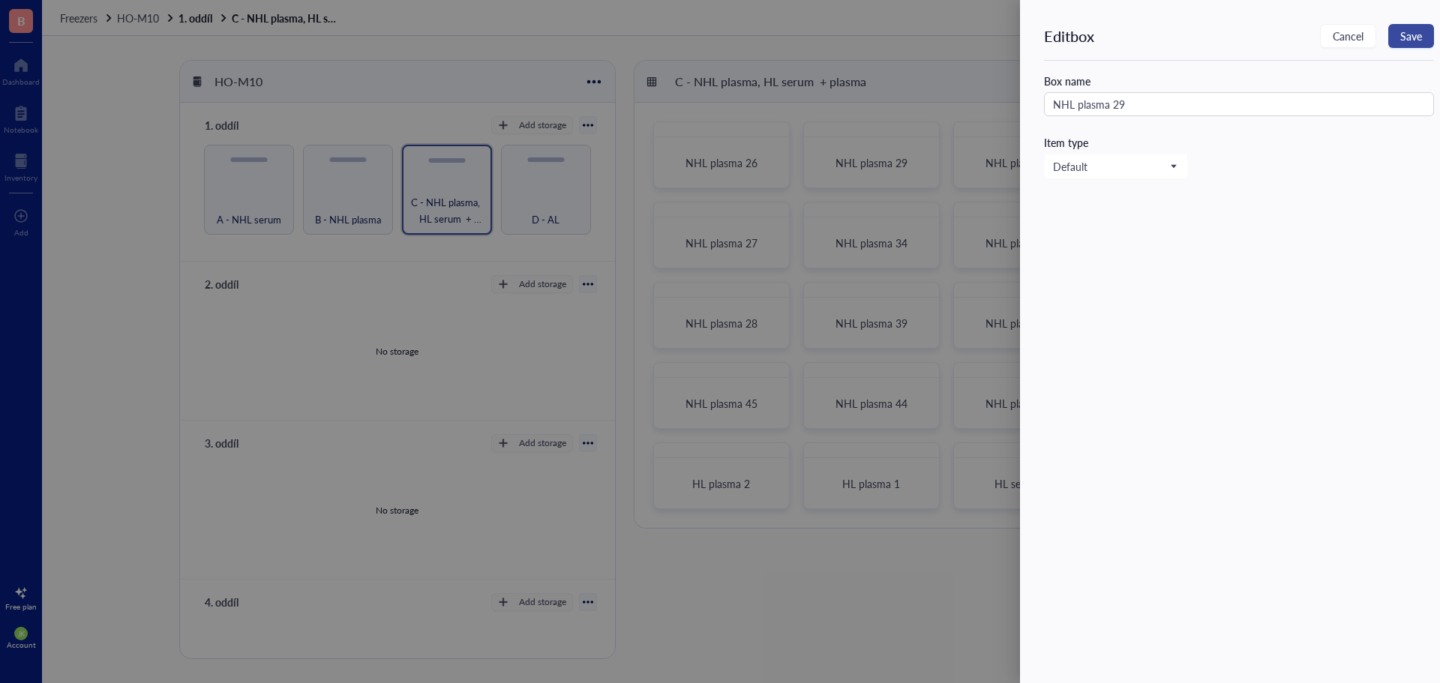
click at [1402, 31] on span "Save" at bounding box center [1411, 36] width 22 height 12
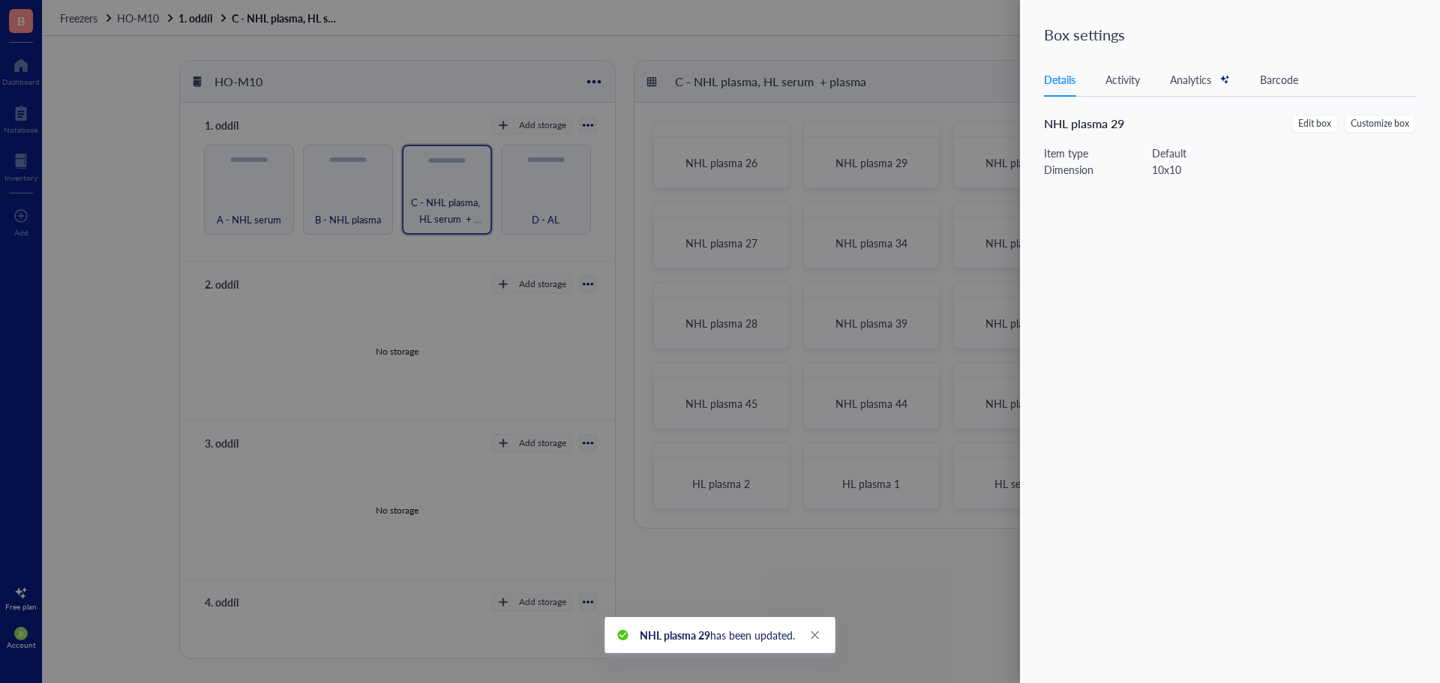
click at [770, 452] on div at bounding box center [720, 341] width 1440 height 683
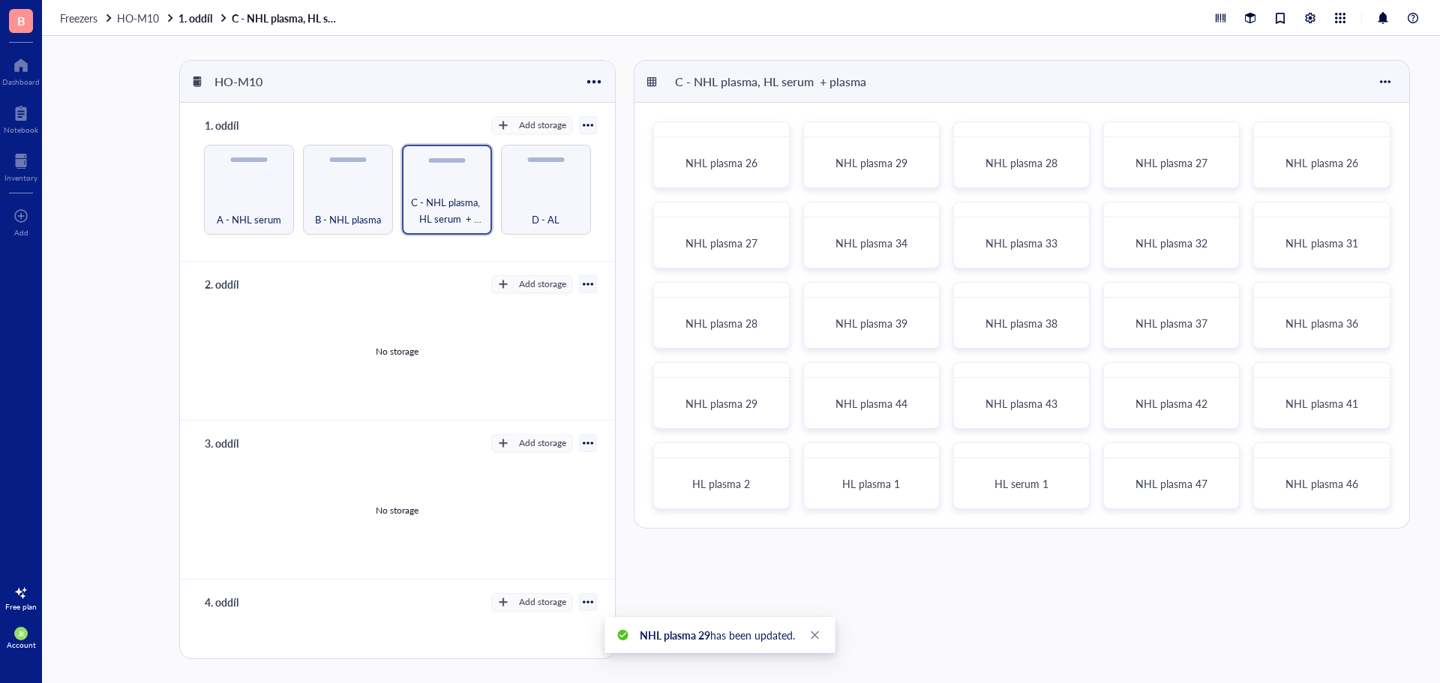
click at [770, 457] on div at bounding box center [777, 456] width 22 height 22
click at [832, 376] on div "Settings" at bounding box center [828, 375] width 100 height 13
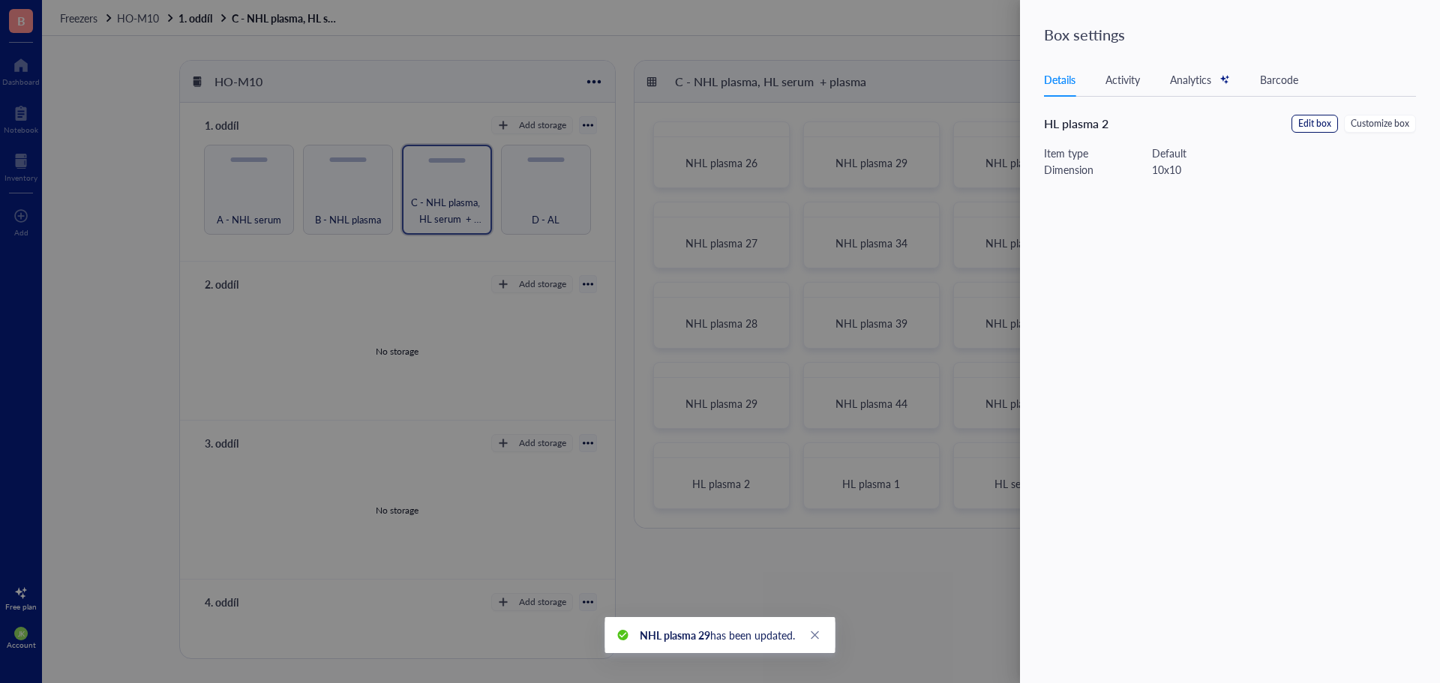
click at [1309, 127] on span "Edit box" at bounding box center [1314, 124] width 33 height 14
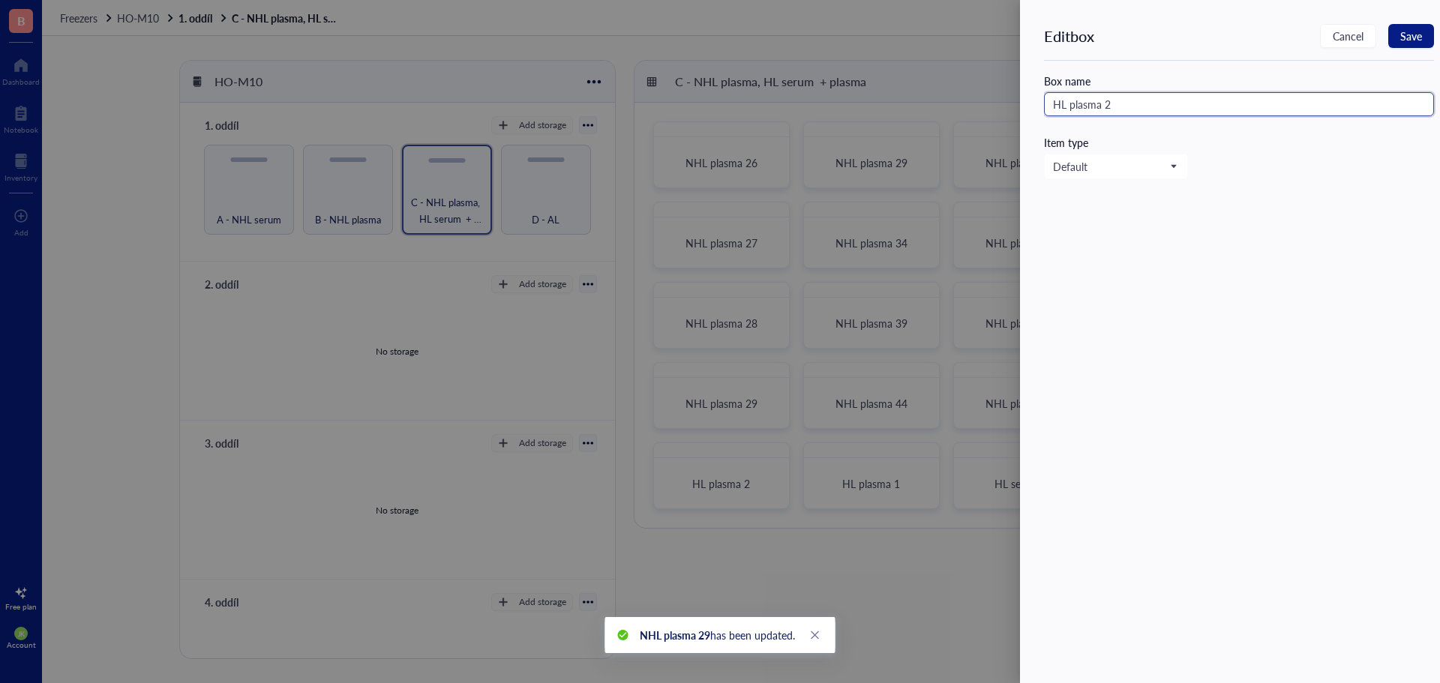
click at [1056, 103] on input "HL plasma 2" at bounding box center [1239, 104] width 390 height 24
click at [1188, 102] on input "NHL plasma 2" at bounding box center [1239, 104] width 390 height 24
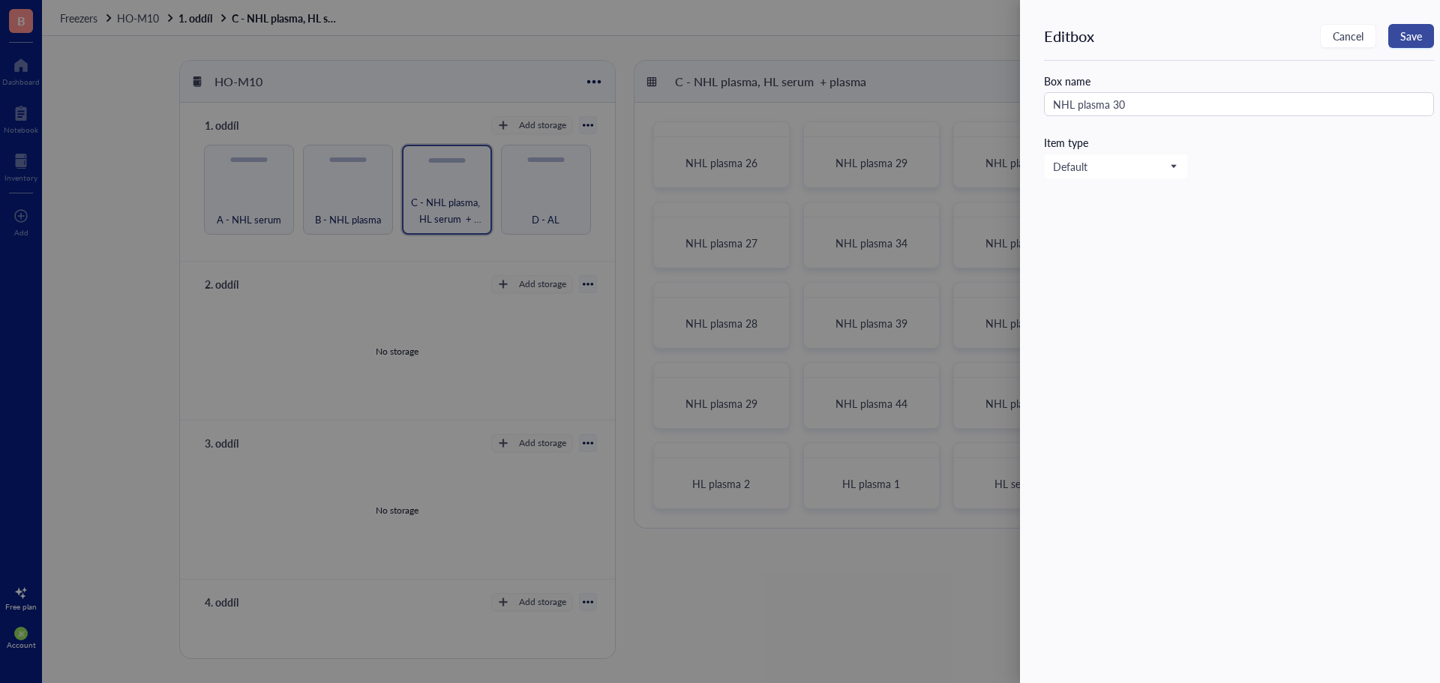
click at [1414, 40] on span "Save" at bounding box center [1411, 36] width 22 height 12
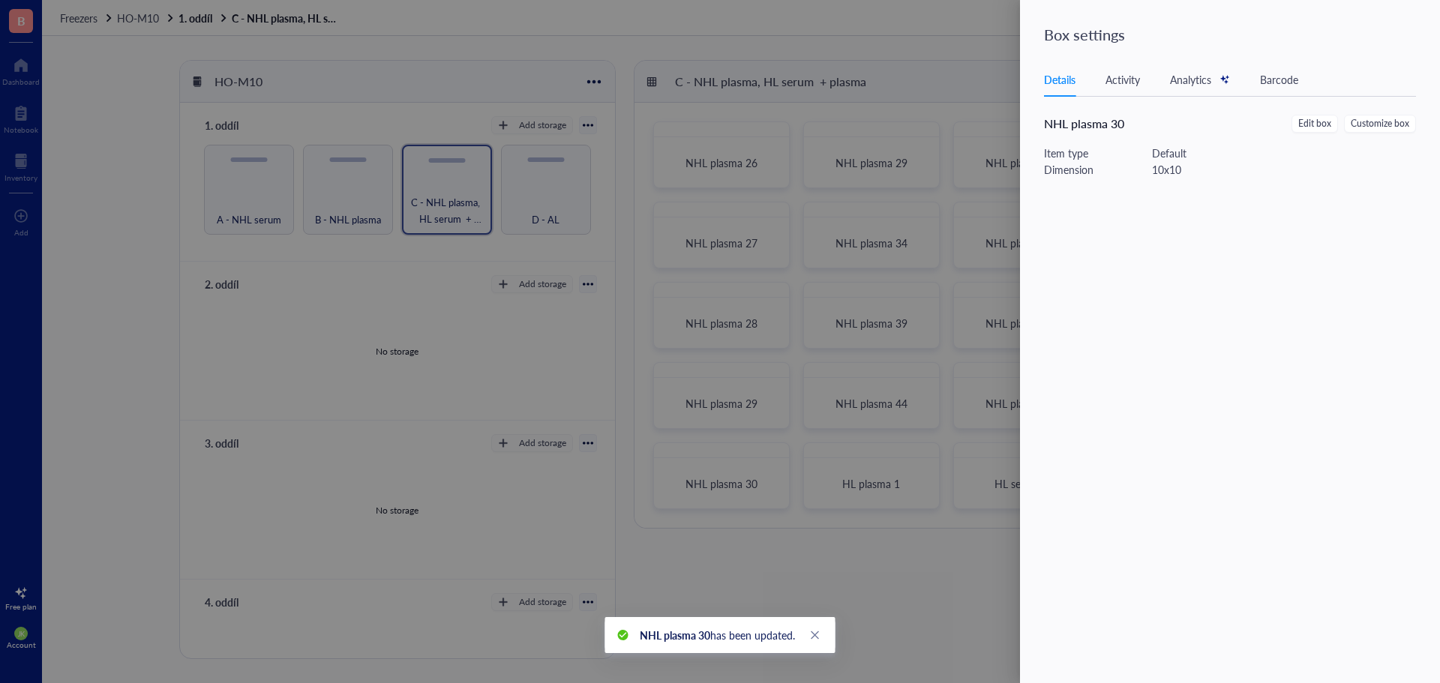
click at [952, 91] on div at bounding box center [720, 341] width 1440 height 683
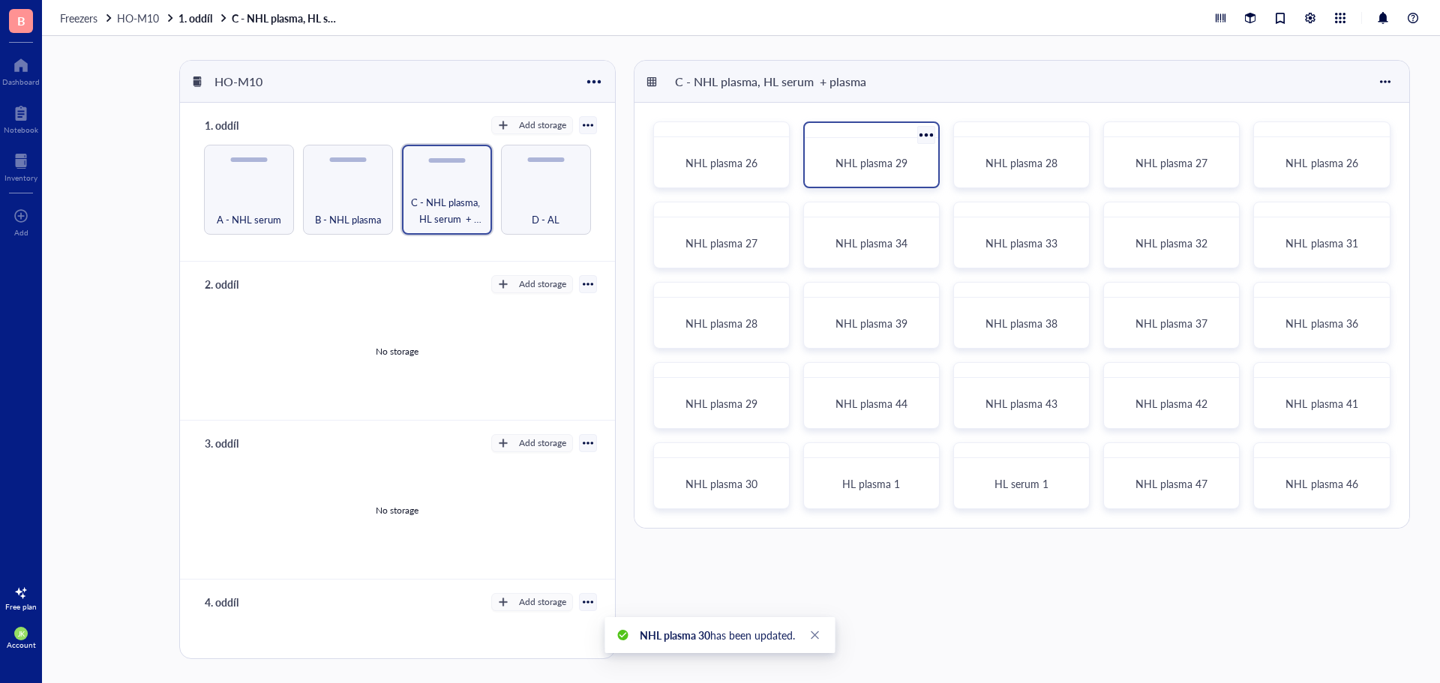
click at [927, 133] on div at bounding box center [926, 135] width 22 height 22
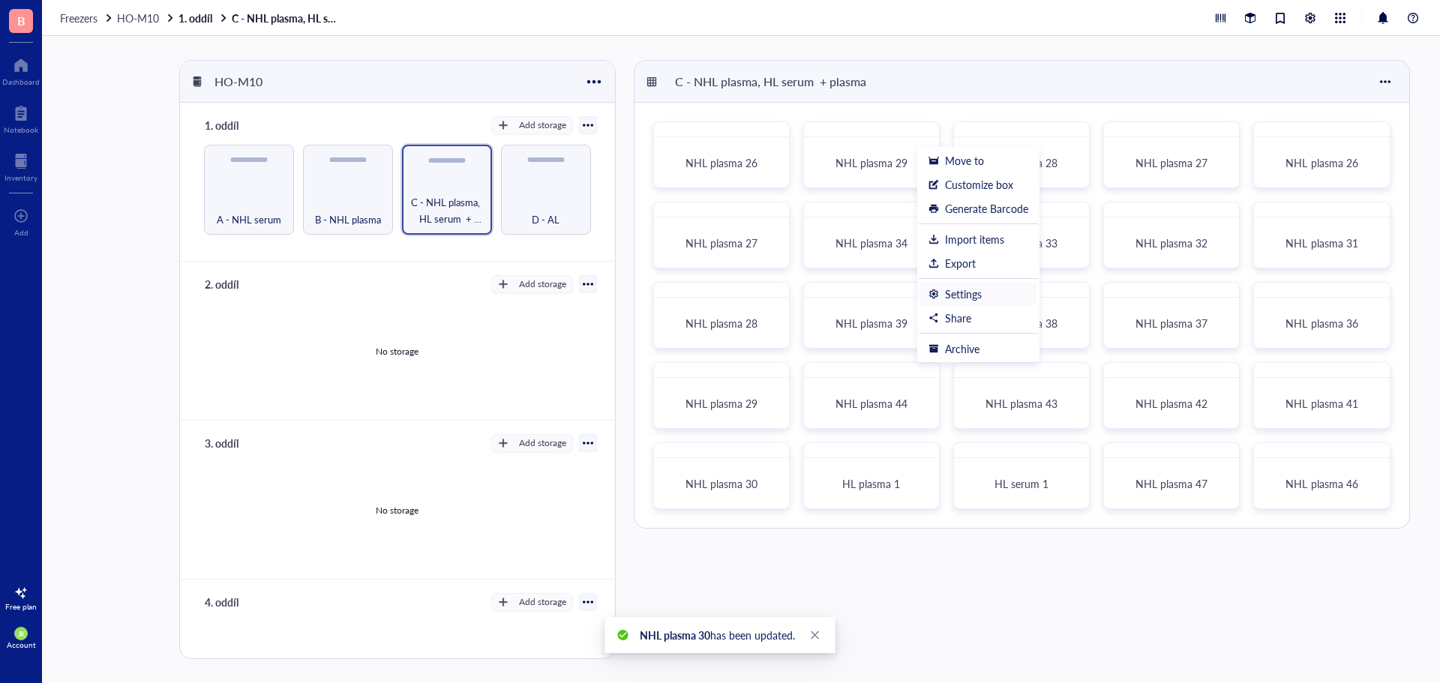
click at [998, 299] on div "Settings" at bounding box center [978, 293] width 100 height 13
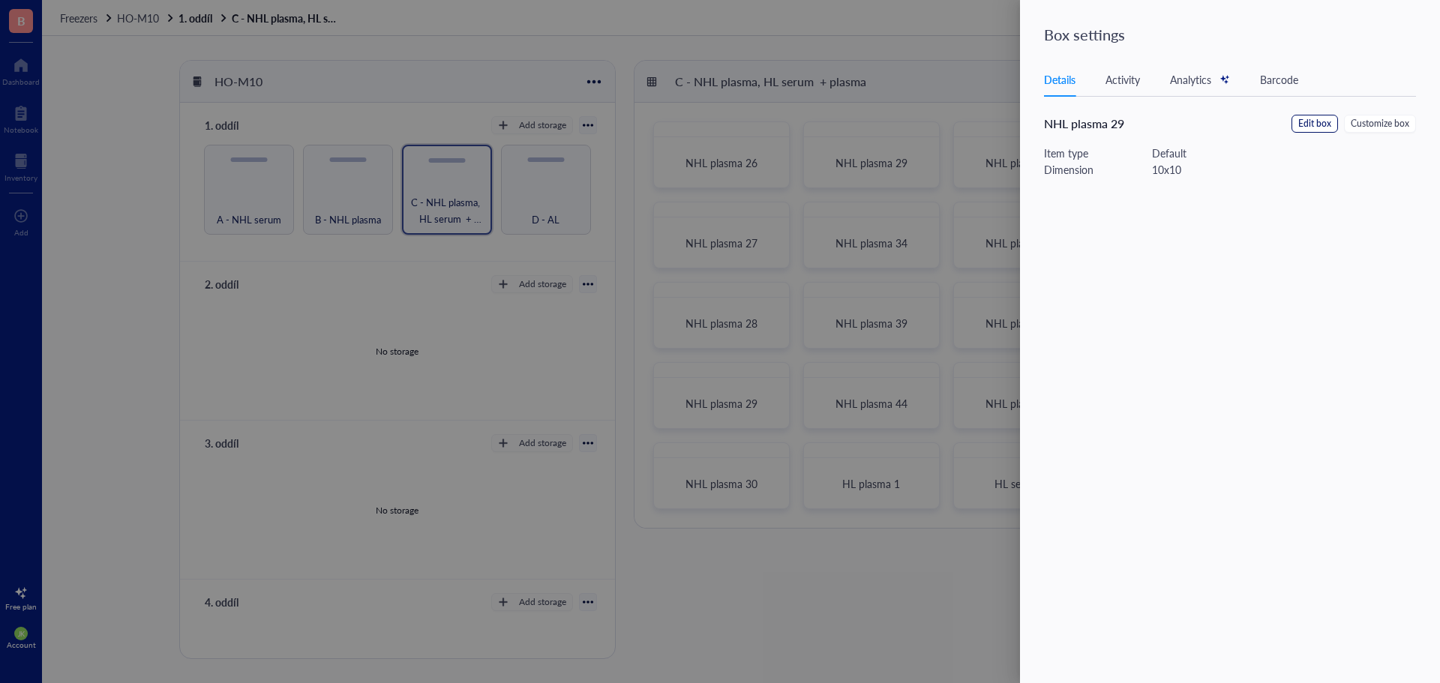
click at [1321, 125] on span "Edit box" at bounding box center [1314, 124] width 33 height 14
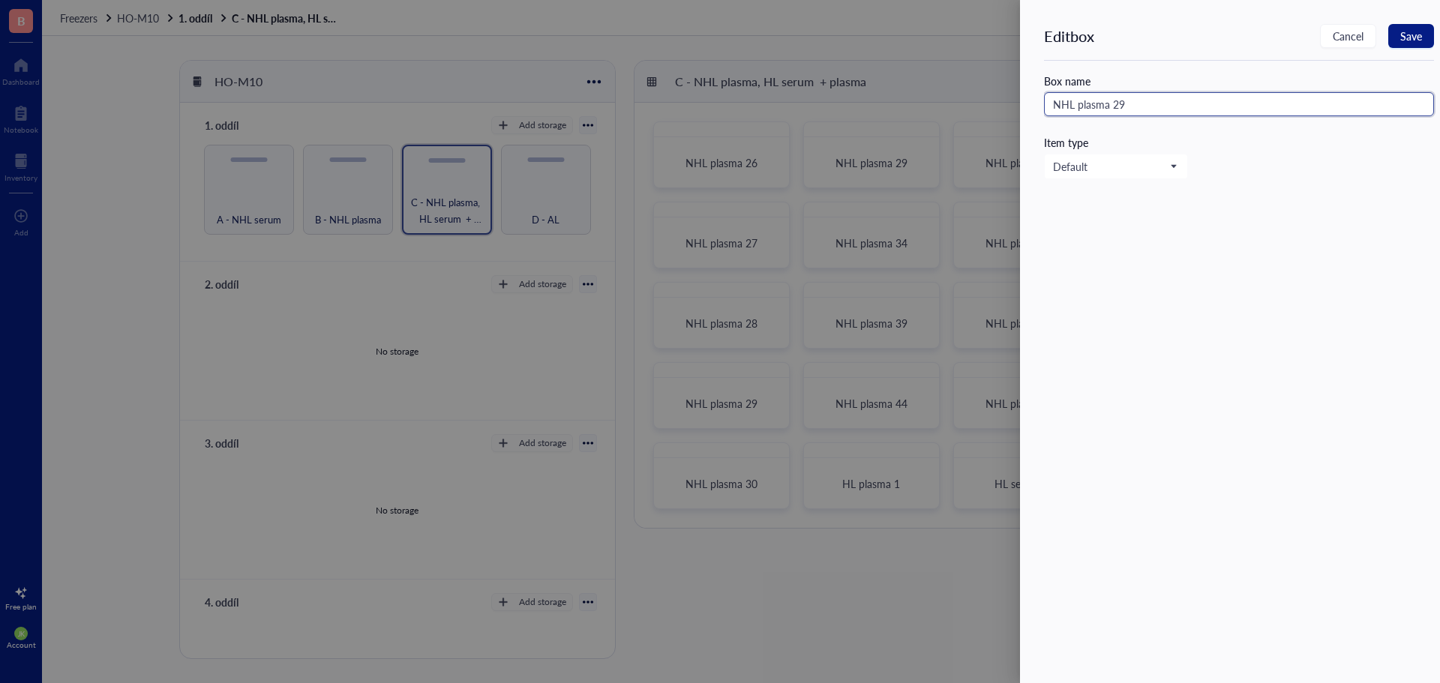
click at [1209, 108] on input "NHL plasma 29" at bounding box center [1239, 104] width 390 height 24
click at [1408, 40] on span "Save" at bounding box center [1411, 36] width 22 height 12
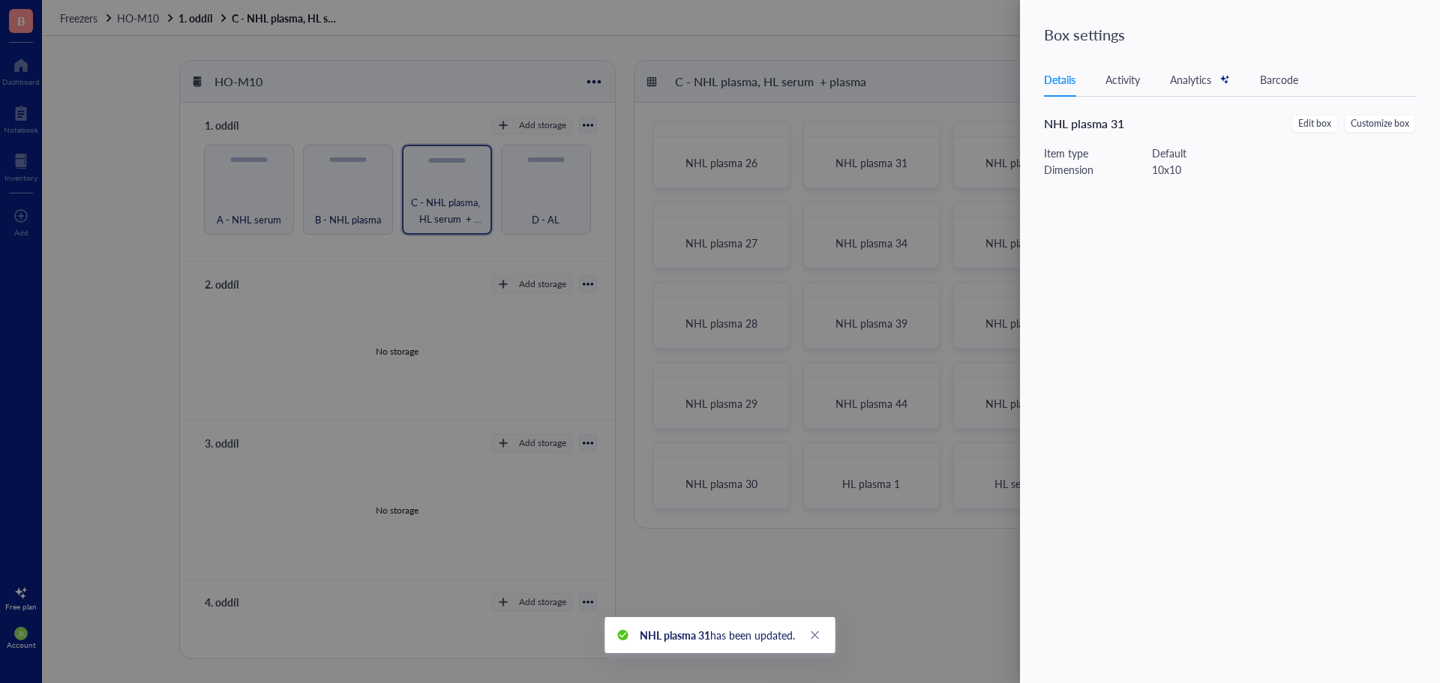
click at [950, 91] on div at bounding box center [720, 341] width 1440 height 683
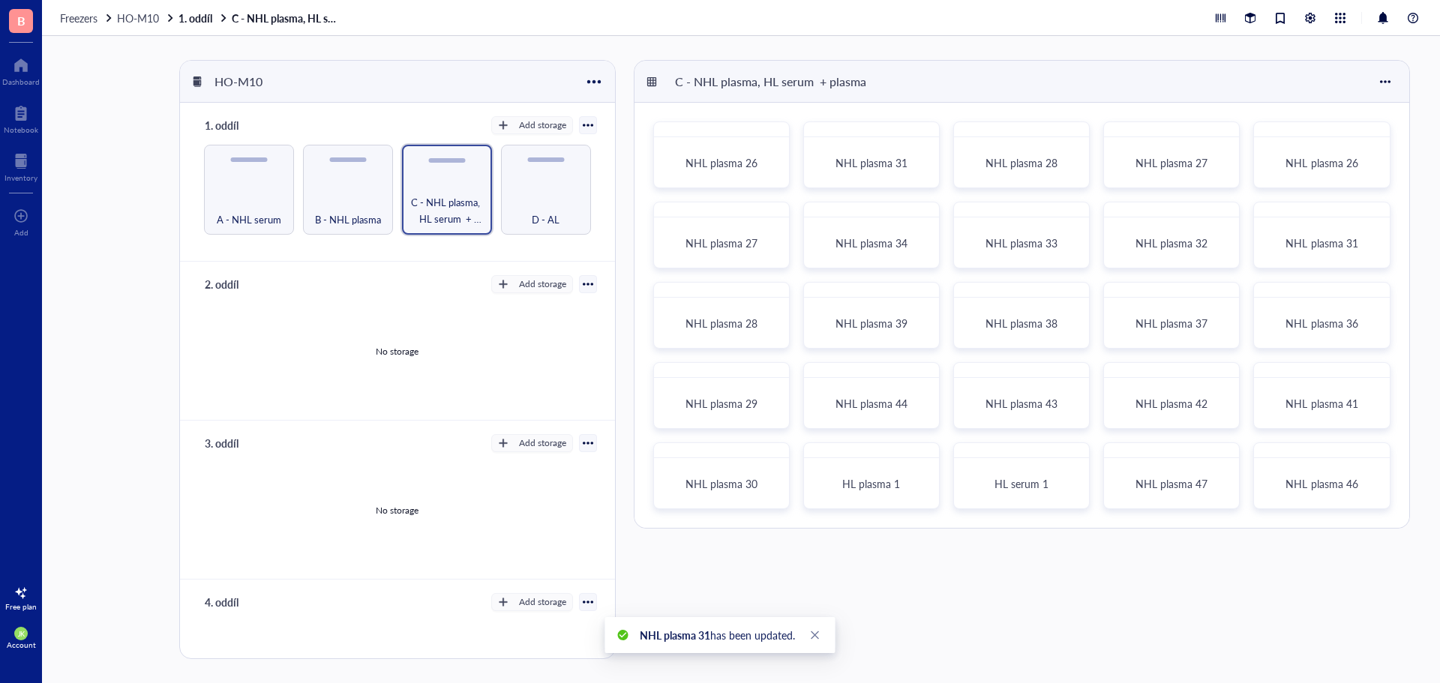
click at [928, 217] on div at bounding box center [927, 214] width 22 height 22
click at [964, 370] on div "Settings" at bounding box center [963, 373] width 37 height 13
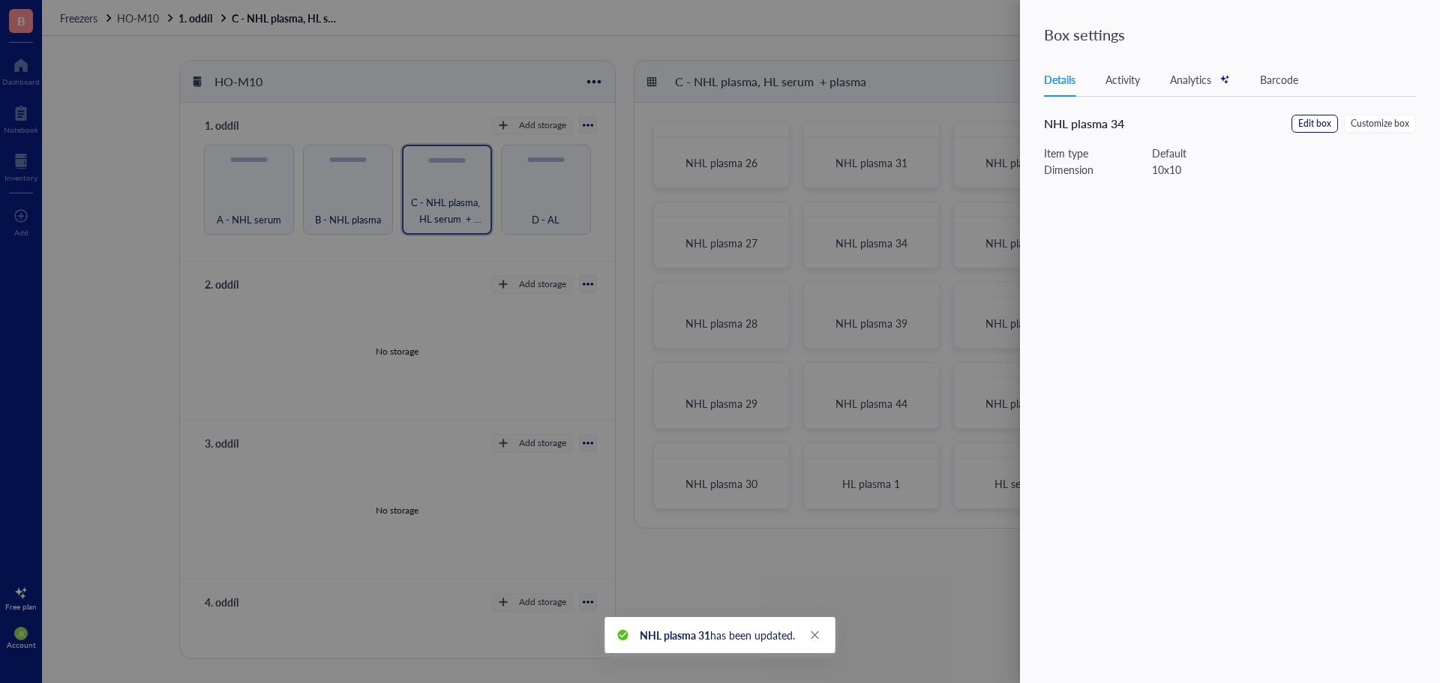
click at [1315, 127] on span "Edit box" at bounding box center [1314, 124] width 33 height 14
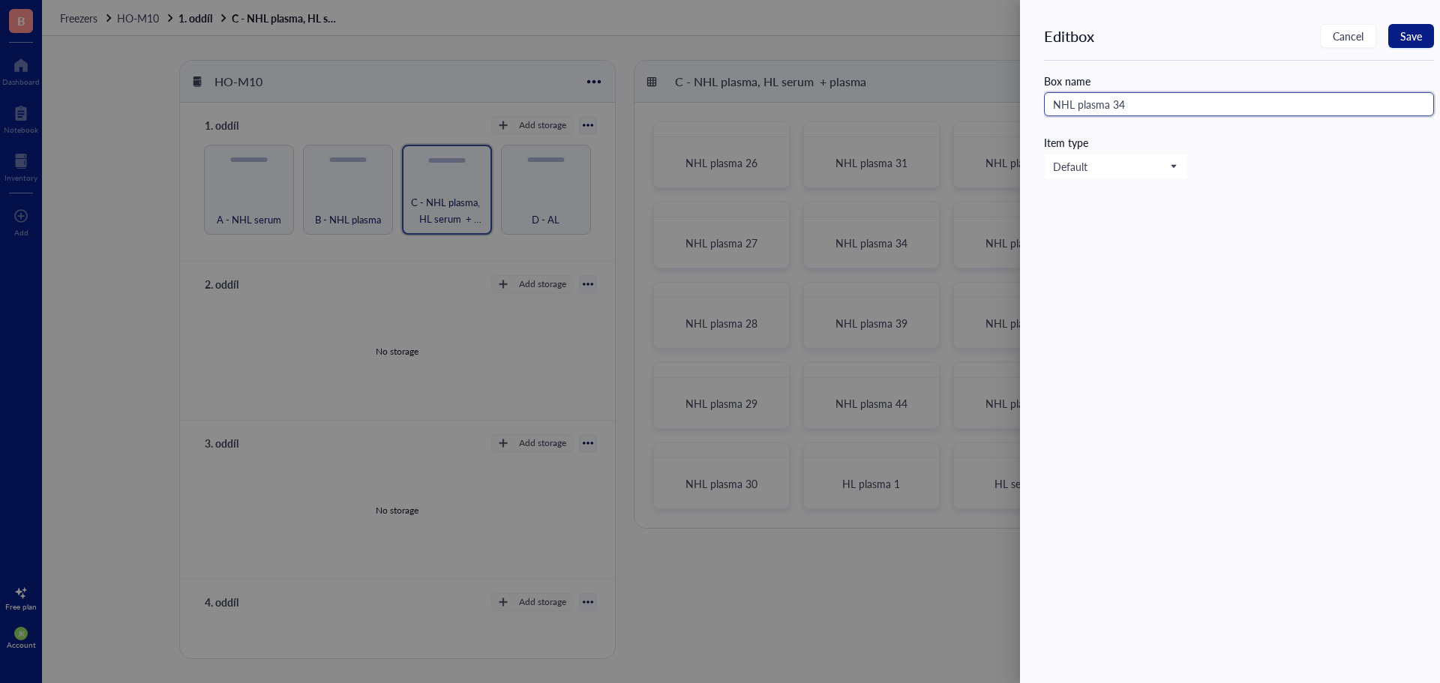
click at [1162, 103] on input "NHL plasma 34" at bounding box center [1239, 104] width 390 height 24
click at [1426, 37] on button "Save" at bounding box center [1411, 36] width 46 height 24
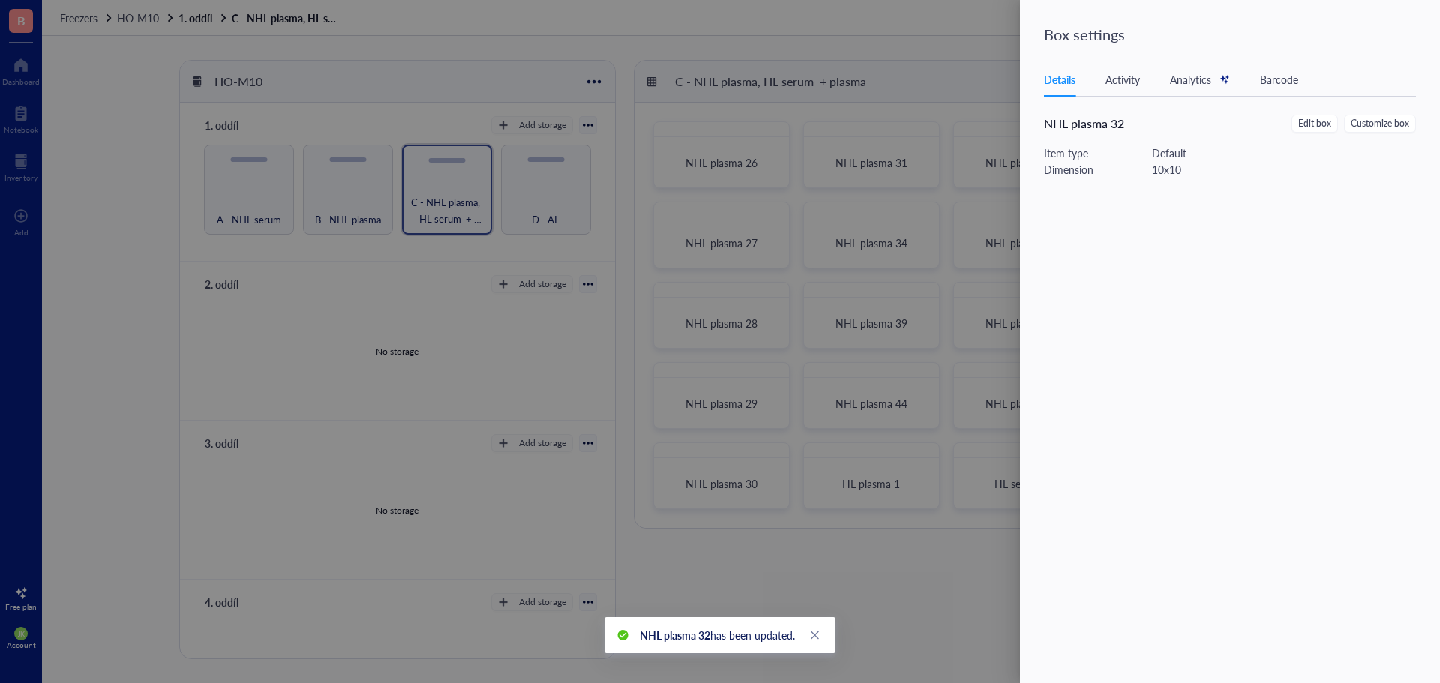
click at [925, 93] on div at bounding box center [720, 341] width 1440 height 683
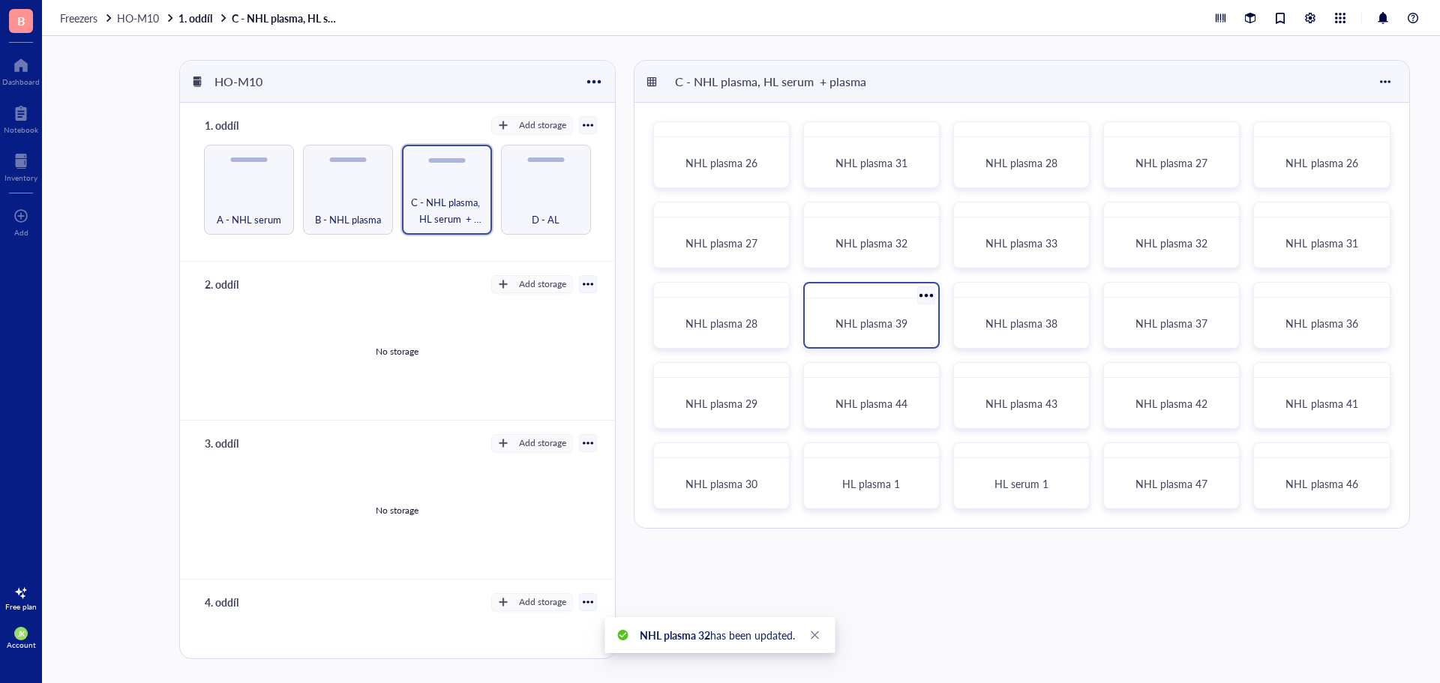
click at [924, 294] on div at bounding box center [926, 296] width 22 height 22
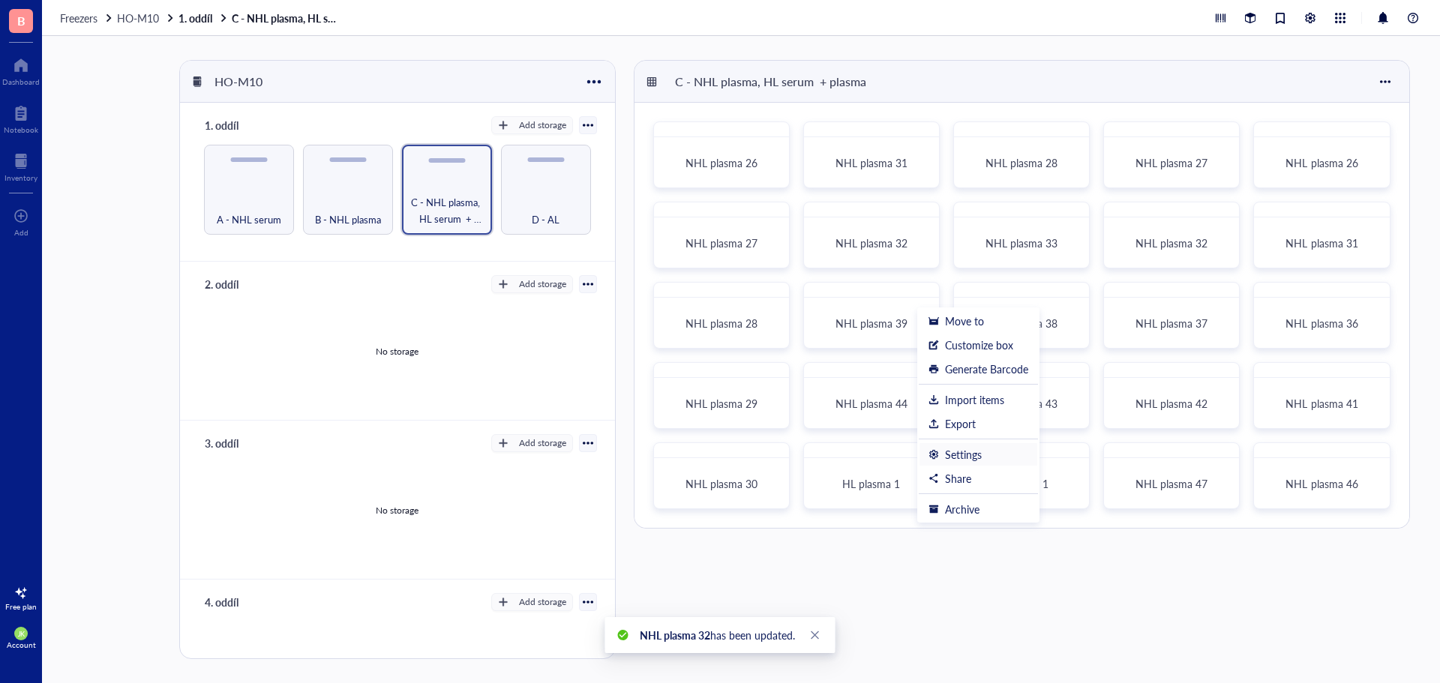
click at [958, 449] on div "Settings" at bounding box center [963, 454] width 37 height 13
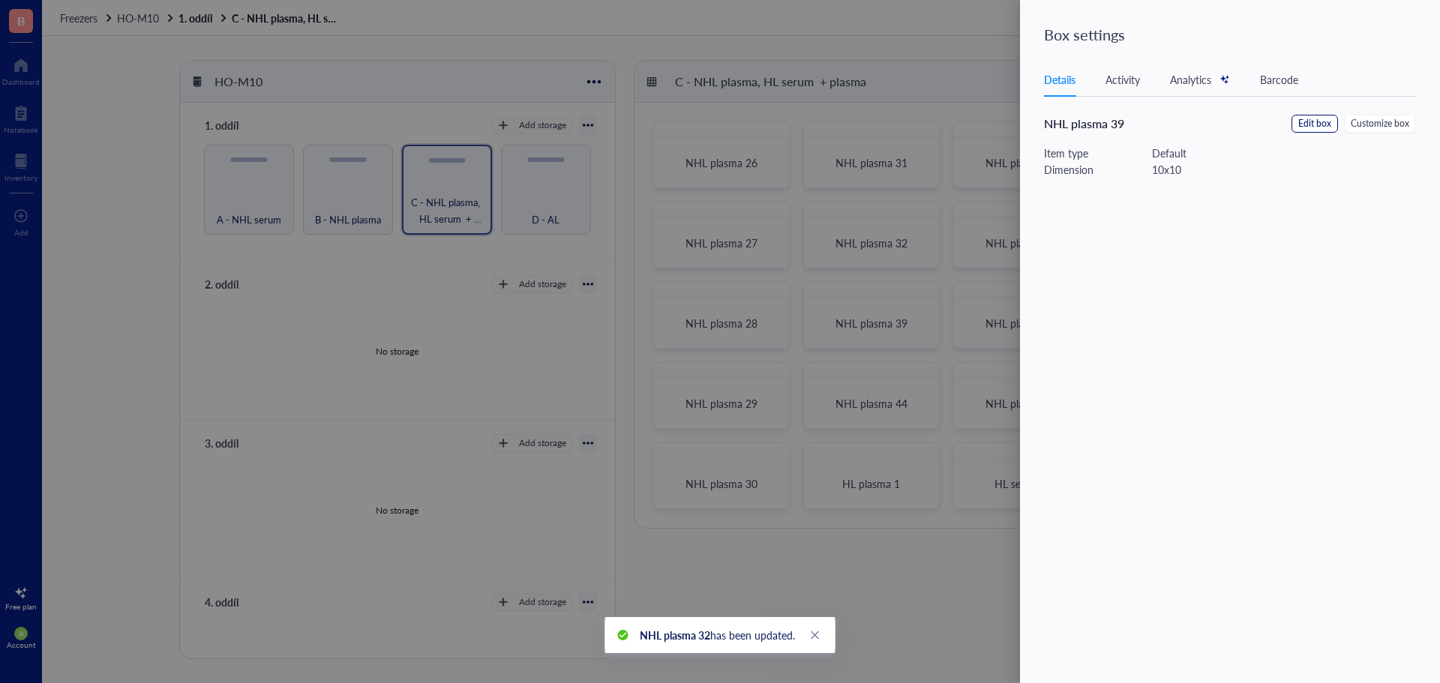
click at [1325, 121] on span "Edit box" at bounding box center [1314, 124] width 33 height 14
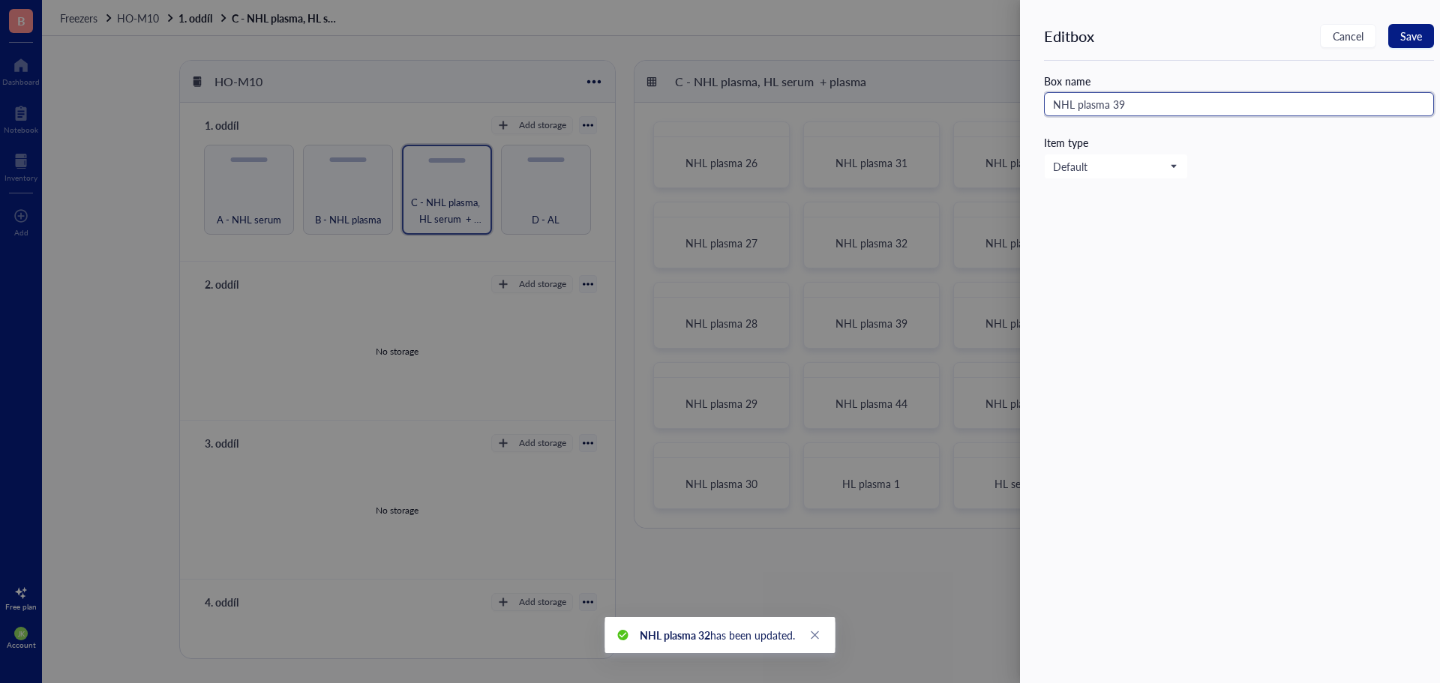
click at [1199, 102] on input "NHL plasma 39" at bounding box center [1239, 104] width 390 height 24
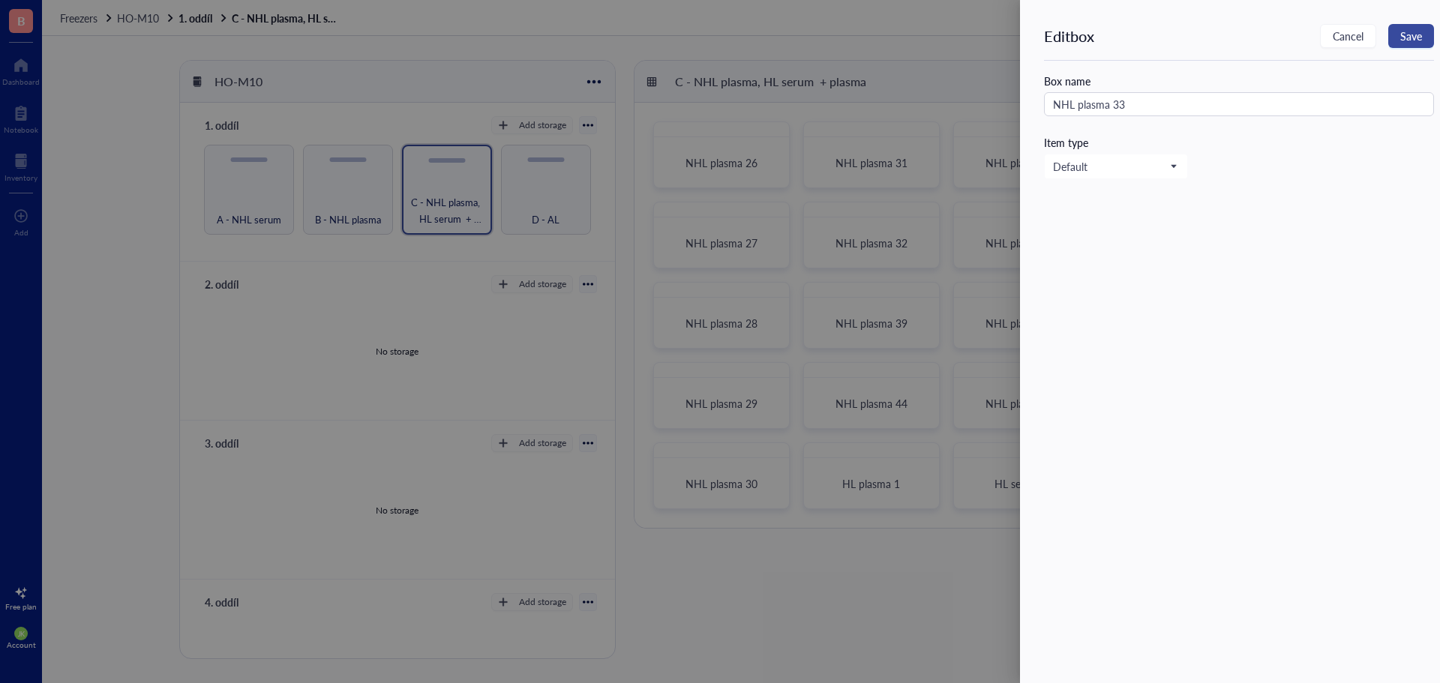
click at [1414, 40] on span "Save" at bounding box center [1411, 36] width 22 height 12
click at [952, 58] on div at bounding box center [720, 341] width 1440 height 683
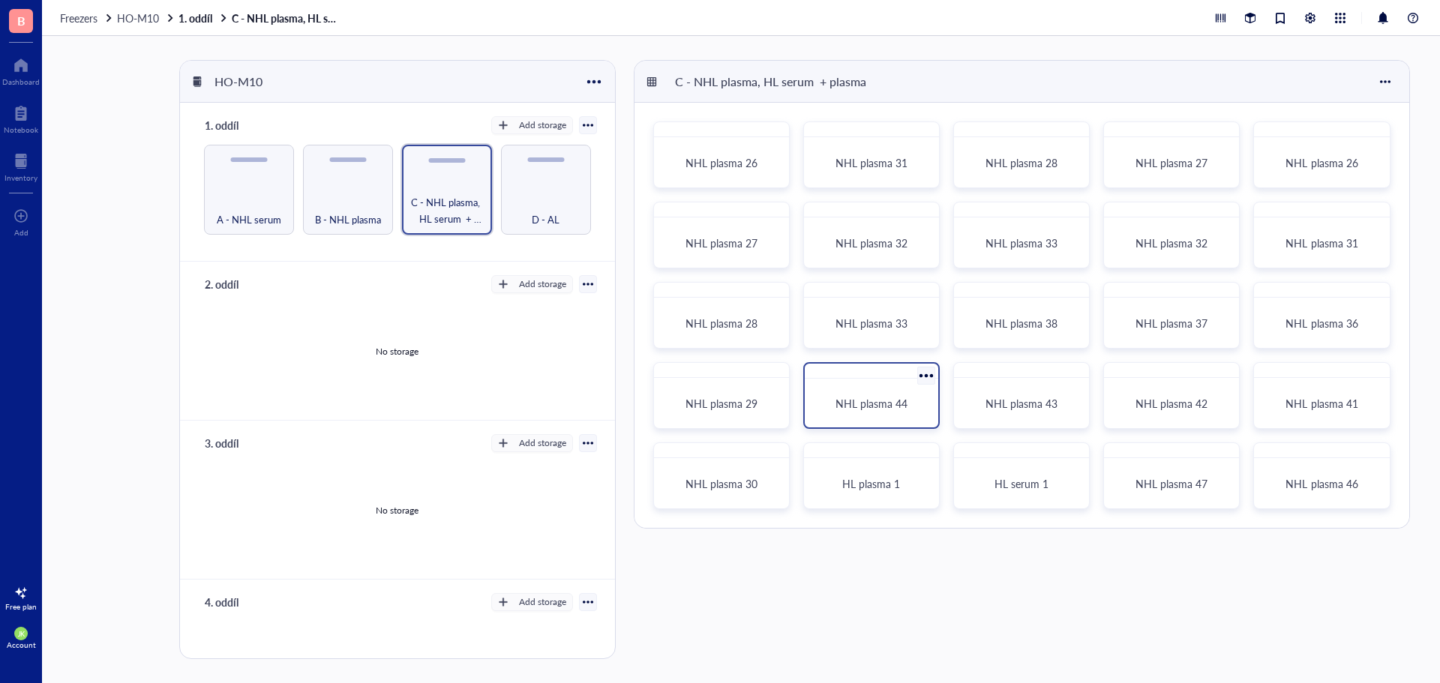
click at [929, 373] on div at bounding box center [926, 376] width 22 height 22
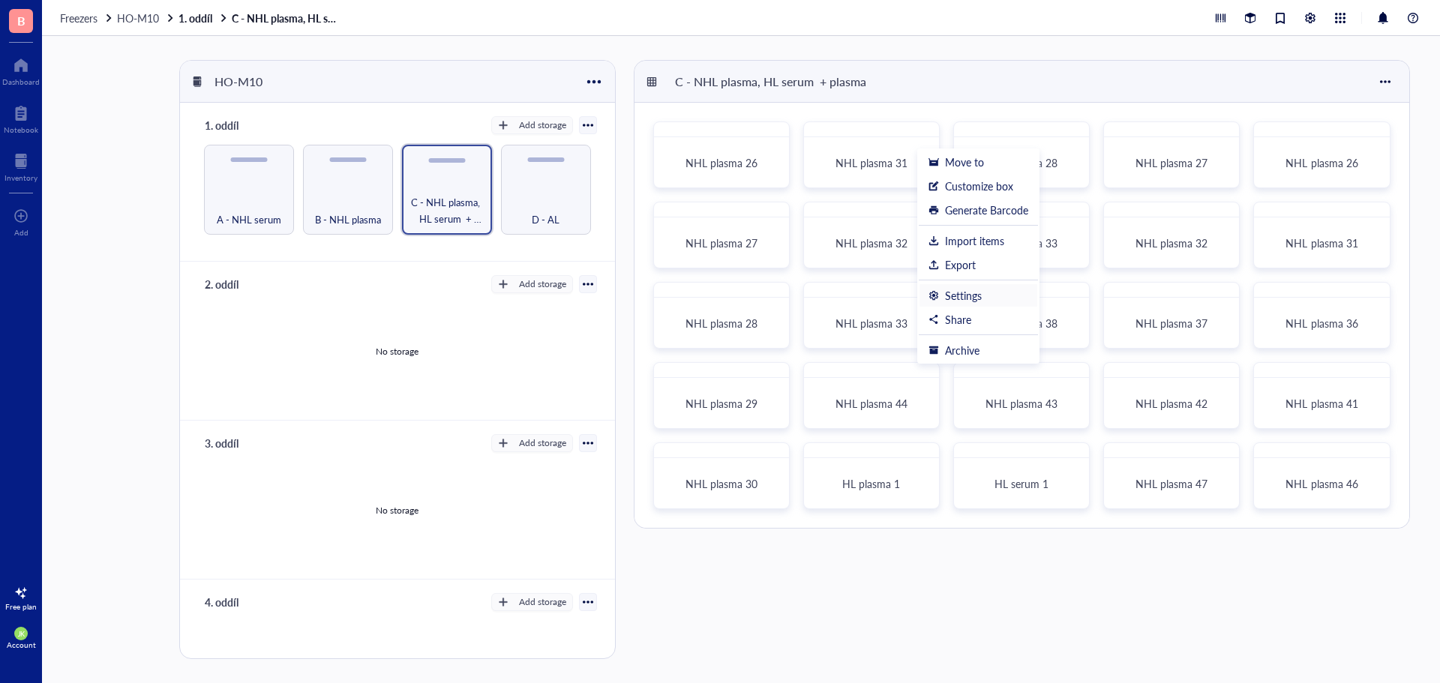
click at [978, 295] on div "Settings" at bounding box center [963, 295] width 37 height 13
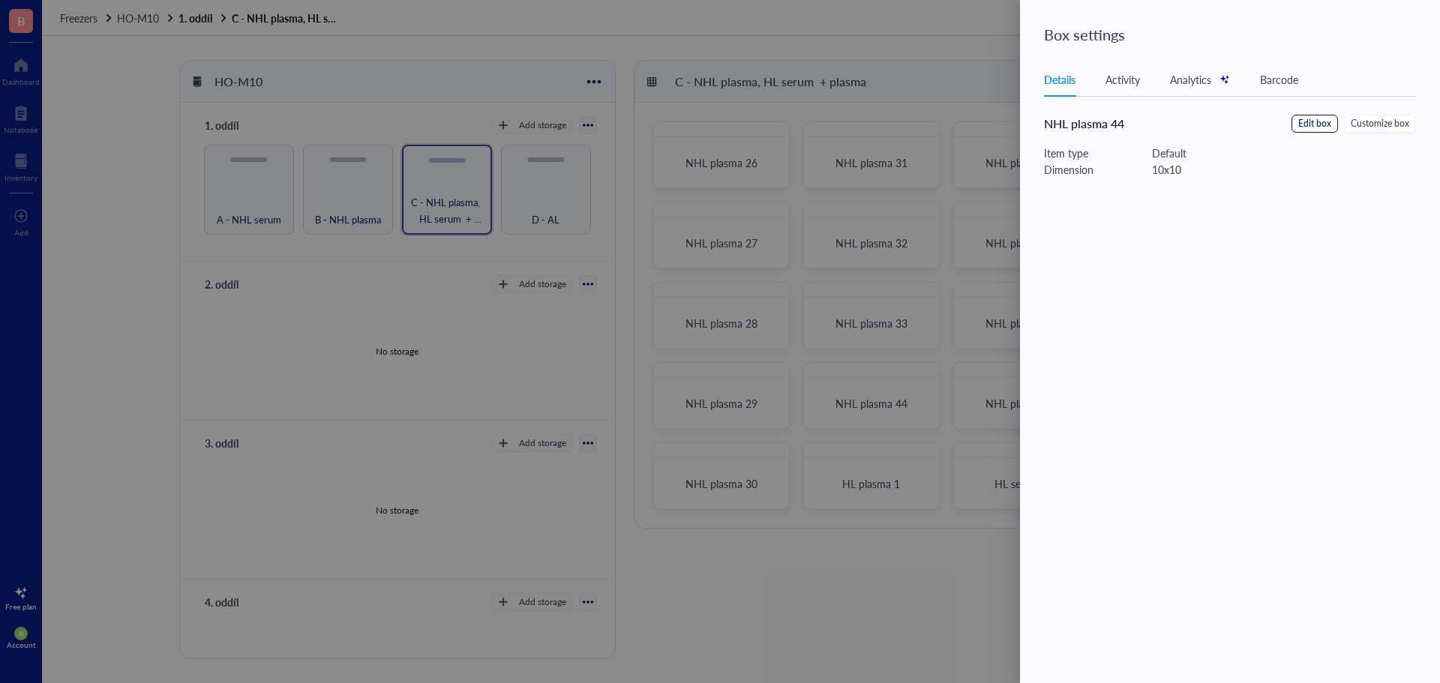
click at [1328, 128] on span "Edit box" at bounding box center [1314, 124] width 33 height 14
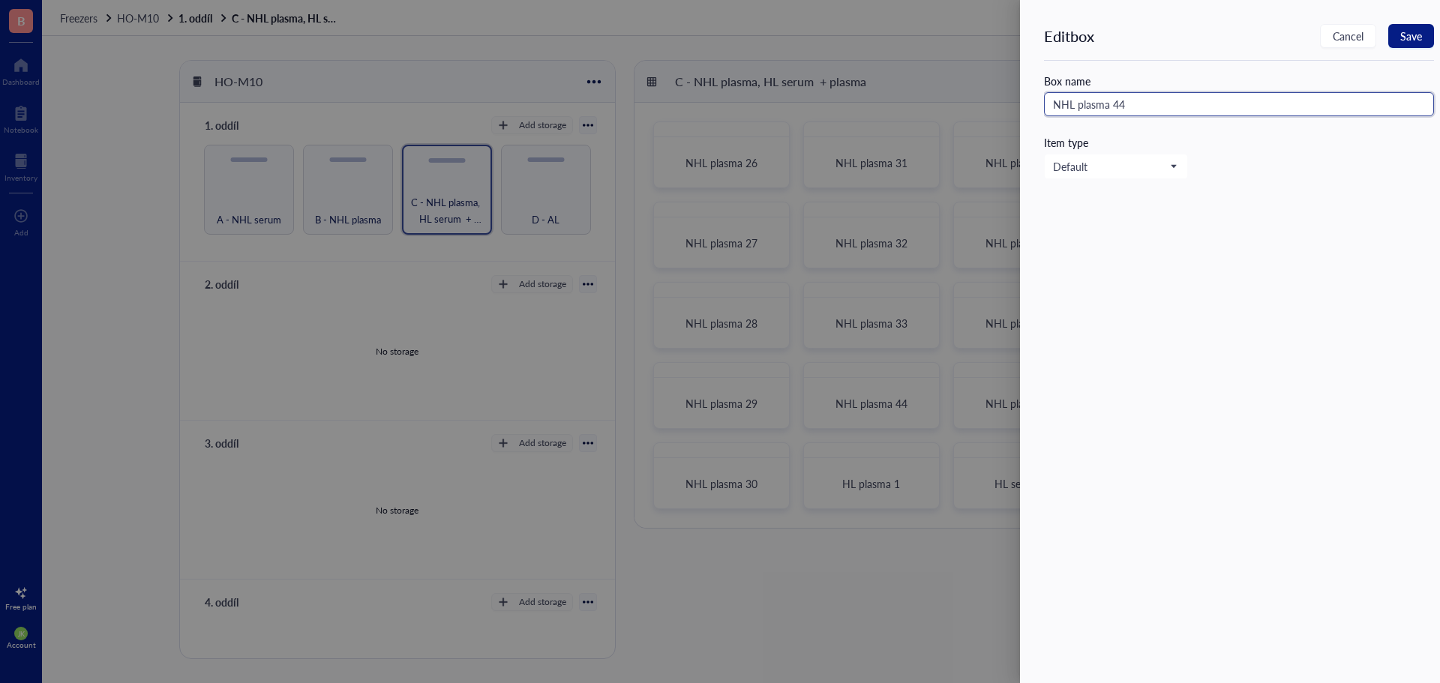
click at [1200, 109] on input "NHL plasma 44" at bounding box center [1239, 104] width 390 height 24
click at [1413, 34] on span "Save" at bounding box center [1411, 36] width 22 height 12
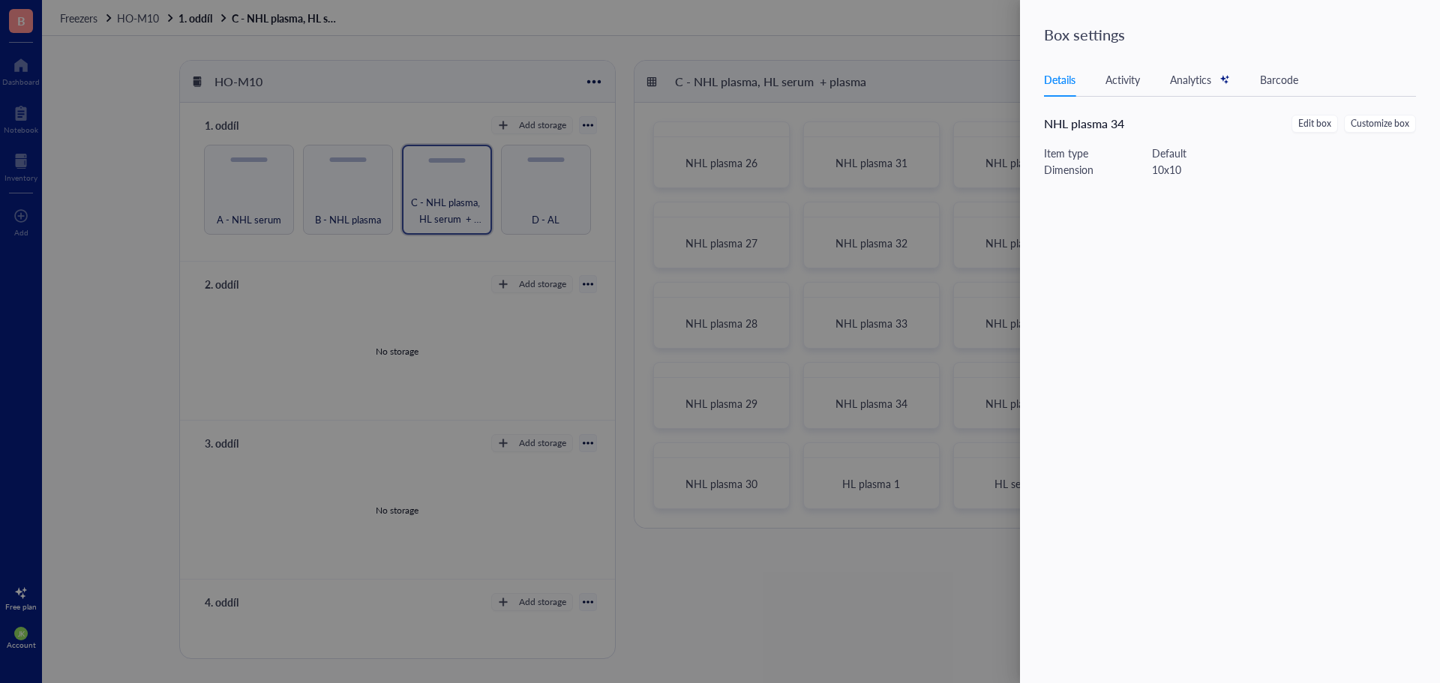
click at [987, 79] on div at bounding box center [720, 341] width 1440 height 683
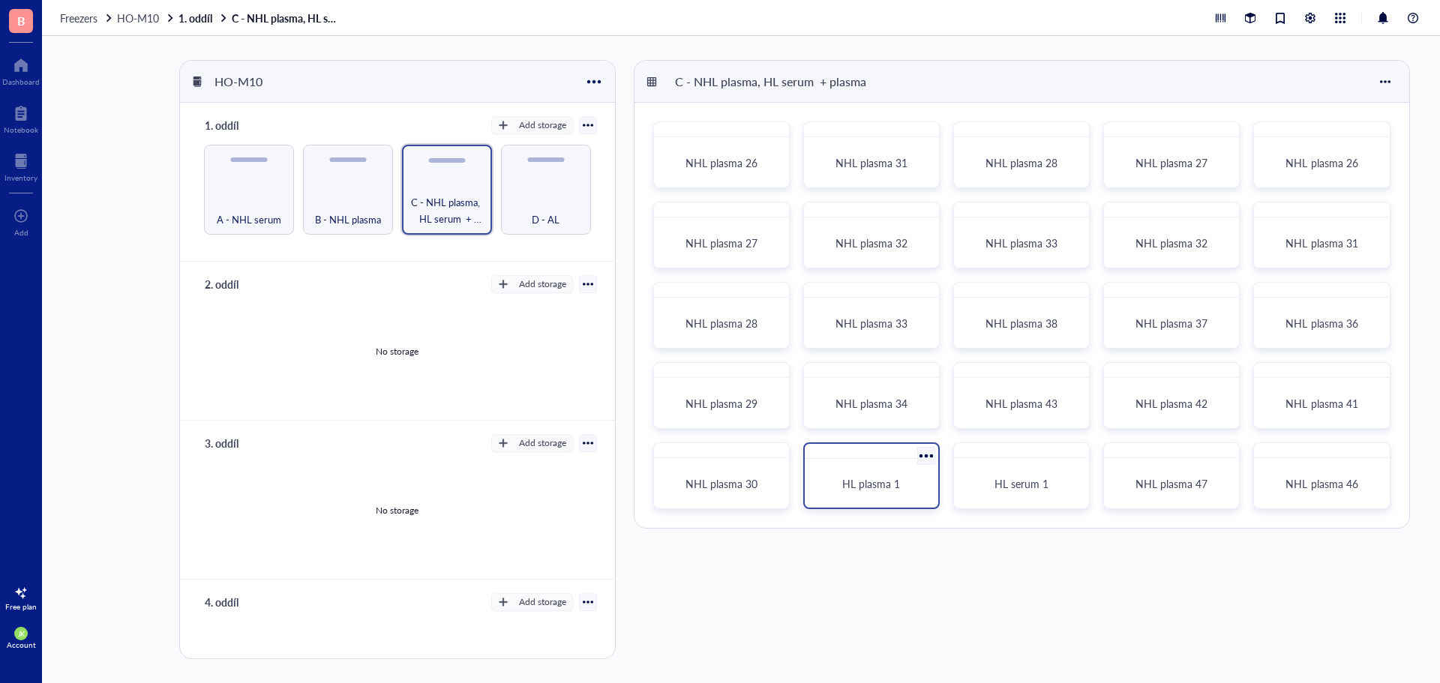
click at [925, 453] on div at bounding box center [926, 456] width 22 height 22
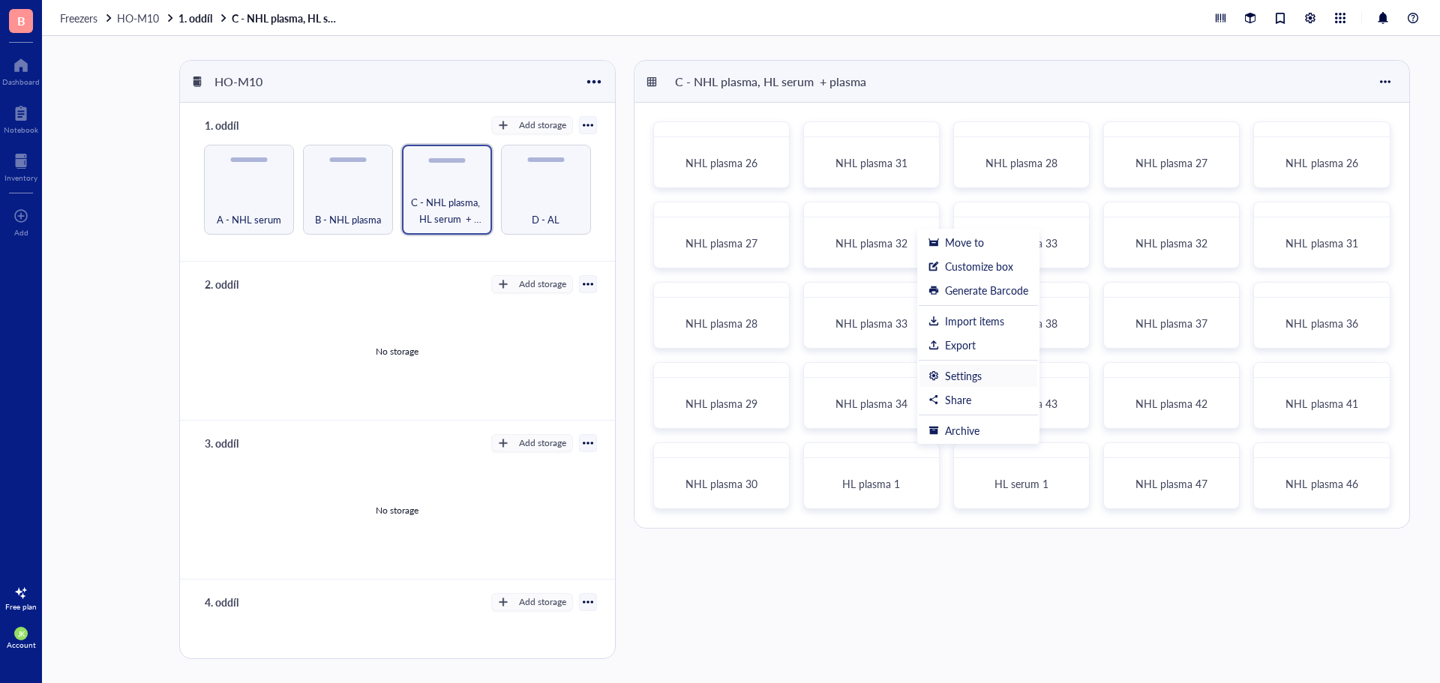
click at [994, 376] on div "Settings" at bounding box center [978, 375] width 100 height 13
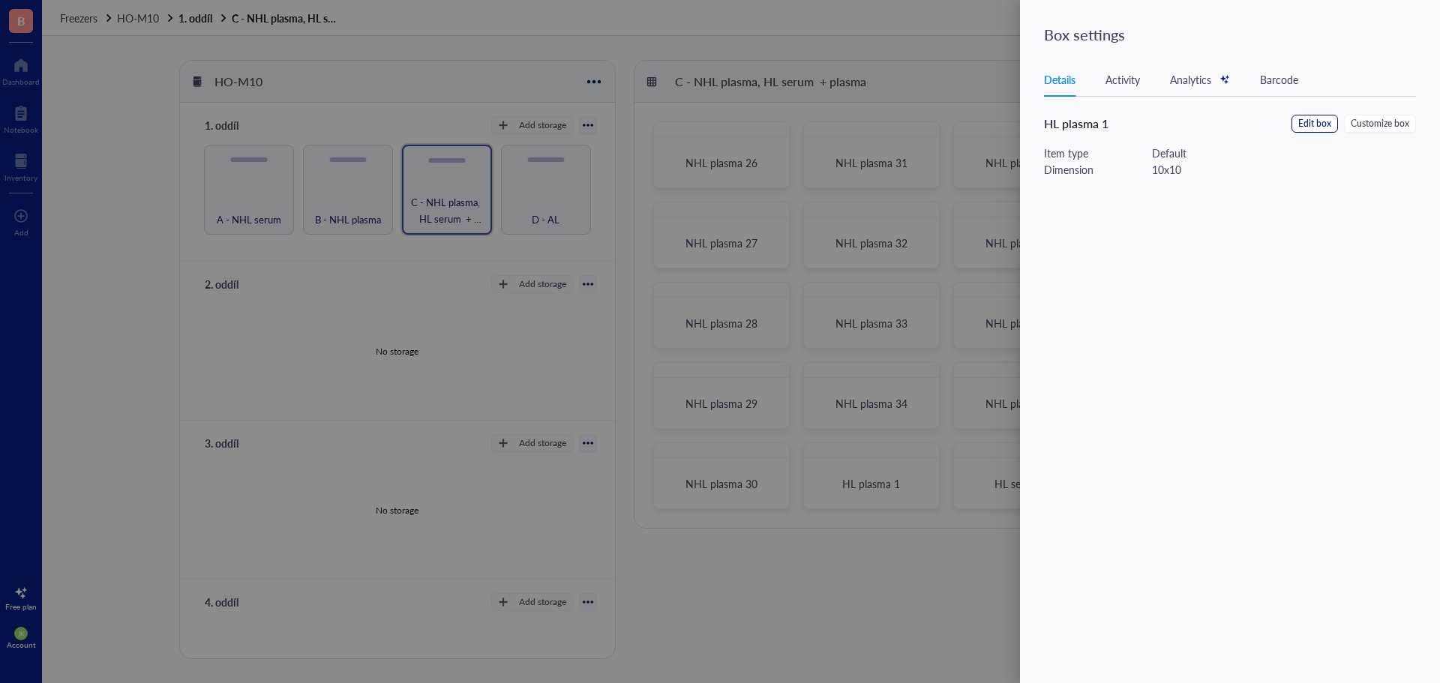
click at [1321, 117] on span "Edit box" at bounding box center [1314, 124] width 33 height 14
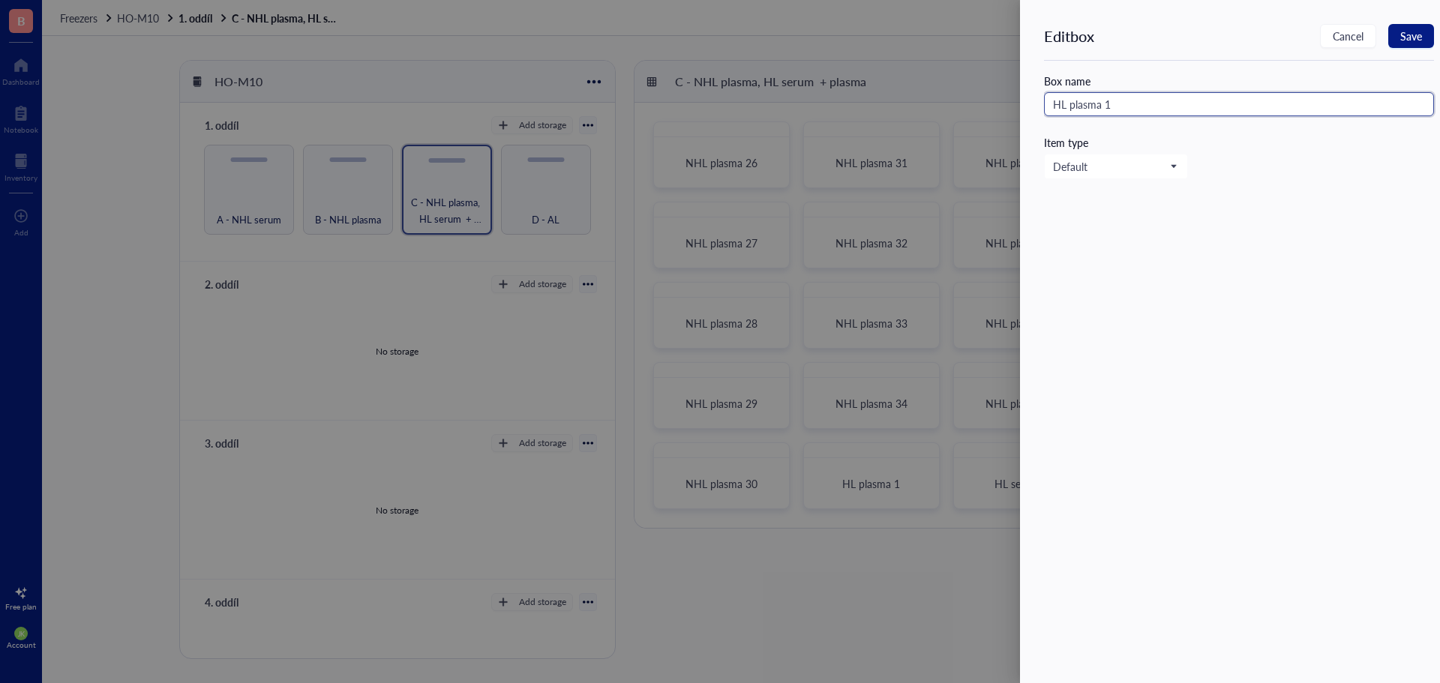
click at [1057, 98] on input "HL plasma 1" at bounding box center [1239, 104] width 390 height 24
click at [1132, 97] on input "NHL plasma 1" at bounding box center [1239, 104] width 390 height 24
click at [1423, 43] on button "Save" at bounding box center [1411, 36] width 46 height 24
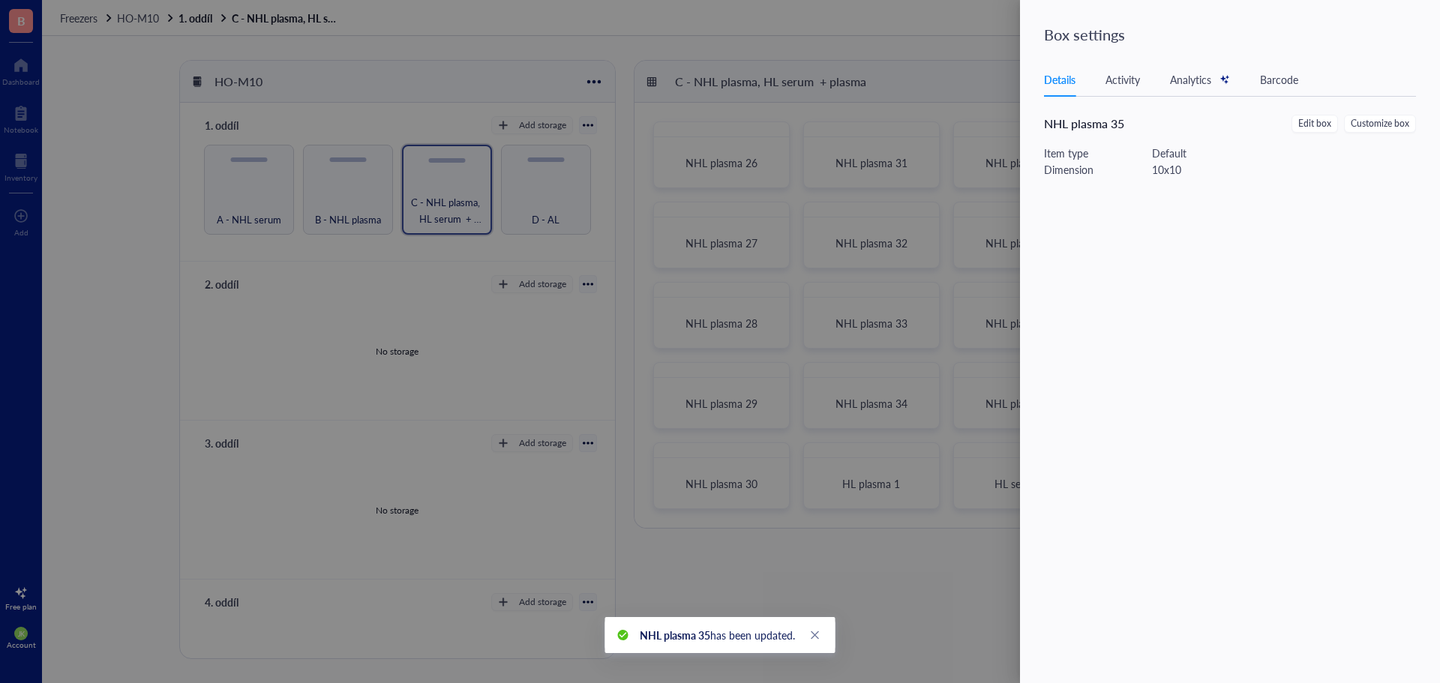
click at [957, 77] on div at bounding box center [720, 341] width 1440 height 683
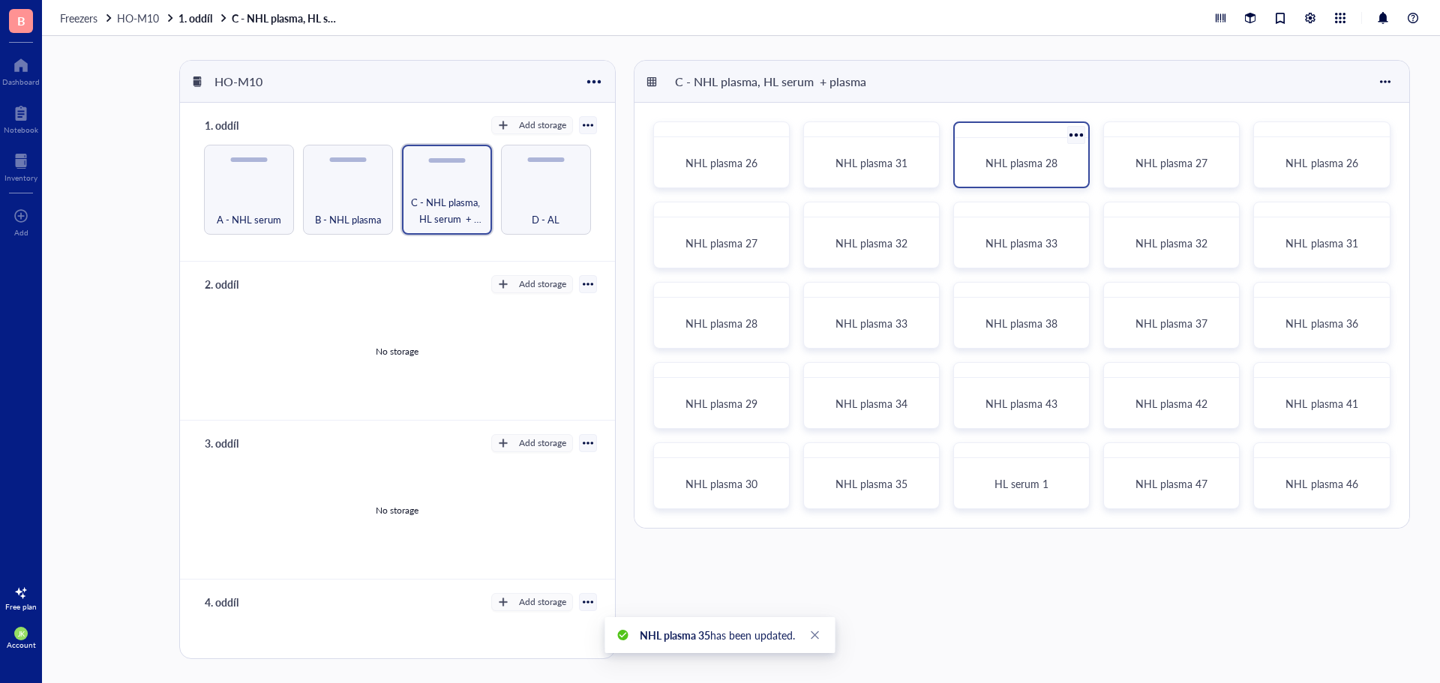
click at [1077, 136] on div at bounding box center [1077, 135] width 22 height 22
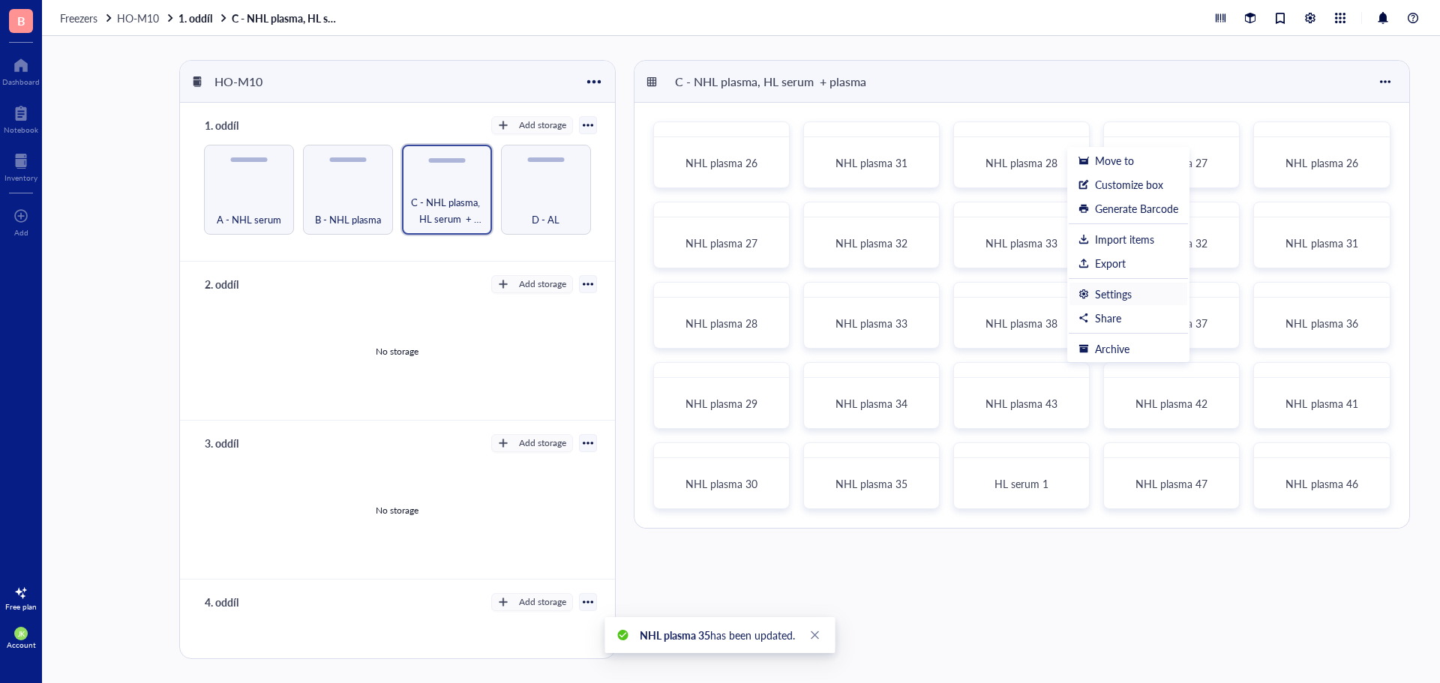
click at [1107, 289] on div "Settings" at bounding box center [1113, 293] width 37 height 13
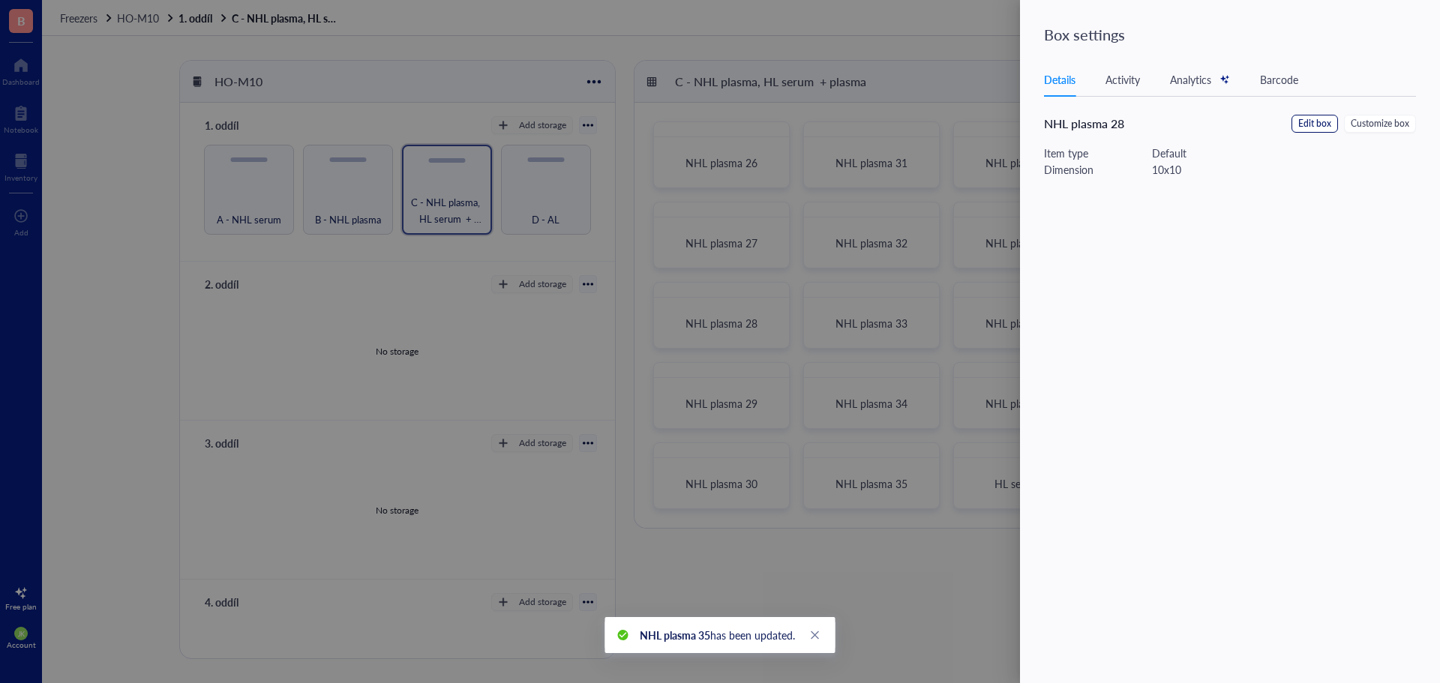
click at [1303, 119] on span "Edit box" at bounding box center [1314, 124] width 33 height 14
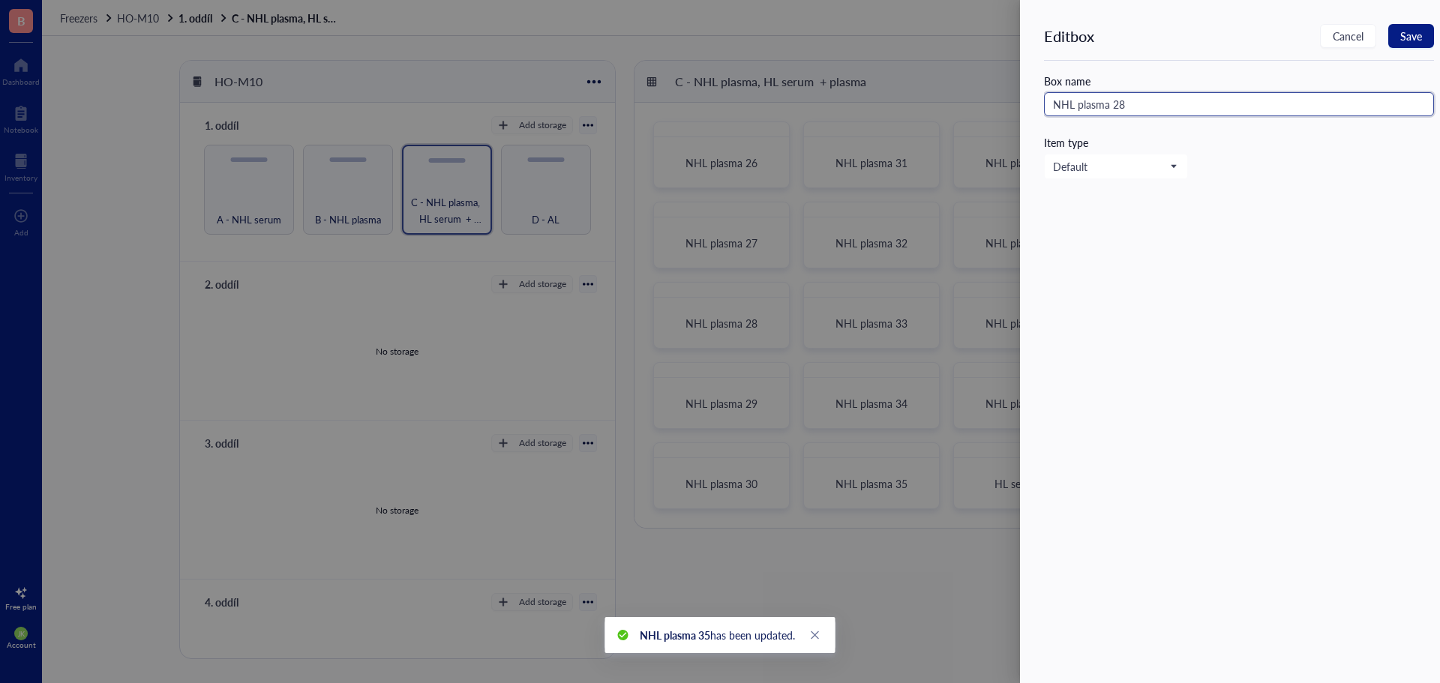
click at [1213, 106] on input "NHL plasma 28" at bounding box center [1239, 104] width 390 height 24
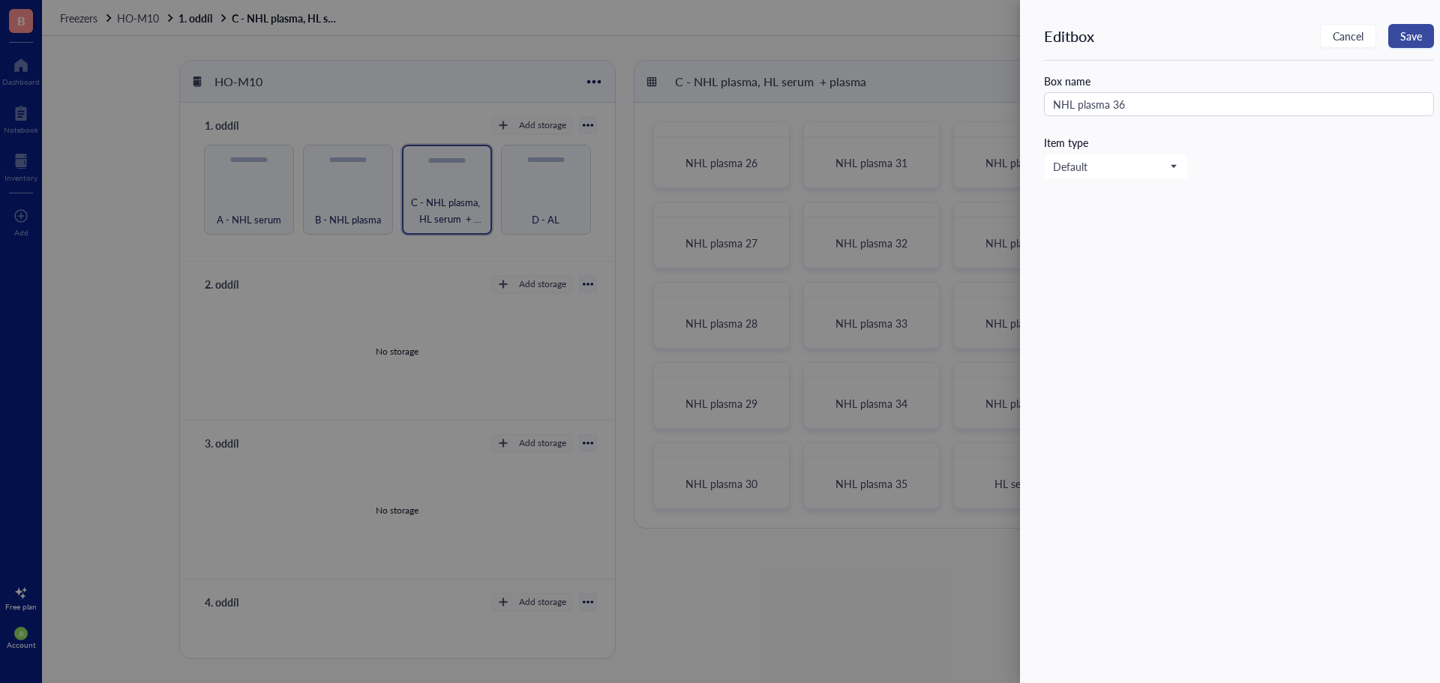
click at [1422, 38] on button "Save" at bounding box center [1411, 36] width 46 height 24
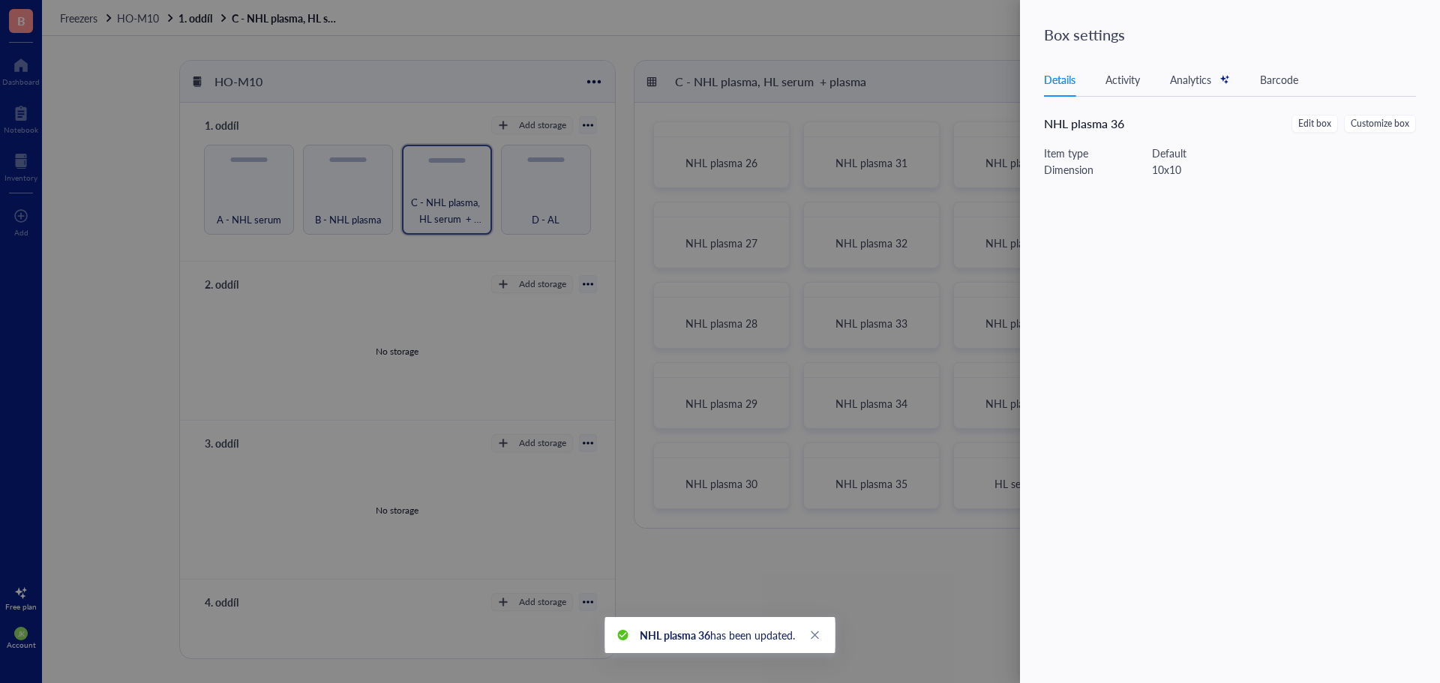
click at [999, 119] on div at bounding box center [720, 341] width 1440 height 683
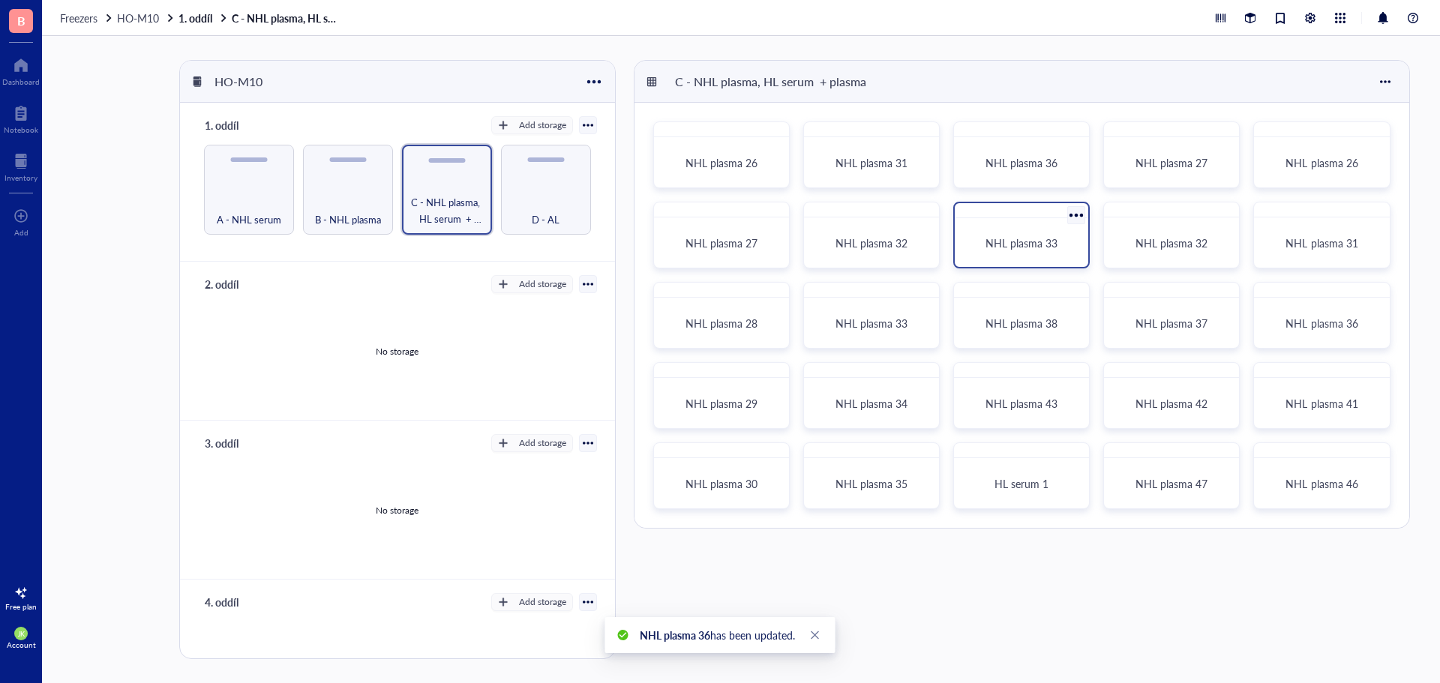
click at [1077, 215] on div at bounding box center [1077, 215] width 22 height 22
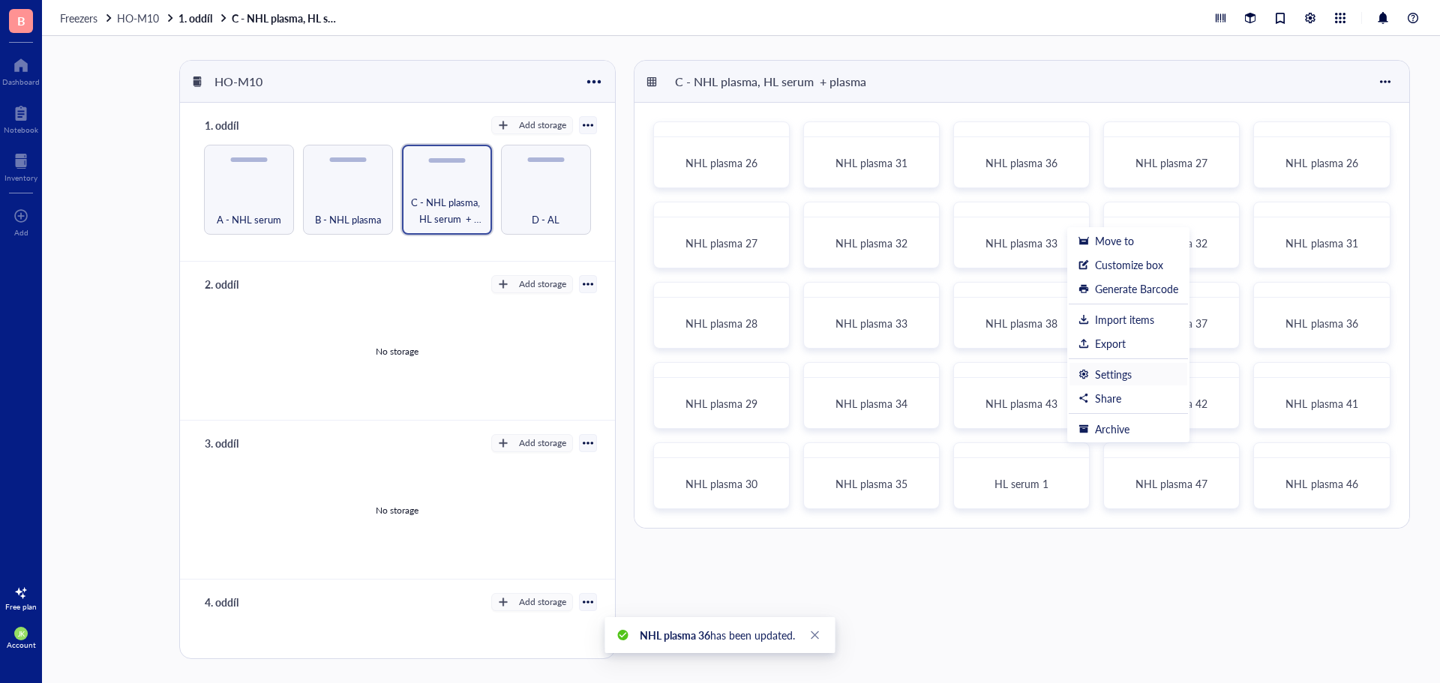
click at [1099, 376] on div "Settings" at bounding box center [1113, 373] width 37 height 13
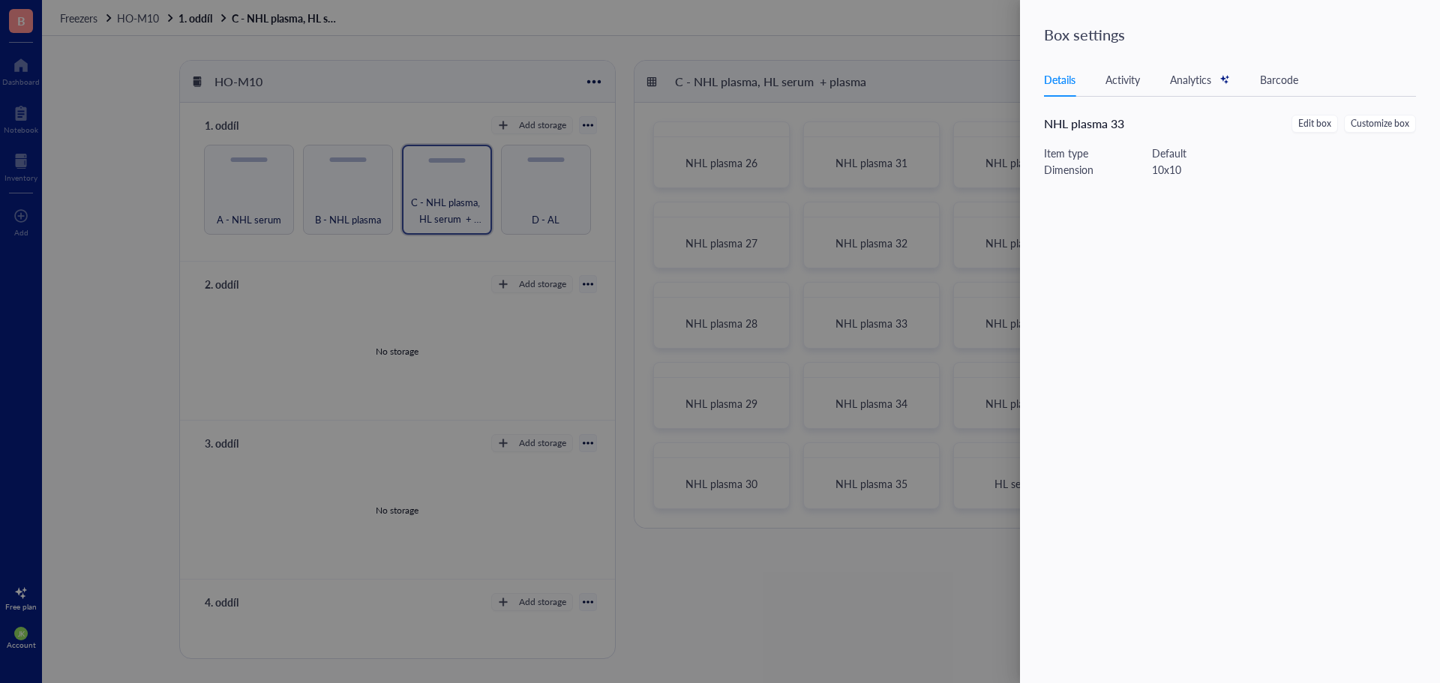
click at [1325, 122] on span "Edit box" at bounding box center [1314, 124] width 33 height 14
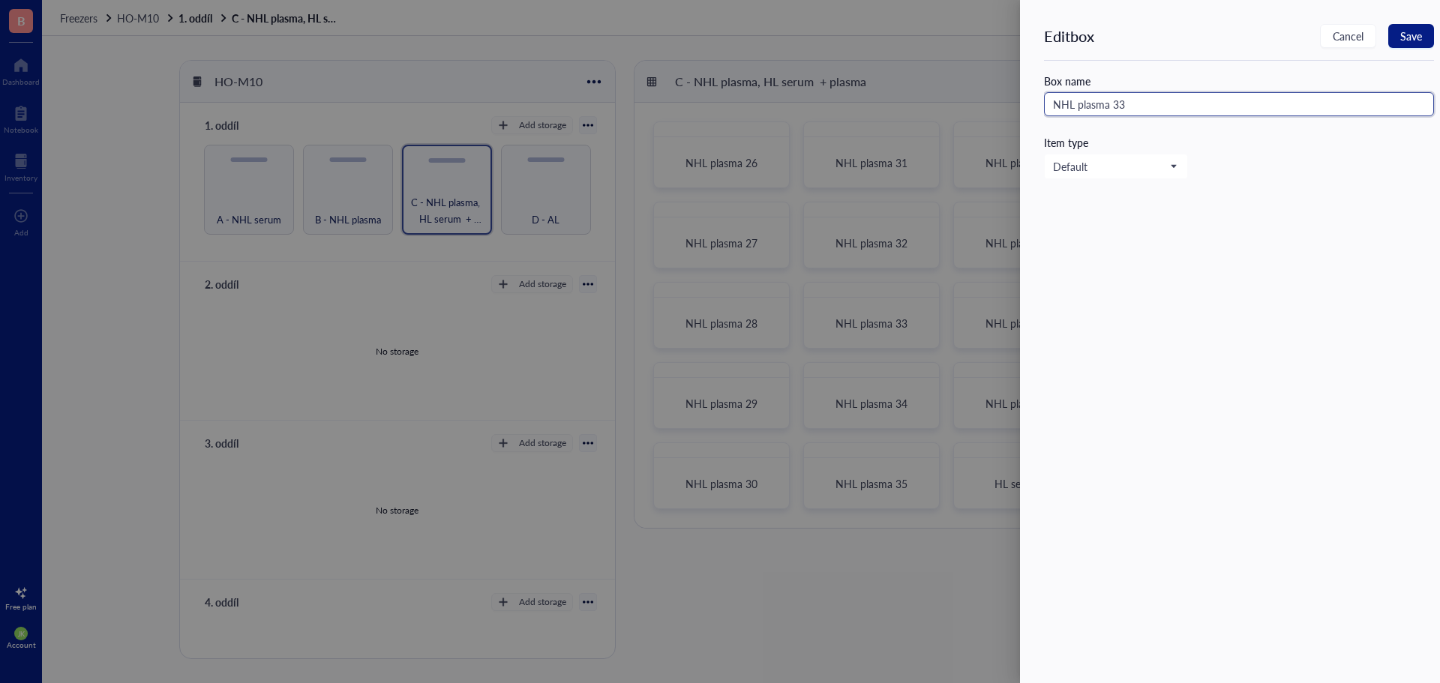
click at [1217, 102] on input "NHL plasma 33" at bounding box center [1239, 104] width 390 height 24
click at [1423, 43] on button "Save" at bounding box center [1411, 36] width 46 height 24
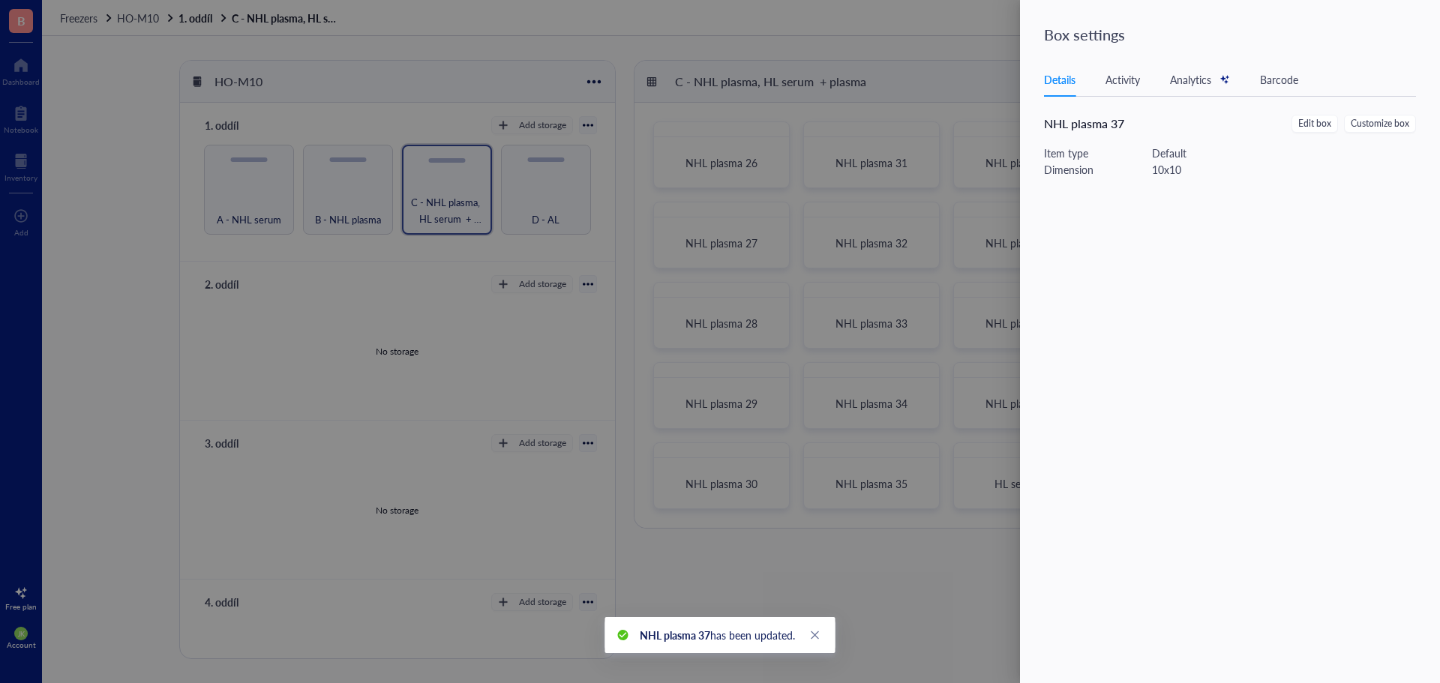
click at [1008, 70] on div at bounding box center [720, 341] width 1440 height 683
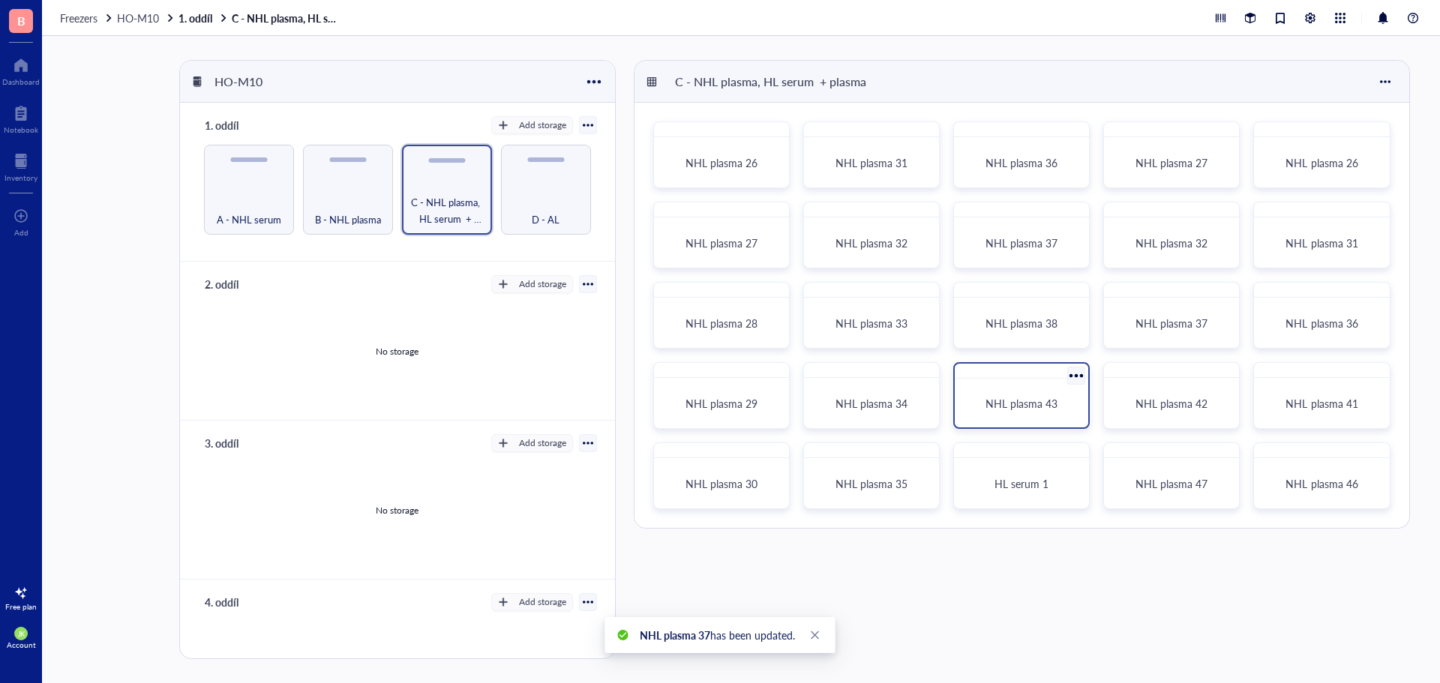
click at [1078, 374] on div at bounding box center [1077, 376] width 22 height 22
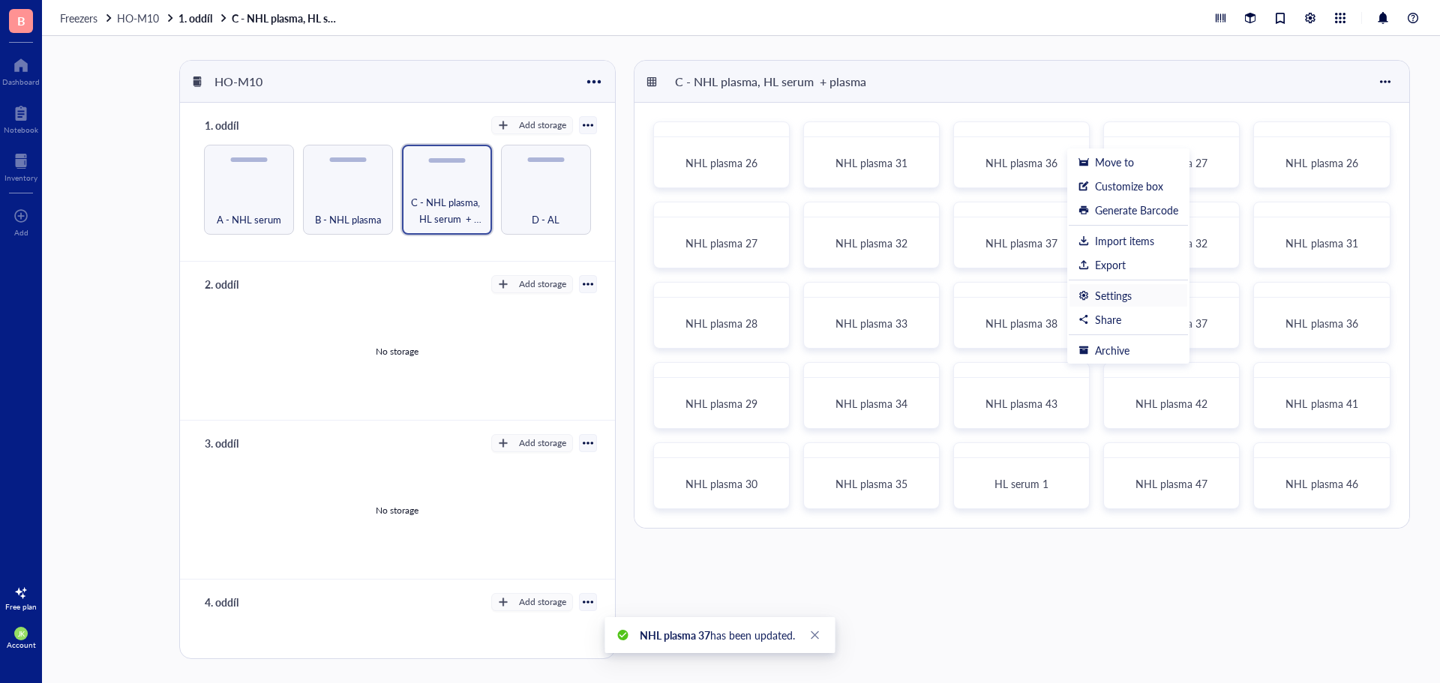
click at [1133, 288] on li "Settings" at bounding box center [1128, 295] width 119 height 24
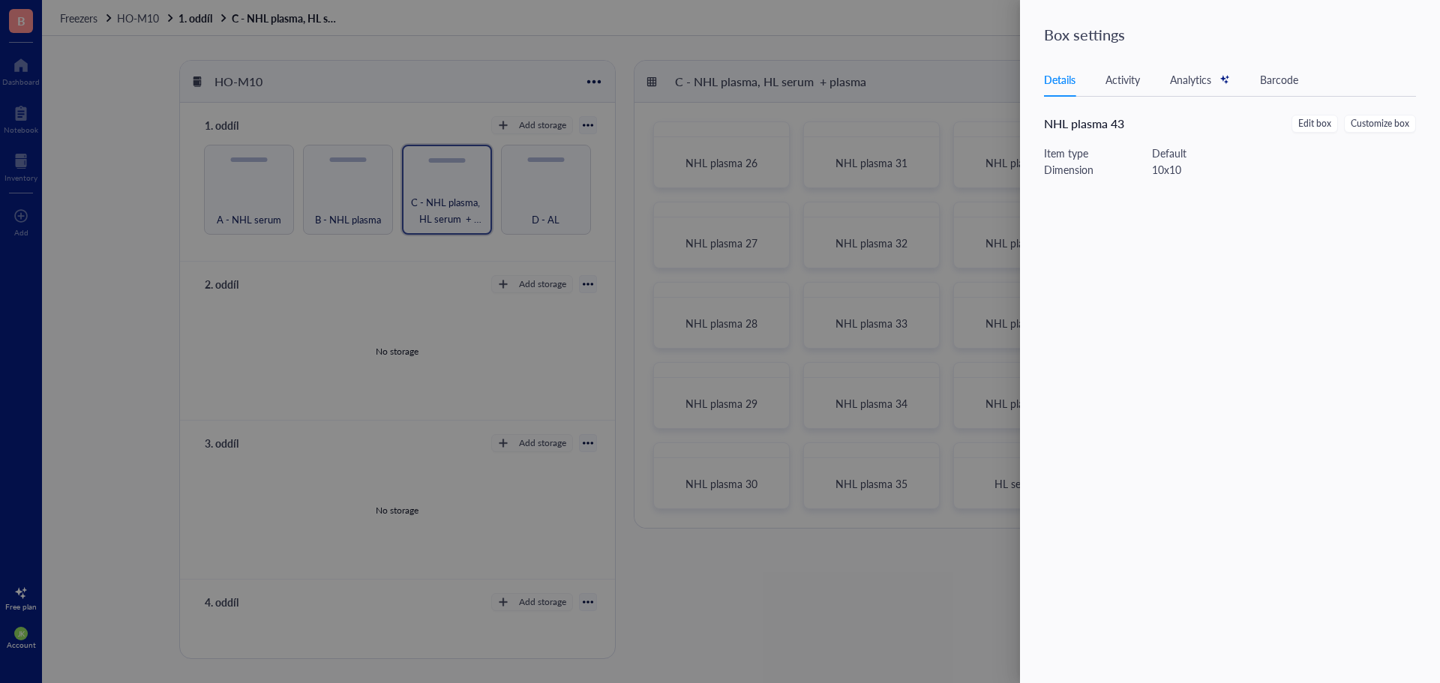
click at [1318, 112] on div "Details Activity Analytics Barcode NHL plasma 43 Edit box Customize box Item ty…" at bounding box center [1239, 348] width 390 height 570
click at [1320, 118] on span "Edit box" at bounding box center [1314, 124] width 33 height 14
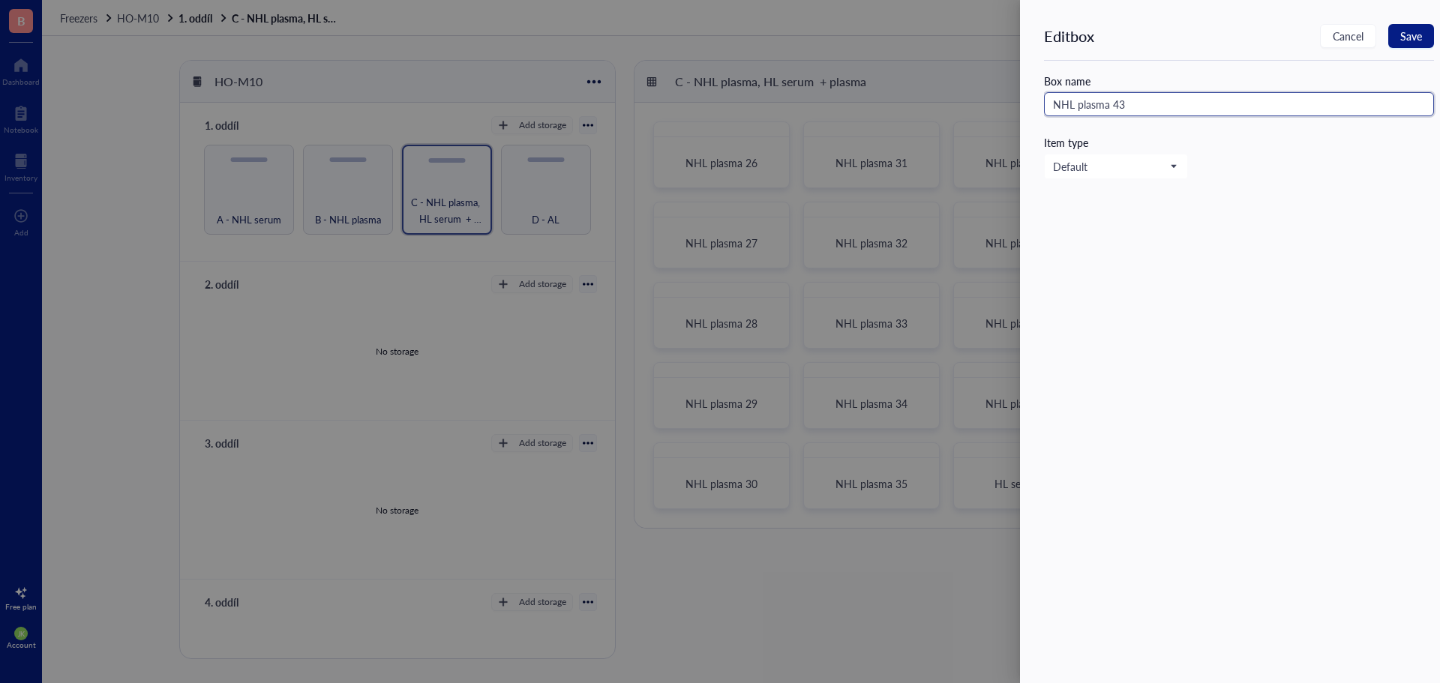
click at [1264, 106] on input "NHL plasma 43" at bounding box center [1239, 104] width 390 height 24
click at [1405, 32] on span "Save" at bounding box center [1411, 36] width 22 height 12
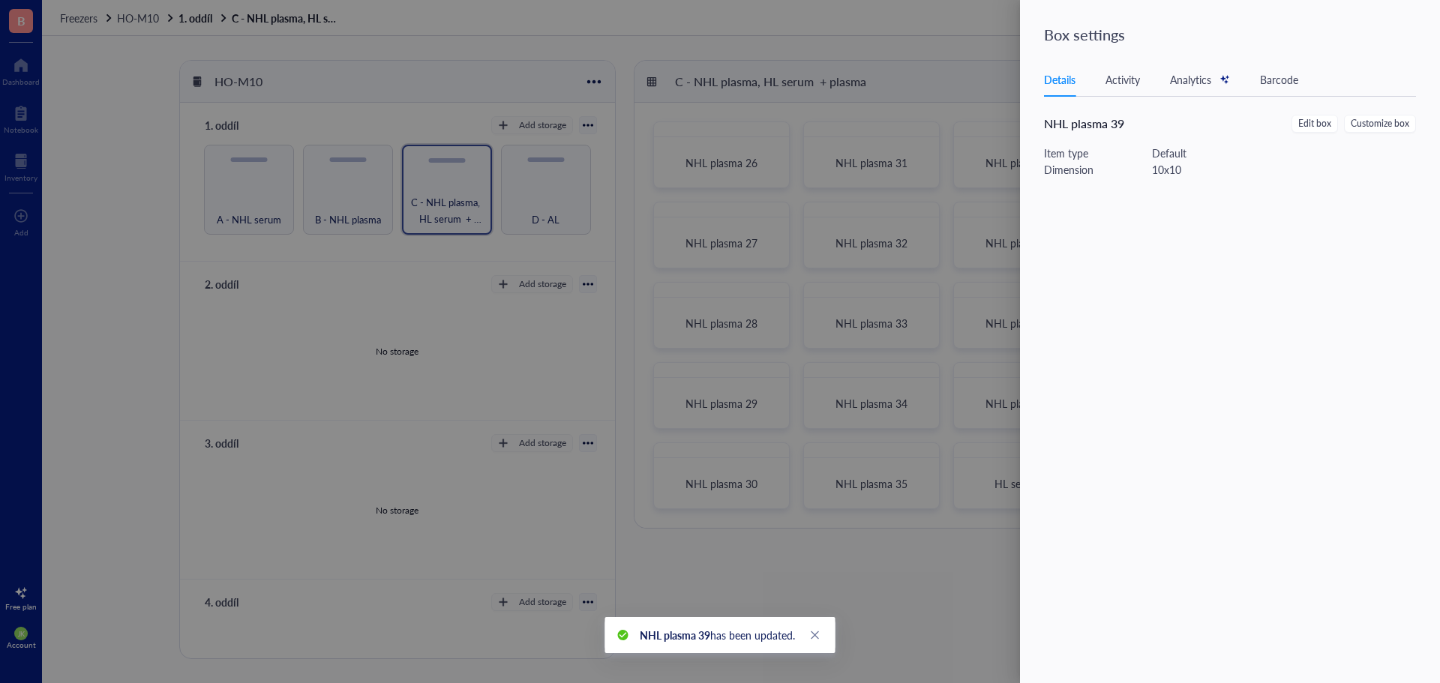
click at [910, 567] on div at bounding box center [720, 341] width 1440 height 683
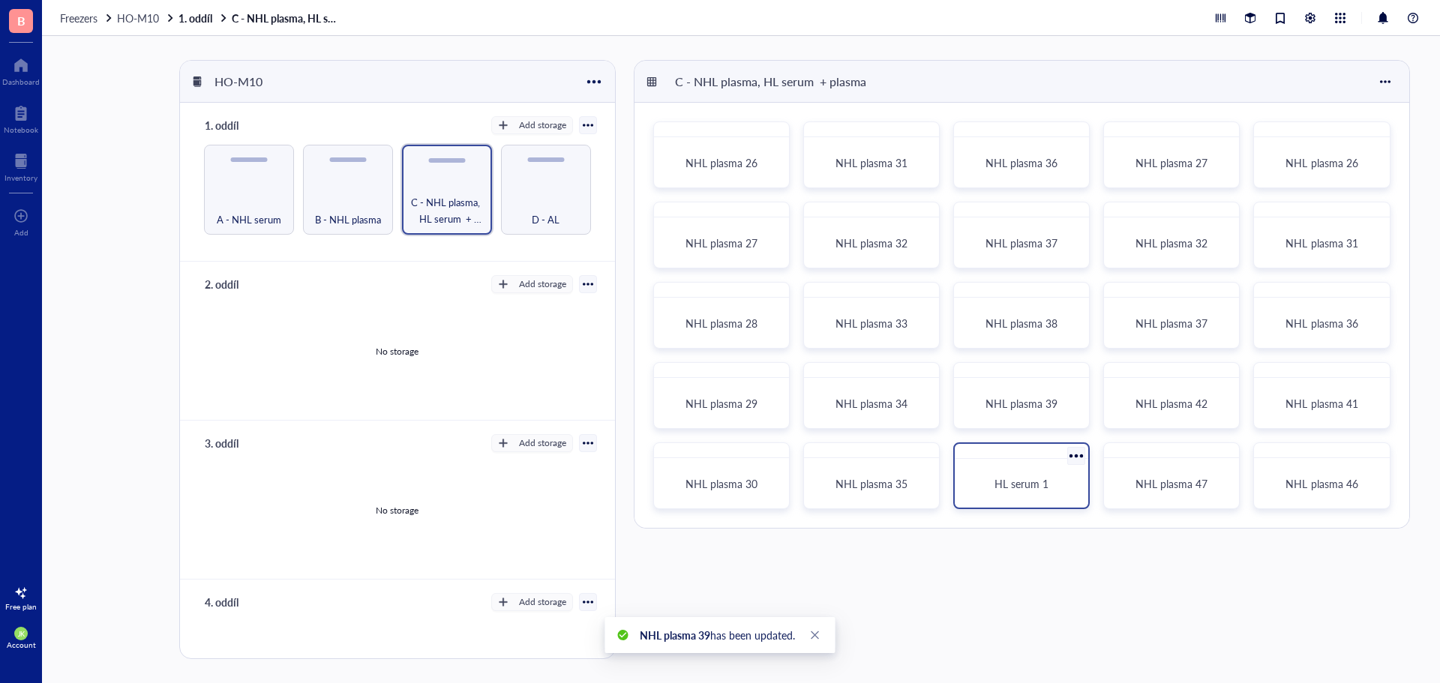
click at [1073, 452] on div at bounding box center [1077, 456] width 22 height 22
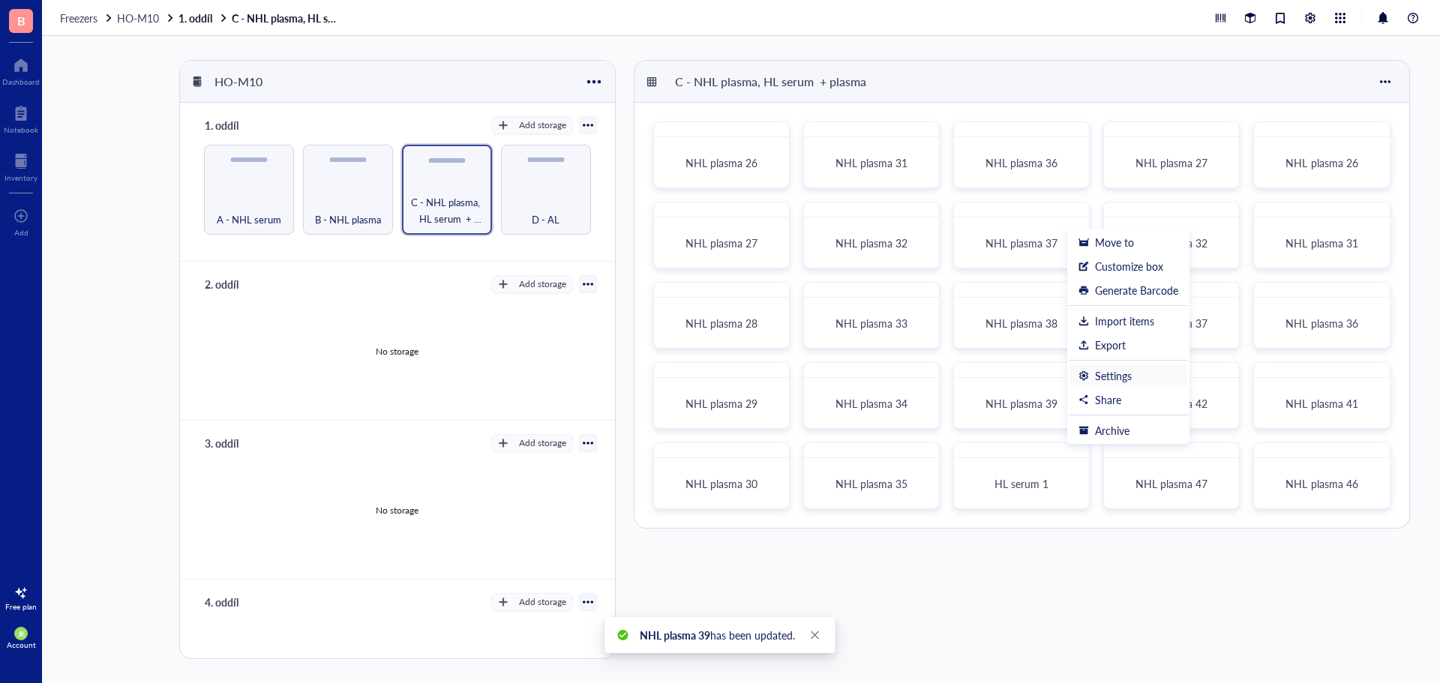
click at [1127, 375] on div "Settings" at bounding box center [1113, 375] width 37 height 13
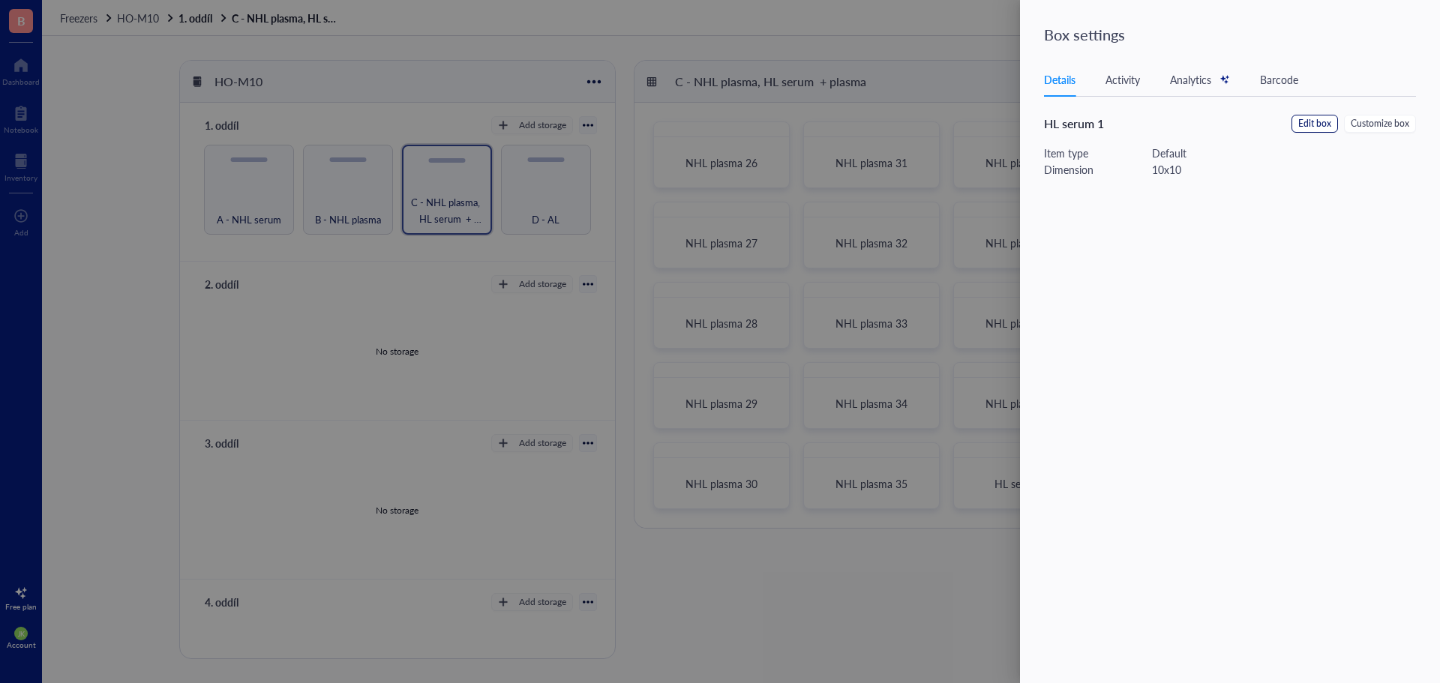
click at [1304, 119] on span "Edit box" at bounding box center [1314, 124] width 33 height 14
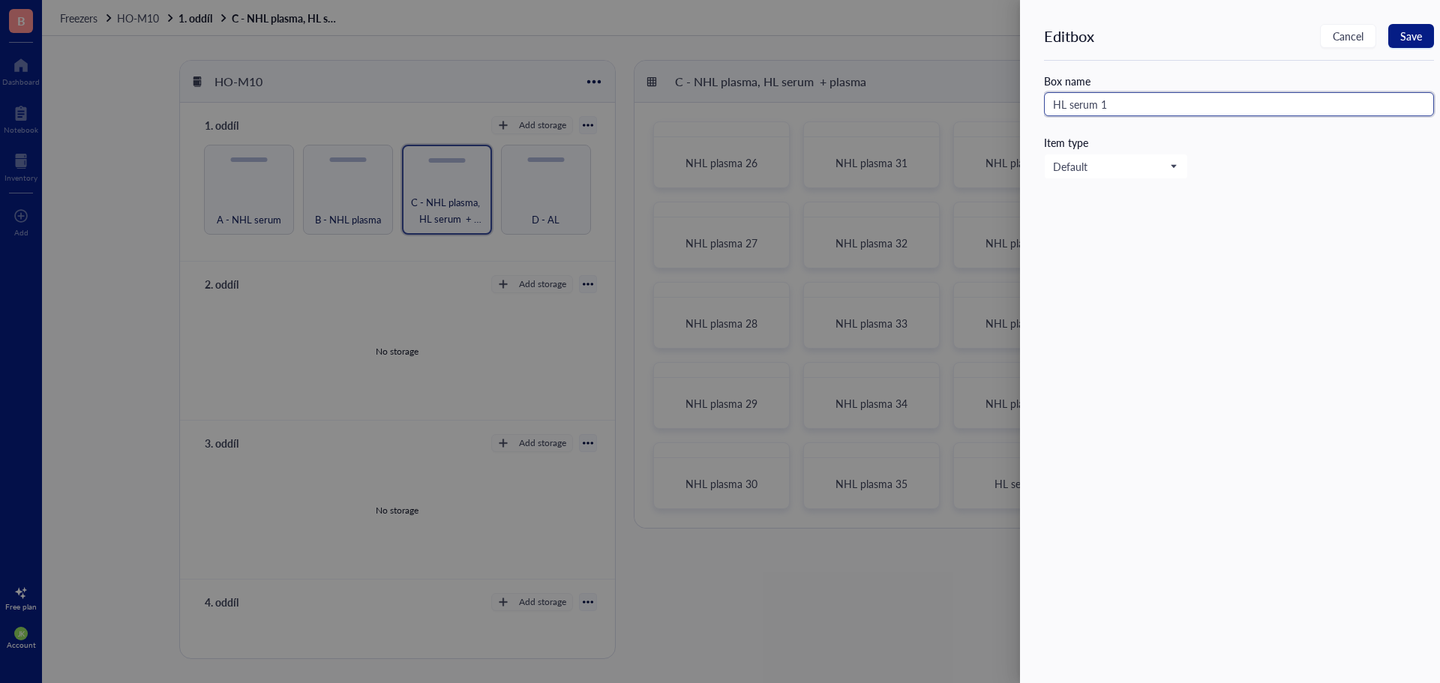
drag, startPoint x: 1178, startPoint y: 108, endPoint x: 985, endPoint y: 101, distance: 192.9
click at [985, 101] on div "Edit box Cancel Save Box name HL serum 1 Item type Default" at bounding box center [720, 341] width 1440 height 683
click at [1399, 38] on button "Save" at bounding box center [1411, 36] width 46 height 24
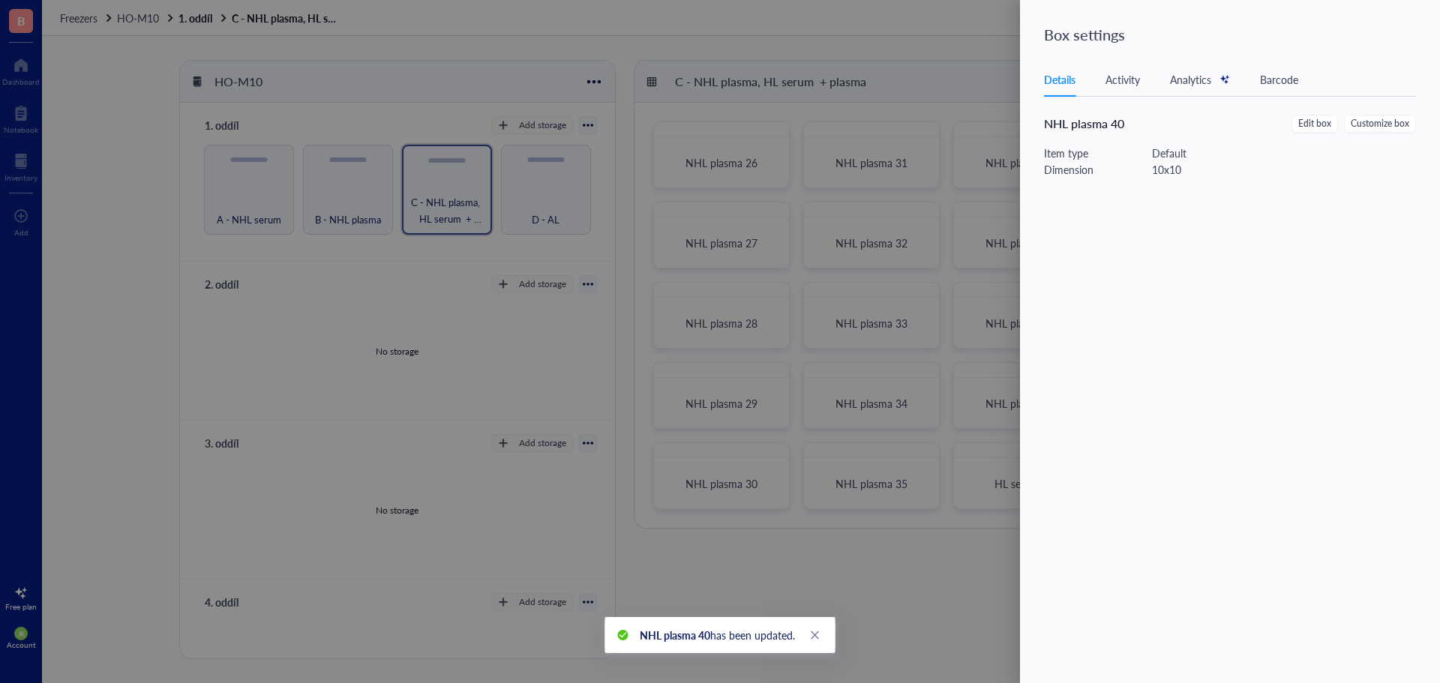
click at [949, 37] on div at bounding box center [720, 341] width 1440 height 683
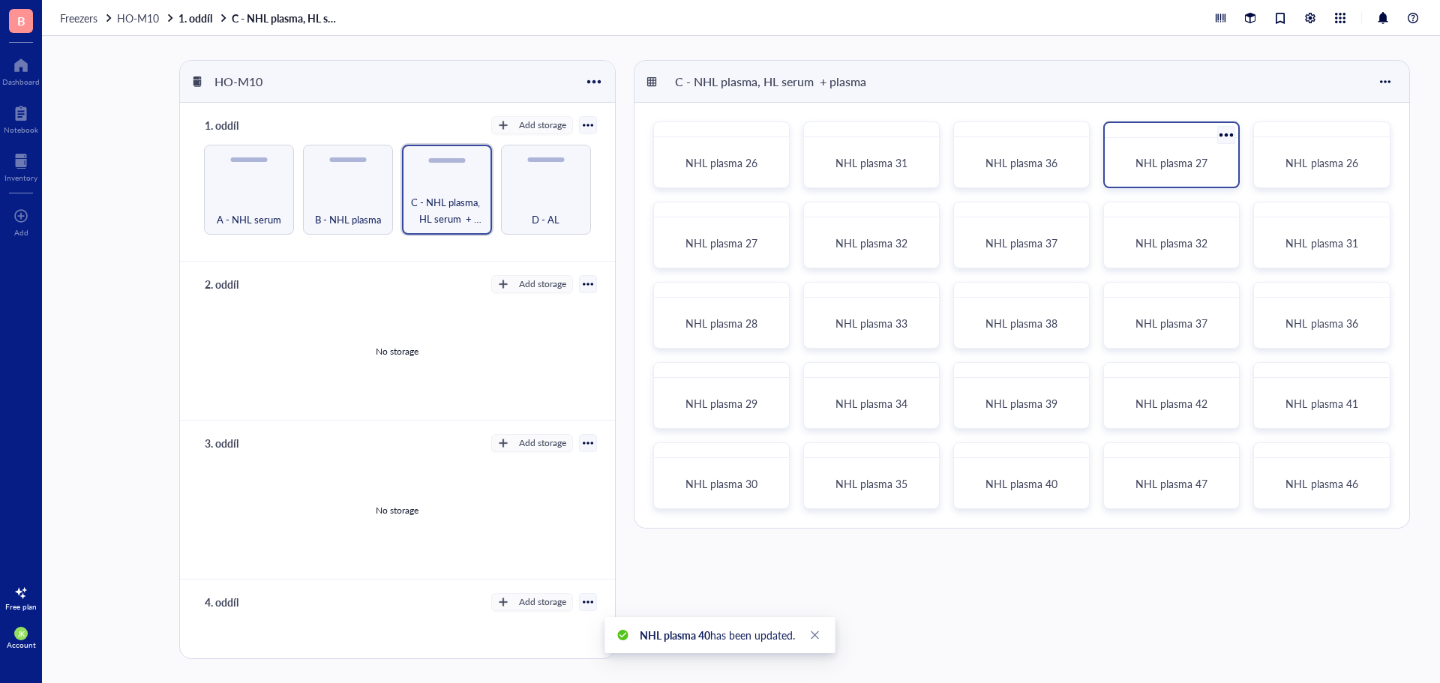
click at [1231, 127] on div at bounding box center [1227, 135] width 22 height 22
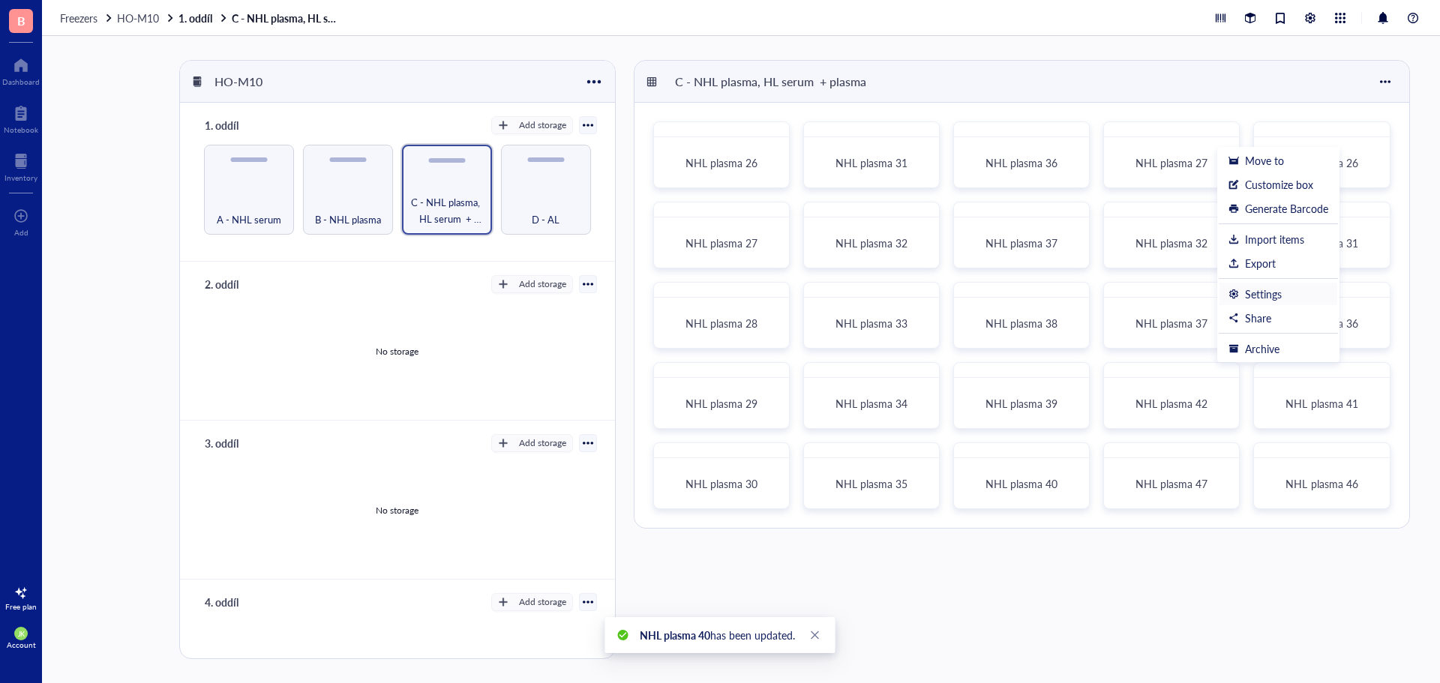
click at [1260, 293] on div "Settings" at bounding box center [1263, 293] width 37 height 13
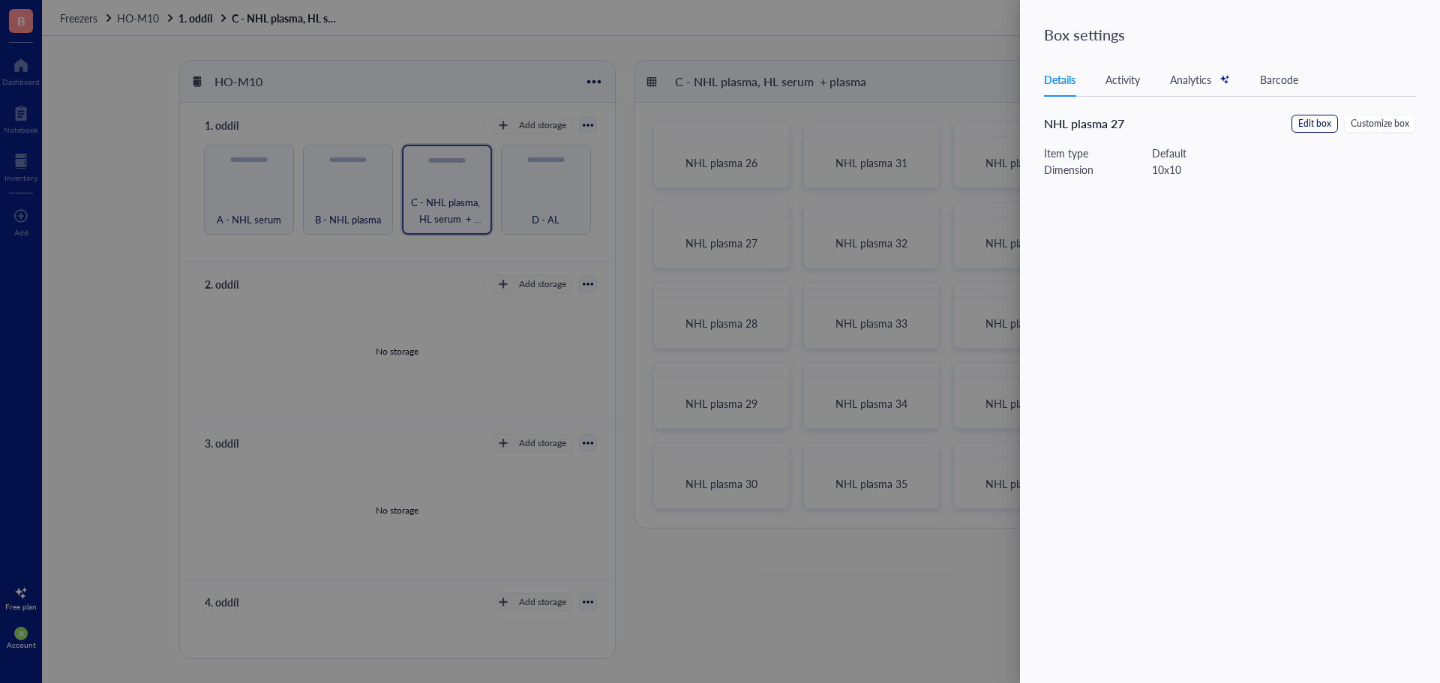
click at [1312, 115] on button "Edit box" at bounding box center [1314, 124] width 46 height 18
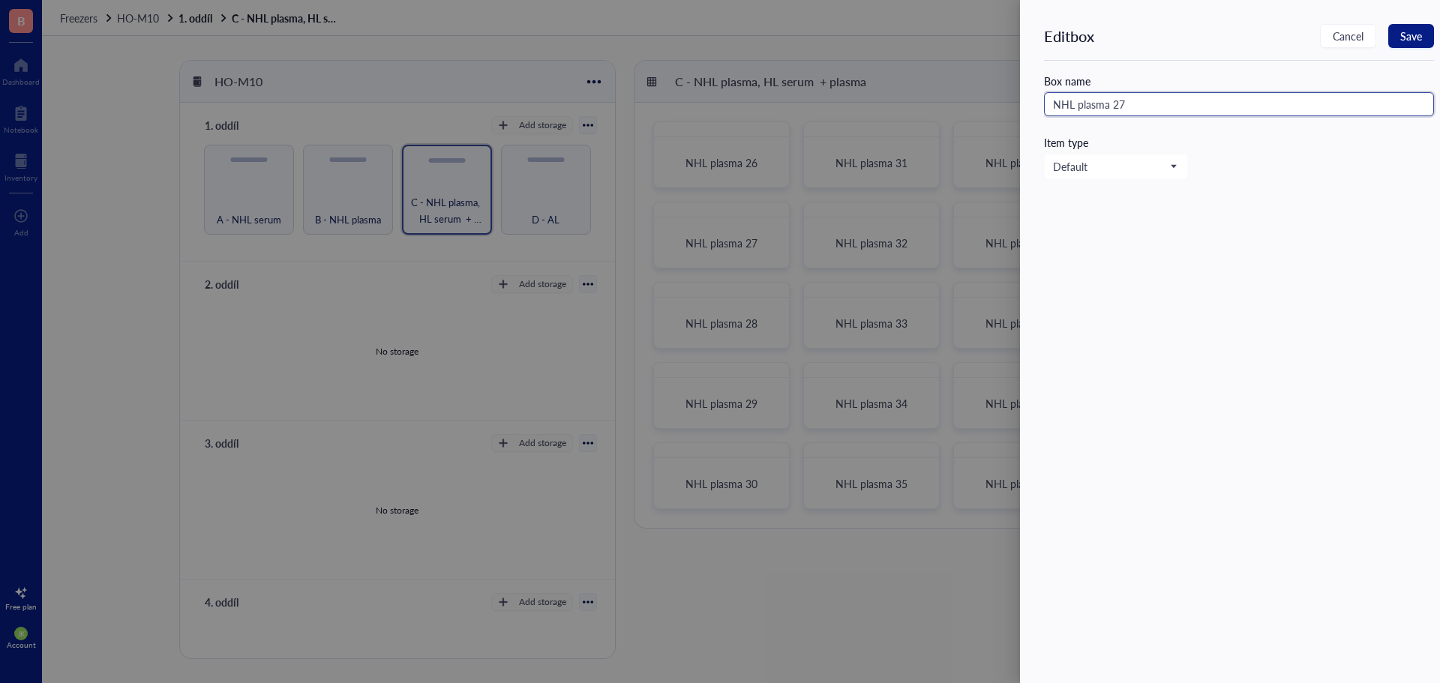
click at [1192, 106] on input "NHL plasma 27" at bounding box center [1239, 104] width 390 height 24
click at [1423, 40] on button "Save" at bounding box center [1411, 36] width 46 height 24
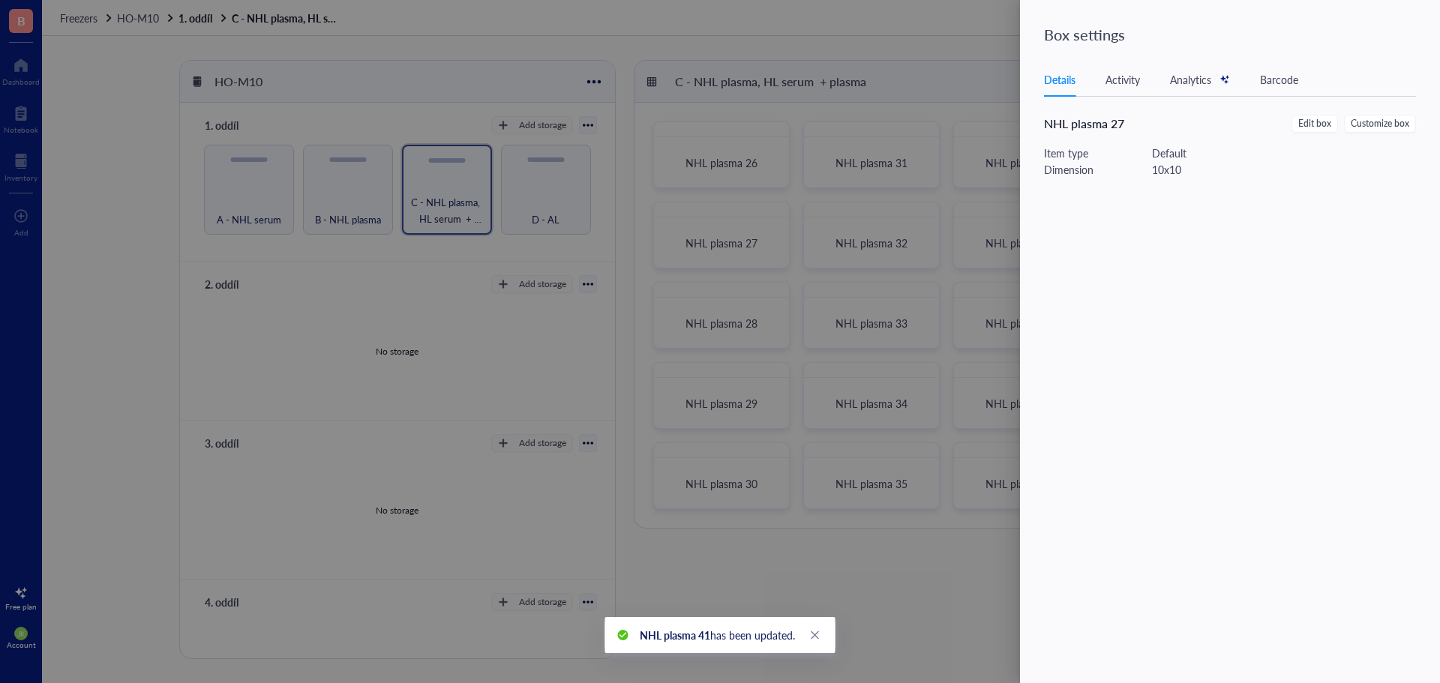
click at [937, 54] on div at bounding box center [720, 341] width 1440 height 683
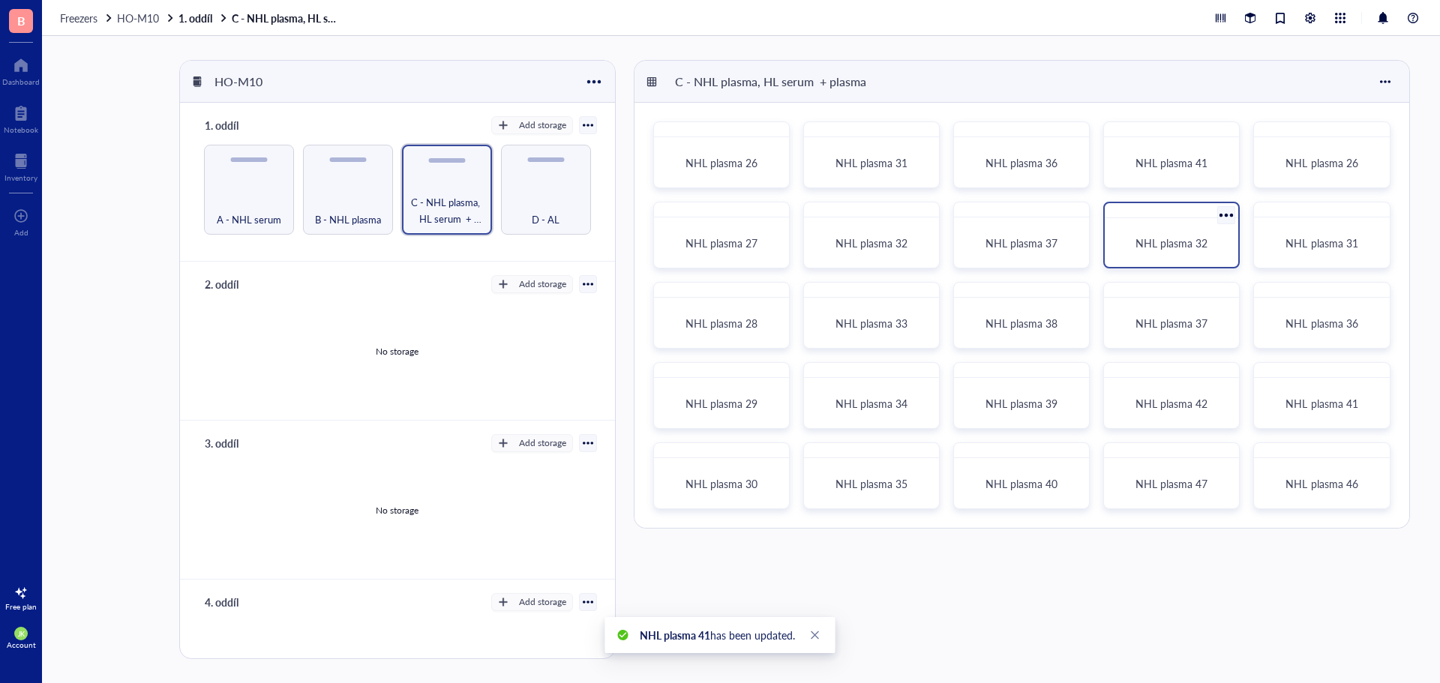
click at [1218, 208] on div at bounding box center [1227, 215] width 22 height 22
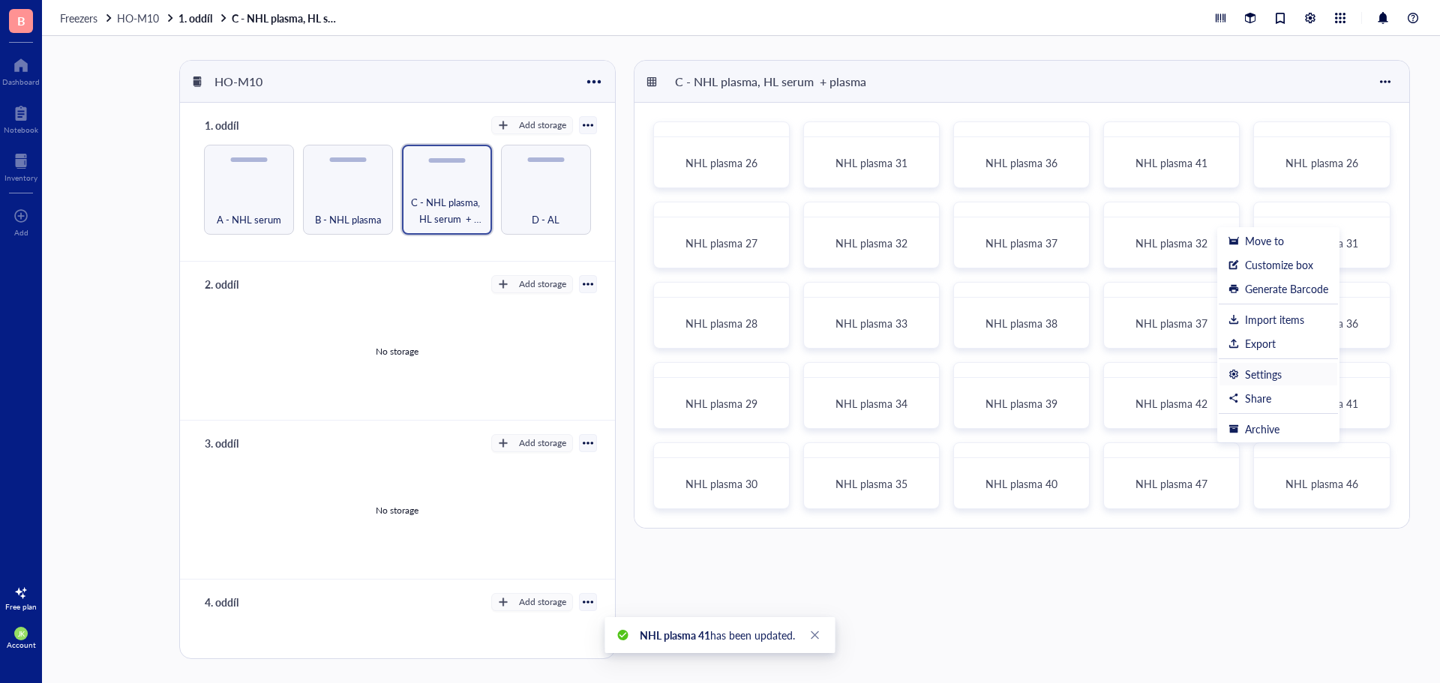
click at [1258, 372] on div "Settings" at bounding box center [1263, 373] width 37 height 13
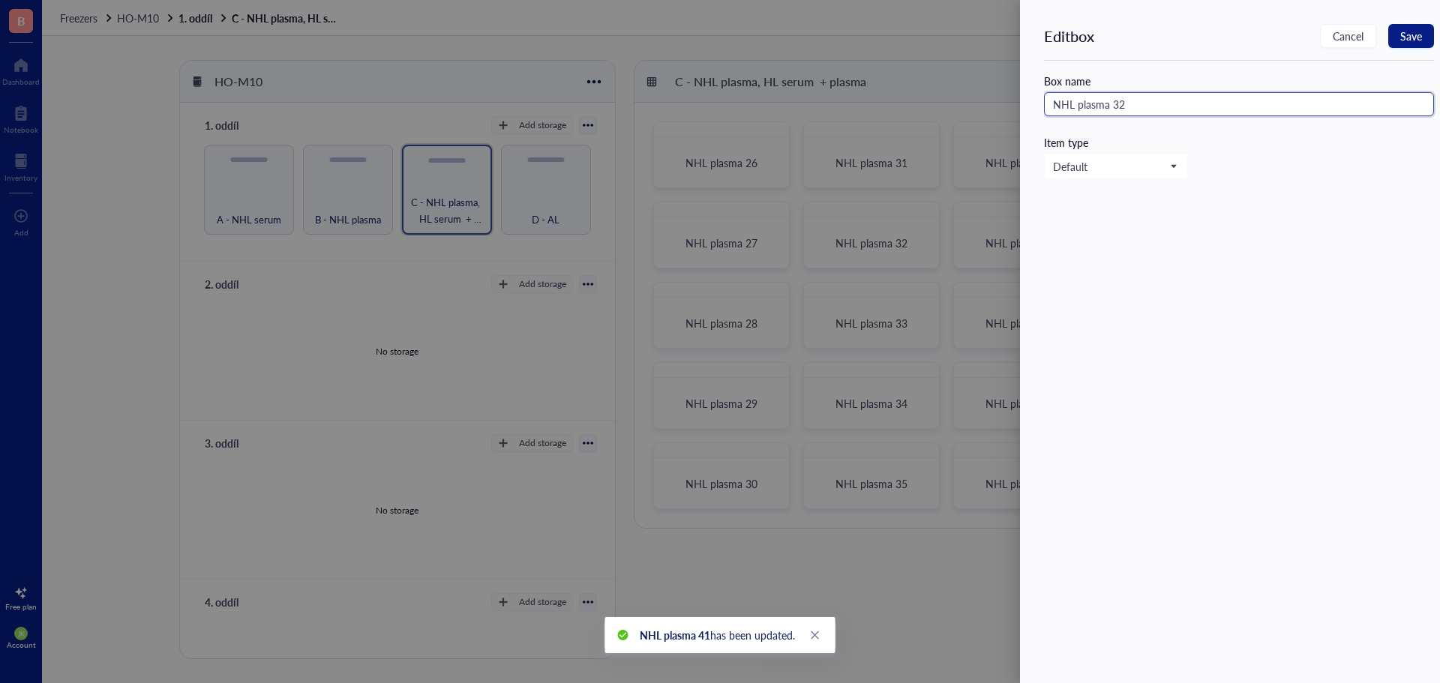
click at [1192, 103] on input "NHL plasma 32" at bounding box center [1239, 104] width 390 height 24
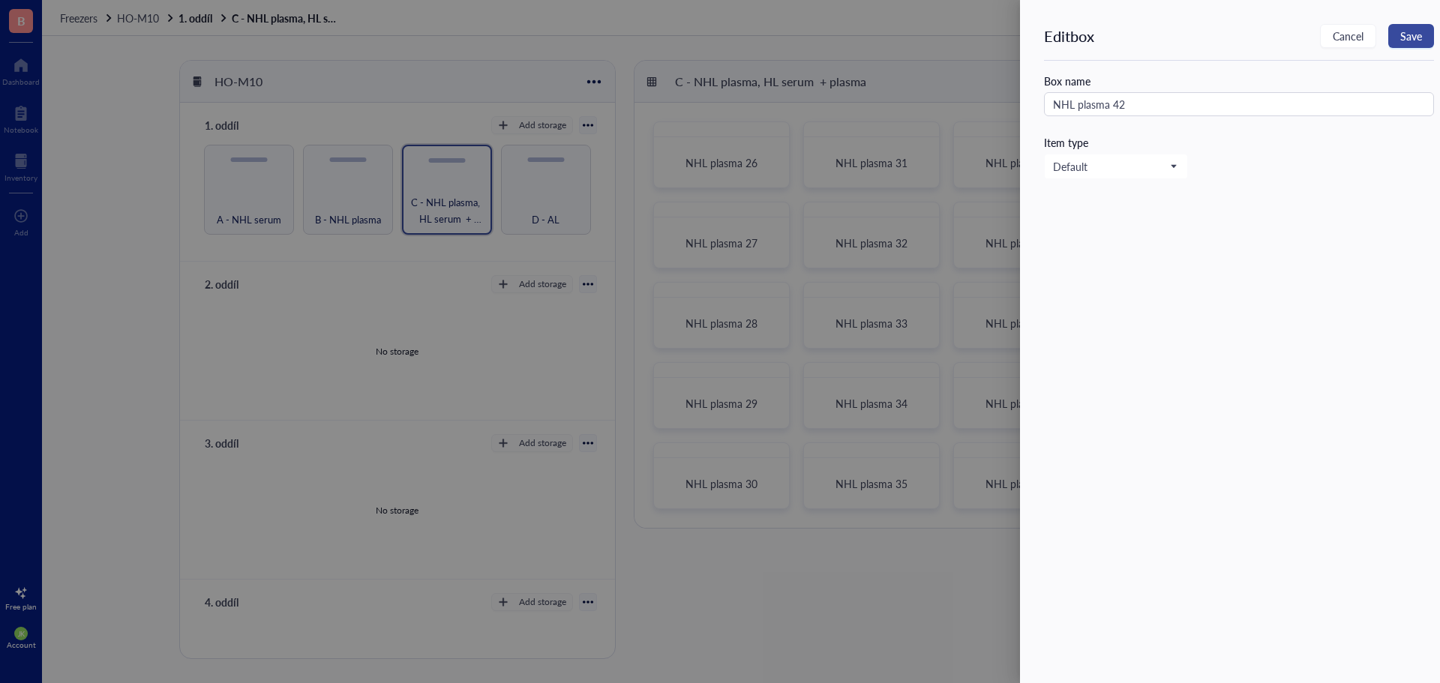
click at [1425, 37] on button "Save" at bounding box center [1411, 36] width 46 height 24
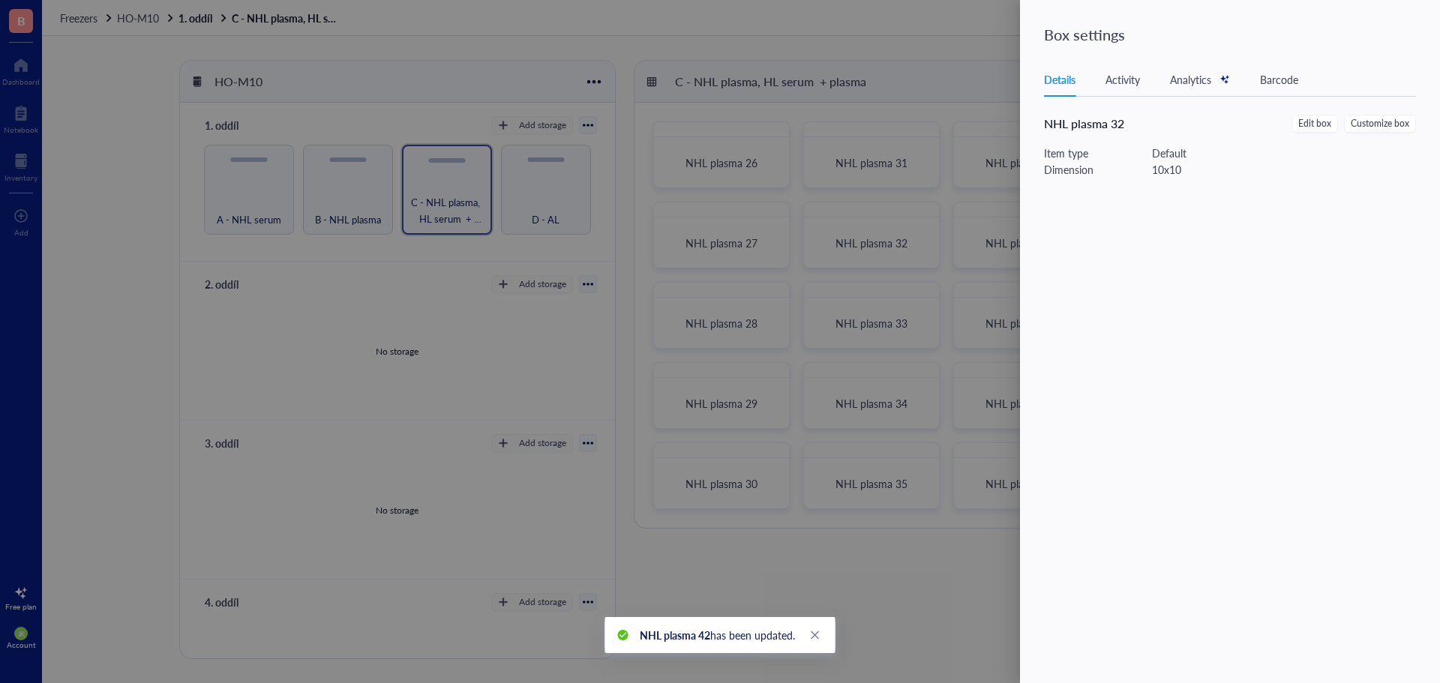
click at [922, 61] on div at bounding box center [720, 341] width 1440 height 683
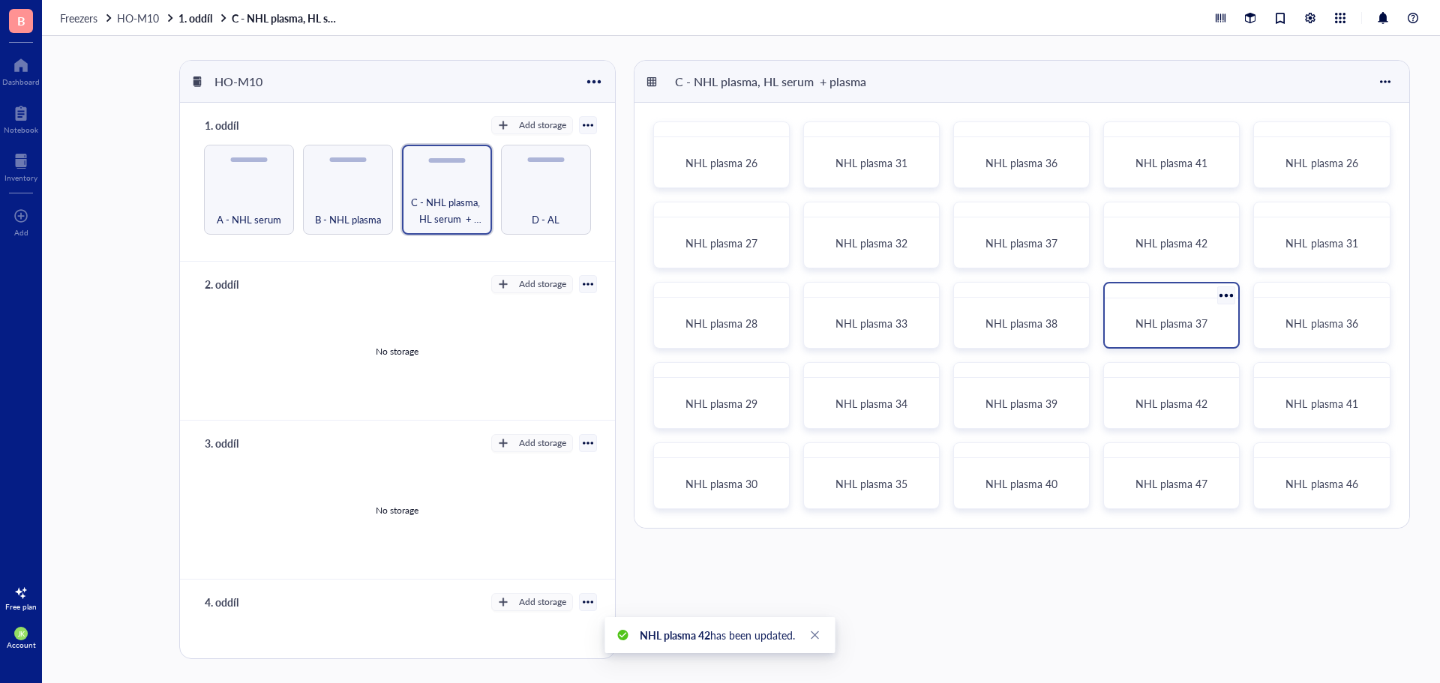
click at [1228, 294] on div at bounding box center [1227, 296] width 22 height 22
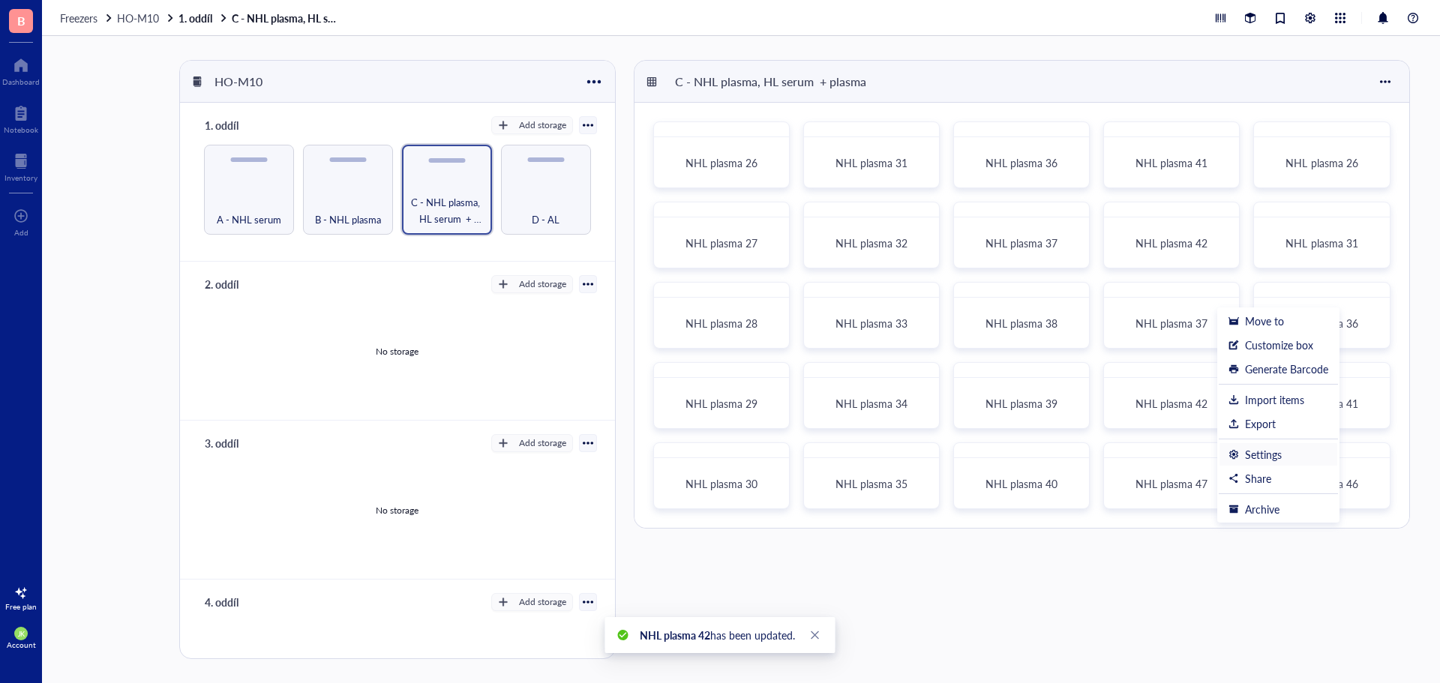
click at [1258, 453] on div "Settings" at bounding box center [1263, 454] width 37 height 13
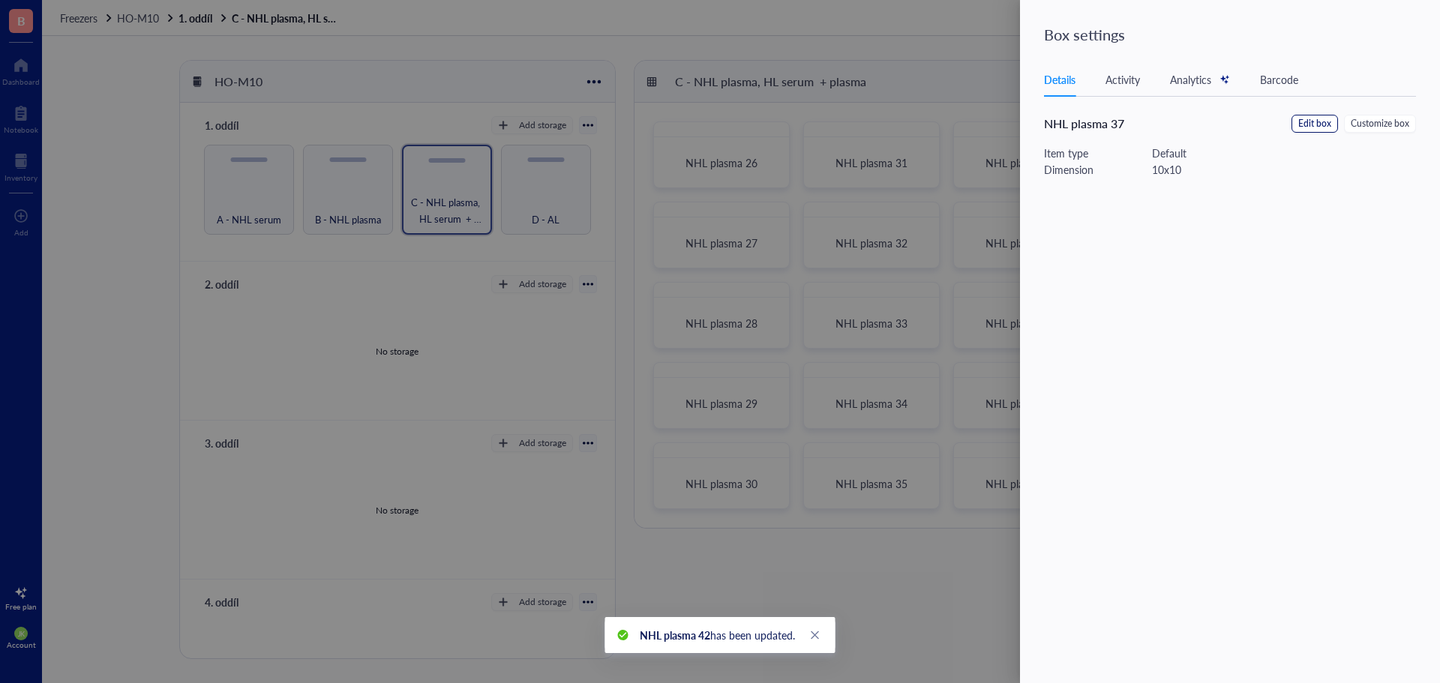
click at [1321, 120] on span "Edit box" at bounding box center [1314, 124] width 33 height 14
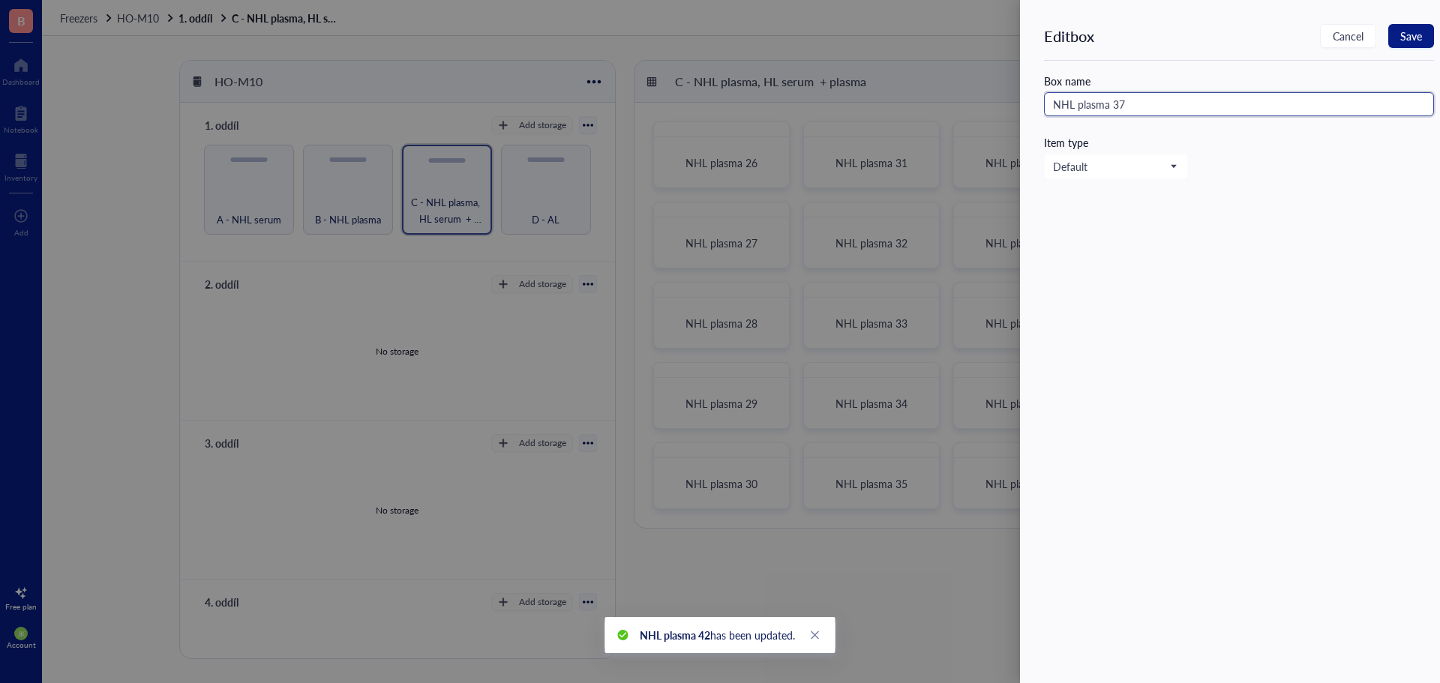
click at [1210, 97] on input "NHL plasma 37" at bounding box center [1239, 104] width 390 height 24
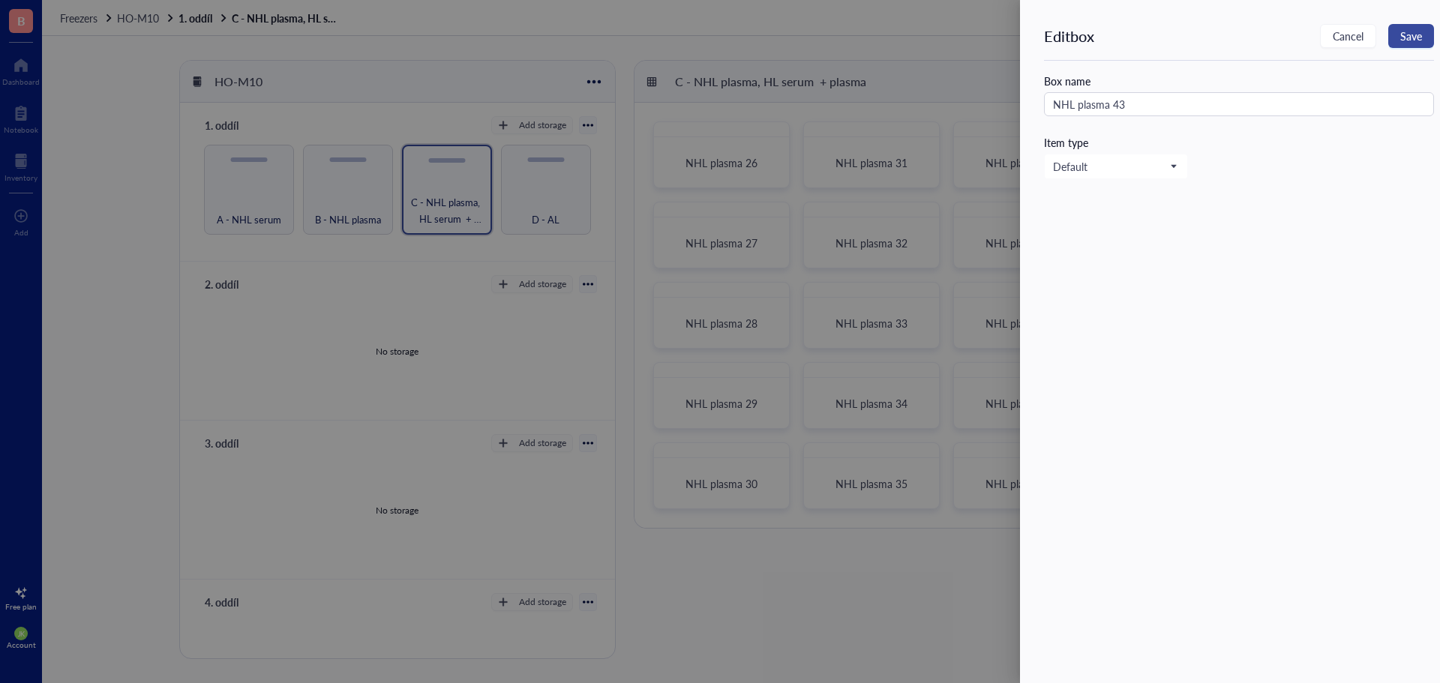
click at [1414, 37] on span "Save" at bounding box center [1411, 36] width 22 height 12
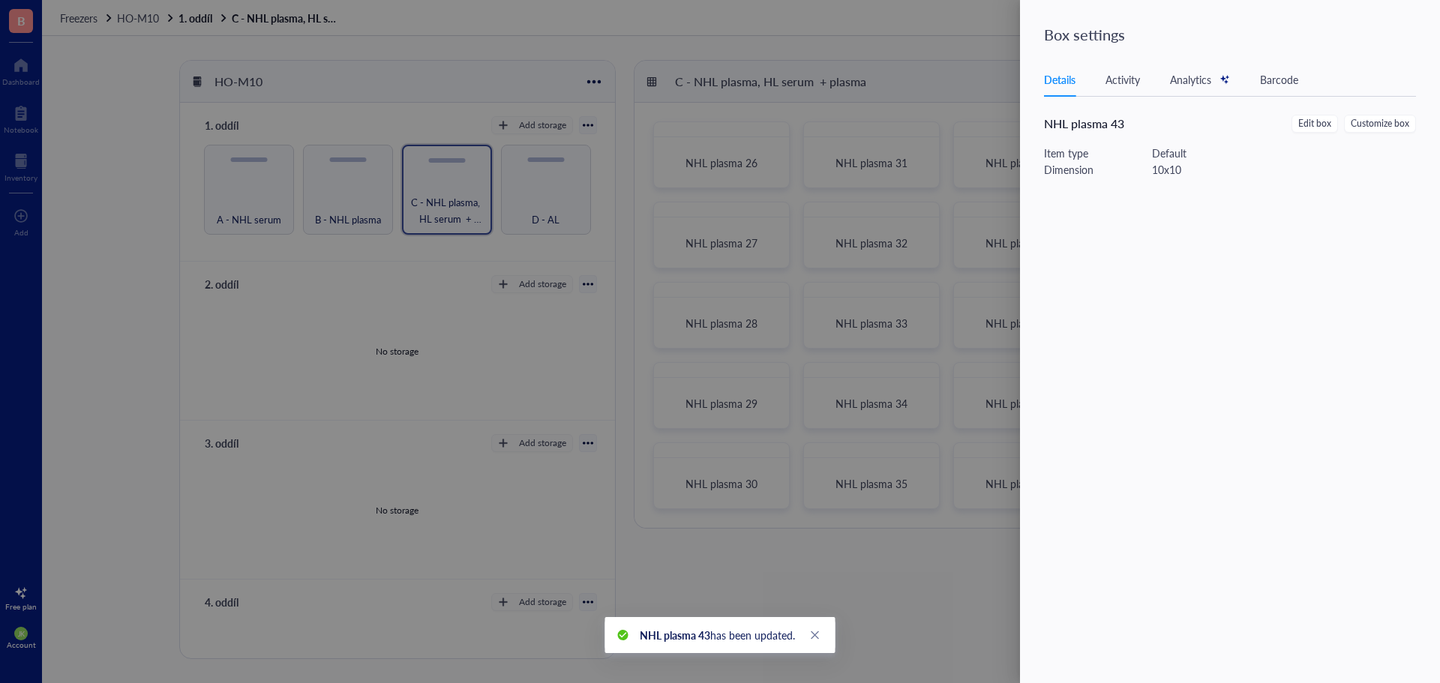
click at [970, 70] on div at bounding box center [720, 341] width 1440 height 683
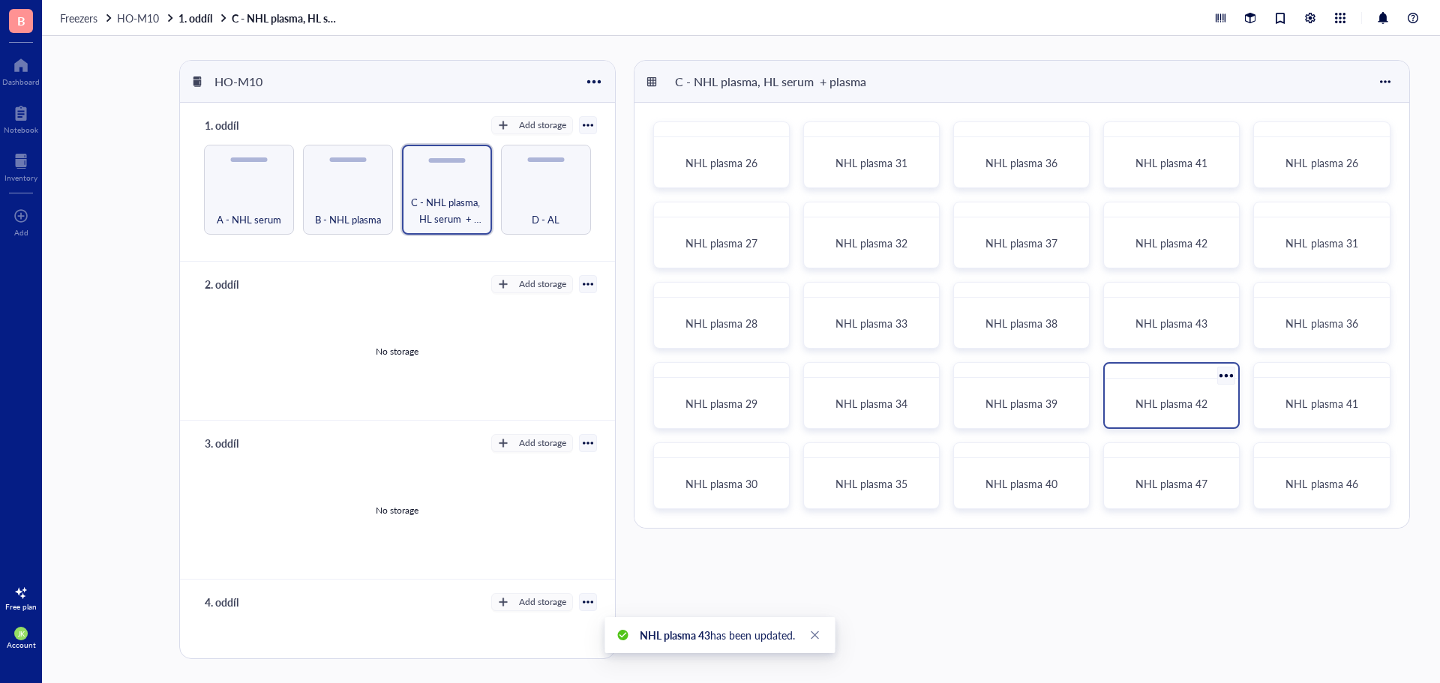
click at [1228, 374] on div at bounding box center [1227, 376] width 22 height 22
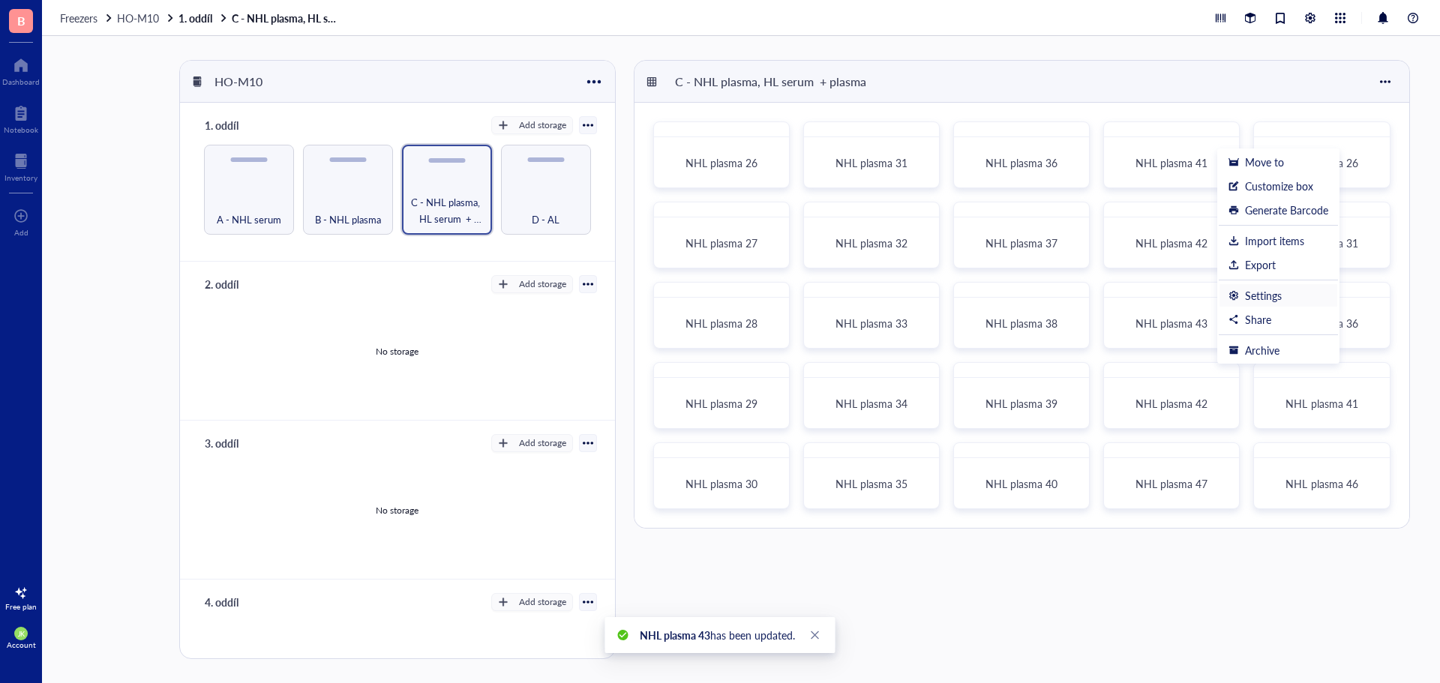
click at [1302, 298] on div "Settings" at bounding box center [1278, 295] width 100 height 13
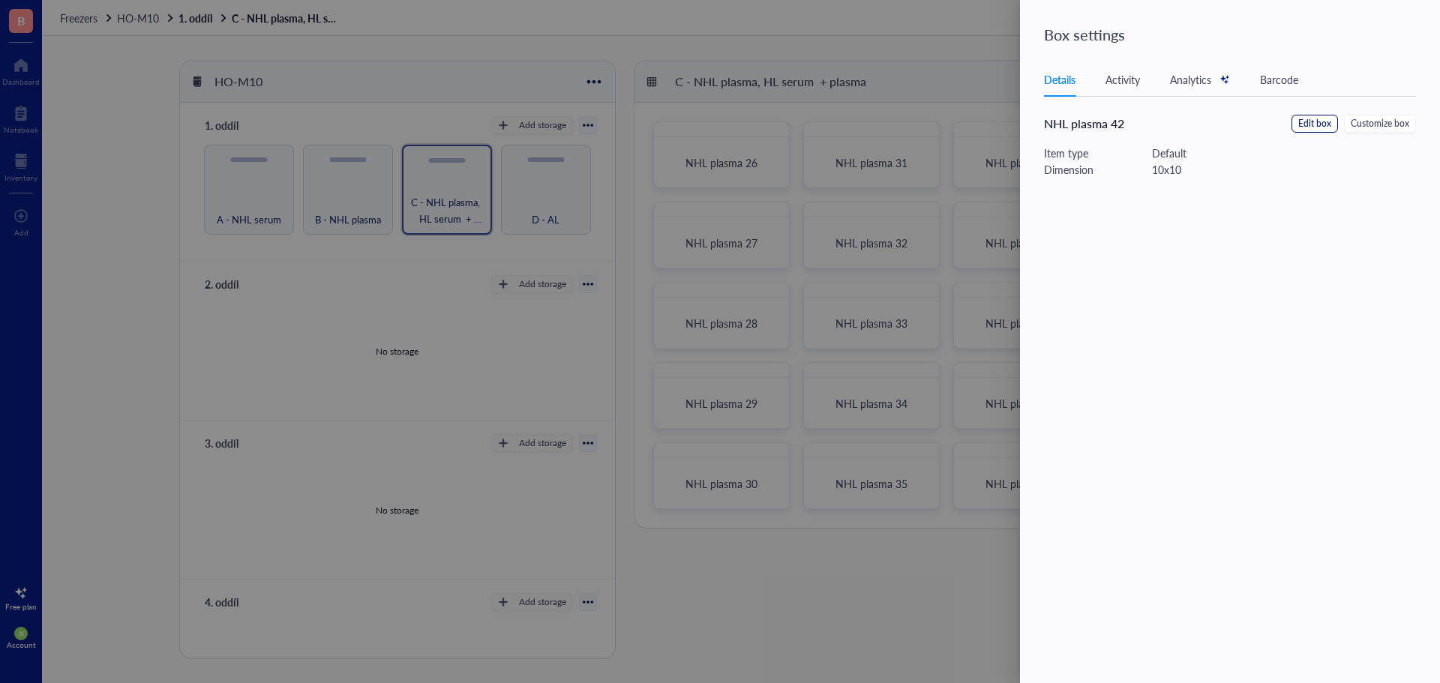
click at [1308, 124] on span "Edit box" at bounding box center [1314, 124] width 33 height 14
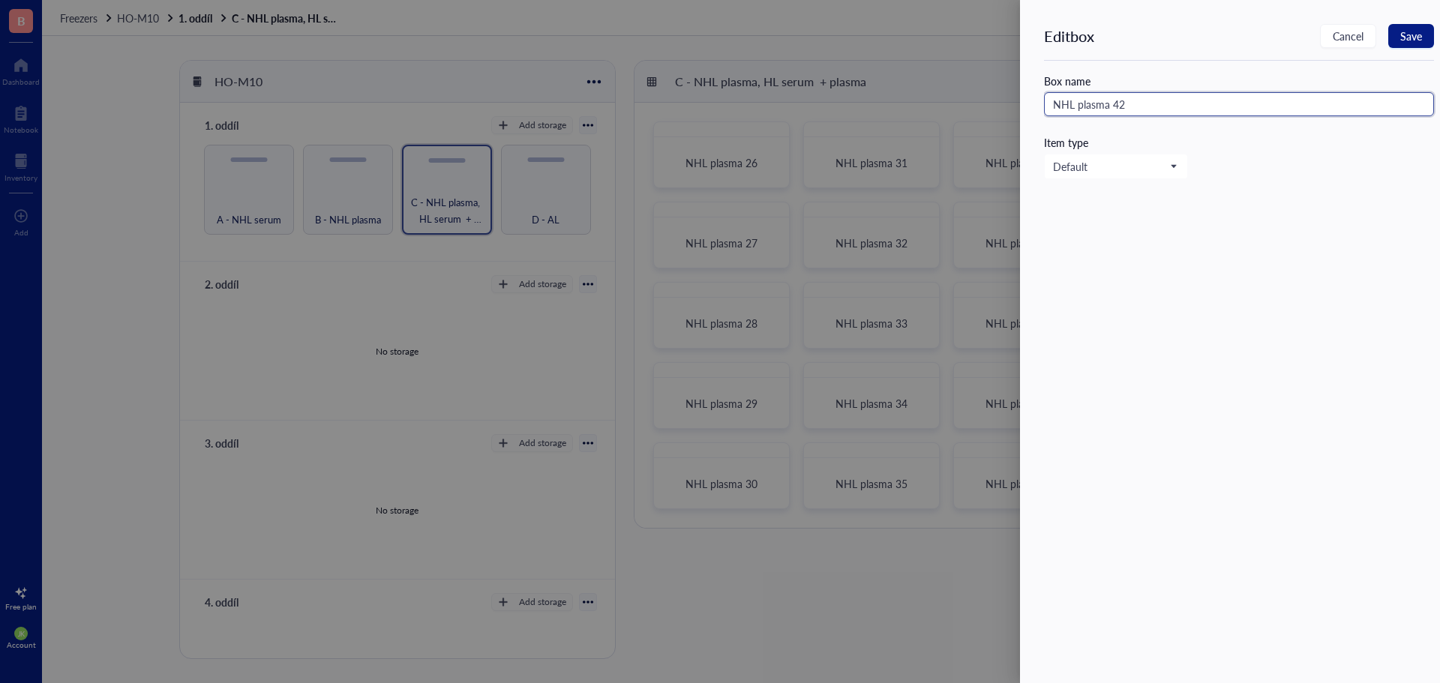
click at [1255, 112] on input "NHL plasma 42" at bounding box center [1239, 104] width 390 height 24
click at [1423, 38] on button "Save" at bounding box center [1411, 36] width 46 height 24
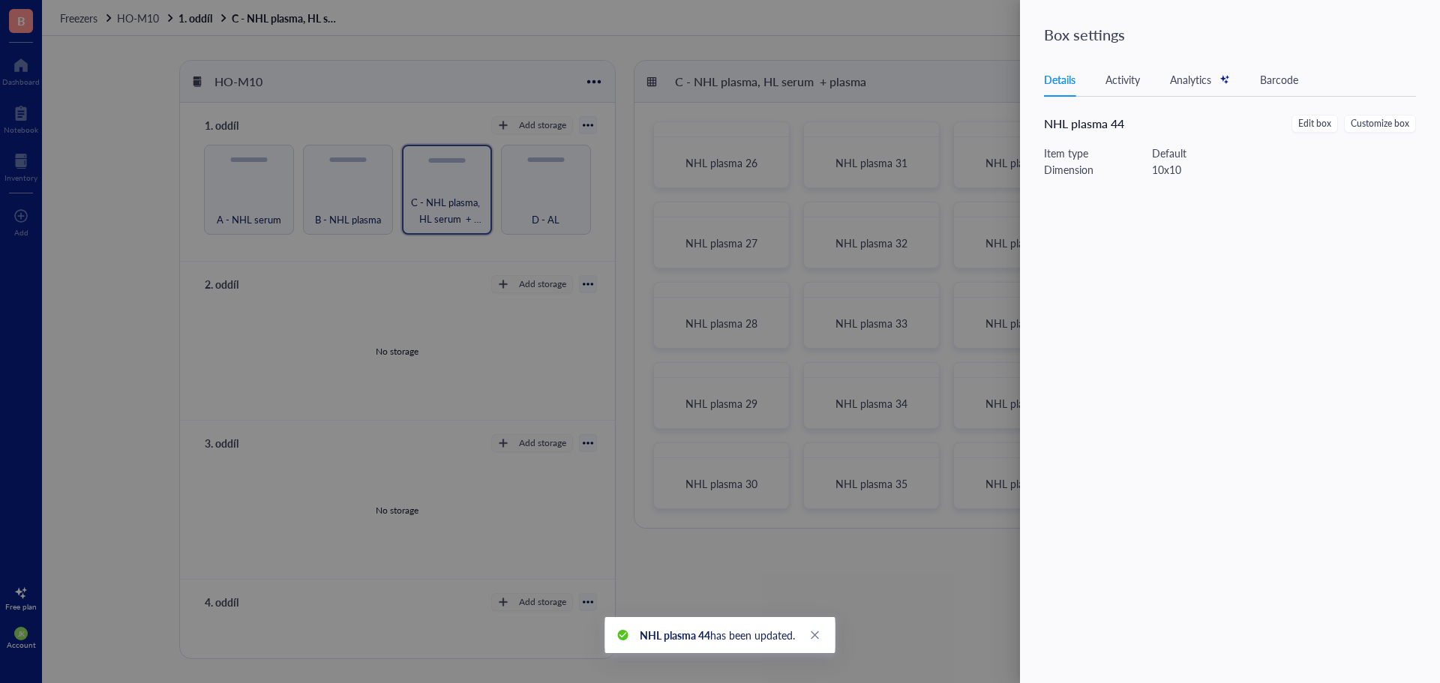
click at [992, 39] on div at bounding box center [720, 341] width 1440 height 683
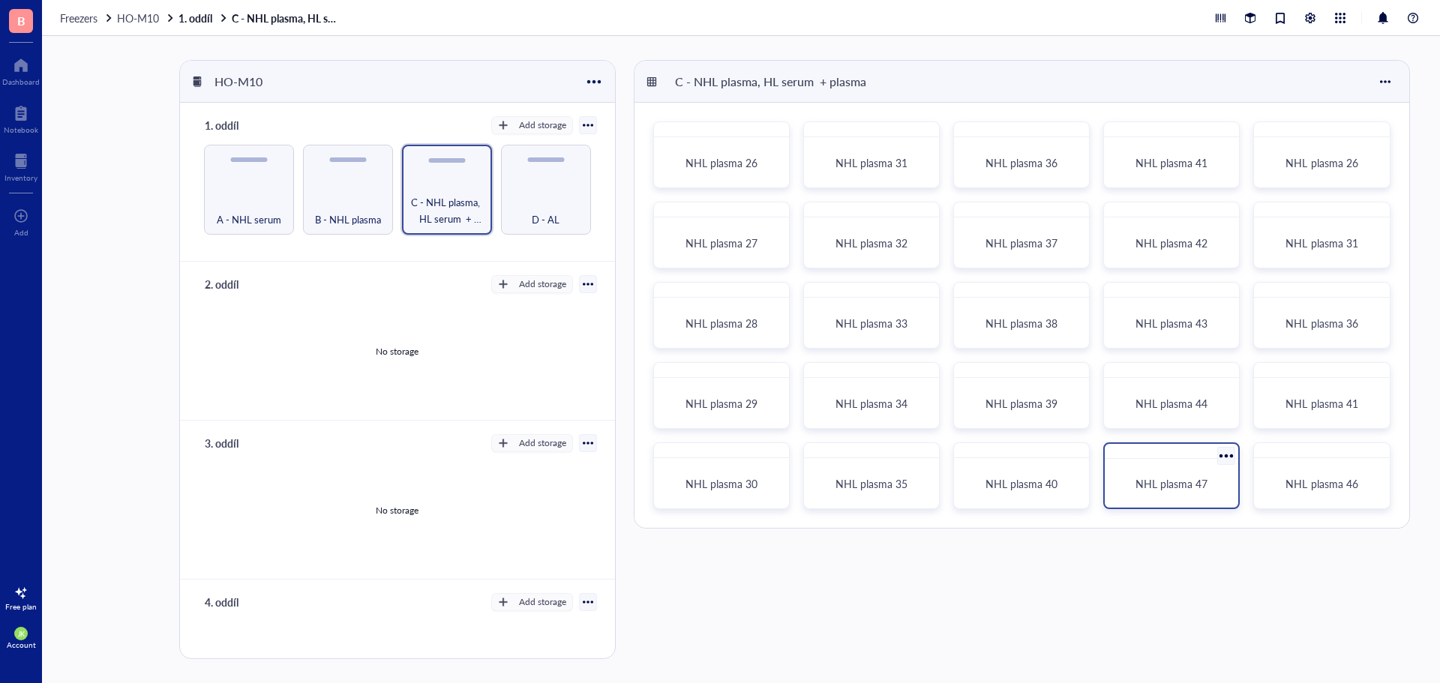
click at [1220, 451] on div at bounding box center [1227, 456] width 22 height 22
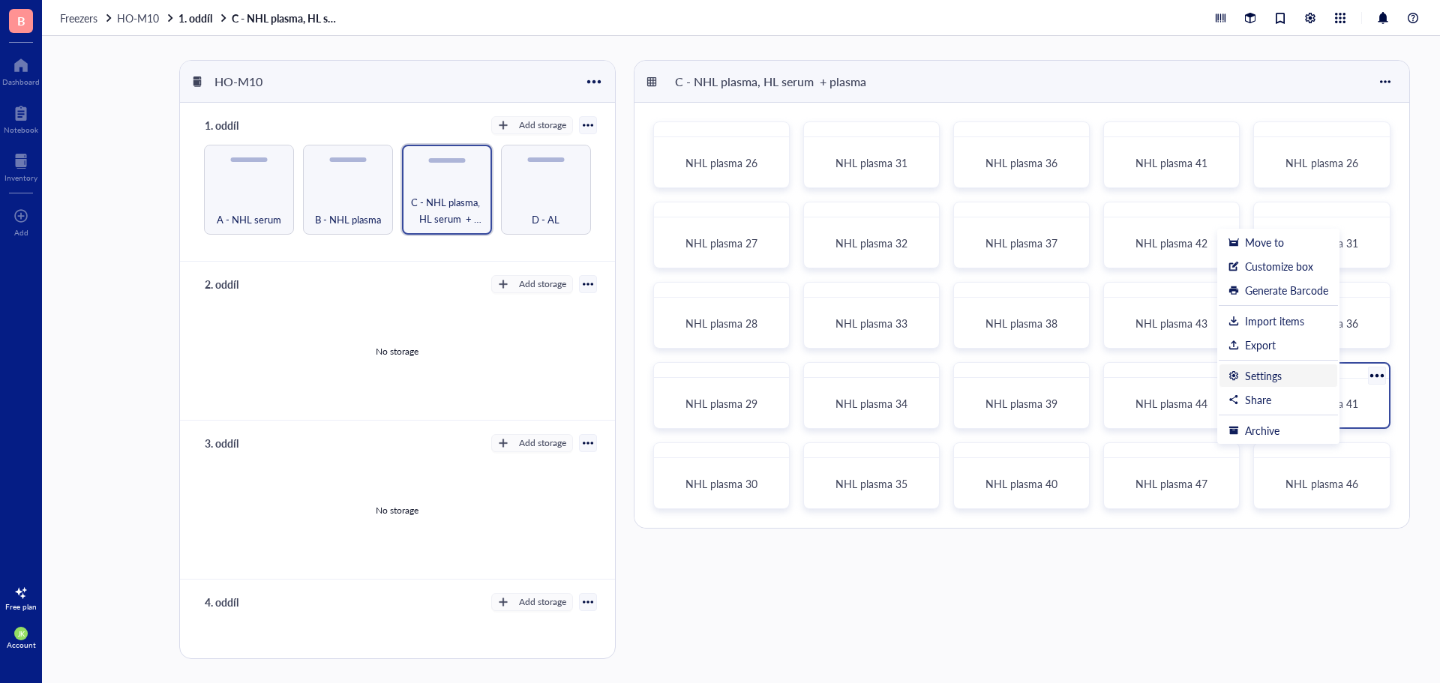
click at [1267, 373] on div "Settings" at bounding box center [1263, 375] width 37 height 13
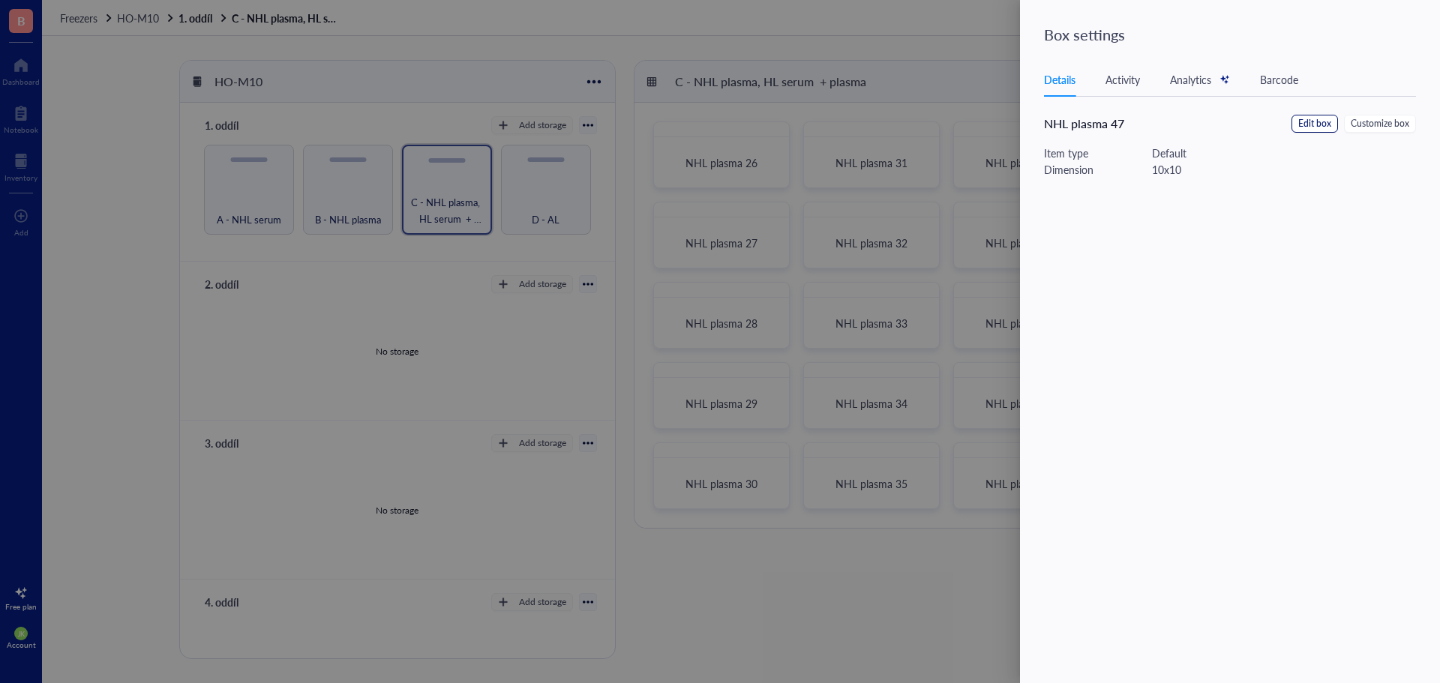
click at [1315, 123] on span "Edit box" at bounding box center [1314, 124] width 33 height 14
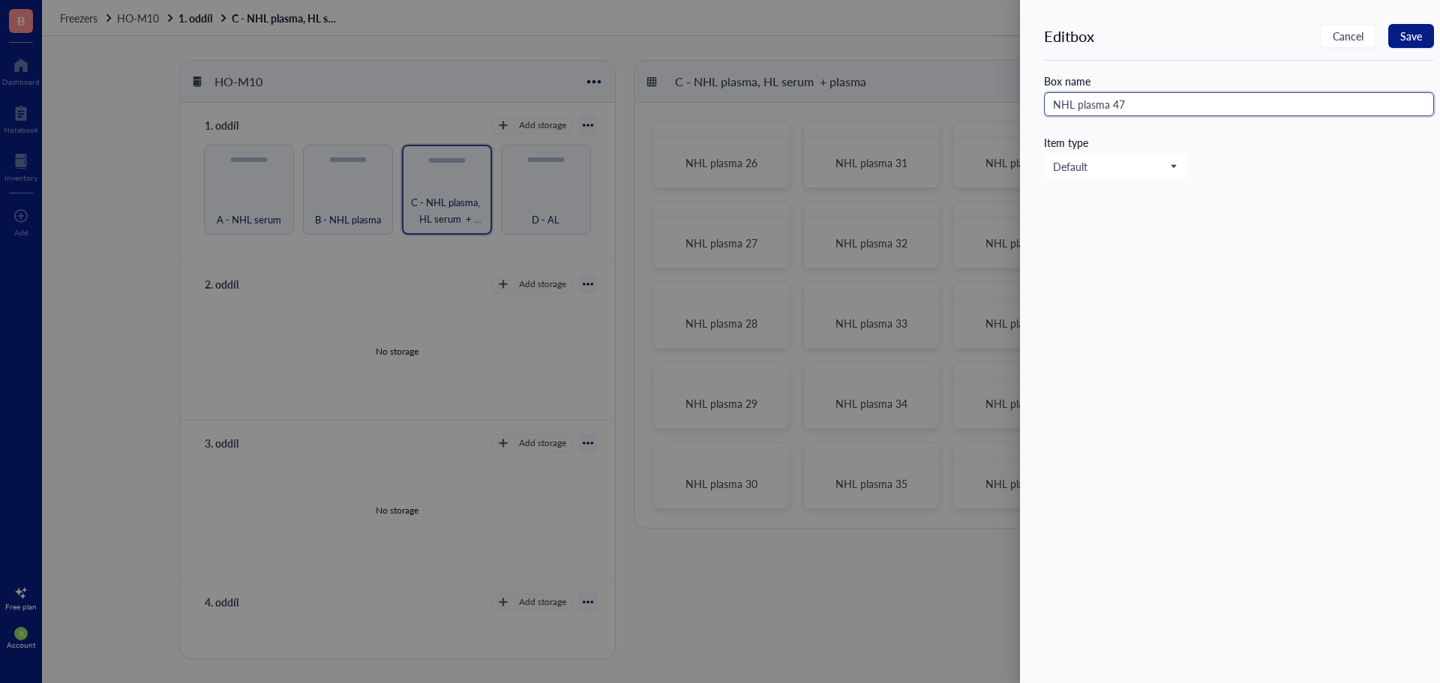
click at [1248, 106] on input "NHL plasma 47" at bounding box center [1239, 104] width 390 height 24
click at [1433, 34] on button "Save" at bounding box center [1411, 36] width 46 height 24
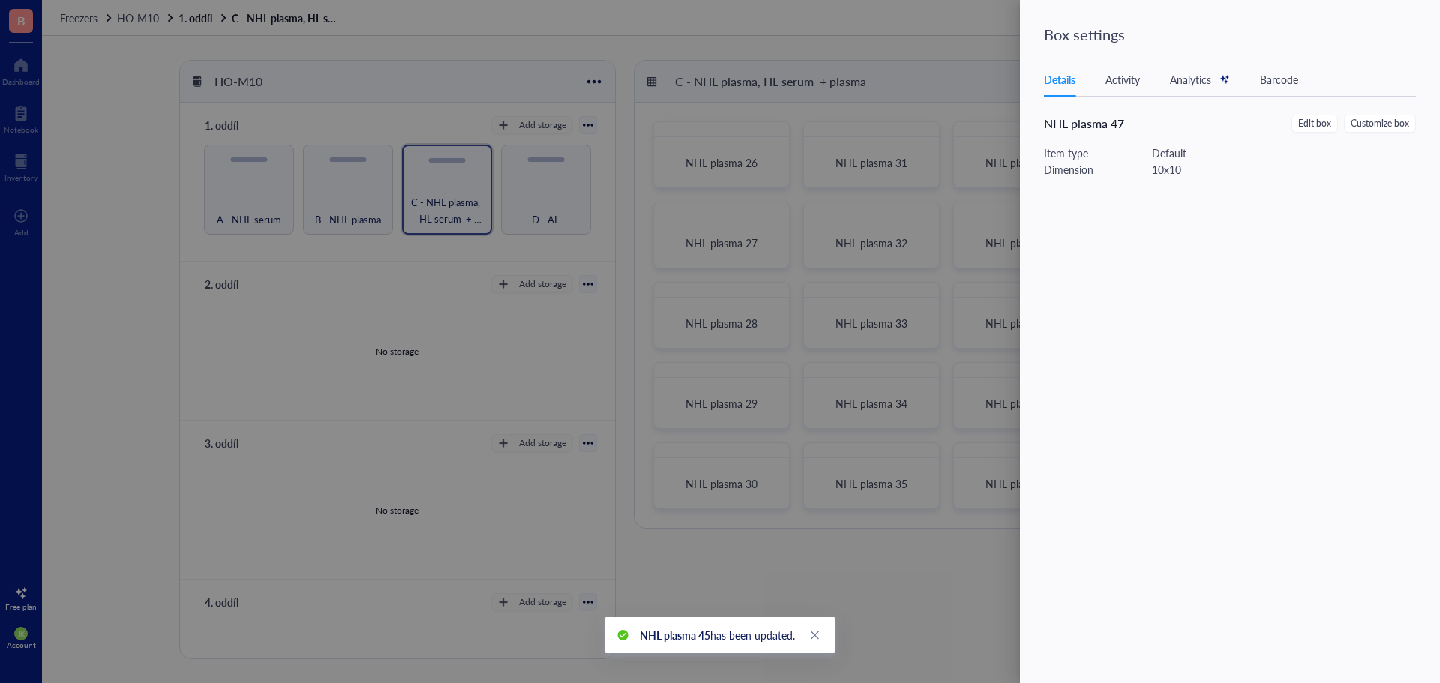
click at [977, 49] on div at bounding box center [720, 341] width 1440 height 683
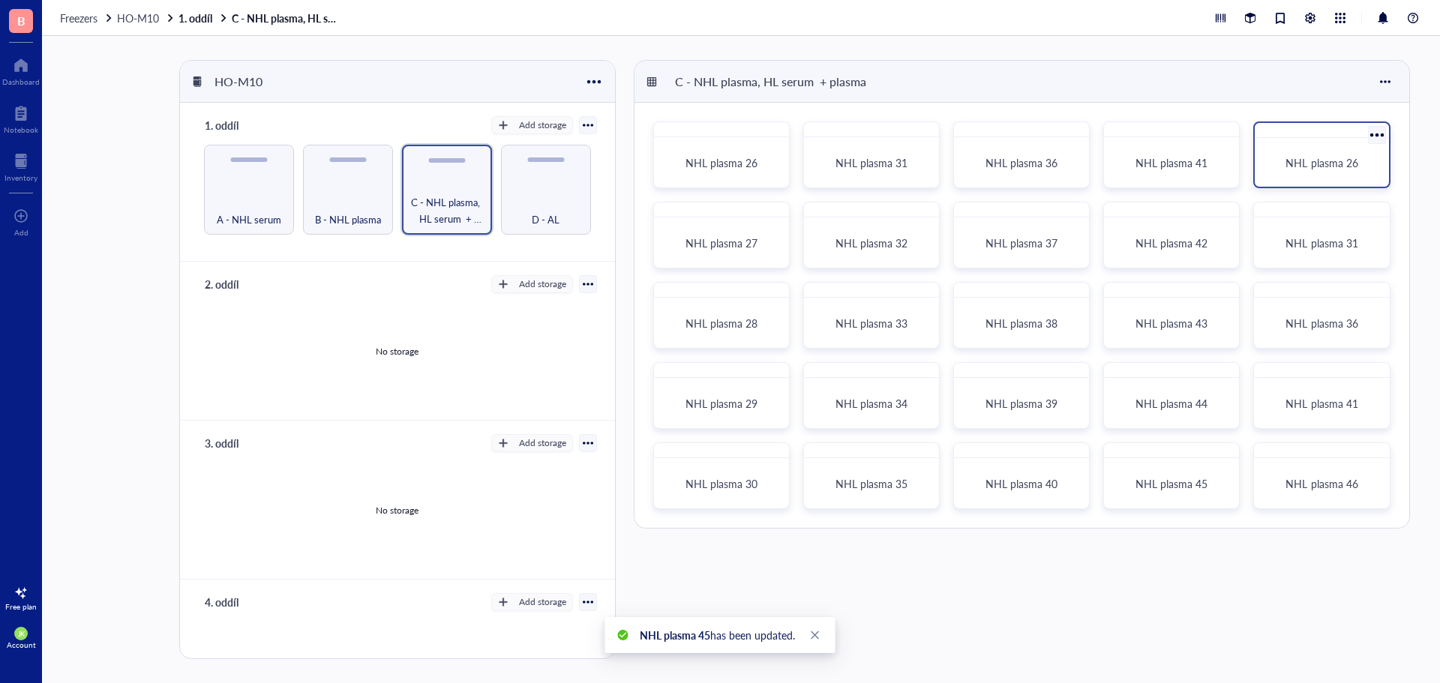
click at [1378, 136] on div at bounding box center [1377, 135] width 22 height 22
click at [1309, 299] on div "Settings" at bounding box center [1309, 293] width 37 height 13
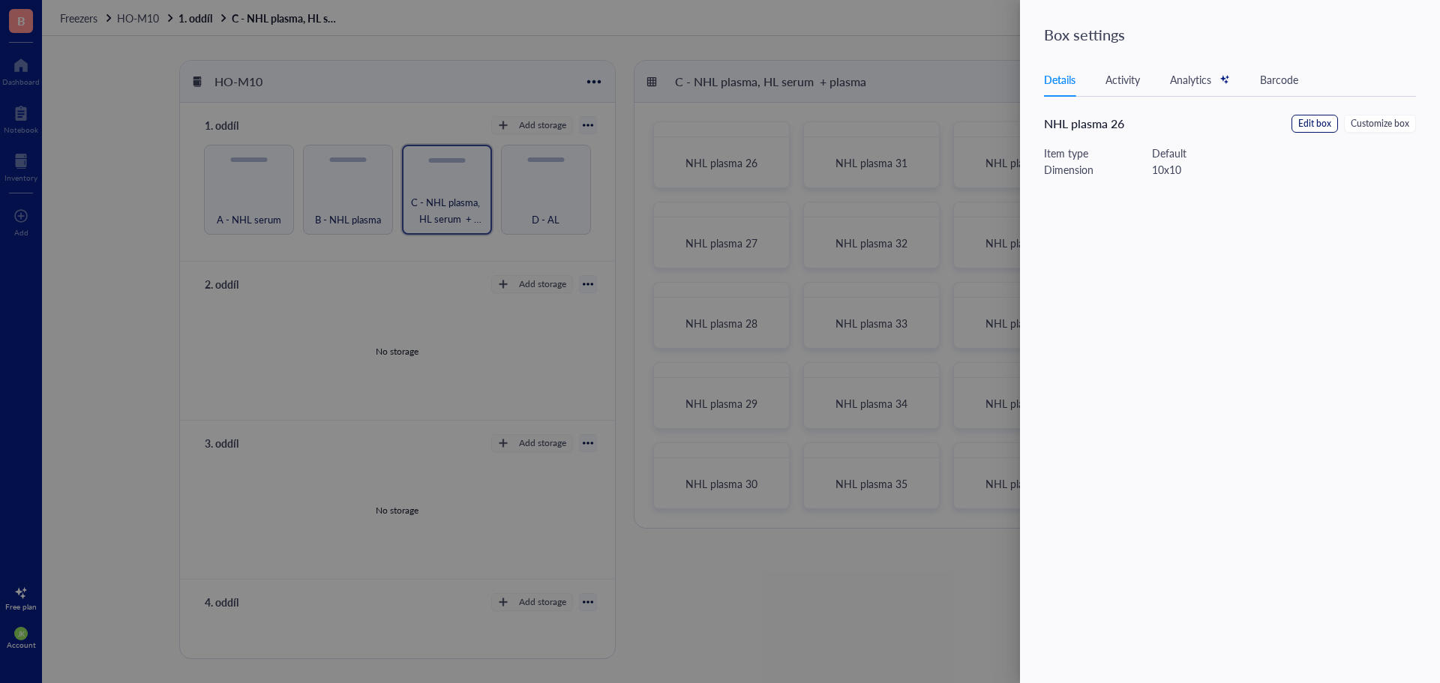
click at [1310, 127] on span "Edit box" at bounding box center [1314, 124] width 33 height 14
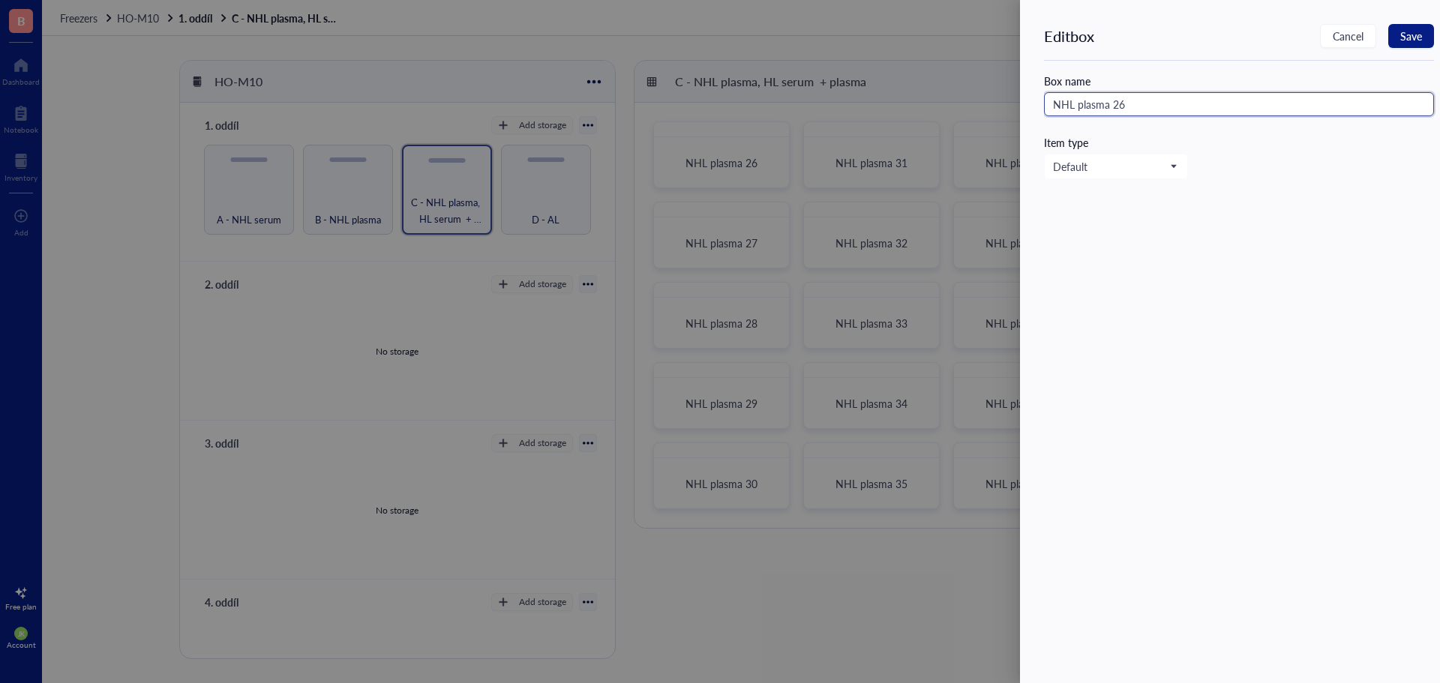
click at [1255, 107] on input "NHL plasma 26" at bounding box center [1239, 104] width 390 height 24
click at [1410, 37] on span "Save" at bounding box center [1411, 36] width 22 height 12
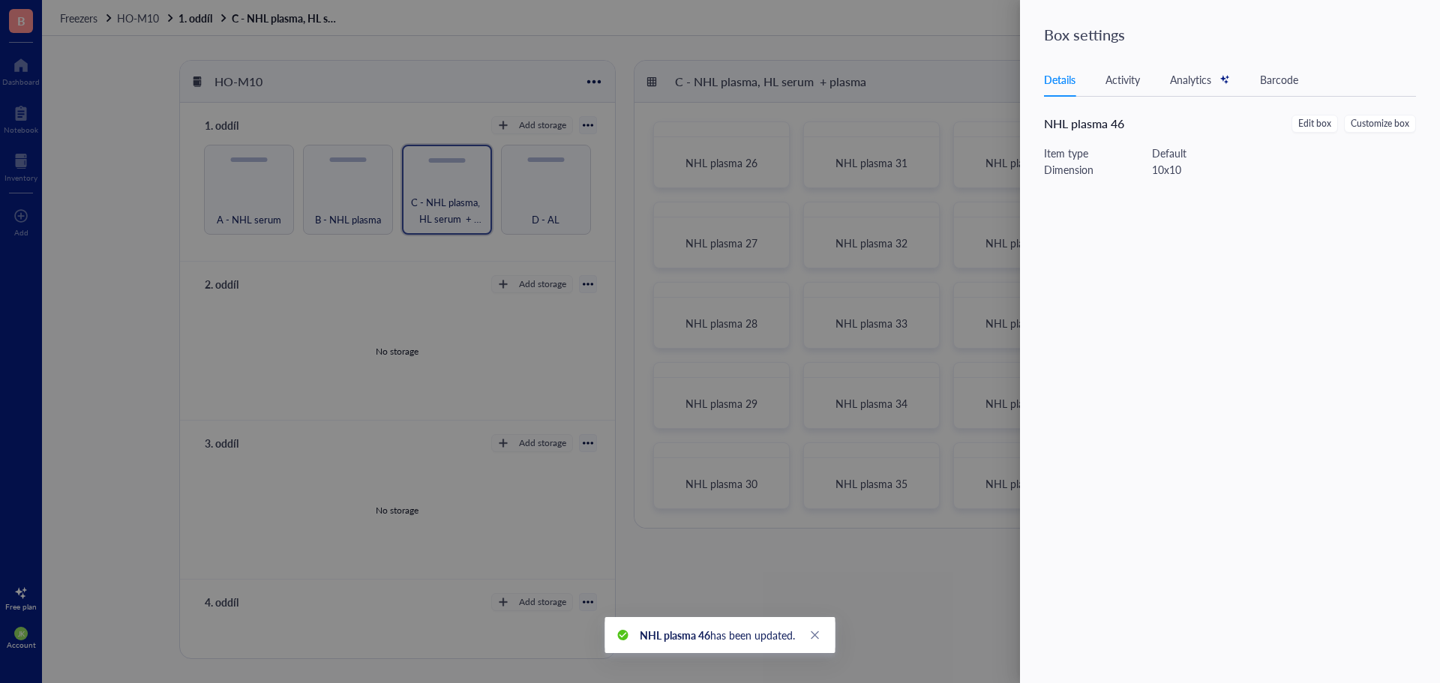
click at [998, 60] on div at bounding box center [720, 341] width 1440 height 683
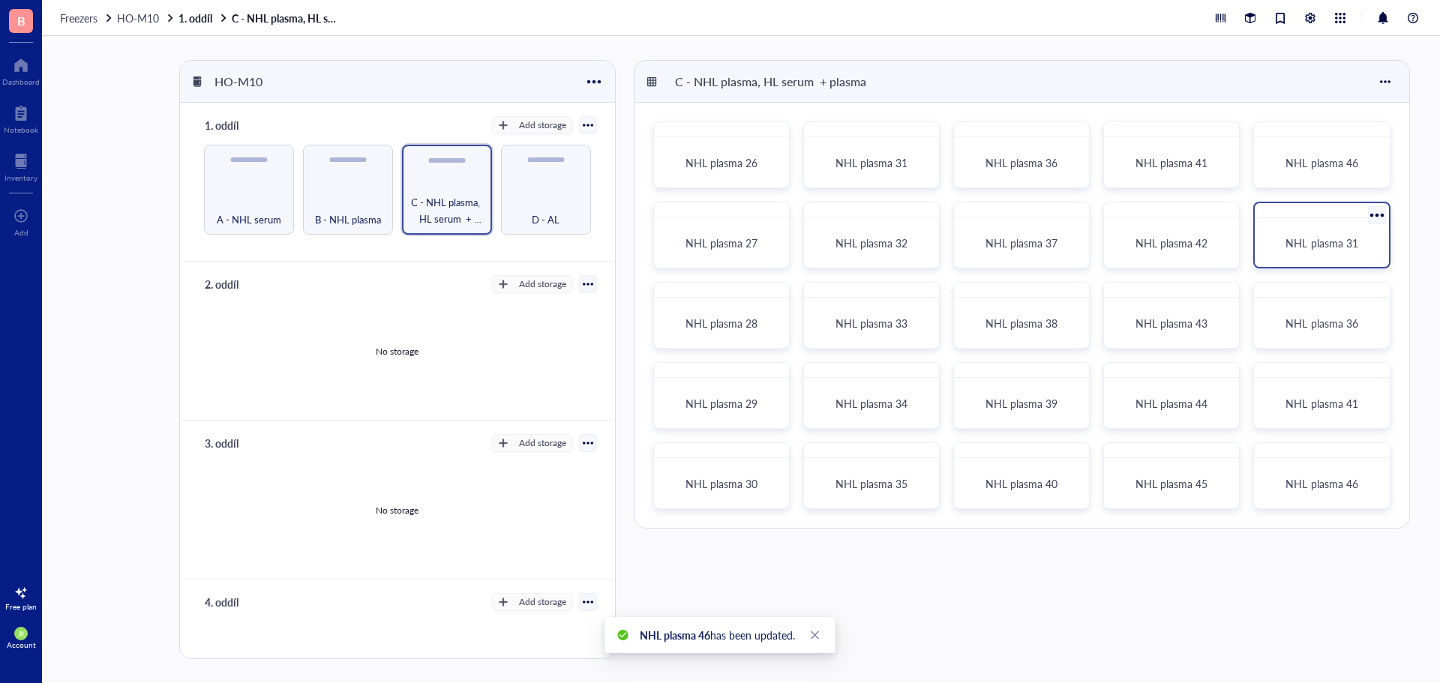
click at [1376, 216] on div at bounding box center [1377, 215] width 22 height 22
click at [1309, 371] on div "Settings" at bounding box center [1309, 373] width 37 height 13
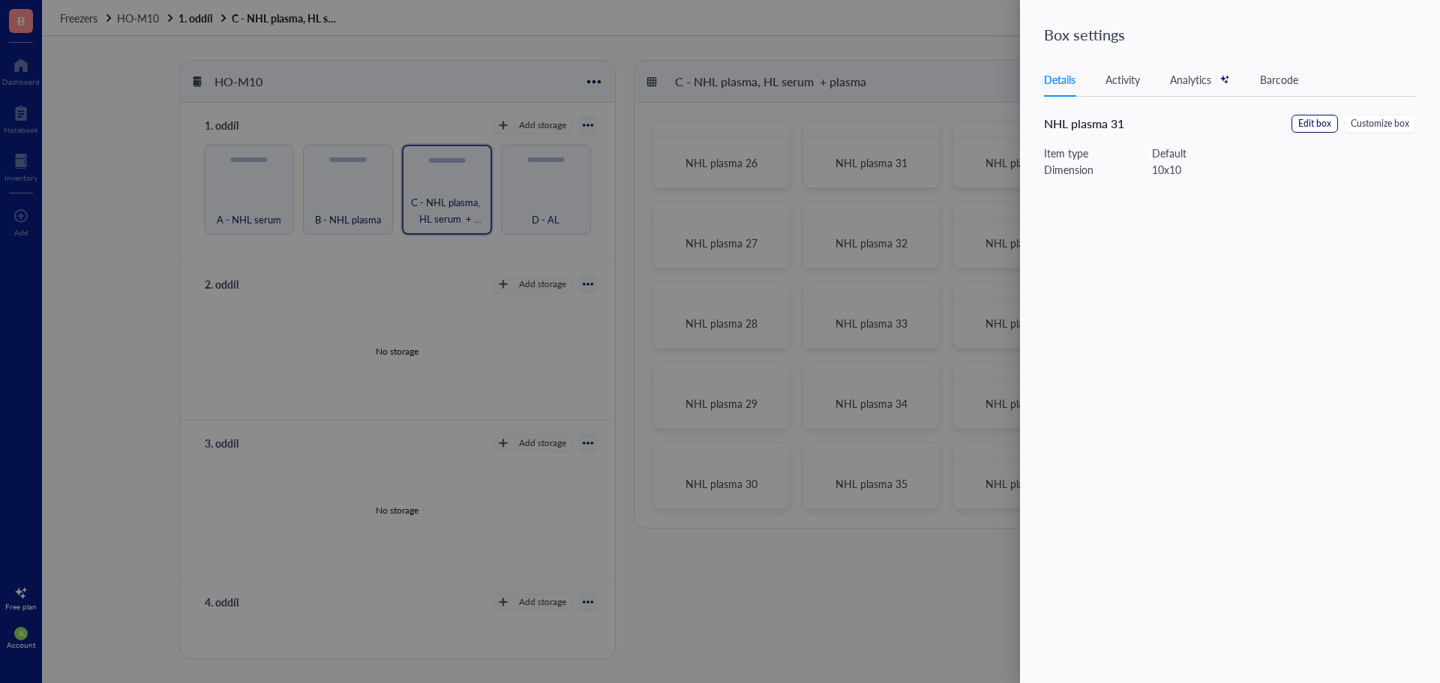
click at [1306, 117] on span "Edit box" at bounding box center [1314, 124] width 33 height 14
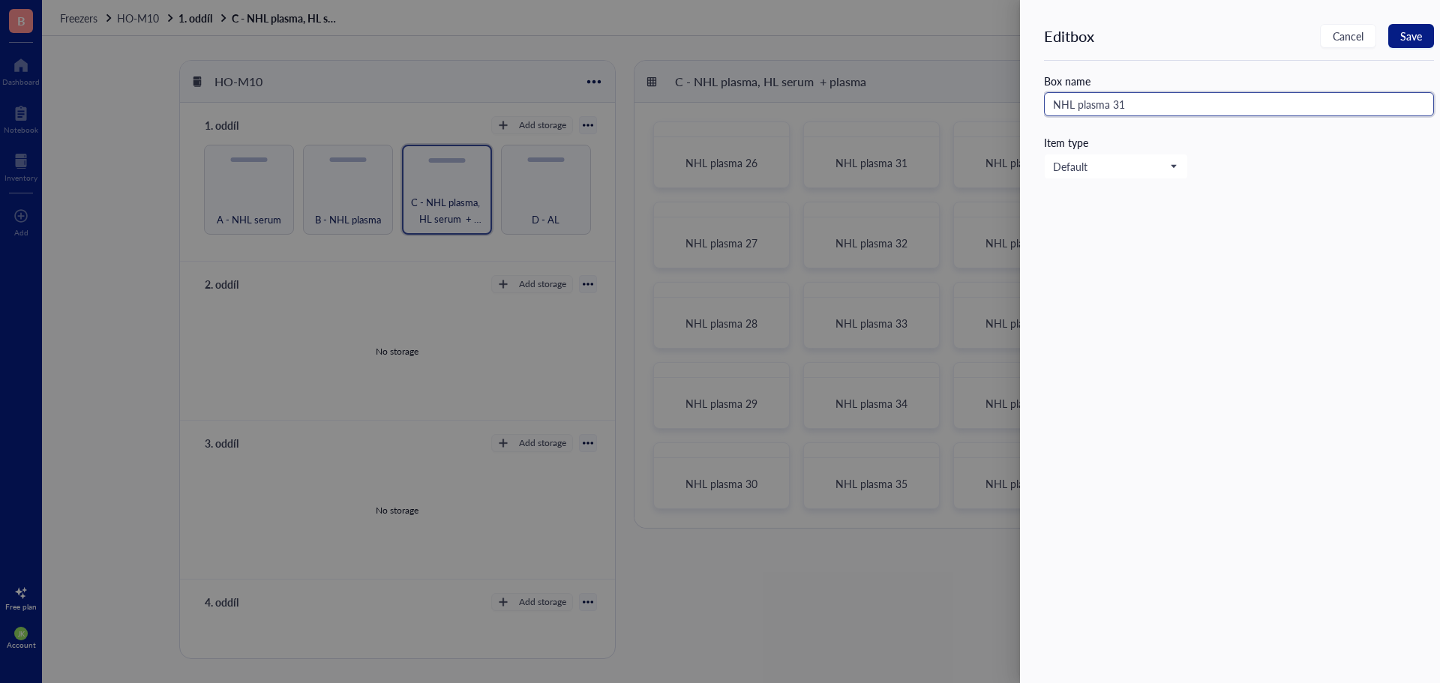
click at [1282, 107] on input "NHL plasma 31" at bounding box center [1239, 104] width 390 height 24
click at [1397, 34] on button "Save" at bounding box center [1411, 36] width 46 height 24
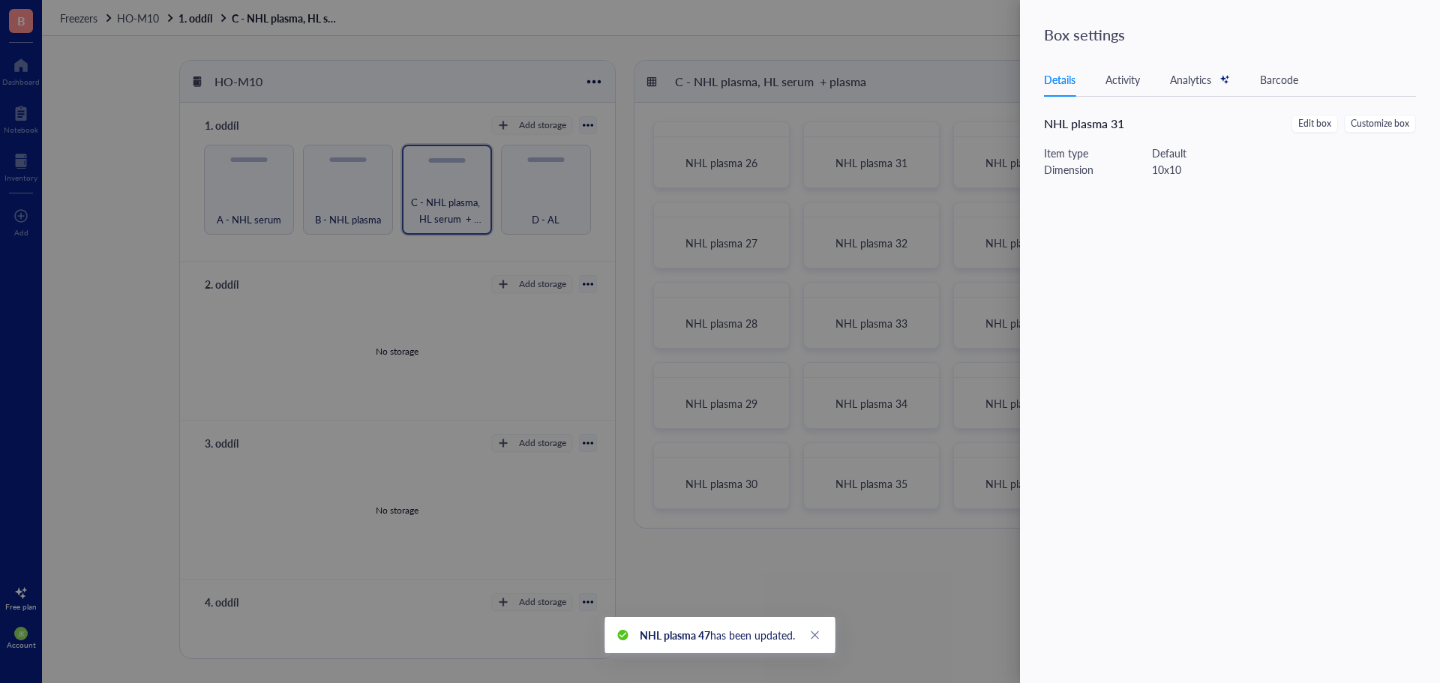
click at [916, 70] on div at bounding box center [720, 341] width 1440 height 683
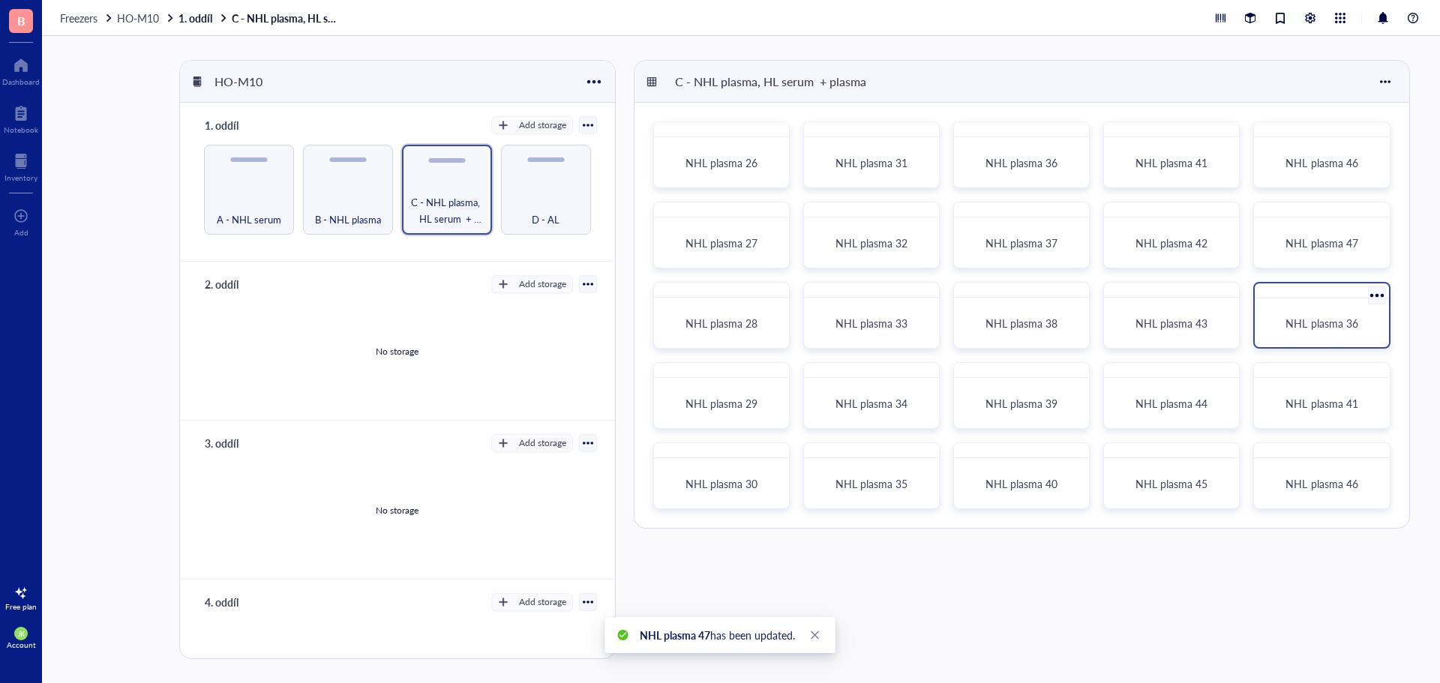
click at [1372, 296] on div at bounding box center [1377, 296] width 22 height 22
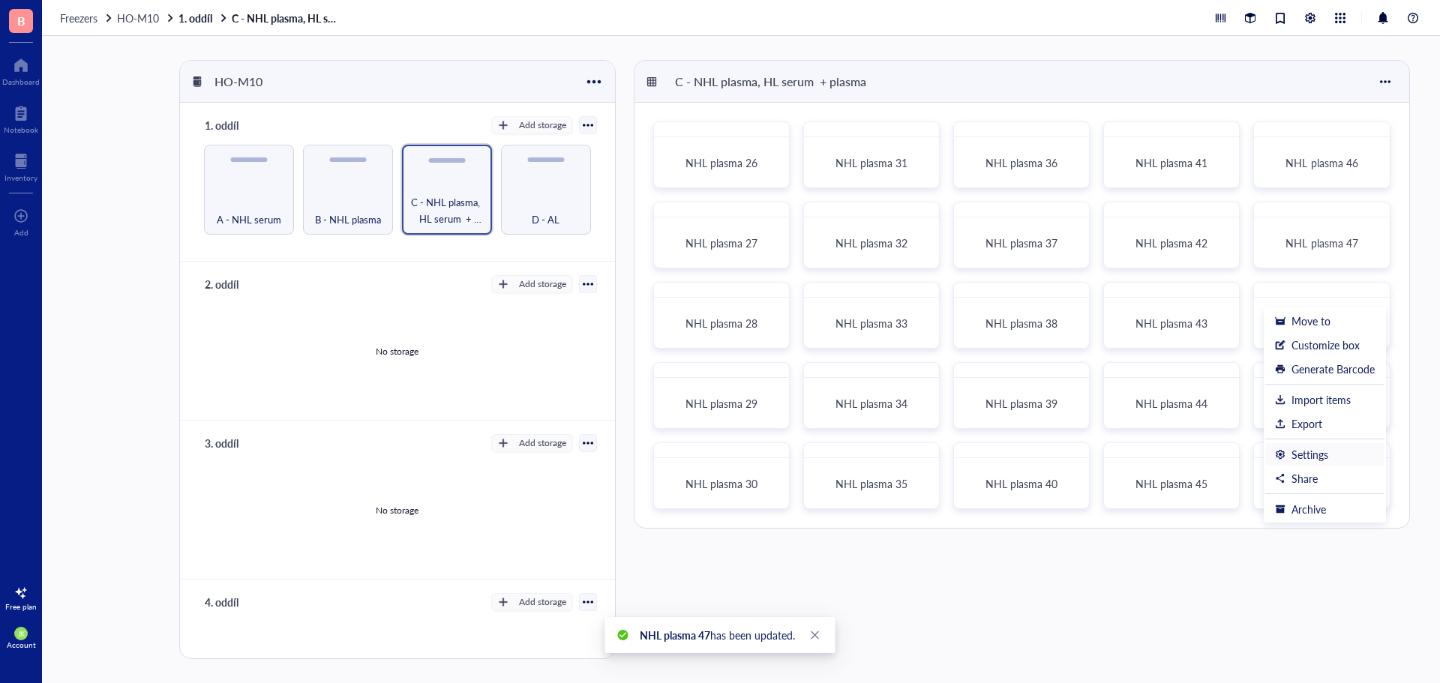
click at [1324, 452] on div "Settings" at bounding box center [1309, 454] width 37 height 13
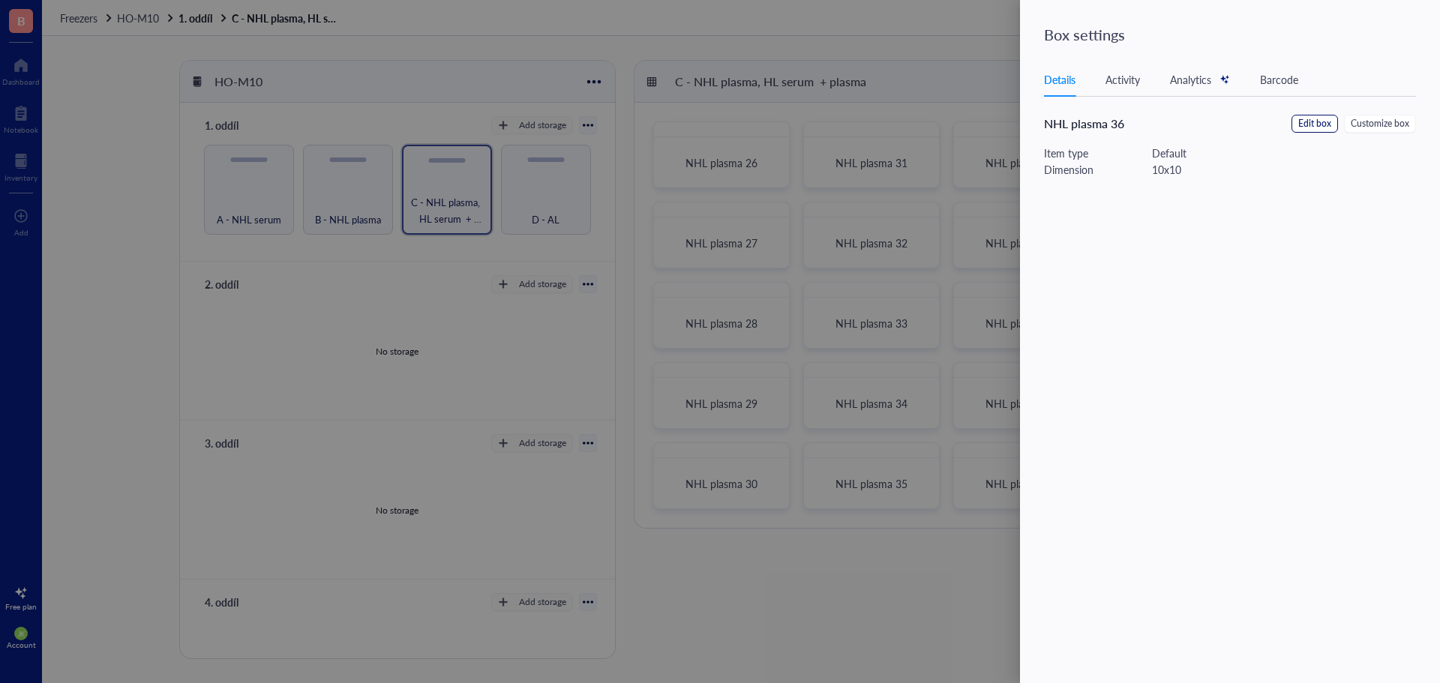
click at [1322, 119] on span "Edit box" at bounding box center [1314, 124] width 33 height 14
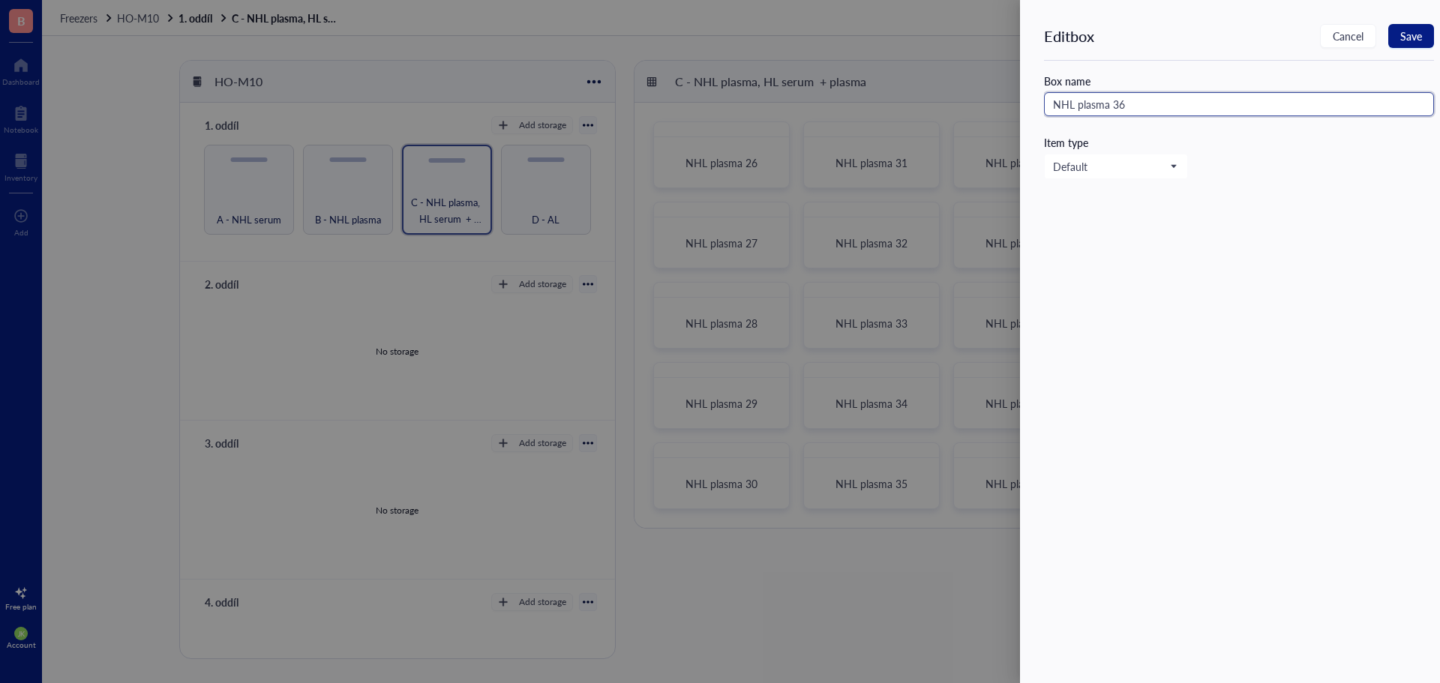
drag, startPoint x: 1164, startPoint y: 103, endPoint x: 1032, endPoint y: 83, distance: 133.5
click at [1032, 83] on div "Edit box Cancel Save Box name NHL plasma 36 Item type Default" at bounding box center [1230, 341] width 420 height 683
click at [1432, 36] on button "Save" at bounding box center [1411, 36] width 46 height 24
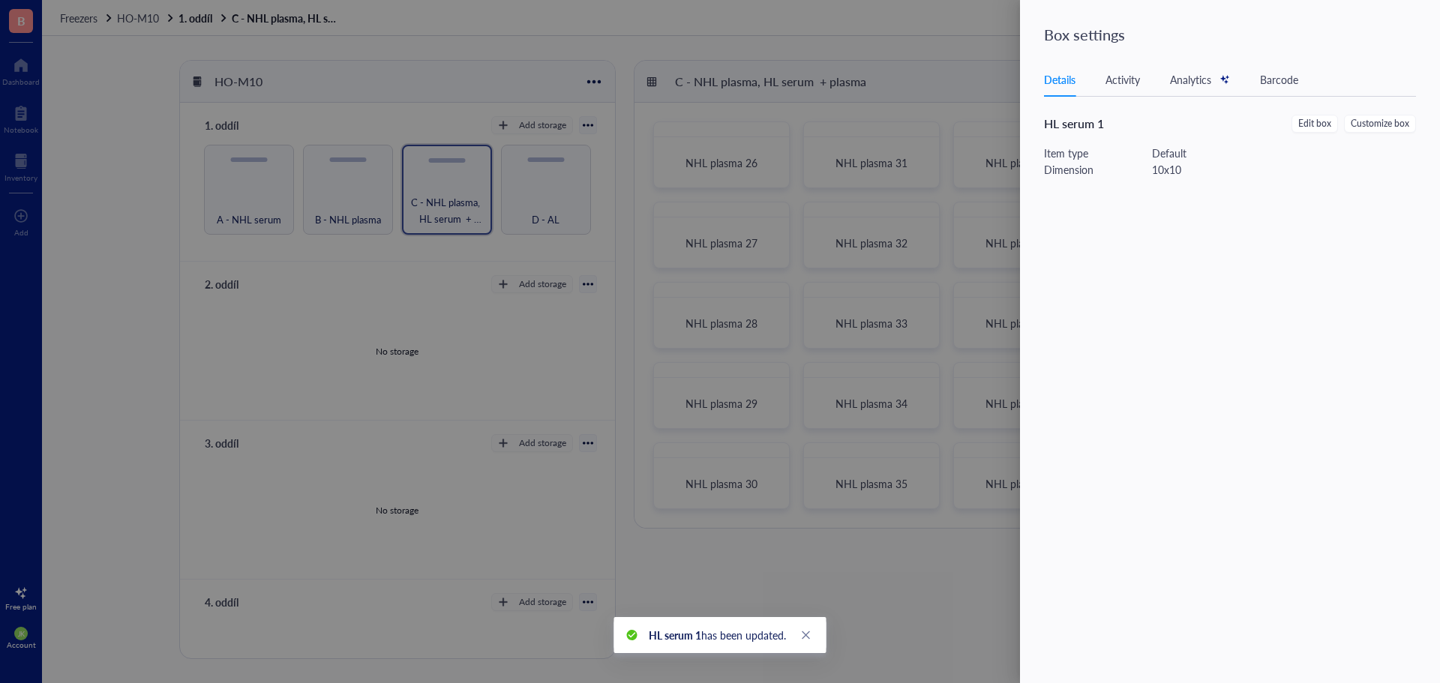
click at [976, 86] on div at bounding box center [720, 341] width 1440 height 683
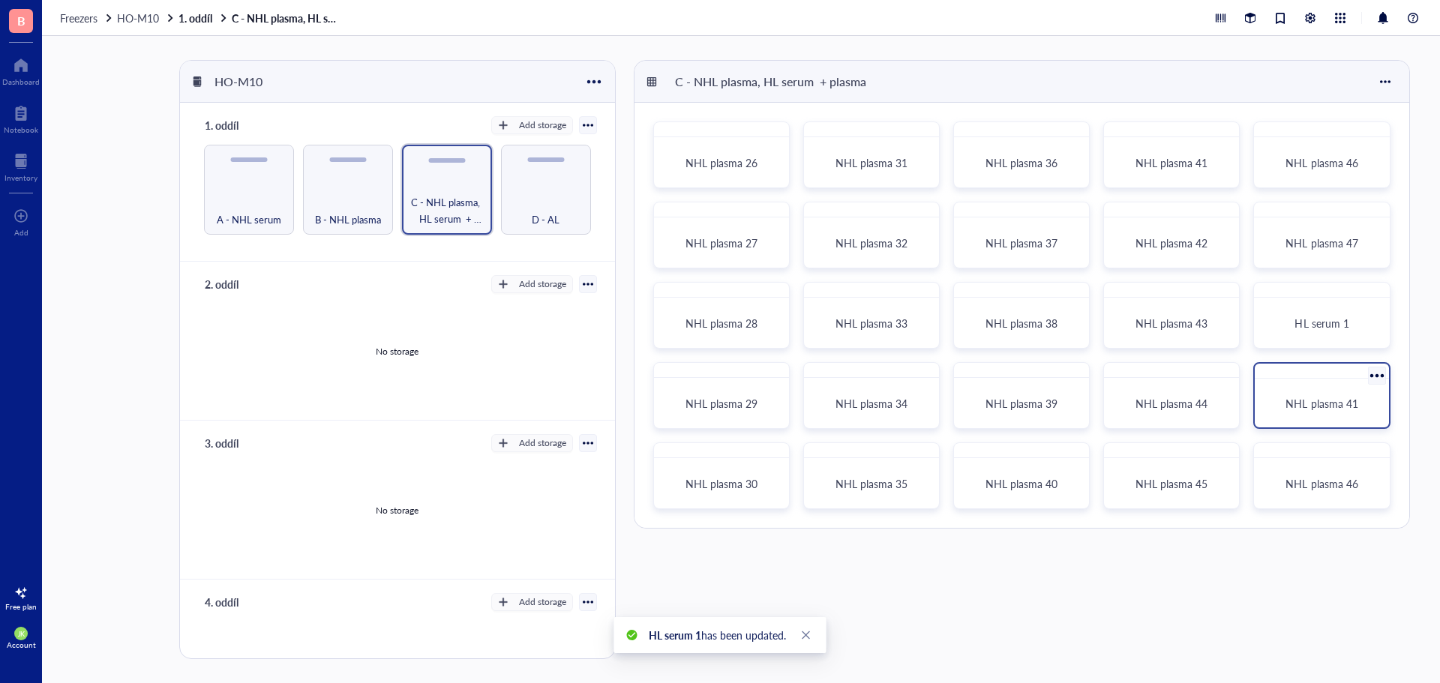
click at [1380, 378] on div at bounding box center [1377, 376] width 22 height 22
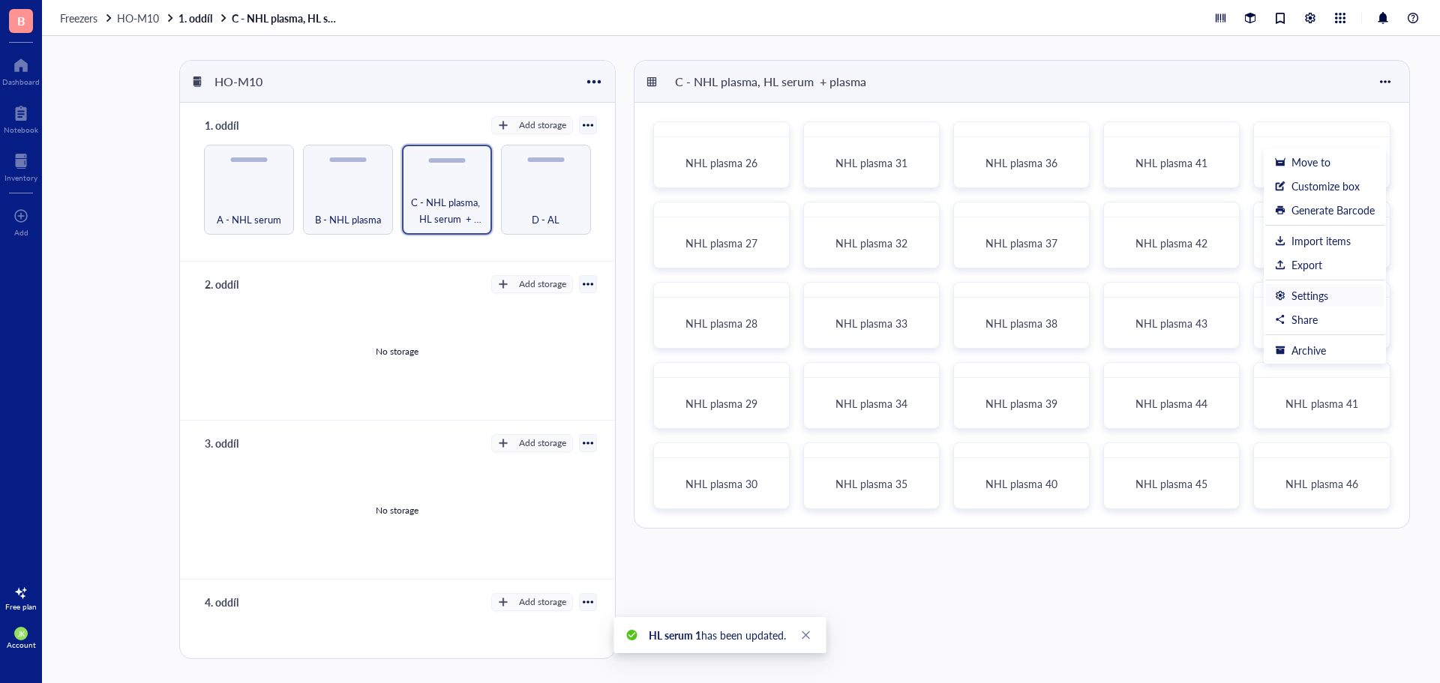
click at [1325, 301] on div "Settings" at bounding box center [1309, 295] width 37 height 13
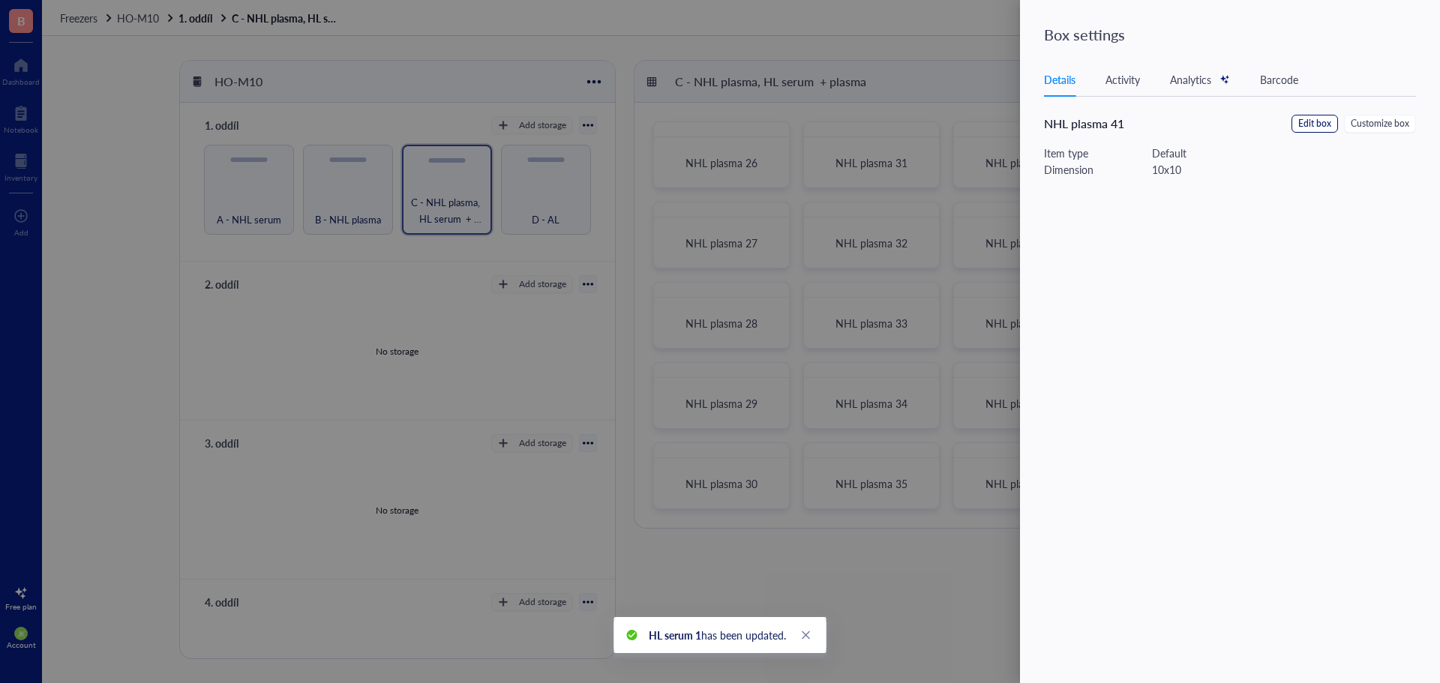
click at [1323, 123] on span "Edit box" at bounding box center [1314, 124] width 33 height 14
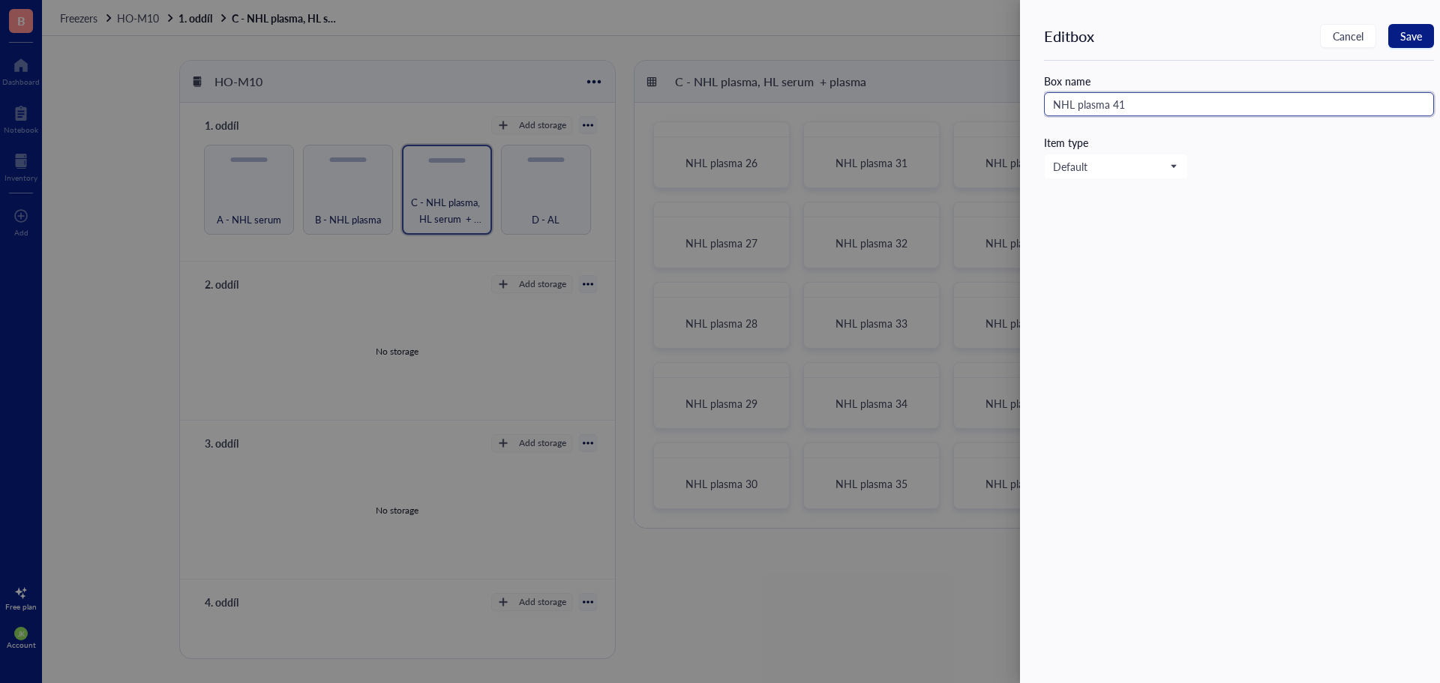
drag, startPoint x: 1063, startPoint y: 106, endPoint x: 1045, endPoint y: 104, distance: 17.4
click at [1045, 104] on input "NHL plasma 41" at bounding box center [1239, 104] width 390 height 24
click at [1105, 102] on input "HL plasma 41" at bounding box center [1239, 104] width 390 height 24
click at [1410, 39] on span "Save" at bounding box center [1411, 36] width 22 height 12
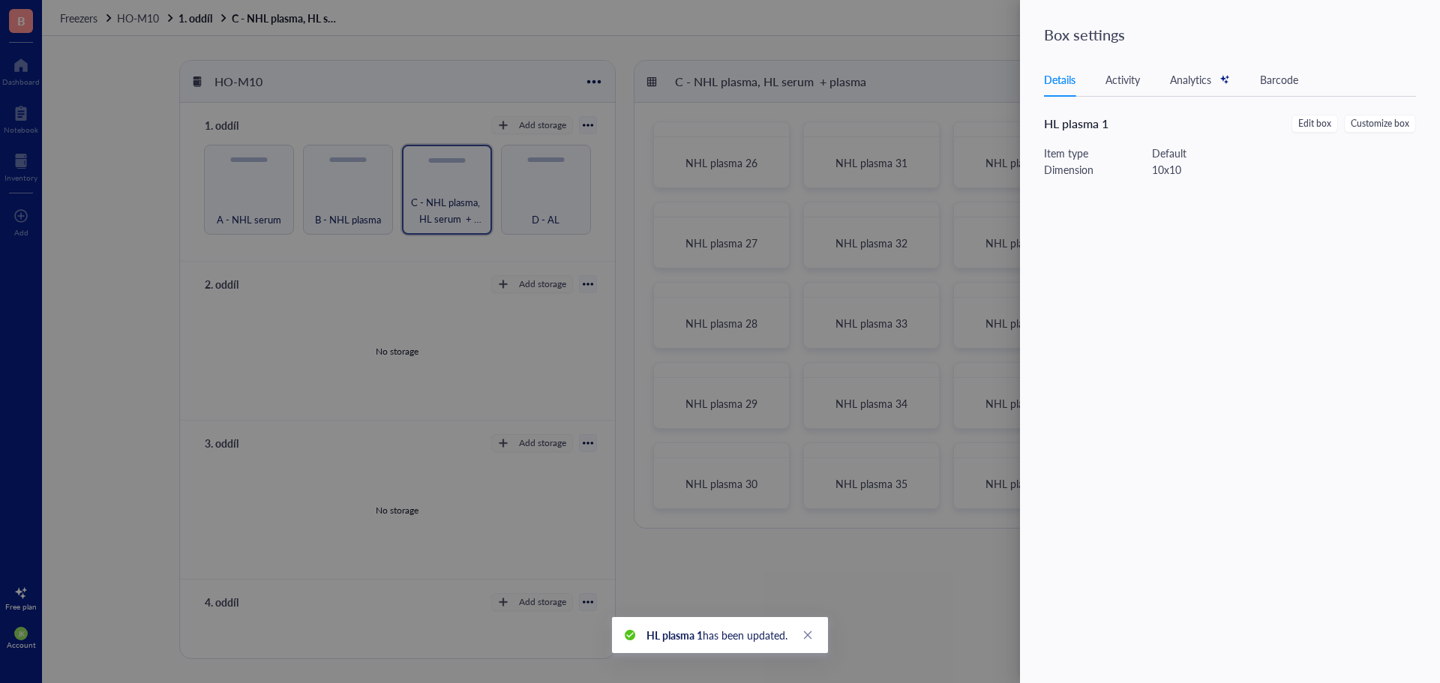
click at [984, 70] on div at bounding box center [720, 341] width 1440 height 683
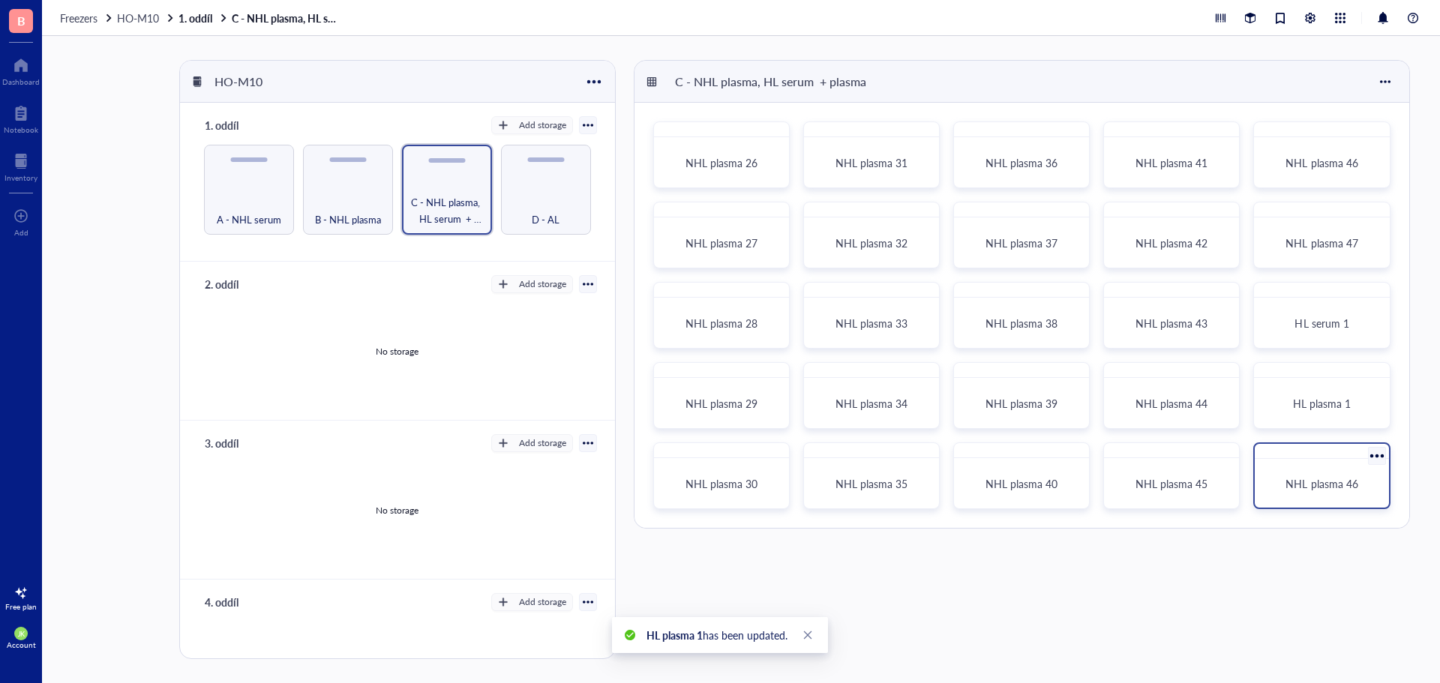
click at [1378, 456] on div at bounding box center [1377, 456] width 22 height 22
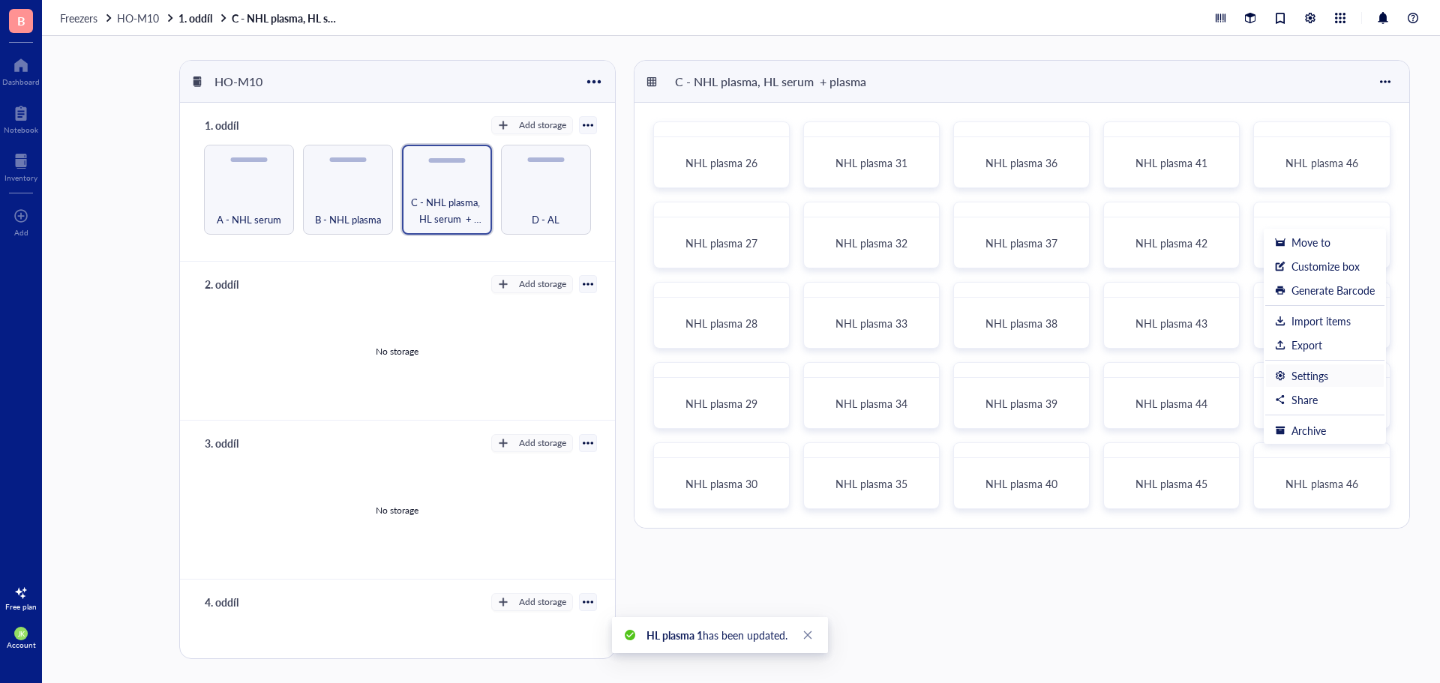
click at [1319, 374] on div "Settings" at bounding box center [1309, 375] width 37 height 13
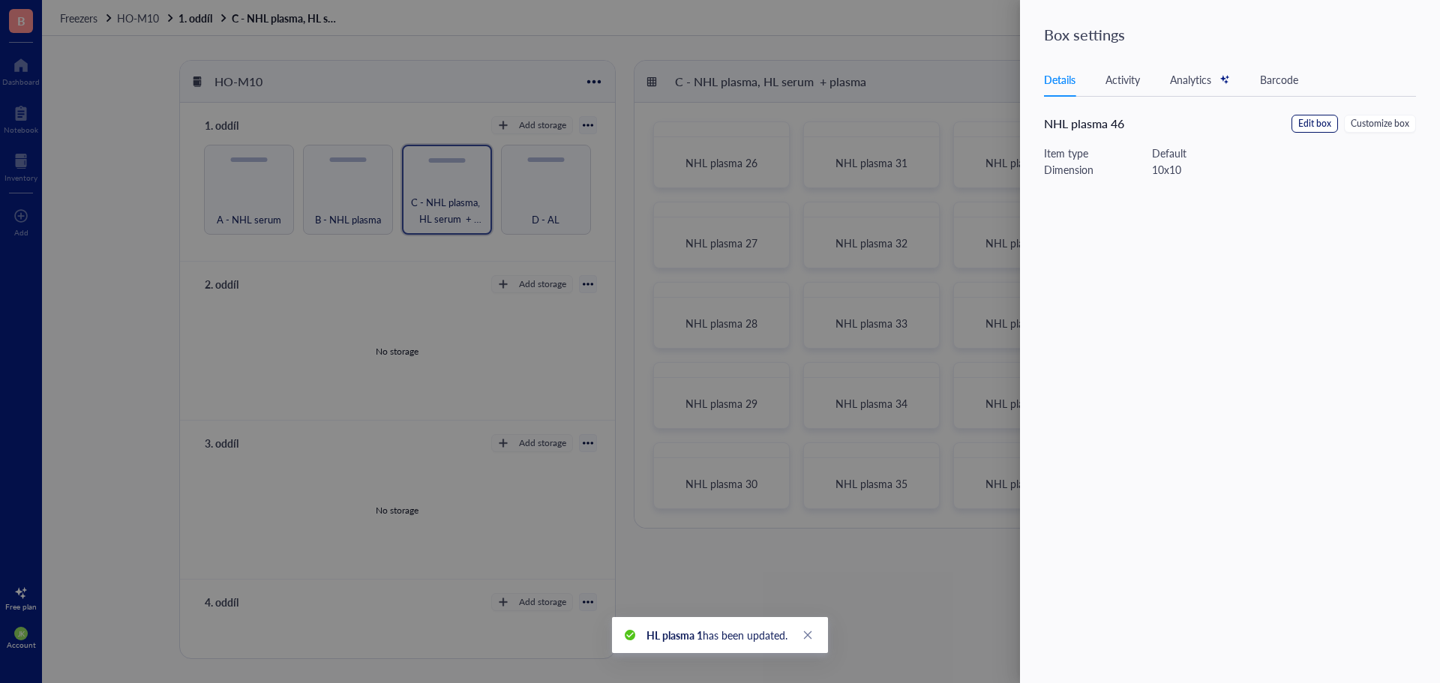
click at [1303, 125] on span "Edit box" at bounding box center [1314, 124] width 33 height 14
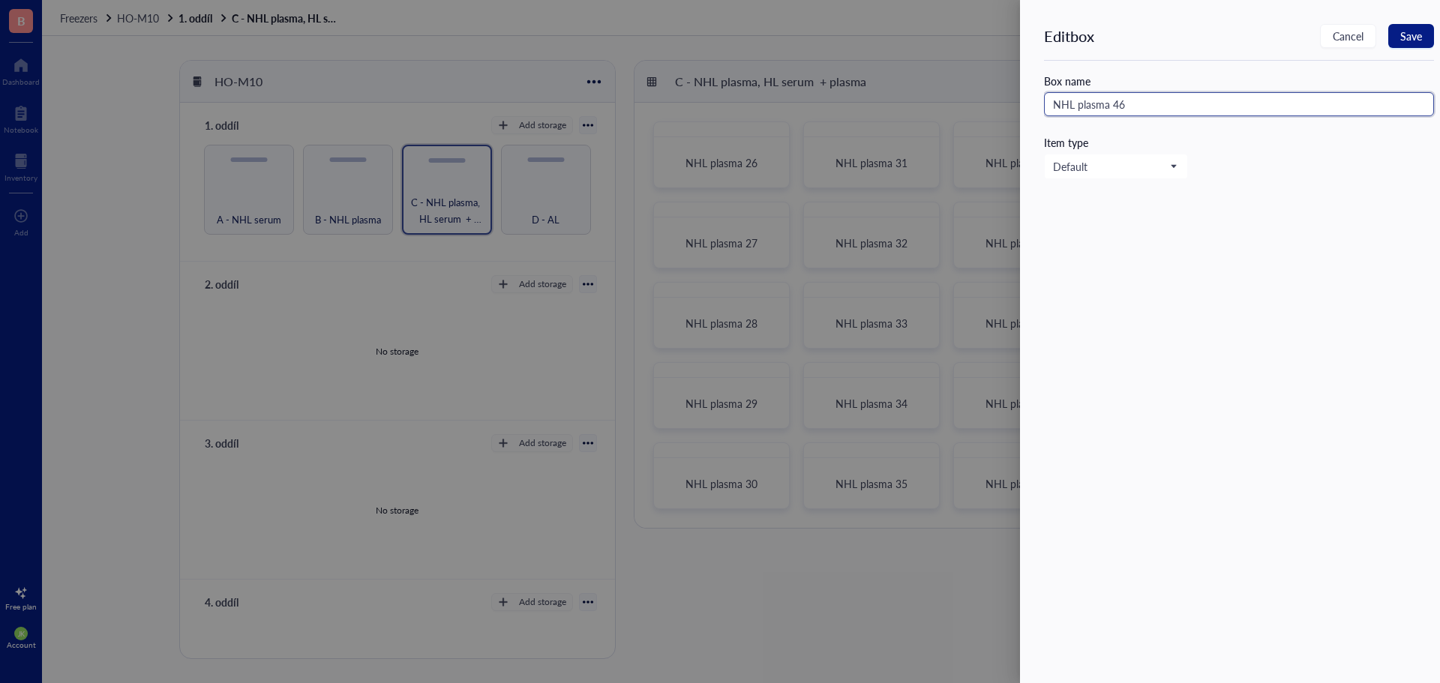
click at [1056, 107] on input "NHL plasma 46" at bounding box center [1239, 104] width 390 height 24
drag, startPoint x: 1119, startPoint y: 108, endPoint x: 1109, endPoint y: 106, distance: 9.9
click at [1109, 106] on input "HL plasma 46" at bounding box center [1239, 104] width 390 height 24
click at [1422, 41] on button "Save" at bounding box center [1411, 36] width 46 height 24
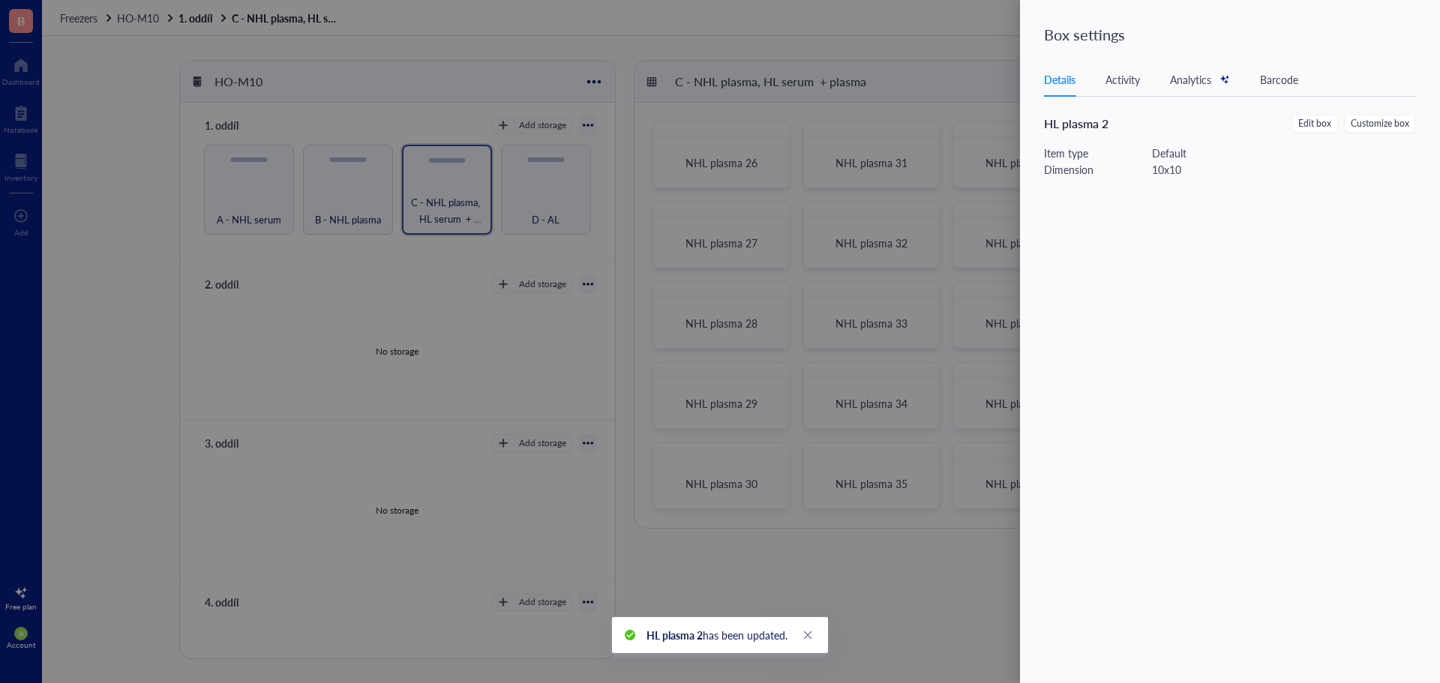
click at [983, 51] on div at bounding box center [720, 341] width 1440 height 683
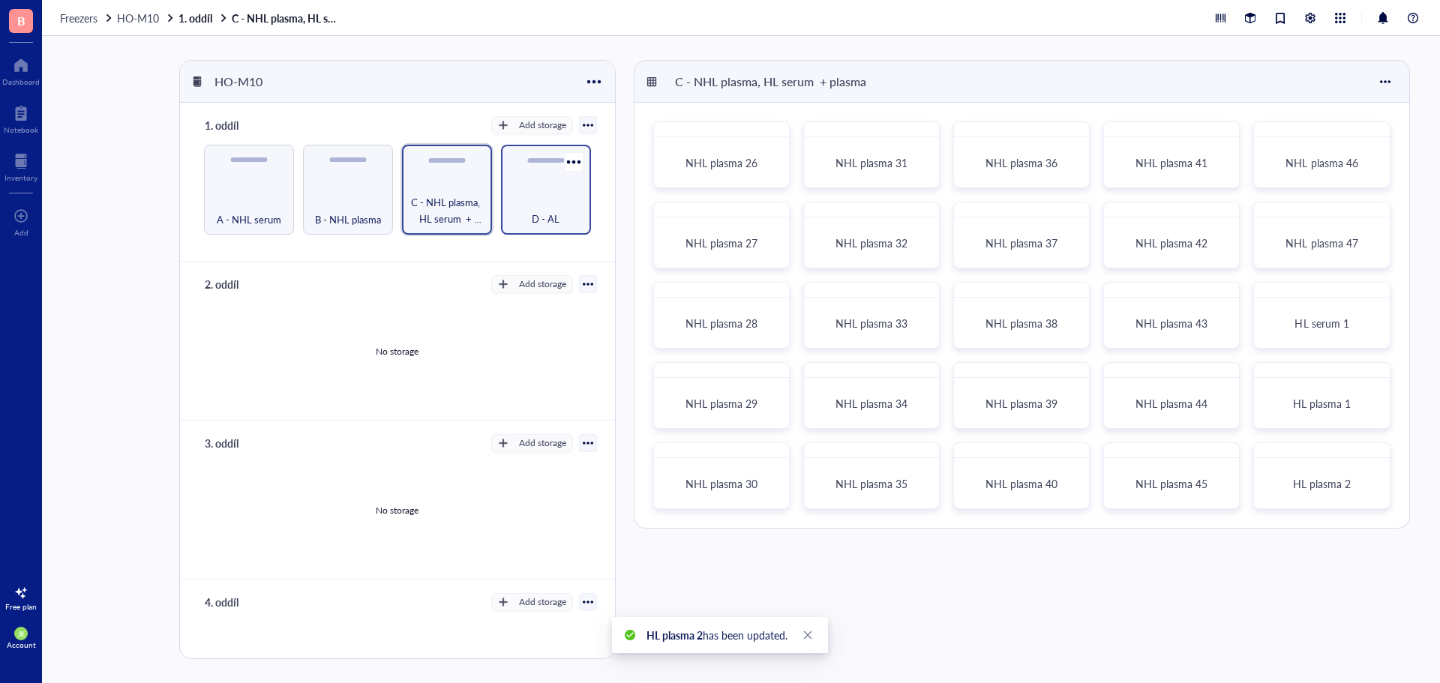
click at [526, 167] on div "D - AL" at bounding box center [546, 190] width 90 height 90
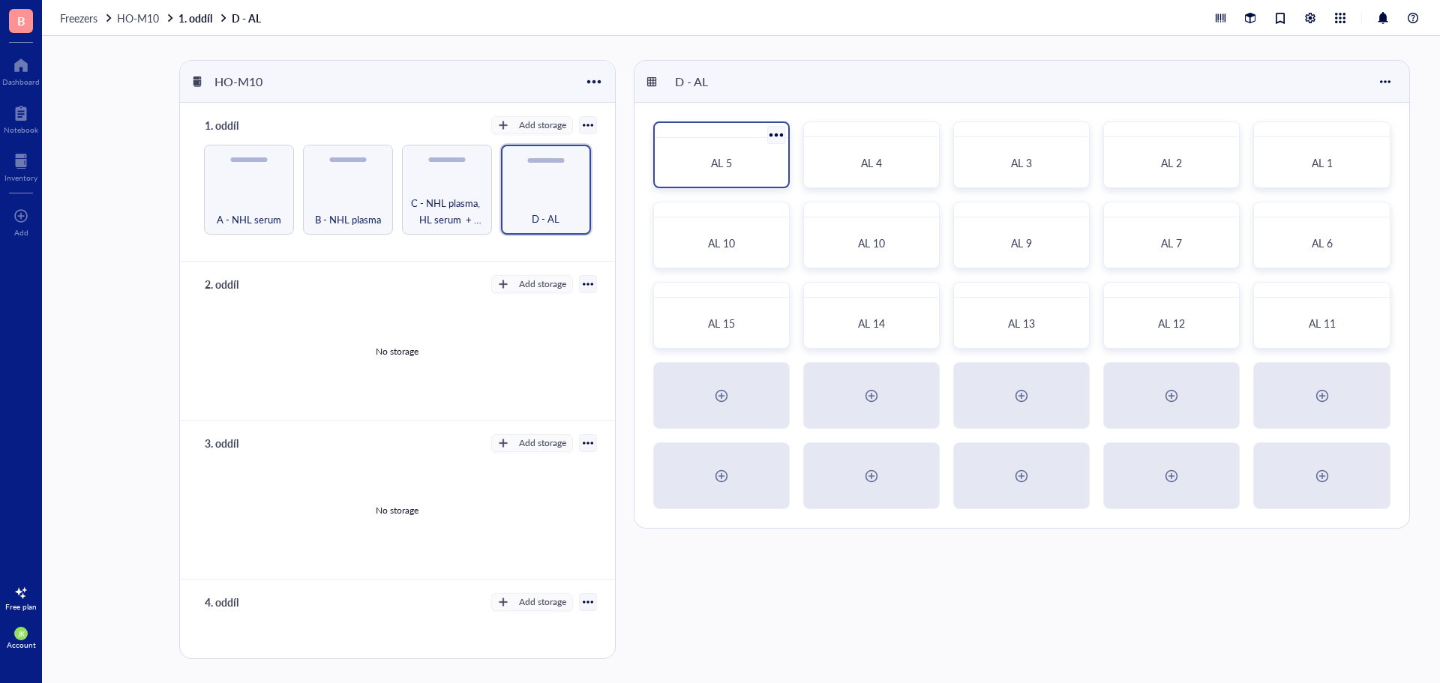
click at [772, 134] on div at bounding box center [776, 135] width 22 height 22
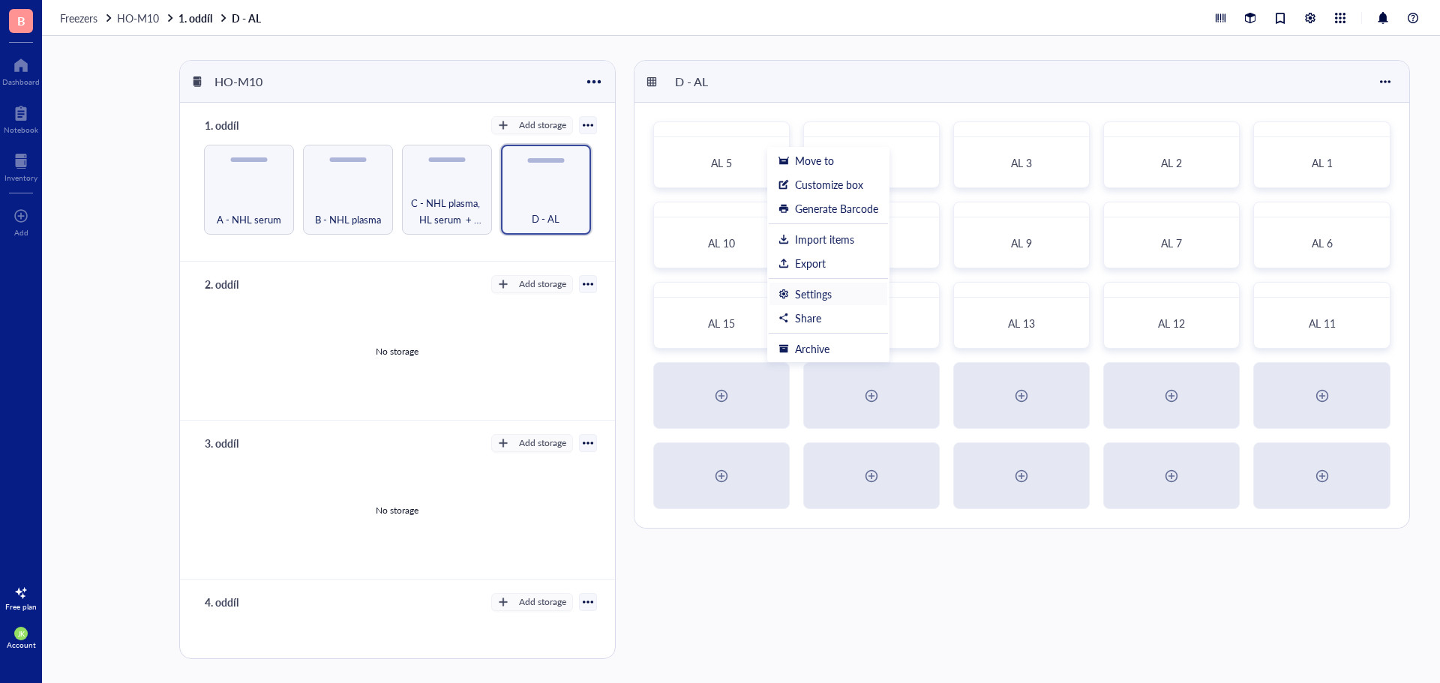
click at [802, 293] on div "Settings" at bounding box center [813, 293] width 37 height 13
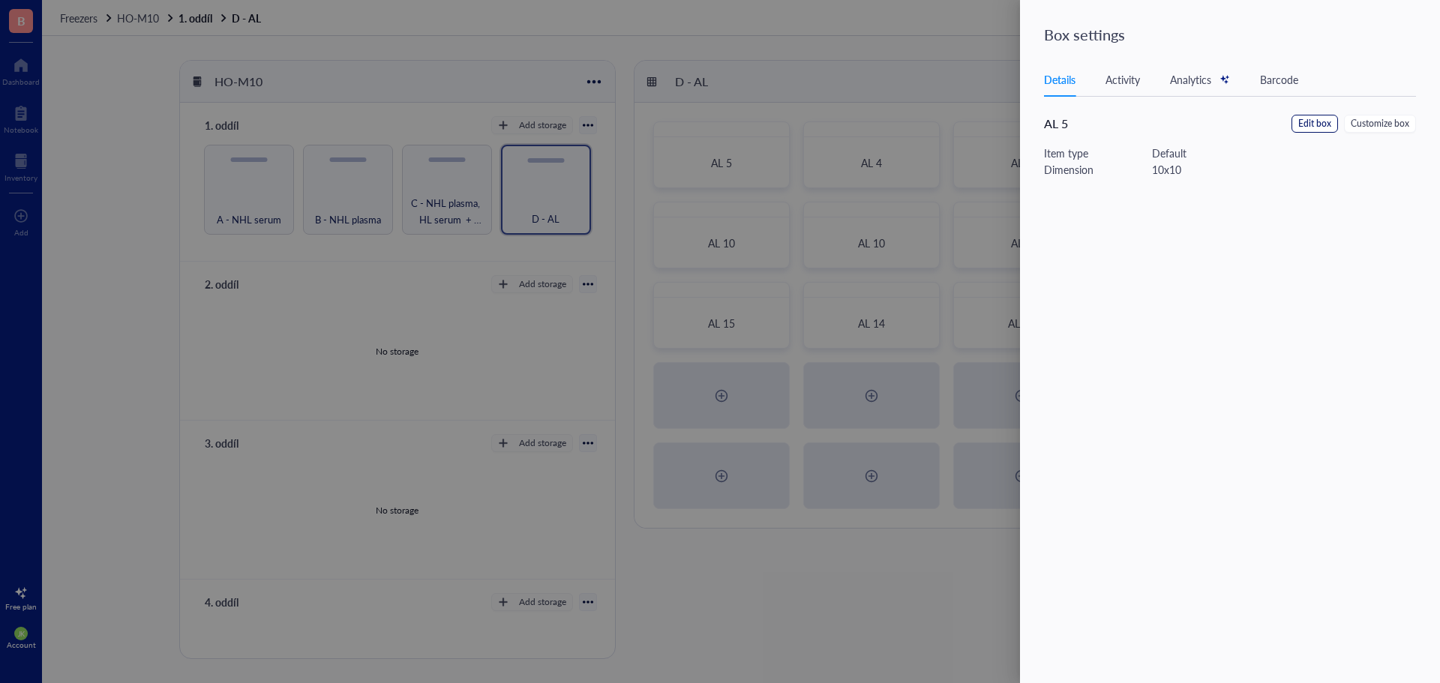
click at [1312, 119] on span "Edit box" at bounding box center [1314, 124] width 33 height 14
click at [1141, 97] on input "AL 5" at bounding box center [1239, 104] width 390 height 24
click at [1404, 31] on span "Save" at bounding box center [1411, 36] width 22 height 12
click at [774, 210] on div at bounding box center [720, 341] width 1440 height 683
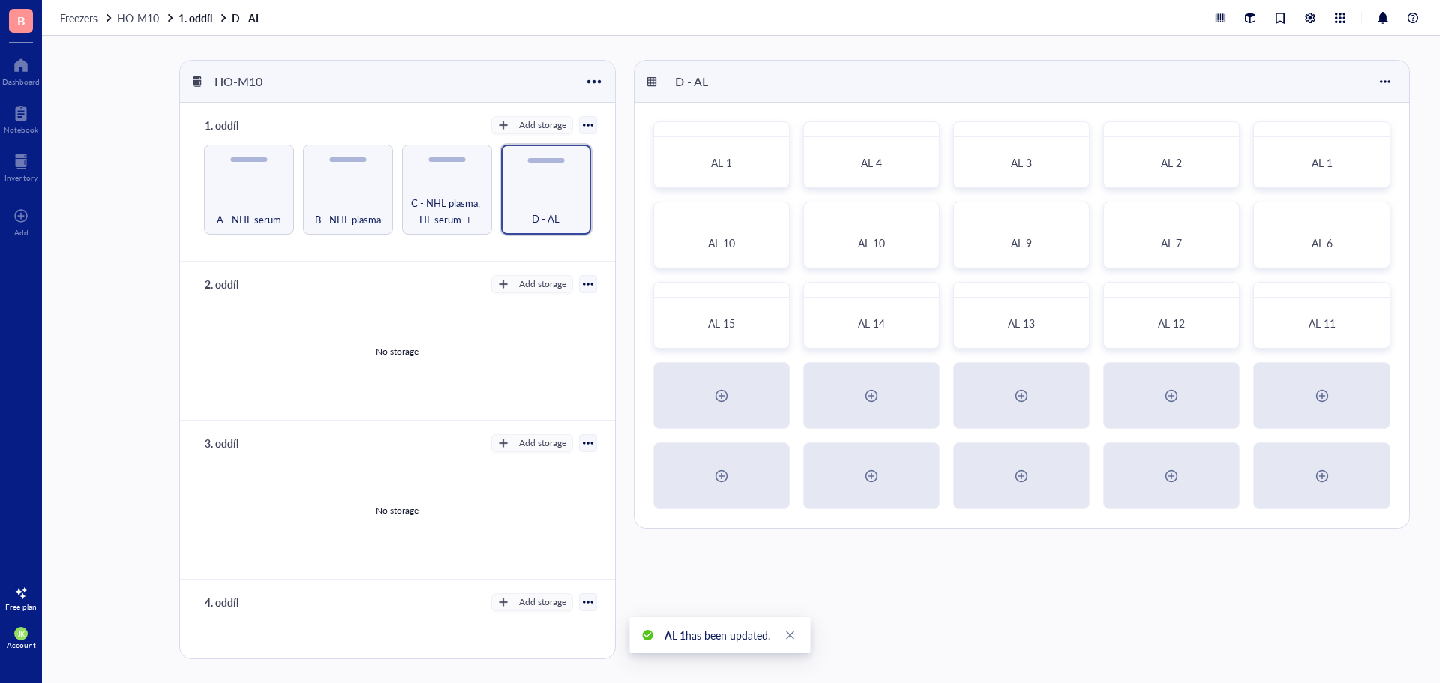
click at [776, 211] on div at bounding box center [777, 214] width 22 height 22
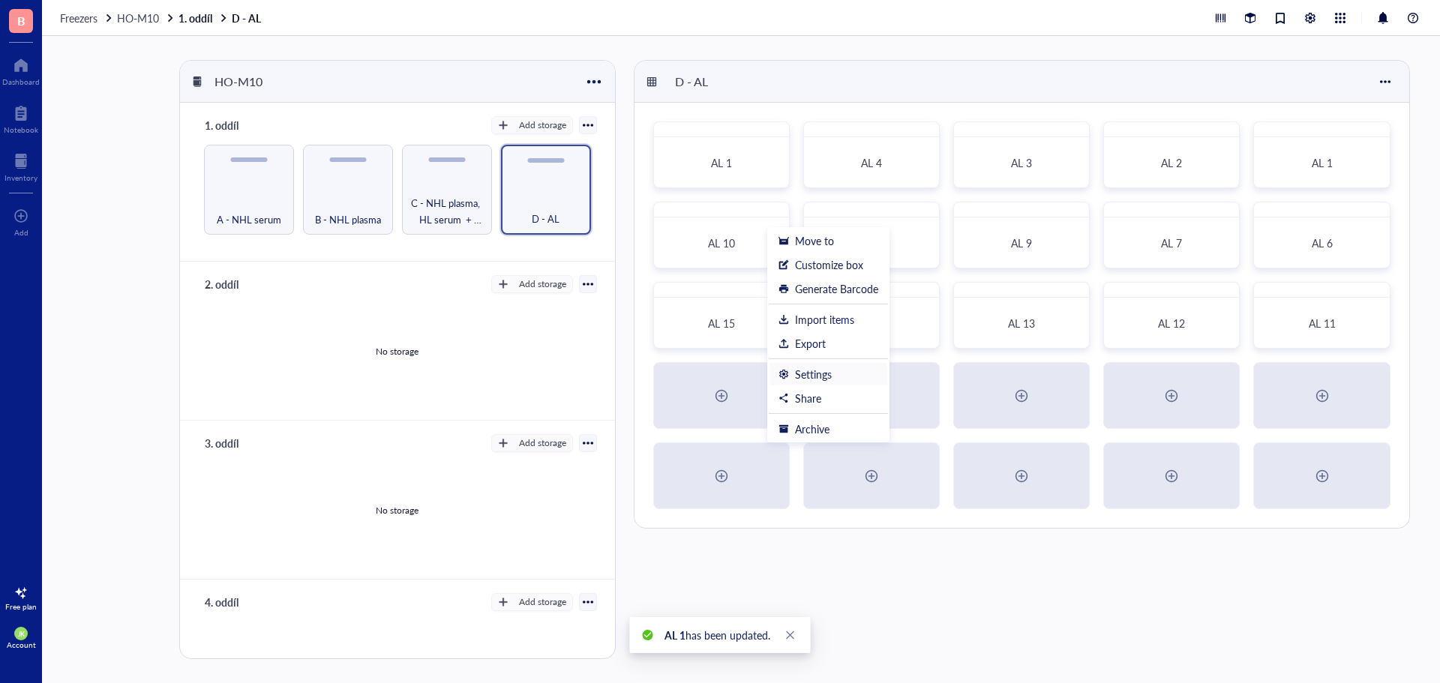
click at [808, 369] on div "Settings" at bounding box center [813, 373] width 37 height 13
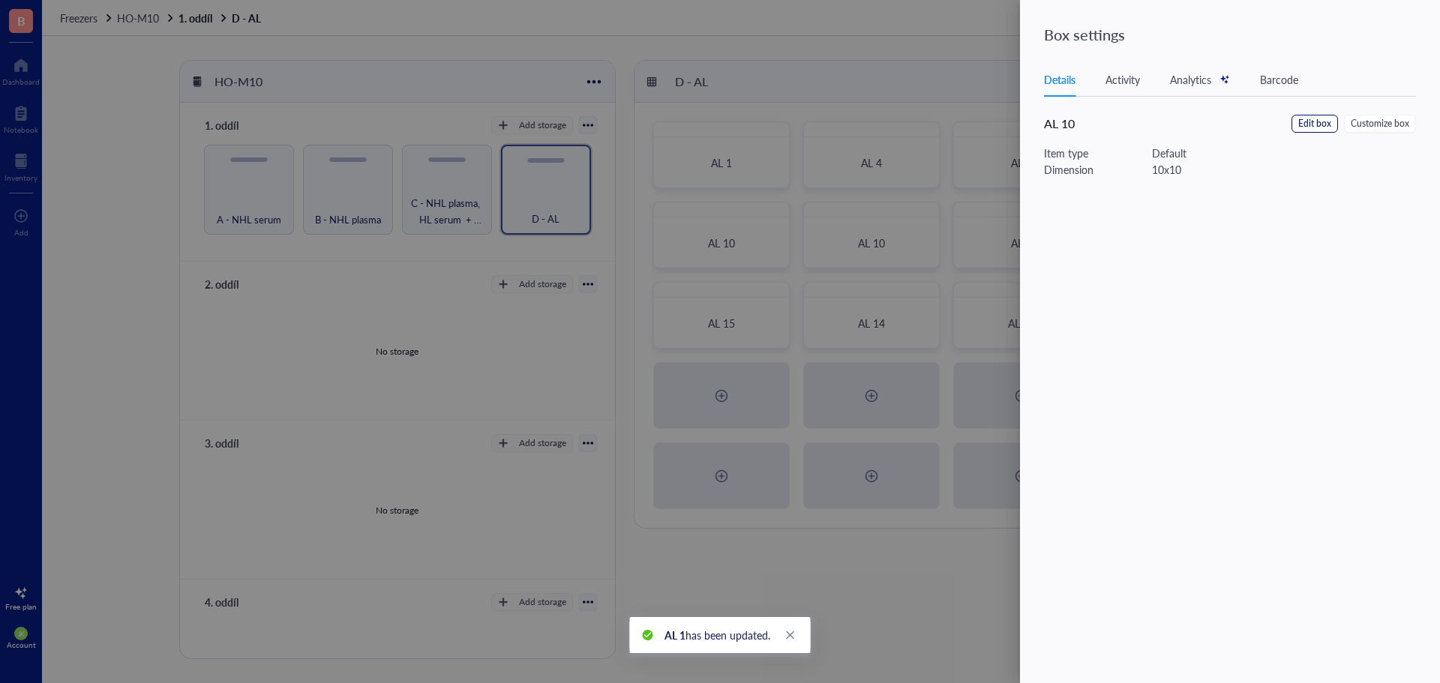
click at [1324, 117] on span "Edit box" at bounding box center [1314, 124] width 33 height 14
click at [1147, 92] on input "AL 10" at bounding box center [1239, 104] width 390 height 24
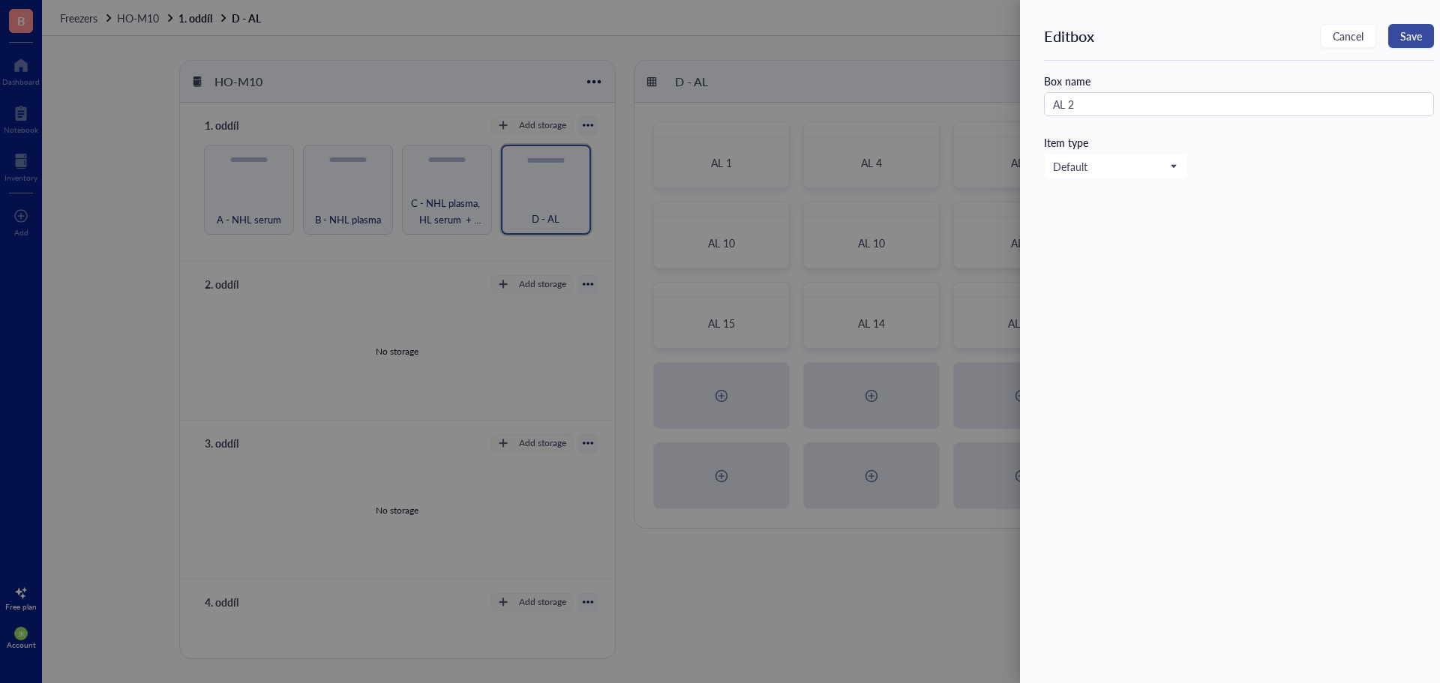
click at [1423, 25] on button "Save" at bounding box center [1411, 36] width 46 height 24
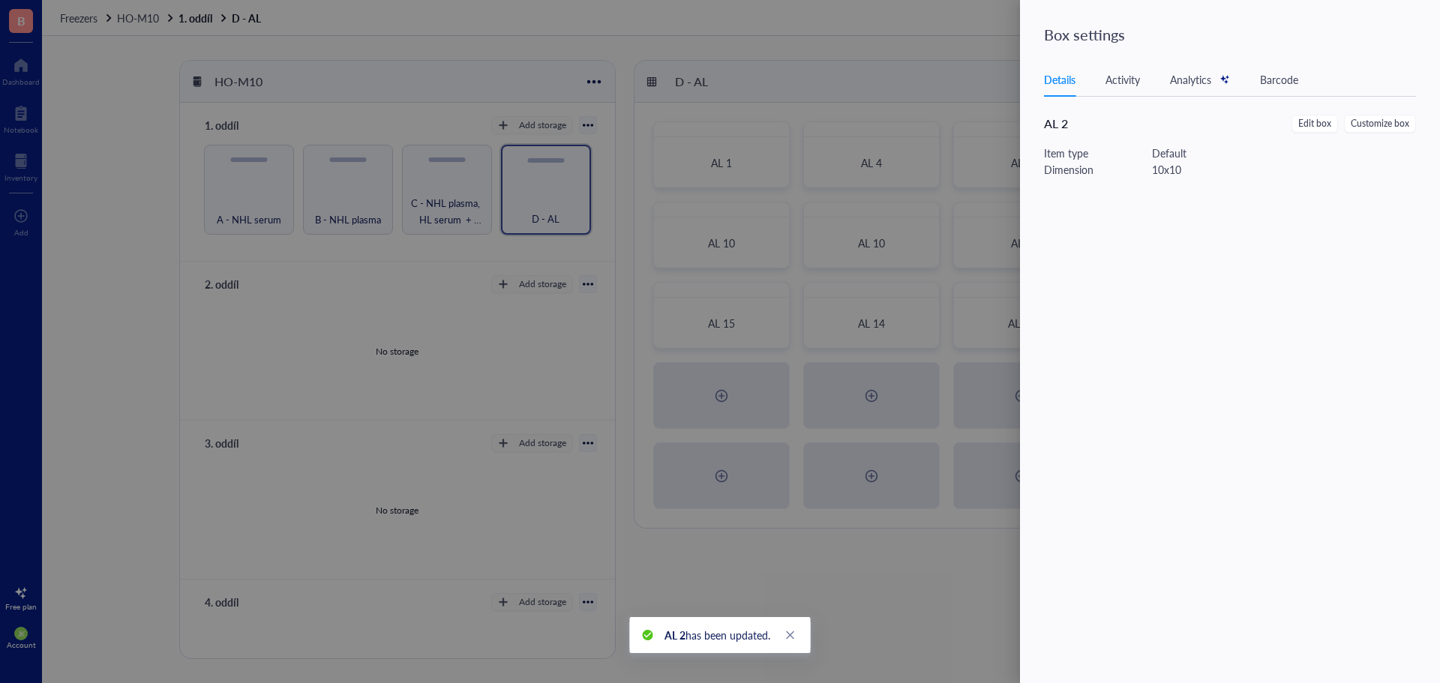
click at [775, 292] on div at bounding box center [720, 341] width 1440 height 683
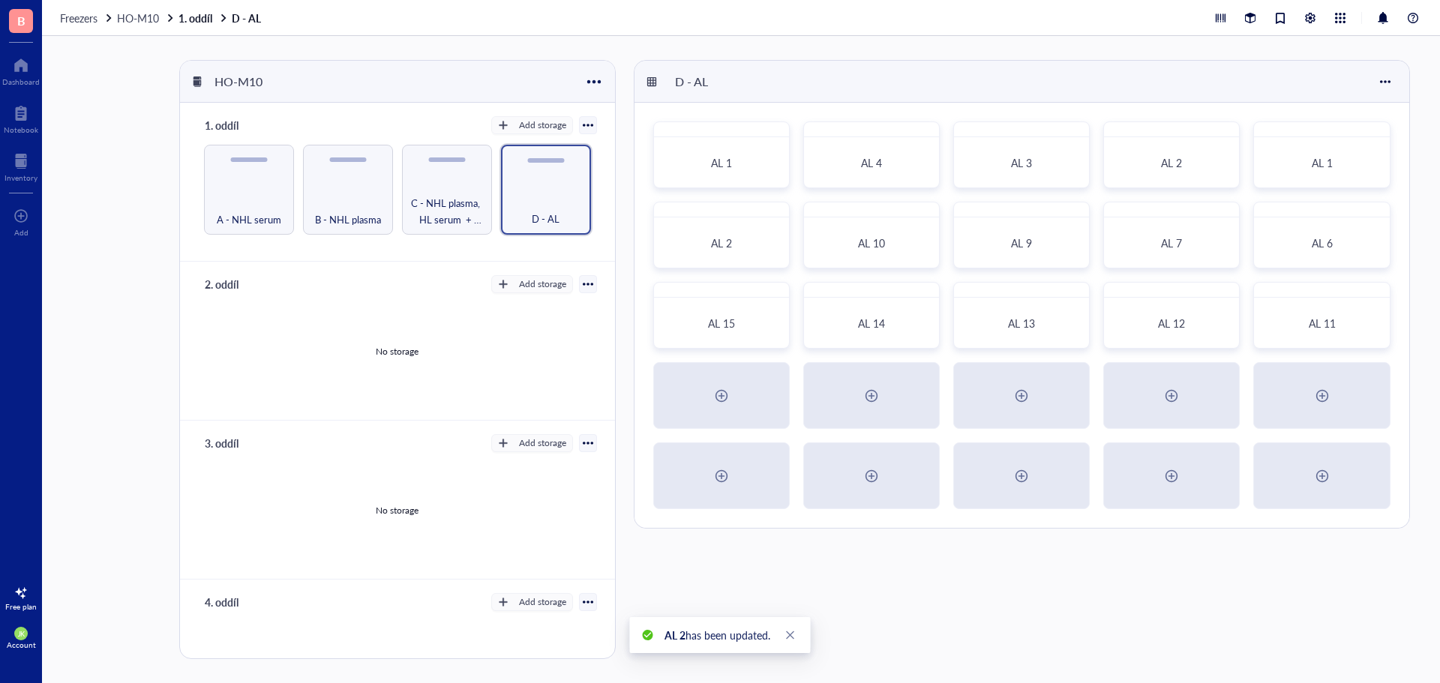
click at [775, 292] on div at bounding box center [777, 295] width 22 height 22
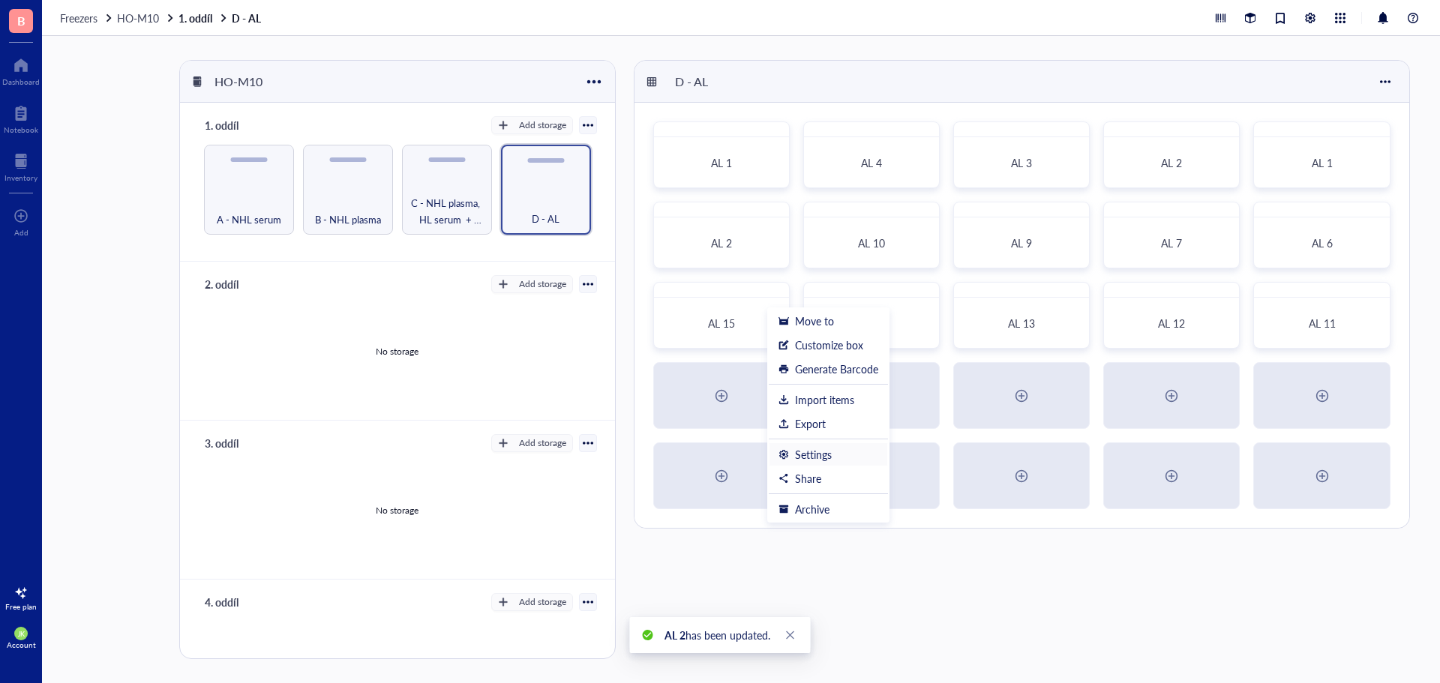
click at [838, 457] on div "Settings" at bounding box center [828, 454] width 100 height 13
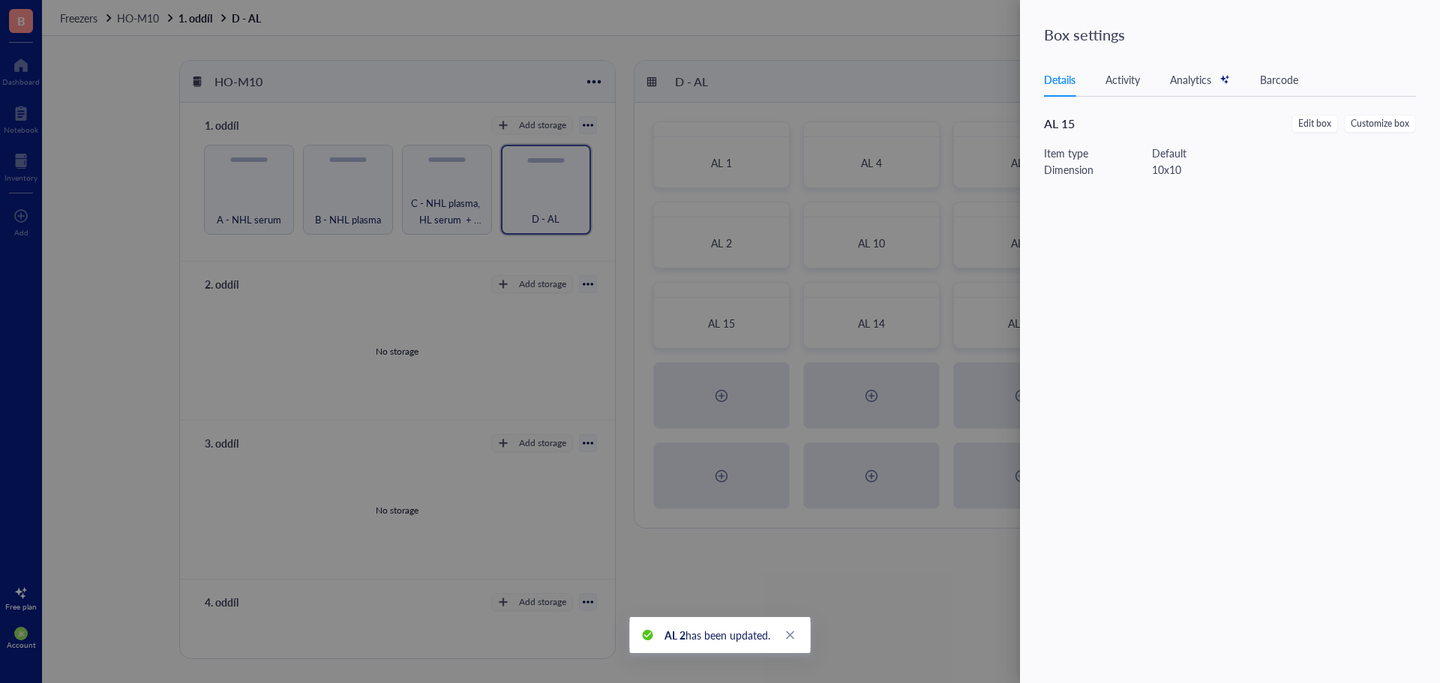
click at [1312, 121] on span "Edit box" at bounding box center [1314, 124] width 33 height 14
click at [1141, 102] on input "AL 15" at bounding box center [1239, 104] width 390 height 24
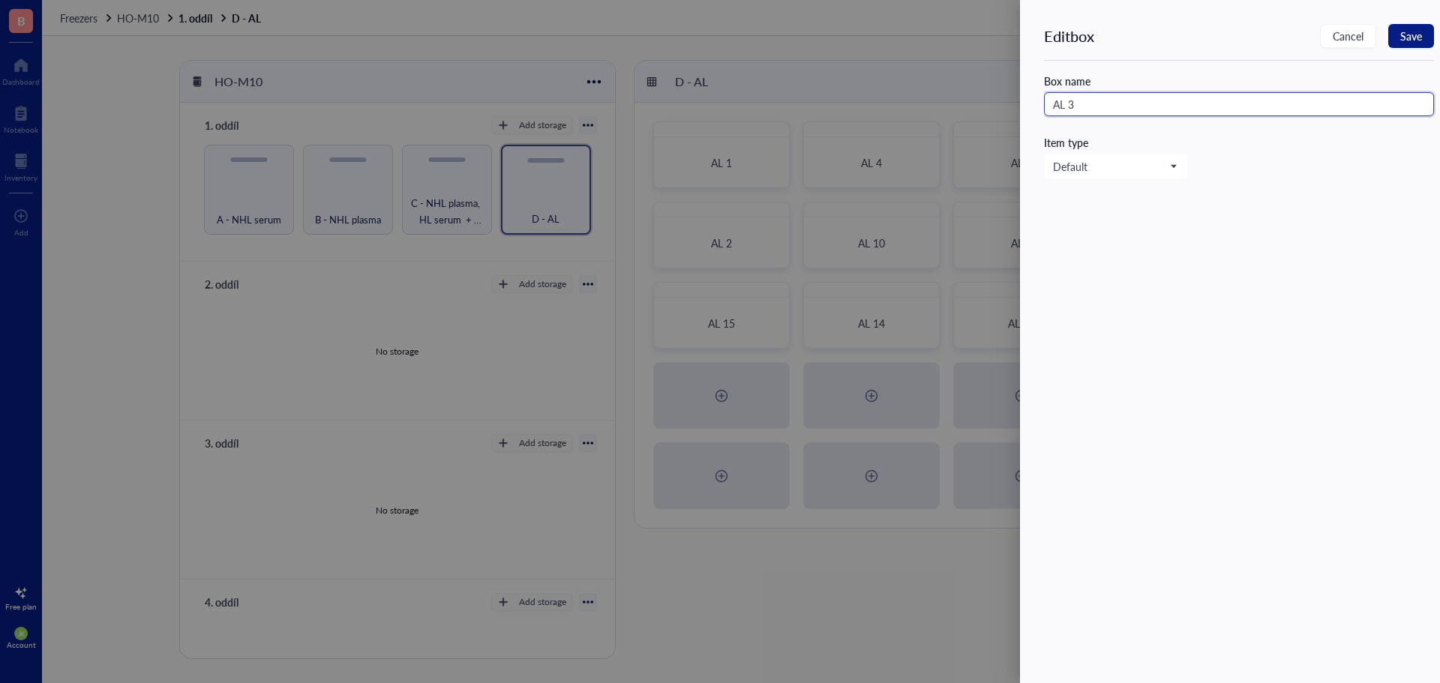
drag, startPoint x: 1069, startPoint y: 103, endPoint x: 1024, endPoint y: 100, distance: 45.1
click at [1024, 100] on div "Edit box Cancel Save Box name AL 3 Item type Default" at bounding box center [1230, 341] width 420 height 683
click at [1408, 32] on span "Save" at bounding box center [1411, 36] width 22 height 12
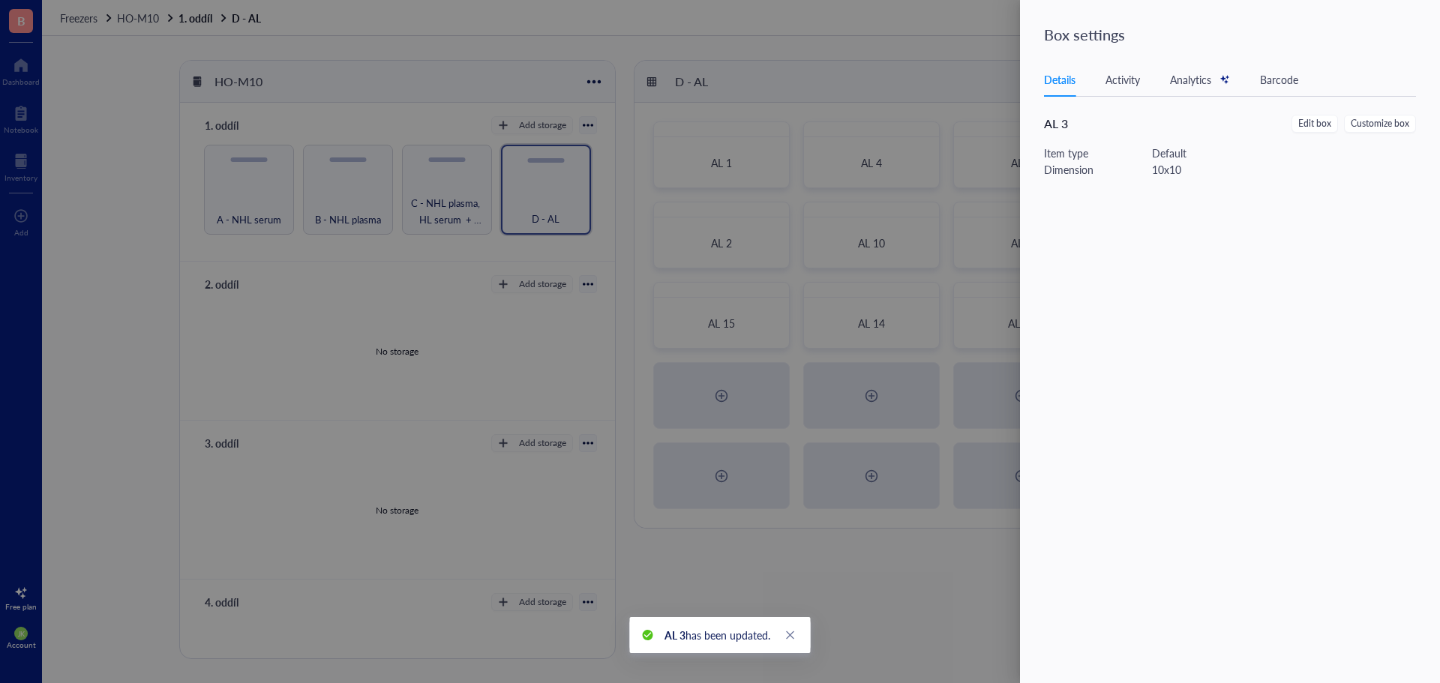
click at [751, 371] on div at bounding box center [720, 341] width 1440 height 683
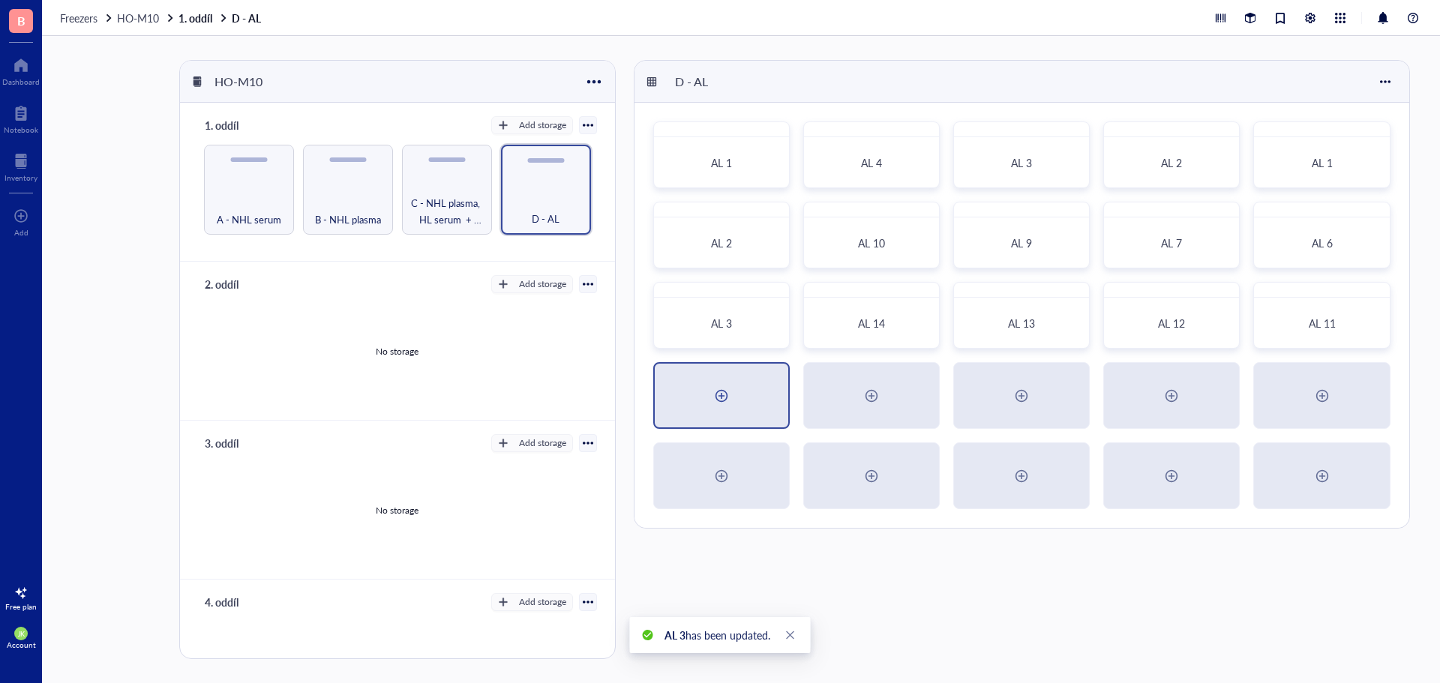
click at [749, 392] on div at bounding box center [721, 396] width 133 height 64
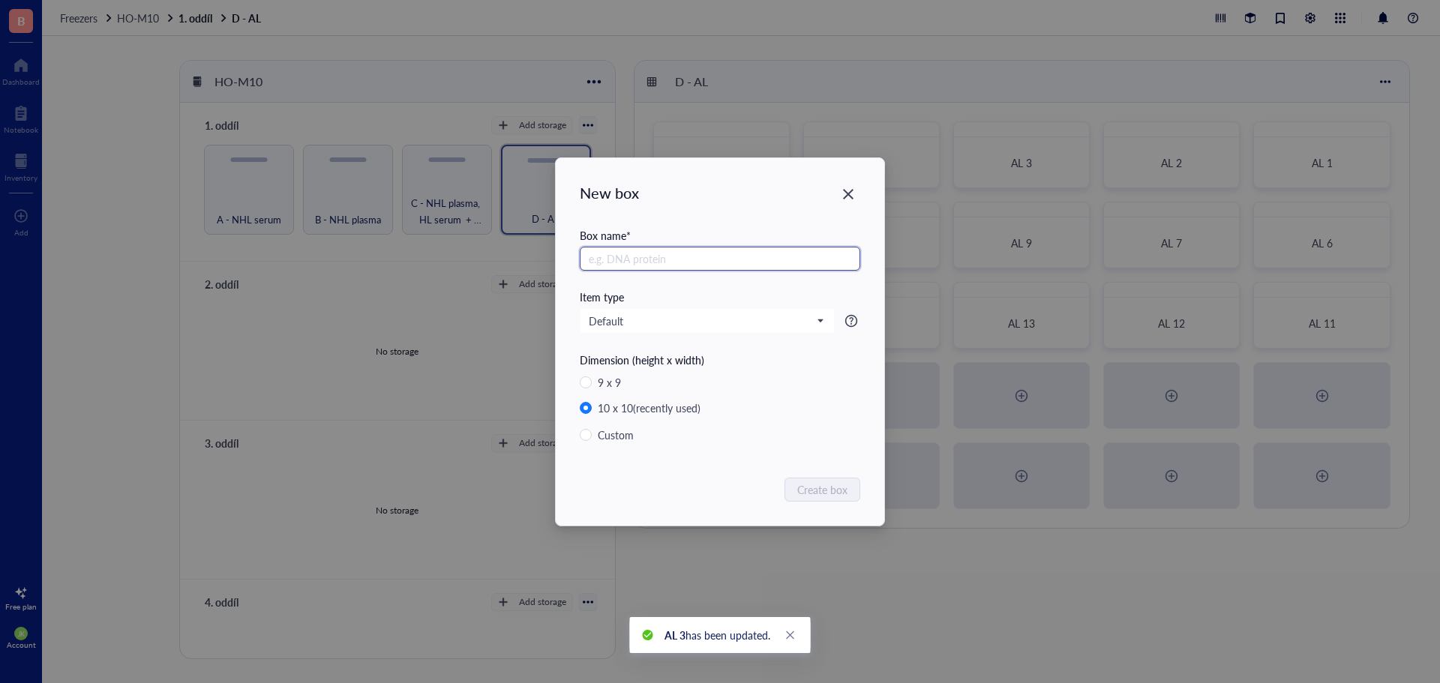
paste input "AL"
click at [820, 496] on span "Create box" at bounding box center [823, 489] width 50 height 16
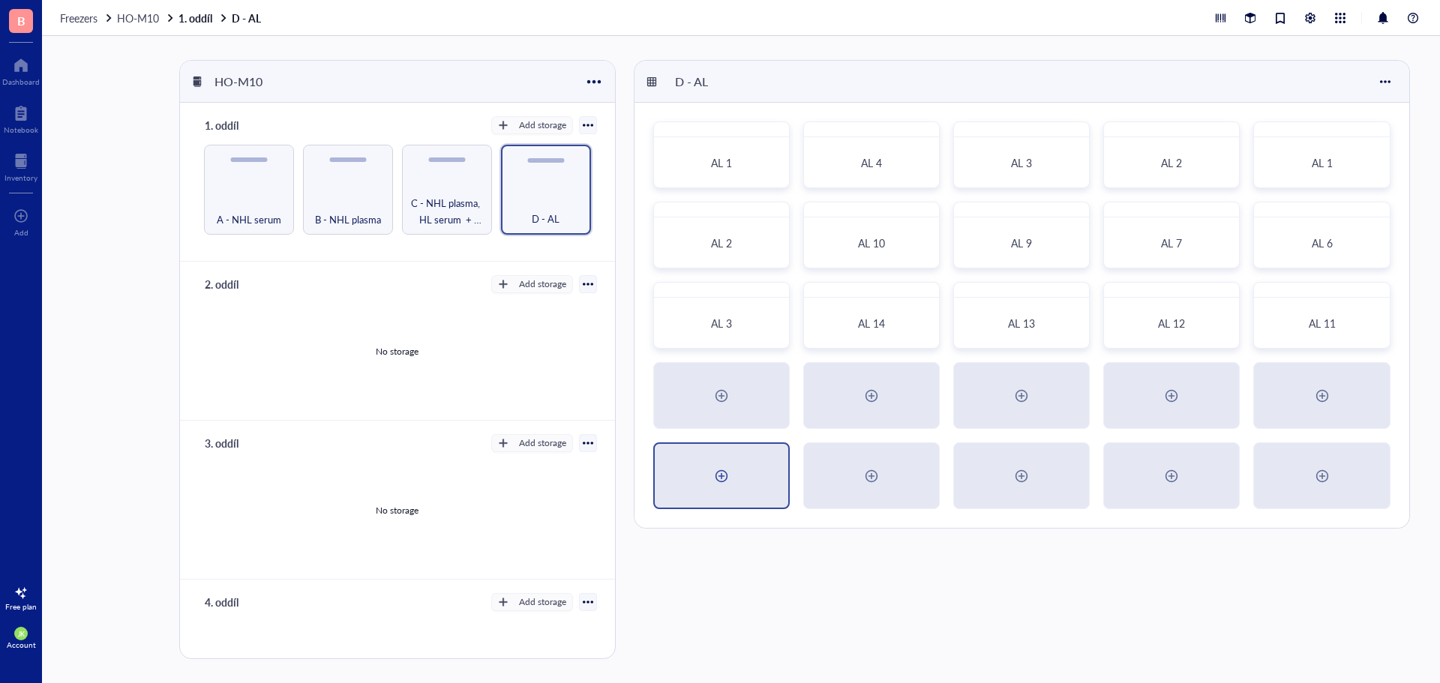
click at [737, 466] on div at bounding box center [721, 476] width 133 height 64
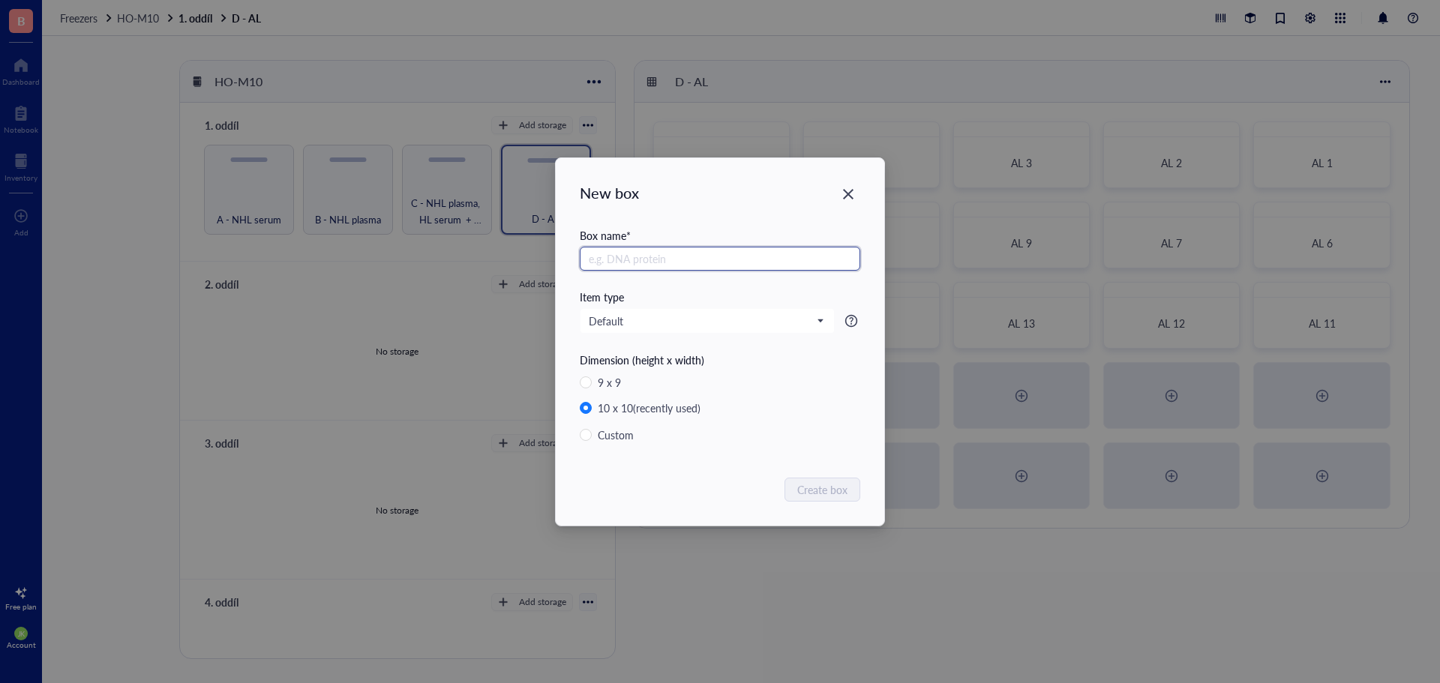
paste input "AL"
click at [817, 493] on span "Create box" at bounding box center [823, 489] width 50 height 16
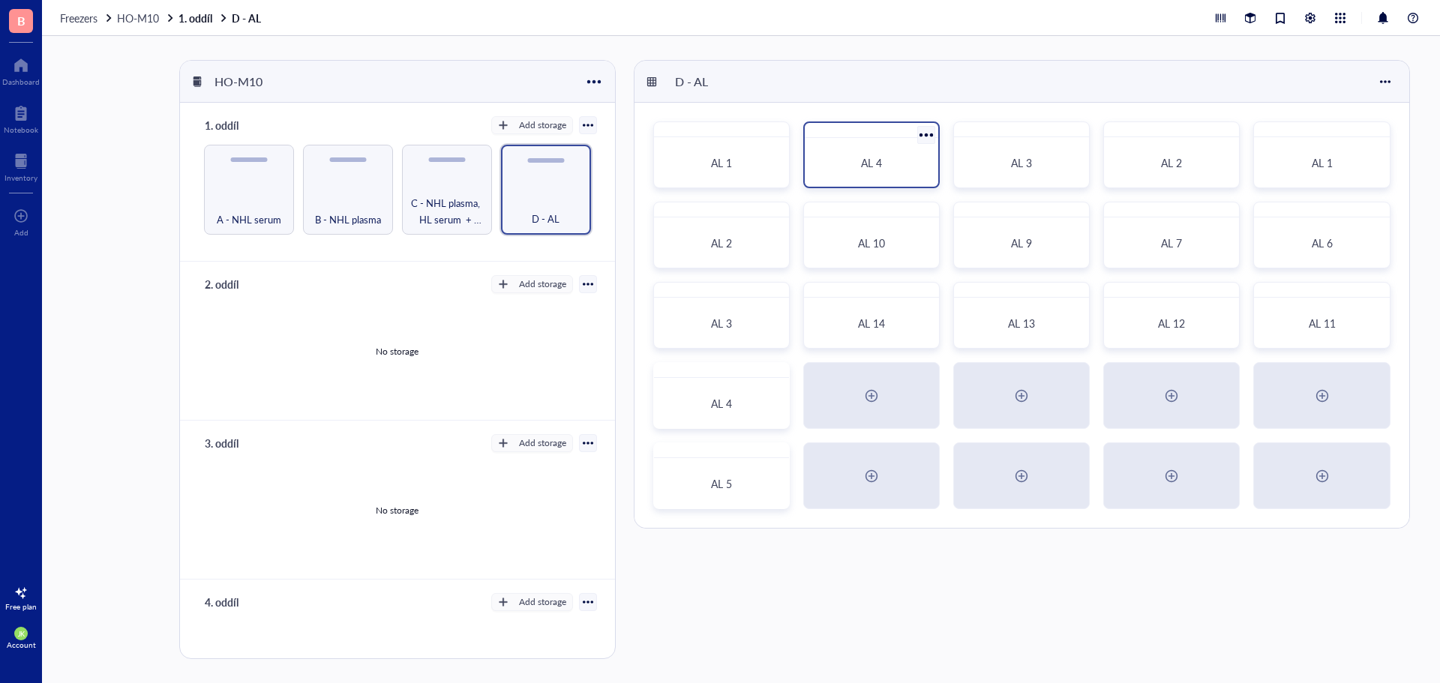
click at [925, 134] on div at bounding box center [926, 135] width 22 height 22
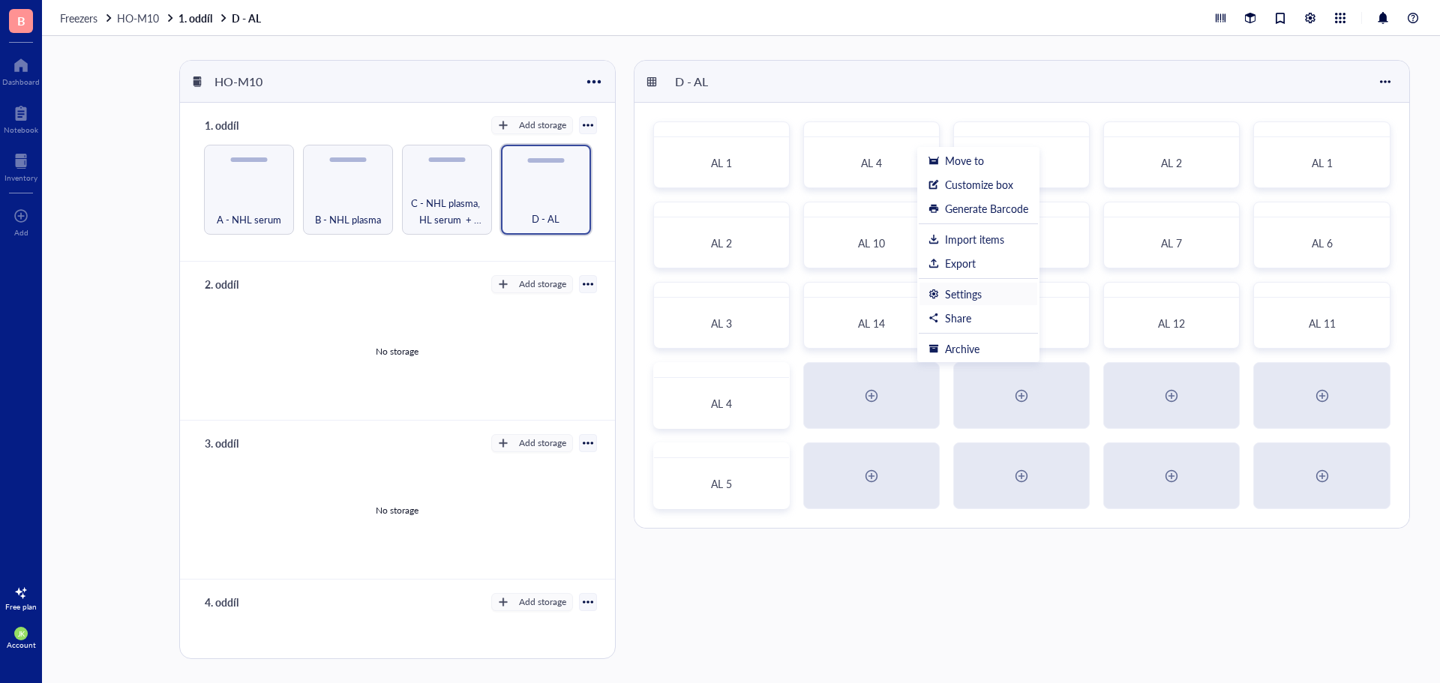
click at [953, 293] on div "Settings" at bounding box center [963, 293] width 37 height 13
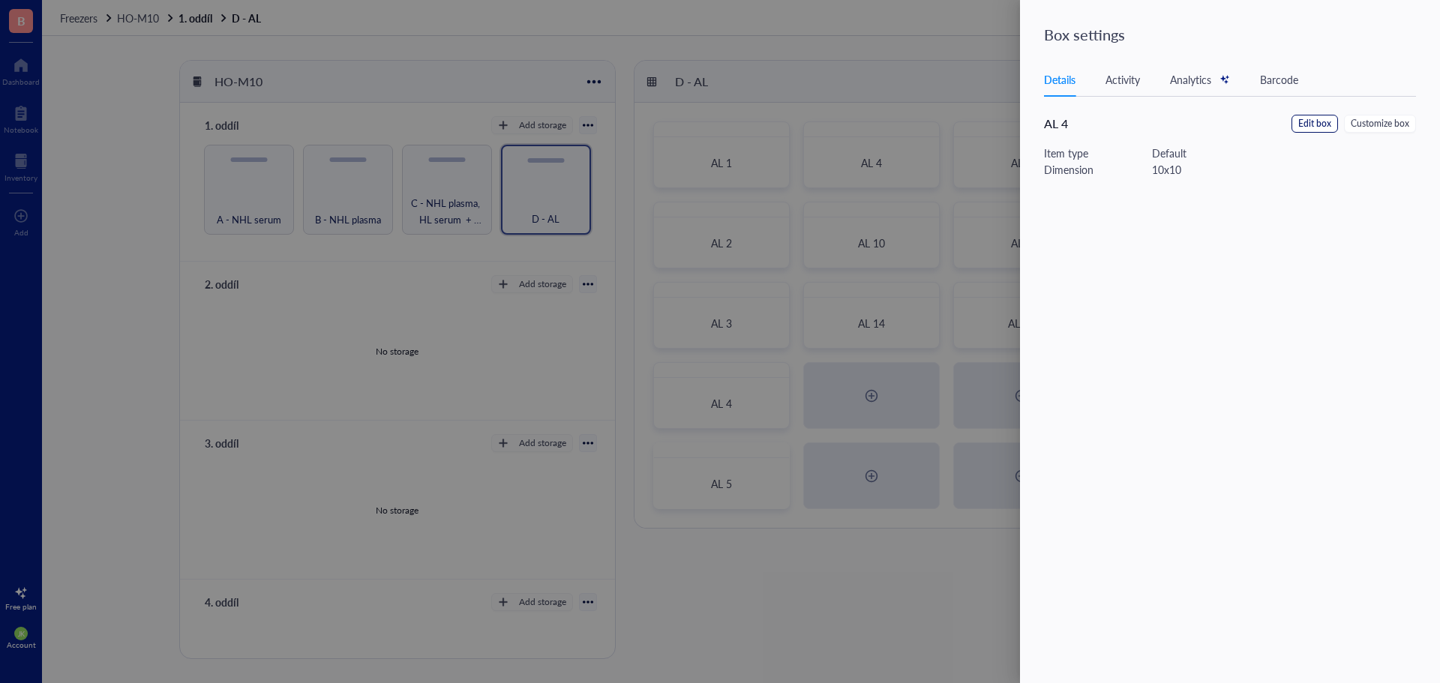
click at [1311, 117] on span "Edit box" at bounding box center [1314, 124] width 33 height 14
click at [1157, 110] on input "AL 4" at bounding box center [1239, 104] width 390 height 24
click at [1413, 31] on span "Save" at bounding box center [1411, 36] width 22 height 12
click at [918, 216] on div at bounding box center [720, 341] width 1440 height 683
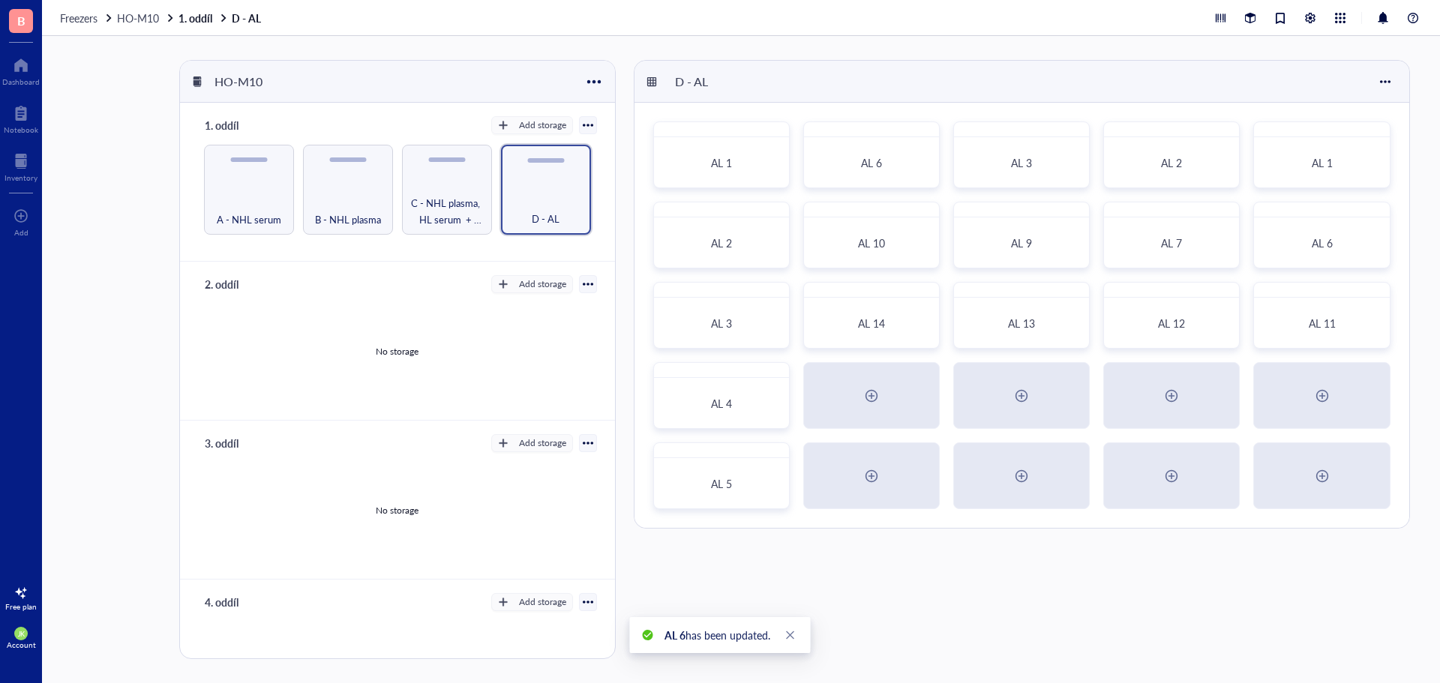
click at [920, 214] on div at bounding box center [927, 214] width 22 height 22
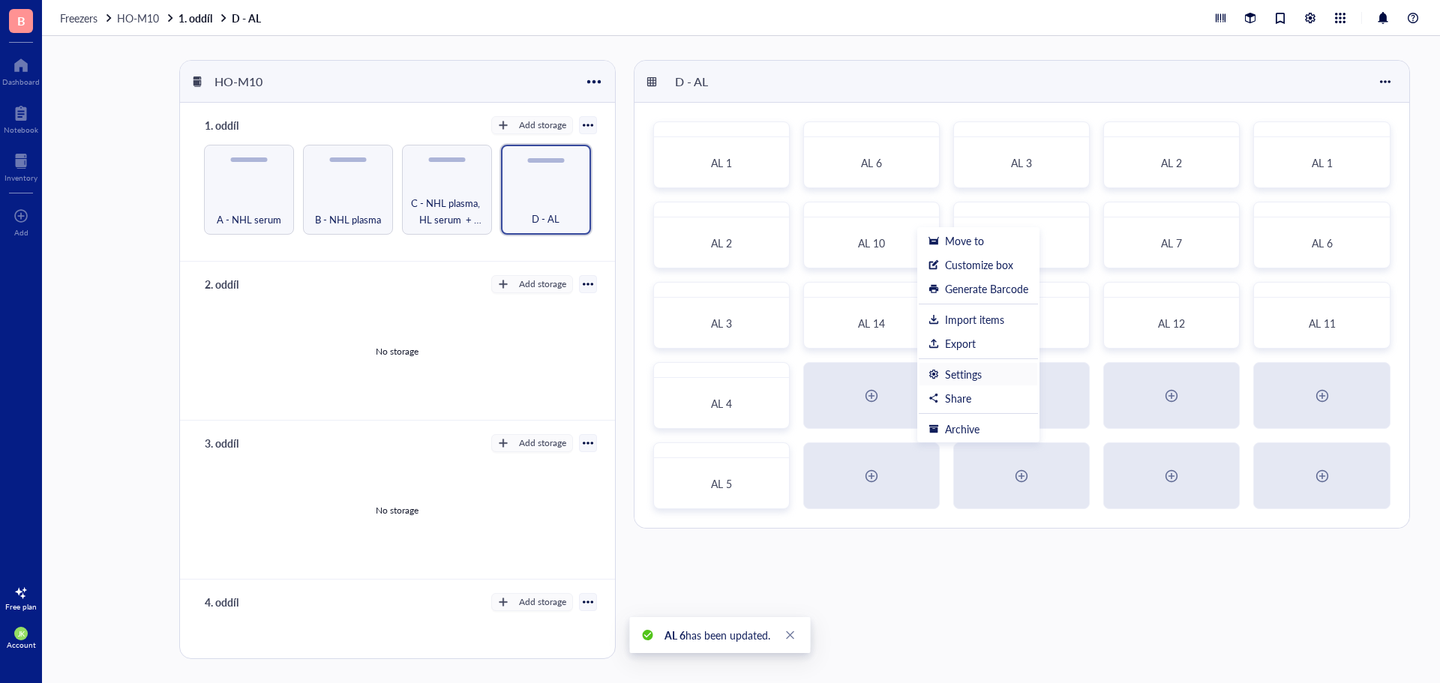
click at [960, 371] on div "Settings" at bounding box center [963, 373] width 37 height 13
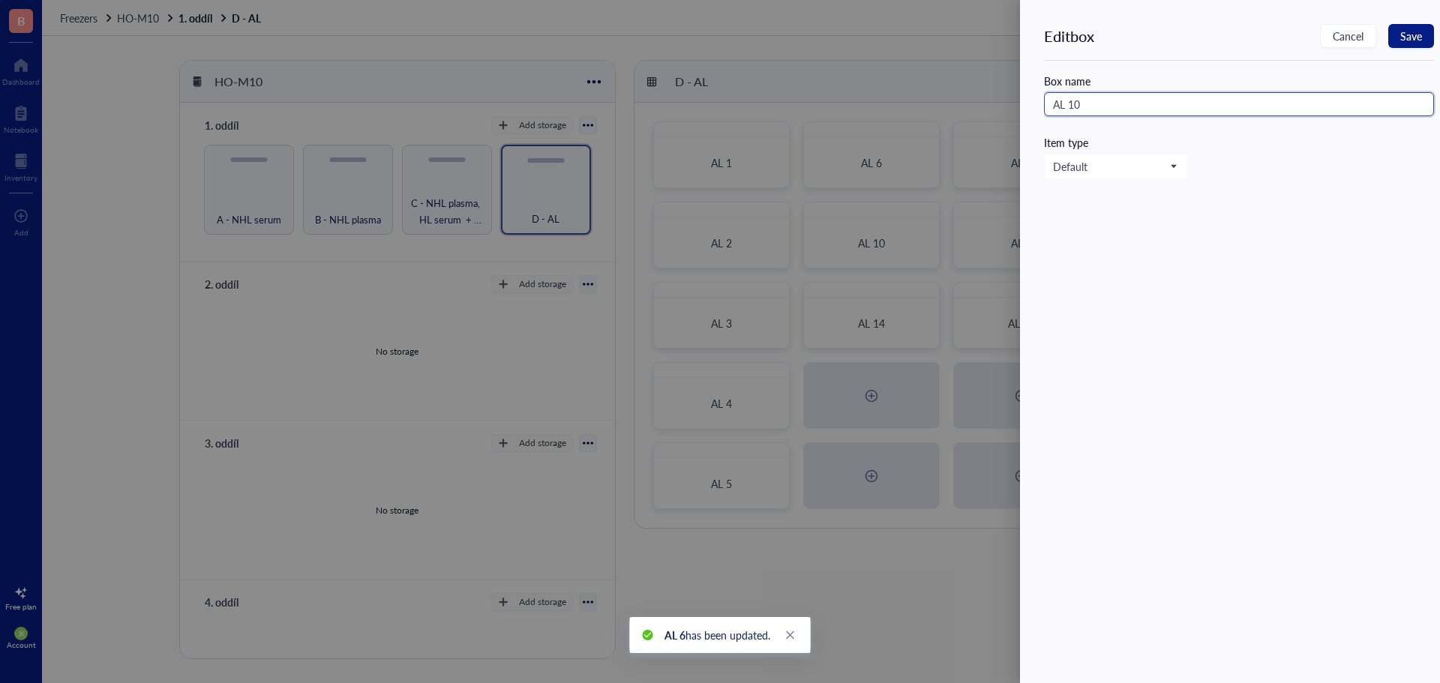
click at [1219, 100] on input "AL 10" at bounding box center [1239, 104] width 390 height 24
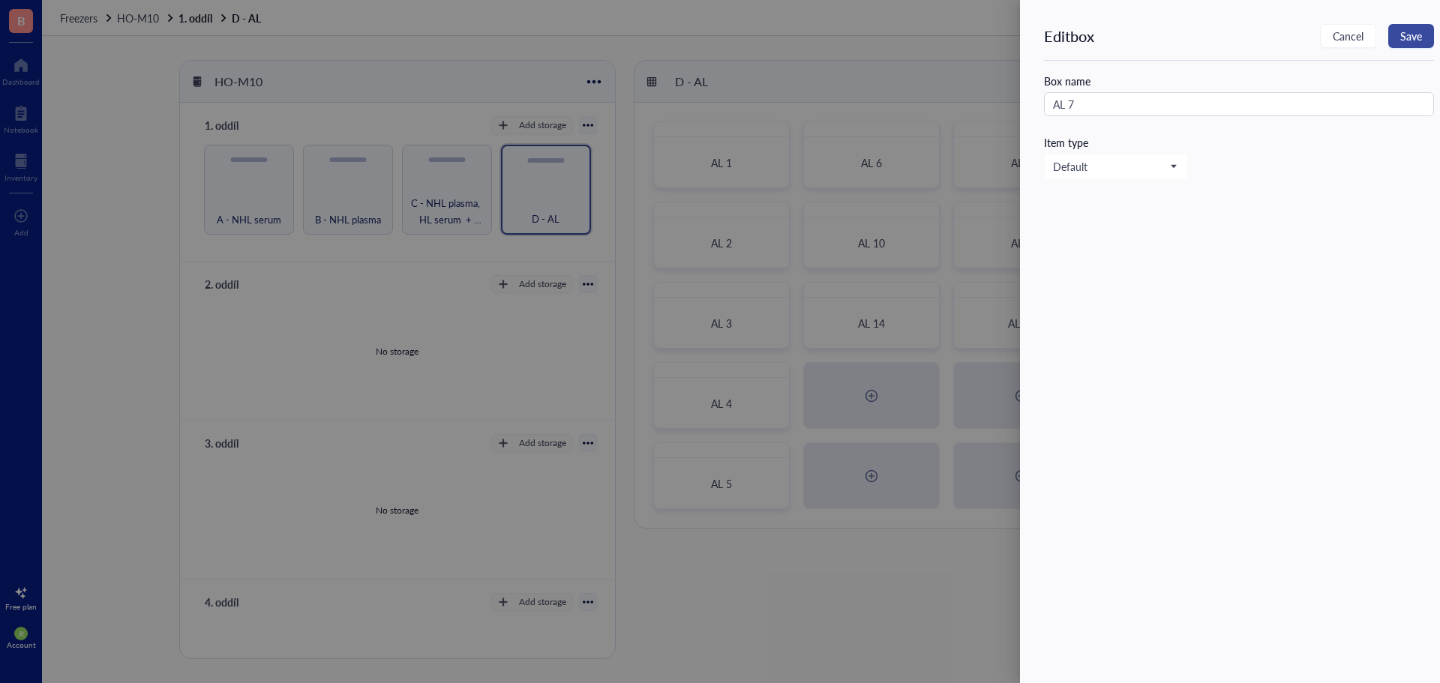
click at [1403, 36] on span "Save" at bounding box center [1411, 36] width 22 height 12
click at [937, 87] on div at bounding box center [720, 341] width 1440 height 683
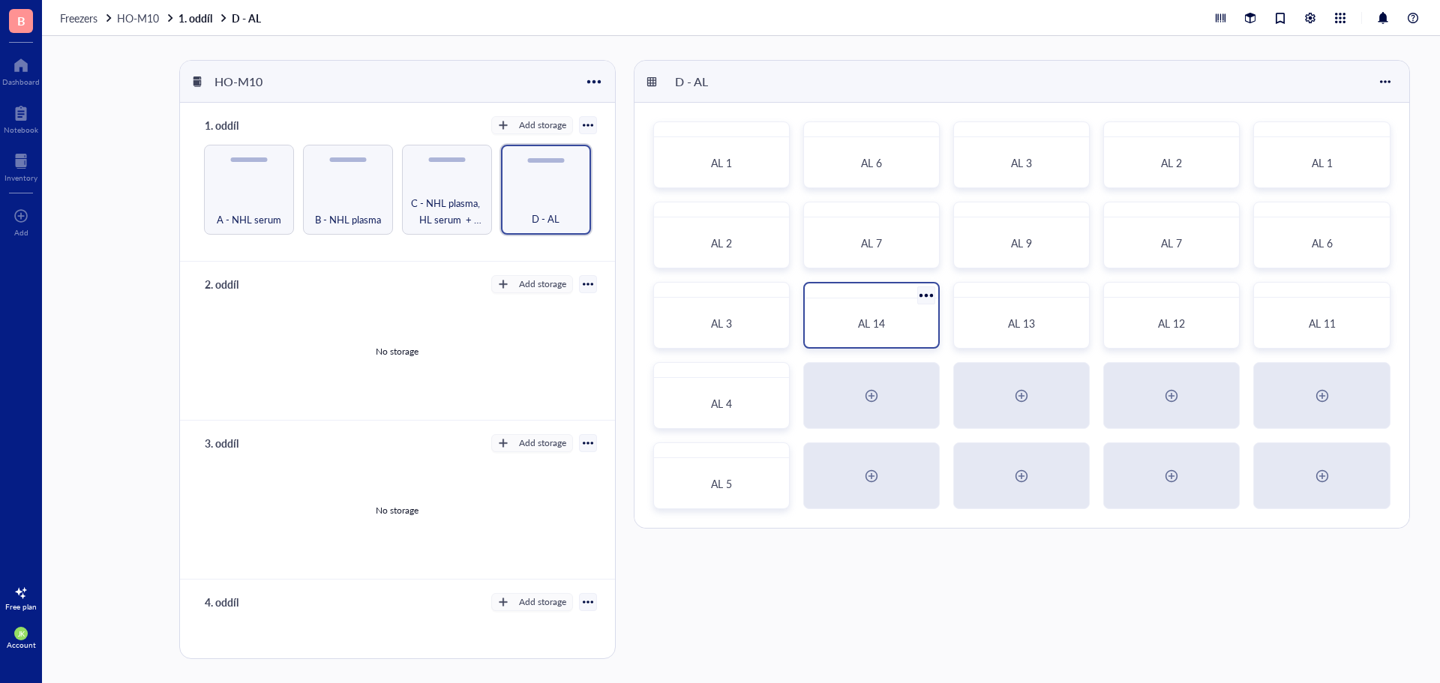
click at [912, 295] on div at bounding box center [871, 290] width 133 height 15
click at [922, 294] on div at bounding box center [926, 296] width 22 height 22
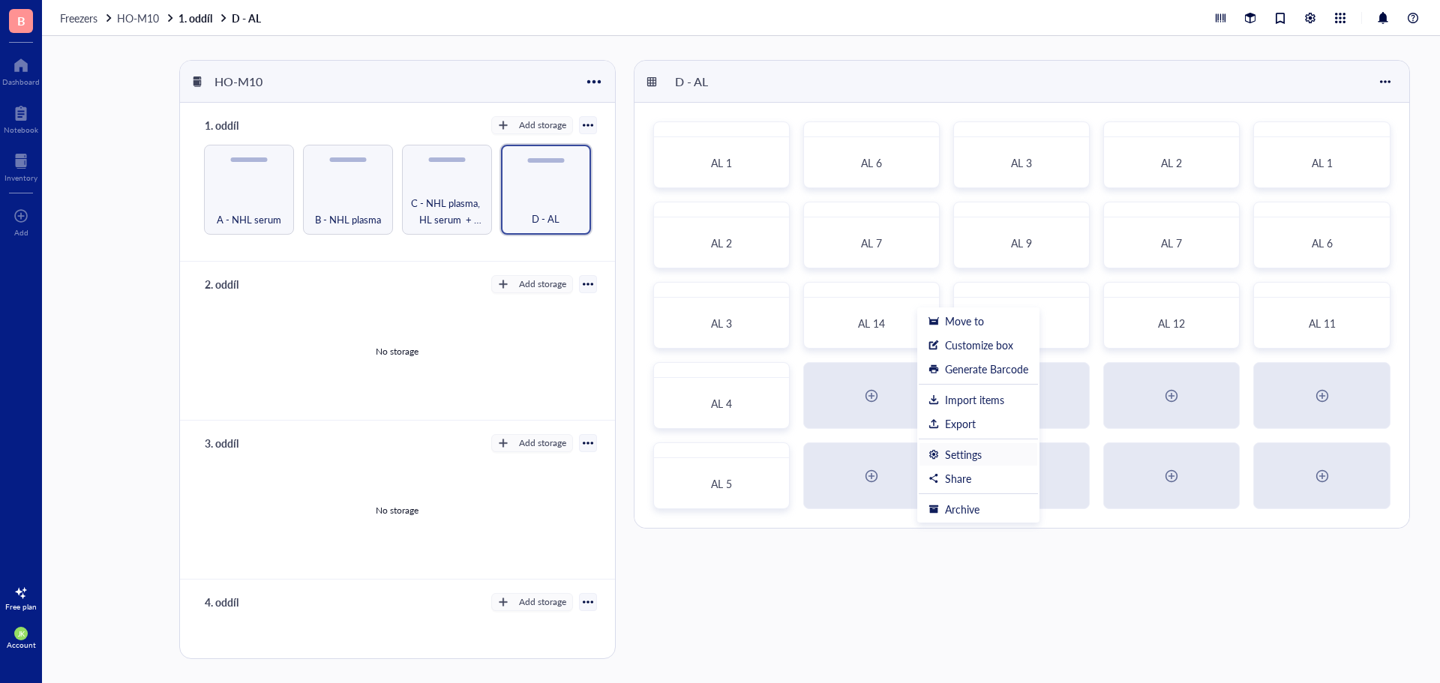
click at [942, 448] on div "Settings" at bounding box center [978, 454] width 100 height 13
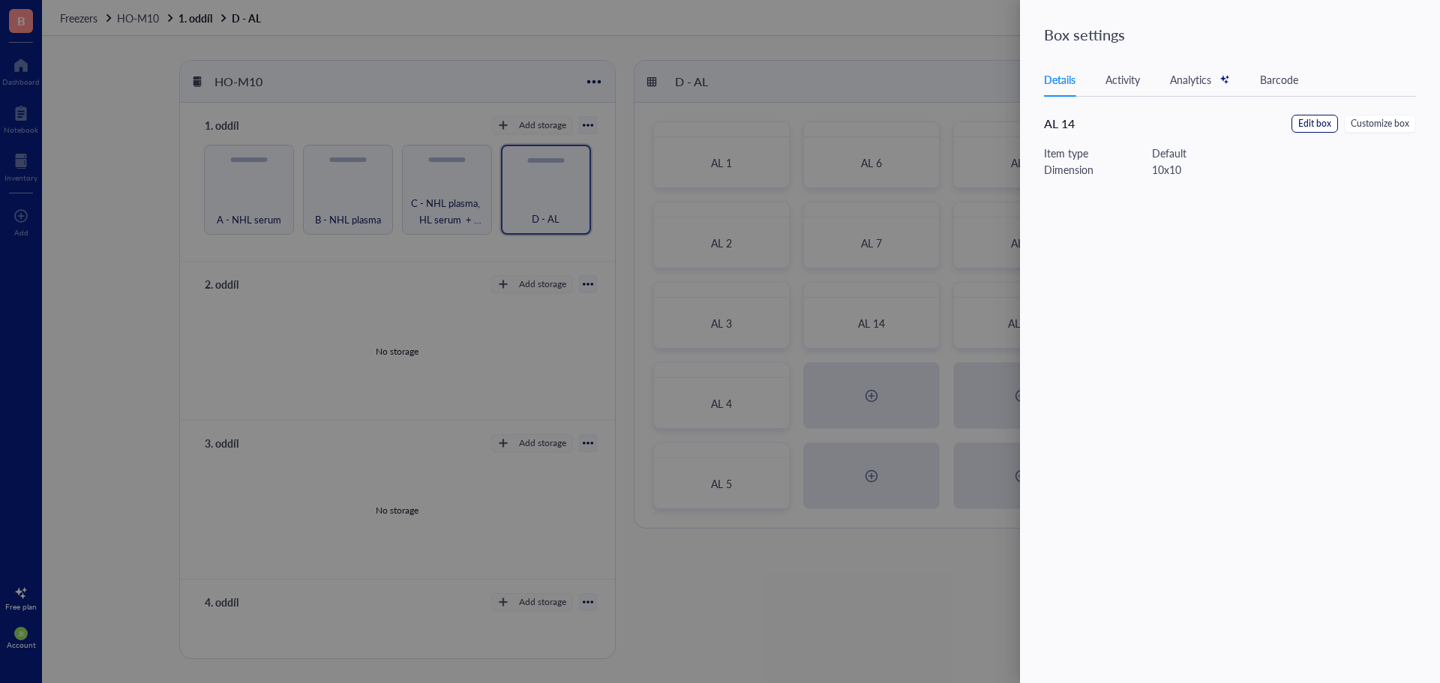
click at [1320, 126] on span "Edit box" at bounding box center [1314, 124] width 33 height 14
click at [1210, 111] on input "AL 14" at bounding box center [1239, 104] width 390 height 24
click at [1422, 43] on button "Save" at bounding box center [1411, 36] width 46 height 24
click at [868, 388] on div at bounding box center [720, 341] width 1440 height 683
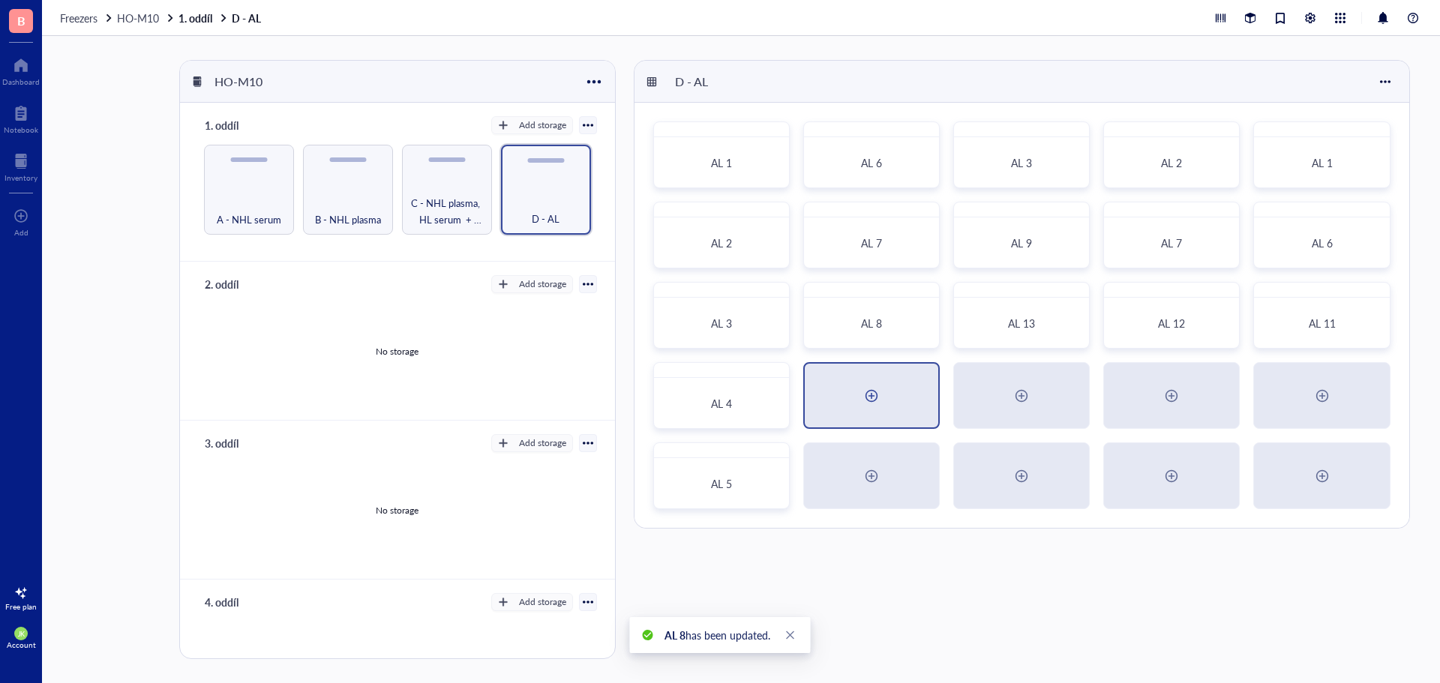
click at [871, 394] on div at bounding box center [871, 396] width 24 height 24
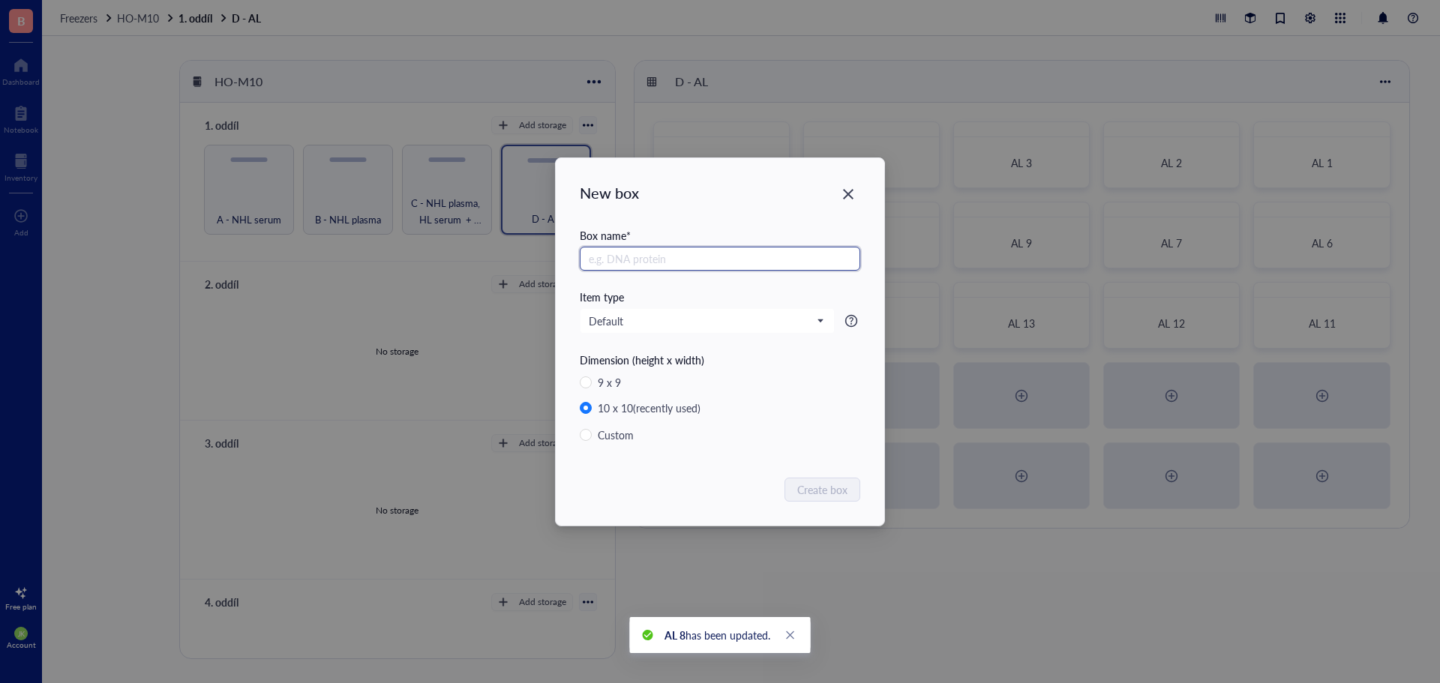
paste input "AL"
click at [817, 492] on span "Create box" at bounding box center [823, 489] width 50 height 16
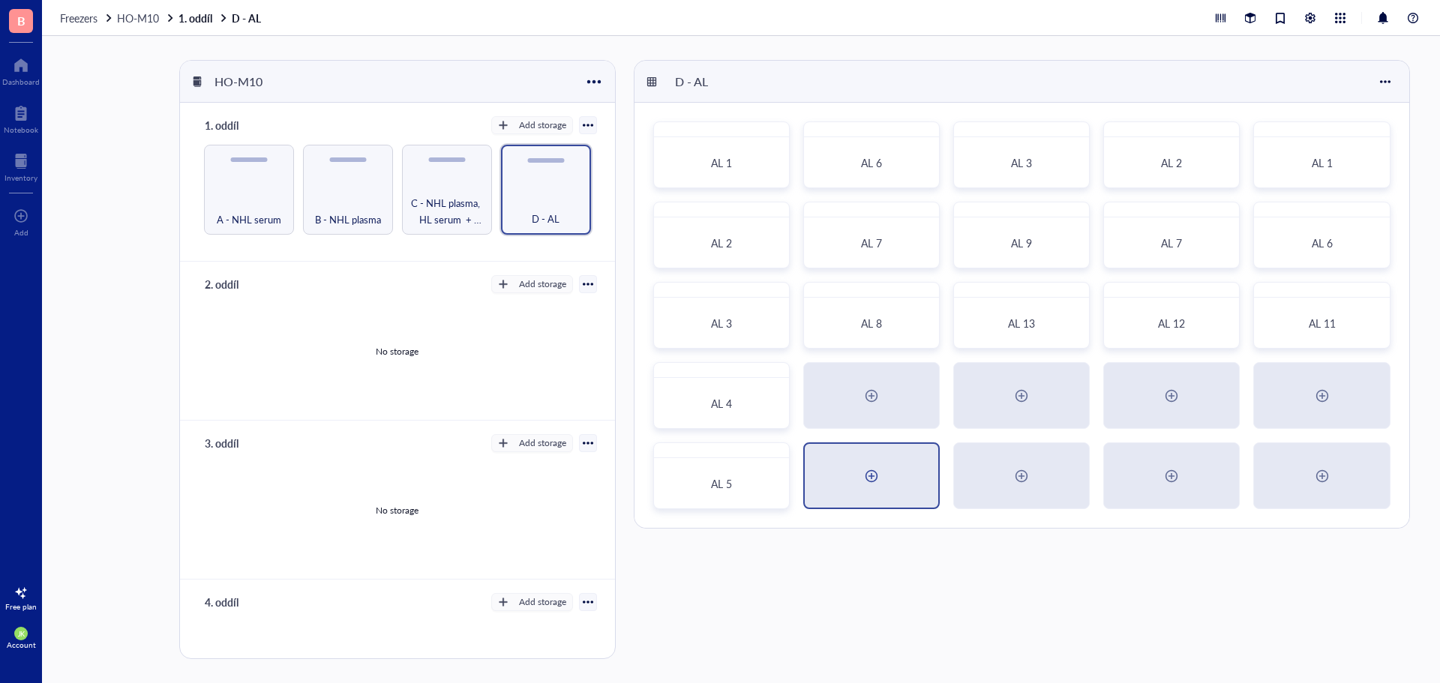
click at [889, 479] on div at bounding box center [871, 476] width 133 height 64
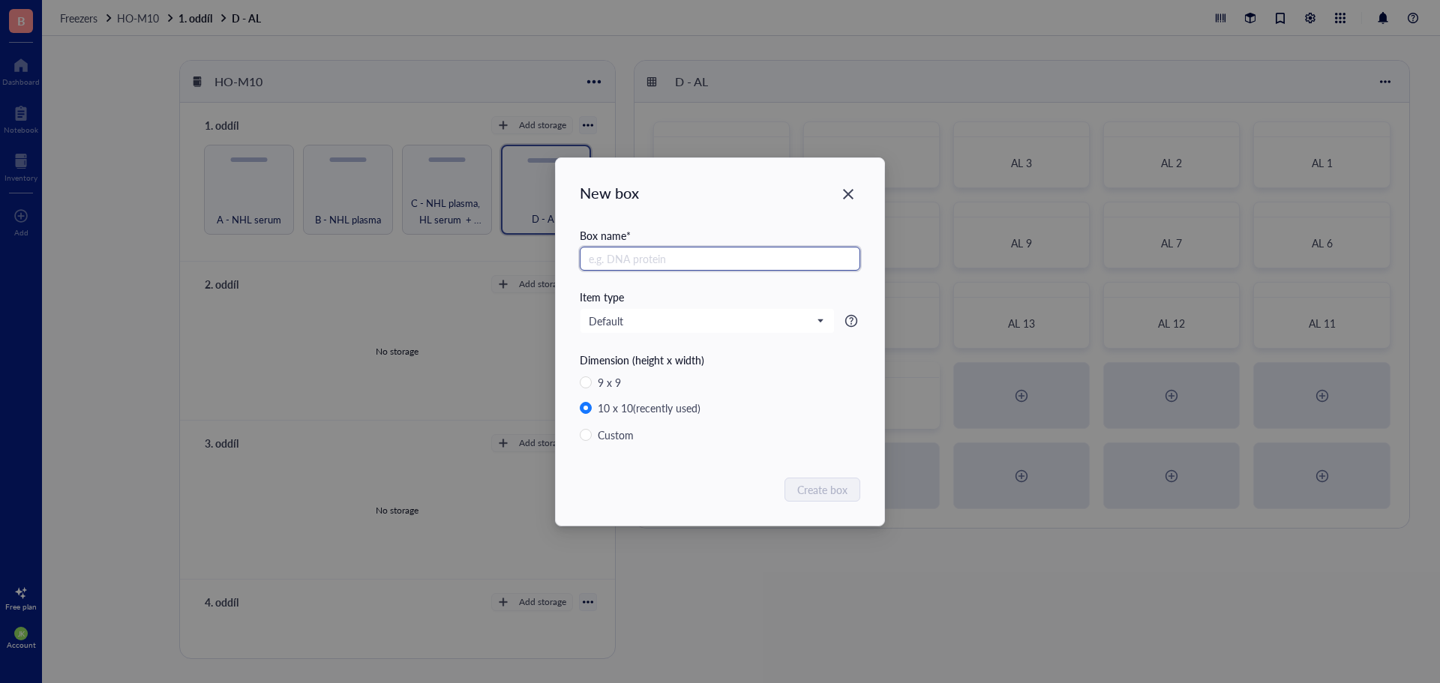
paste input "AL"
click at [823, 479] on button "Create box" at bounding box center [823, 490] width 74 height 24
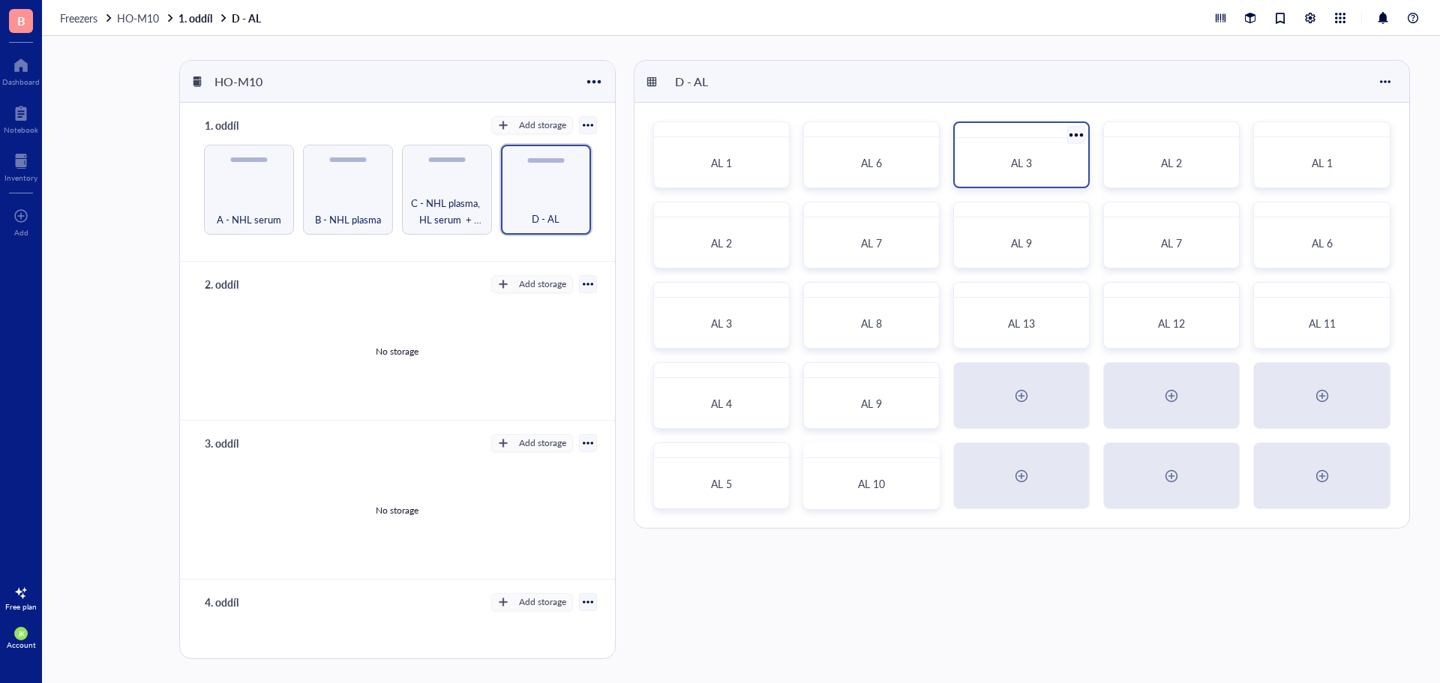
click at [1082, 137] on div at bounding box center [1077, 135] width 22 height 22
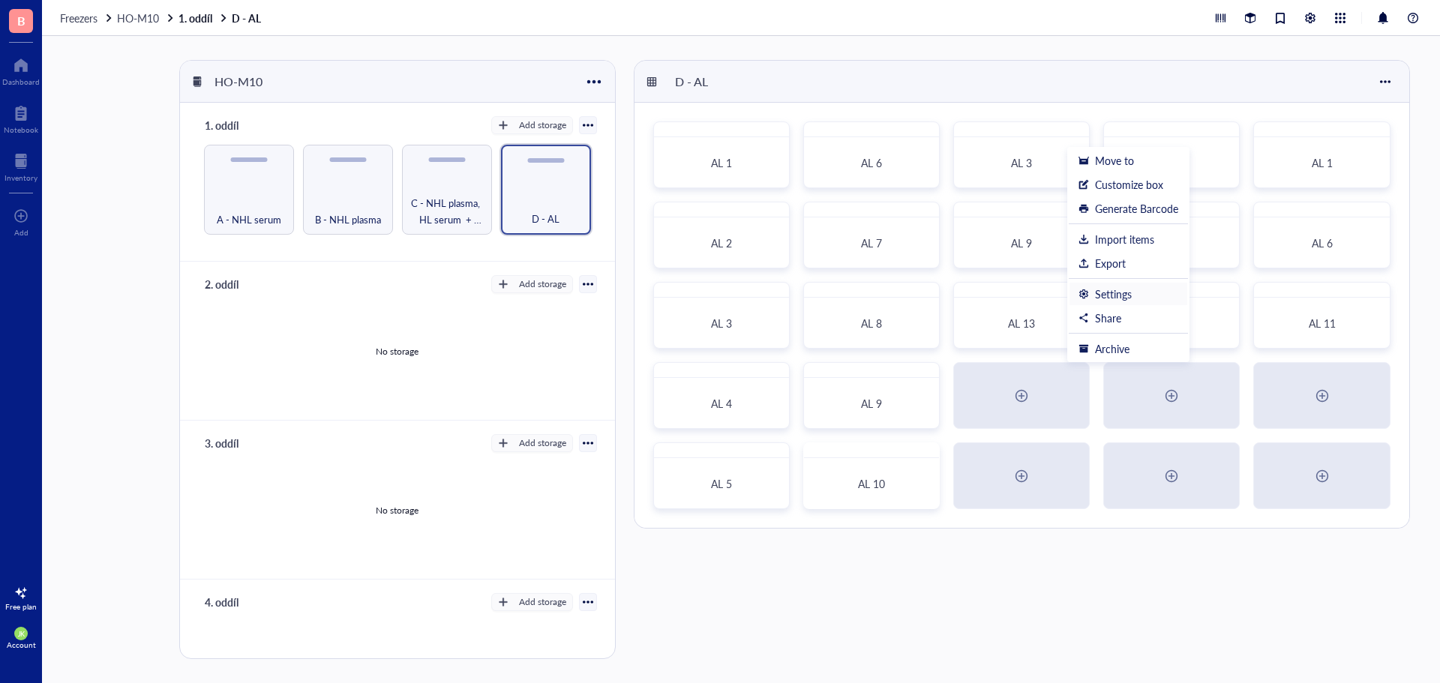
click at [1105, 285] on li "Settings" at bounding box center [1128, 294] width 119 height 24
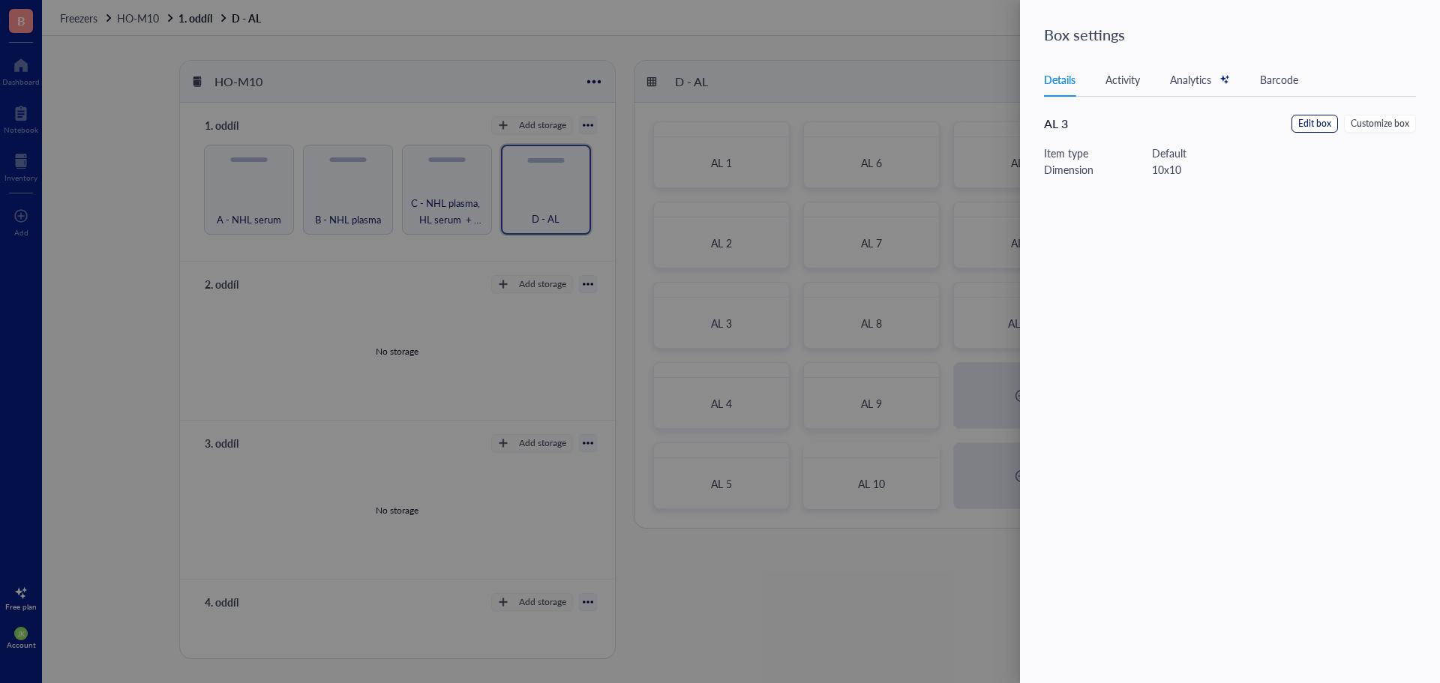
click at [1329, 127] on span "Edit box" at bounding box center [1314, 124] width 33 height 14
click at [1230, 97] on input "AL 3" at bounding box center [1239, 104] width 390 height 24
click at [1411, 39] on span "Save" at bounding box center [1411, 36] width 22 height 12
click at [992, 65] on div at bounding box center [720, 341] width 1440 height 683
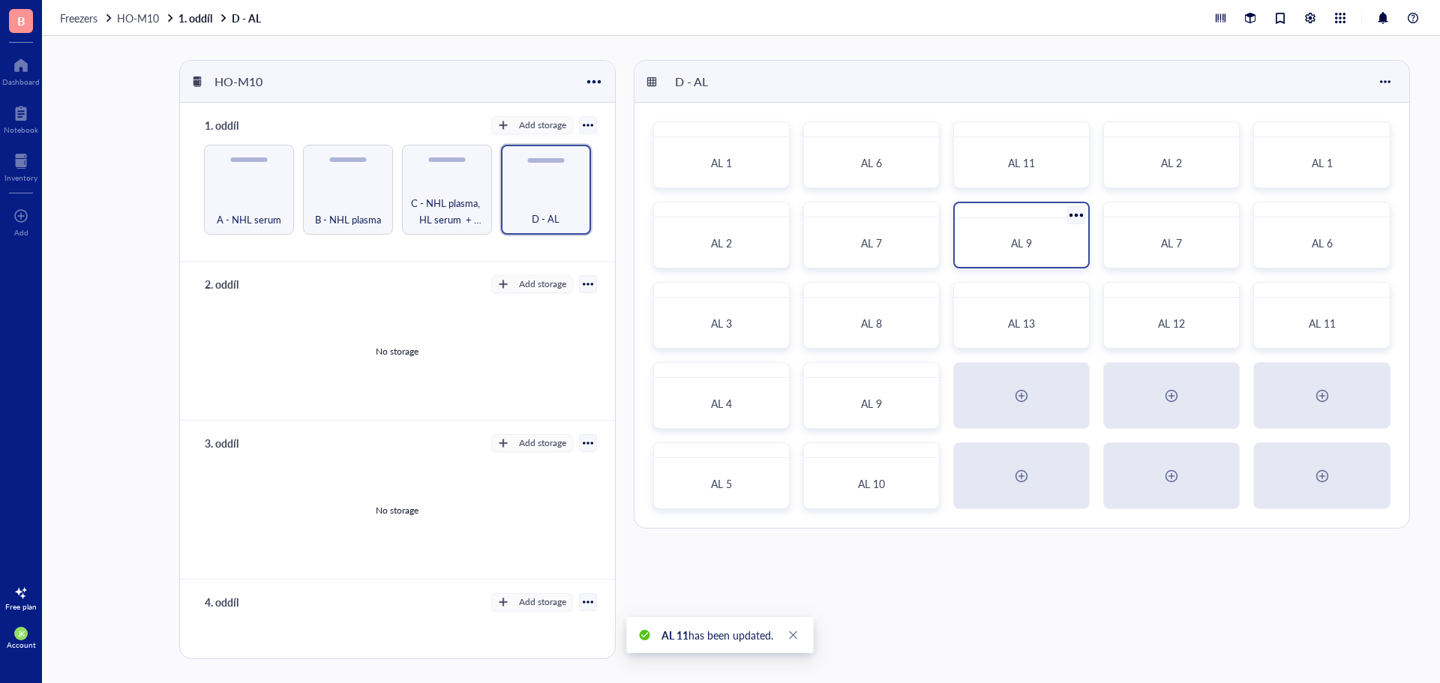
click at [1066, 214] on div at bounding box center [1077, 215] width 22 height 22
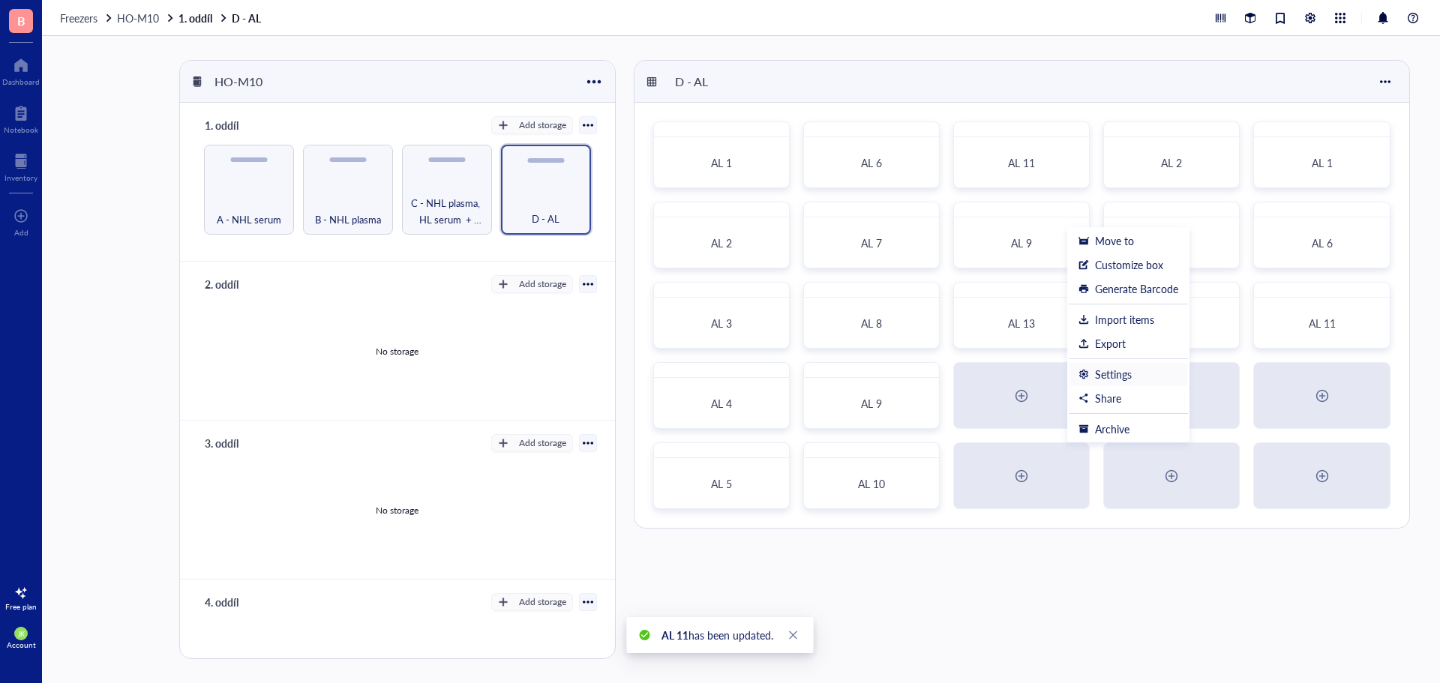
click at [1119, 381] on div "Settings" at bounding box center [1113, 373] width 37 height 13
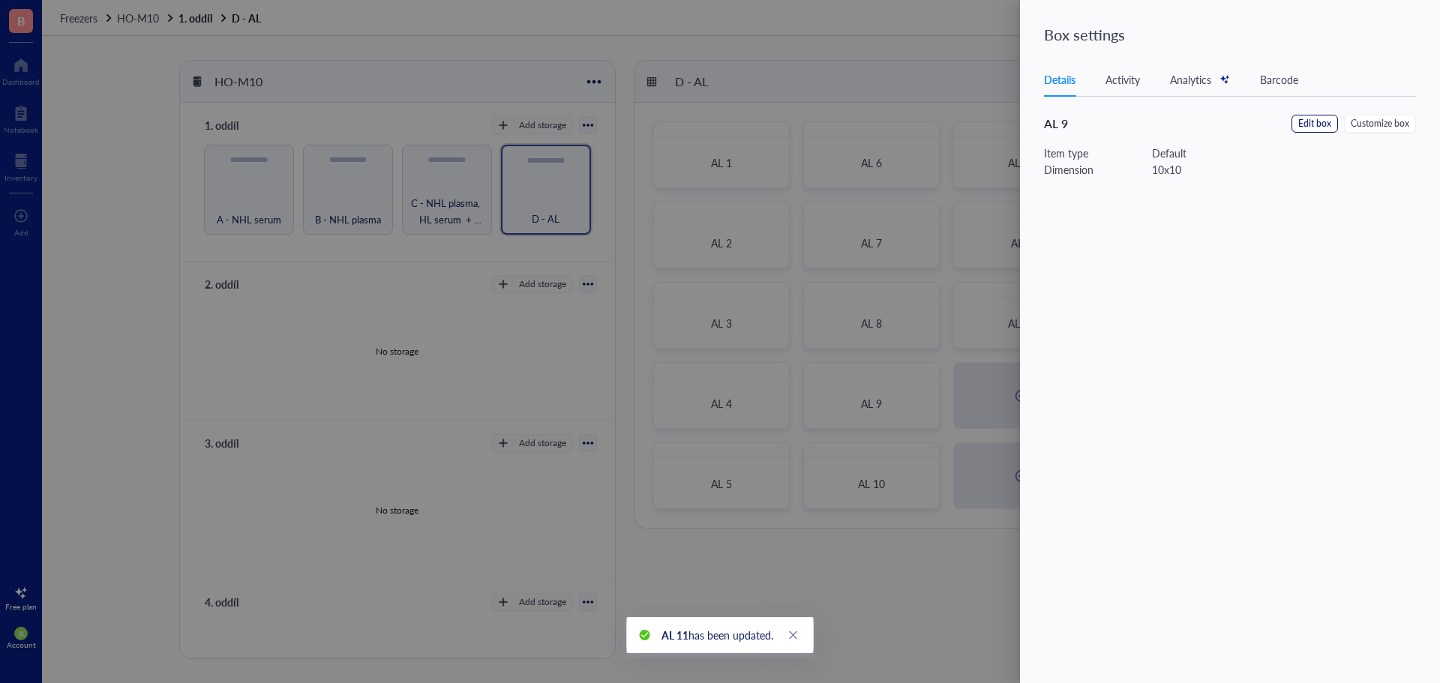
click at [1297, 117] on button "Edit box" at bounding box center [1314, 124] width 46 height 18
click at [1215, 104] on input "AL 9" at bounding box center [1239, 104] width 390 height 24
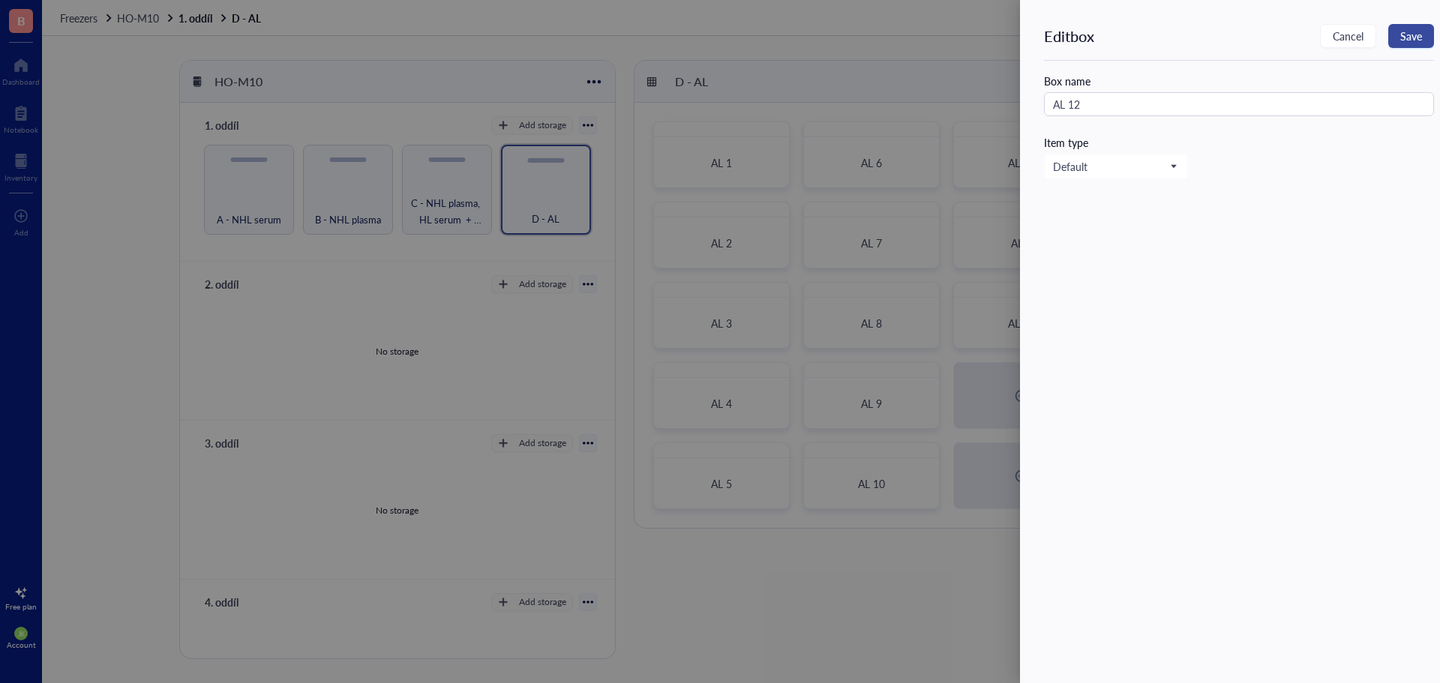
click at [1420, 38] on span "Save" at bounding box center [1411, 36] width 22 height 12
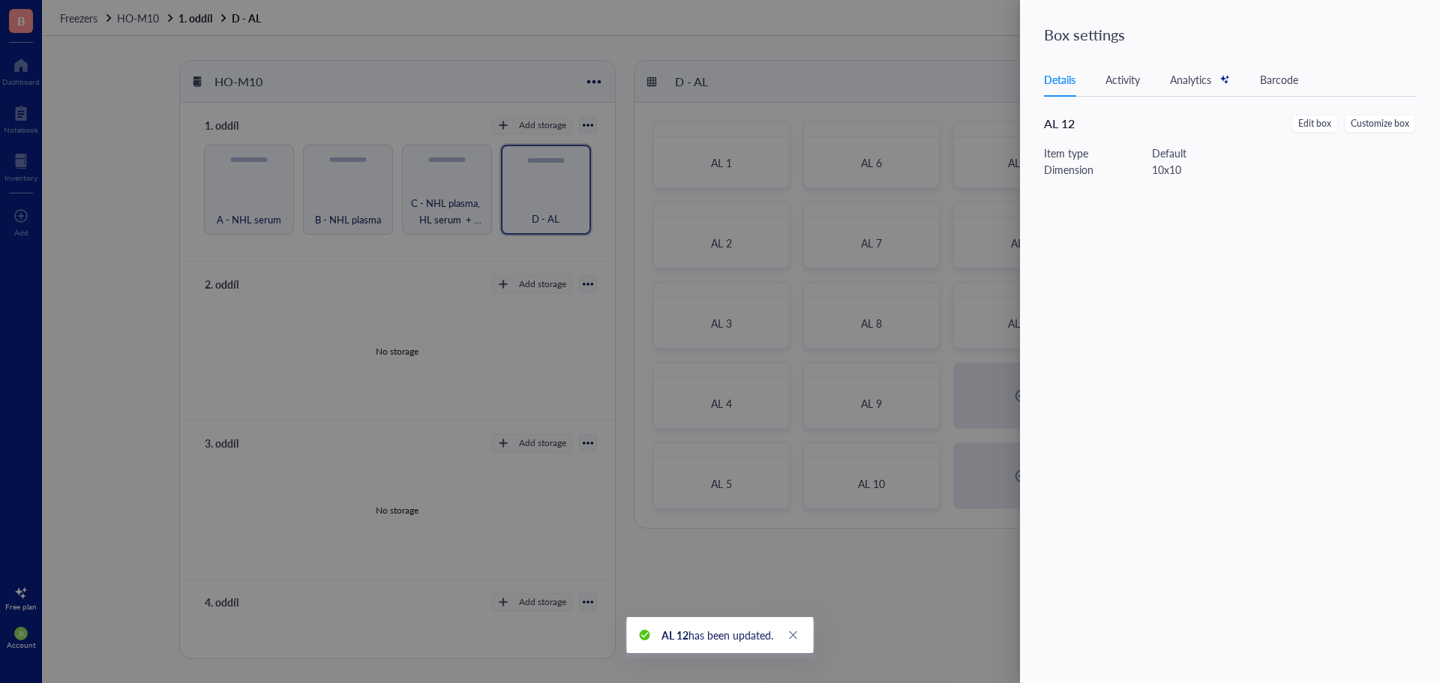
click at [948, 71] on div at bounding box center [720, 341] width 1440 height 683
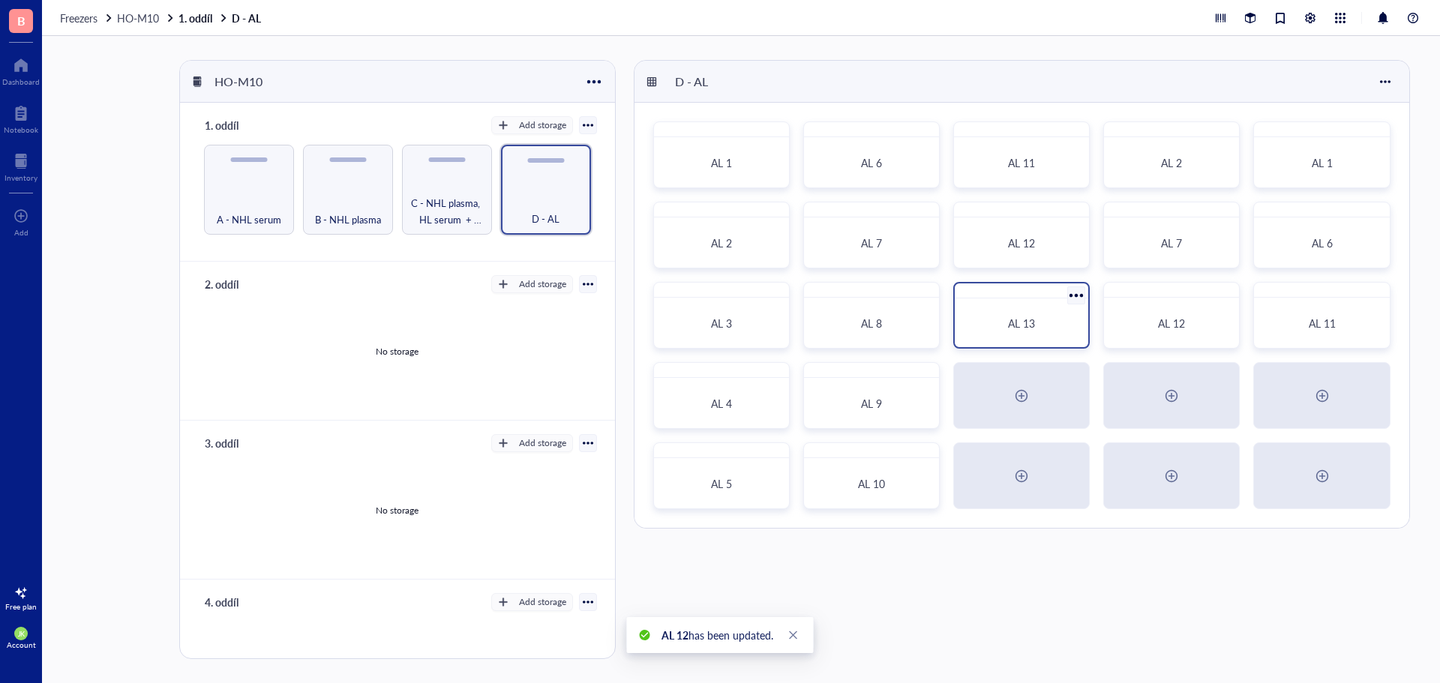
click at [1066, 292] on div at bounding box center [1077, 296] width 22 height 22
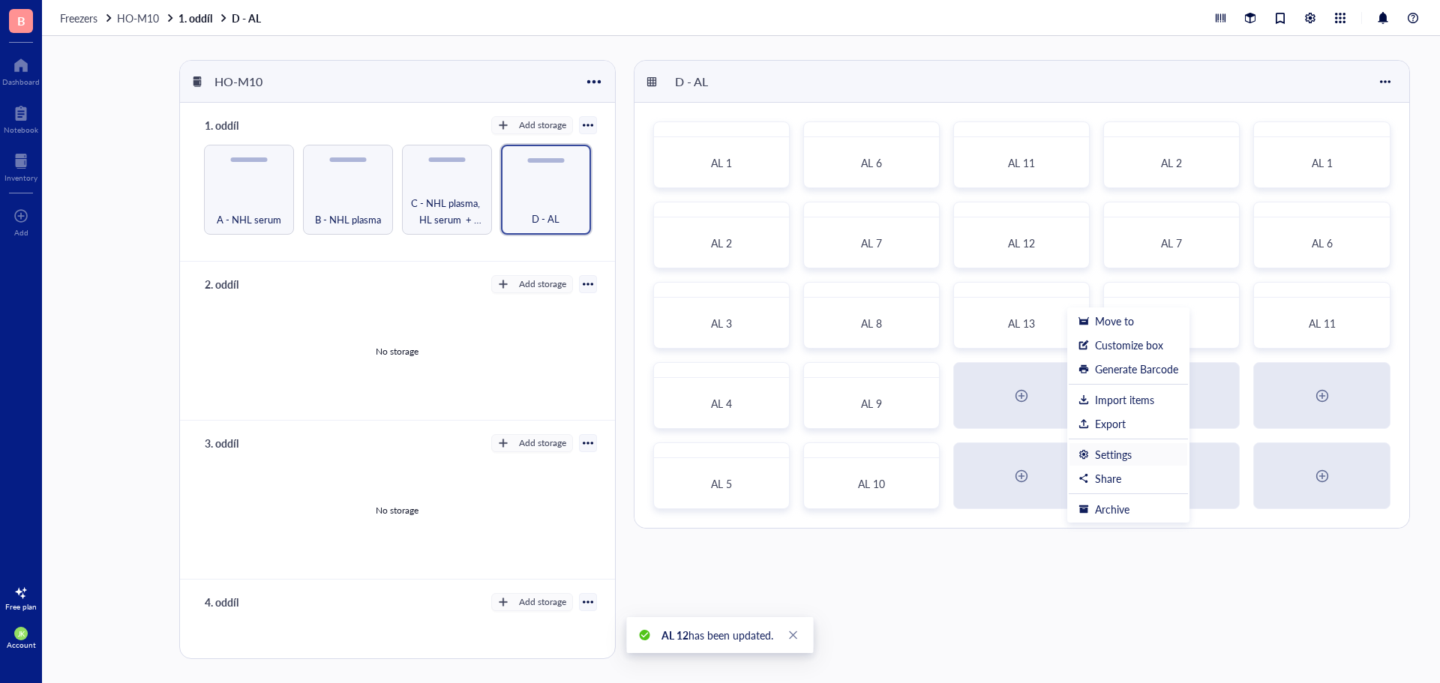
click at [1093, 455] on div "Settings" at bounding box center [1128, 454] width 100 height 13
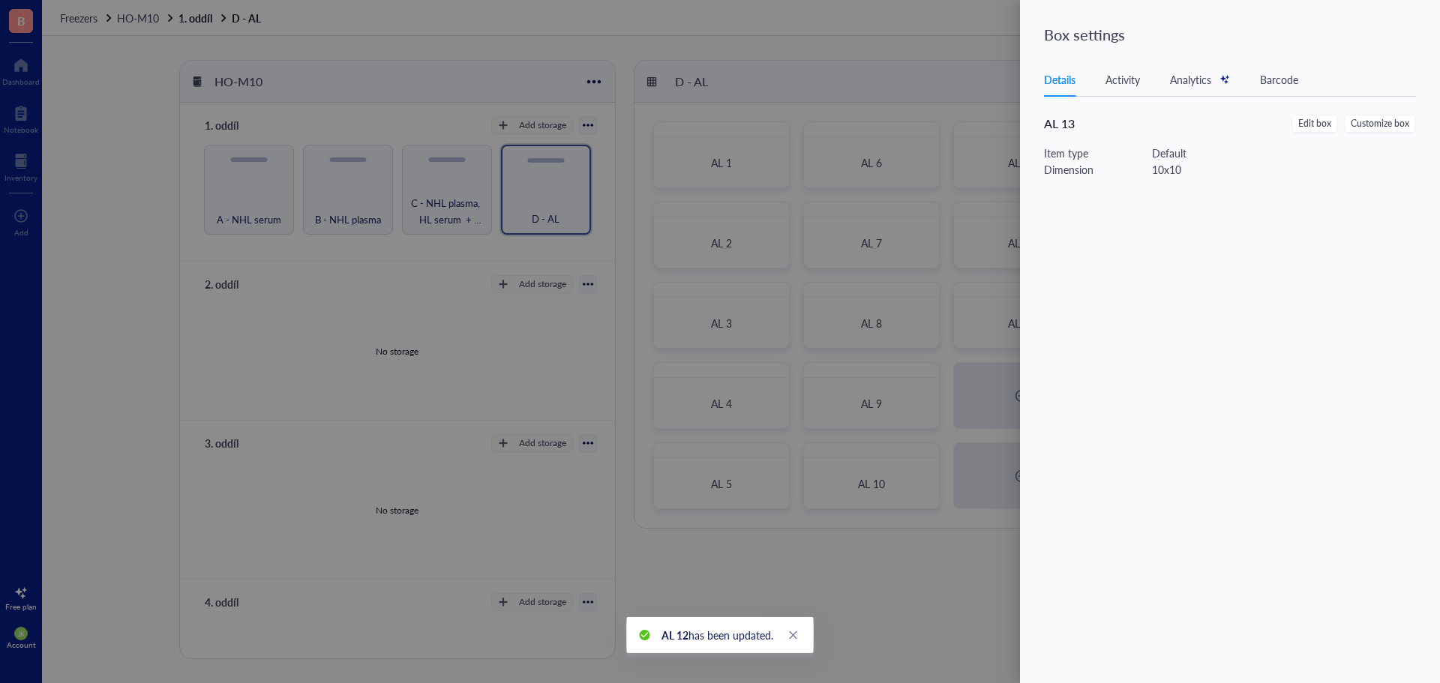
click at [922, 63] on div at bounding box center [720, 341] width 1440 height 683
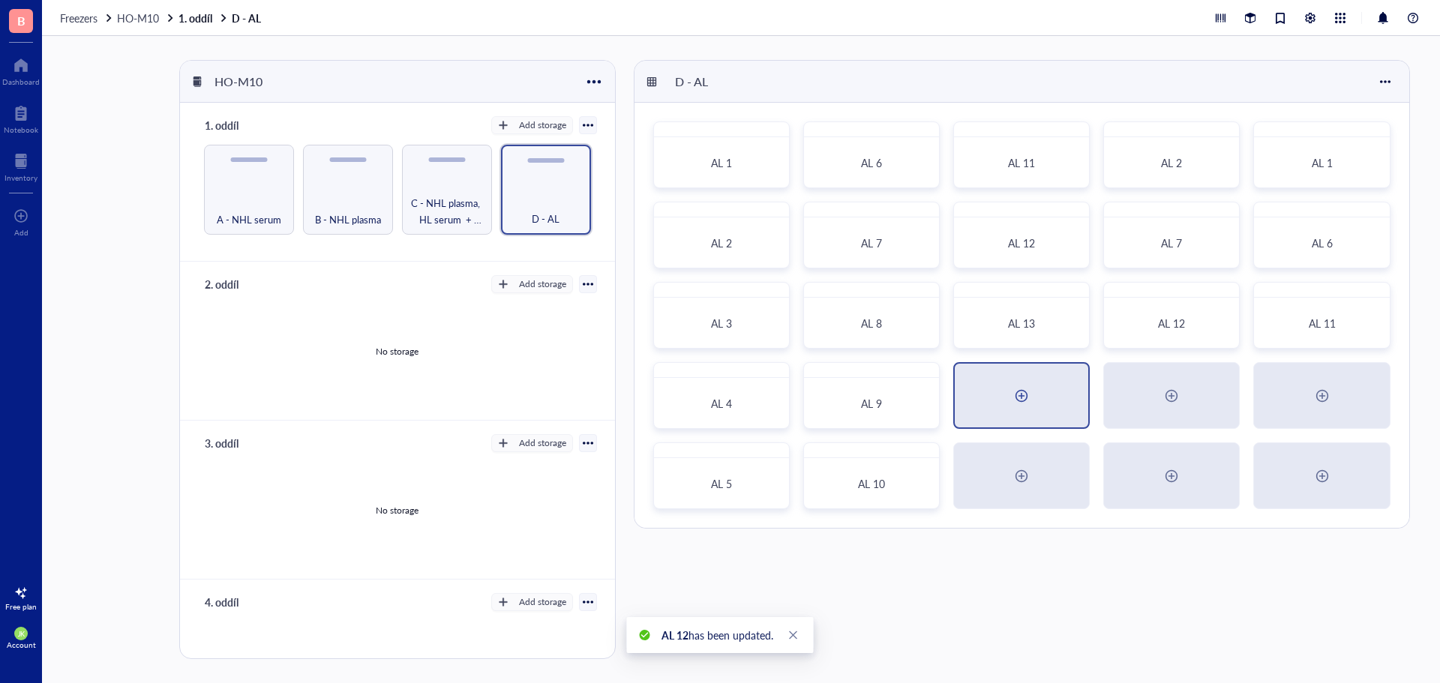
click at [1027, 403] on div at bounding box center [1021, 396] width 24 height 24
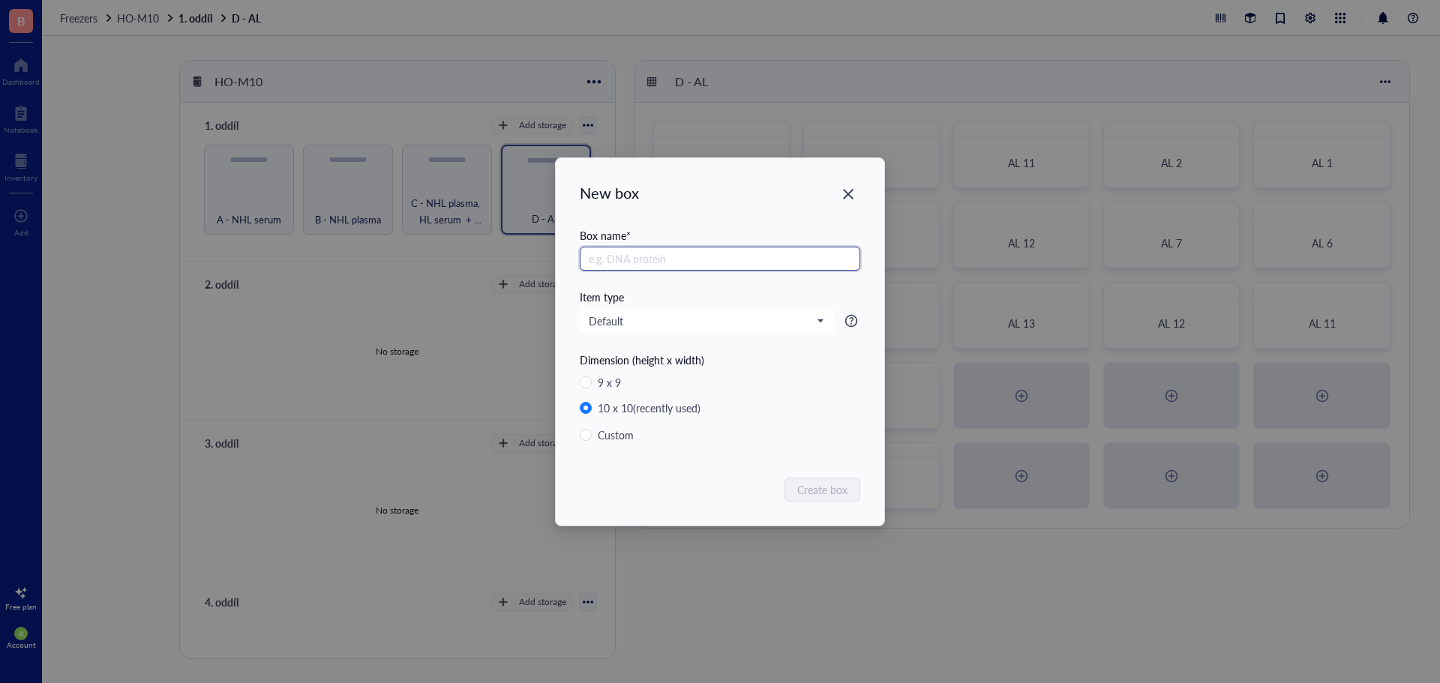
paste input "AL"
click at [802, 493] on span "Create box" at bounding box center [823, 489] width 50 height 16
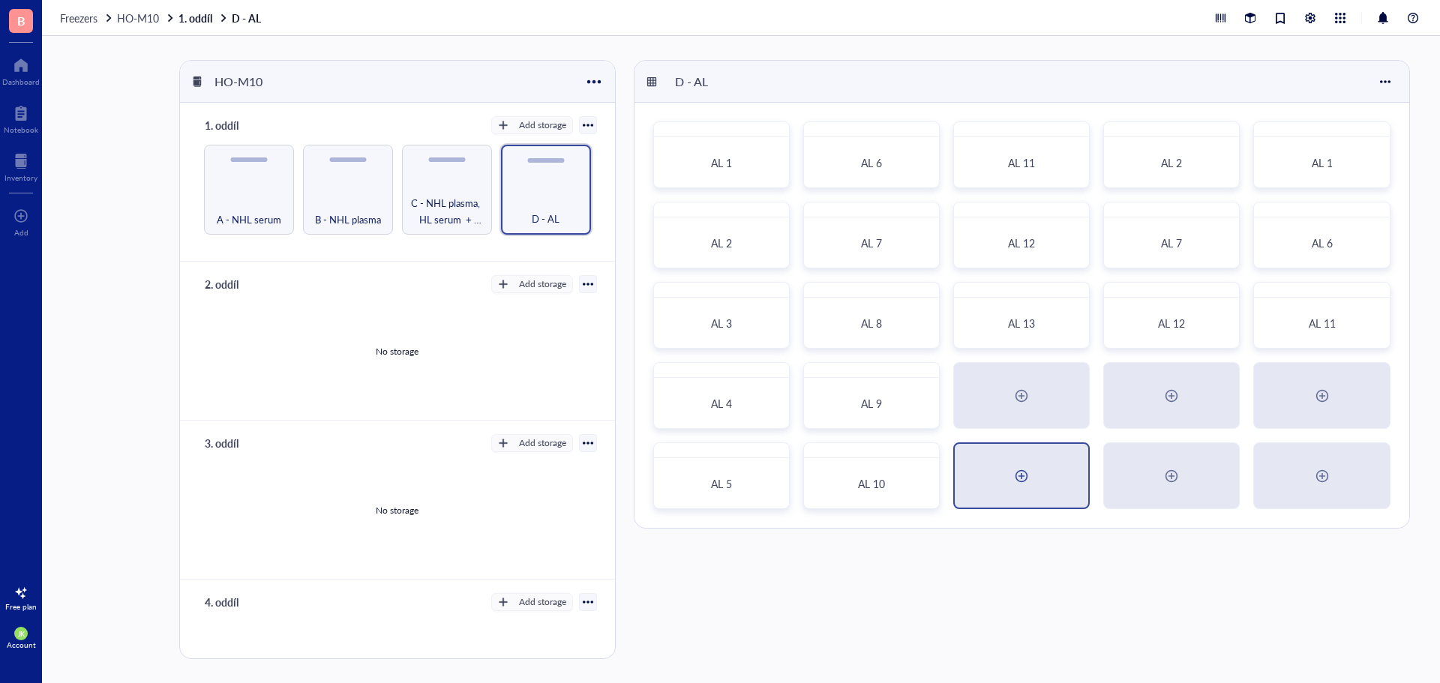
click at [1031, 473] on div at bounding box center [1021, 476] width 24 height 24
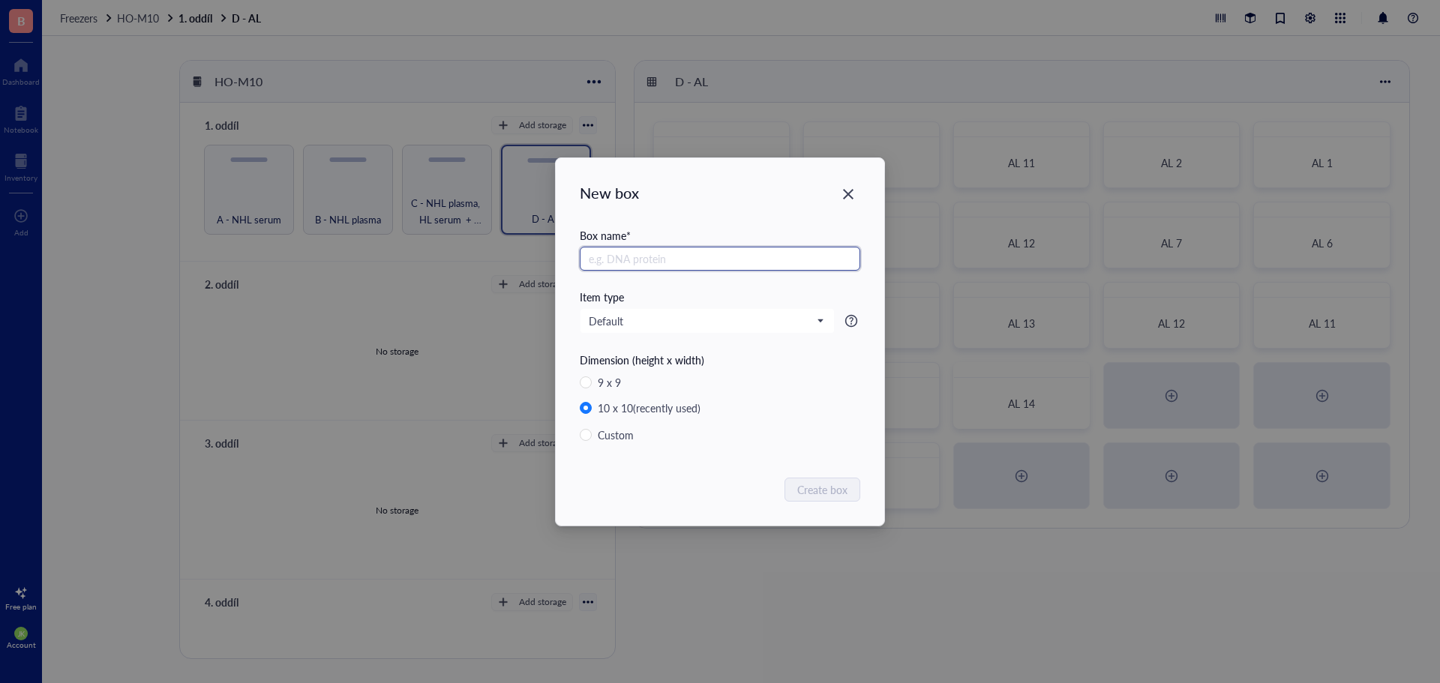
paste input "AL"
click at [823, 486] on span "Create box" at bounding box center [823, 489] width 50 height 16
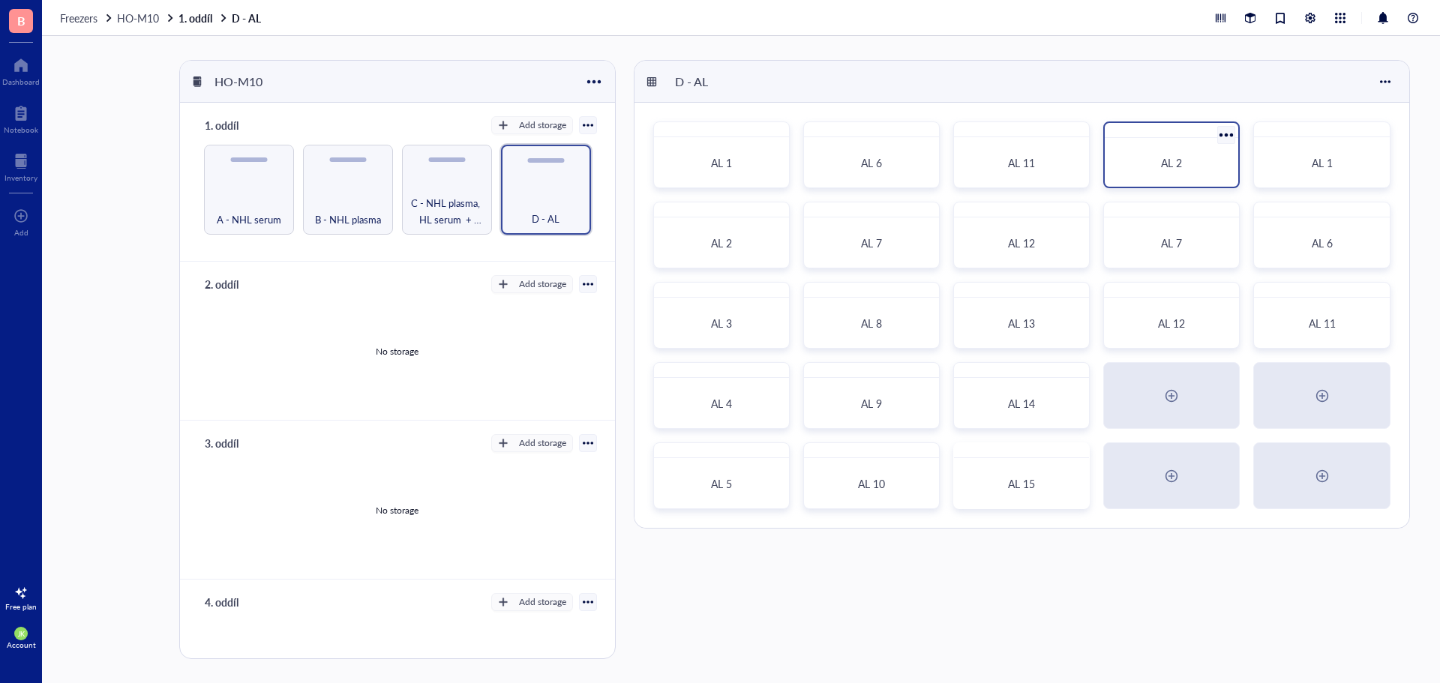
click at [1227, 126] on div at bounding box center [1227, 135] width 22 height 22
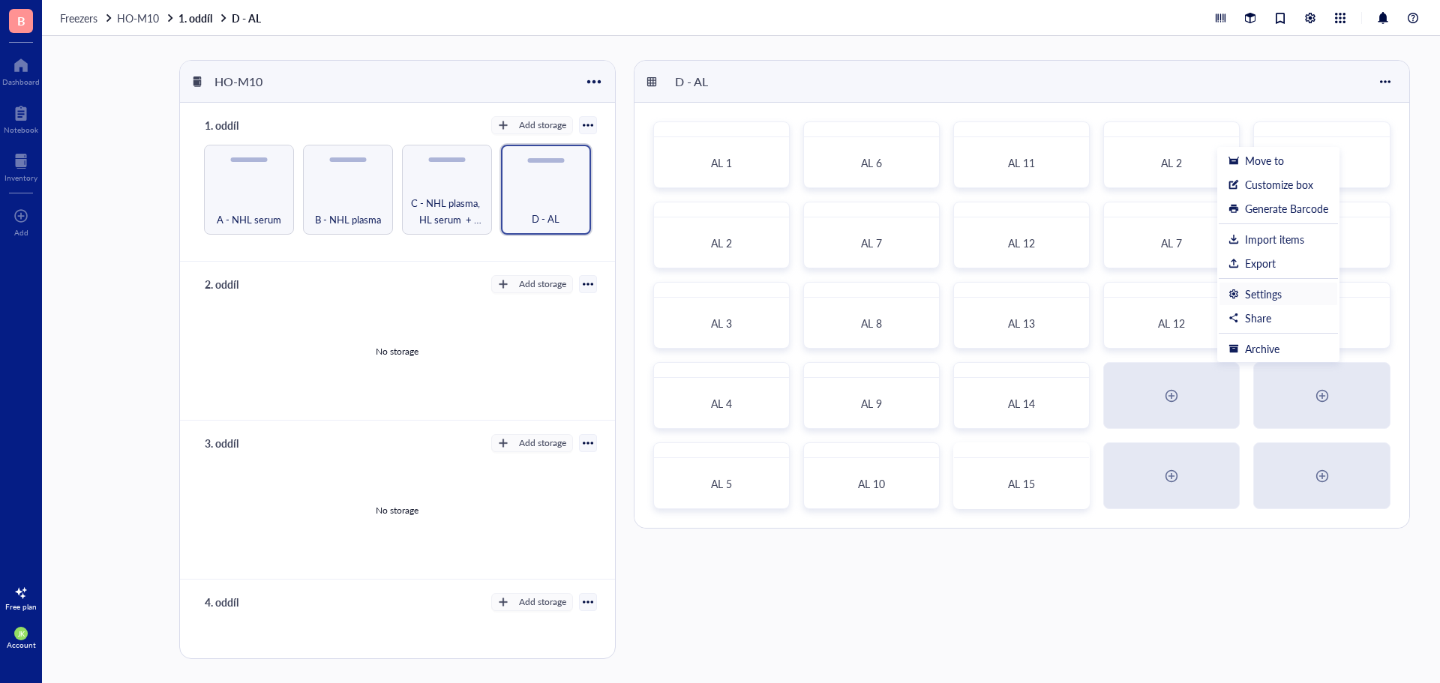
click at [1270, 288] on div "Settings" at bounding box center [1263, 293] width 37 height 13
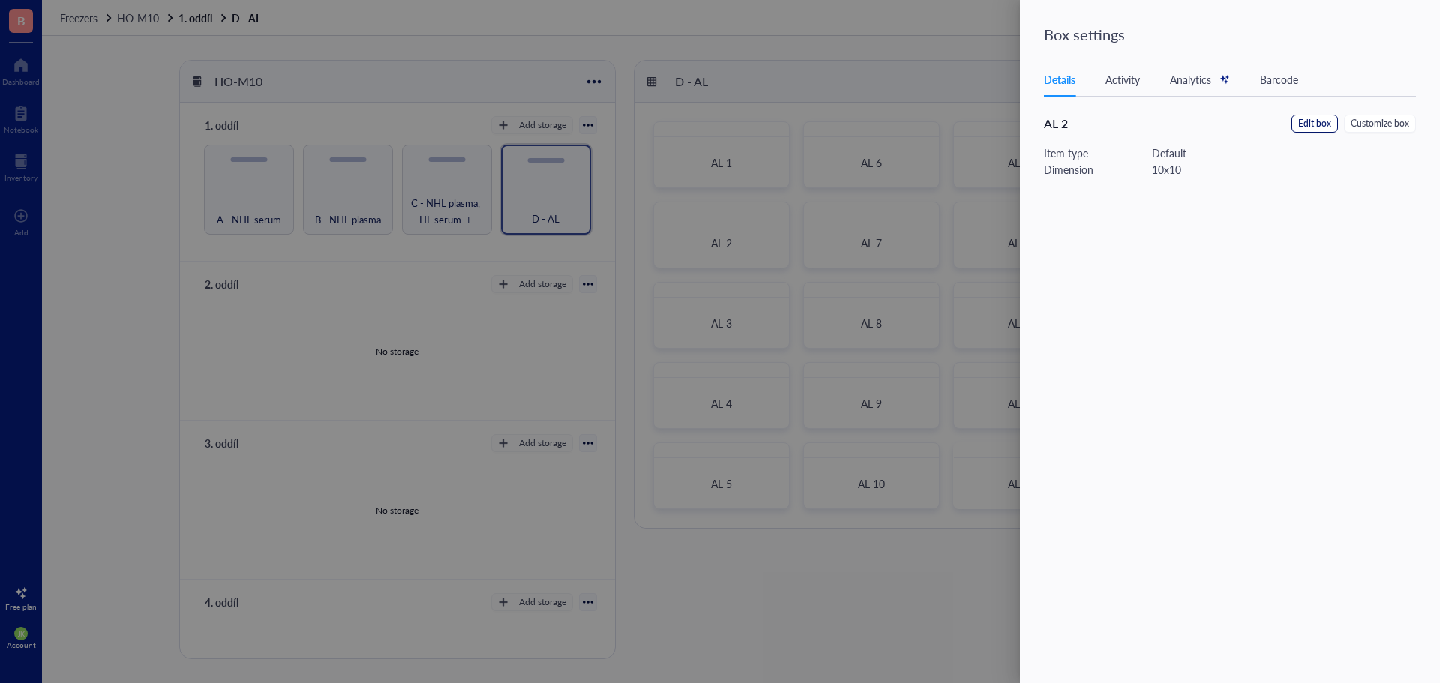
click at [1307, 118] on span "Edit box" at bounding box center [1314, 124] width 33 height 14
click at [1216, 106] on input "AL 2" at bounding box center [1239, 104] width 390 height 24
click at [1410, 46] on button "Save" at bounding box center [1411, 36] width 46 height 24
click at [850, 31] on div at bounding box center [720, 341] width 1440 height 683
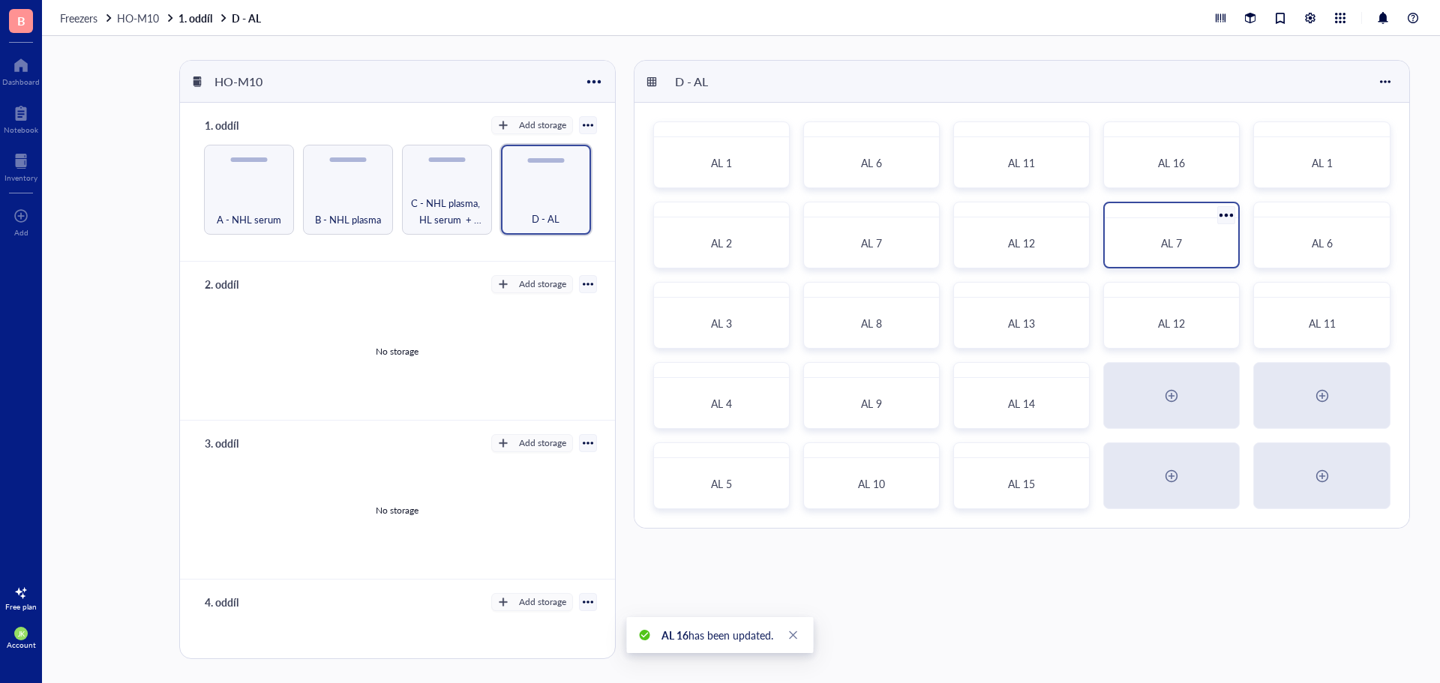
click at [1228, 217] on div at bounding box center [1227, 215] width 22 height 22
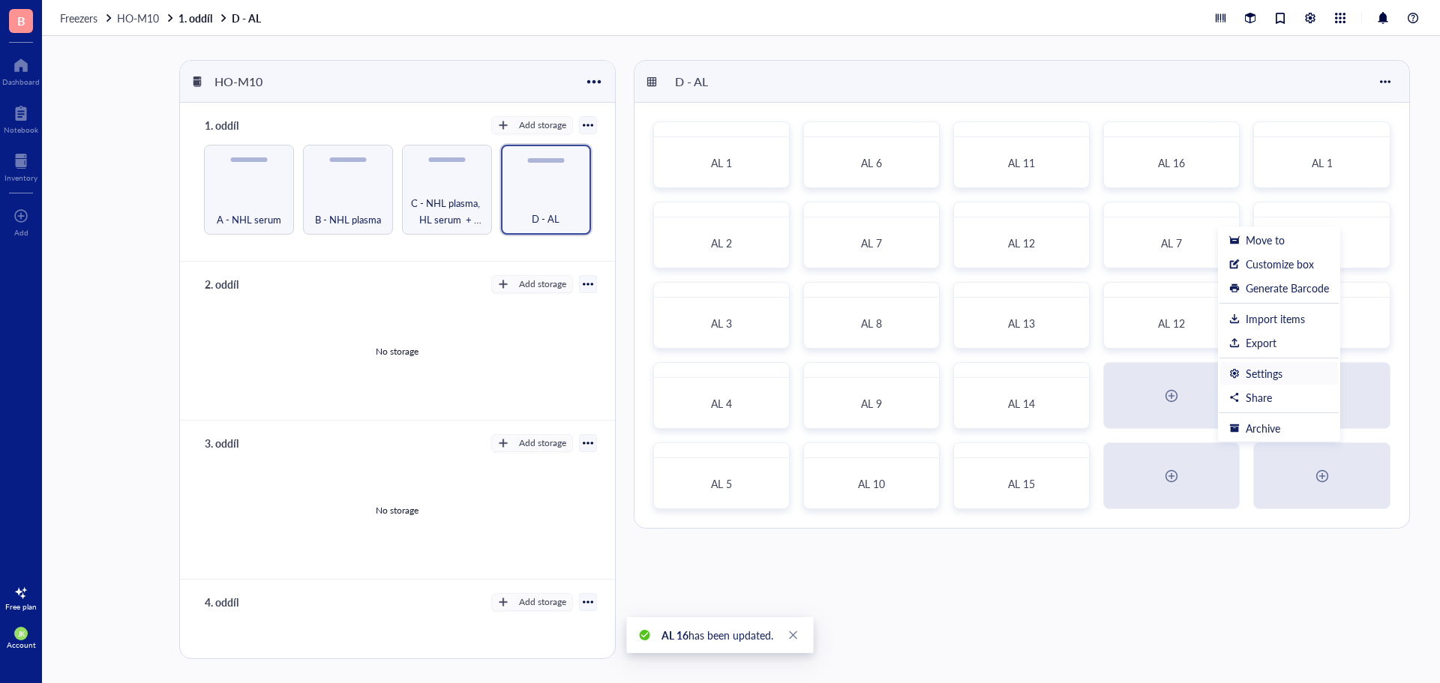
click at [1260, 374] on div "Settings" at bounding box center [1264, 373] width 37 height 13
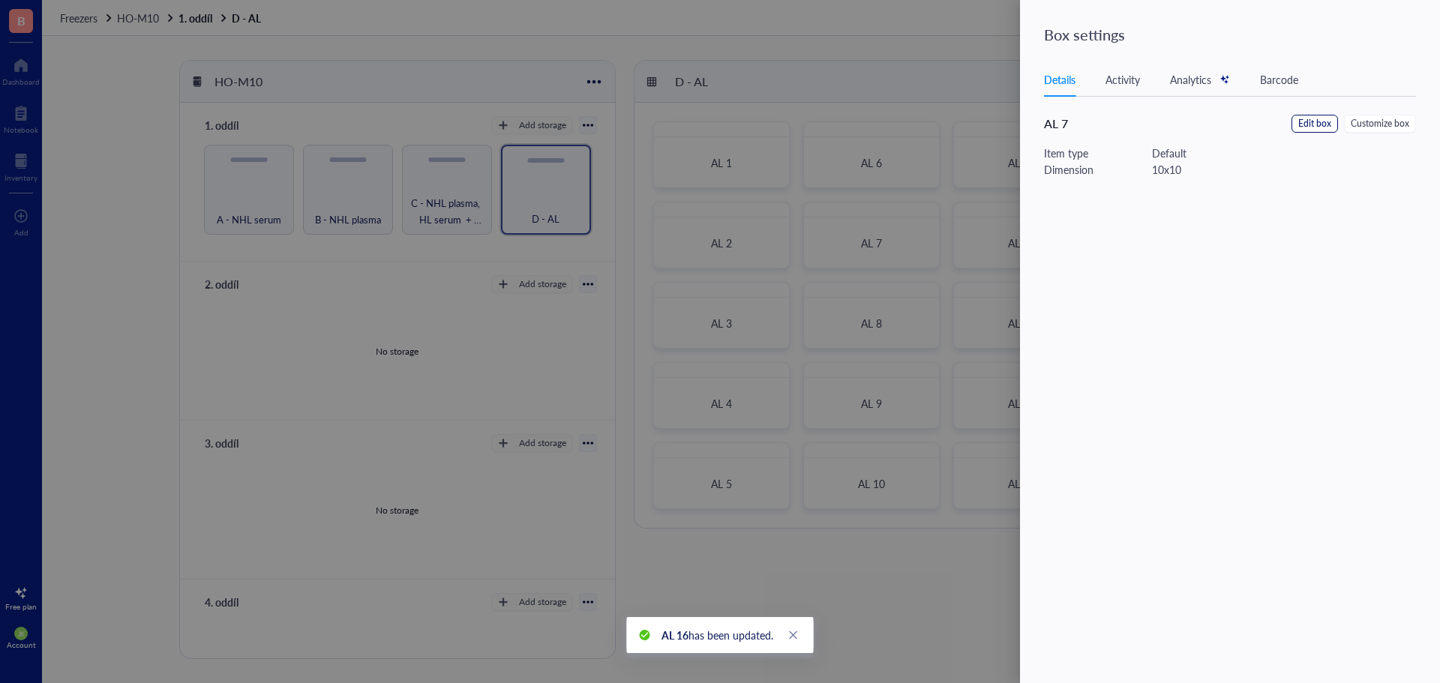
drag, startPoint x: 1310, startPoint y: 133, endPoint x: 1317, endPoint y: 122, distance: 12.5
click at [1317, 122] on span "Edit box" at bounding box center [1314, 124] width 33 height 14
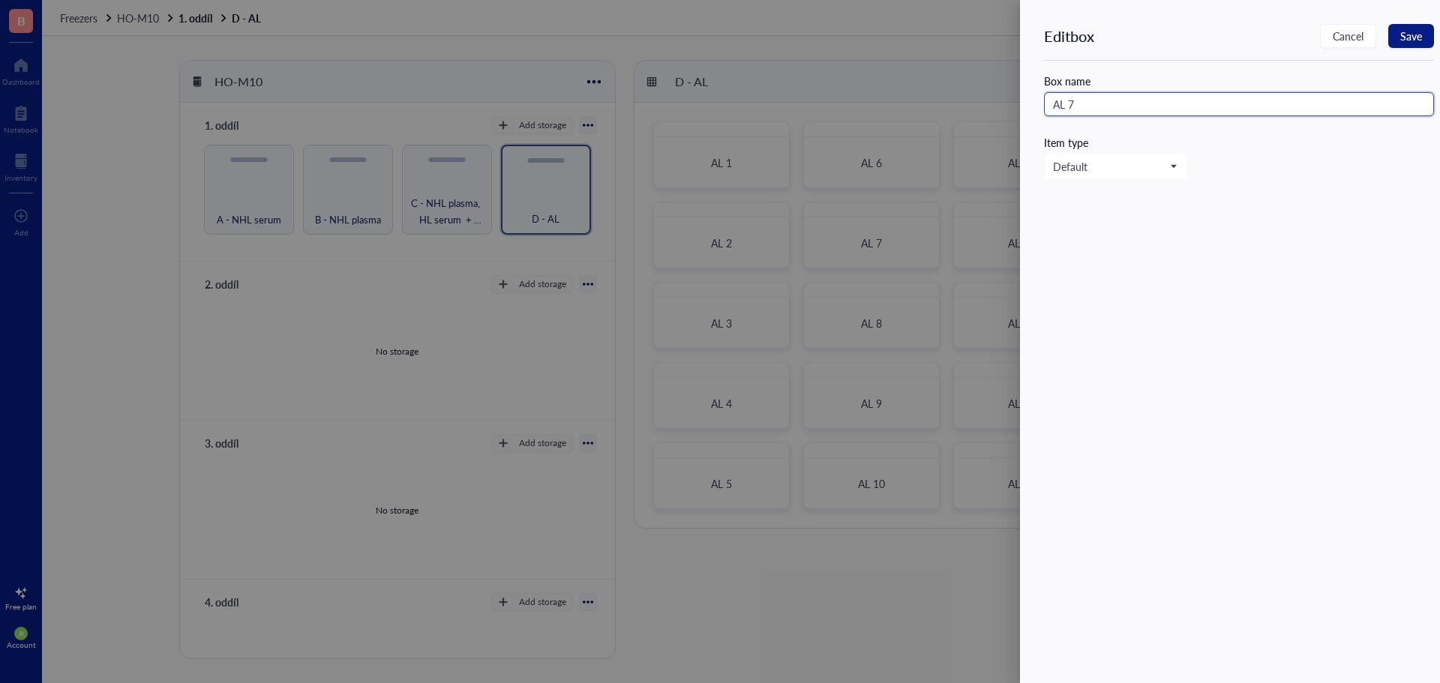
click at [1070, 102] on input "AL 7" at bounding box center [1239, 104] width 390 height 24
click at [1398, 34] on button "Save" at bounding box center [1411, 36] width 46 height 24
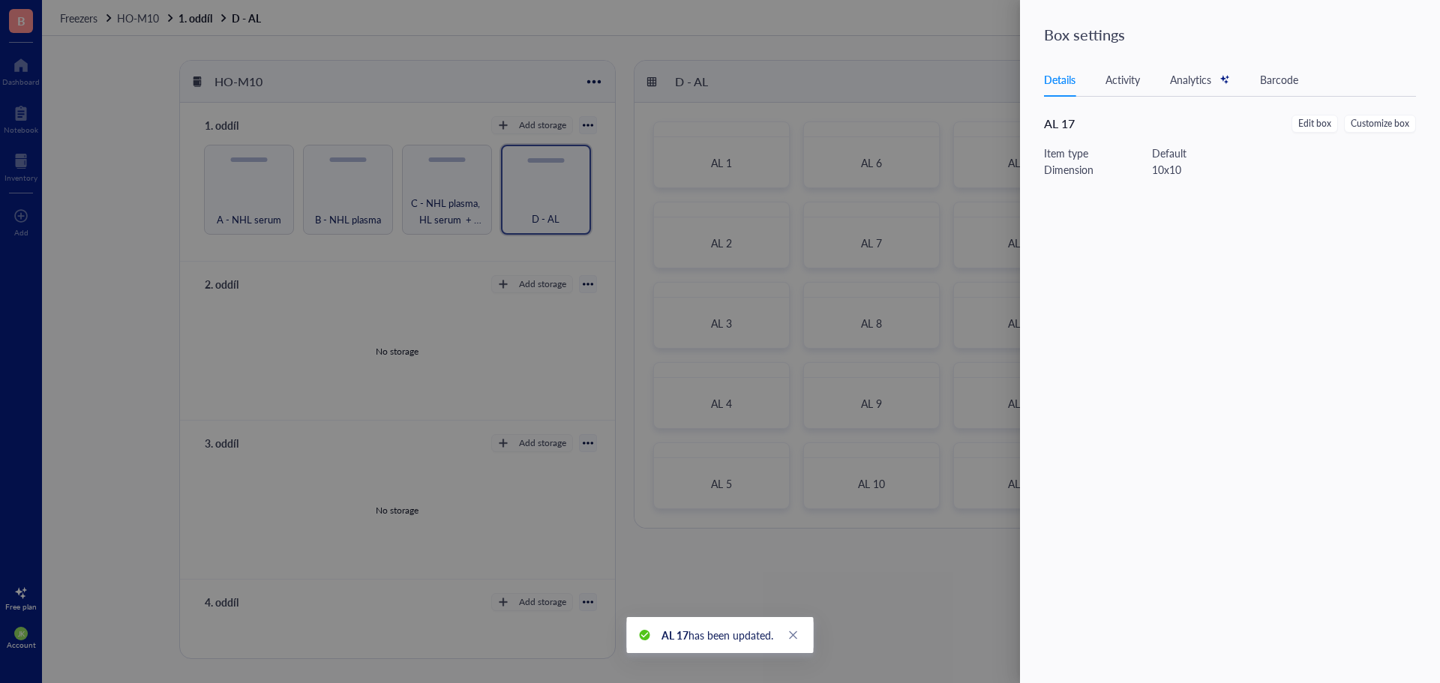
click at [967, 43] on div at bounding box center [720, 341] width 1440 height 683
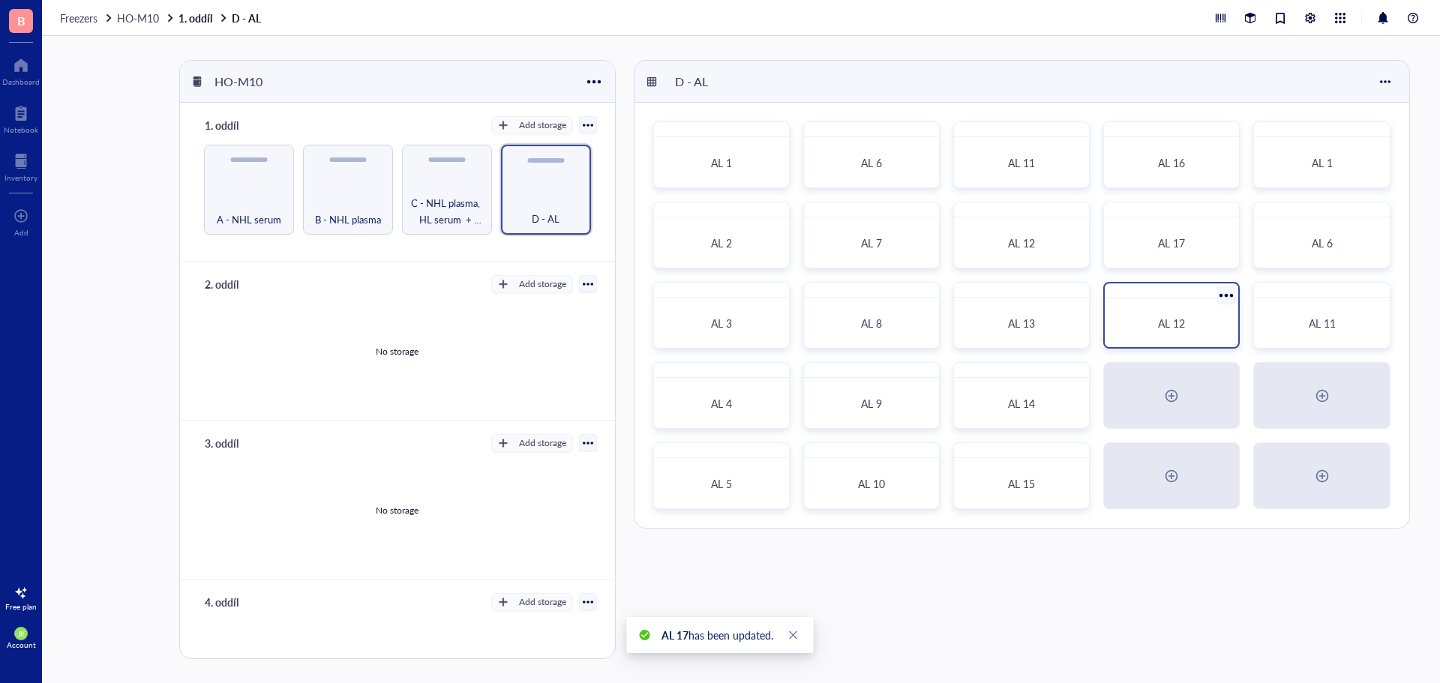
click at [1225, 297] on div at bounding box center [1227, 296] width 22 height 22
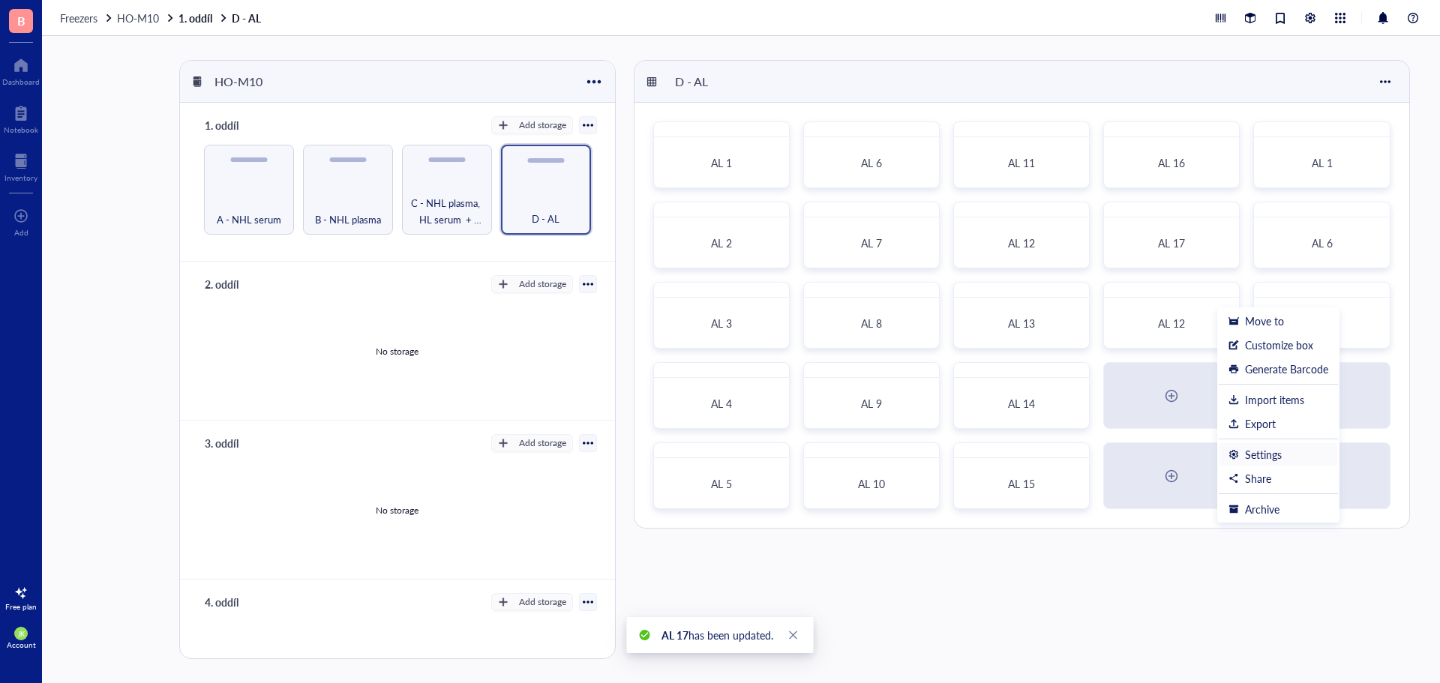
click at [1264, 457] on div "Settings" at bounding box center [1263, 454] width 37 height 13
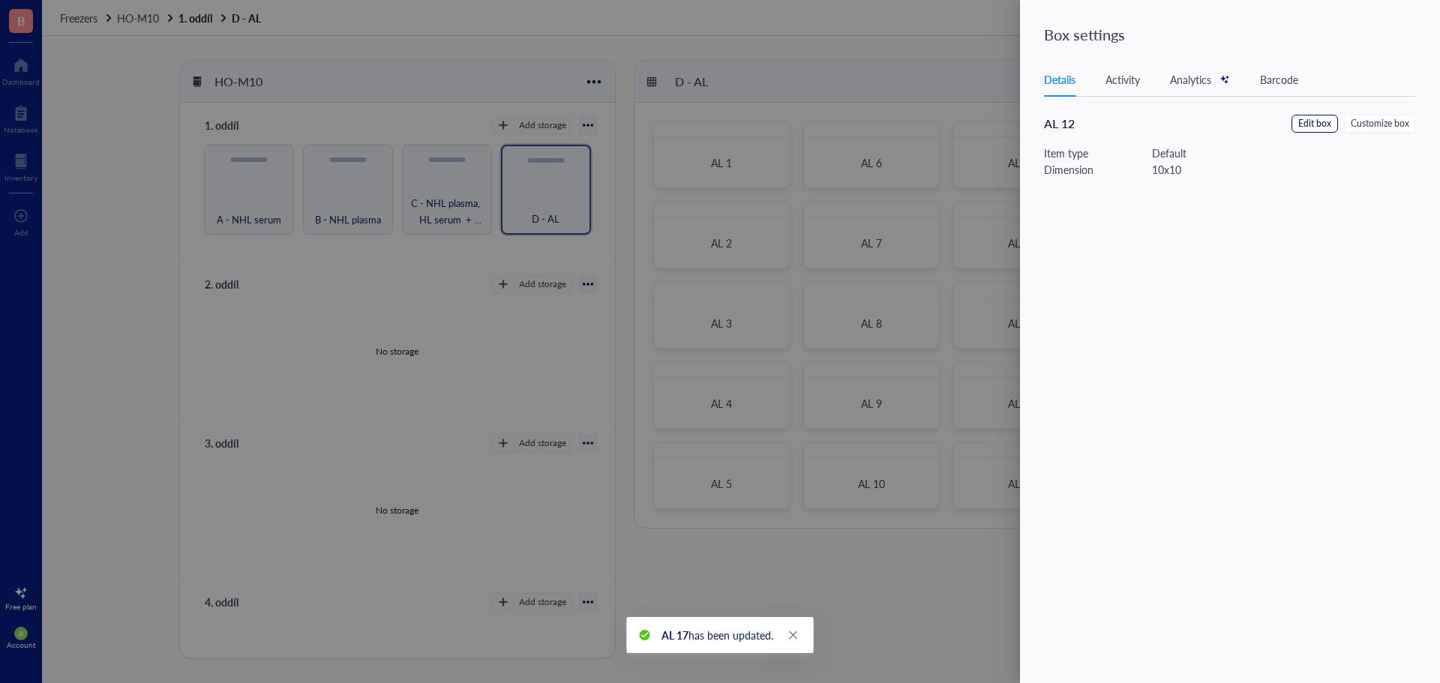
click at [1315, 123] on span "Edit box" at bounding box center [1314, 124] width 33 height 14
click at [1232, 103] on input "AL 12" at bounding box center [1239, 104] width 390 height 24
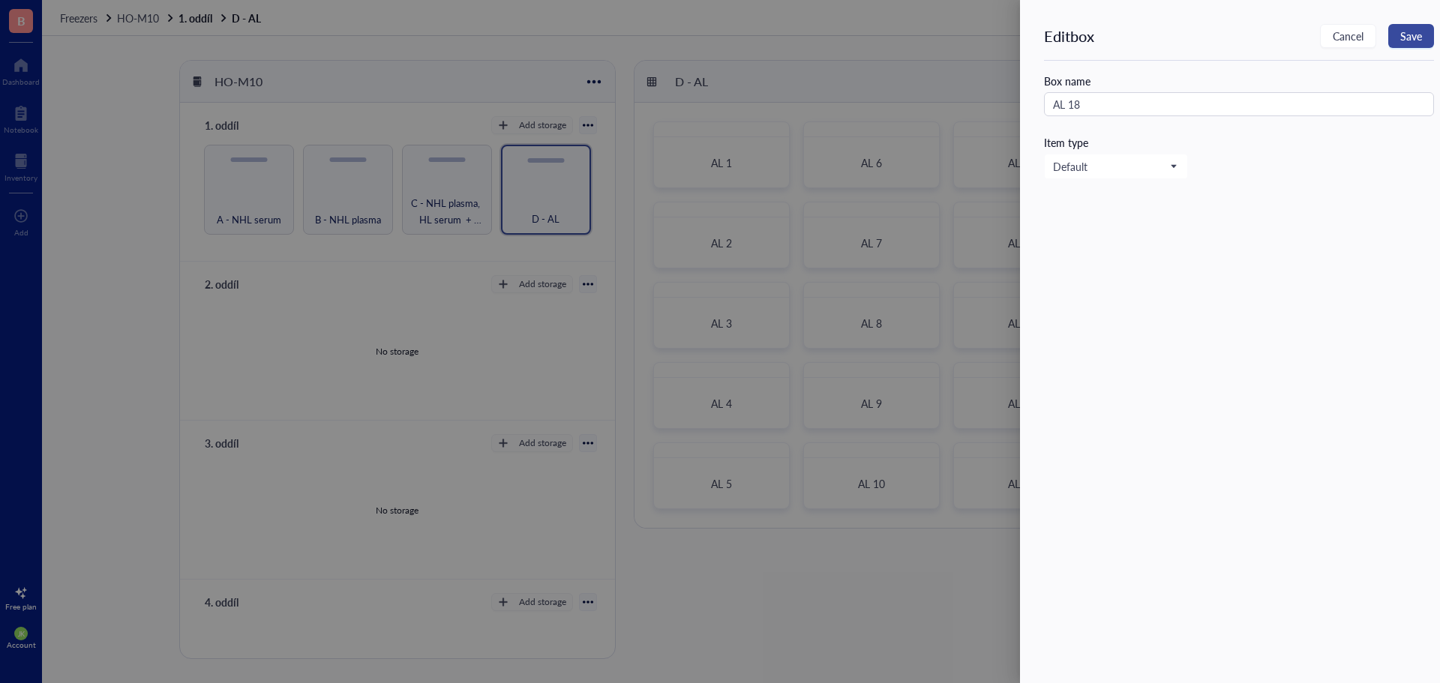
click at [1409, 36] on span "Save" at bounding box center [1411, 36] width 22 height 12
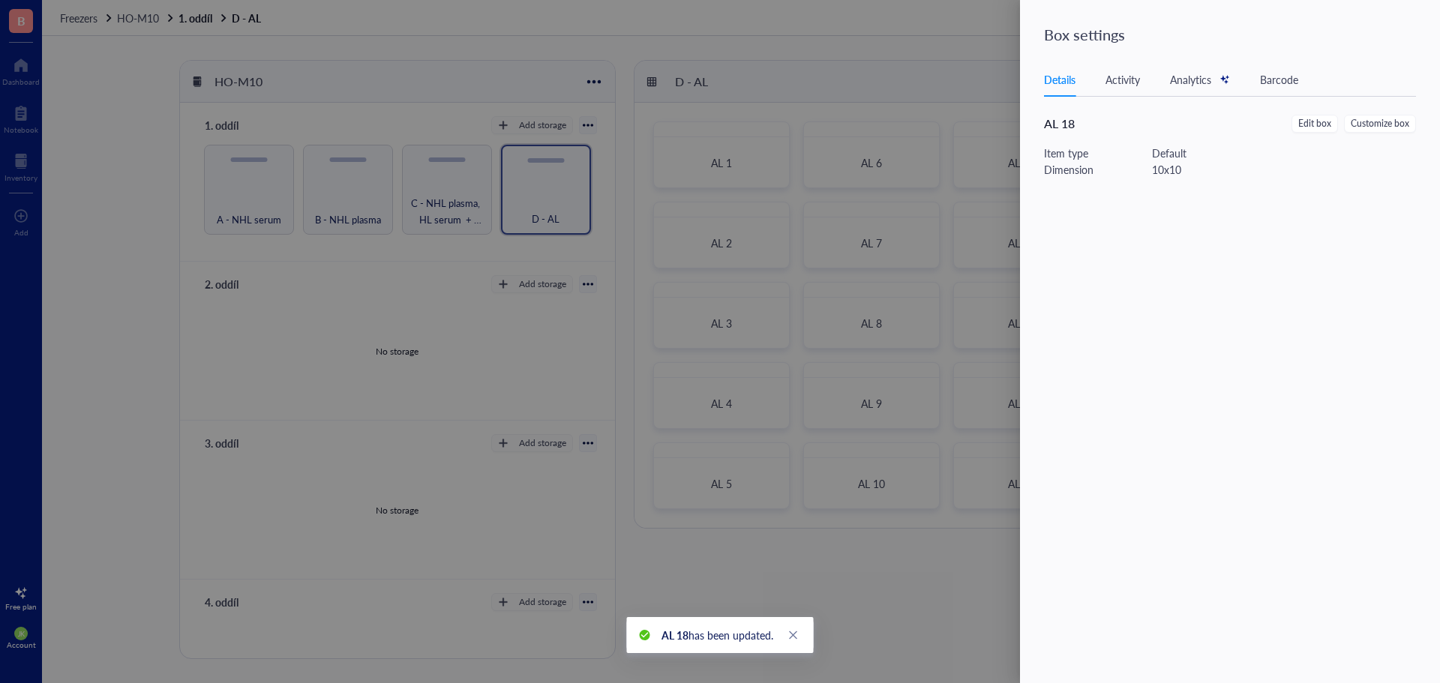
click at [952, 57] on div at bounding box center [720, 341] width 1440 height 683
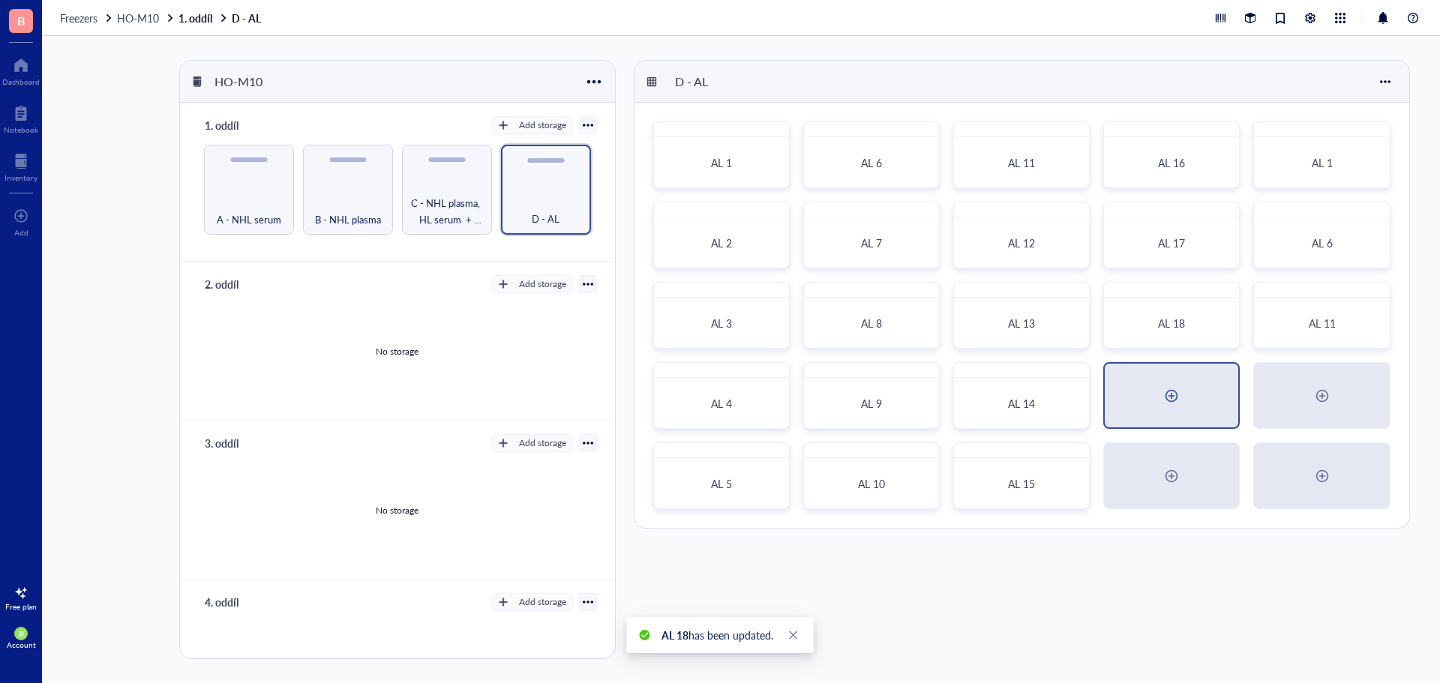
click at [1147, 382] on div at bounding box center [1171, 396] width 133 height 64
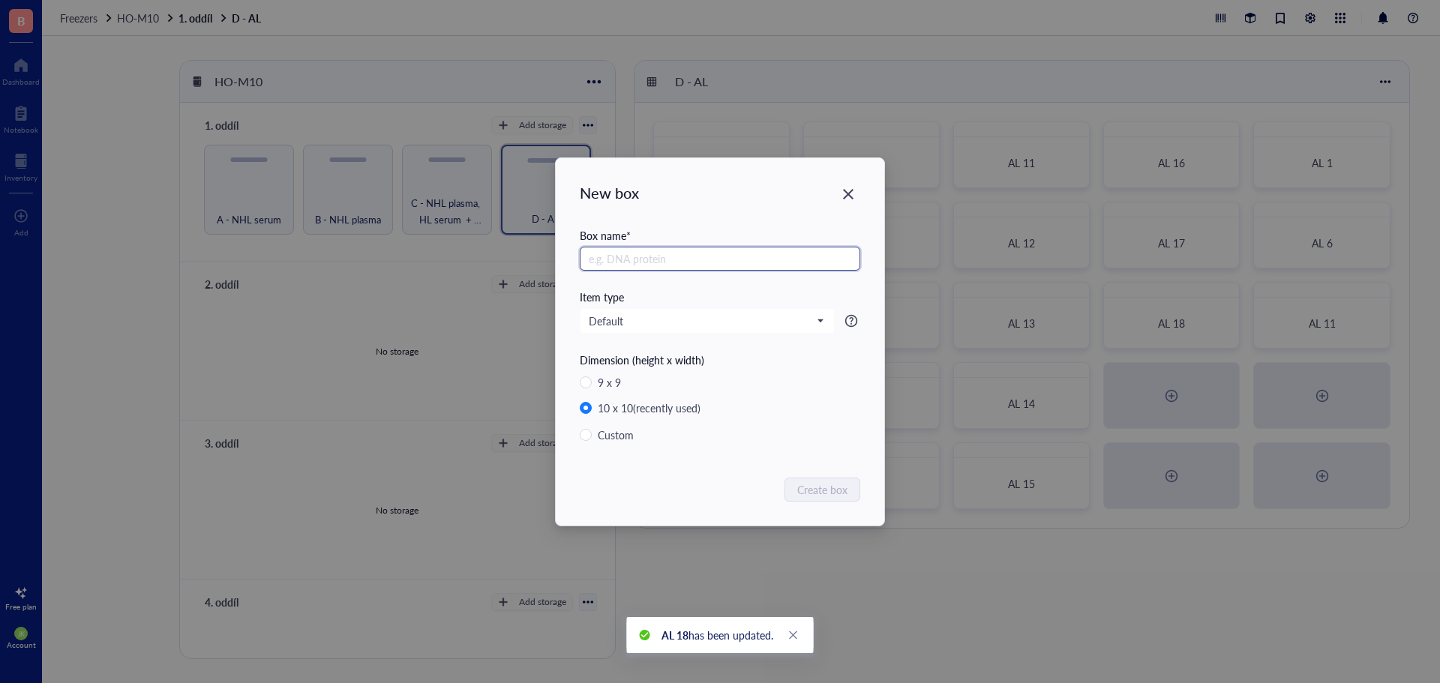
paste input "AL"
click at [819, 490] on span "Create box" at bounding box center [823, 489] width 50 height 16
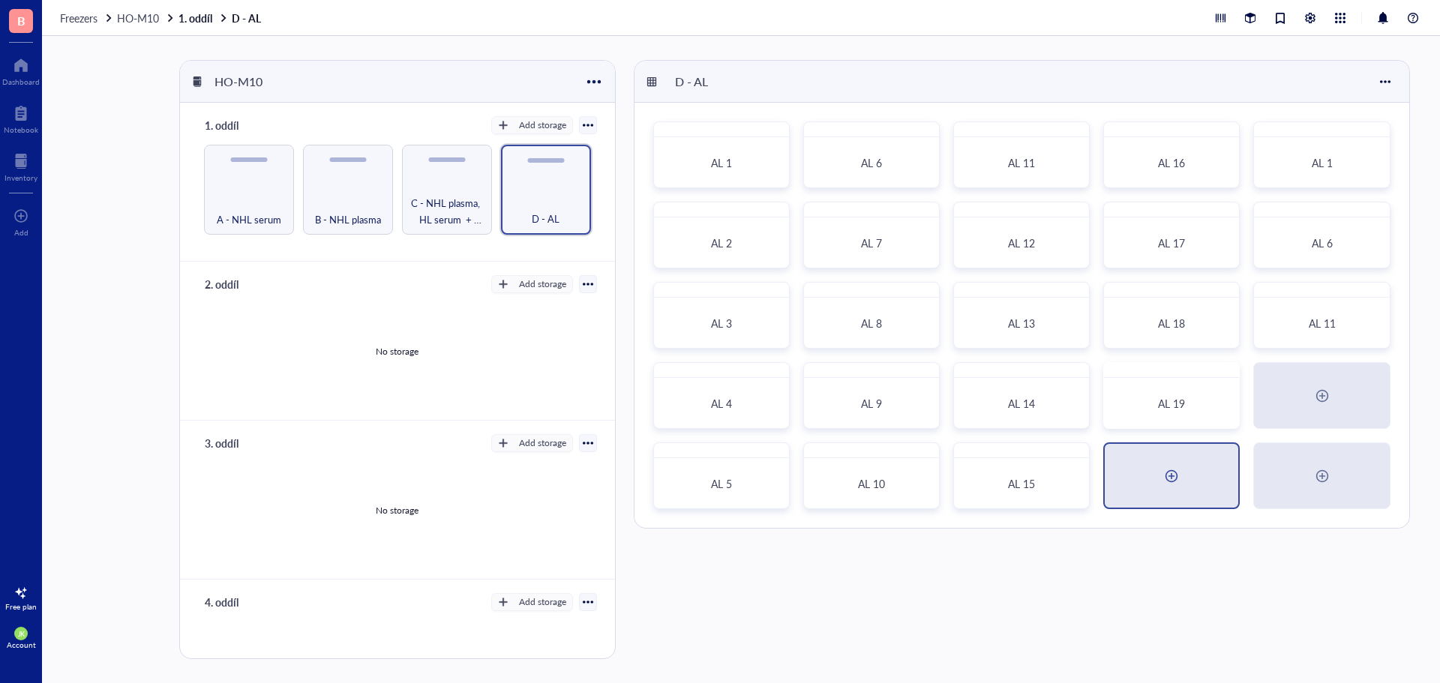
click at [1182, 479] on div at bounding box center [1171, 476] width 24 height 24
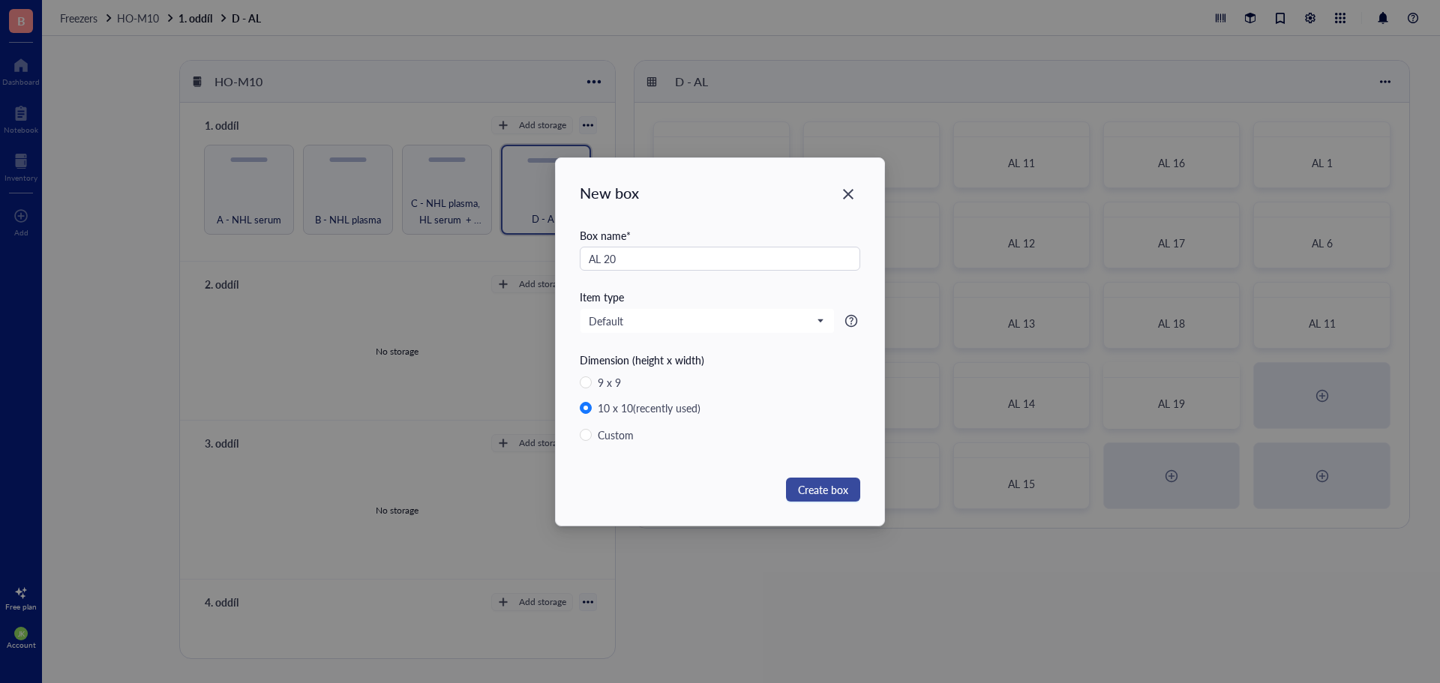
click at [798, 489] on span "Create box" at bounding box center [823, 489] width 50 height 16
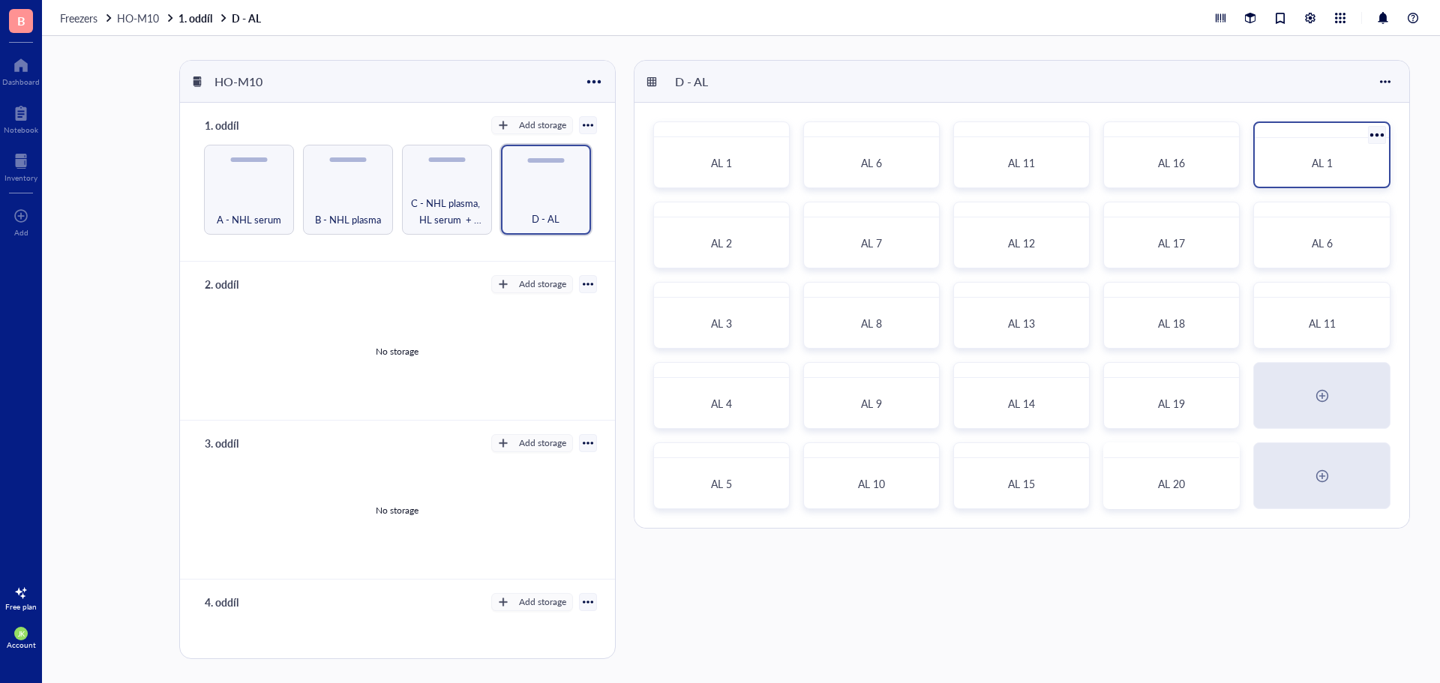
click at [1375, 129] on div at bounding box center [1377, 135] width 22 height 22
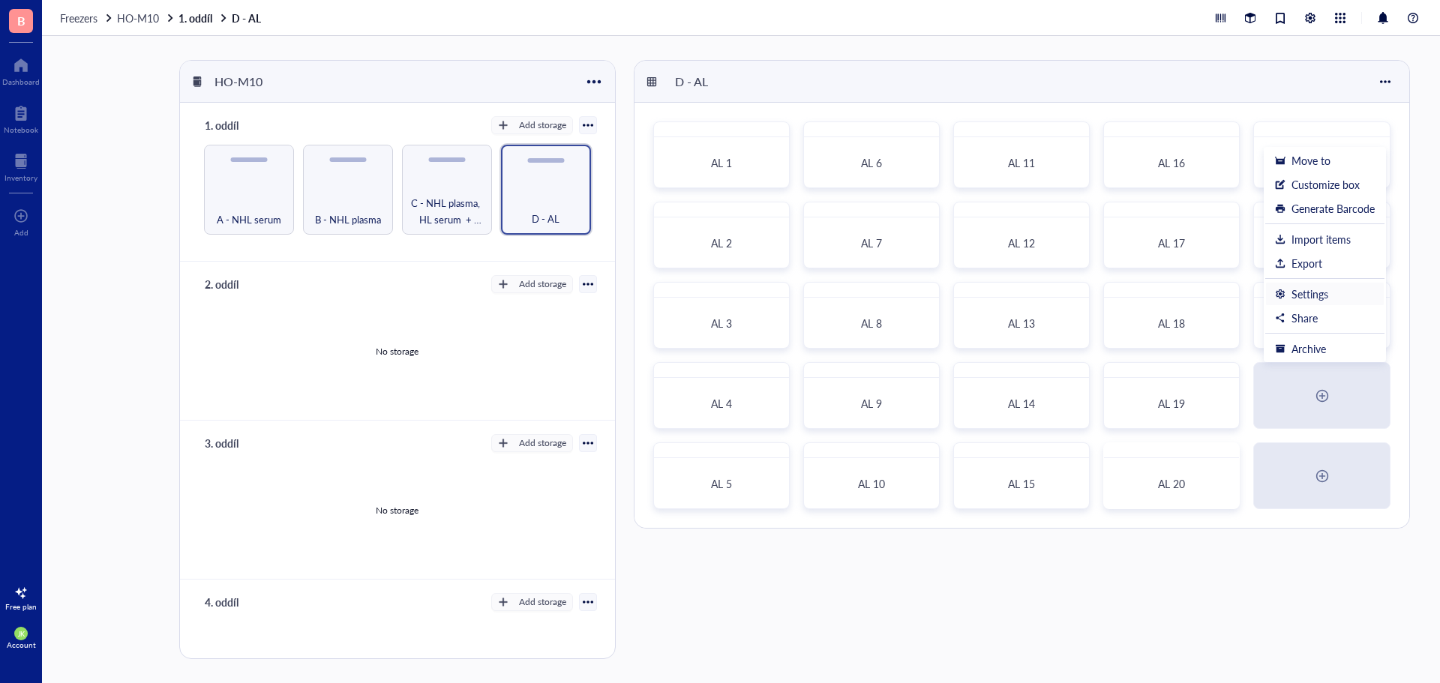
click at [1337, 282] on li "Settings" at bounding box center [1324, 294] width 119 height 24
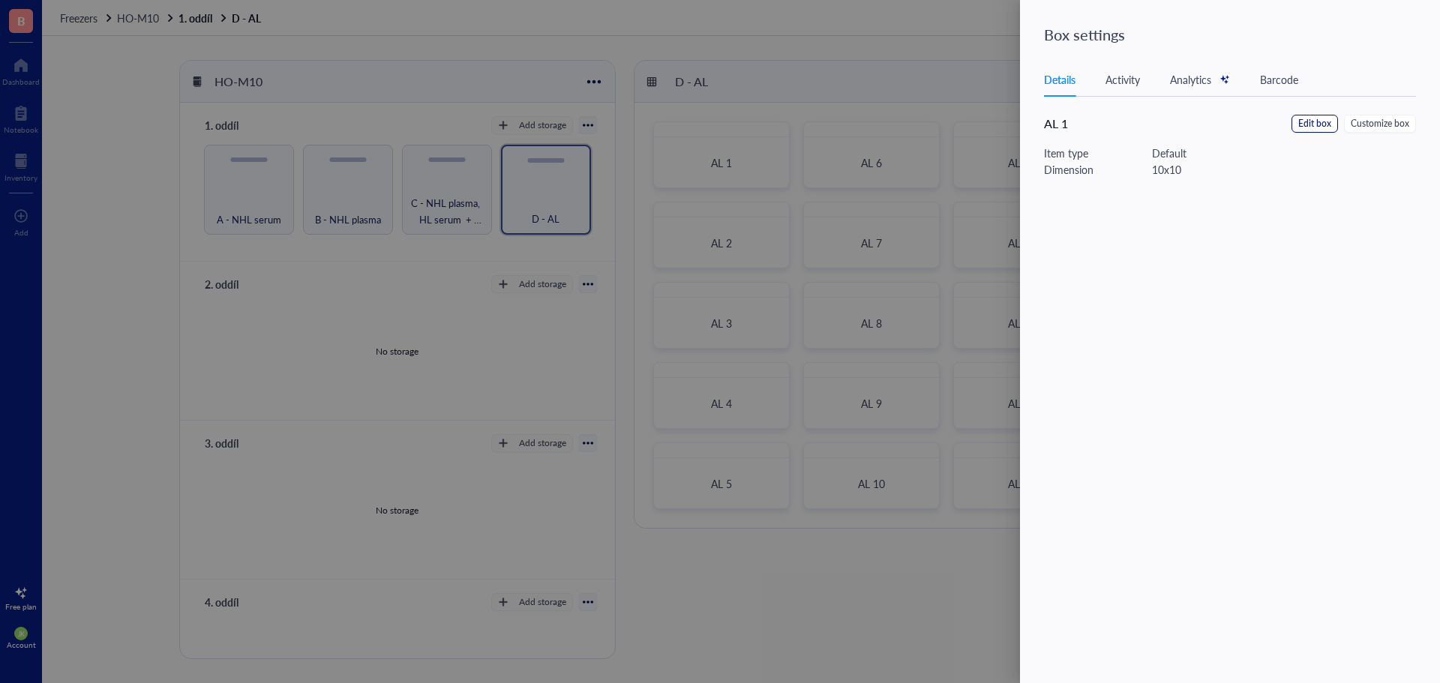
click at [1330, 119] on span "Edit box" at bounding box center [1314, 124] width 33 height 14
click at [1069, 109] on input "AL 1" at bounding box center [1239, 104] width 390 height 24
click at [1412, 36] on span "Save" at bounding box center [1411, 36] width 22 height 12
click at [934, 53] on div at bounding box center [720, 341] width 1440 height 683
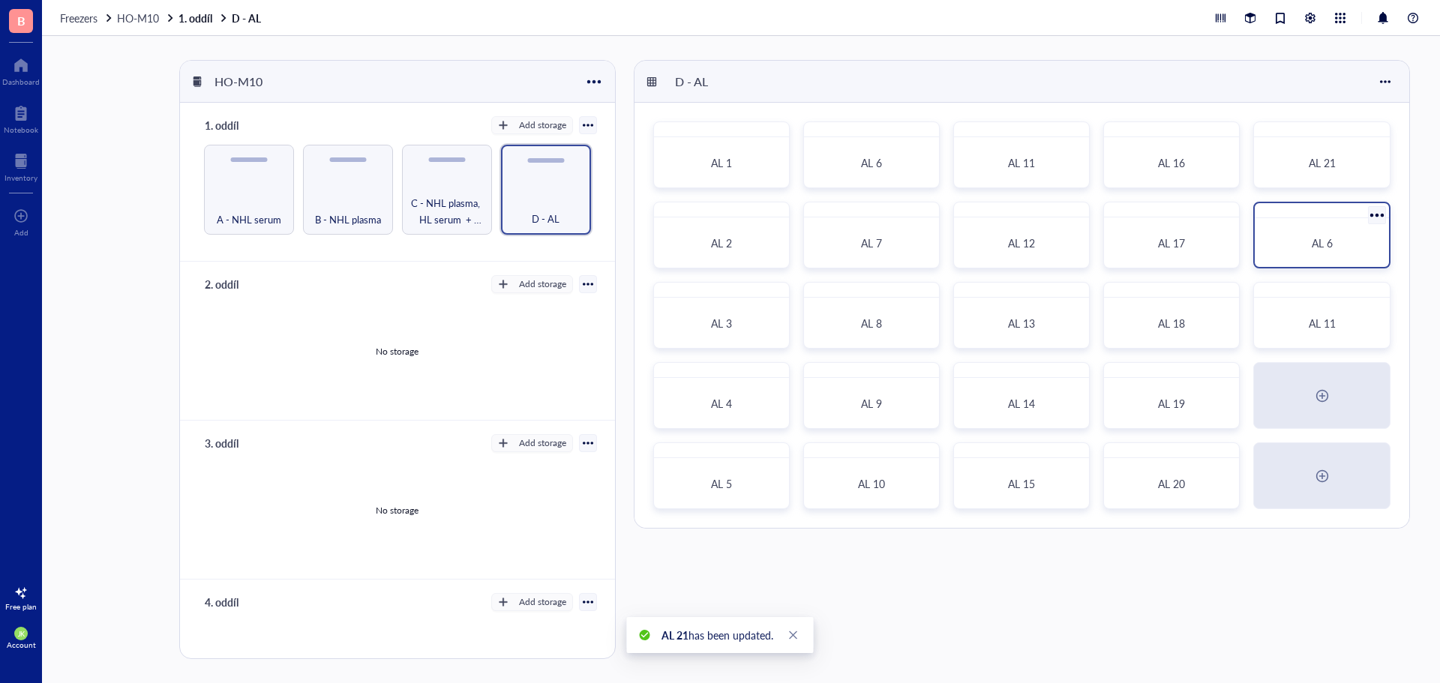
click at [1375, 217] on div at bounding box center [1377, 215] width 22 height 22
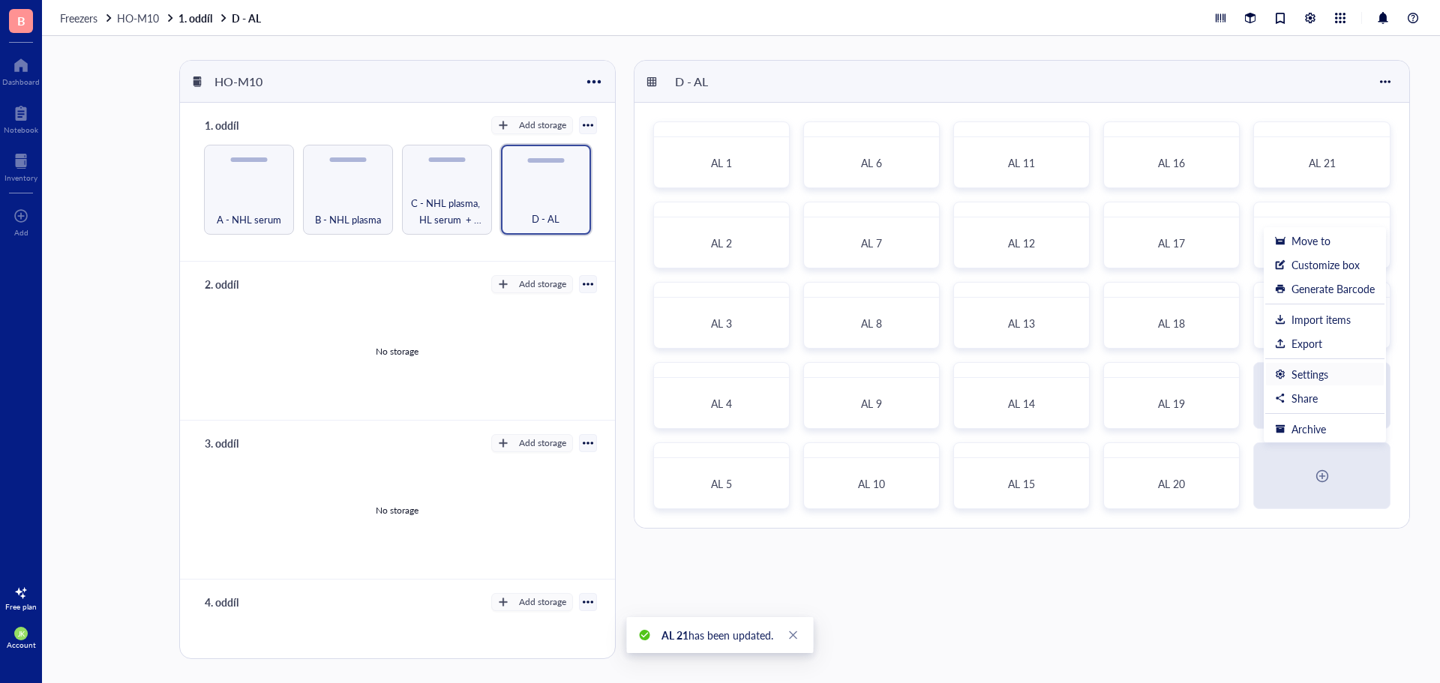
click at [1330, 370] on div "Settings" at bounding box center [1325, 373] width 100 height 13
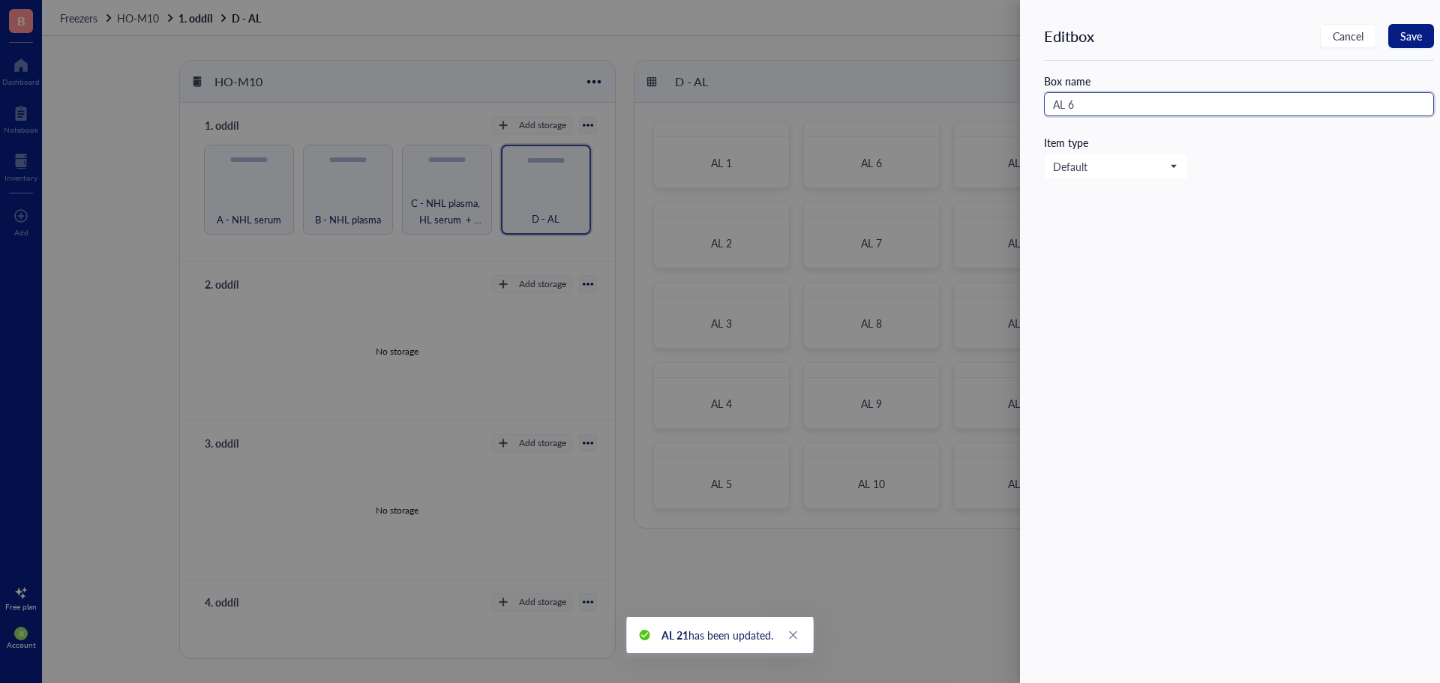
click at [1217, 113] on input "AL 6" at bounding box center [1239, 104] width 390 height 24
click at [1421, 37] on span "Save" at bounding box center [1411, 36] width 22 height 12
click at [969, 76] on div at bounding box center [720, 341] width 1440 height 683
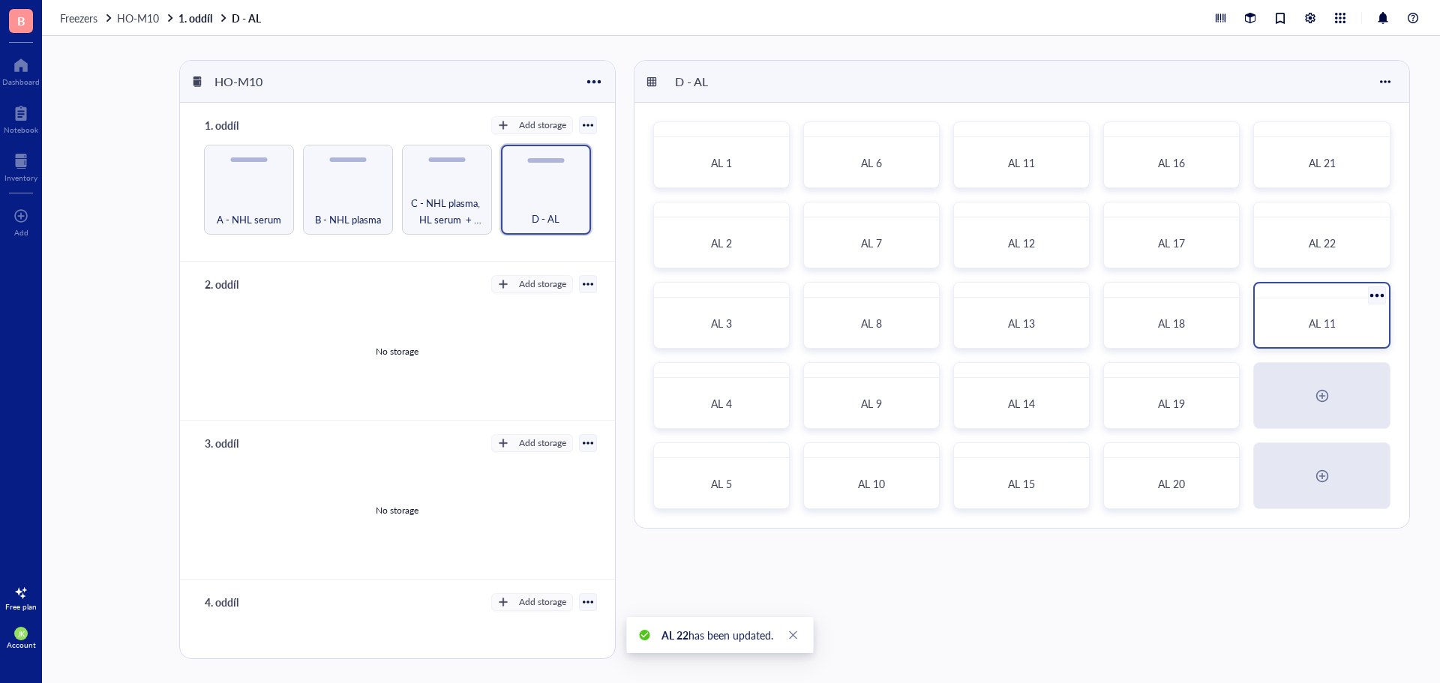
click at [1373, 292] on div at bounding box center [1377, 296] width 22 height 22
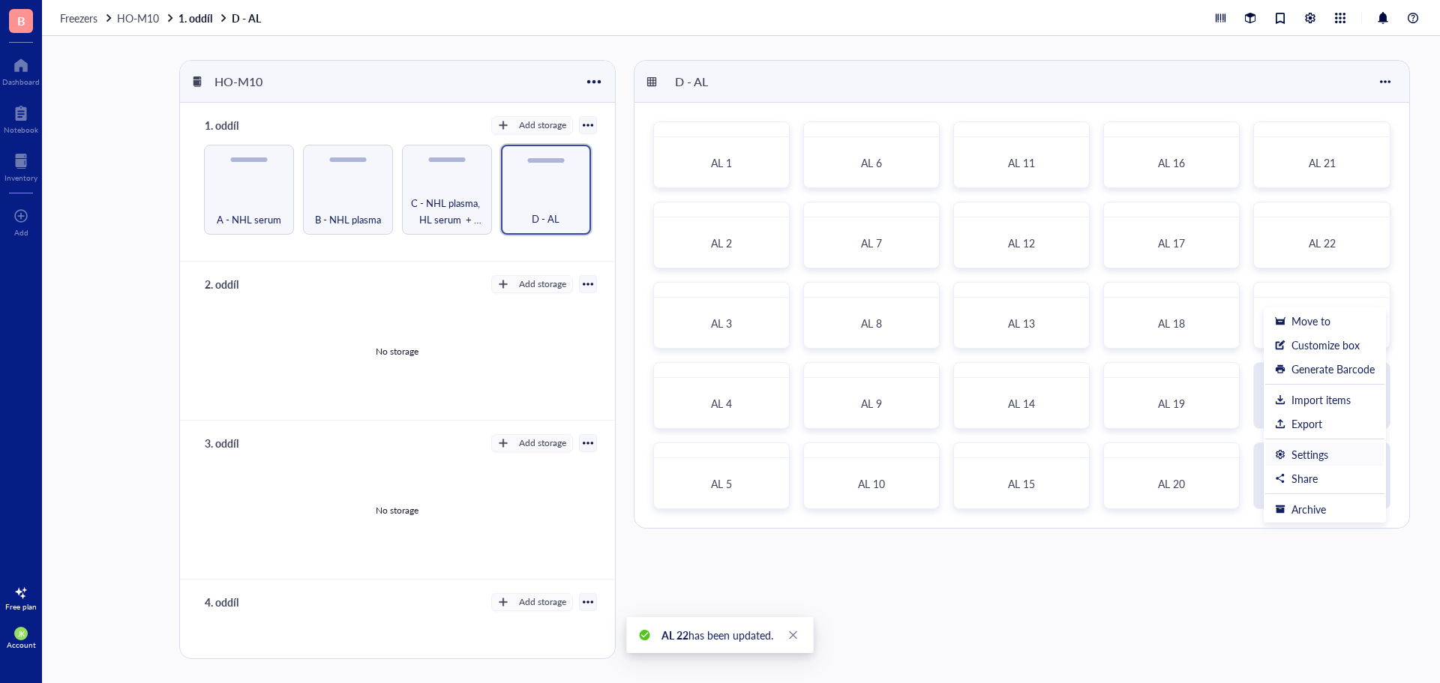
click at [1326, 451] on div "Settings" at bounding box center [1309, 454] width 37 height 13
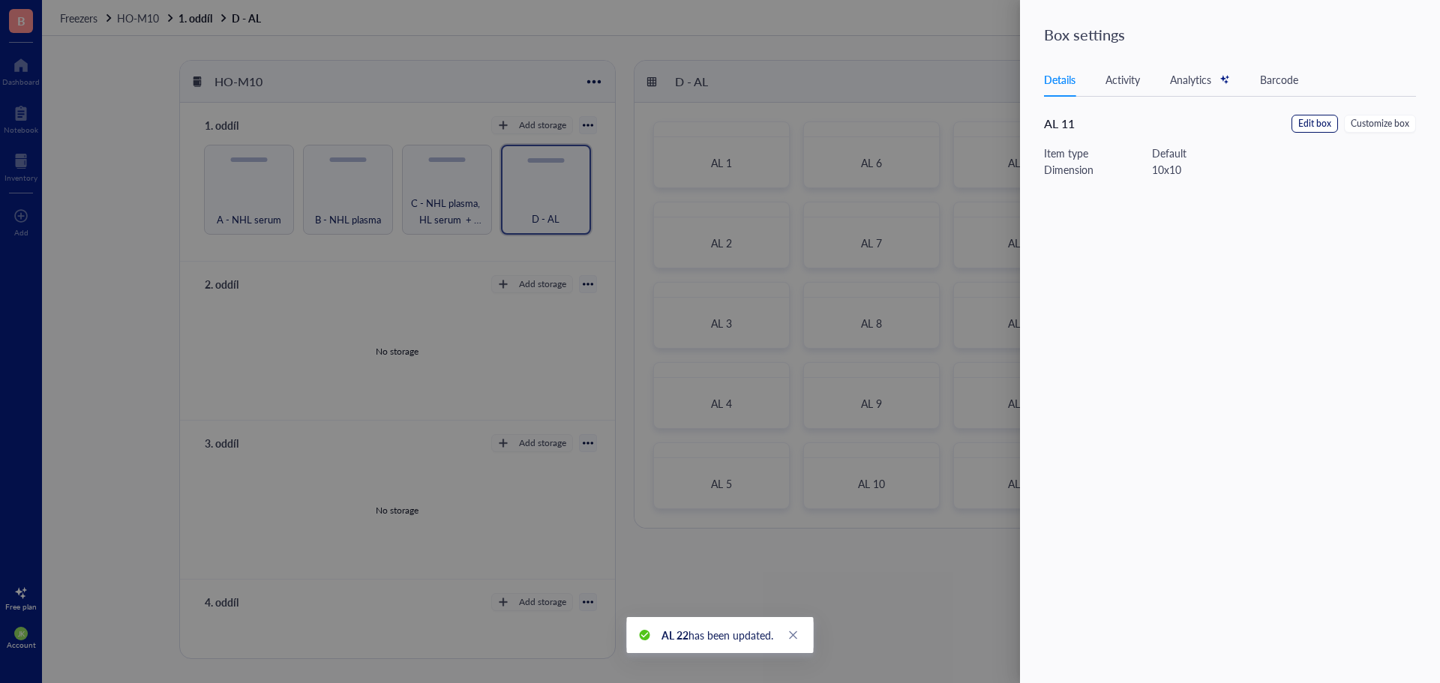
click at [1310, 121] on span "Edit box" at bounding box center [1314, 124] width 33 height 14
click at [1195, 112] on input "AL 11" at bounding box center [1239, 104] width 390 height 24
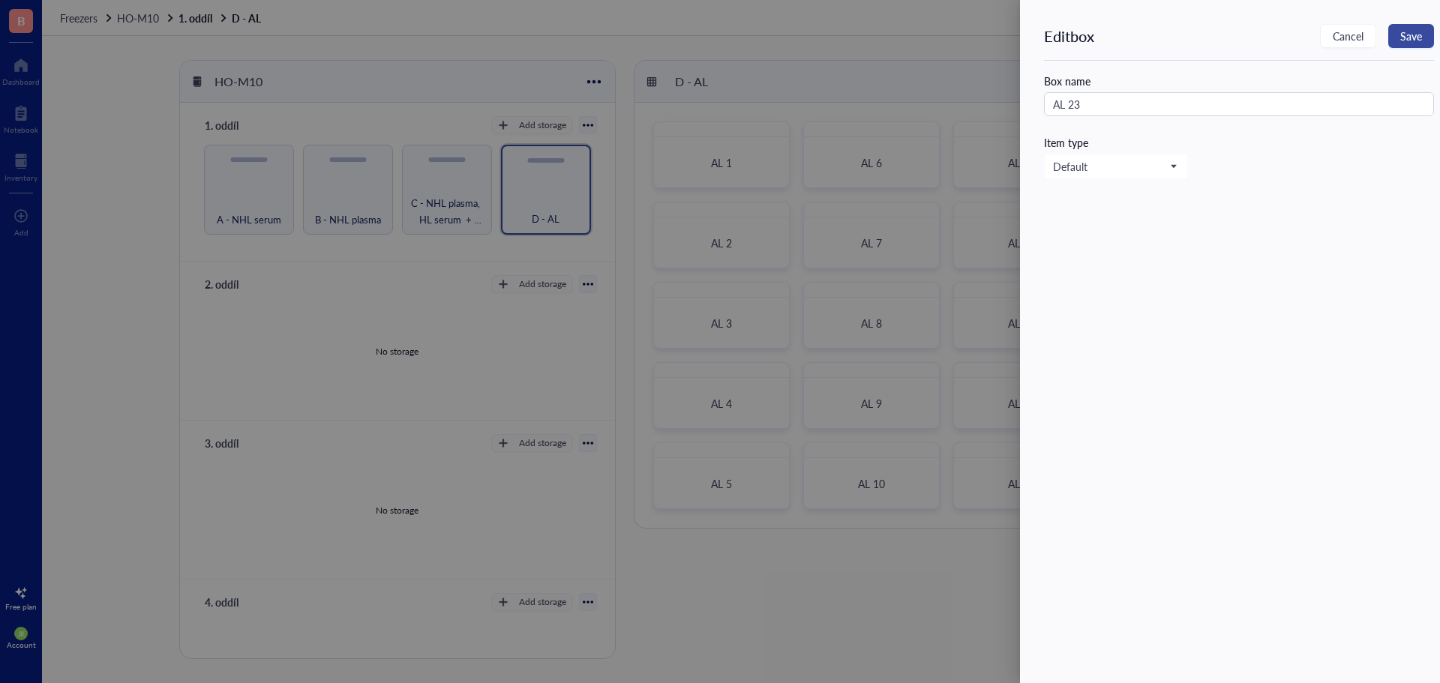
click at [1432, 35] on button "Save" at bounding box center [1411, 36] width 46 height 24
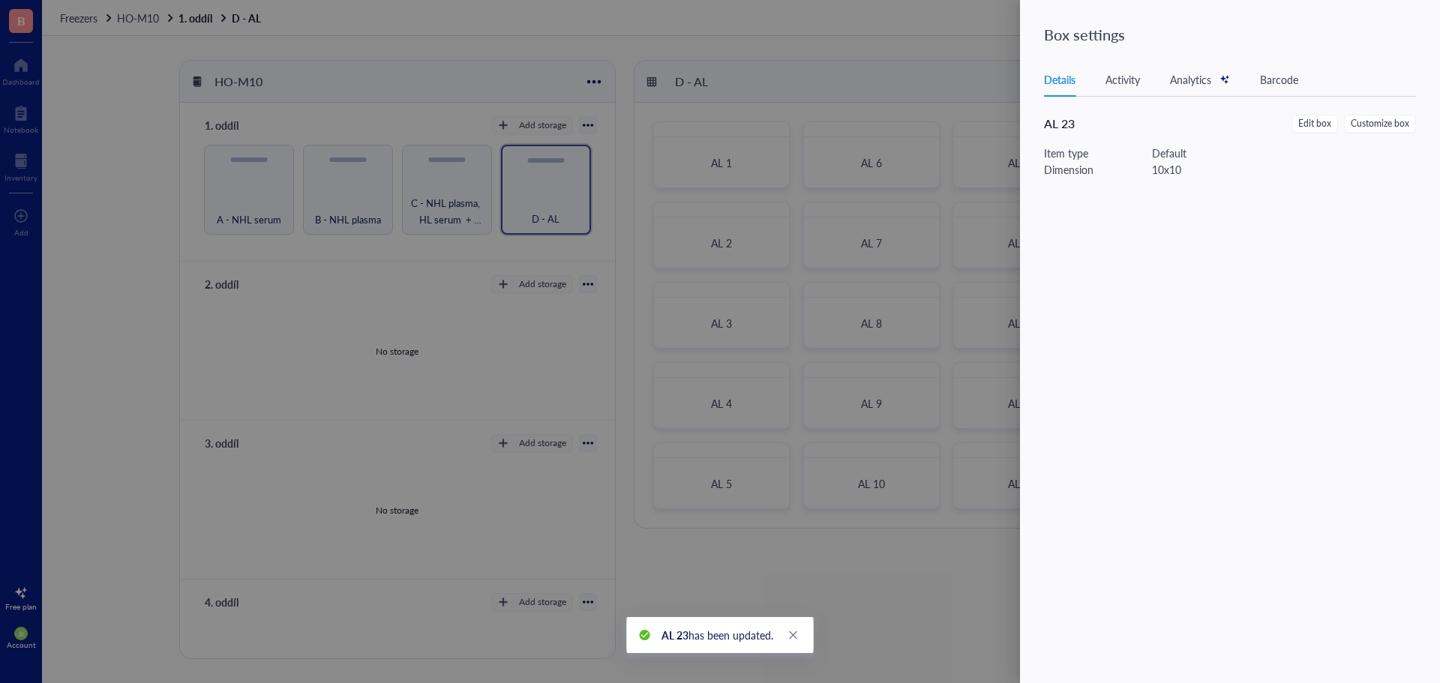
click at [916, 81] on div at bounding box center [720, 341] width 1440 height 683
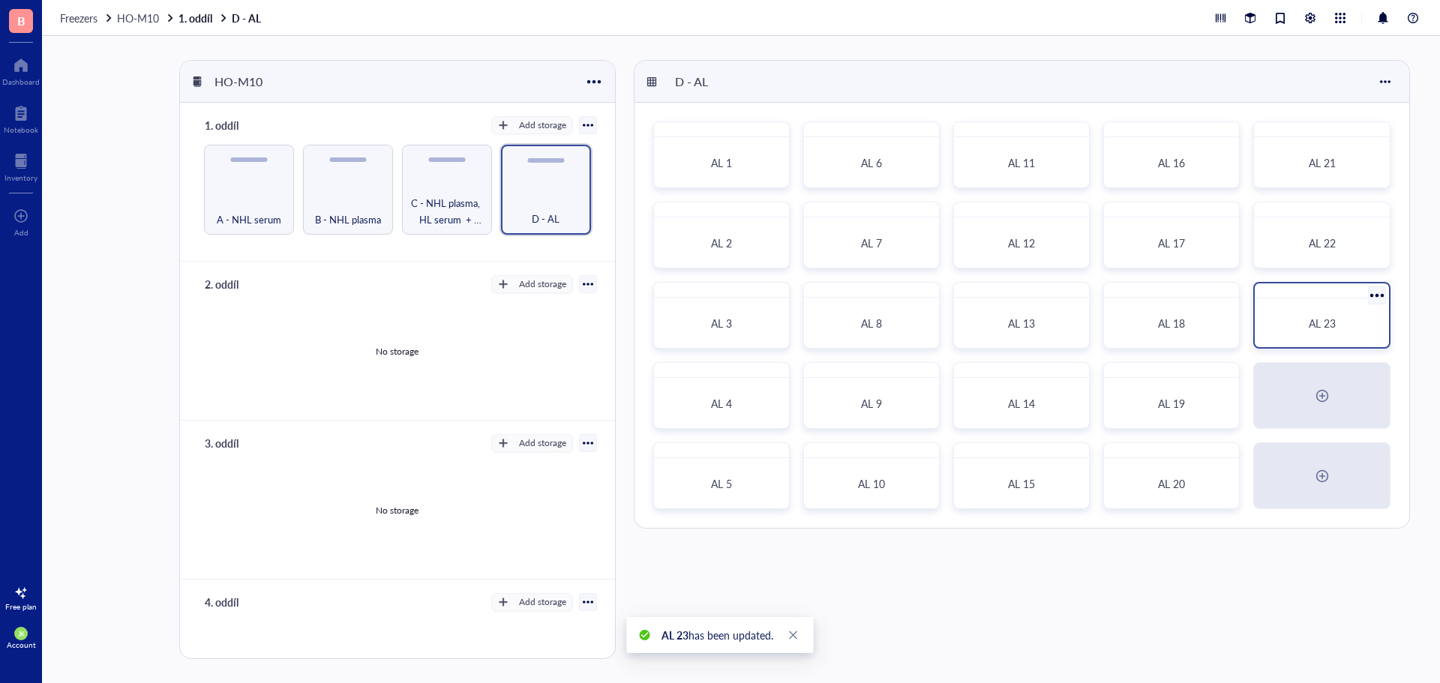
click at [1369, 294] on div at bounding box center [1377, 296] width 22 height 22
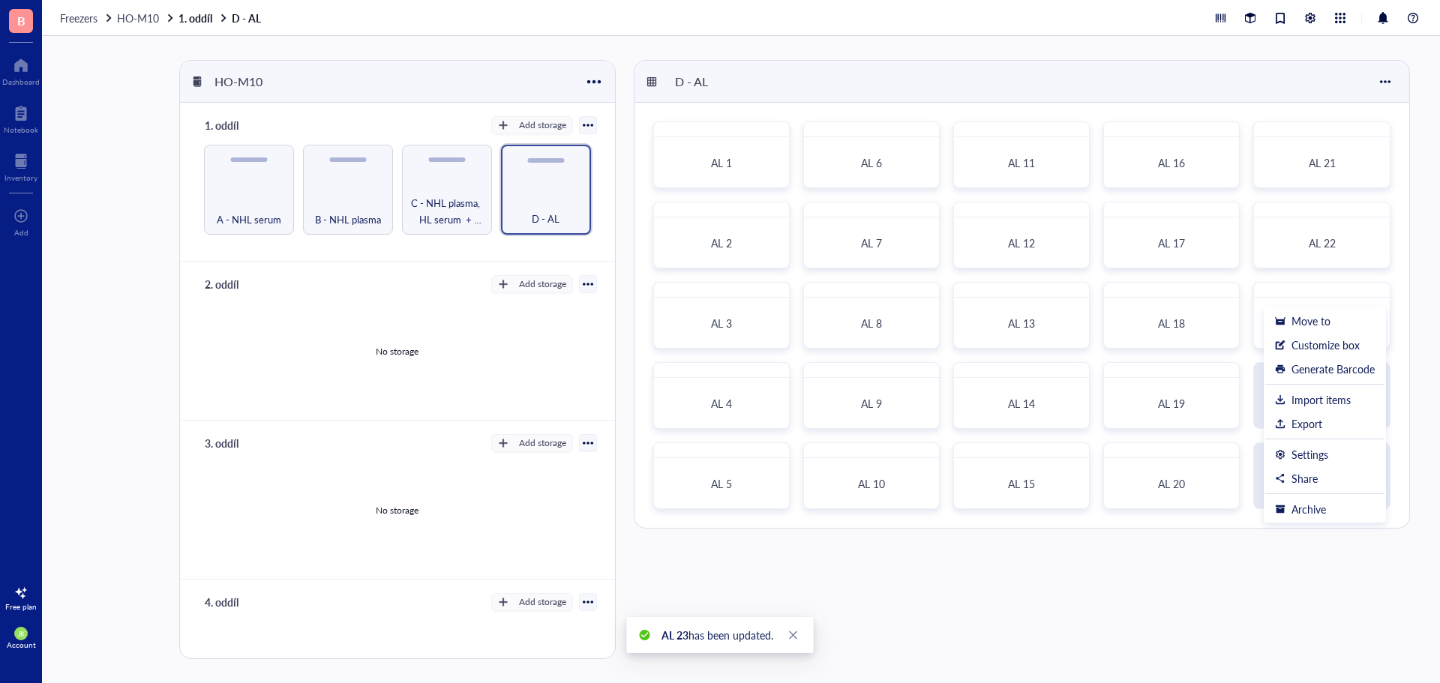
click at [1183, 71] on div "D - AL" at bounding box center [1021, 82] width 775 height 42
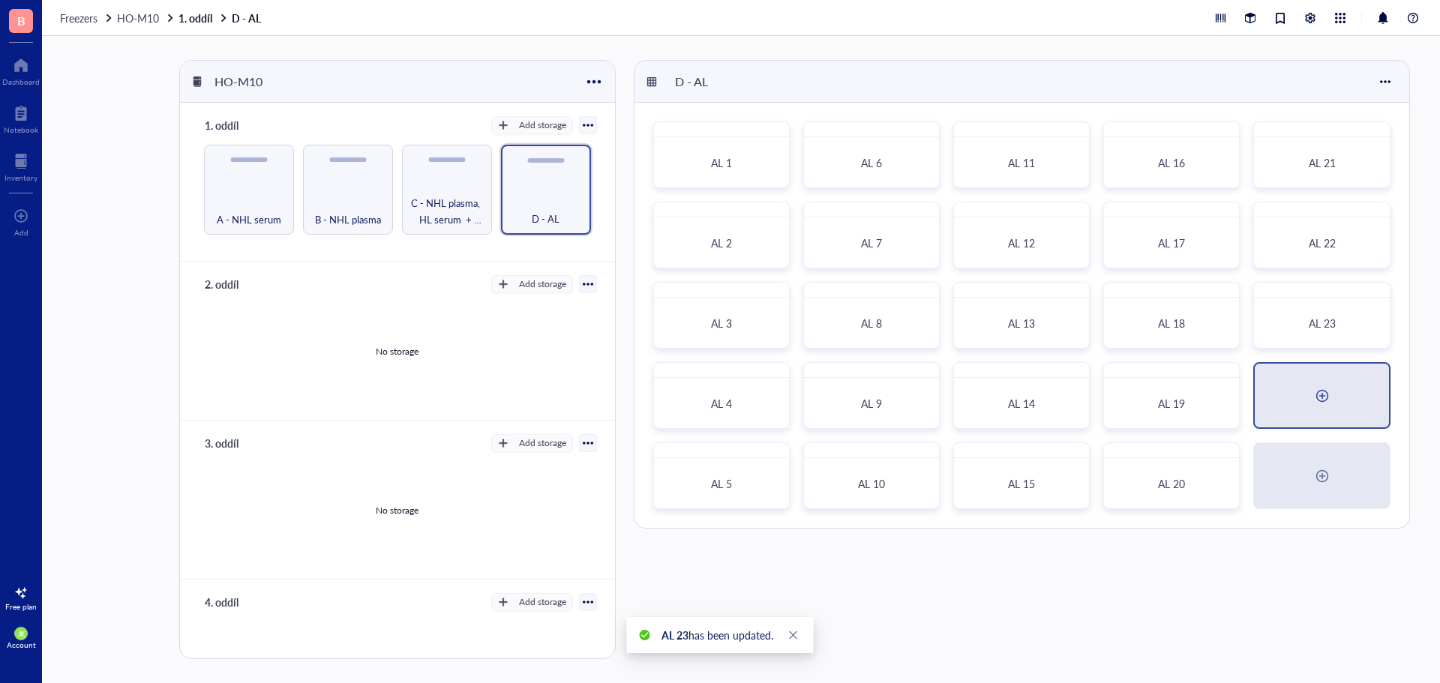
click at [1321, 412] on div at bounding box center [1321, 396] width 133 height 64
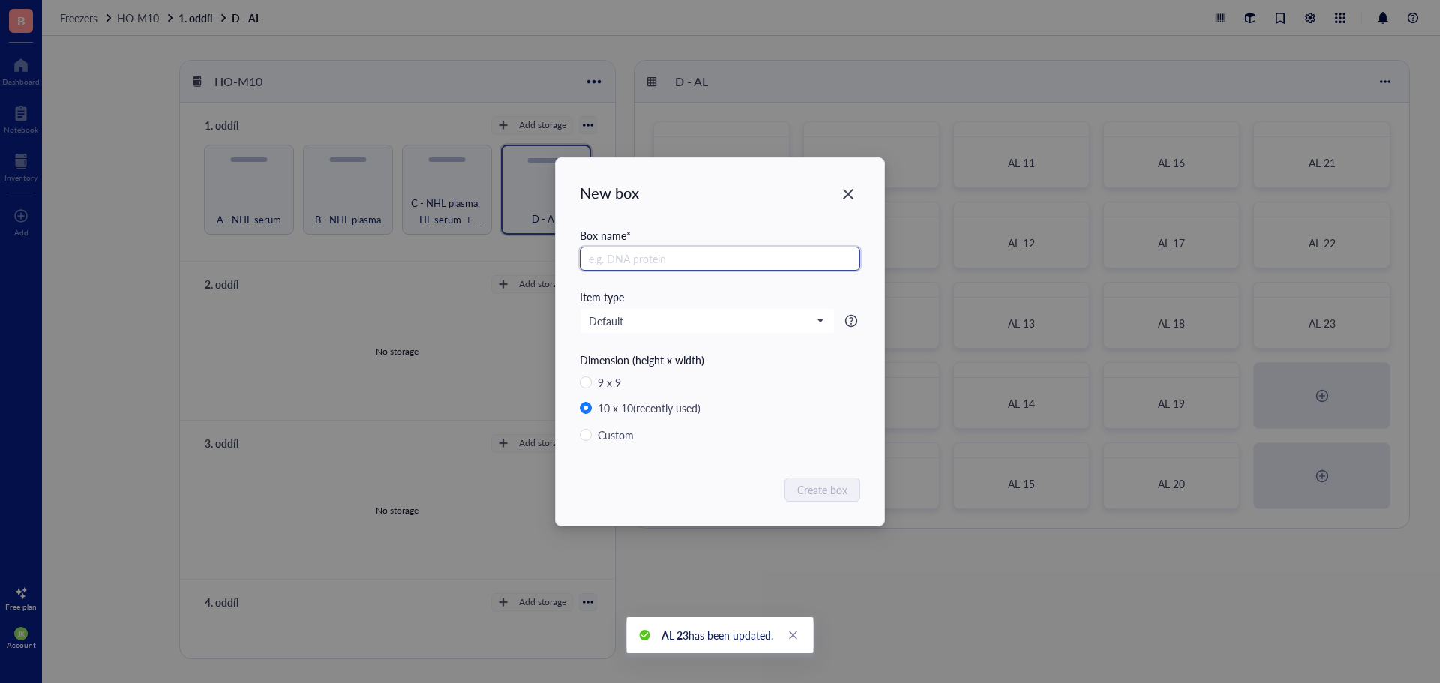
paste input "AL"
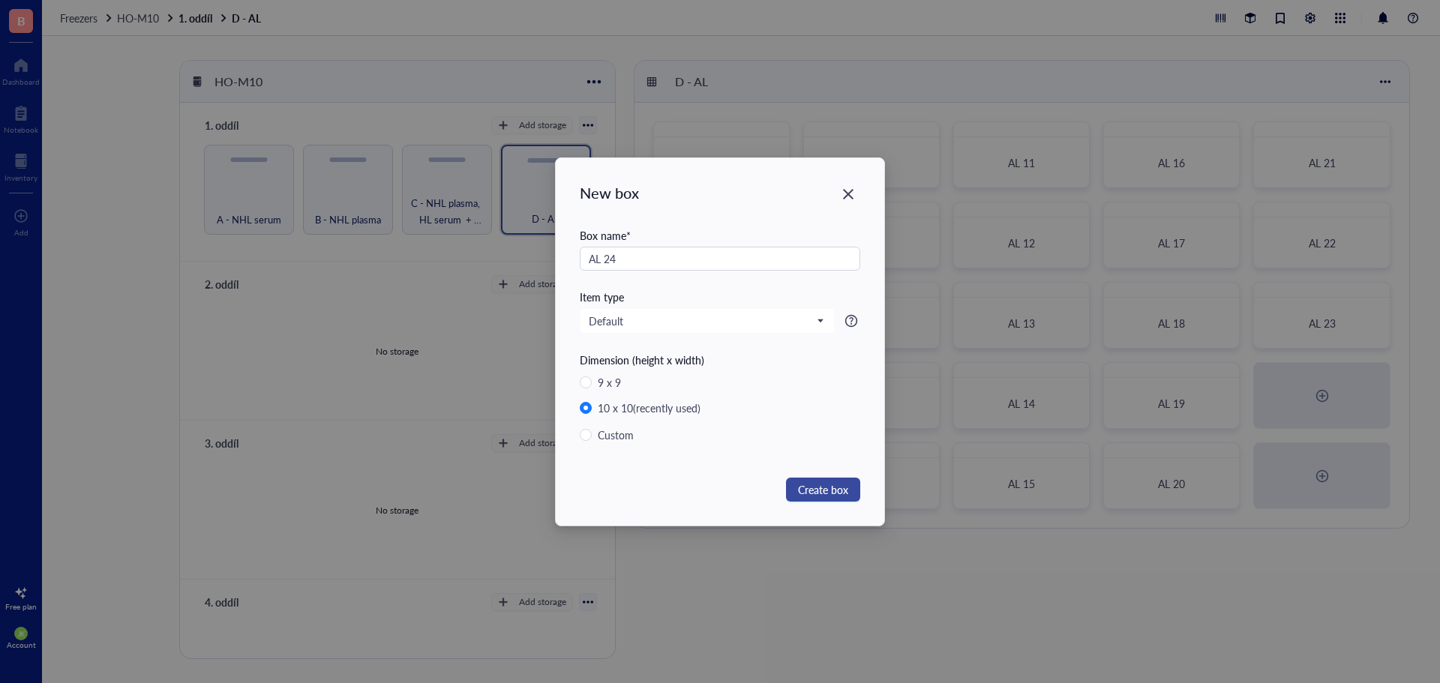
click at [832, 492] on span "Create box" at bounding box center [823, 489] width 50 height 16
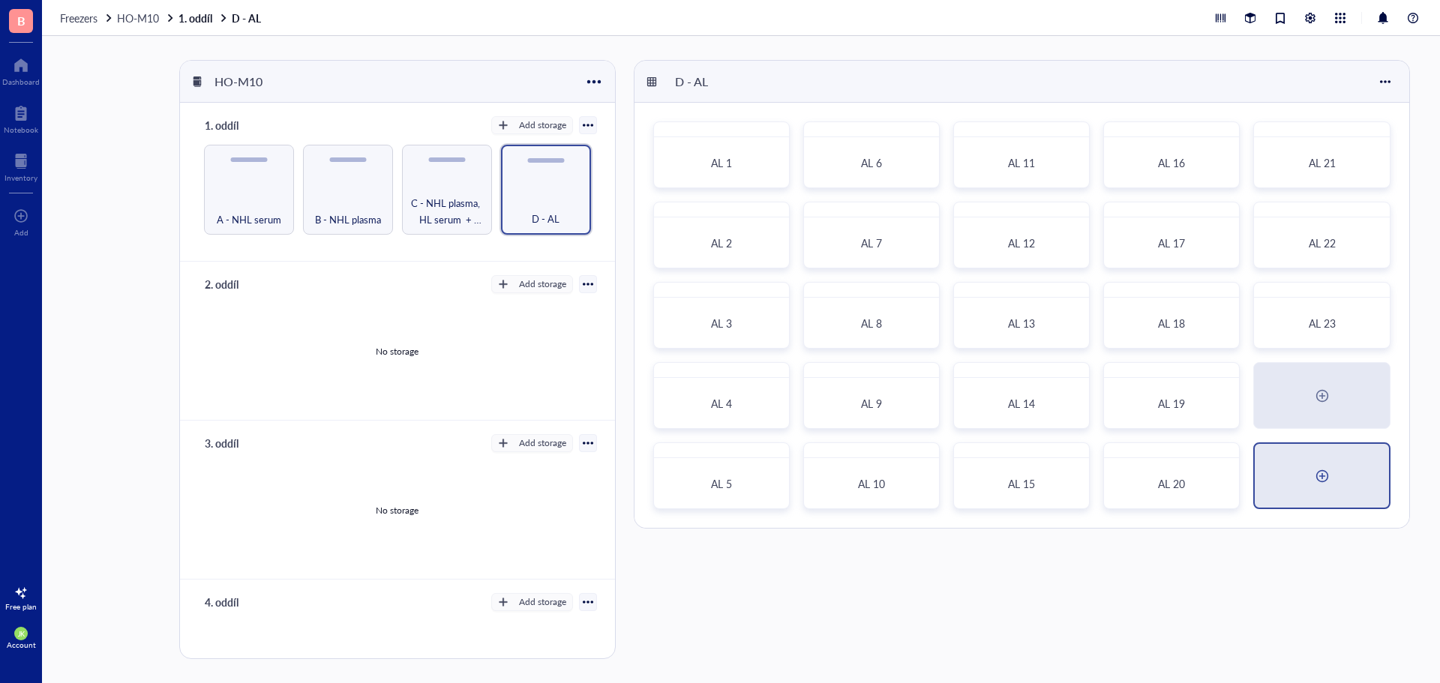
click at [1330, 478] on div at bounding box center [1322, 476] width 24 height 24
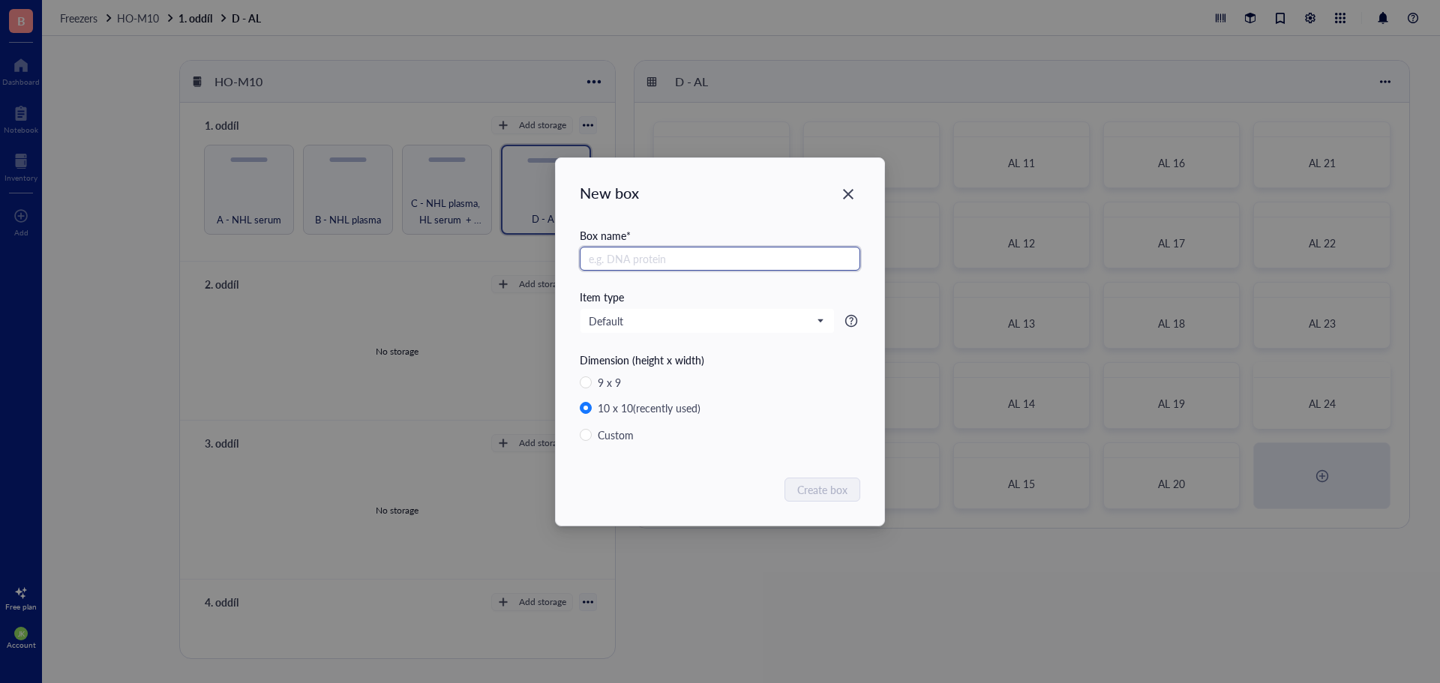
paste input "AL"
click at [807, 487] on span "Create box" at bounding box center [823, 489] width 50 height 16
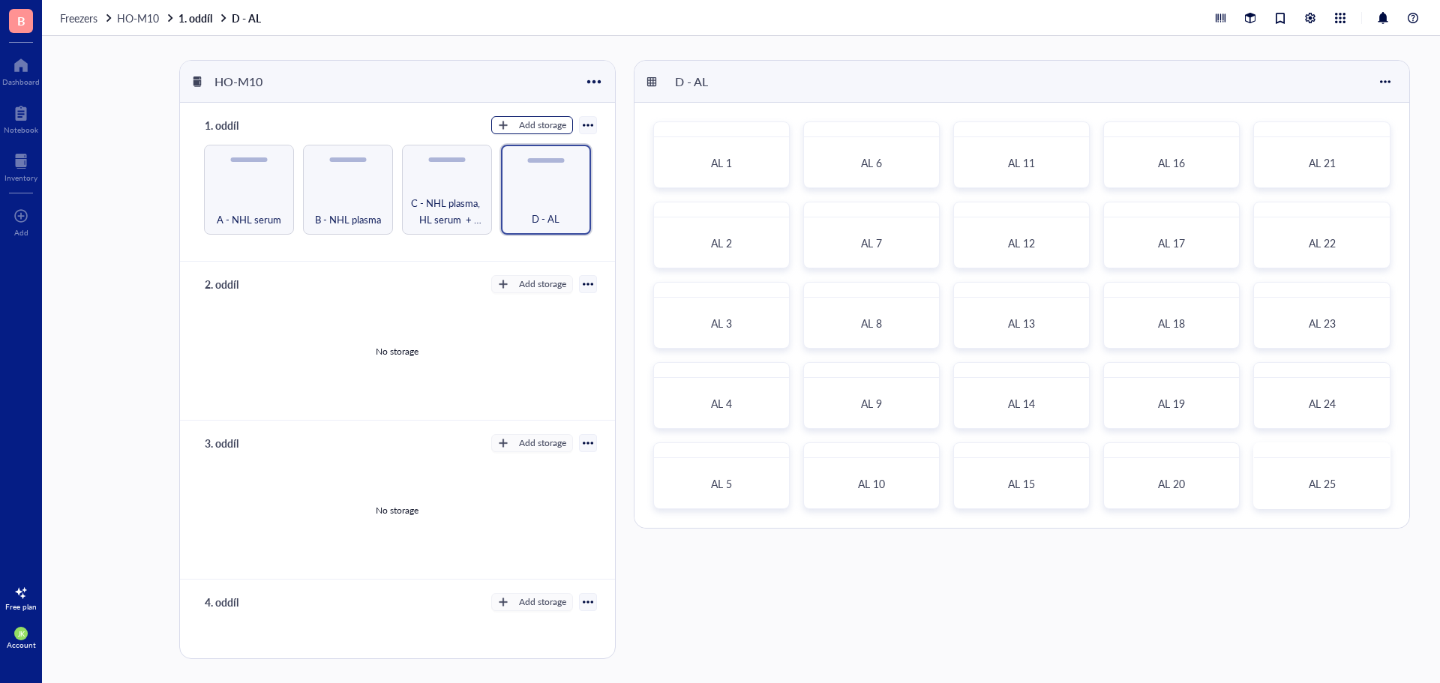
click at [529, 124] on div "Add storage" at bounding box center [542, 124] width 47 height 13
click at [528, 153] on span "Rack" at bounding box center [538, 150] width 85 height 16
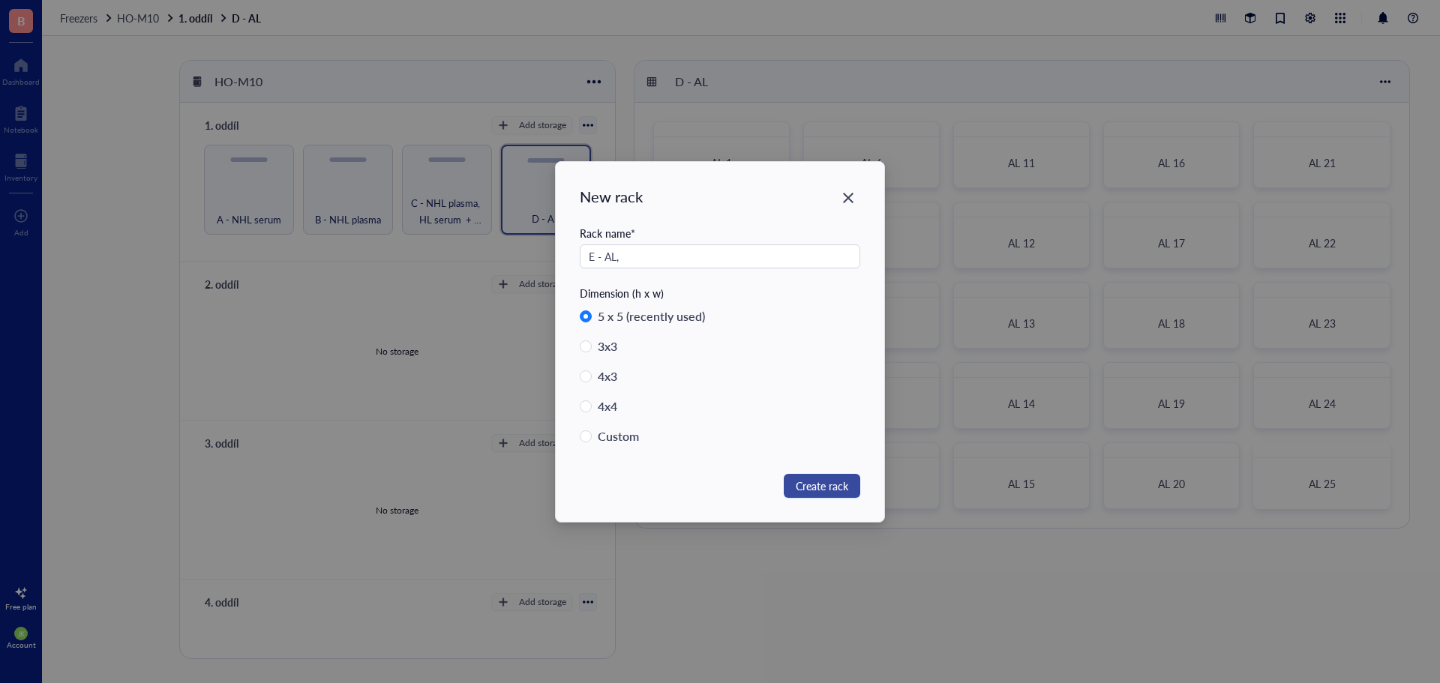
click at [814, 487] on span "Create rack" at bounding box center [822, 486] width 52 height 16
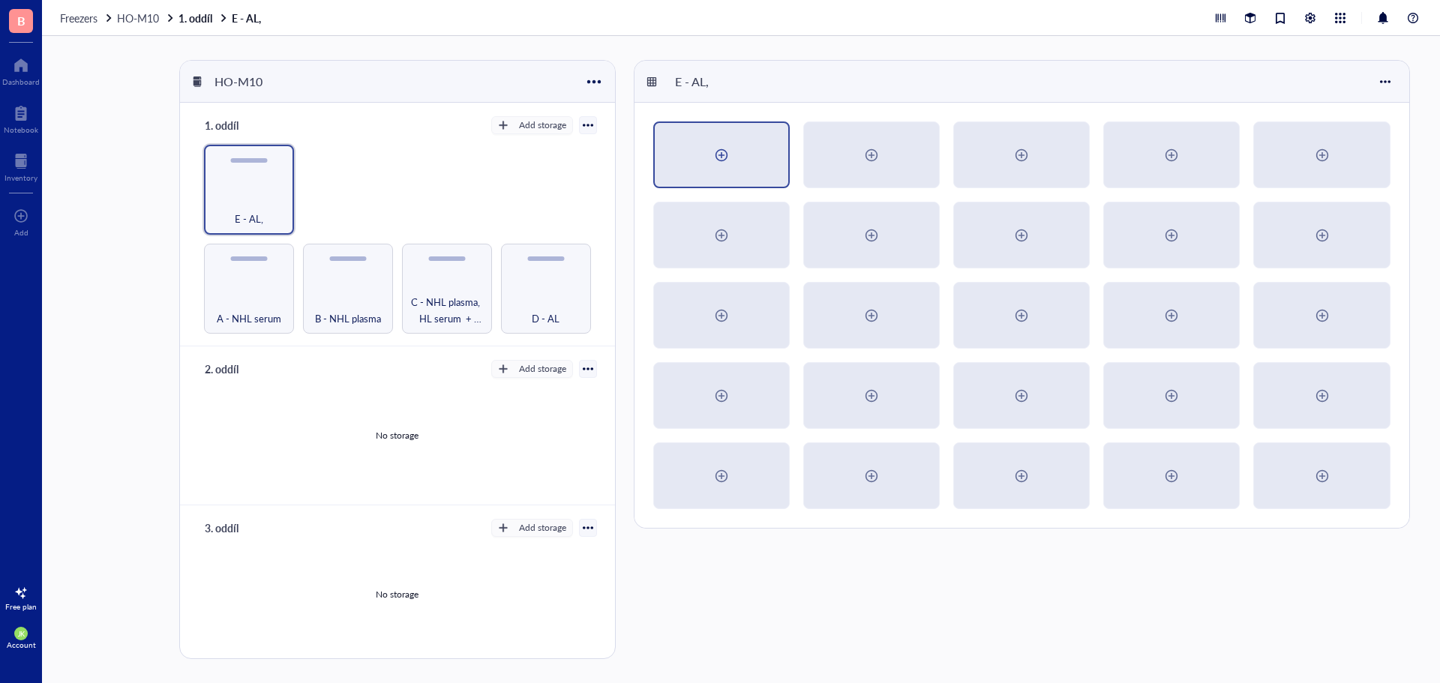
click at [716, 153] on div at bounding box center [721, 155] width 24 height 24
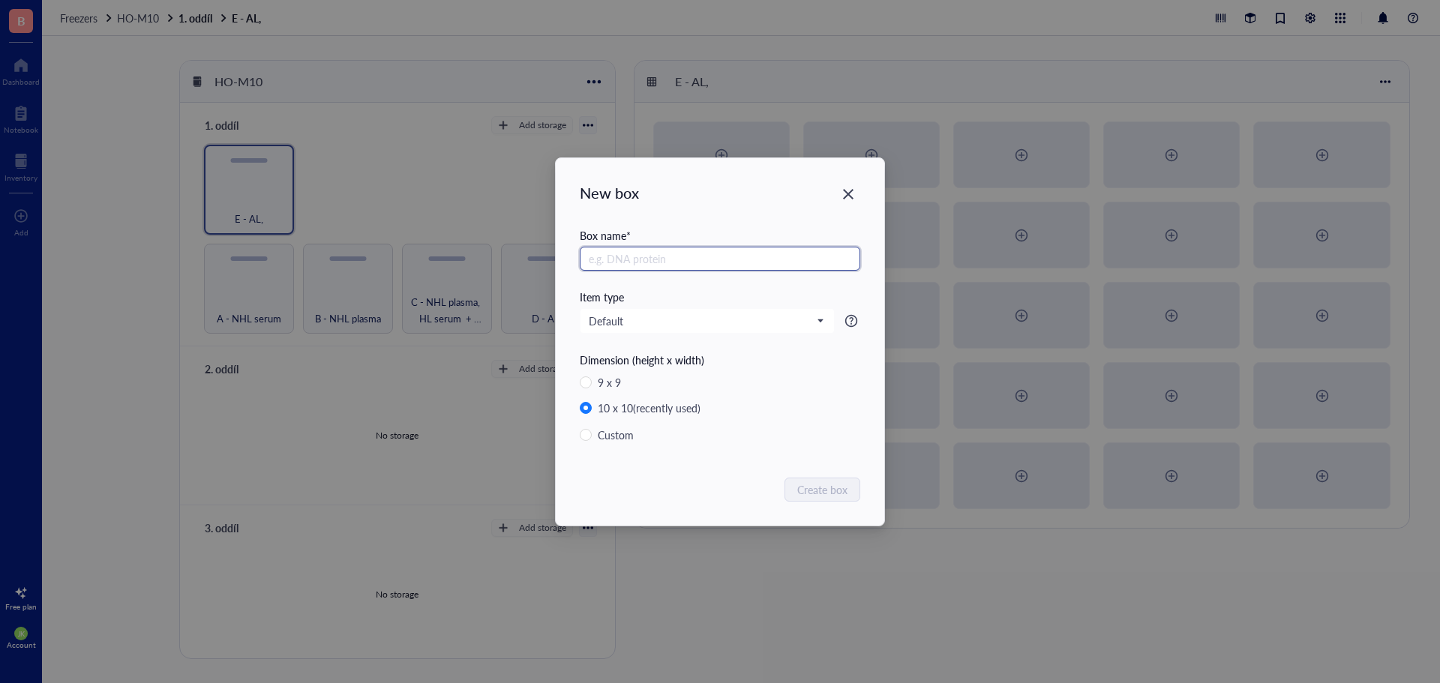
paste input "AL"
click at [823, 493] on span "Create box" at bounding box center [823, 489] width 50 height 16
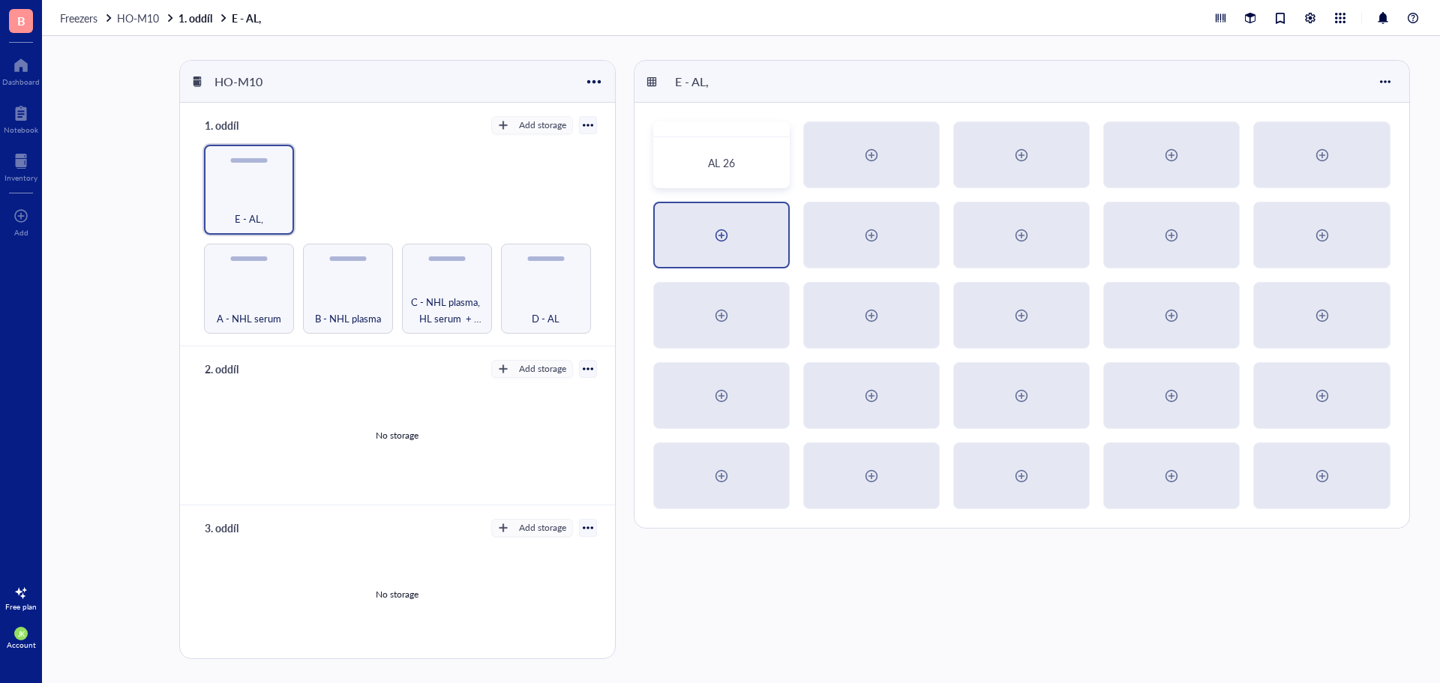
click at [746, 237] on div at bounding box center [721, 235] width 133 height 64
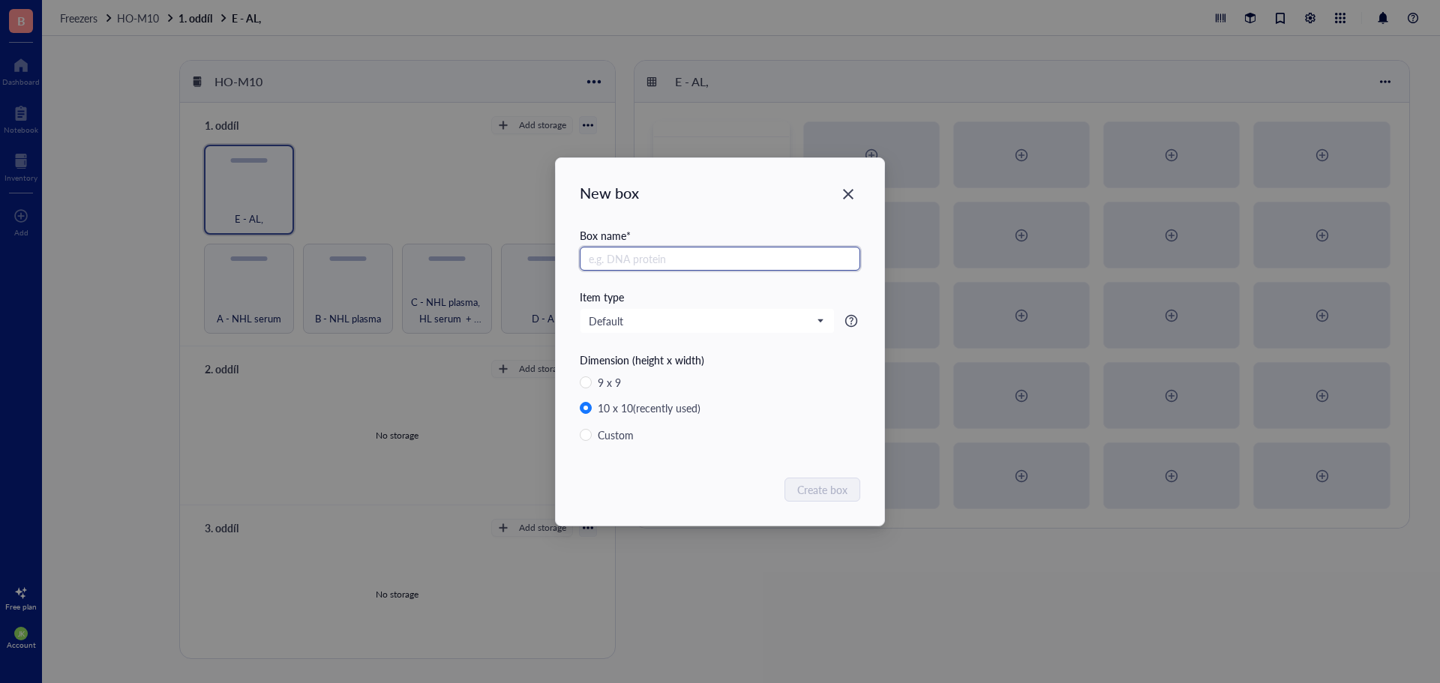
paste input "AL"
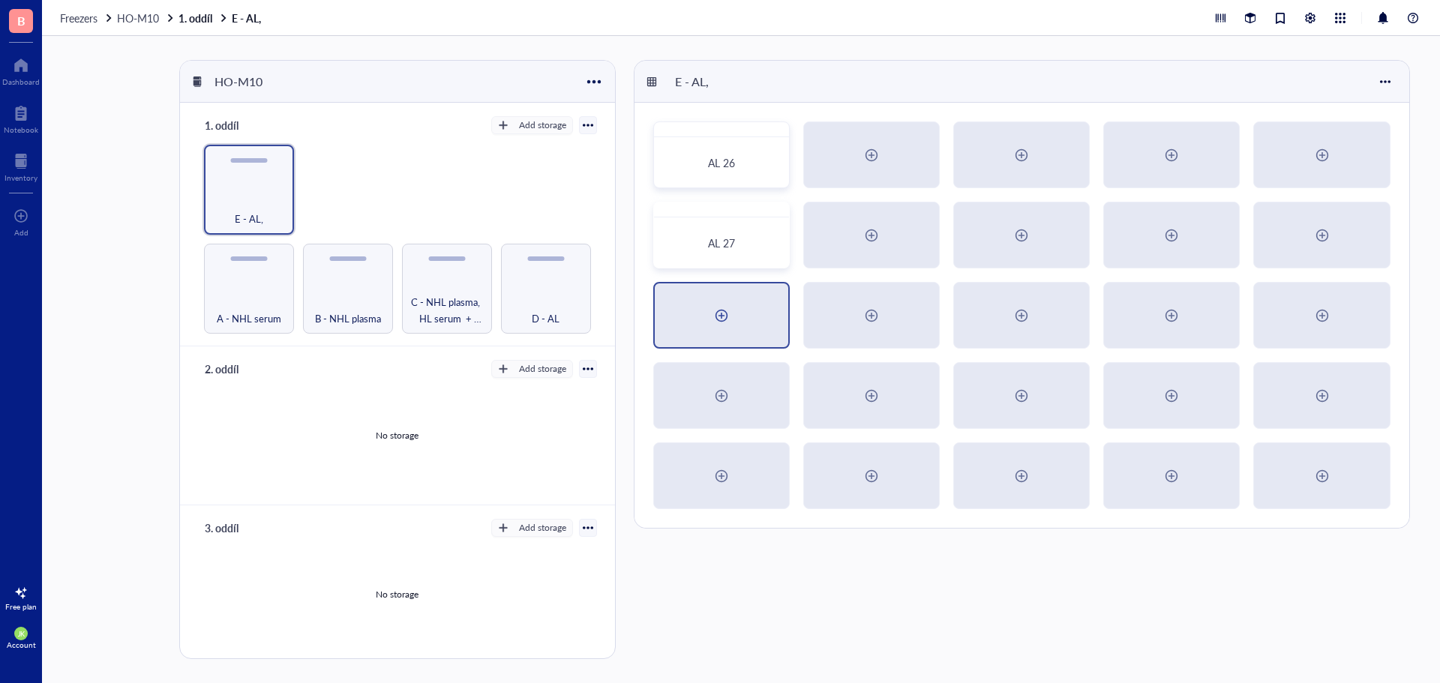
click at [714, 343] on div at bounding box center [721, 315] width 133 height 64
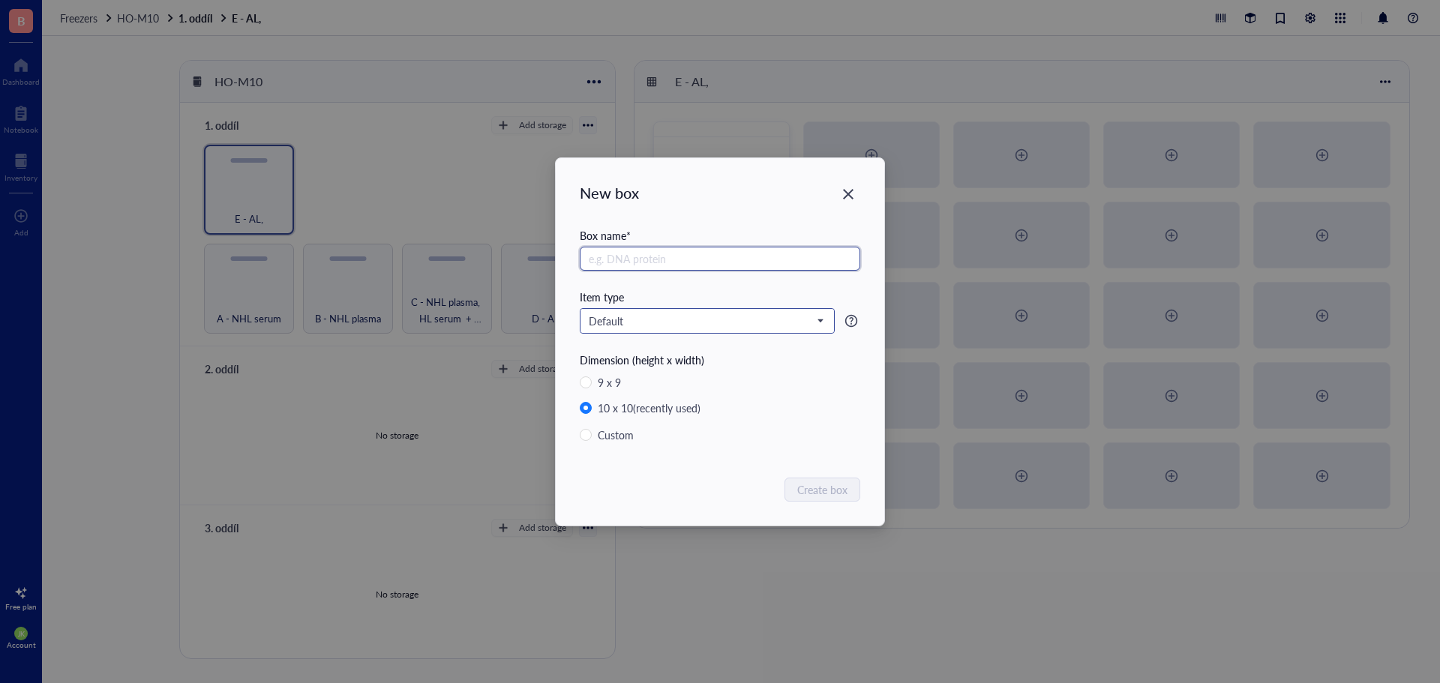
paste input "AL"
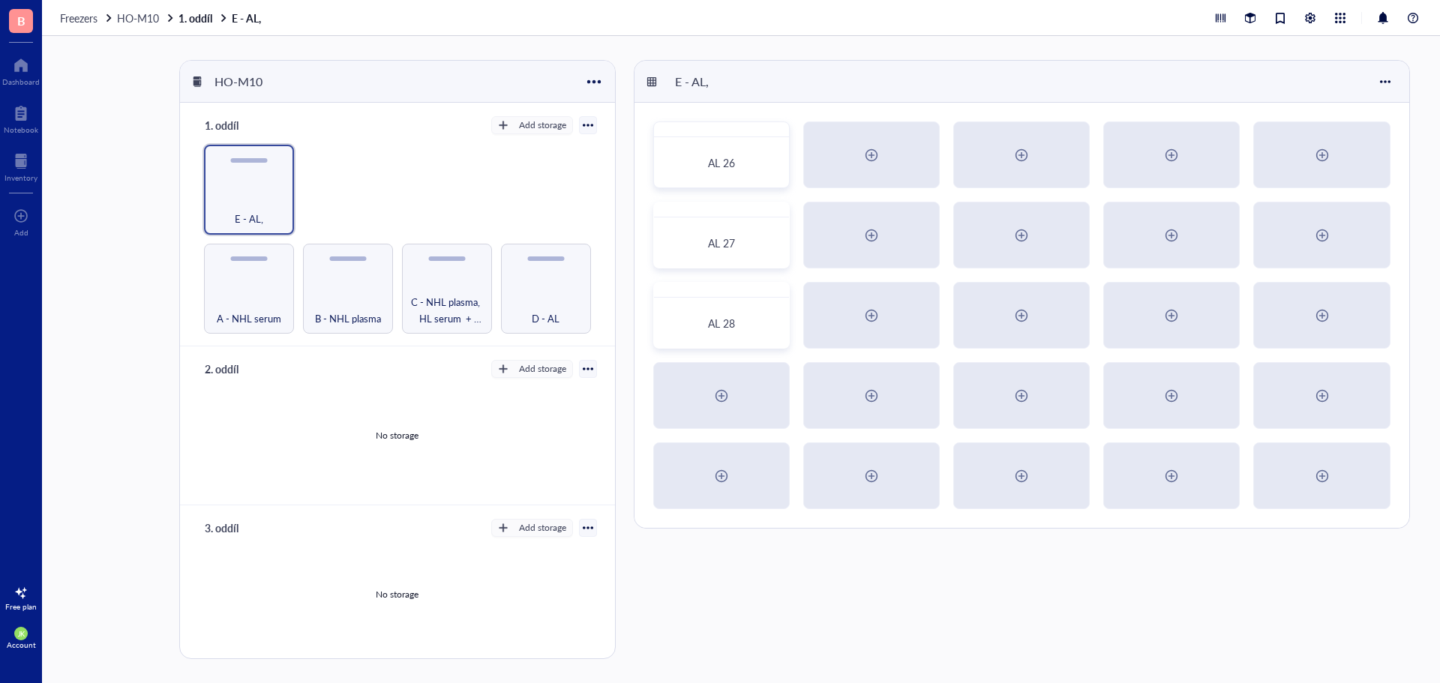
click at [682, 327] on div "AL 28" at bounding box center [721, 322] width 99 height 13
click at [749, 404] on div at bounding box center [721, 396] width 133 height 64
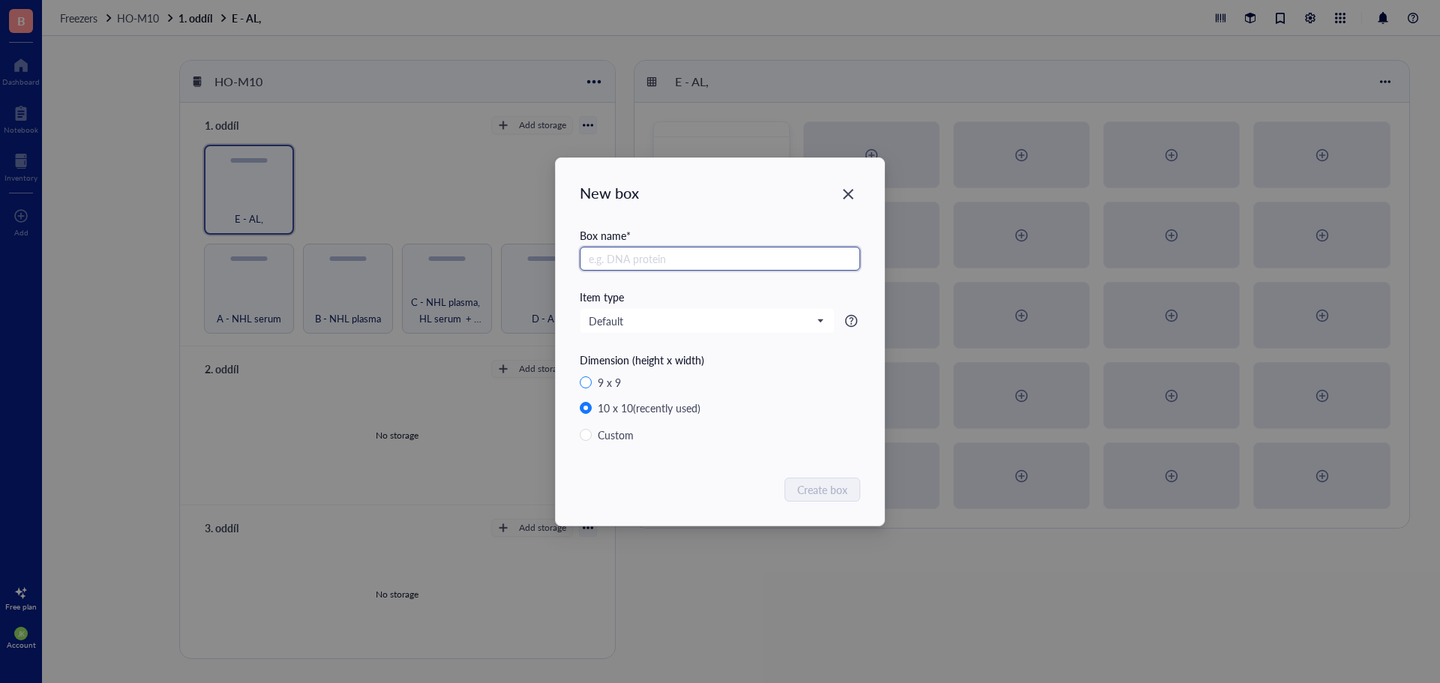
paste input "AL"
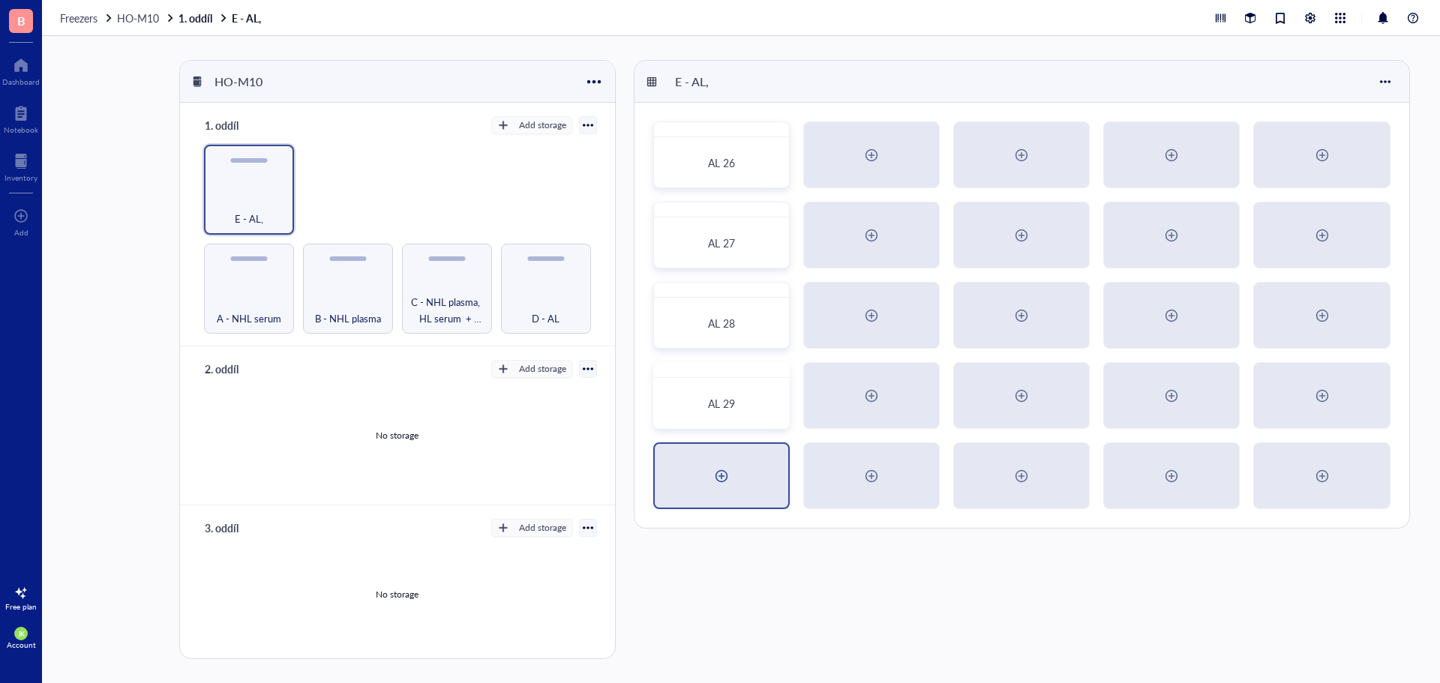
click at [715, 484] on div at bounding box center [721, 476] width 24 height 24
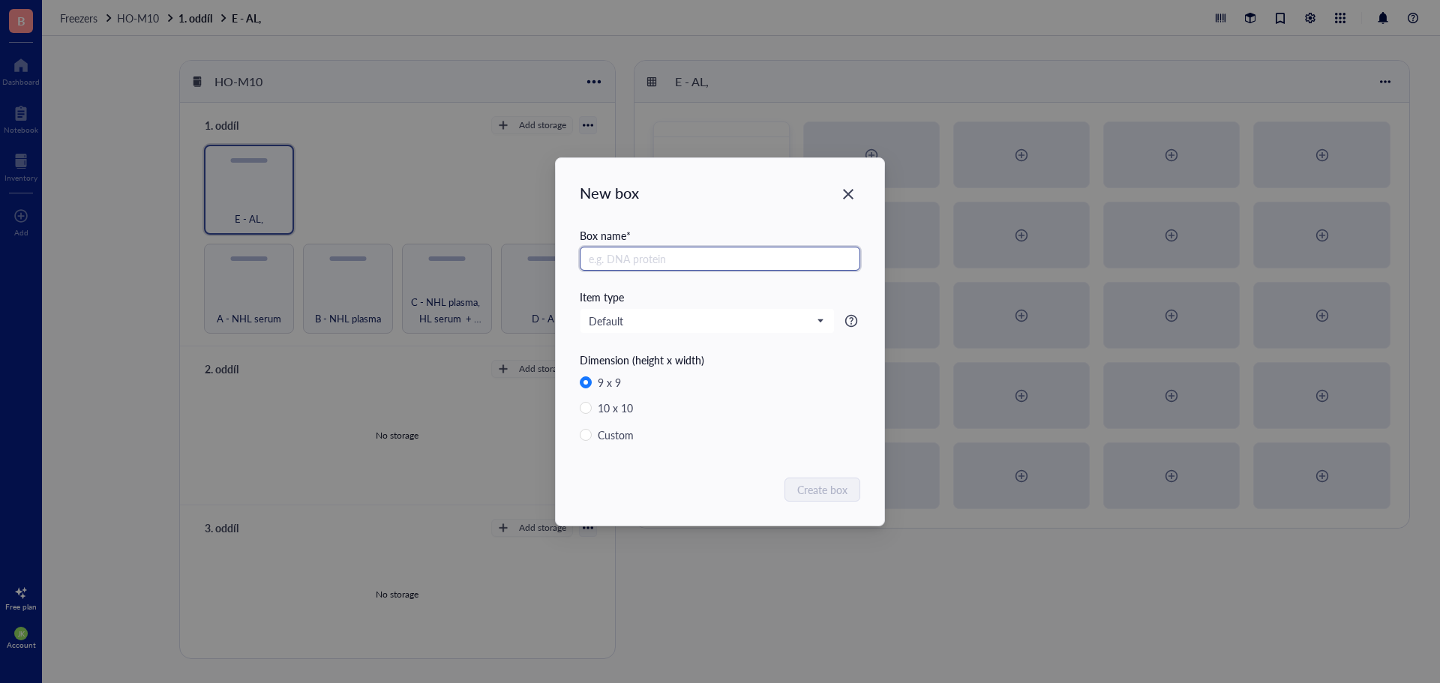
paste input "AL"
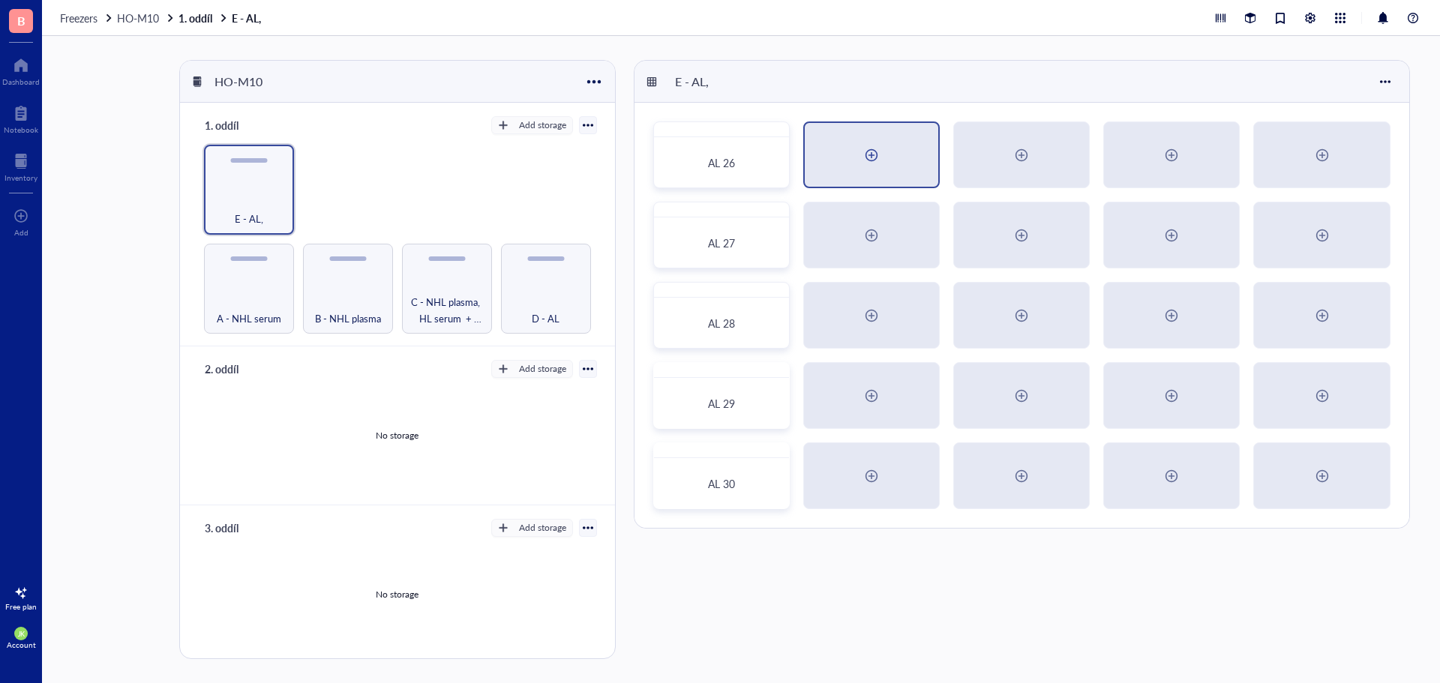
click at [874, 161] on div at bounding box center [871, 155] width 24 height 24
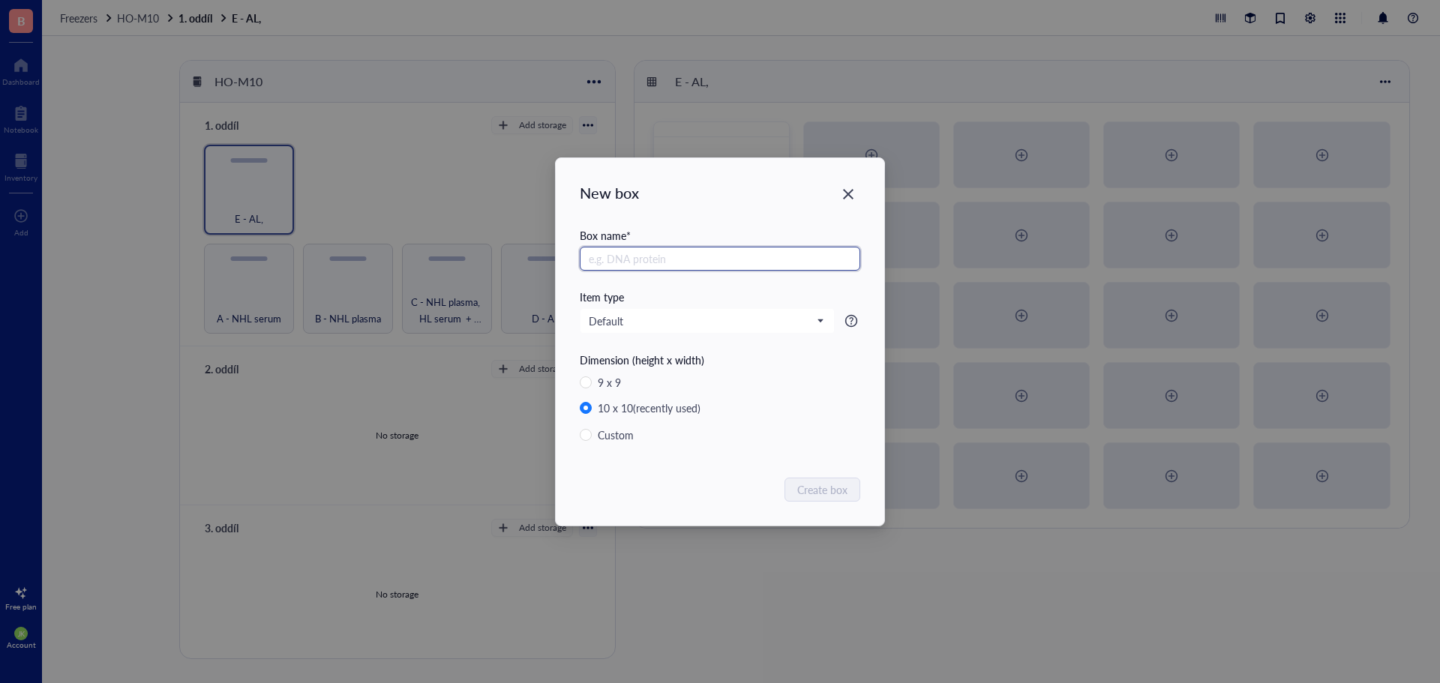
paste input "AL"
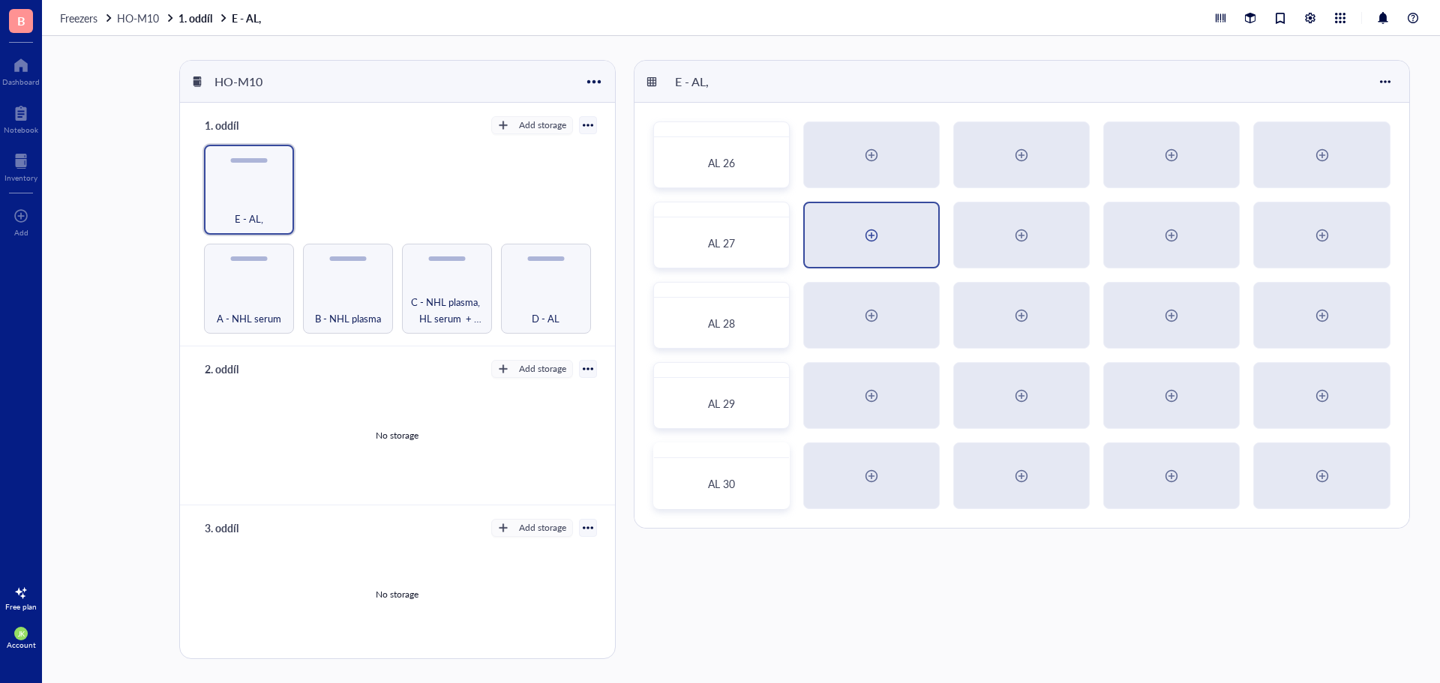
click at [859, 230] on div at bounding box center [871, 235] width 24 height 24
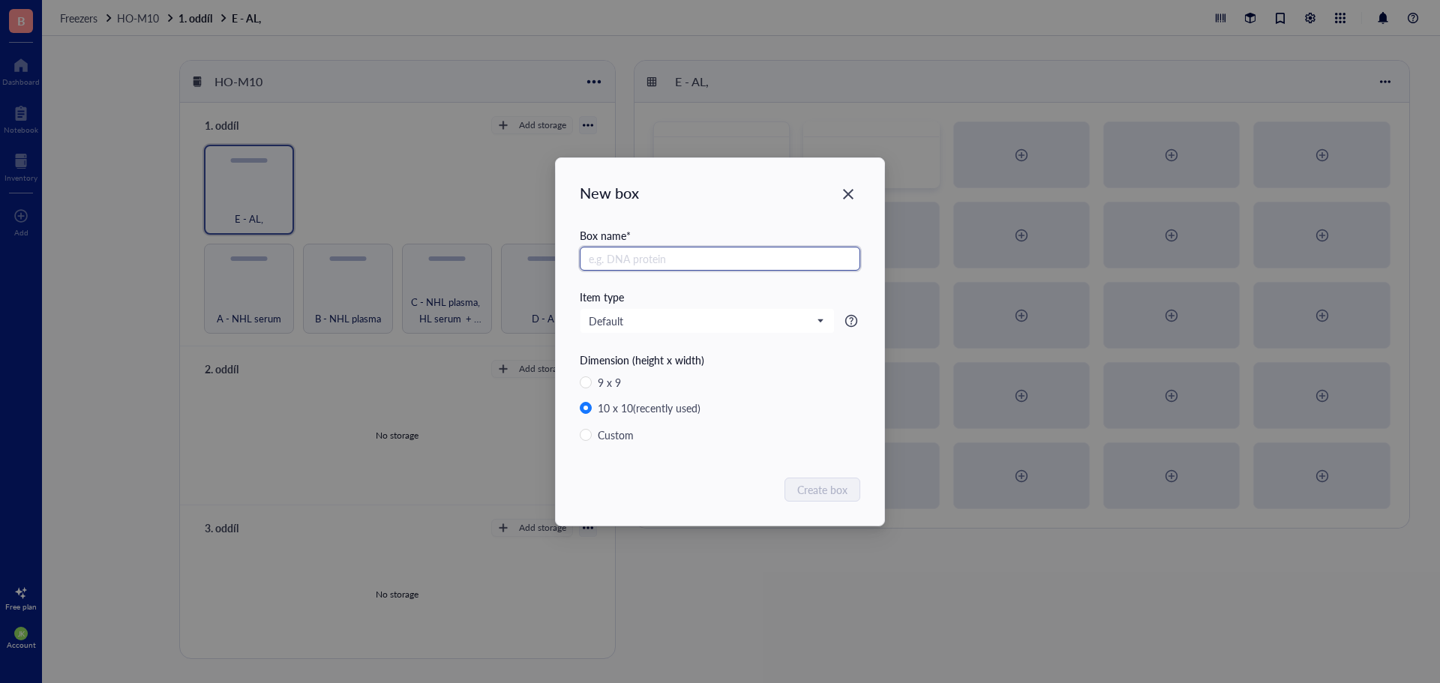
paste input "AL"
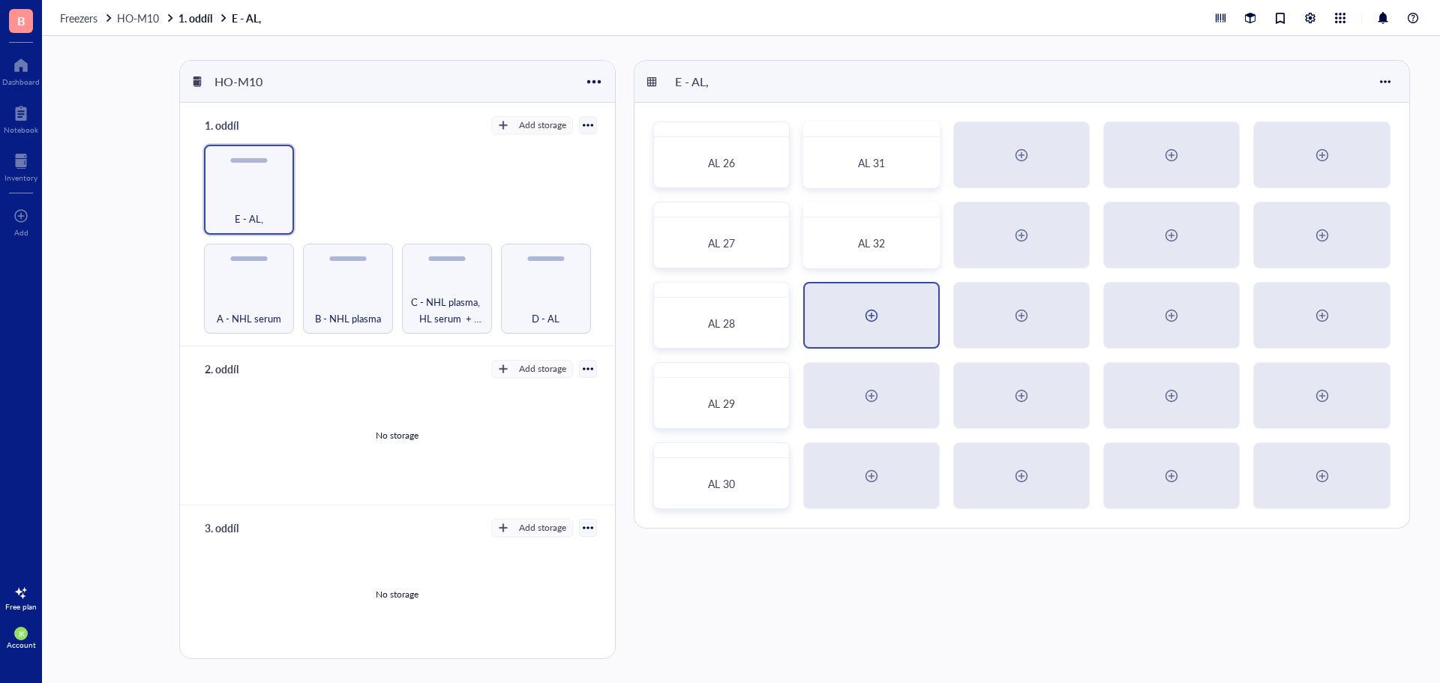
click at [864, 306] on div at bounding box center [871, 316] width 24 height 24
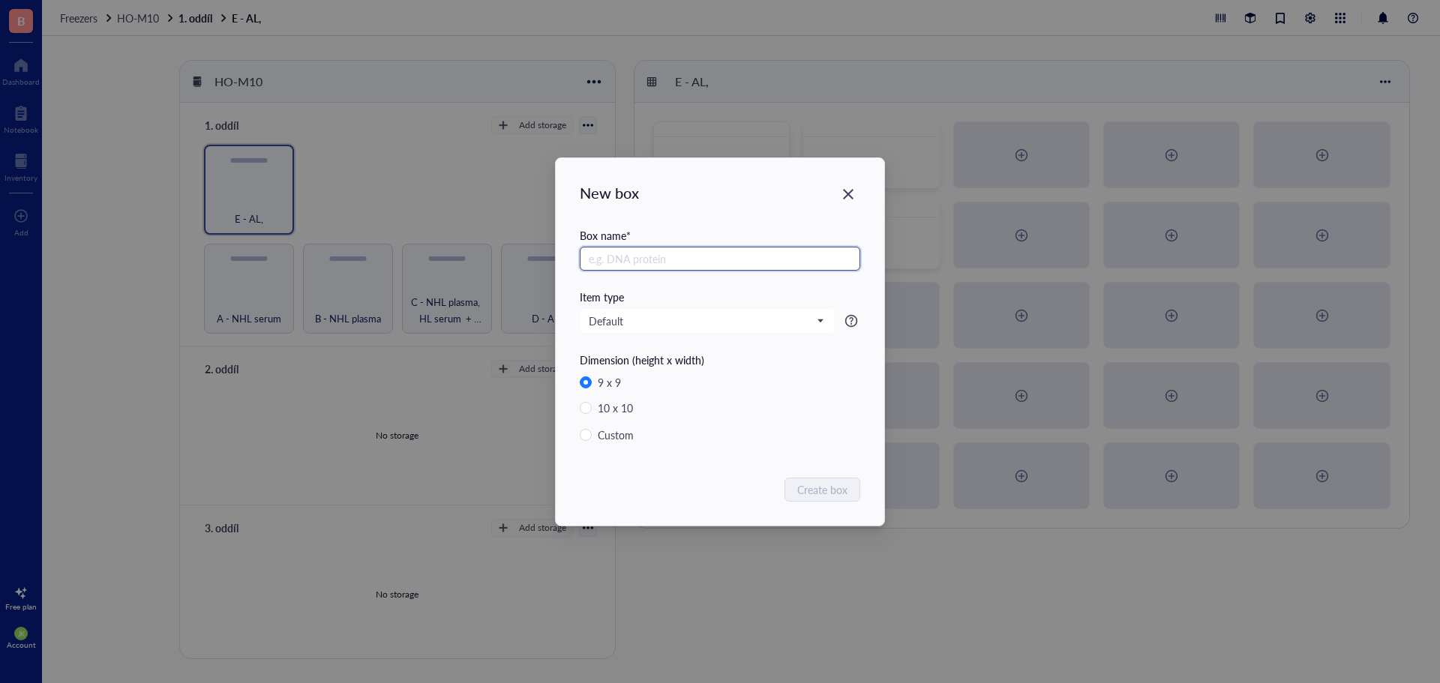
paste input "AL"
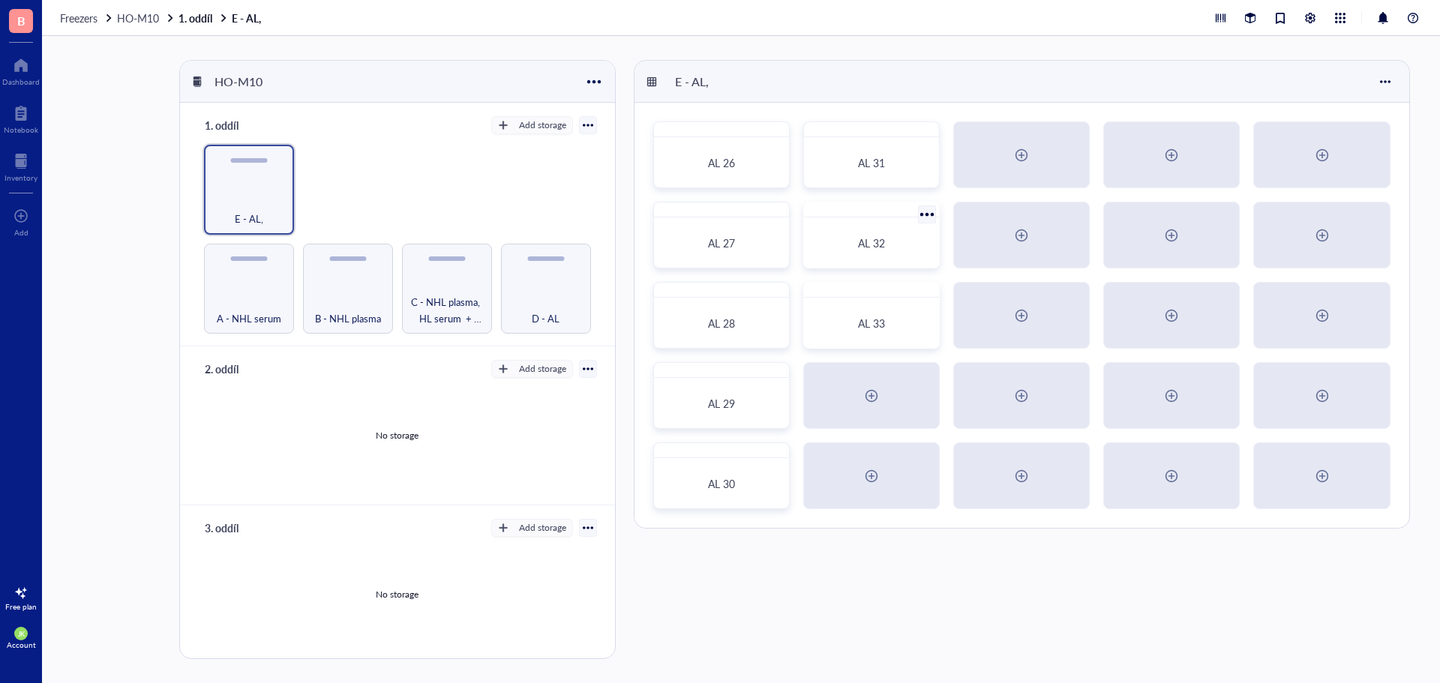
click at [931, 211] on div at bounding box center [927, 214] width 22 height 22
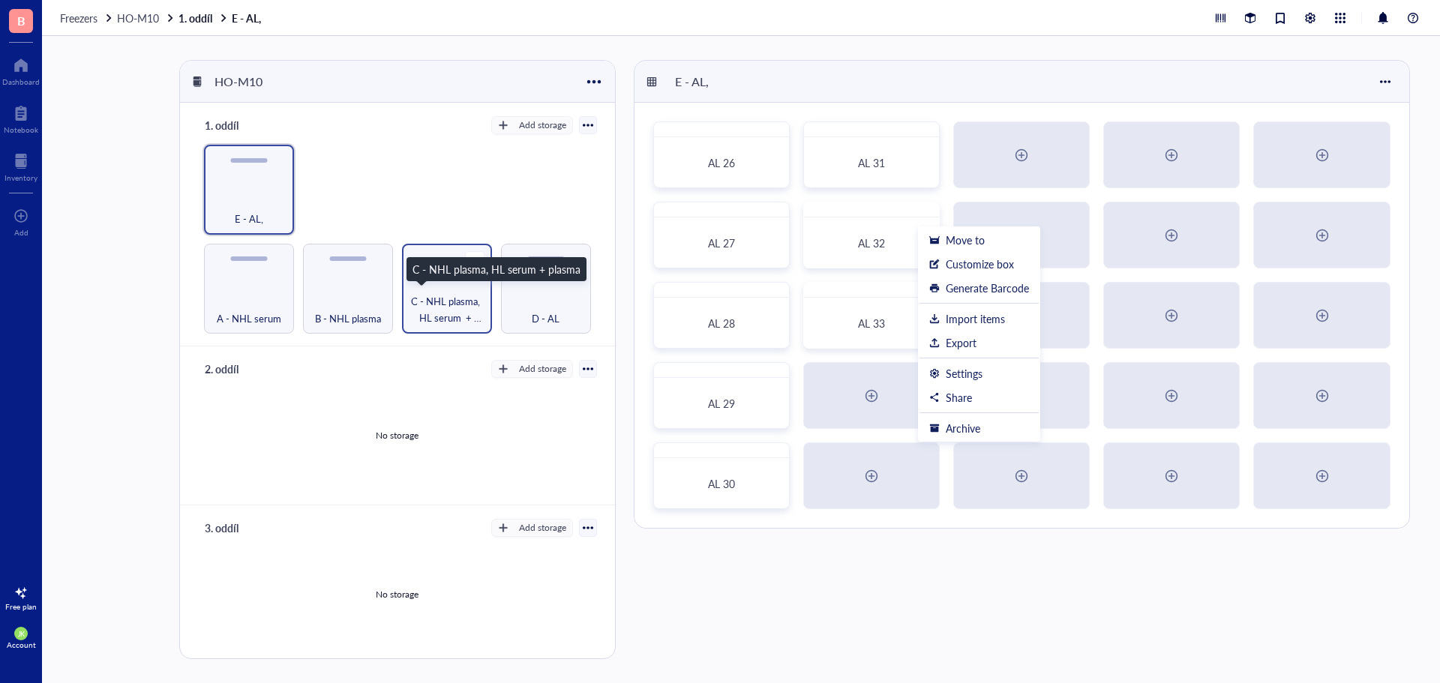
click at [460, 310] on span "C - NHL plasma, HL serum + plasma" at bounding box center [446, 309] width 75 height 33
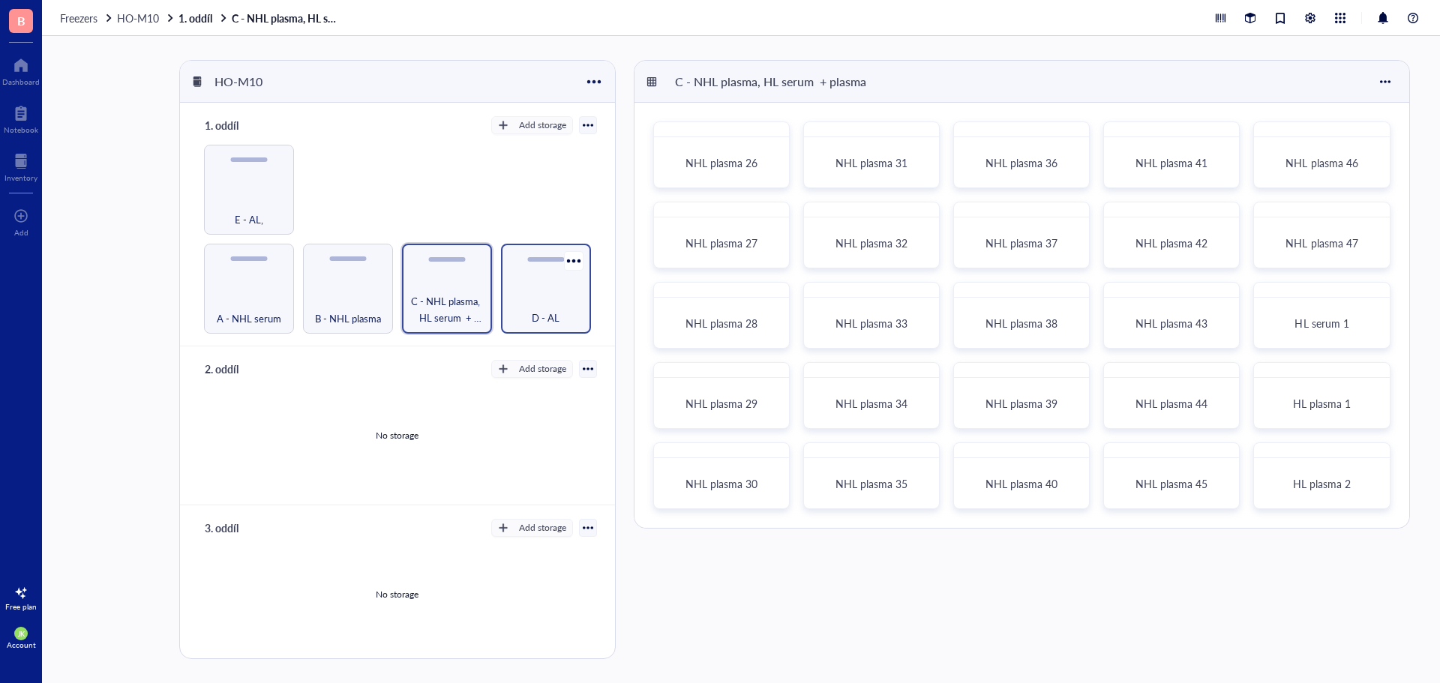
click at [538, 298] on div "D - AL" at bounding box center [545, 309] width 75 height 33
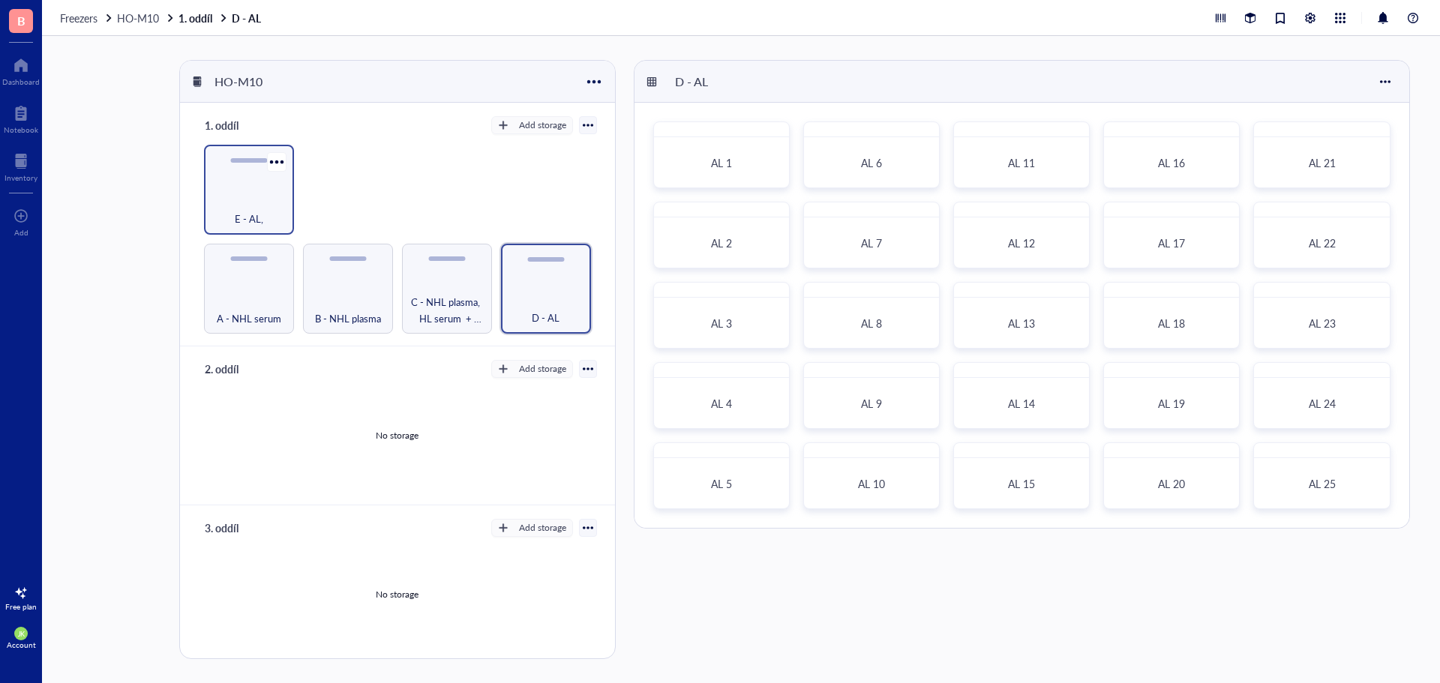
click at [248, 199] on div "E - AL," at bounding box center [248, 210] width 75 height 33
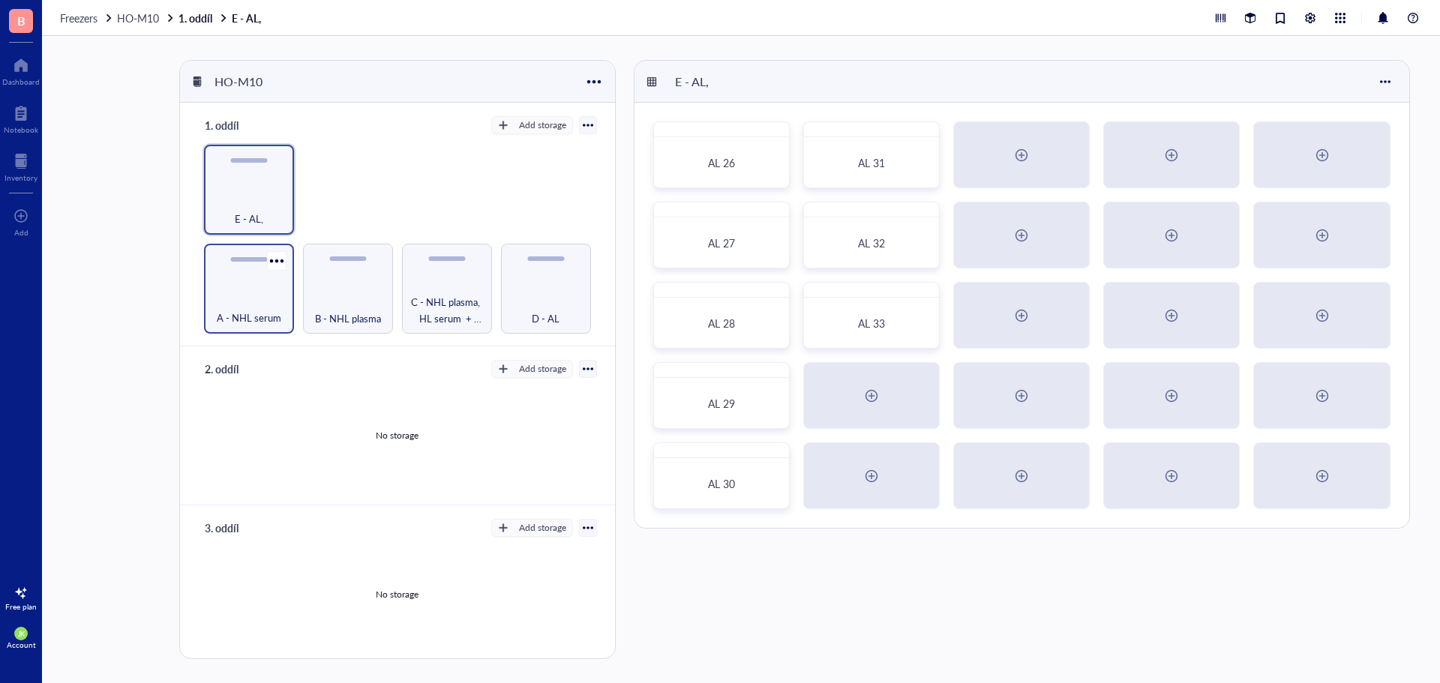
click at [245, 293] on div "A - NHL serum" at bounding box center [248, 309] width 75 height 33
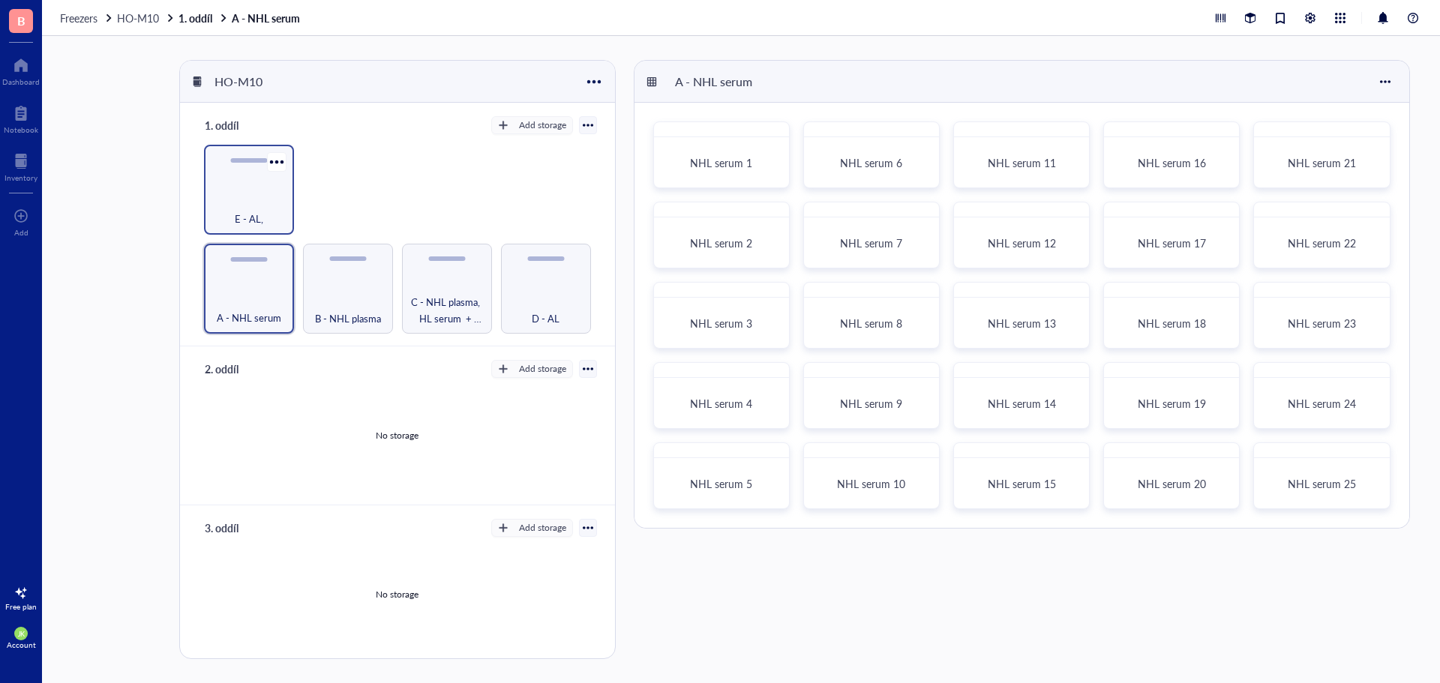
click at [262, 215] on div "E - AL," at bounding box center [248, 210] width 75 height 33
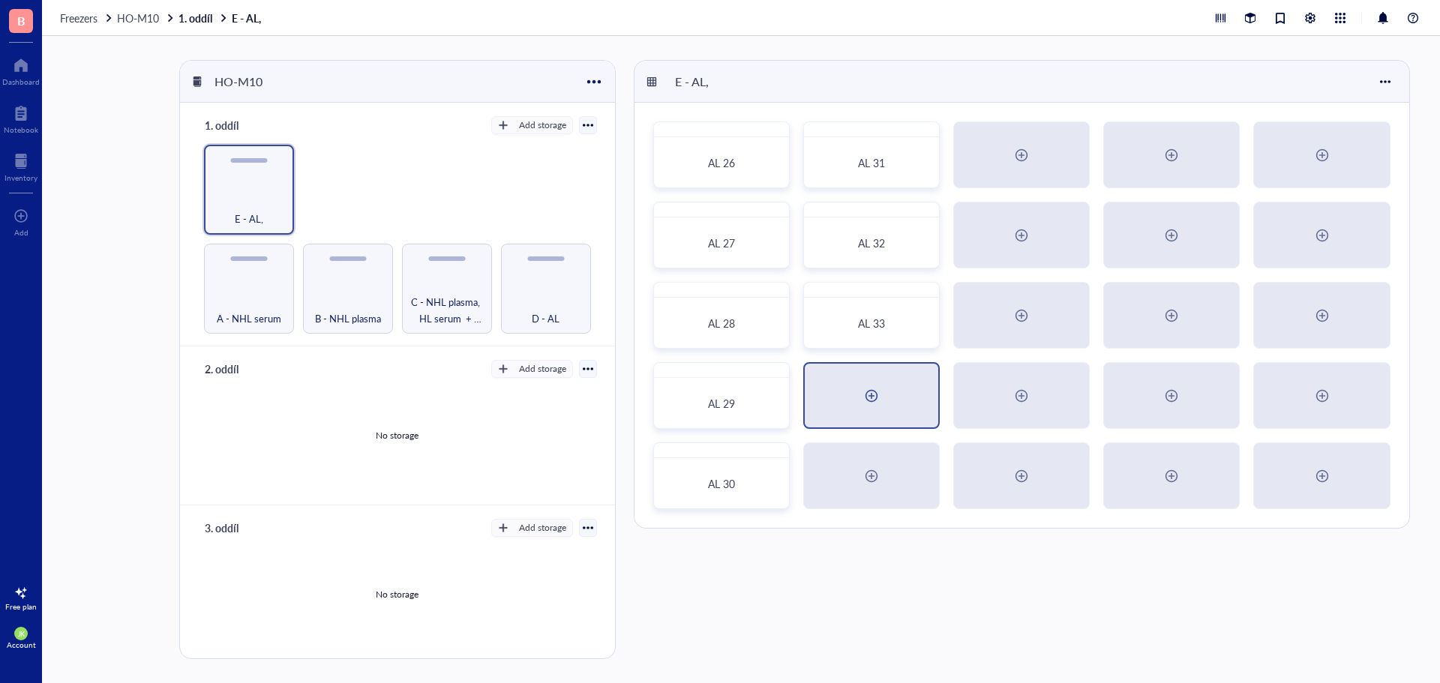
click at [874, 398] on div at bounding box center [871, 396] width 24 height 24
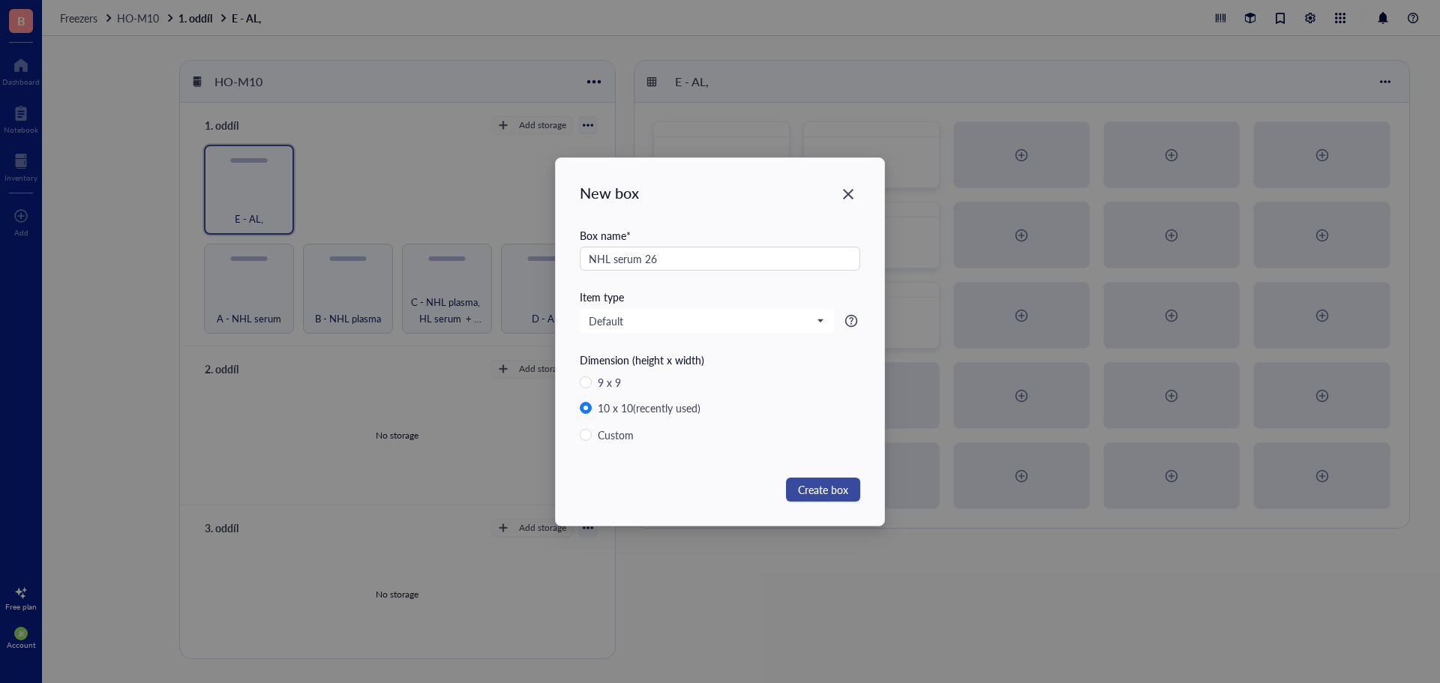
click at [850, 494] on button "Create box" at bounding box center [823, 490] width 74 height 24
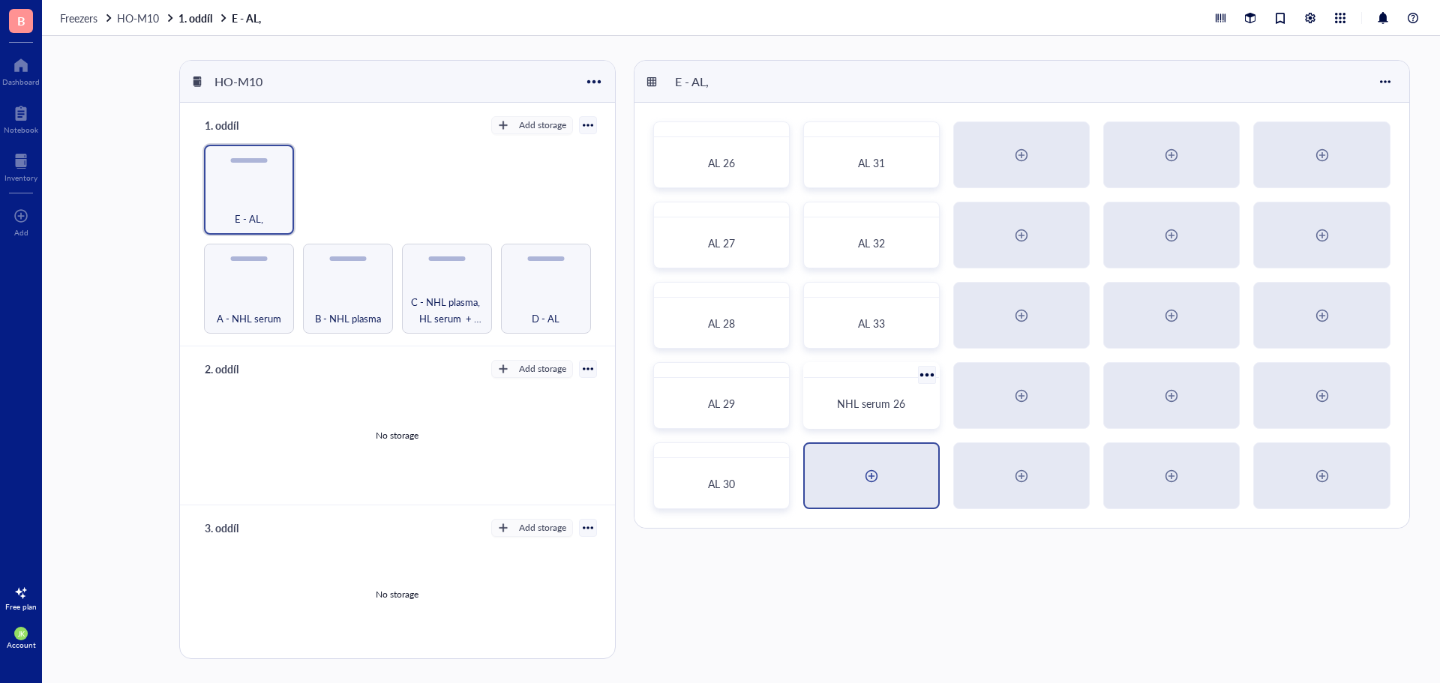
click at [894, 481] on div at bounding box center [871, 476] width 133 height 64
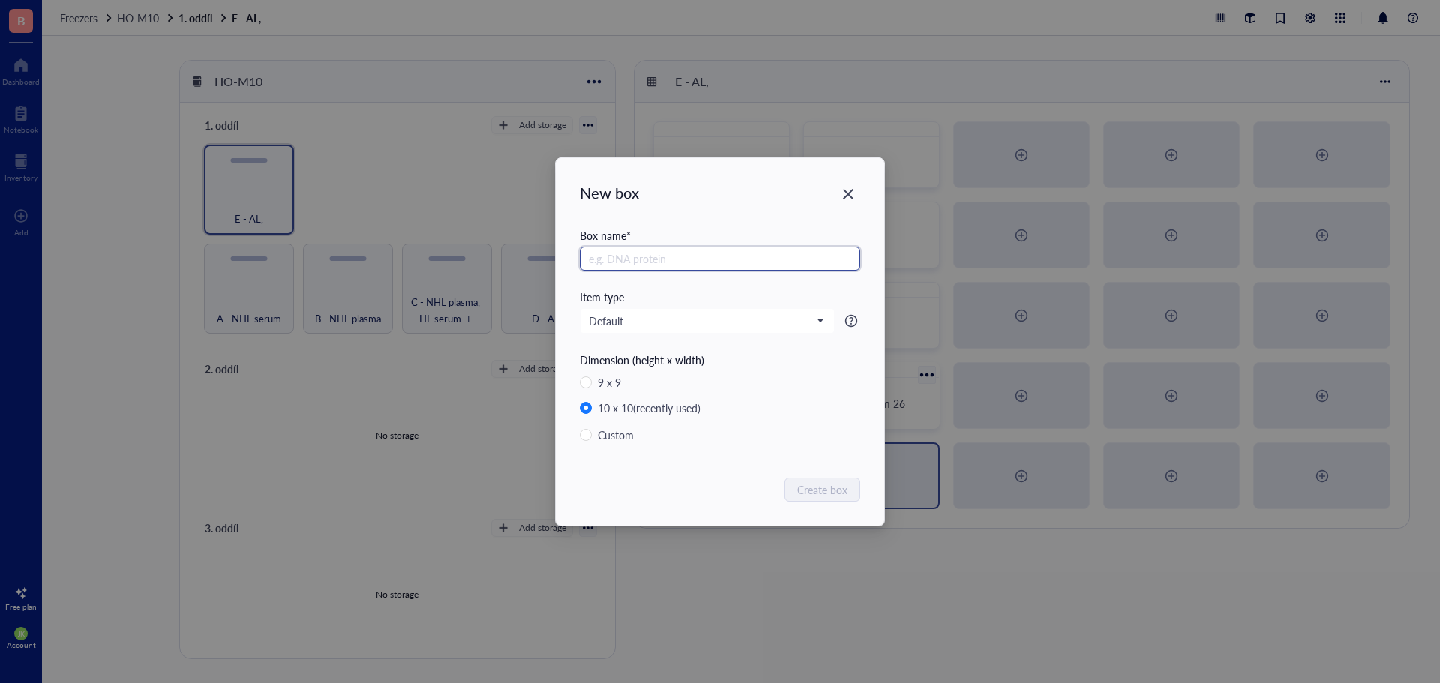
paste input "NHL serum"
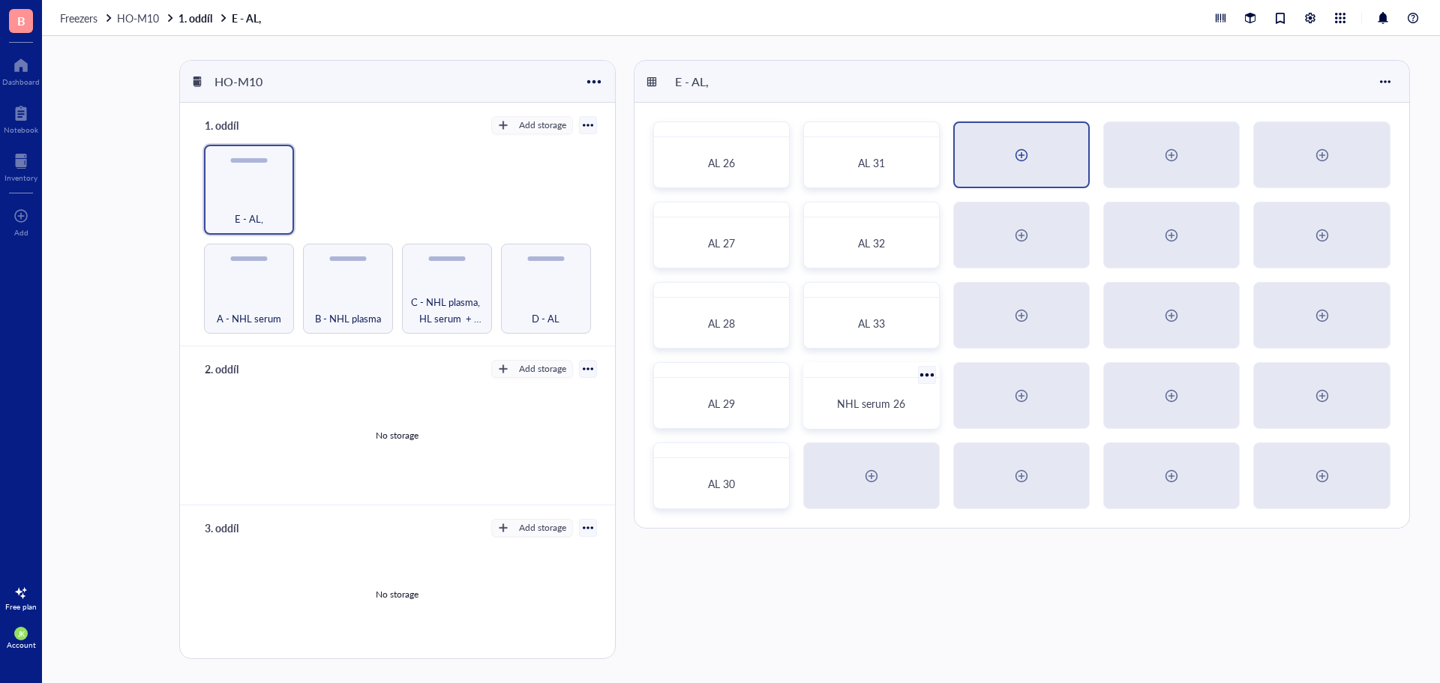
click at [1036, 162] on div at bounding box center [1021, 155] width 133 height 64
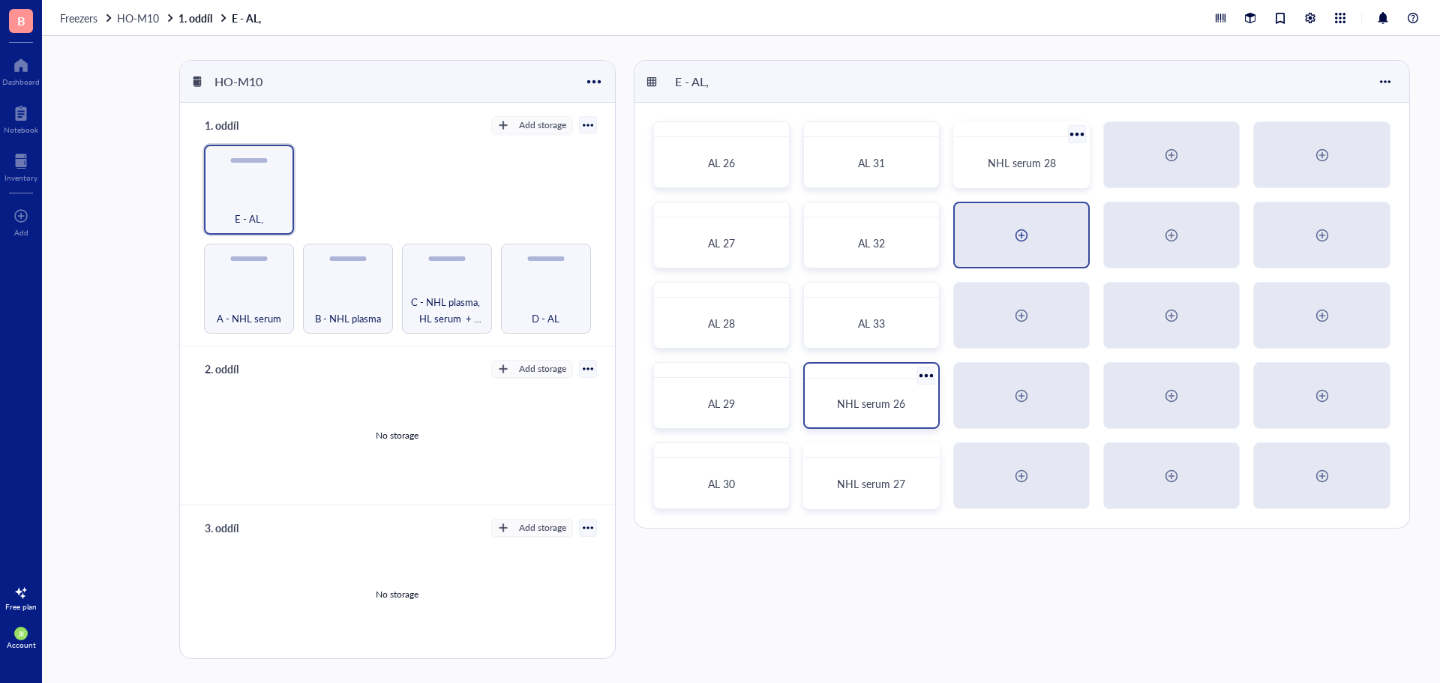
click at [1040, 250] on div at bounding box center [1021, 235] width 133 height 64
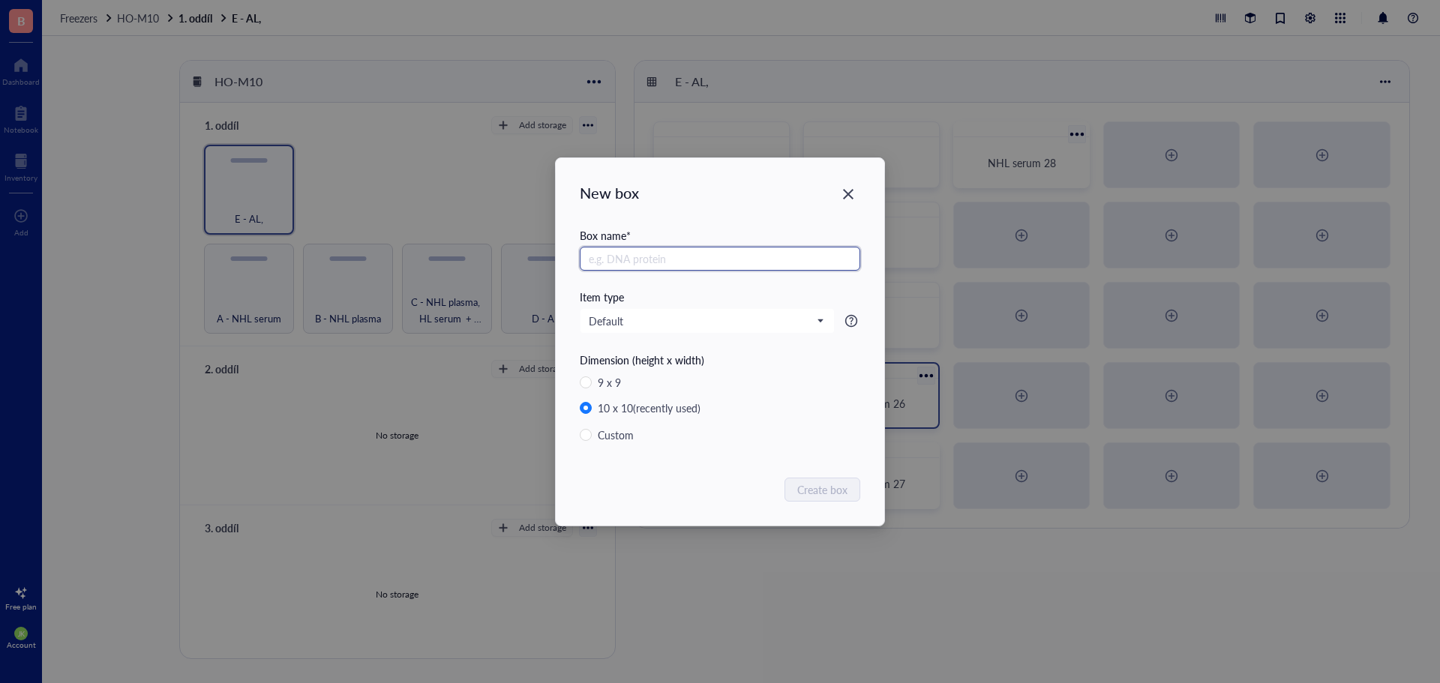
paste input "NHL serum"
click at [808, 490] on span "Create box" at bounding box center [823, 489] width 50 height 16
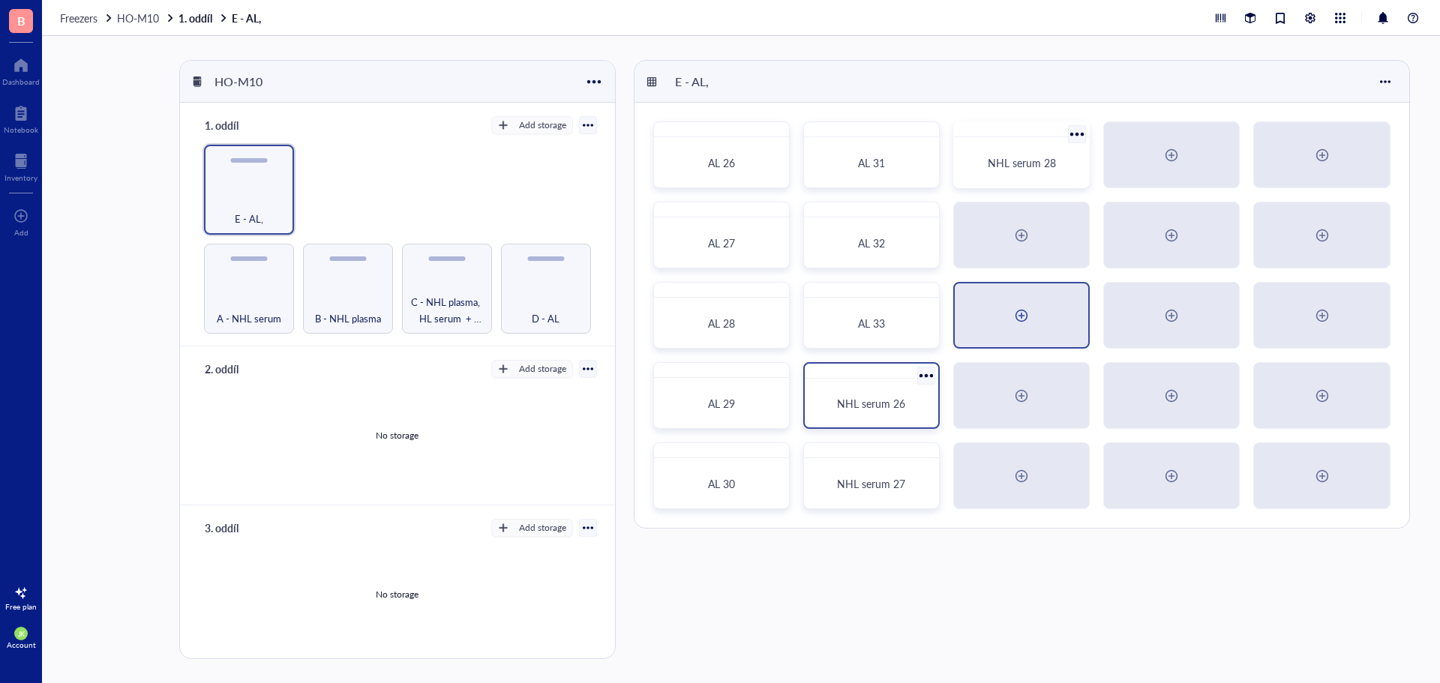
click at [1024, 319] on div at bounding box center [1021, 316] width 24 height 24
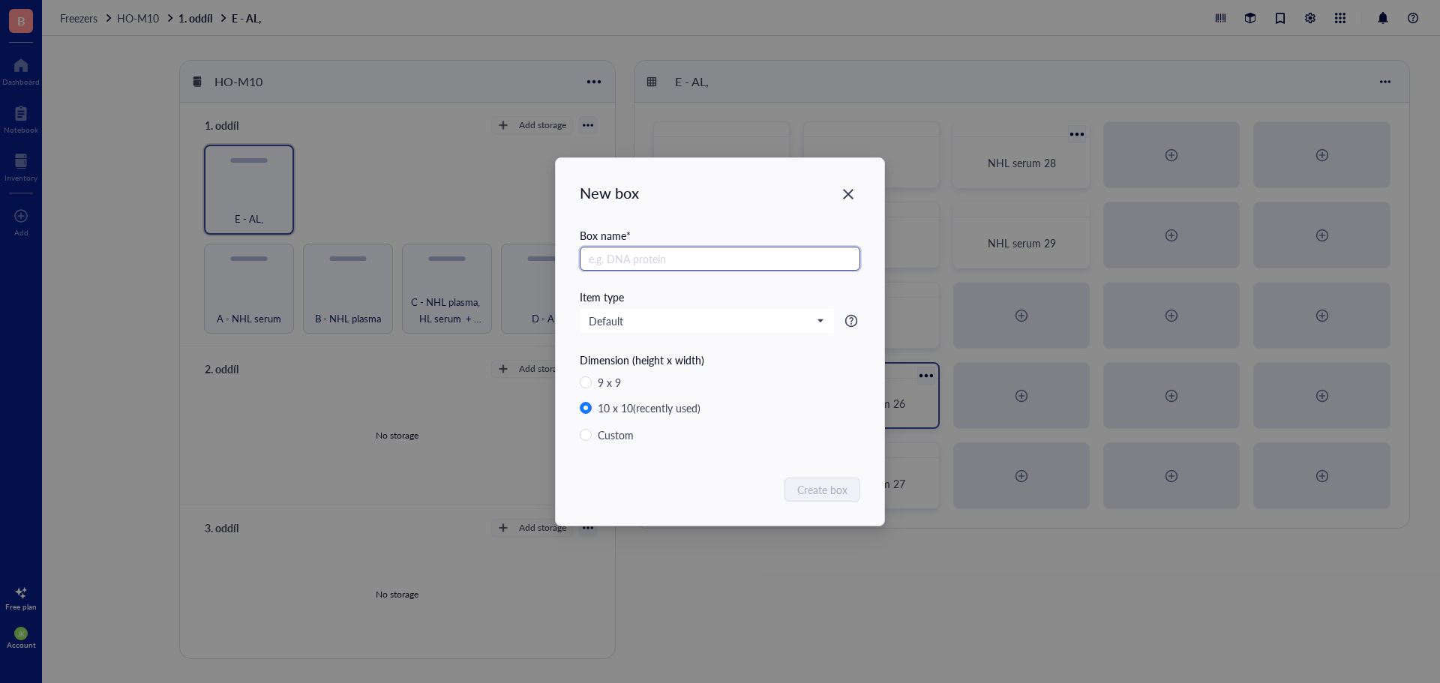
paste input "NHL serum"
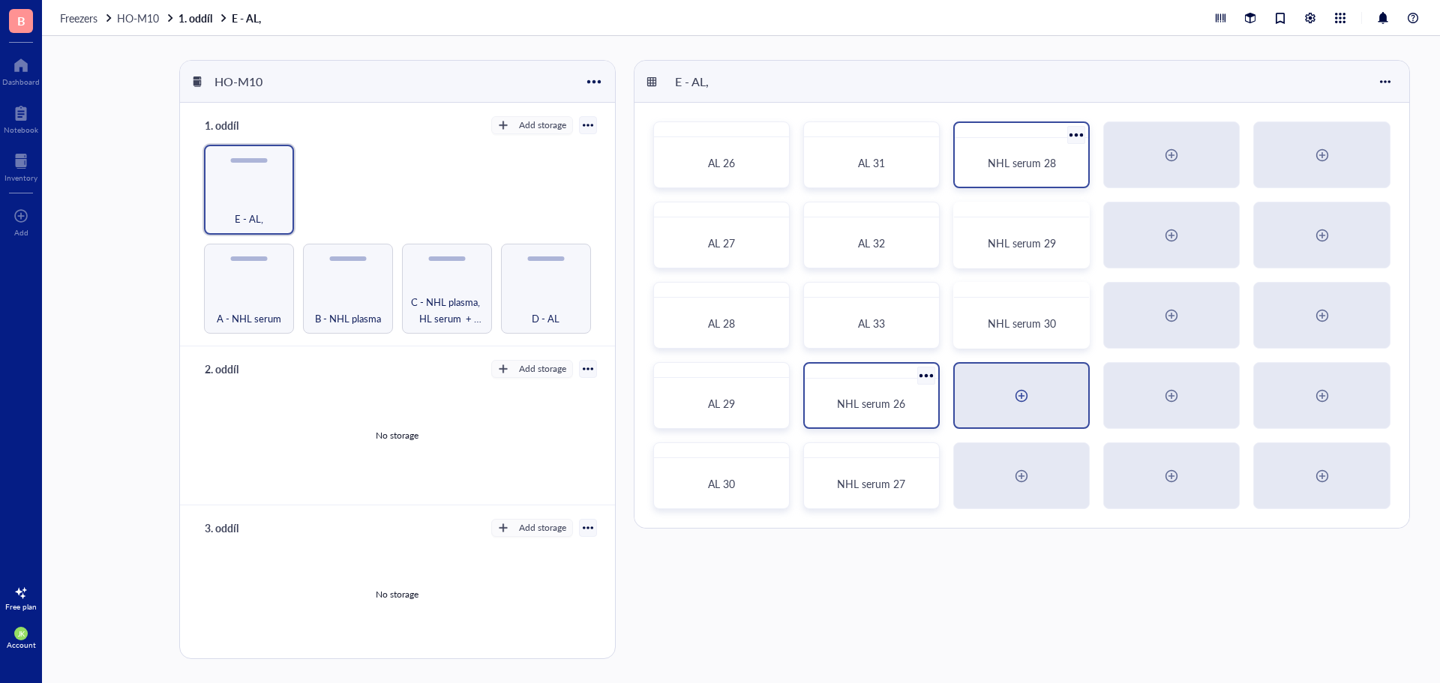
click at [997, 377] on div at bounding box center [1021, 396] width 133 height 64
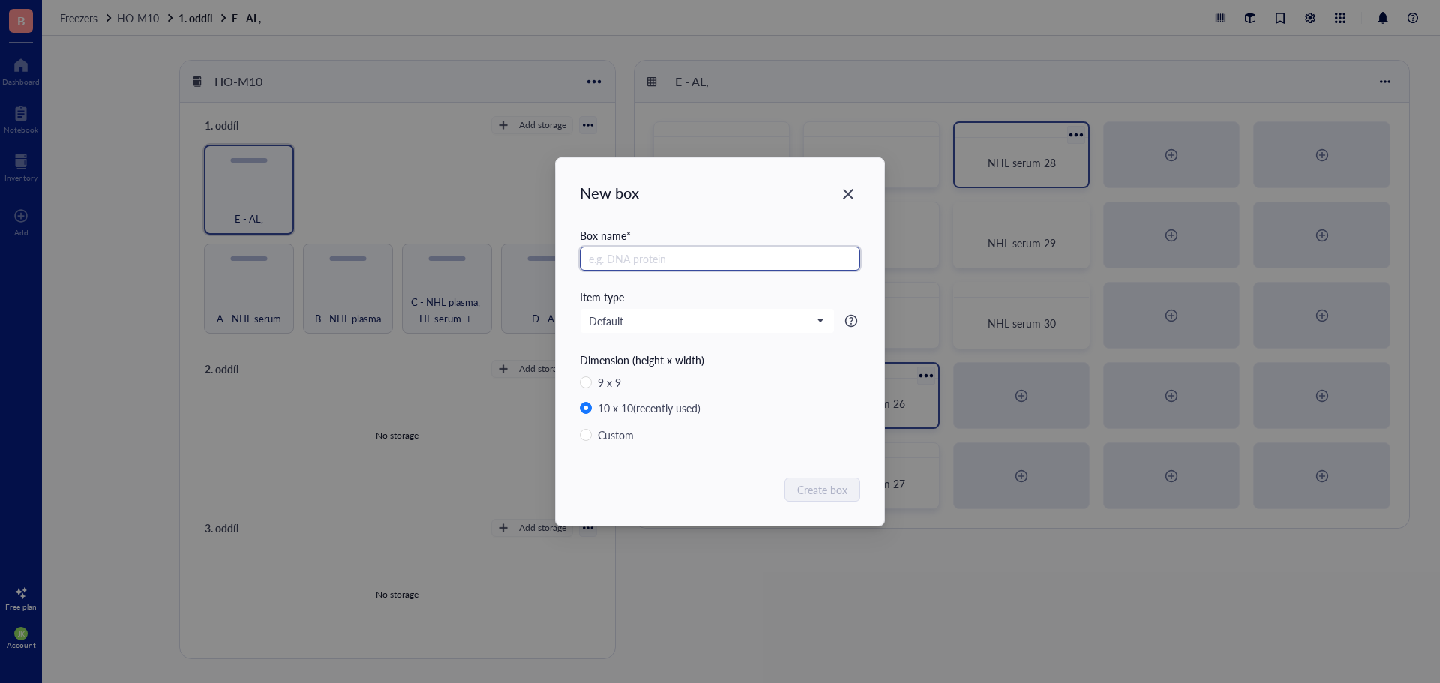
paste
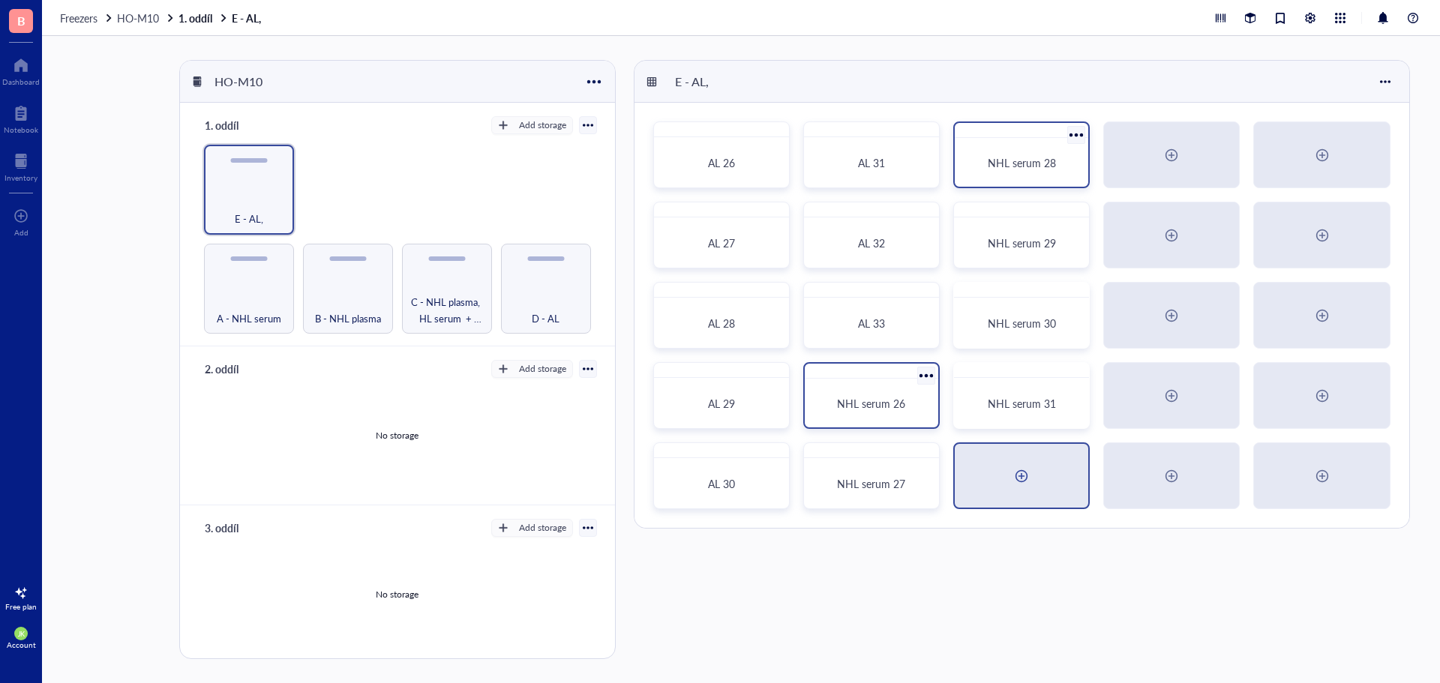
click at [1021, 473] on div at bounding box center [1021, 476] width 24 height 24
click at [1155, 148] on div at bounding box center [1171, 155] width 133 height 64
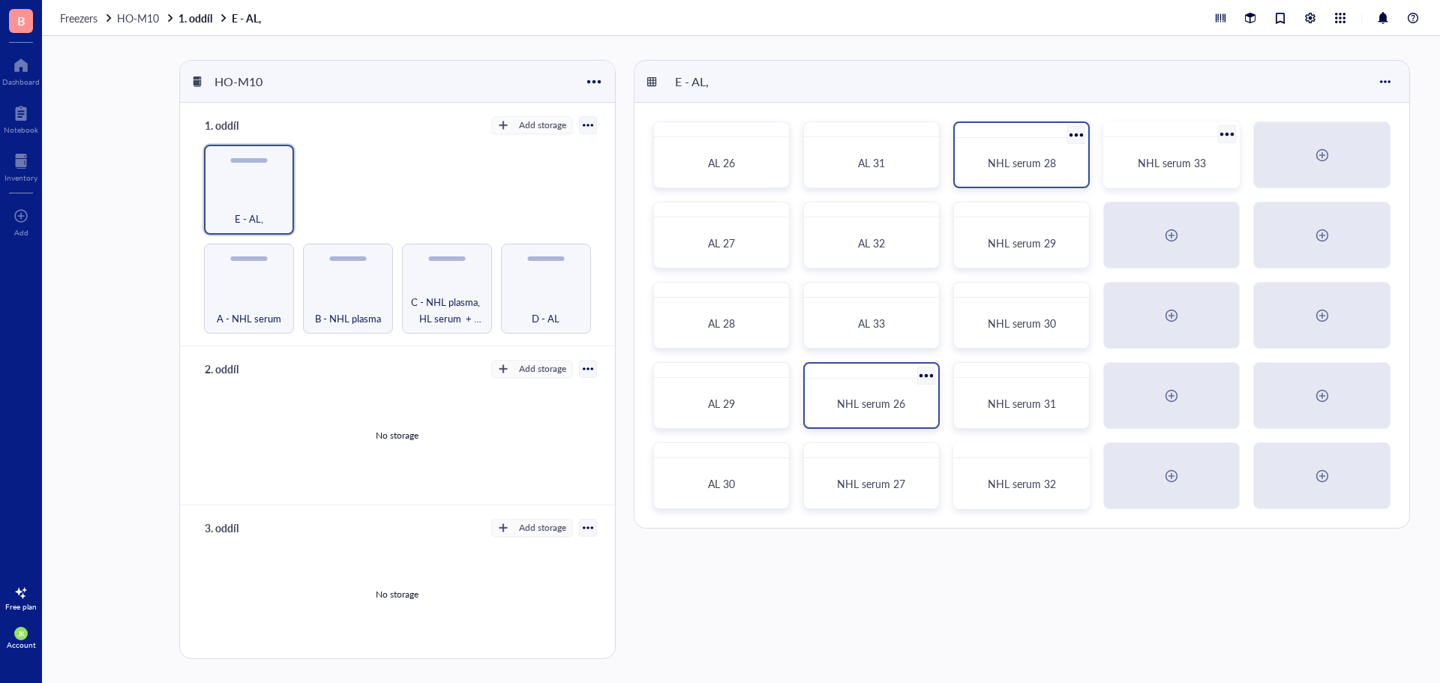
click at [931, 372] on div at bounding box center [926, 376] width 22 height 22
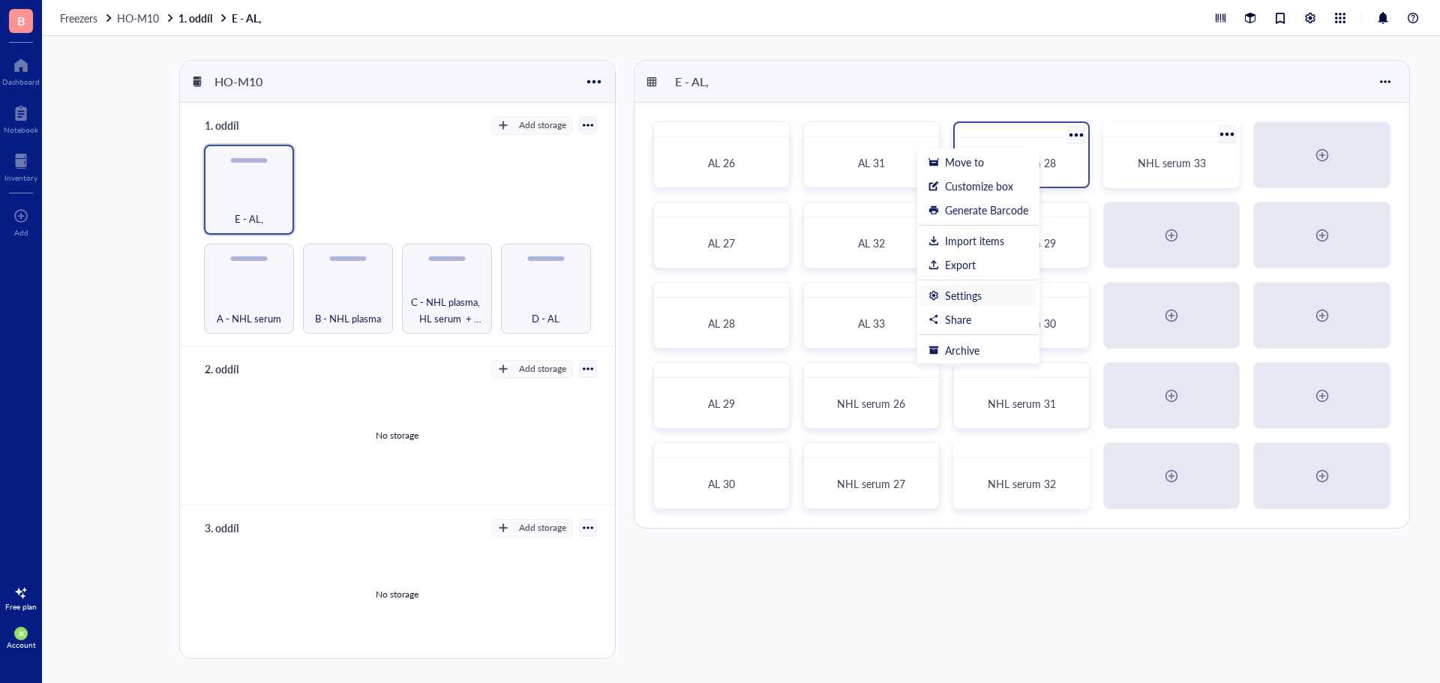
click at [981, 297] on div "Settings" at bounding box center [963, 295] width 37 height 13
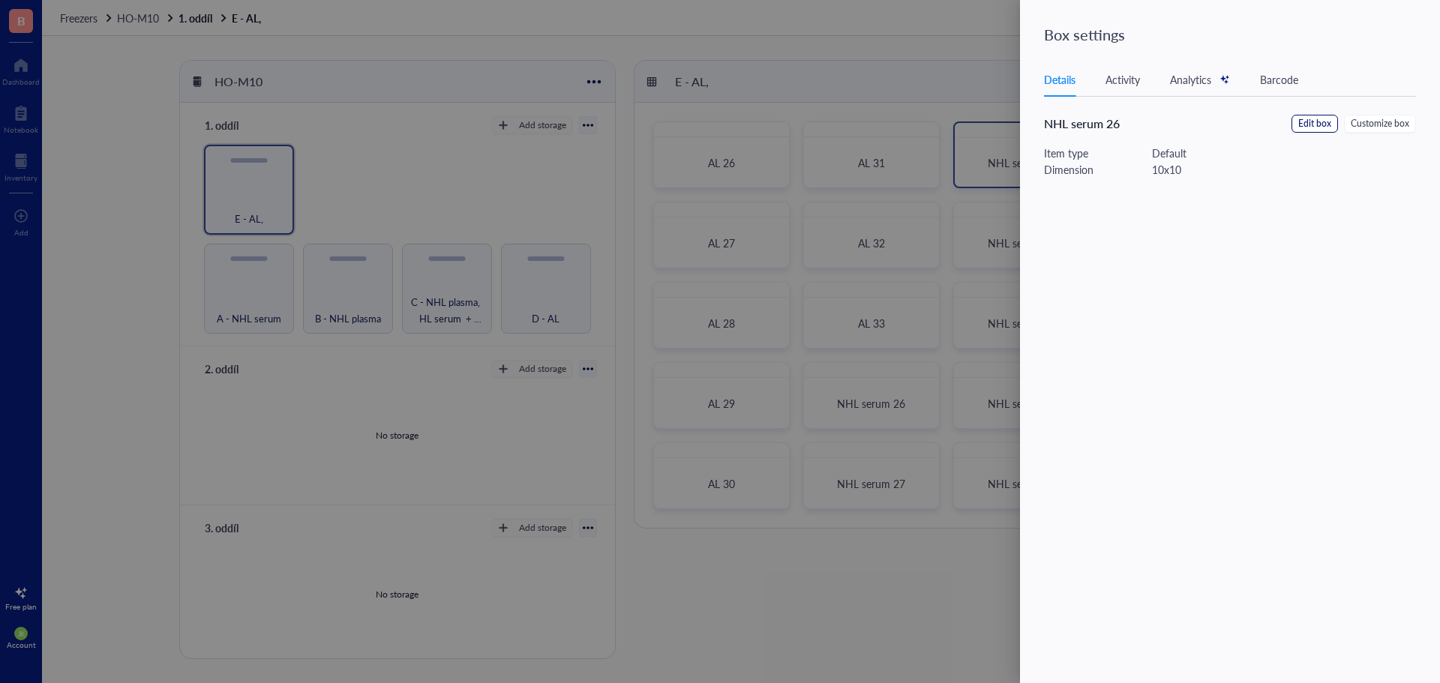
click at [1316, 121] on span "Edit box" at bounding box center [1314, 124] width 33 height 14
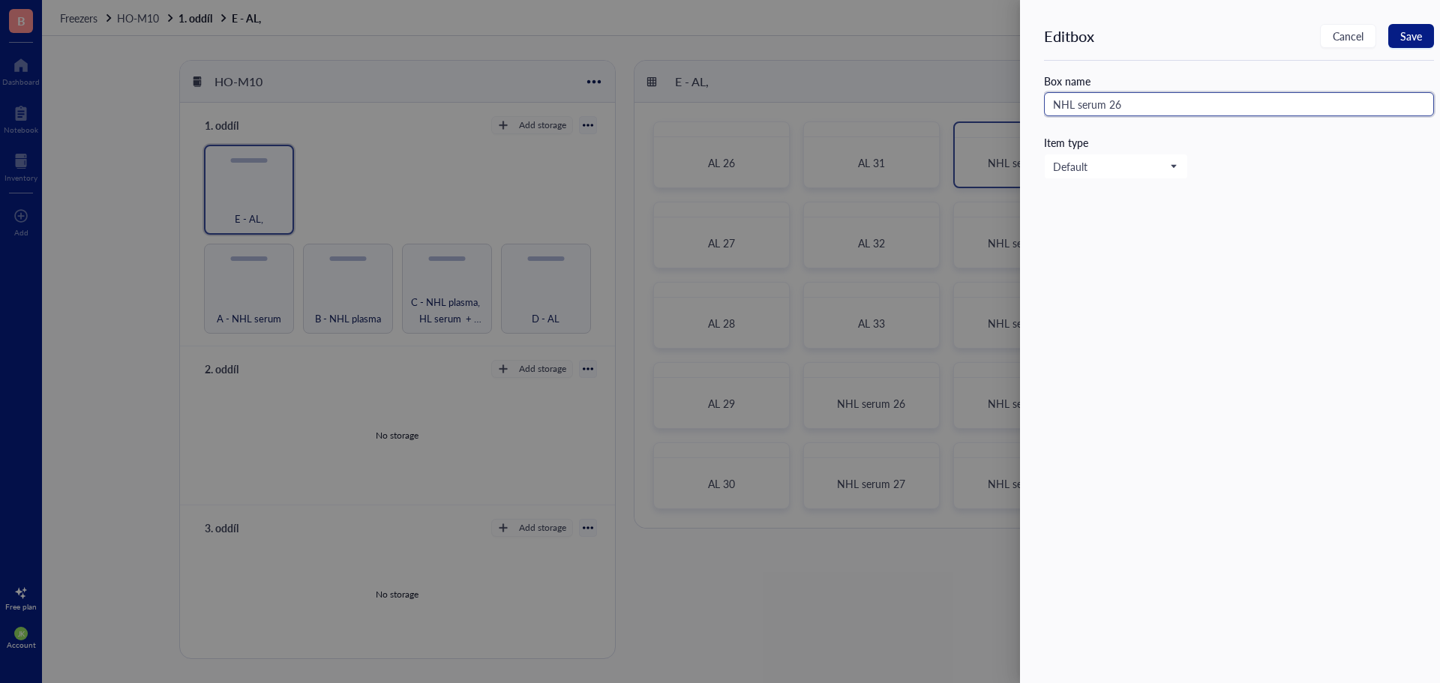
drag, startPoint x: 1168, startPoint y: 106, endPoint x: 1006, endPoint y: 109, distance: 161.3
click at [1006, 109] on div "Edit box Cancel Save Box name NHL serum 26 Item type Default" at bounding box center [720, 341] width 1440 height 683
click at [1417, 36] on span "Save" at bounding box center [1411, 36] width 22 height 12
click at [1099, 103] on input "text" at bounding box center [1239, 104] width 390 height 24
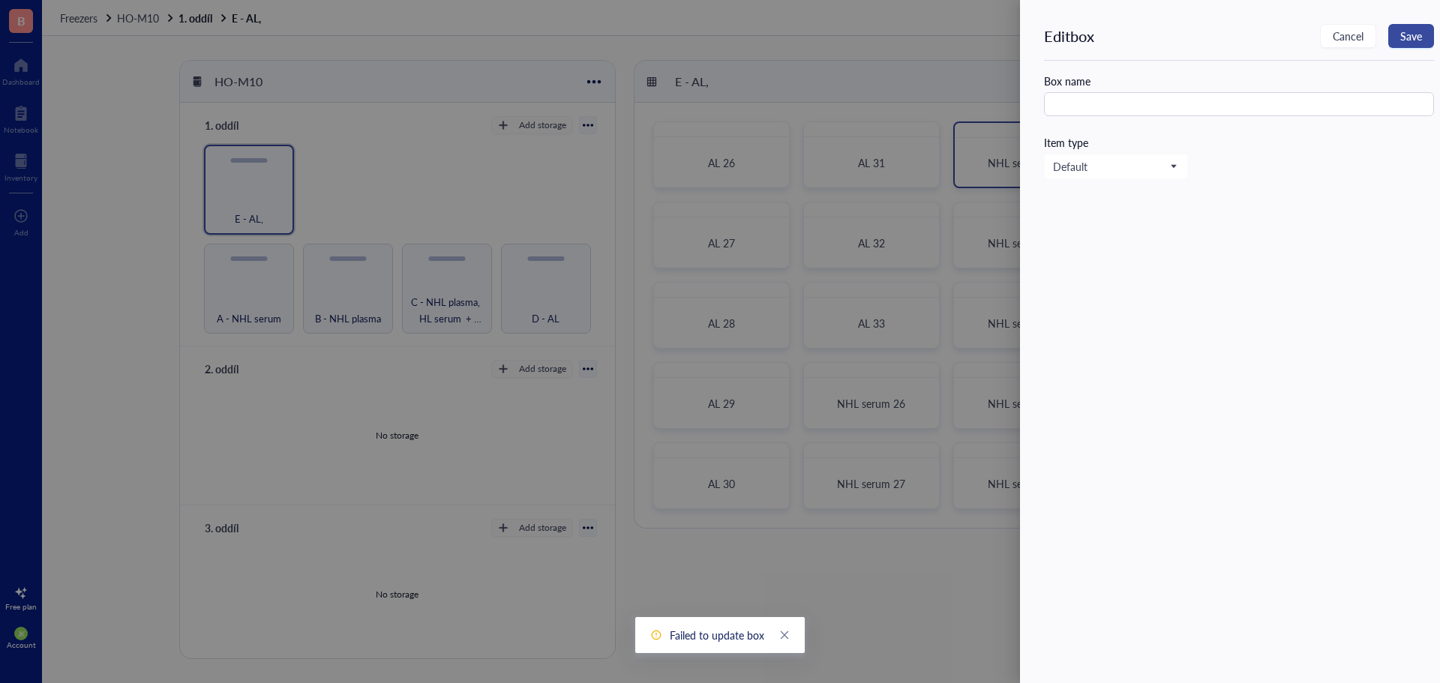
click at [1429, 37] on button "Save" at bounding box center [1411, 36] width 46 height 24
click at [1141, 106] on input "text" at bounding box center [1239, 104] width 390 height 24
click at [864, 572] on div at bounding box center [720, 341] width 1440 height 683
click at [861, 580] on div at bounding box center [720, 341] width 1440 height 683
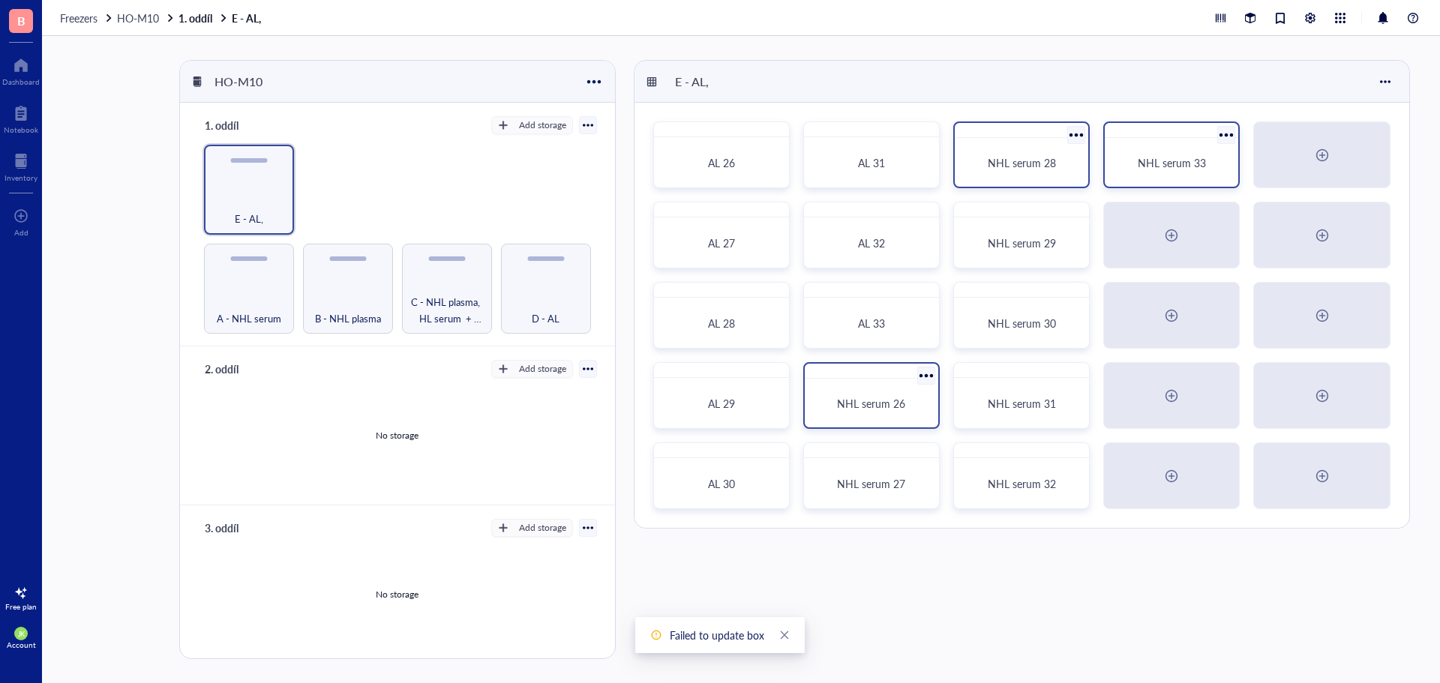
click at [927, 374] on div at bounding box center [926, 376] width 22 height 22
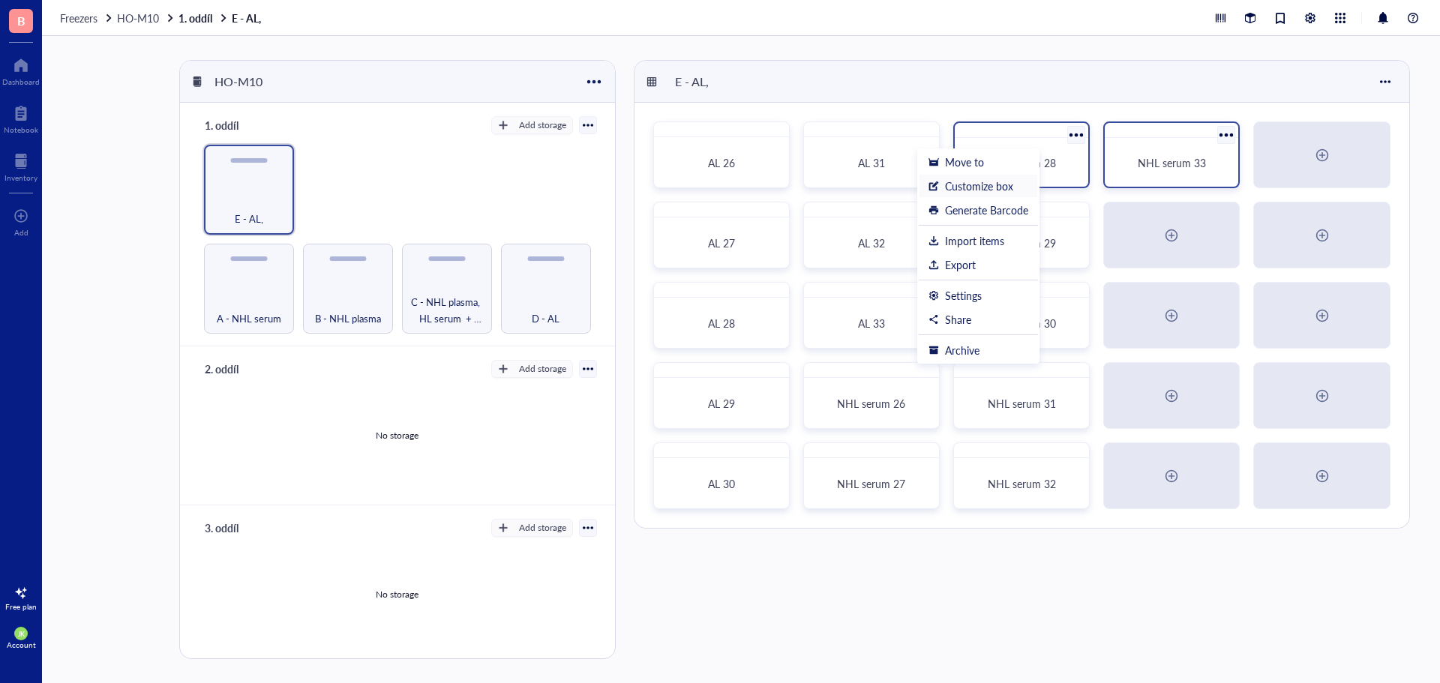
click at [977, 181] on div "Customize box" at bounding box center [979, 185] width 68 height 13
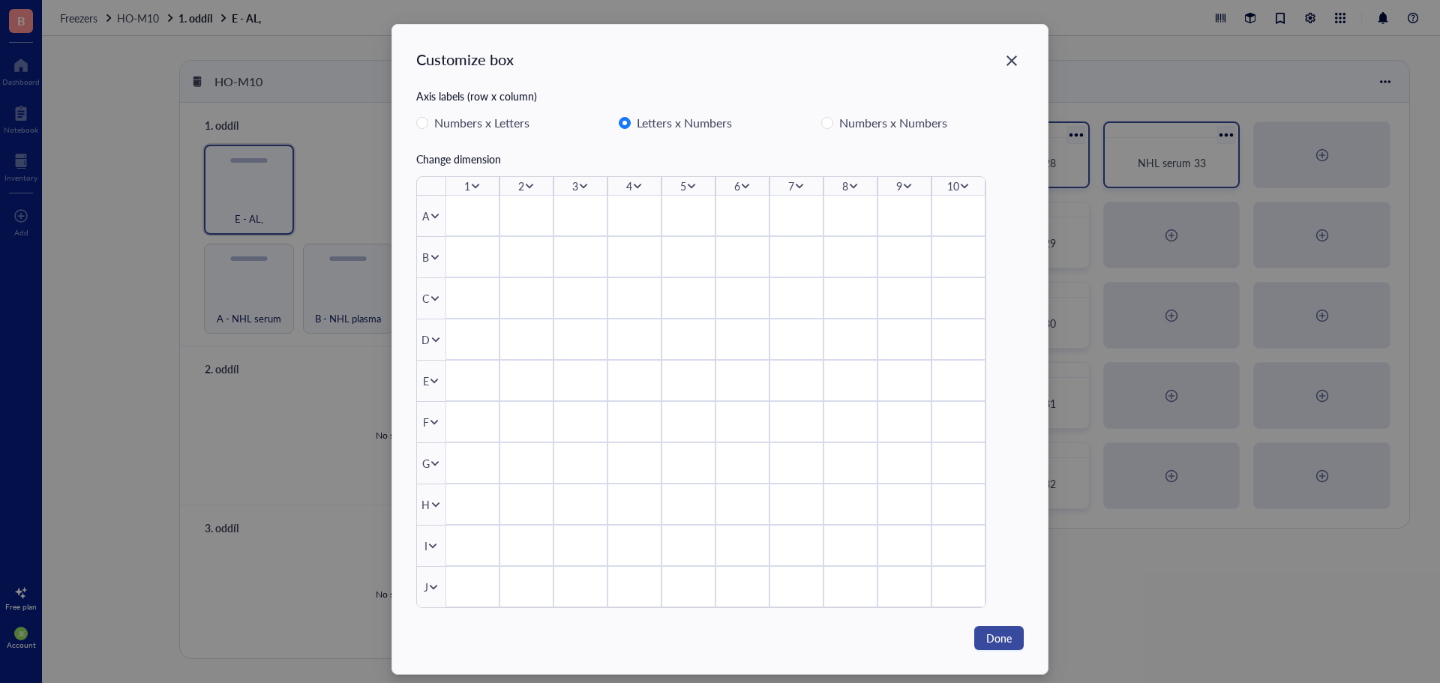
click at [988, 645] on span "Done" at bounding box center [998, 638] width 25 height 16
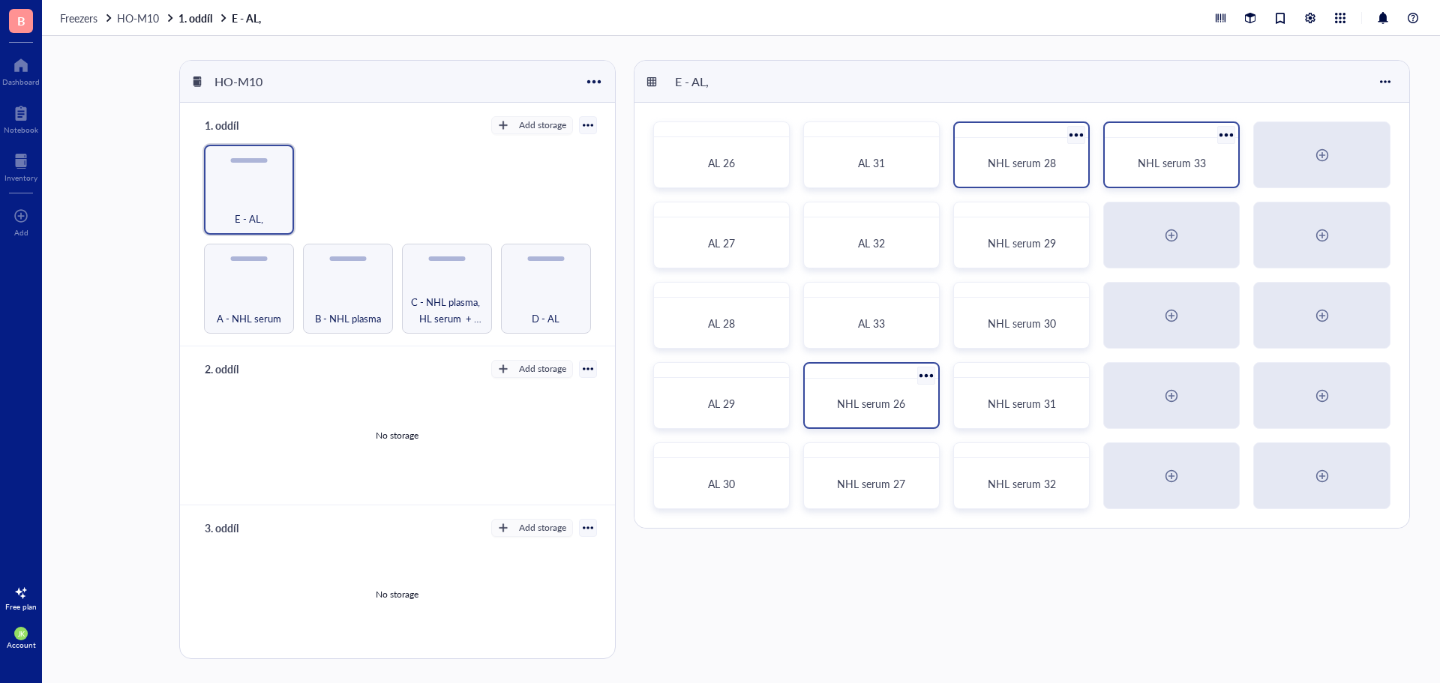
click at [928, 376] on div at bounding box center [926, 376] width 22 height 22
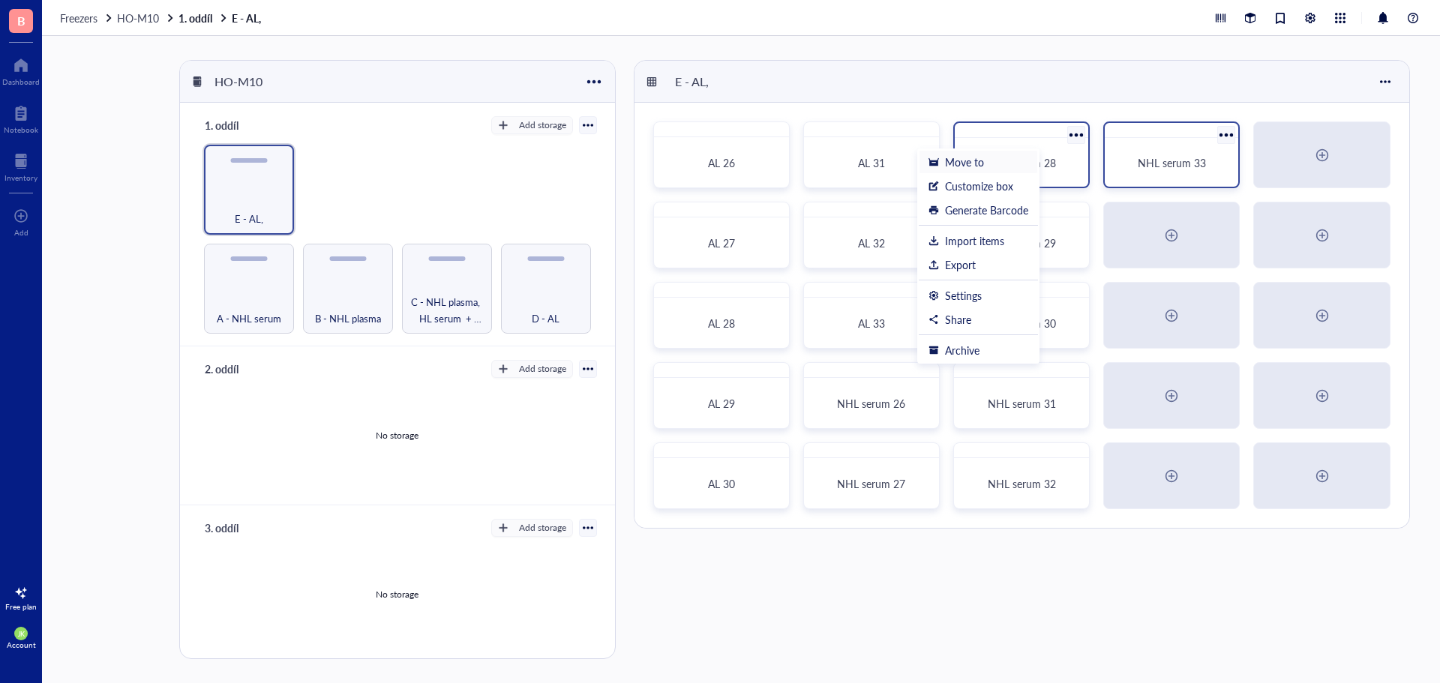
click at [979, 163] on div "Move to" at bounding box center [964, 161] width 39 height 13
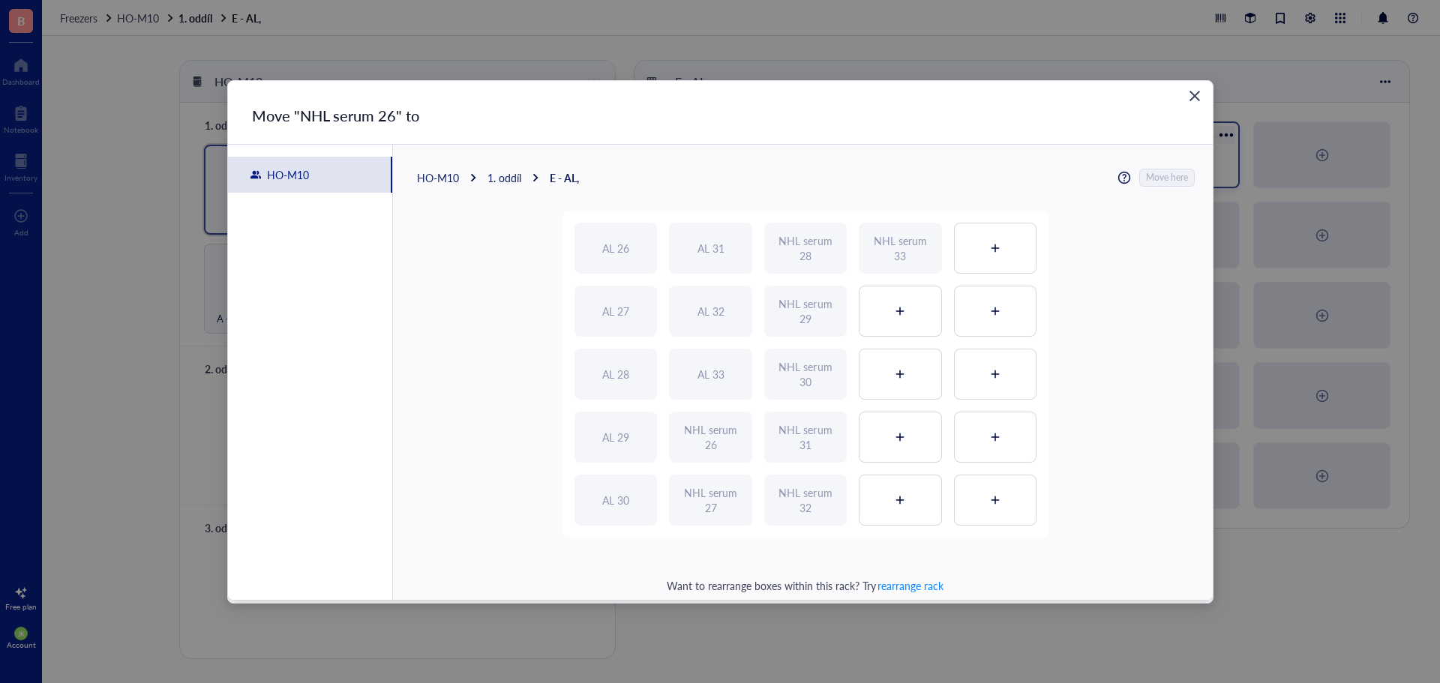
click at [1198, 94] on icon "Close" at bounding box center [1194, 96] width 10 height 10
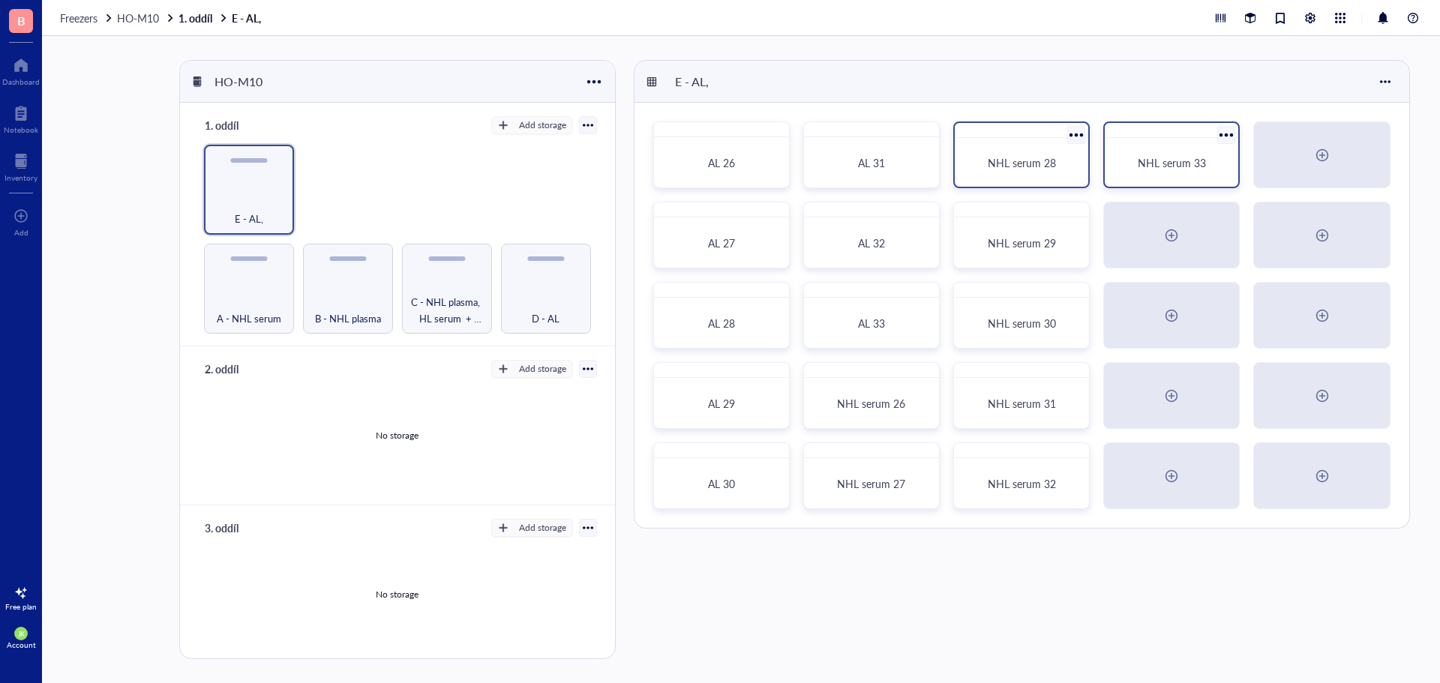
drag, startPoint x: 1220, startPoint y: 140, endPoint x: 1227, endPoint y: 130, distance: 12.5
click at [1227, 130] on div at bounding box center [1227, 135] width 22 height 22
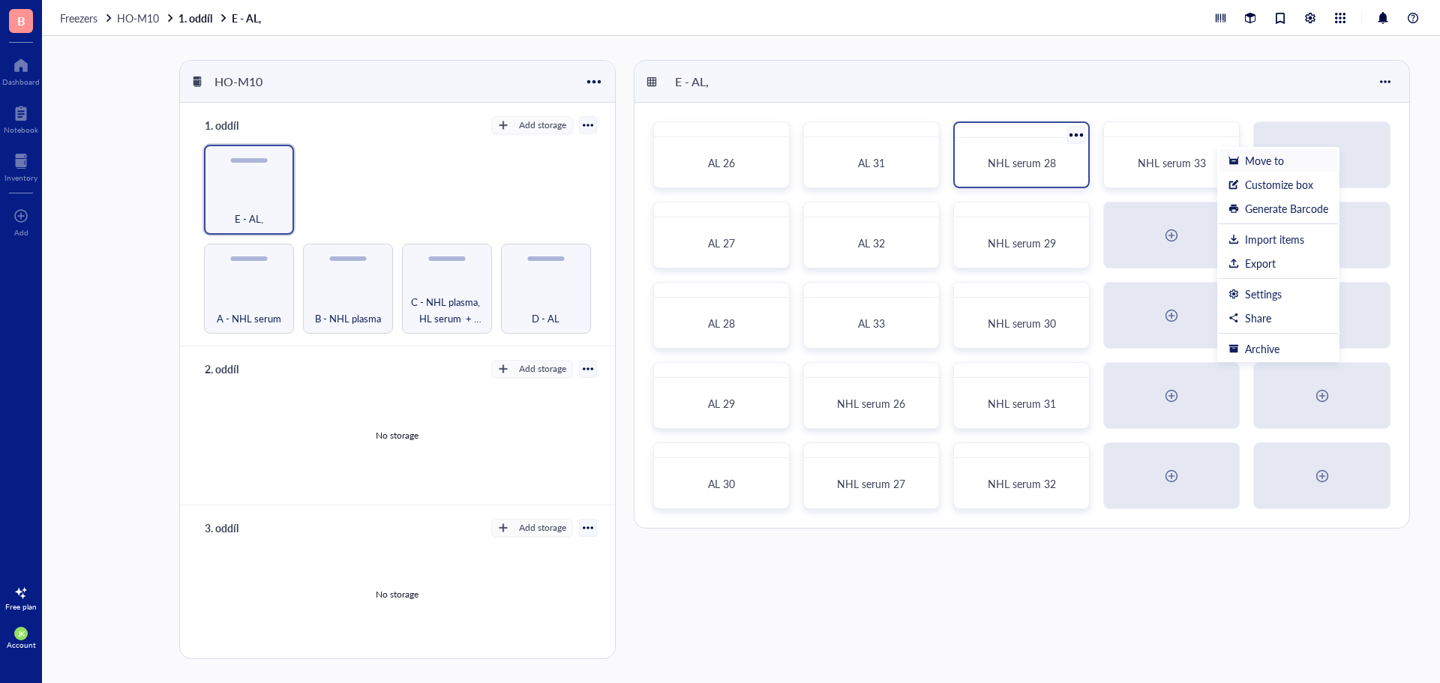
click at [1278, 163] on div "Move to" at bounding box center [1264, 160] width 39 height 13
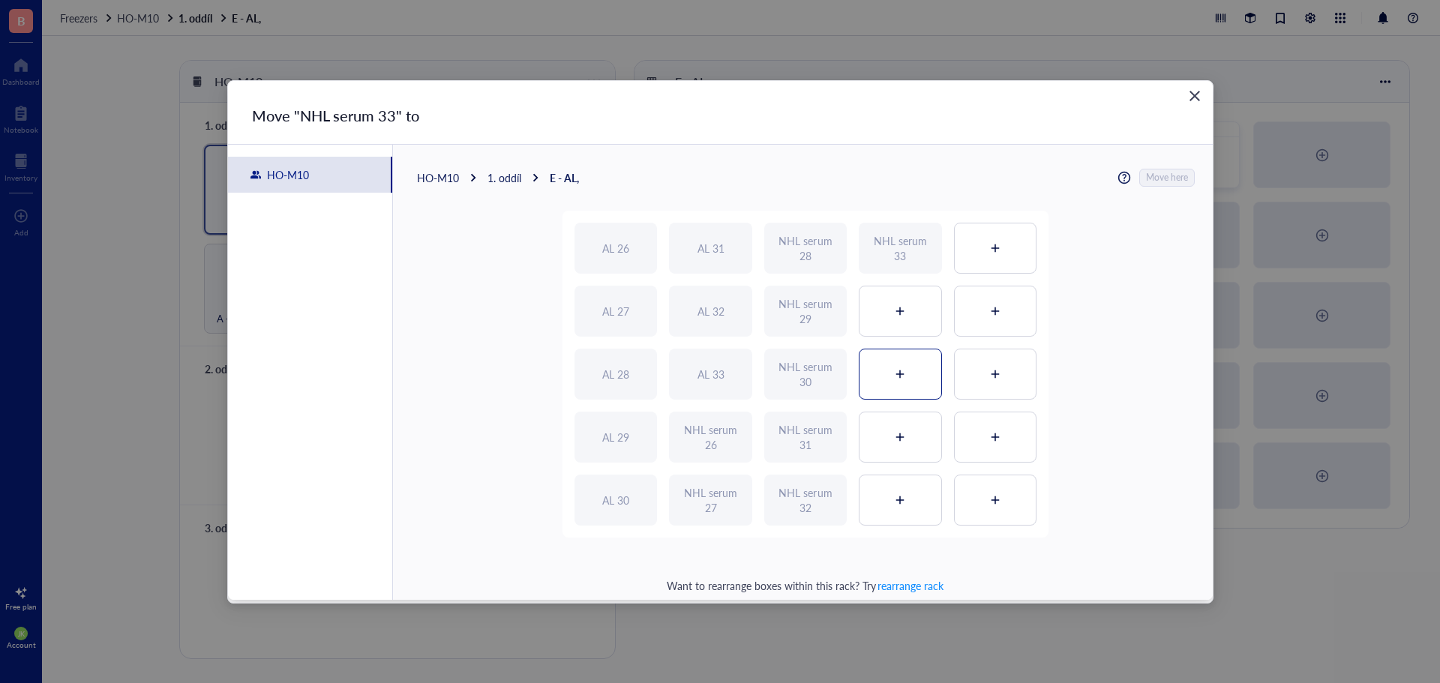
click at [899, 379] on icon at bounding box center [900, 374] width 10 height 10
click at [1172, 172] on span "Move here" at bounding box center [1168, 177] width 42 height 19
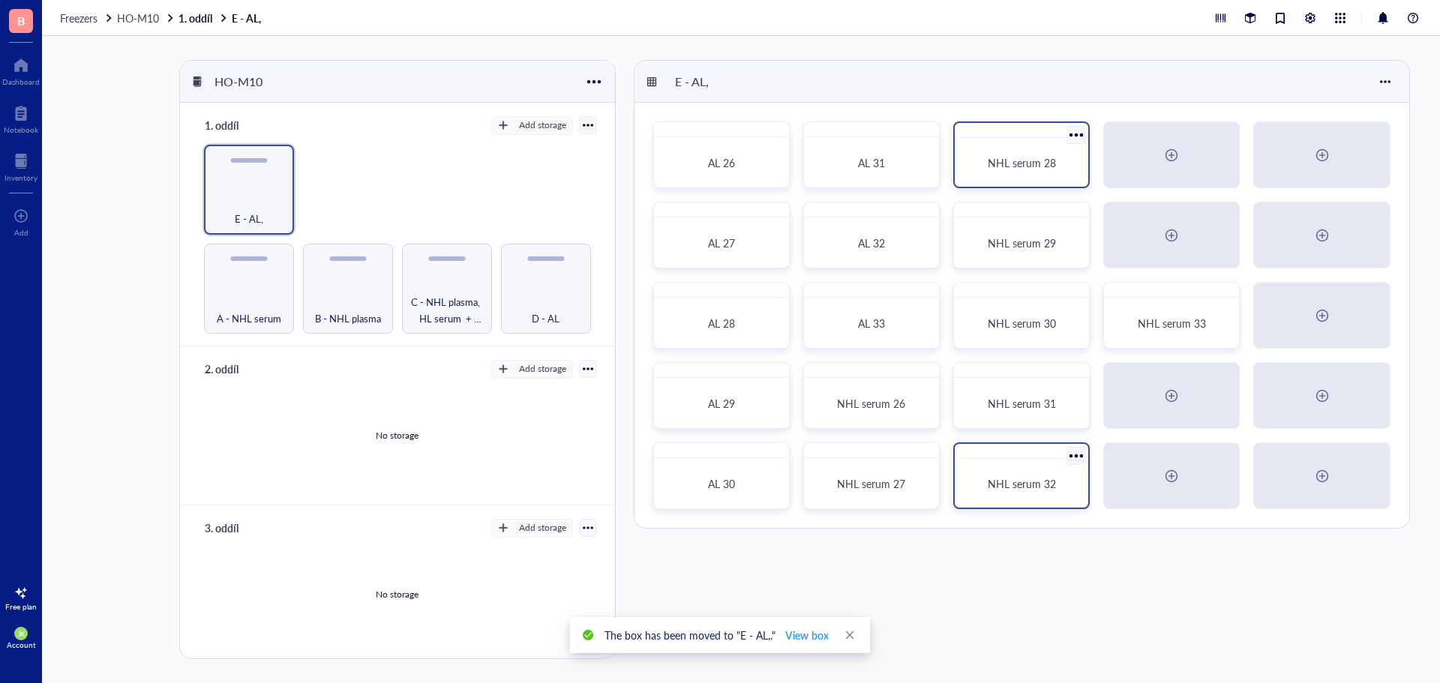
click at [1073, 454] on div at bounding box center [1077, 456] width 22 height 22
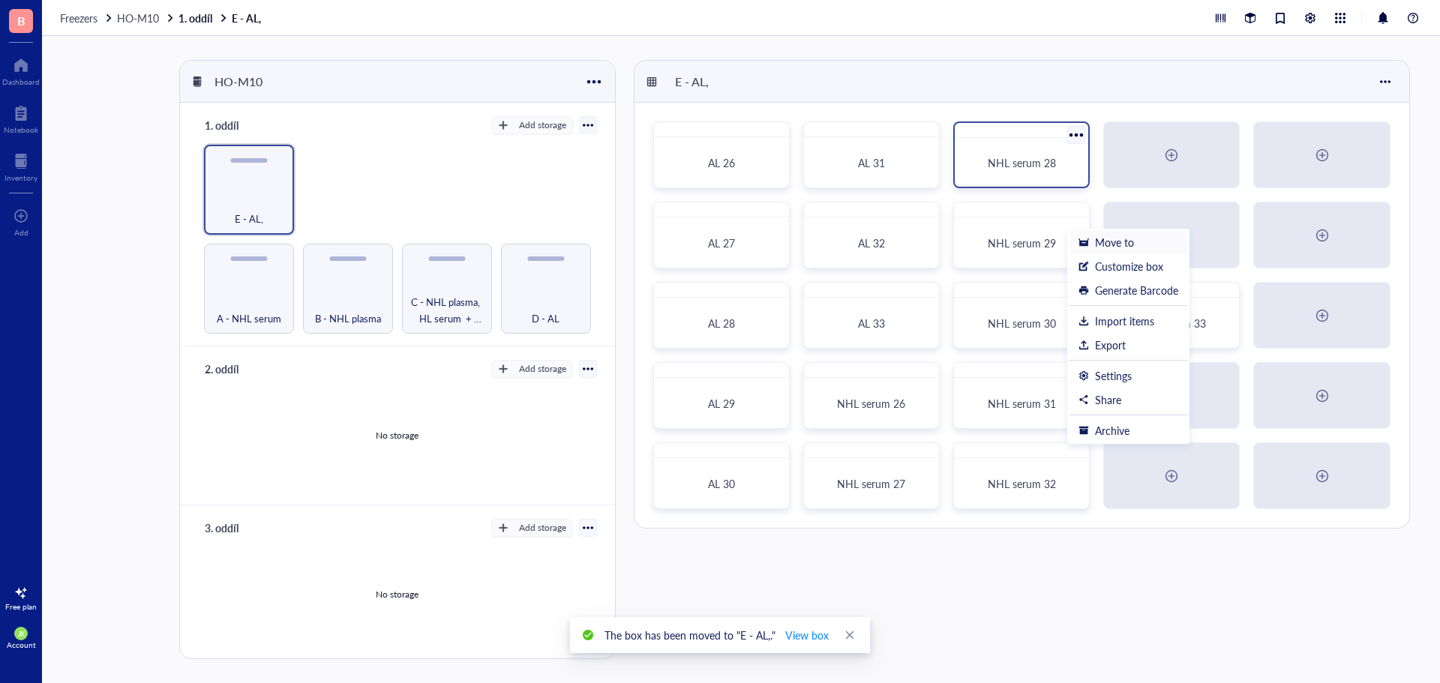
click at [1138, 243] on div "Move to" at bounding box center [1128, 241] width 100 height 13
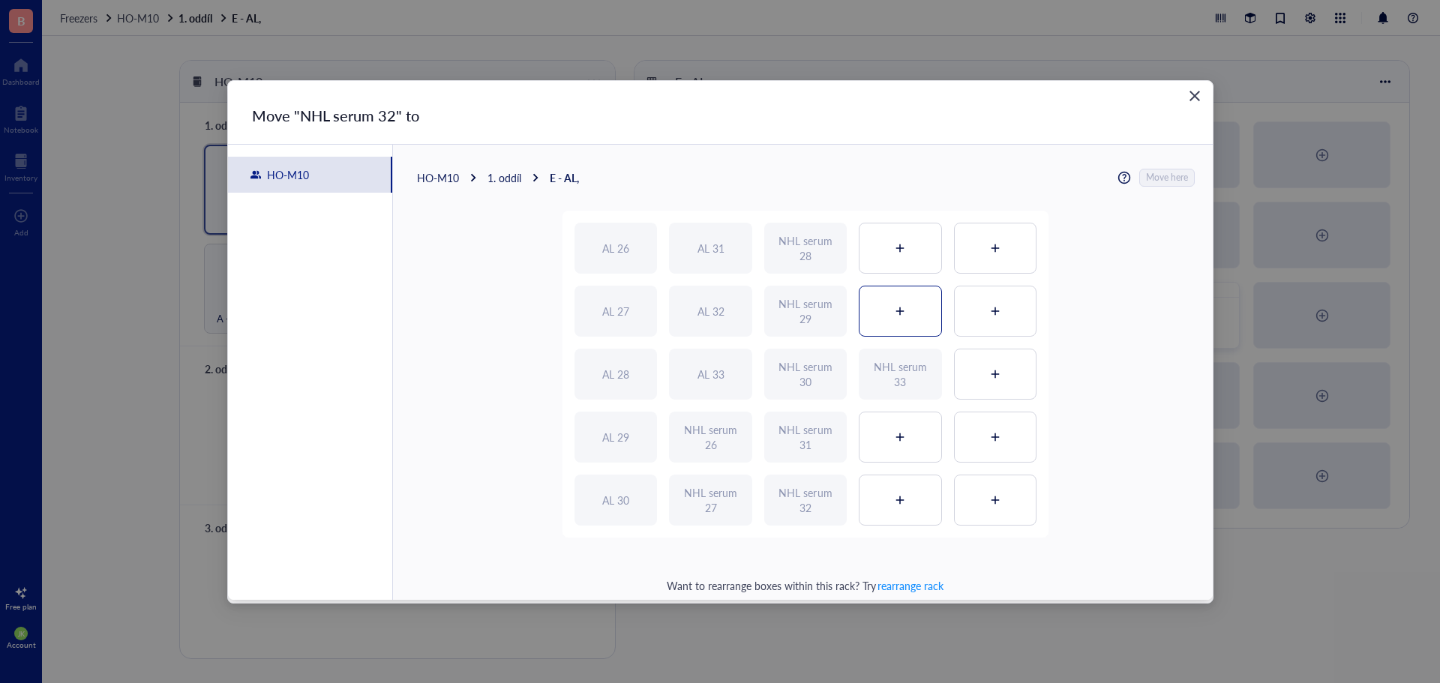
click at [901, 324] on div at bounding box center [899, 310] width 81 height 49
click at [1171, 174] on span "Move here" at bounding box center [1168, 177] width 42 height 19
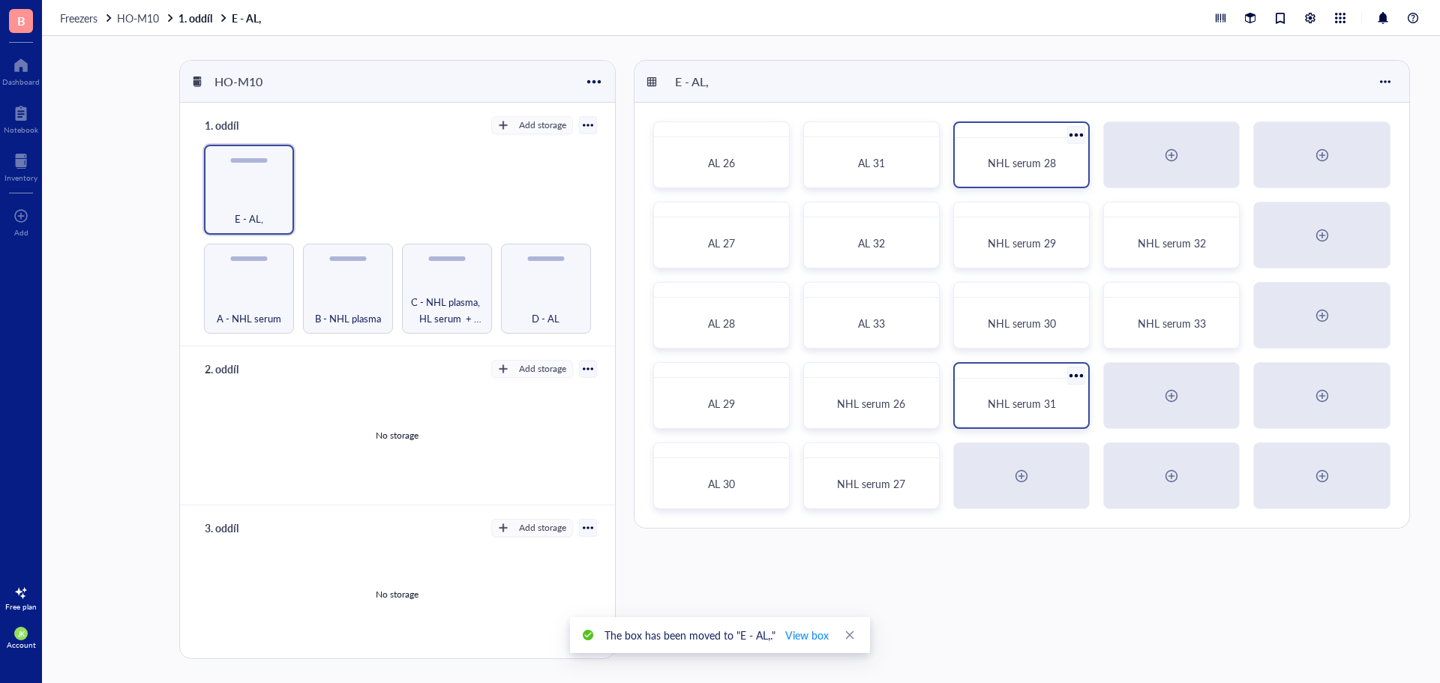
click at [1073, 375] on div at bounding box center [1077, 376] width 22 height 22
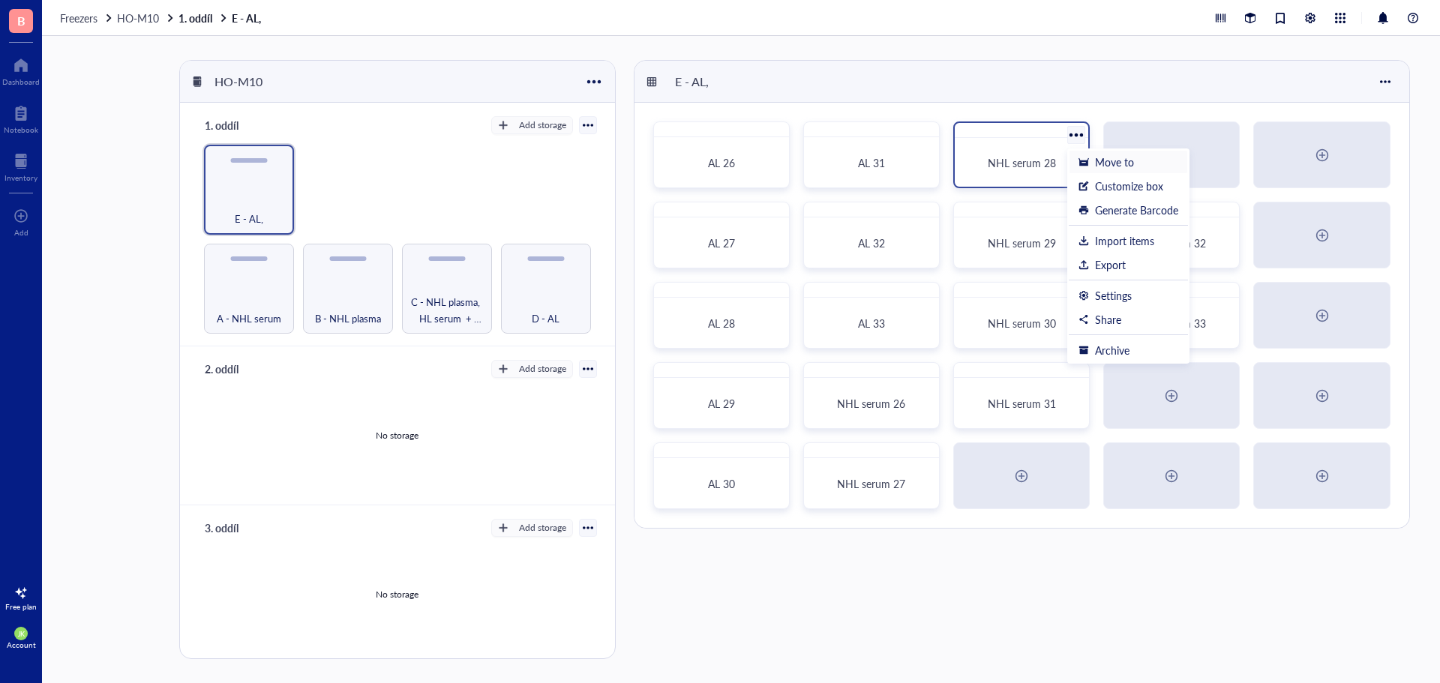
click at [1138, 151] on li "Move to" at bounding box center [1128, 162] width 119 height 24
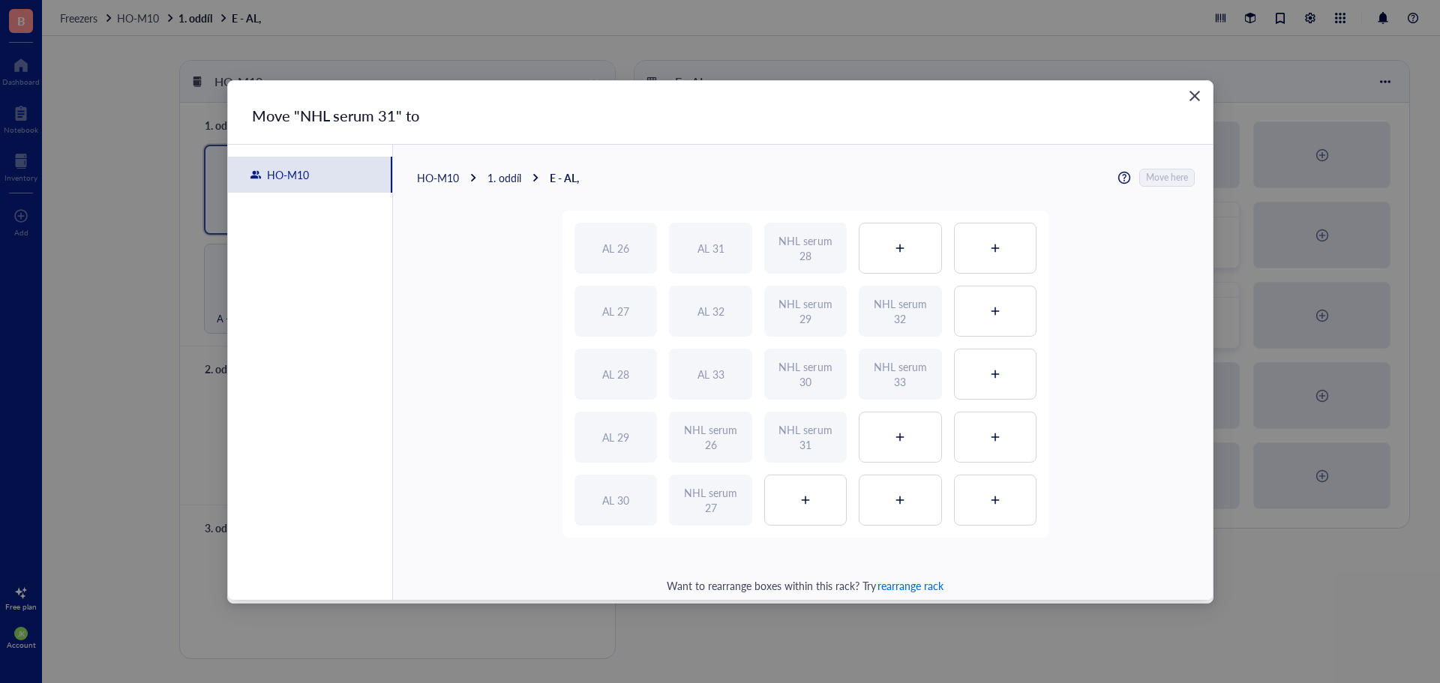
click at [920, 583] on span "rearrange rack" at bounding box center [910, 585] width 66 height 15
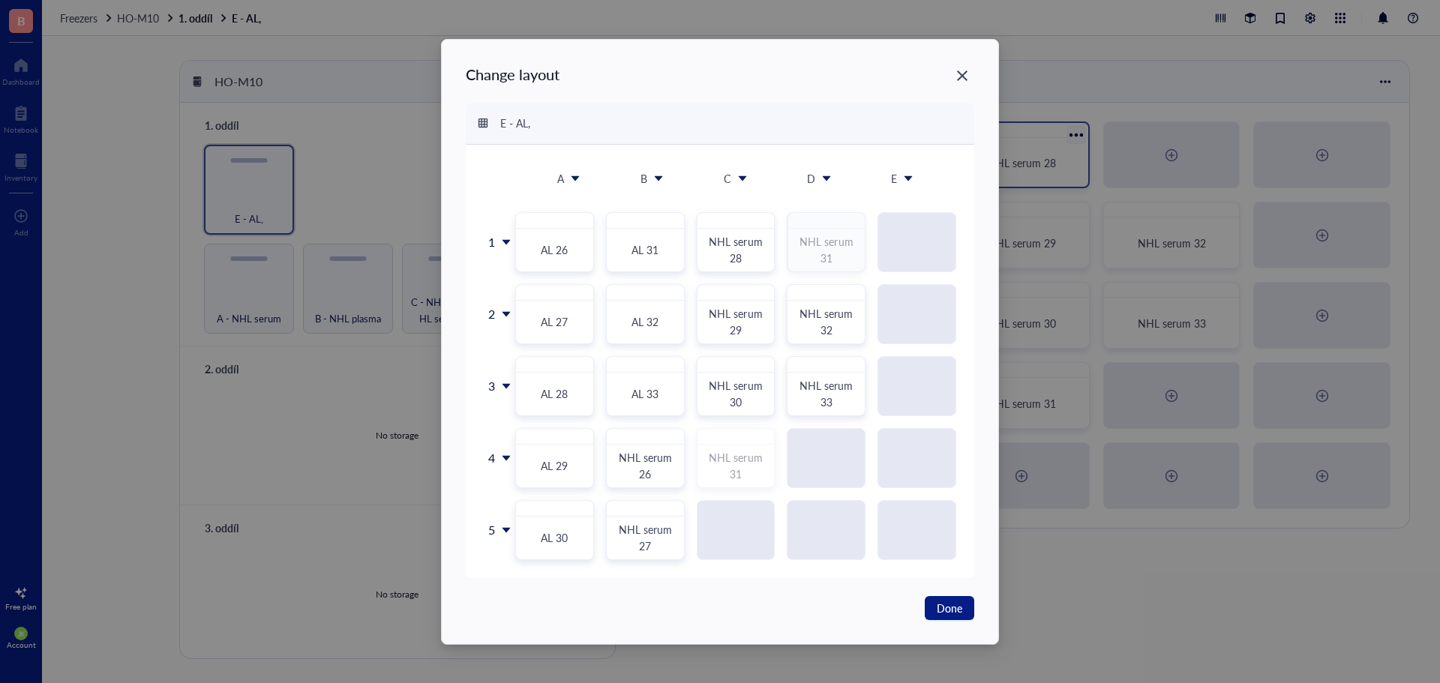
drag, startPoint x: 736, startPoint y: 466, endPoint x: 844, endPoint y: 253, distance: 239.8
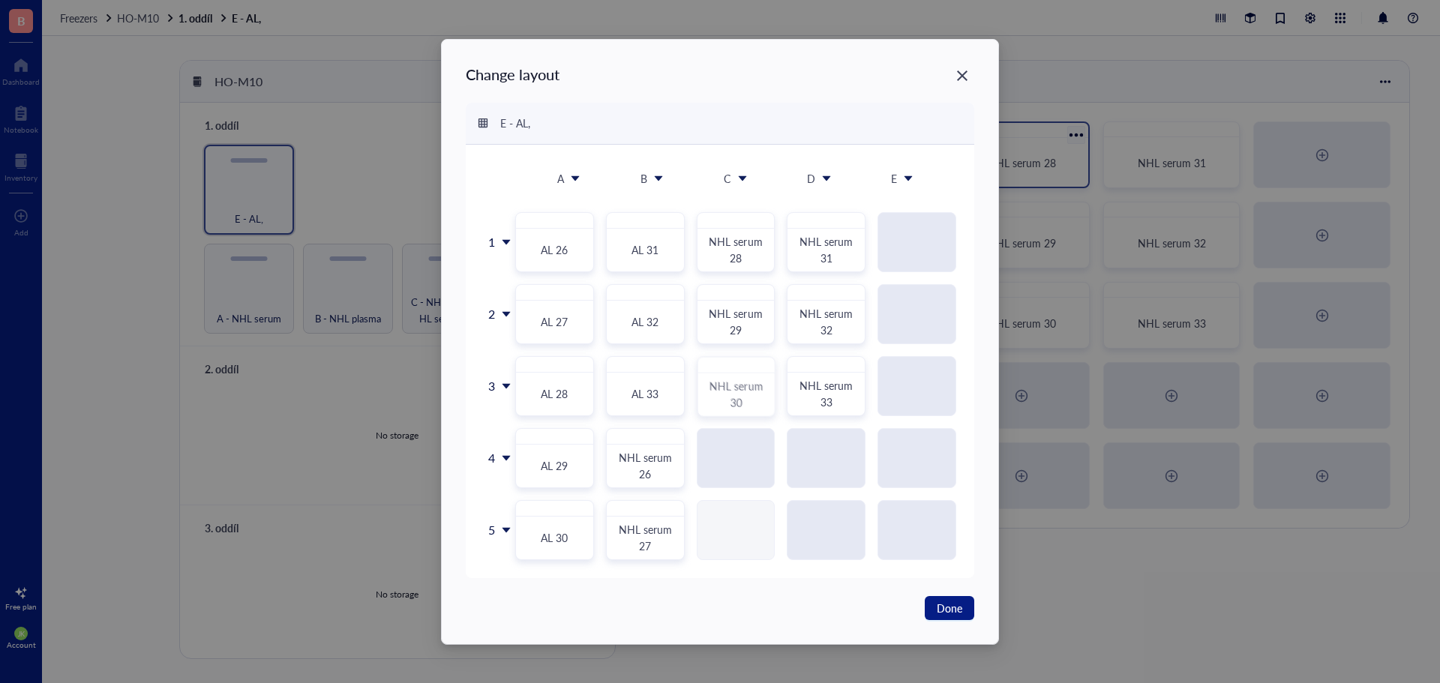
drag, startPoint x: 740, startPoint y: 393, endPoint x: 739, endPoint y: 544, distance: 150.7
click at [739, 544] on div "1 2 3 4 5 AL 26 AL 31 NHL serum 28 NHL serum 31 AL 27 AL 32 NHL serum 29 NHL se…" at bounding box center [720, 377] width 472 height 366
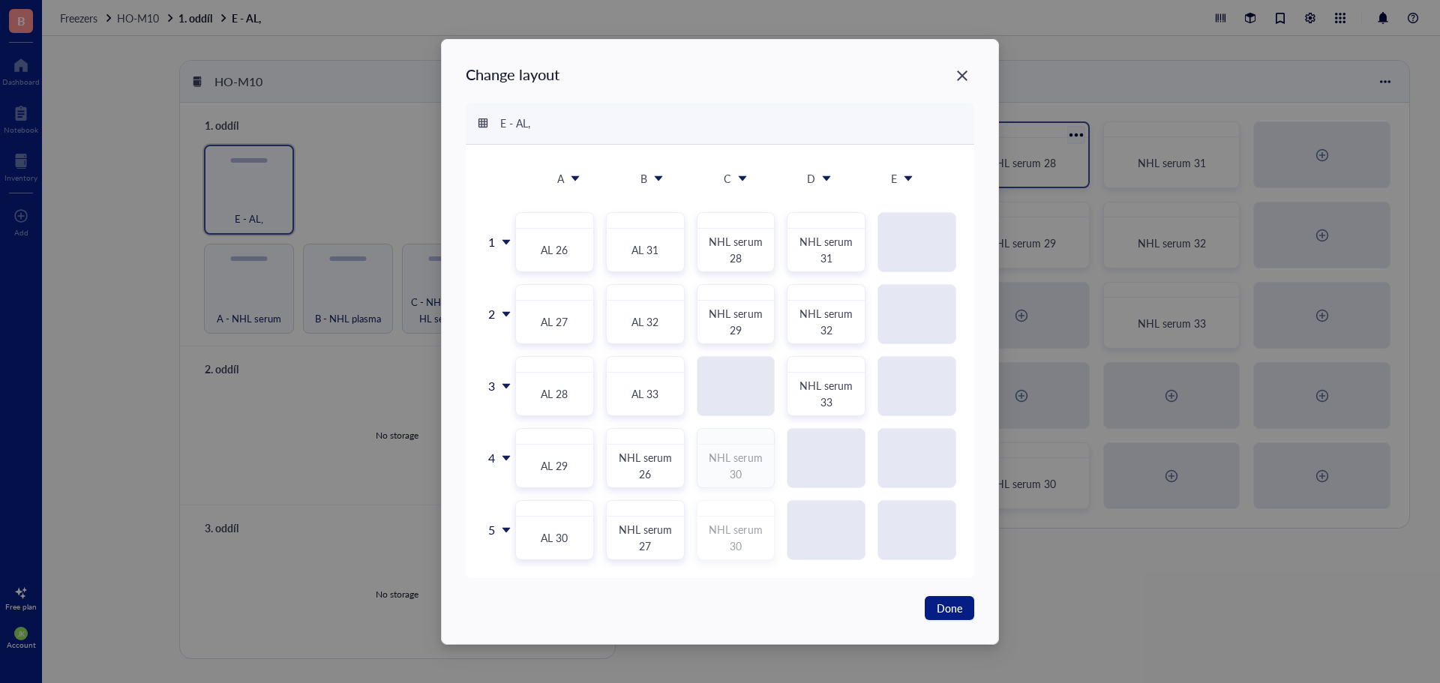
drag, startPoint x: 748, startPoint y: 389, endPoint x: 748, endPoint y: 520, distance: 130.5
drag, startPoint x: 746, startPoint y: 451, endPoint x: 748, endPoint y: 532, distance: 80.3
drag, startPoint x: 751, startPoint y: 318, endPoint x: 761, endPoint y: 454, distance: 136.2
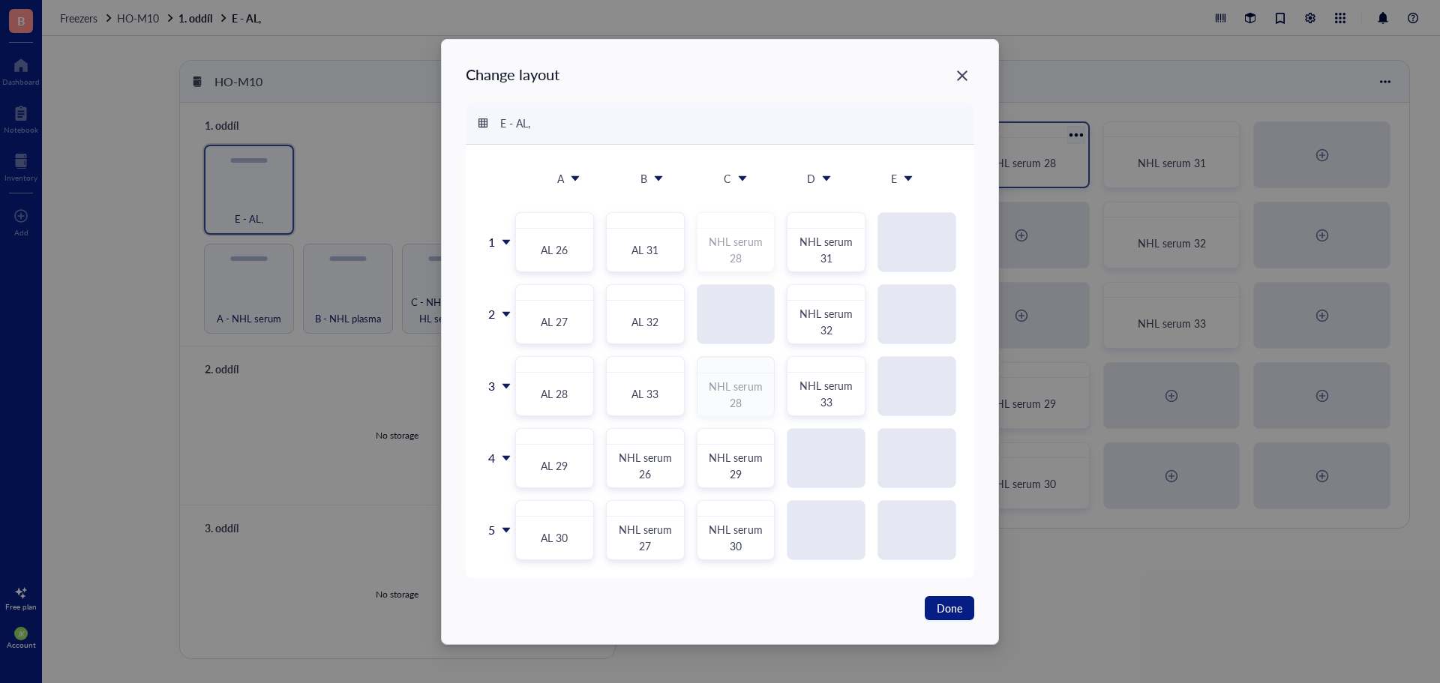
drag, startPoint x: 748, startPoint y: 330, endPoint x: 749, endPoint y: 381, distance: 51.0
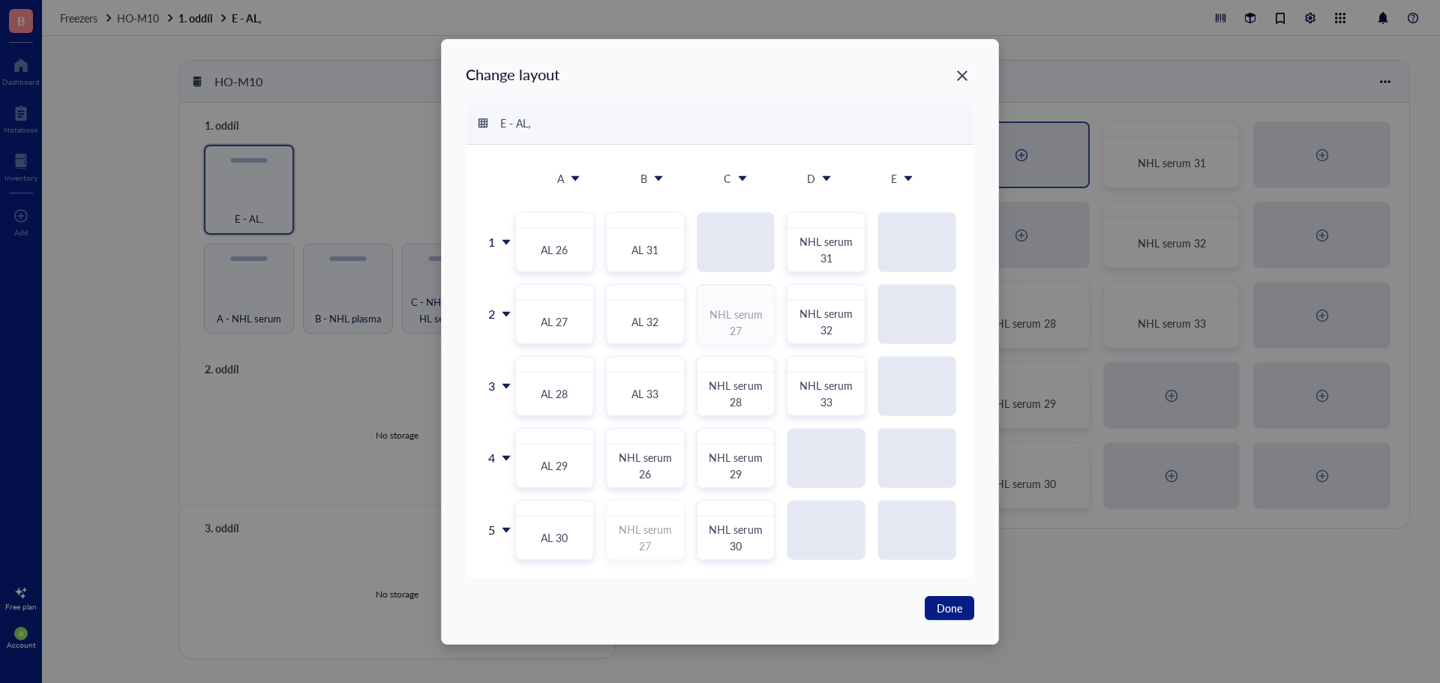
drag, startPoint x: 643, startPoint y: 538, endPoint x: 749, endPoint y: 321, distance: 241.8
drag, startPoint x: 647, startPoint y: 468, endPoint x: 744, endPoint y: 247, distance: 241.5
click at [744, 247] on div "1 2 3 4 5 AL 26 AL 31 NHL serum 31 AL 27 AL 32 NHL serum 27 NHL serum 32 AL 28 …" at bounding box center [720, 377] width 472 height 366
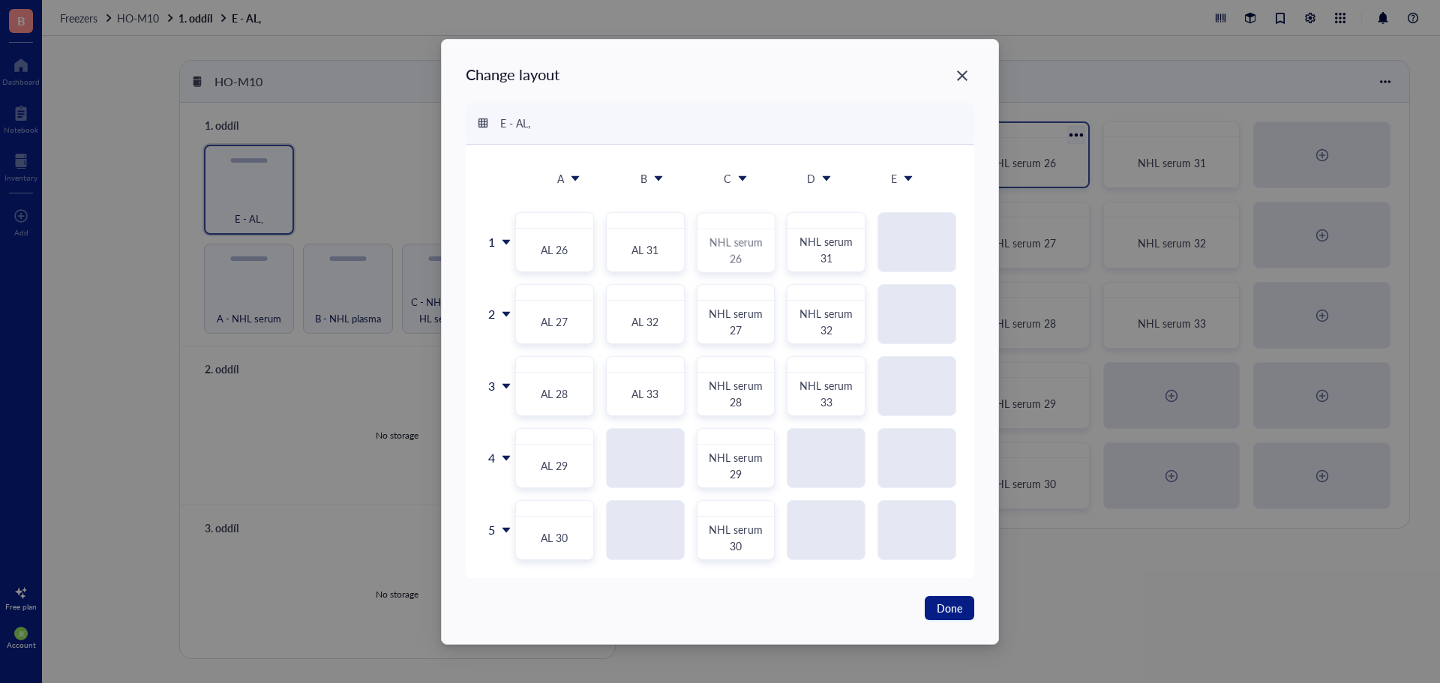
drag, startPoint x: 640, startPoint y: 466, endPoint x: 736, endPoint y: 262, distance: 225.1
click at [941, 609] on span "Done" at bounding box center [949, 608] width 25 height 16
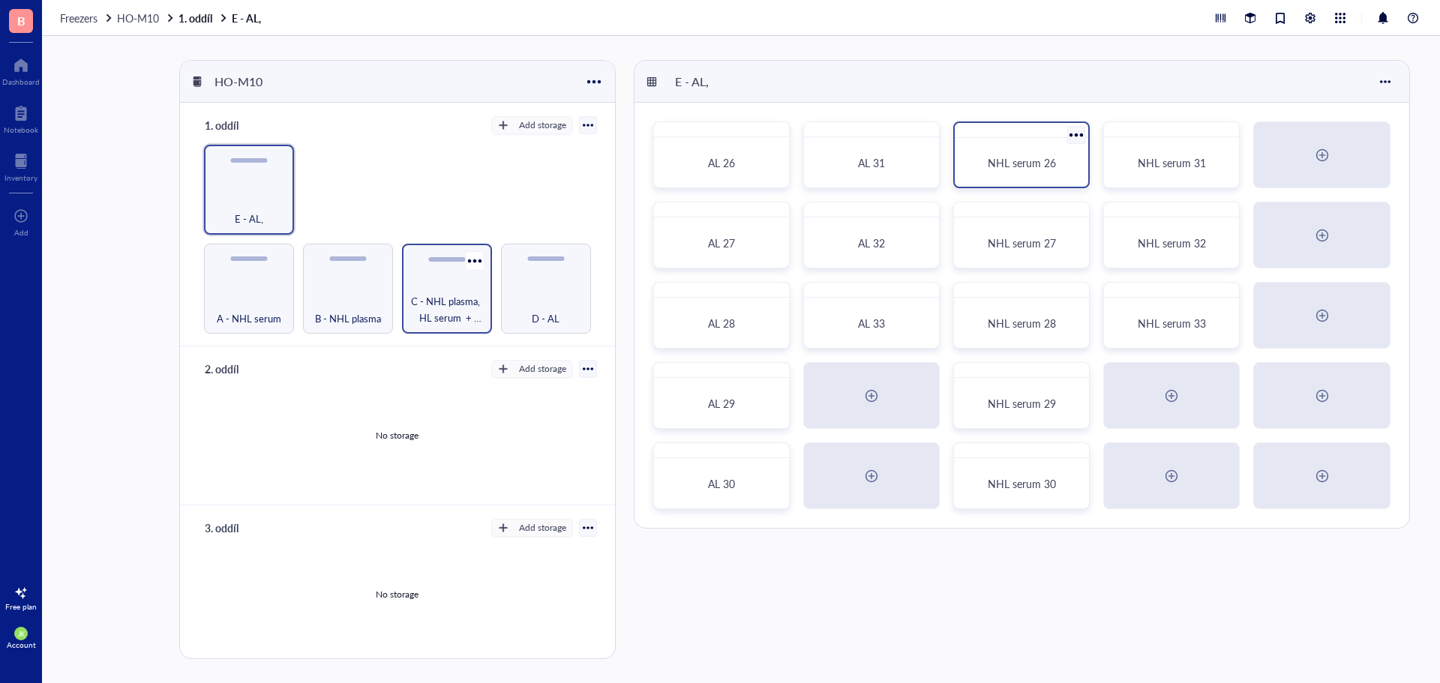
click at [446, 305] on span "C - NHL plasma, HL serum + plasma" at bounding box center [446, 309] width 75 height 33
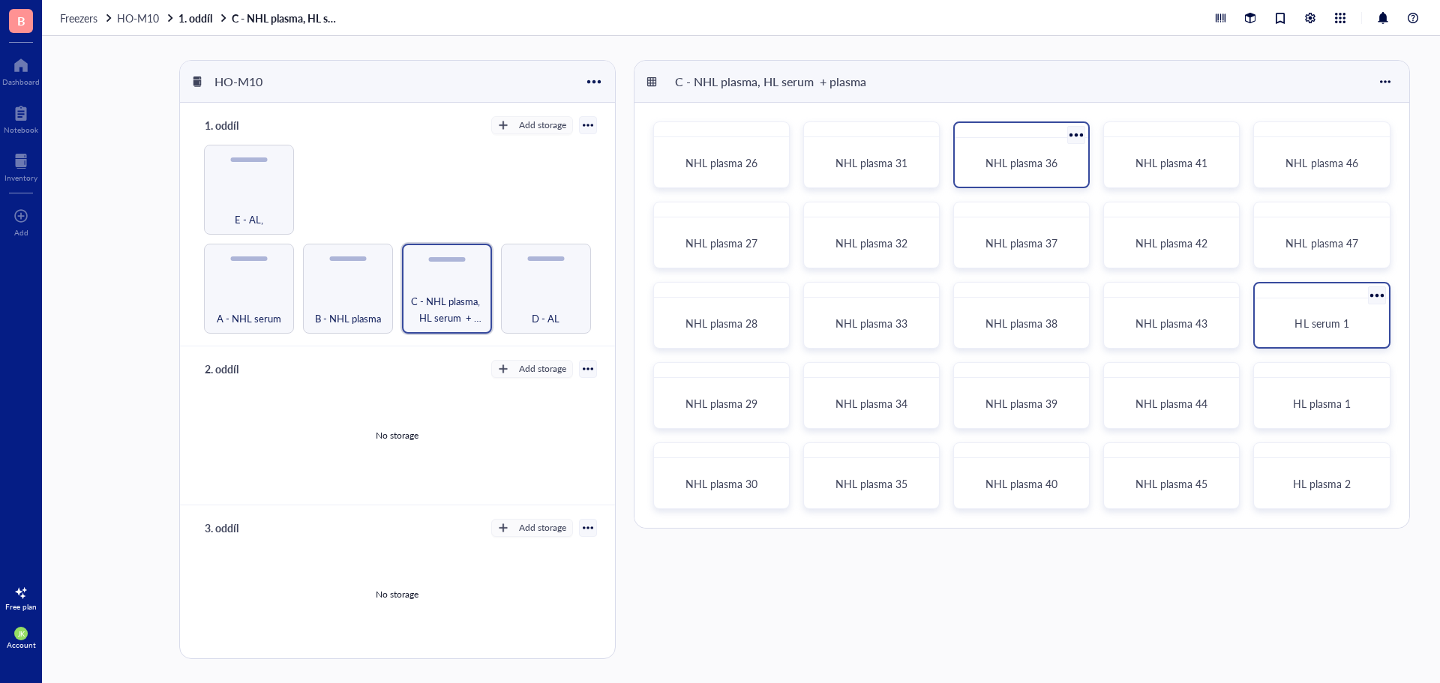
click at [1378, 292] on div at bounding box center [1377, 296] width 22 height 22
click at [1315, 325] on div "Move to" at bounding box center [1310, 320] width 39 height 13
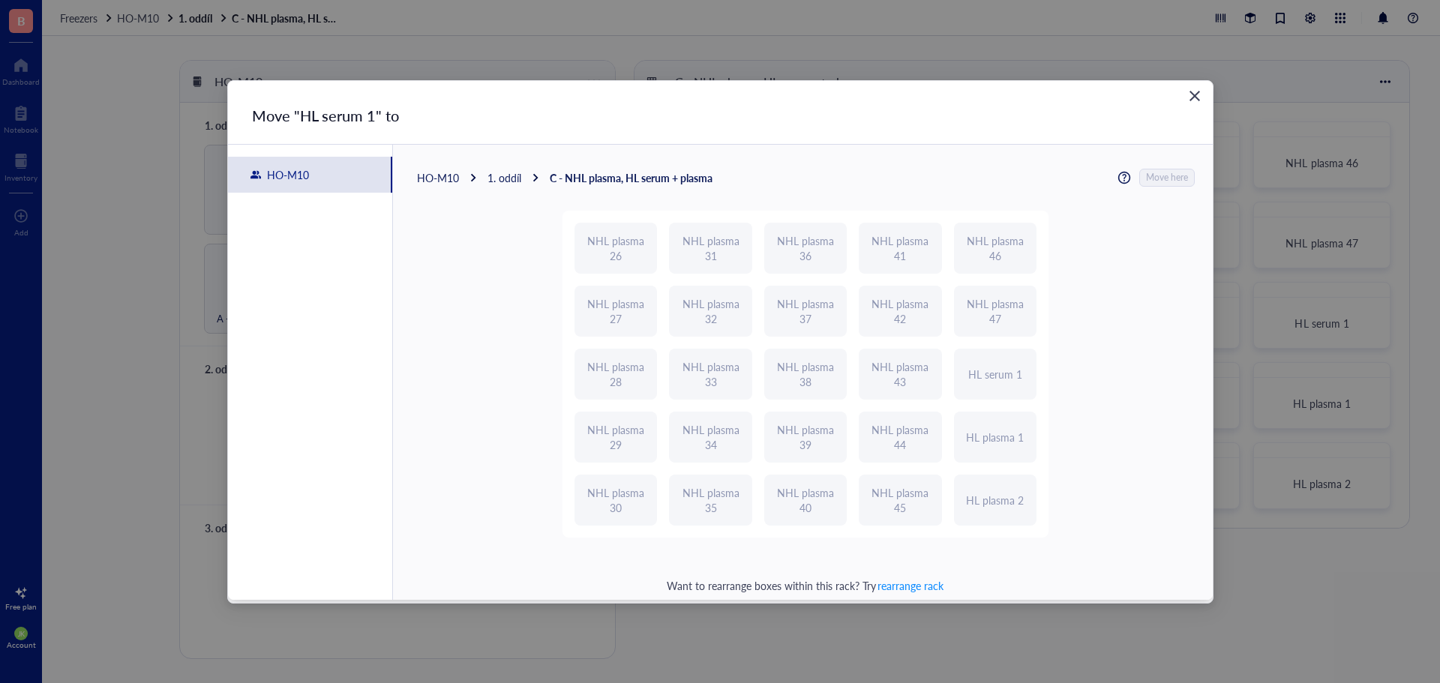
click at [513, 178] on div "1. oddíl" at bounding box center [504, 177] width 34 height 13
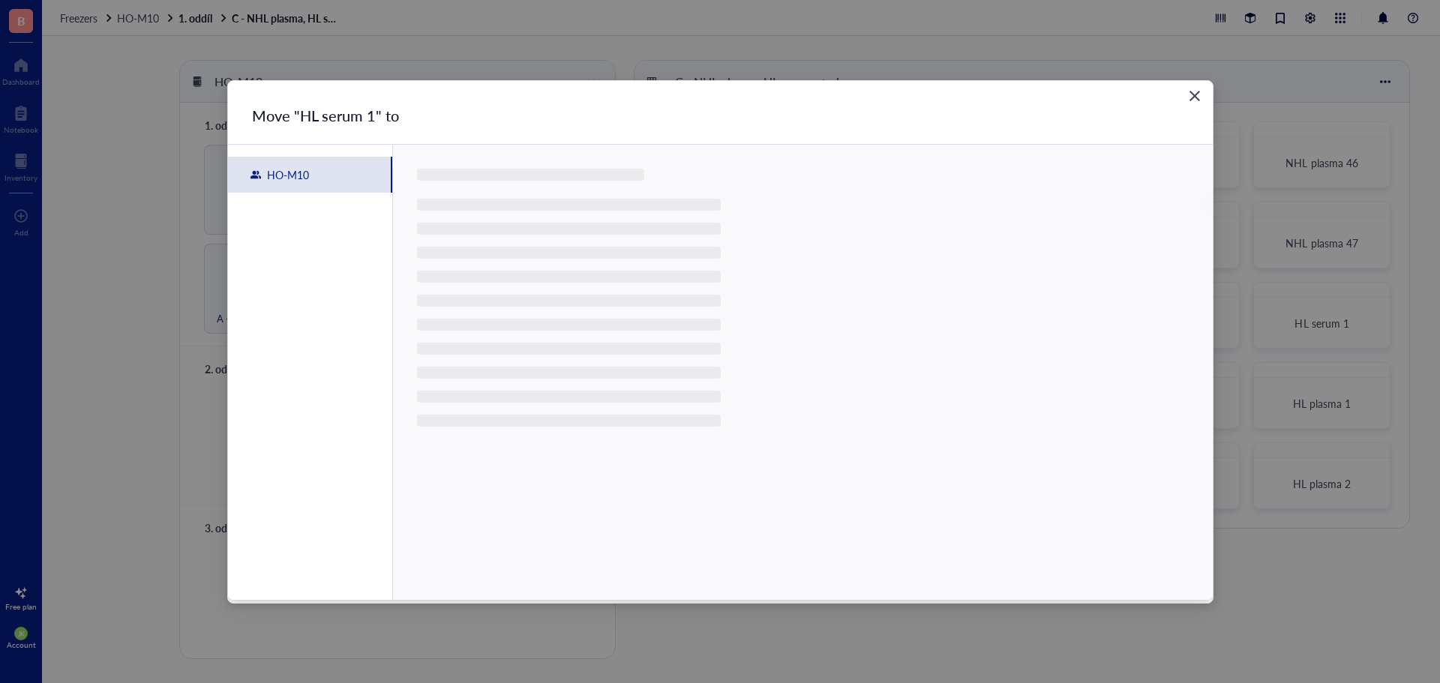
click at [334, 177] on div "HO-M10" at bounding box center [310, 175] width 164 height 36
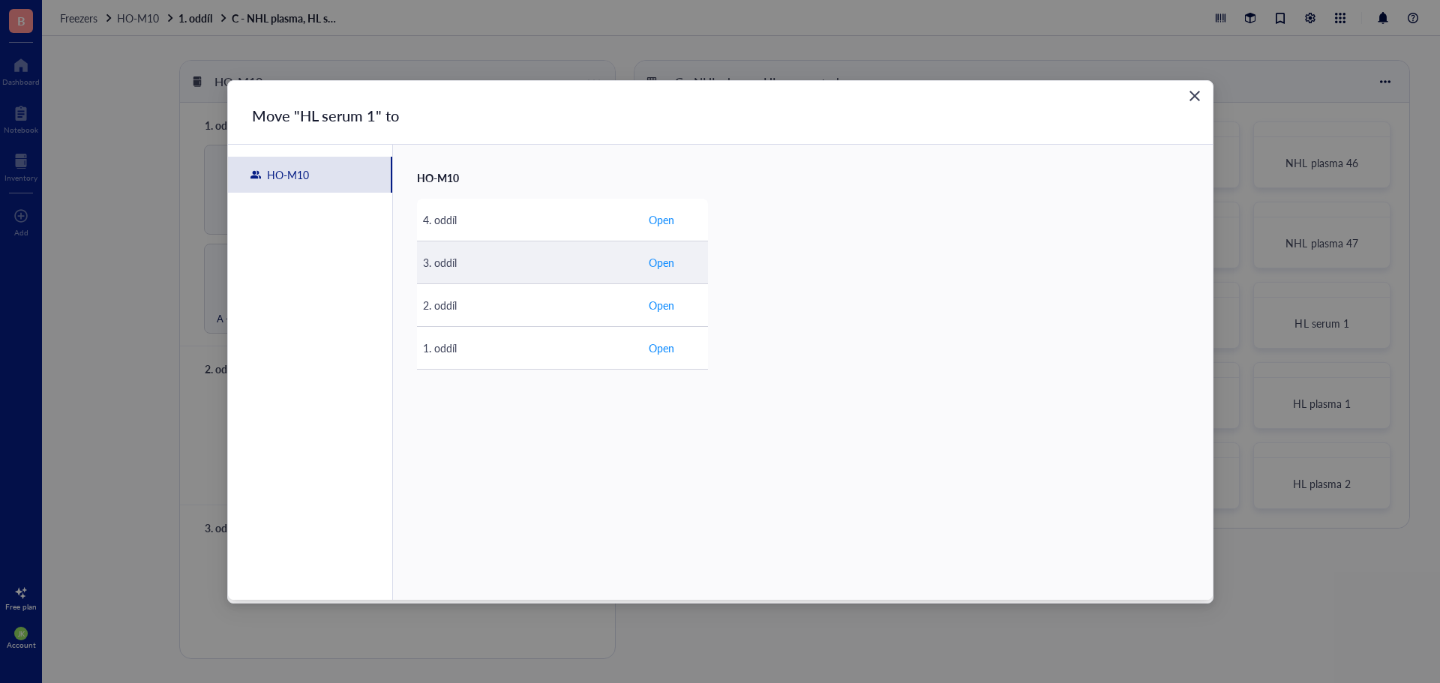
click at [655, 260] on span "Open" at bounding box center [661, 262] width 25 height 16
click at [337, 179] on div "HO-M10" at bounding box center [310, 175] width 164 height 36
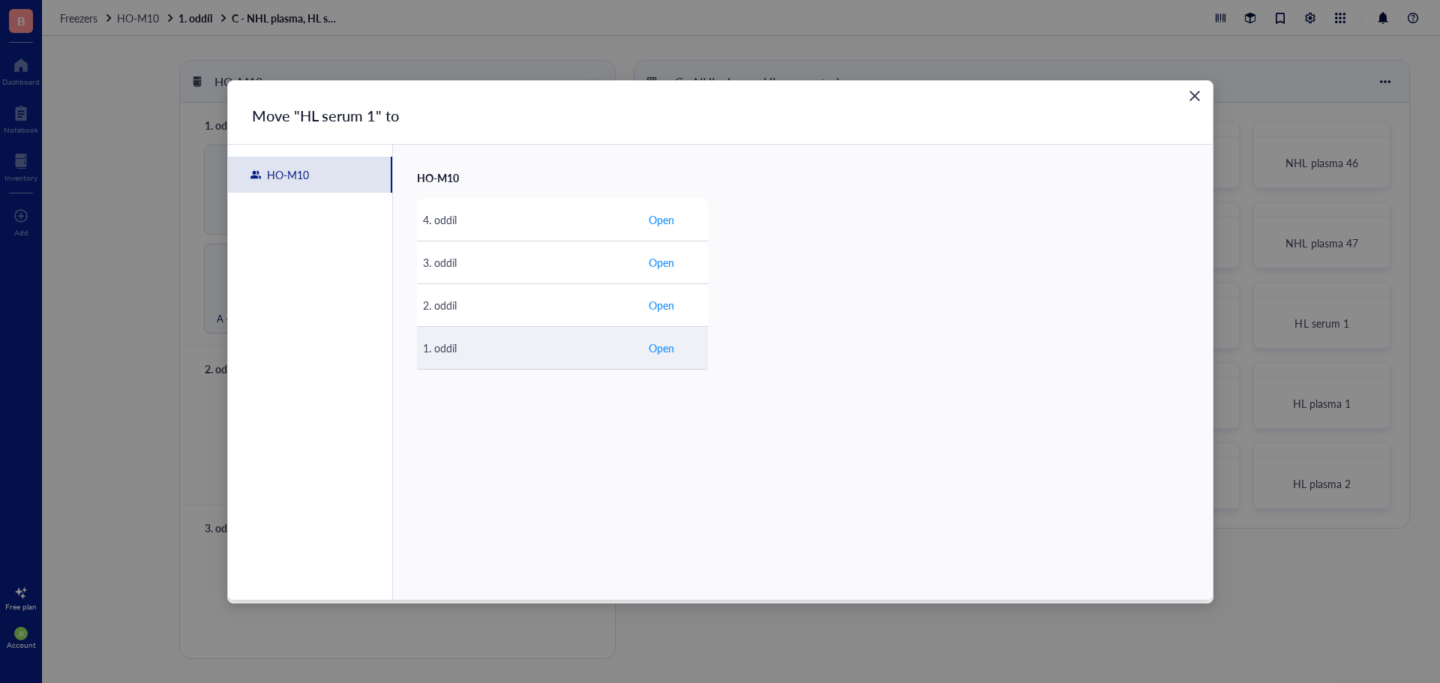
click at [655, 347] on span "Open" at bounding box center [661, 348] width 25 height 16
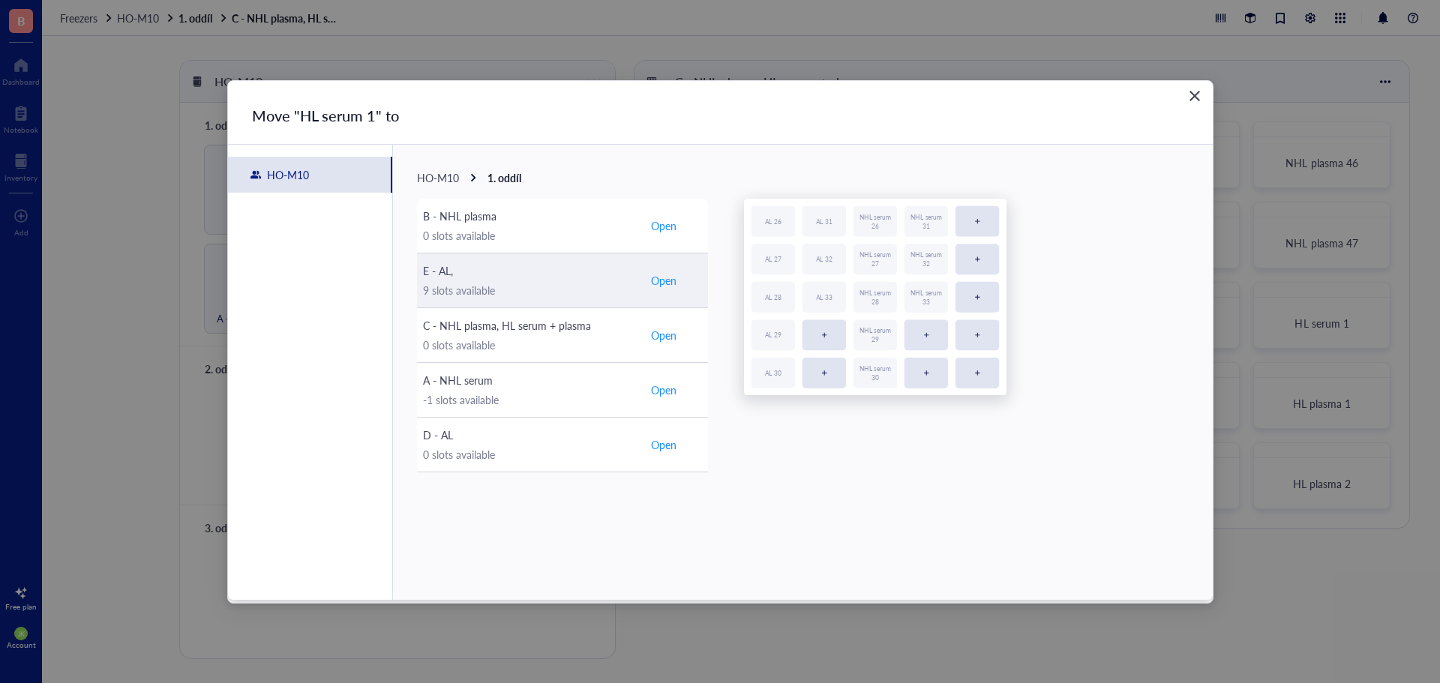
click at [670, 281] on span "Open" at bounding box center [663, 280] width 25 height 13
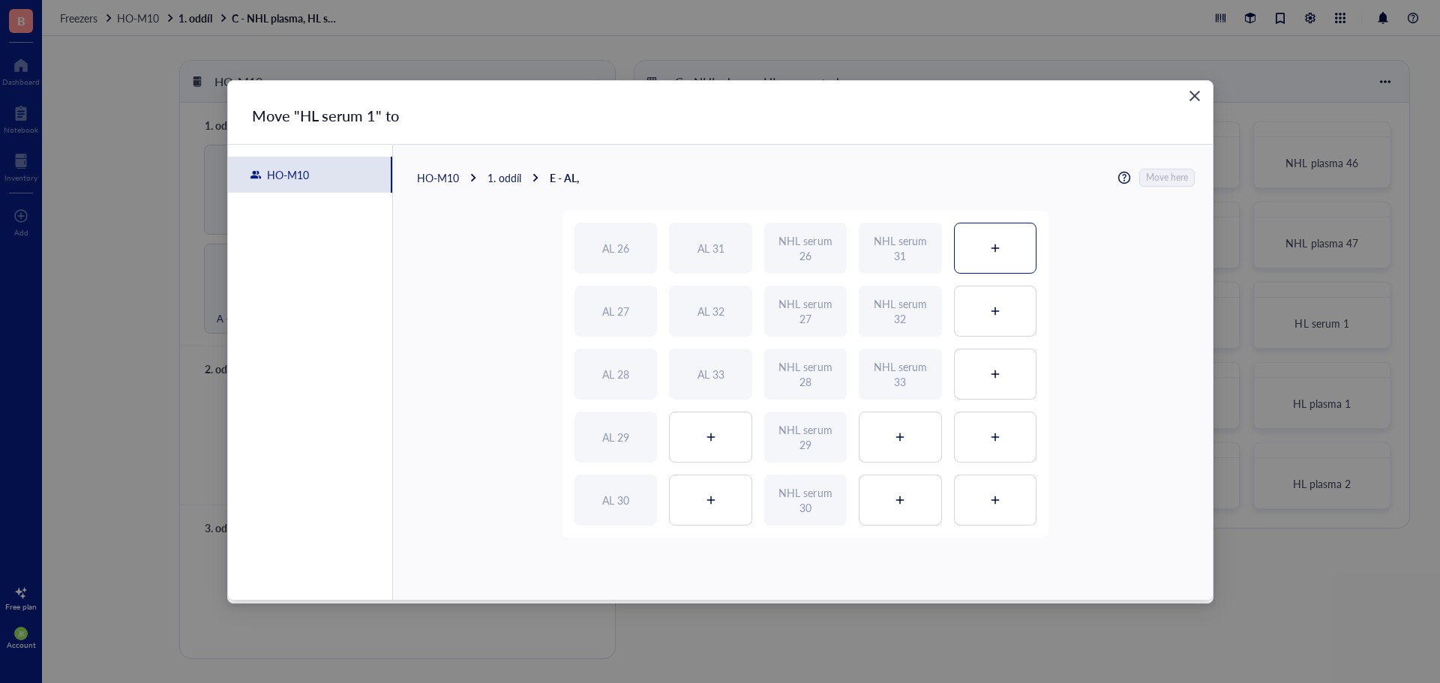
click at [994, 247] on icon at bounding box center [995, 248] width 10 height 10
click at [1177, 176] on span "Move here" at bounding box center [1168, 177] width 42 height 19
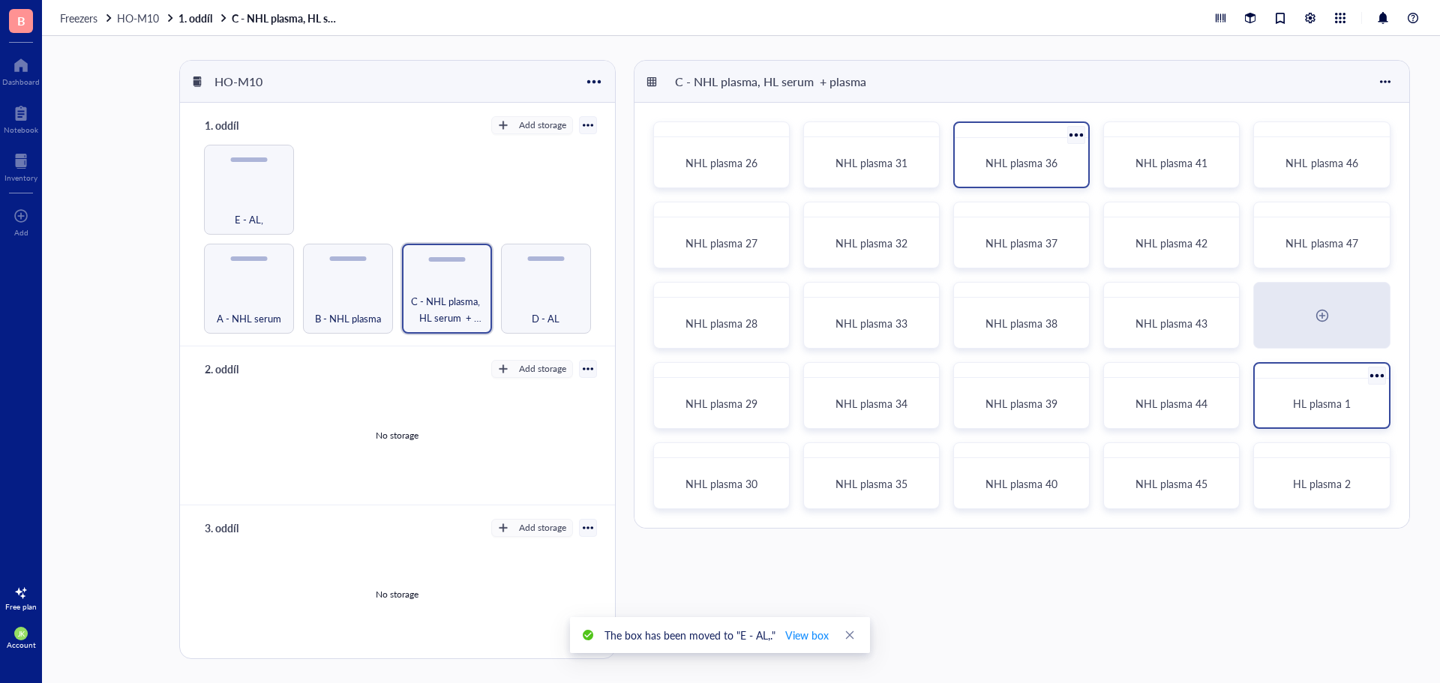
click at [1381, 373] on div at bounding box center [1377, 376] width 22 height 22
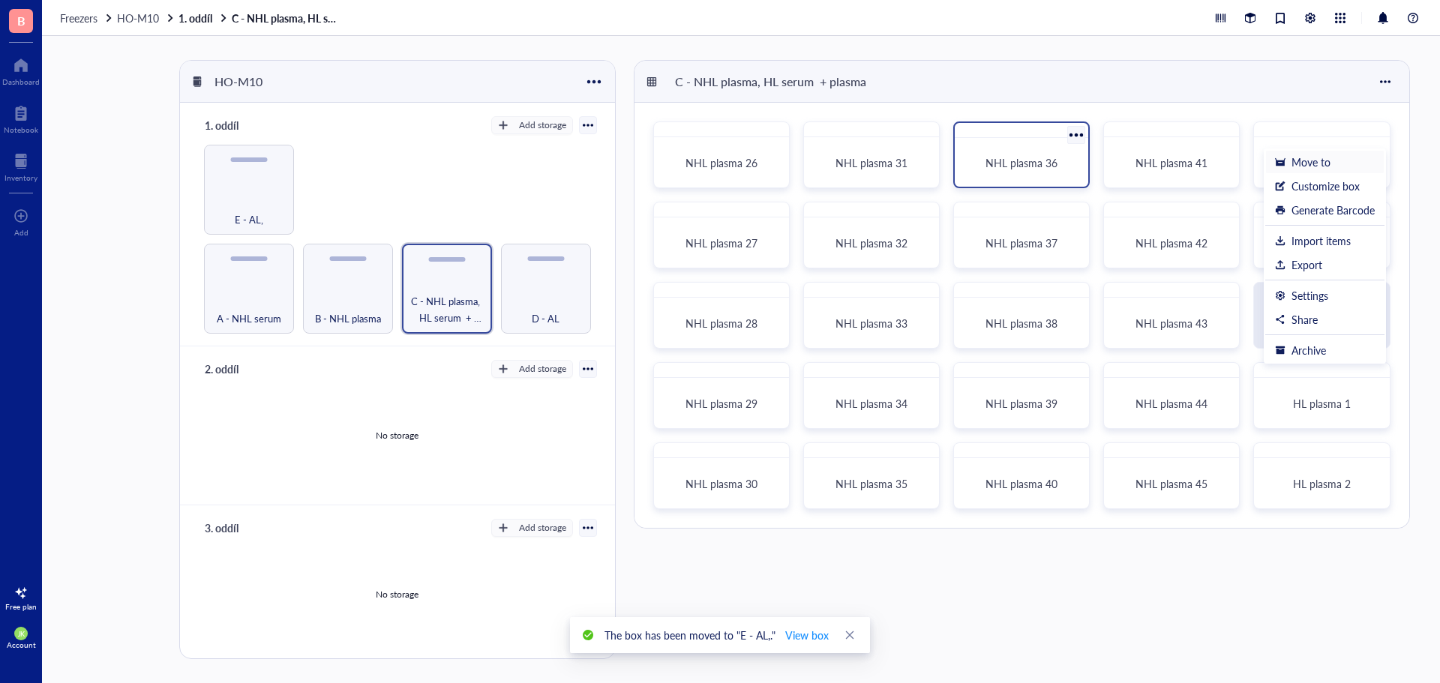
click at [1327, 164] on div "Move to" at bounding box center [1310, 161] width 39 height 13
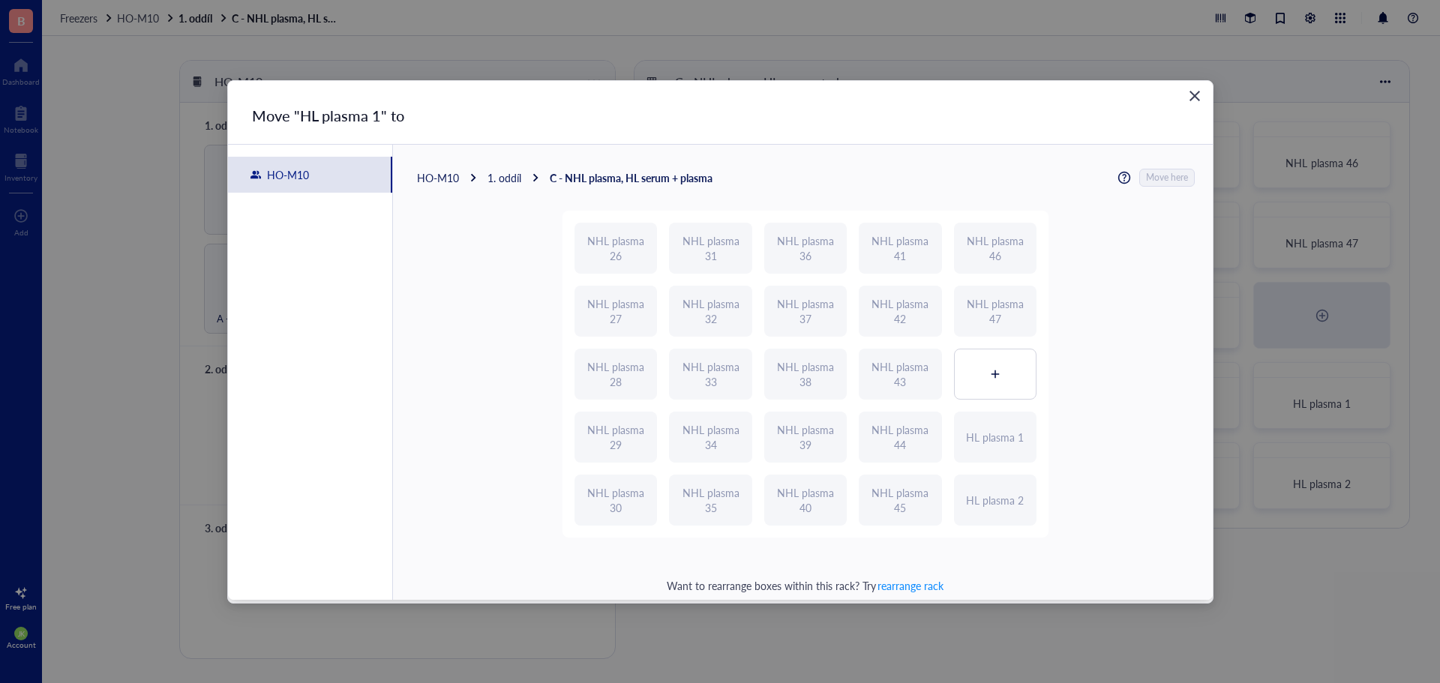
click at [516, 174] on div "1. oddíl" at bounding box center [504, 177] width 34 height 13
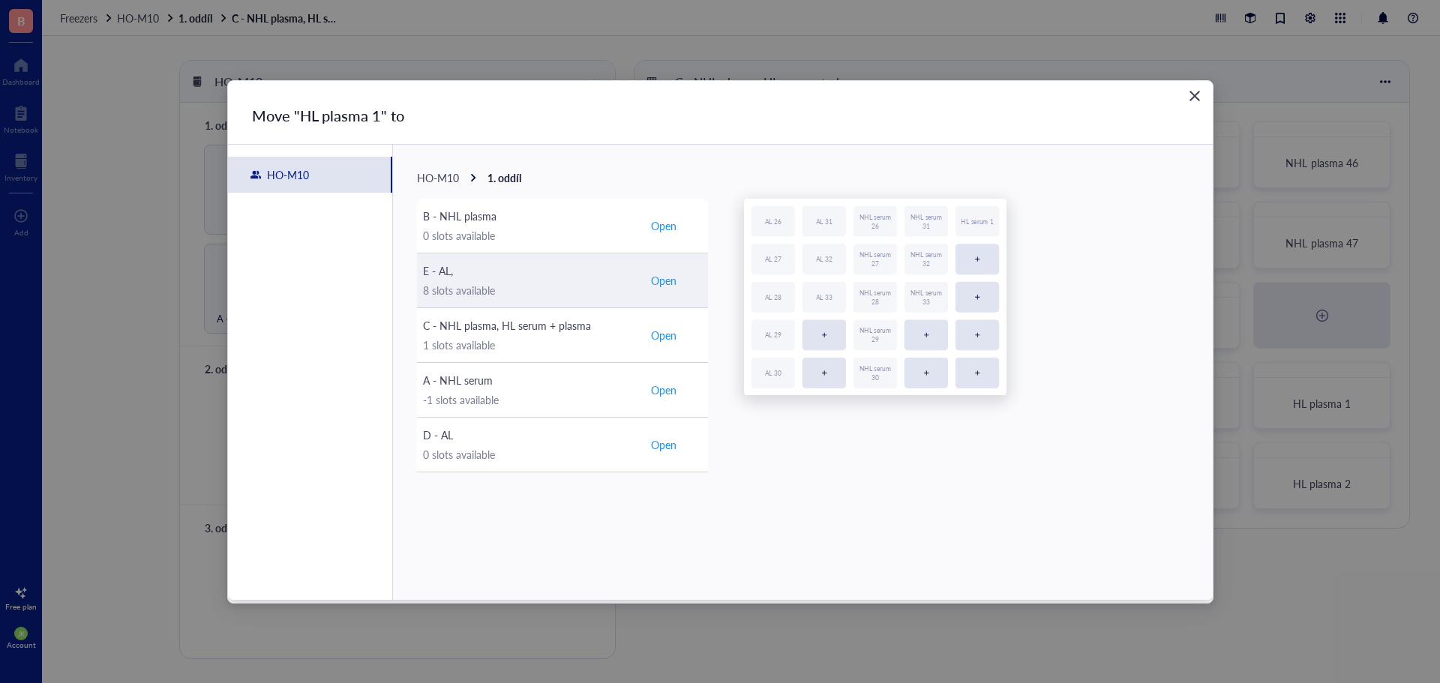
click at [654, 278] on span "Open" at bounding box center [663, 280] width 25 height 13
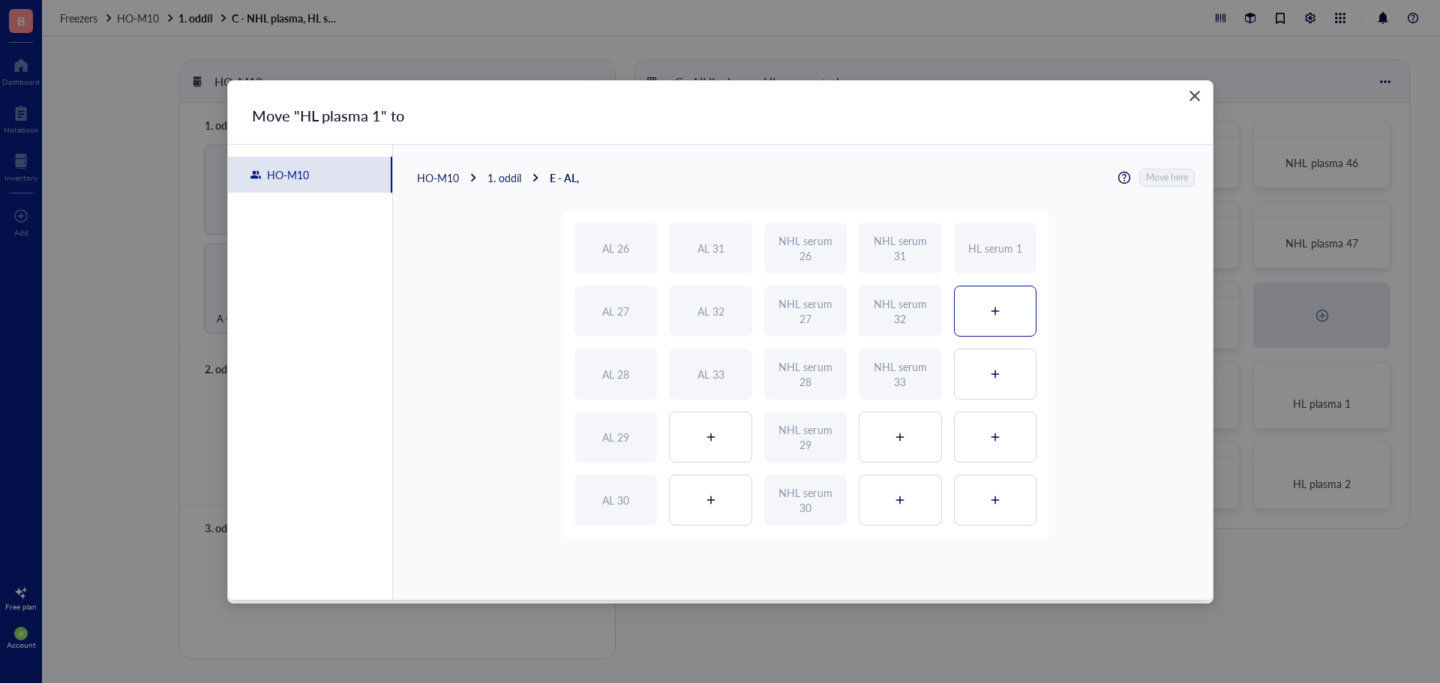
click at [1007, 300] on div at bounding box center [995, 310] width 81 height 49
click at [1180, 182] on span "Move here" at bounding box center [1168, 177] width 42 height 19
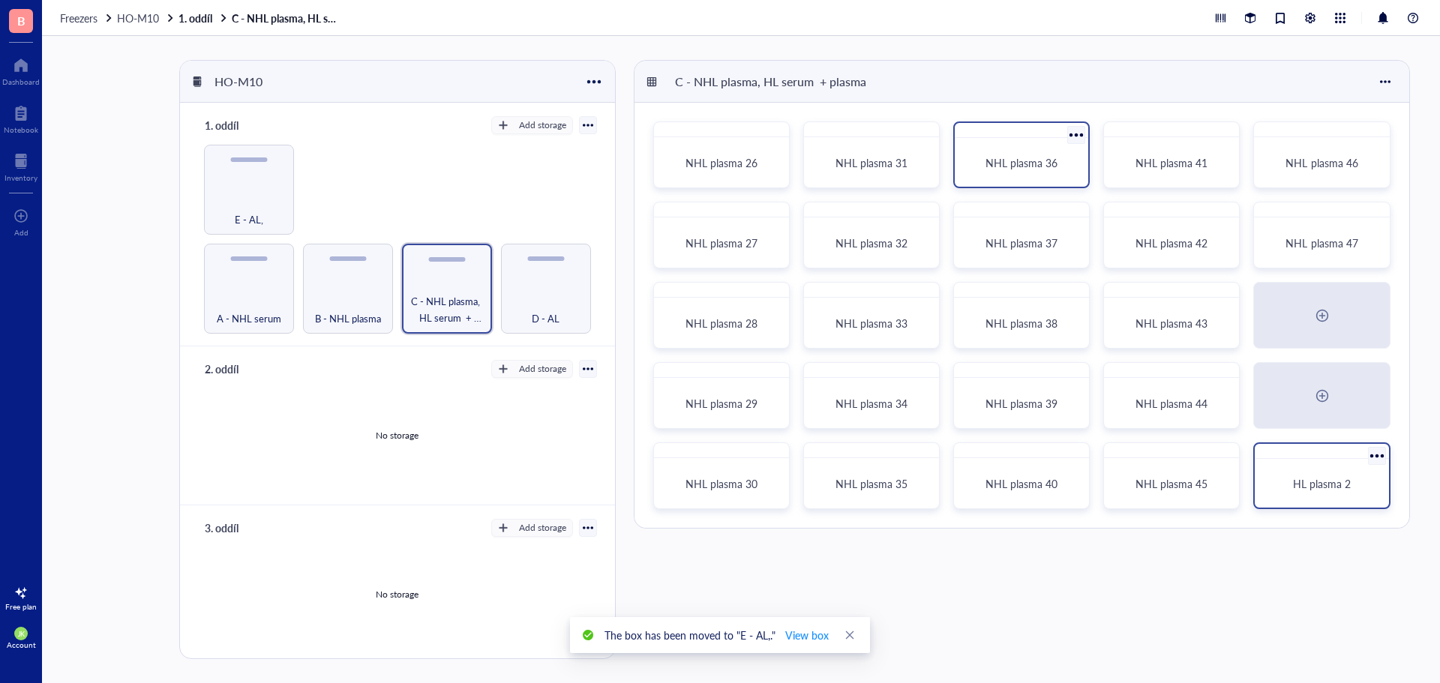
click at [1380, 452] on div at bounding box center [1377, 456] width 22 height 22
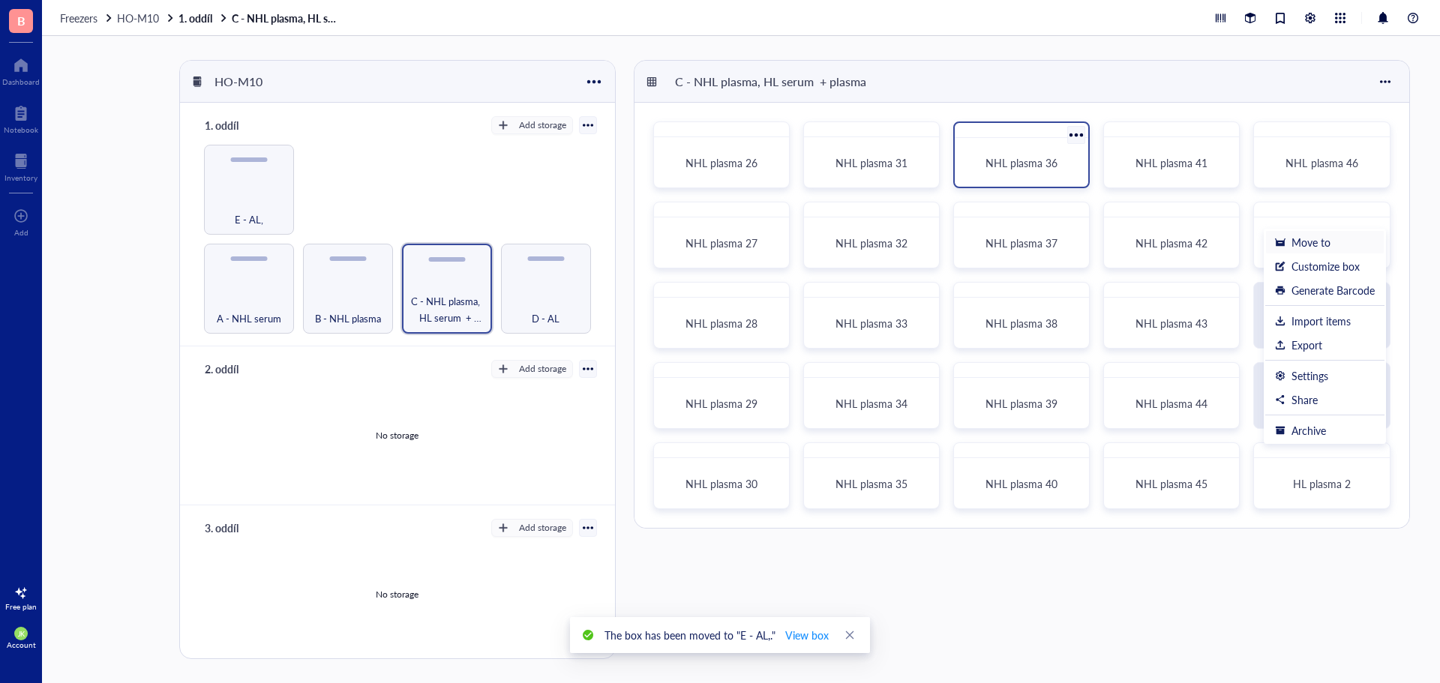
click at [1321, 248] on div "Move to" at bounding box center [1310, 241] width 39 height 13
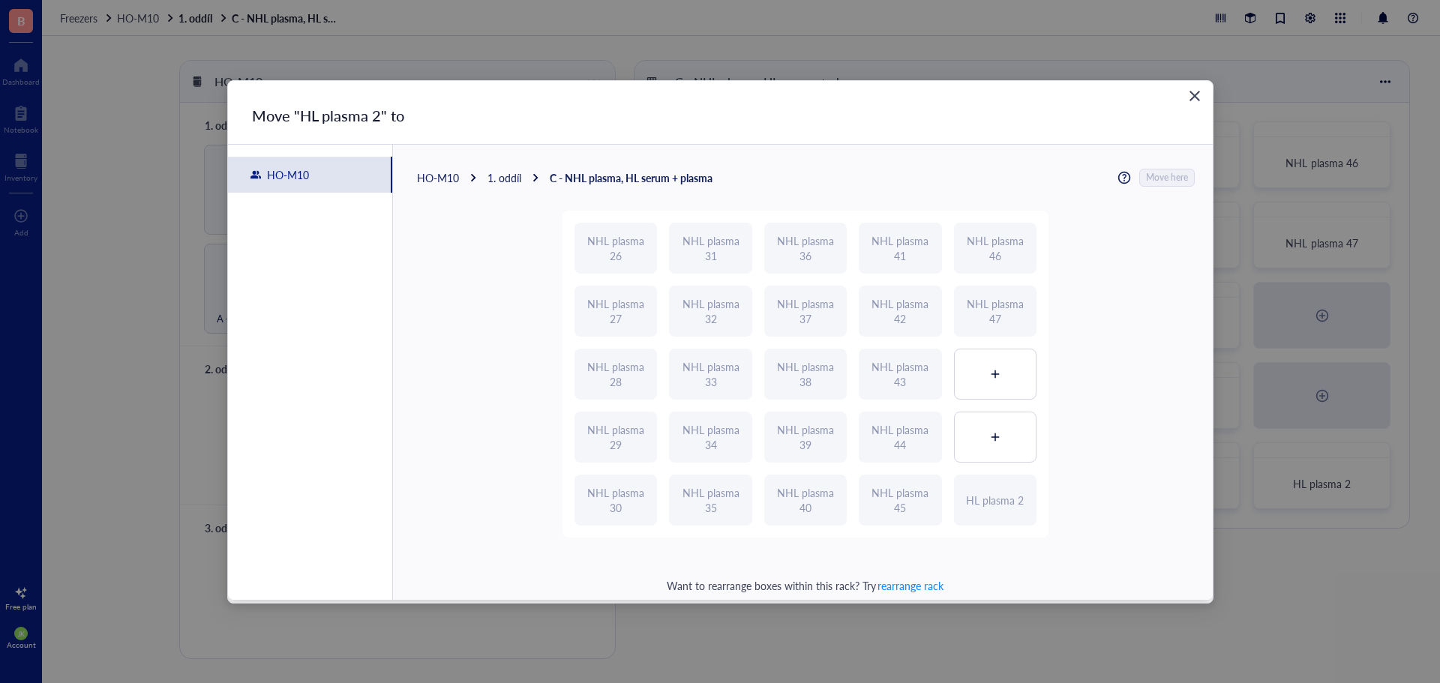
click at [509, 180] on div "1. oddíl" at bounding box center [504, 177] width 34 height 13
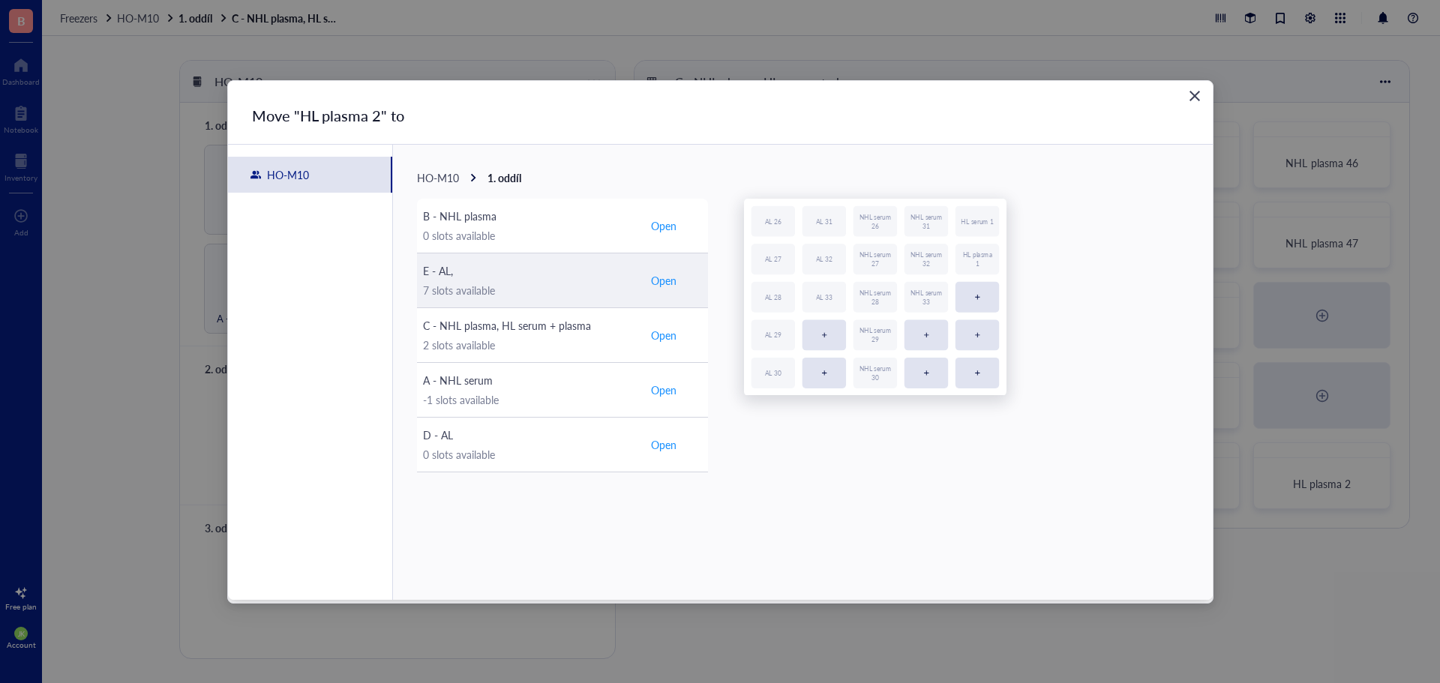
click at [484, 270] on div "E - AL," at bounding box center [529, 270] width 213 height 16
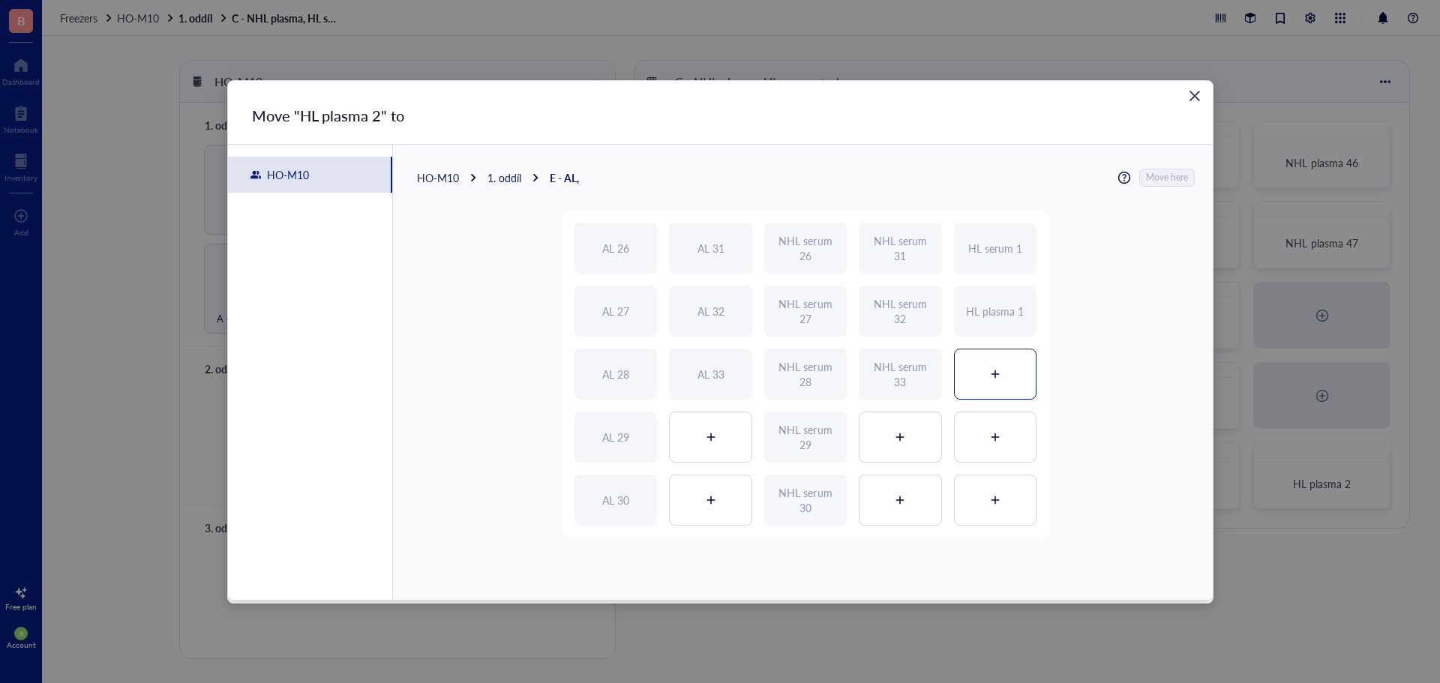
click at [986, 365] on div at bounding box center [995, 373] width 81 height 49
click at [1164, 181] on span "Move here" at bounding box center [1168, 177] width 42 height 19
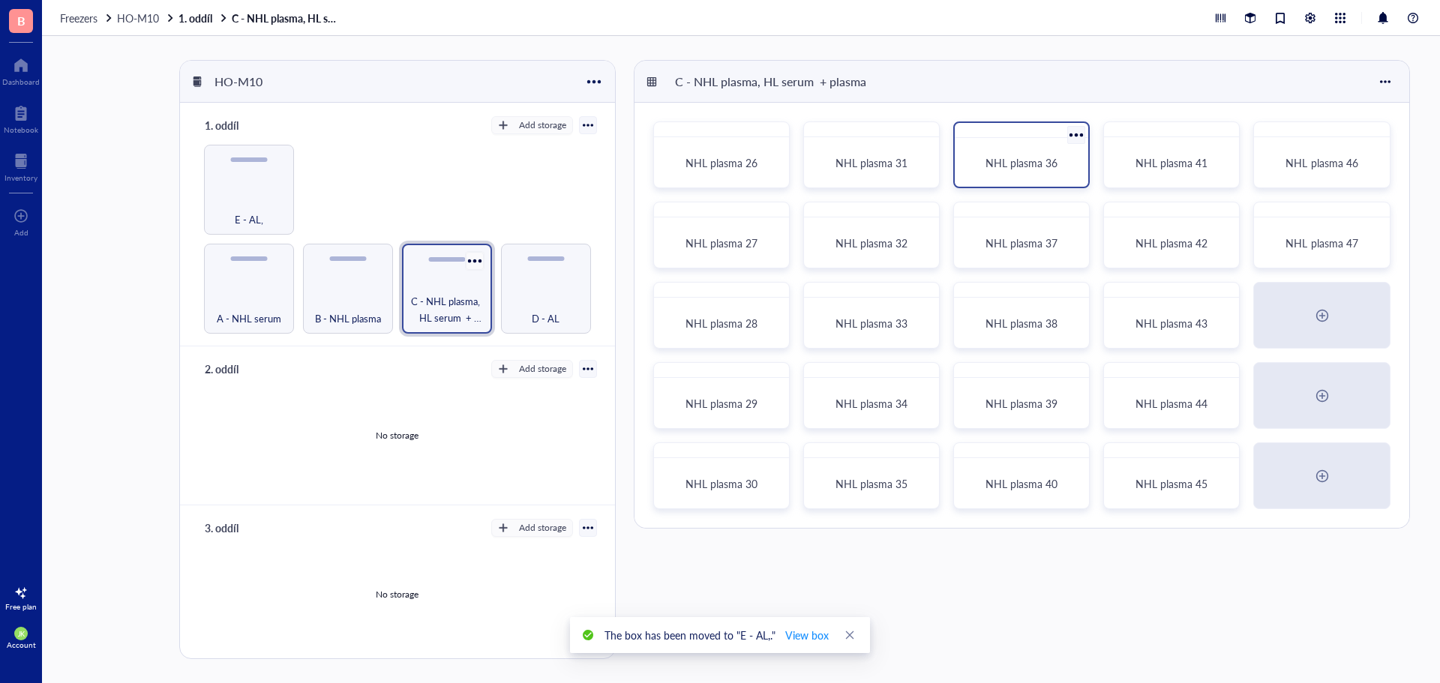
click at [469, 261] on div at bounding box center [474, 261] width 22 height 22
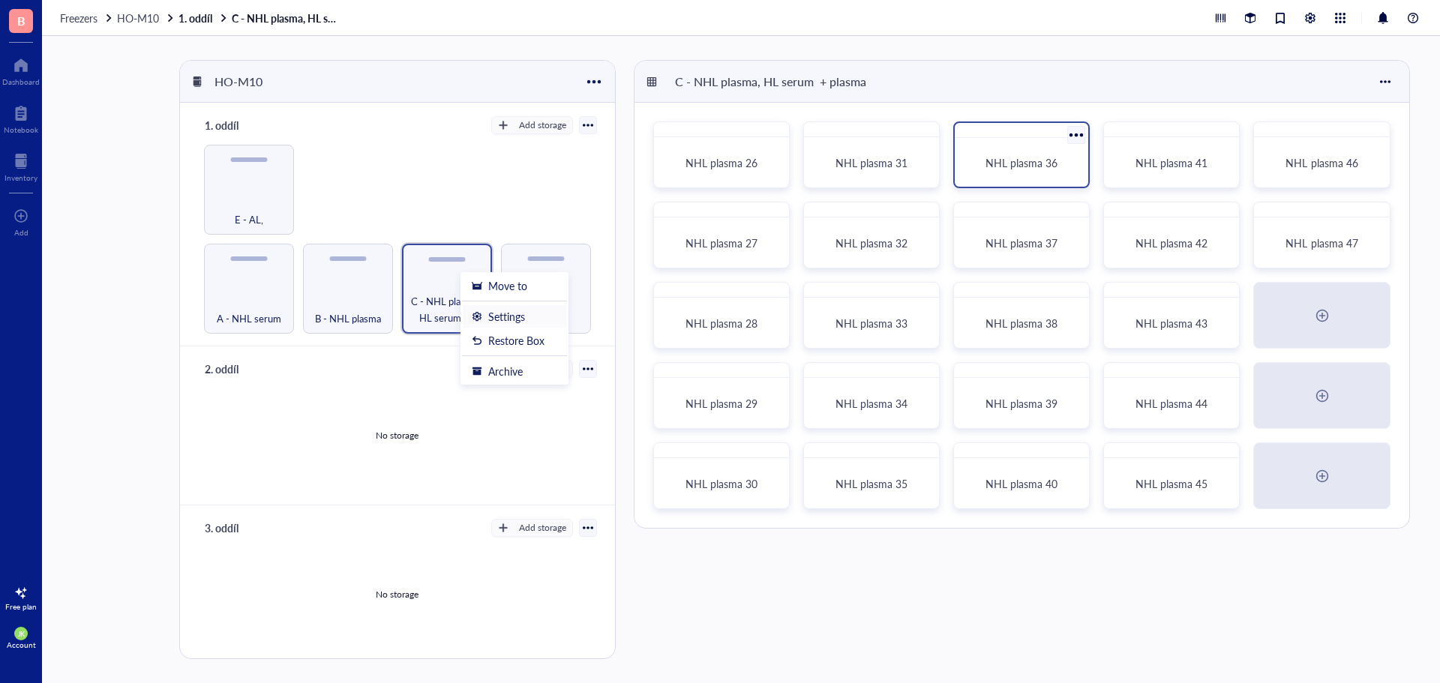
click at [498, 313] on div "Settings" at bounding box center [506, 316] width 37 height 13
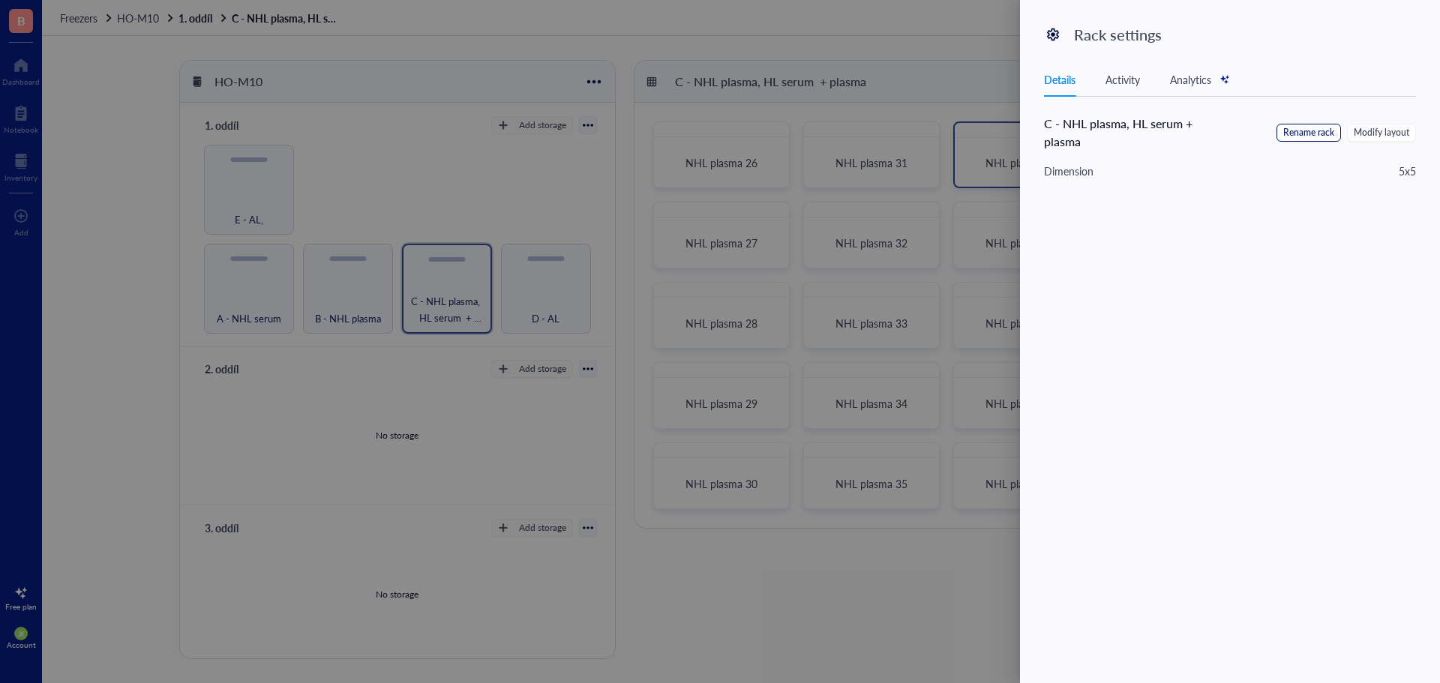
click at [1312, 133] on span "Rename rack" at bounding box center [1308, 133] width 51 height 14
drag, startPoint x: 1180, startPoint y: 126, endPoint x: 1155, endPoint y: 131, distance: 25.3
click at [1155, 131] on input "C - NHL plasma, HL serum + plasma" at bounding box center [1119, 127] width 151 height 24
drag, startPoint x: 1077, startPoint y: 129, endPoint x: 1195, endPoint y: 117, distance: 118.4
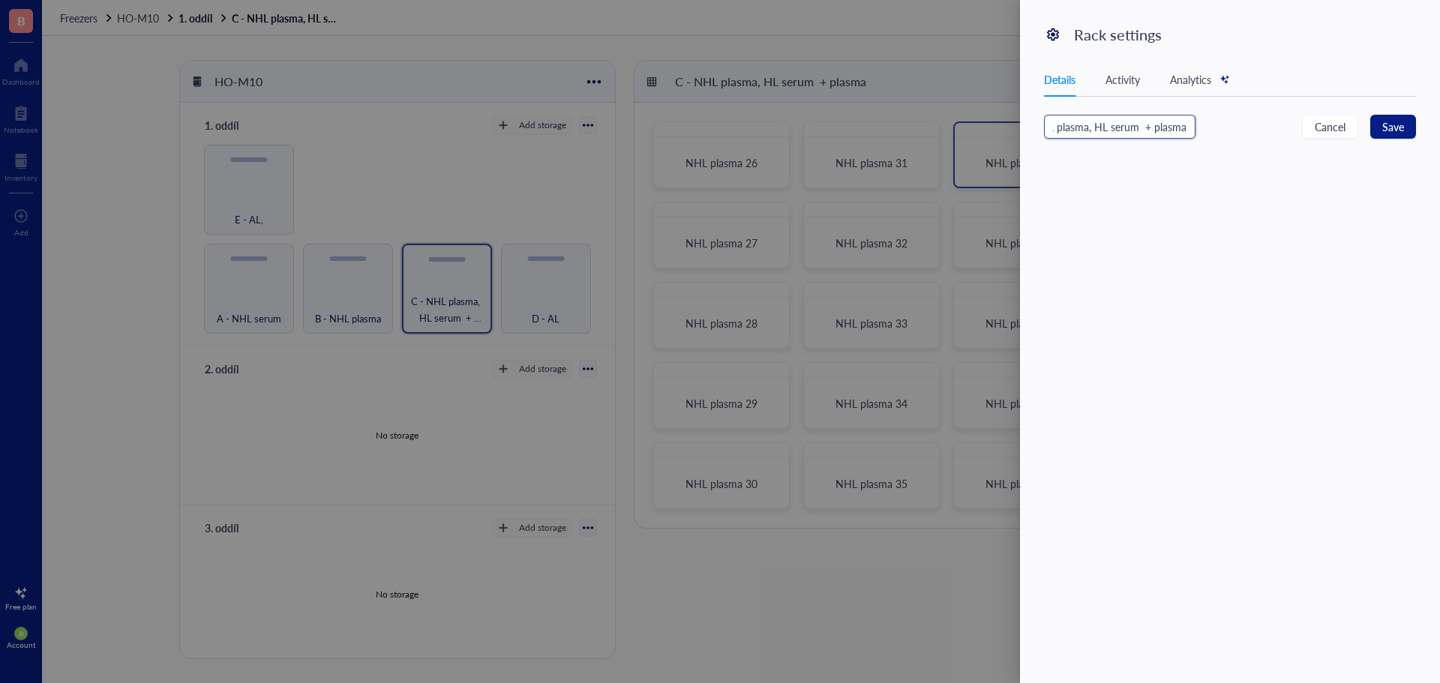
click at [1195, 117] on div "C - NHL plasma, HL serum + plasma Cancel Save" at bounding box center [1230, 133] width 372 height 36
click at [1390, 129] on span "Save" at bounding box center [1393, 126] width 22 height 16
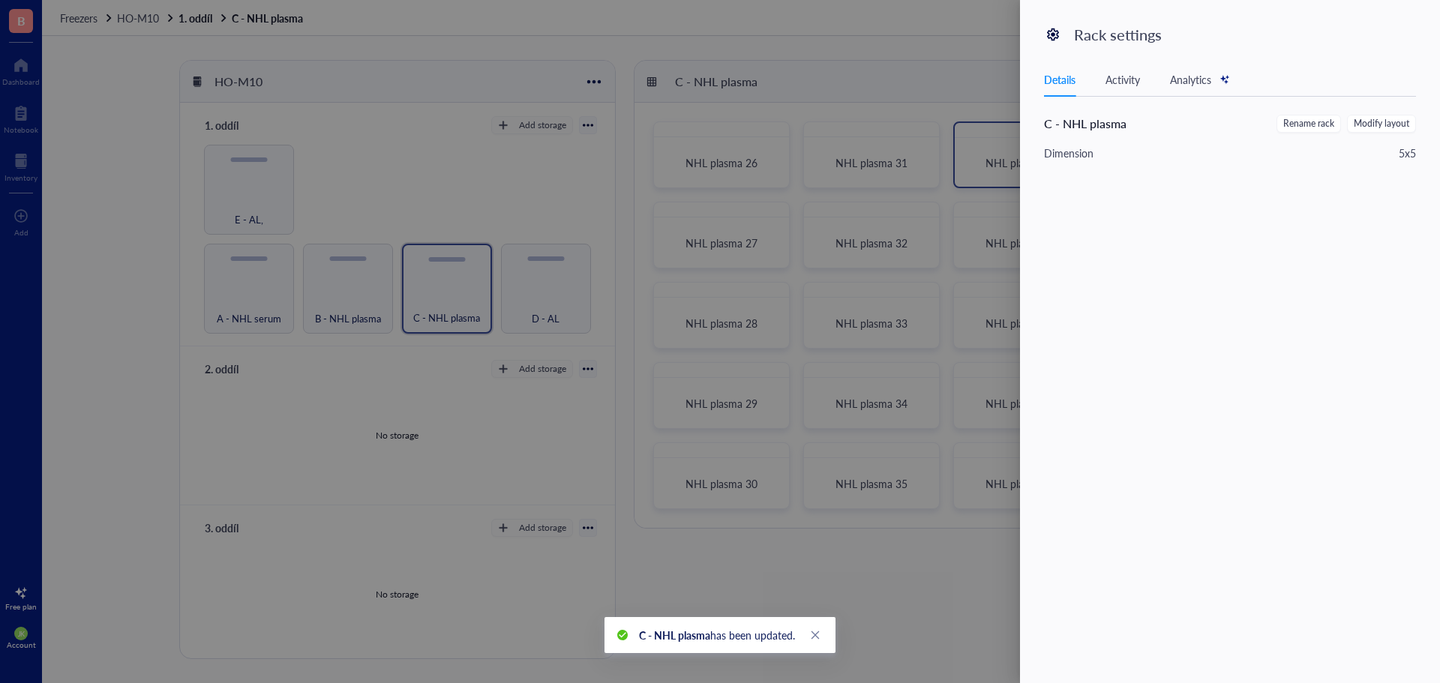
click at [255, 201] on div at bounding box center [720, 341] width 1440 height 683
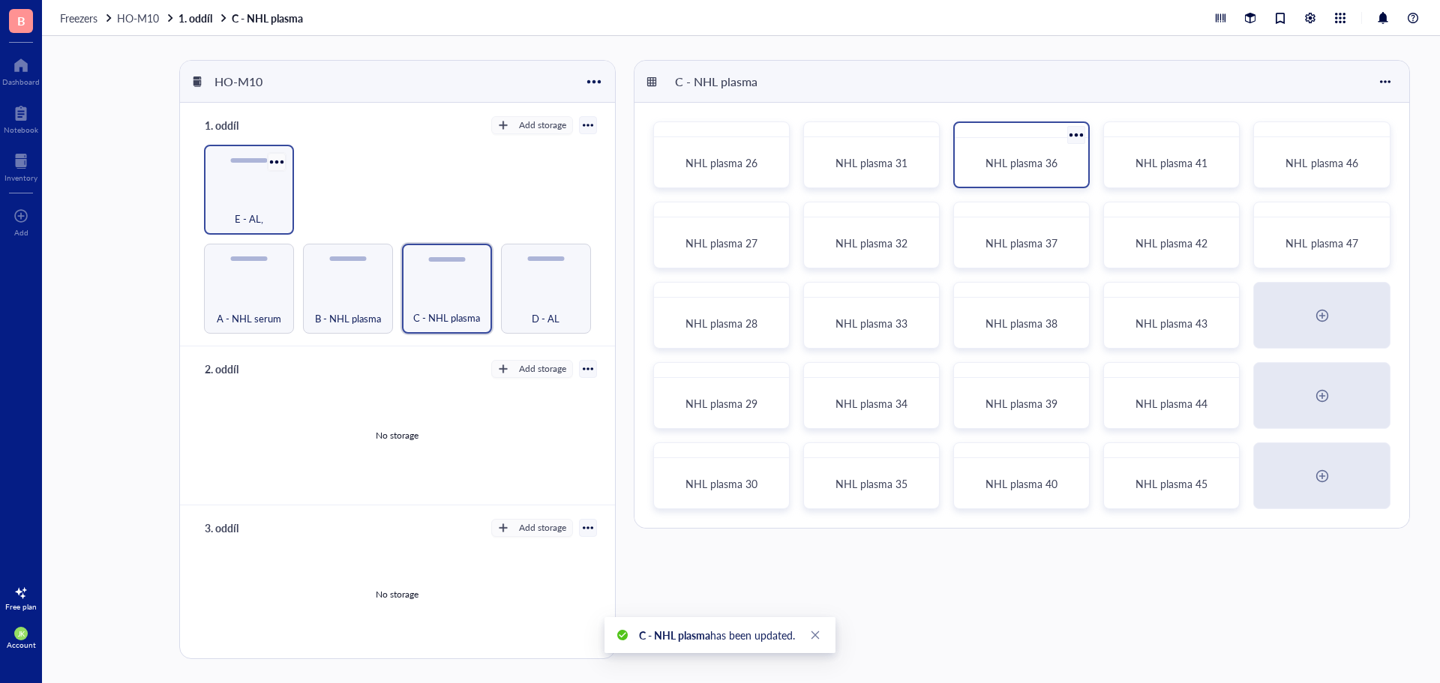
click at [279, 157] on div at bounding box center [276, 162] width 22 height 22
click at [307, 220] on div "Settings" at bounding box center [311, 218] width 37 height 13
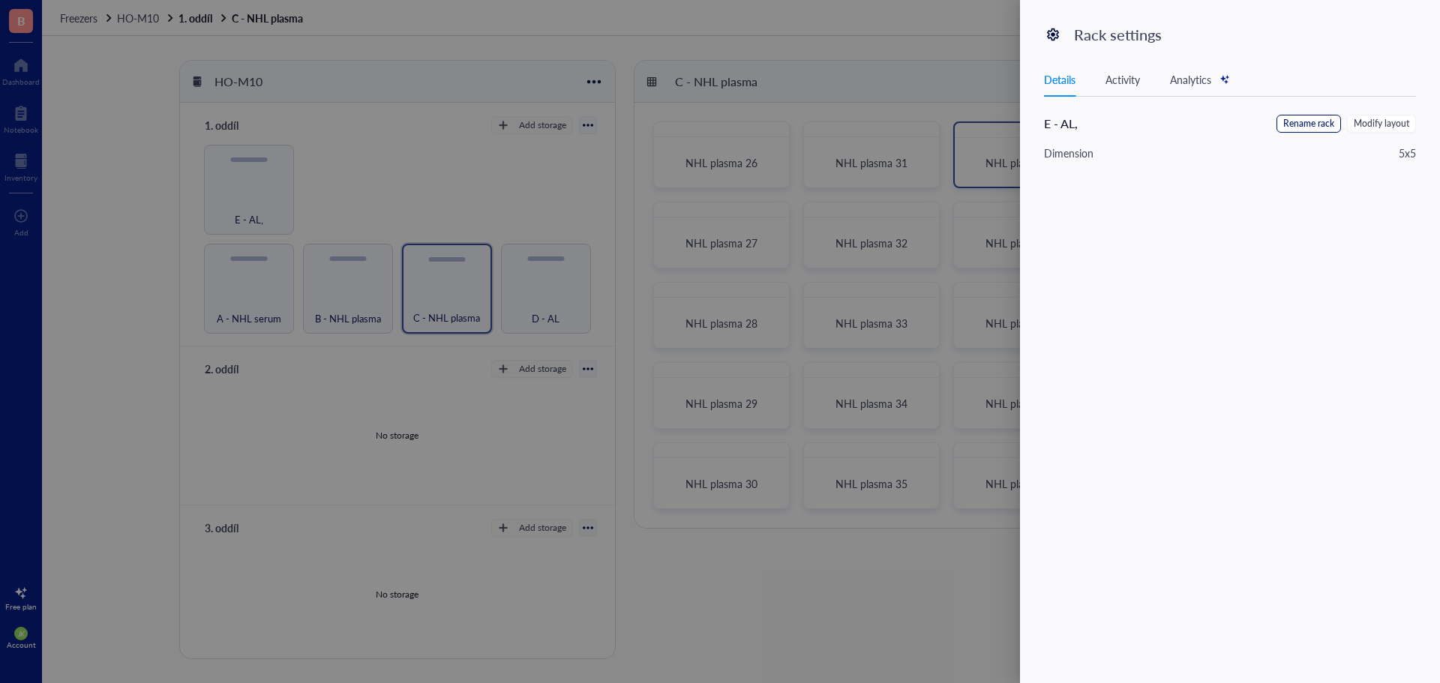
click at [1321, 126] on span "Rename rack" at bounding box center [1308, 124] width 51 height 14
click at [1156, 121] on input "E - AL," at bounding box center [1119, 127] width 151 height 24
click at [1389, 118] on button "Save" at bounding box center [1393, 127] width 46 height 24
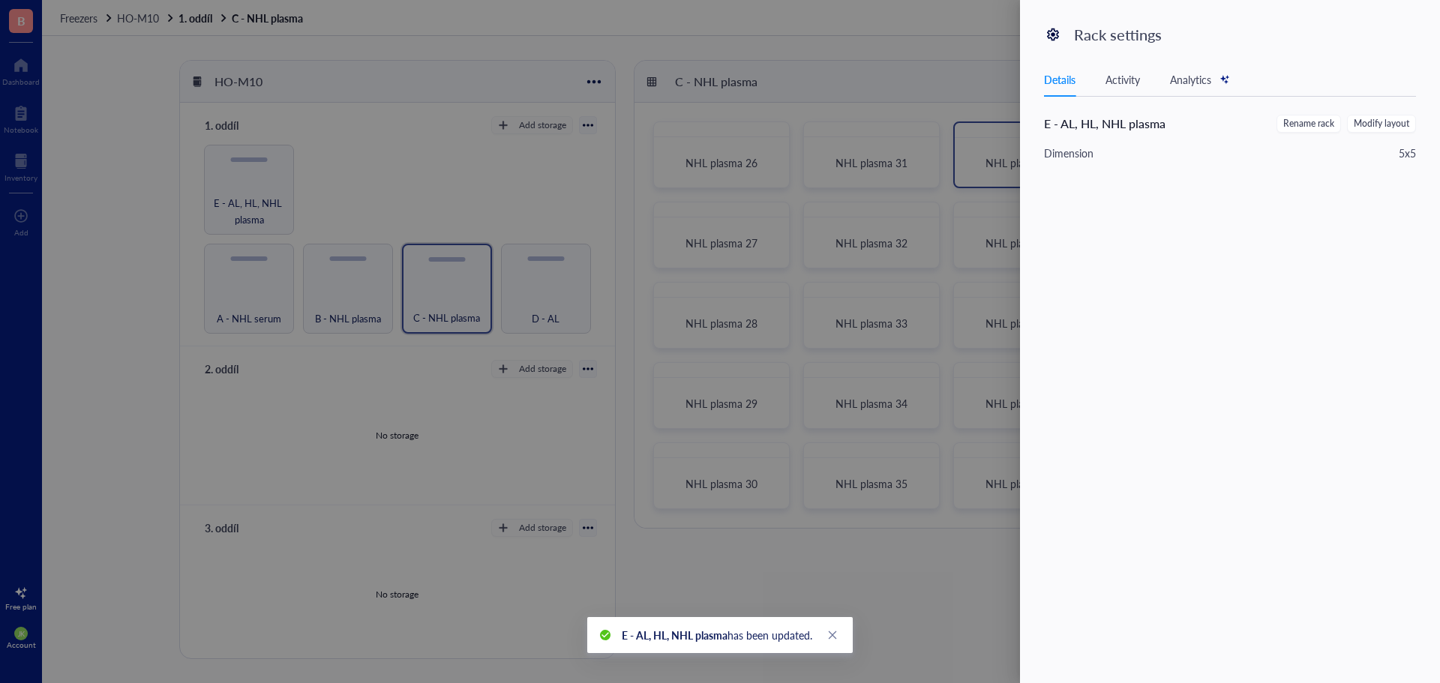
click at [622, 211] on div at bounding box center [720, 341] width 1440 height 683
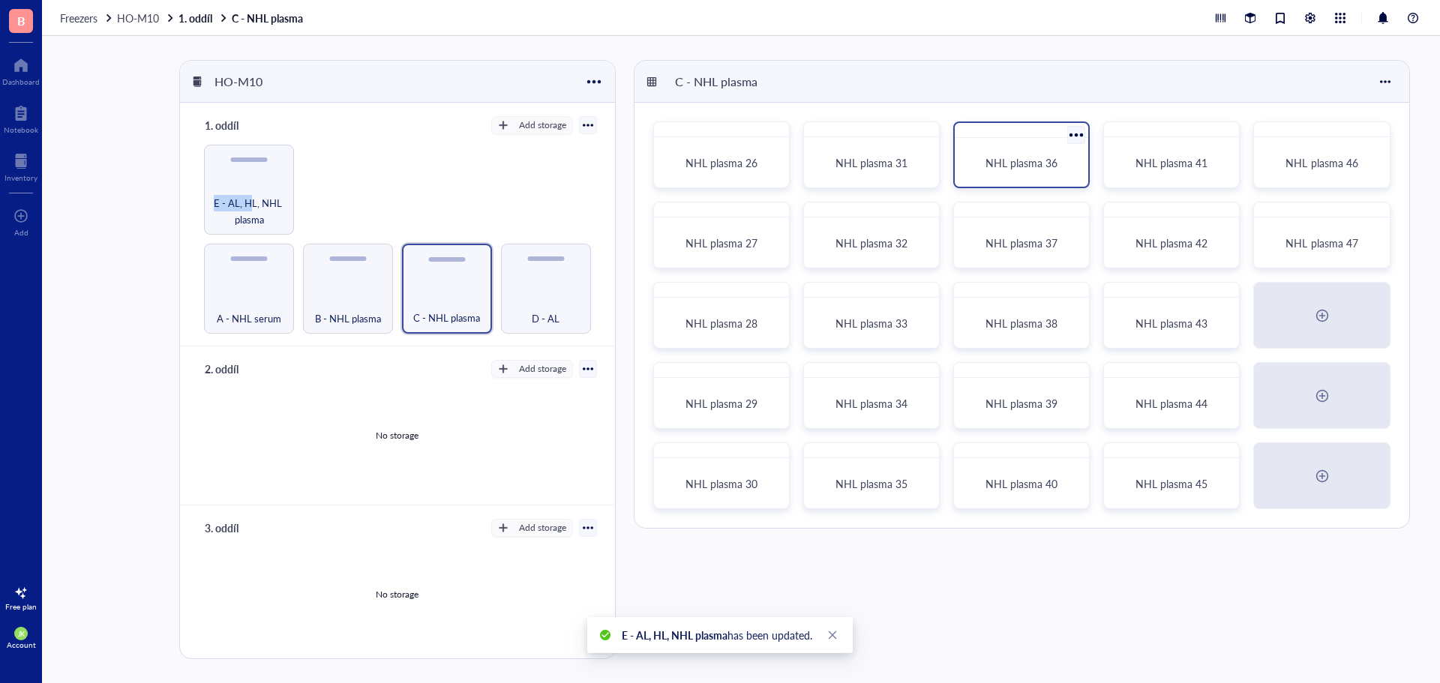
drag, startPoint x: 249, startPoint y: 170, endPoint x: 586, endPoint y: 277, distance: 353.9
click at [586, 277] on div "A - NHL serum B - NHL plasma C - NHL plasma D - AL E - AL, HL, NHL plasma" at bounding box center [397, 239] width 398 height 189
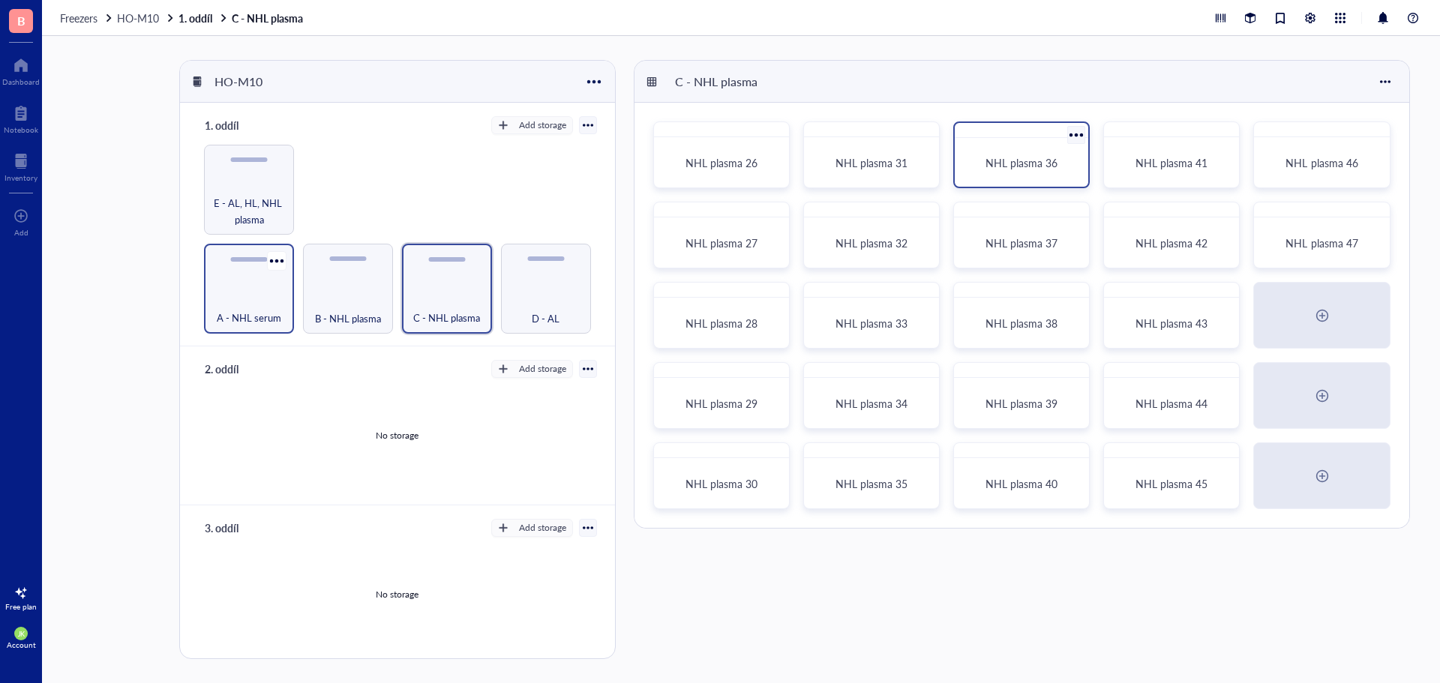
click at [245, 286] on div "A - NHL serum" at bounding box center [249, 289] width 90 height 90
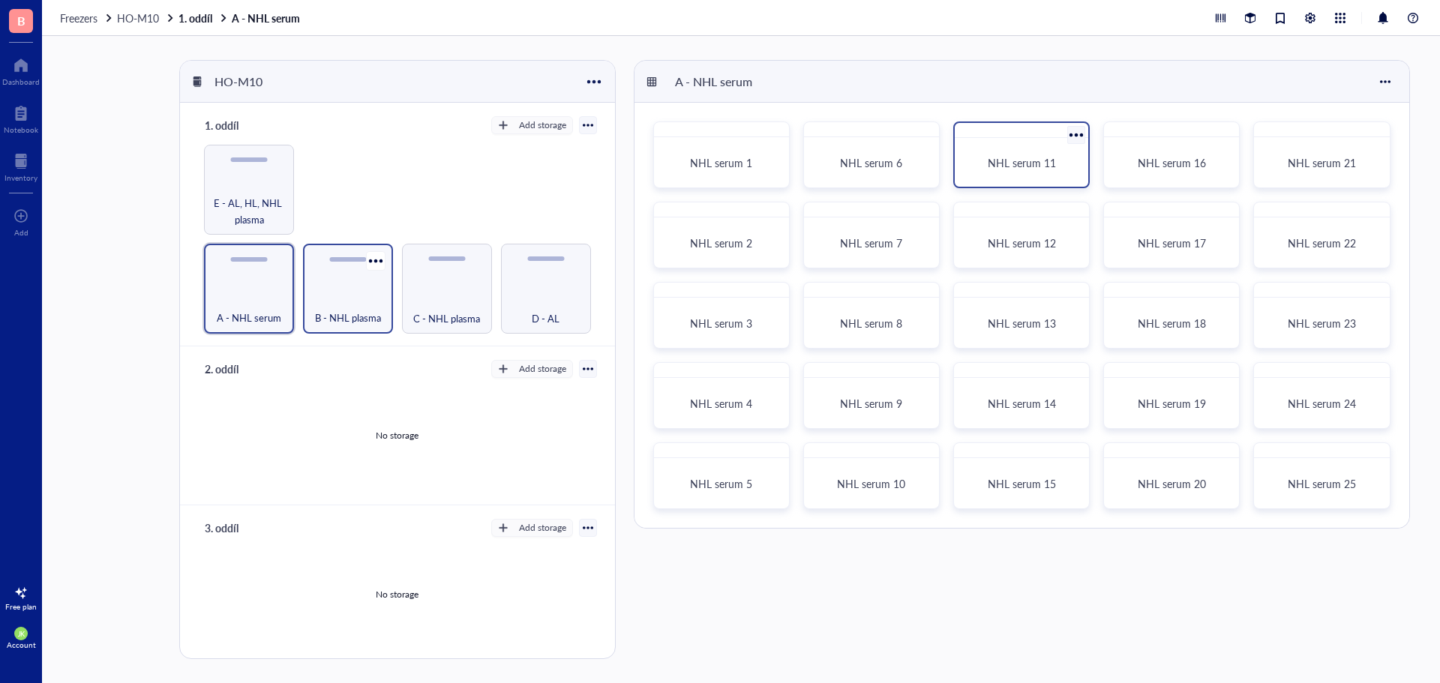
click at [335, 284] on div "B - NHL plasma" at bounding box center [348, 289] width 90 height 90
click at [445, 293] on div "C - NHL plasma" at bounding box center [446, 309] width 75 height 33
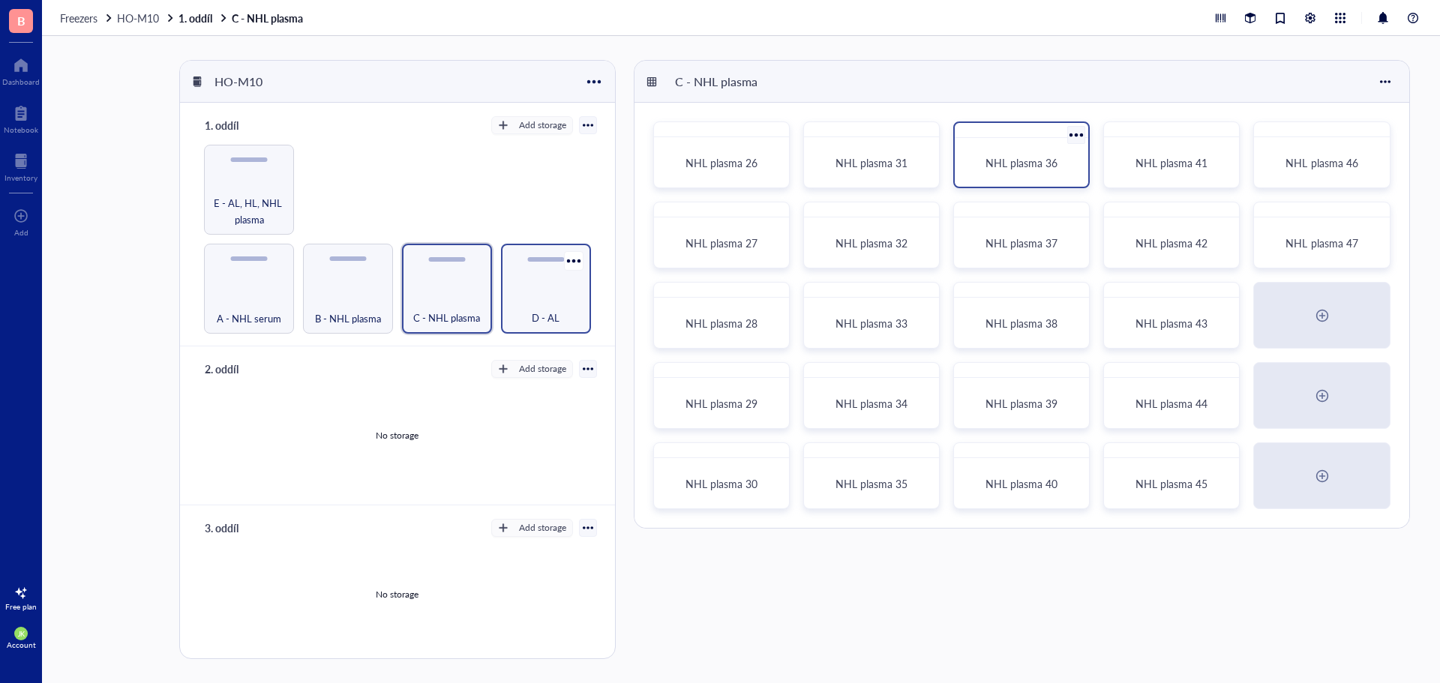
click at [535, 295] on div "D - AL" at bounding box center [545, 309] width 75 height 33
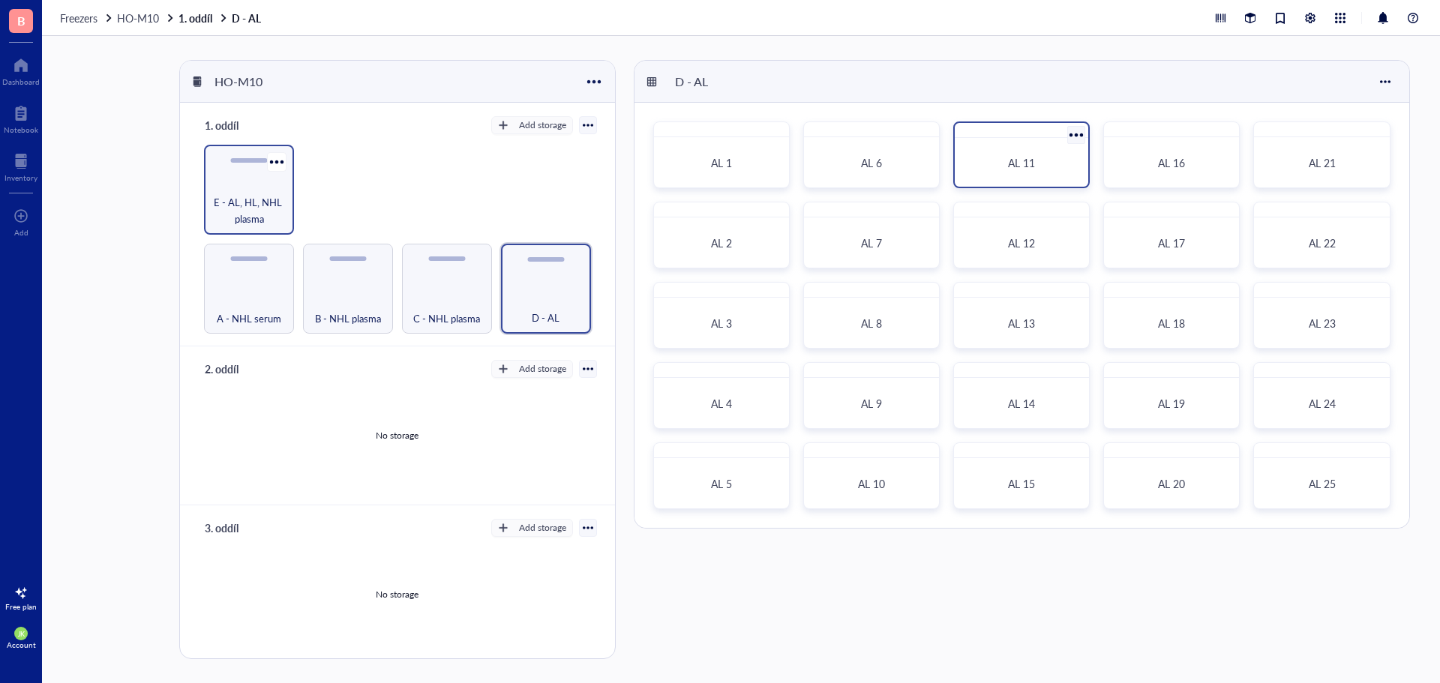
click at [267, 211] on span "E - AL, HL, NHL plasma" at bounding box center [248, 210] width 75 height 33
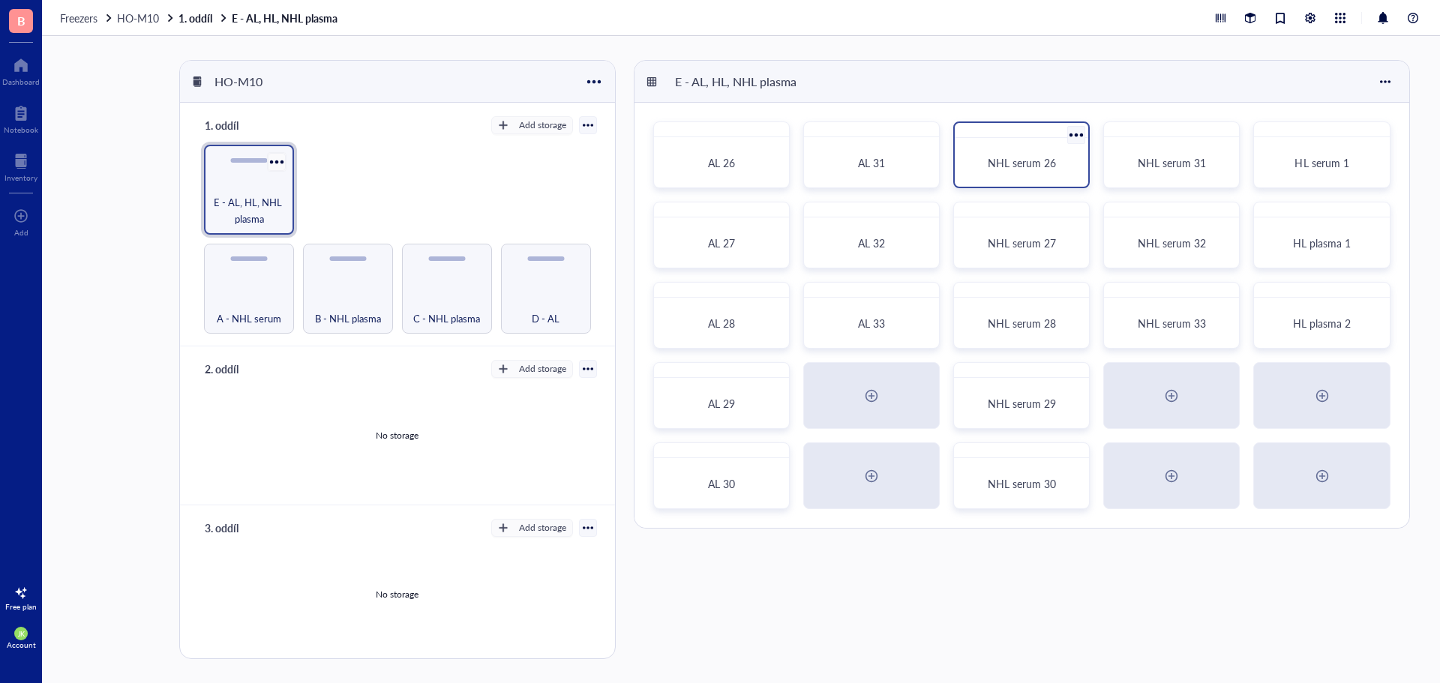
click at [279, 163] on div at bounding box center [276, 162] width 22 height 22
click at [301, 217] on div "Settings" at bounding box center [311, 218] width 37 height 13
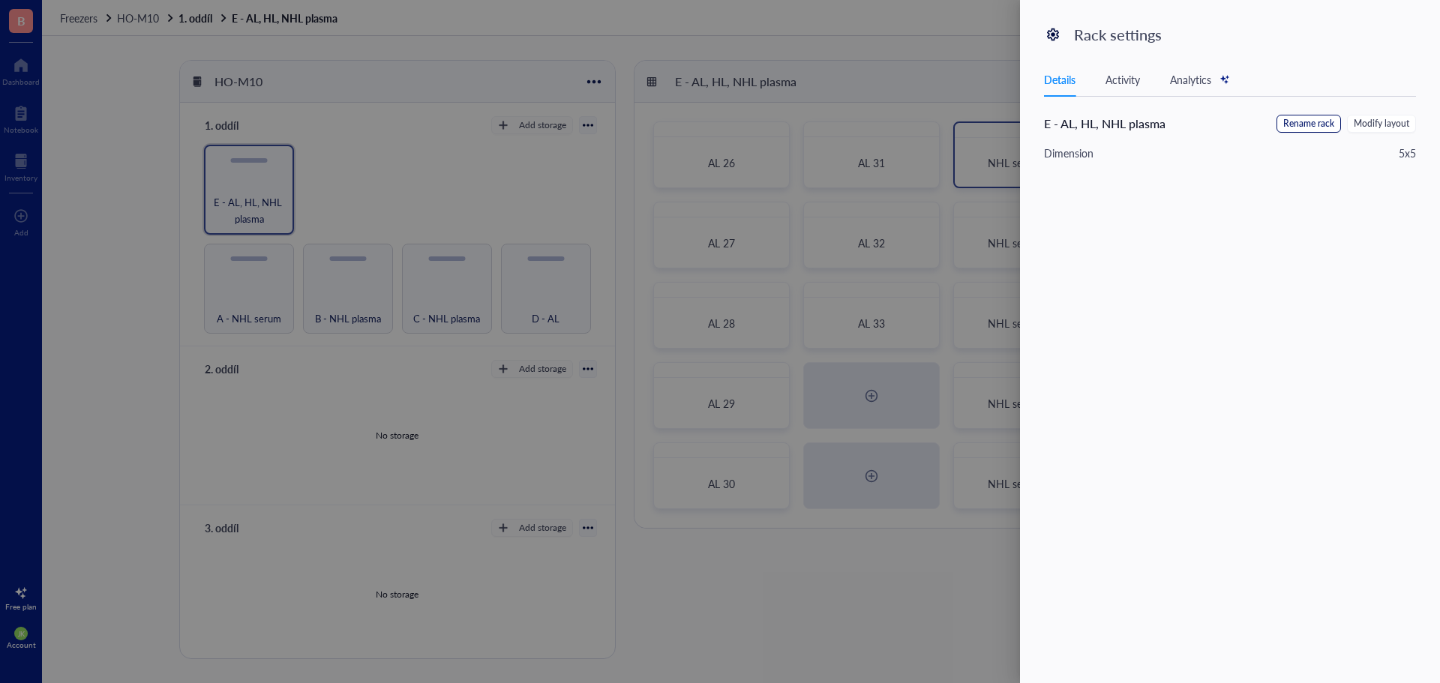
click at [1302, 122] on span "Rename rack" at bounding box center [1308, 124] width 51 height 14
click at [1171, 123] on input "E - AL, HL, NHL plasma" at bounding box center [1119, 127] width 151 height 24
click at [1385, 127] on span "Save" at bounding box center [1393, 126] width 22 height 16
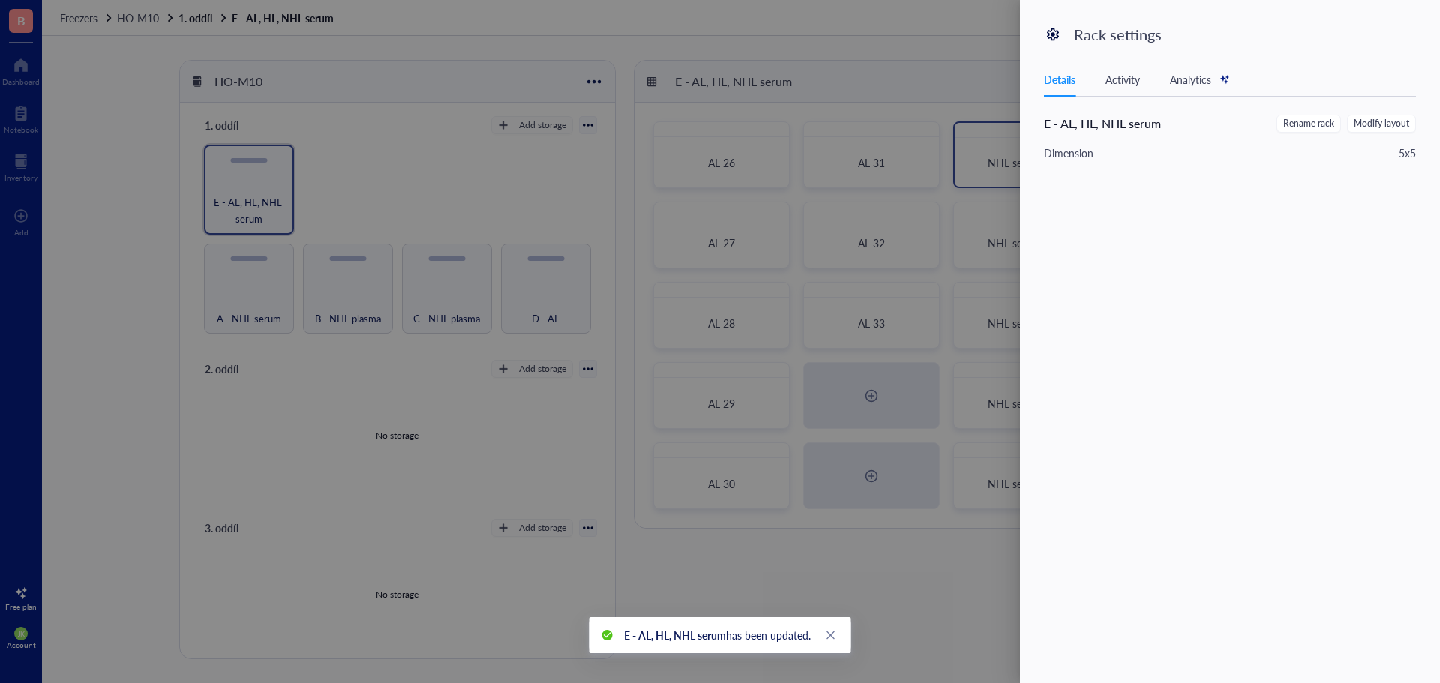
click at [917, 86] on div at bounding box center [720, 341] width 1440 height 683
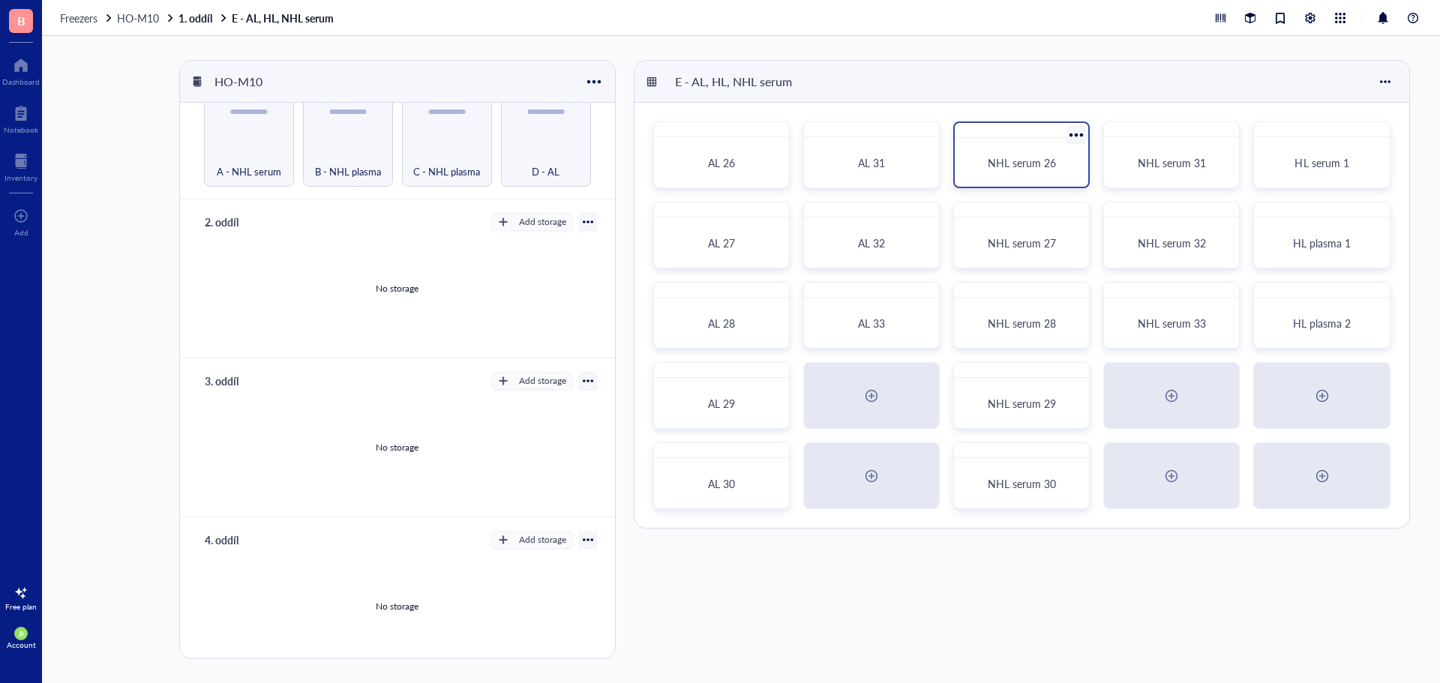
scroll to position [150, 0]
click at [520, 212] on div "Add storage" at bounding box center [542, 218] width 47 height 13
click at [519, 233] on span "Rack" at bounding box center [538, 241] width 85 height 16
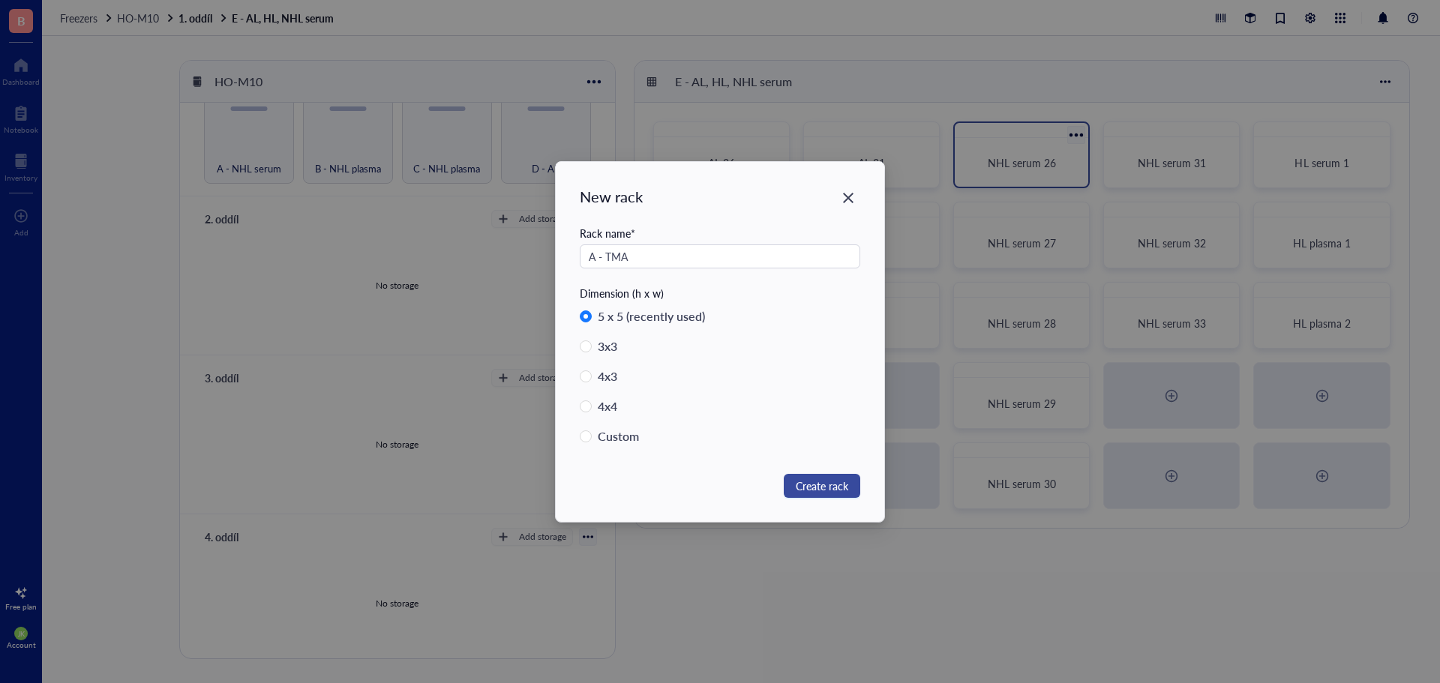
click at [850, 489] on button "Create rack" at bounding box center [822, 486] width 76 height 24
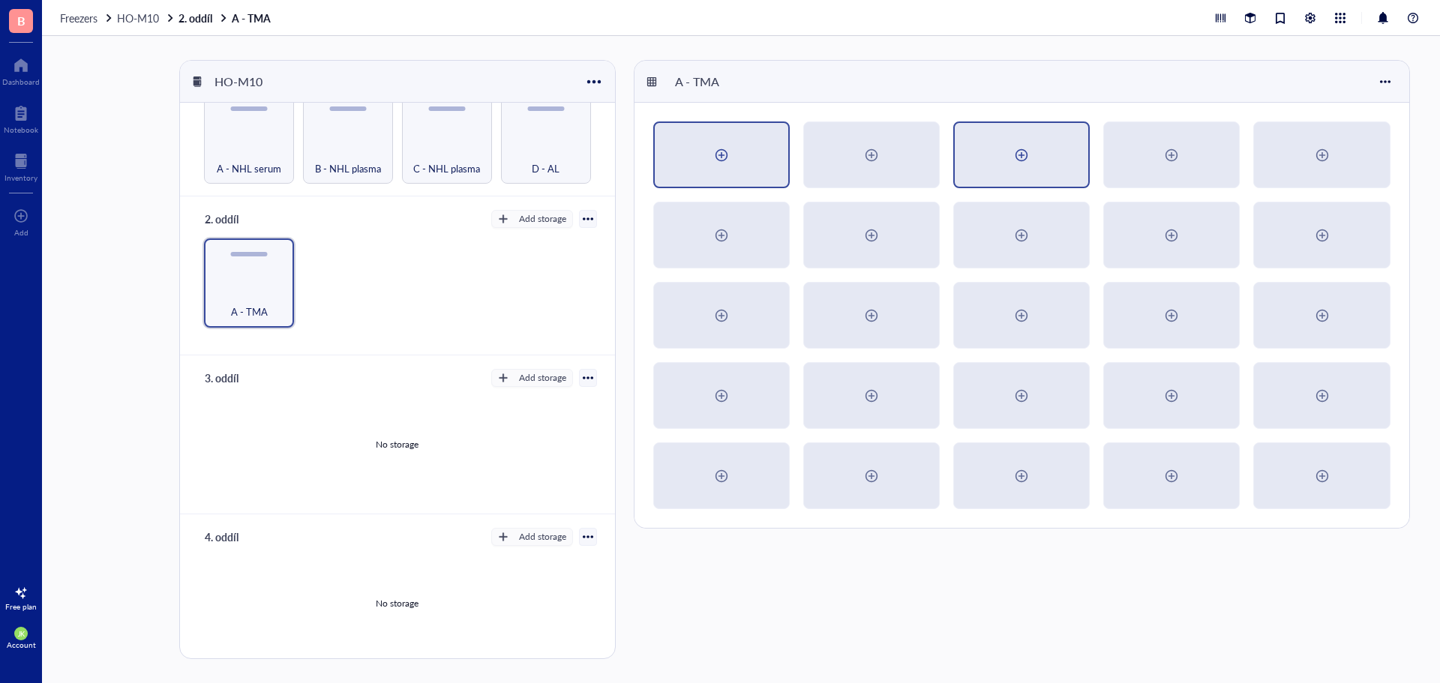
click at [748, 160] on div at bounding box center [721, 155] width 133 height 64
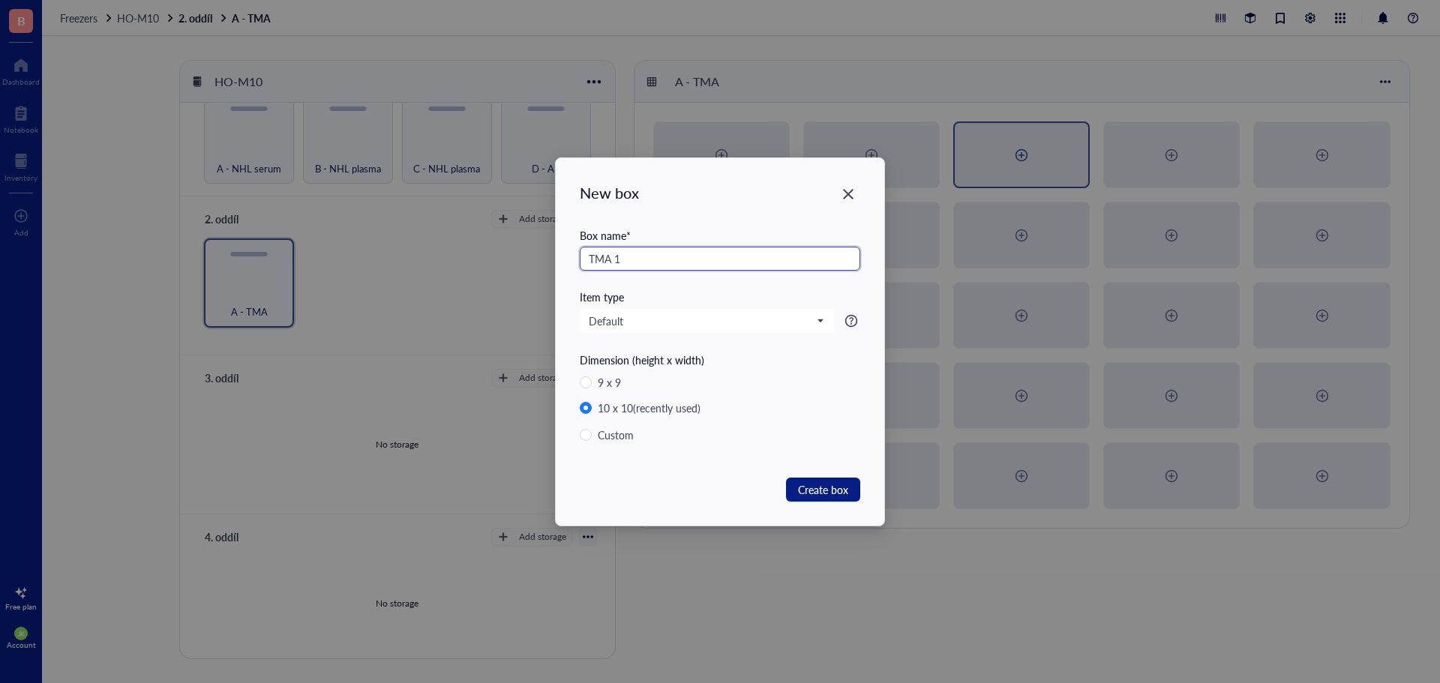
click at [618, 259] on input "TMA 1" at bounding box center [720, 259] width 280 height 24
drag, startPoint x: 615, startPoint y: 259, endPoint x: 574, endPoint y: 256, distance: 40.6
click at [574, 256] on div "New box Box name * TMA 1 Item type Default Dimension (height x width) 9 x 9 10 …" at bounding box center [720, 341] width 328 height 367
click at [825, 489] on span "Create box" at bounding box center [823, 489] width 50 height 16
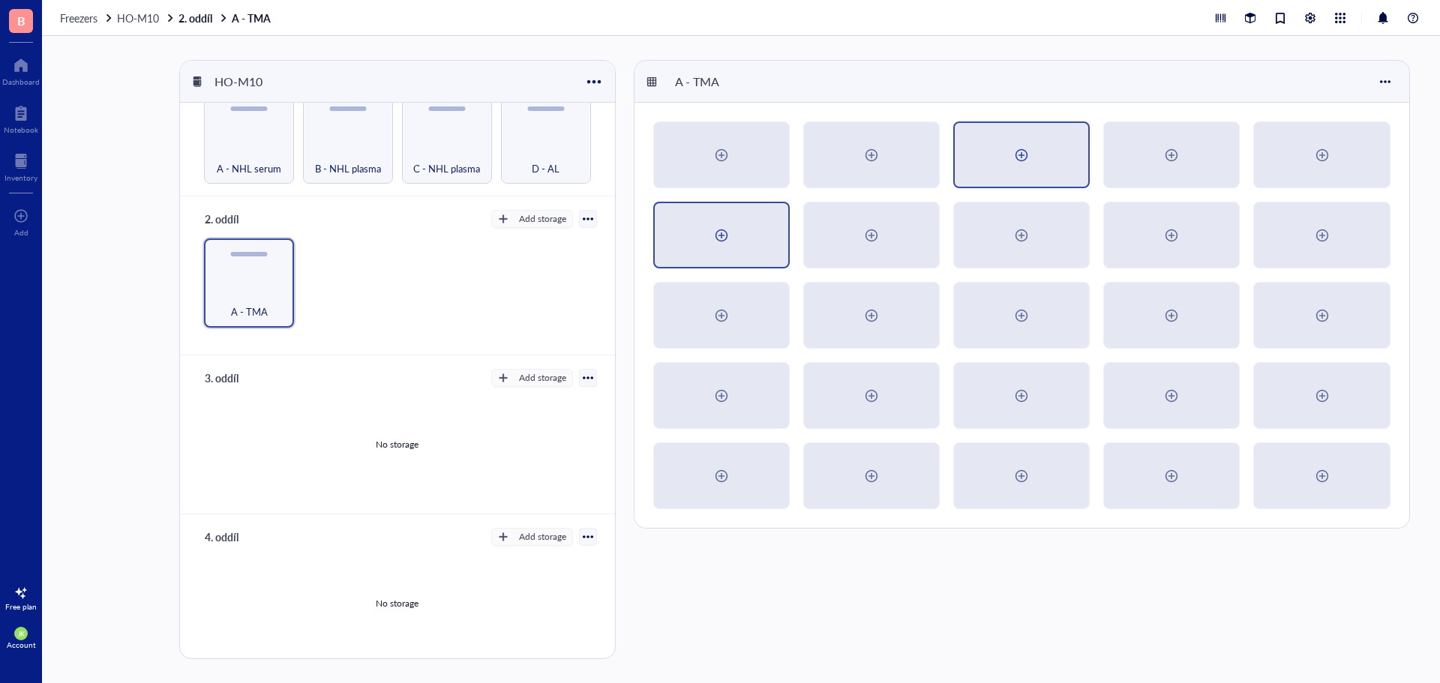
click at [727, 239] on div at bounding box center [721, 235] width 24 height 24
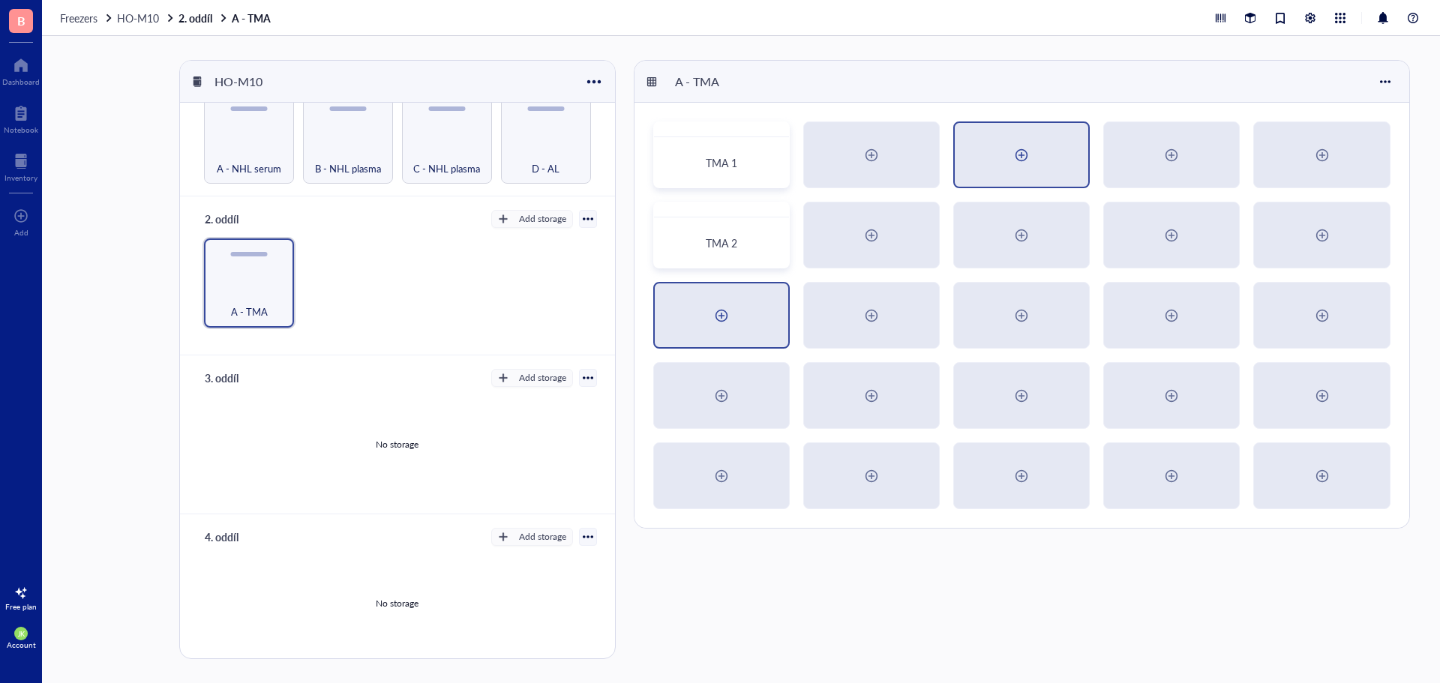
click at [703, 310] on div at bounding box center [721, 315] width 133 height 64
click at [712, 350] on div "TMA 1 TMA 2" at bounding box center [1021, 315] width 775 height 425
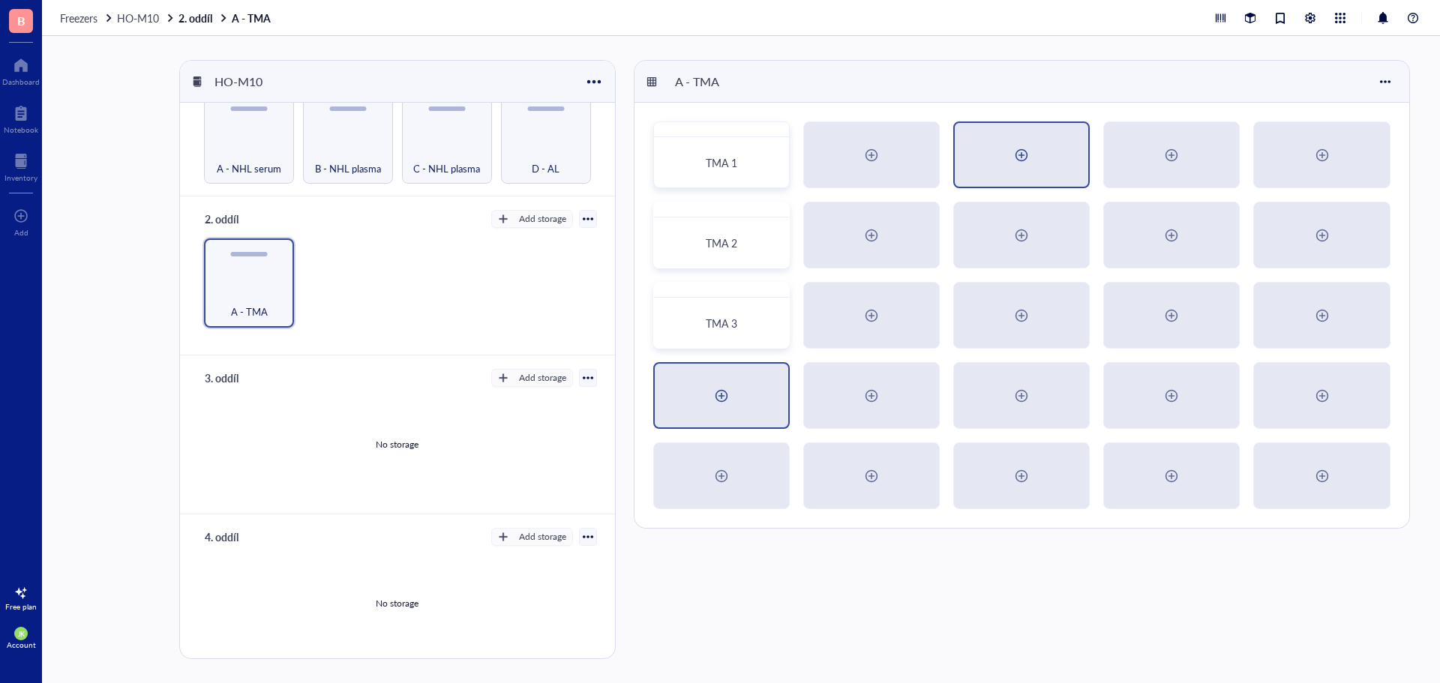
click at [722, 399] on div at bounding box center [721, 396] width 24 height 24
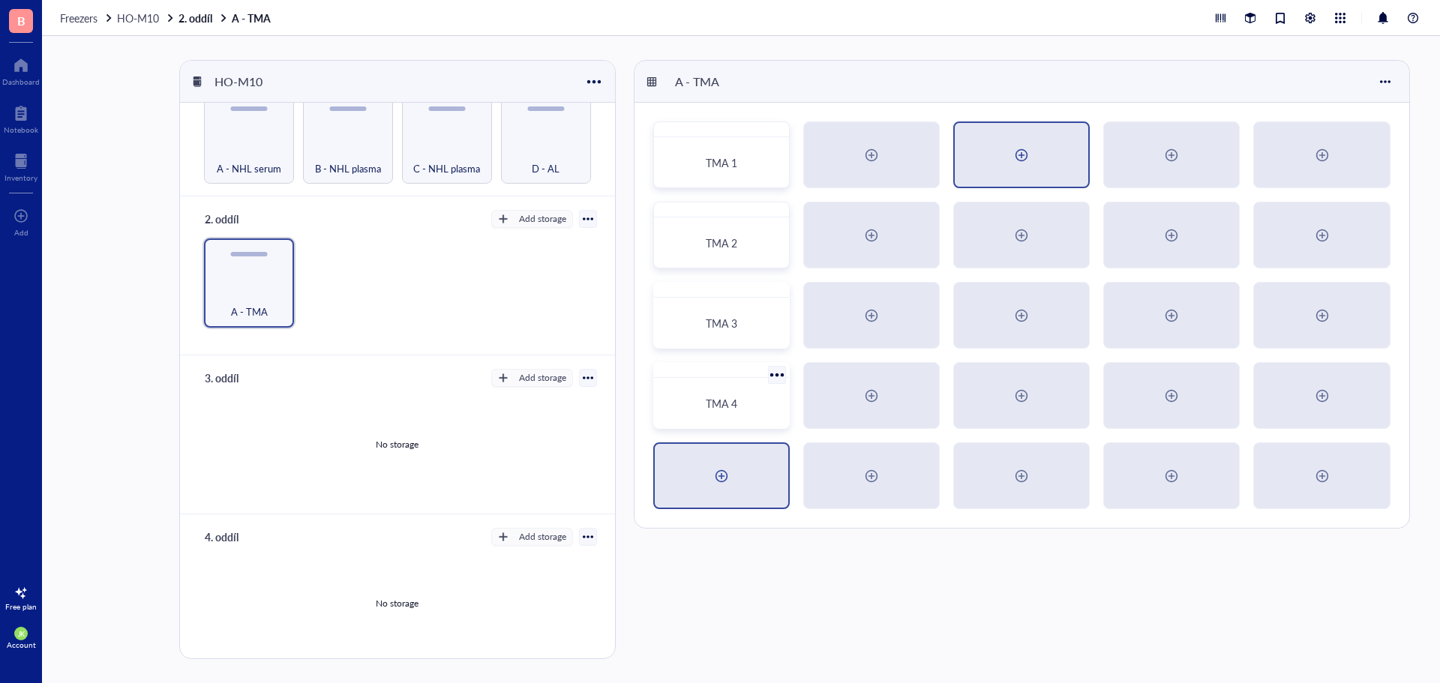
click at [733, 457] on div at bounding box center [721, 476] width 133 height 64
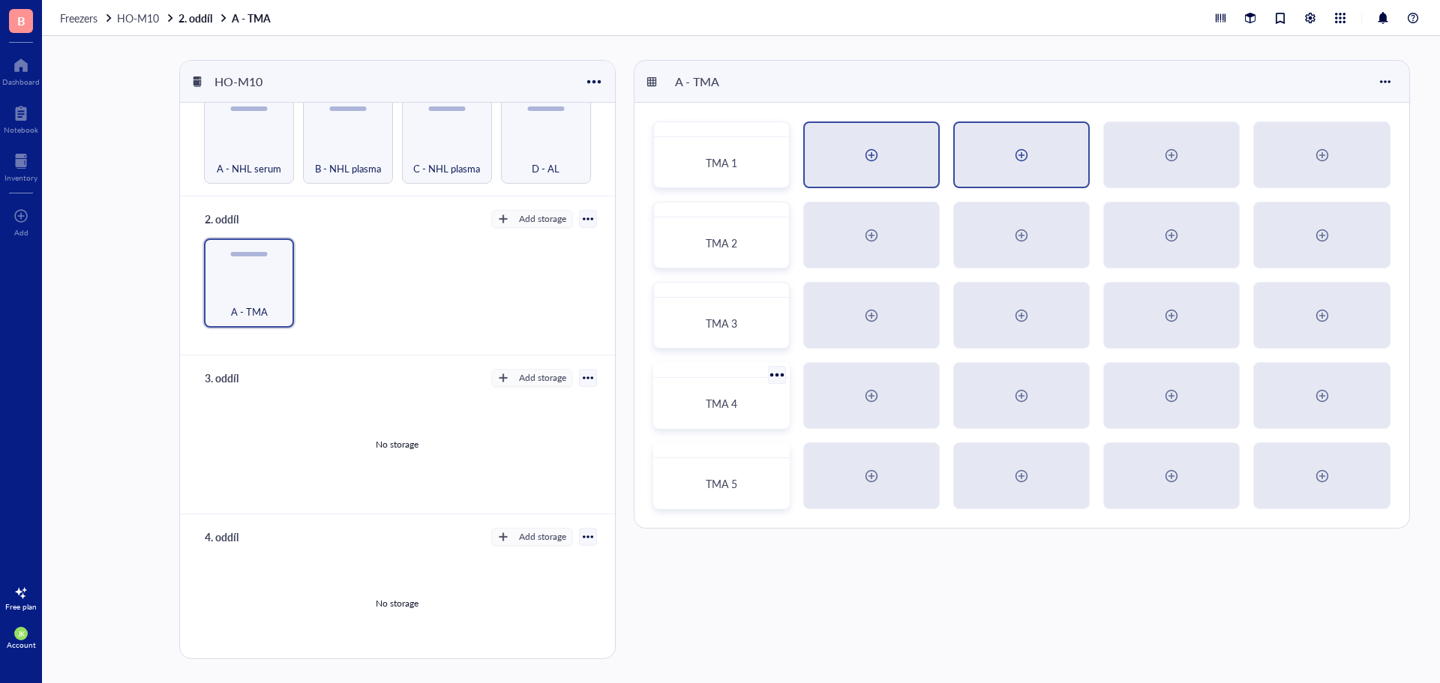
click at [890, 139] on div at bounding box center [871, 155] width 133 height 64
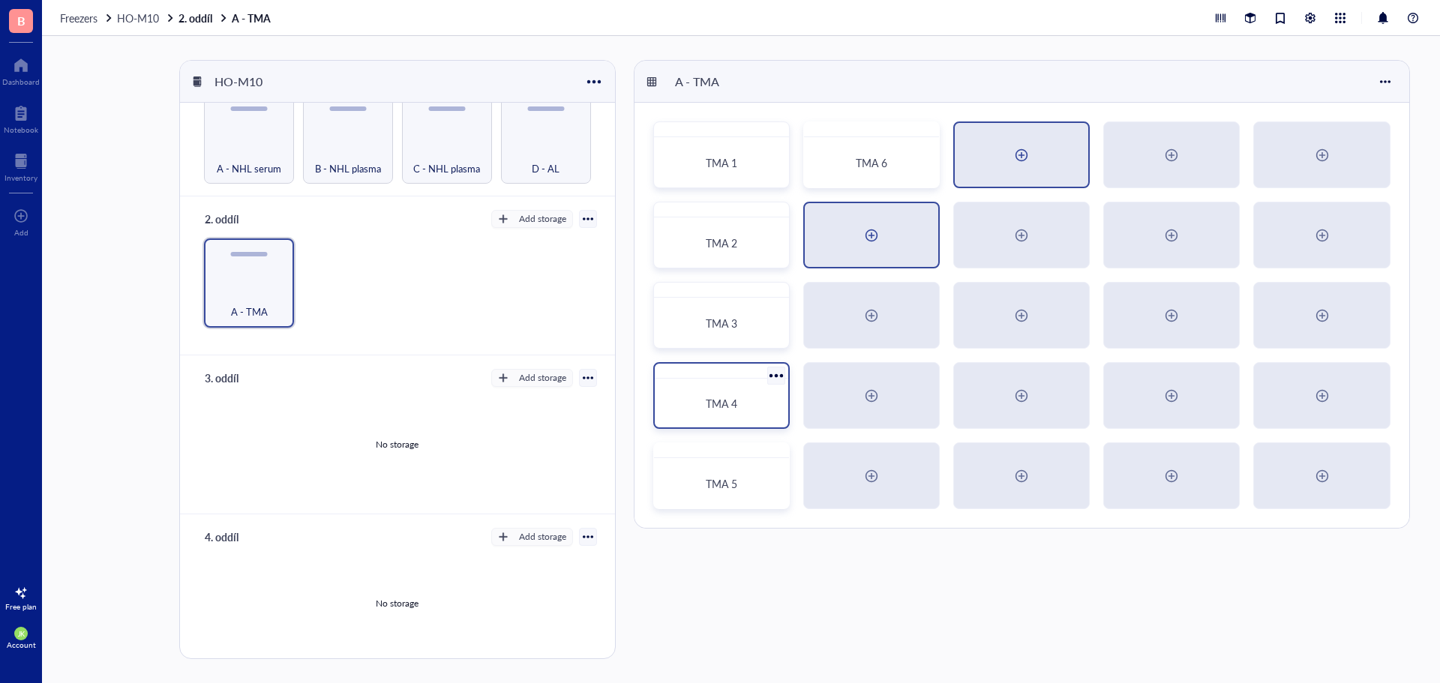
click at [856, 223] on div at bounding box center [871, 235] width 133 height 64
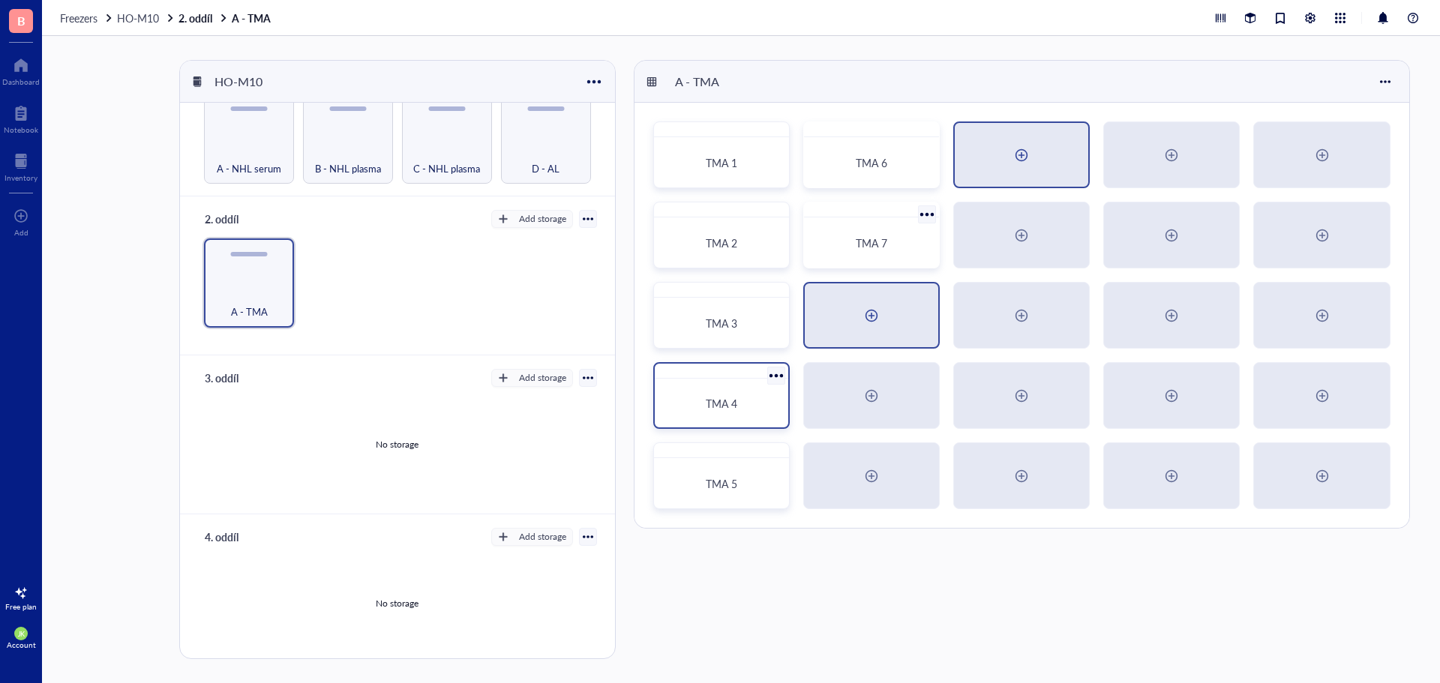
click at [886, 305] on div at bounding box center [871, 315] width 133 height 64
click at [870, 320] on div at bounding box center [871, 316] width 24 height 24
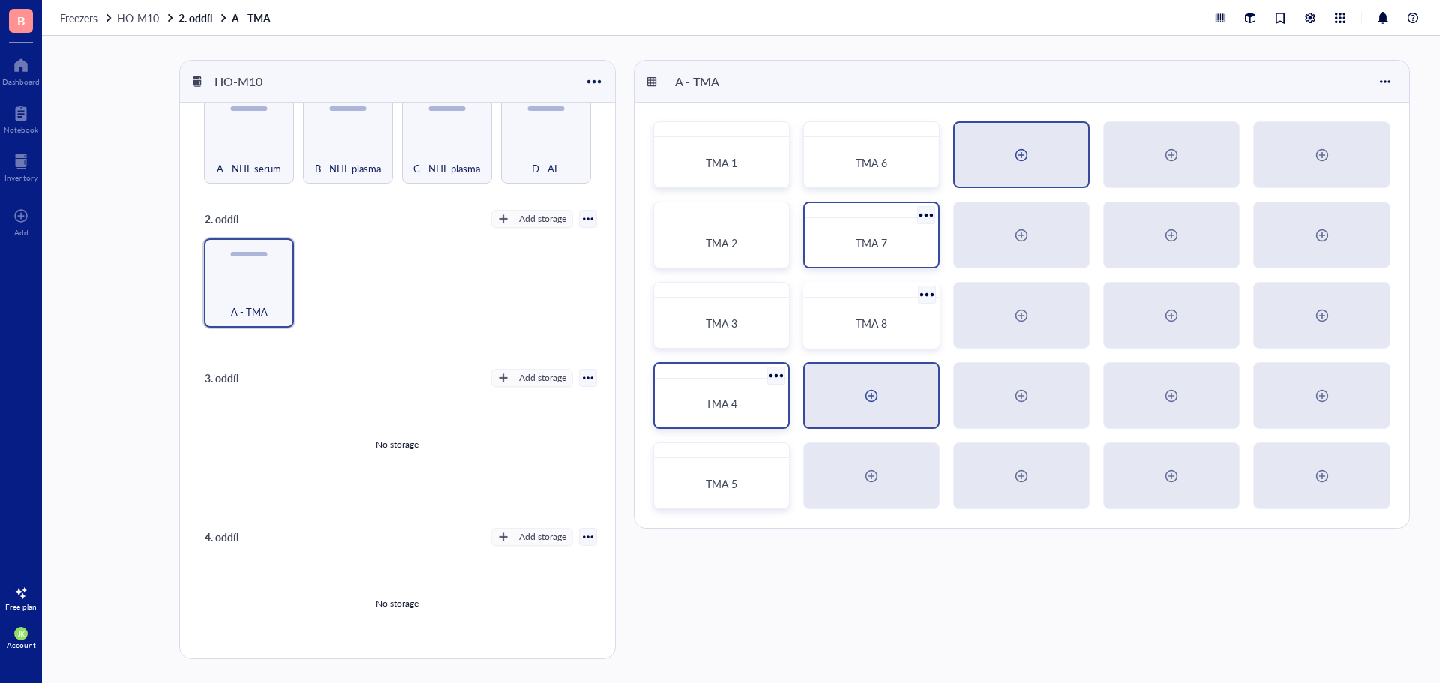
click at [870, 394] on div at bounding box center [871, 396] width 24 height 24
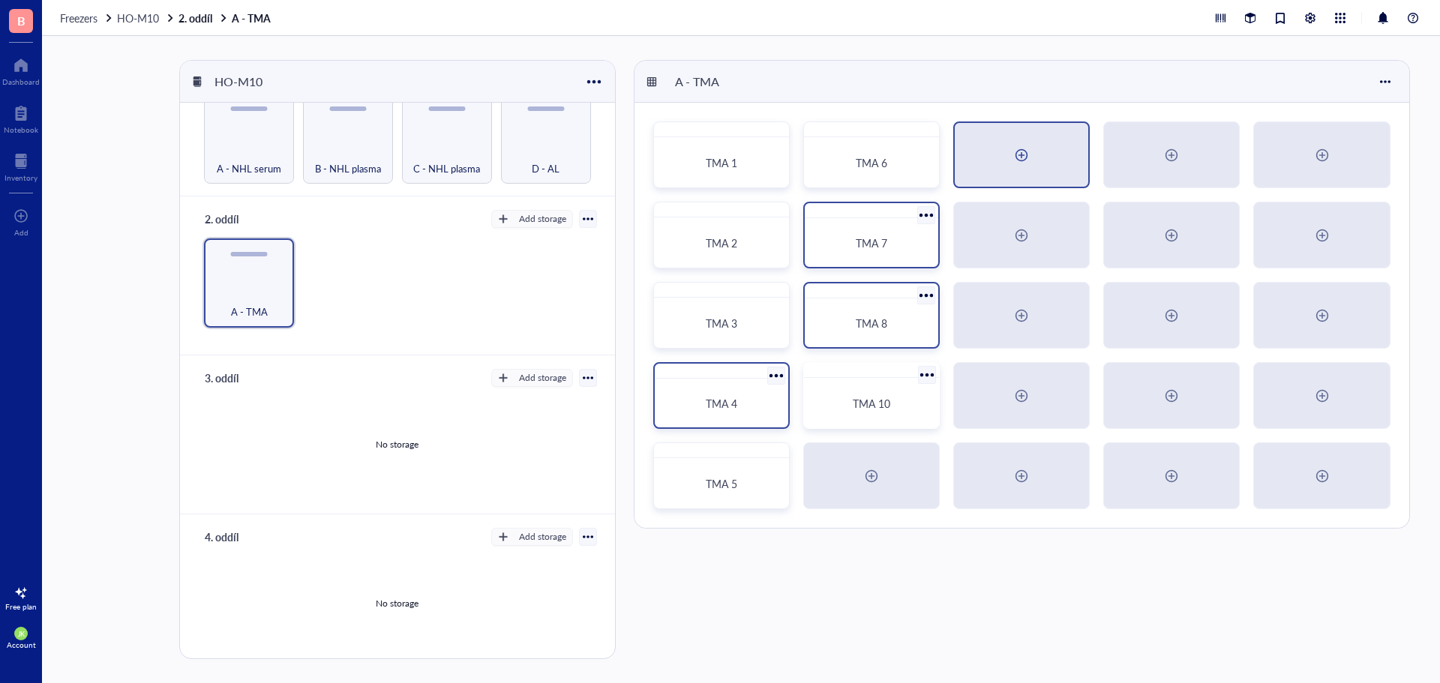
click at [895, 408] on div "TMA 10" at bounding box center [871, 403] width 99 height 13
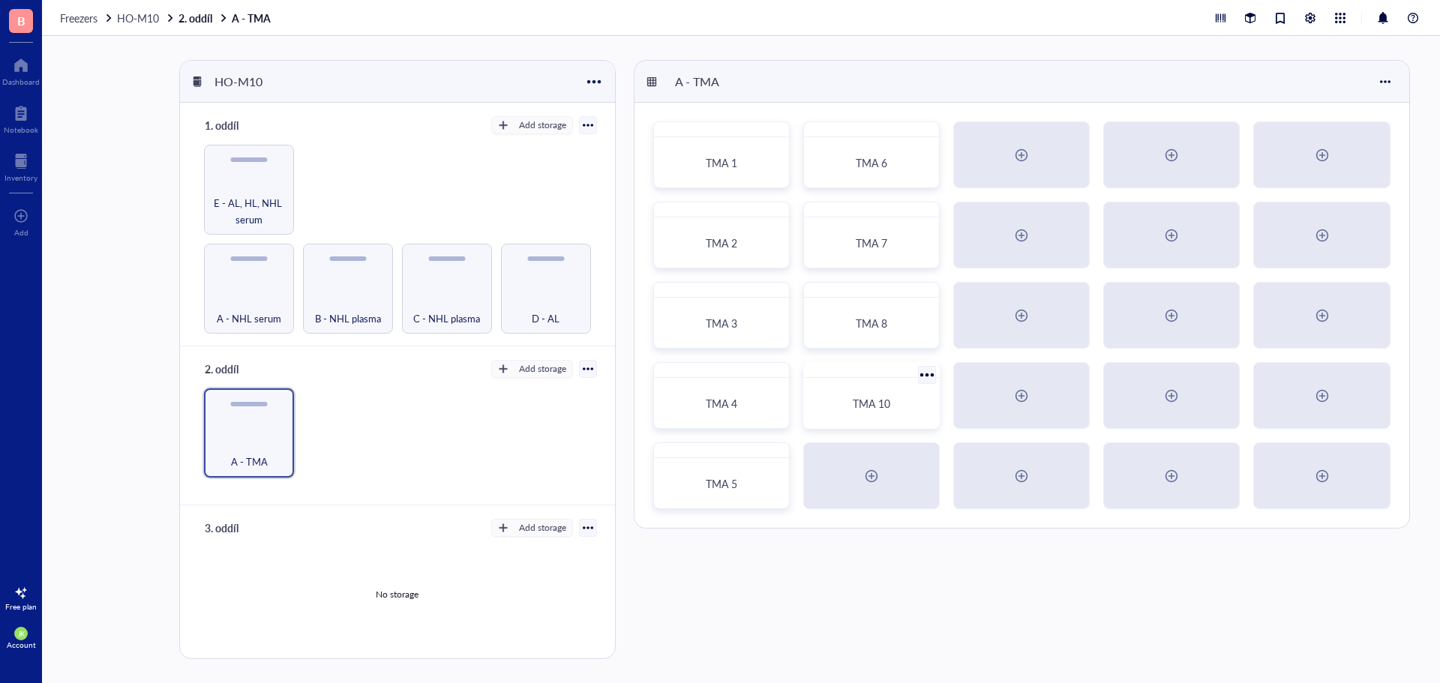
click at [919, 372] on div at bounding box center [927, 375] width 22 height 22
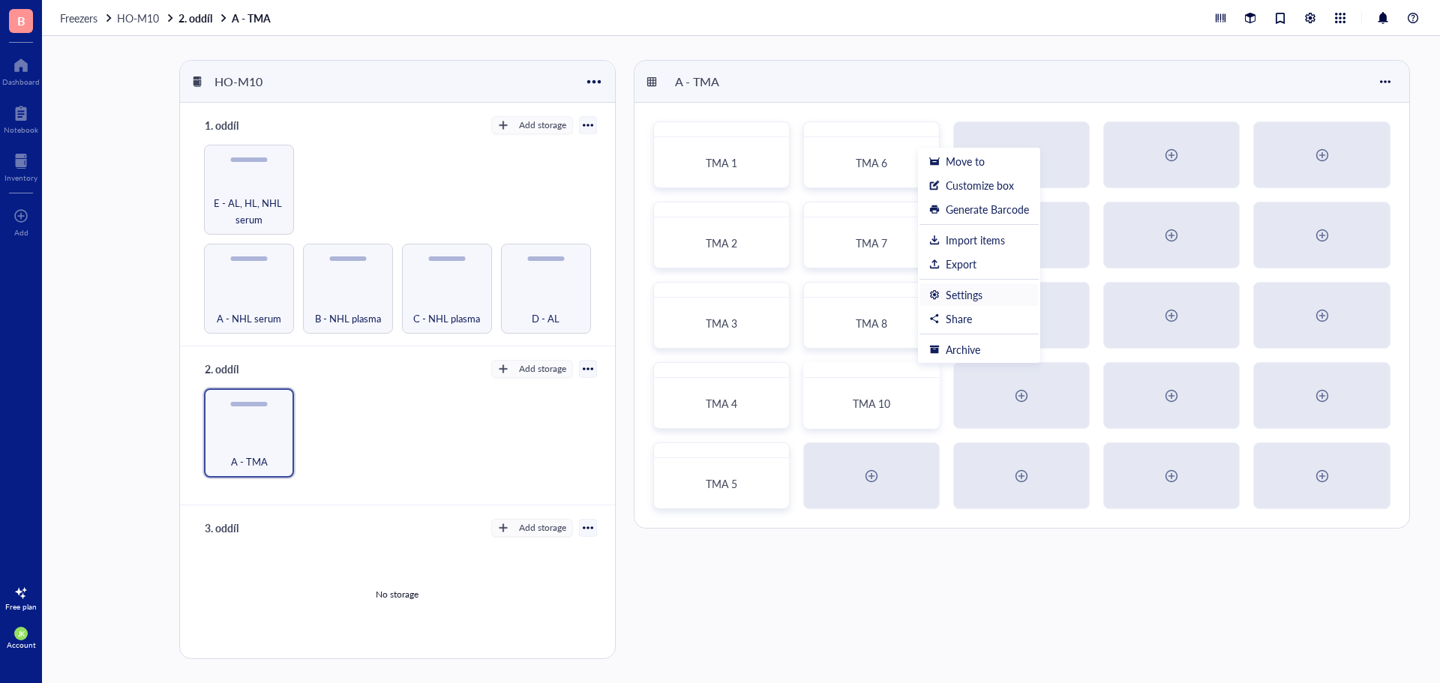
click at [979, 298] on div "Settings" at bounding box center [964, 294] width 37 height 13
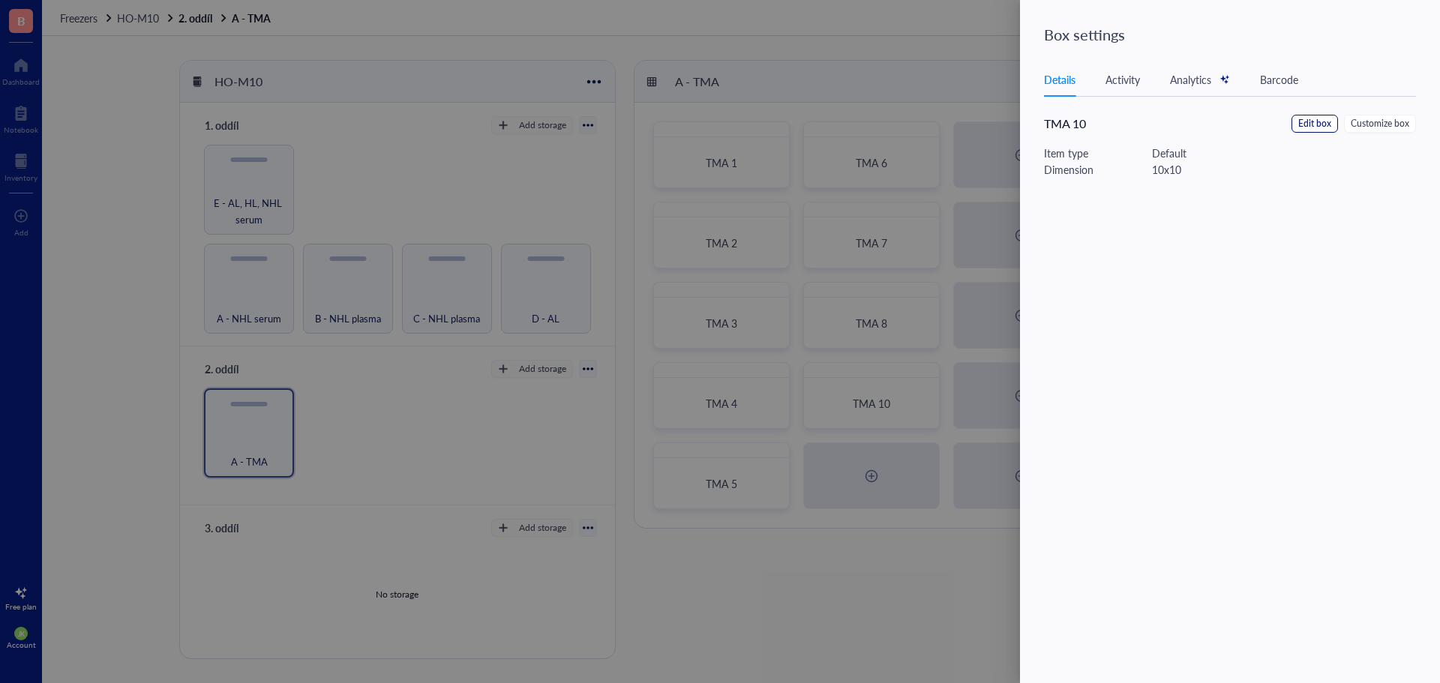
click at [1304, 130] on span "Edit box" at bounding box center [1314, 124] width 33 height 14
click at [1199, 99] on input "TMA 10" at bounding box center [1239, 104] width 390 height 24
click at [1408, 37] on span "Save" at bounding box center [1411, 36] width 22 height 12
click at [859, 493] on div at bounding box center [720, 341] width 1440 height 683
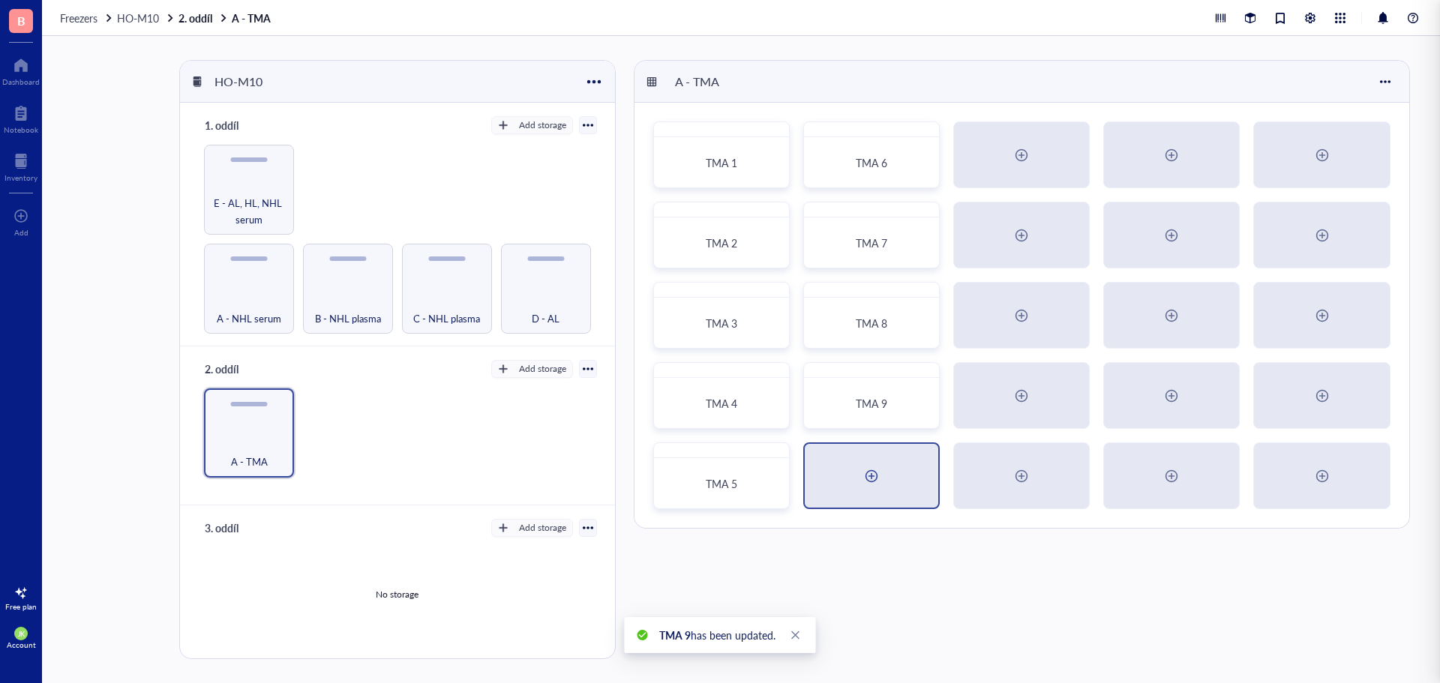
click at [879, 479] on div at bounding box center [871, 476] width 24 height 24
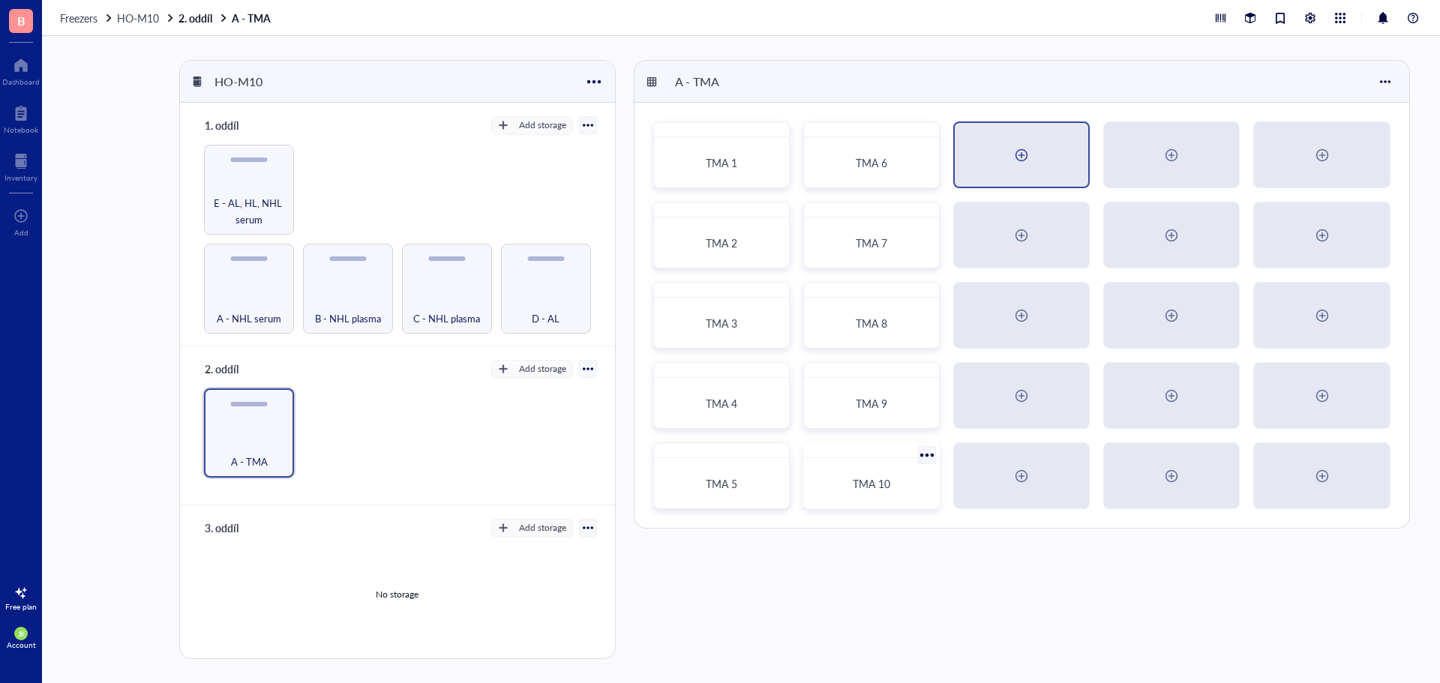
click at [1030, 159] on div at bounding box center [1021, 155] width 24 height 24
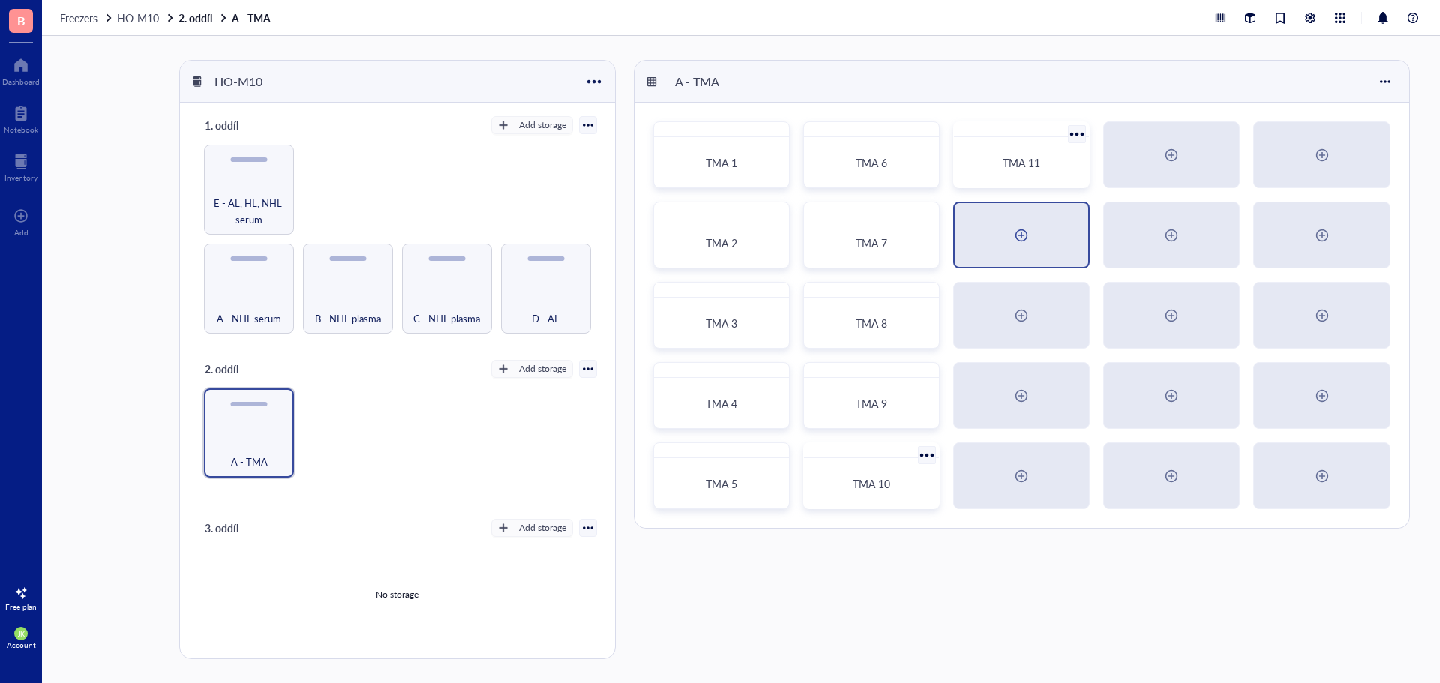
click at [1039, 235] on div at bounding box center [1021, 235] width 133 height 64
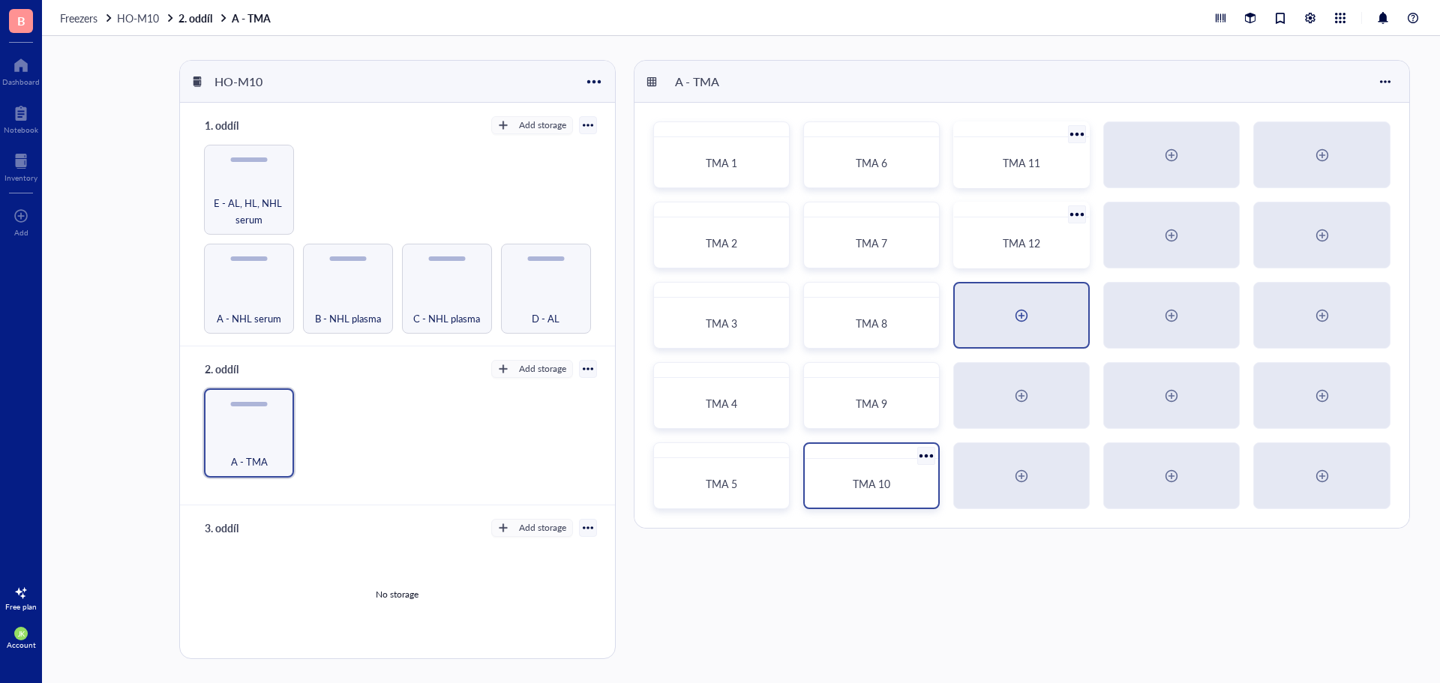
click at [1033, 319] on div at bounding box center [1021, 315] width 133 height 64
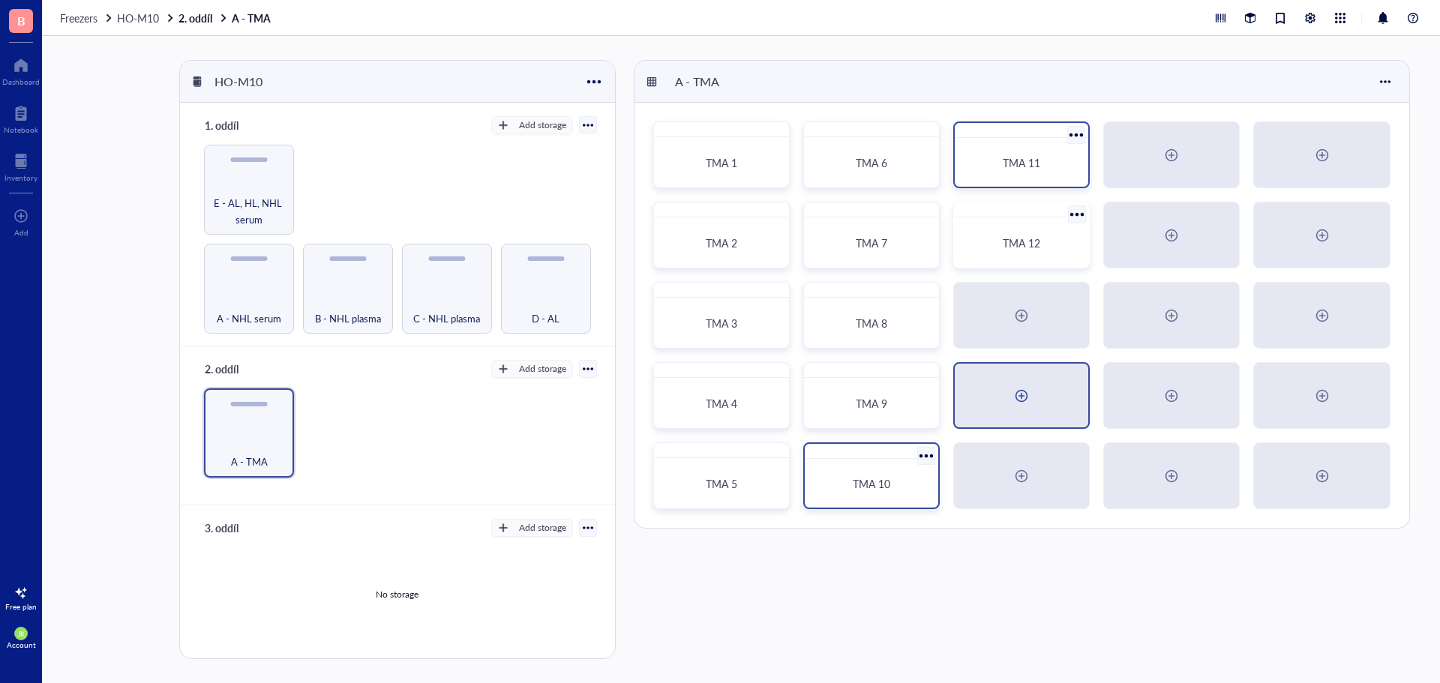
click at [1026, 391] on div at bounding box center [1021, 396] width 24 height 24
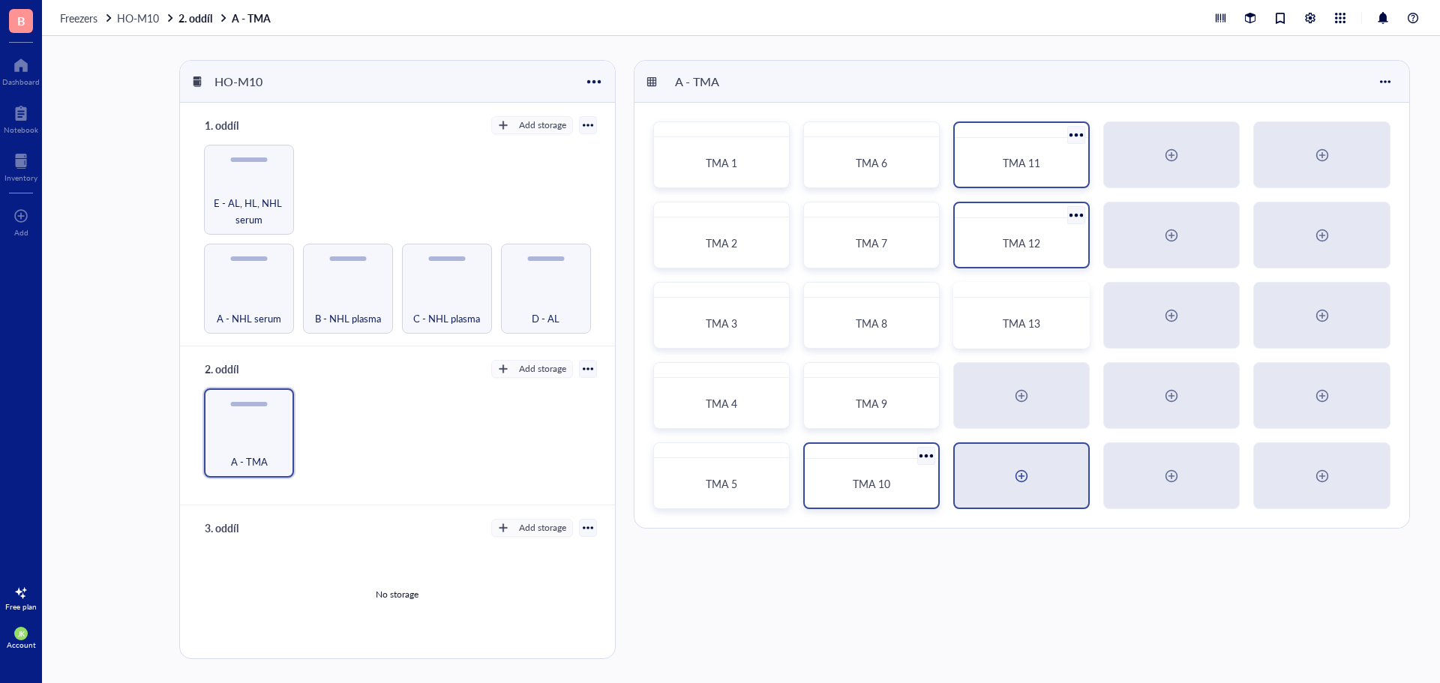
click at [1032, 478] on div at bounding box center [1021, 476] width 24 height 24
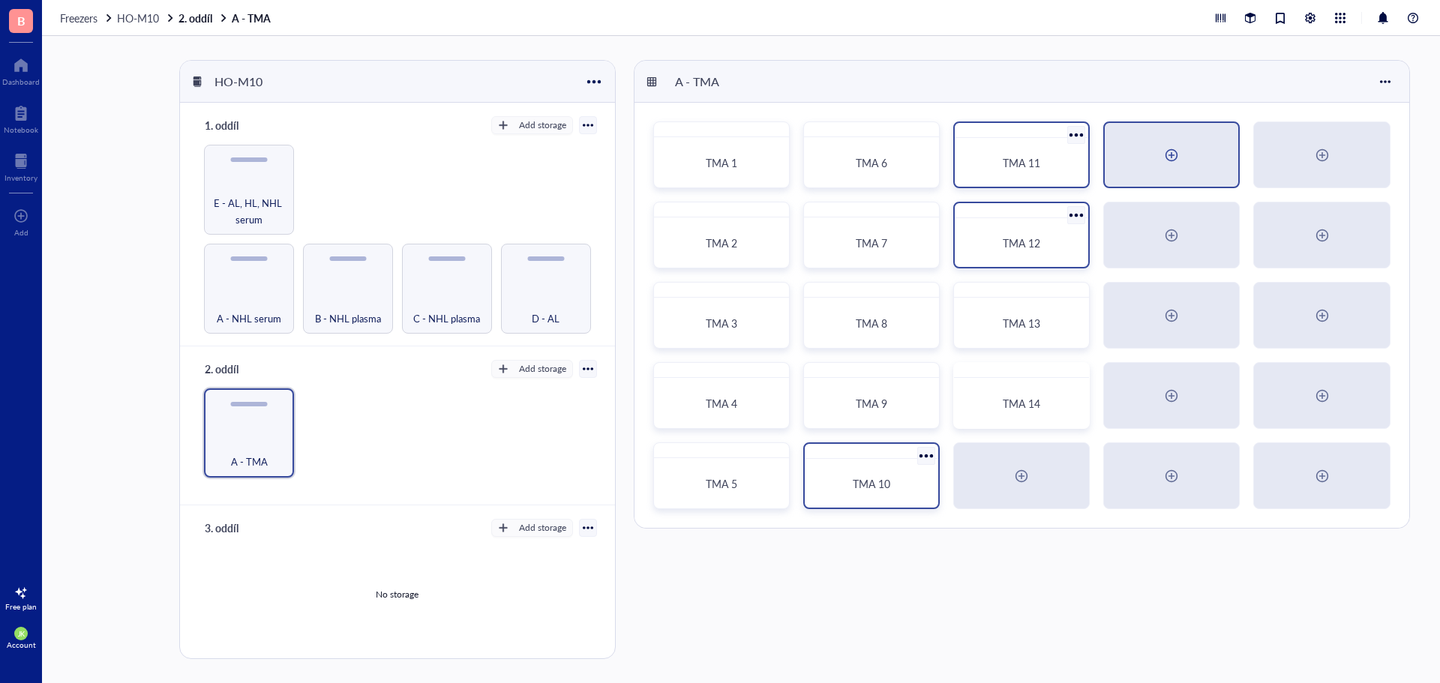
click at [1183, 163] on div at bounding box center [1171, 155] width 133 height 64
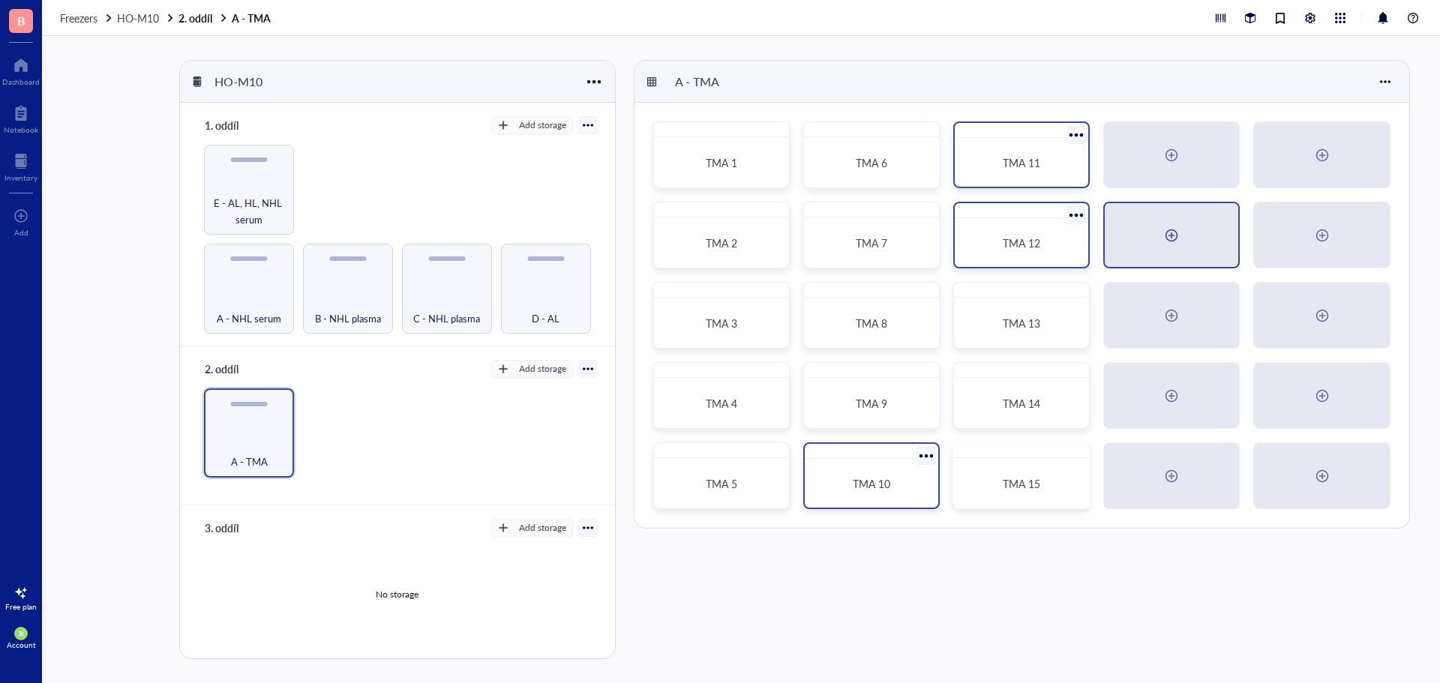
click at [1159, 252] on div at bounding box center [1171, 235] width 133 height 64
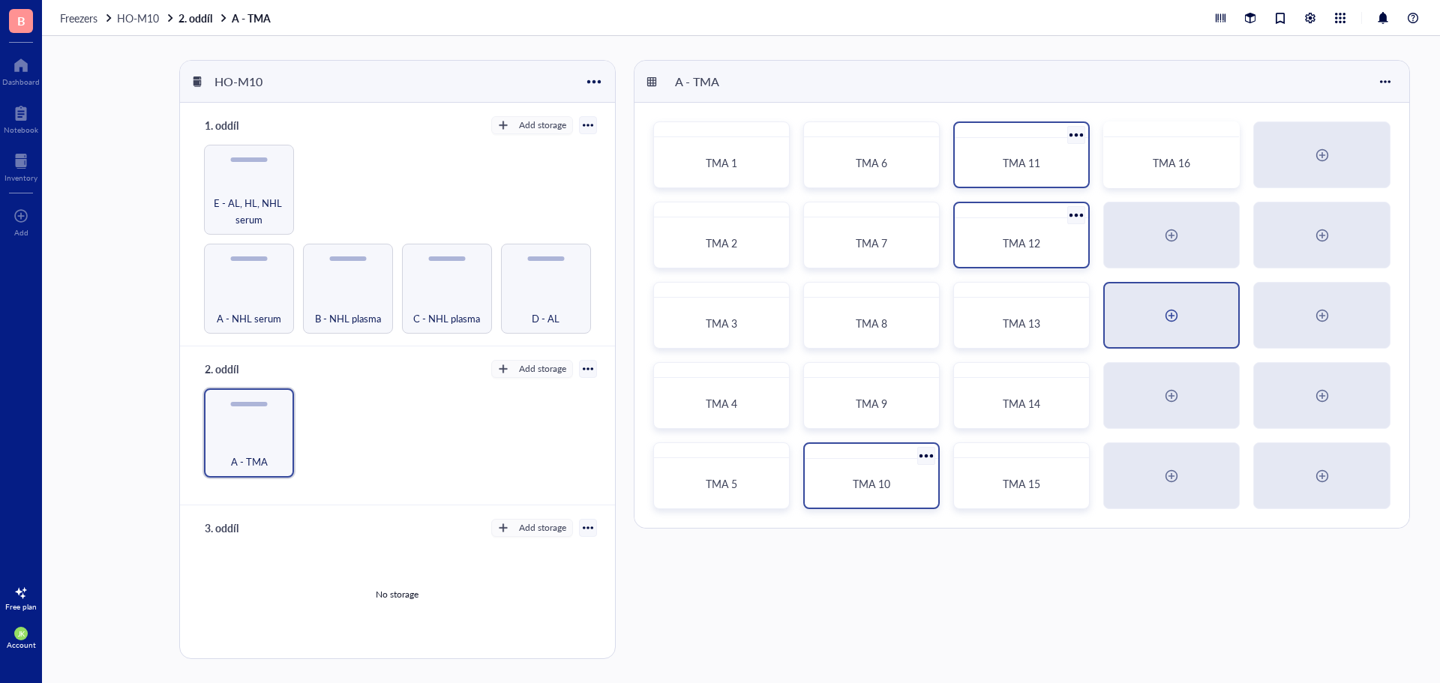
click at [1135, 325] on div at bounding box center [1171, 315] width 133 height 64
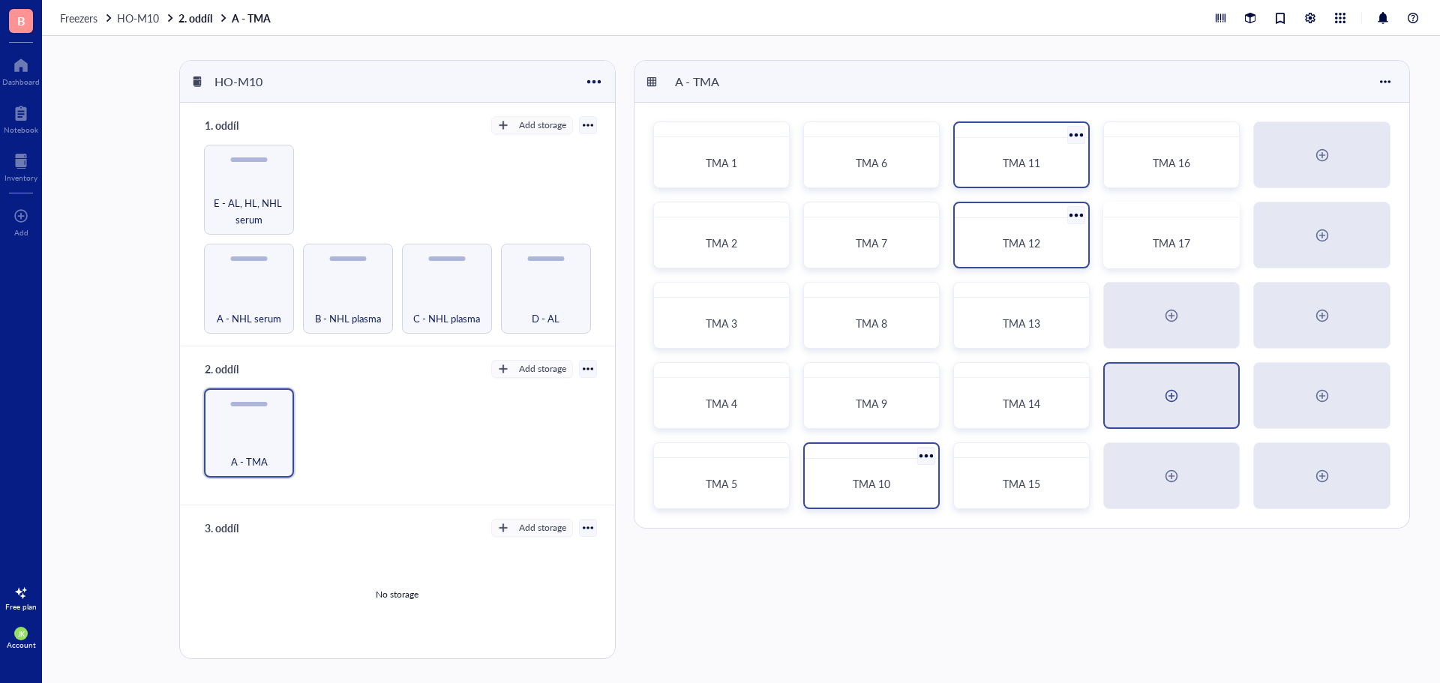
click at [1160, 395] on div at bounding box center [1171, 396] width 24 height 24
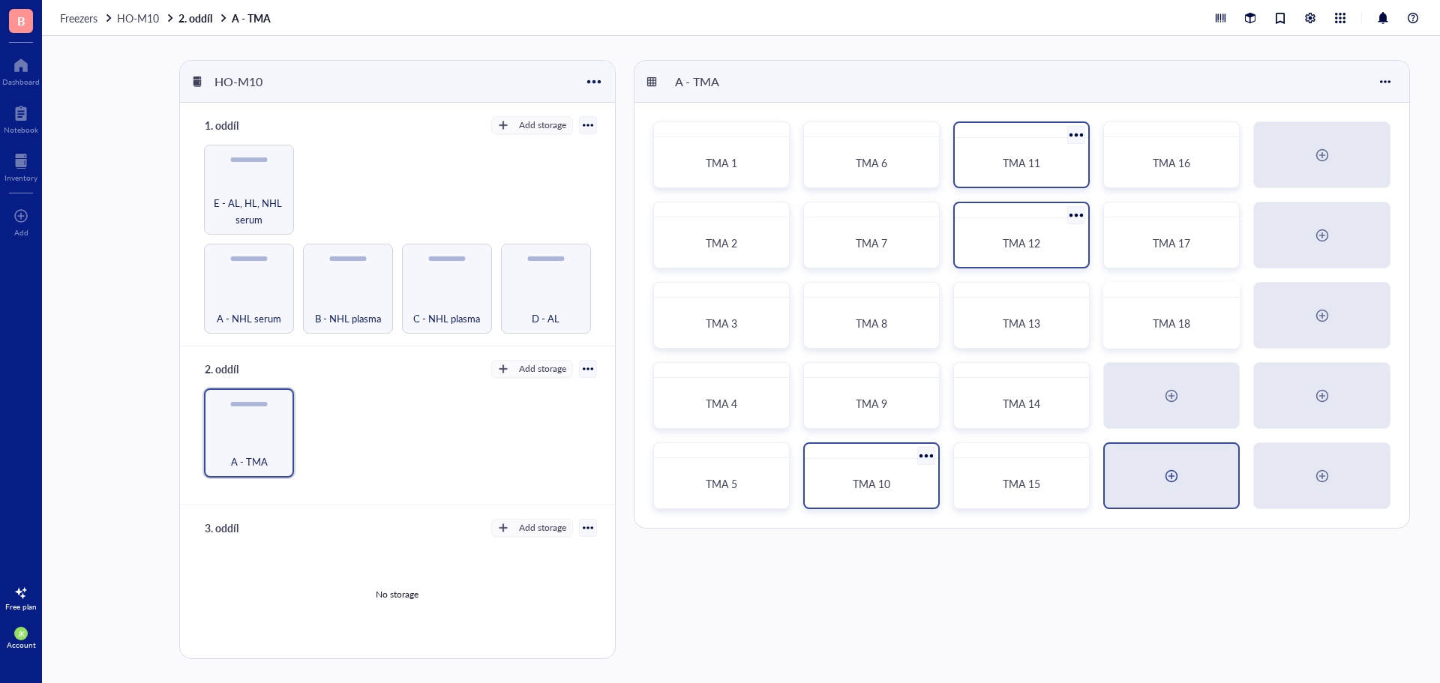
click at [1184, 451] on div at bounding box center [1171, 476] width 133 height 64
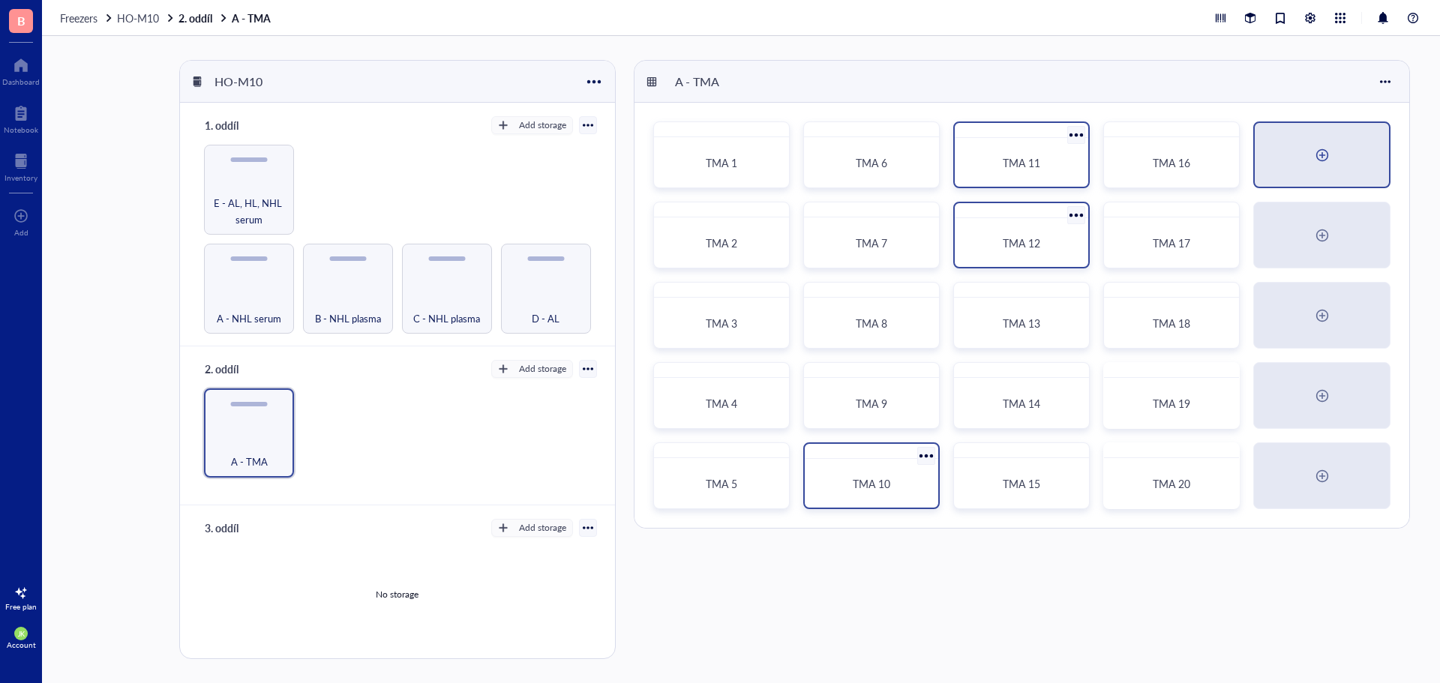
click at [1319, 162] on div at bounding box center [1322, 155] width 24 height 24
click at [1342, 247] on div at bounding box center [1321, 235] width 133 height 64
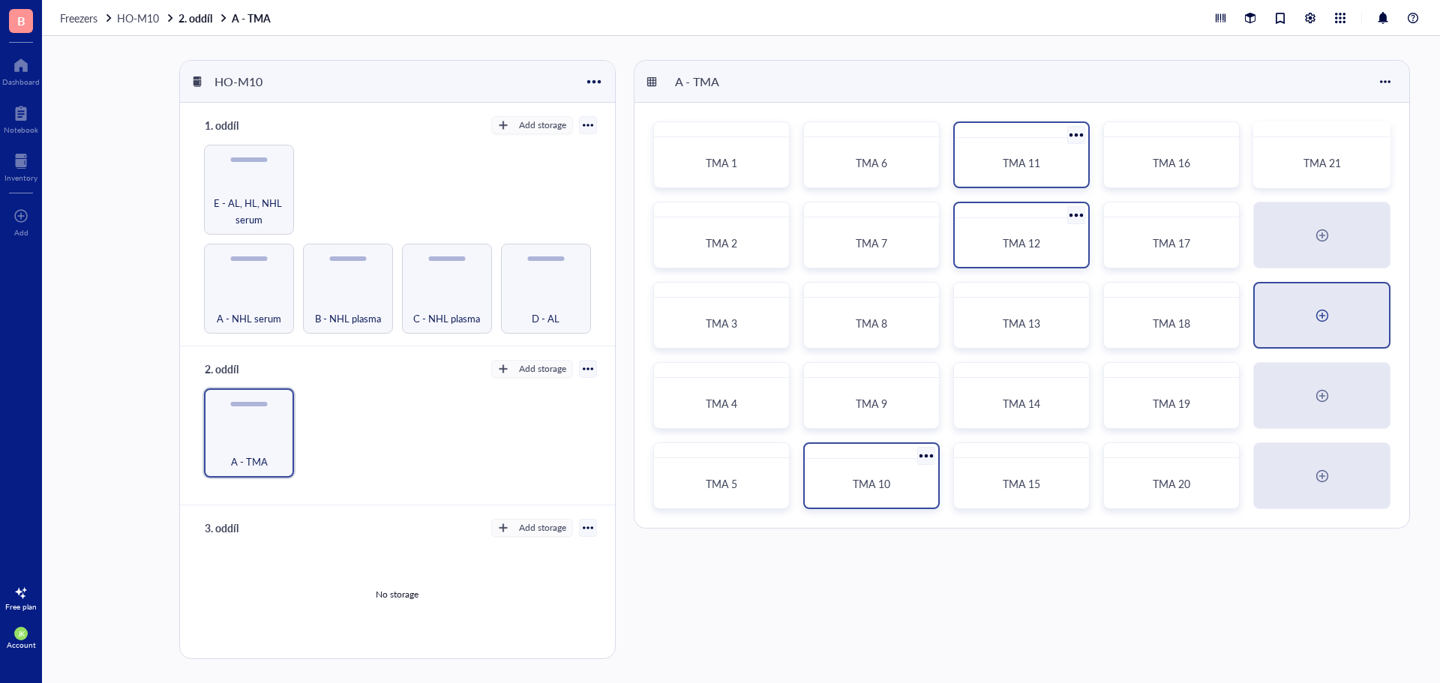
click at [1300, 303] on div at bounding box center [1321, 315] width 133 height 64
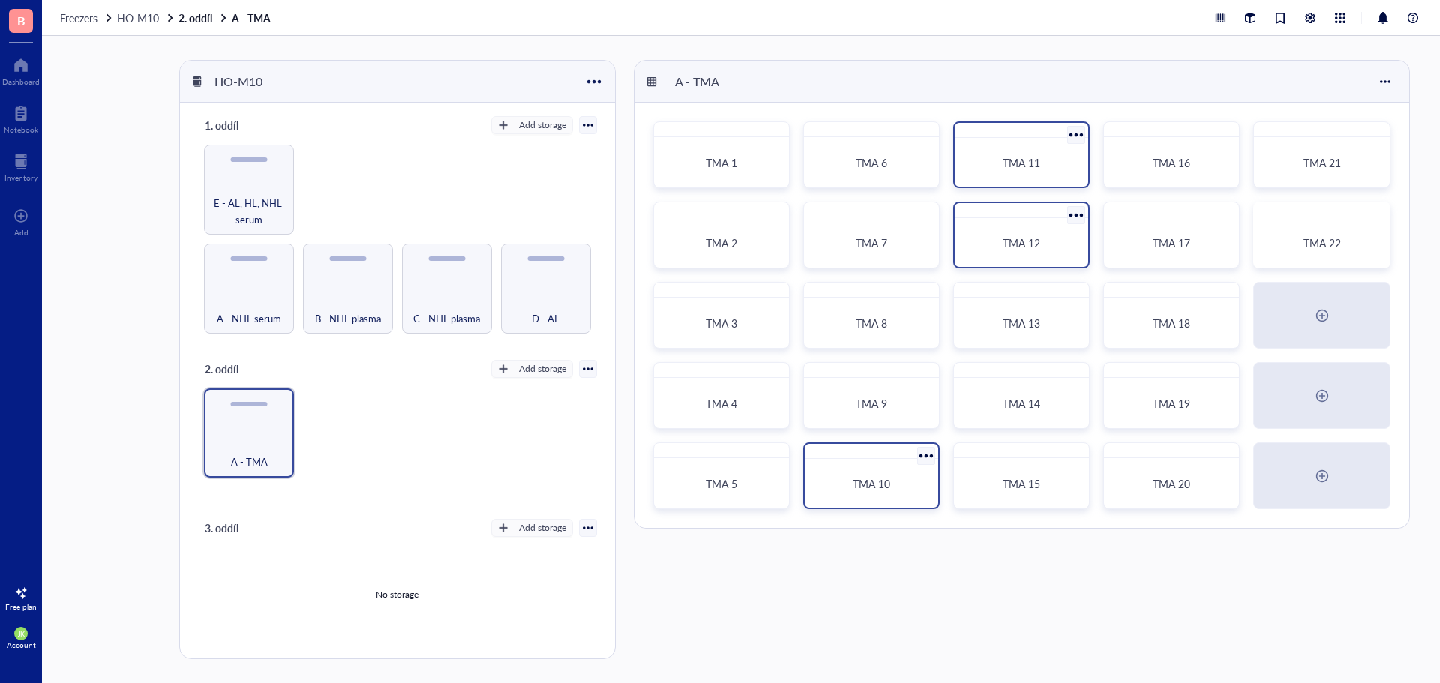
click at [1301, 399] on div at bounding box center [1321, 395] width 135 height 65
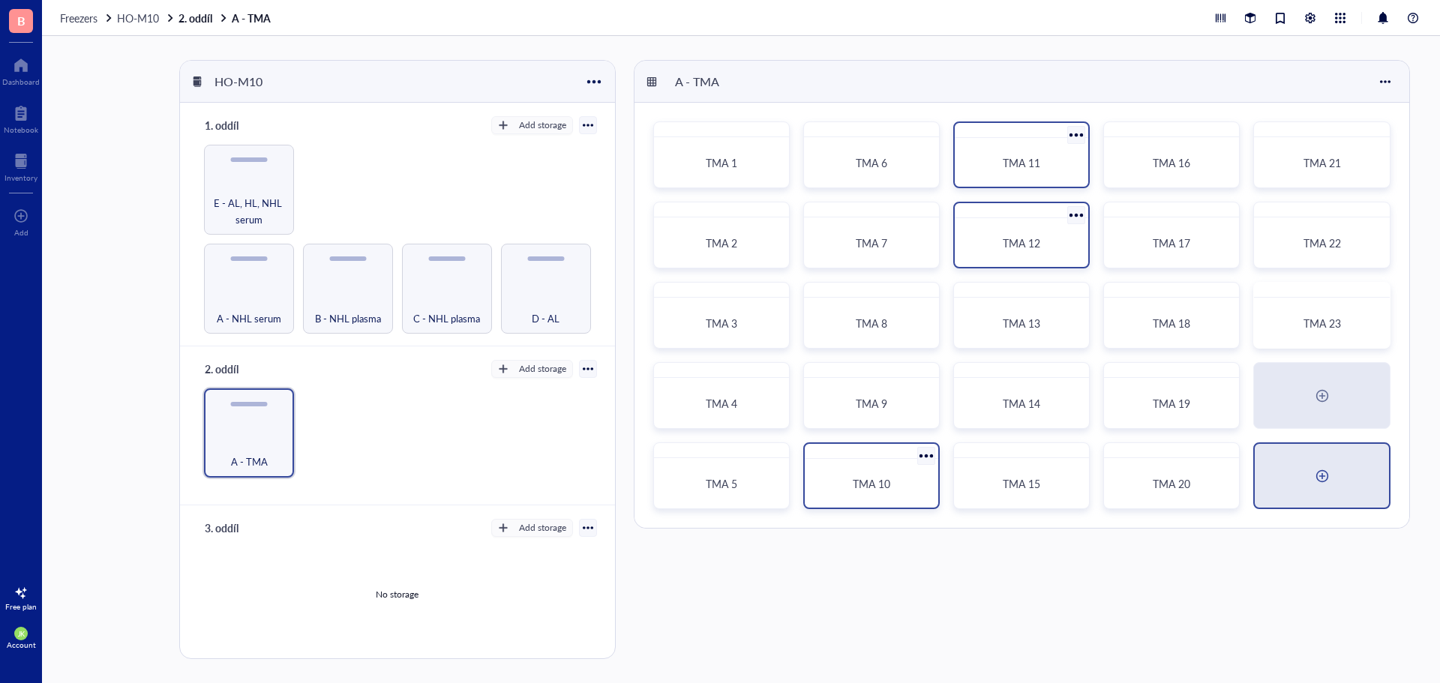
click at [1311, 473] on div at bounding box center [1322, 476] width 24 height 24
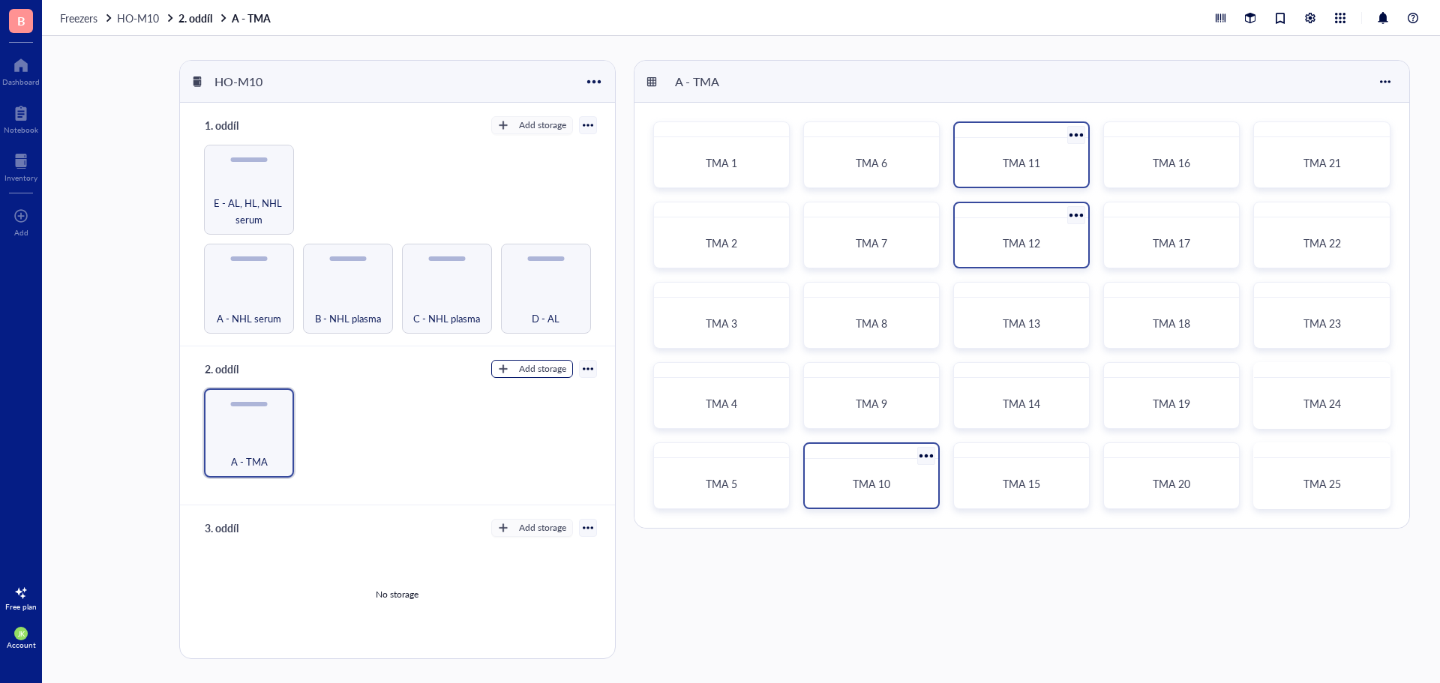
click at [525, 364] on div "Add storage" at bounding box center [542, 368] width 47 height 13
click at [531, 389] on span "Rack" at bounding box center [538, 391] width 85 height 16
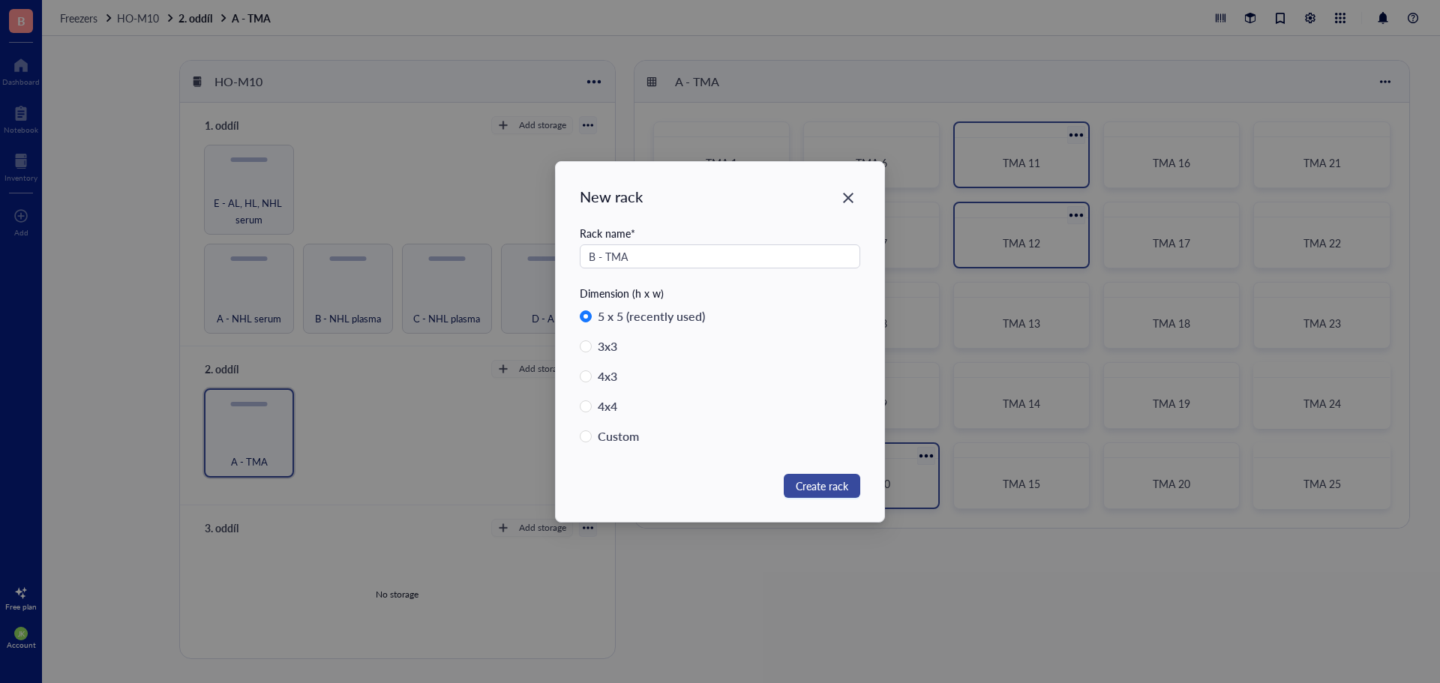
click at [837, 492] on span "Create rack" at bounding box center [822, 486] width 52 height 16
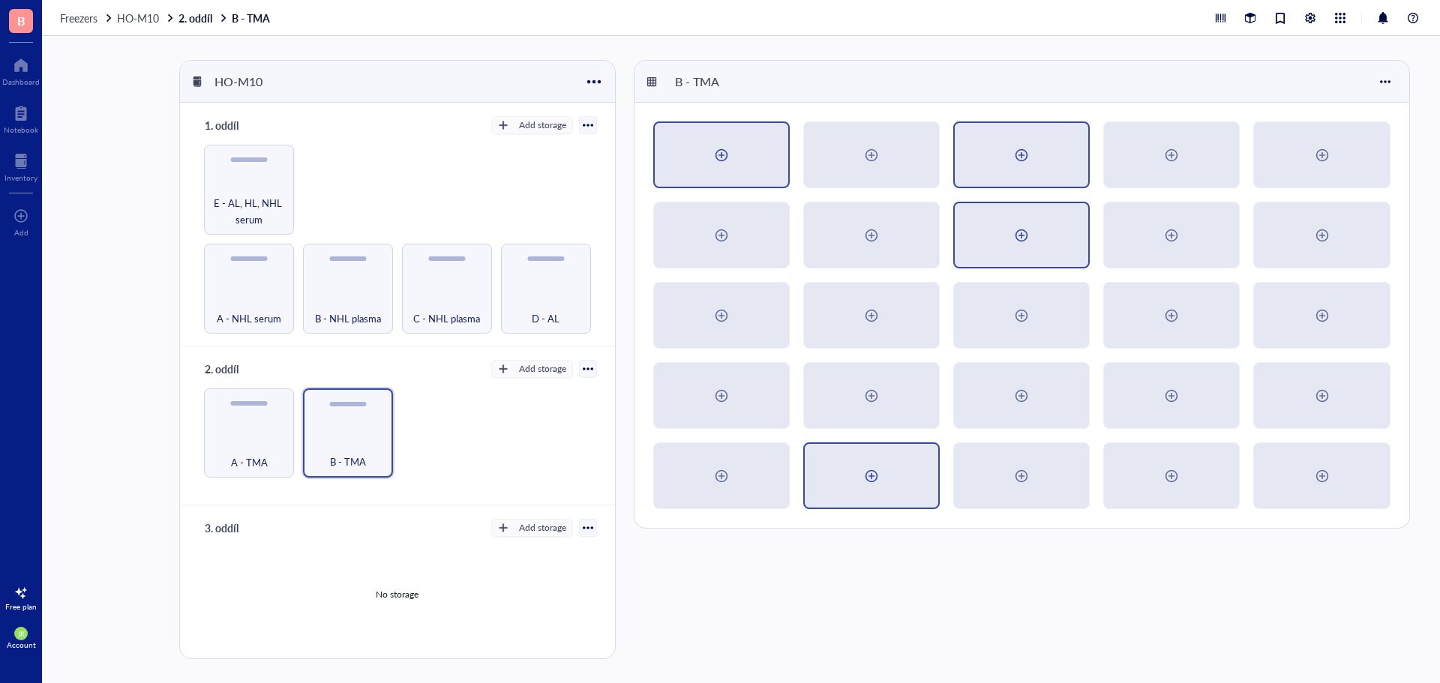
click at [747, 144] on div at bounding box center [721, 155] width 133 height 64
click at [735, 231] on div at bounding box center [721, 235] width 133 height 64
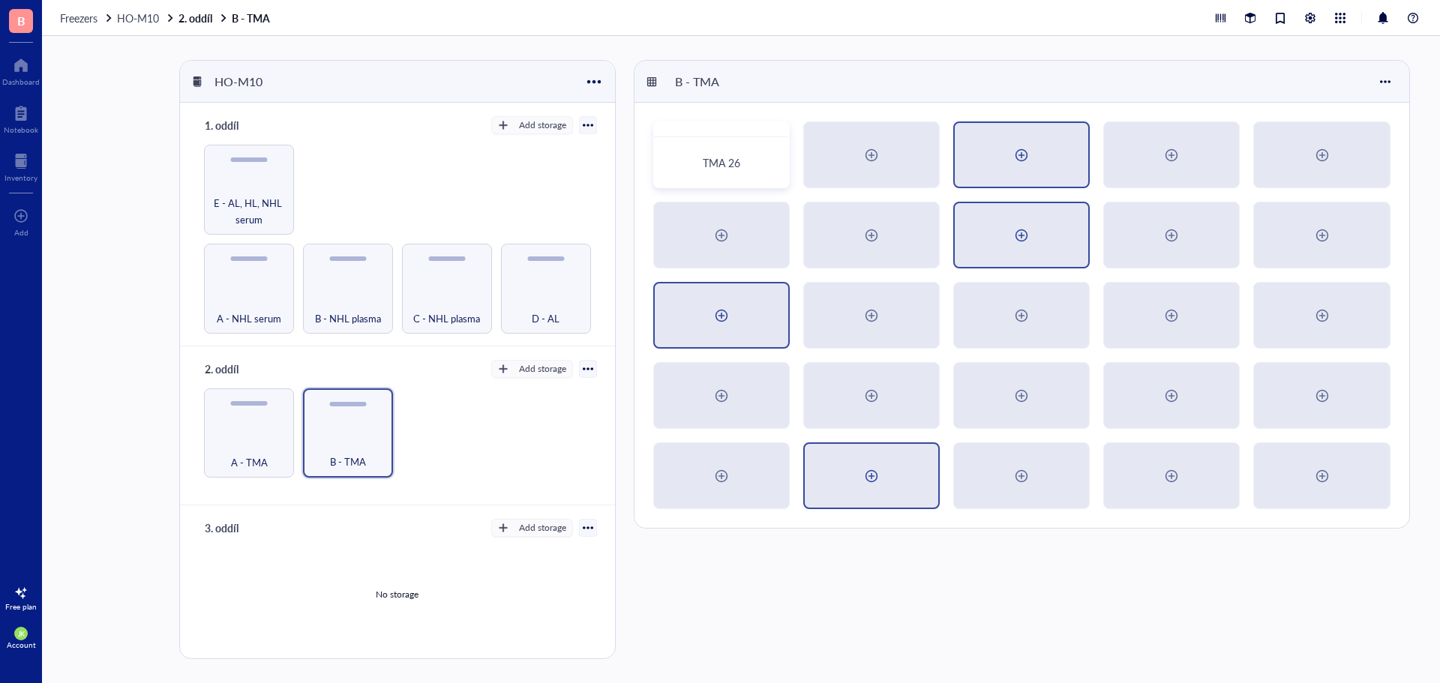
click at [742, 307] on div at bounding box center [721, 315] width 133 height 64
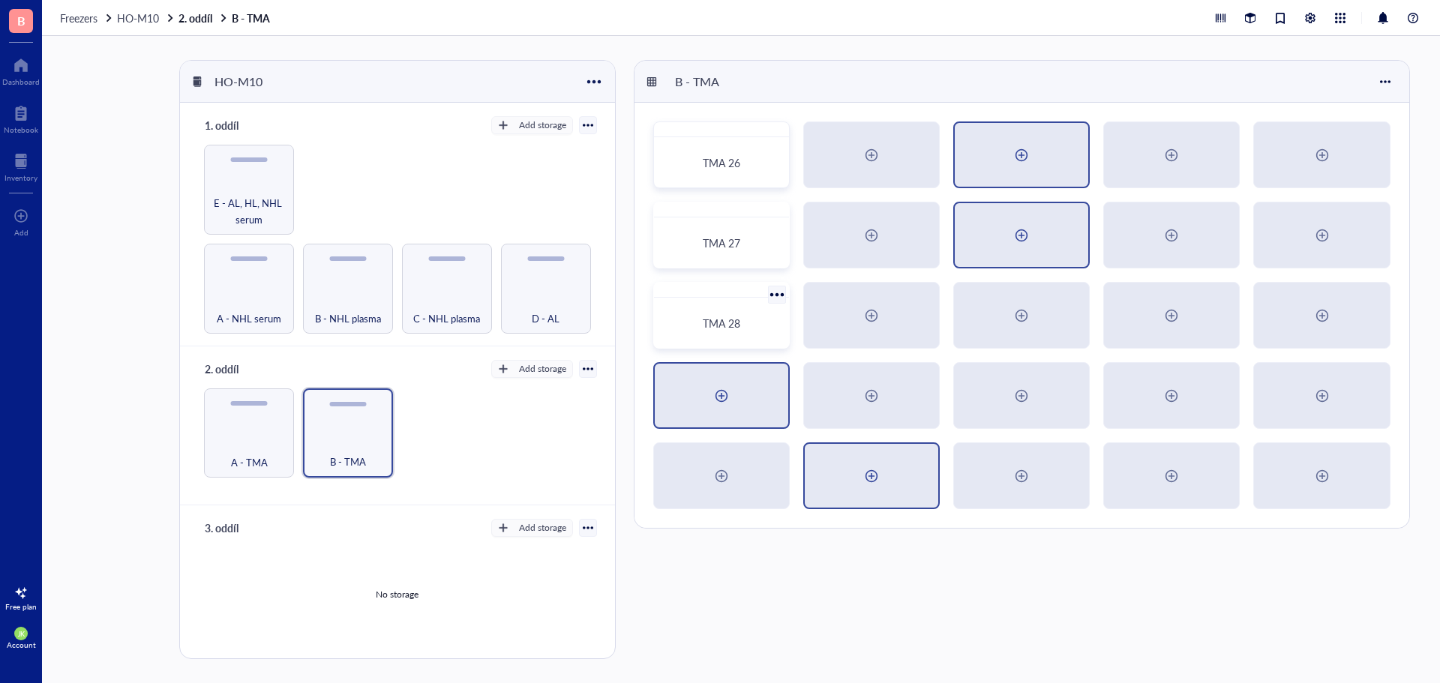
click at [714, 398] on div at bounding box center [721, 396] width 24 height 24
click at [754, 472] on div at bounding box center [721, 476] width 133 height 64
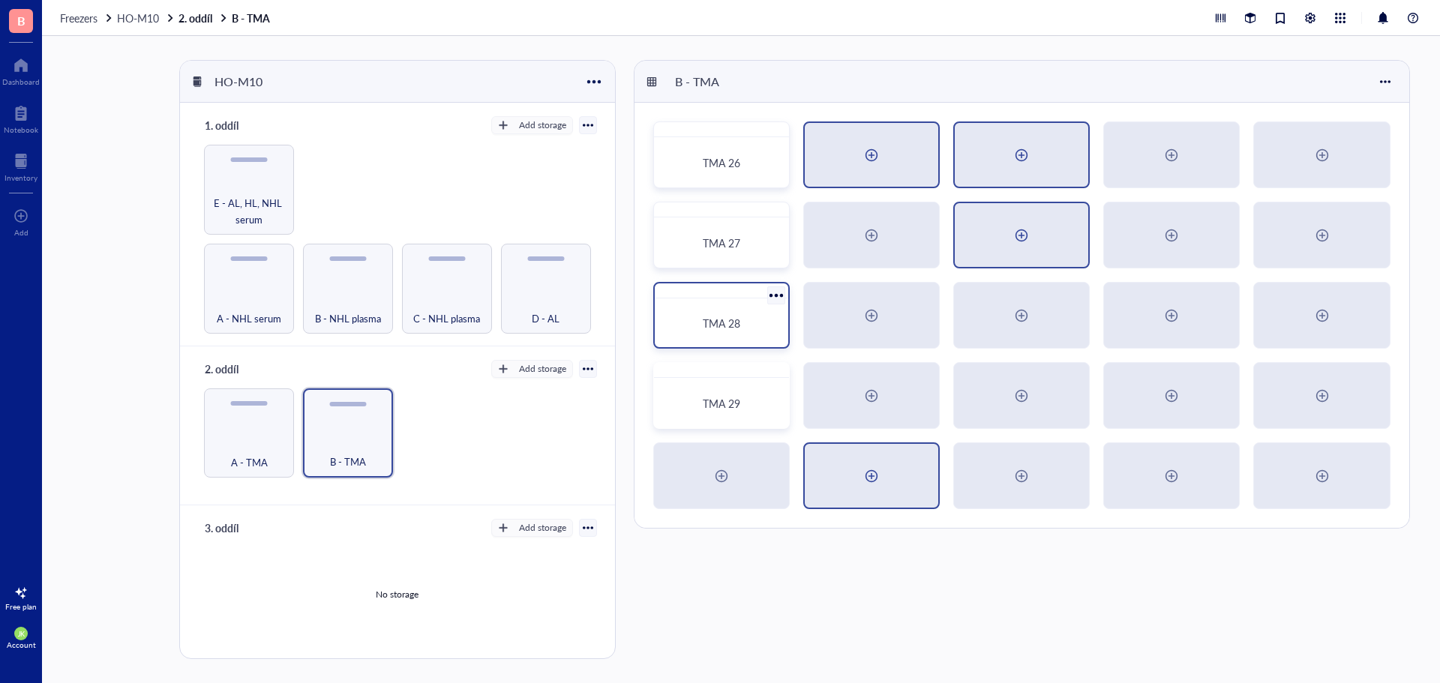
click at [889, 162] on div at bounding box center [871, 155] width 133 height 64
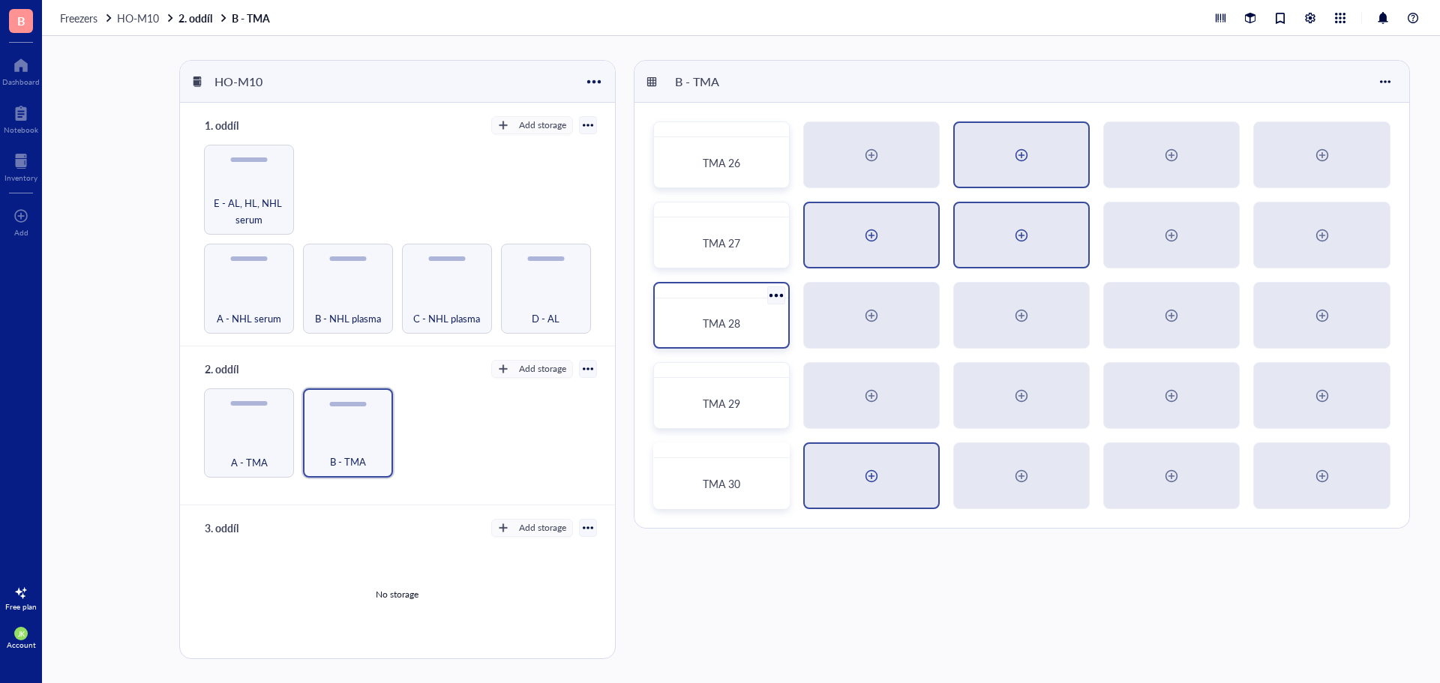
click at [885, 222] on div at bounding box center [871, 235] width 133 height 64
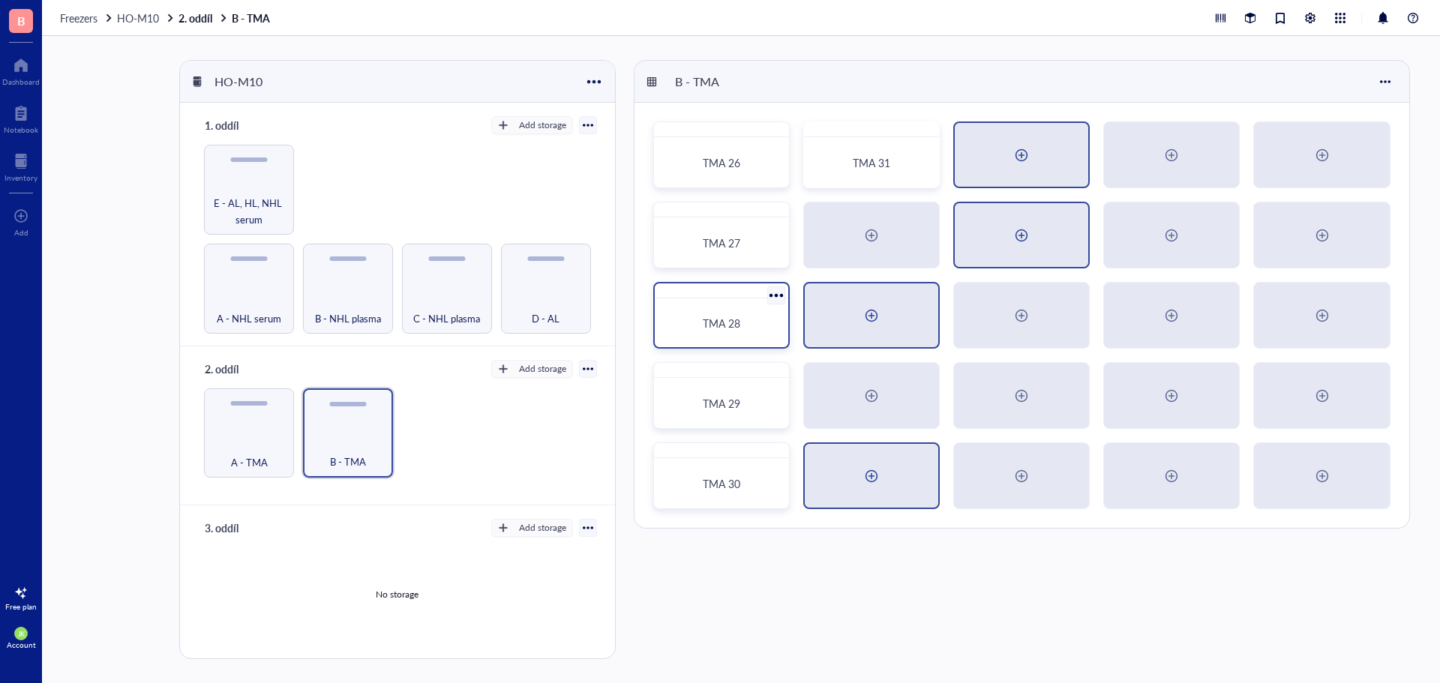
click at [892, 311] on div at bounding box center [871, 315] width 133 height 64
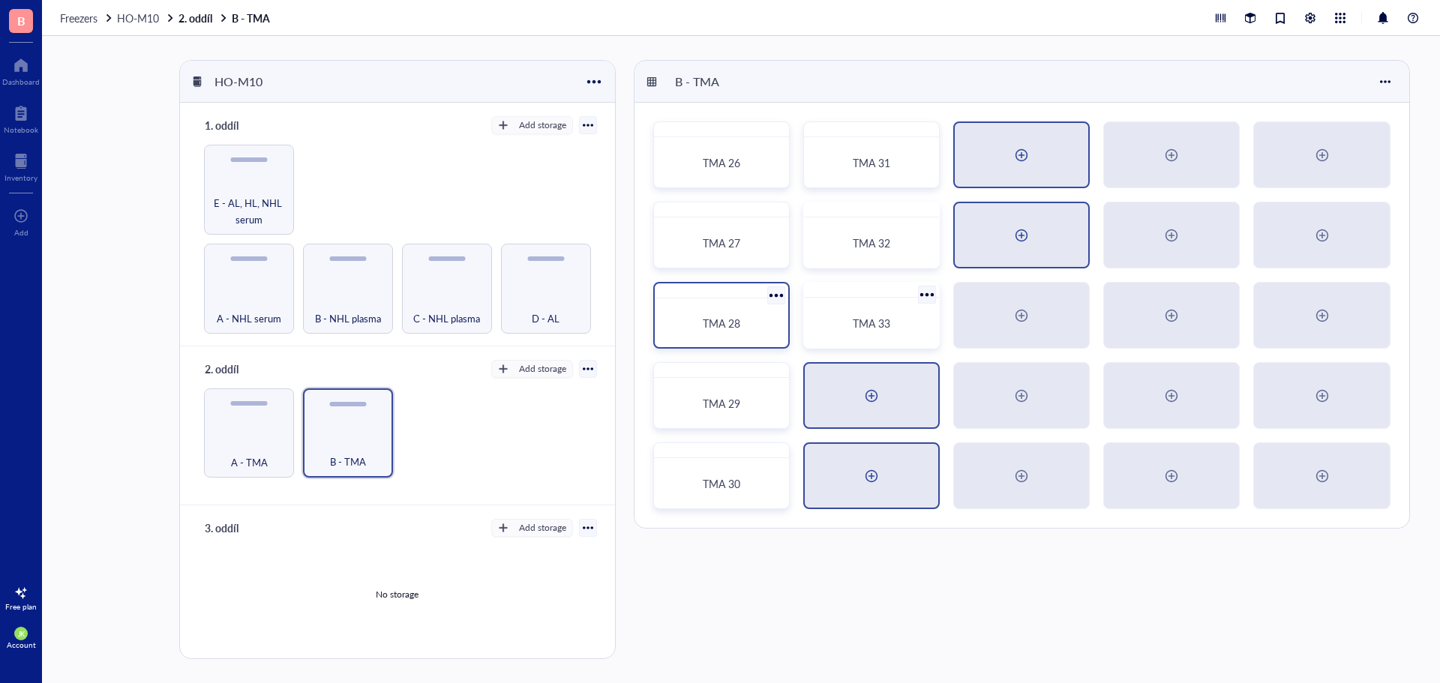
click at [839, 380] on div at bounding box center [871, 396] width 133 height 64
click at [884, 402] on div at bounding box center [871, 396] width 133 height 64
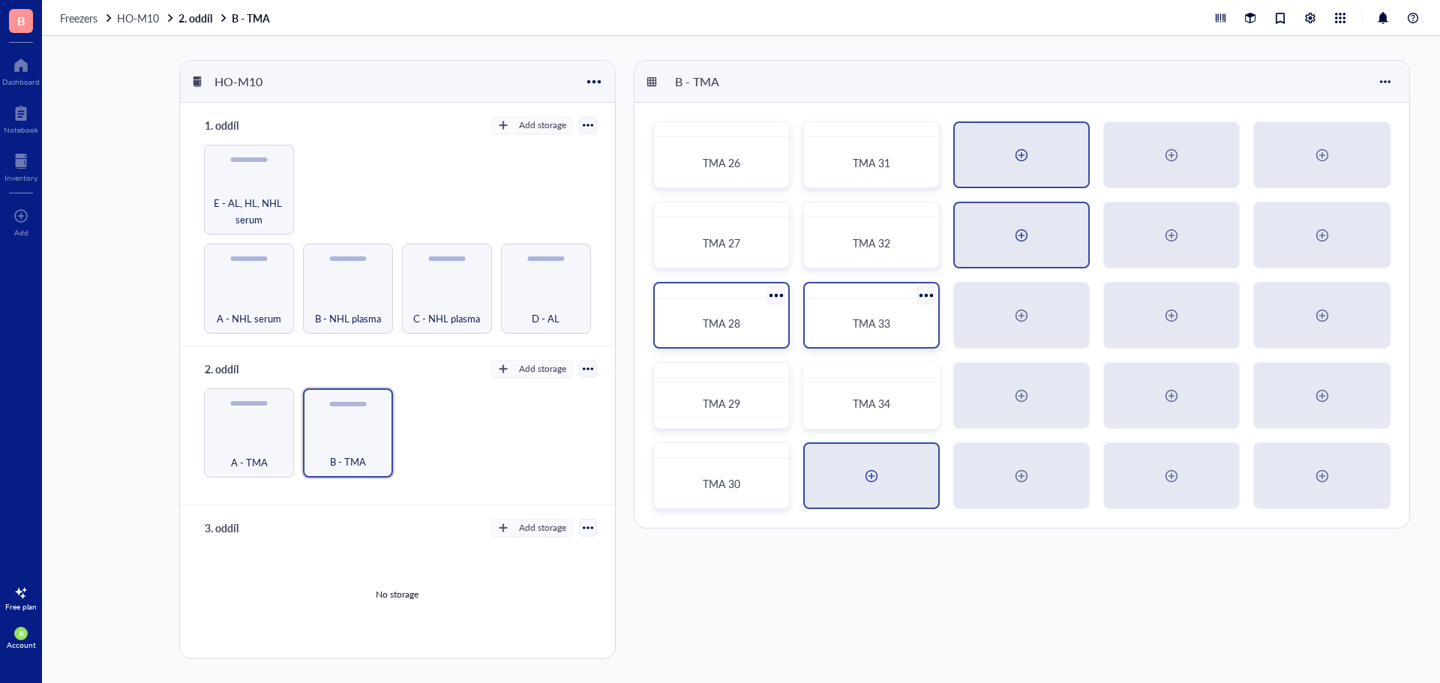
click at [853, 477] on div at bounding box center [871, 476] width 133 height 64
click at [1022, 159] on div at bounding box center [1021, 155] width 24 height 24
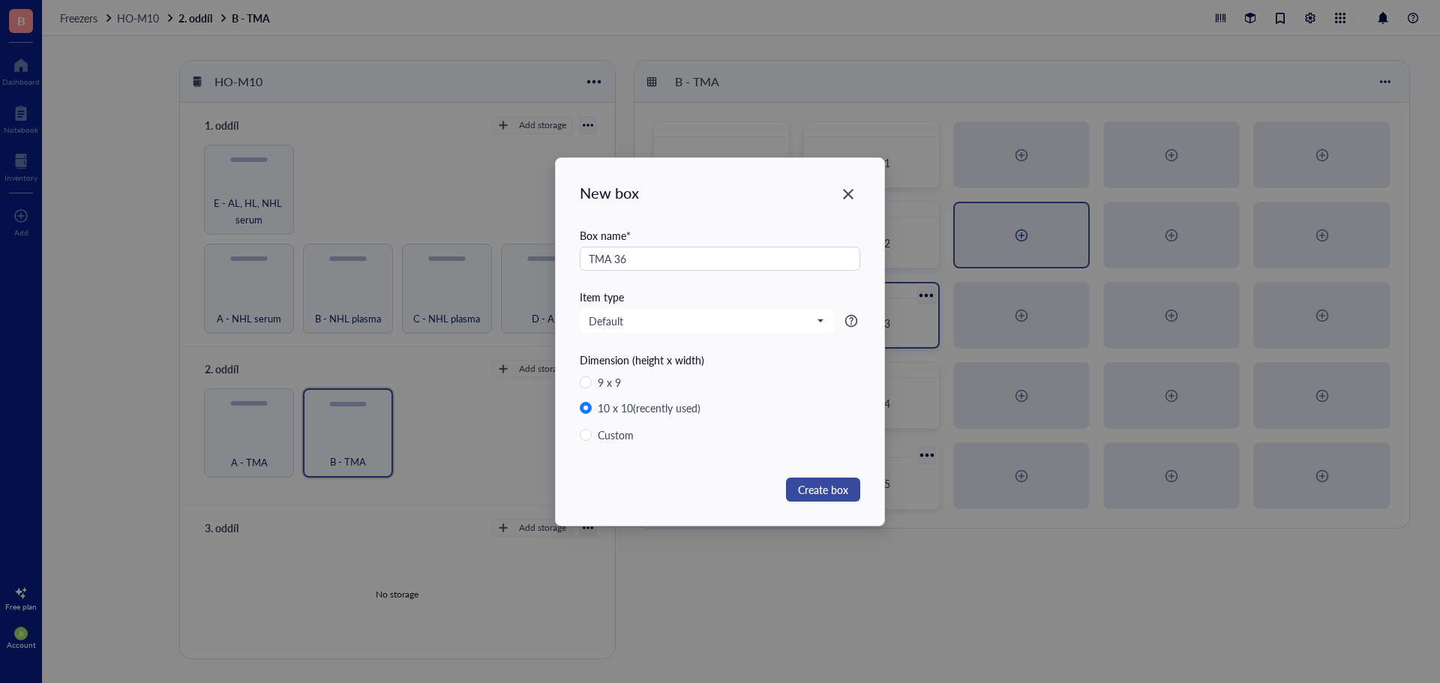
click at [832, 492] on span "Create box" at bounding box center [823, 489] width 50 height 16
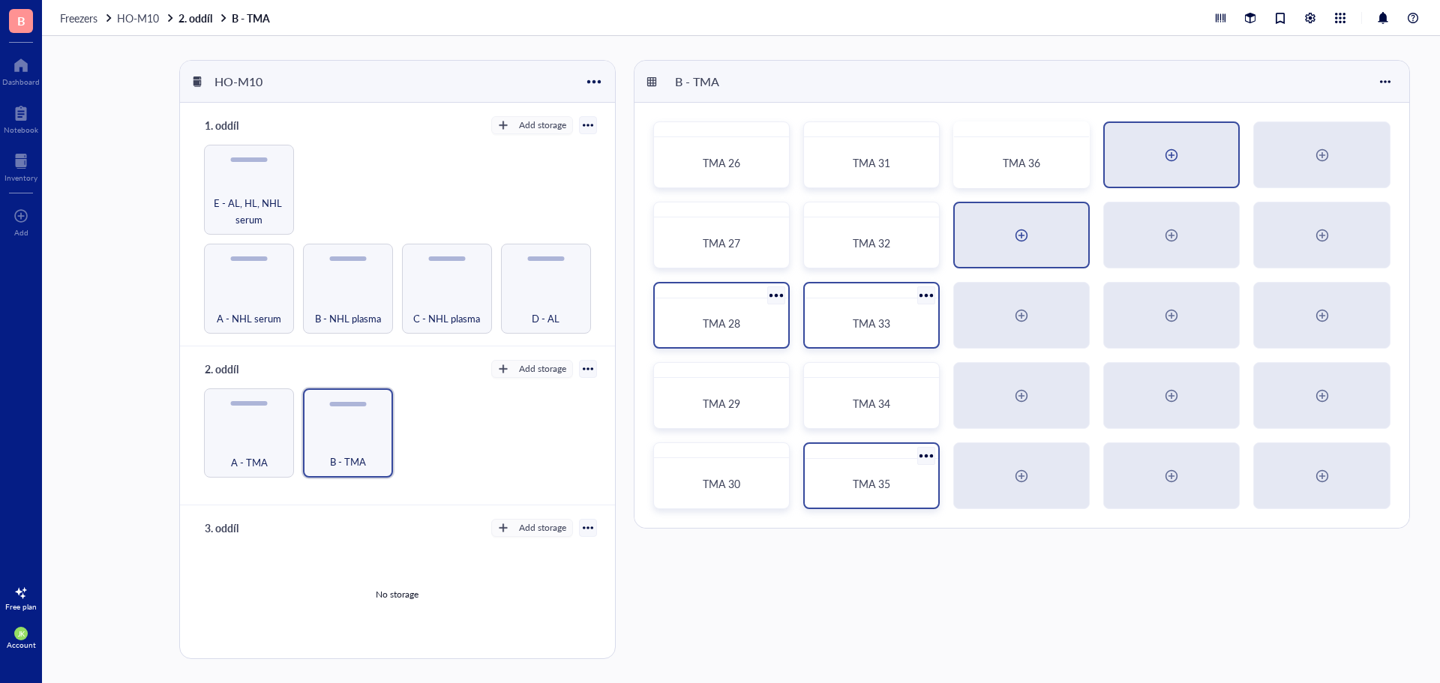
click at [1174, 160] on div at bounding box center [1171, 155] width 24 height 24
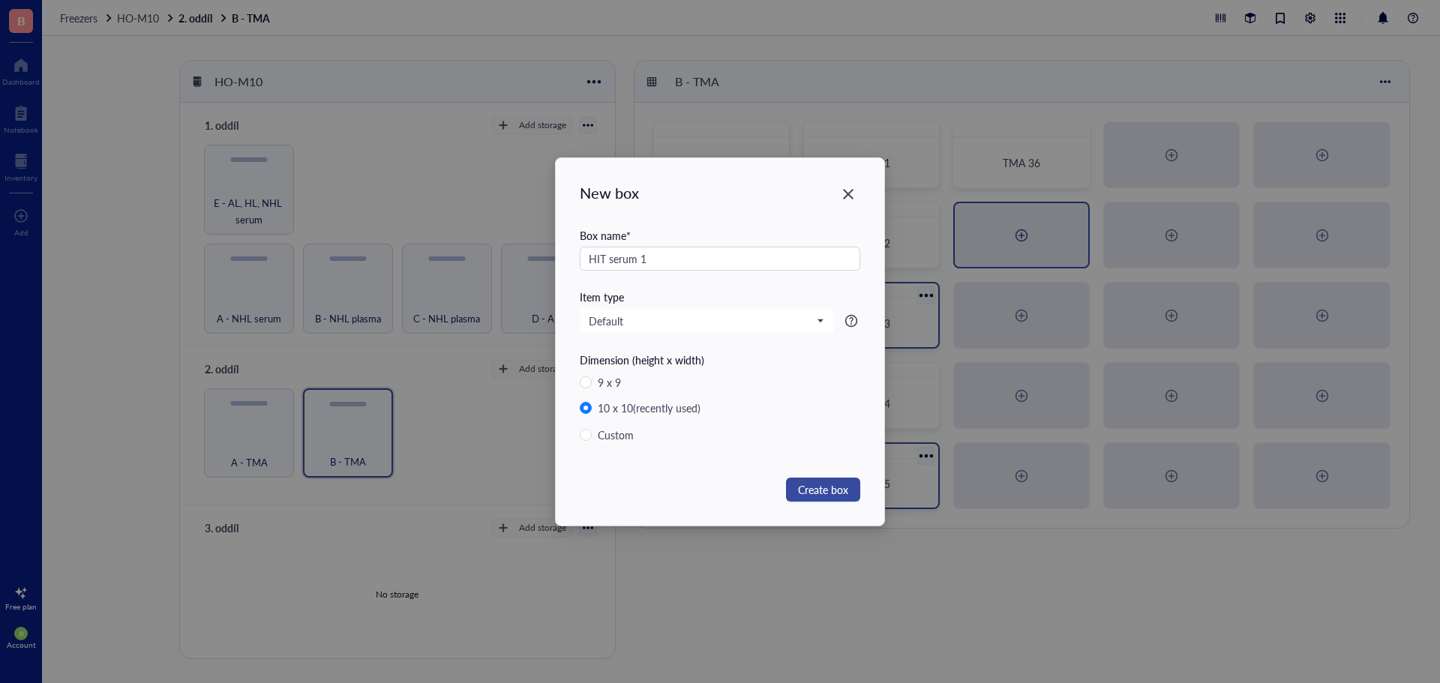
click at [851, 484] on button "Create box" at bounding box center [823, 490] width 74 height 24
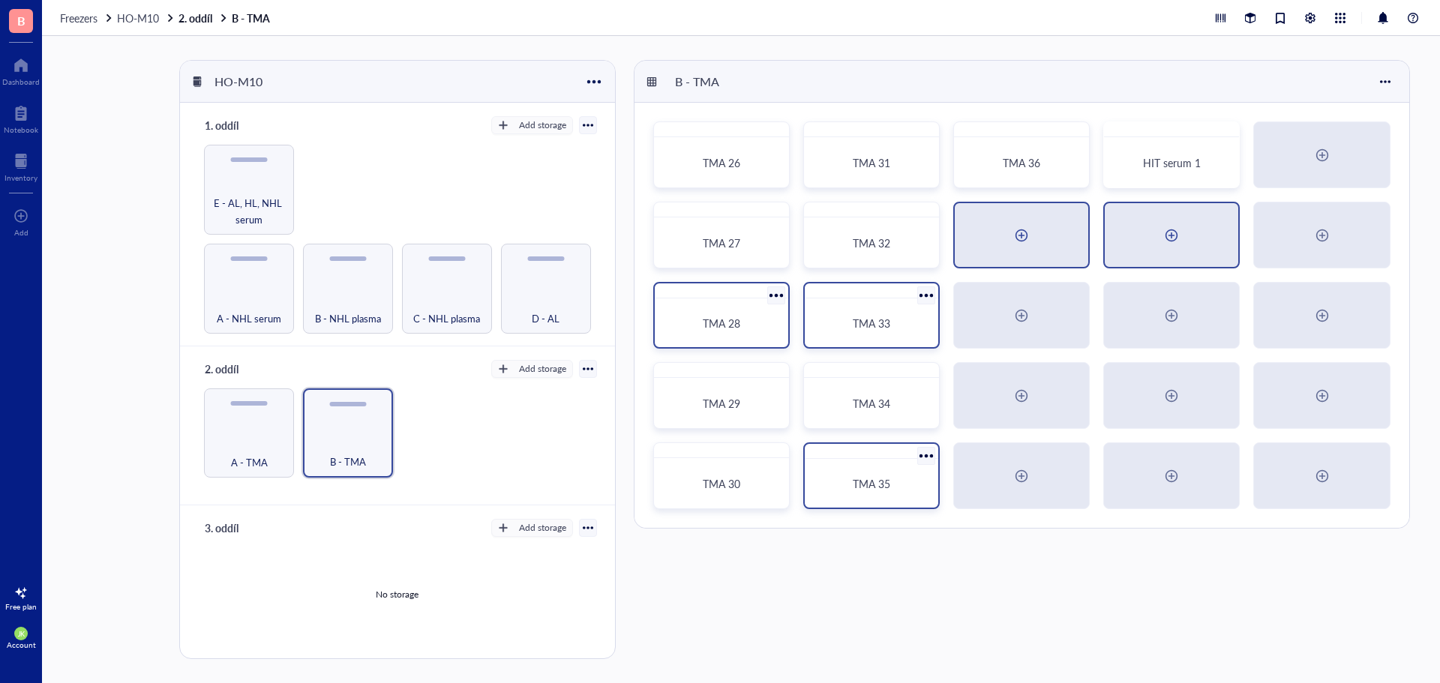
click at [1189, 245] on div at bounding box center [1171, 235] width 133 height 64
click at [1180, 316] on div at bounding box center [1171, 316] width 24 height 24
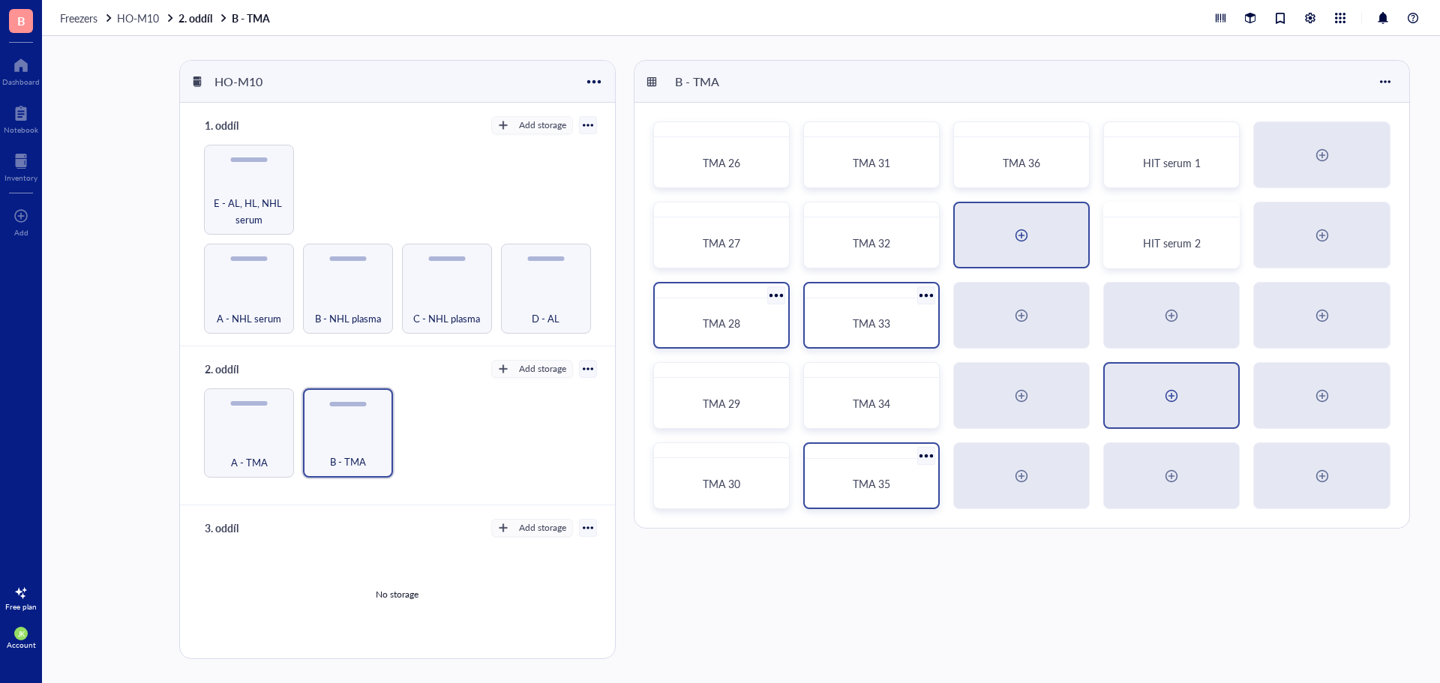
click at [1152, 406] on div at bounding box center [1171, 396] width 133 height 64
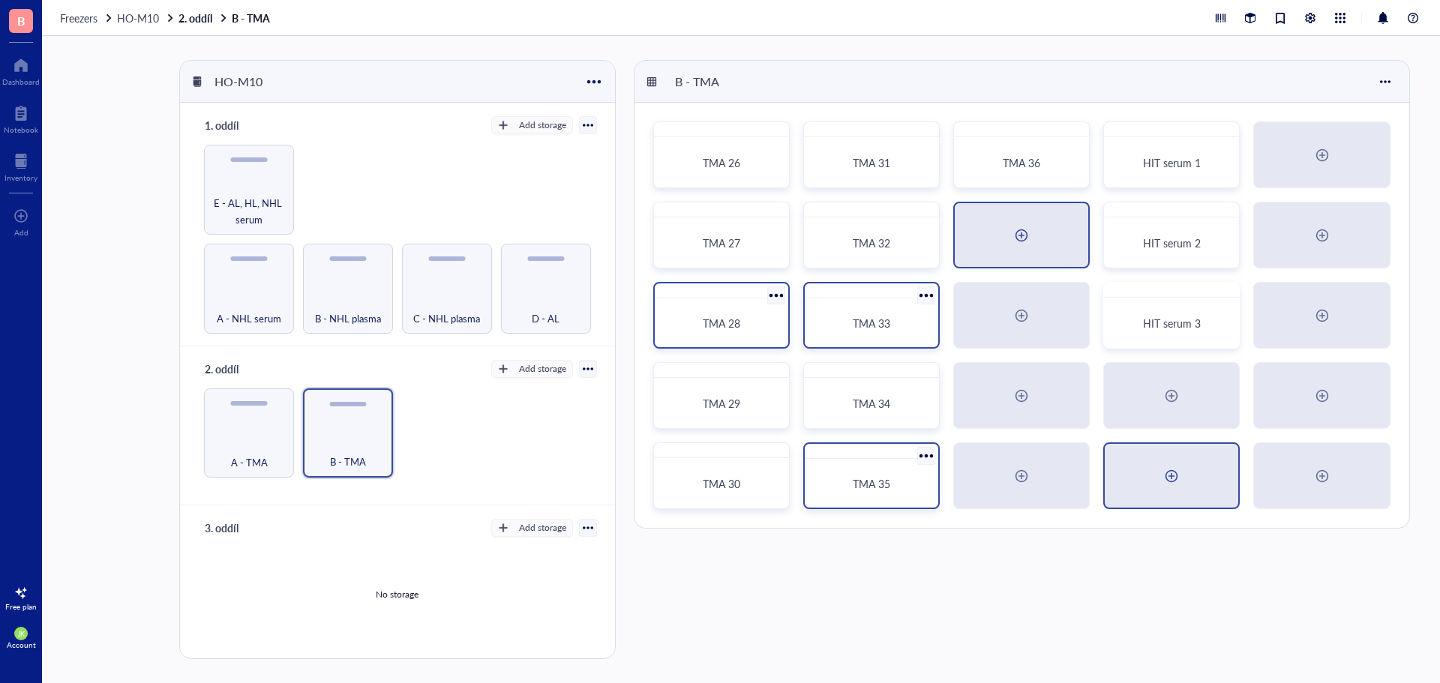
click at [1216, 490] on div at bounding box center [1171, 476] width 133 height 64
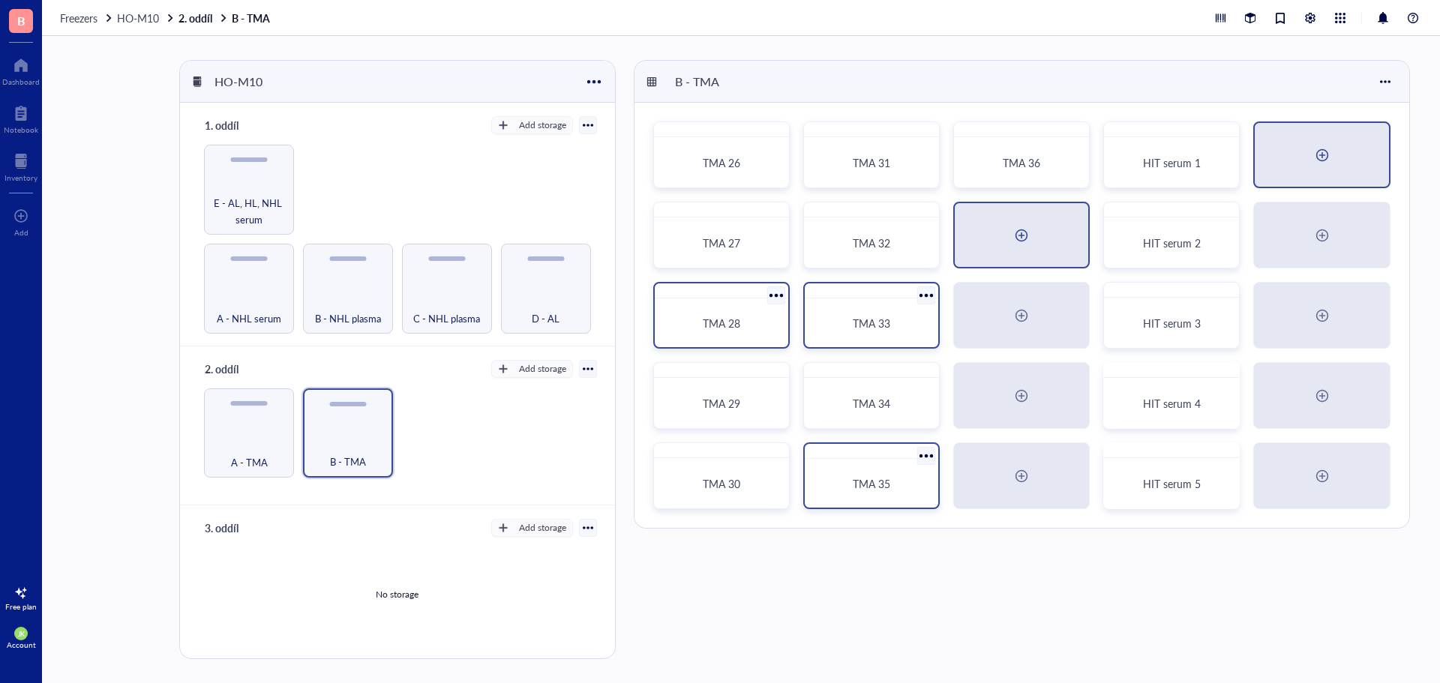
click at [1316, 166] on div at bounding box center [1322, 155] width 24 height 24
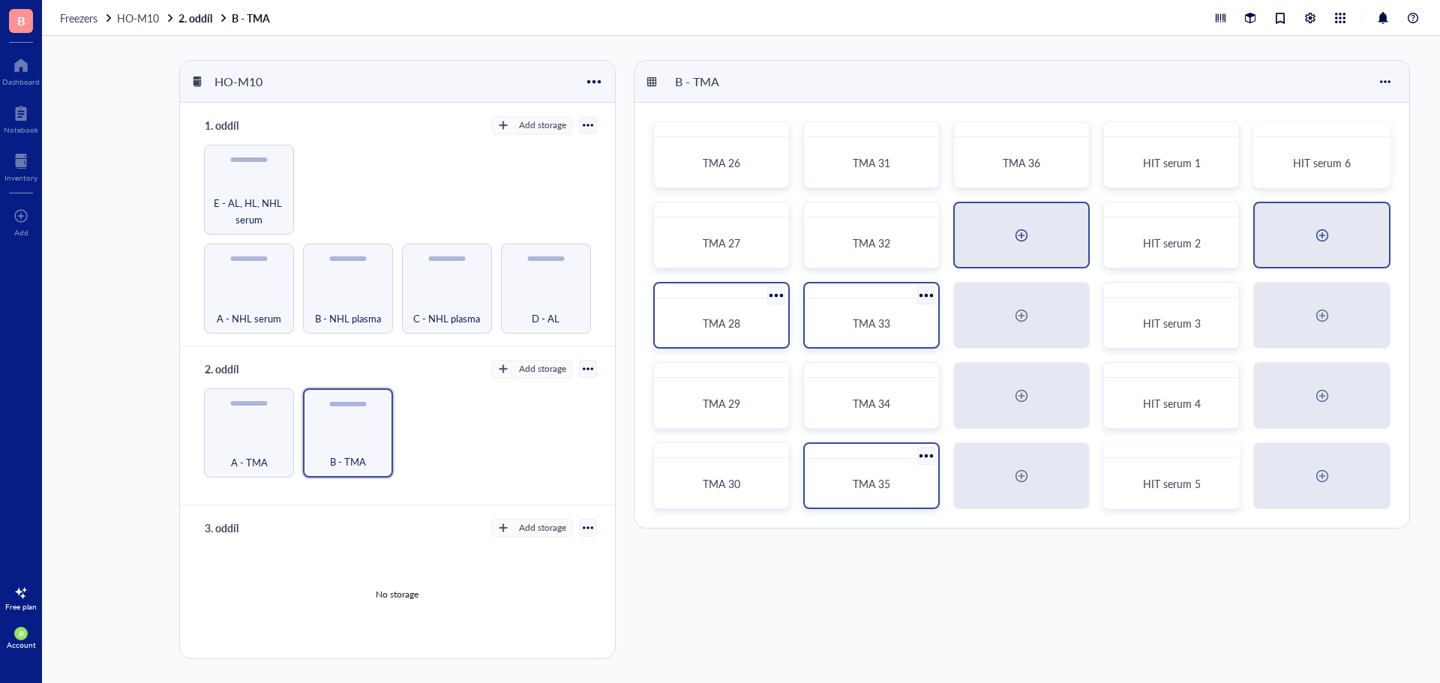
click at [1333, 235] on div at bounding box center [1322, 235] width 24 height 24
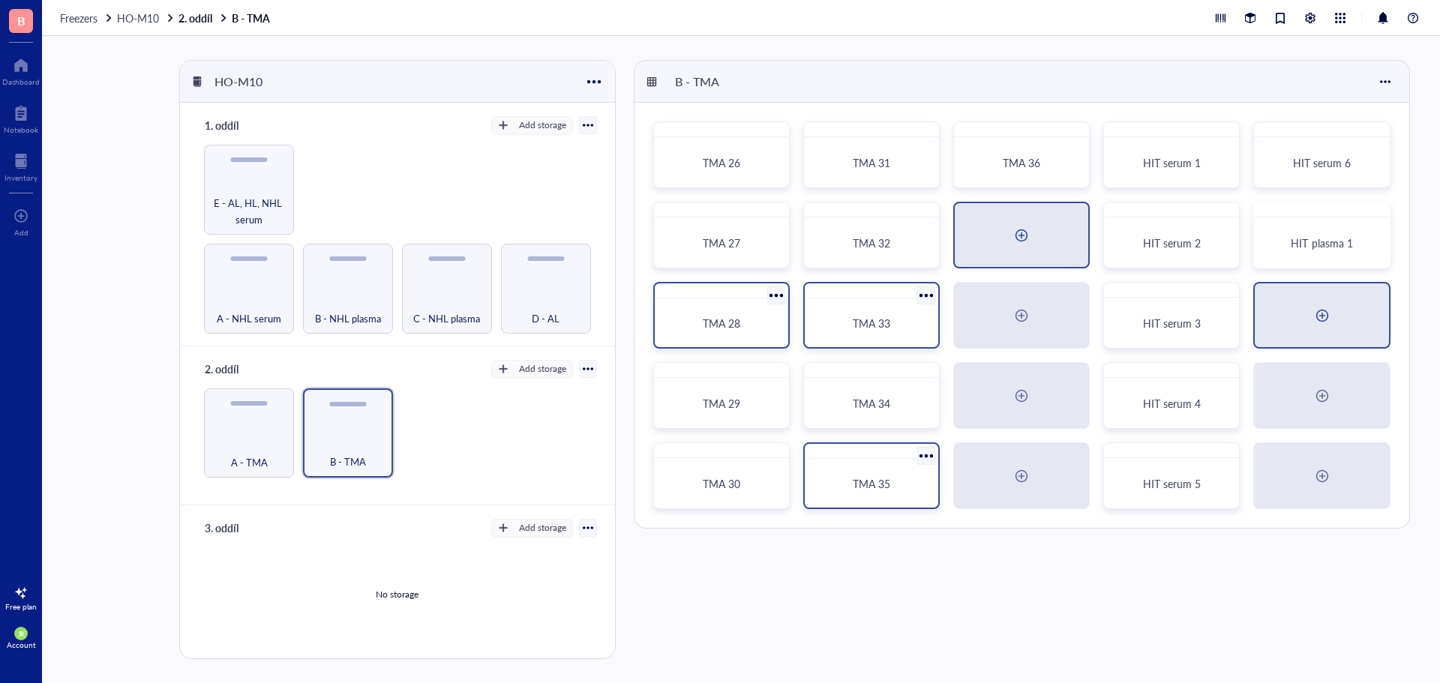
click at [1306, 302] on div at bounding box center [1321, 315] width 133 height 64
click at [1291, 391] on div at bounding box center [1321, 396] width 133 height 64
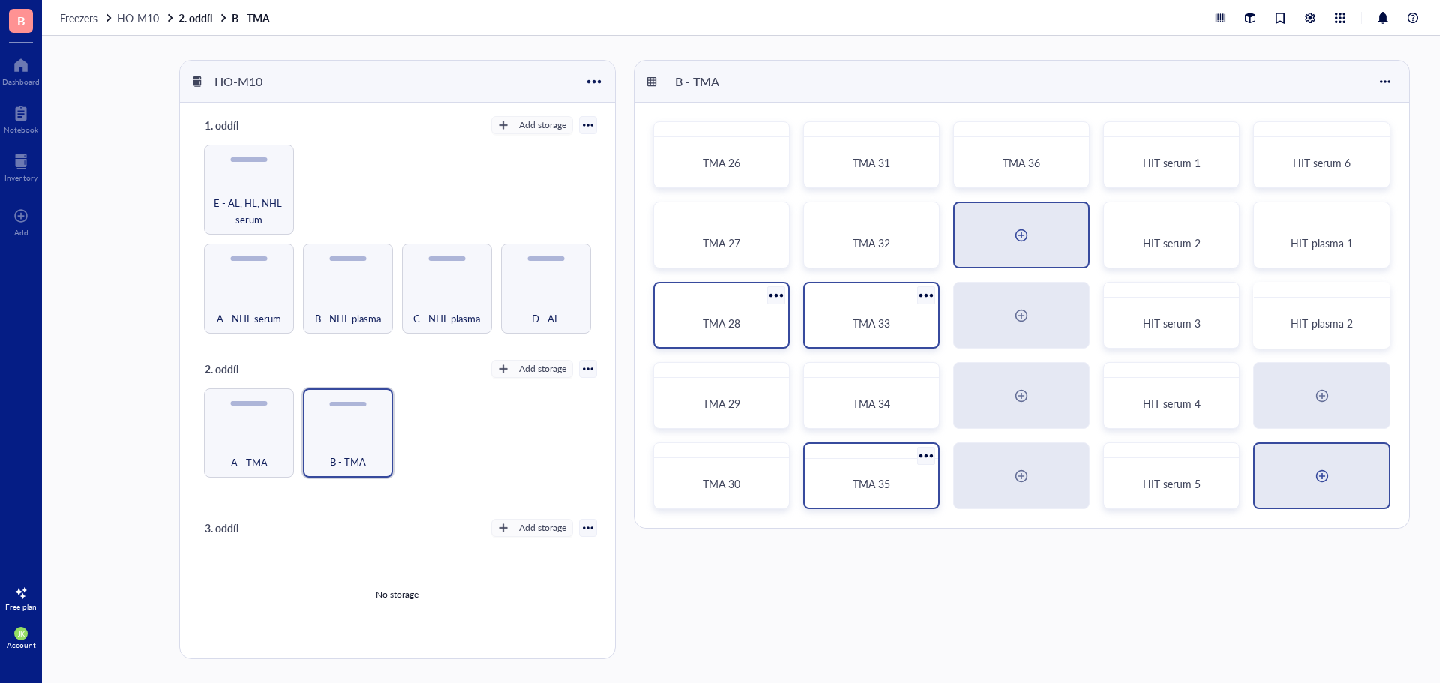
click at [1310, 475] on div at bounding box center [1322, 476] width 24 height 24
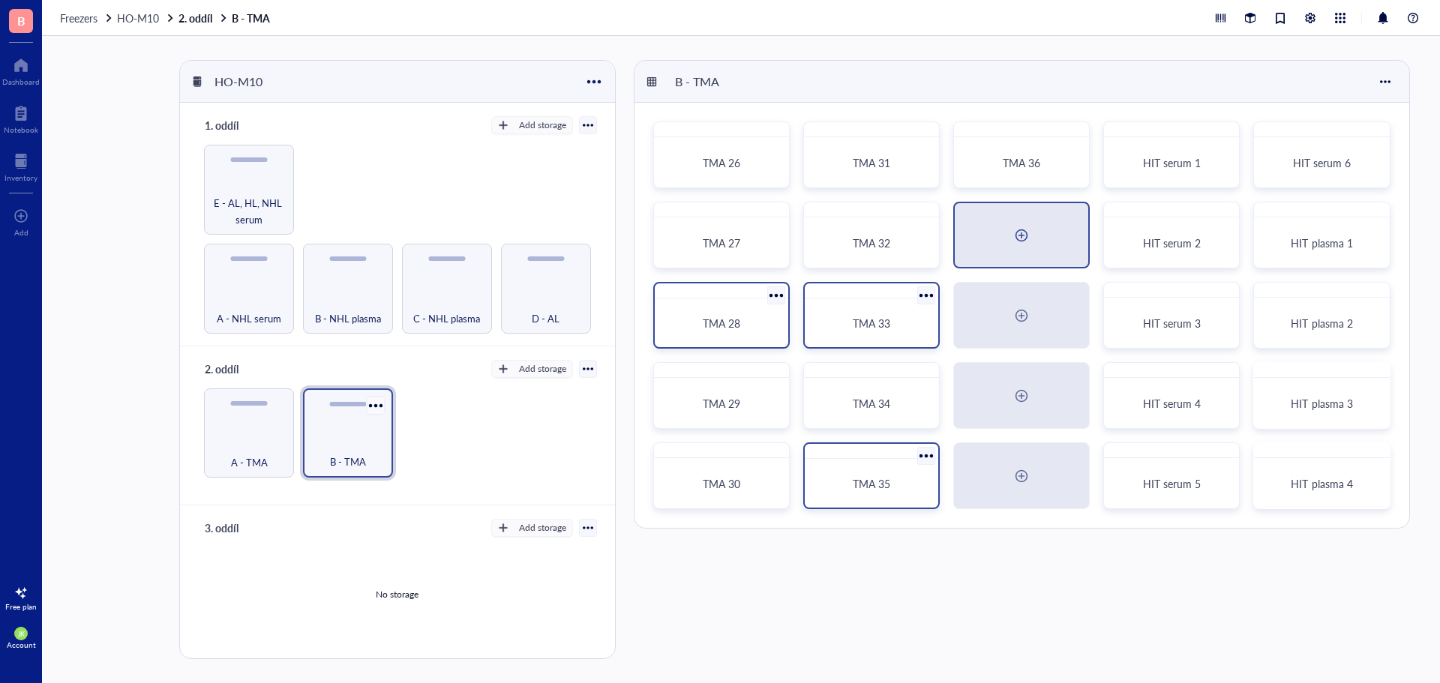
click at [380, 395] on div at bounding box center [375, 405] width 22 height 22
click at [400, 456] on div "Settings" at bounding box center [409, 459] width 37 height 13
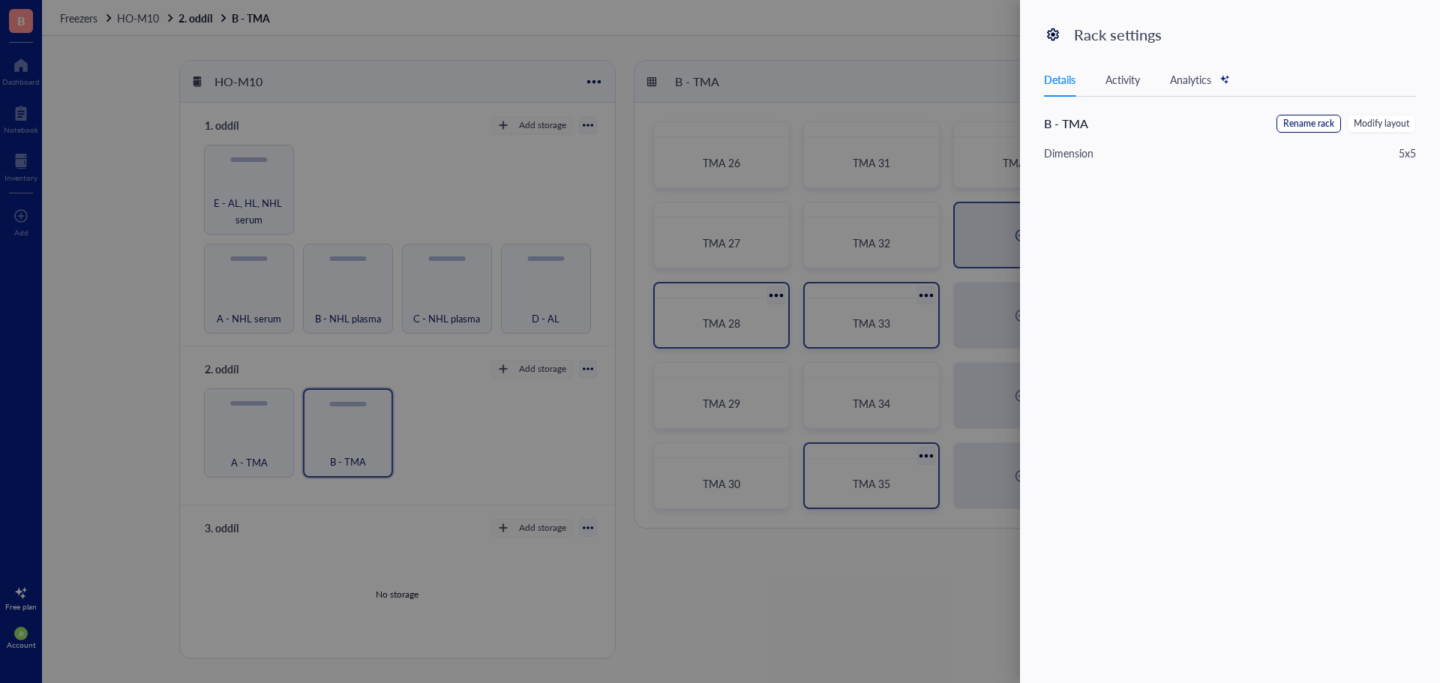
click at [1297, 124] on span "Rename rack" at bounding box center [1308, 124] width 51 height 14
click at [1175, 124] on input "B - TMA" at bounding box center [1119, 127] width 151 height 24
click at [1405, 130] on button "Save" at bounding box center [1393, 127] width 46 height 24
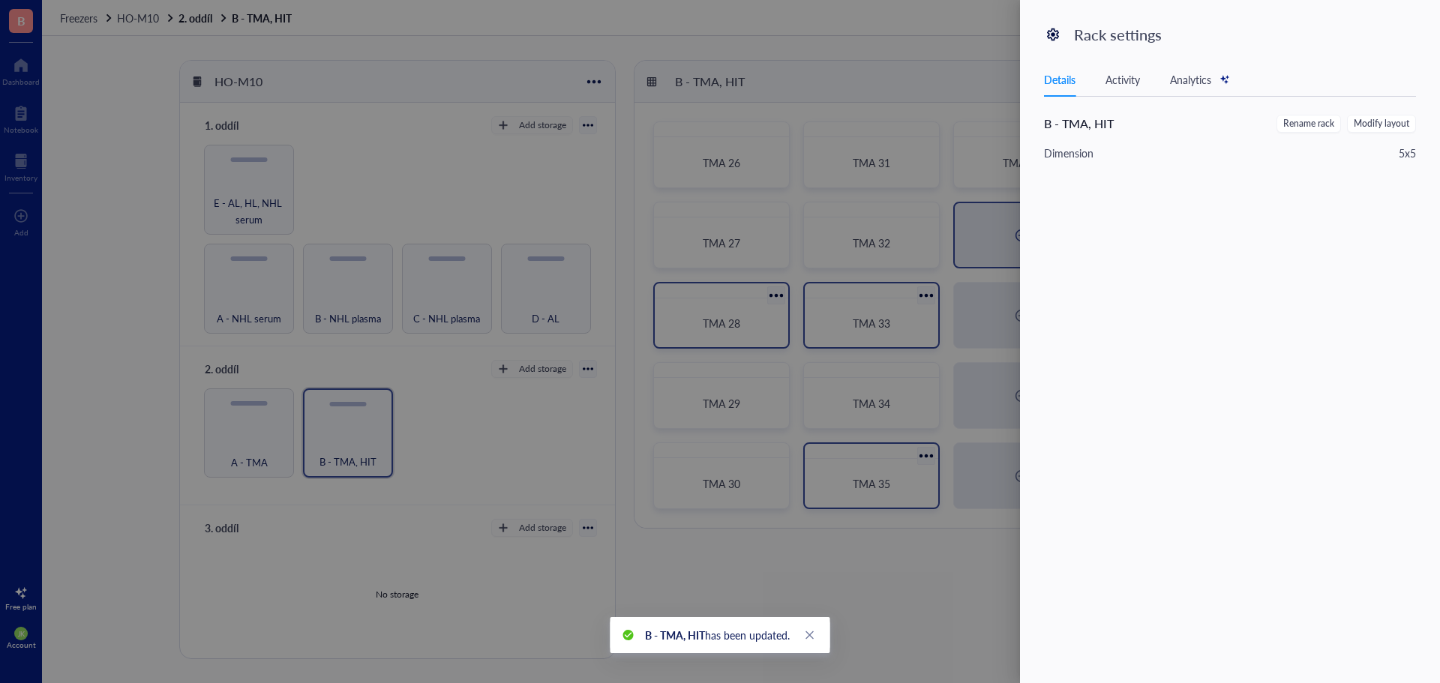
click at [628, 333] on div at bounding box center [720, 341] width 1440 height 683
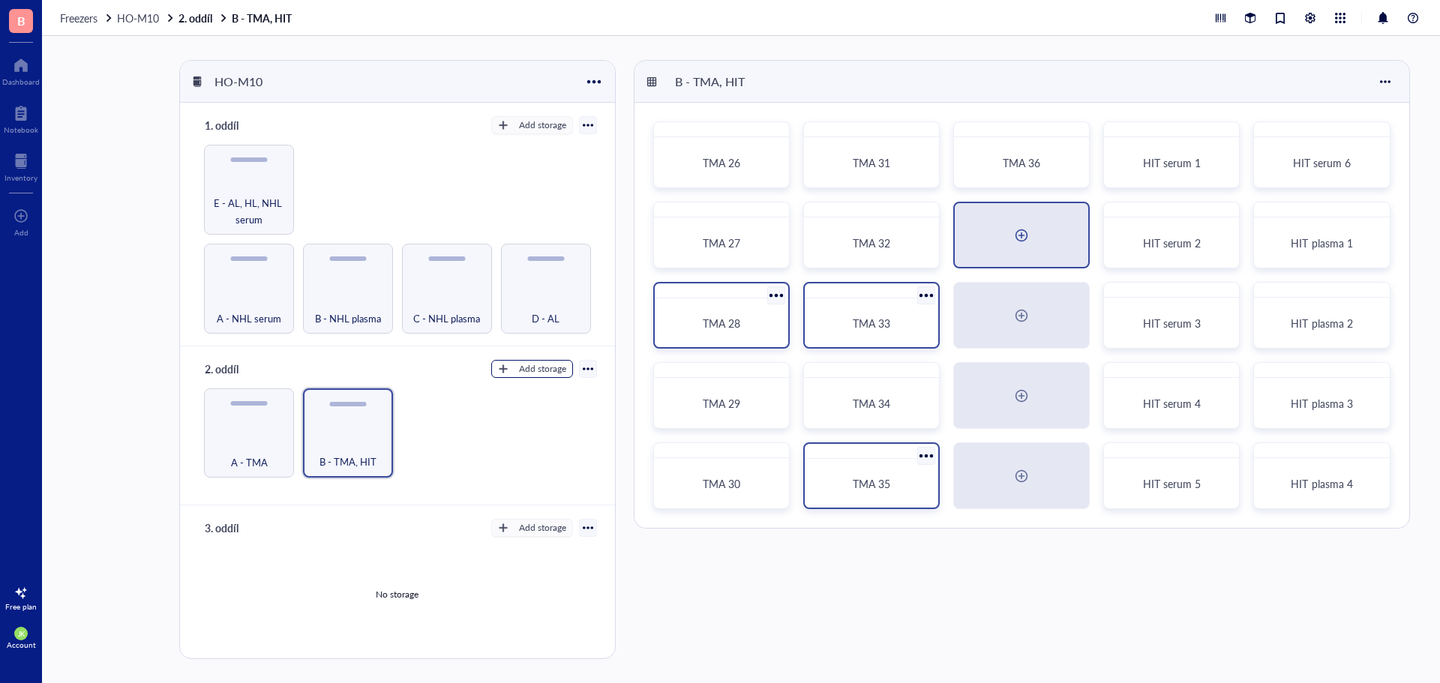
click at [533, 370] on div "Add storage" at bounding box center [542, 368] width 47 height 13
click at [523, 395] on span "Rack" at bounding box center [538, 391] width 85 height 16
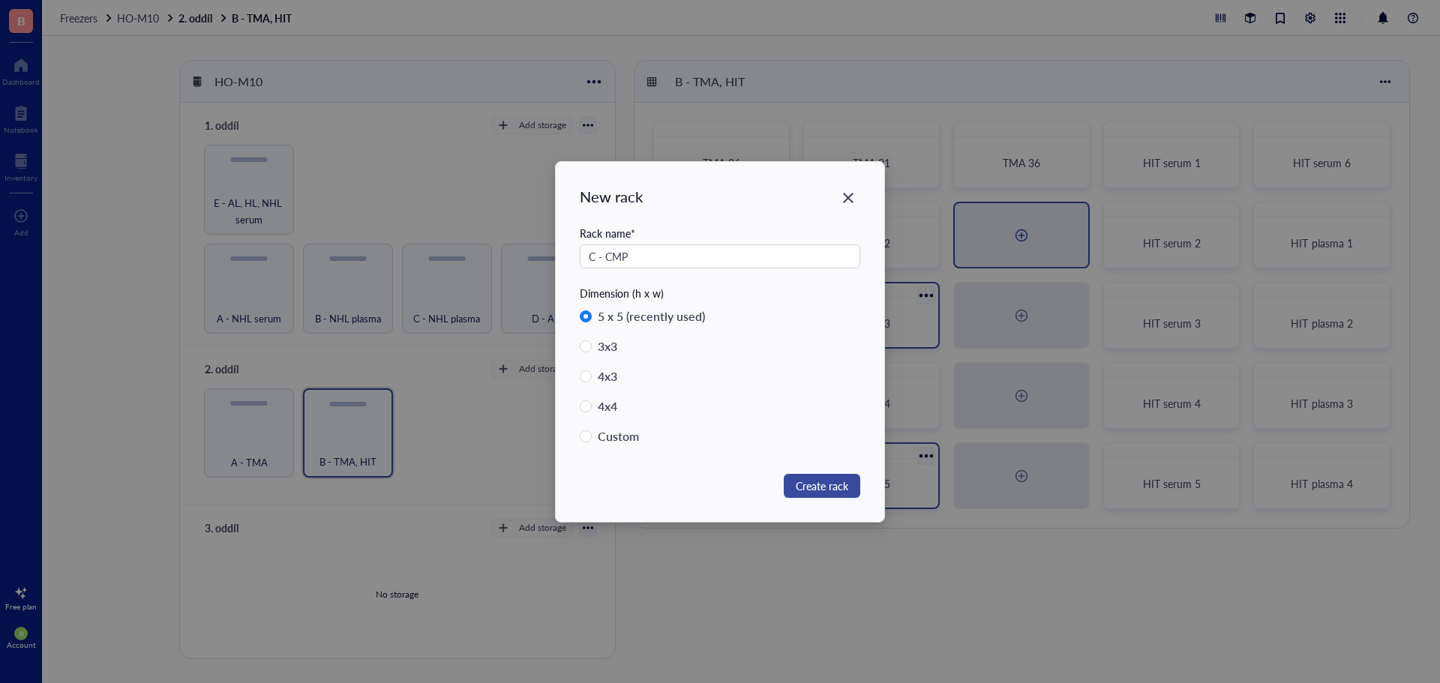
click at [831, 479] on span "Create rack" at bounding box center [822, 486] width 52 height 16
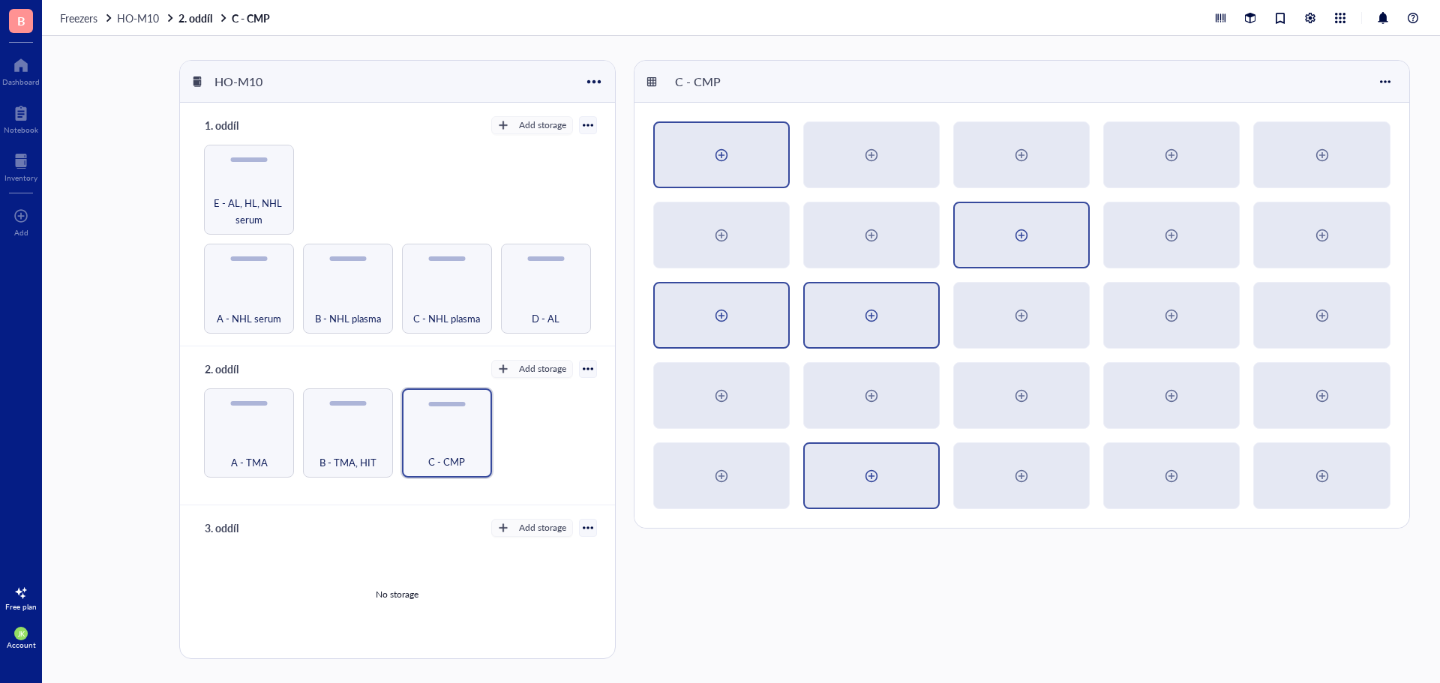
click at [736, 172] on div at bounding box center [721, 155] width 133 height 64
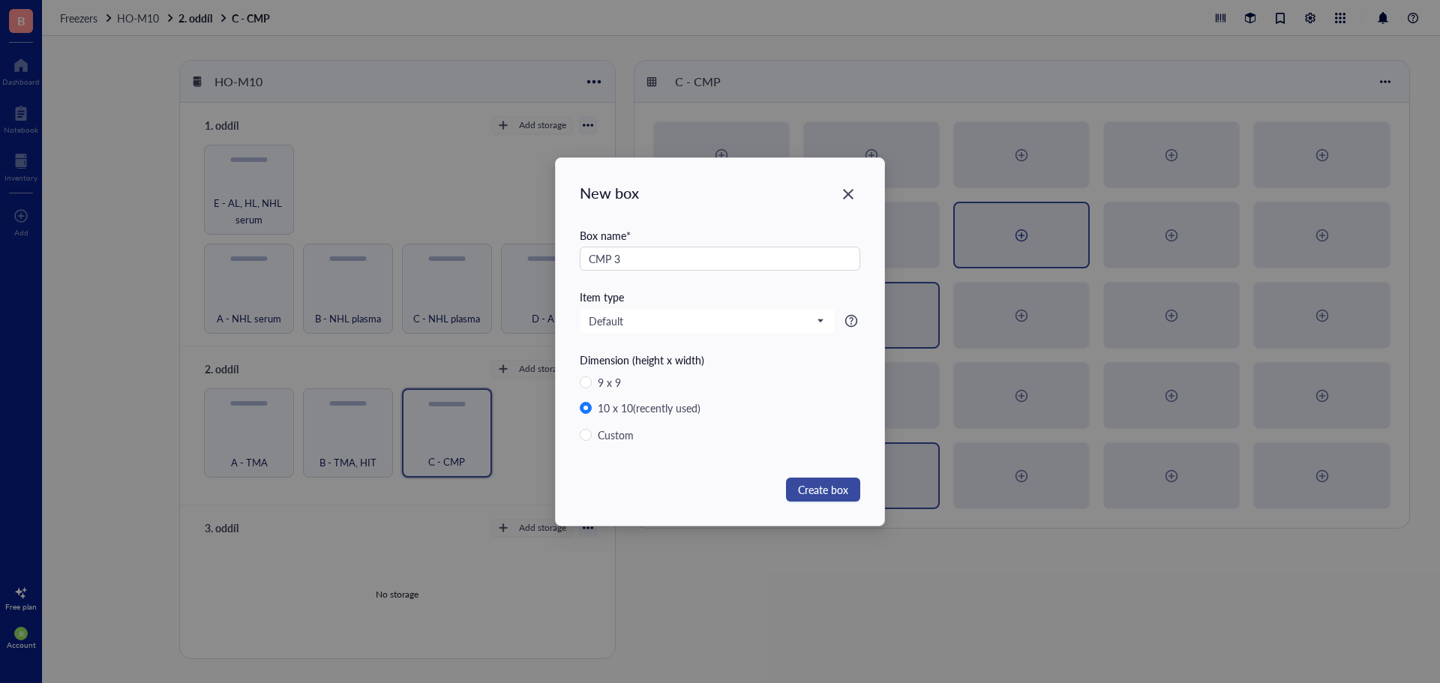
click at [847, 490] on span "Create box" at bounding box center [823, 489] width 50 height 16
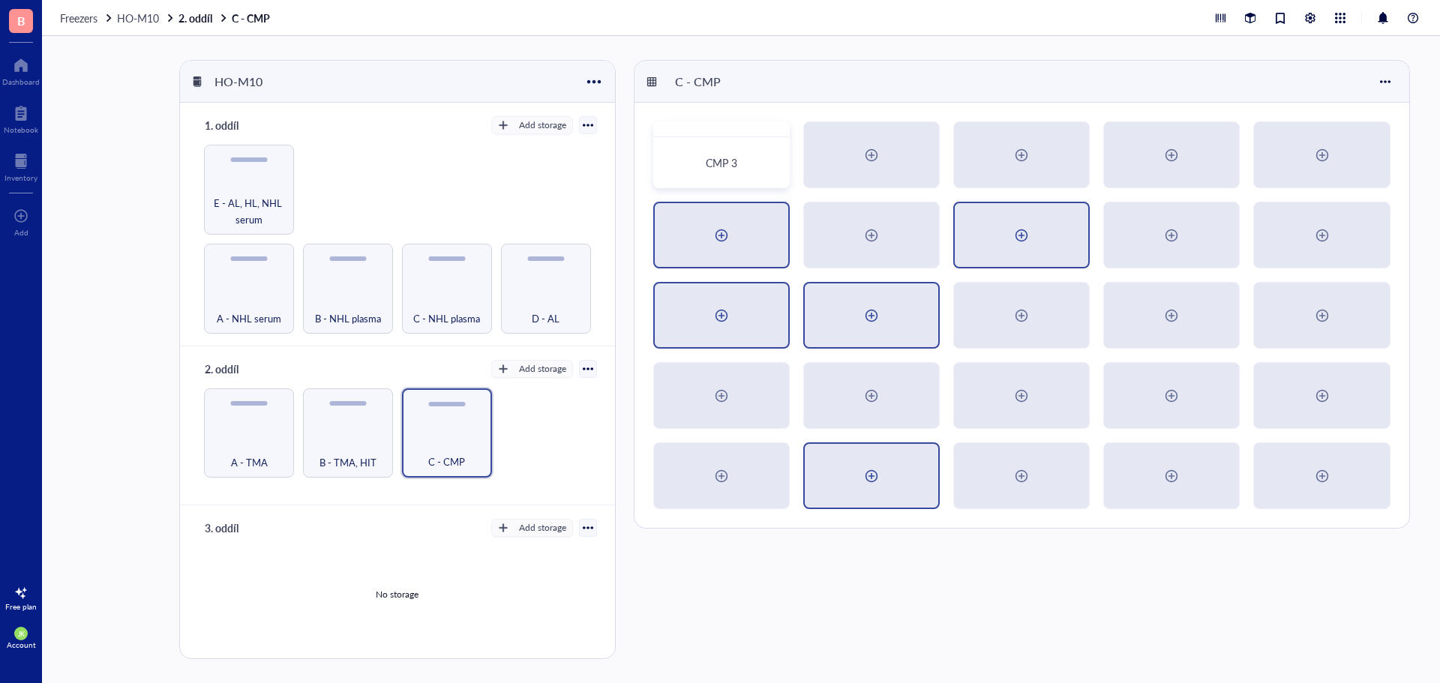
click at [748, 237] on div at bounding box center [721, 235] width 133 height 64
click at [714, 334] on div at bounding box center [721, 315] width 133 height 64
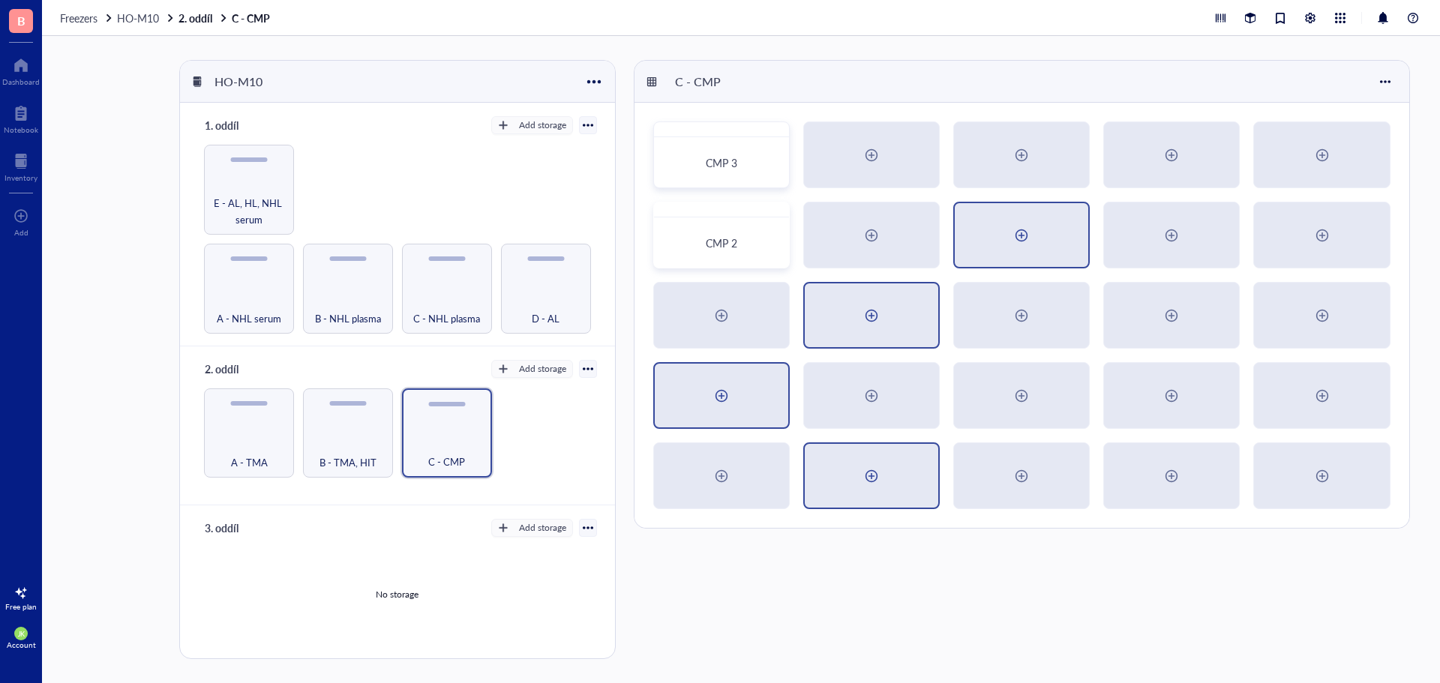
click at [709, 387] on div at bounding box center [721, 396] width 24 height 24
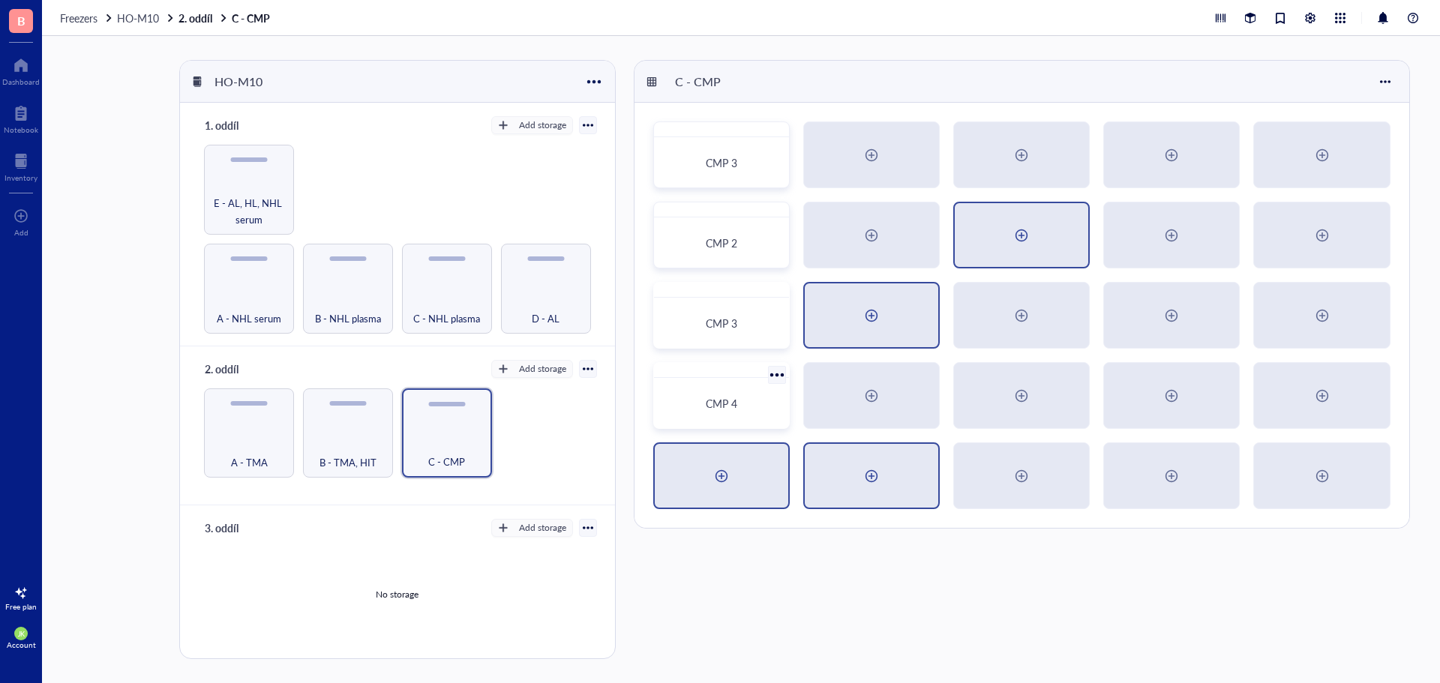
click at [712, 468] on div at bounding box center [721, 476] width 24 height 24
click at [872, 149] on div at bounding box center [871, 155] width 24 height 24
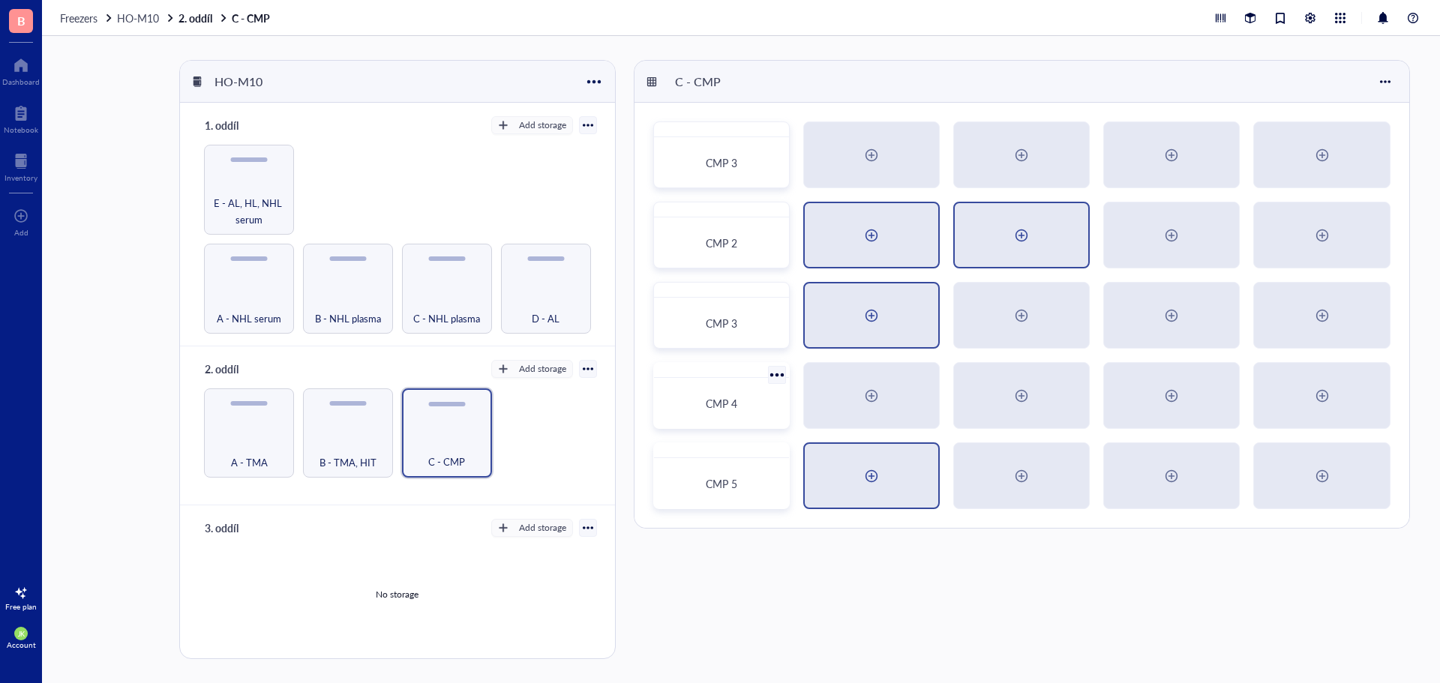
click at [869, 229] on div at bounding box center [871, 235] width 24 height 24
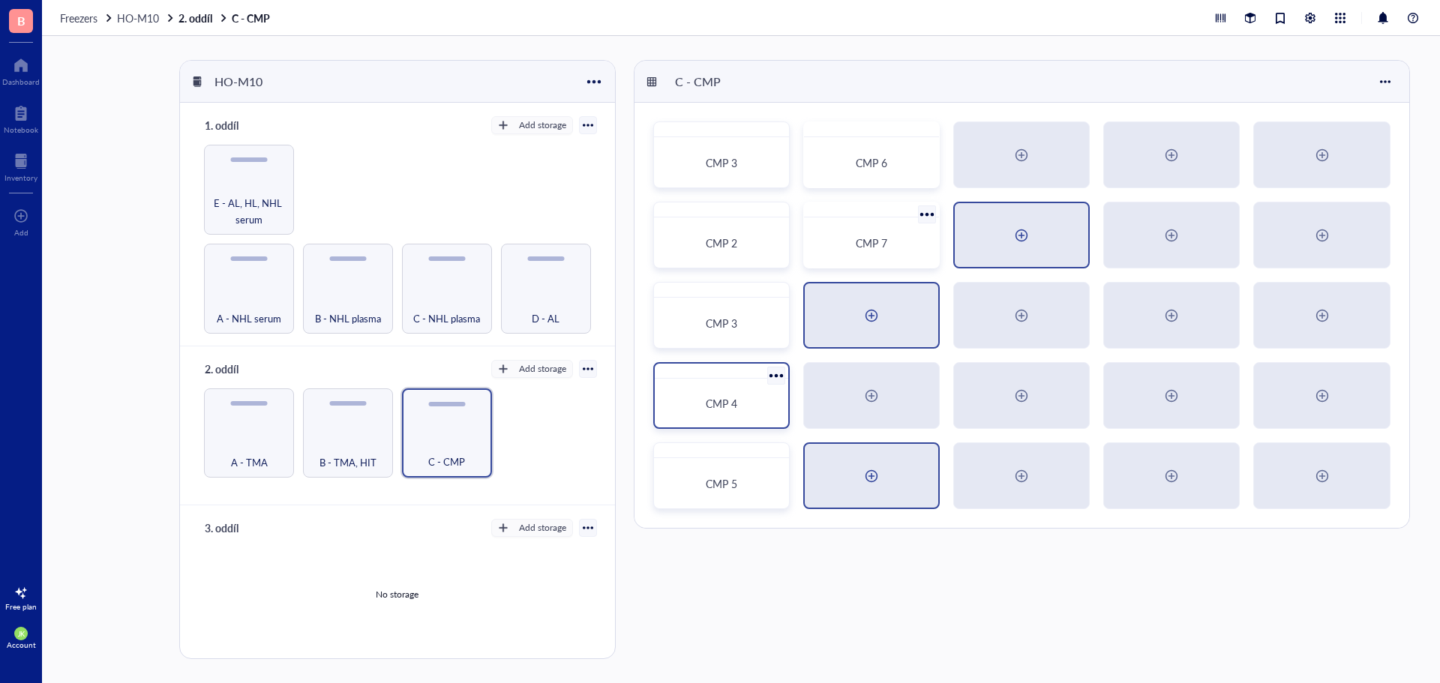
click at [870, 310] on div at bounding box center [871, 316] width 24 height 24
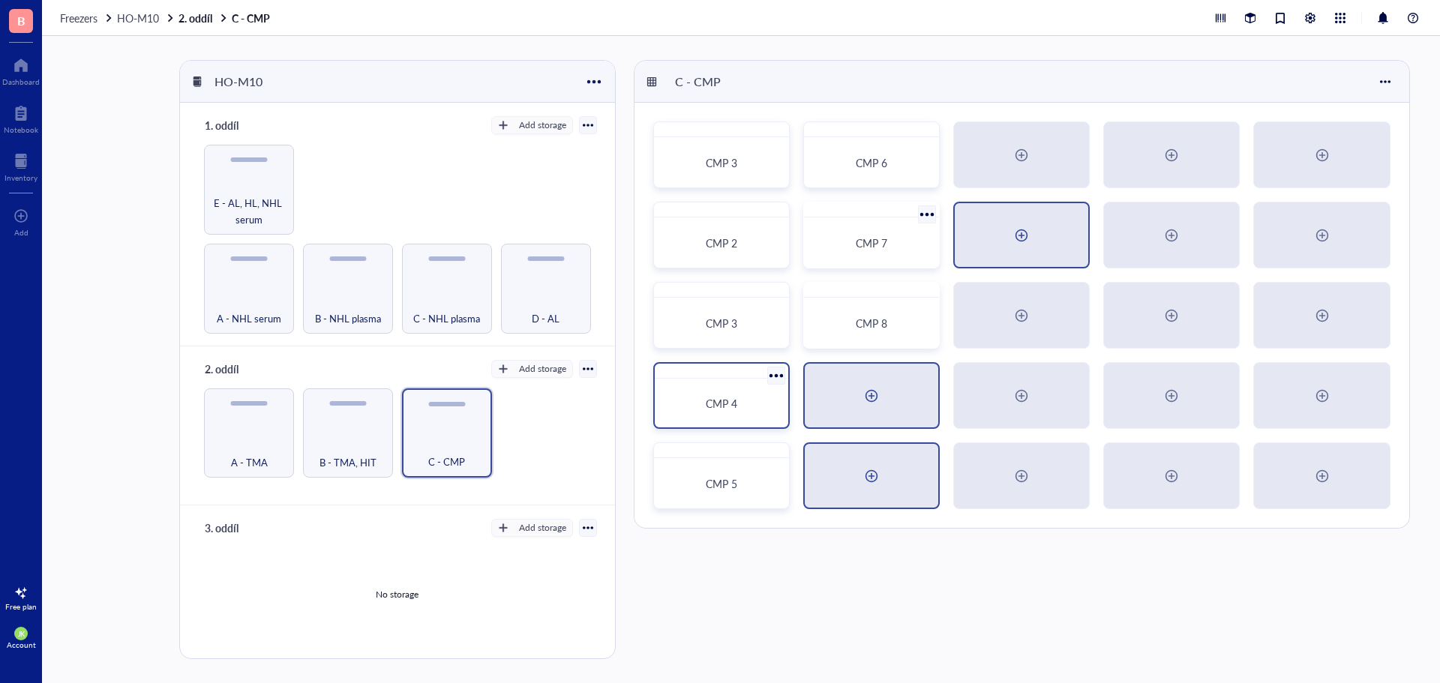
click at [885, 411] on div at bounding box center [871, 396] width 133 height 64
click at [869, 403] on div at bounding box center [871, 396] width 24 height 24
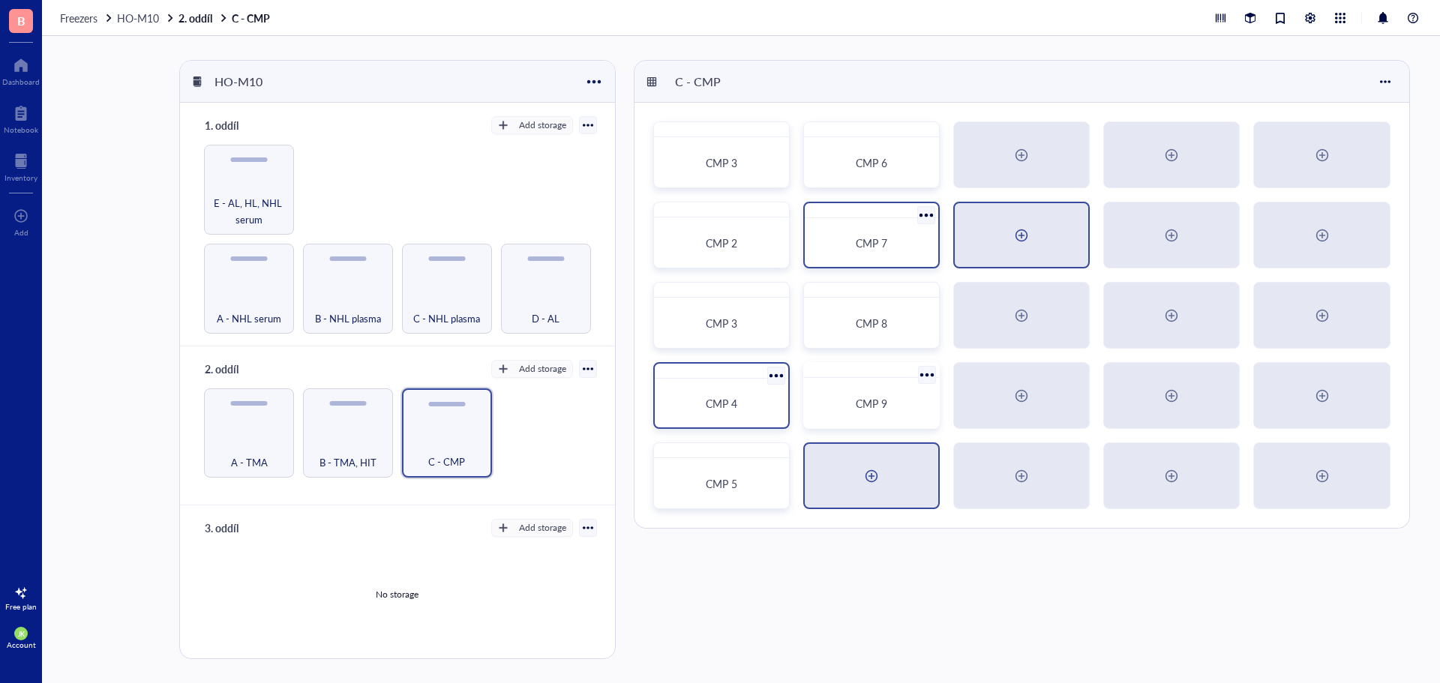
click at [877, 475] on div at bounding box center [871, 476] width 24 height 24
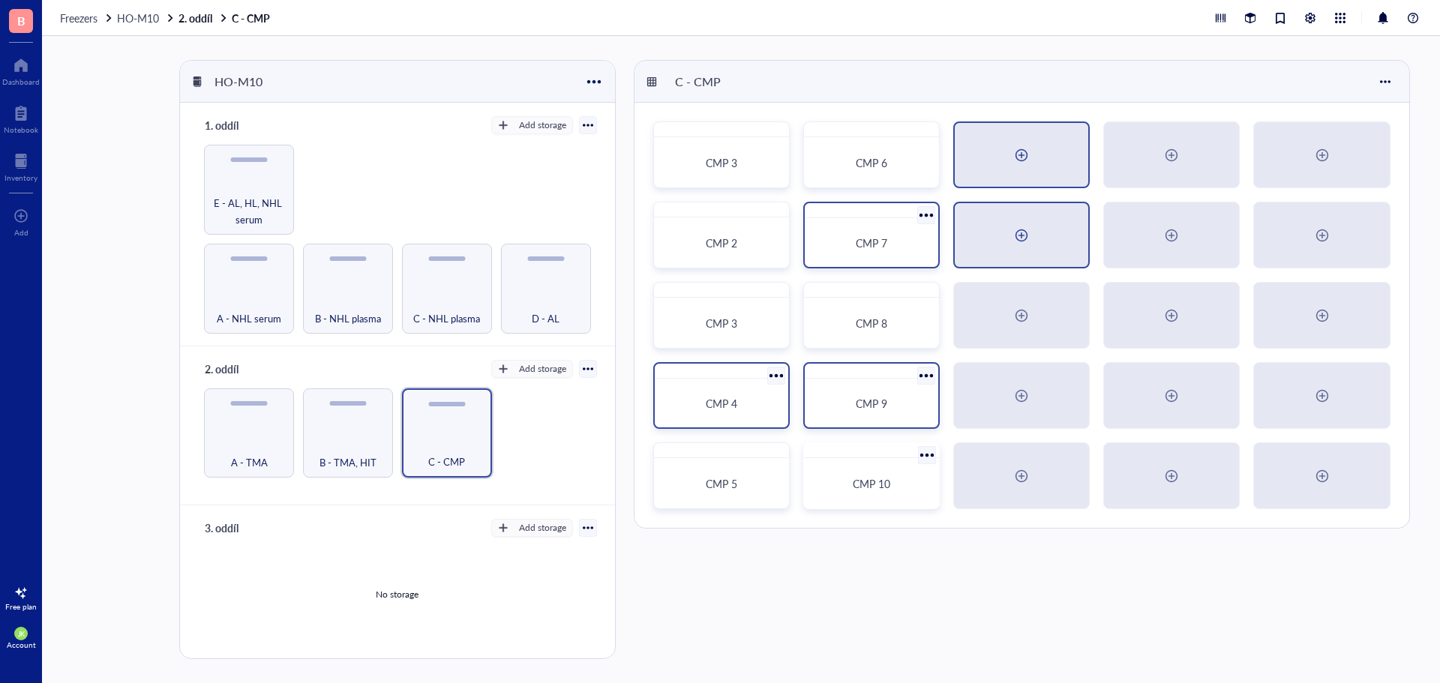
click at [1033, 145] on div at bounding box center [1021, 155] width 24 height 24
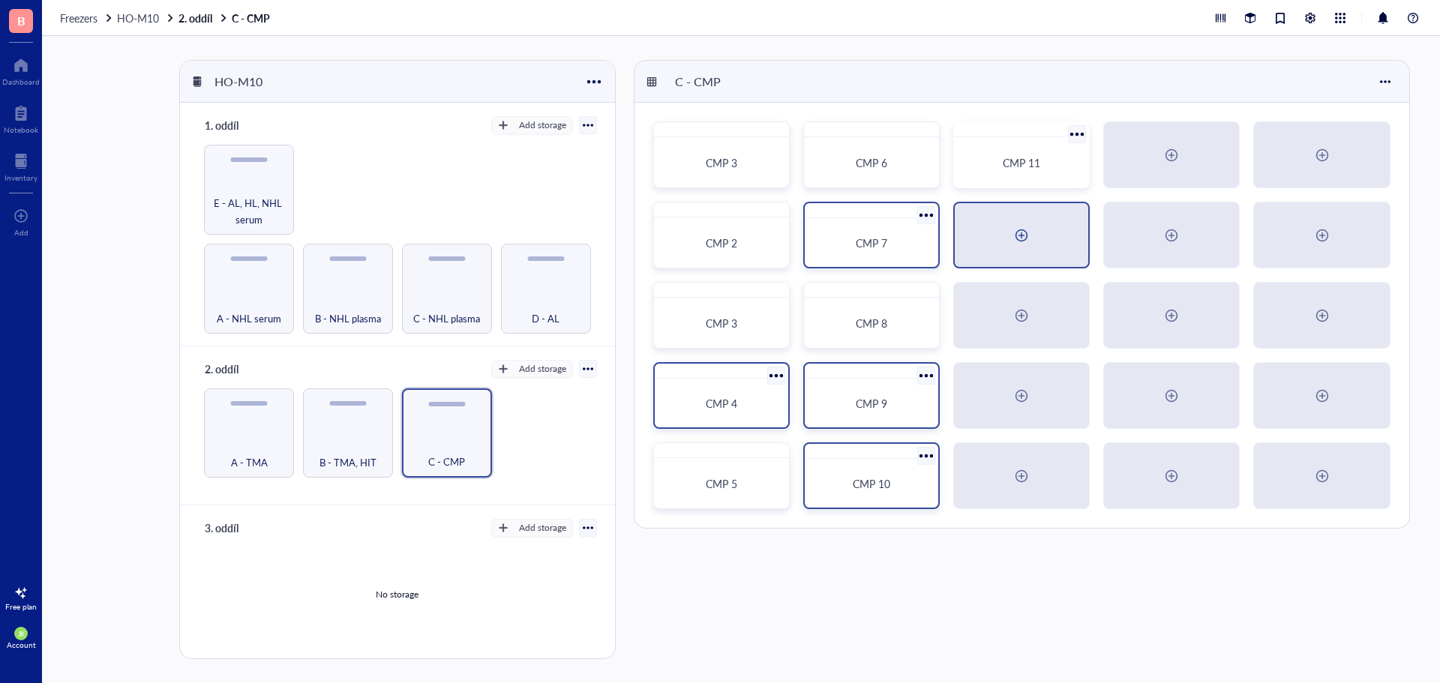
click at [1042, 235] on div at bounding box center [1021, 235] width 133 height 64
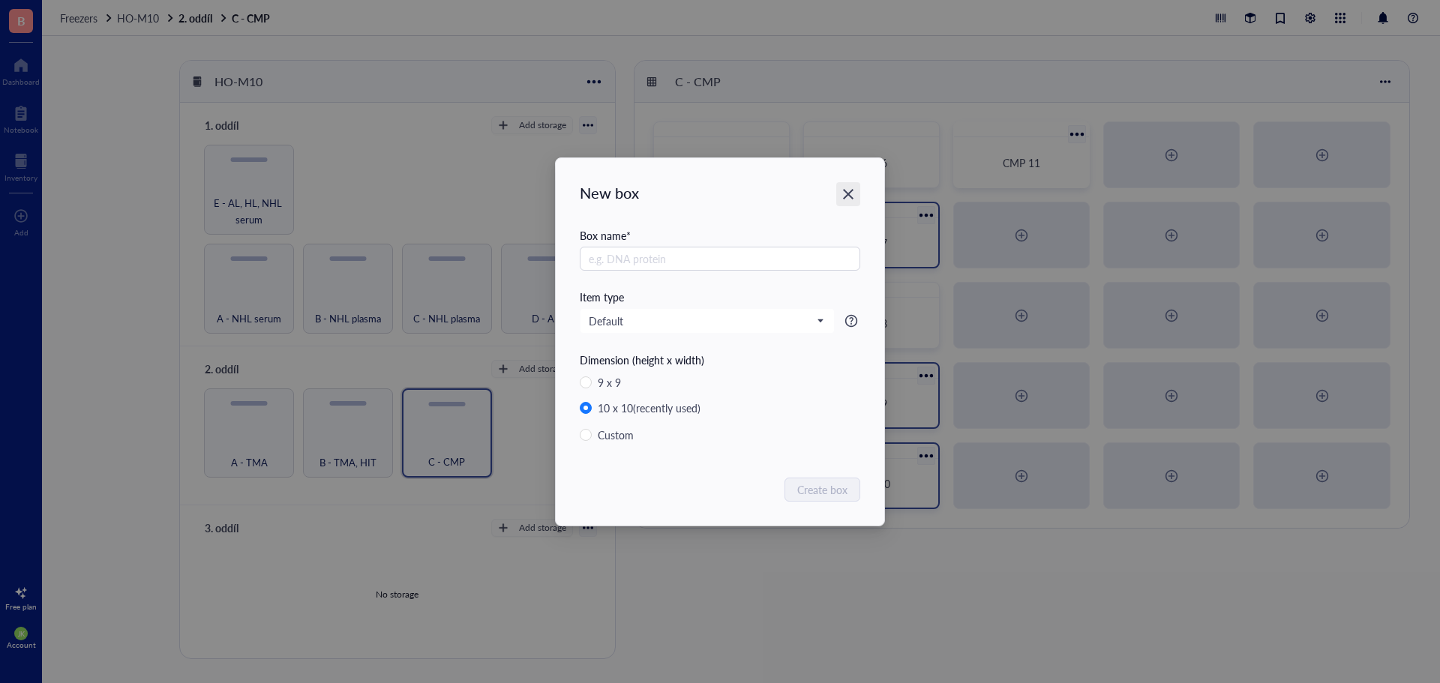
click at [850, 193] on icon "Close" at bounding box center [848, 194] width 10 height 10
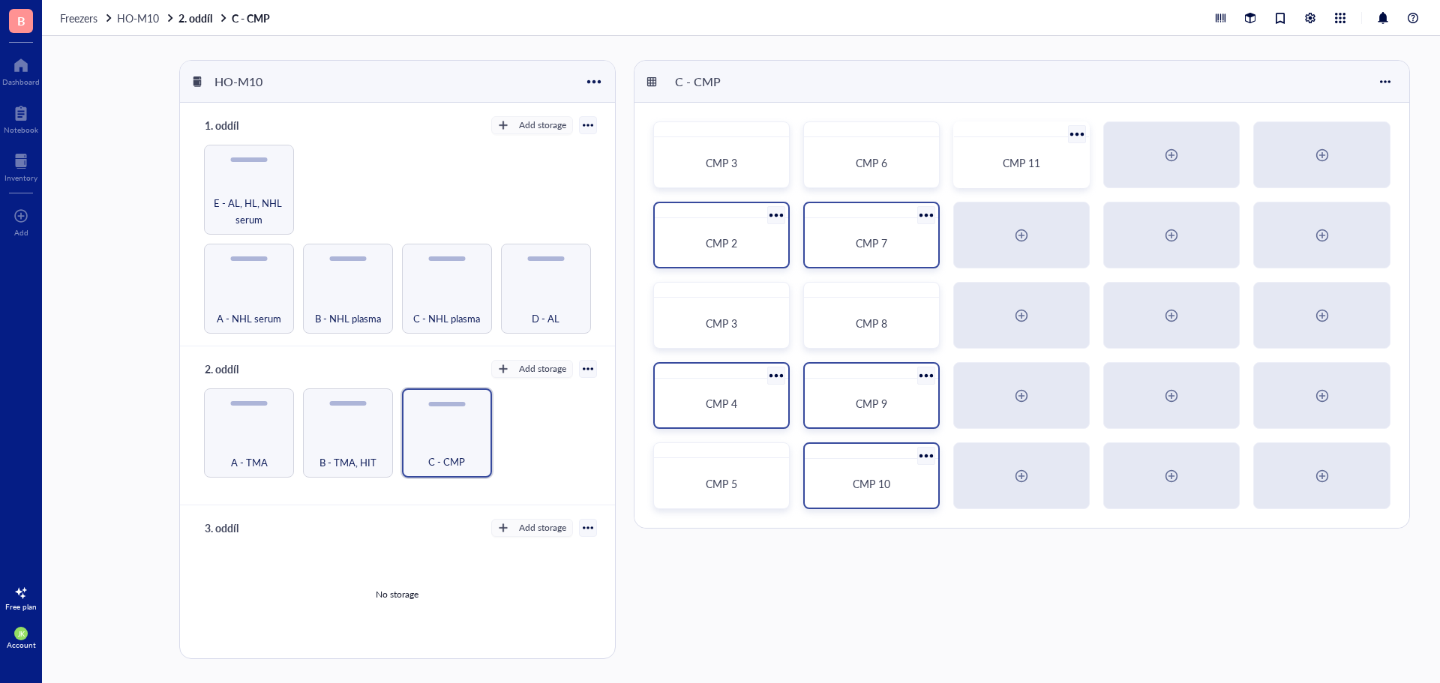
click at [778, 217] on div at bounding box center [776, 215] width 22 height 22
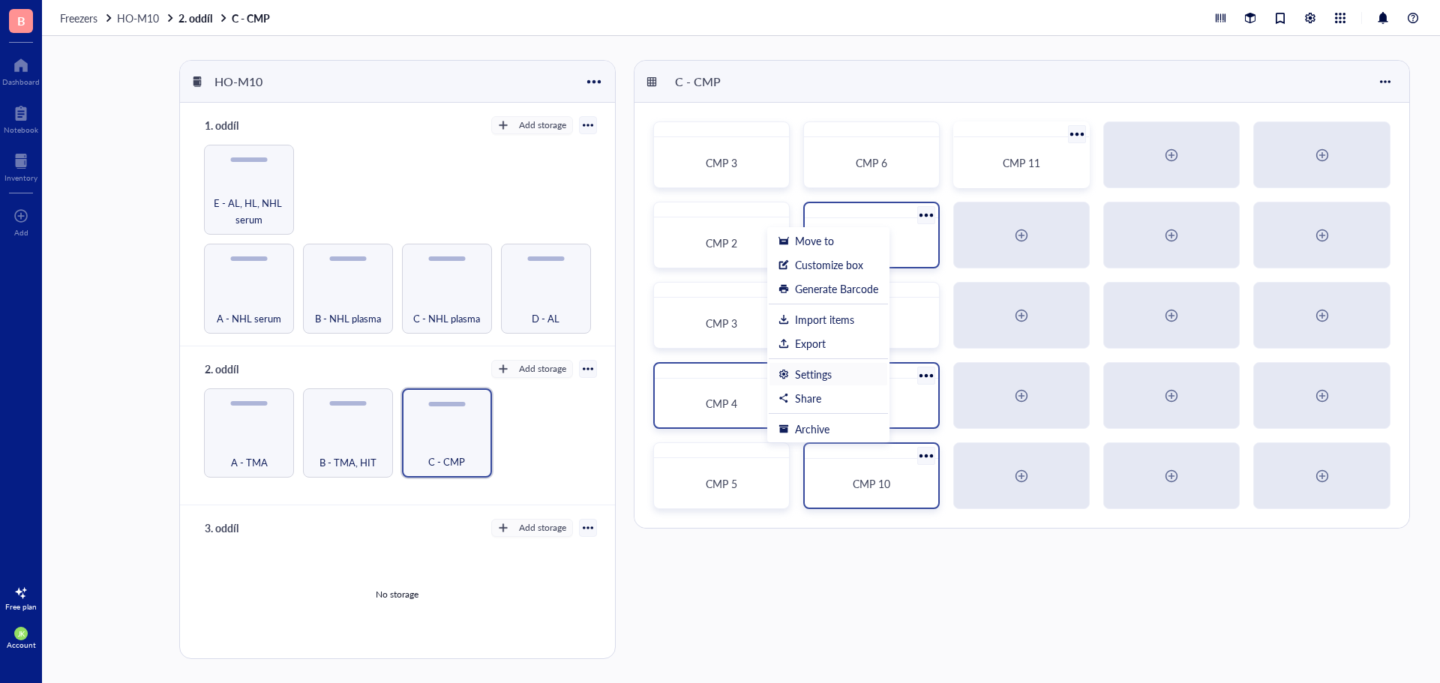
click at [795, 367] on div "Settings" at bounding box center [813, 373] width 37 height 13
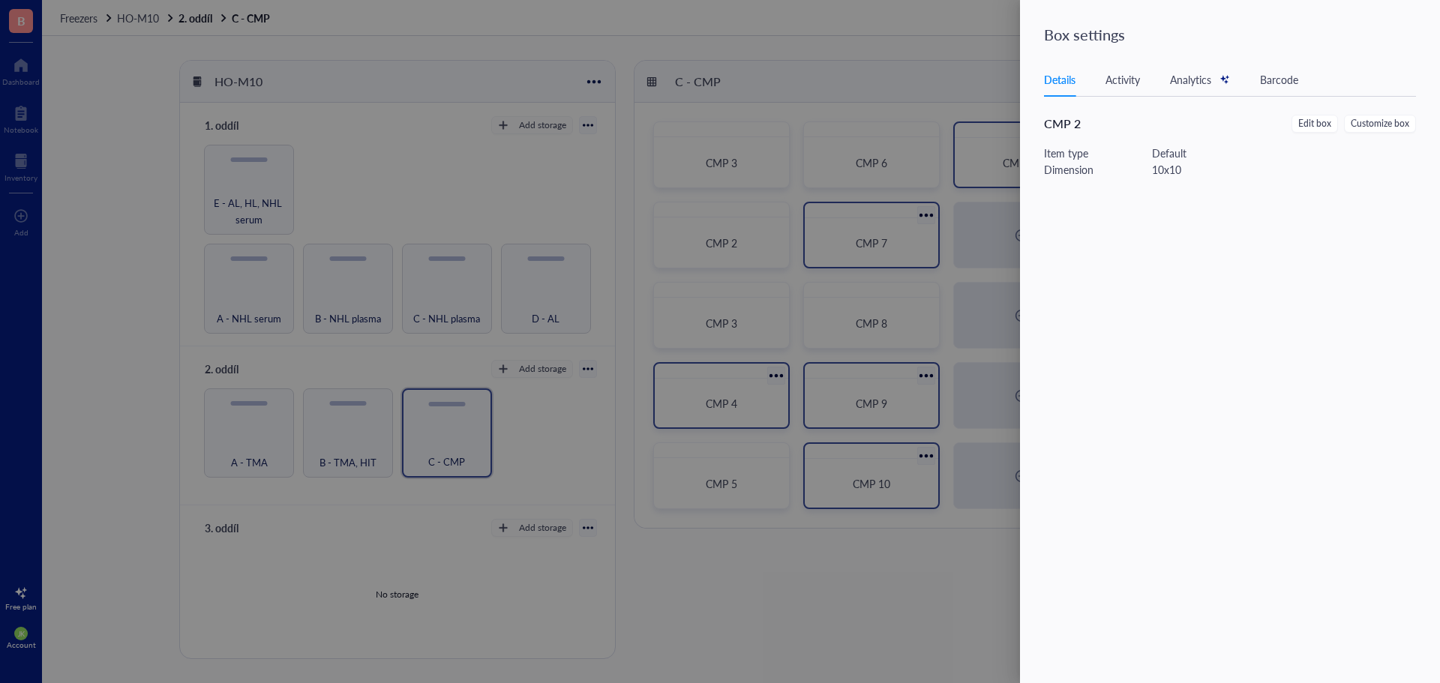
click at [1316, 122] on span "Edit box" at bounding box center [1314, 124] width 33 height 14
click at [1183, 110] on input "CMP 2" at bounding box center [1239, 104] width 390 height 24
click at [1424, 34] on button "Save" at bounding box center [1411, 36] width 46 height 24
click at [775, 293] on div at bounding box center [720, 341] width 1440 height 683
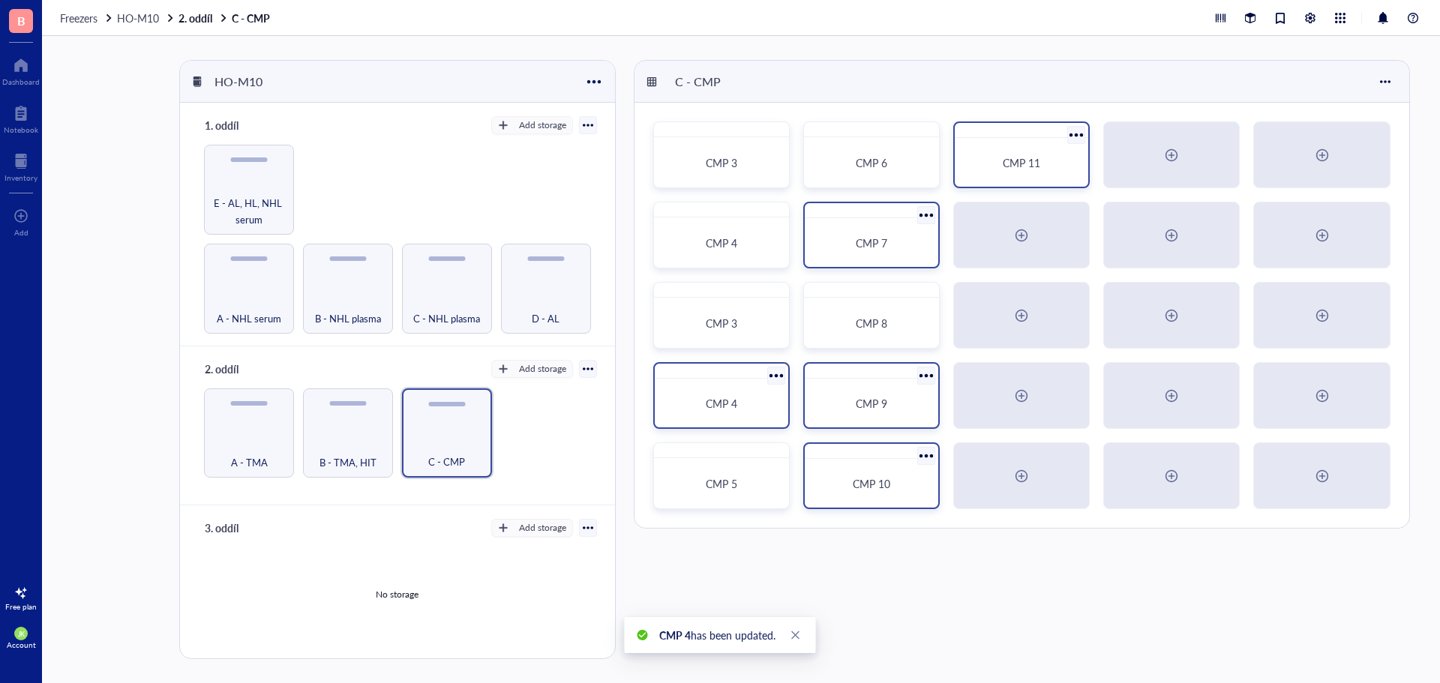
click at [775, 295] on div at bounding box center [777, 295] width 22 height 22
click at [838, 455] on div "Settings" at bounding box center [828, 454] width 100 height 13
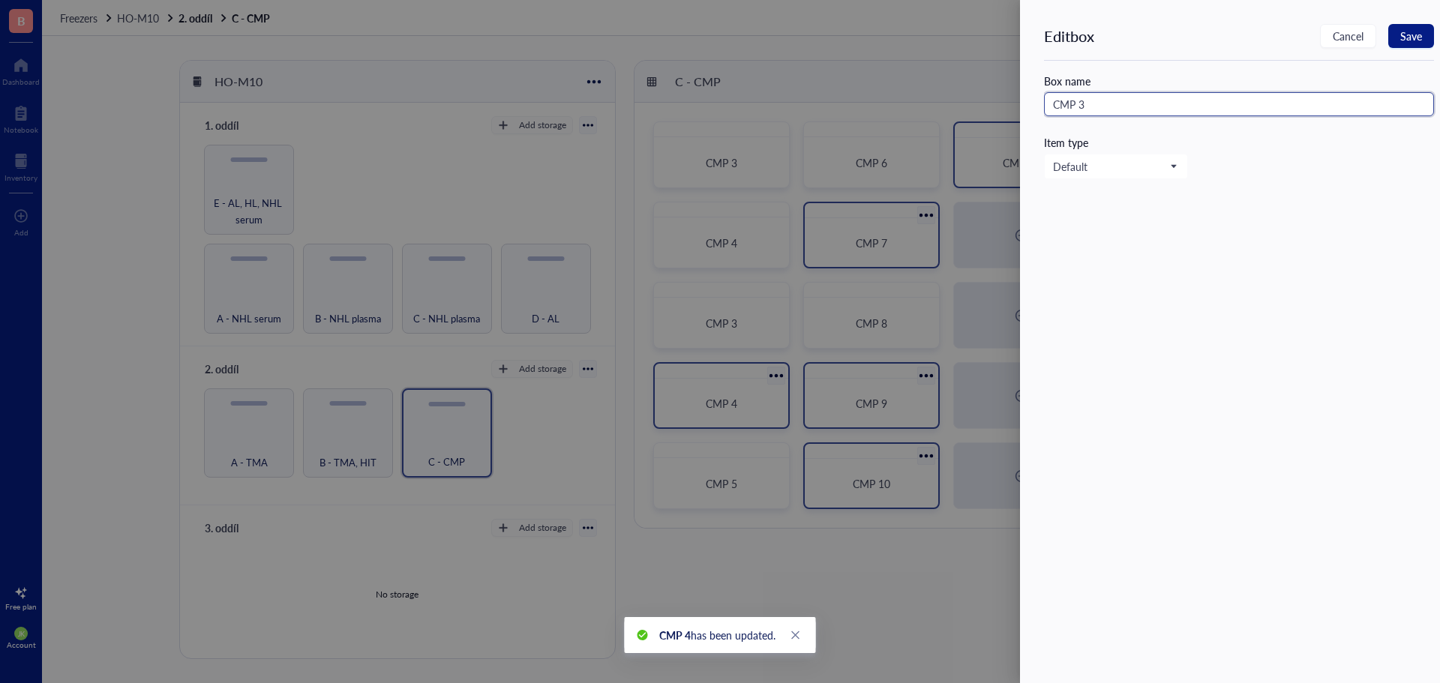
click at [1173, 103] on input "CMP 3" at bounding box center [1239, 104] width 390 height 24
click at [1412, 30] on span "Save" at bounding box center [1411, 36] width 22 height 12
click at [769, 455] on div at bounding box center [720, 341] width 1440 height 683
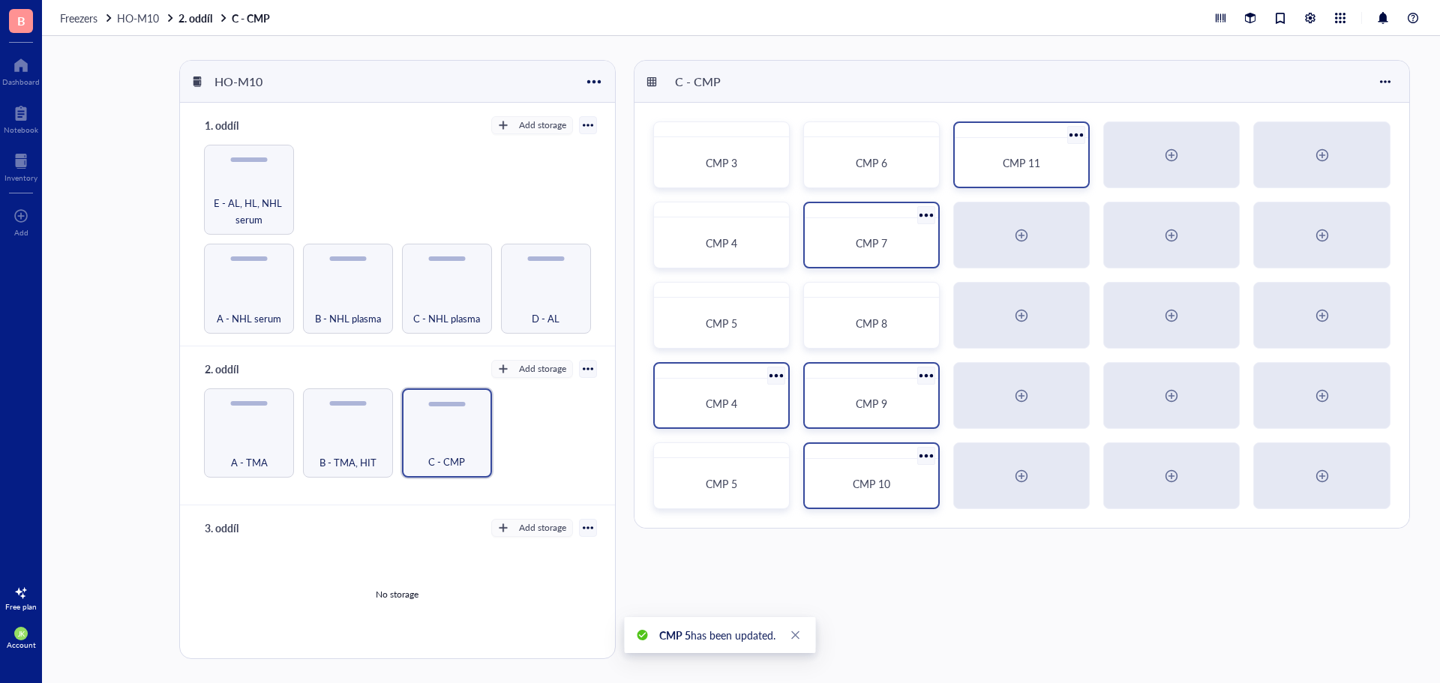
click at [776, 375] on div at bounding box center [776, 376] width 22 height 22
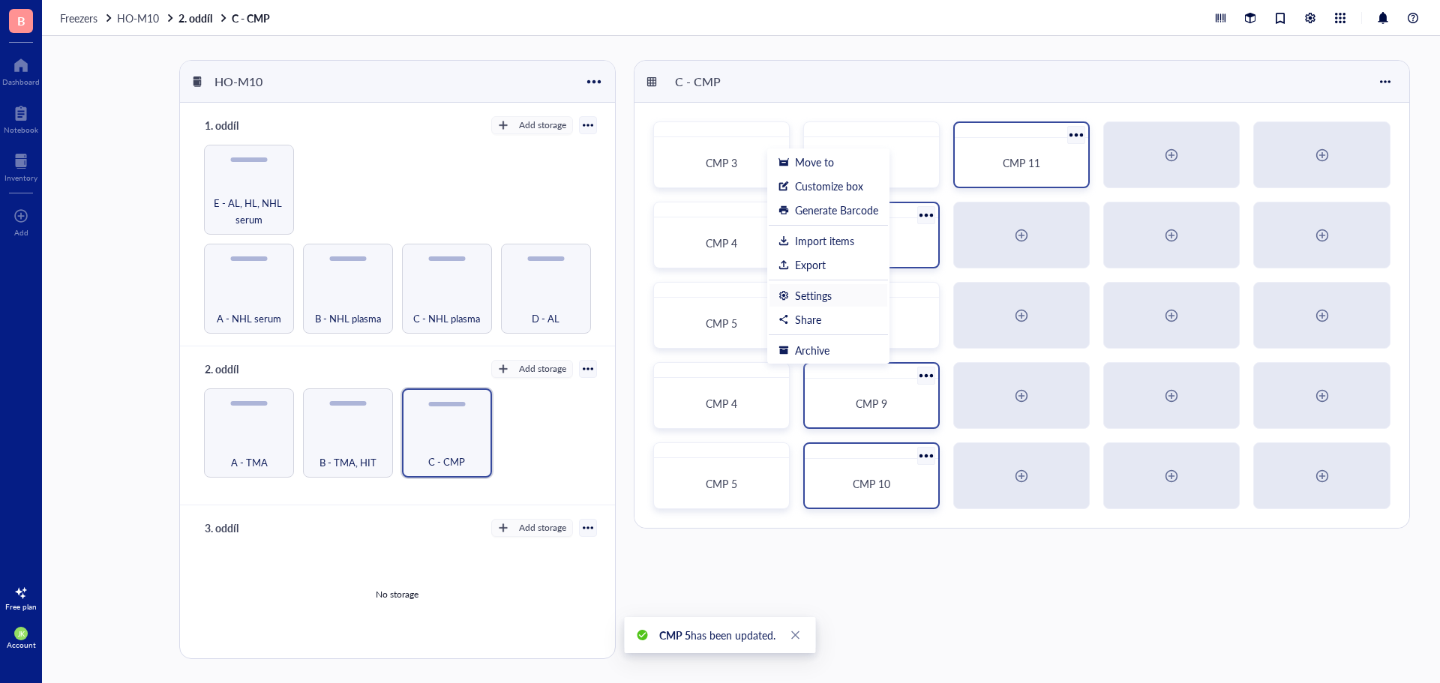
click at [844, 285] on li "Settings" at bounding box center [828, 295] width 119 height 24
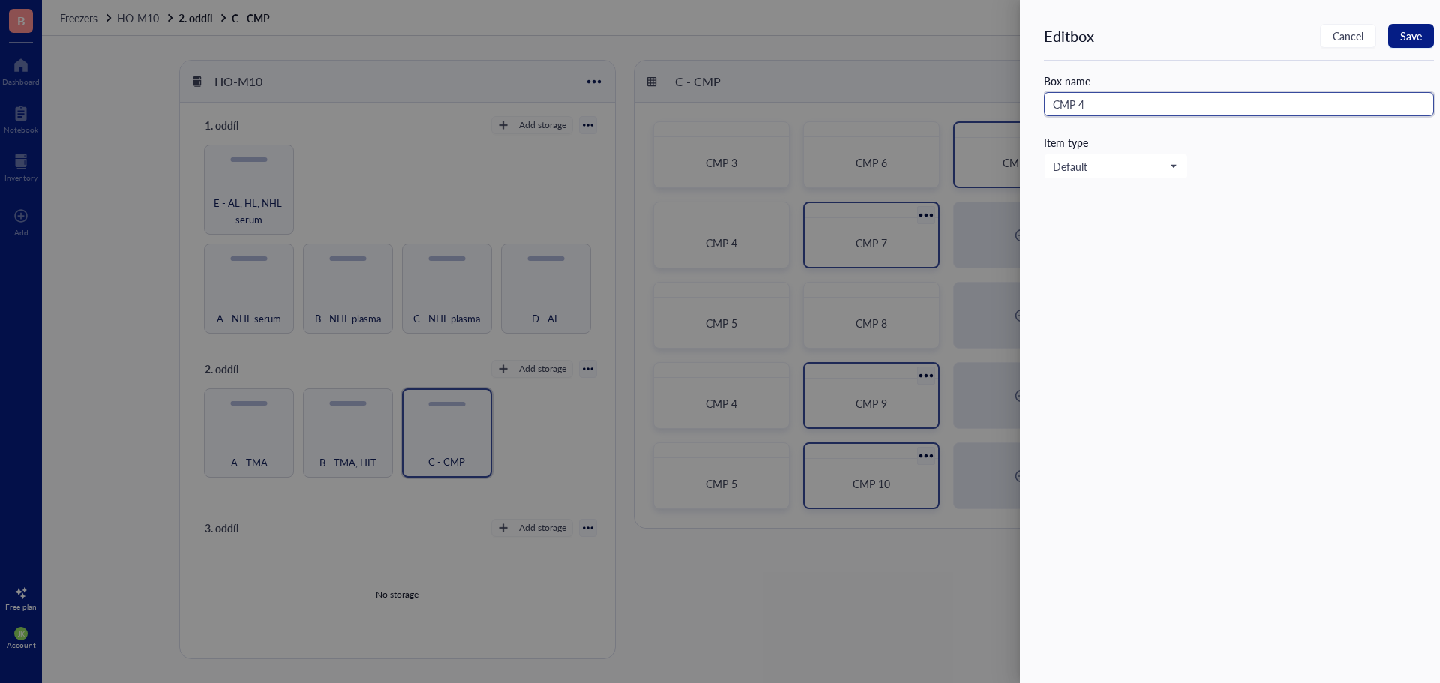
click at [1167, 99] on input "CMP 4" at bounding box center [1239, 104] width 390 height 24
drag, startPoint x: 1422, startPoint y: 43, endPoint x: 1403, endPoint y: 52, distance: 20.5
click at [1422, 41] on button "Save" at bounding box center [1411, 36] width 46 height 24
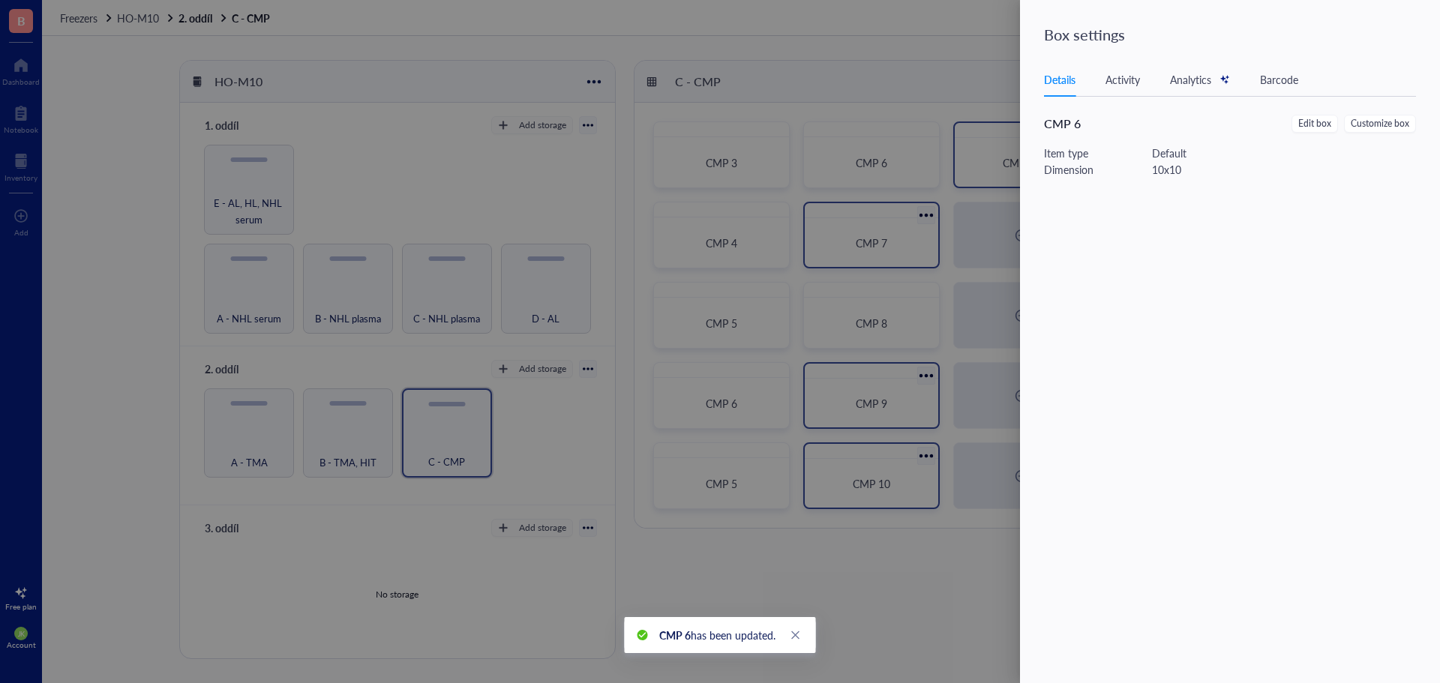
click at [779, 457] on div at bounding box center [720, 341] width 1440 height 683
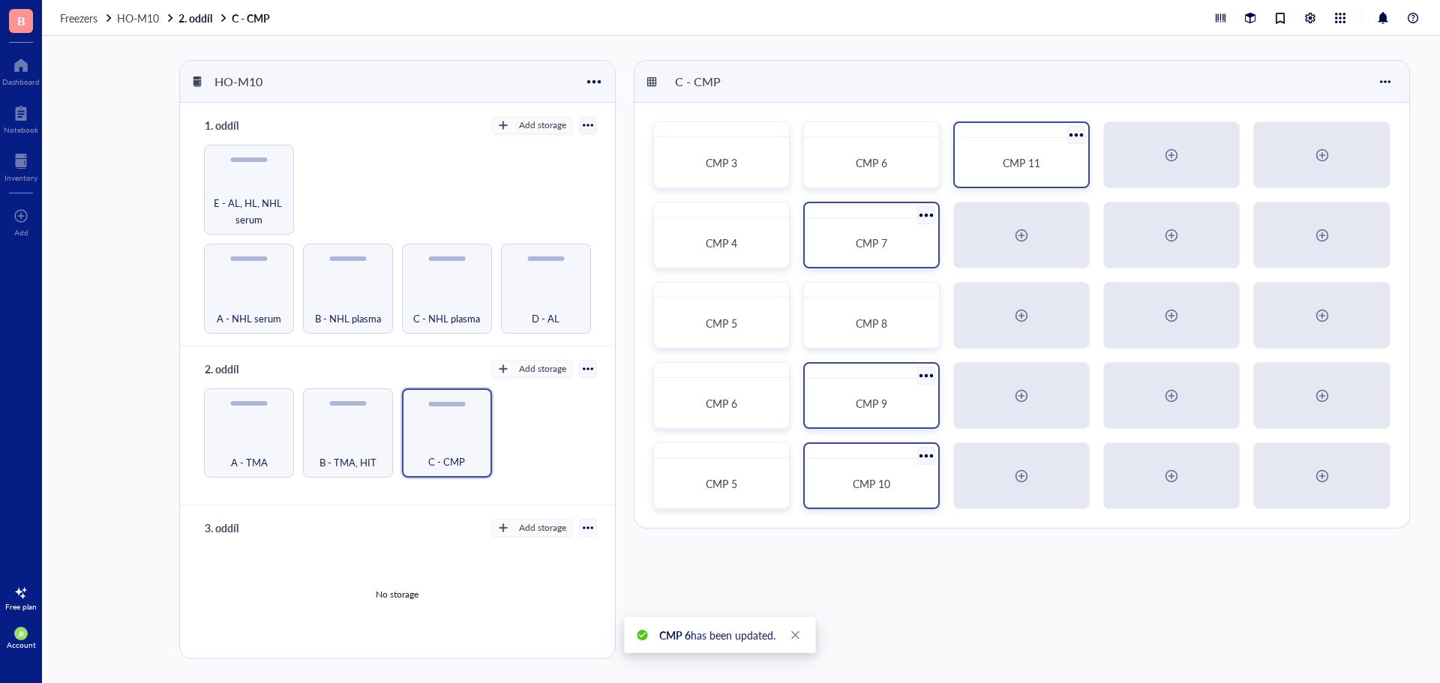
click at [775, 456] on div at bounding box center [777, 456] width 22 height 22
click at [820, 379] on div "Settings" at bounding box center [813, 375] width 37 height 13
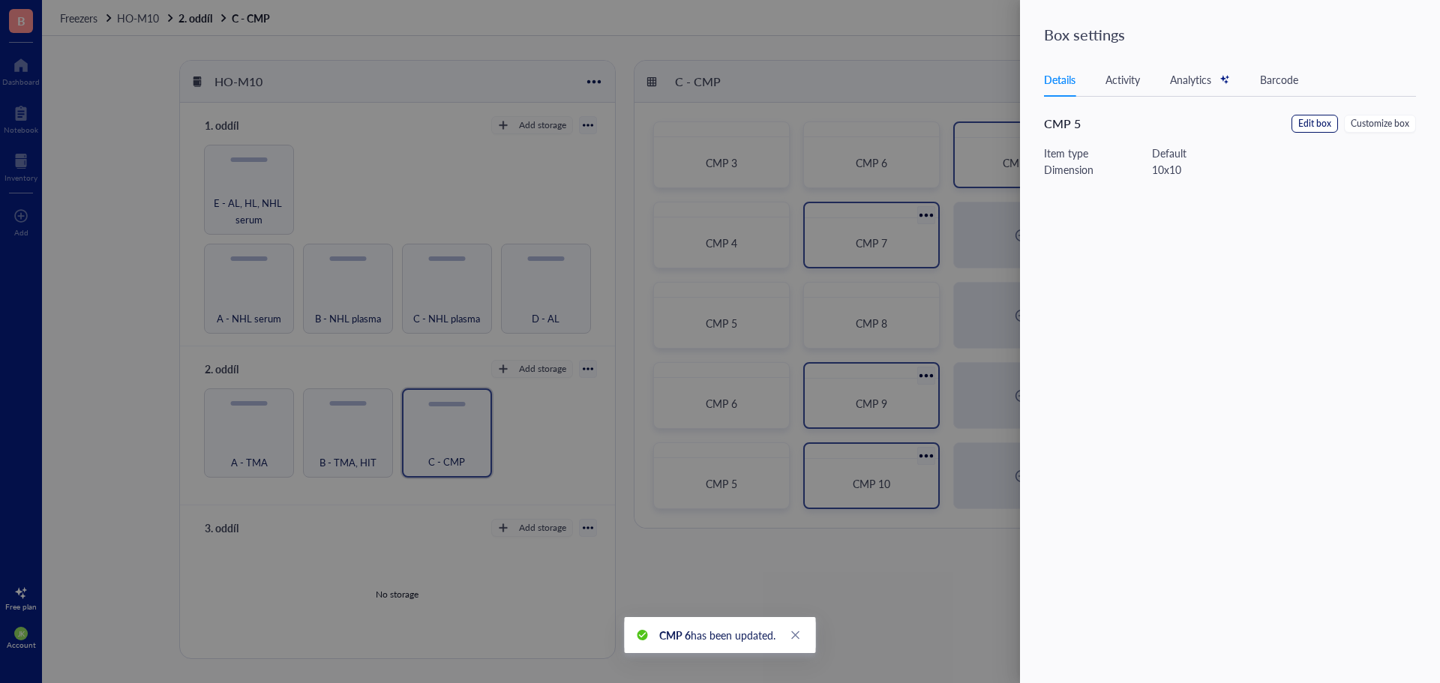
click at [1326, 124] on span "Edit box" at bounding box center [1314, 124] width 33 height 14
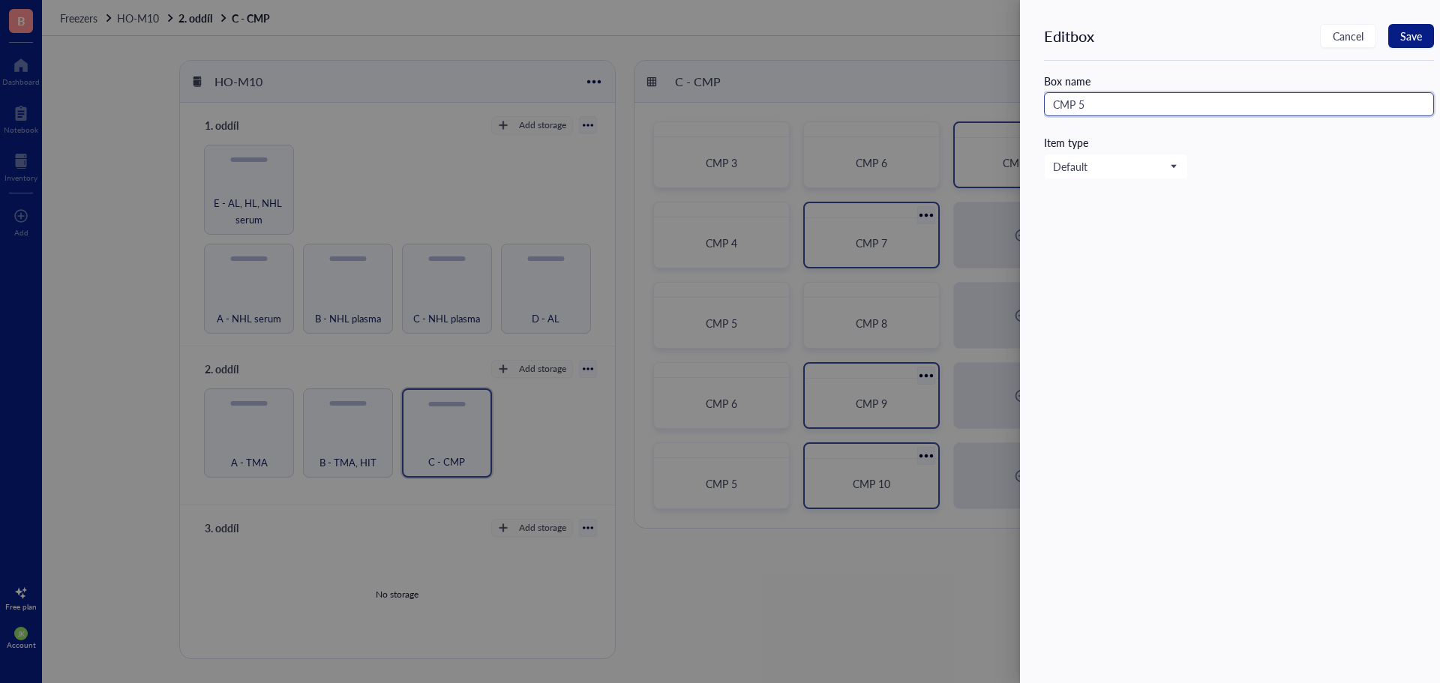
click at [1263, 103] on input "CMP 5" at bounding box center [1239, 104] width 390 height 24
click at [1414, 34] on span "Save" at bounding box center [1411, 36] width 22 height 12
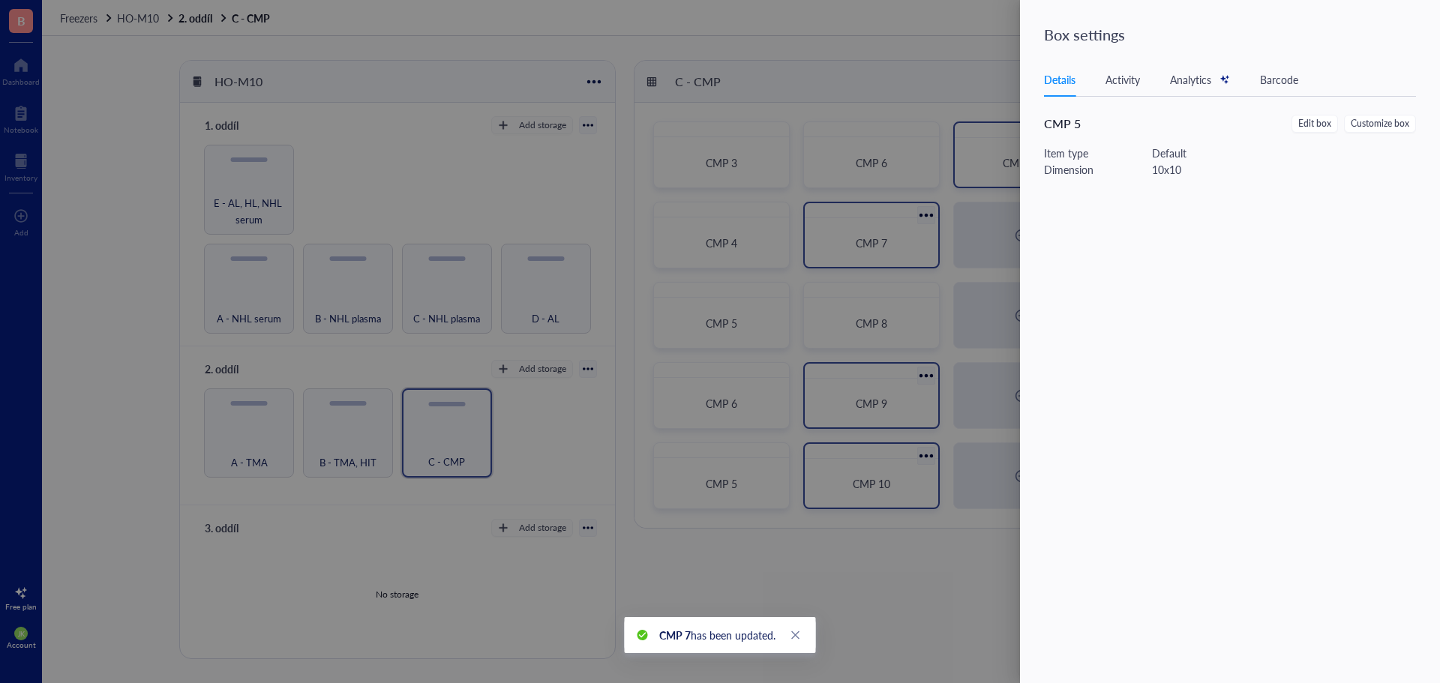
click at [927, 136] on div at bounding box center [720, 341] width 1440 height 683
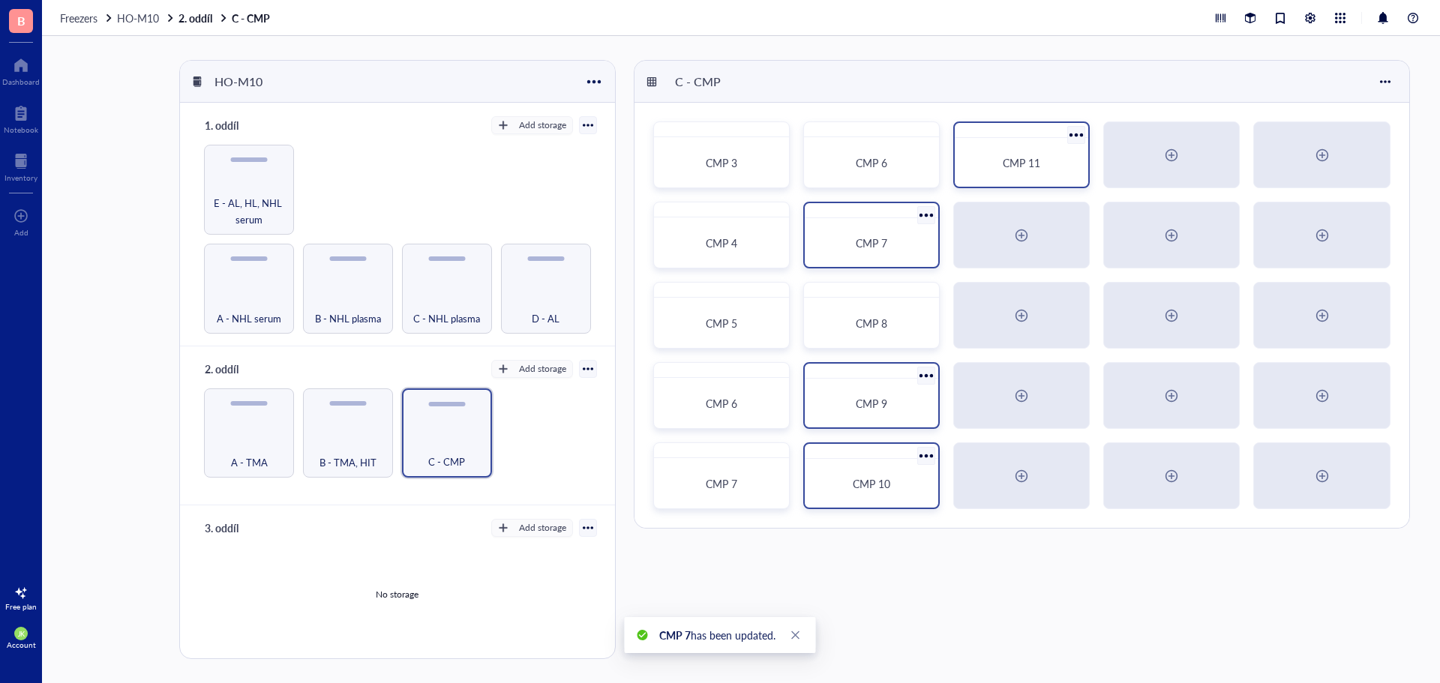
click at [927, 136] on div at bounding box center [927, 134] width 22 height 22
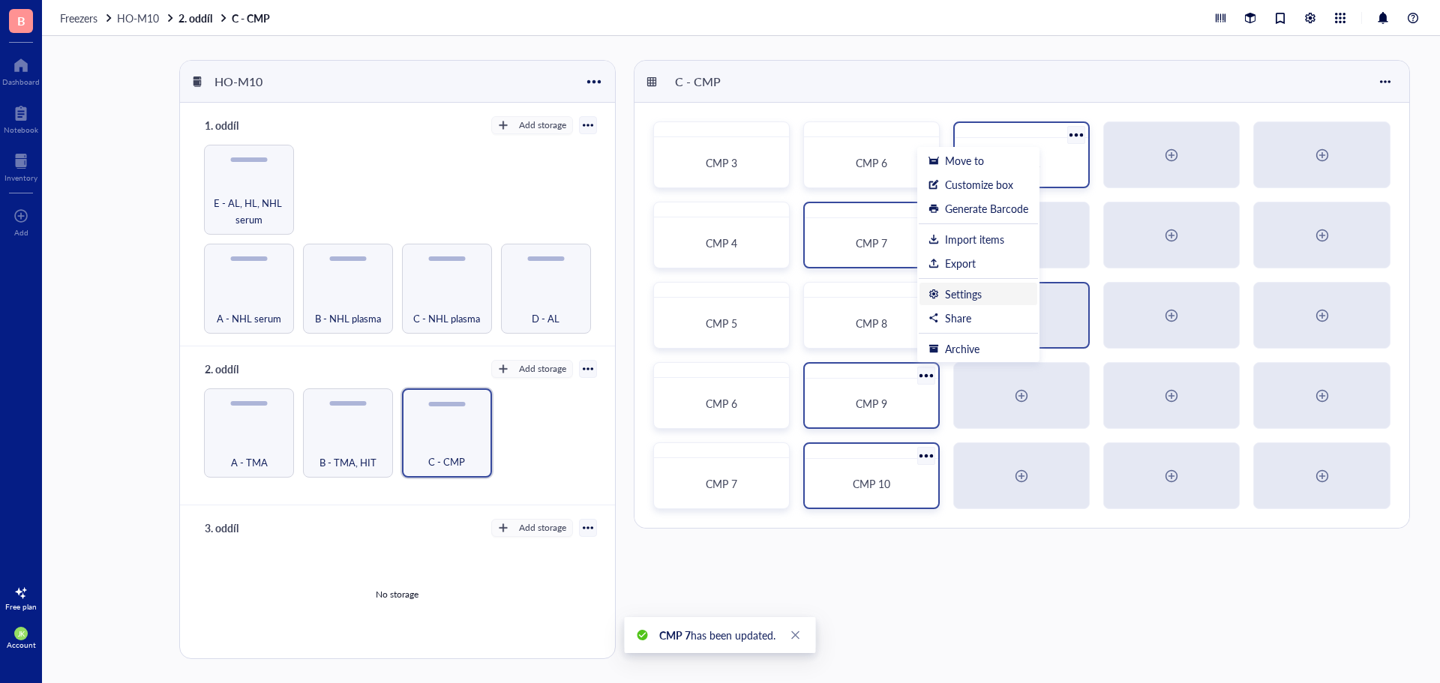
click at [969, 294] on div "Settings" at bounding box center [963, 293] width 37 height 13
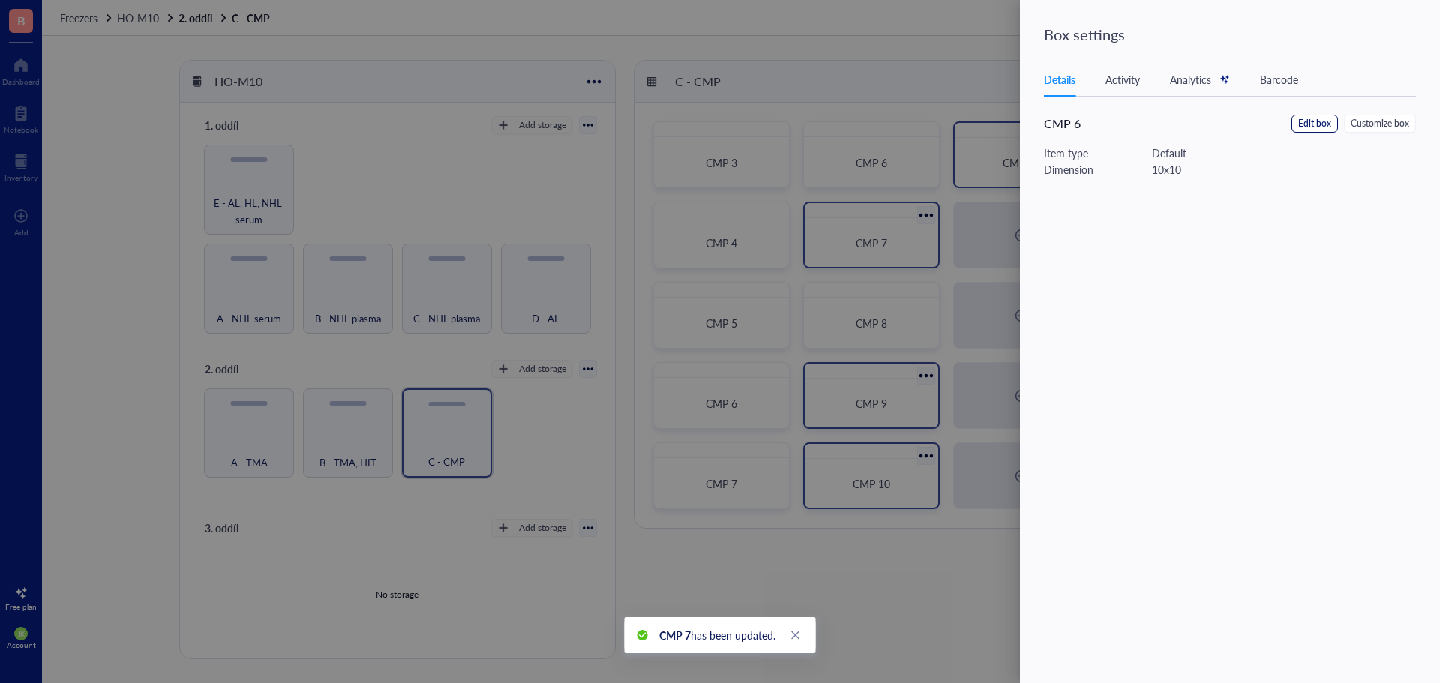
click at [1324, 123] on span "Edit box" at bounding box center [1314, 124] width 33 height 14
click at [1267, 109] on input "CMP 6" at bounding box center [1239, 104] width 390 height 24
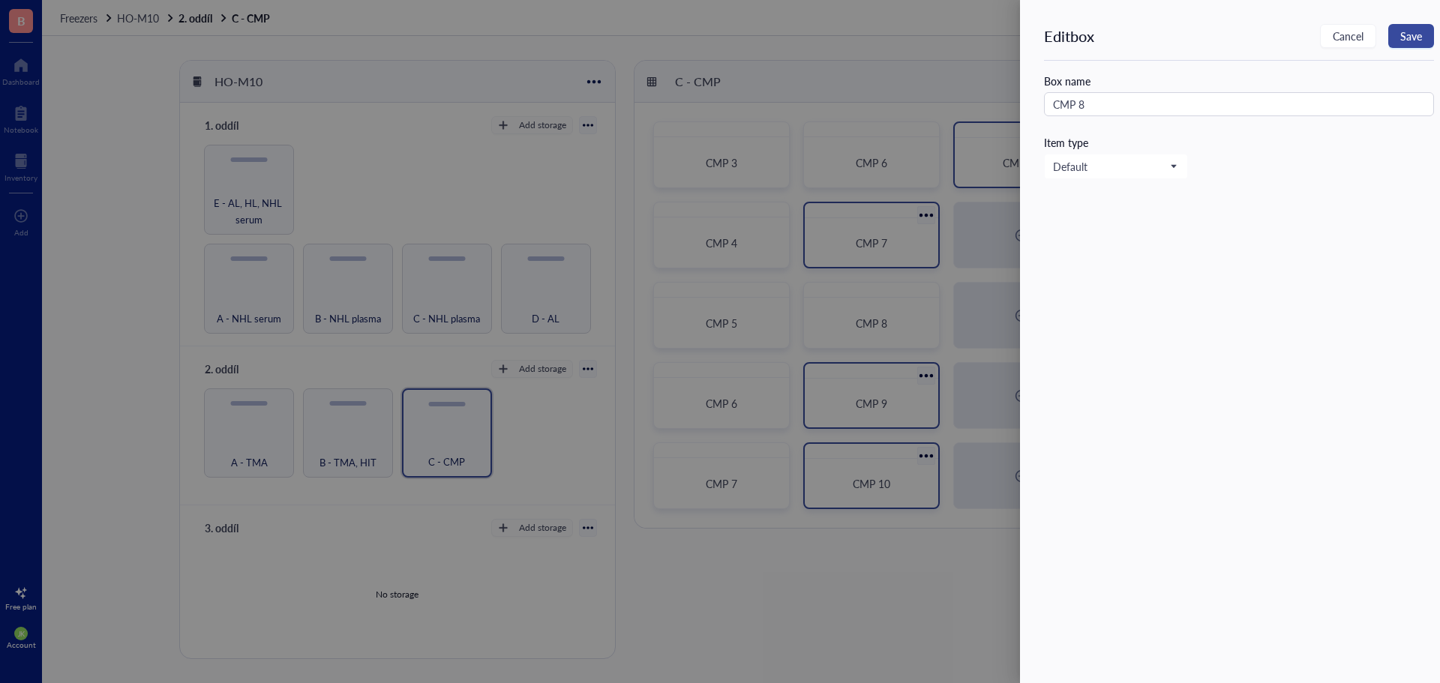
click at [1410, 37] on span "Save" at bounding box center [1411, 36] width 22 height 12
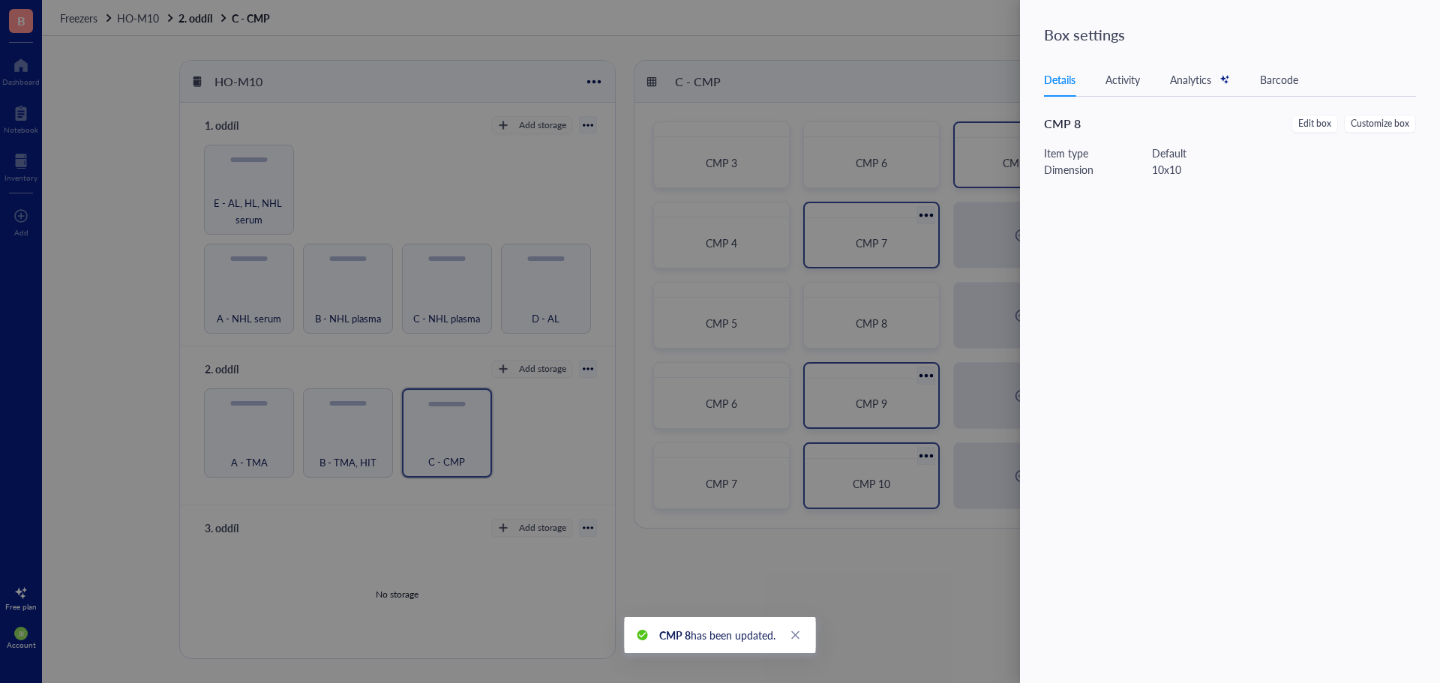
click at [903, 220] on div at bounding box center [720, 341] width 1440 height 683
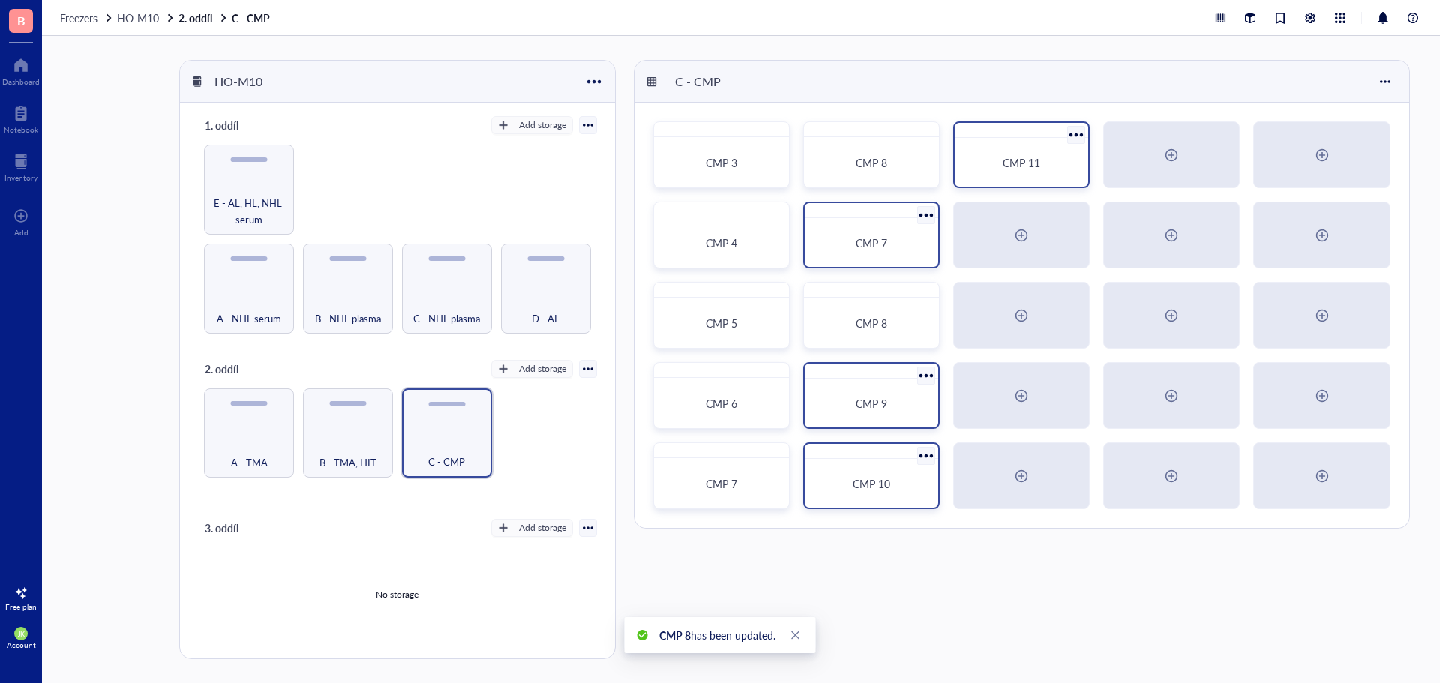
click at [922, 217] on div at bounding box center [926, 215] width 22 height 22
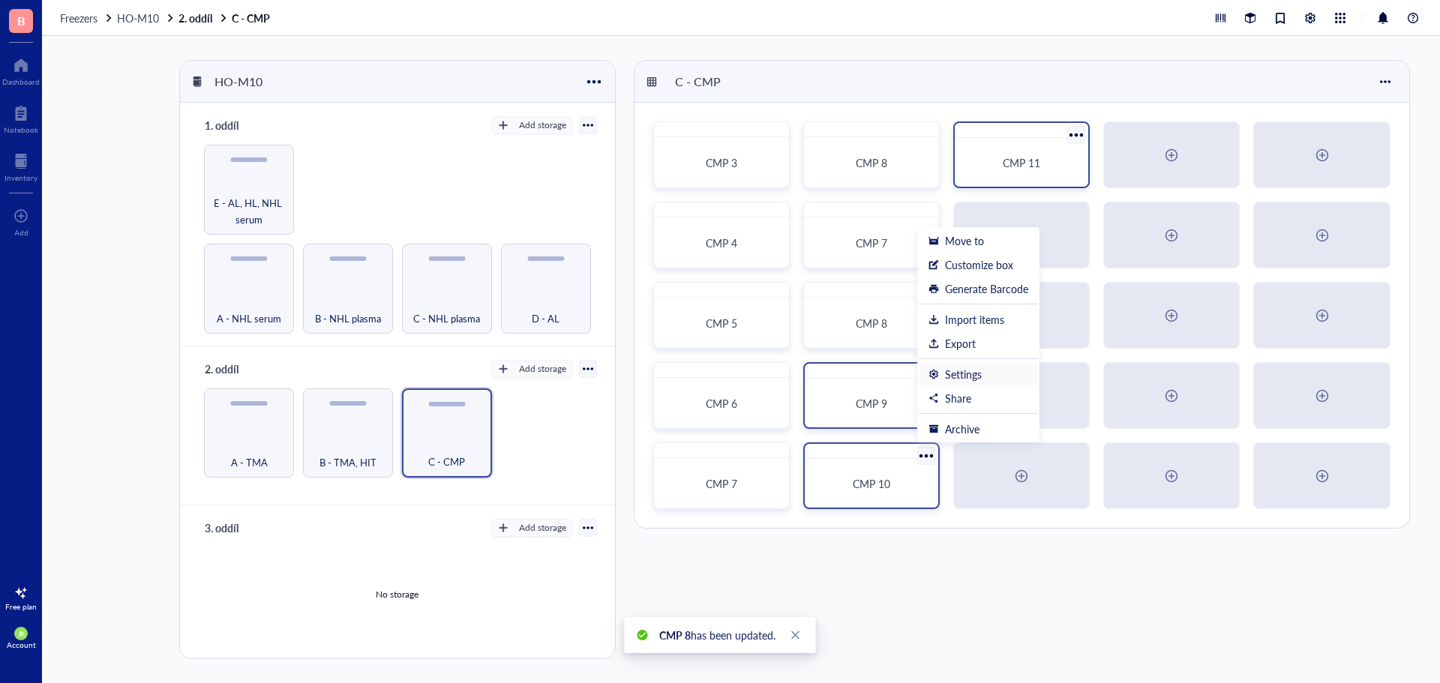
click at [973, 370] on div "Settings" at bounding box center [963, 373] width 37 height 13
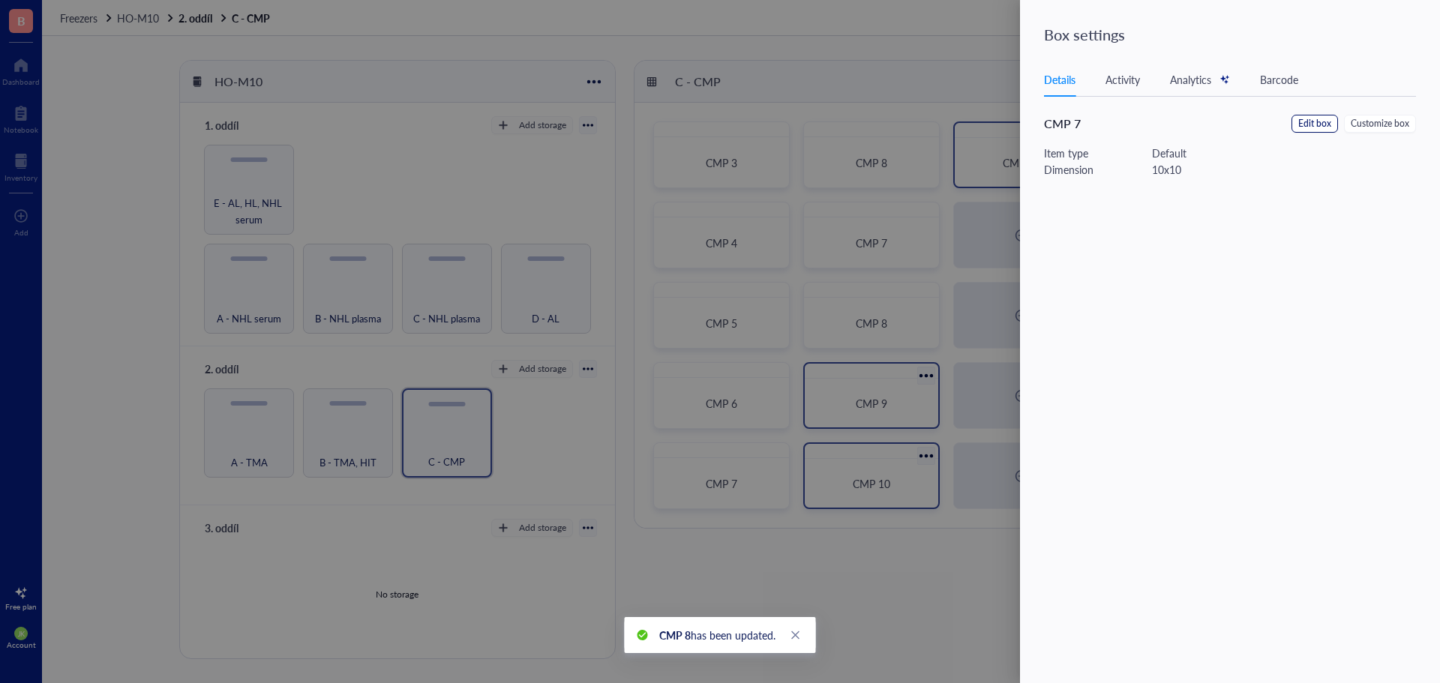
click at [1319, 125] on span "Edit box" at bounding box center [1314, 124] width 33 height 14
click at [1213, 106] on input "CMP 7" at bounding box center [1239, 104] width 390 height 24
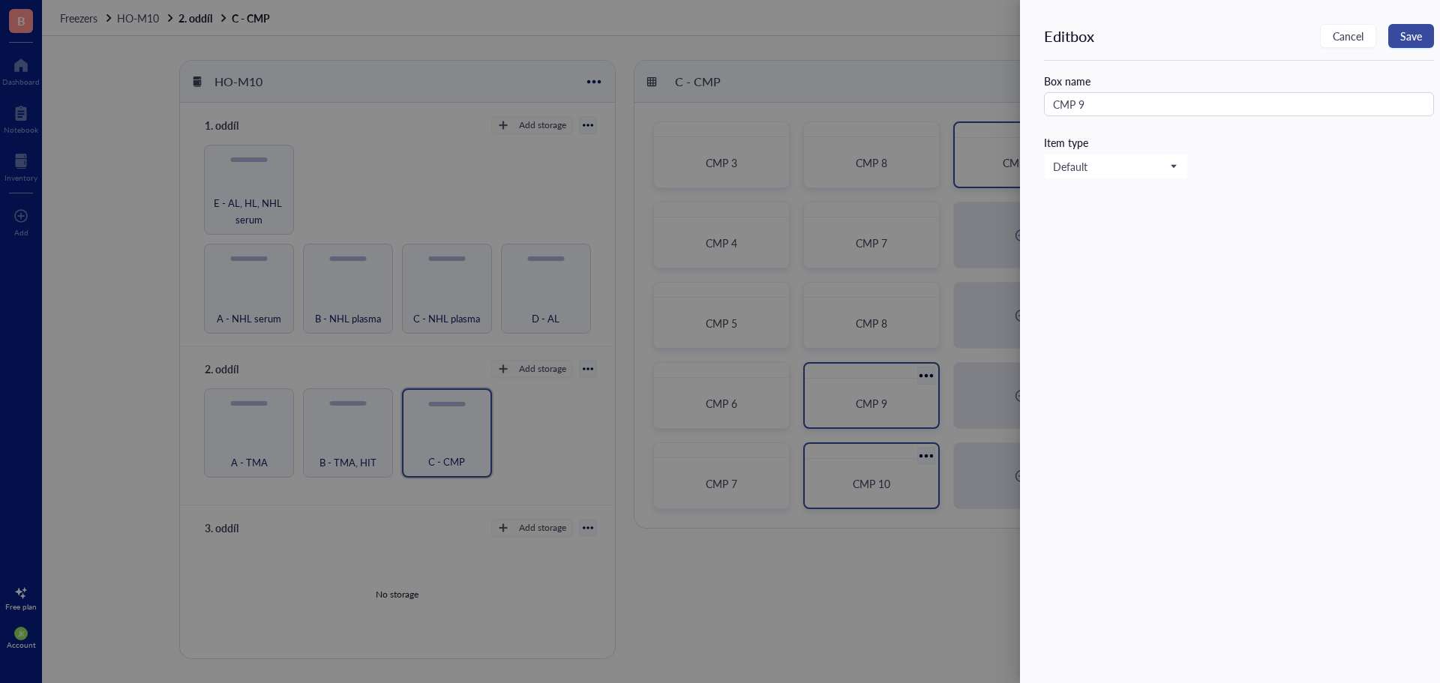
click at [1411, 31] on span "Save" at bounding box center [1411, 36] width 22 height 12
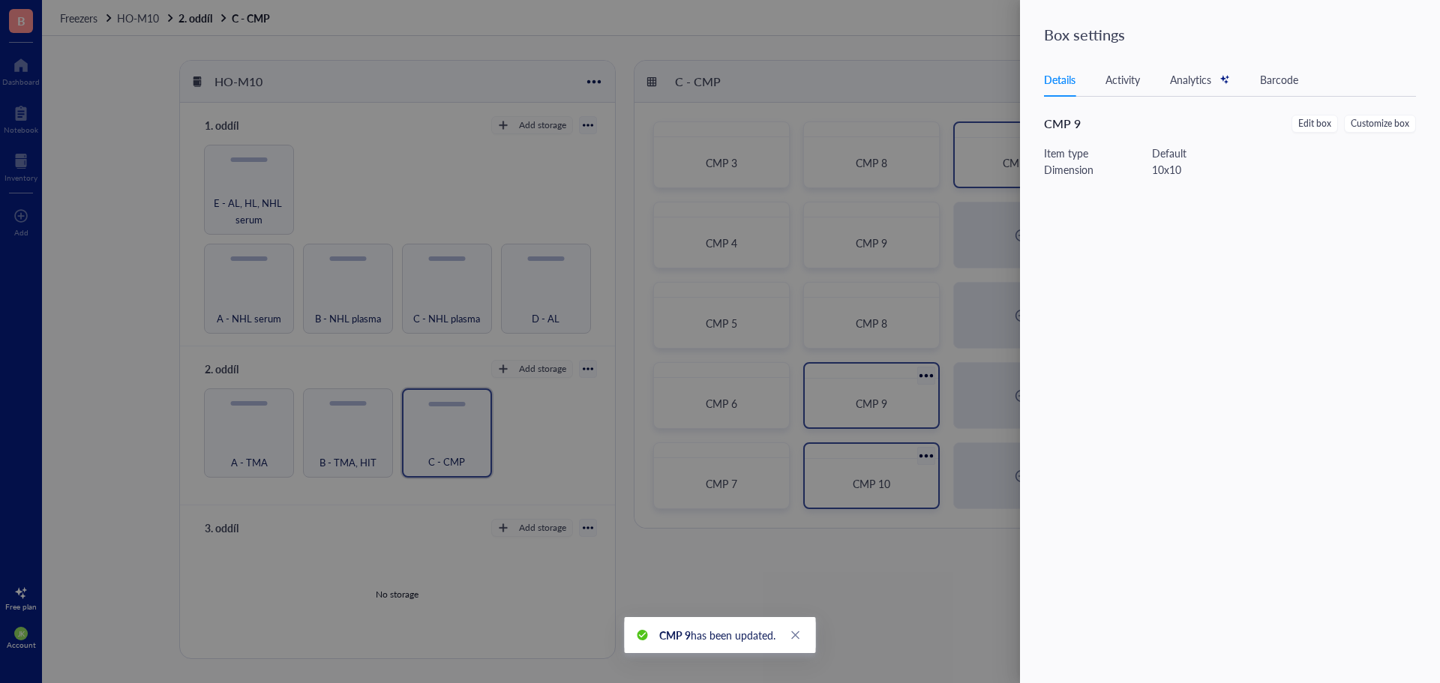
click at [919, 301] on div at bounding box center [720, 341] width 1440 height 683
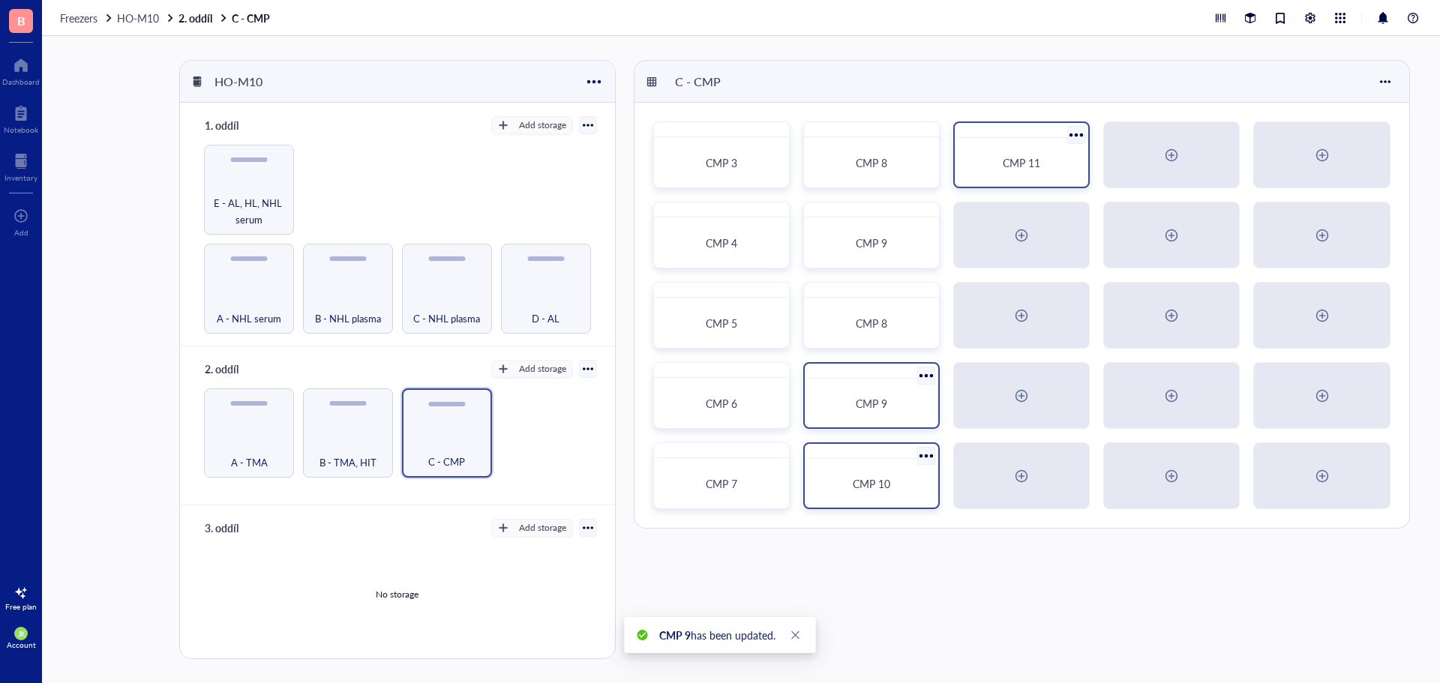
click at [919, 301] on div at bounding box center [927, 295] width 22 height 22
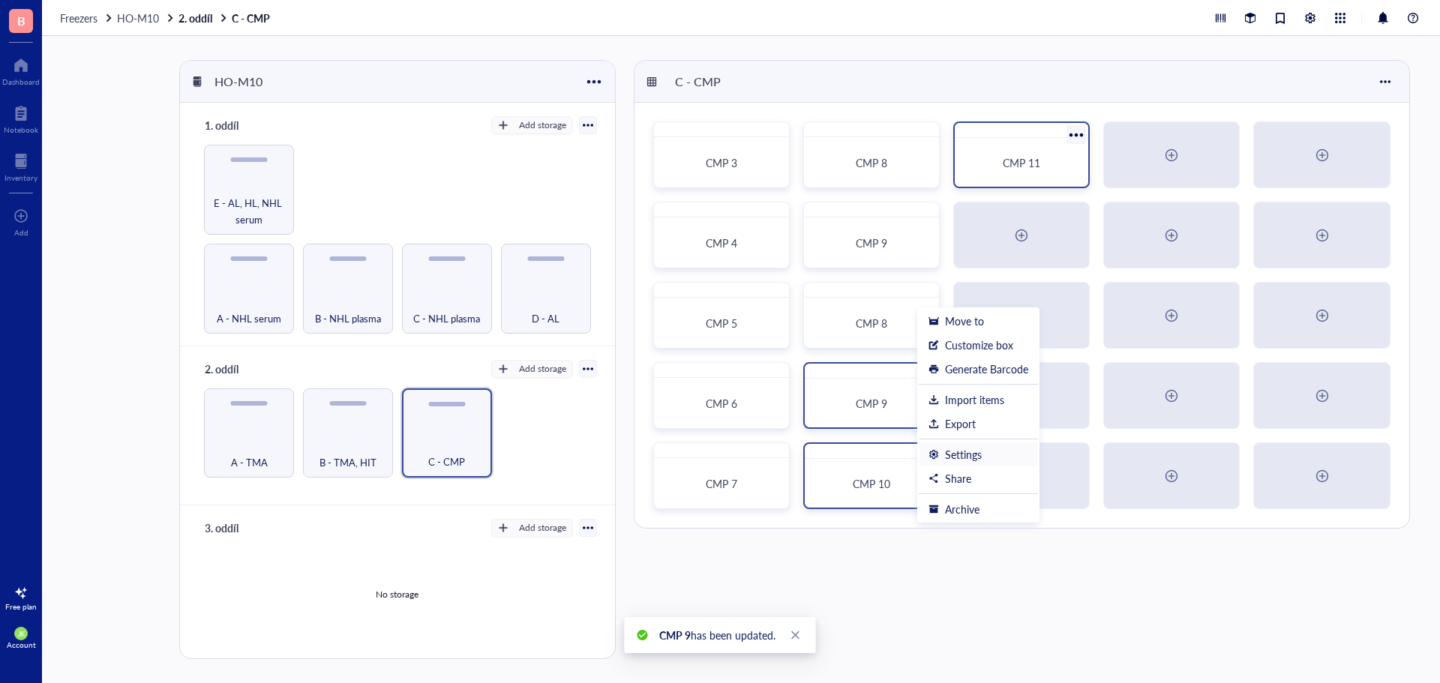
click at [964, 448] on div "Settings" at bounding box center [963, 454] width 37 height 13
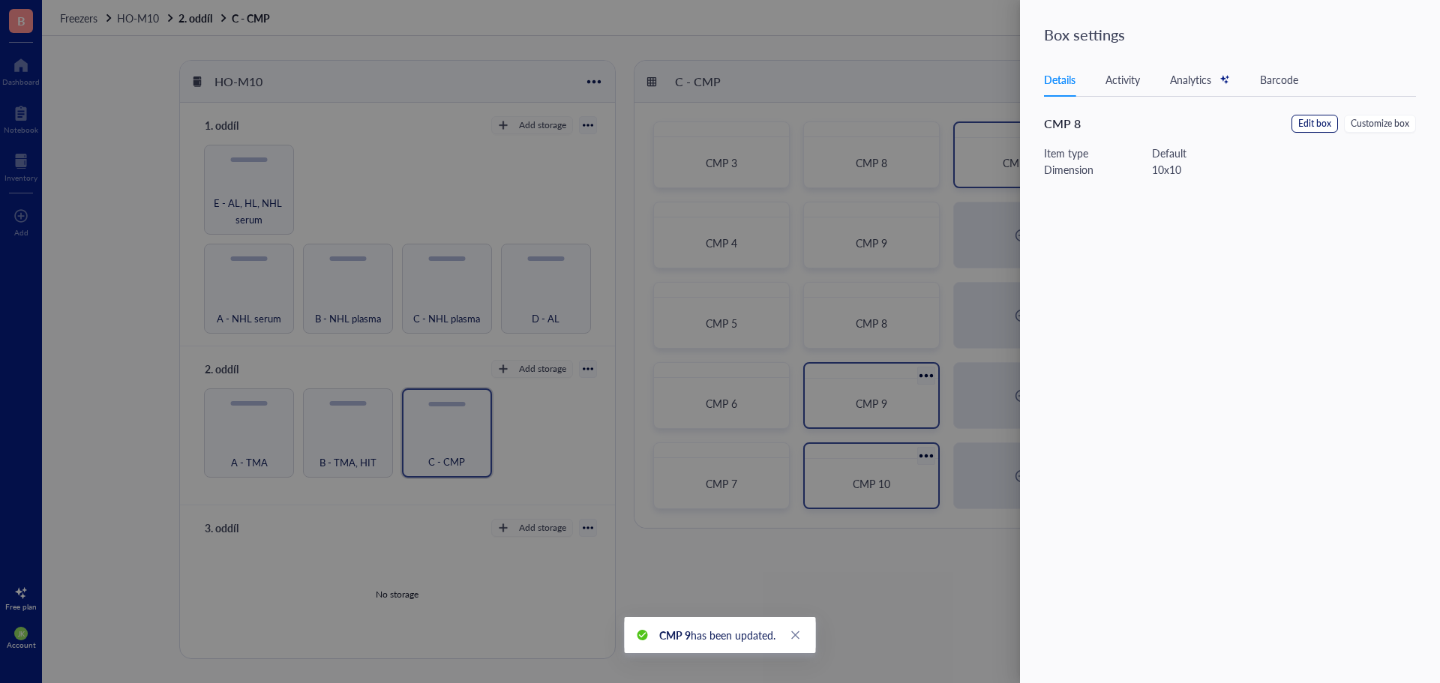
click at [1311, 117] on span "Edit box" at bounding box center [1314, 124] width 33 height 14
click at [1193, 111] on input "CMP 8" at bounding box center [1239, 104] width 390 height 24
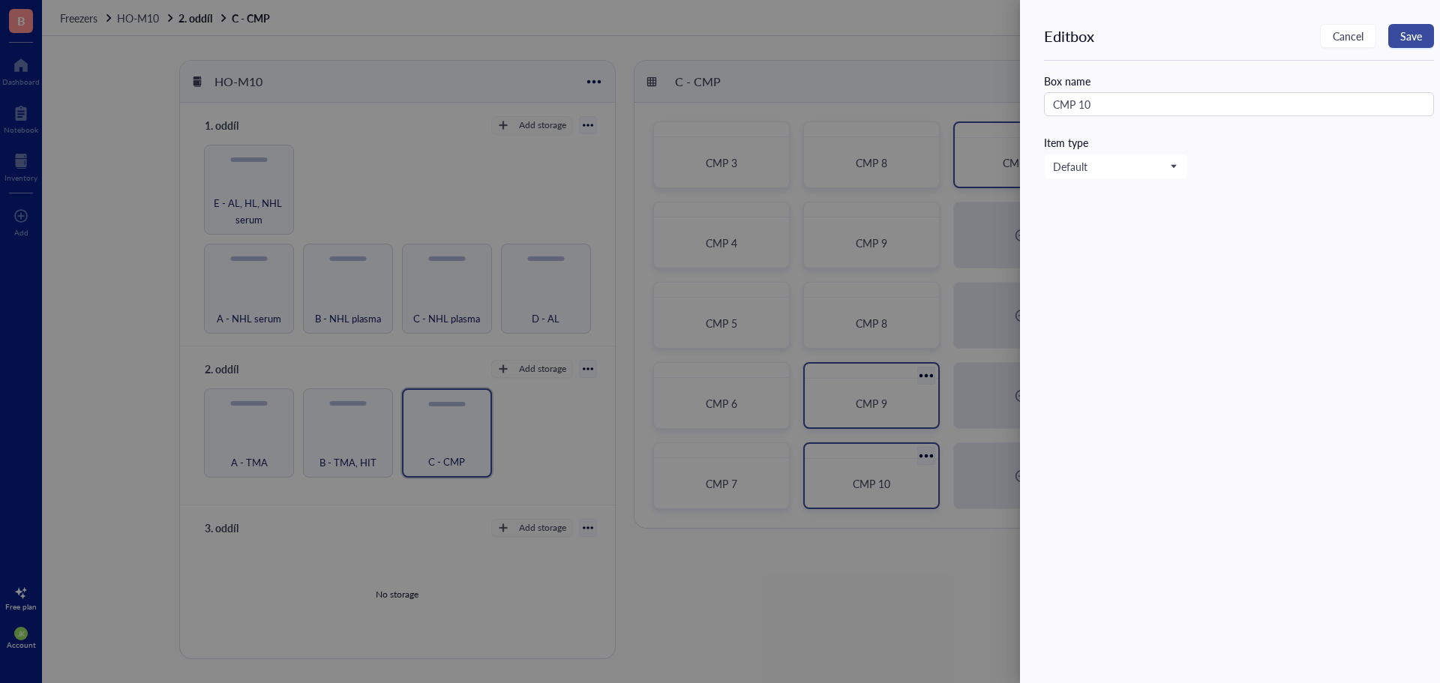
click at [1408, 37] on span "Save" at bounding box center [1411, 36] width 22 height 12
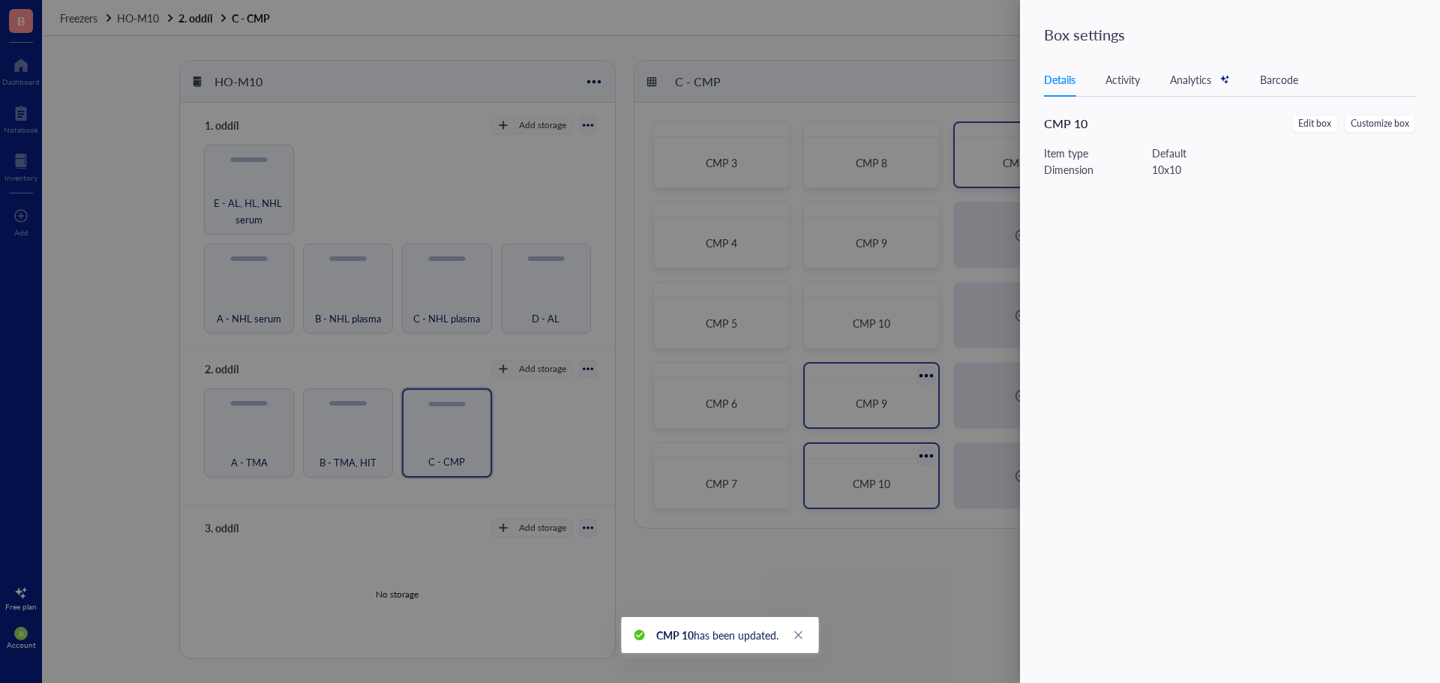
click at [898, 387] on div at bounding box center [720, 341] width 1440 height 683
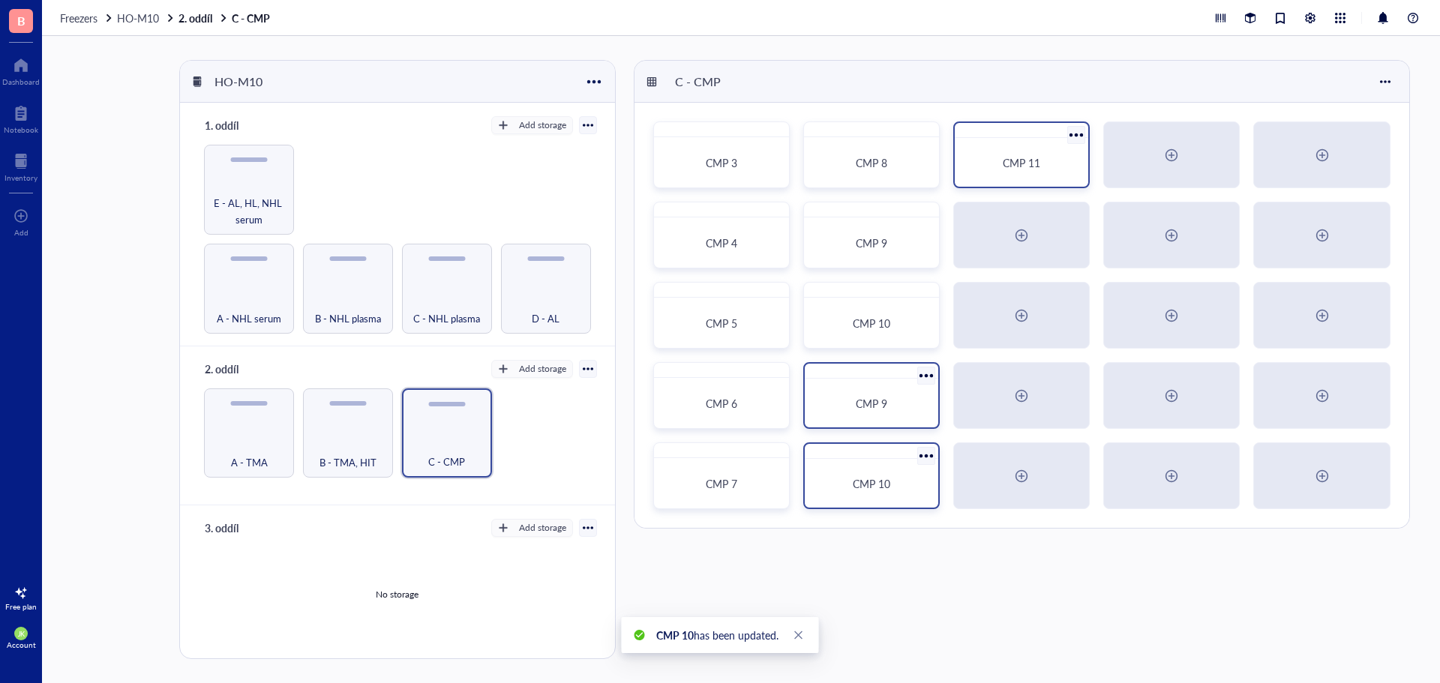
click at [924, 376] on div at bounding box center [926, 376] width 22 height 22
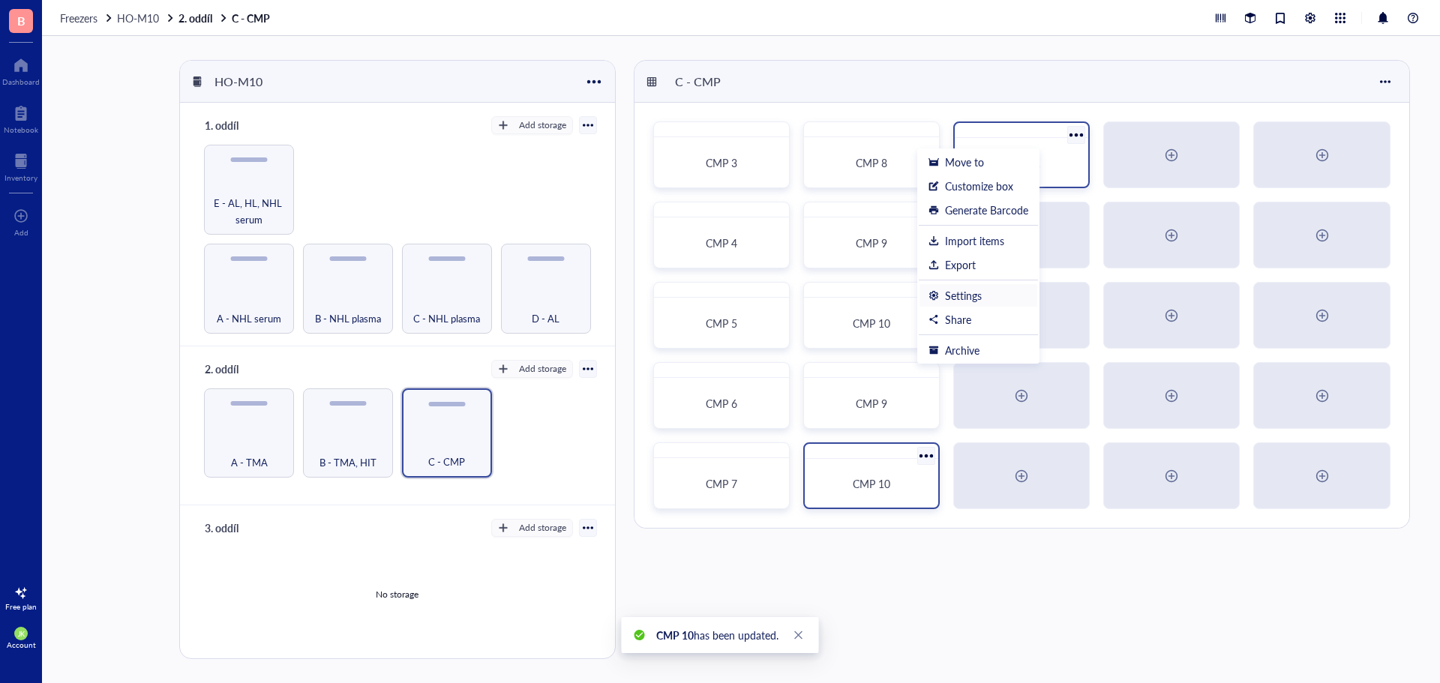
click at [979, 291] on div "Settings" at bounding box center [963, 295] width 37 height 13
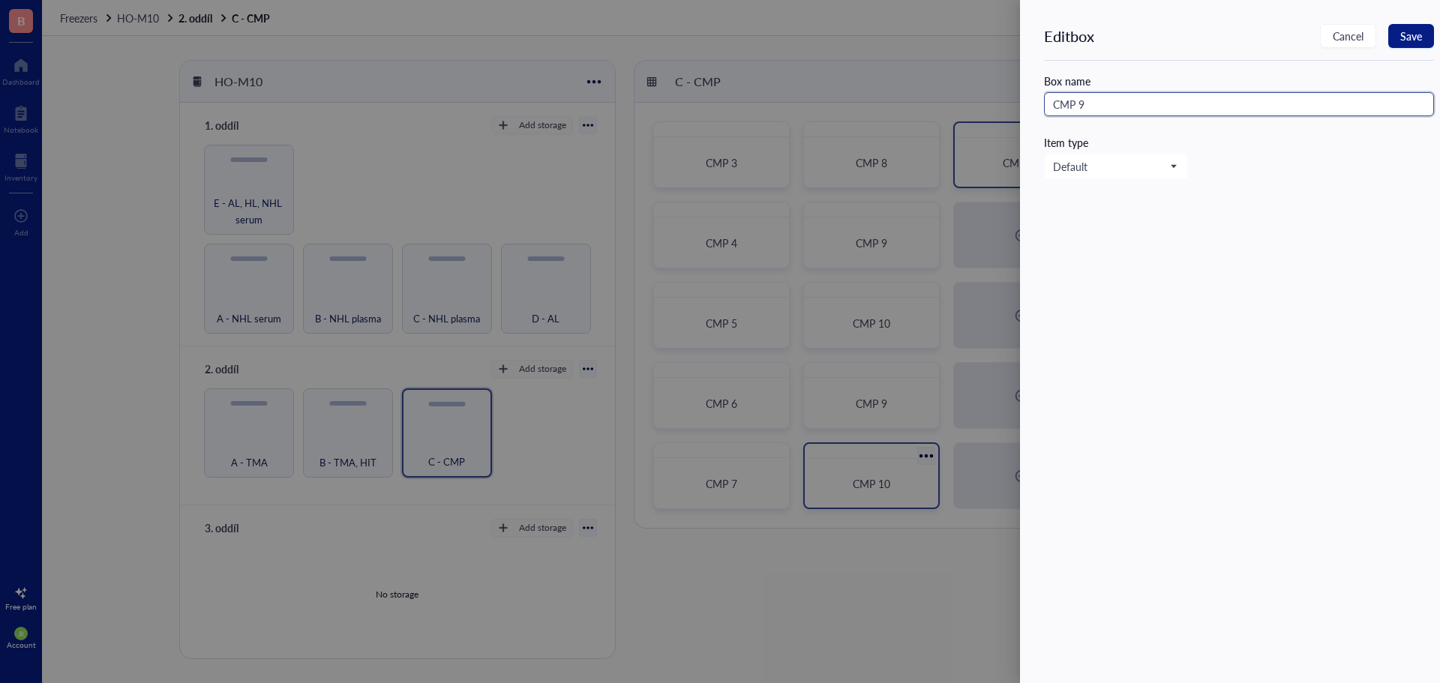
click at [1173, 110] on input "CMP 9" at bounding box center [1239, 104] width 390 height 24
click at [1421, 31] on span "Save" at bounding box center [1411, 36] width 22 height 12
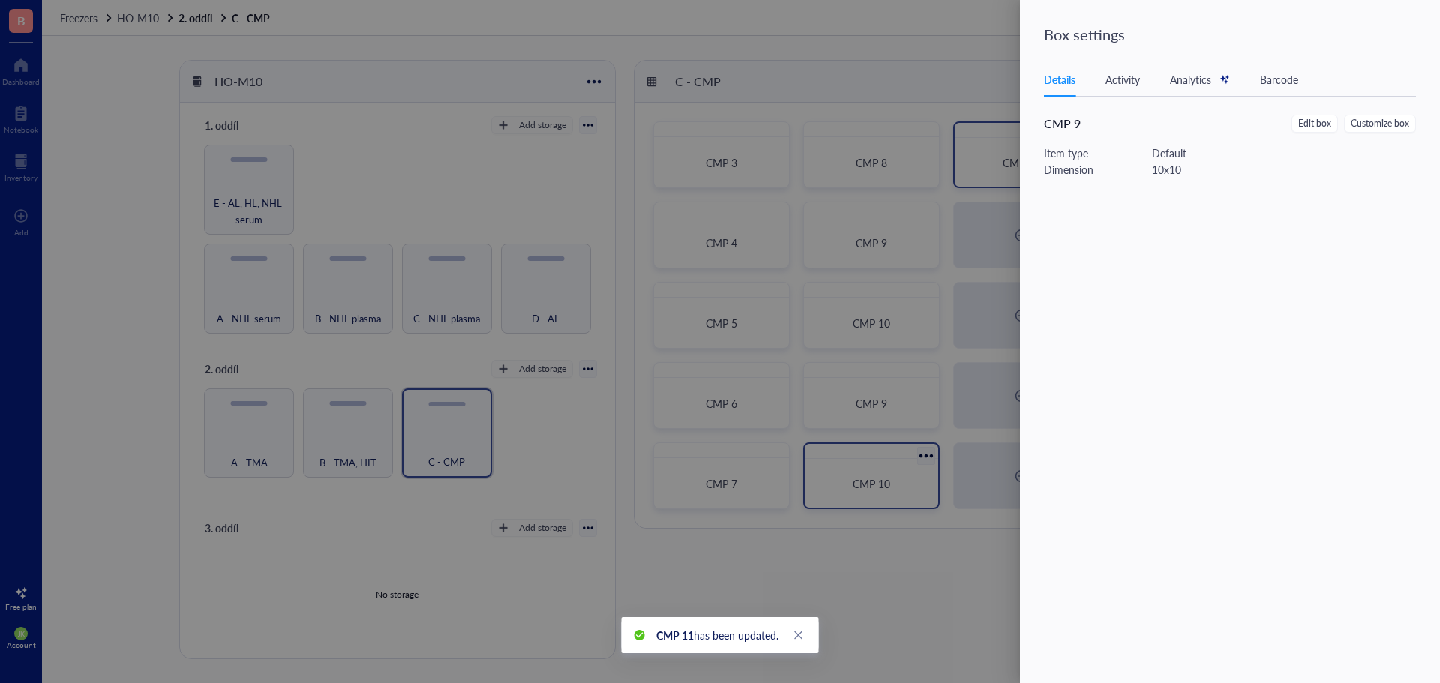
click at [921, 385] on div at bounding box center [720, 341] width 1440 height 683
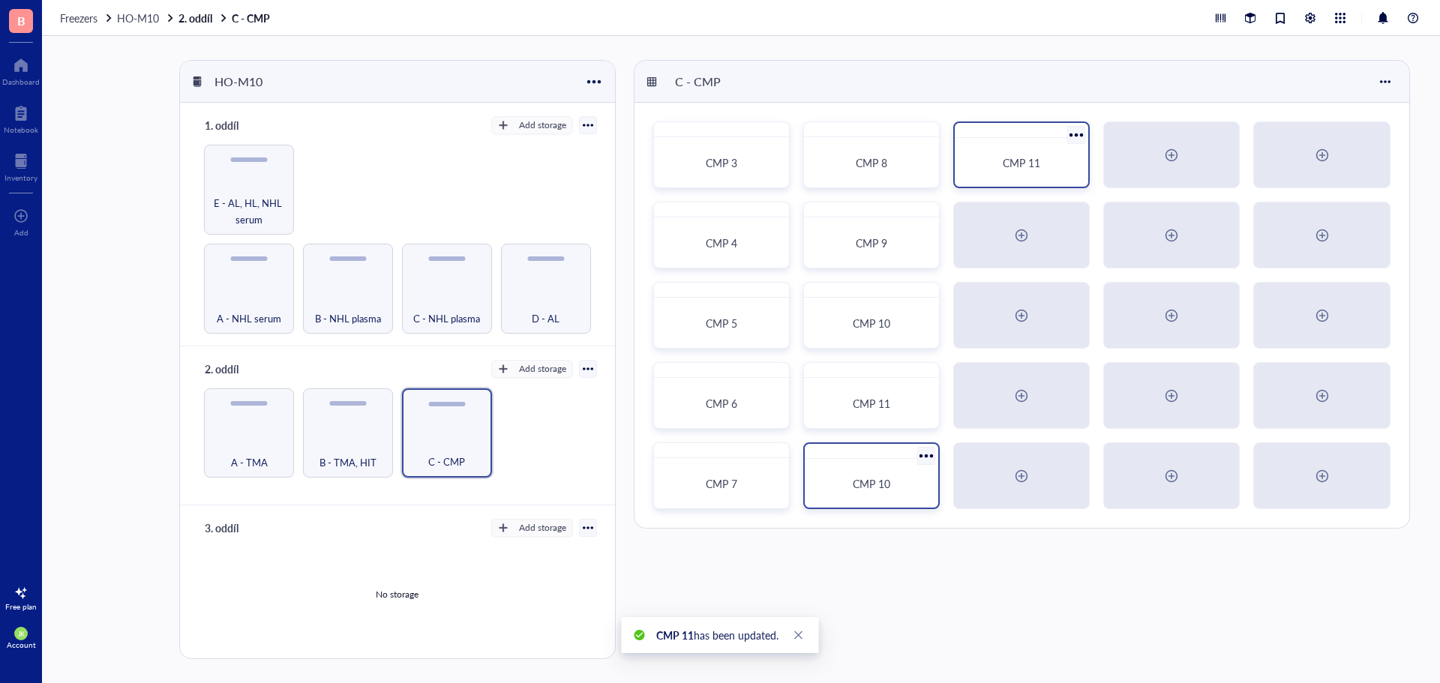
click at [925, 459] on div at bounding box center [926, 456] width 22 height 22
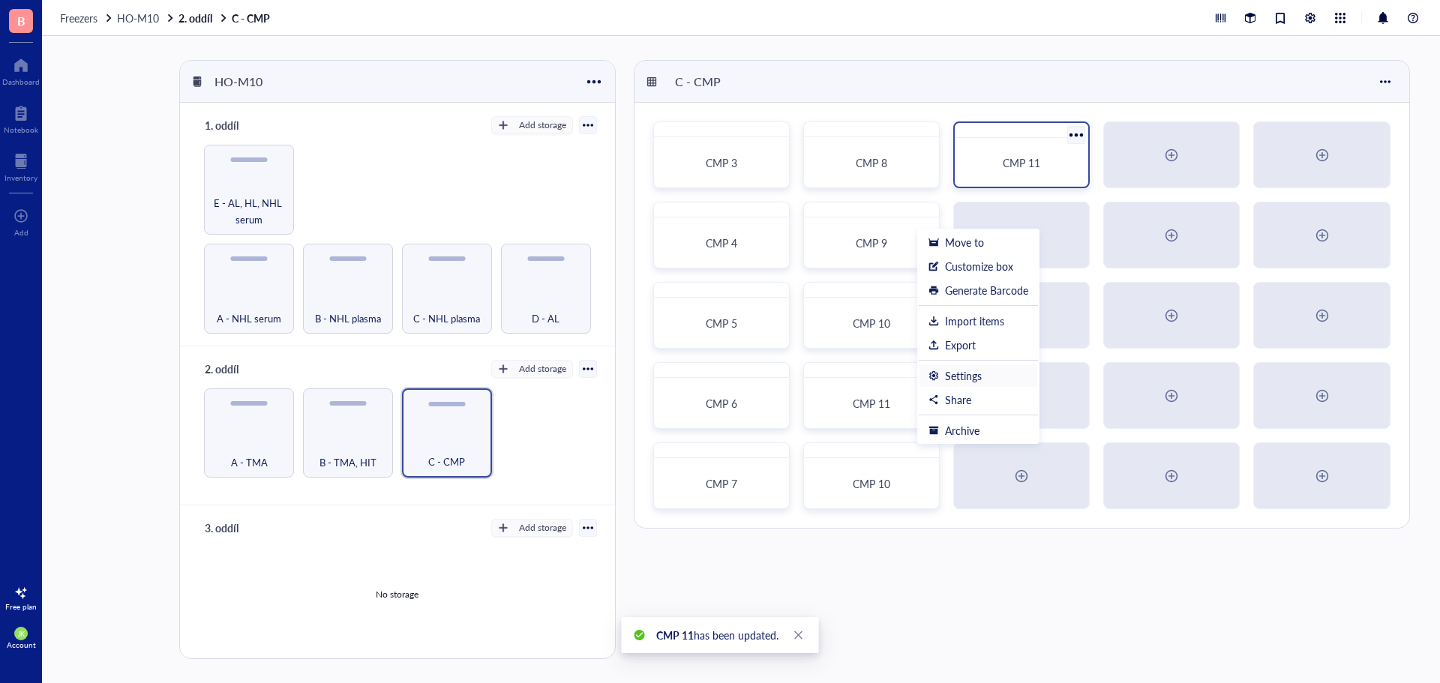
click at [962, 373] on div "Settings" at bounding box center [963, 375] width 37 height 13
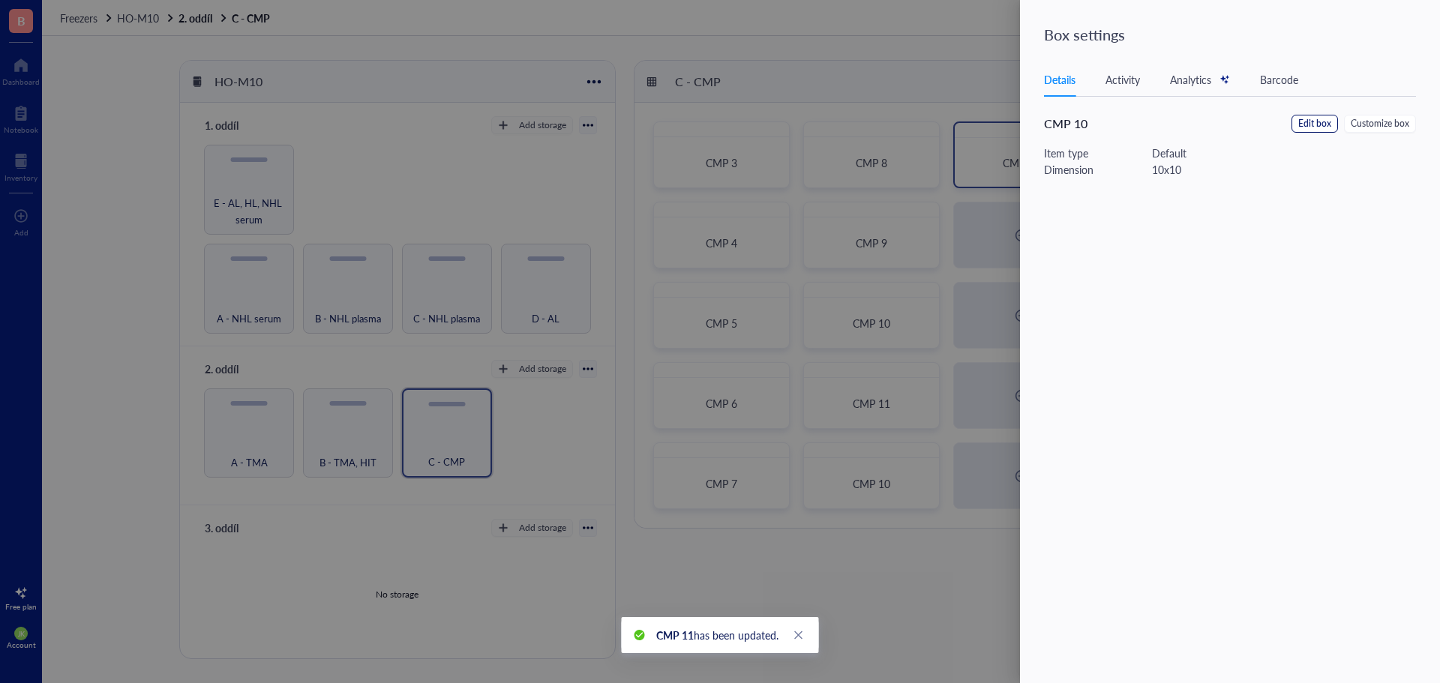
click at [1315, 120] on span "Edit box" at bounding box center [1314, 124] width 33 height 14
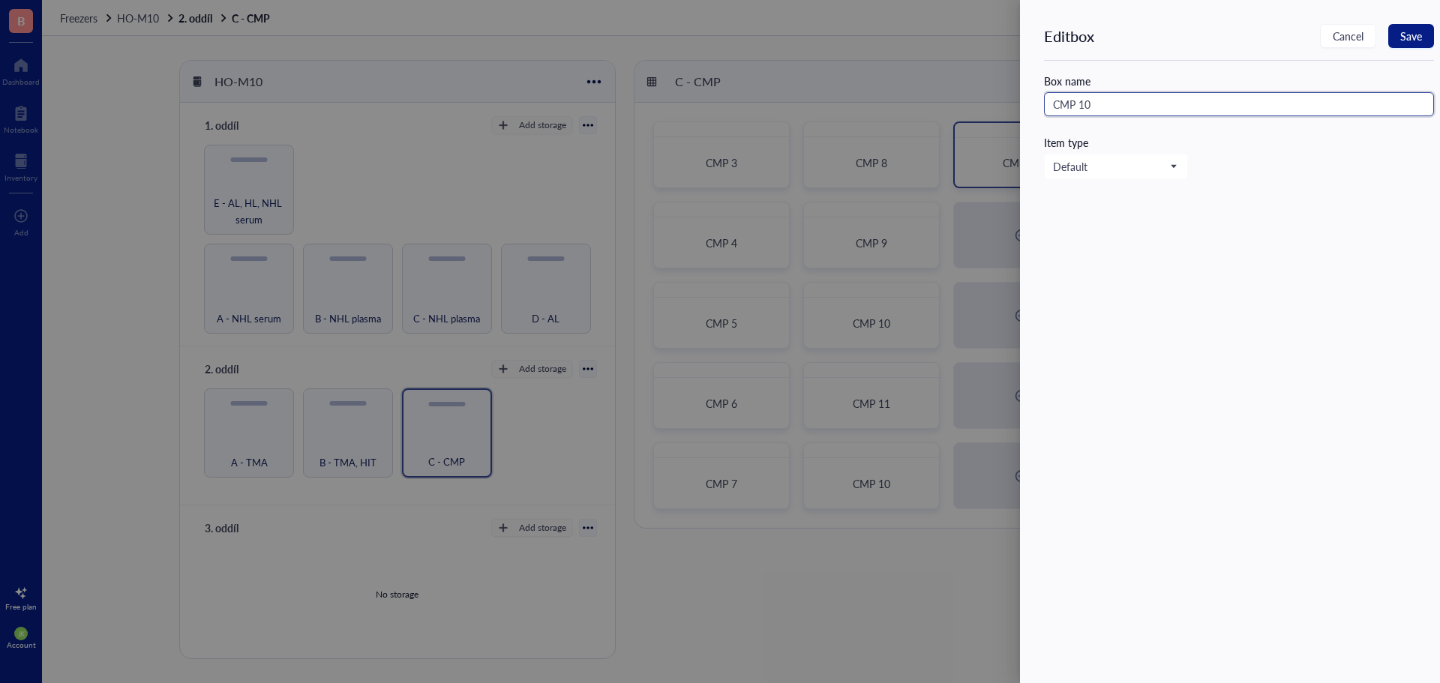
click at [1277, 106] on input "CMP 10" at bounding box center [1239, 104] width 390 height 24
click at [1413, 35] on span "Save" at bounding box center [1411, 36] width 22 height 12
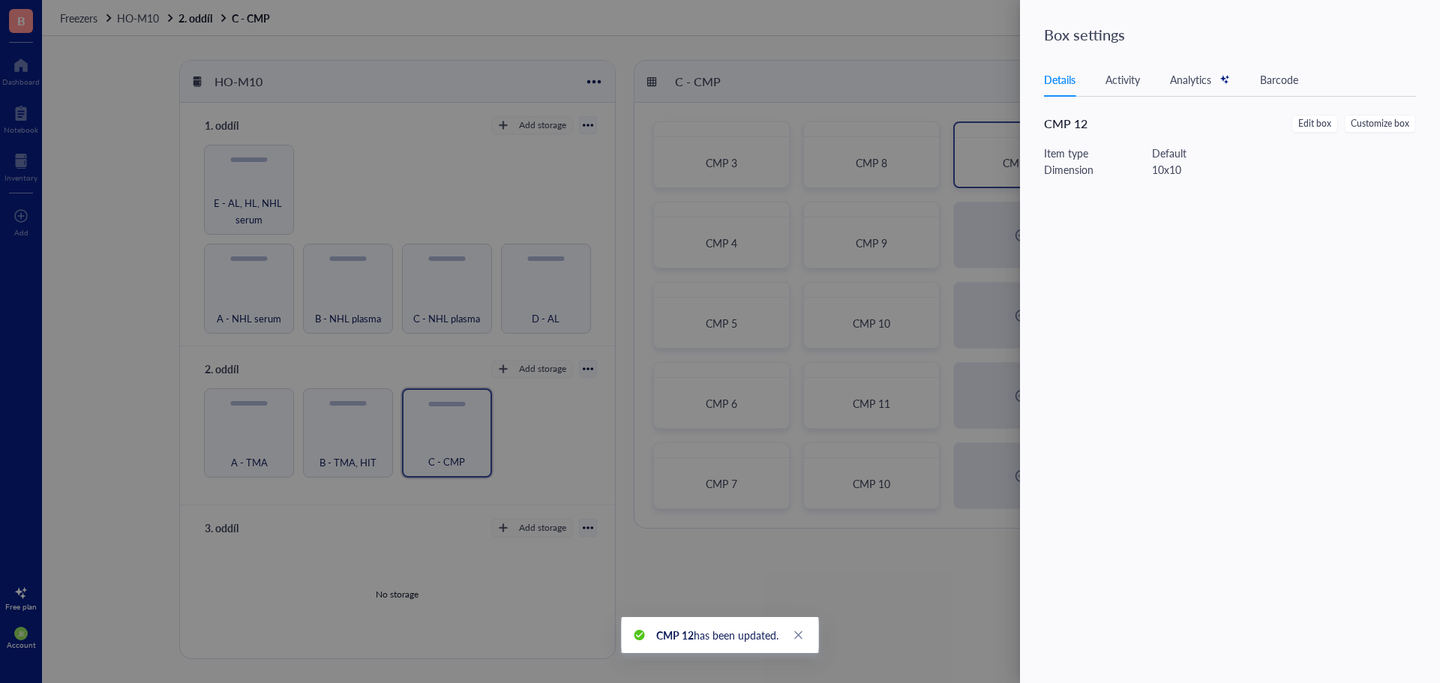
click at [1007, 131] on div at bounding box center [720, 341] width 1440 height 683
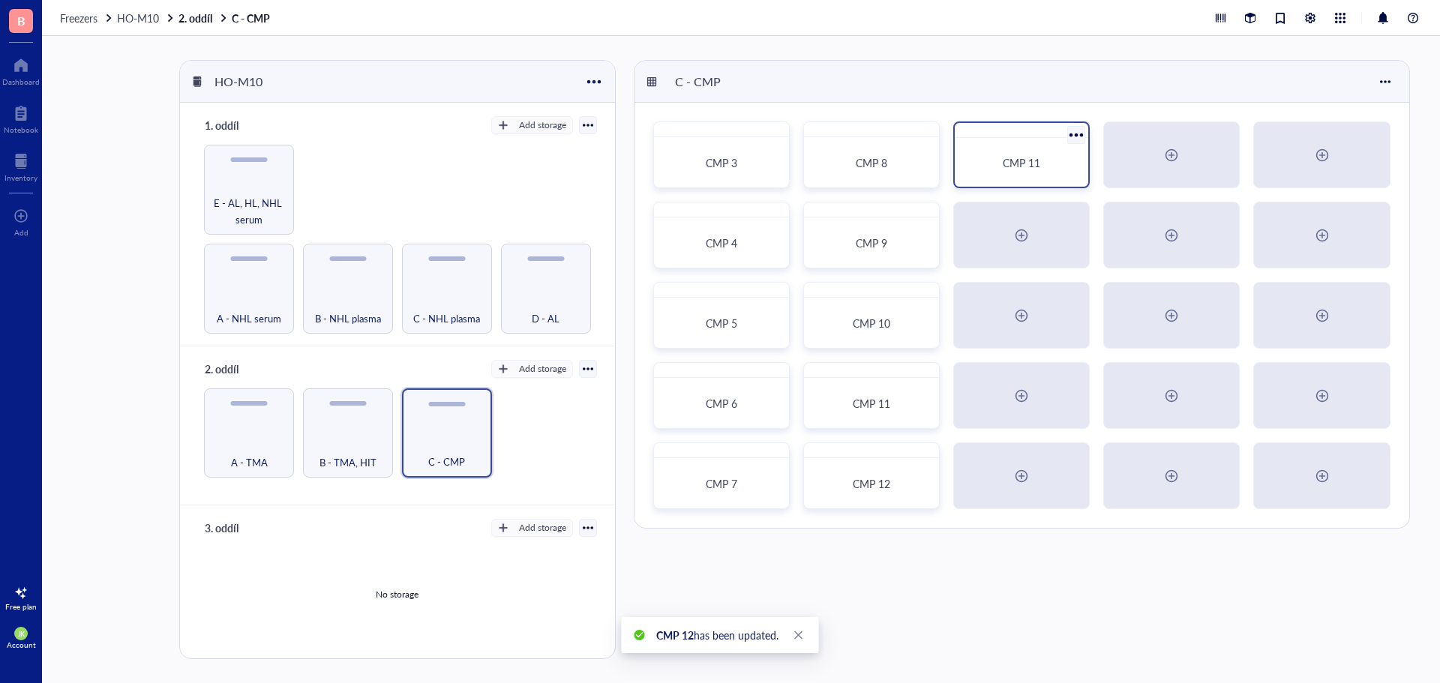
click at [1075, 128] on div at bounding box center [1077, 135] width 22 height 22
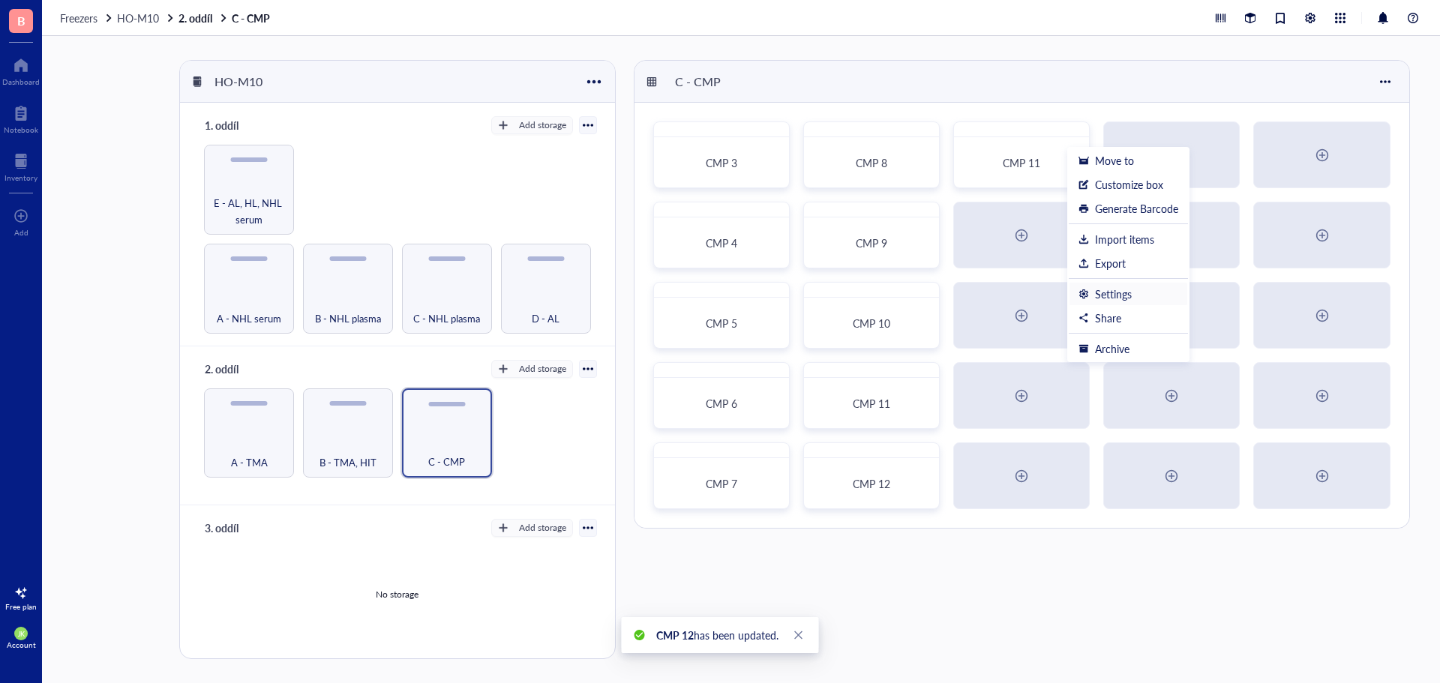
click at [1118, 293] on div "Settings" at bounding box center [1113, 293] width 37 height 13
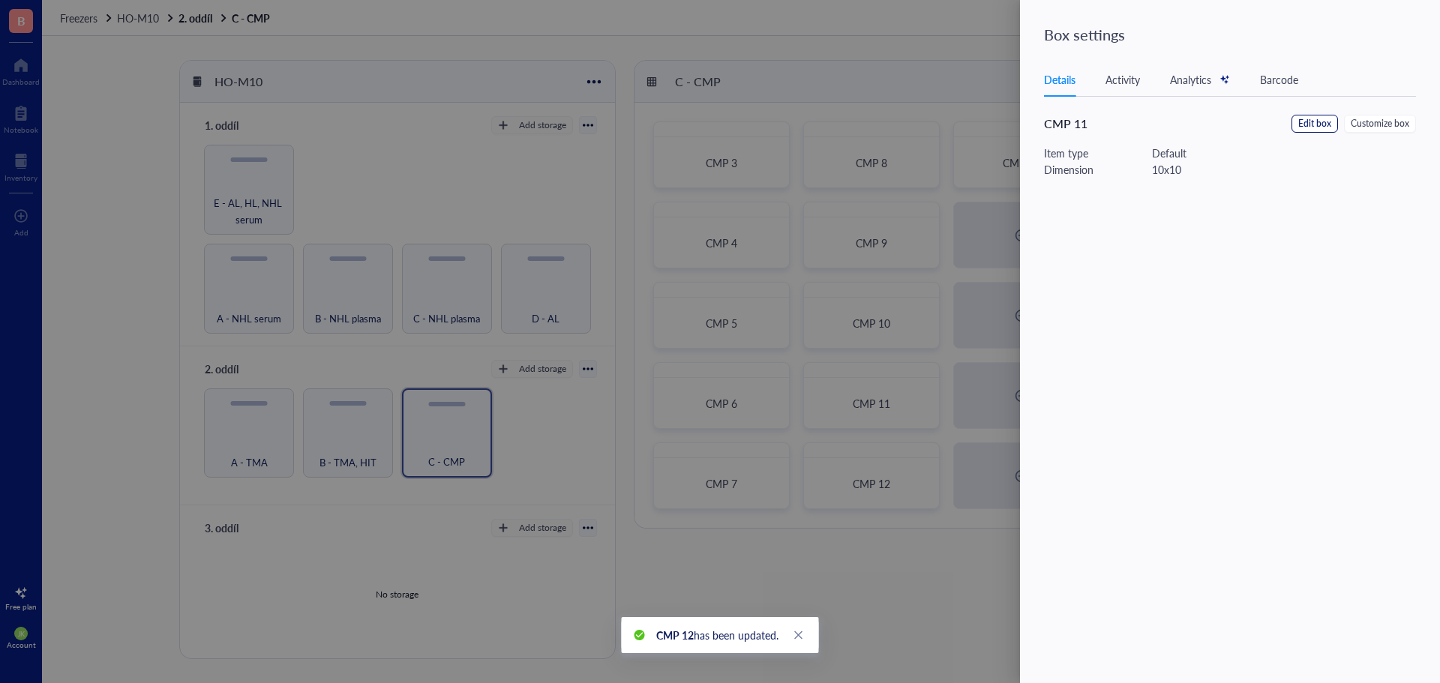
click at [1324, 129] on span "Edit box" at bounding box center [1314, 124] width 33 height 14
click at [1297, 103] on input "CMP 11" at bounding box center [1239, 104] width 390 height 24
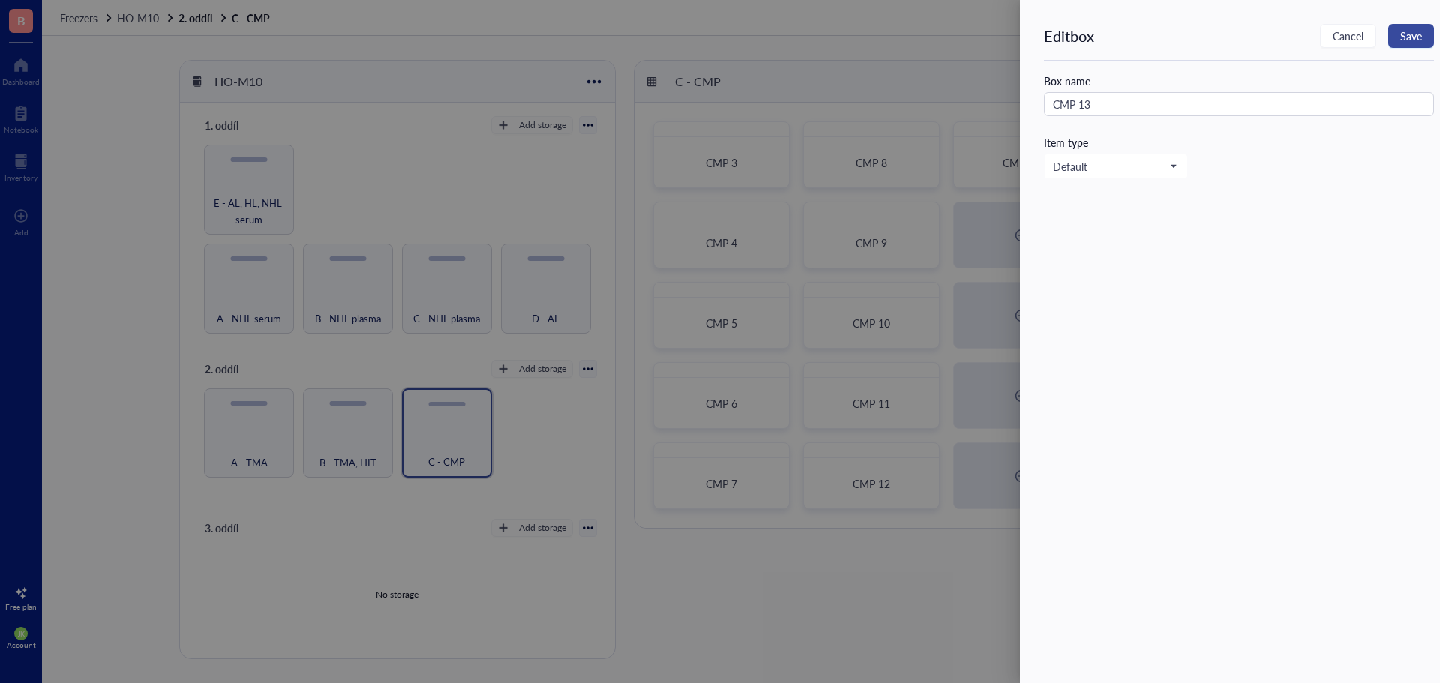
click at [1405, 34] on span "Save" at bounding box center [1411, 36] width 22 height 12
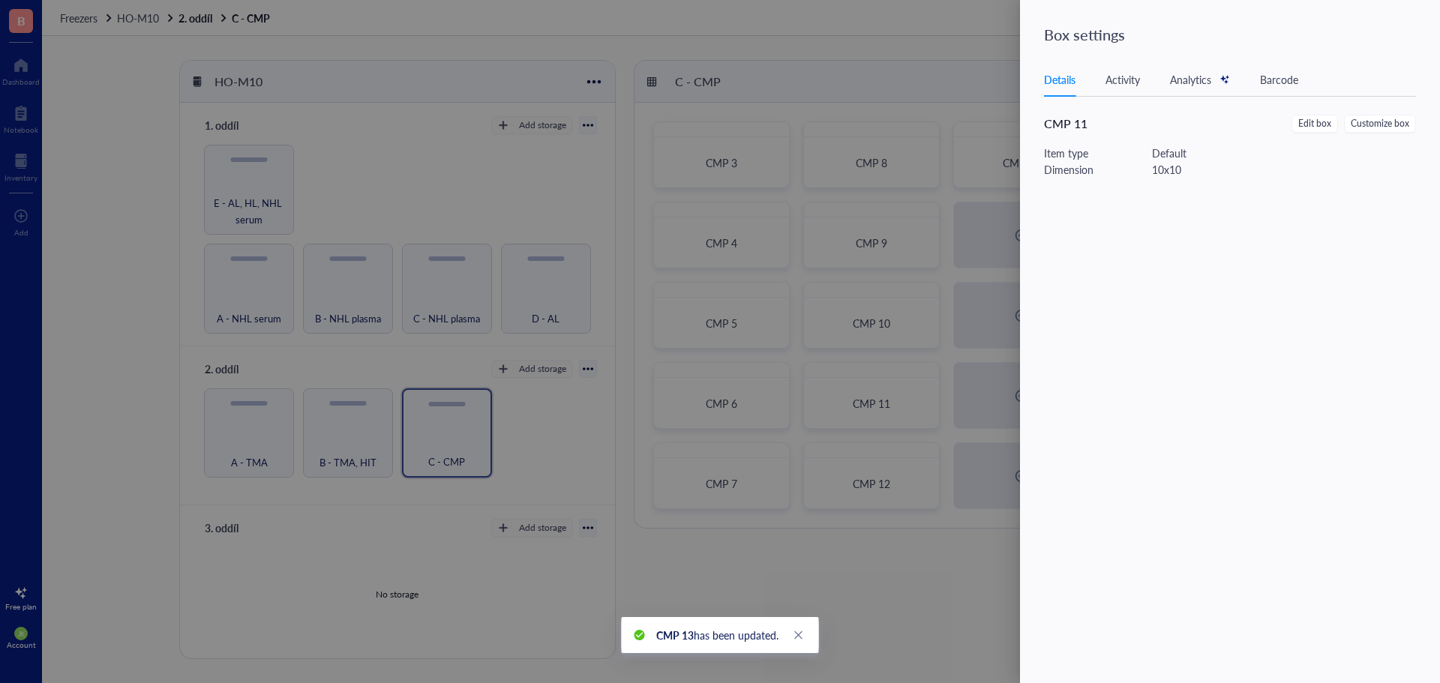
click at [1000, 236] on div at bounding box center [720, 341] width 1440 height 683
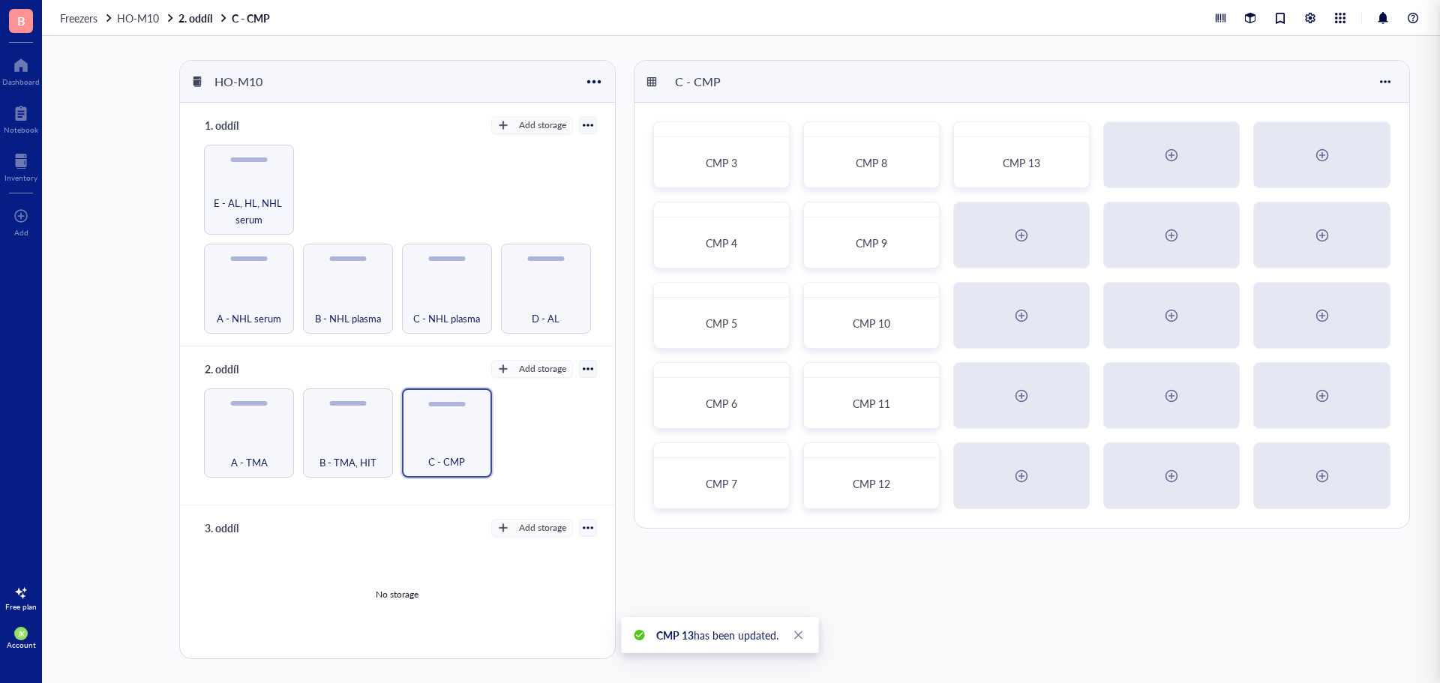
click at [1000, 236] on div at bounding box center [1021, 234] width 135 height 65
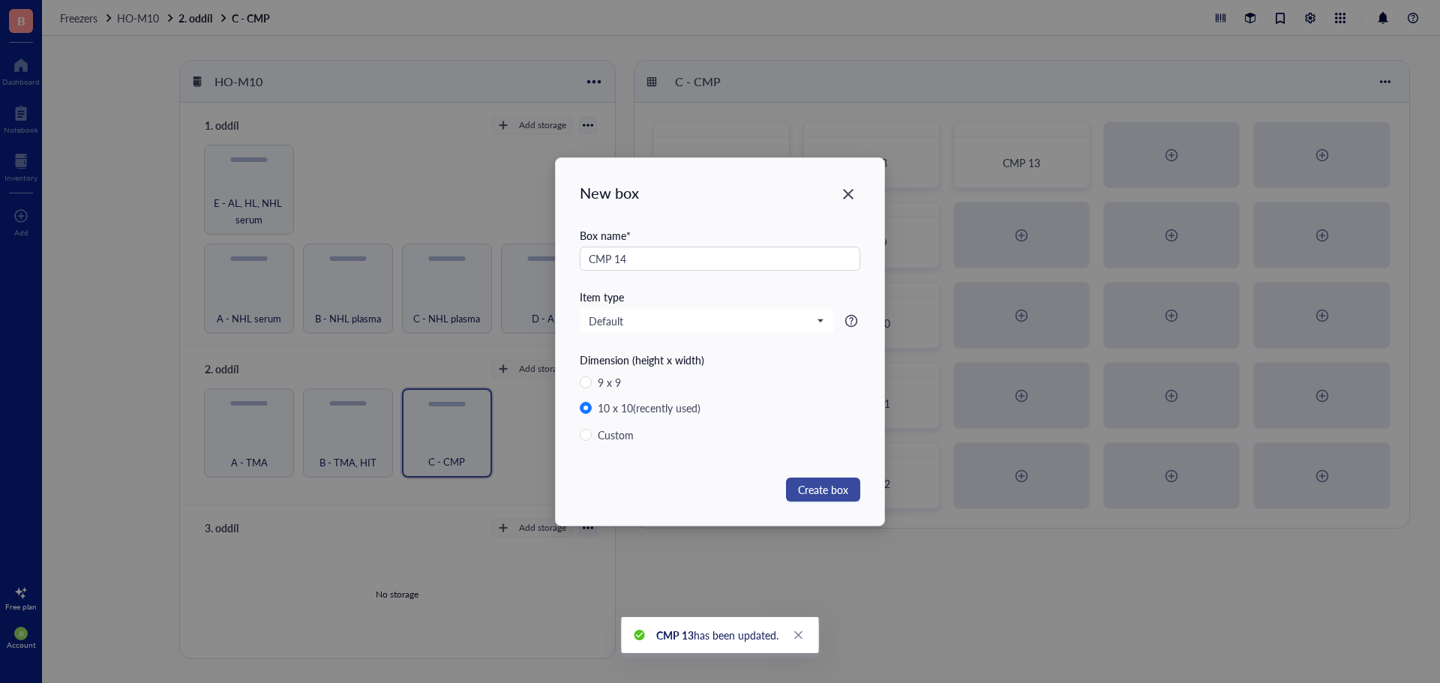
click at [856, 496] on button "Create box" at bounding box center [823, 490] width 74 height 24
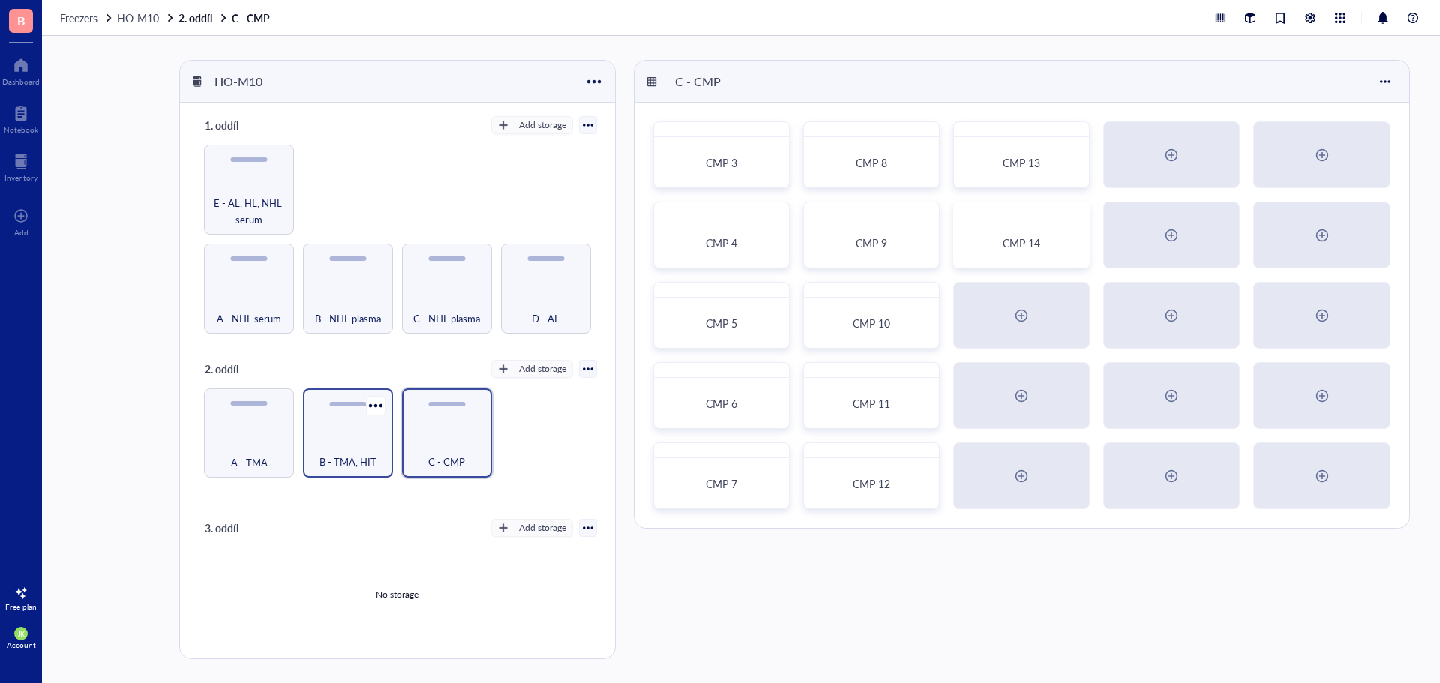
click at [366, 438] on div "B - TMA, HIT" at bounding box center [347, 453] width 75 height 33
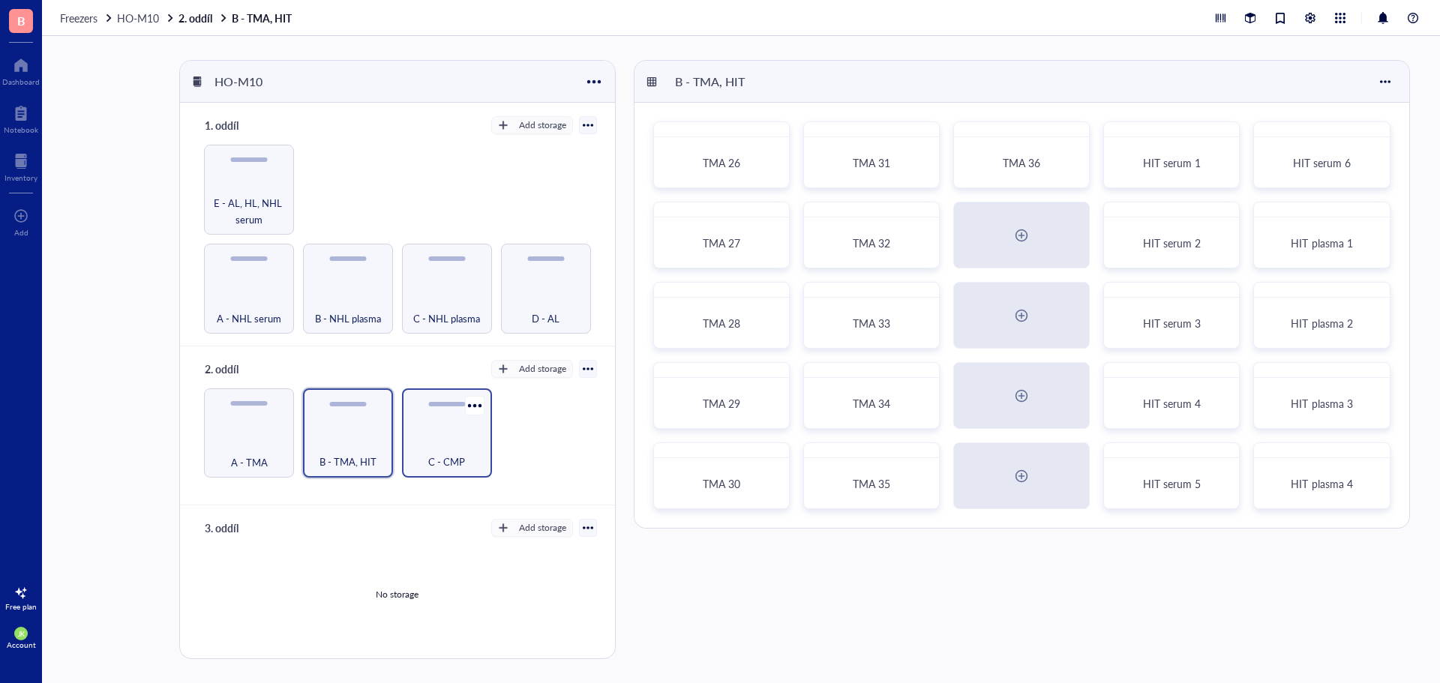
click at [457, 433] on div "C - CMP" at bounding box center [447, 433] width 90 height 90
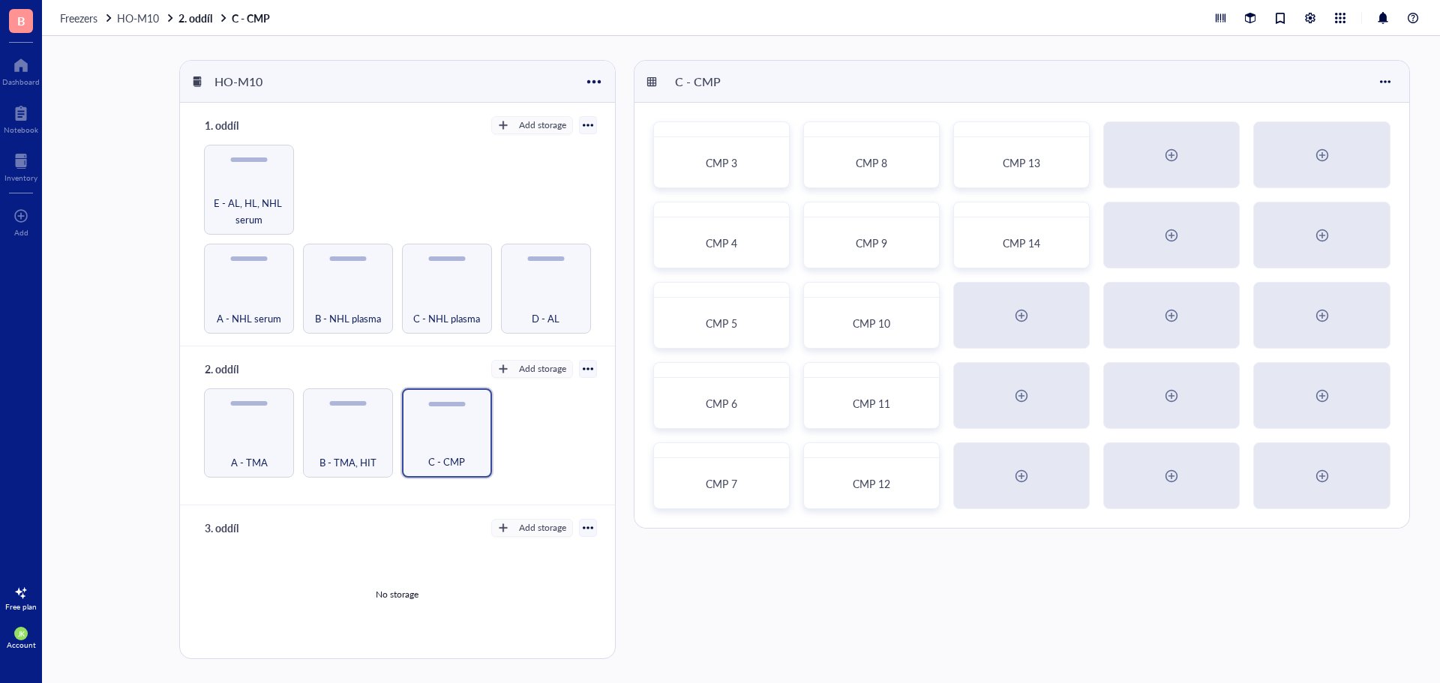
click at [22, 24] on span "B" at bounding box center [21, 20] width 8 height 19
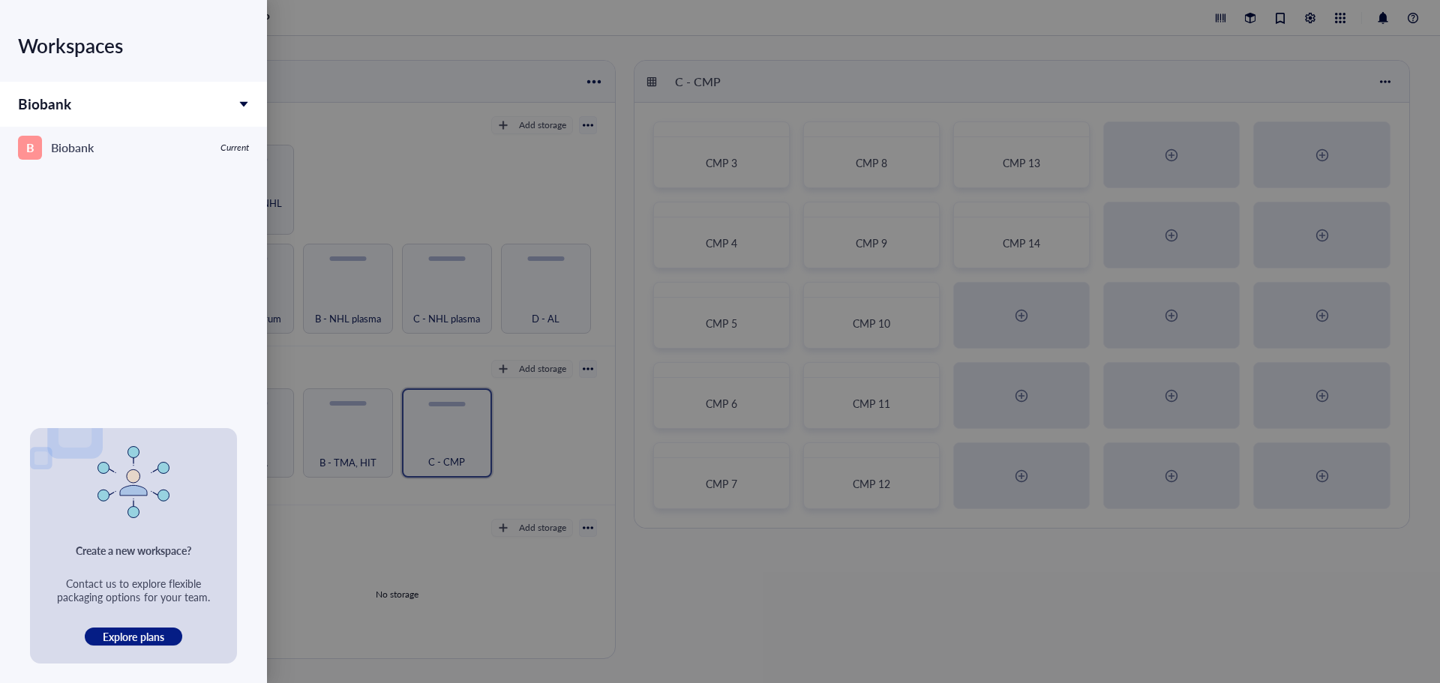
click at [321, 66] on div at bounding box center [720, 341] width 1440 height 683
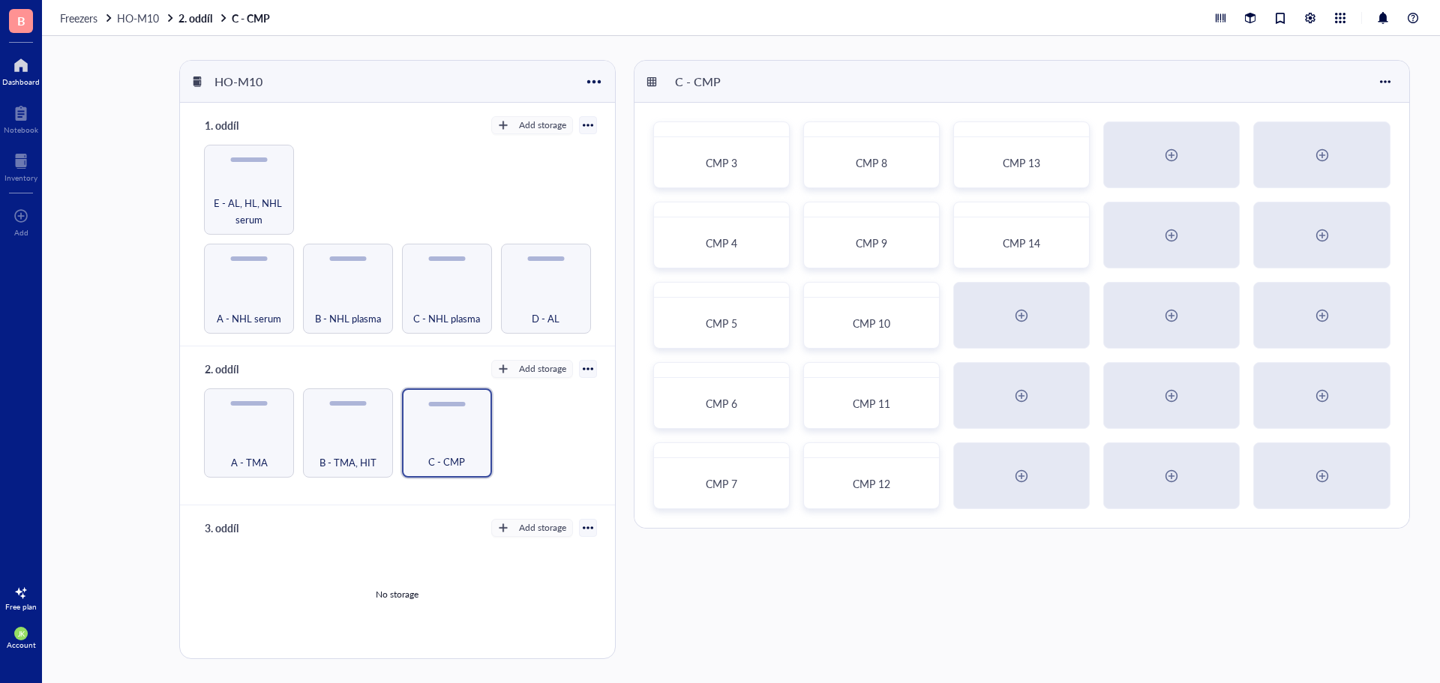
click at [23, 67] on div at bounding box center [20, 65] width 37 height 24
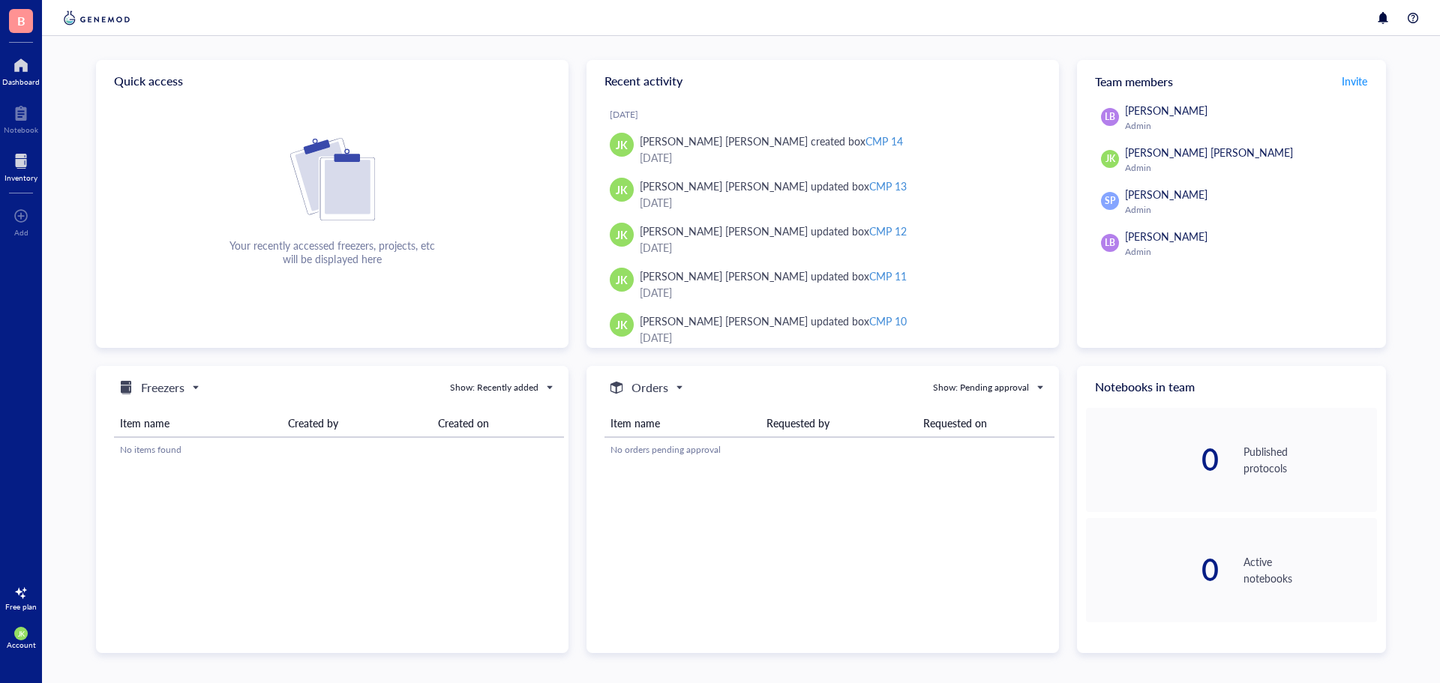
click at [25, 168] on div at bounding box center [20, 161] width 33 height 24
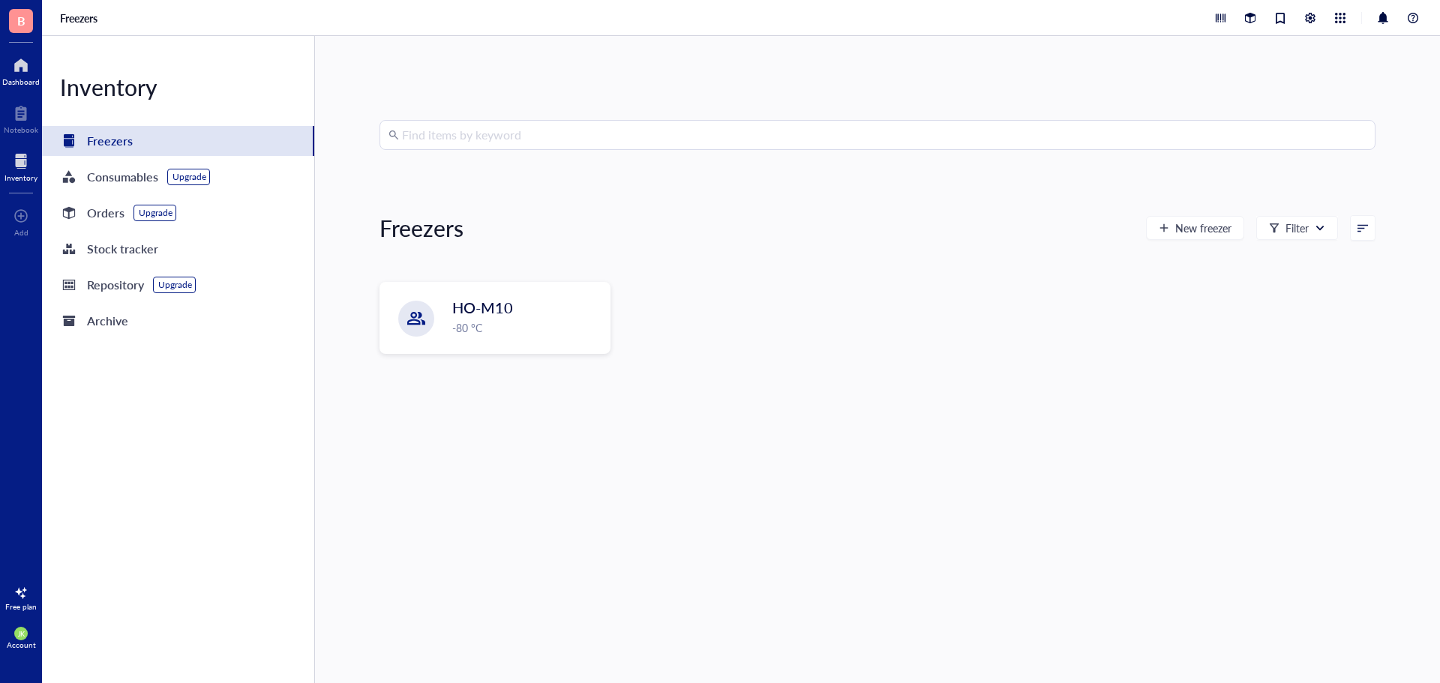
click at [14, 73] on div at bounding box center [20, 65] width 37 height 24
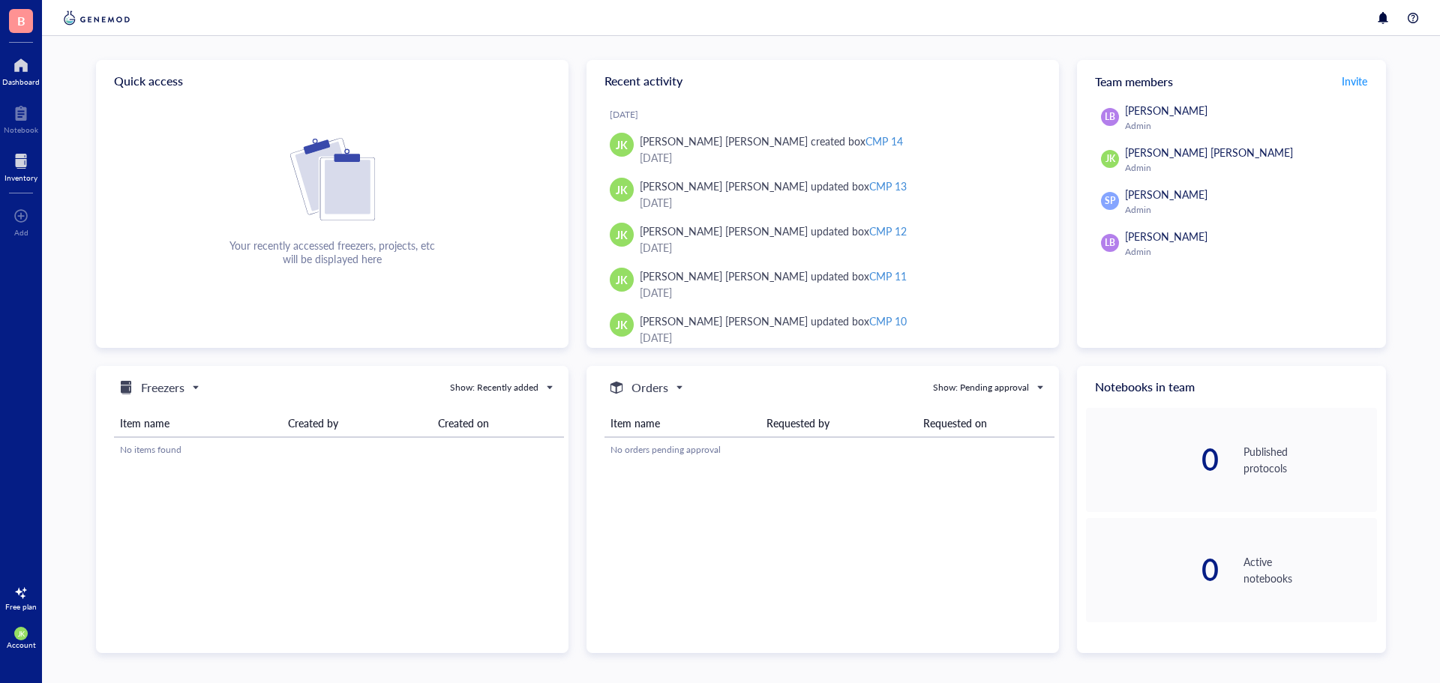
click at [31, 167] on div at bounding box center [20, 161] width 33 height 24
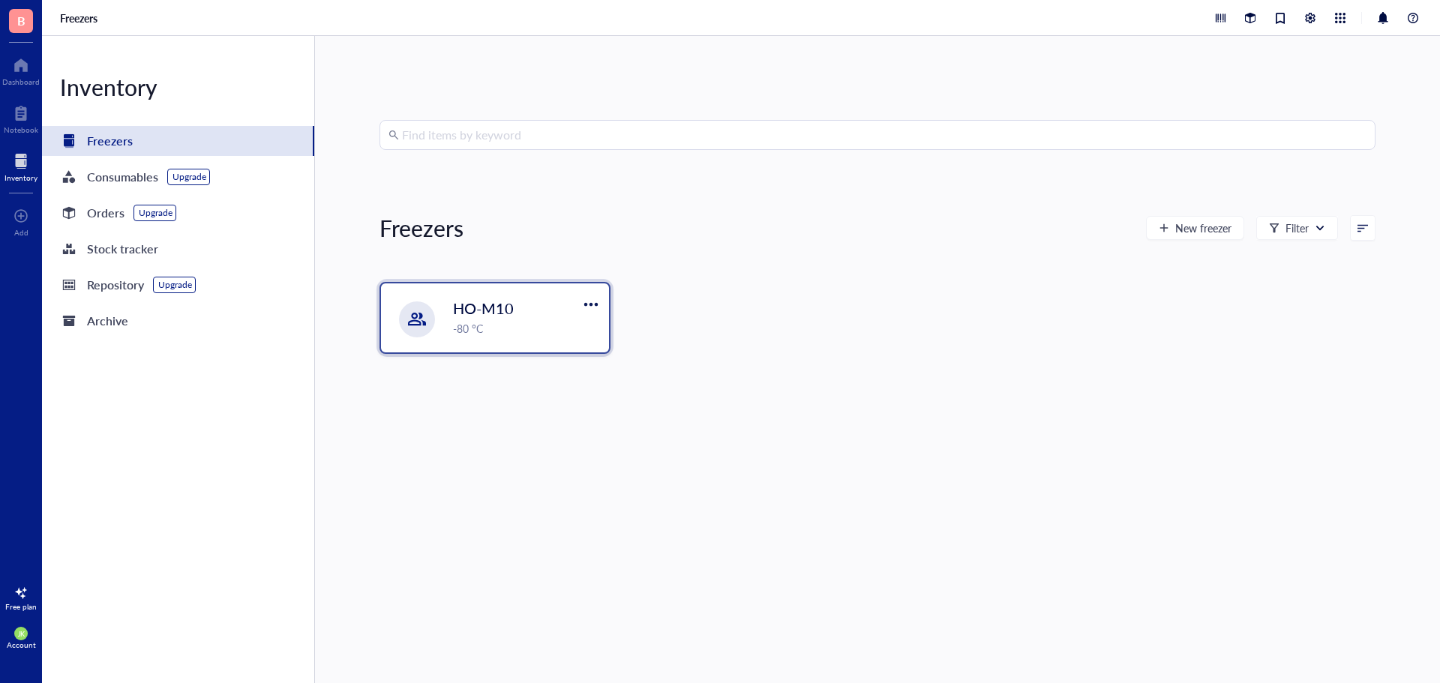
click at [511, 328] on div "-80 °C" at bounding box center [526, 328] width 147 height 16
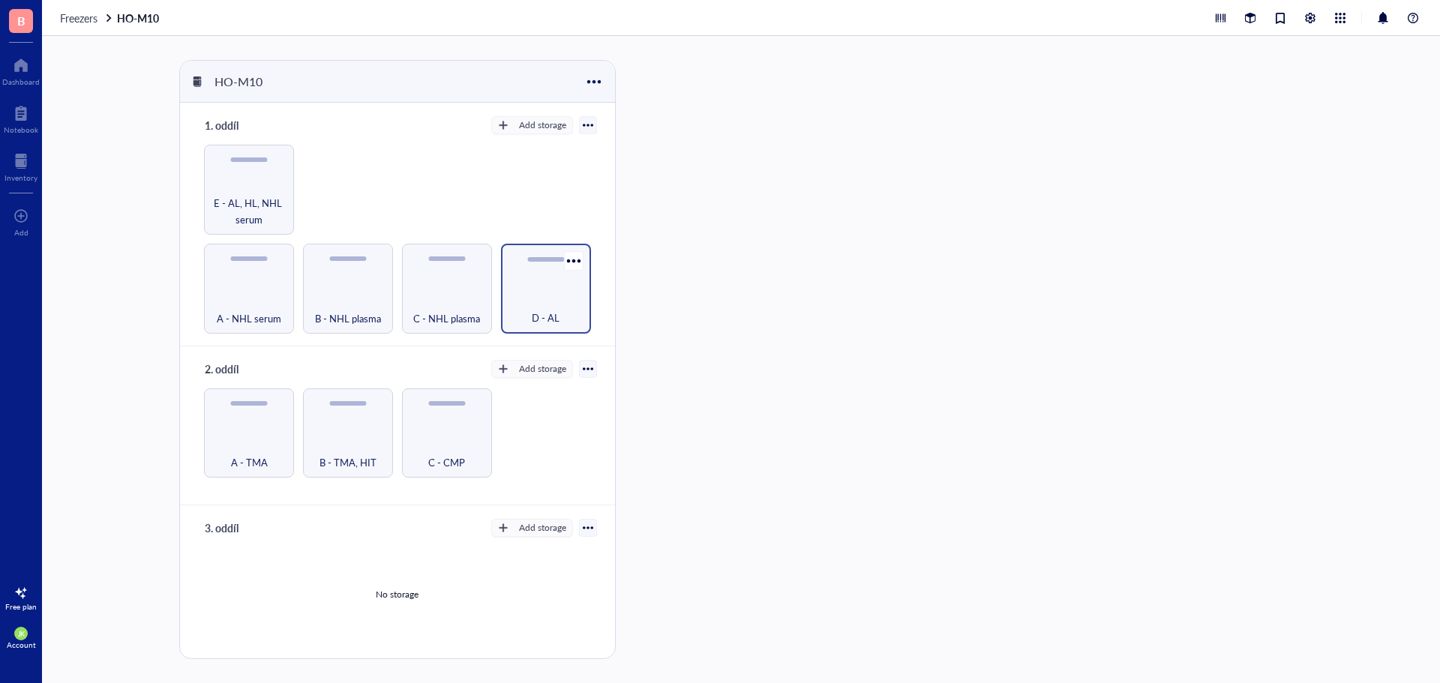
click at [523, 287] on div "D - AL" at bounding box center [546, 289] width 90 height 90
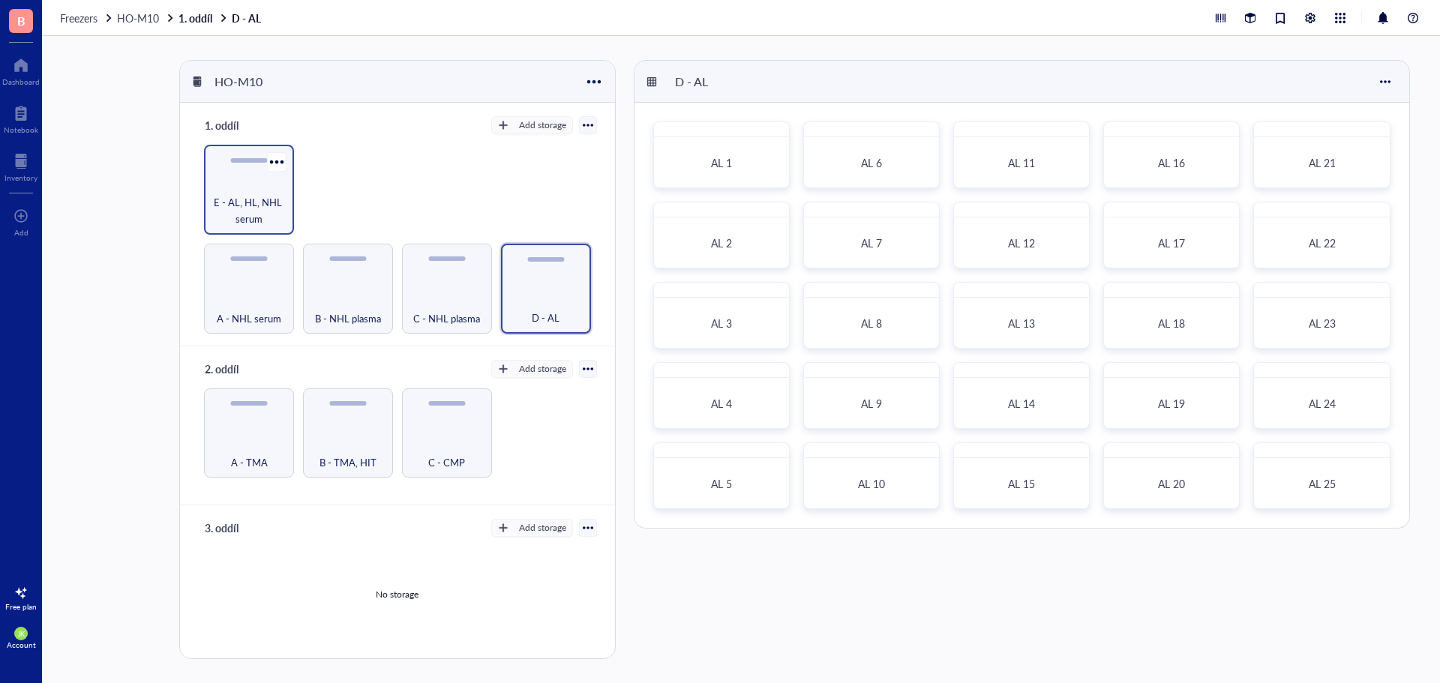
click at [268, 216] on span "E - AL, HL, NHL serum" at bounding box center [248, 210] width 75 height 33
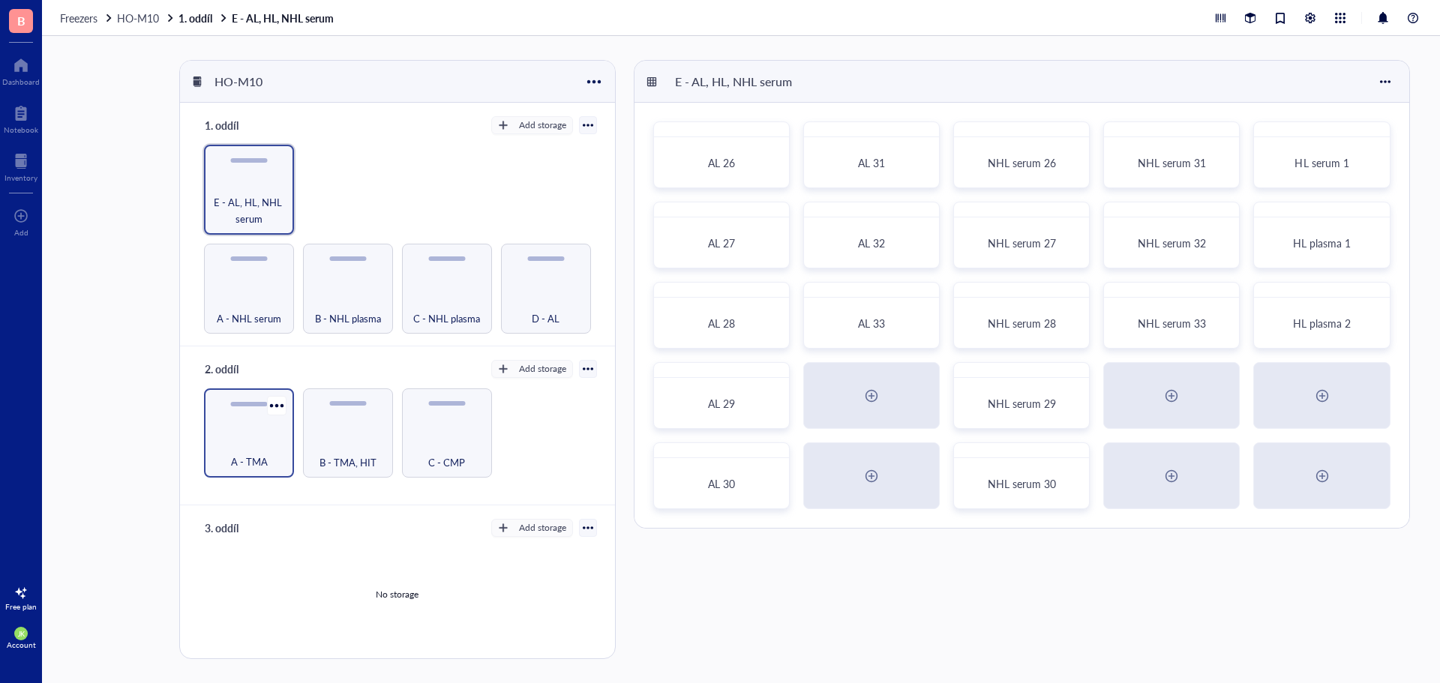
click at [242, 437] on div "A - TMA" at bounding box center [248, 453] width 75 height 33
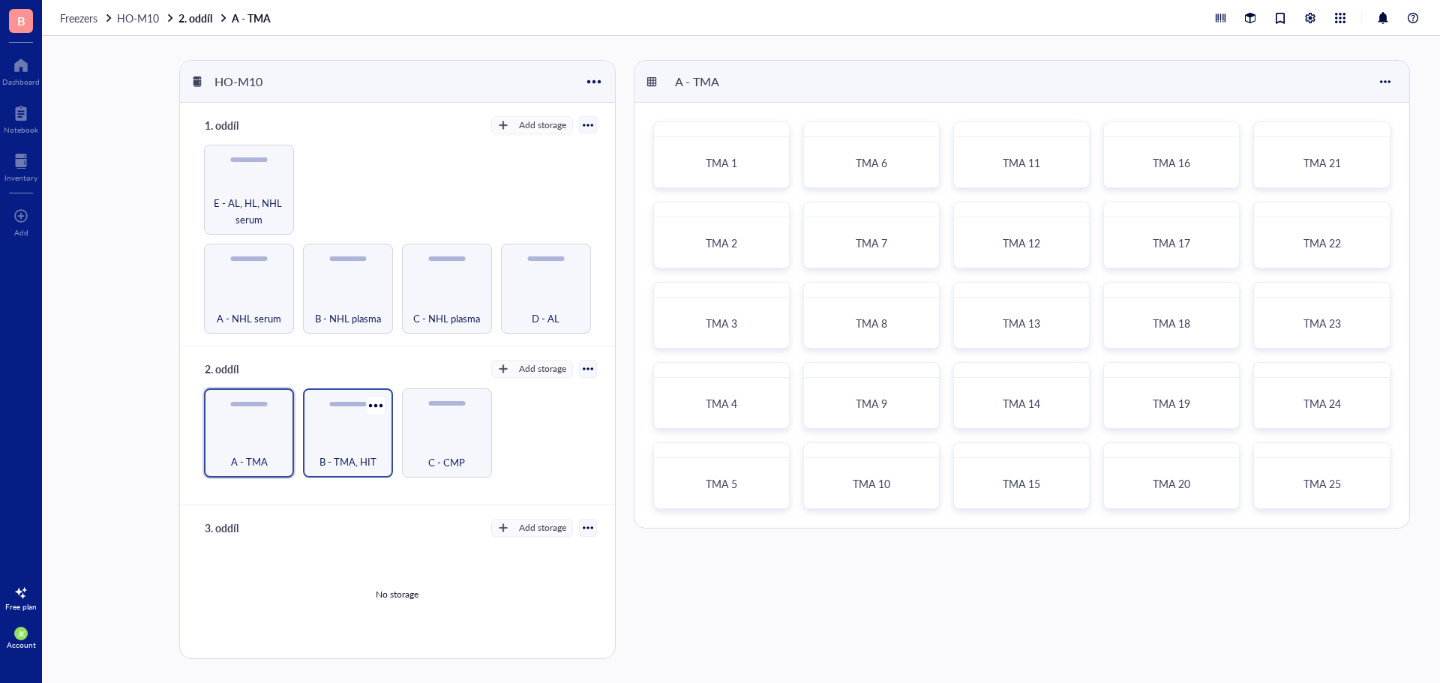
click at [357, 448] on div "B - TMA, HIT" at bounding box center [347, 453] width 75 height 33
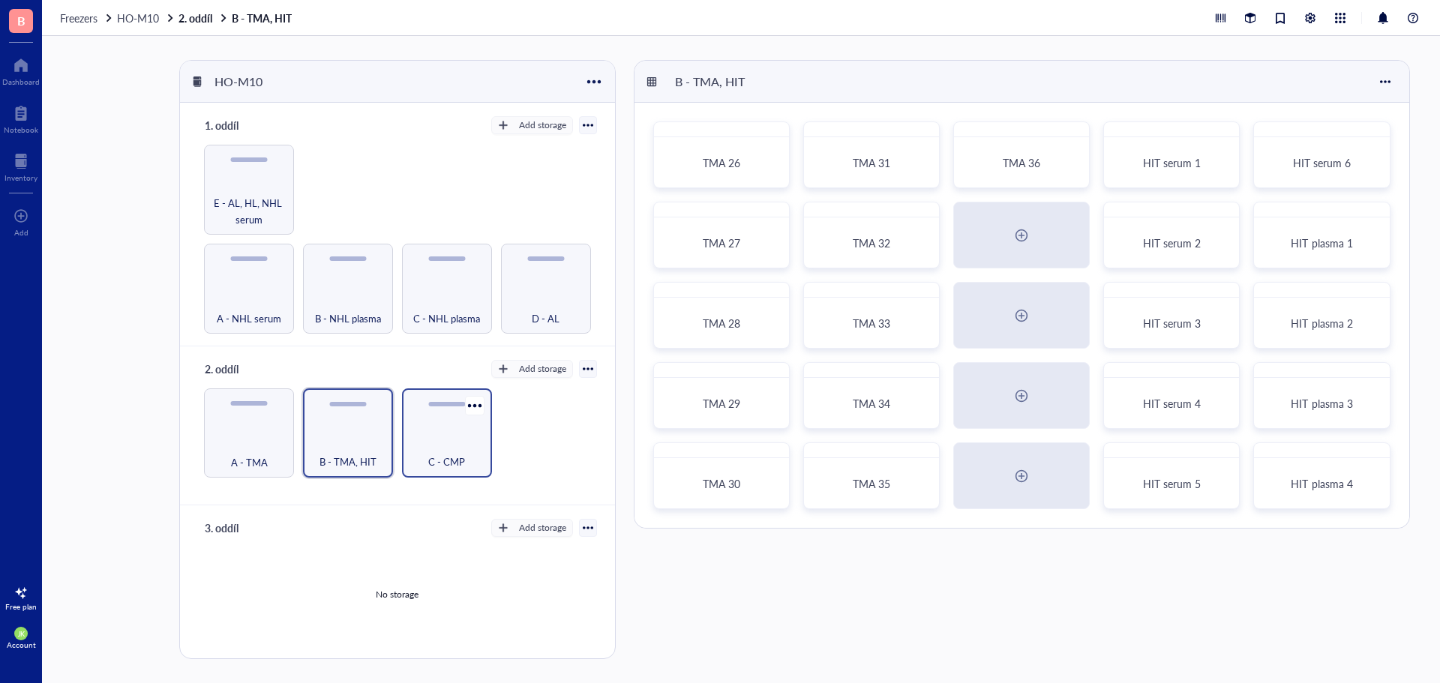
click at [465, 438] on div "C - CMP" at bounding box center [446, 453] width 75 height 33
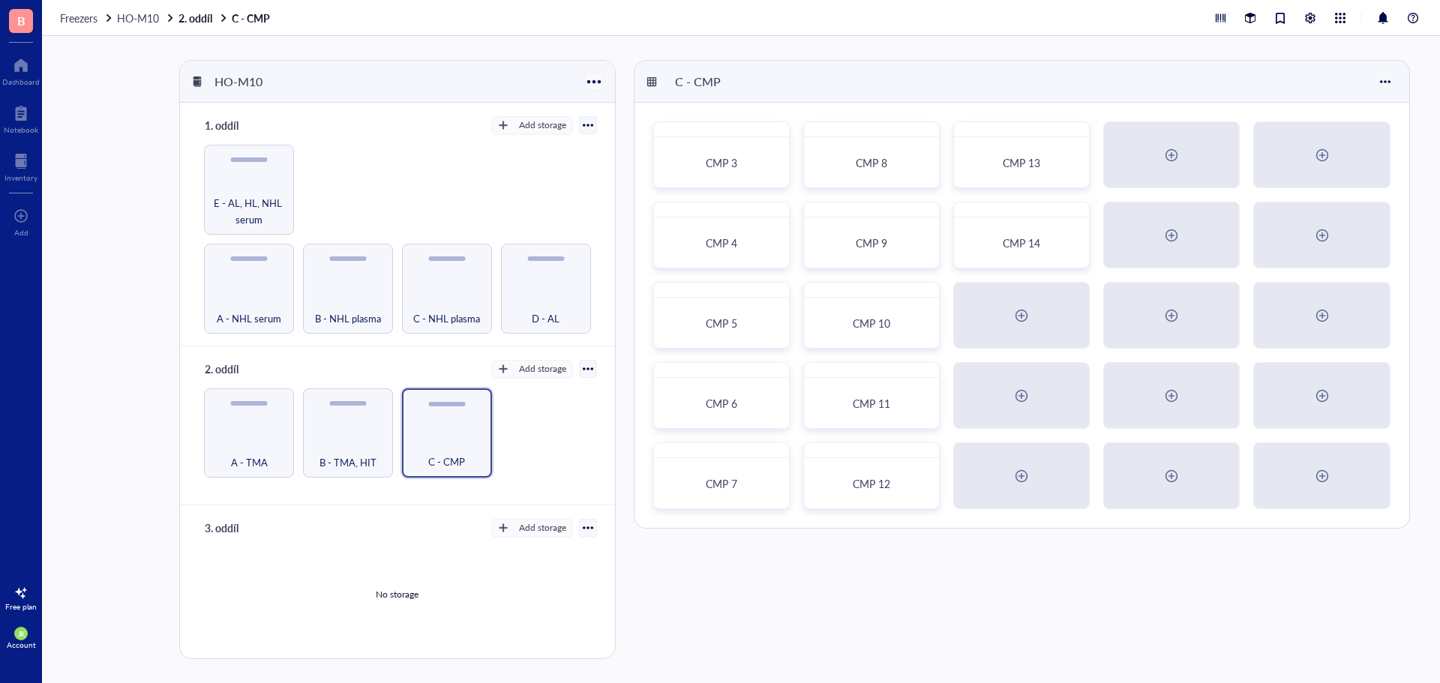
click at [600, 81] on div at bounding box center [594, 81] width 22 height 22
click at [622, 48] on div "HO-M10 1. oddíl Add storage A - NHL serum B - NHL plasma C - NHL plasma D - AL …" at bounding box center [741, 359] width 1398 height 647
click at [276, 158] on div at bounding box center [276, 162] width 22 height 22
click at [163, 126] on div "HO-M10 1. oddíl Add storage A - NHL serum B - NHL plasma C - NHL plasma D - AL …" at bounding box center [741, 359] width 1398 height 647
click at [583, 126] on div at bounding box center [588, 125] width 10 height 10
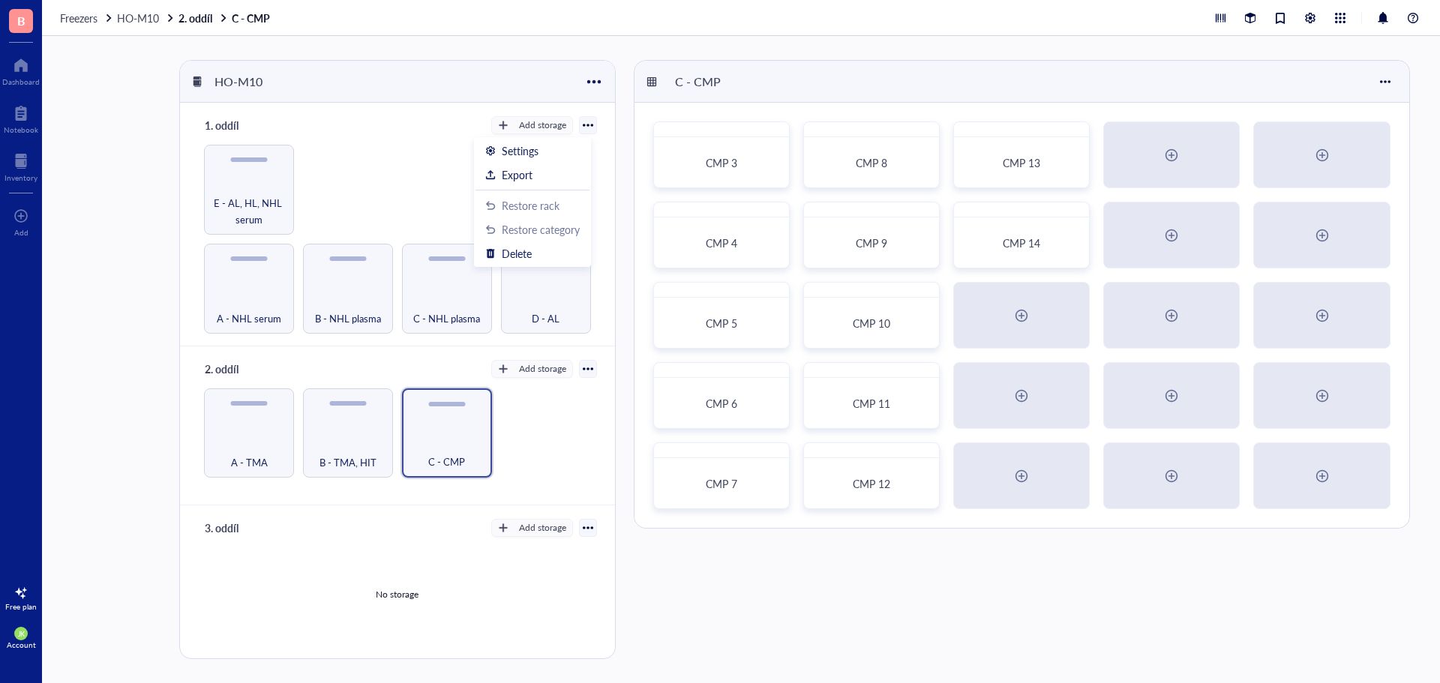
click at [416, 85] on div "HO-M10" at bounding box center [397, 82] width 434 height 42
click at [583, 122] on div at bounding box center [588, 125] width 10 height 10
click at [526, 181] on div "Export" at bounding box center [517, 174] width 31 height 13
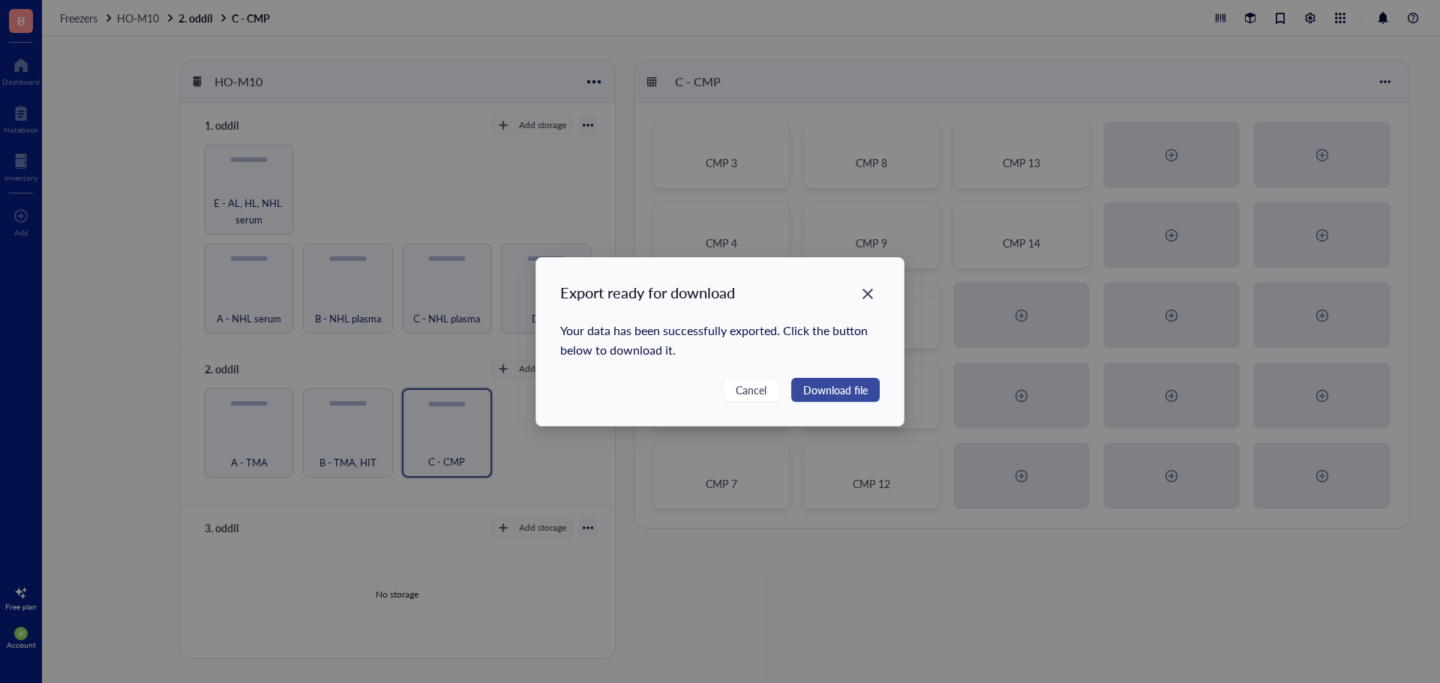
click at [819, 385] on span "Download file" at bounding box center [835, 390] width 64 height 16
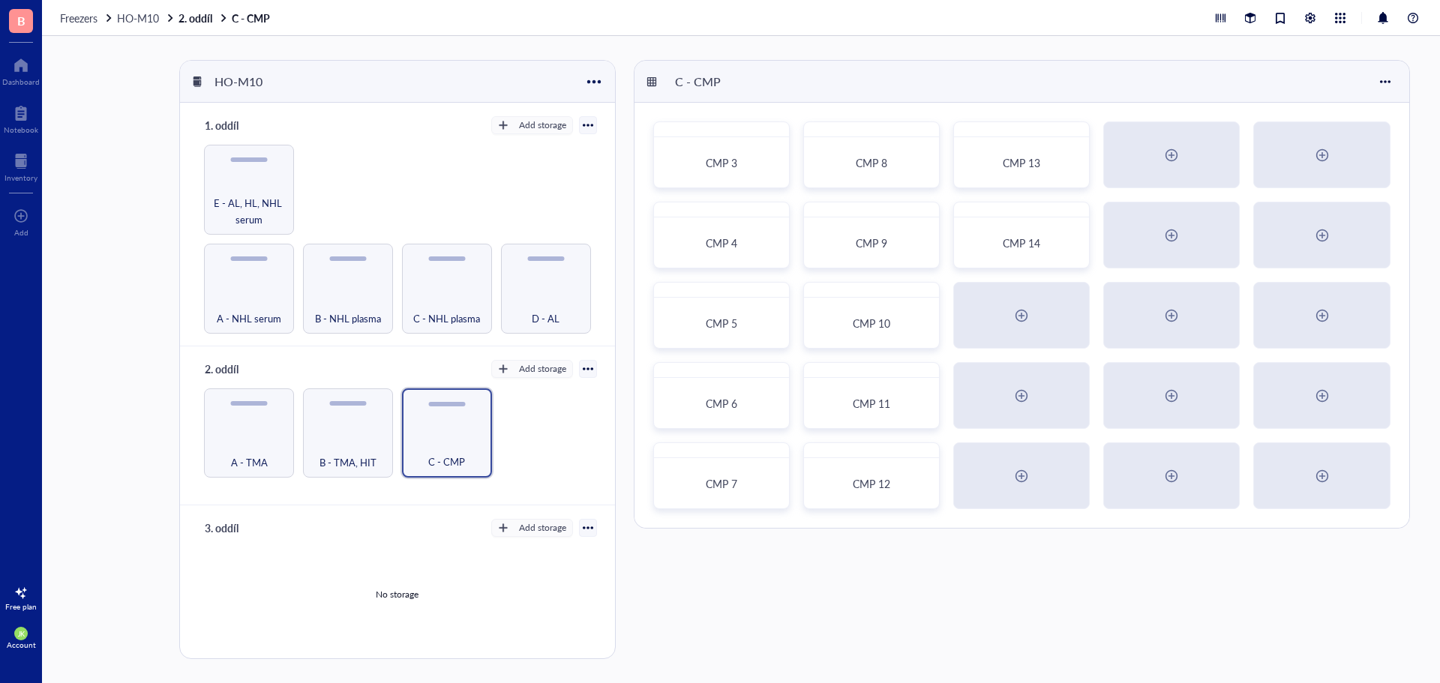
click at [632, 47] on div "HO-M10 1. oddíl Add storage Settings Export Restore rack Restore category Delet…" at bounding box center [741, 359] width 1398 height 647
